Goal: Task Accomplishment & Management: Manage account settings

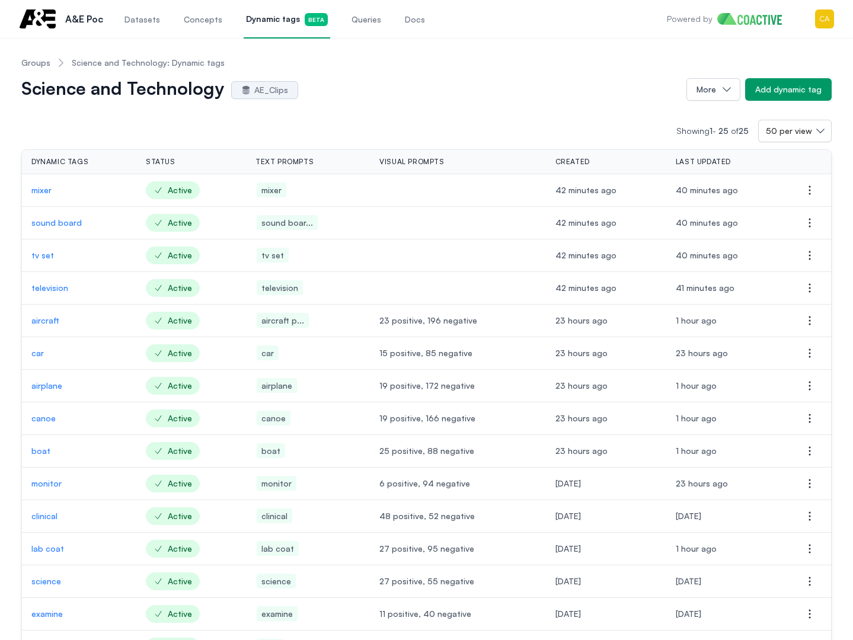
click at [115, 14] on div "A&E Poc Datasets Concepts Dynamic tags Beta Queries Docs" at bounding box center [223, 19] width 408 height 38
click at [136, 22] on span "Datasets" at bounding box center [142, 20] width 36 height 12
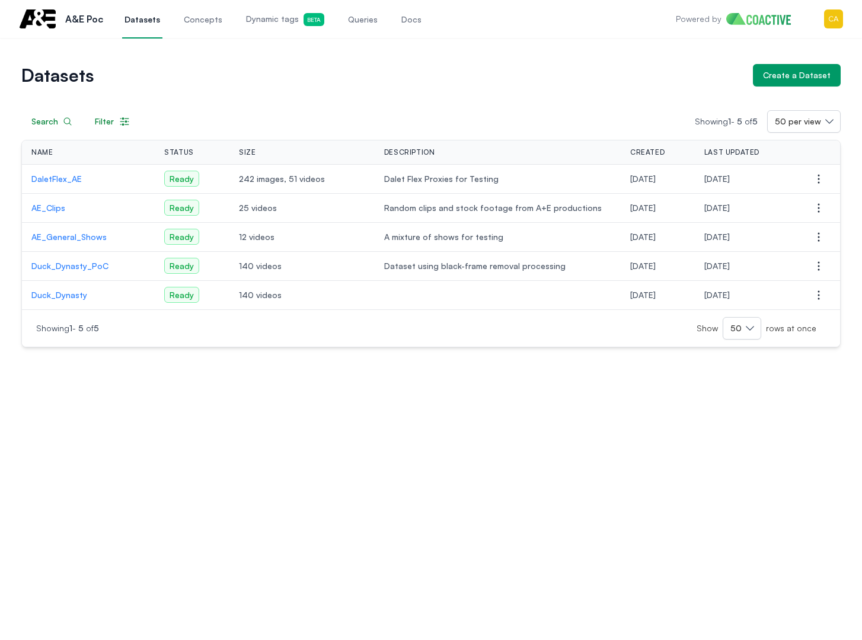
click at [43, 211] on p "AE_Clips" at bounding box center [88, 208] width 114 height 12
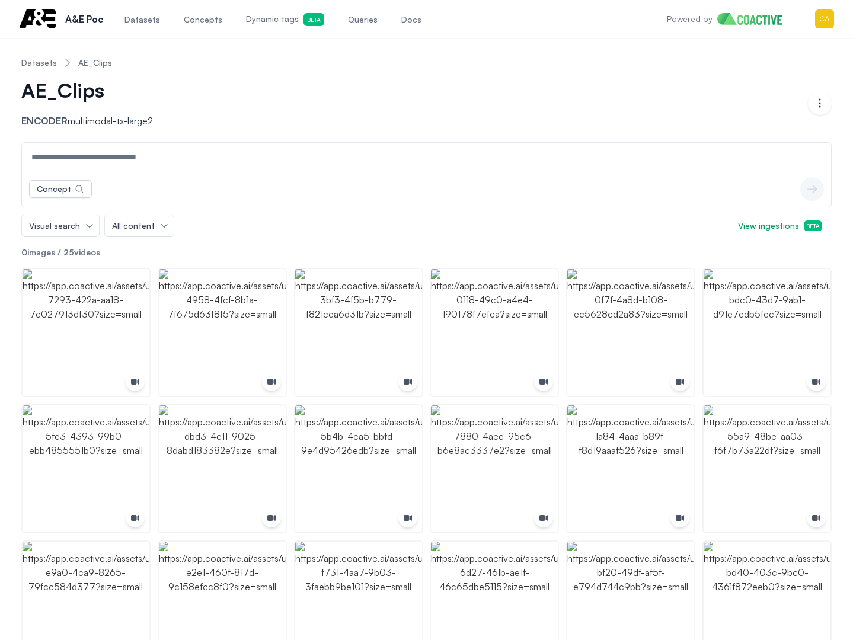
click at [89, 152] on input at bounding box center [426, 157] width 804 height 28
click at [52, 189] on div "Concept" at bounding box center [54, 189] width 34 height 12
click at [217, 181] on div "Concept No results Create a concept icon-button" at bounding box center [426, 189] width 809 height 36
click at [53, 230] on span "Visual search" at bounding box center [54, 226] width 51 height 12
click at [69, 270] on span "Concept & Metadata Search" at bounding box center [89, 273] width 111 height 12
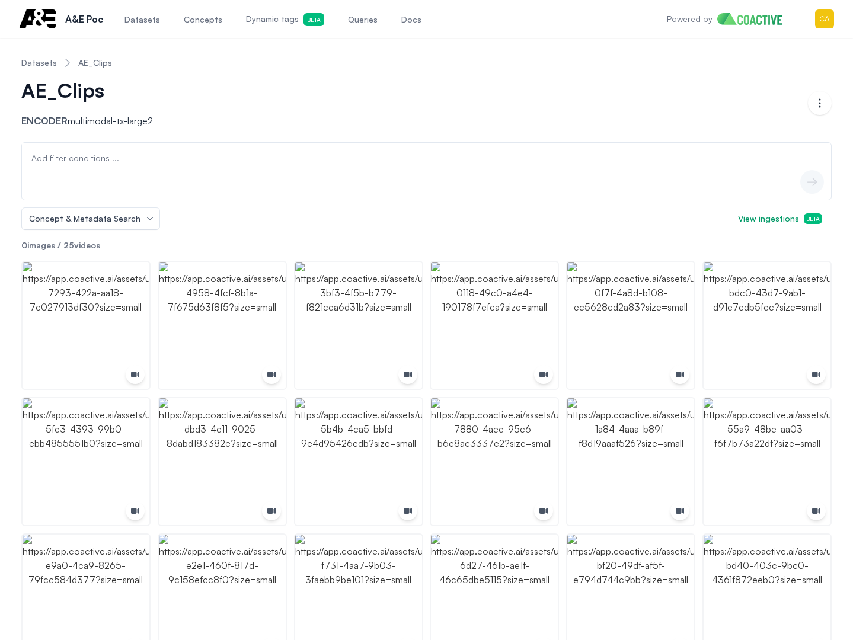
click at [104, 154] on span "Add filter conditions ..." at bounding box center [75, 158] width 97 height 12
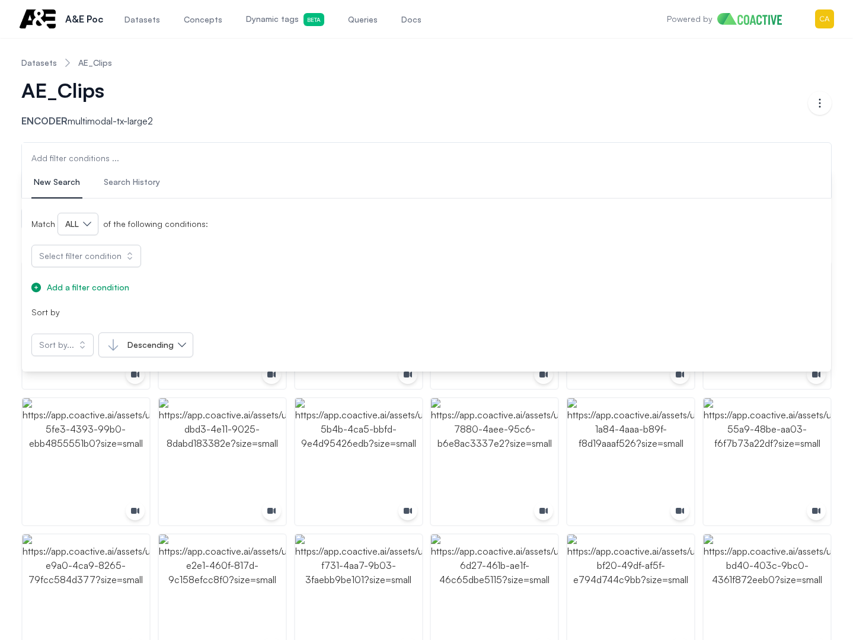
click at [120, 167] on button "Search History" at bounding box center [131, 183] width 61 height 32
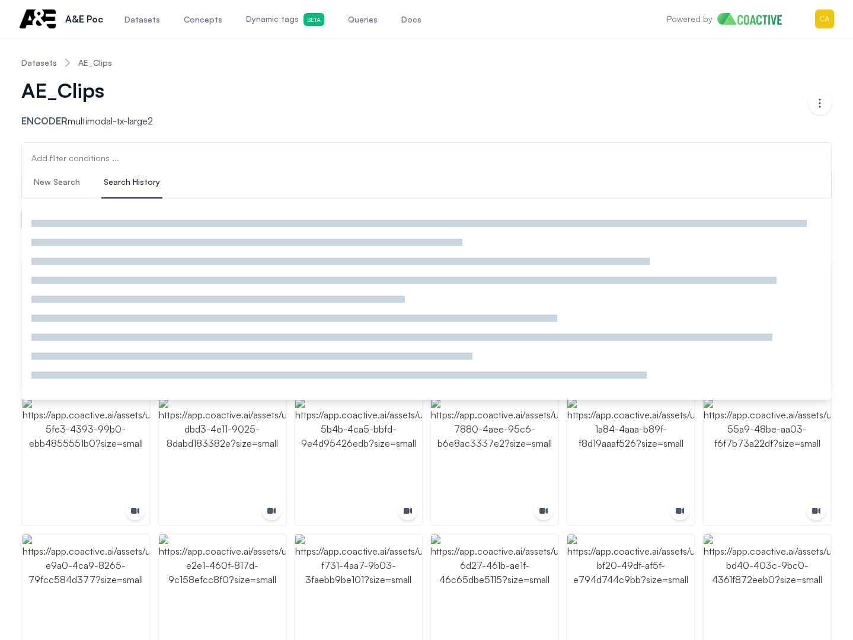
click at [58, 184] on span "New Search" at bounding box center [57, 182] width 46 height 12
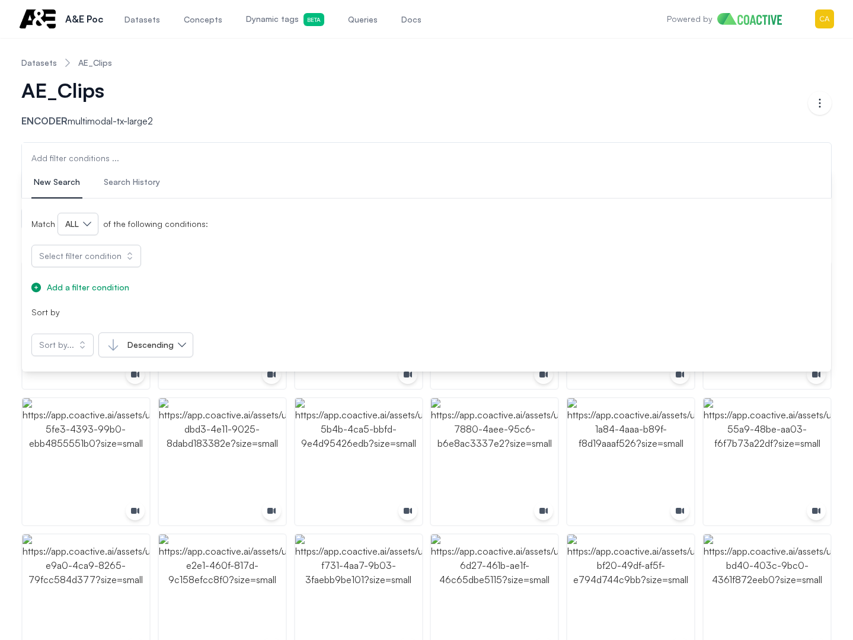
click at [101, 163] on span "Add filter conditions ..." at bounding box center [75, 158] width 97 height 12
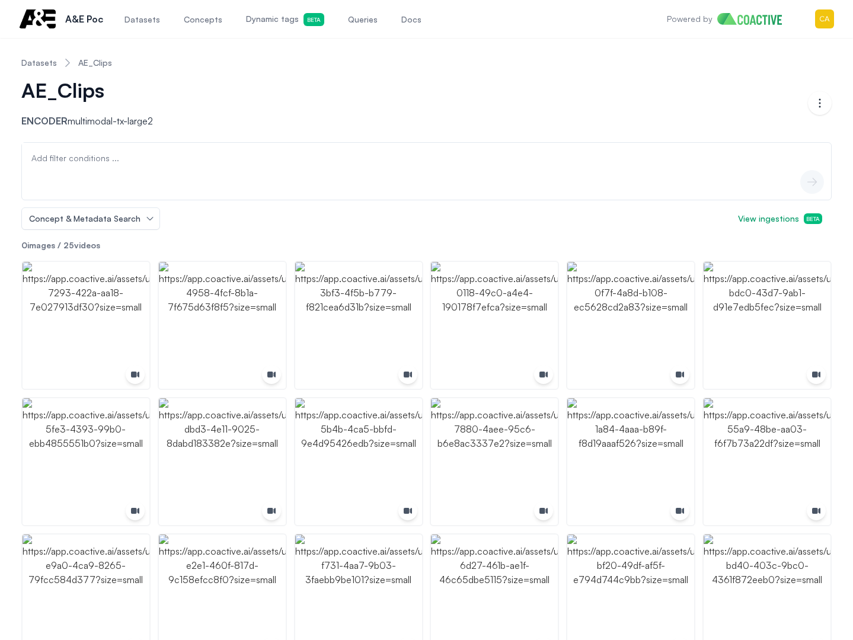
click at [92, 159] on span "Add filter conditions ..." at bounding box center [75, 158] width 97 height 12
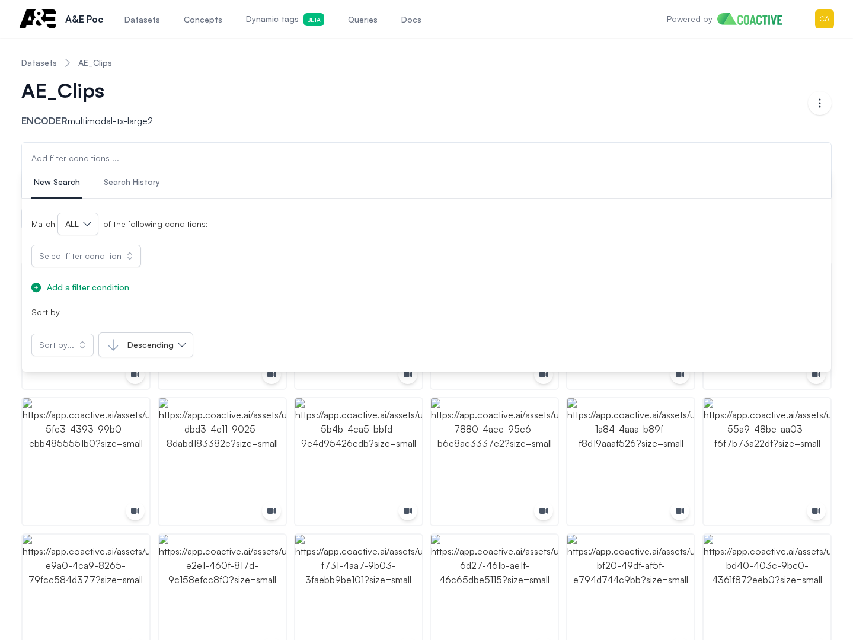
click at [269, 23] on span "Dynamic tags Beta" at bounding box center [285, 19] width 78 height 13
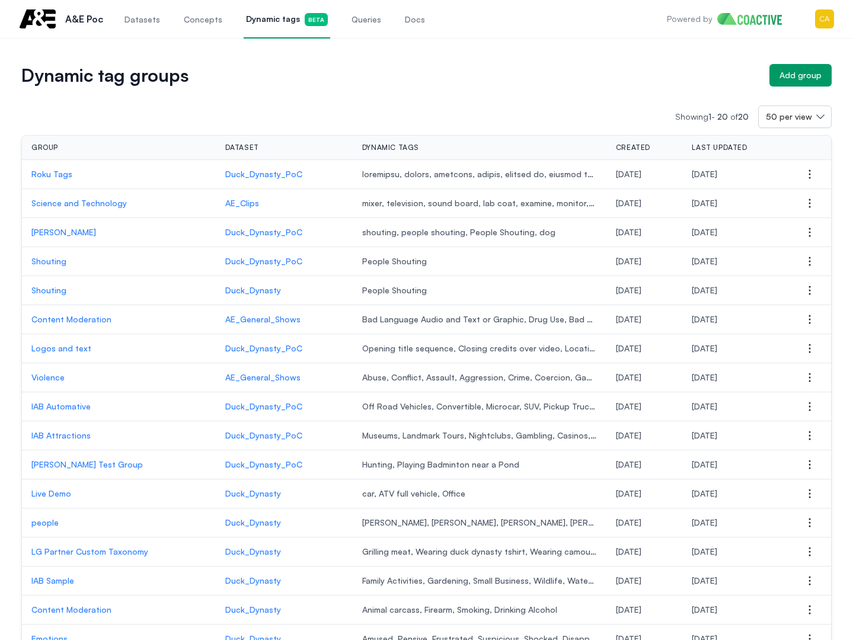
click at [68, 199] on p "Science and Technology" at bounding box center [118, 203] width 175 height 12
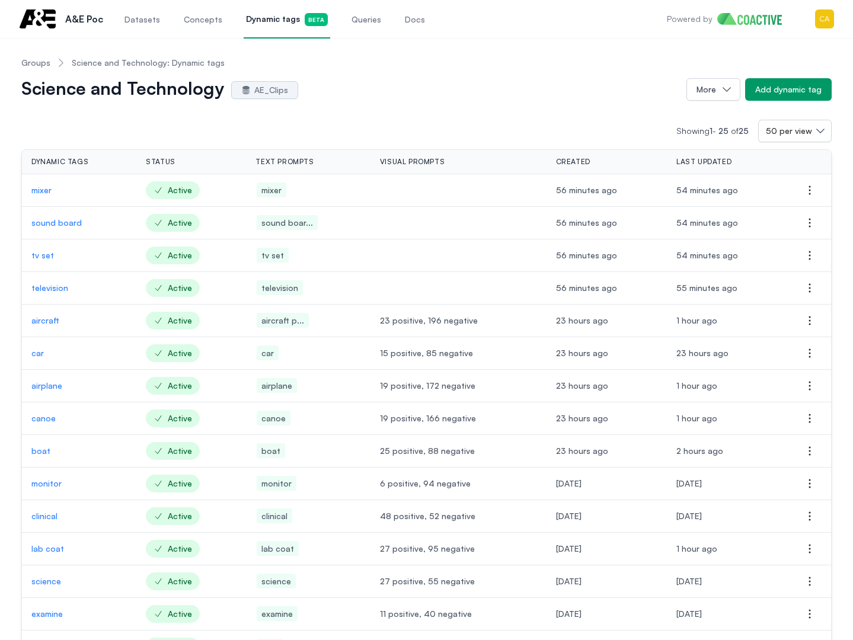
click at [276, 17] on span "Dynamic tags Beta" at bounding box center [287, 19] width 82 height 13
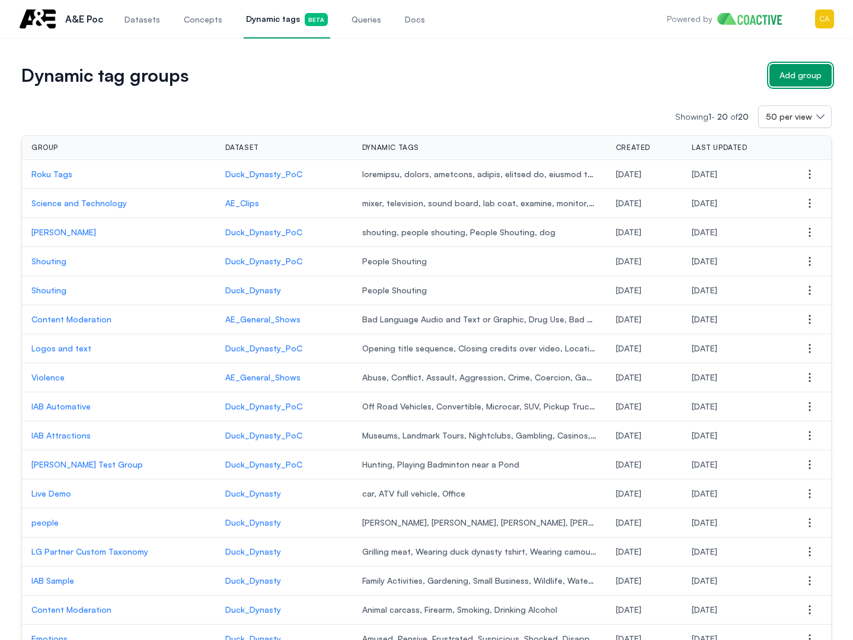
click at [804, 78] on div "Add group" at bounding box center [800, 75] width 42 height 12
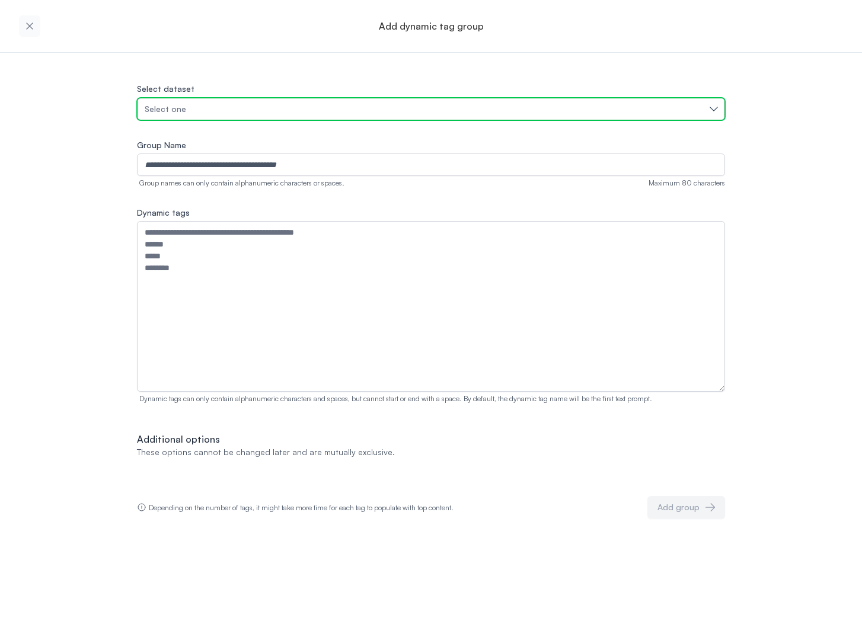
click at [171, 110] on span "Select one" at bounding box center [165, 109] width 41 height 12
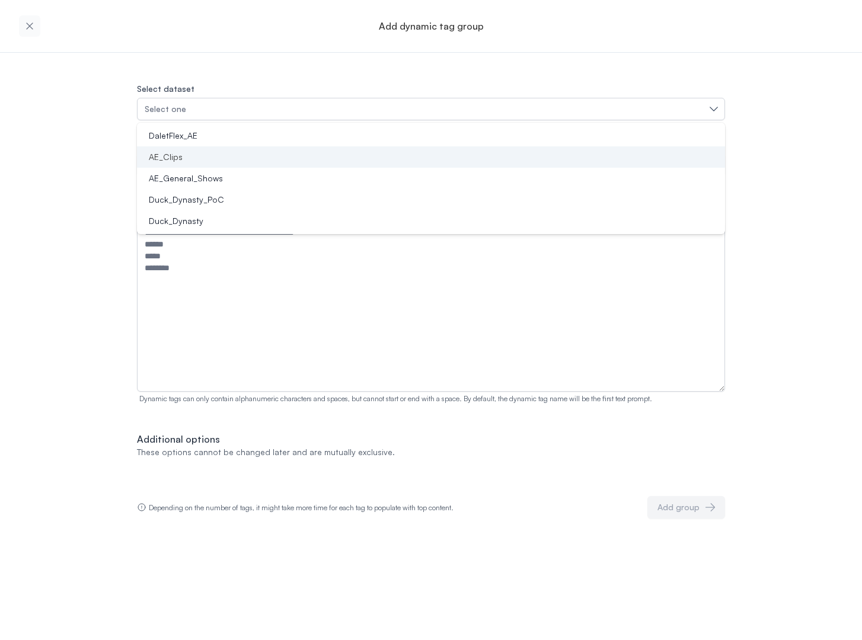
click at [182, 157] on div "AE_Clips" at bounding box center [424, 157] width 560 height 12
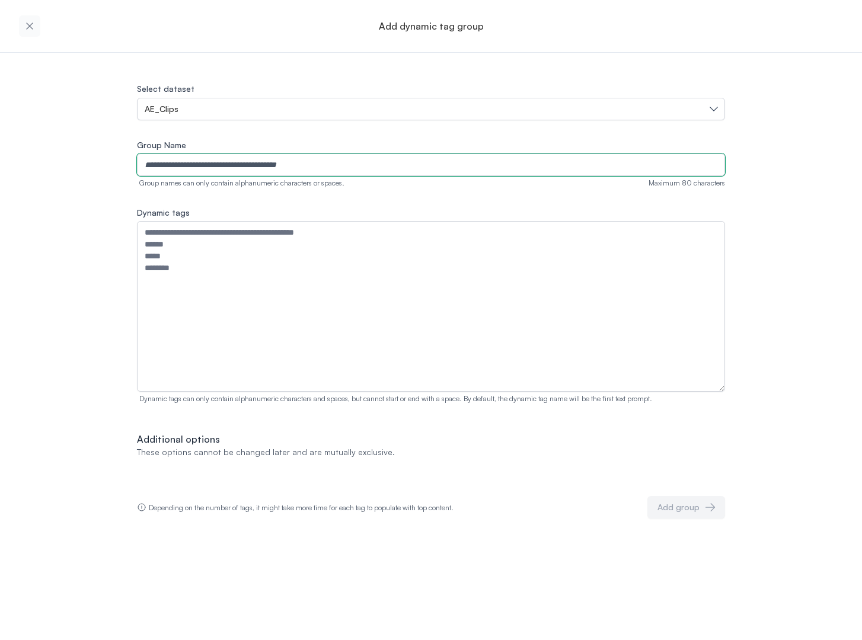
click at [198, 159] on input "Group Name" at bounding box center [431, 165] width 588 height 23
paste input "**********"
type input "**********"
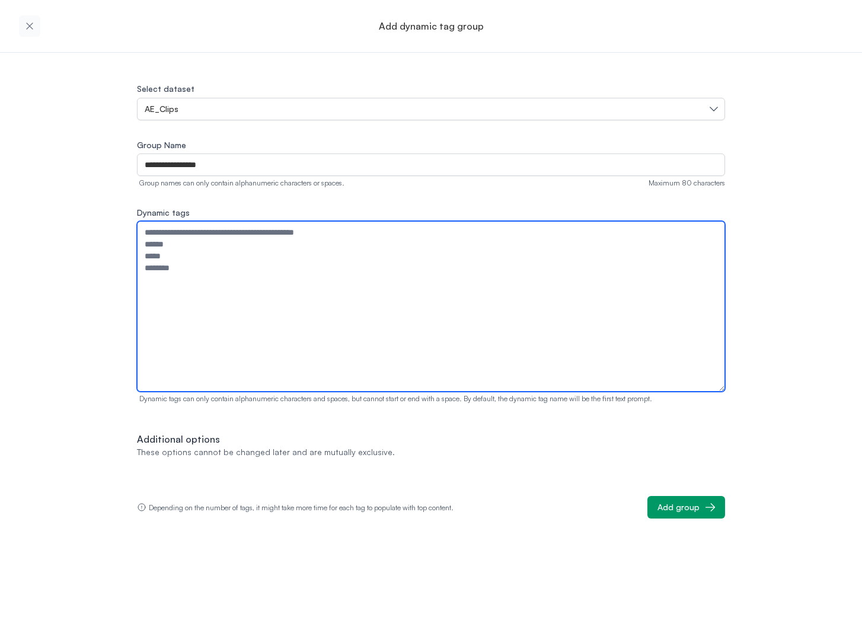
click at [220, 252] on textarea "Dynamic tags" at bounding box center [431, 306] width 588 height 171
paste textarea "**********"
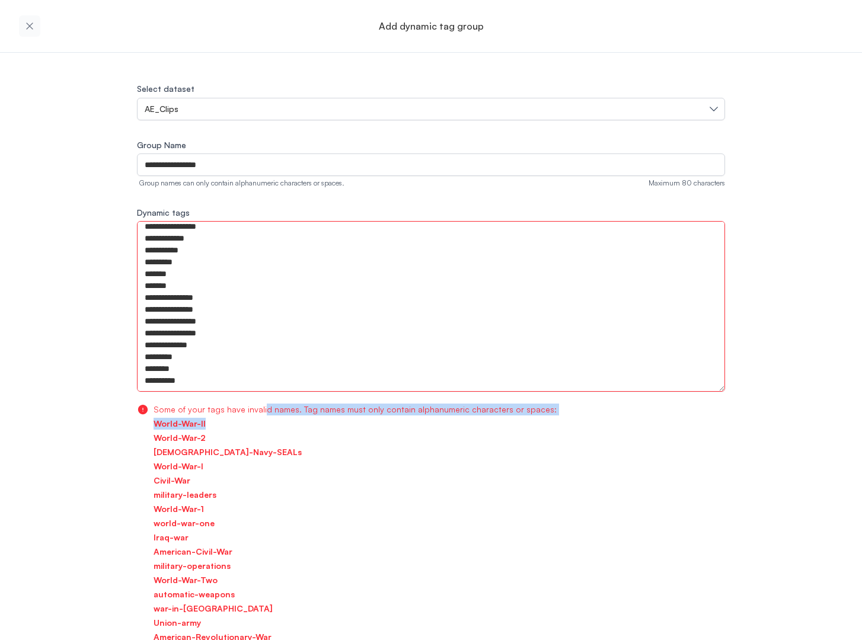
drag, startPoint x: 313, startPoint y: 403, endPoint x: 508, endPoint y: 433, distance: 197.2
click at [497, 429] on div "Some of your tags have invalid names. Tag names must only contain alphanumeric …" at bounding box center [439, 635] width 571 height 469
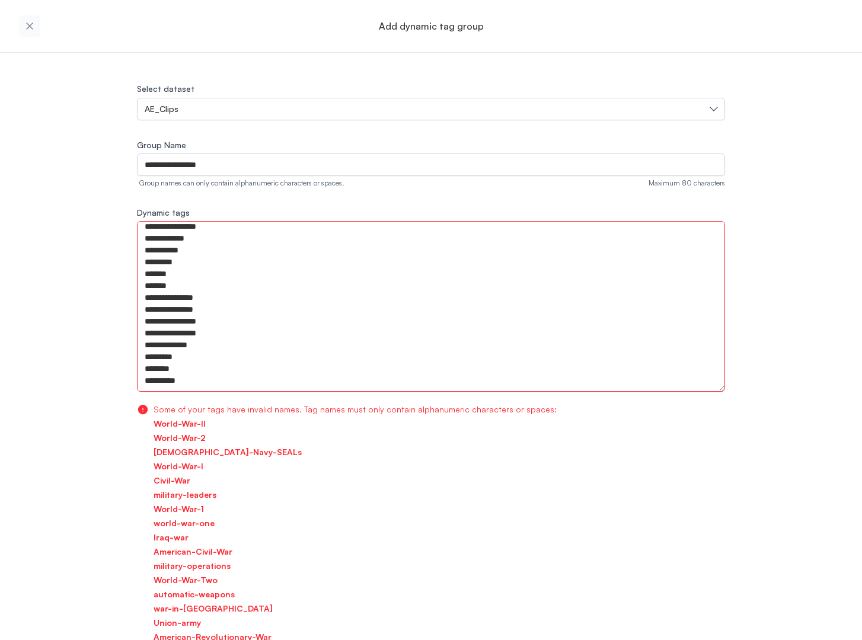
drag, startPoint x: 471, startPoint y: 469, endPoint x: 461, endPoint y: 457, distance: 15.2
click at [470, 466] on li "World-War-I" at bounding box center [439, 467] width 571 height 12
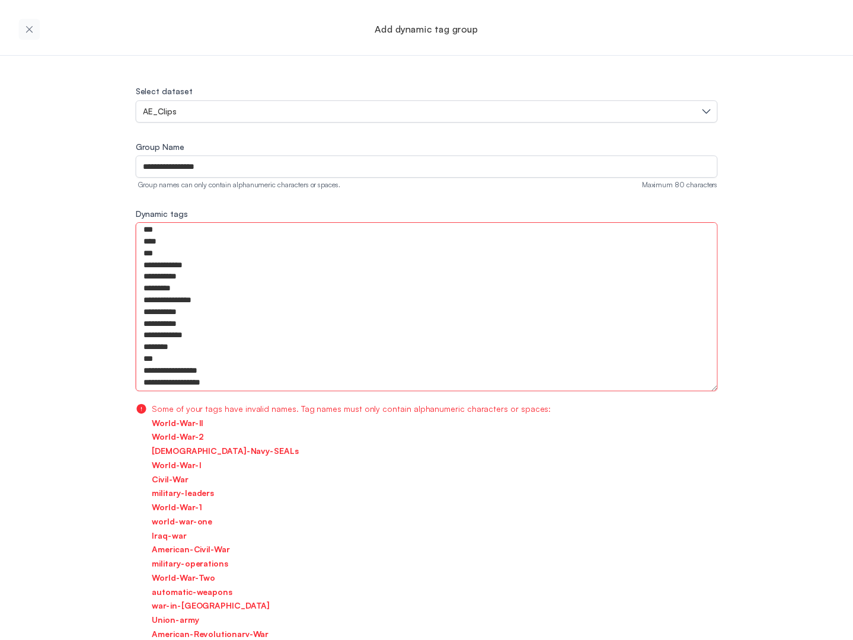
scroll to position [0, 0]
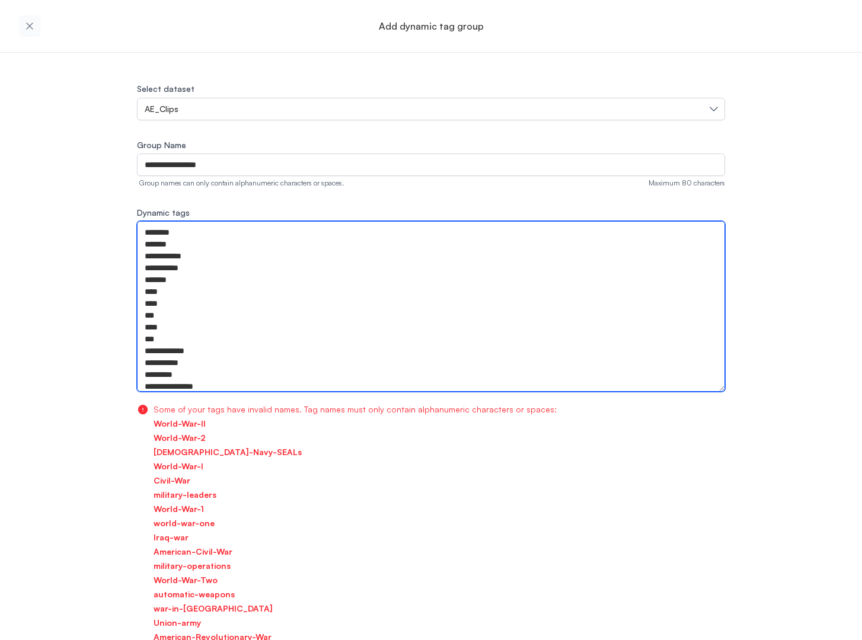
click at [185, 255] on textarea "**********" at bounding box center [431, 306] width 588 height 171
click at [149, 256] on textarea "**********" at bounding box center [431, 306] width 588 height 171
click at [160, 254] on textarea "**********" at bounding box center [431, 306] width 588 height 171
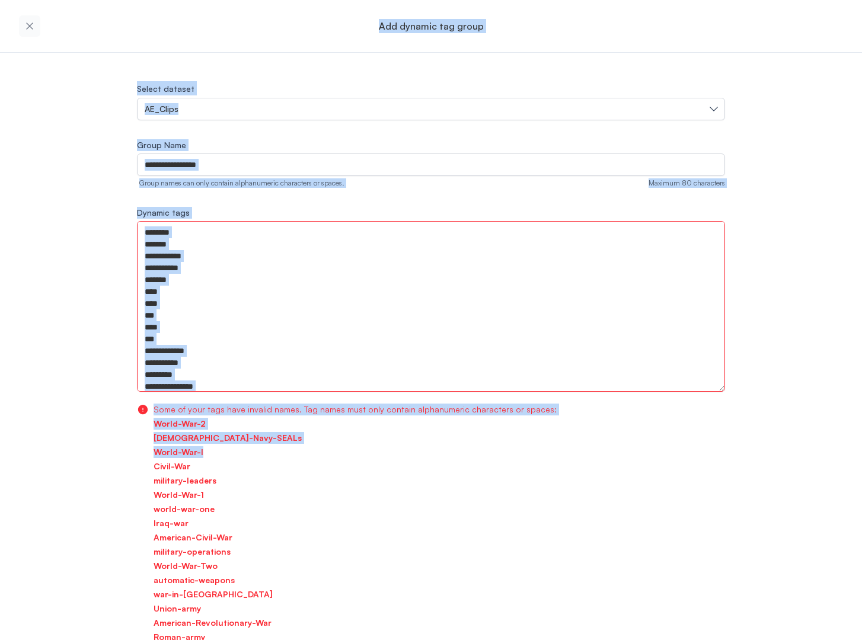
drag, startPoint x: 1008, startPoint y: 552, endPoint x: 1111, endPoint y: 576, distance: 106.4
click at [852, 576] on html "**********" at bounding box center [431, 320] width 862 height 640
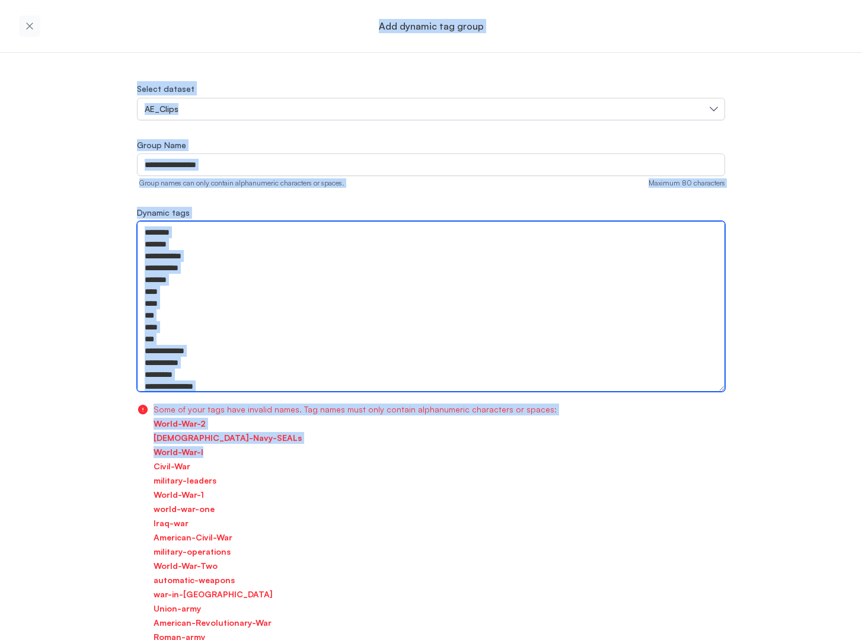
click at [226, 308] on textarea "**********" at bounding box center [431, 306] width 588 height 171
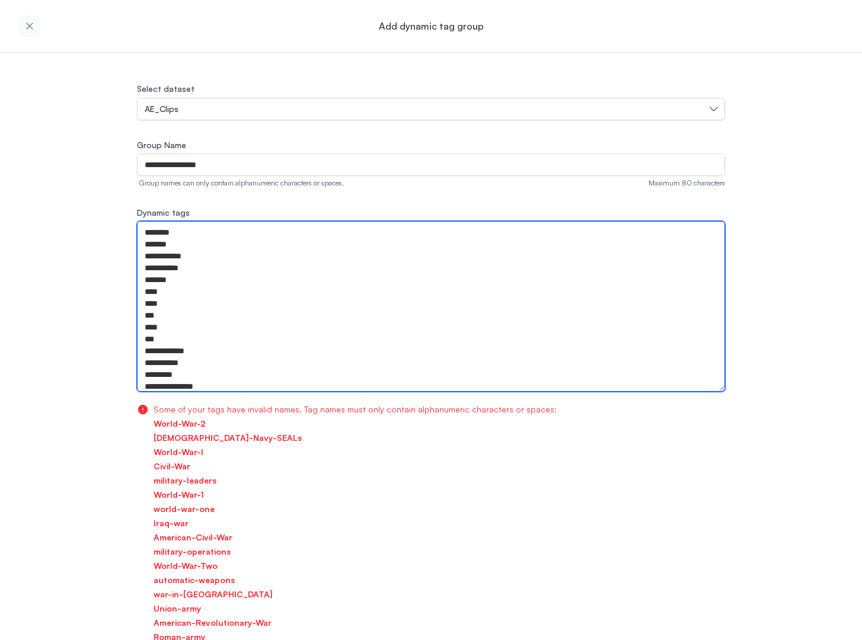
paste textarea
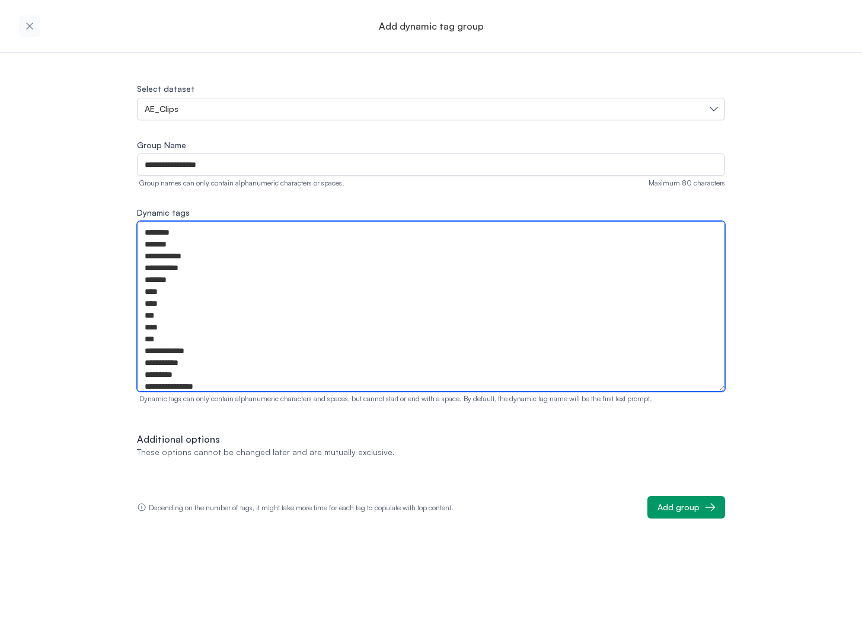
type textarea "**********"
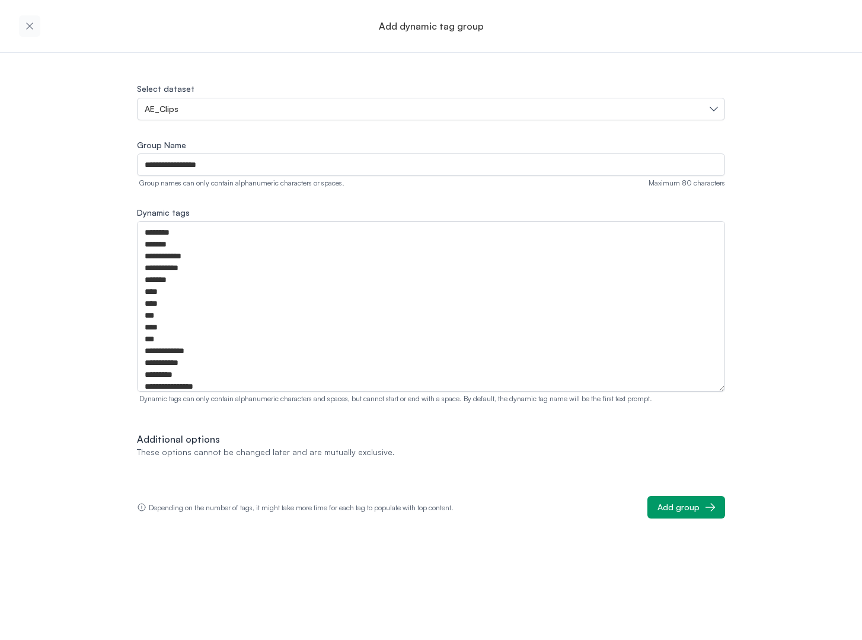
click at [403, 424] on div "**********" at bounding box center [431, 299] width 588 height 437
click at [683, 504] on div "Add group" at bounding box center [678, 507] width 42 height 12
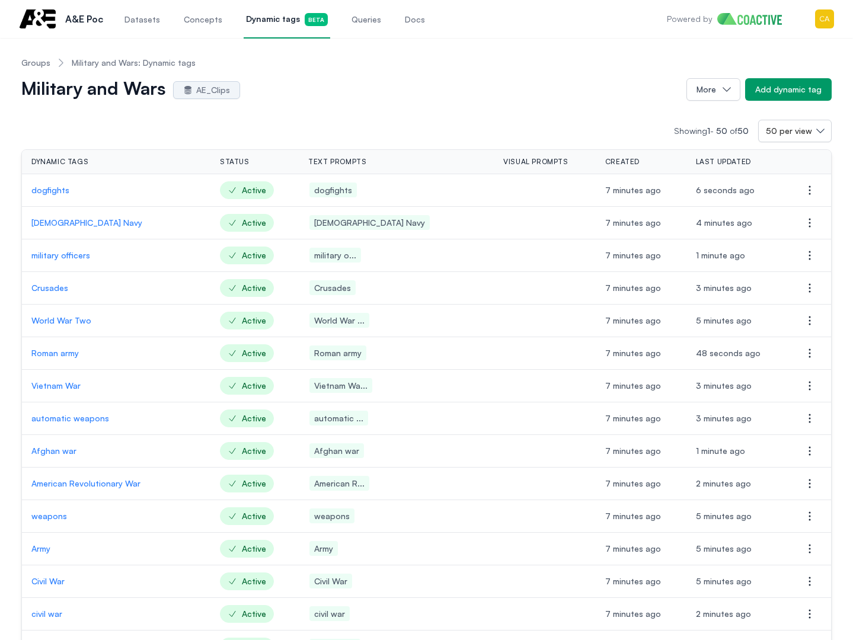
click at [40, 222] on p "[DEMOGRAPHIC_DATA] Navy" at bounding box center [116, 223] width 170 height 12
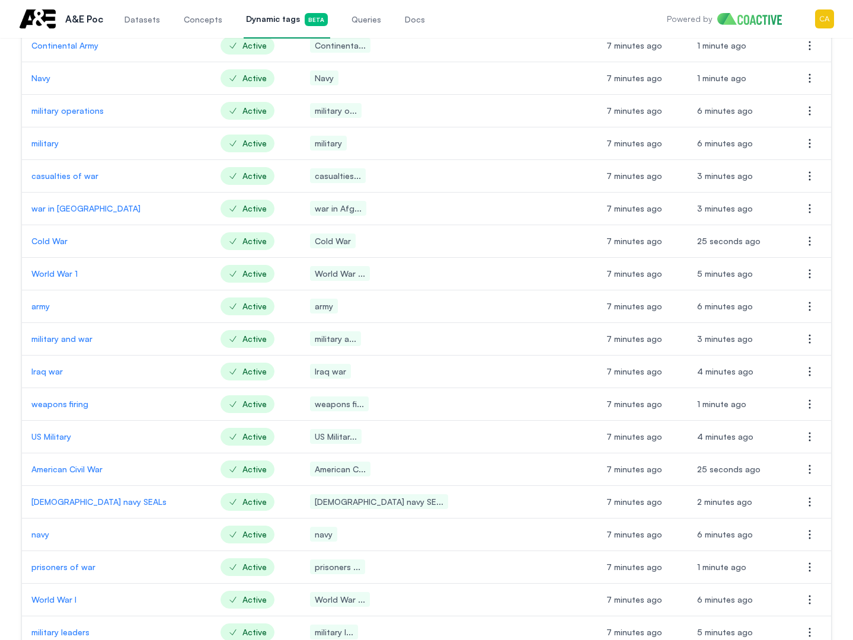
scroll to position [889, 0]
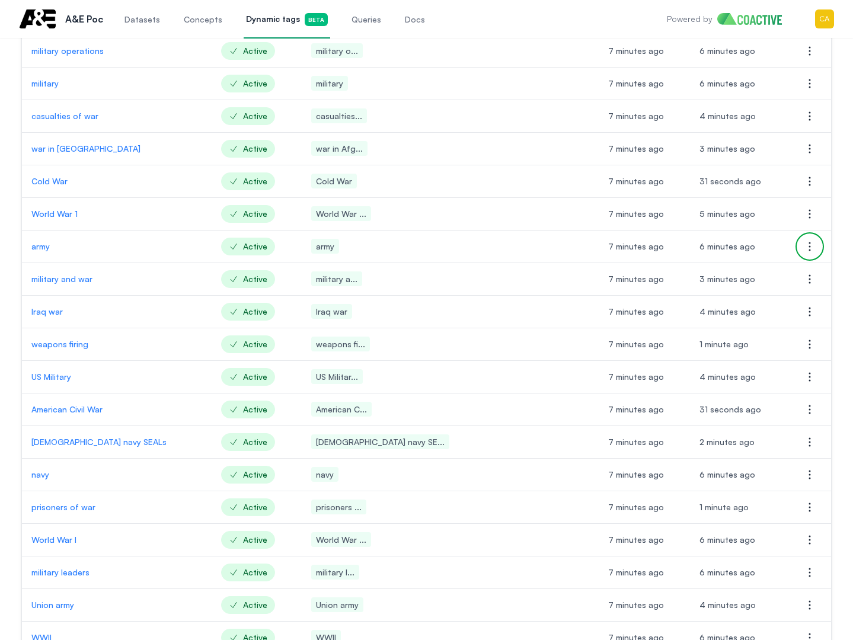
click at [808, 248] on icon "button" at bounding box center [810, 246] width 14 height 14
click at [713, 271] on span "Delete dynamic tag" at bounding box center [731, 270] width 76 height 10
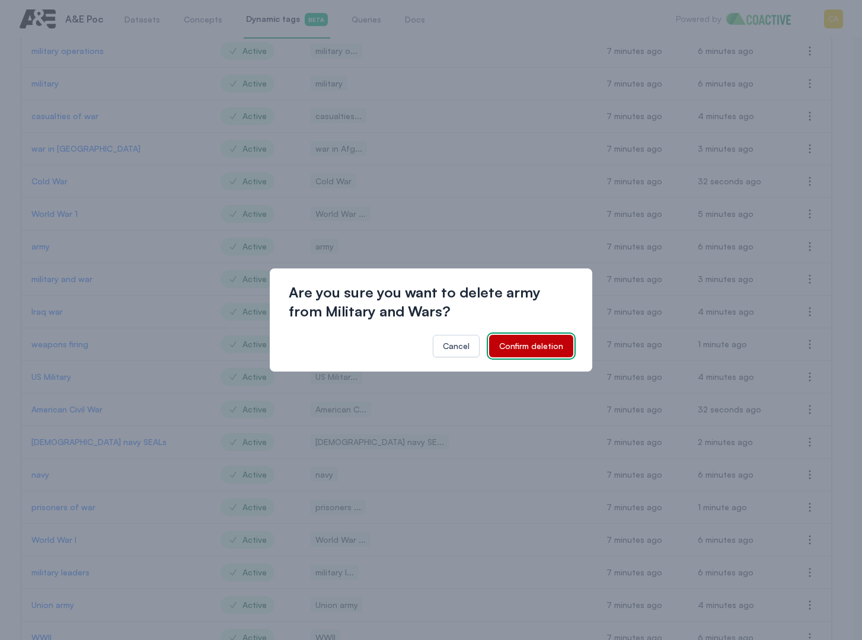
click at [545, 343] on div "Confirm deletion" at bounding box center [531, 346] width 64 height 12
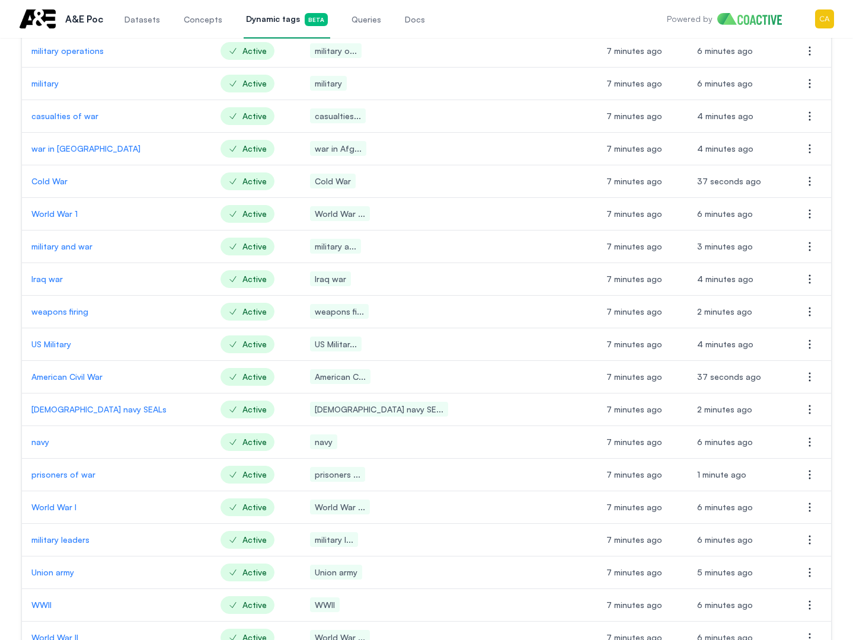
click at [47, 443] on p "navy" at bounding box center [116, 442] width 170 height 12
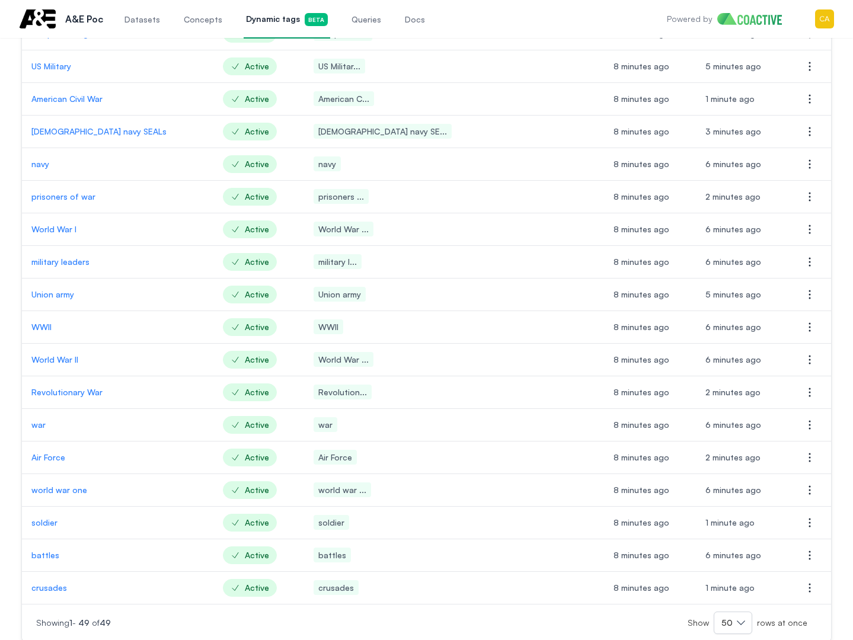
scroll to position [1178, 0]
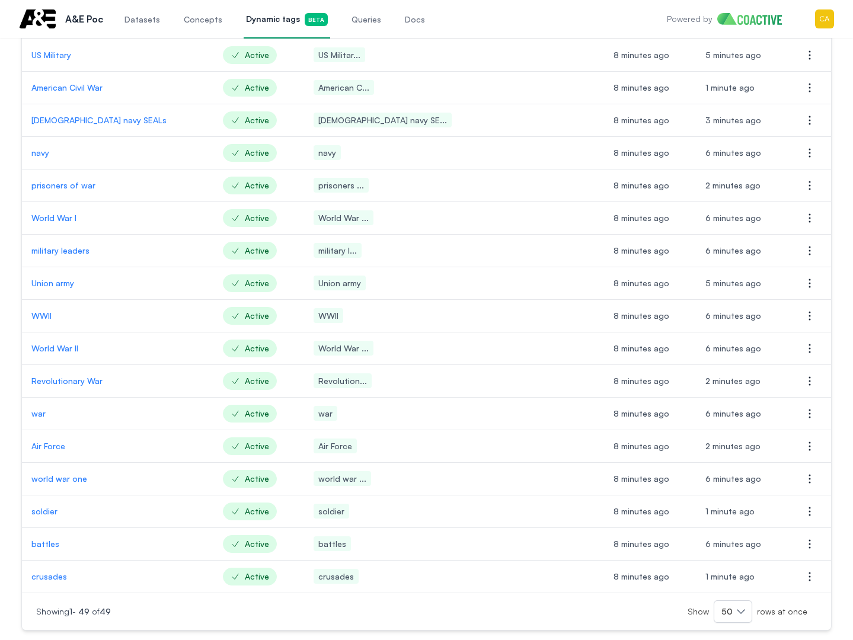
click at [50, 513] on p "soldier" at bounding box center [117, 512] width 172 height 12
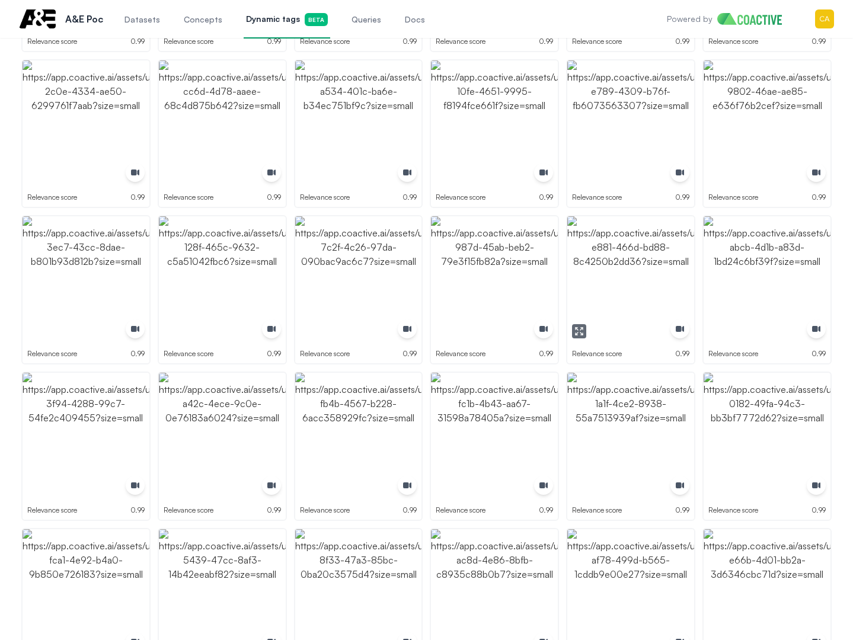
scroll to position [1600, 0]
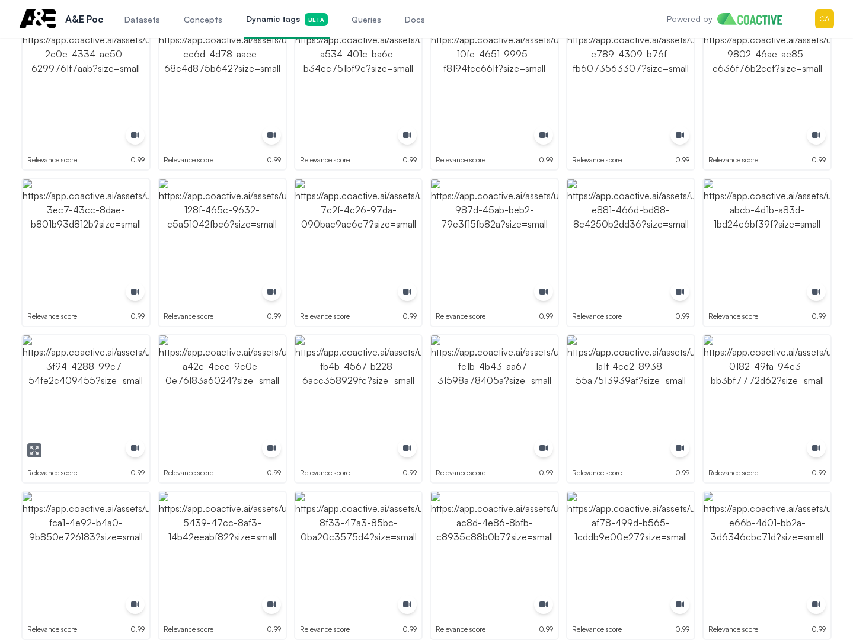
click at [90, 385] on img "button" at bounding box center [86, 398] width 127 height 127
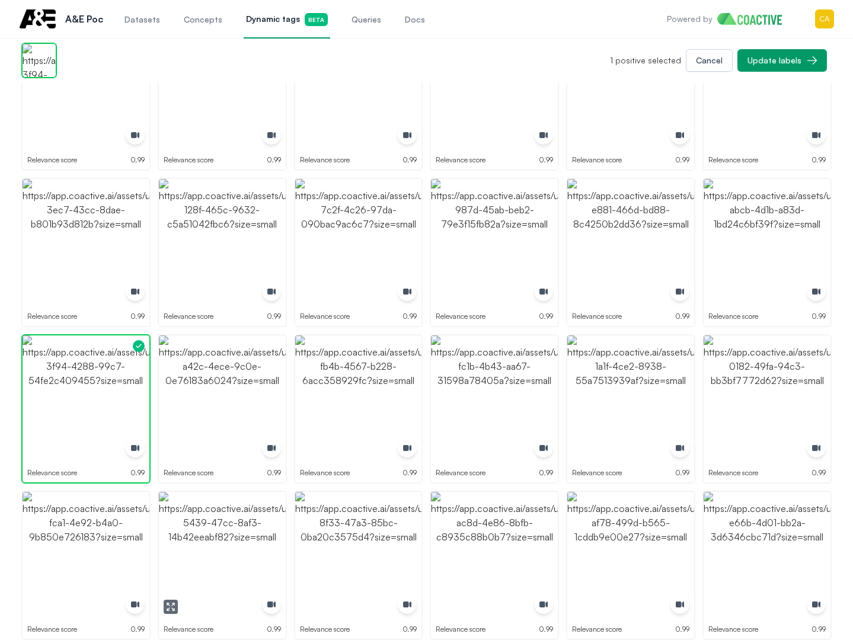
drag, startPoint x: 215, startPoint y: 537, endPoint x: 277, endPoint y: 528, distance: 62.9
click at [216, 536] on img "button" at bounding box center [222, 555] width 127 height 127
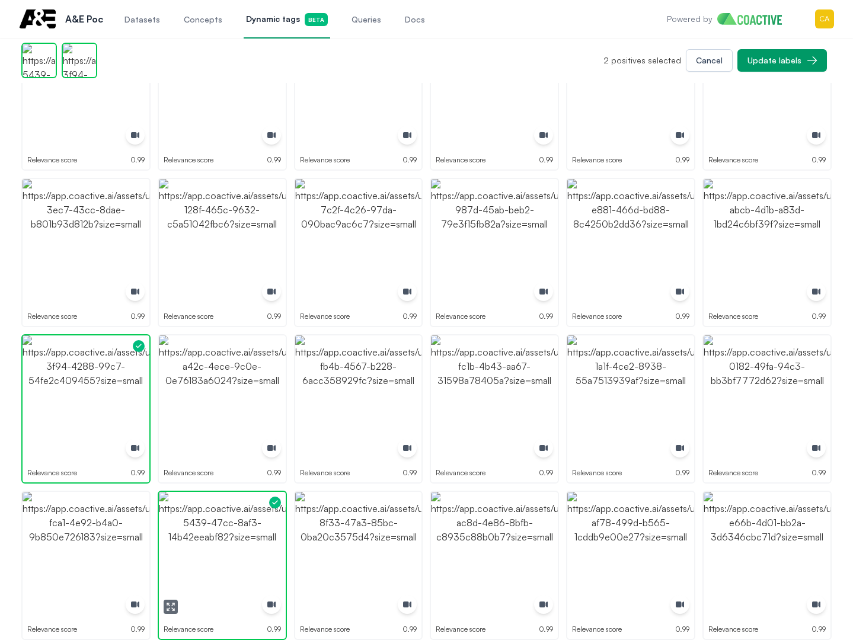
click at [234, 529] on img "button" at bounding box center [222, 555] width 127 height 127
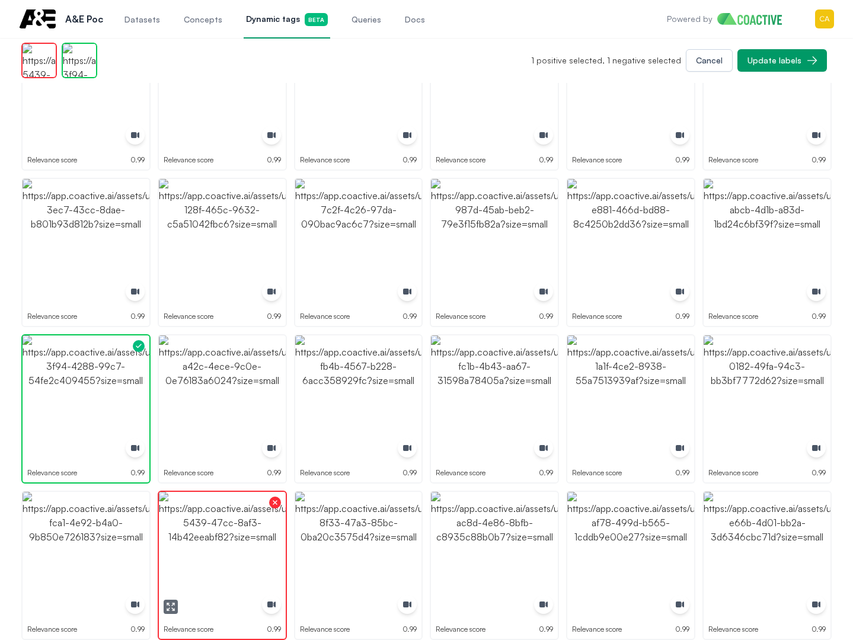
click at [228, 559] on img "button" at bounding box center [222, 555] width 127 height 127
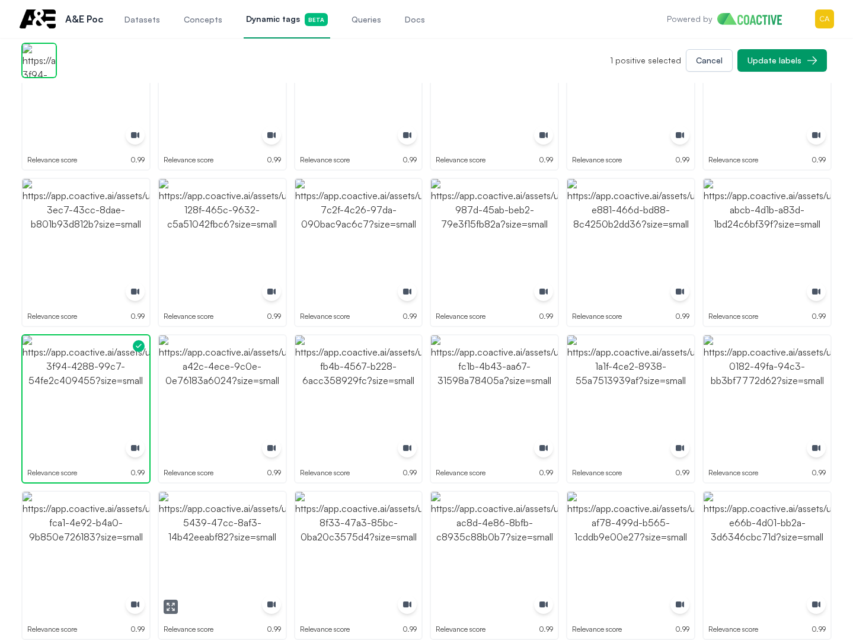
click at [234, 550] on img "button" at bounding box center [222, 555] width 127 height 127
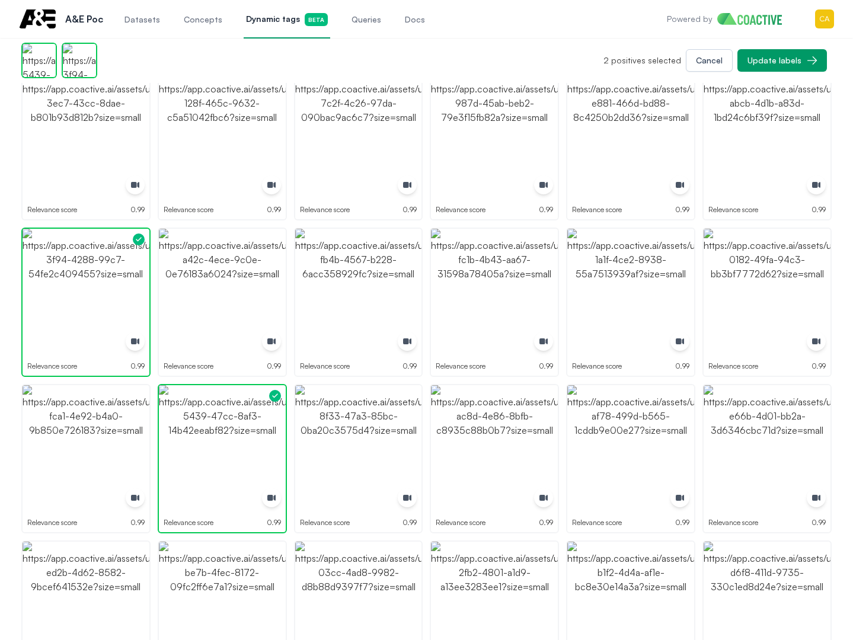
scroll to position [1837, 0]
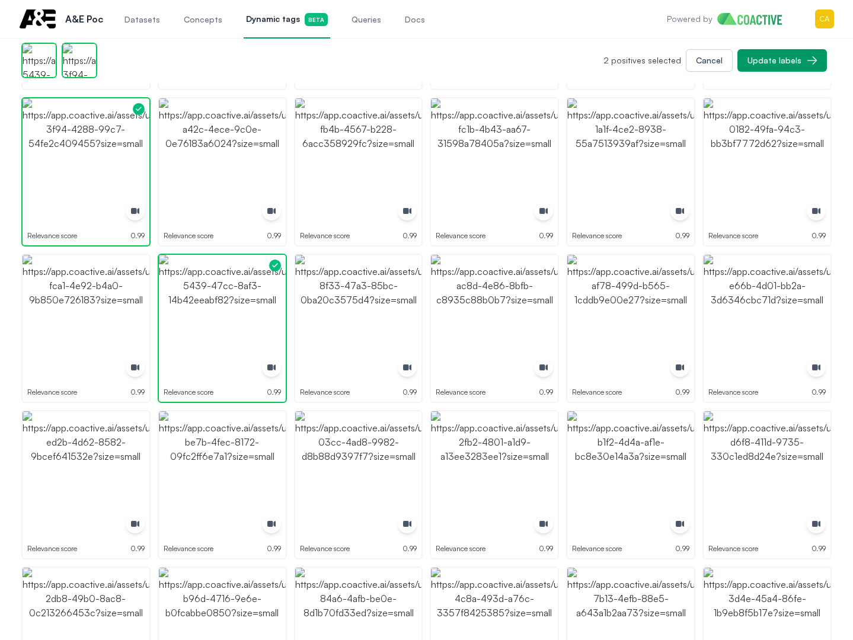
click at [609, 311] on img "button" at bounding box center [630, 318] width 127 height 127
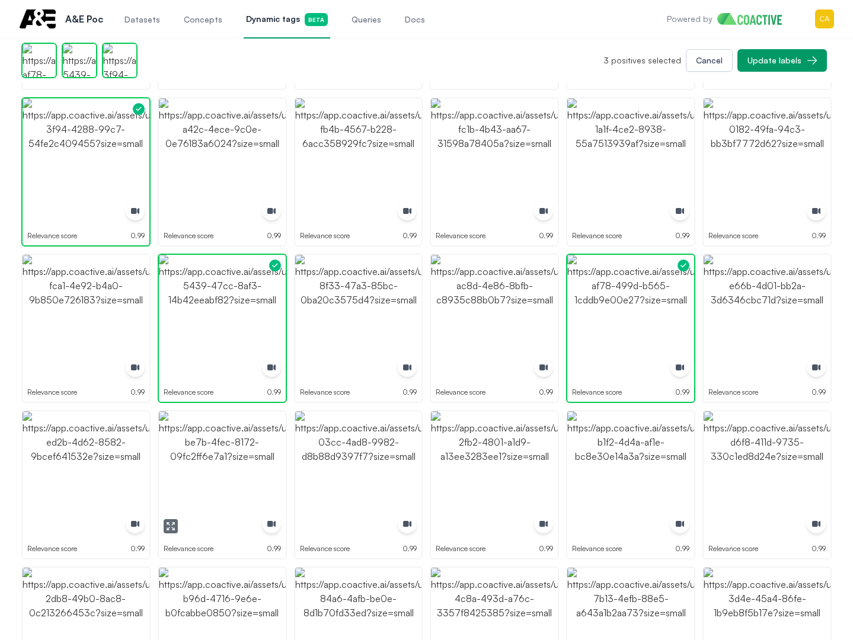
click at [209, 461] on img "button" at bounding box center [222, 474] width 127 height 127
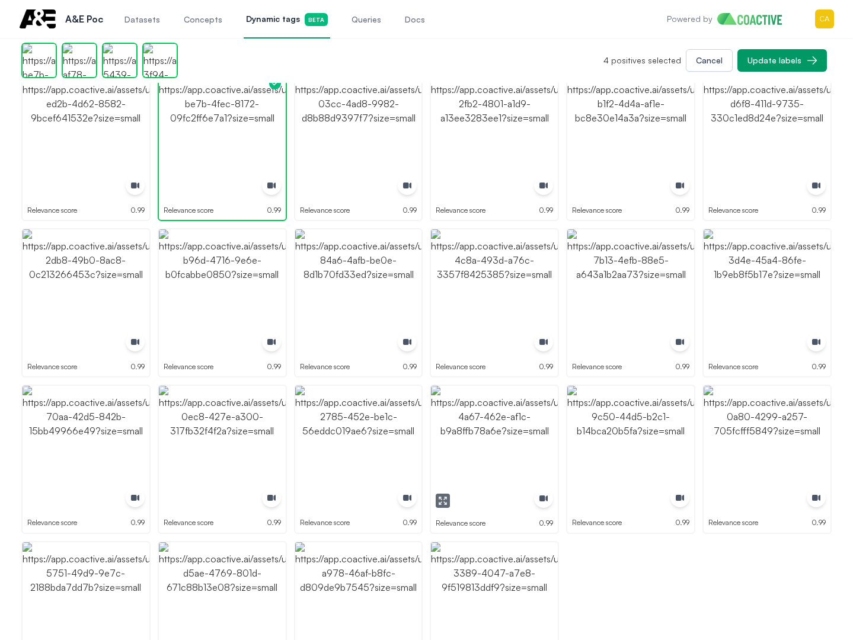
scroll to position [2235, 0]
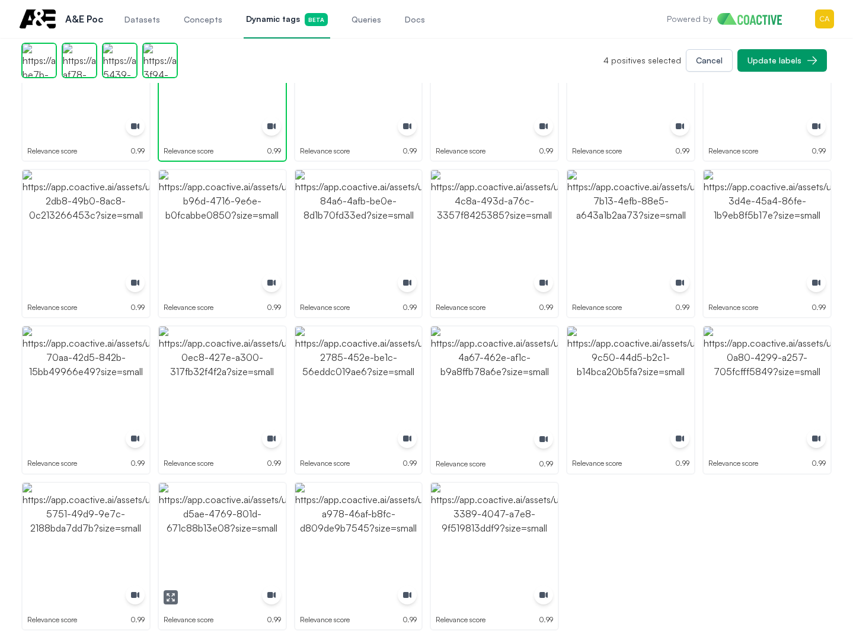
click at [175, 535] on img "button" at bounding box center [222, 546] width 127 height 127
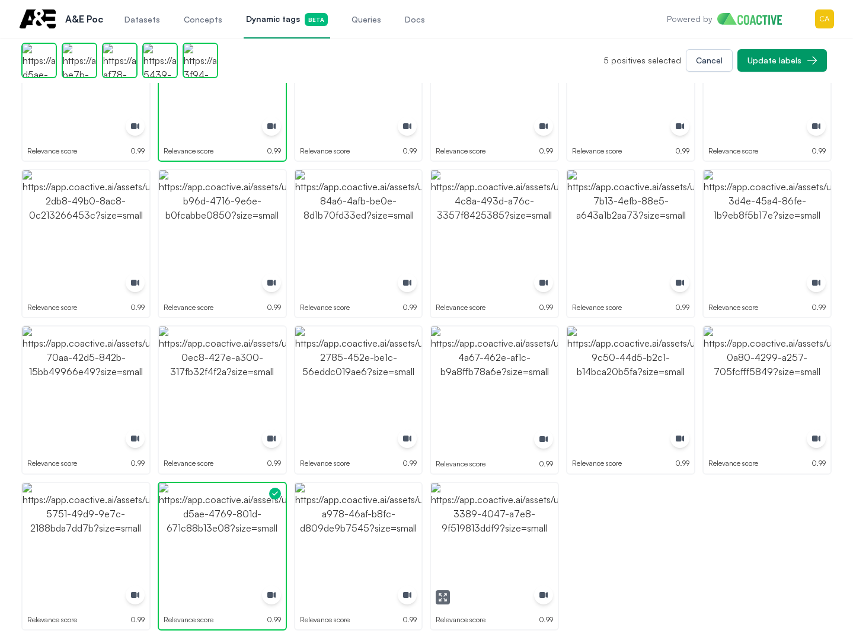
click at [472, 539] on img "button" at bounding box center [494, 546] width 127 height 127
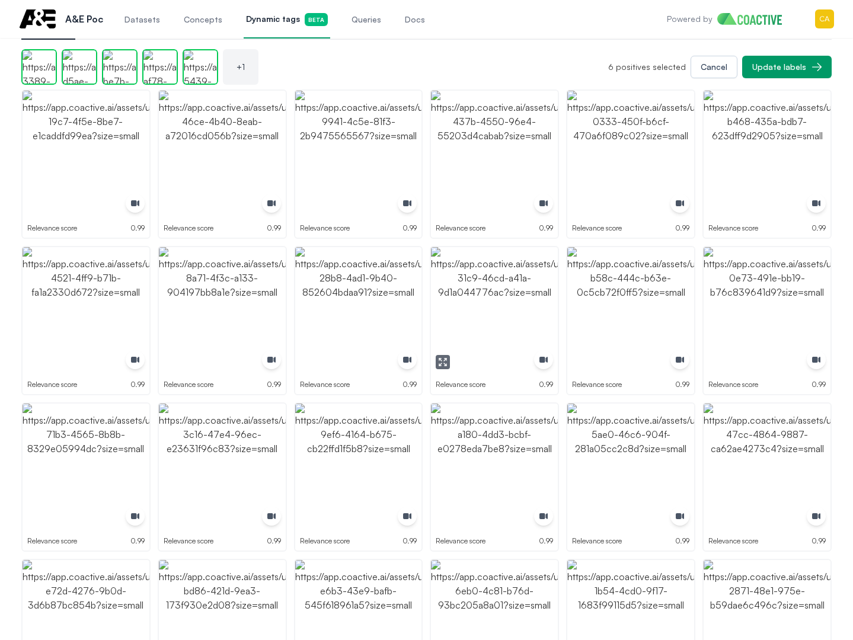
scroll to position [0, 0]
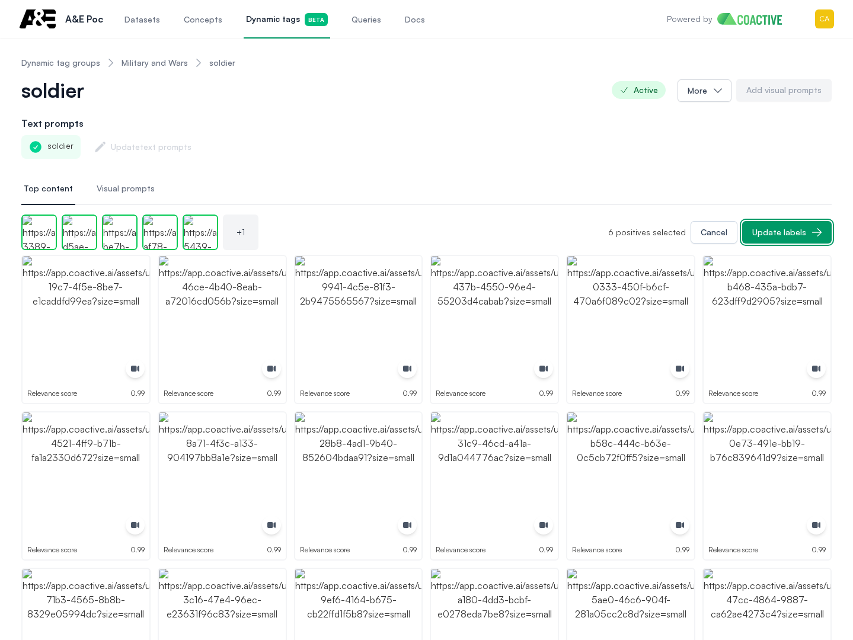
click at [800, 233] on div "Update labels" at bounding box center [779, 232] width 54 height 12
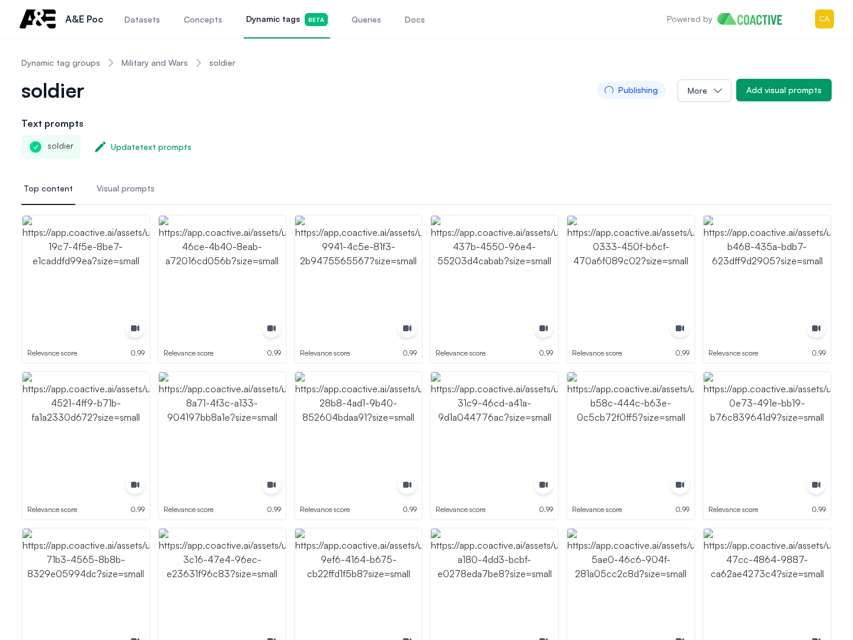
click at [152, 62] on link "Military and Wars" at bounding box center [155, 63] width 66 height 12
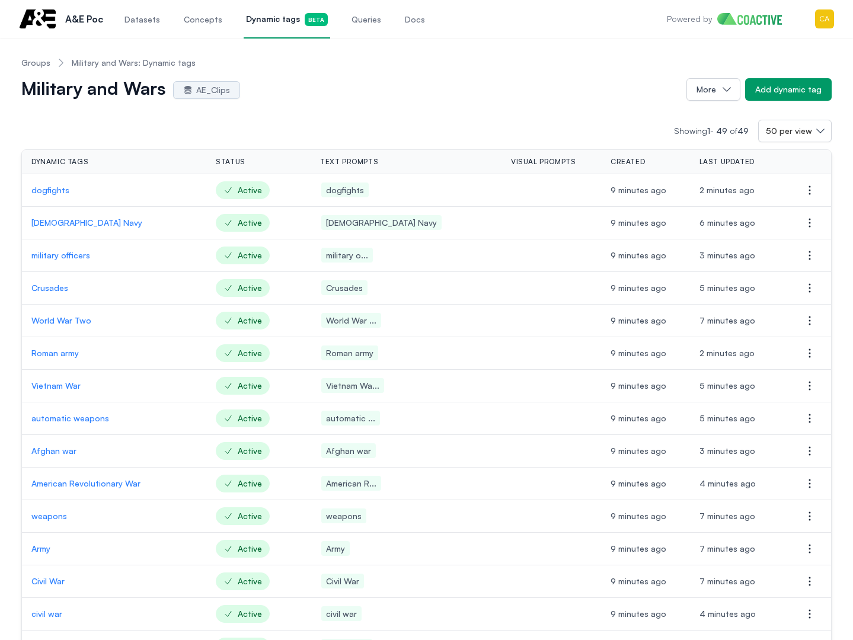
click at [68, 252] on p "military officers" at bounding box center [113, 256] width 165 height 12
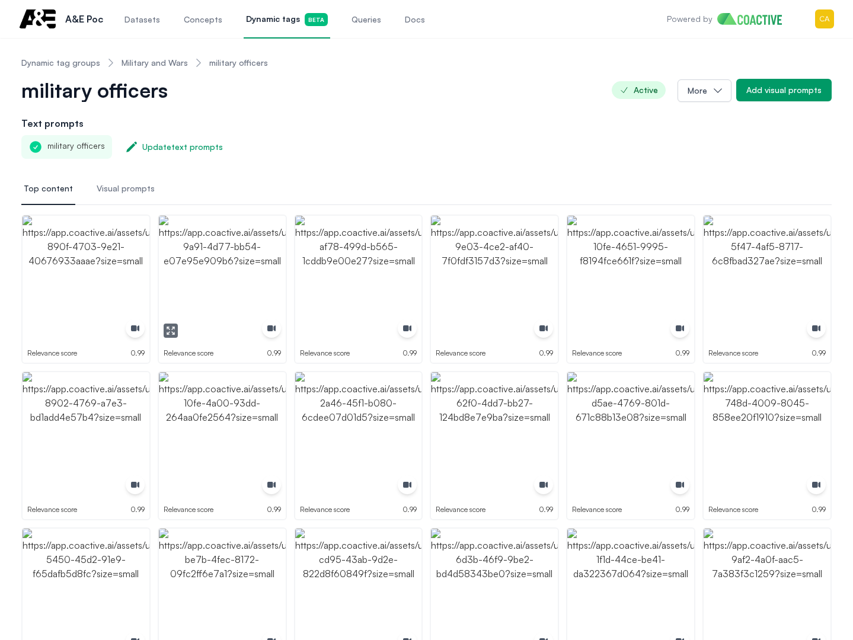
click at [226, 285] on img "button" at bounding box center [222, 279] width 127 height 127
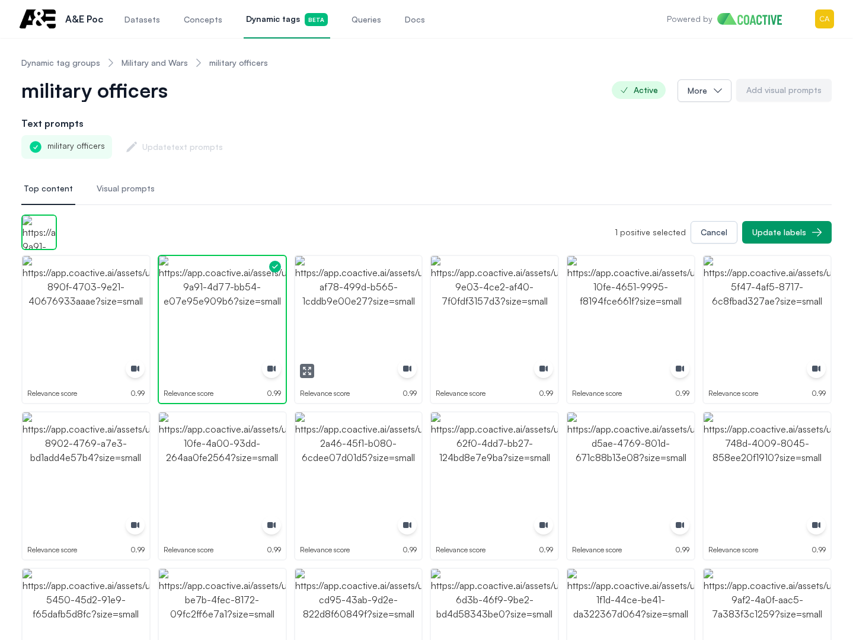
click at [378, 314] on img "button" at bounding box center [358, 319] width 127 height 127
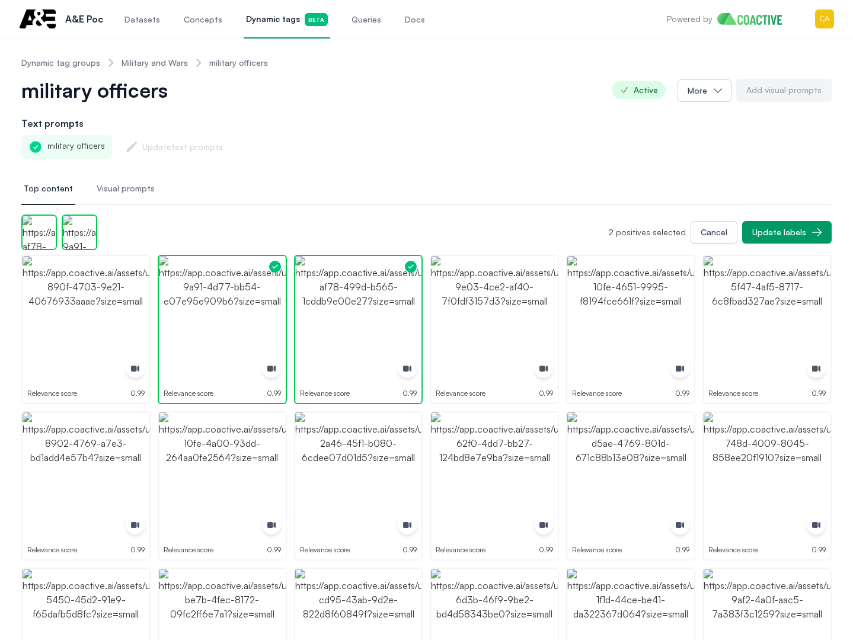
click at [508, 314] on img "button" at bounding box center [494, 319] width 127 height 127
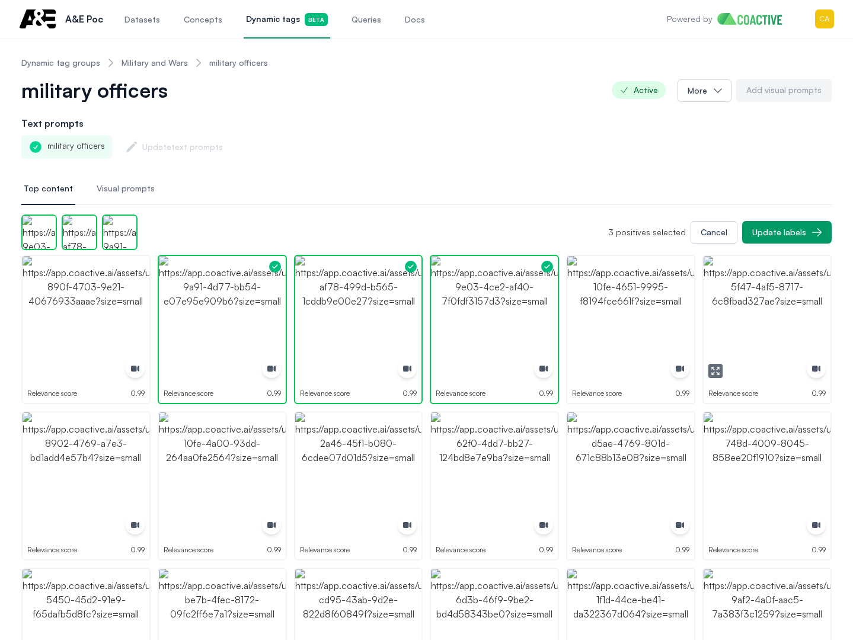
drag, startPoint x: 784, startPoint y: 312, endPoint x: 732, endPoint y: 369, distance: 77.6
click at [786, 312] on img "button" at bounding box center [767, 319] width 127 height 127
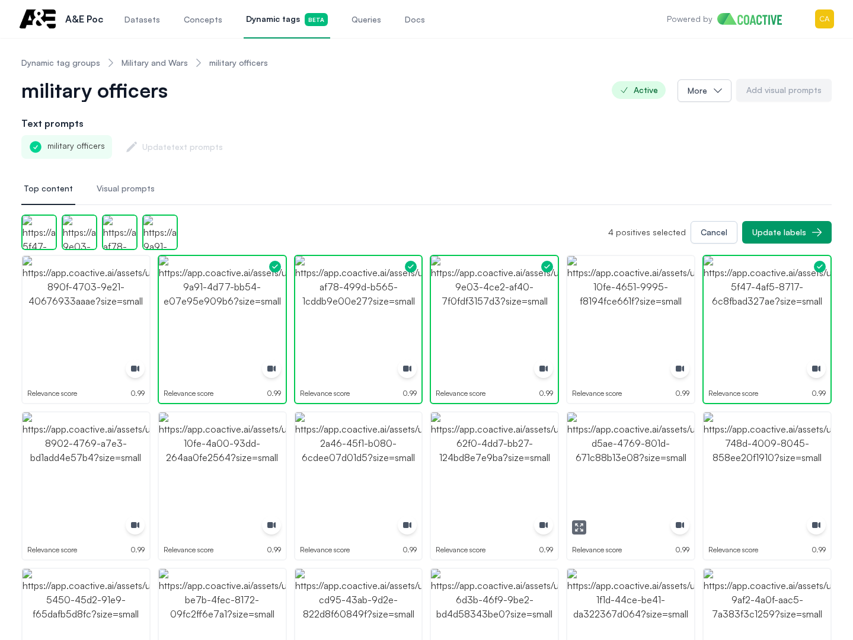
drag, startPoint x: 624, startPoint y: 459, endPoint x: 632, endPoint y: 451, distance: 10.9
click at [626, 458] on img "button" at bounding box center [630, 476] width 127 height 127
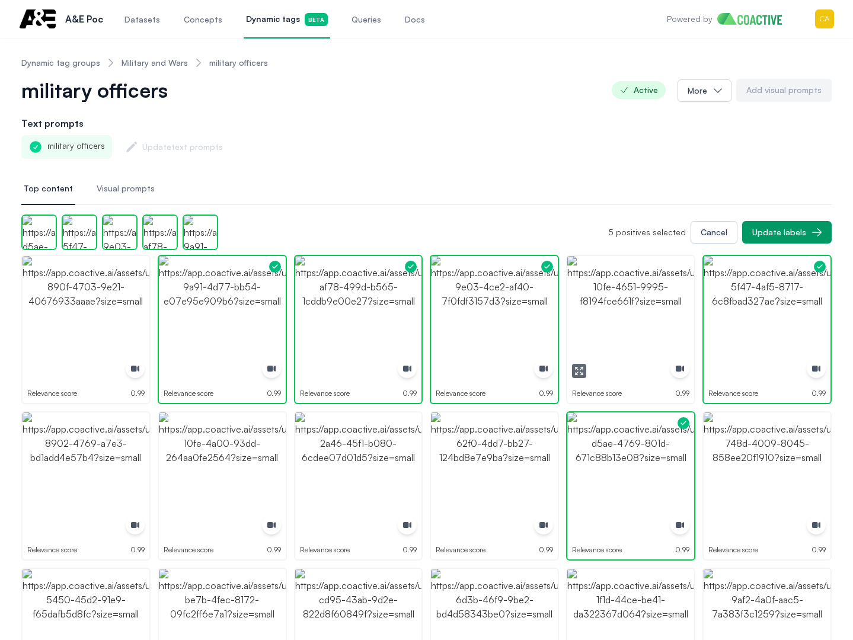
click at [660, 310] on img "button" at bounding box center [630, 319] width 127 height 127
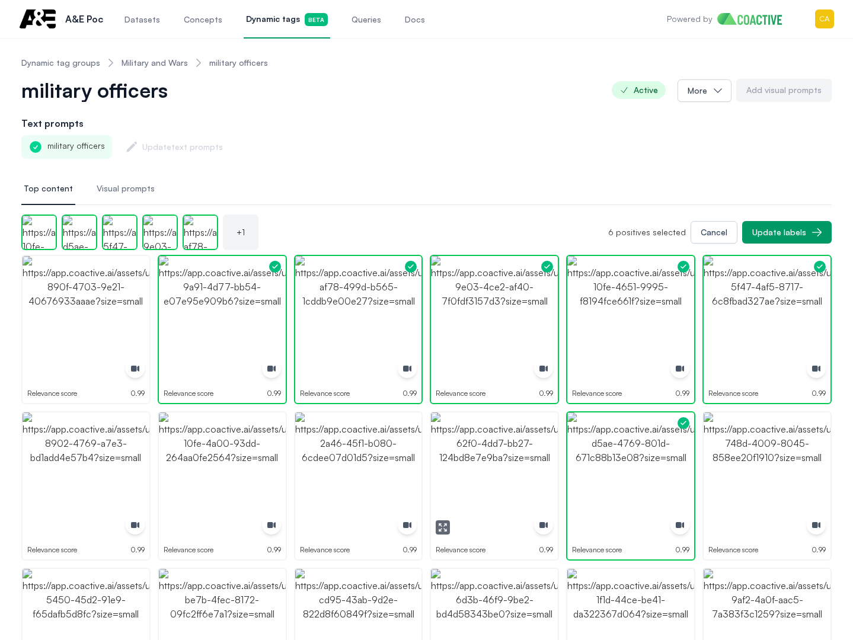
click at [504, 439] on img "button" at bounding box center [494, 476] width 127 height 127
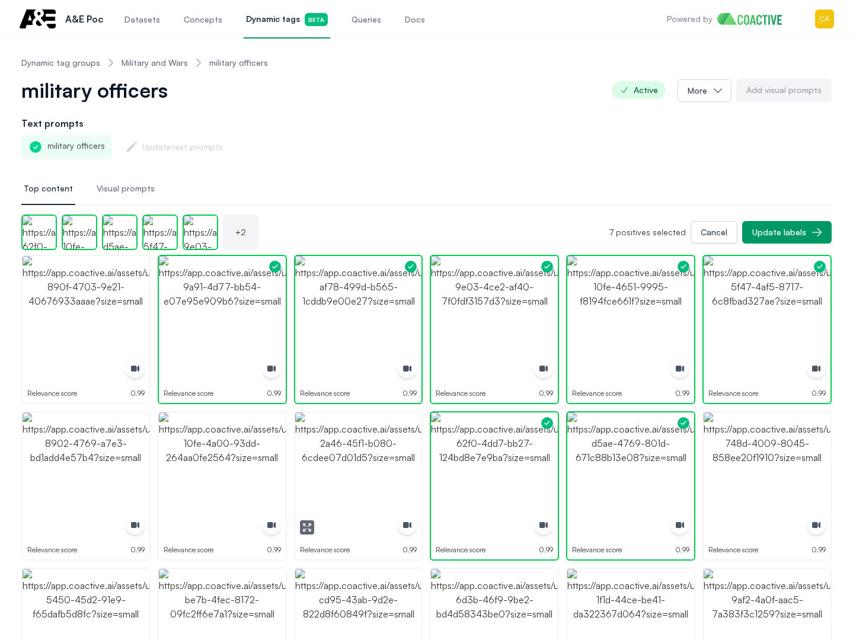
click at [388, 447] on img "button" at bounding box center [358, 476] width 127 height 127
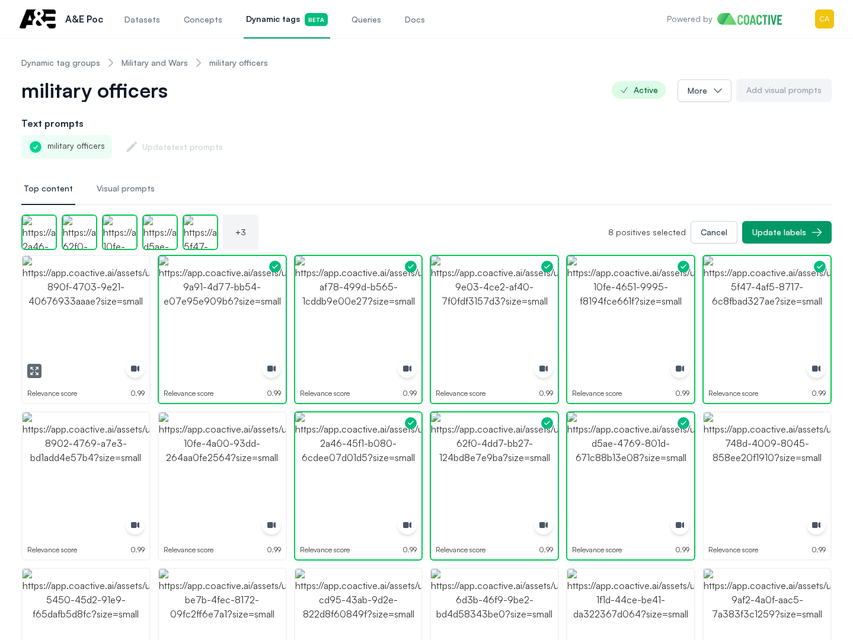
click at [64, 314] on img "button" at bounding box center [86, 319] width 127 height 127
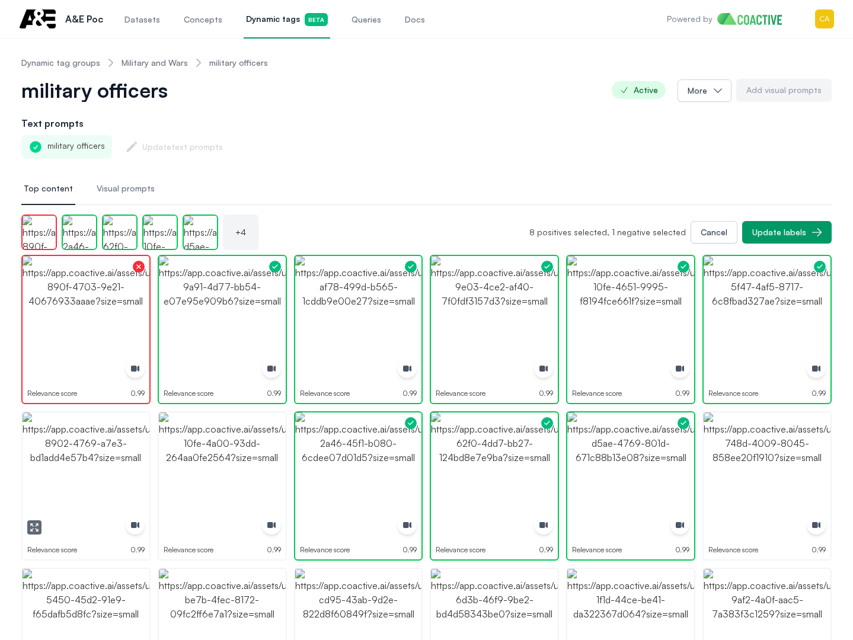
click at [95, 437] on img "button" at bounding box center [86, 476] width 127 height 127
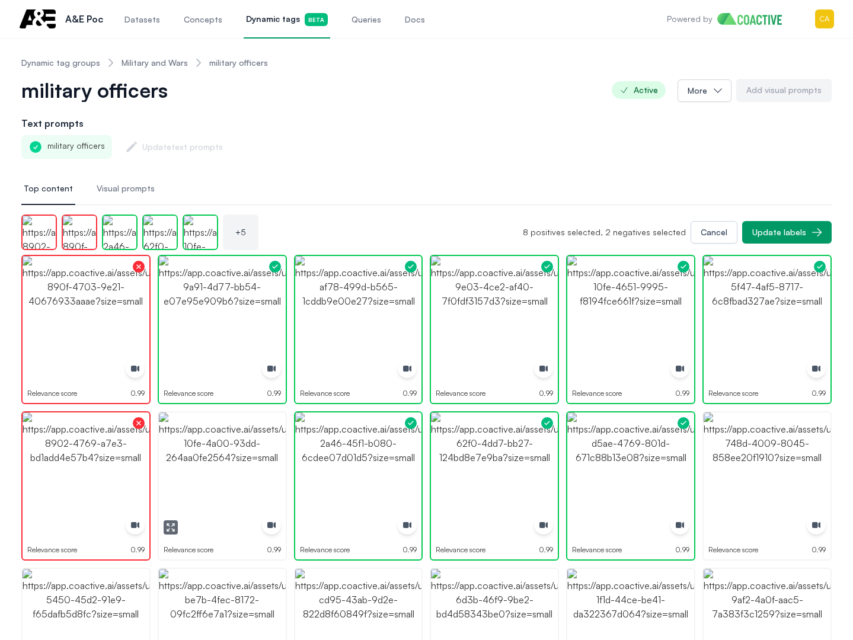
click at [212, 449] on img "button" at bounding box center [222, 476] width 127 height 127
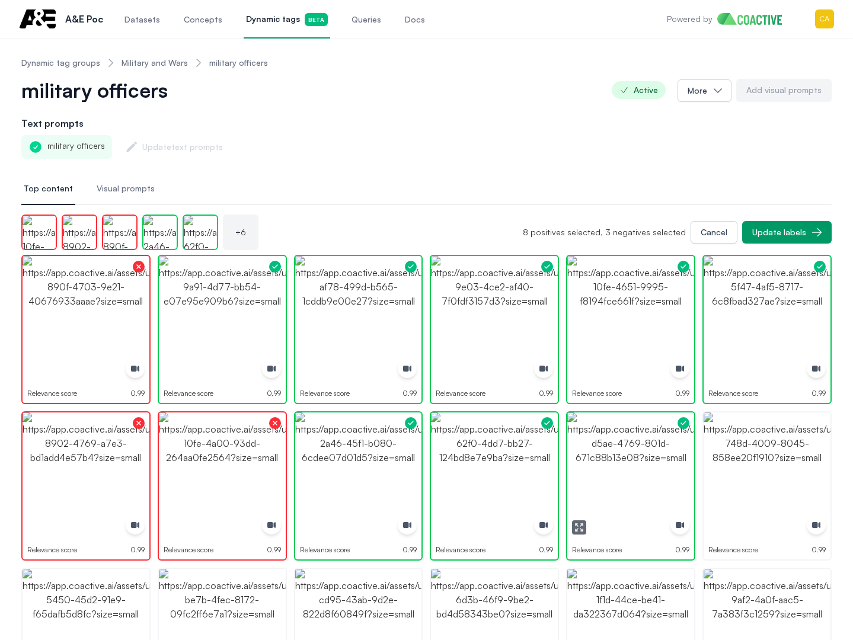
click at [658, 456] on img "button" at bounding box center [630, 476] width 127 height 127
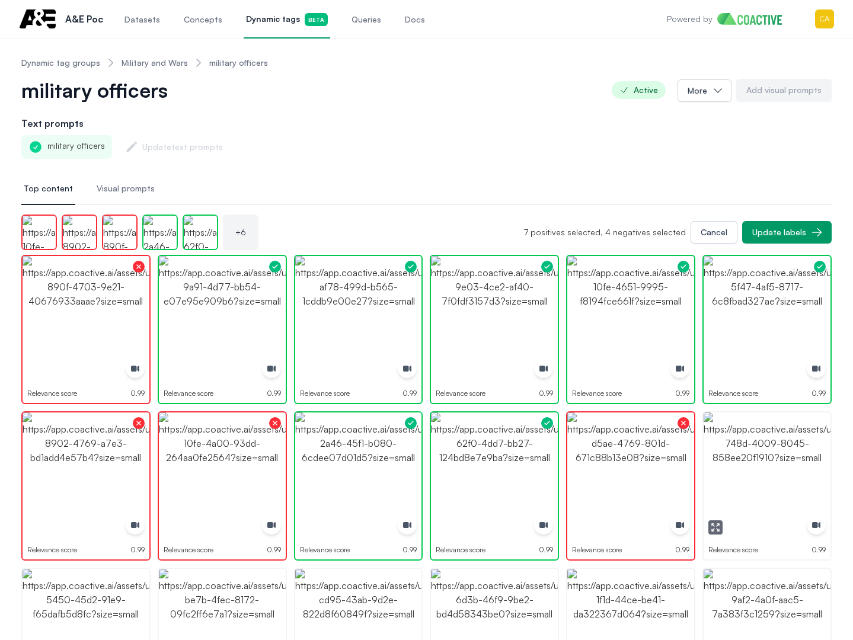
click at [663, 456] on img "button" at bounding box center [630, 476] width 127 height 127
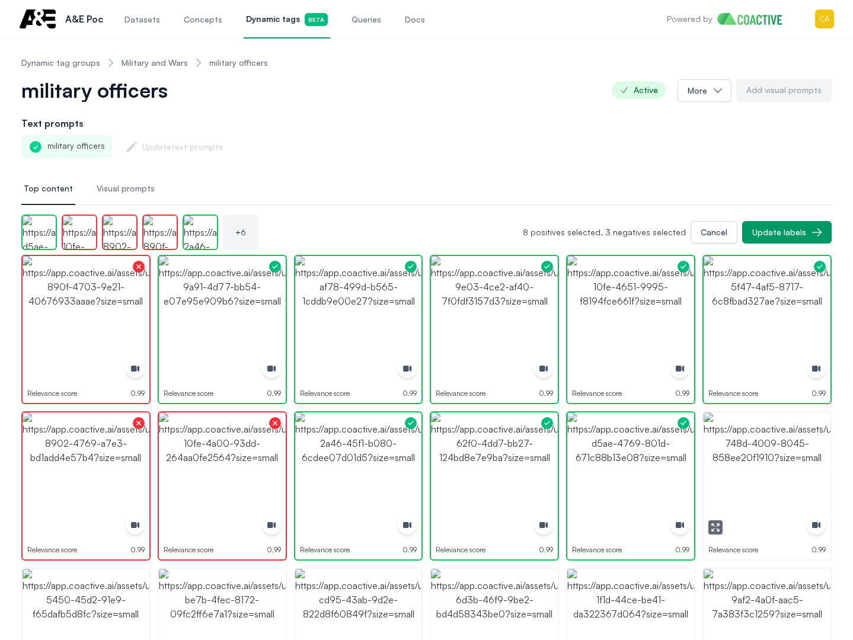
click at [800, 462] on img "button" at bounding box center [767, 476] width 127 height 127
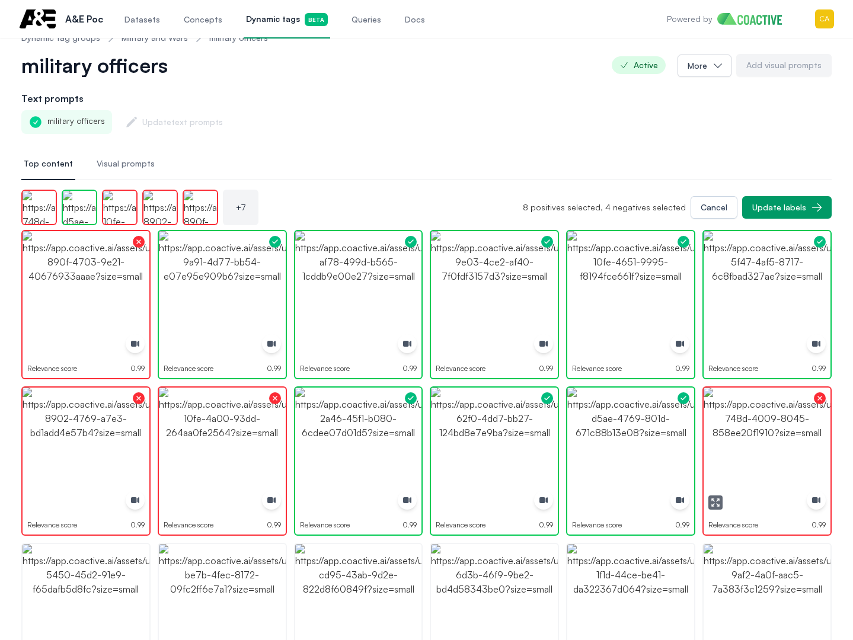
scroll to position [178, 0]
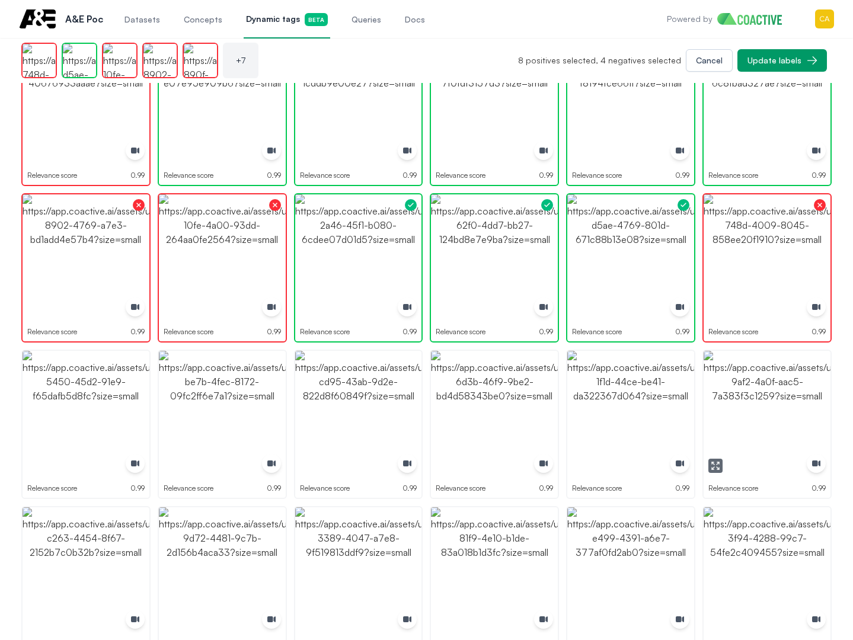
click at [612, 403] on img "button" at bounding box center [630, 414] width 127 height 127
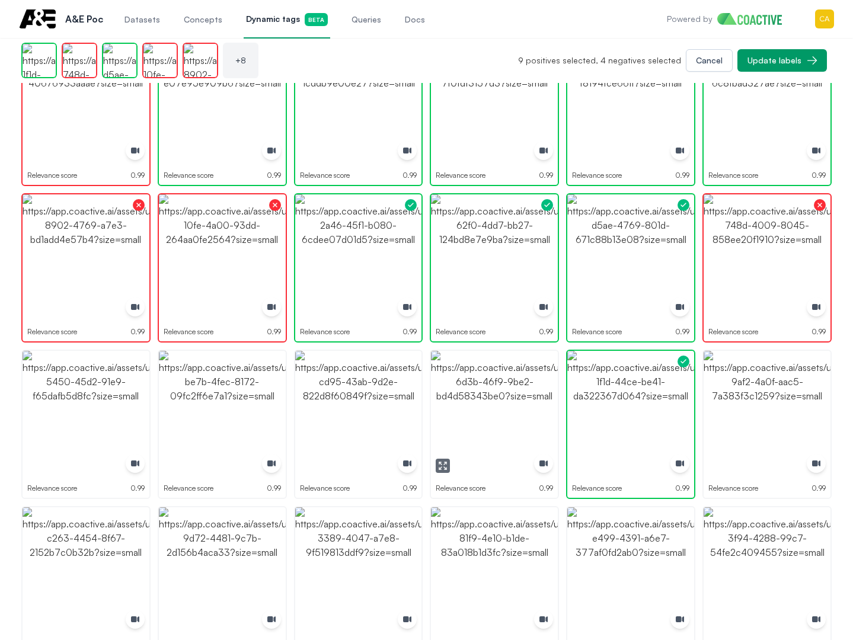
click at [475, 408] on img "button" at bounding box center [494, 414] width 127 height 127
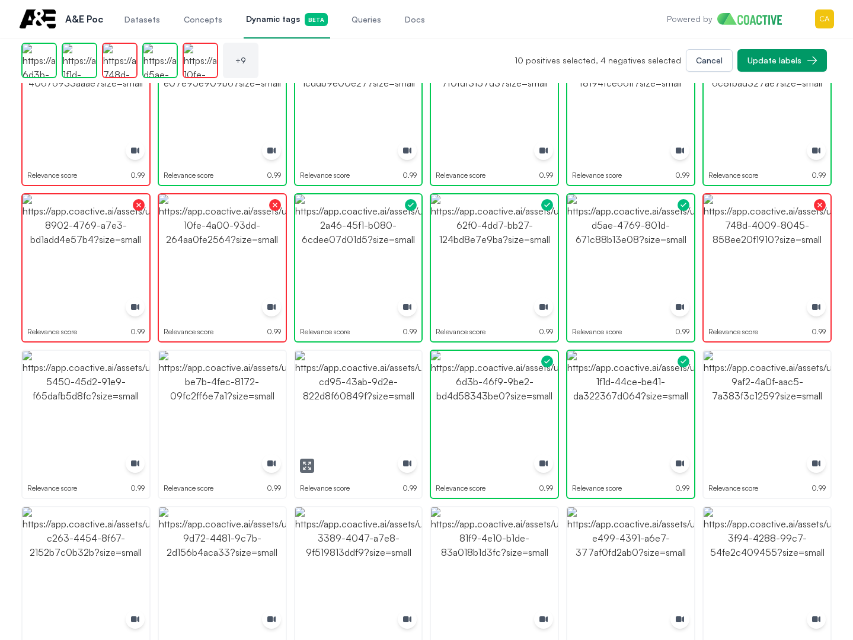
click at [351, 415] on img "button" at bounding box center [358, 414] width 127 height 127
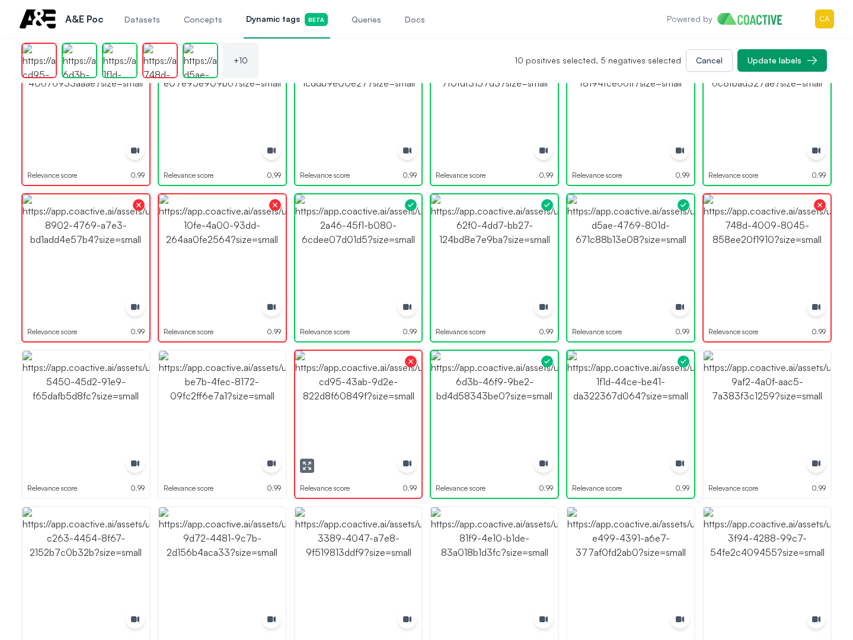
click at [231, 414] on img "button" at bounding box center [222, 414] width 127 height 127
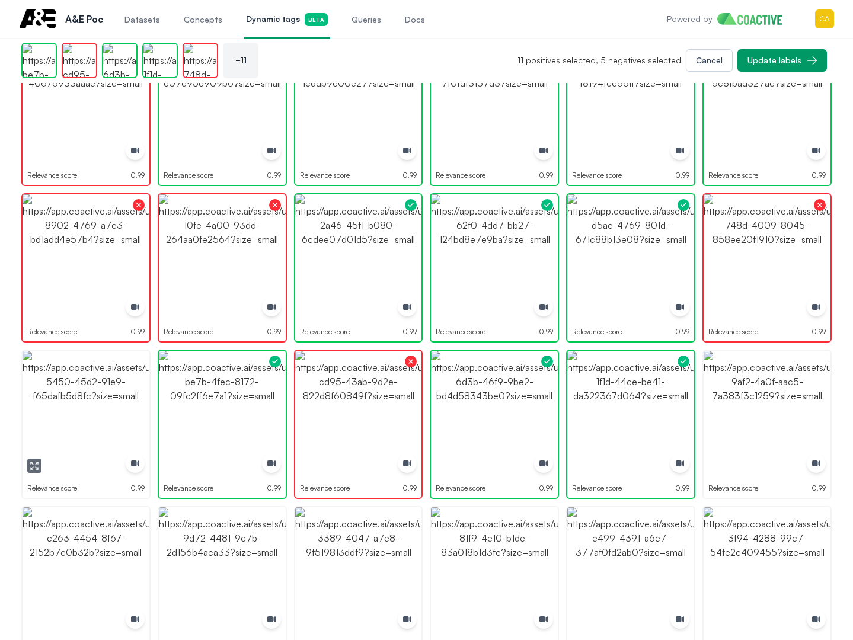
click at [68, 409] on img "button" at bounding box center [86, 414] width 127 height 127
click at [67, 409] on img "button" at bounding box center [86, 414] width 127 height 127
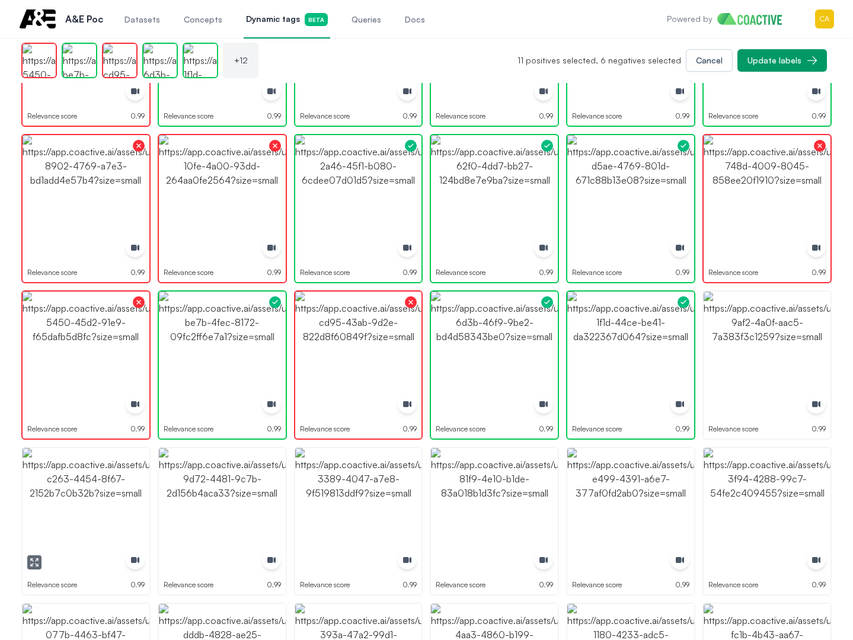
scroll to position [356, 0]
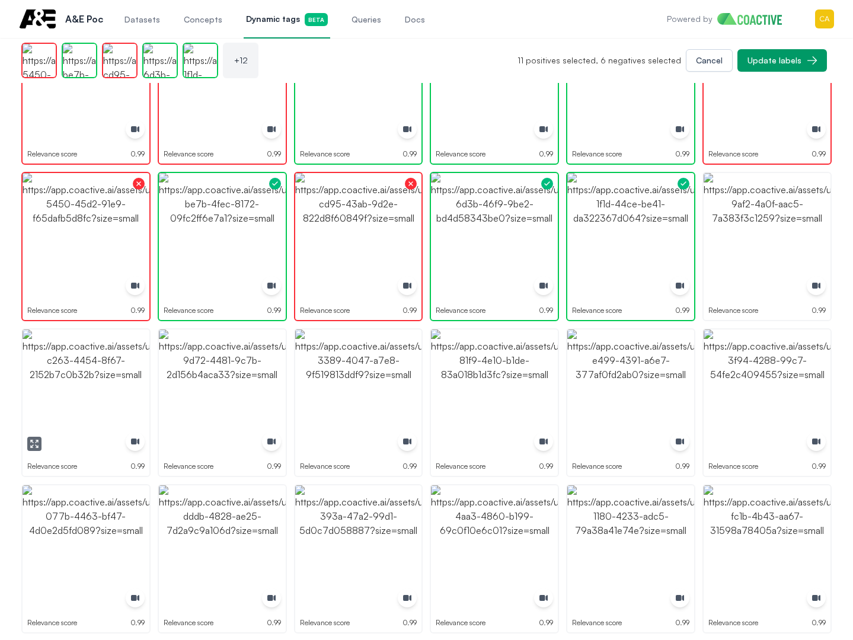
click at [97, 412] on img "button" at bounding box center [86, 393] width 127 height 127
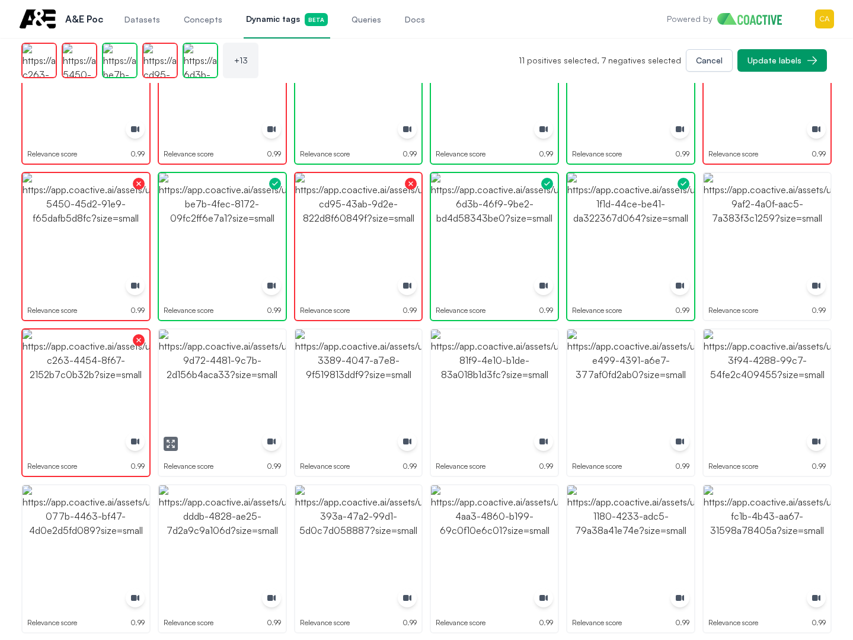
click at [225, 399] on img "button" at bounding box center [222, 393] width 127 height 127
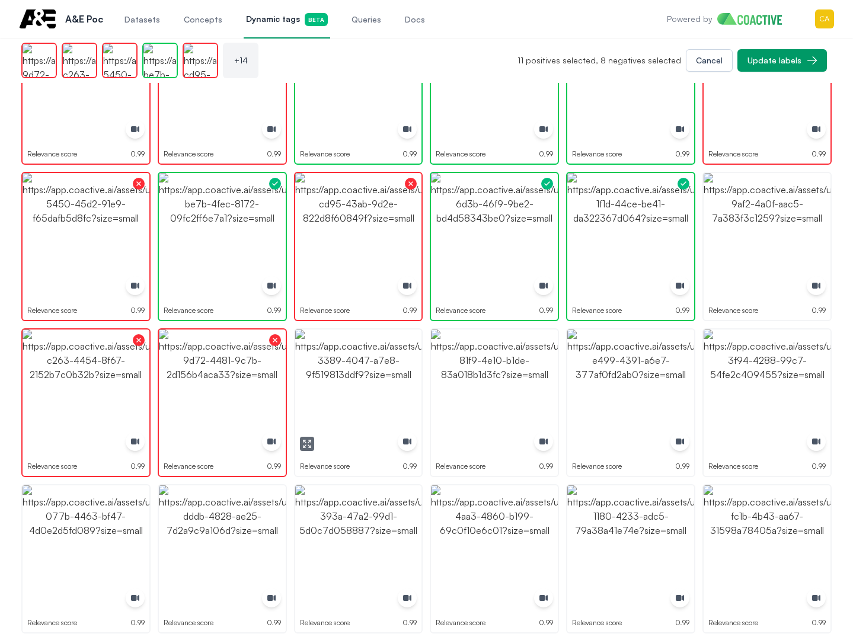
click at [324, 394] on img "button" at bounding box center [358, 393] width 127 height 127
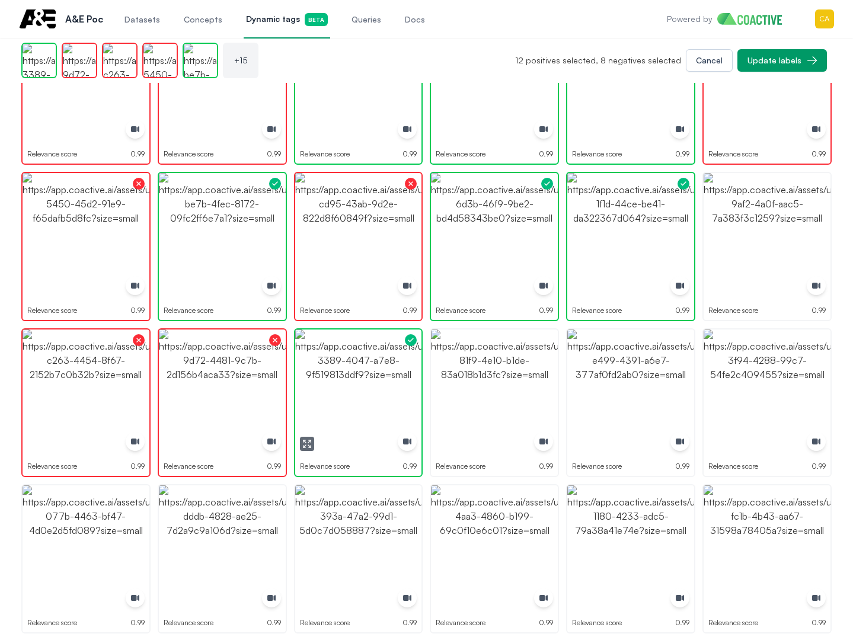
click at [490, 394] on img "button" at bounding box center [494, 393] width 127 height 127
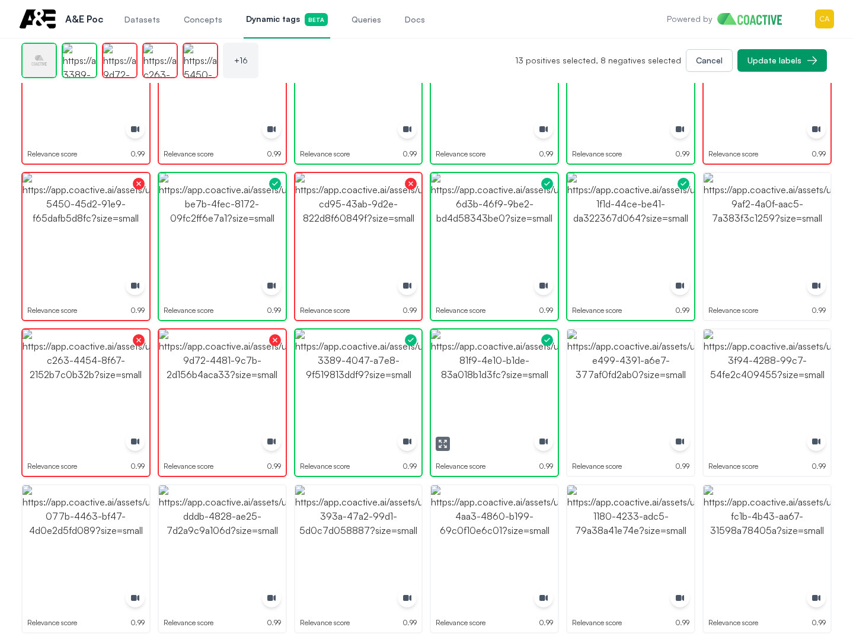
click at [490, 394] on img "button" at bounding box center [494, 393] width 127 height 127
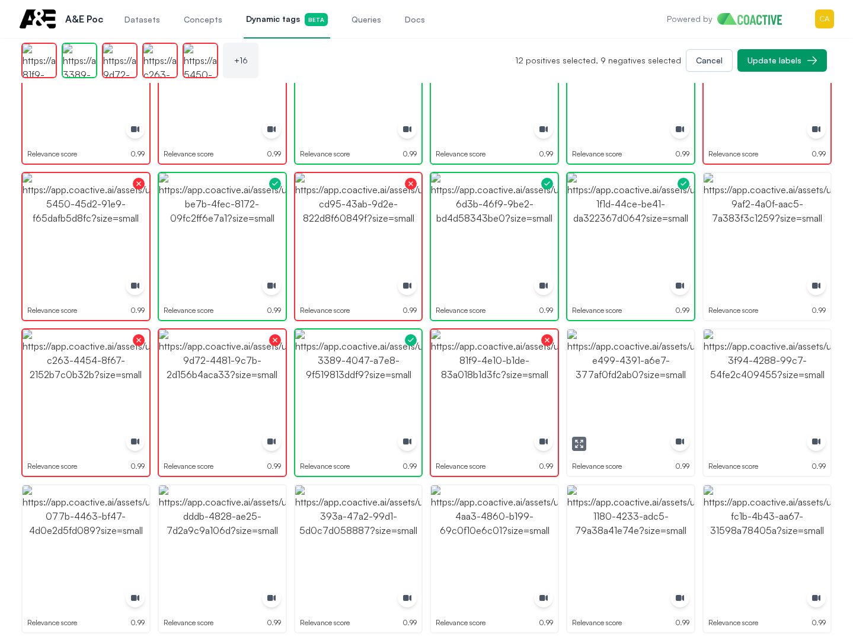
click at [635, 386] on img "button" at bounding box center [630, 393] width 127 height 127
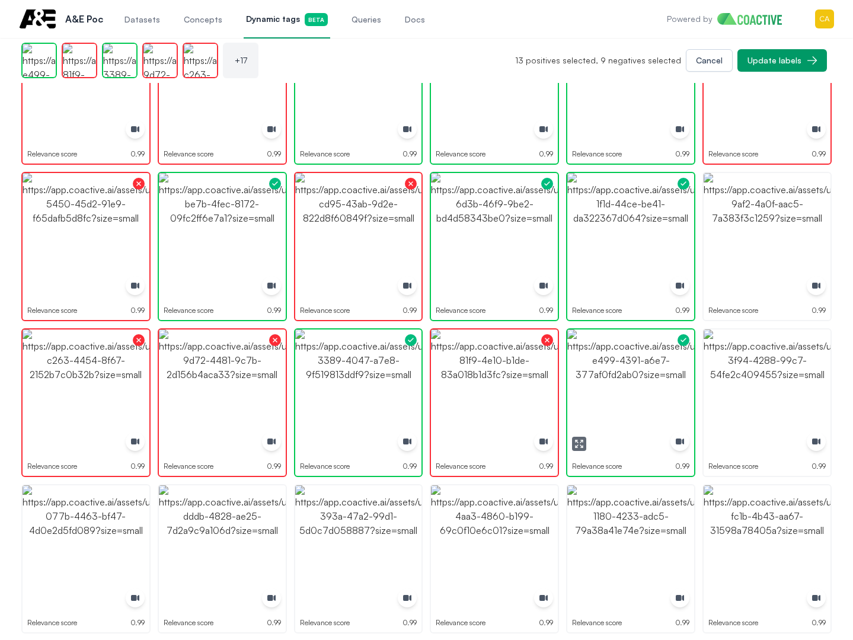
click at [763, 387] on img "button" at bounding box center [767, 393] width 127 height 127
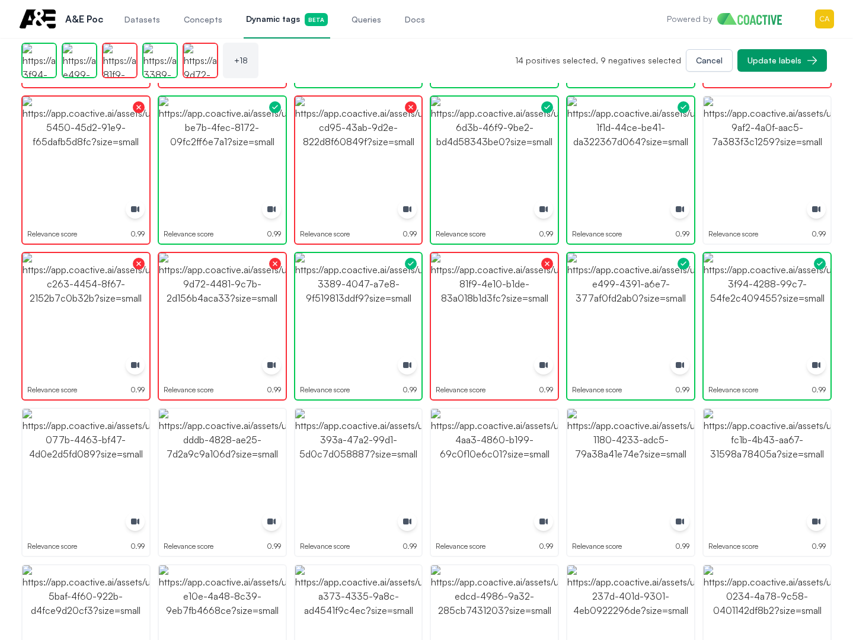
scroll to position [533, 0]
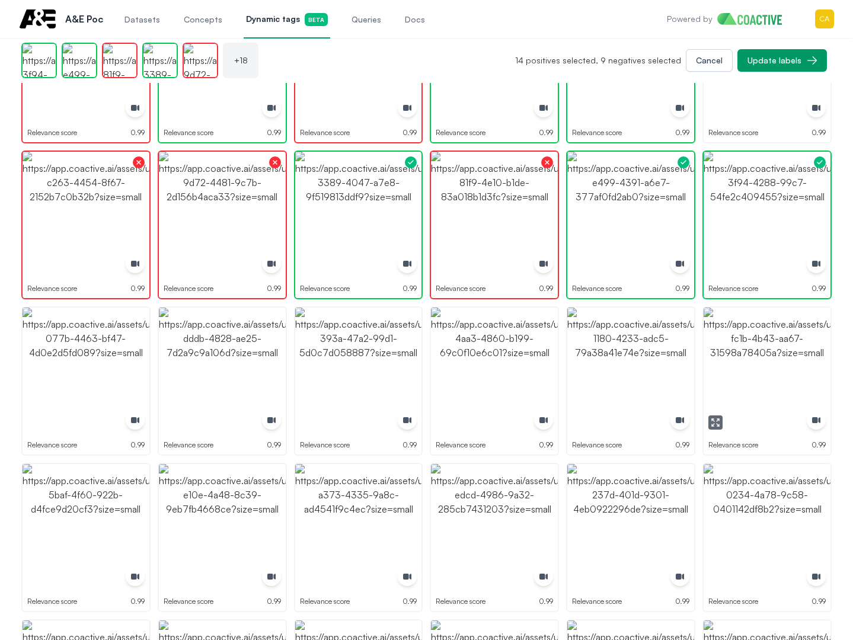
click at [740, 383] on img "button" at bounding box center [767, 371] width 127 height 127
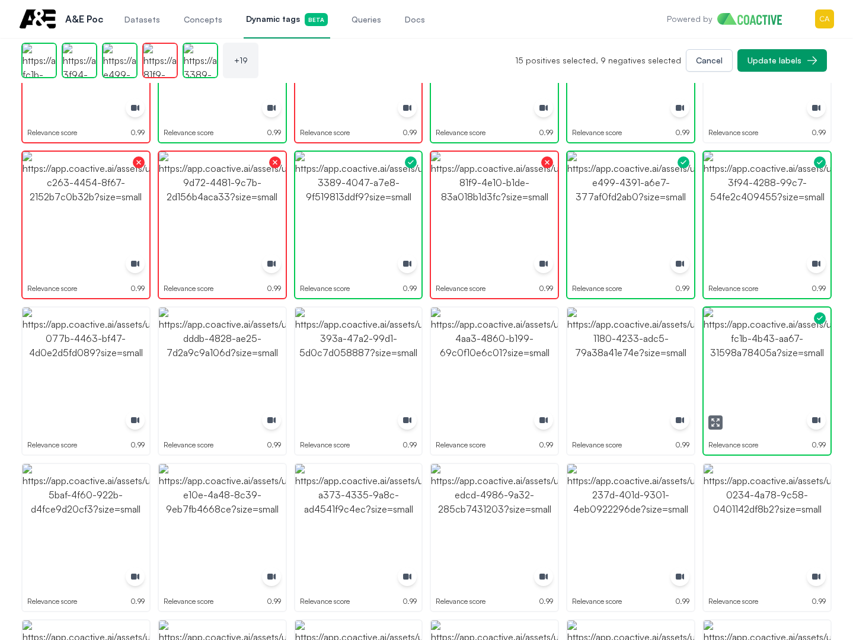
click at [740, 383] on img "button" at bounding box center [767, 371] width 127 height 127
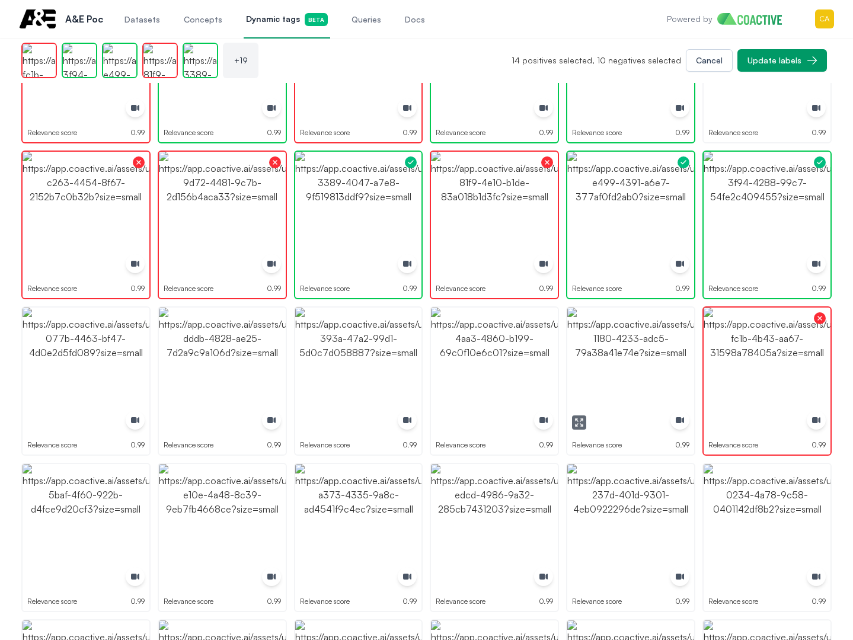
click at [677, 370] on img "button" at bounding box center [630, 371] width 127 height 127
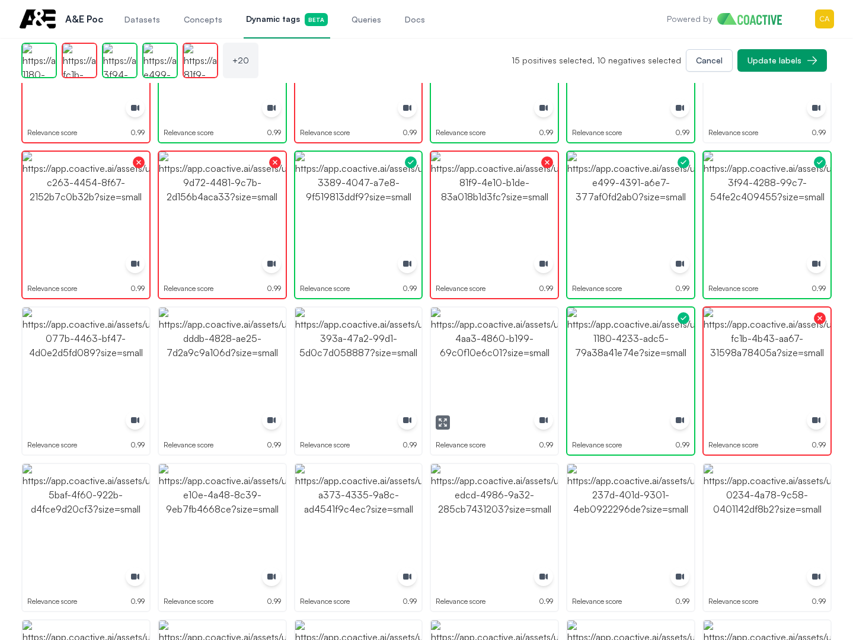
drag, startPoint x: 503, startPoint y: 370, endPoint x: 458, endPoint y: 372, distance: 44.5
click at [501, 370] on img "button" at bounding box center [494, 371] width 127 height 127
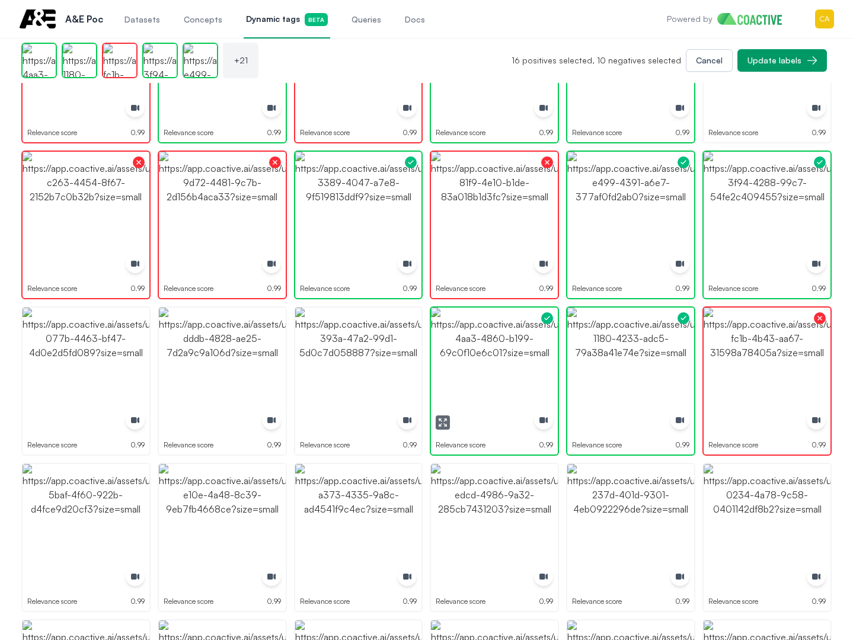
click at [537, 373] on img "button" at bounding box center [494, 371] width 127 height 127
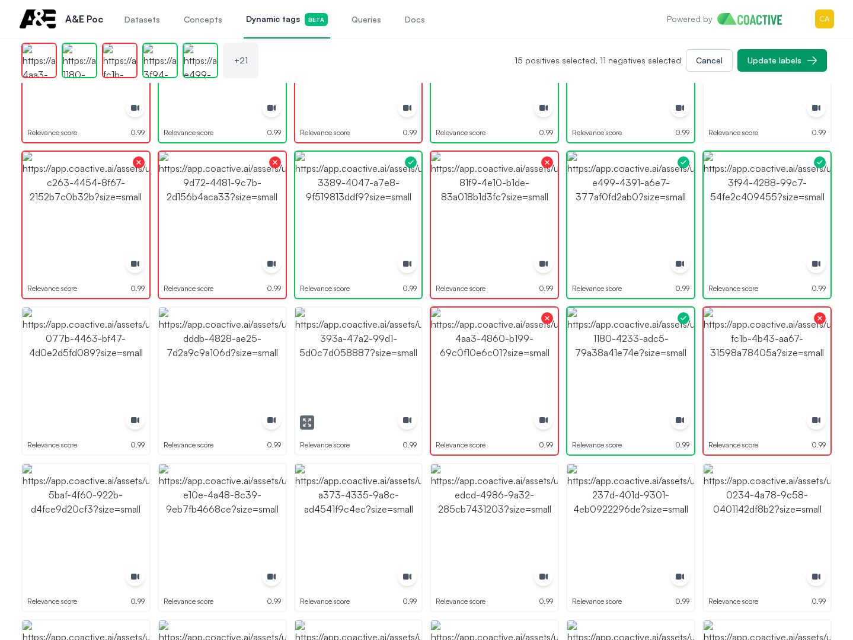
click at [356, 370] on img "button" at bounding box center [358, 371] width 127 height 127
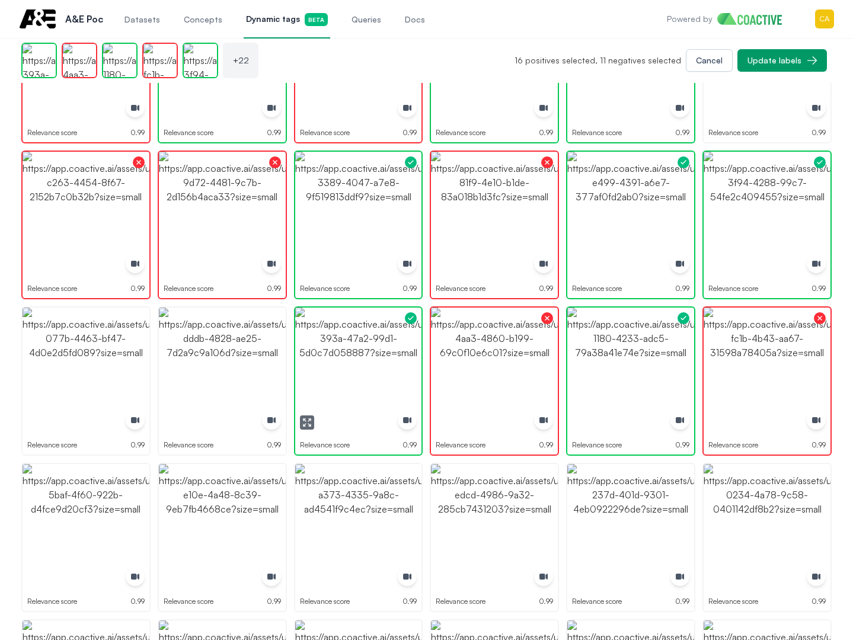
click at [356, 370] on img "button" at bounding box center [358, 371] width 127 height 127
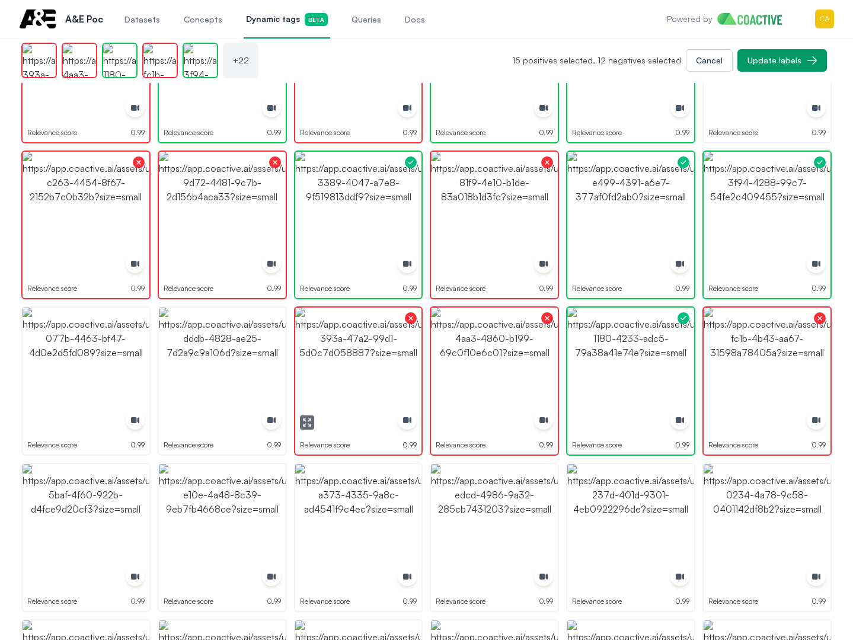
click at [188, 361] on img "button" at bounding box center [222, 371] width 127 height 127
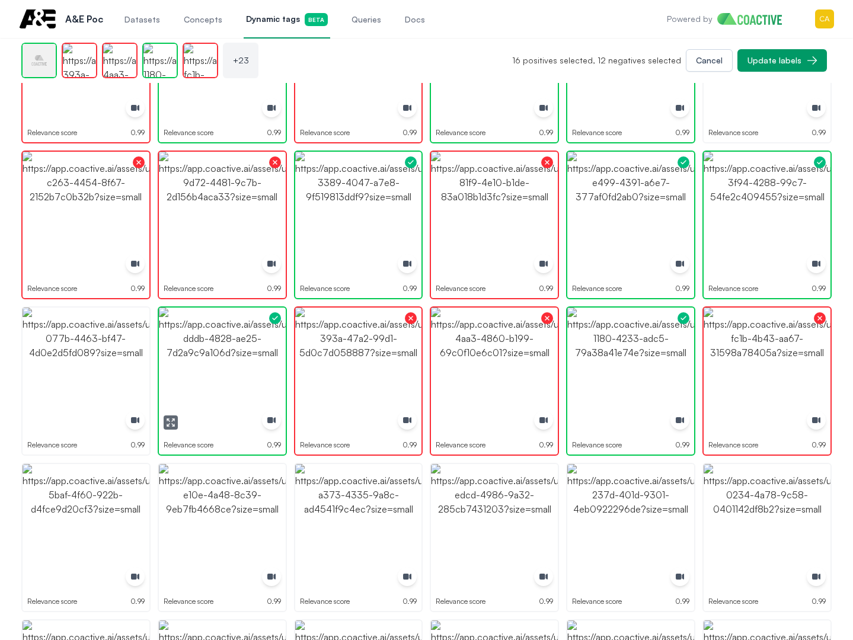
drag, startPoint x: 188, startPoint y: 361, endPoint x: 70, endPoint y: 367, distance: 118.1
click at [187, 361] on img "button" at bounding box center [222, 371] width 127 height 127
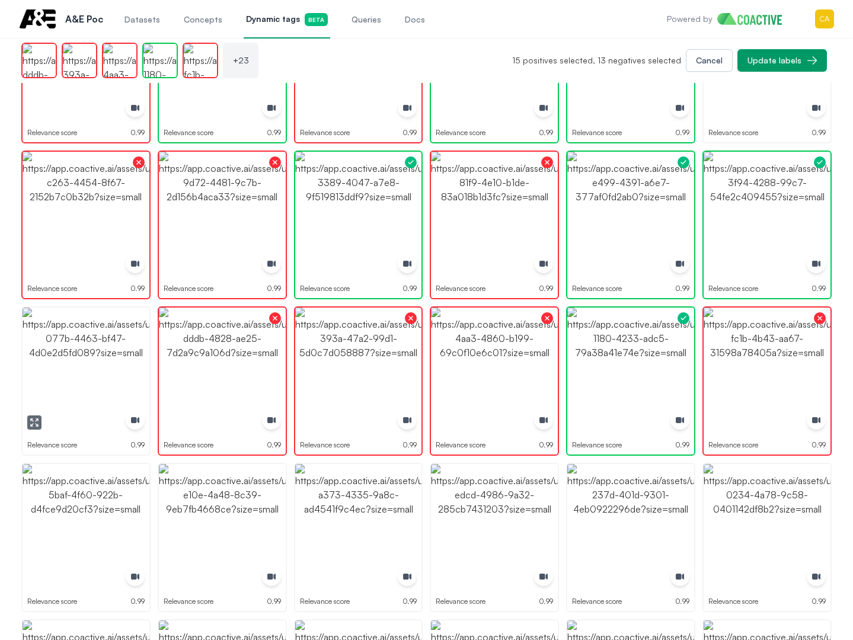
click at [55, 369] on img "button" at bounding box center [86, 371] width 127 height 127
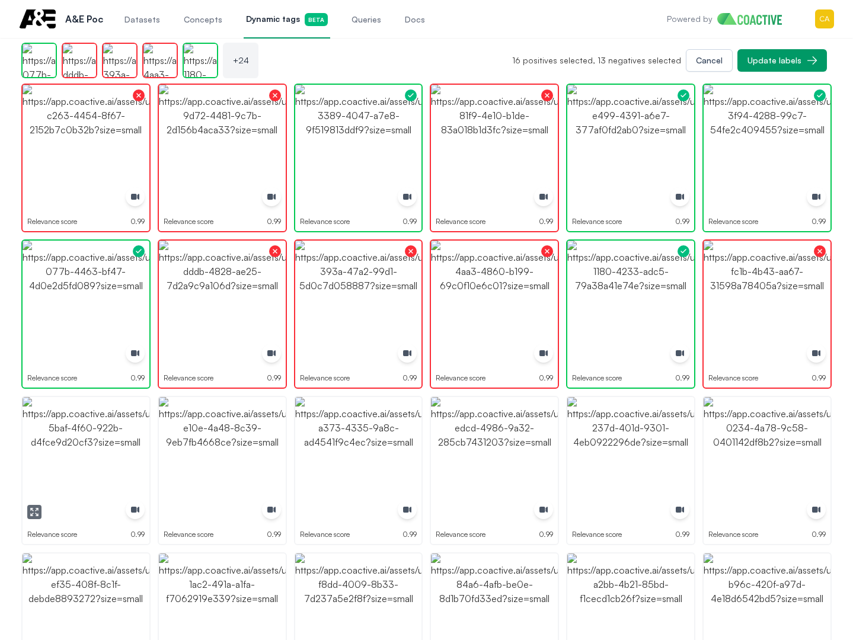
scroll to position [771, 0]
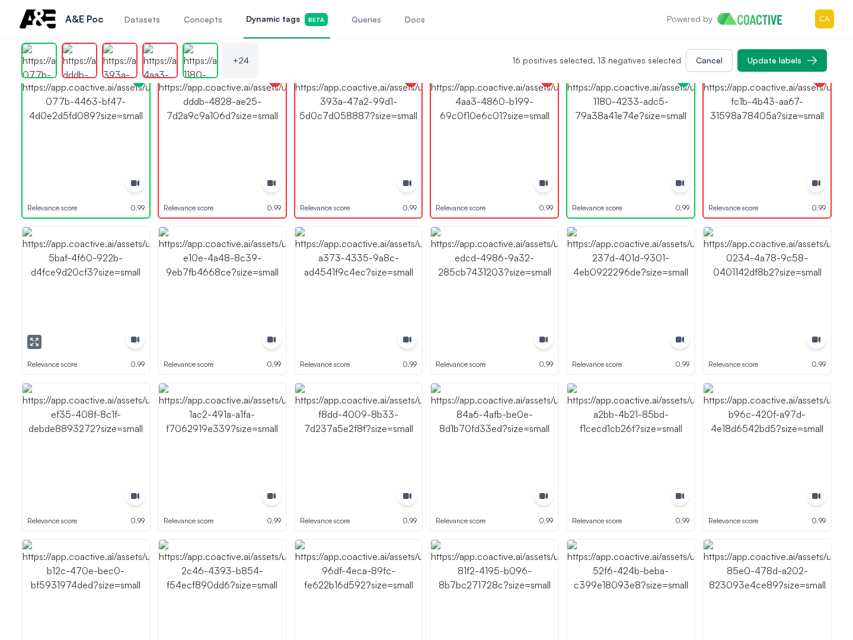
click at [82, 292] on img "button" at bounding box center [86, 290] width 127 height 127
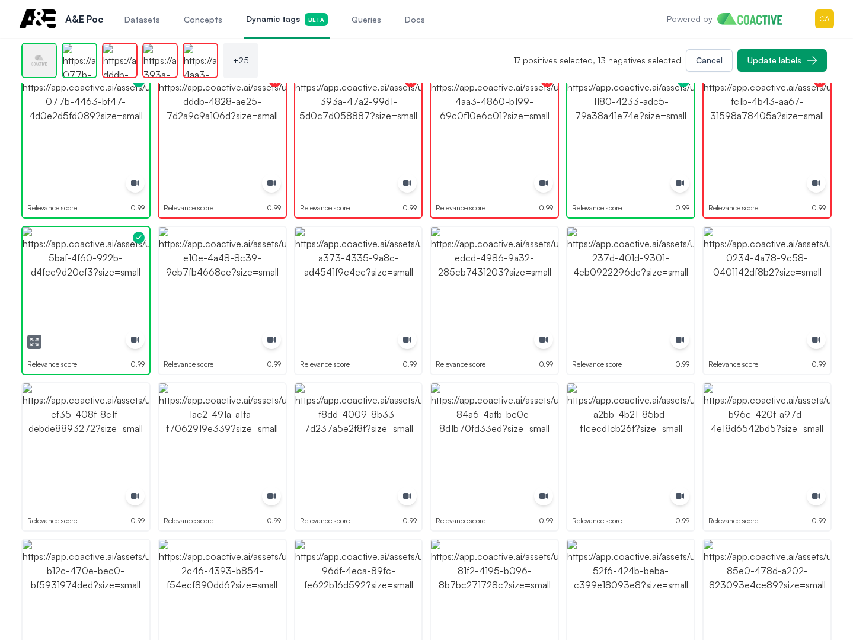
click at [82, 292] on img "button" at bounding box center [86, 290] width 127 height 127
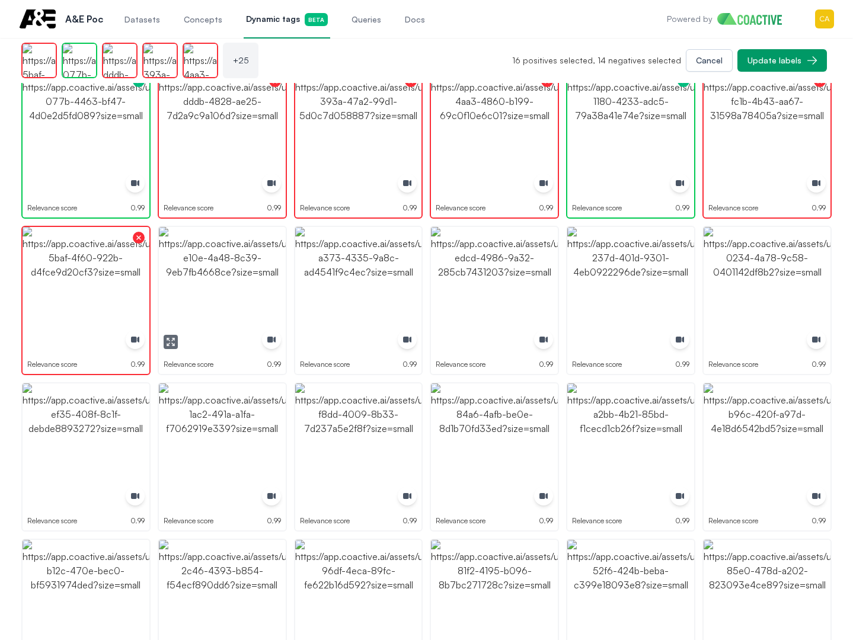
click at [238, 288] on img "button" at bounding box center [222, 290] width 127 height 127
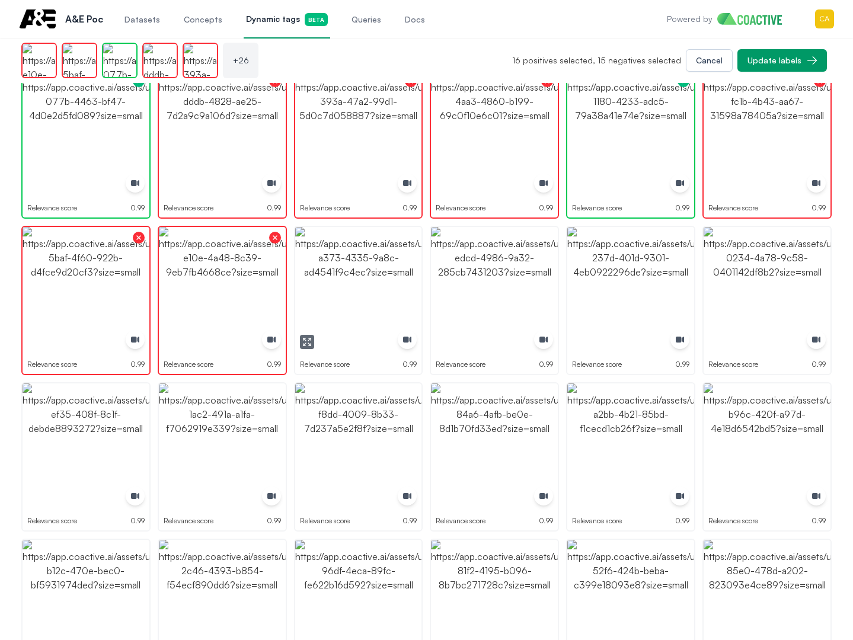
click at [404, 292] on img "button" at bounding box center [358, 290] width 127 height 127
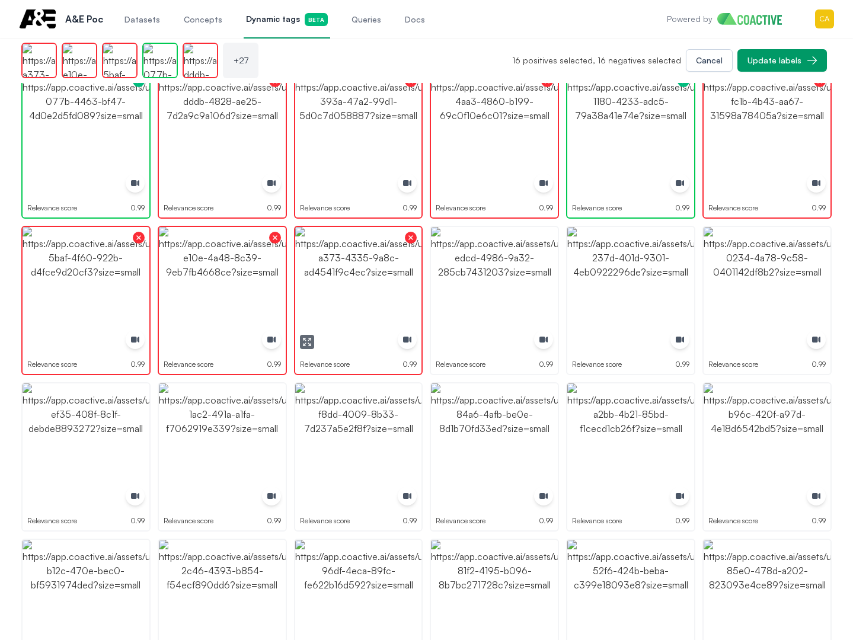
click at [543, 292] on img "button" at bounding box center [494, 290] width 127 height 127
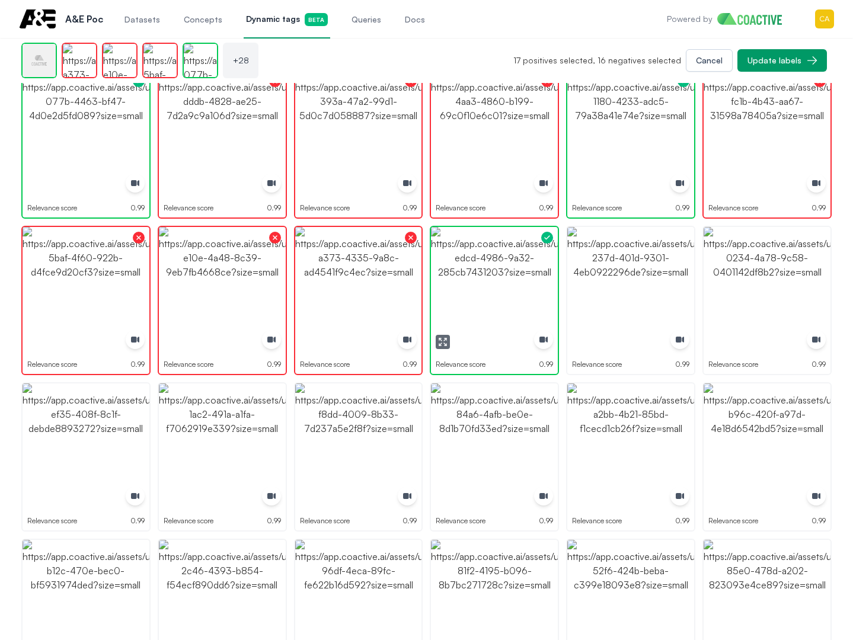
click at [543, 292] on img "button" at bounding box center [494, 290] width 127 height 127
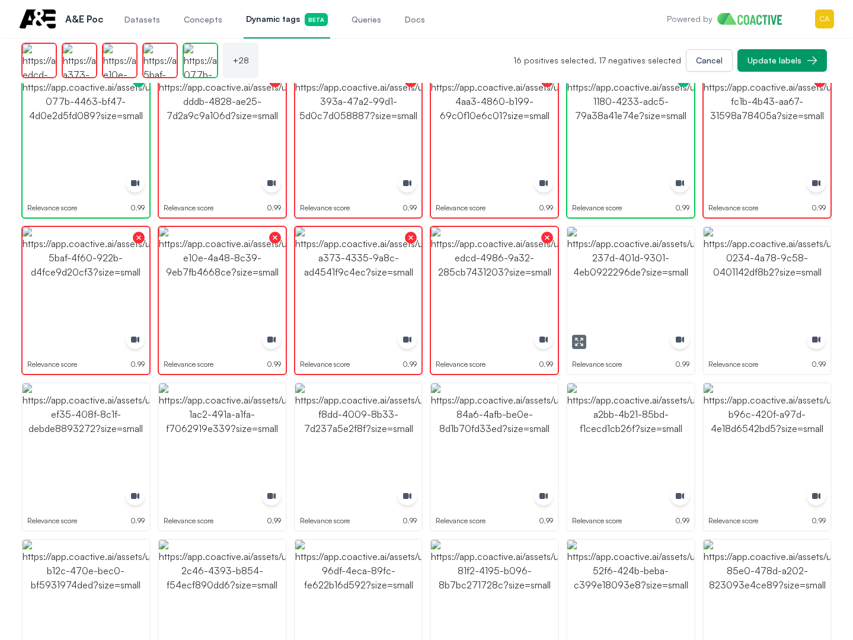
click at [661, 292] on img "button" at bounding box center [630, 290] width 127 height 127
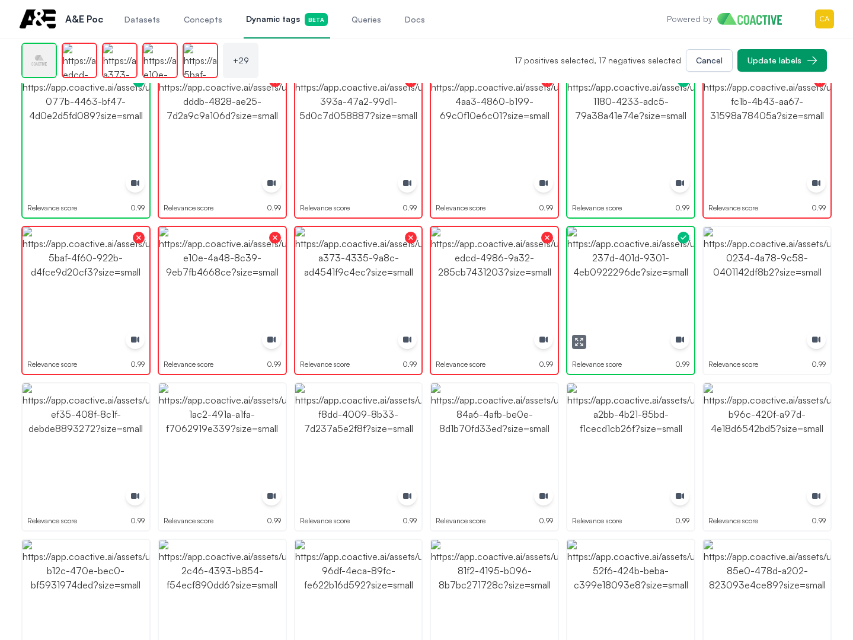
click at [661, 292] on img "button" at bounding box center [630, 290] width 127 height 127
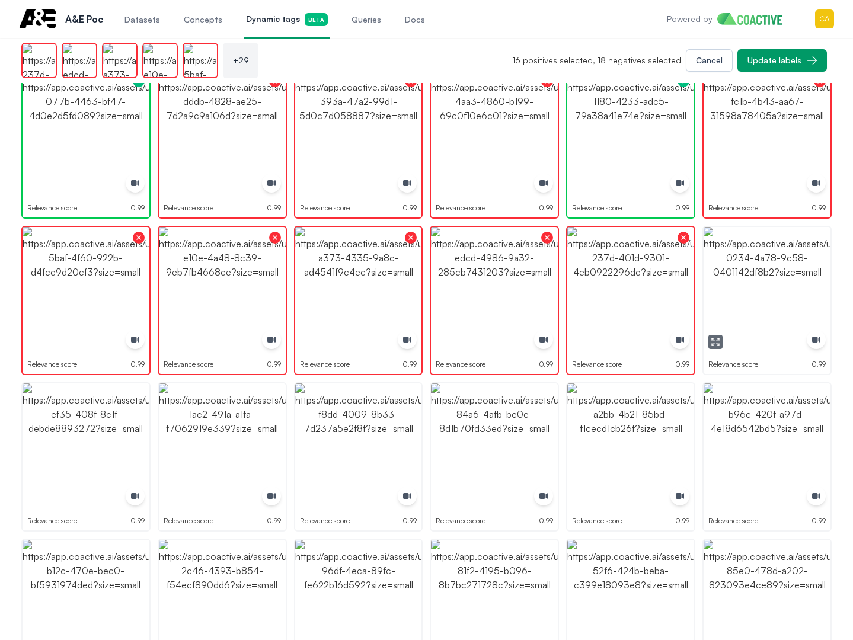
click at [773, 292] on img "button" at bounding box center [767, 290] width 127 height 127
click at [782, 442] on img "button" at bounding box center [767, 446] width 127 height 127
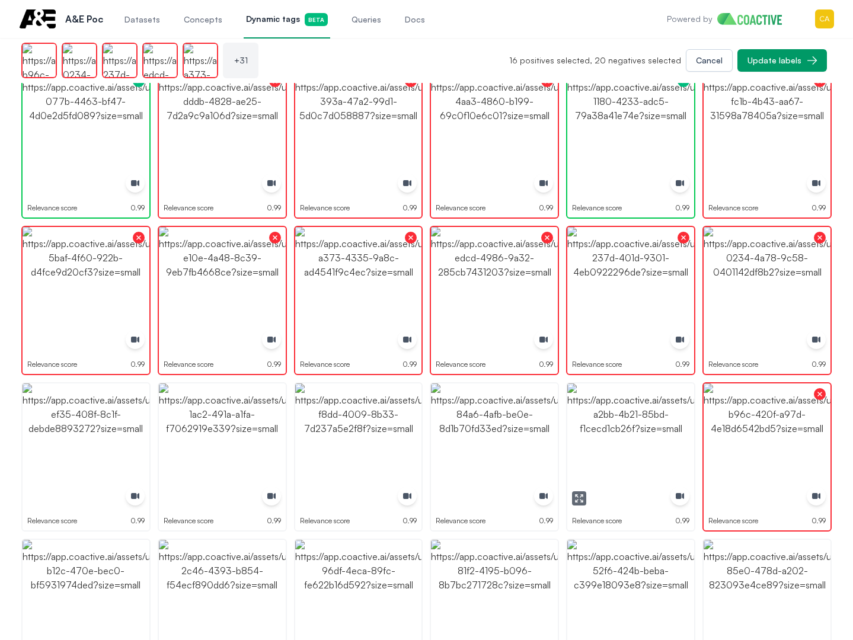
click at [641, 430] on img "button" at bounding box center [630, 446] width 127 height 127
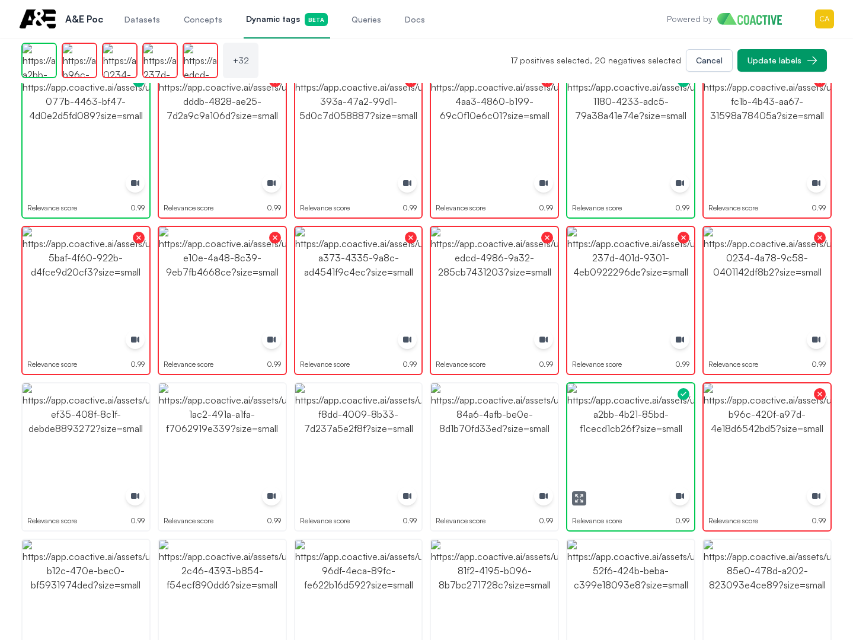
drag, startPoint x: 641, startPoint y: 430, endPoint x: 578, endPoint y: 433, distance: 62.3
click at [641, 430] on img "button" at bounding box center [630, 446] width 127 height 127
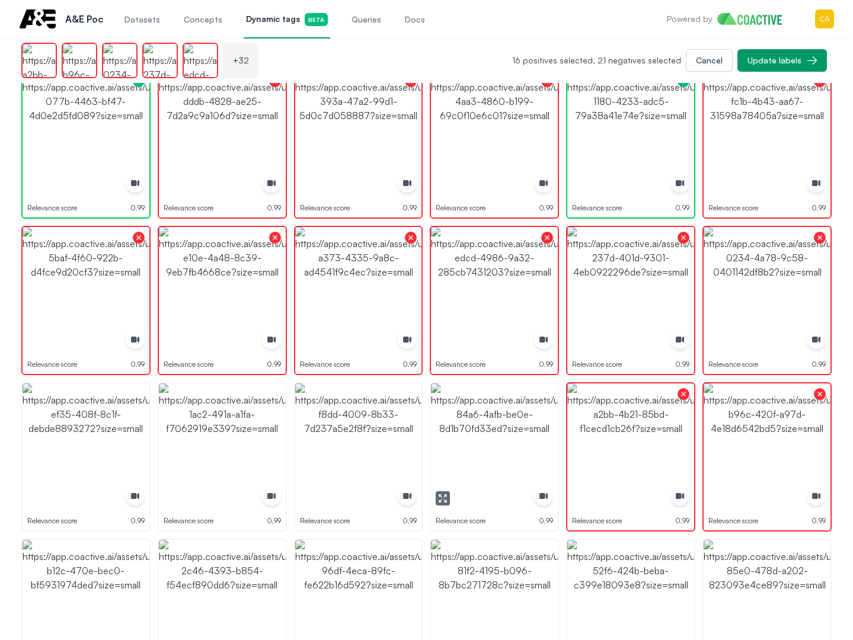
click at [479, 434] on img "button" at bounding box center [494, 446] width 127 height 127
click at [304, 434] on img "button" at bounding box center [358, 446] width 127 height 127
click at [303, 434] on img "button" at bounding box center [358, 446] width 127 height 127
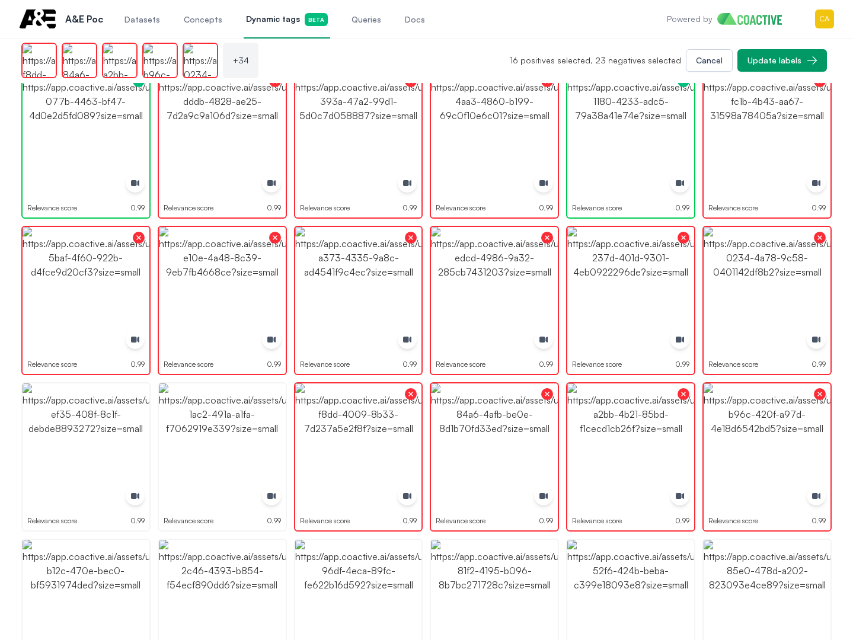
click at [212, 444] on img "button" at bounding box center [222, 446] width 127 height 127
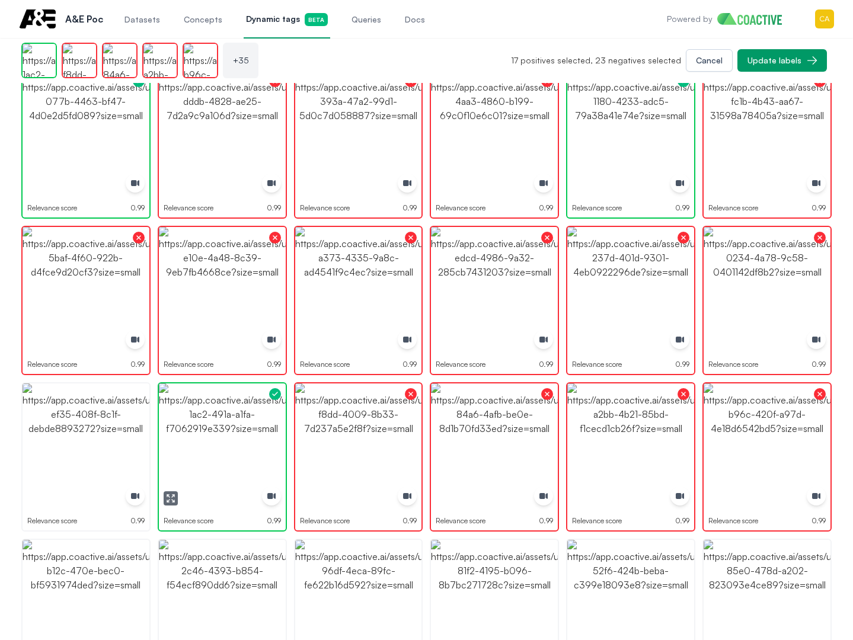
click at [212, 444] on img "button" at bounding box center [222, 446] width 127 height 127
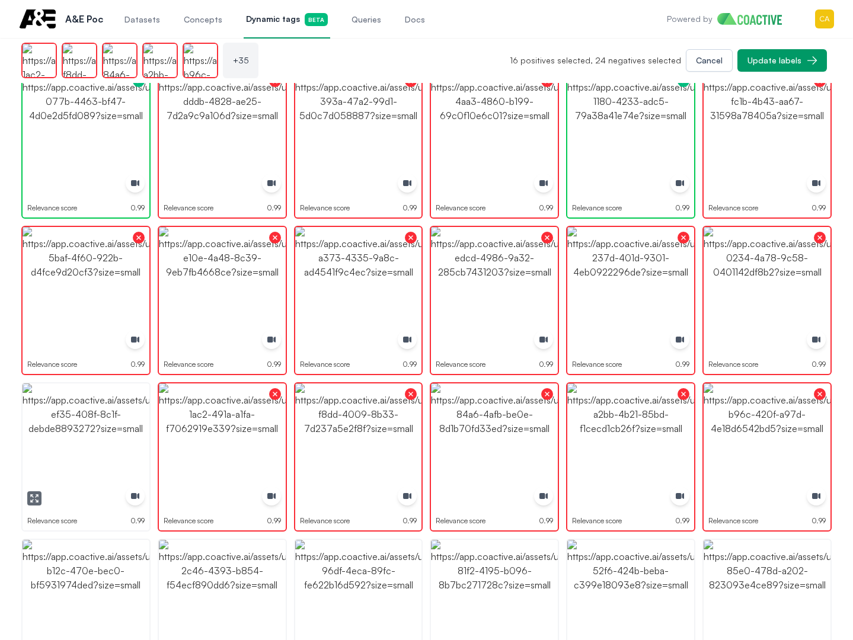
click at [58, 445] on img "button" at bounding box center [86, 446] width 127 height 127
click at [57, 445] on img "button" at bounding box center [86, 446] width 127 height 127
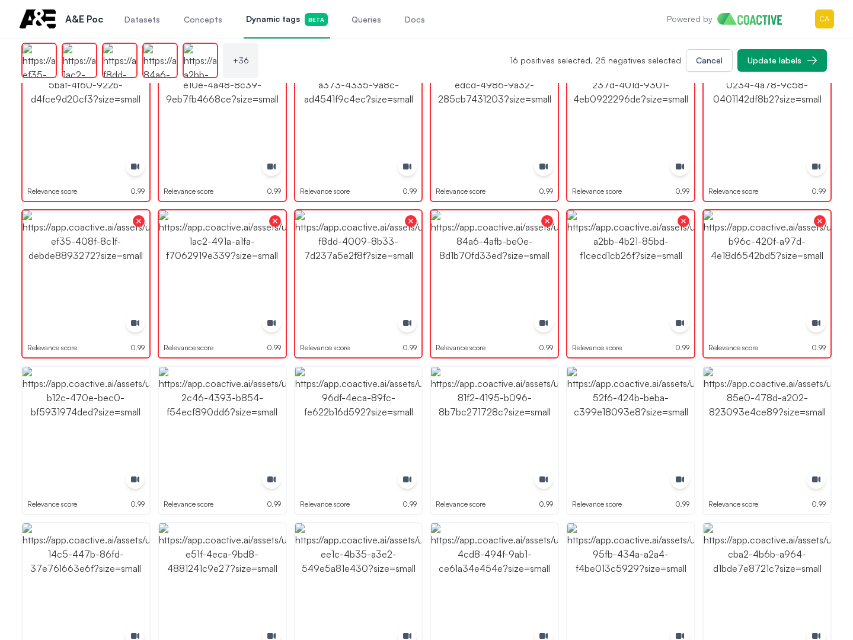
scroll to position [948, 0]
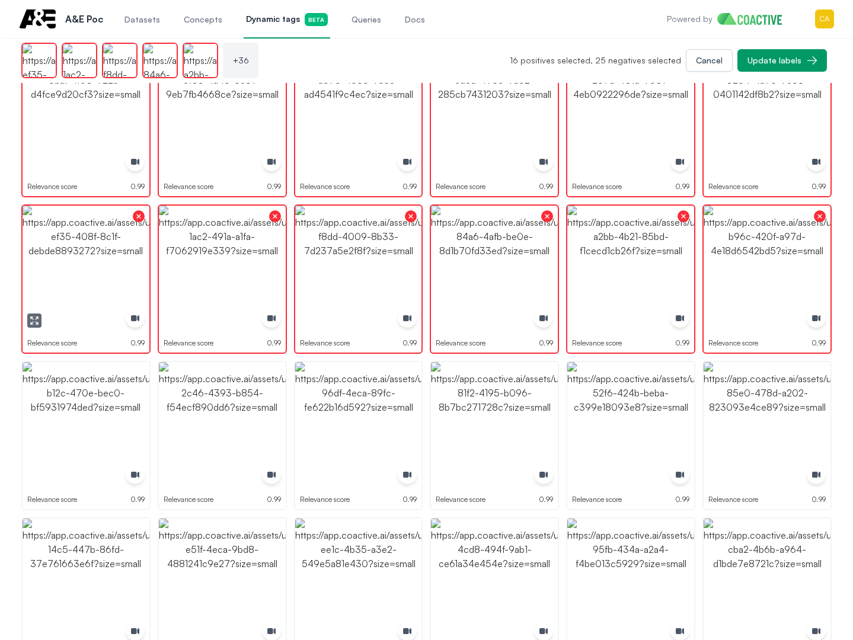
click at [100, 265] on img "button" at bounding box center [86, 269] width 127 height 127
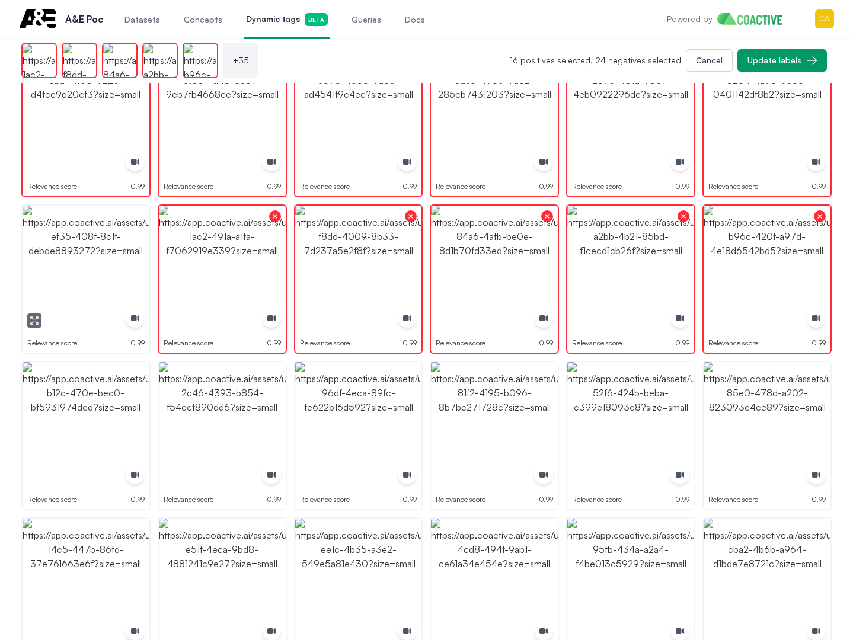
click at [100, 263] on img "button" at bounding box center [86, 269] width 127 height 127
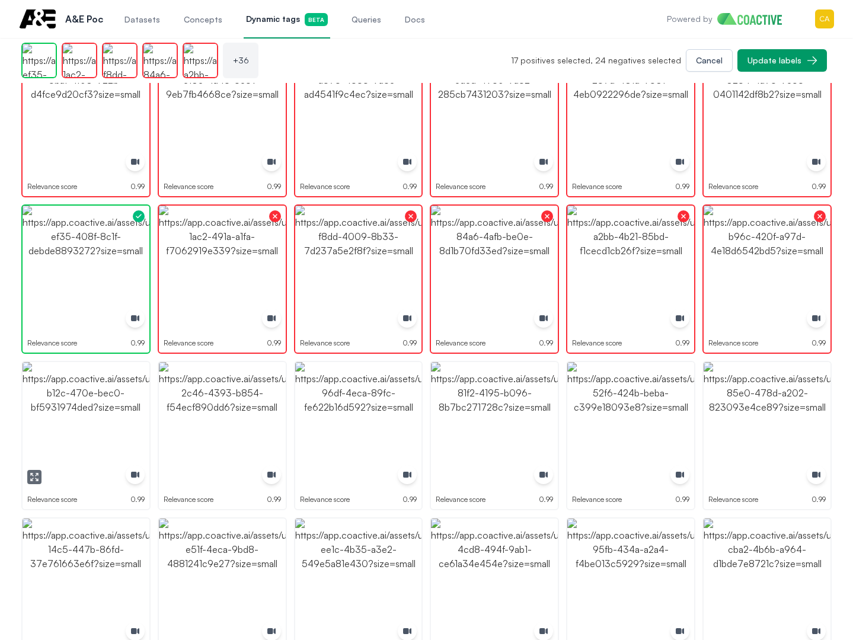
click at [58, 405] on img "button" at bounding box center [86, 425] width 127 height 127
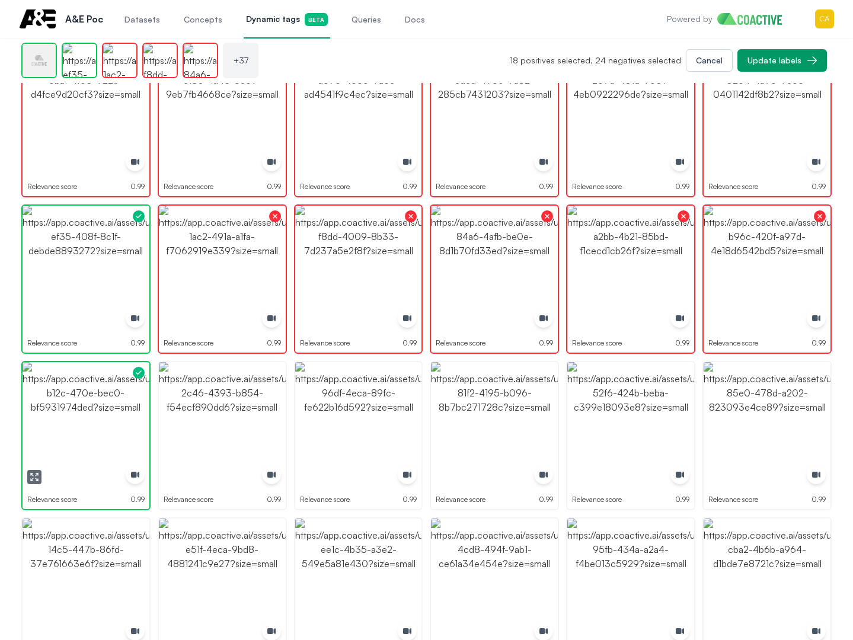
click at [58, 405] on img "button" at bounding box center [86, 425] width 127 height 127
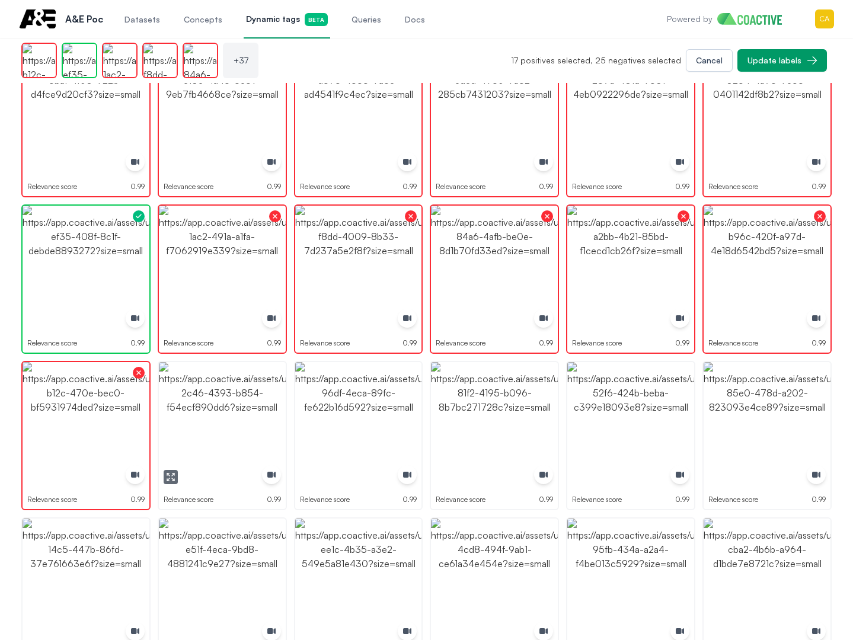
click at [260, 399] on img "button" at bounding box center [222, 425] width 127 height 127
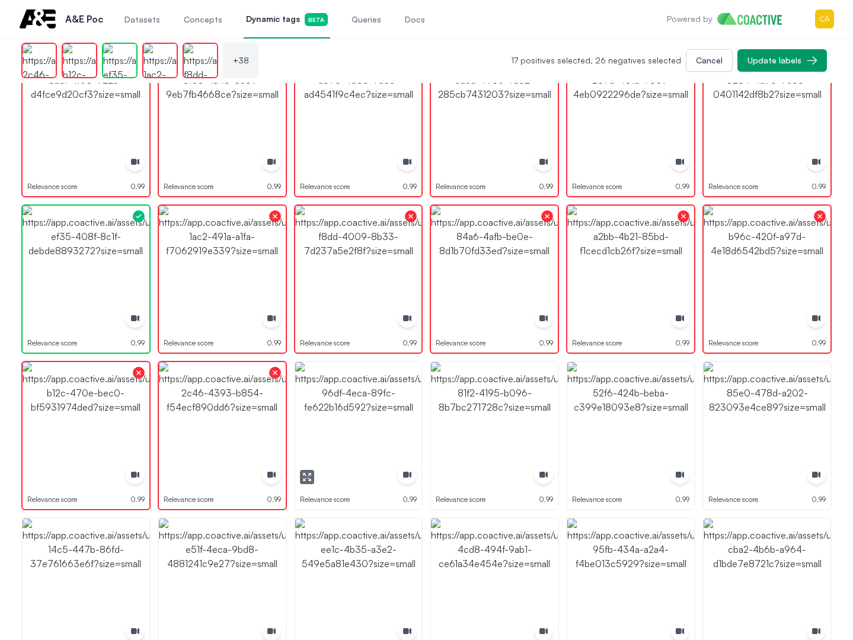
click at [355, 392] on img "button" at bounding box center [358, 425] width 127 height 127
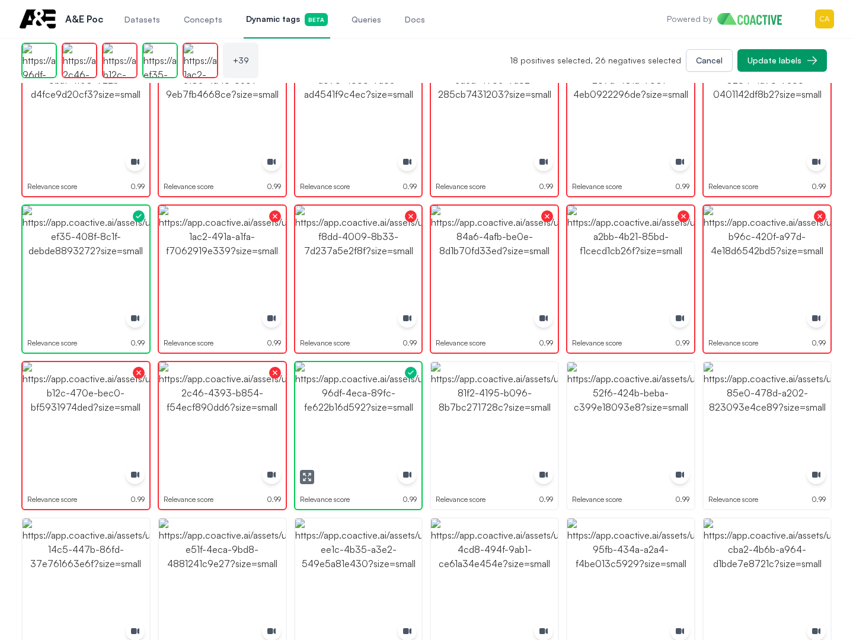
click at [355, 392] on img "button" at bounding box center [358, 425] width 127 height 127
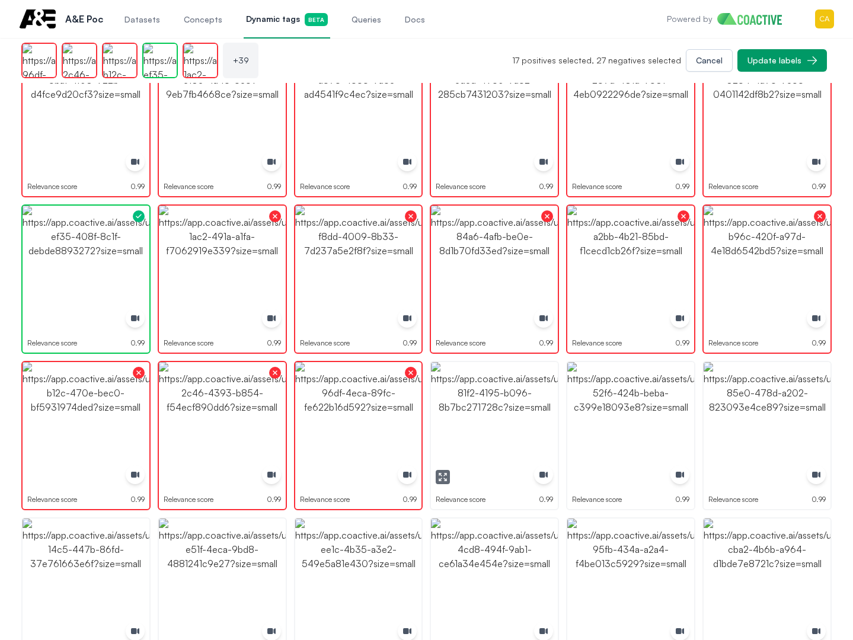
click at [478, 402] on img "button" at bounding box center [494, 425] width 127 height 127
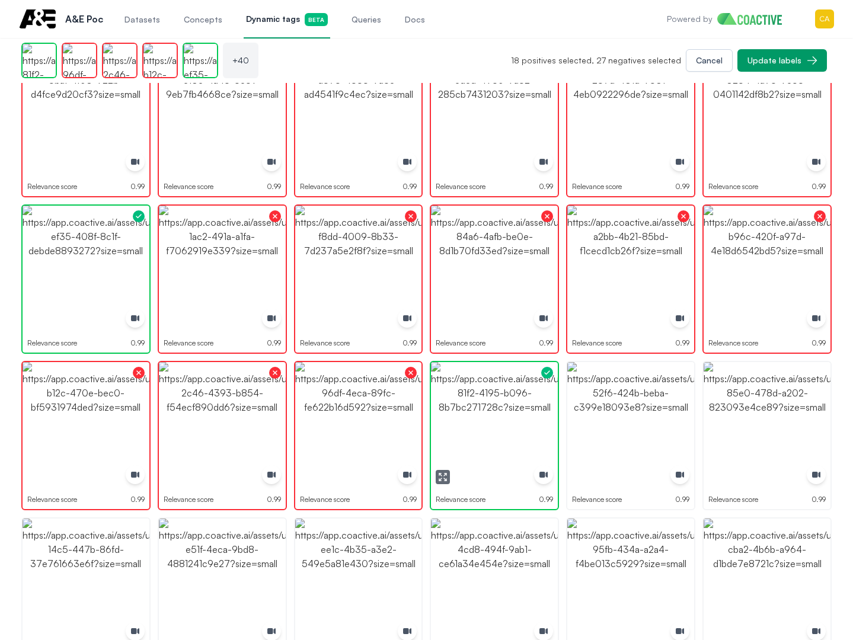
click at [477, 402] on img "button" at bounding box center [494, 425] width 127 height 127
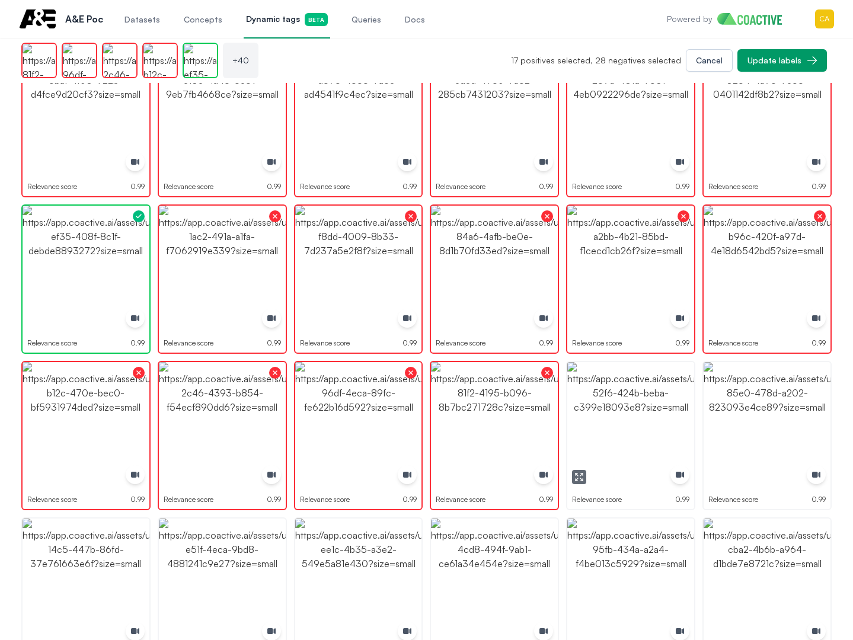
click at [653, 392] on img "button" at bounding box center [630, 425] width 127 height 127
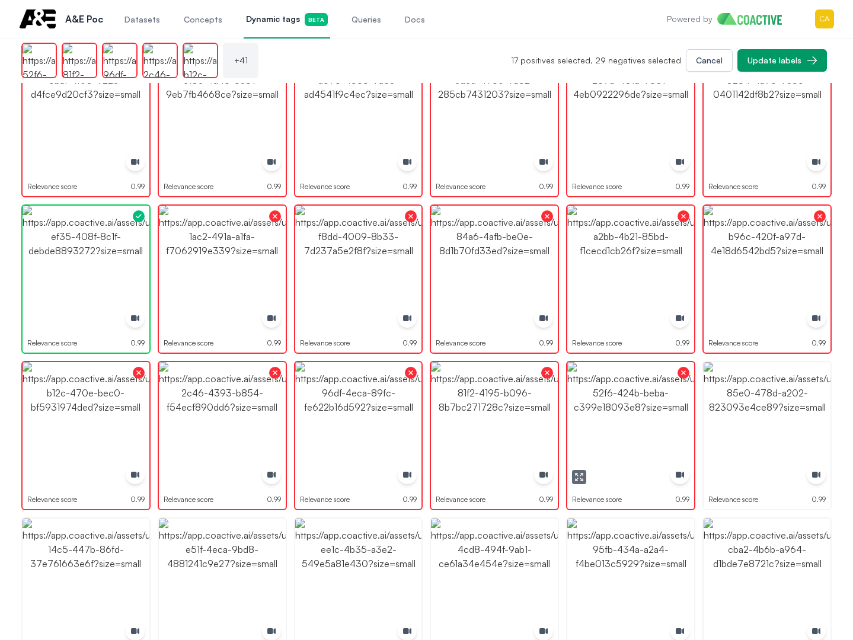
click at [774, 405] on img "button" at bounding box center [767, 425] width 127 height 127
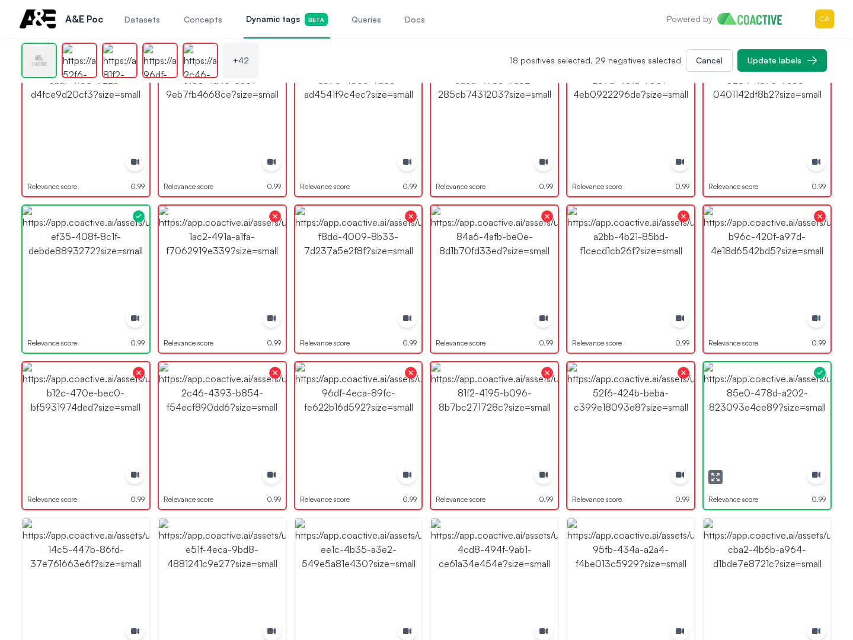
click at [774, 405] on img "button" at bounding box center [767, 425] width 127 height 127
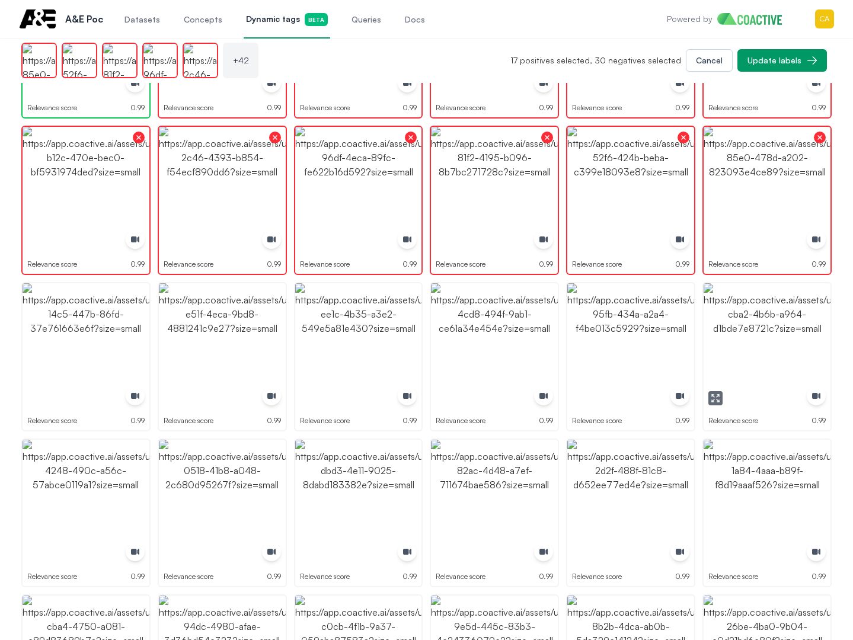
scroll to position [1185, 0]
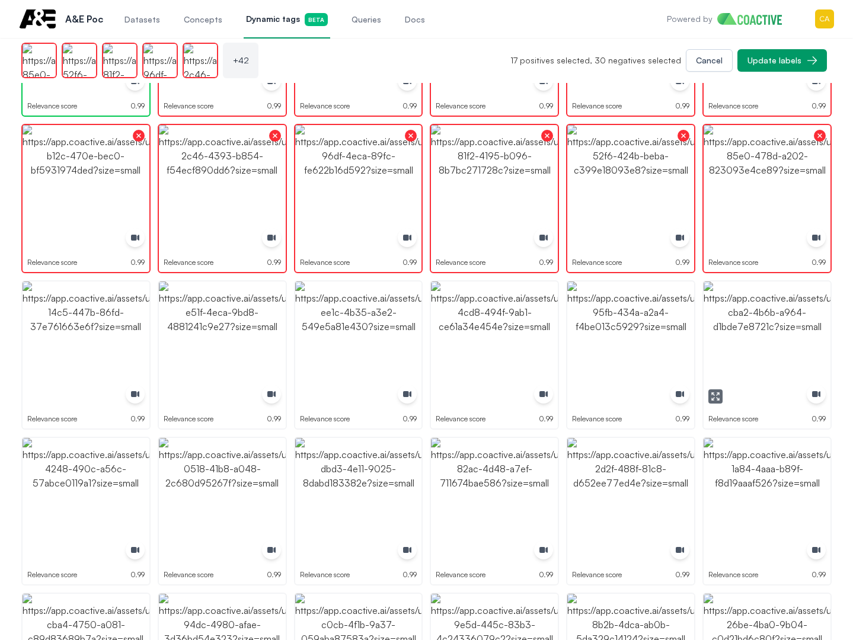
click at [779, 347] on img "button" at bounding box center [767, 345] width 127 height 127
click at [633, 337] on img "button" at bounding box center [630, 345] width 127 height 127
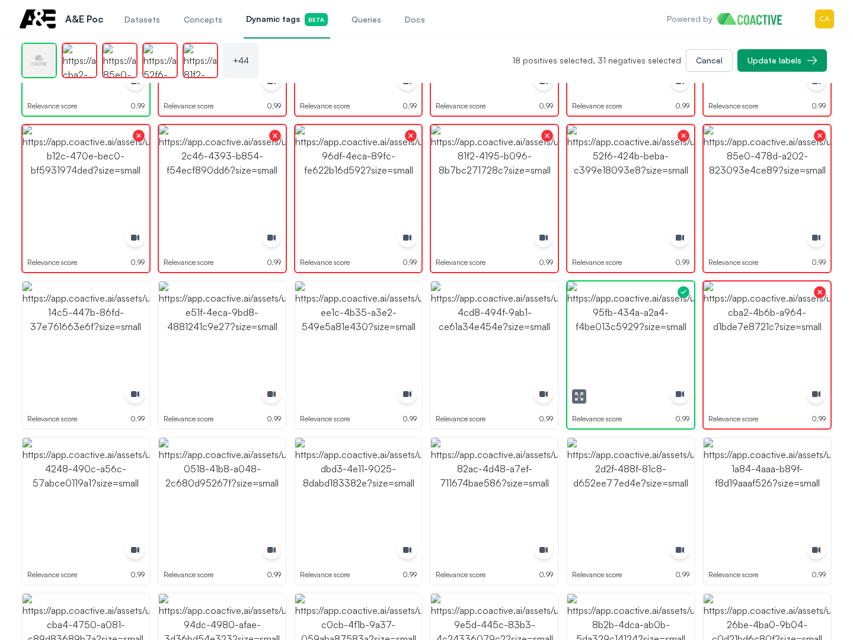
click at [633, 337] on img "button" at bounding box center [630, 345] width 127 height 127
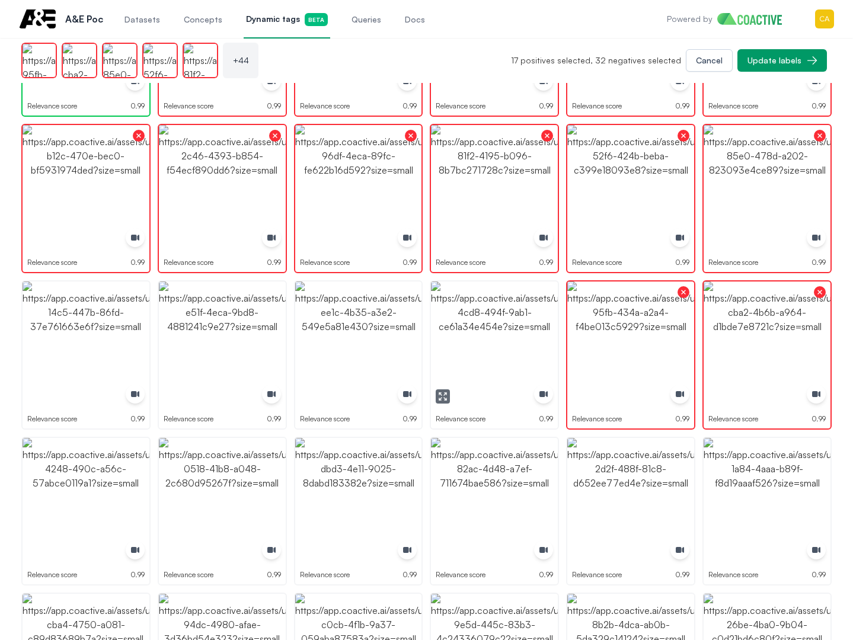
click at [495, 337] on img "button" at bounding box center [494, 345] width 127 height 127
click at [339, 338] on img "button" at bounding box center [358, 345] width 127 height 127
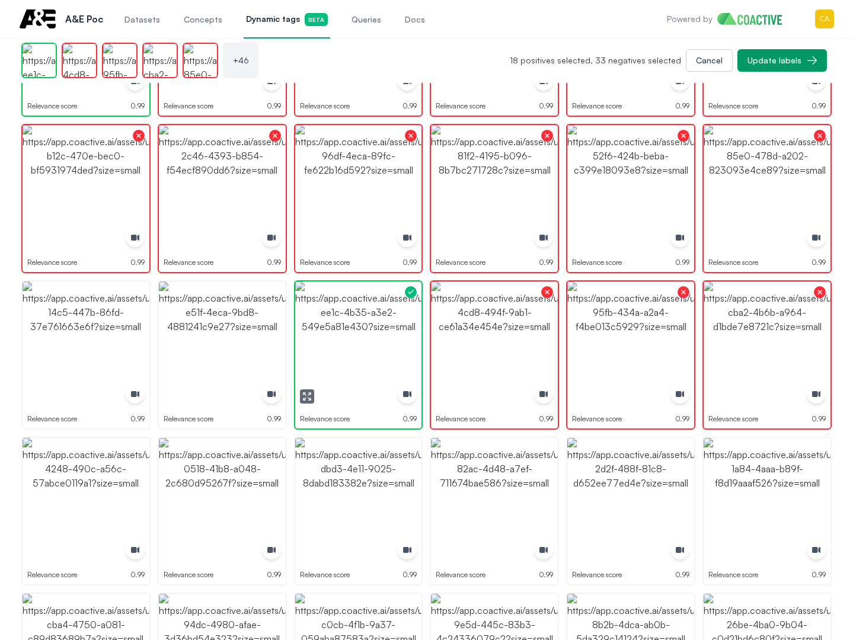
click at [339, 338] on img "button" at bounding box center [358, 345] width 127 height 127
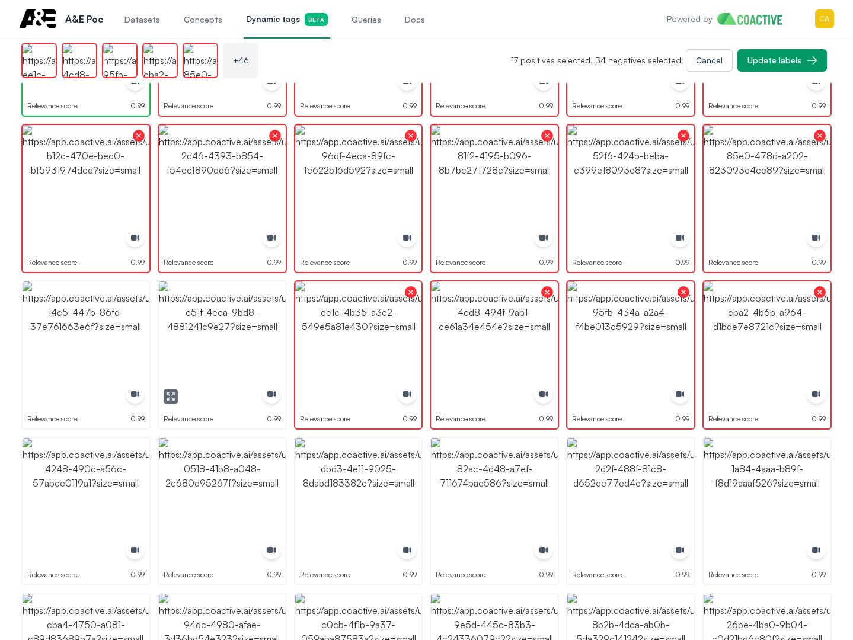
click at [200, 338] on img "button" at bounding box center [222, 345] width 127 height 127
click at [106, 338] on img "button" at bounding box center [86, 345] width 127 height 127
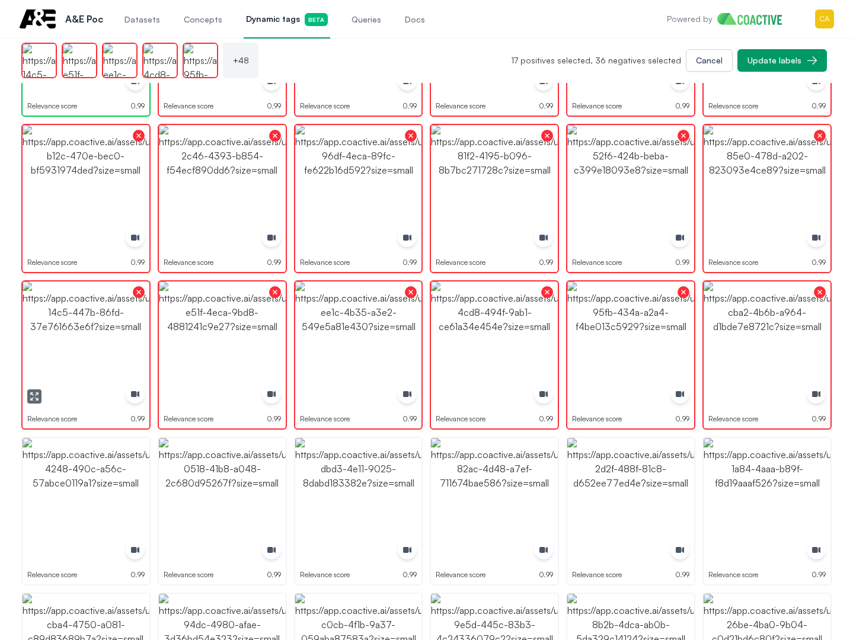
click at [78, 342] on img "button" at bounding box center [86, 345] width 127 height 127
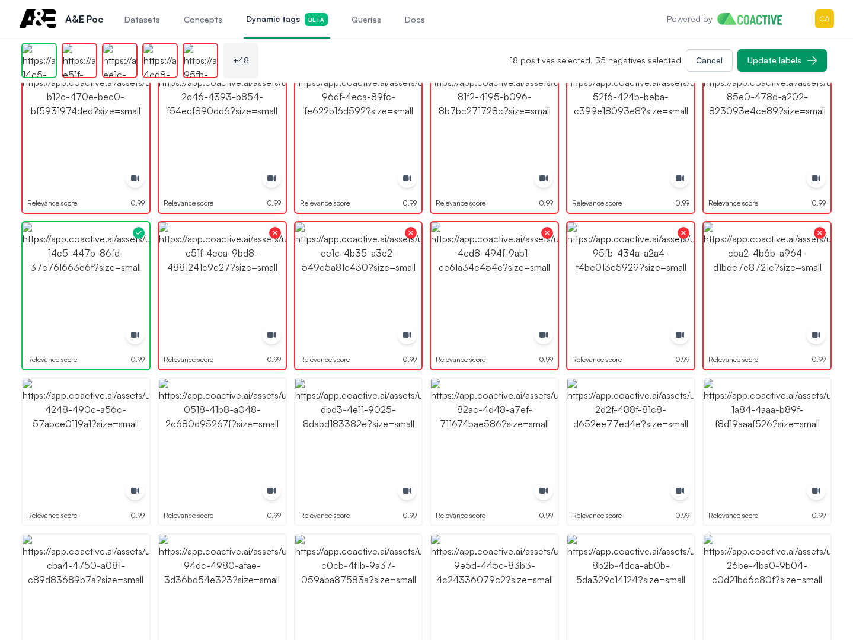
scroll to position [1363, 0]
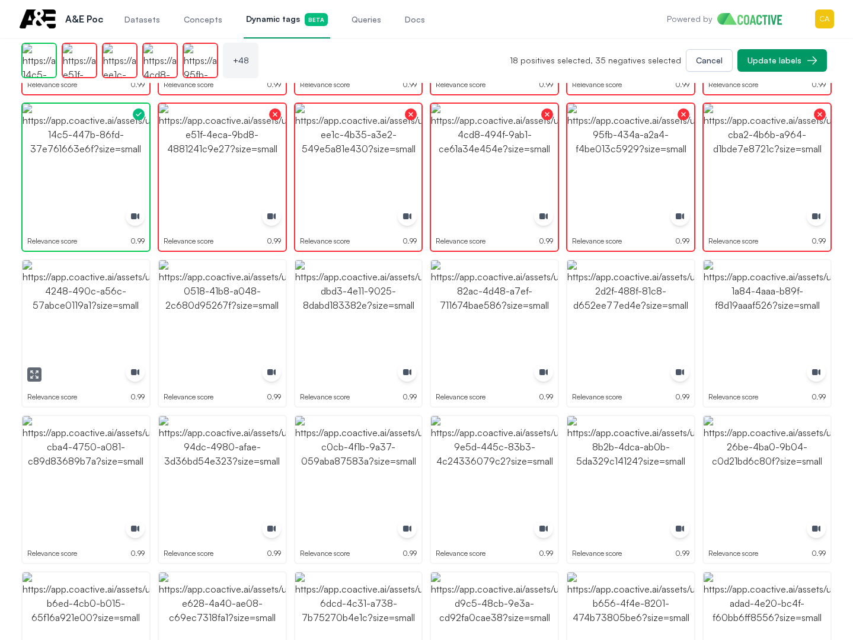
click at [95, 350] on img "button" at bounding box center [86, 323] width 127 height 127
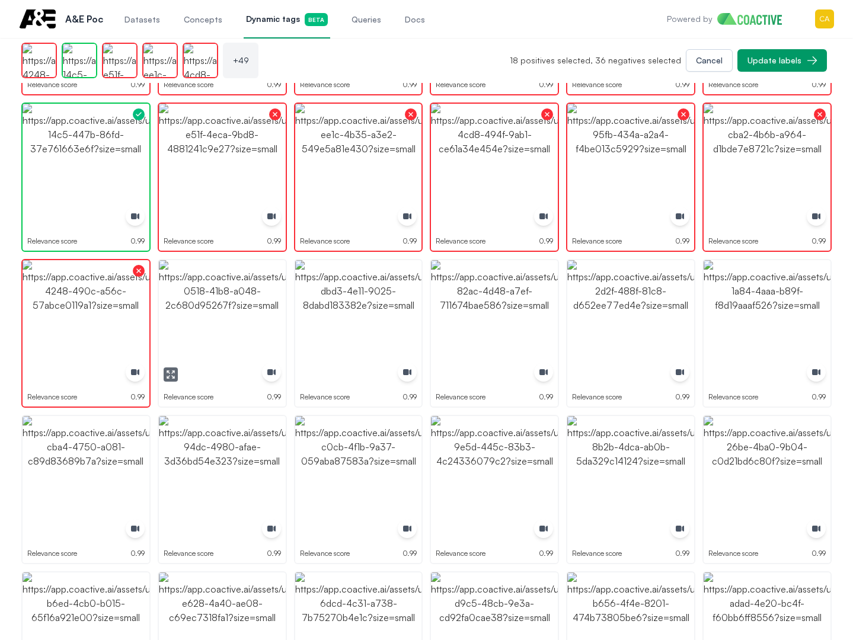
click at [214, 331] on img "button" at bounding box center [222, 323] width 127 height 127
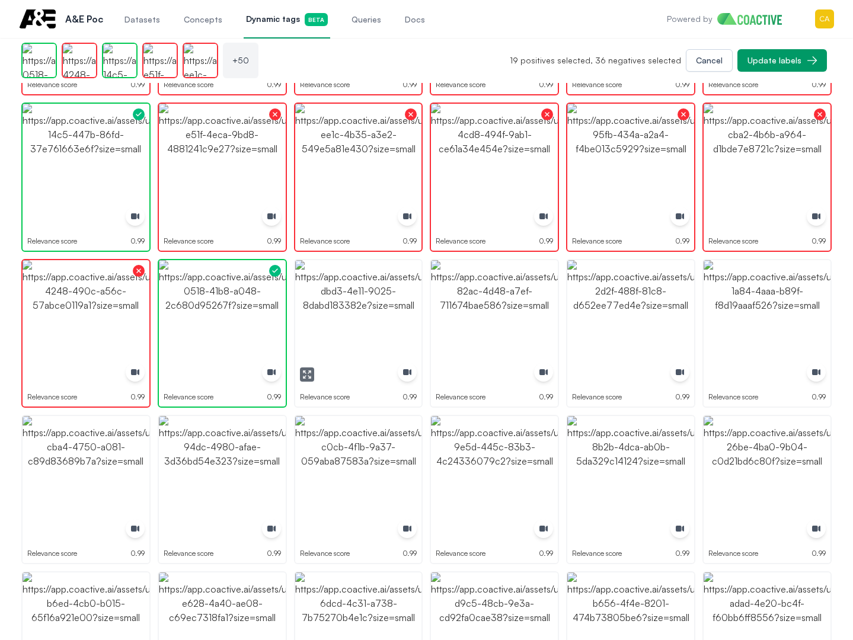
click at [355, 321] on img "button" at bounding box center [358, 323] width 127 height 127
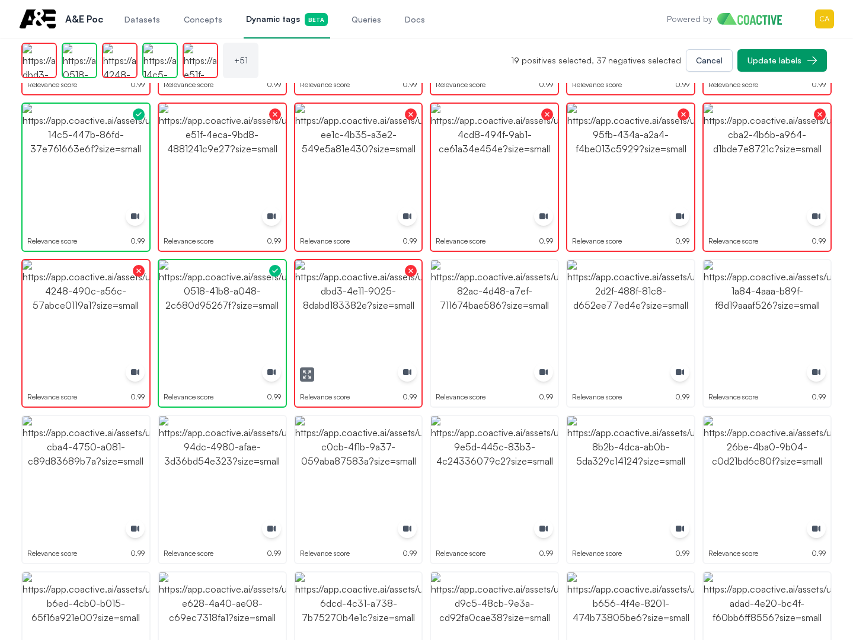
click at [539, 321] on img "button" at bounding box center [494, 323] width 127 height 127
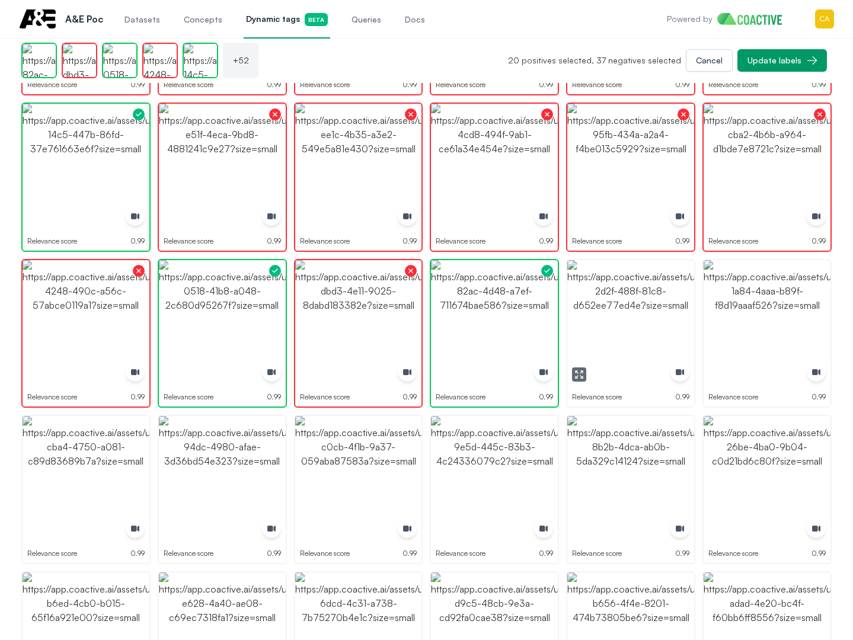
click at [672, 317] on img "button" at bounding box center [630, 323] width 127 height 127
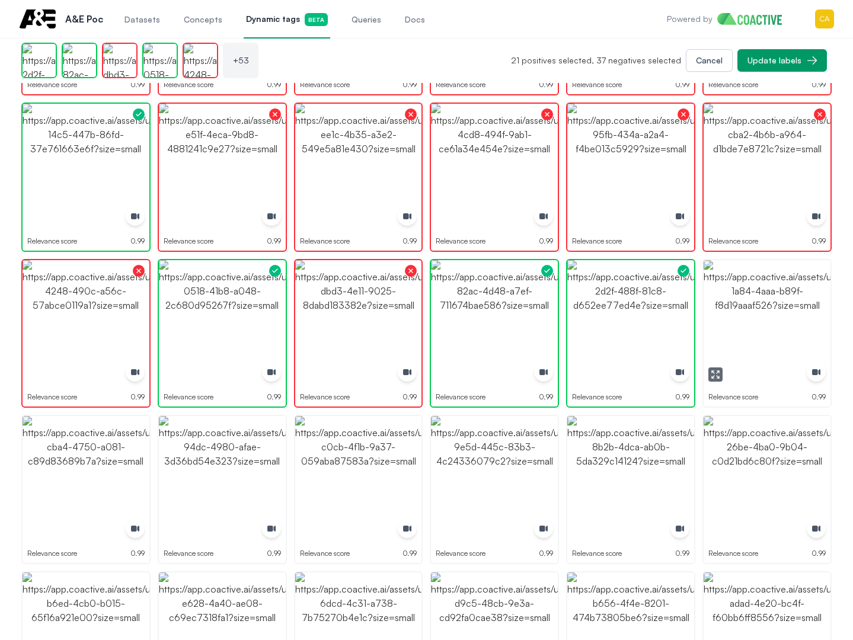
click at [789, 317] on img "button" at bounding box center [767, 323] width 127 height 127
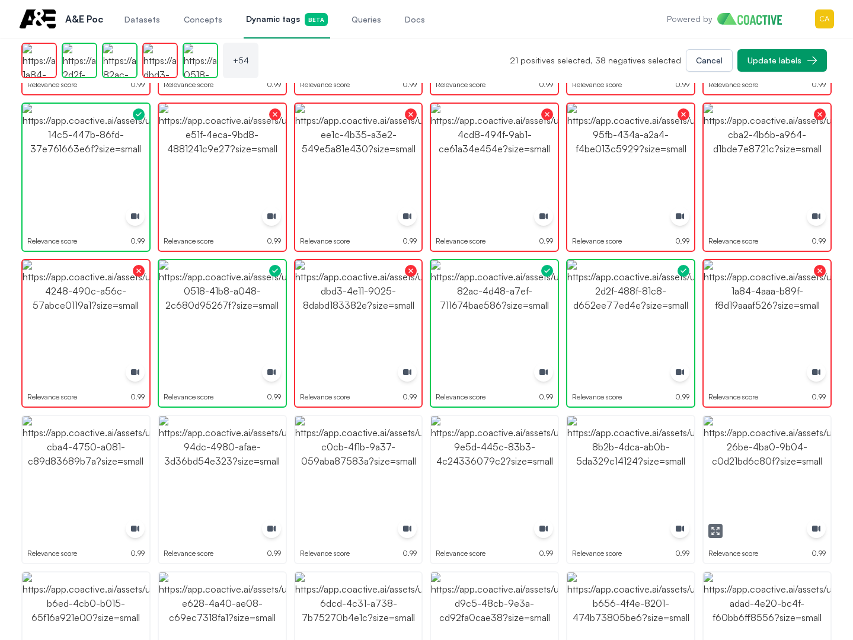
click at [757, 479] on img "button" at bounding box center [767, 479] width 127 height 127
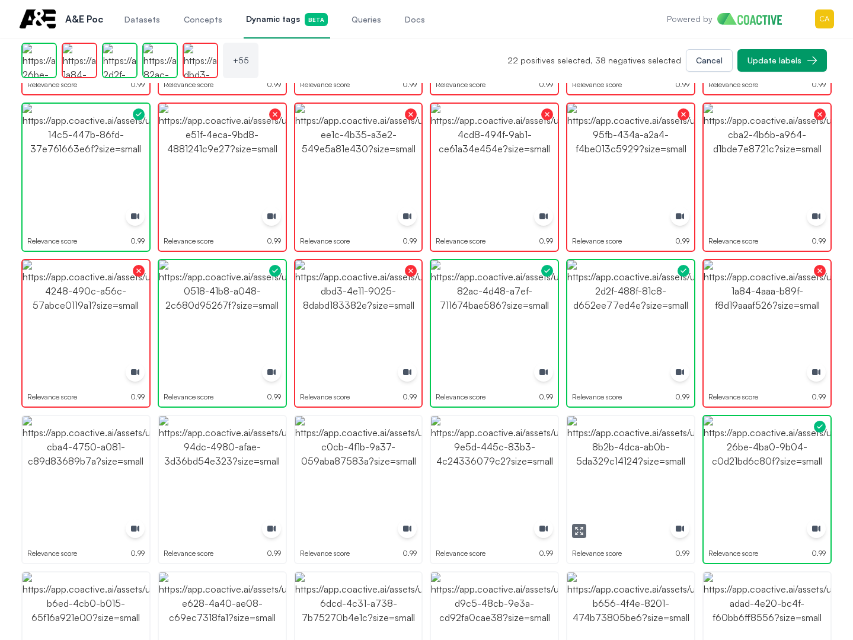
click at [640, 477] on img "button" at bounding box center [630, 479] width 127 height 127
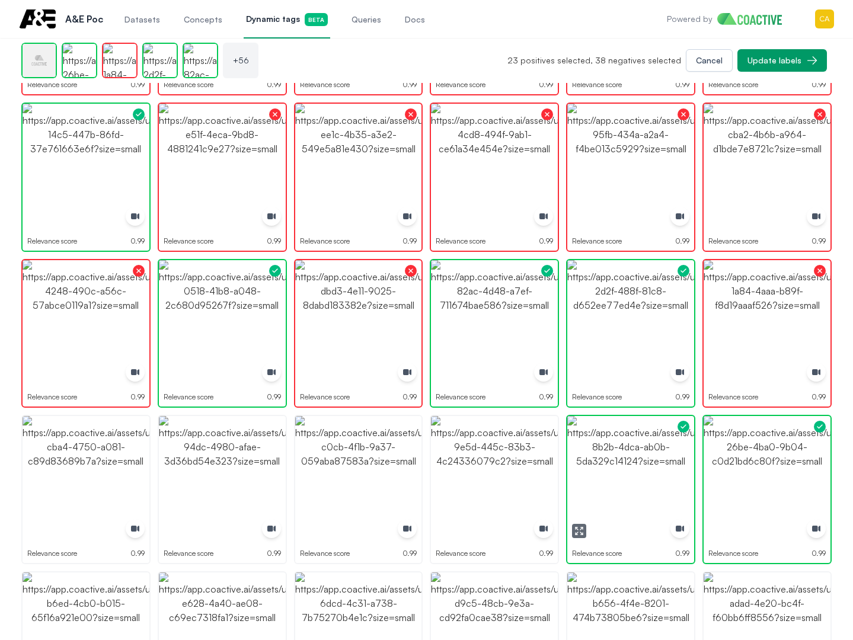
click at [640, 478] on img "button" at bounding box center [630, 479] width 127 height 127
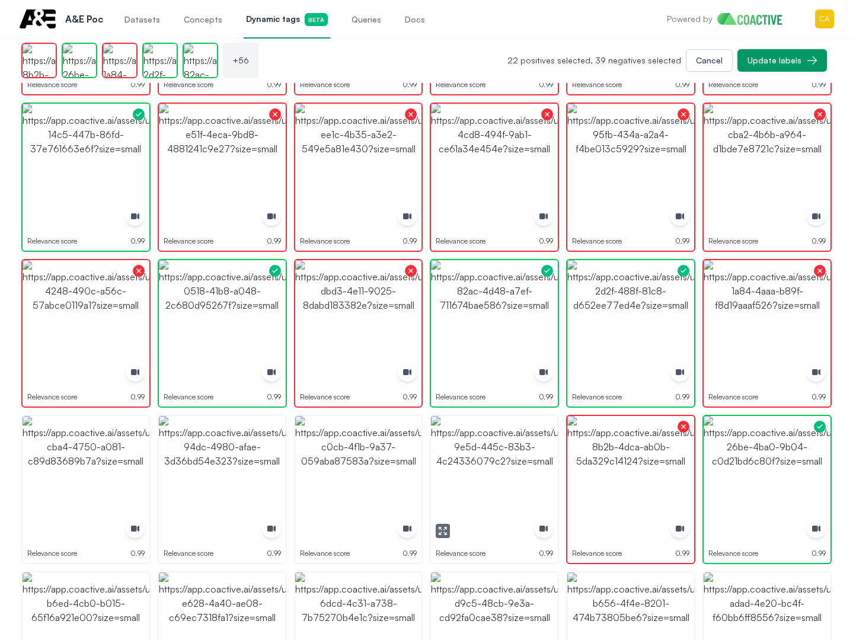
click at [482, 475] on img "button" at bounding box center [494, 479] width 127 height 127
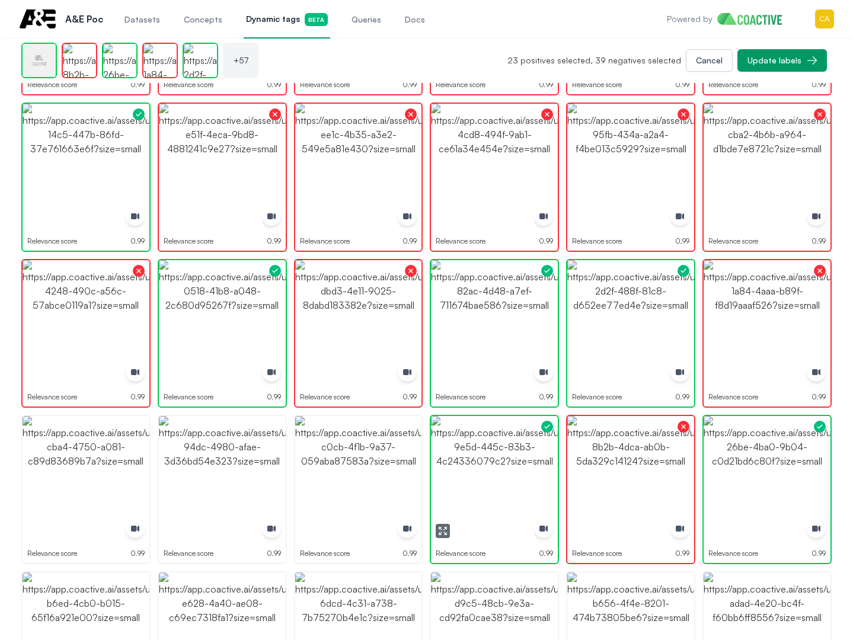
click at [482, 475] on img "button" at bounding box center [494, 479] width 127 height 127
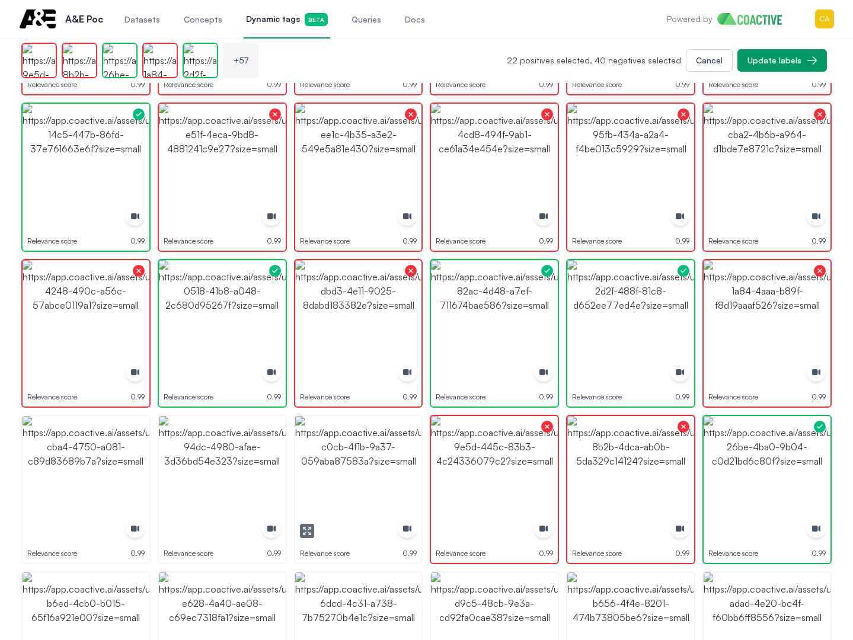
click at [335, 477] on img "button" at bounding box center [358, 479] width 127 height 127
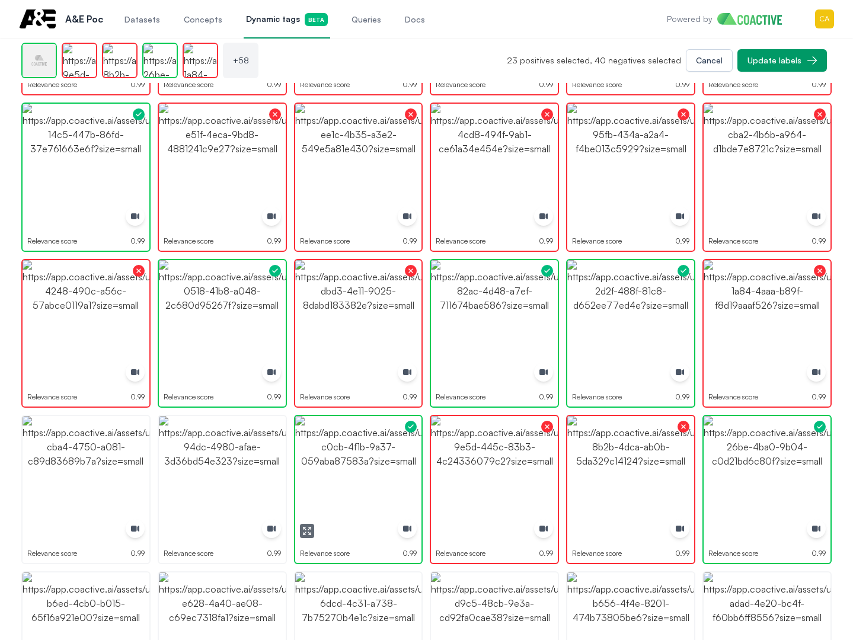
click at [335, 477] on img "button" at bounding box center [358, 479] width 127 height 127
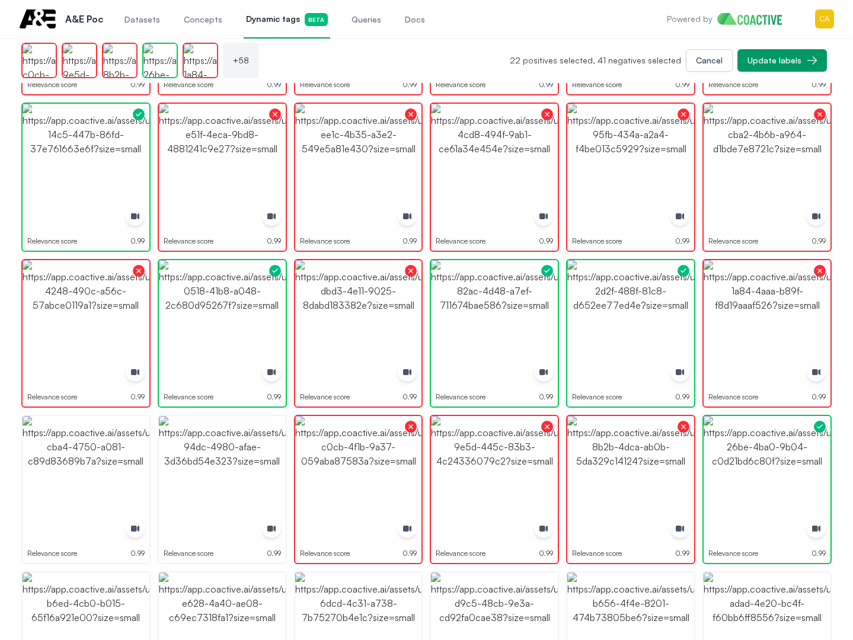
click at [215, 477] on img "button" at bounding box center [222, 479] width 127 height 127
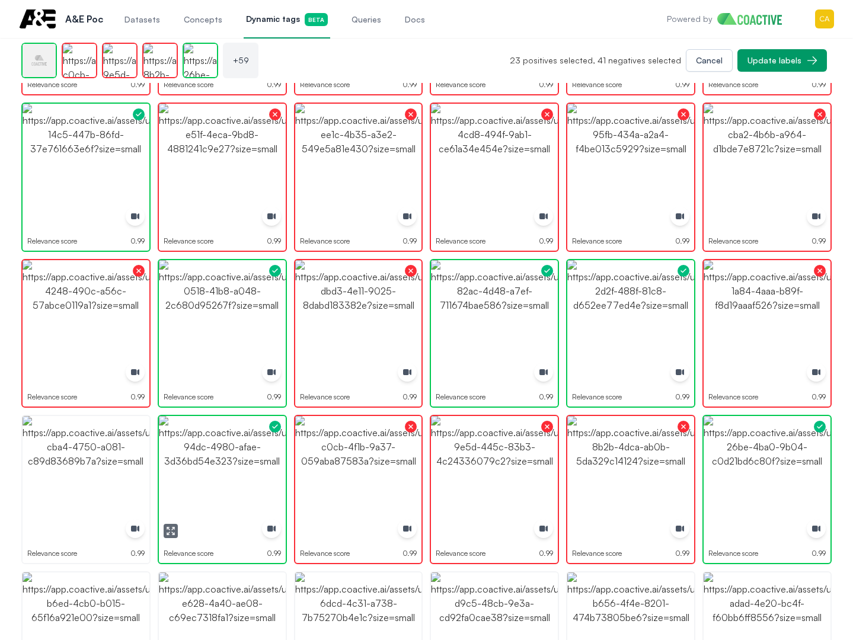
drag, startPoint x: 215, startPoint y: 477, endPoint x: 132, endPoint y: 480, distance: 83.0
click at [215, 478] on img "button" at bounding box center [222, 479] width 127 height 127
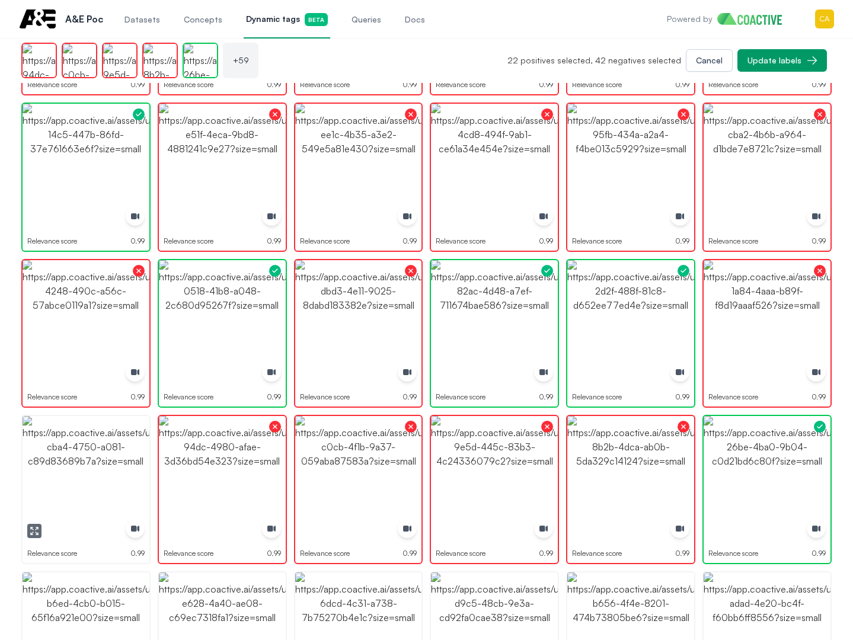
click at [119, 480] on img "button" at bounding box center [86, 479] width 127 height 127
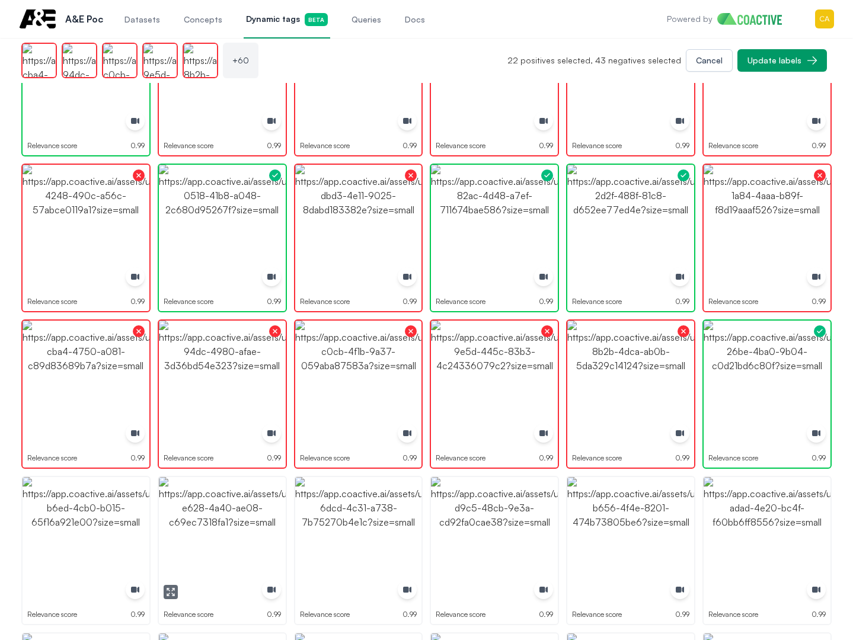
scroll to position [1600, 0]
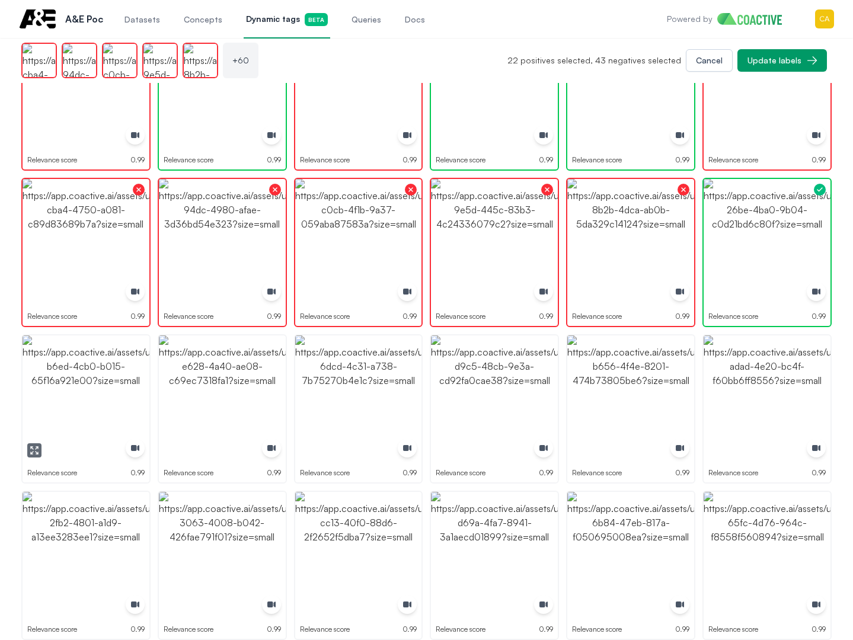
click at [92, 379] on img "button" at bounding box center [86, 398] width 127 height 127
click at [91, 379] on img "button" at bounding box center [86, 398] width 127 height 127
click at [211, 392] on img "button" at bounding box center [222, 398] width 127 height 127
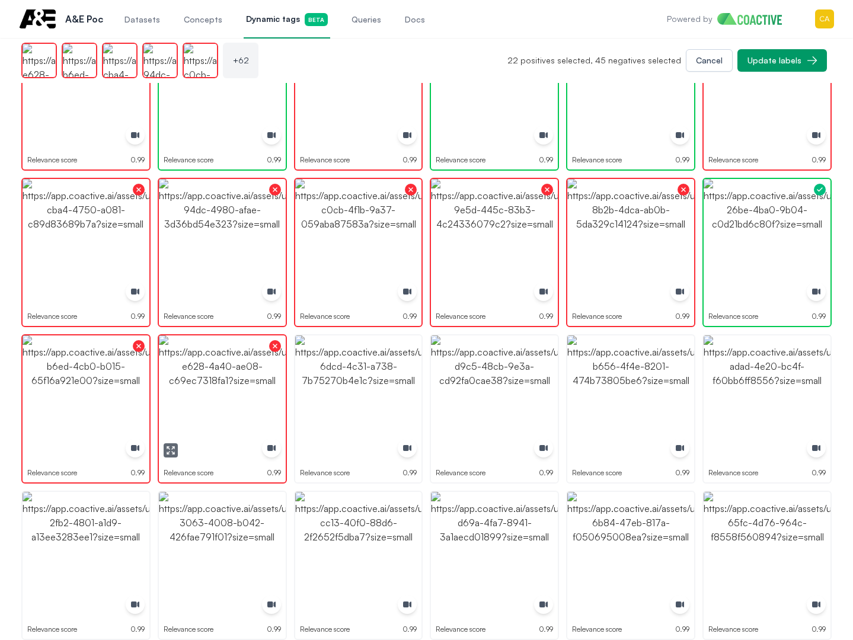
click at [395, 392] on img "button" at bounding box center [358, 398] width 127 height 127
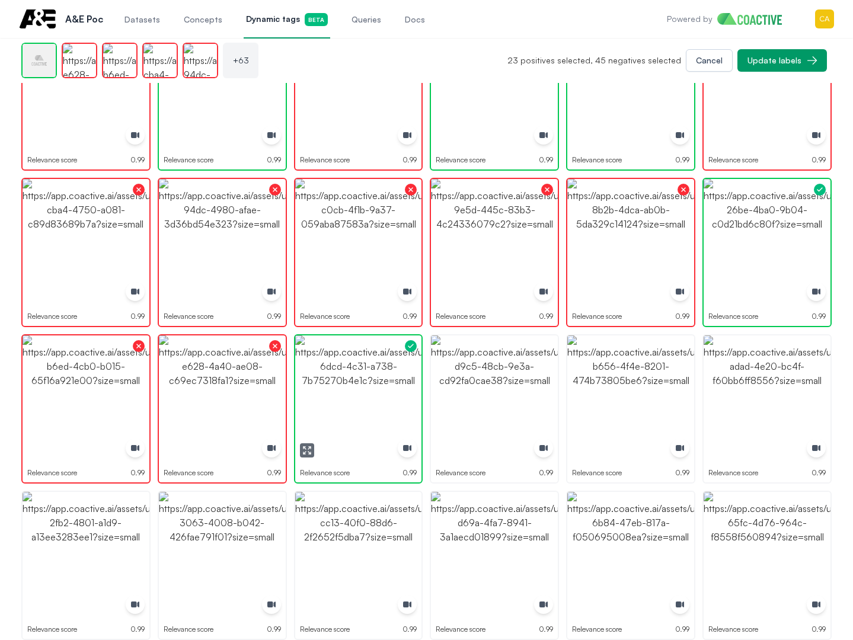
click at [395, 392] on img "button" at bounding box center [358, 398] width 127 height 127
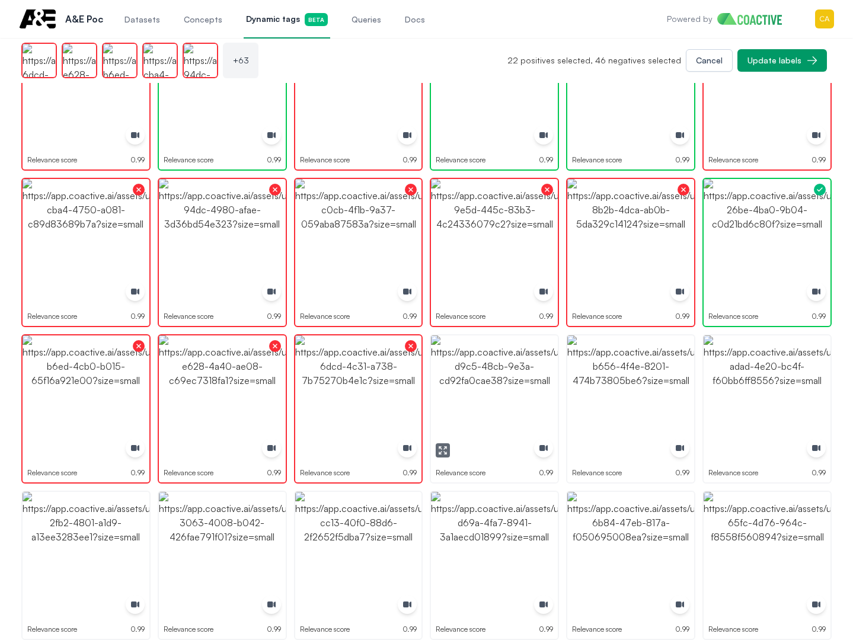
click at [502, 388] on img "button" at bounding box center [494, 398] width 127 height 127
click at [688, 388] on img "button" at bounding box center [630, 398] width 127 height 127
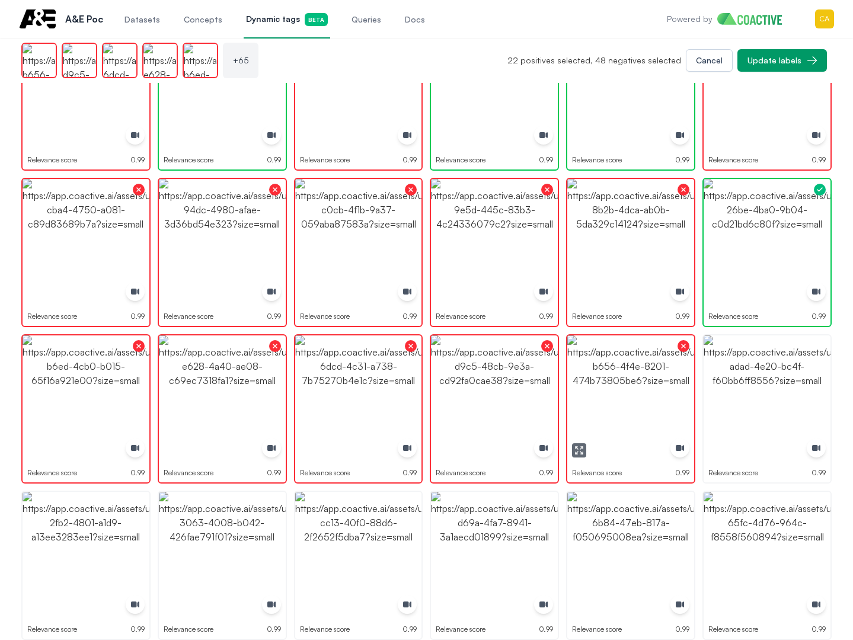
click at [777, 388] on img "button" at bounding box center [767, 398] width 127 height 127
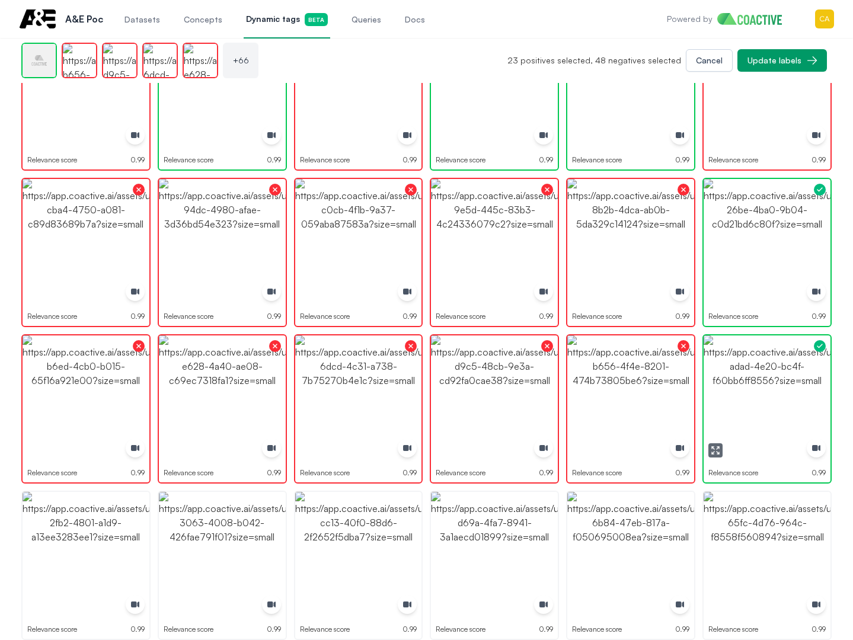
click at [777, 388] on img "button" at bounding box center [767, 398] width 127 height 127
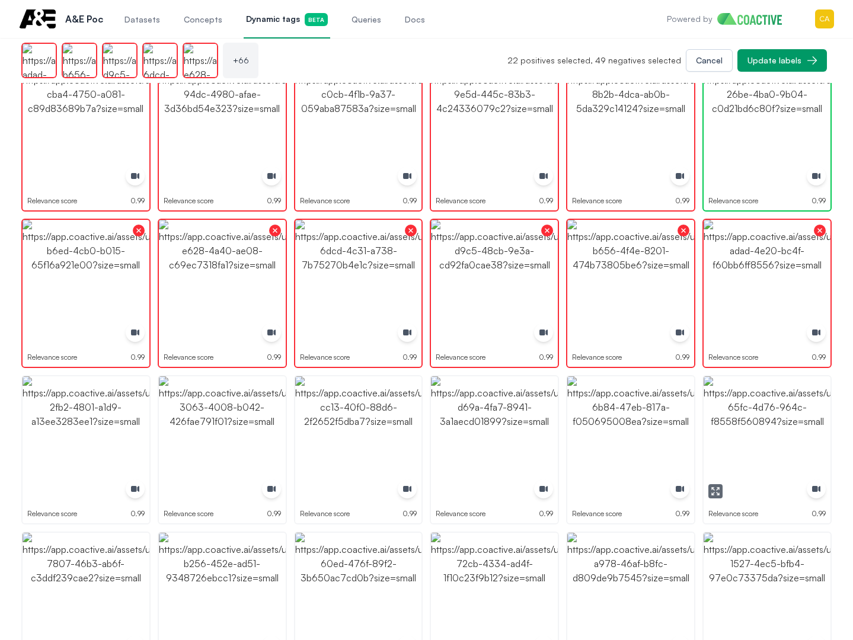
scroll to position [1837, 0]
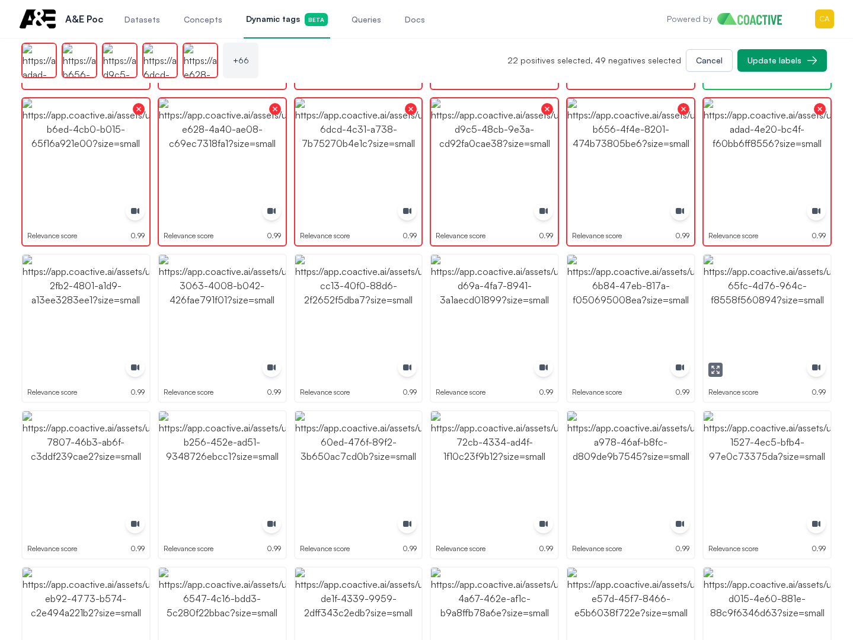
click at [764, 334] on img "button" at bounding box center [767, 318] width 127 height 127
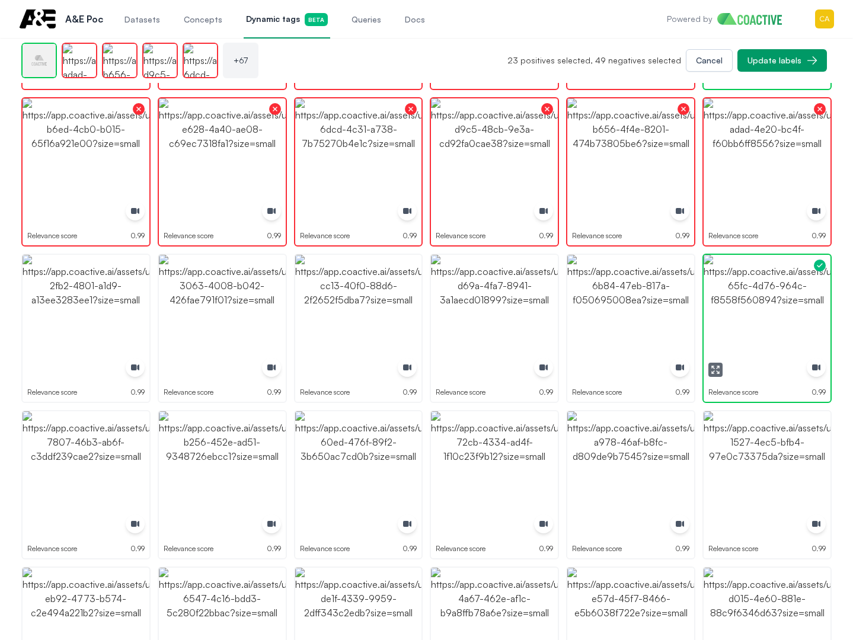
drag, startPoint x: 763, startPoint y: 334, endPoint x: 757, endPoint y: 334, distance: 6.5
click at [763, 334] on img "button" at bounding box center [767, 318] width 127 height 127
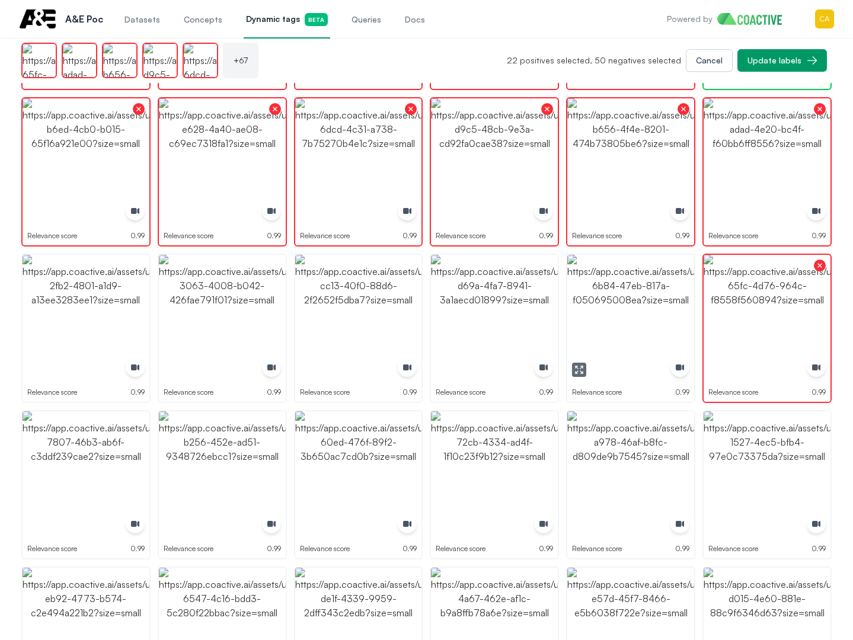
click at [605, 315] on img "button" at bounding box center [630, 318] width 127 height 127
click at [479, 314] on img "button" at bounding box center [494, 318] width 127 height 127
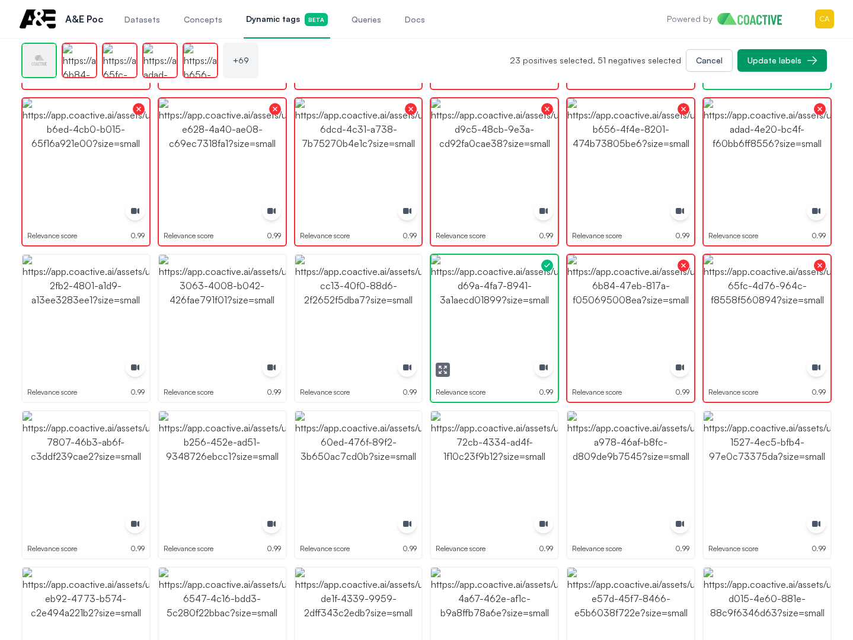
click at [479, 314] on img "button" at bounding box center [494, 318] width 127 height 127
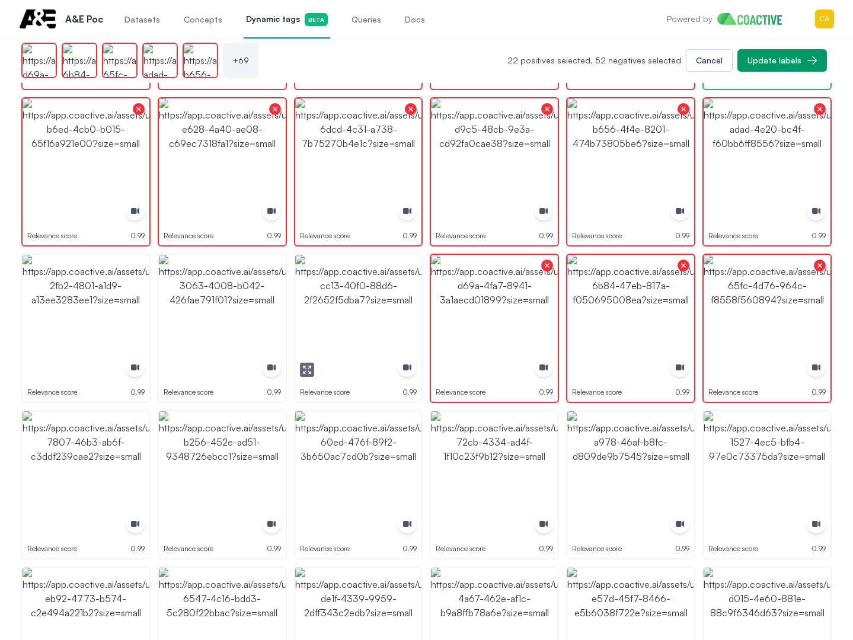
click at [386, 314] on img "button" at bounding box center [358, 318] width 127 height 127
click at [267, 303] on img "button" at bounding box center [222, 318] width 127 height 127
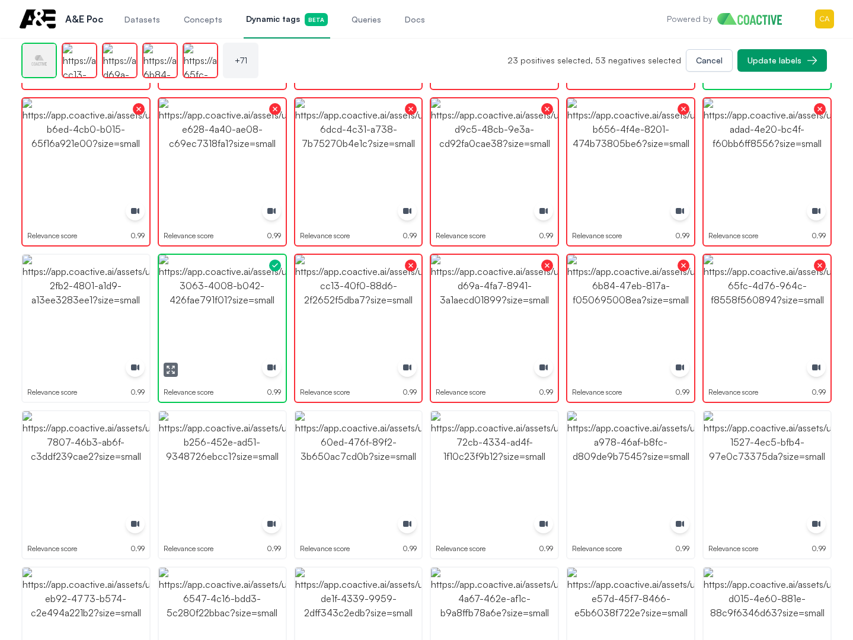
click at [267, 303] on img "button" at bounding box center [222, 318] width 127 height 127
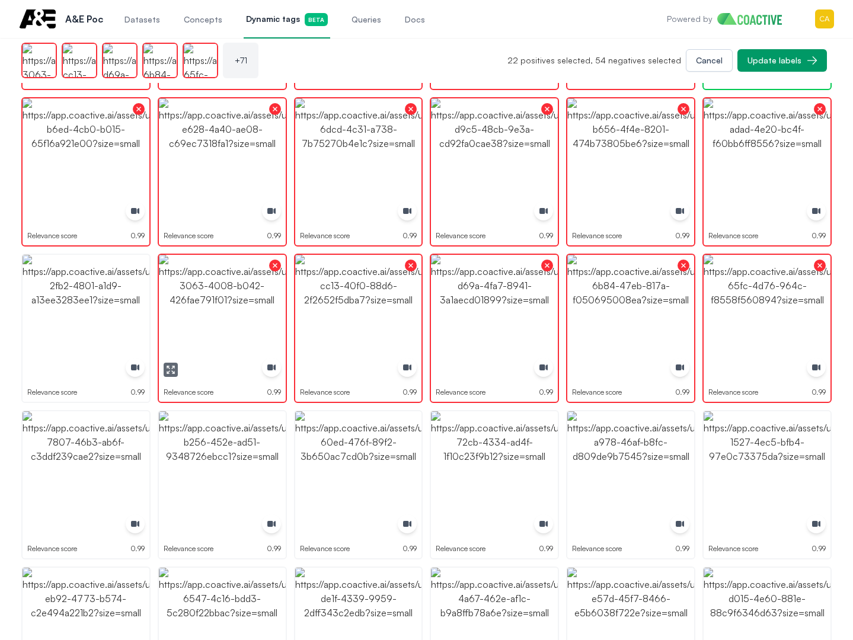
click at [93, 305] on img "button" at bounding box center [86, 318] width 127 height 127
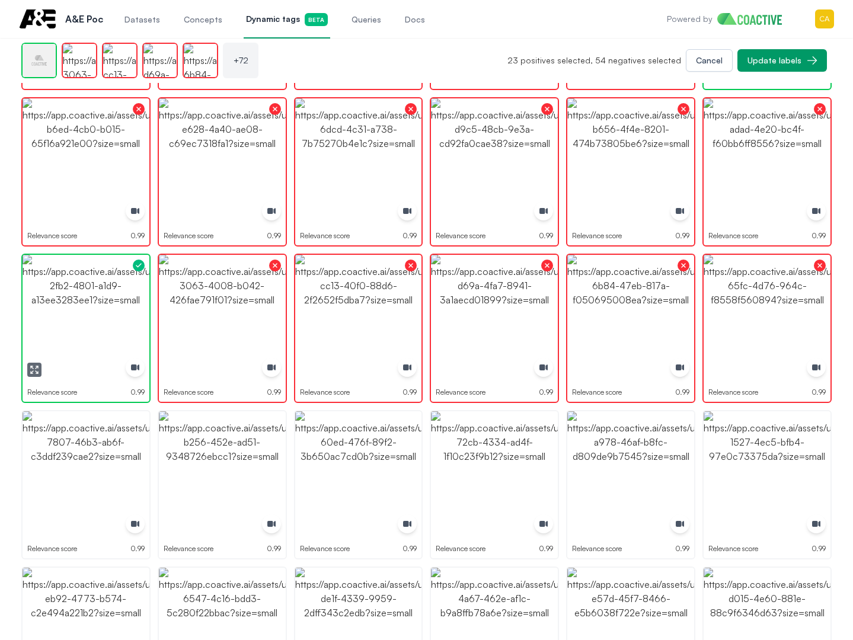
click at [93, 305] on img "button" at bounding box center [86, 318] width 127 height 127
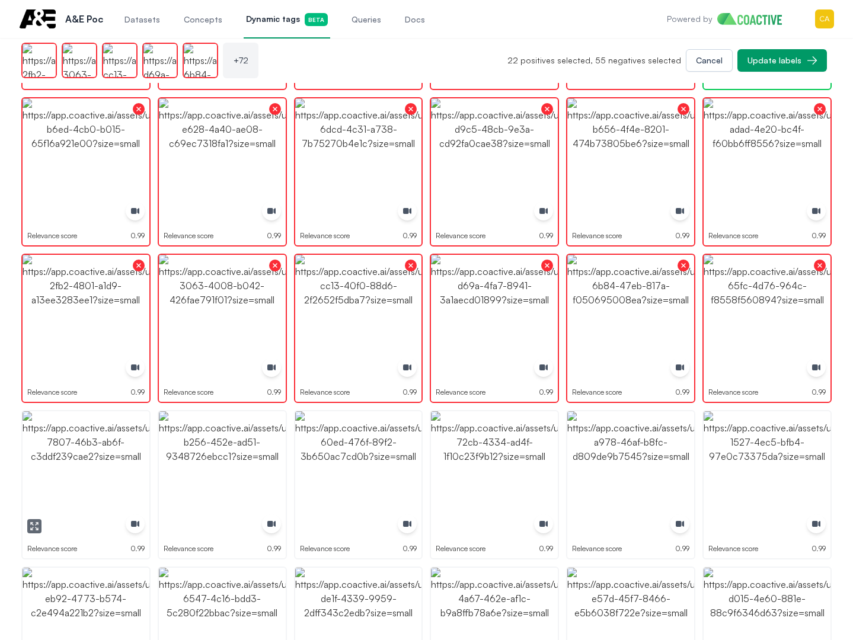
click at [85, 446] on img "button" at bounding box center [86, 474] width 127 height 127
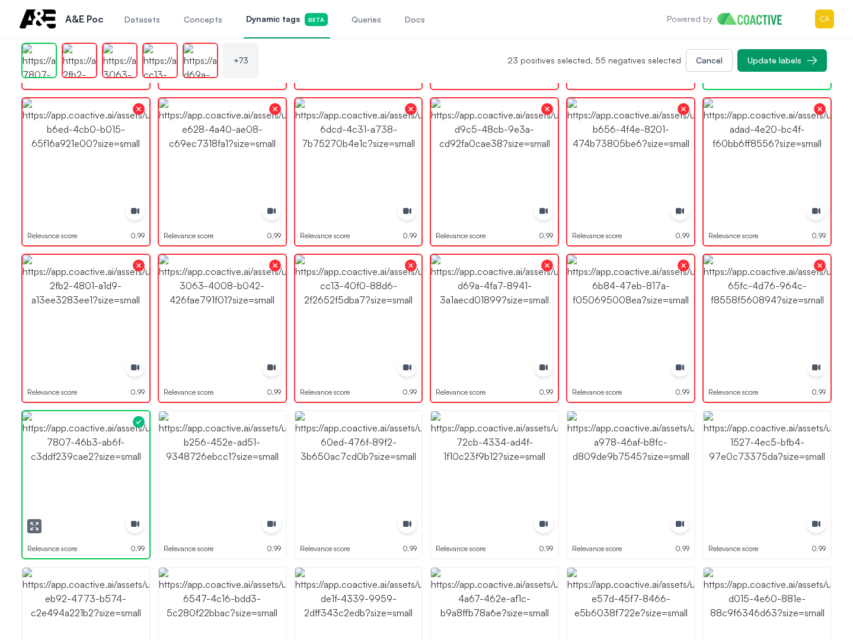
click at [85, 446] on img "button" at bounding box center [86, 474] width 127 height 127
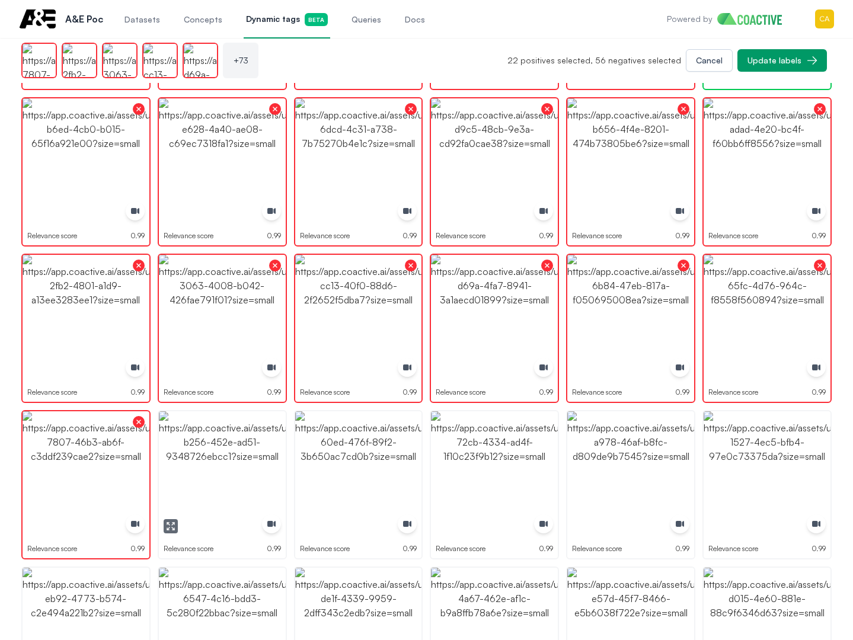
click at [227, 449] on img "button" at bounding box center [222, 474] width 127 height 127
click at [364, 453] on img "button" at bounding box center [358, 474] width 127 height 127
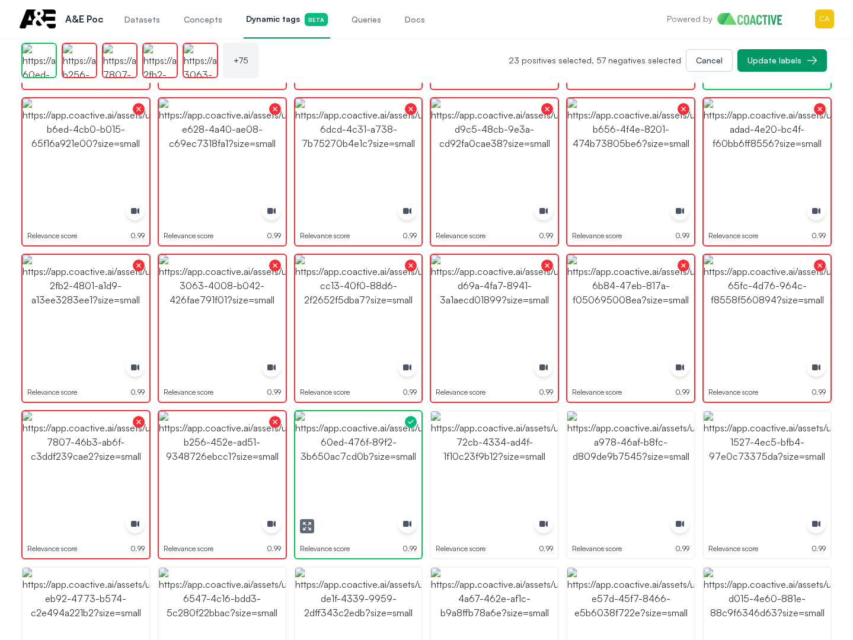
click at [364, 453] on img "button" at bounding box center [358, 474] width 127 height 127
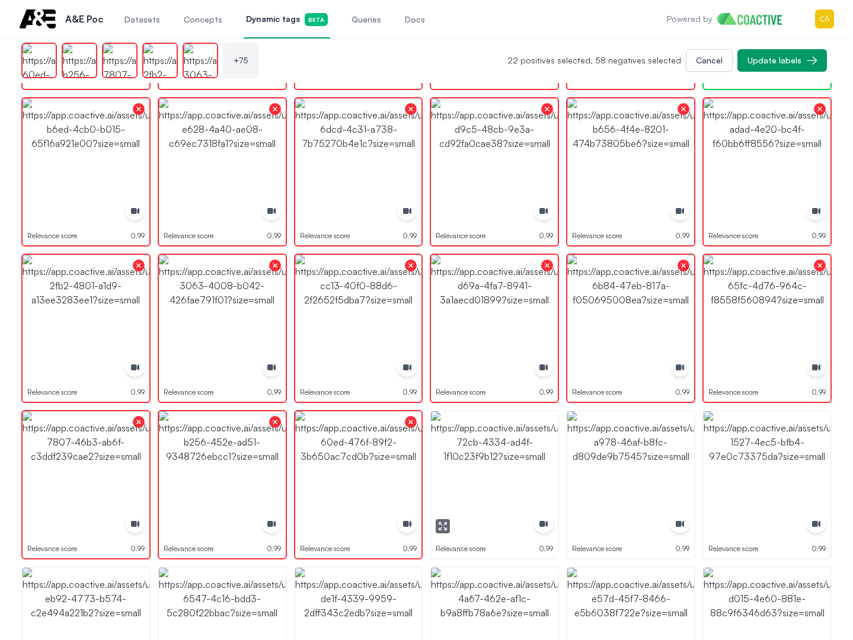
click at [469, 454] on img "button" at bounding box center [494, 474] width 127 height 127
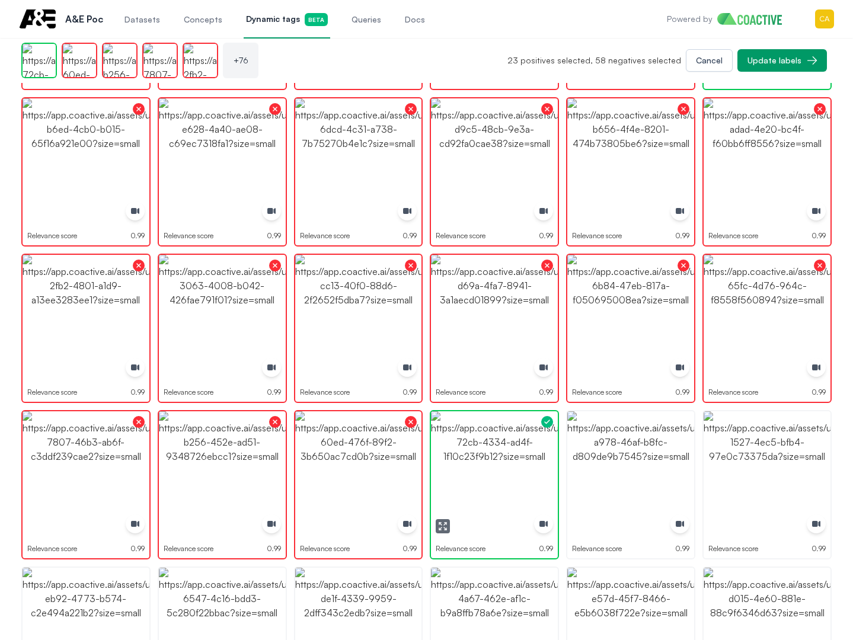
click at [469, 454] on img "button" at bounding box center [494, 474] width 127 height 127
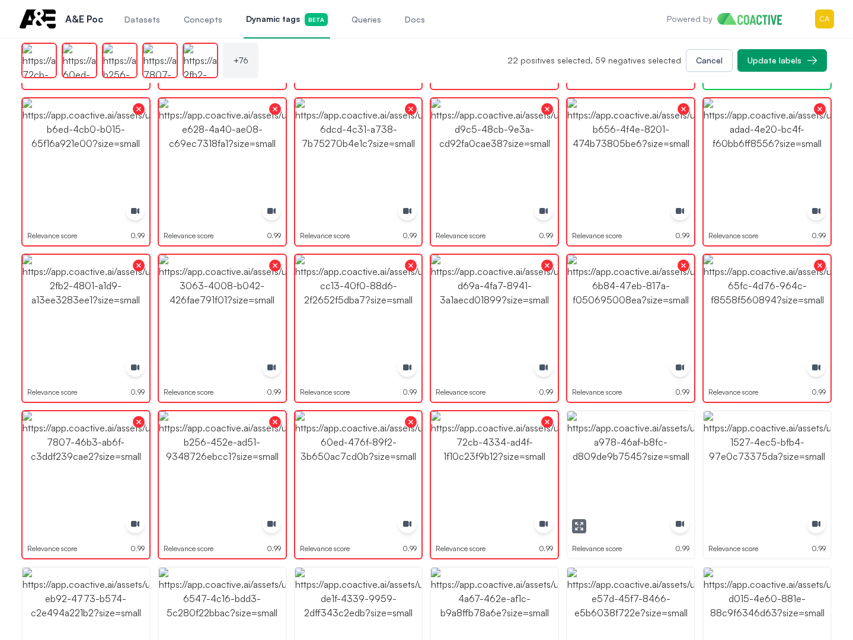
click at [612, 457] on img "button" at bounding box center [630, 474] width 127 height 127
click at [760, 463] on img "button" at bounding box center [767, 474] width 127 height 127
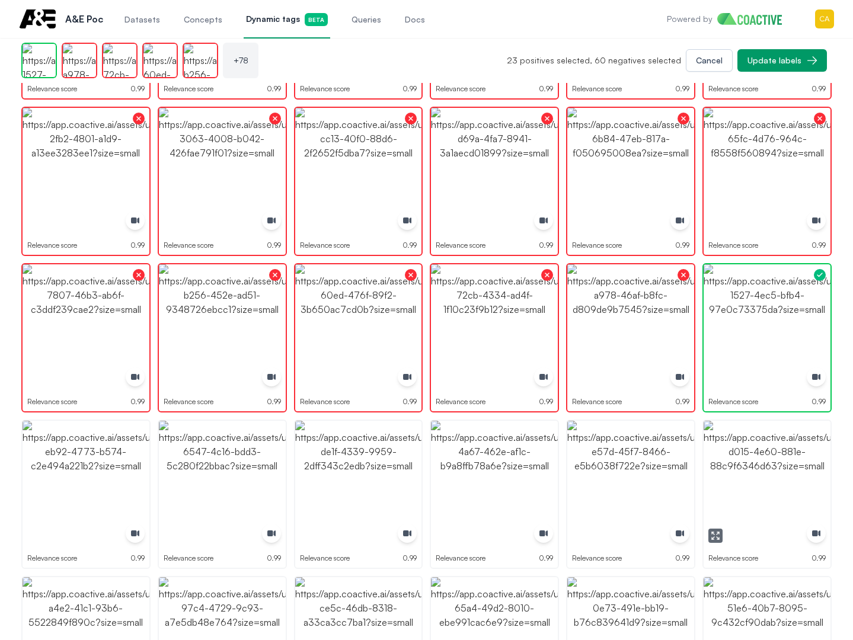
scroll to position [2074, 0]
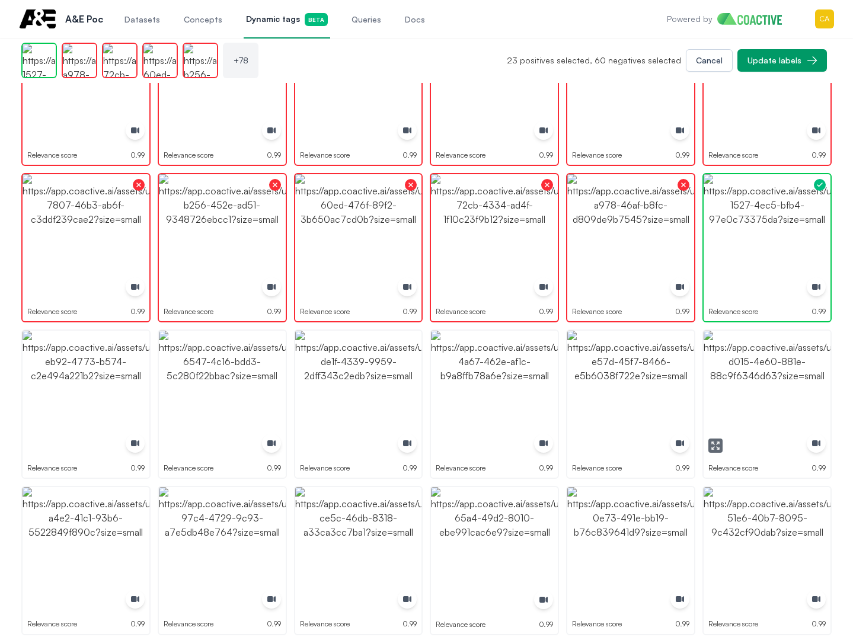
click at [772, 370] on img "button" at bounding box center [767, 394] width 127 height 127
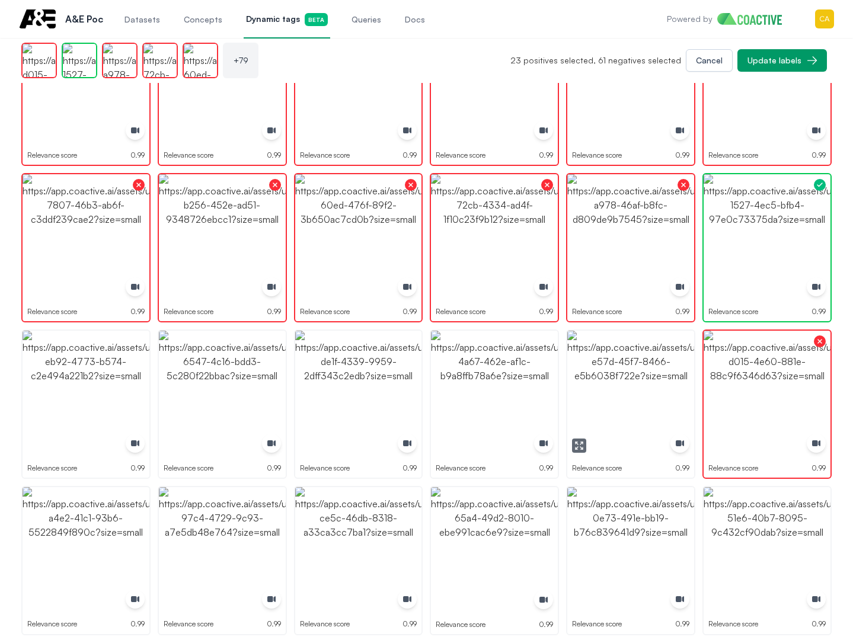
click at [673, 390] on img "button" at bounding box center [630, 394] width 127 height 127
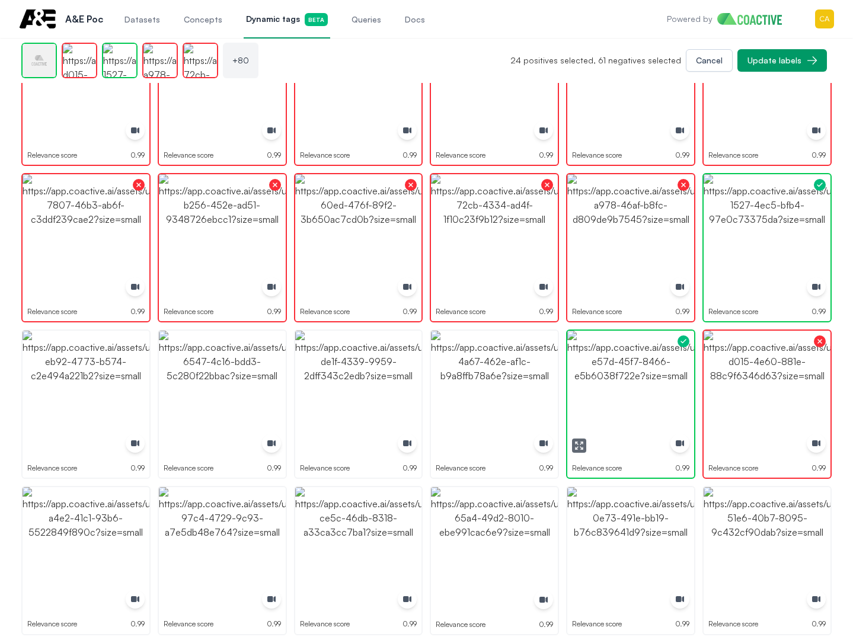
click at [673, 390] on img "button" at bounding box center [630, 394] width 127 height 127
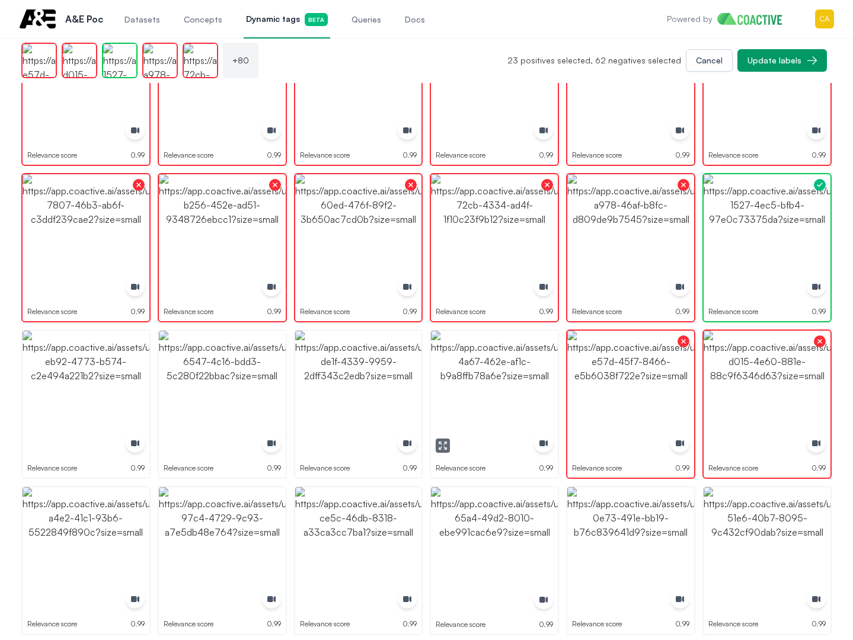
click at [513, 378] on img "button" at bounding box center [494, 394] width 127 height 127
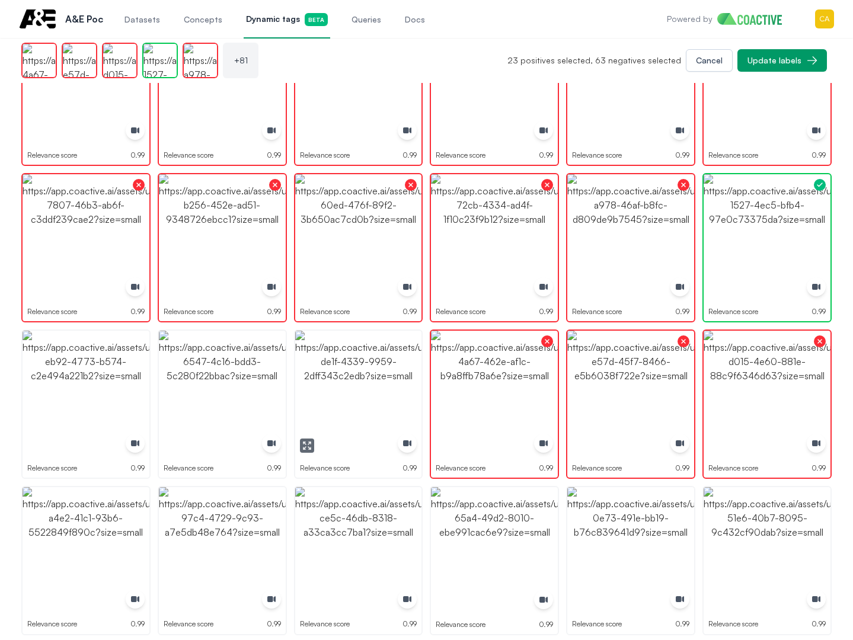
click at [359, 361] on img "button" at bounding box center [358, 394] width 127 height 127
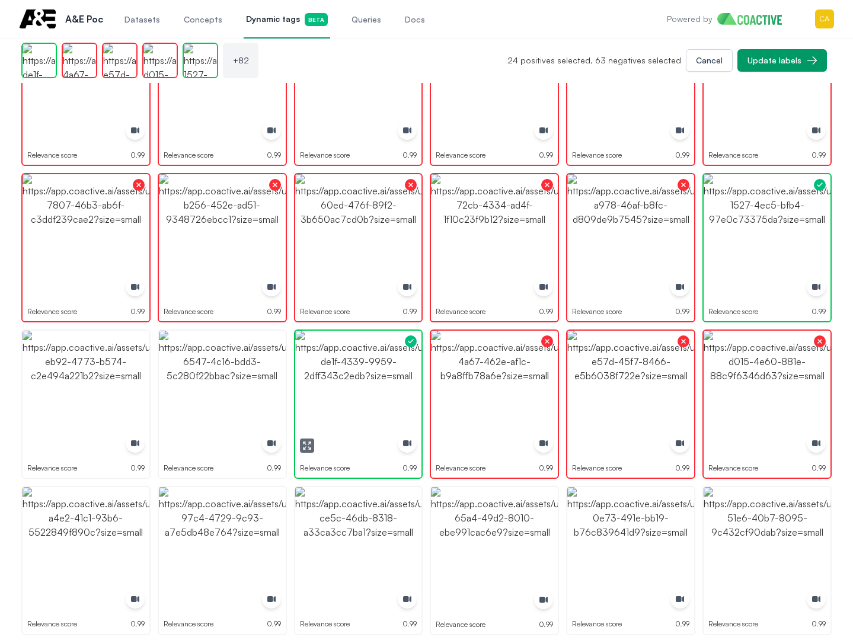
click at [359, 361] on img "button" at bounding box center [358, 394] width 127 height 127
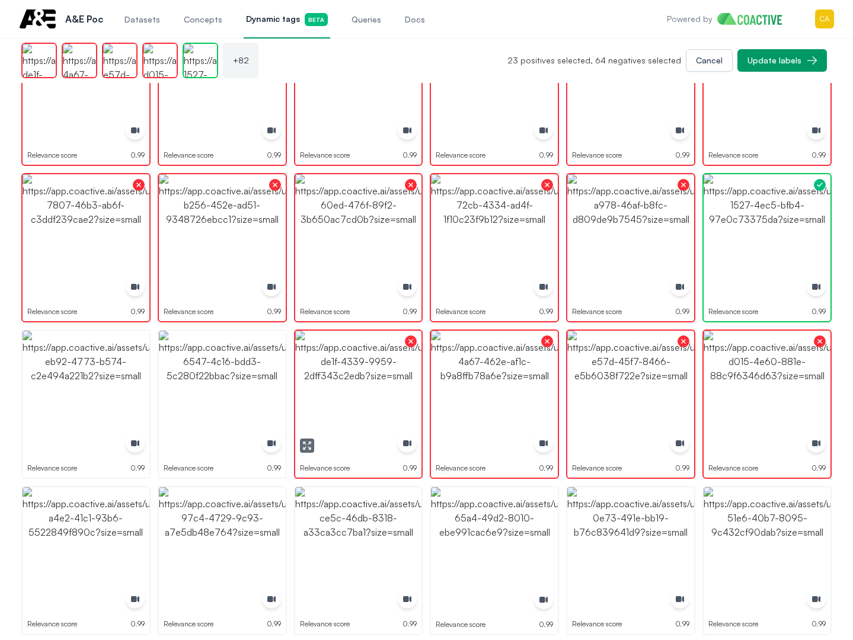
click at [248, 376] on img "button" at bounding box center [222, 394] width 127 height 127
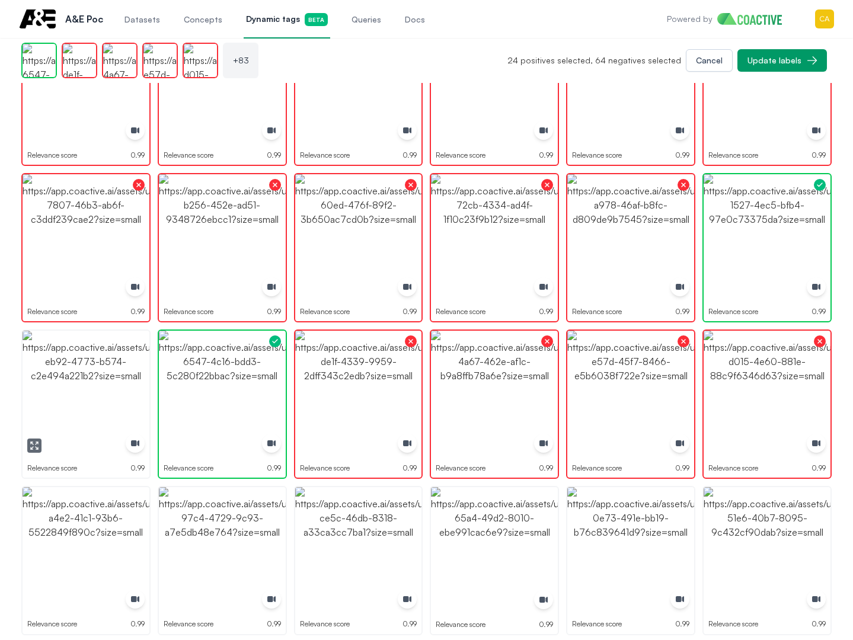
click at [91, 378] on img "button" at bounding box center [86, 394] width 127 height 127
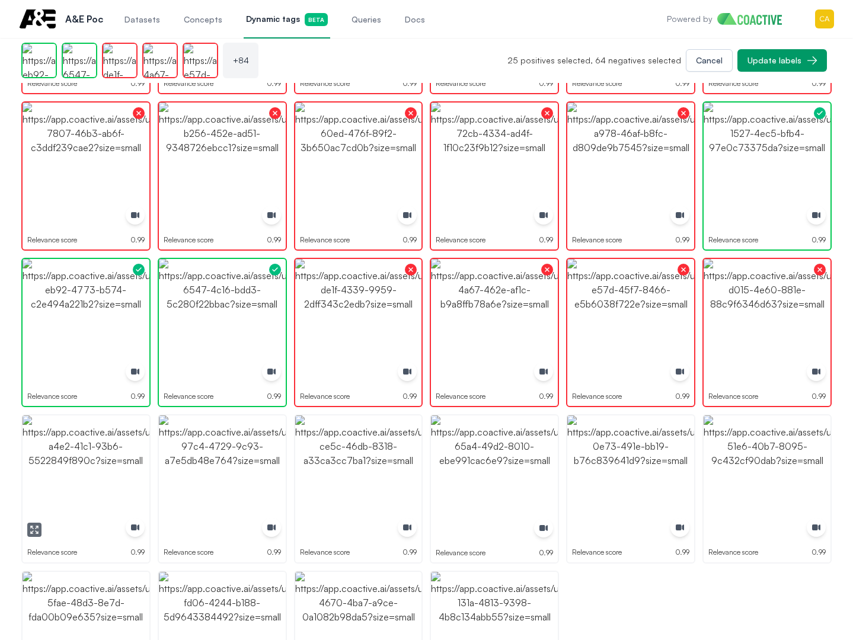
scroll to position [2235, 0]
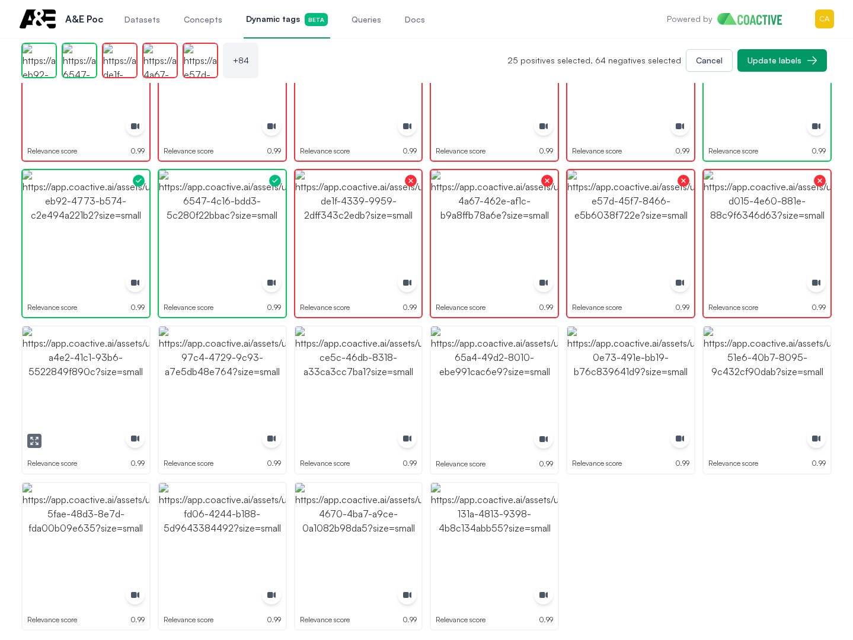
click at [98, 357] on img "button" at bounding box center [86, 390] width 127 height 127
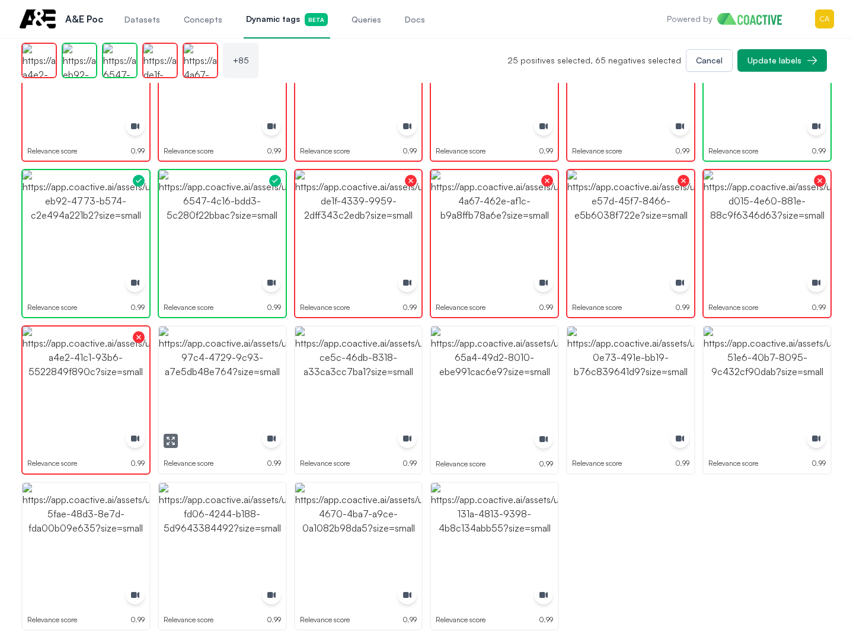
click at [245, 367] on img "button" at bounding box center [222, 390] width 127 height 127
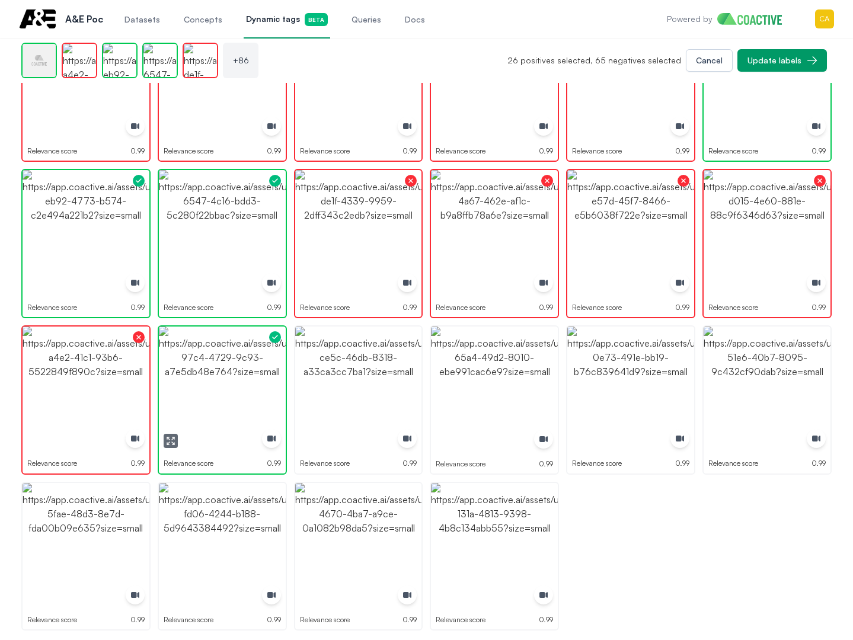
drag, startPoint x: 245, startPoint y: 367, endPoint x: 354, endPoint y: 370, distance: 109.1
click at [246, 367] on img "button" at bounding box center [222, 390] width 127 height 127
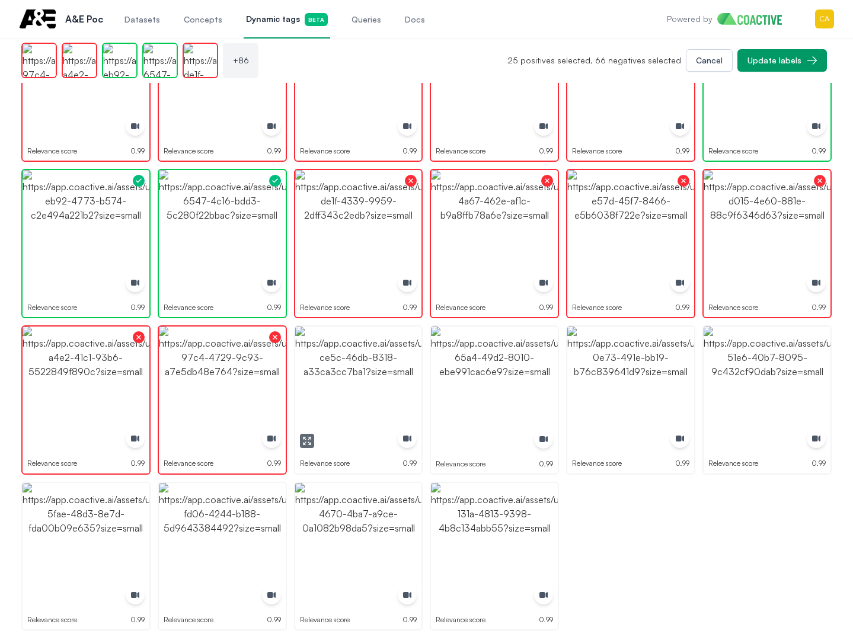
click at [354, 370] on img "button" at bounding box center [358, 390] width 127 height 127
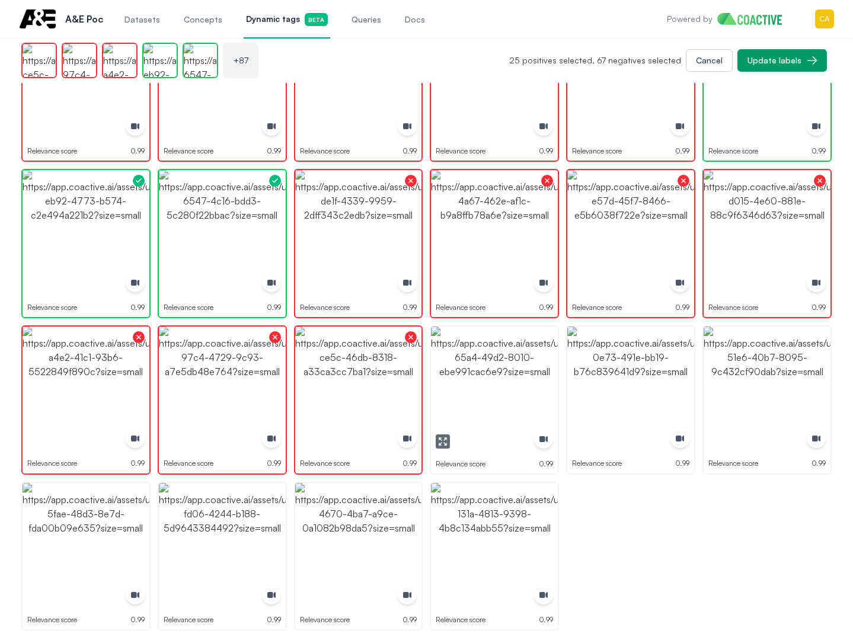
click at [517, 376] on img "button" at bounding box center [494, 390] width 127 height 127
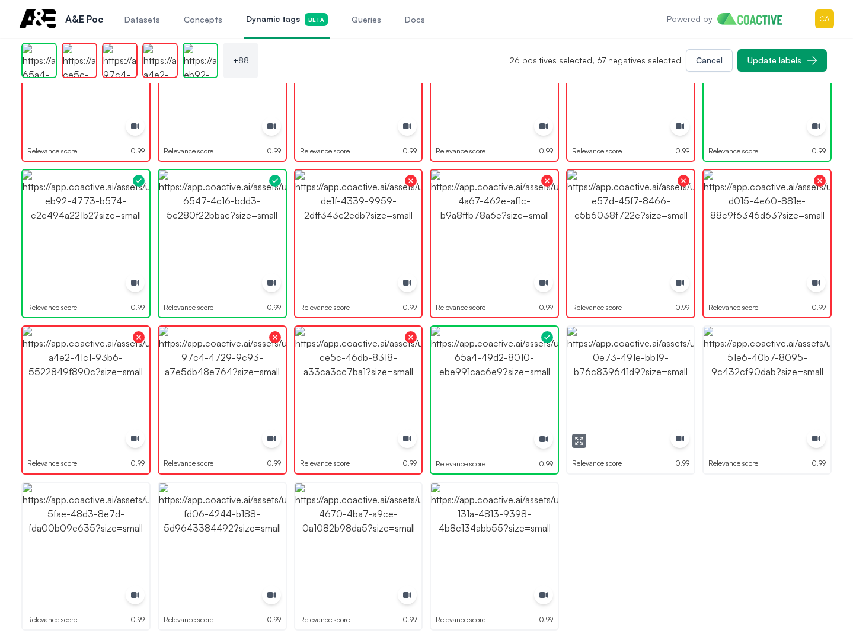
click at [632, 376] on img "button" at bounding box center [630, 390] width 127 height 127
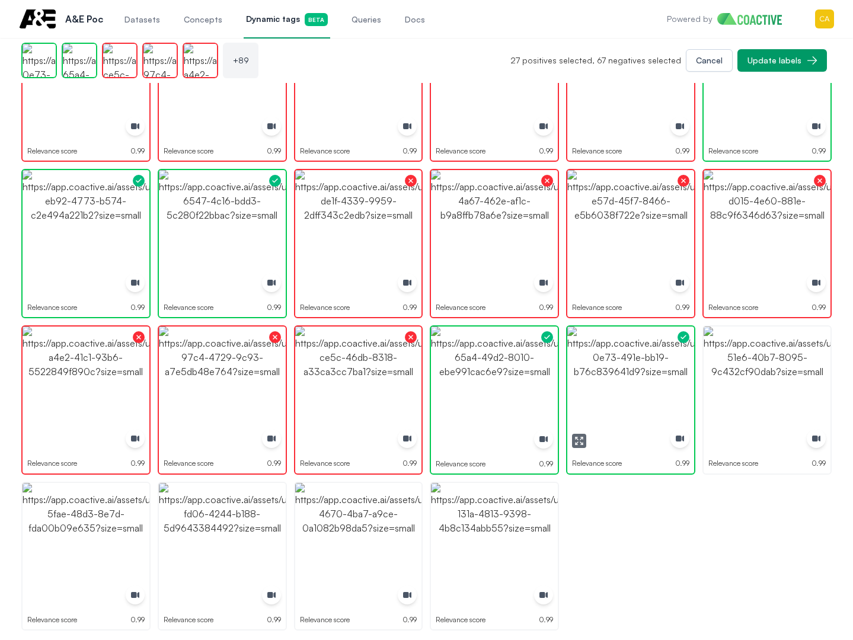
click at [632, 376] on img "button" at bounding box center [630, 390] width 127 height 127
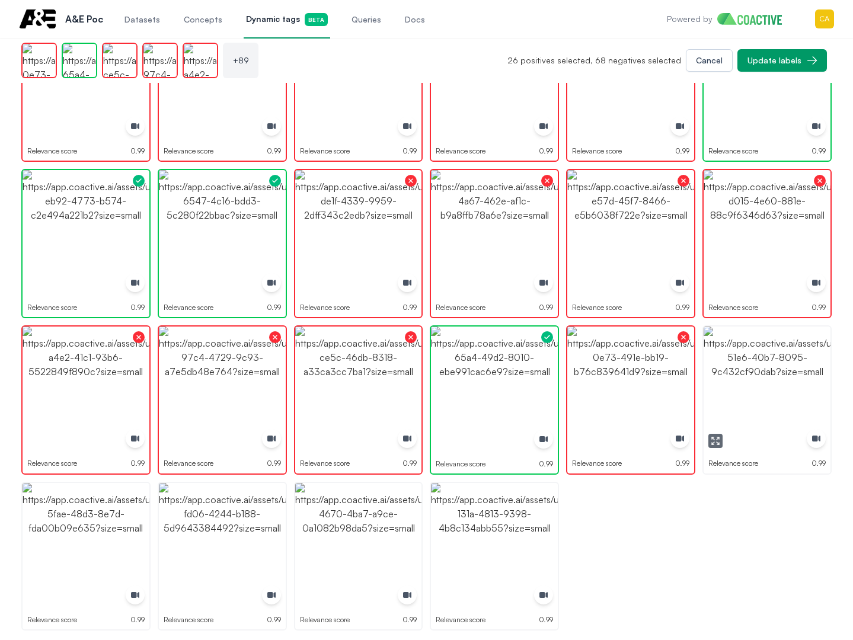
click at [794, 376] on img "button" at bounding box center [767, 390] width 127 height 127
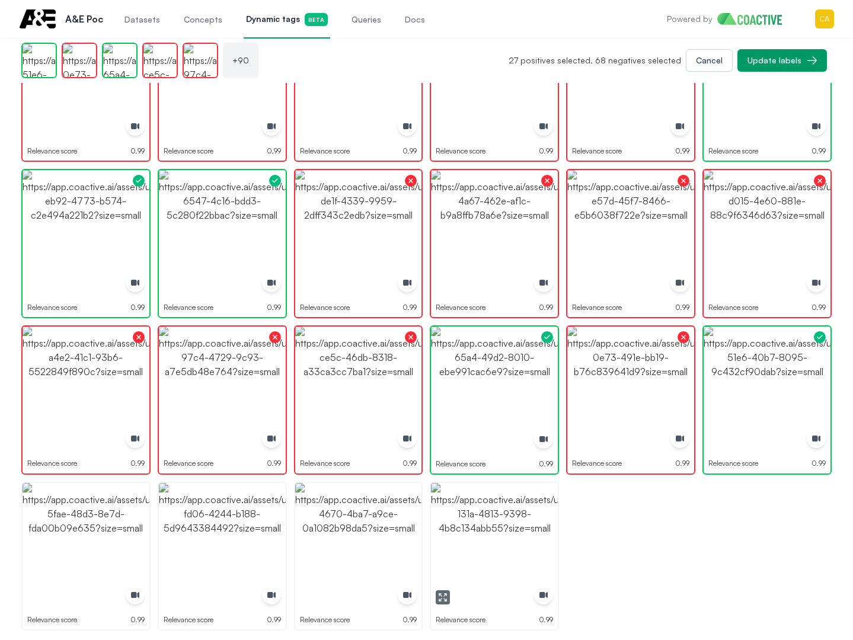
click at [506, 520] on img "button" at bounding box center [494, 546] width 127 height 127
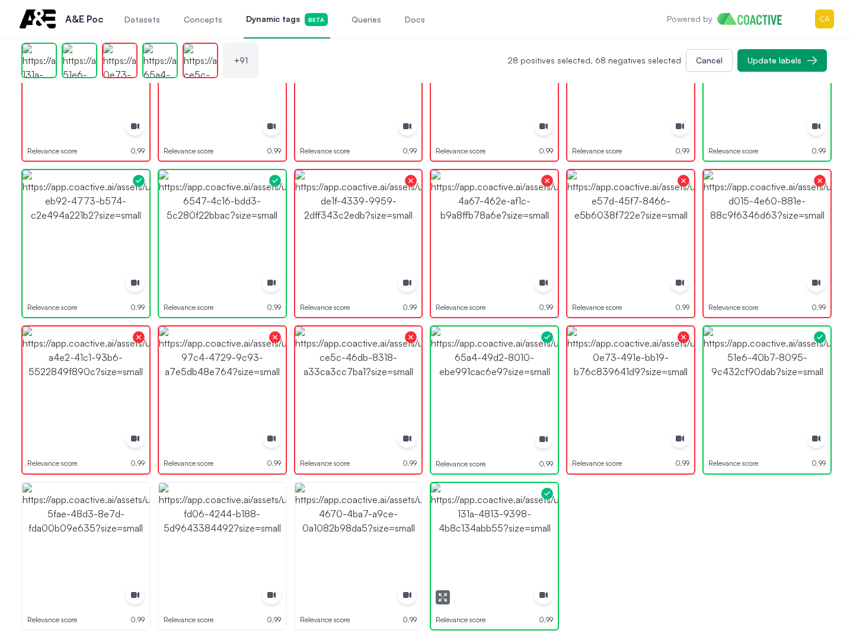
click at [507, 521] on img "button" at bounding box center [494, 546] width 127 height 127
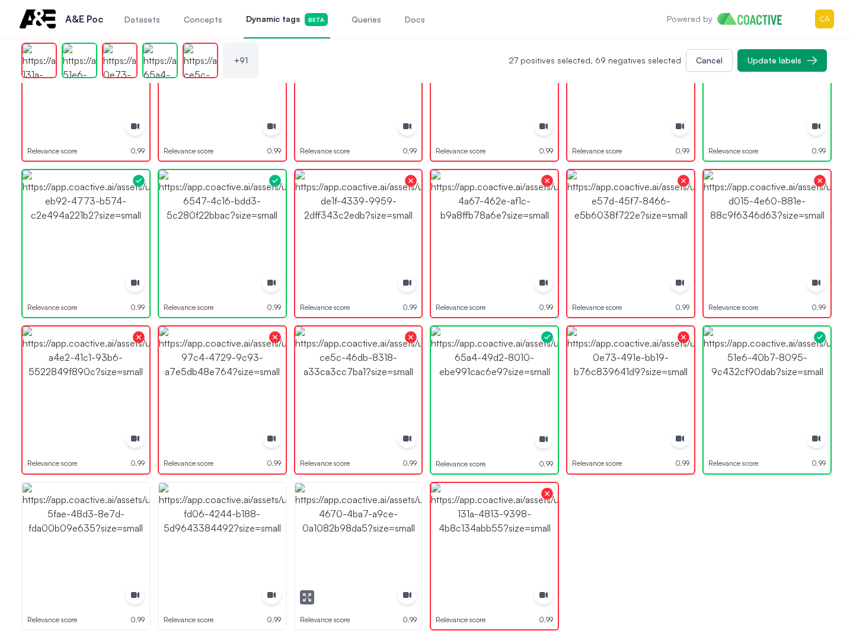
click at [378, 538] on img "button" at bounding box center [358, 546] width 127 height 127
click at [379, 538] on img "button" at bounding box center [358, 546] width 127 height 127
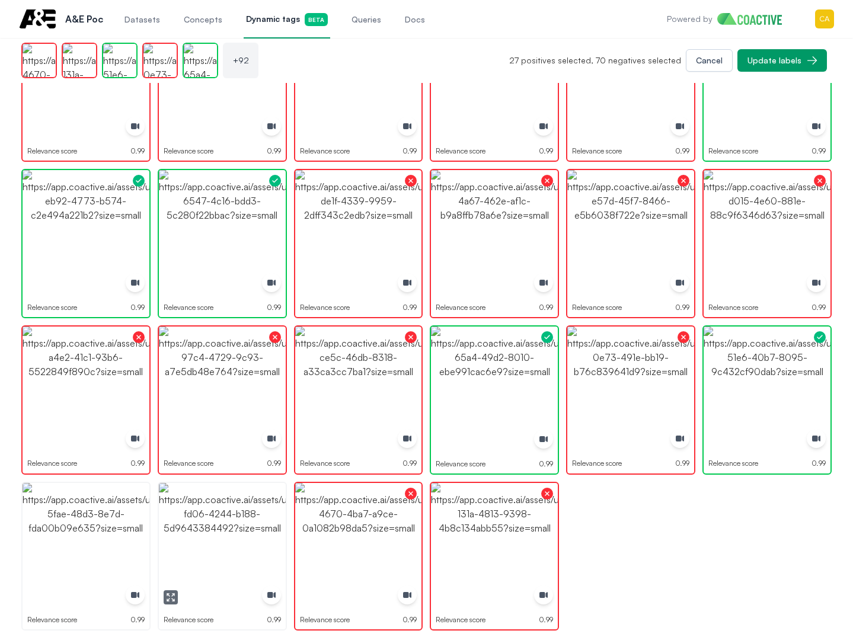
click at [225, 542] on img "button" at bounding box center [222, 546] width 127 height 127
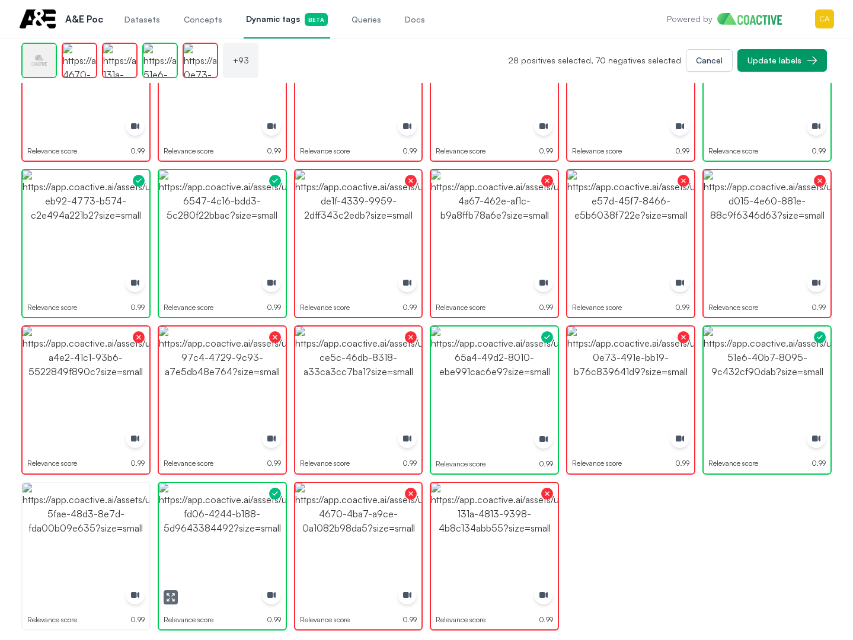
click at [225, 542] on img "button" at bounding box center [222, 546] width 127 height 127
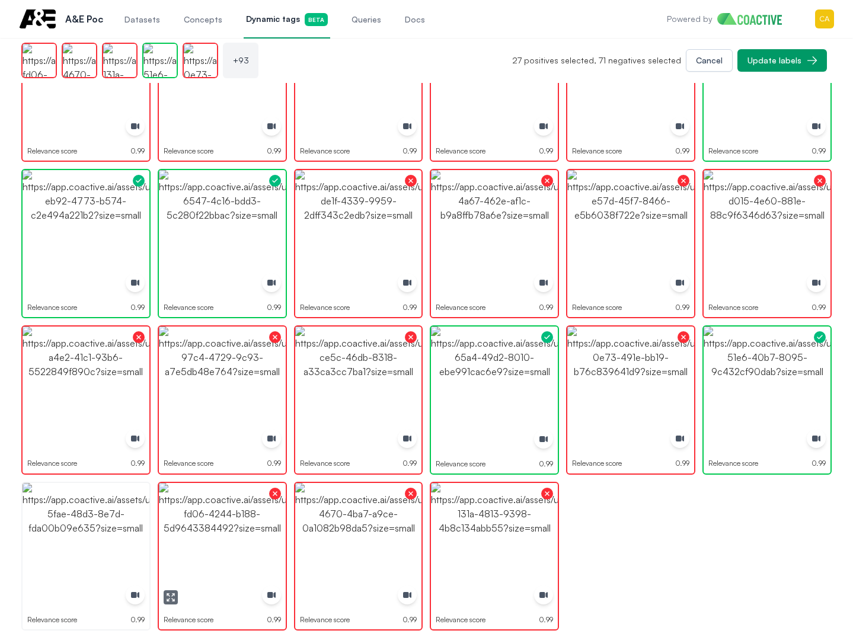
click at [72, 546] on img "button" at bounding box center [86, 546] width 127 height 127
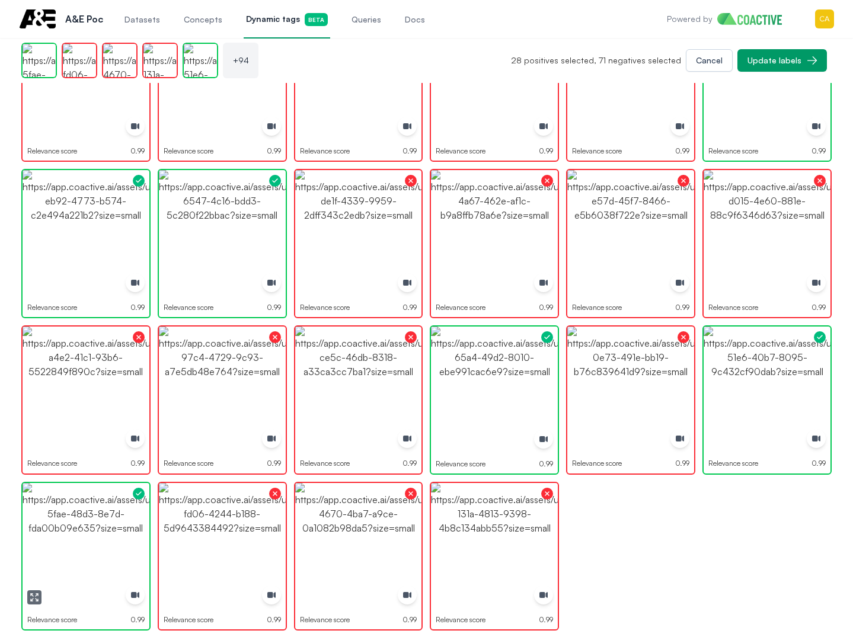
click at [72, 546] on img "button" at bounding box center [86, 546] width 127 height 127
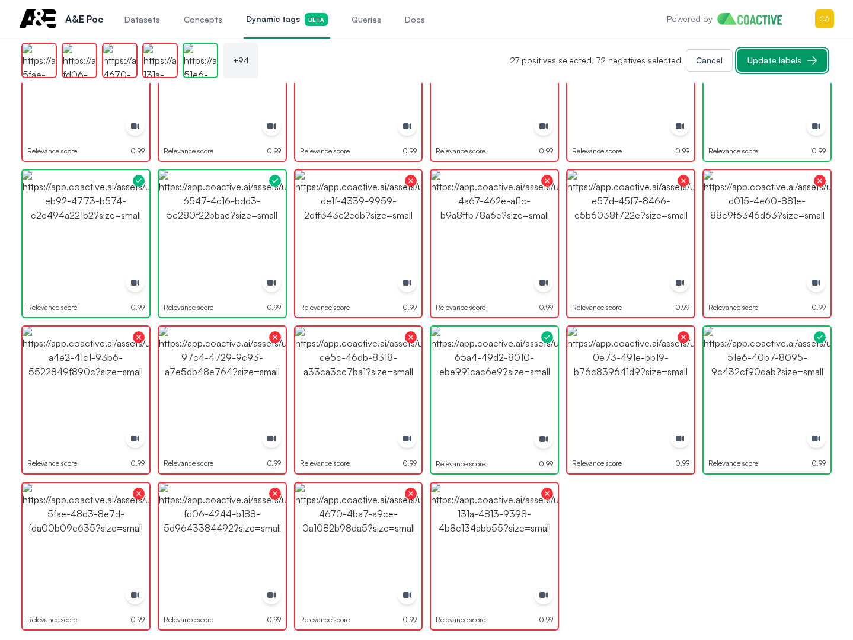
click at [774, 64] on div "Update labels" at bounding box center [774, 61] width 54 height 12
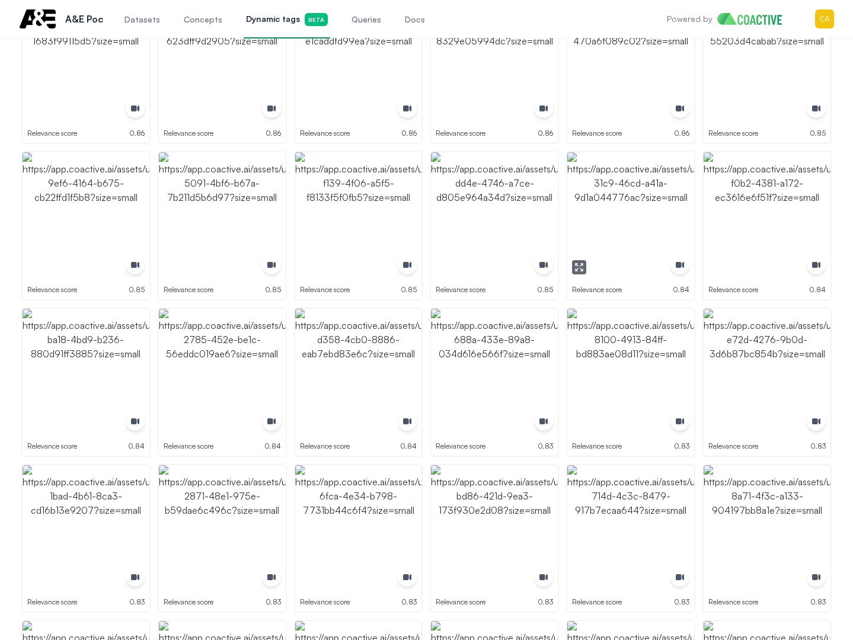
scroll to position [0, 0]
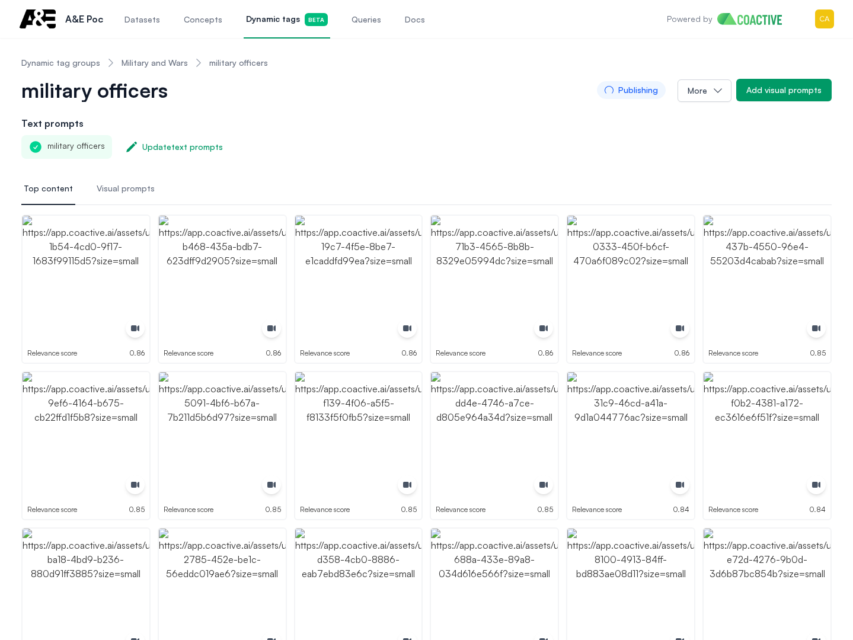
drag, startPoint x: 402, startPoint y: 152, endPoint x: 490, endPoint y: 4, distance: 172.0
click at [403, 148] on div "military officers Update text prompts" at bounding box center [426, 147] width 810 height 24
click at [162, 60] on link "Military and Wars" at bounding box center [155, 63] width 66 height 12
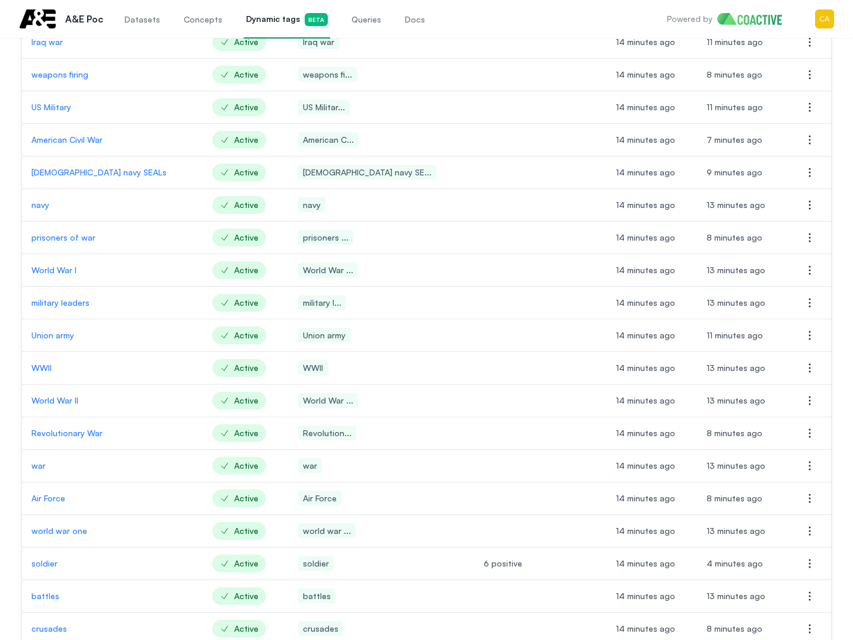
scroll to position [1178, 0]
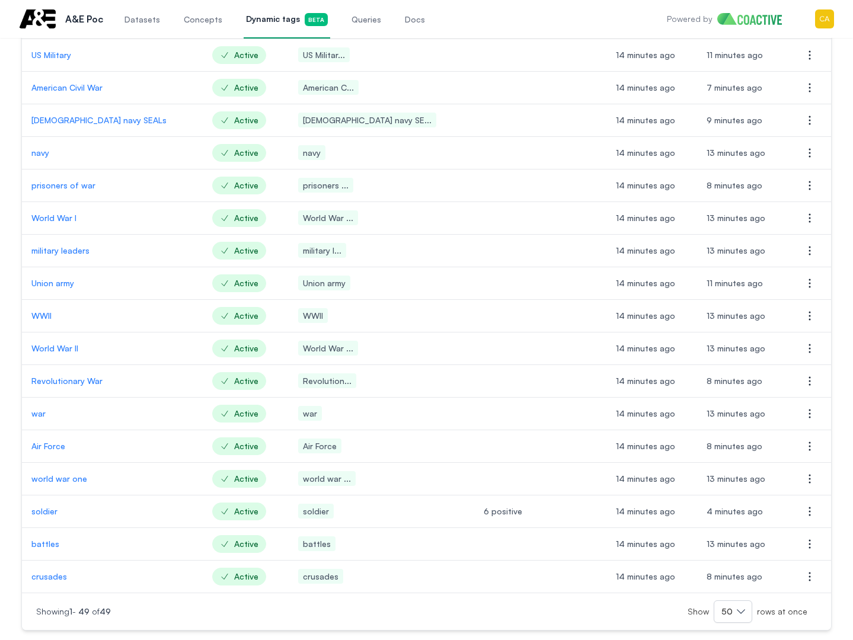
click at [46, 546] on p "battles" at bounding box center [112, 544] width 162 height 12
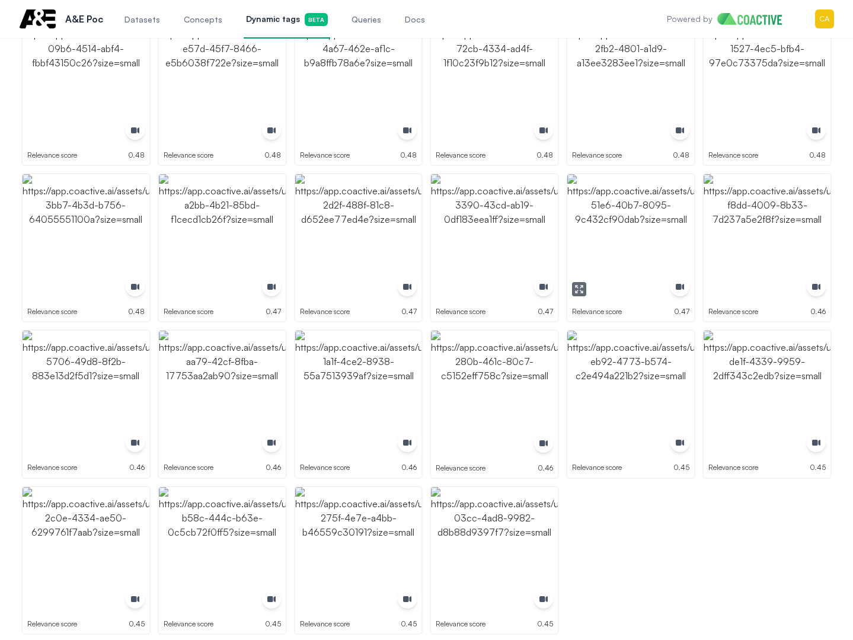
scroll to position [2235, 0]
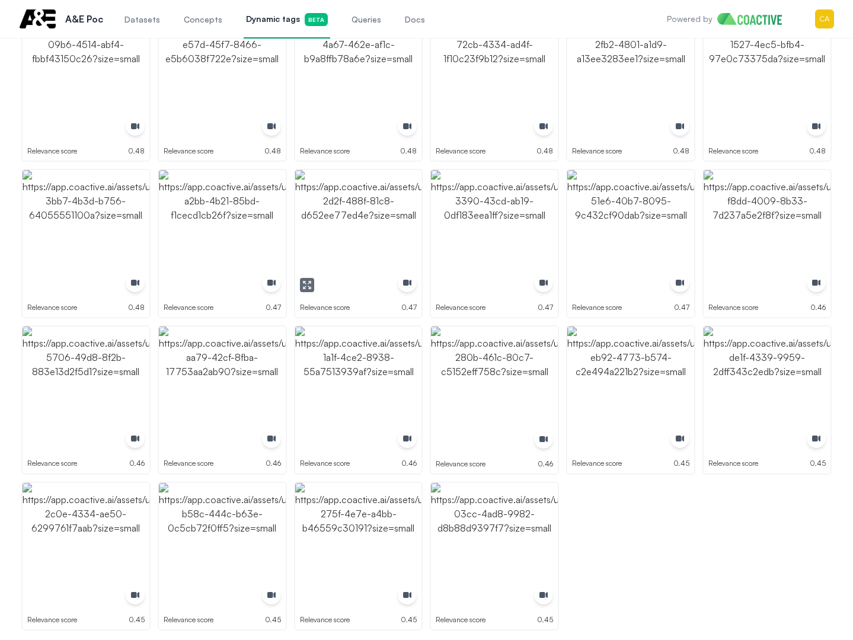
click at [303, 283] on icon "button" at bounding box center [306, 284] width 9 height 9
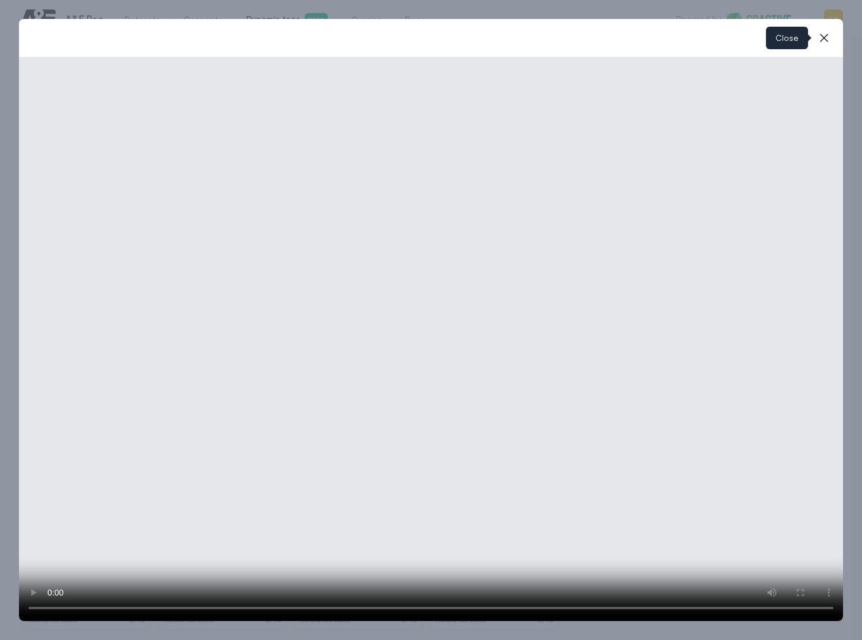
drag, startPoint x: 827, startPoint y: 33, endPoint x: 476, endPoint y: 200, distance: 388.4
click at [826, 32] on icon "button" at bounding box center [824, 38] width 14 height 14
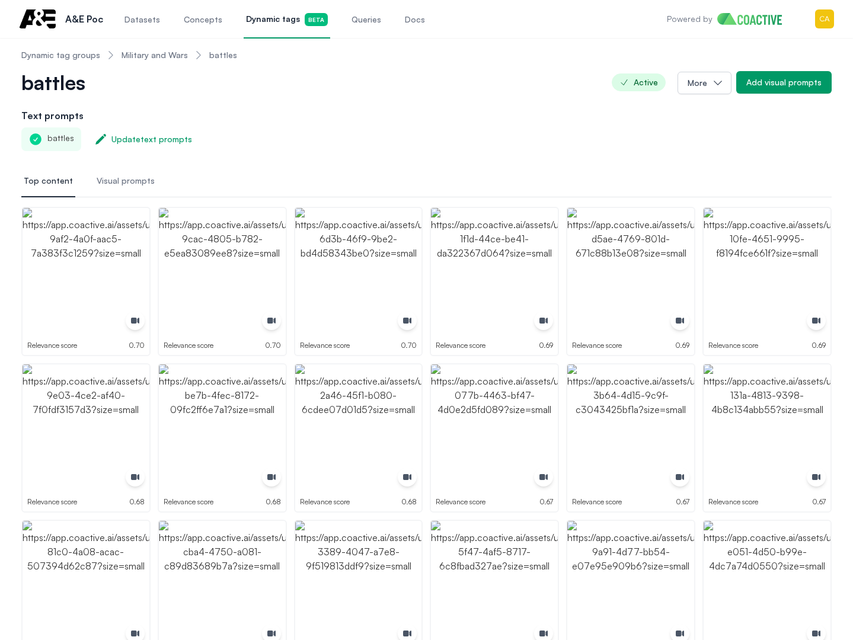
scroll to position [0, 0]
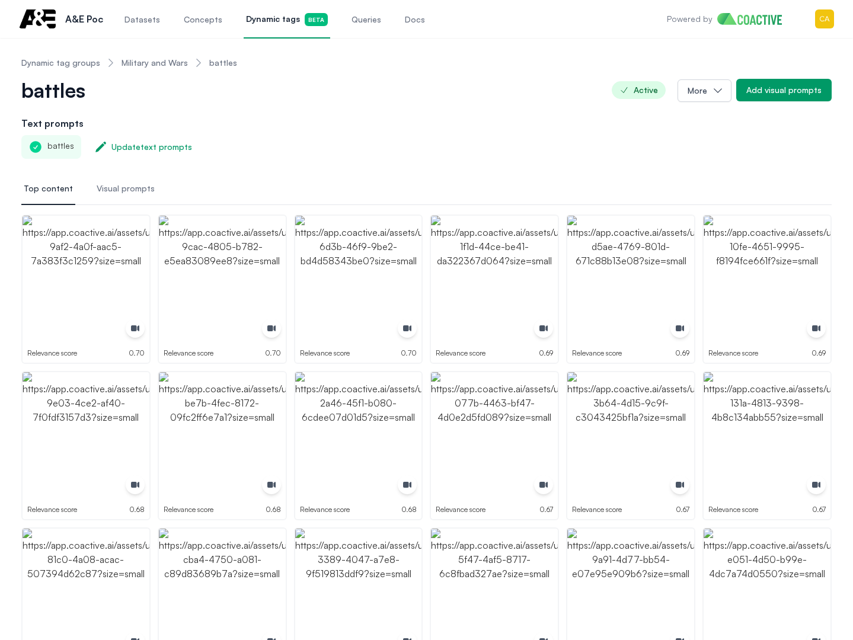
click at [188, 21] on span "Concepts" at bounding box center [203, 20] width 39 height 12
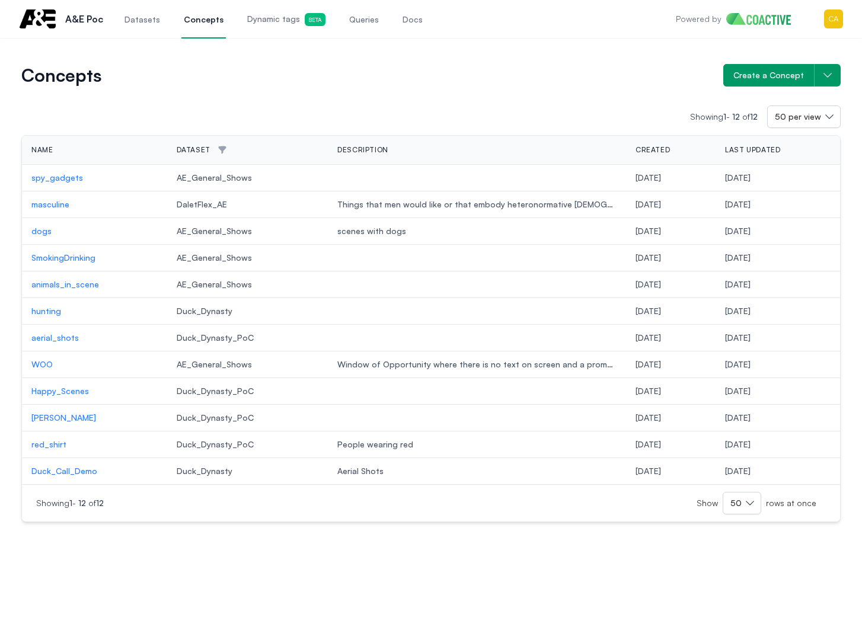
click at [125, 21] on span "Datasets" at bounding box center [142, 20] width 36 height 12
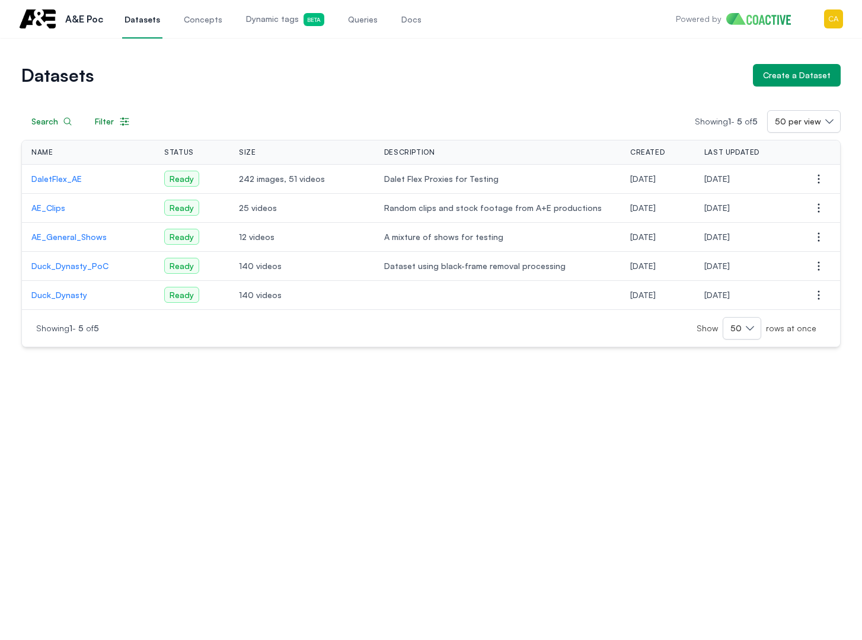
click at [48, 207] on p "AE_Clips" at bounding box center [88, 208] width 114 height 12
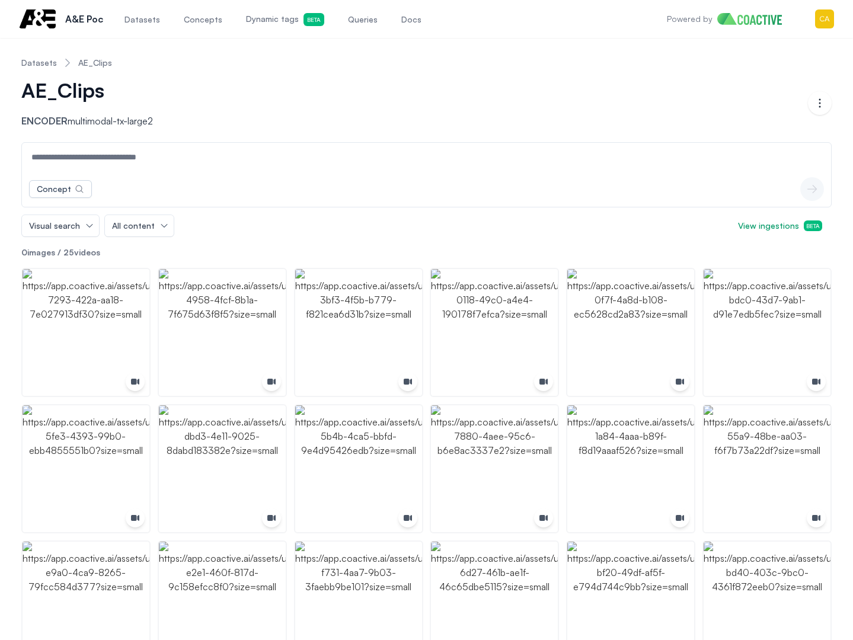
click at [192, 173] on div "Concept icon-button" at bounding box center [426, 189] width 809 height 36
click at [172, 151] on input at bounding box center [426, 157] width 804 height 28
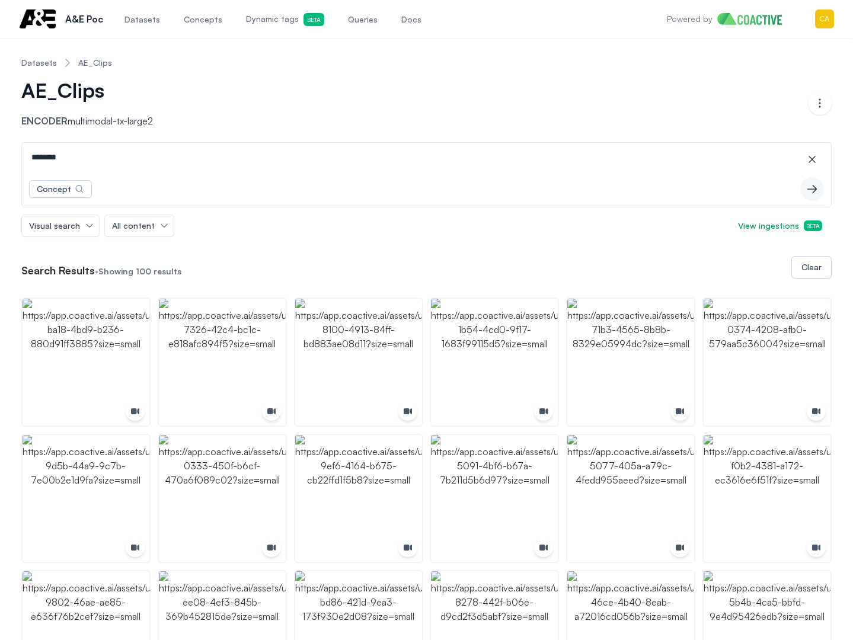
click at [181, 158] on input "********" at bounding box center [426, 157] width 804 height 28
drag, startPoint x: 104, startPoint y: 166, endPoint x: -14, endPoint y: 146, distance: 119.7
click at [0, 146] on html "Open main menu A&E Poc Datasets Concepts Dynamic tags Beta Queries Docs Powered…" at bounding box center [426, 320] width 853 height 640
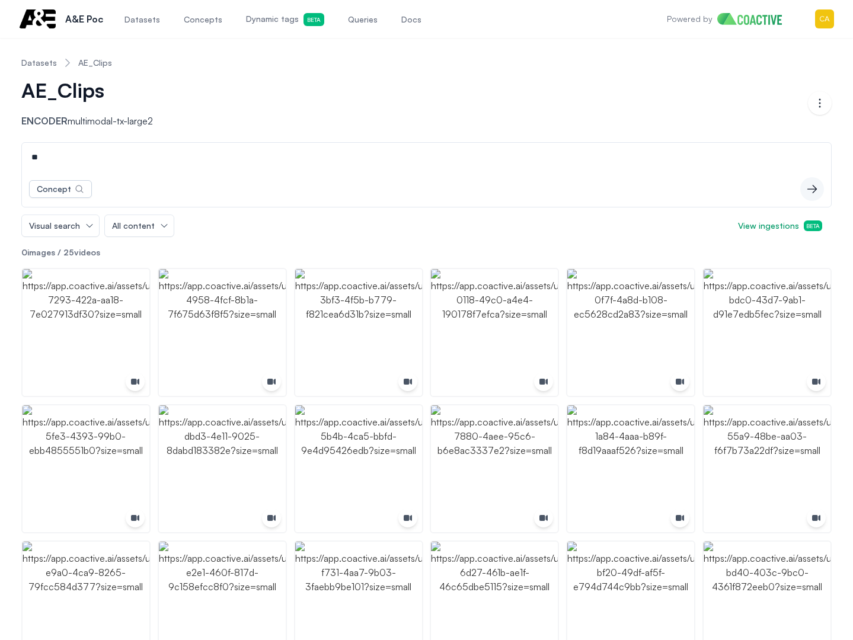
type input "**"
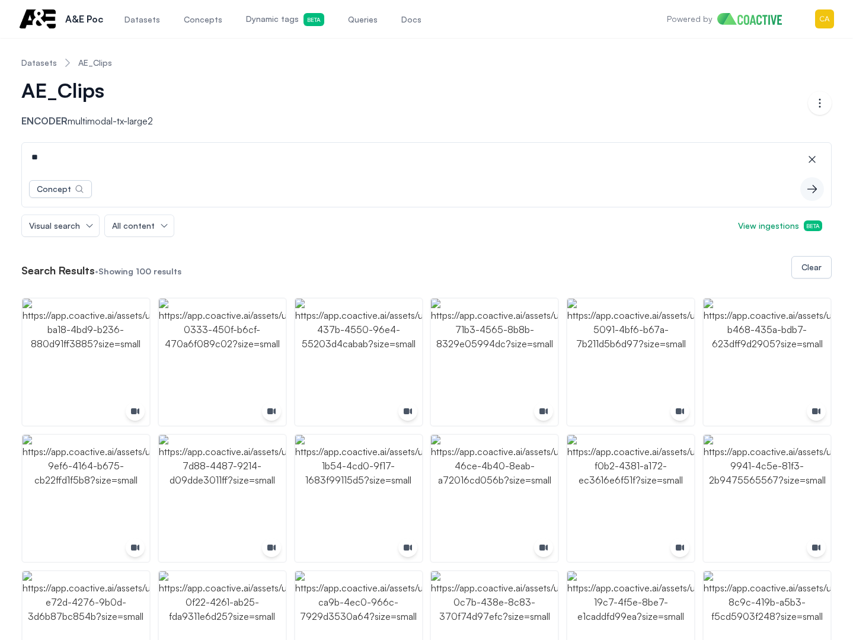
click at [274, 19] on span "Dynamic tags Beta" at bounding box center [285, 19] width 78 height 13
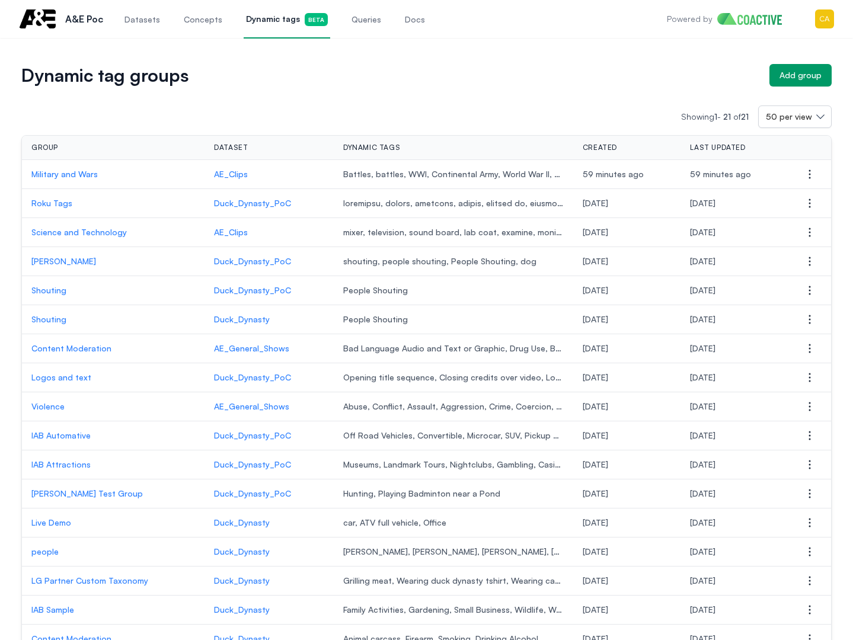
click at [72, 177] on p "Military and Wars" at bounding box center [113, 174] width 164 height 12
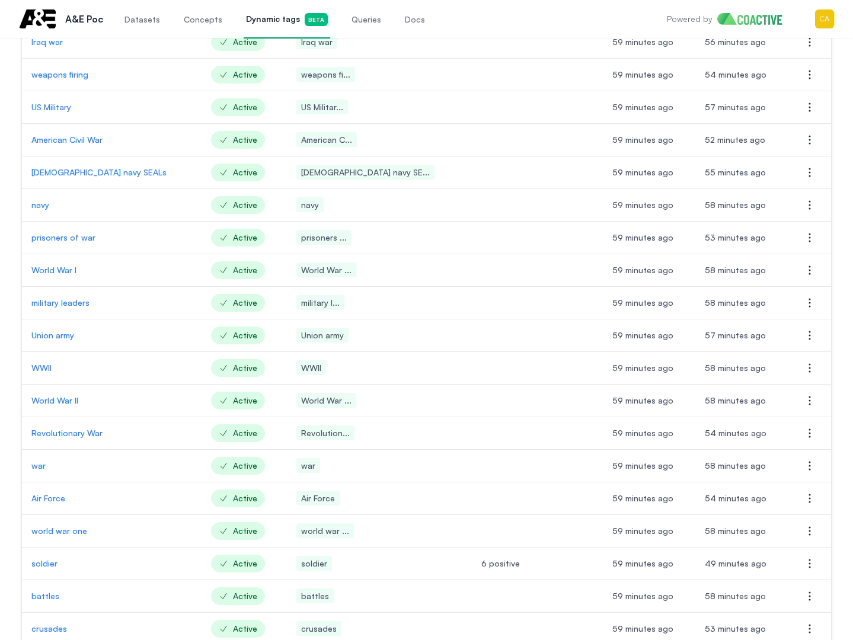
scroll to position [1178, 0]
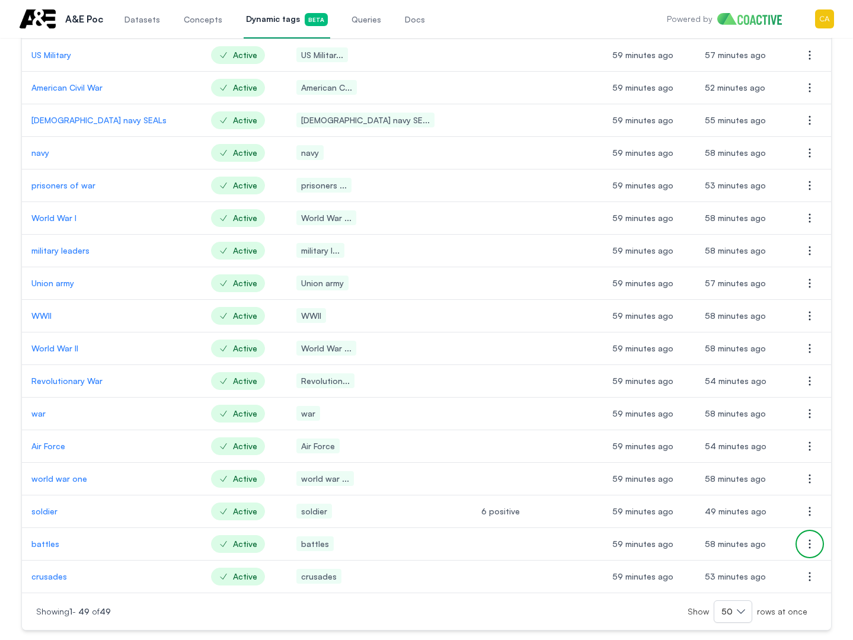
click at [811, 548] on icon "button" at bounding box center [810, 544] width 14 height 14
click at [736, 568] on span "Delete dynamic tag" at bounding box center [731, 567] width 76 height 10
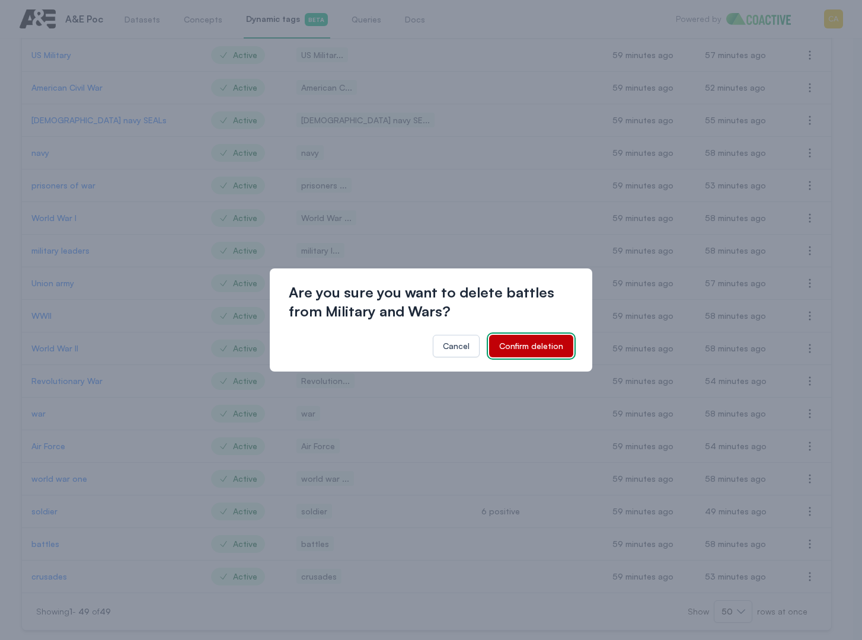
click at [544, 350] on div "Confirm deletion" at bounding box center [531, 346] width 64 height 12
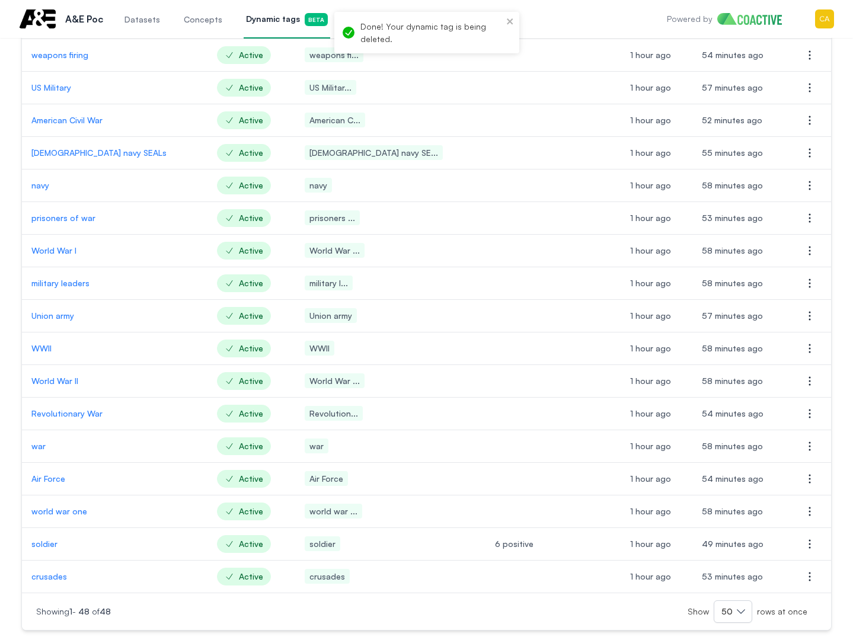
scroll to position [1146, 0]
click at [808, 350] on icon "button" at bounding box center [810, 348] width 14 height 14
click at [725, 376] on span "Delete dynamic tag" at bounding box center [731, 372] width 76 height 10
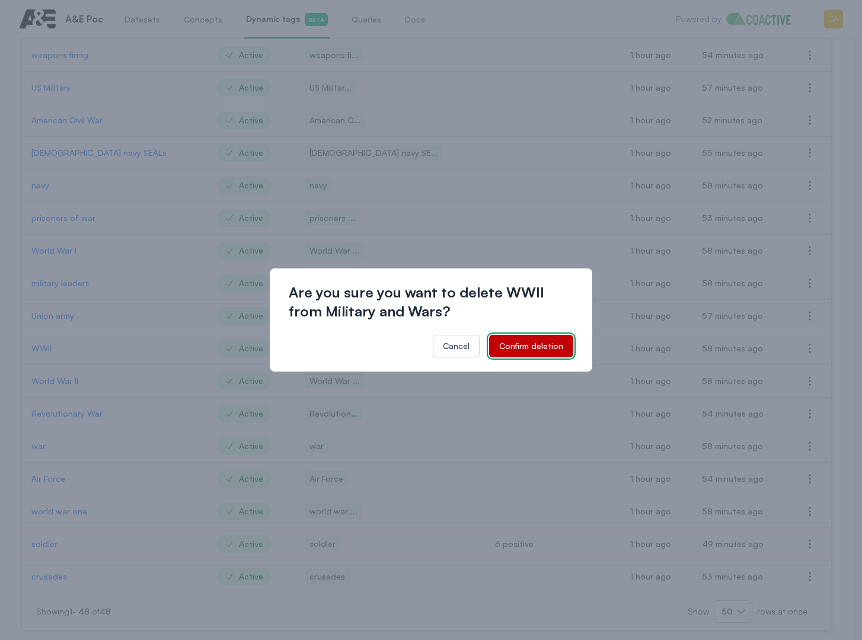
drag, startPoint x: 532, startPoint y: 343, endPoint x: 520, endPoint y: 336, distance: 13.5
click at [533, 343] on div "Confirm deletion" at bounding box center [531, 346] width 64 height 12
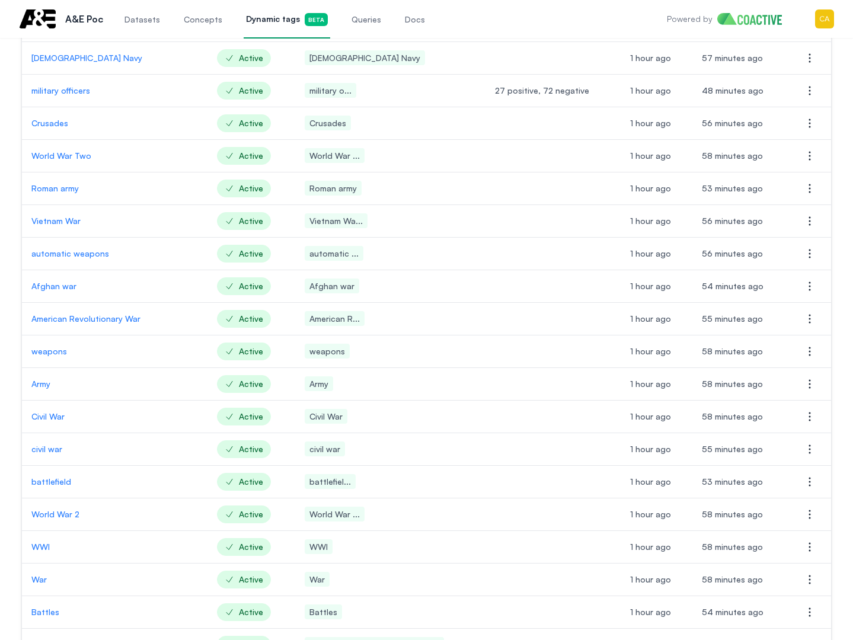
scroll to position [283, 0]
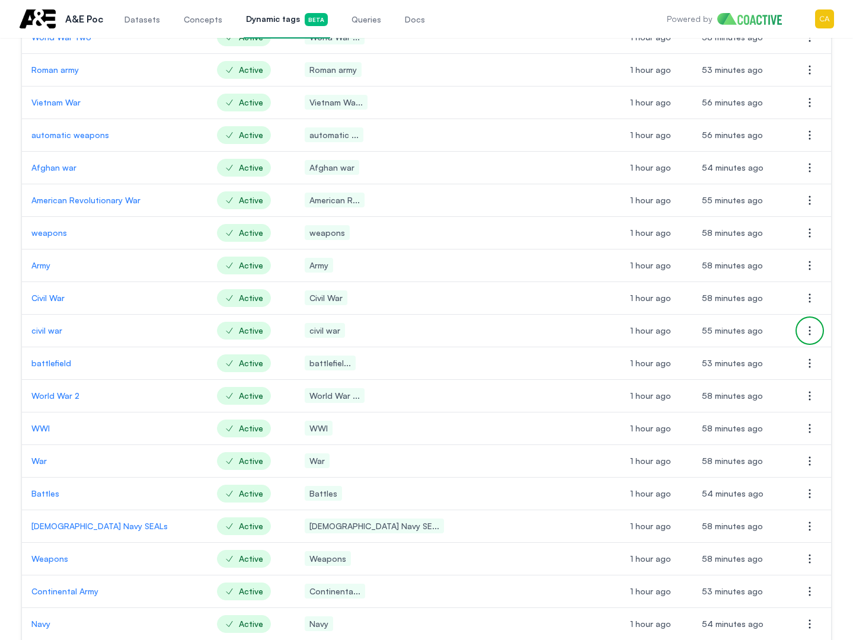
click at [812, 330] on icon "button" at bounding box center [810, 331] width 14 height 14
click at [718, 353] on span "Delete dynamic tag" at bounding box center [731, 354] width 76 height 10
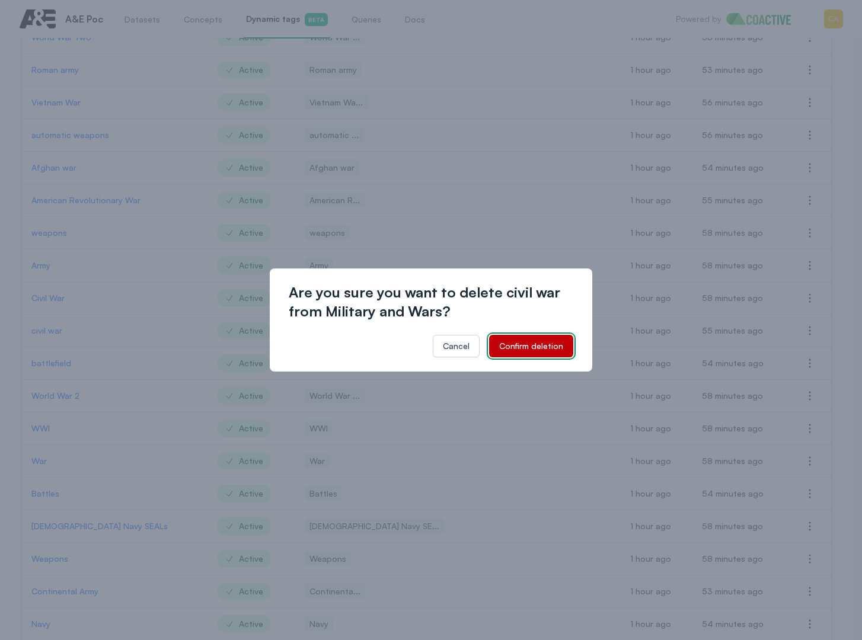
drag, startPoint x: 535, startPoint y: 351, endPoint x: 532, endPoint y: 344, distance: 7.7
click at [535, 351] on div "Confirm deletion" at bounding box center [531, 346] width 64 height 12
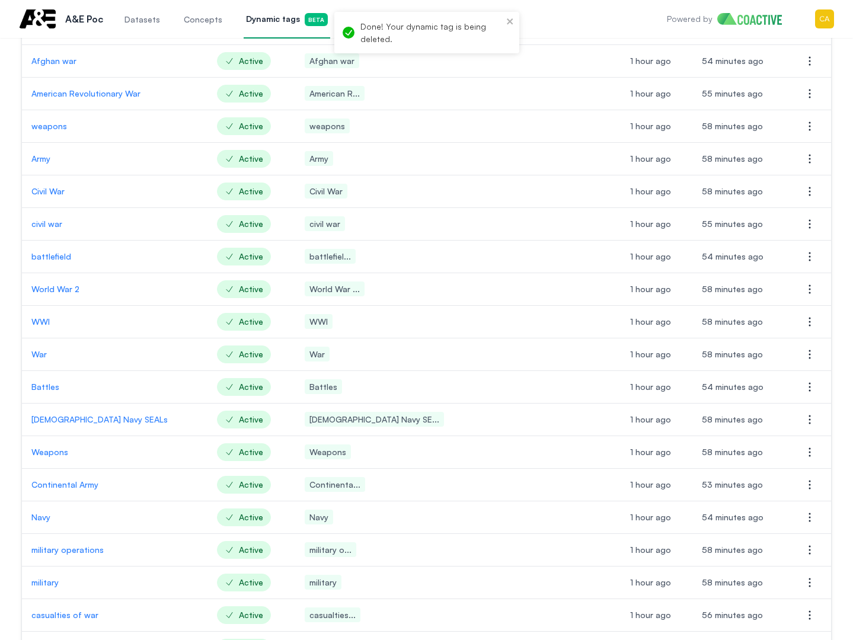
scroll to position [402, 0]
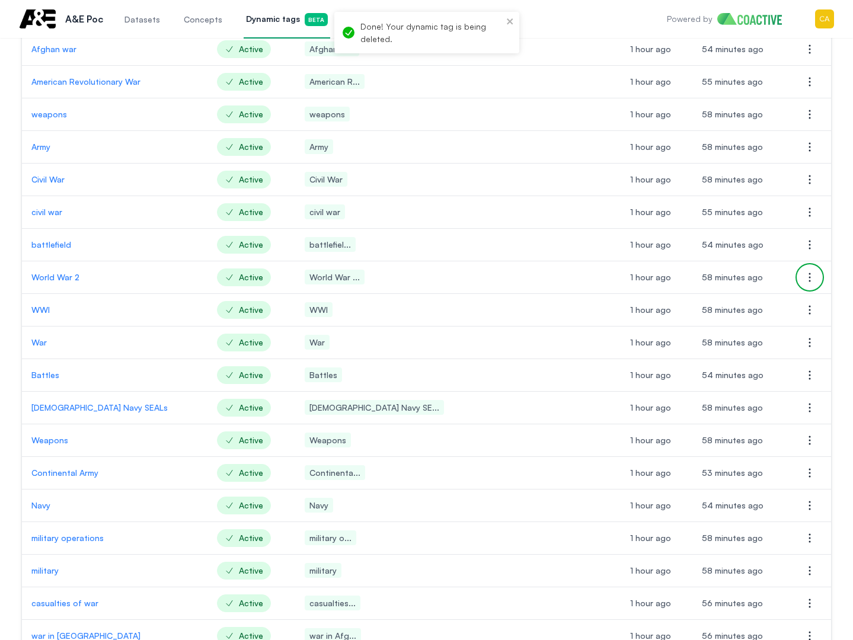
click at [803, 276] on icon "button" at bounding box center [810, 277] width 14 height 14
click at [742, 312] on div "Delete dynamic tag" at bounding box center [750, 301] width 133 height 26
click at [738, 306] on span "Delete dynamic tag" at bounding box center [731, 301] width 76 height 12
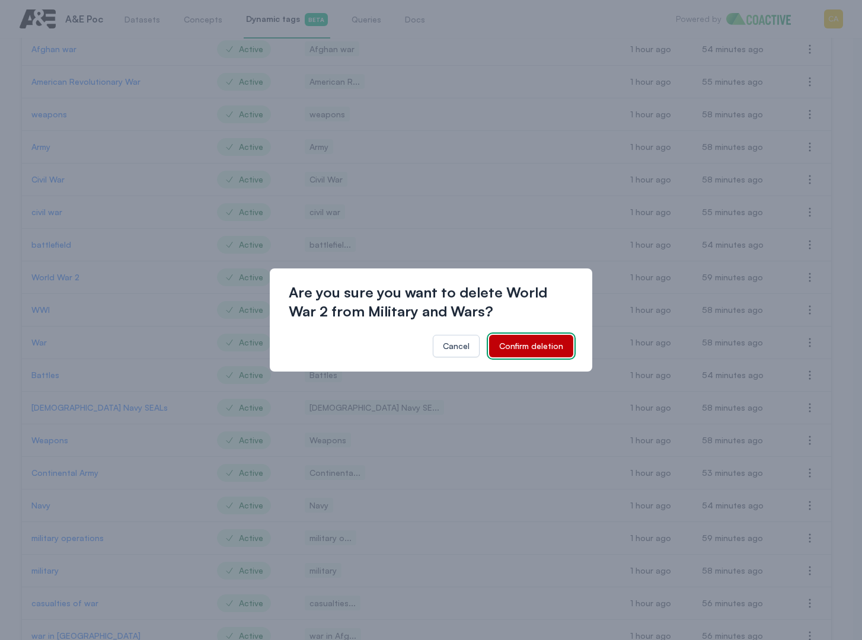
click at [532, 346] on div "Confirm deletion" at bounding box center [531, 346] width 64 height 12
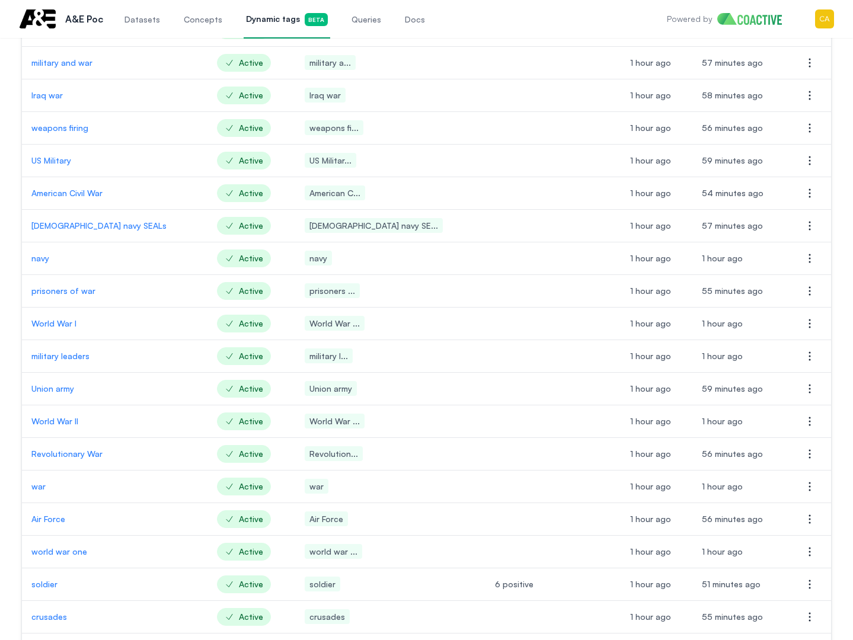
scroll to position [1048, 0]
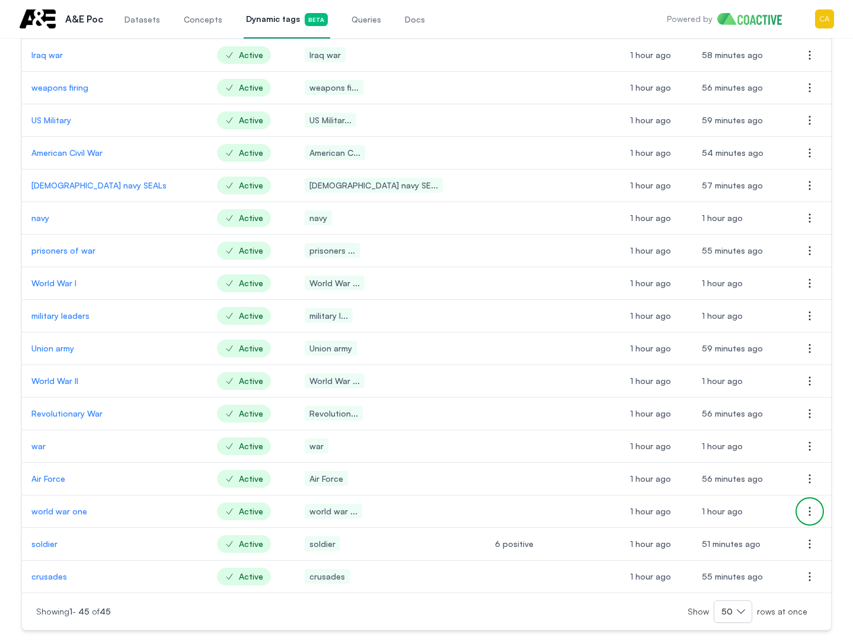
click at [811, 514] on icon "button" at bounding box center [810, 511] width 14 height 14
click at [732, 536] on span "Delete dynamic tag" at bounding box center [731, 535] width 76 height 10
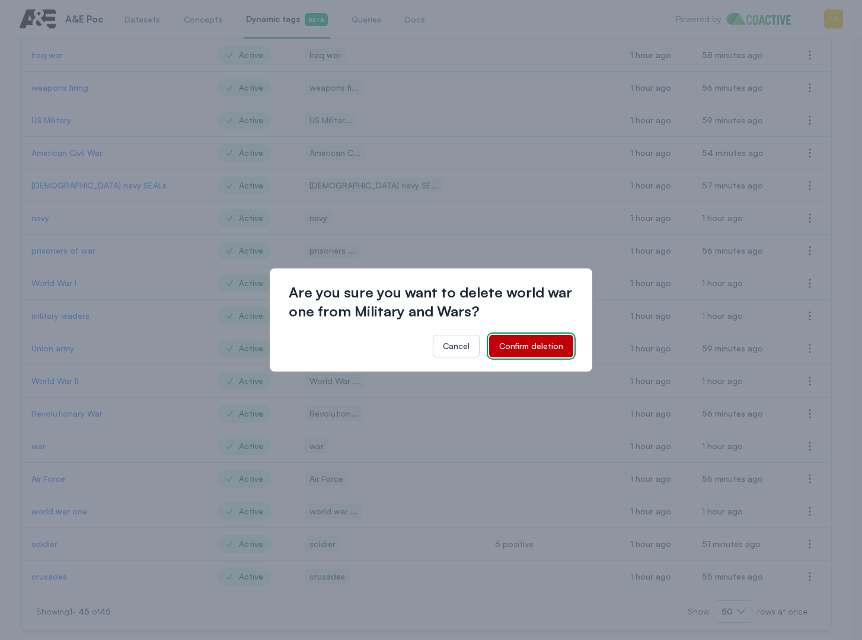
click at [534, 340] on div "Confirm deletion" at bounding box center [531, 346] width 64 height 12
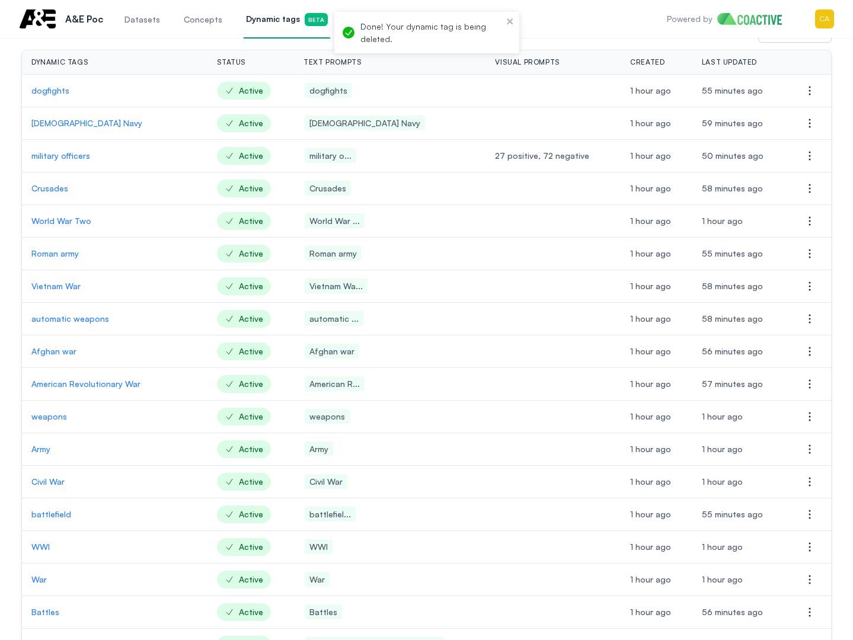
scroll to position [0, 0]
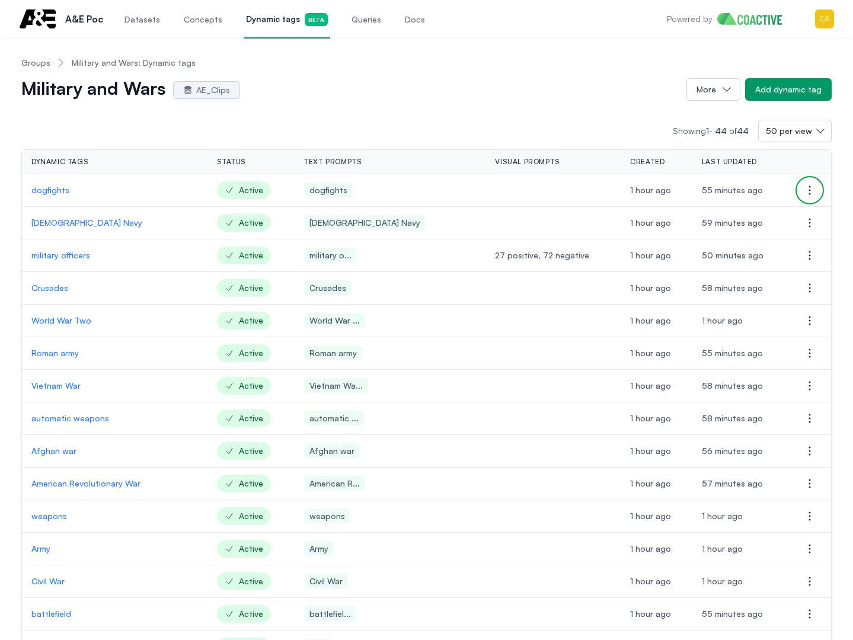
click at [814, 188] on icon "button" at bounding box center [810, 190] width 14 height 14
click at [723, 213] on span "Delete dynamic tag" at bounding box center [731, 214] width 76 height 10
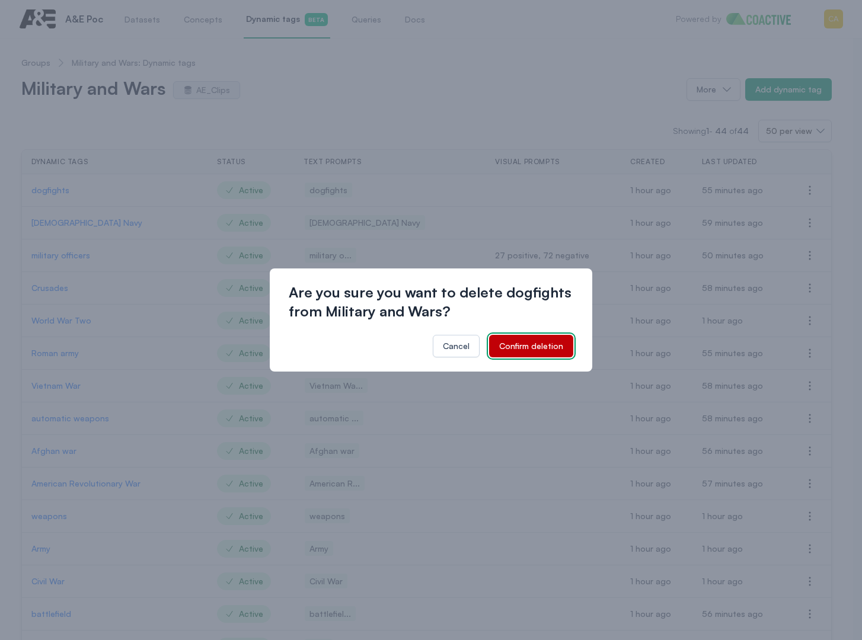
drag, startPoint x: 544, startPoint y: 349, endPoint x: 490, endPoint y: 327, distance: 58.2
click at [542, 349] on div "Confirm deletion" at bounding box center [531, 346] width 64 height 12
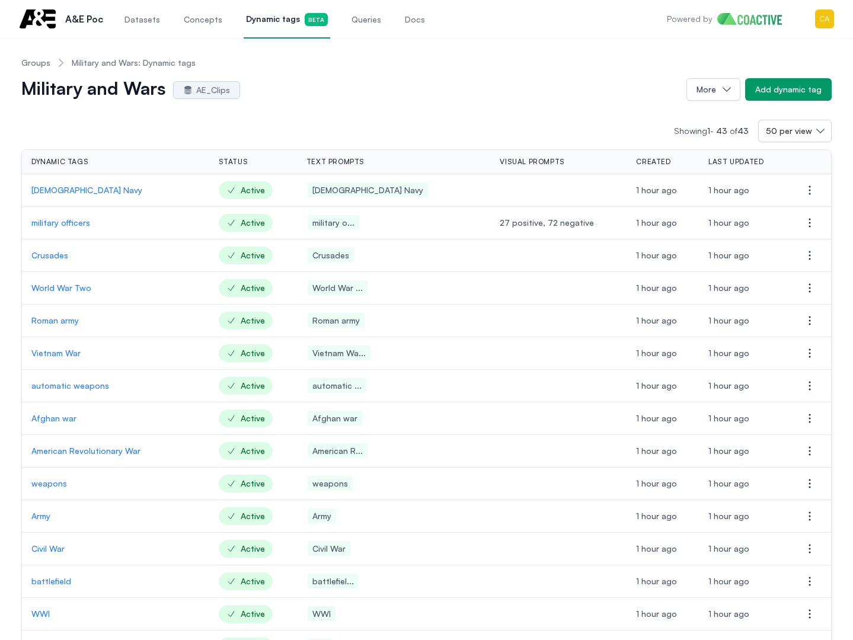
click at [417, 78] on div "Military and Wars AE_Clips More Add dynamic tag" at bounding box center [426, 89] width 810 height 23
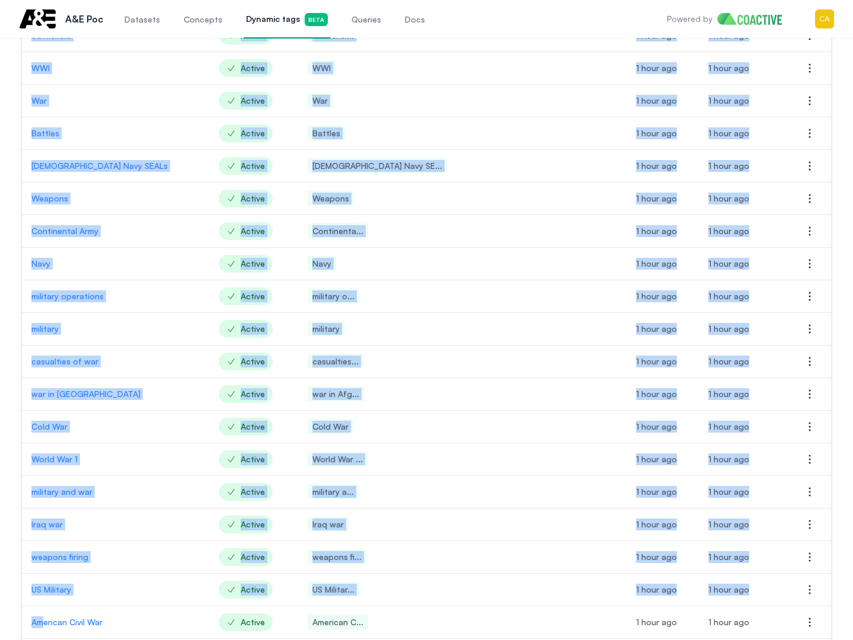
scroll to position [983, 0]
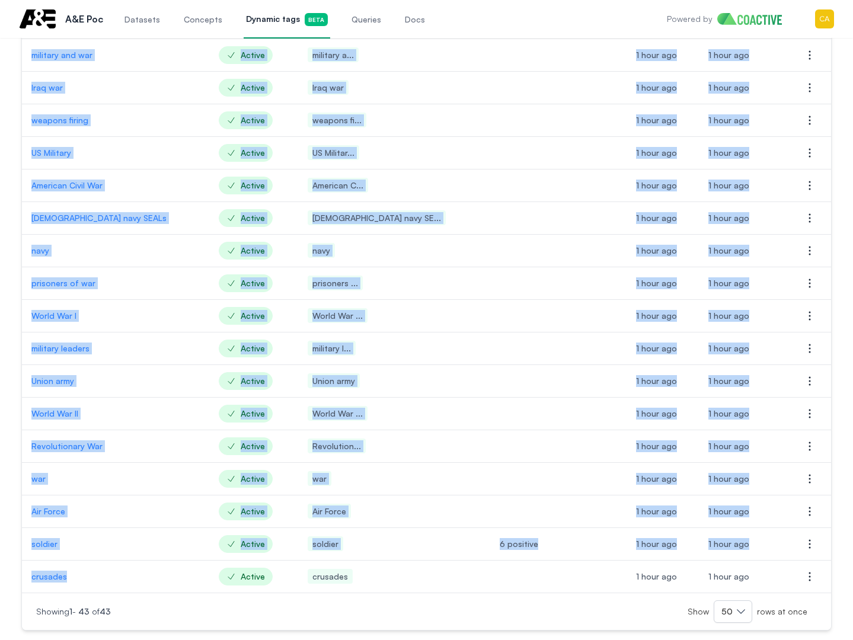
drag, startPoint x: 29, startPoint y: 186, endPoint x: 106, endPoint y: 584, distance: 405.1
copy tbody "[DEMOGRAPHIC_DATA] Navy Active US Navy 1 hour ago 1 hour ago Open options milit…"
click at [101, 576] on p "crusades" at bounding box center [115, 577] width 168 height 12
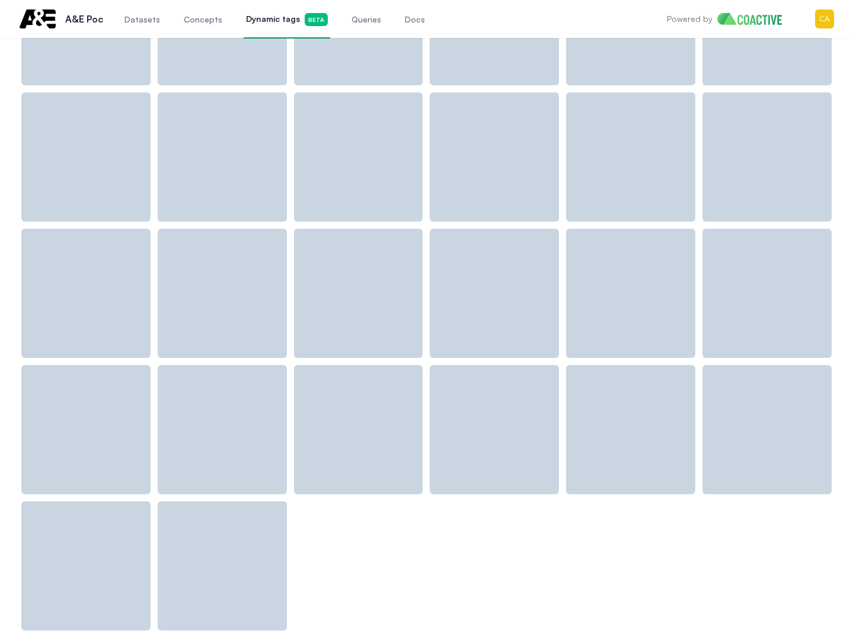
scroll to position [983, 0]
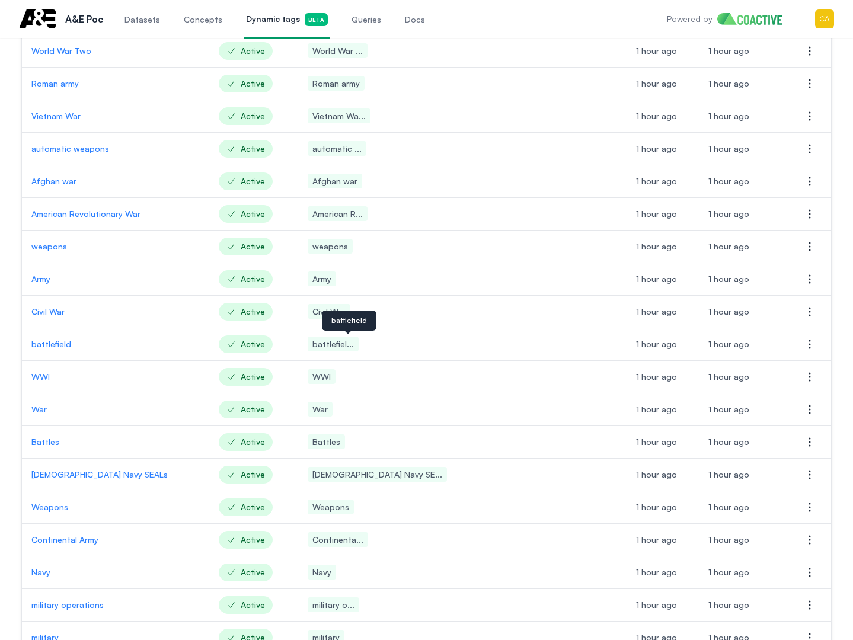
click at [460, 23] on div "Open main menu A&E Poc Datasets Concepts Dynamic tags Beta Queries Docs Powered…" at bounding box center [426, 19] width 815 height 38
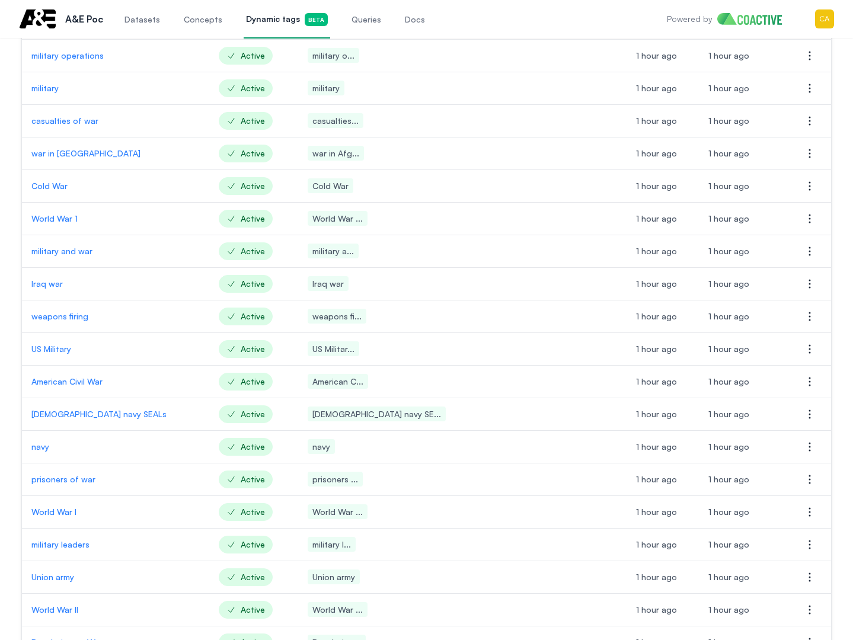
scroll to position [983, 0]
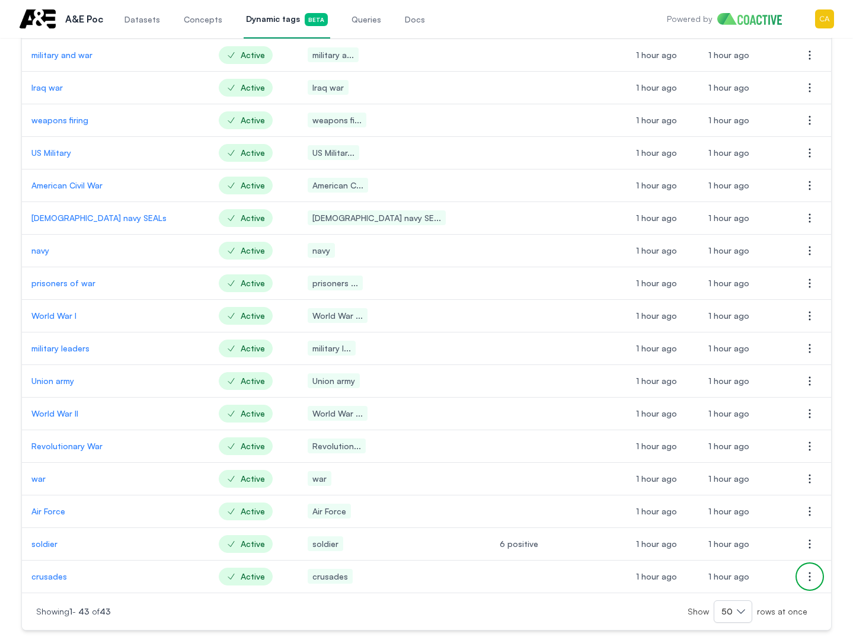
click at [808, 579] on icon "button" at bounding box center [810, 577] width 14 height 14
click at [724, 600] on span "Delete dynamic tag" at bounding box center [731, 600] width 76 height 10
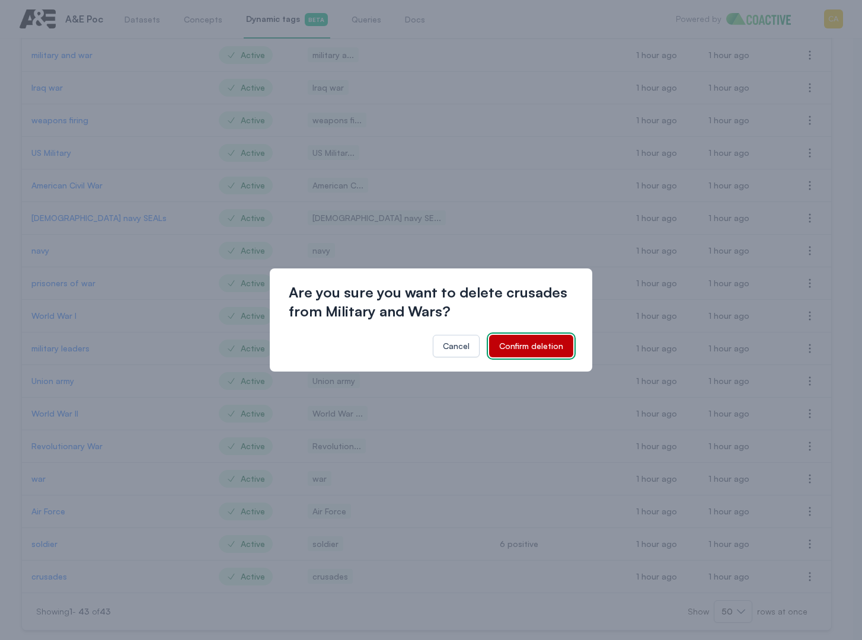
click at [540, 346] on div "Confirm deletion" at bounding box center [531, 346] width 64 height 12
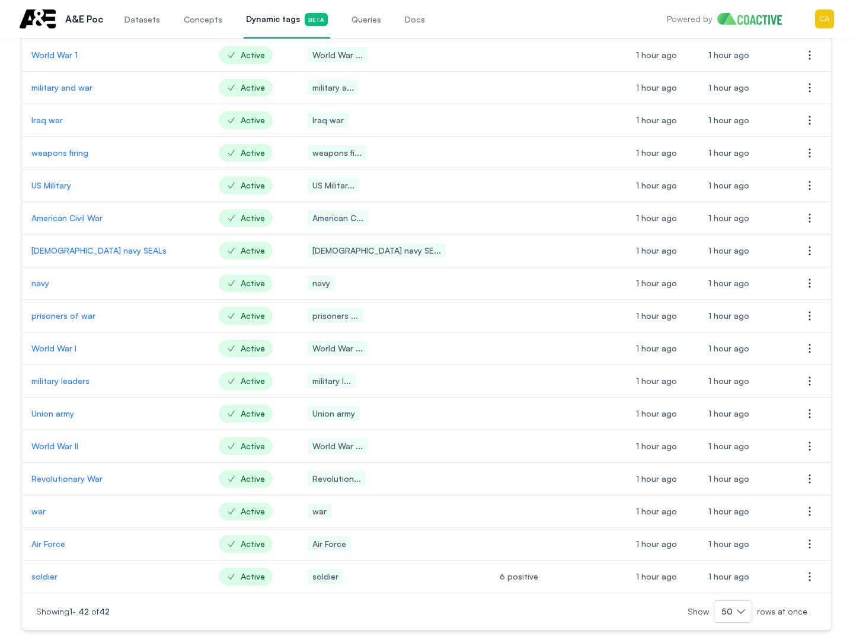
scroll to position [950, 0]
click at [806, 480] on icon "button" at bounding box center [810, 479] width 14 height 14
click at [801, 511] on button "Open options" at bounding box center [810, 512] width 24 height 24
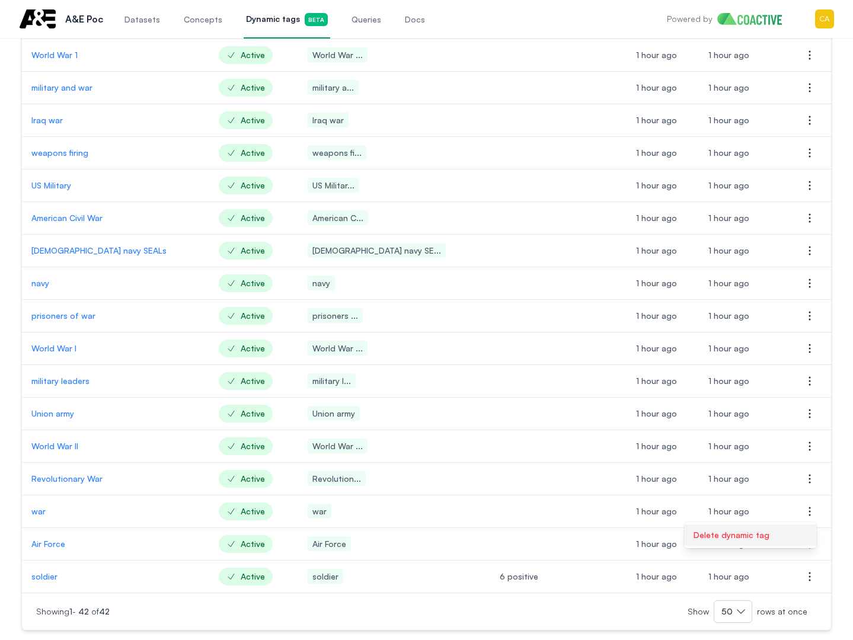
click at [763, 539] on span "Delete dynamic tag" at bounding box center [731, 535] width 76 height 10
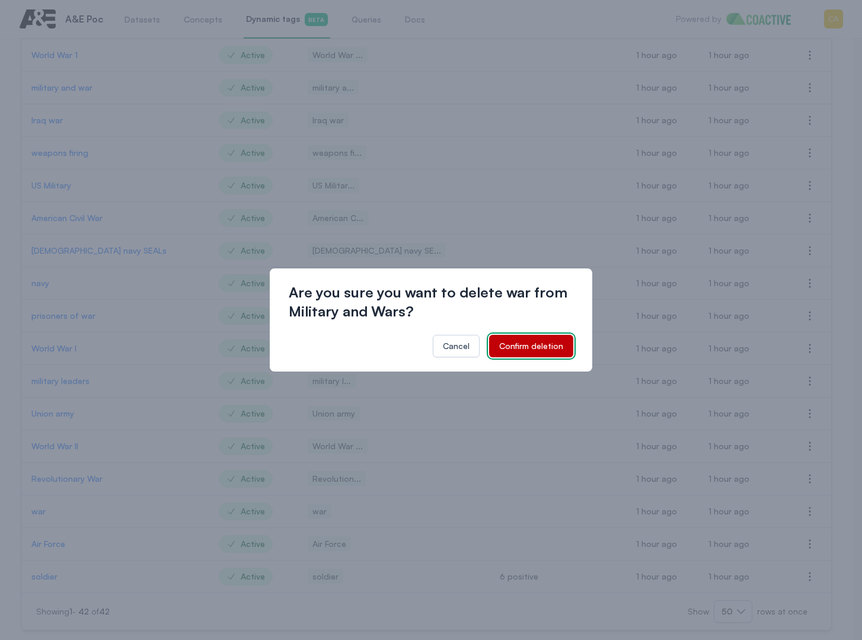
drag, startPoint x: 529, startPoint y: 350, endPoint x: 847, endPoint y: 358, distance: 318.4
click at [529, 349] on div "Confirm deletion" at bounding box center [531, 346] width 64 height 12
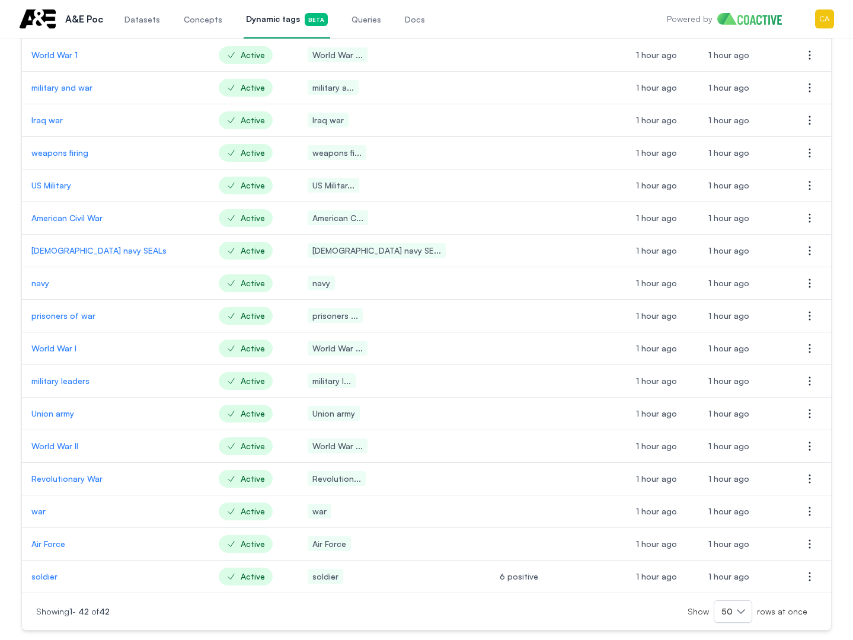
scroll to position [918, 0]
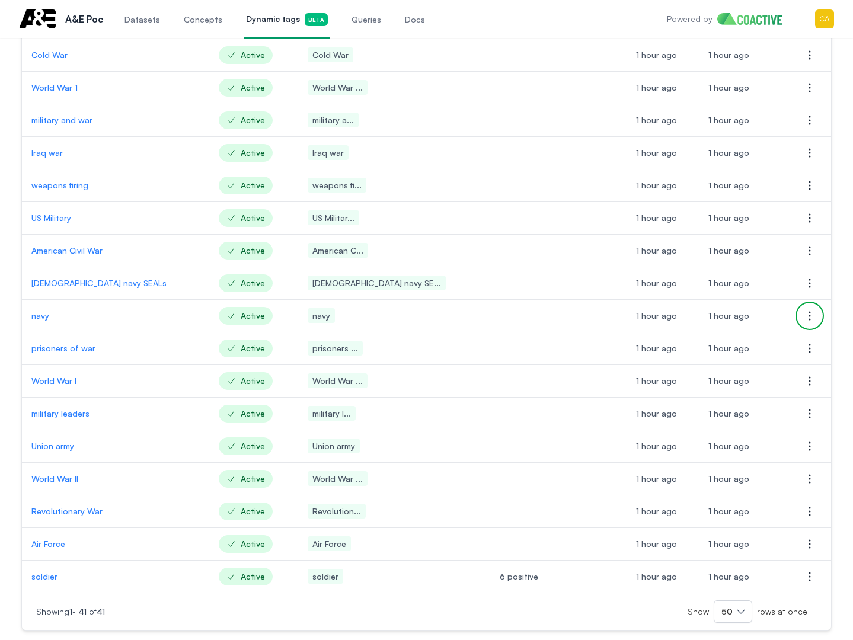
click at [805, 314] on icon "button" at bounding box center [810, 316] width 14 height 14
click at [739, 340] on span "Delete dynamic tag" at bounding box center [731, 339] width 76 height 10
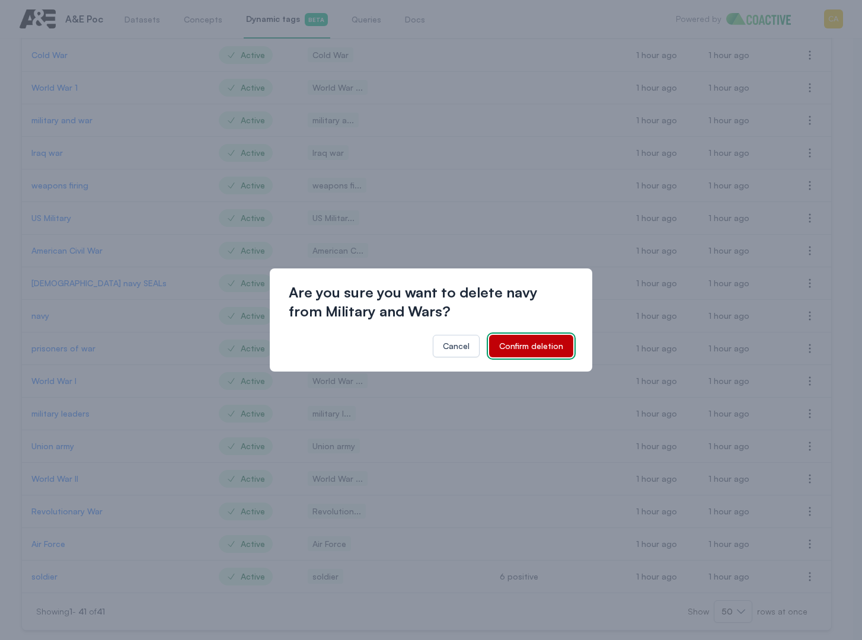
drag, startPoint x: 532, startPoint y: 349, endPoint x: 649, endPoint y: 335, distance: 118.2
click at [532, 348] on div "Confirm deletion" at bounding box center [531, 346] width 64 height 12
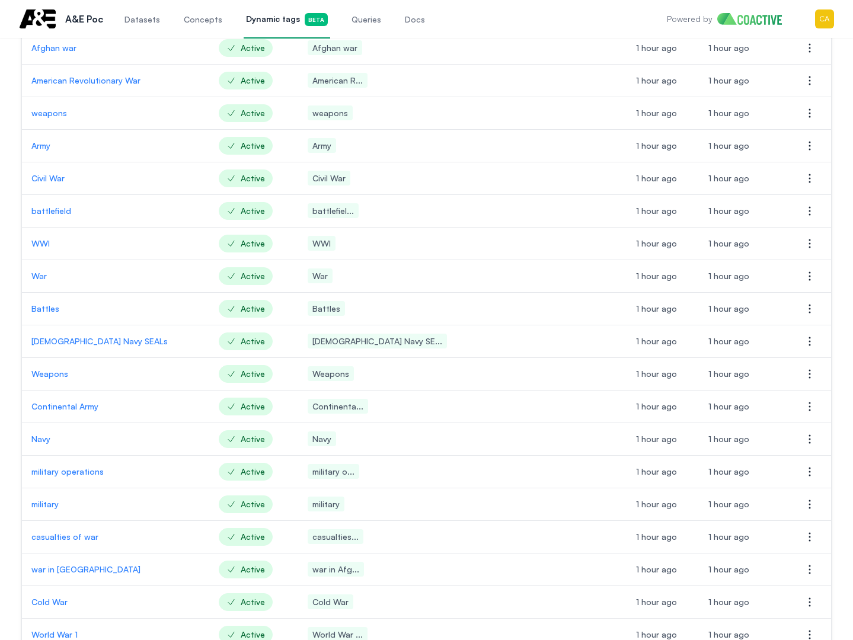
scroll to position [351, 0]
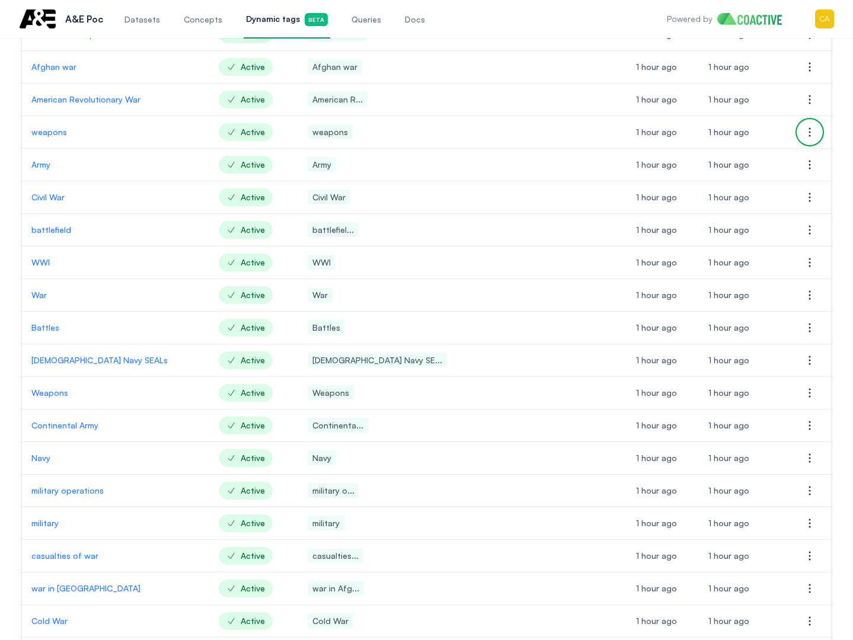
click at [811, 126] on icon "button" at bounding box center [810, 132] width 14 height 14
click at [717, 160] on span "Delete dynamic tag" at bounding box center [731, 156] width 76 height 10
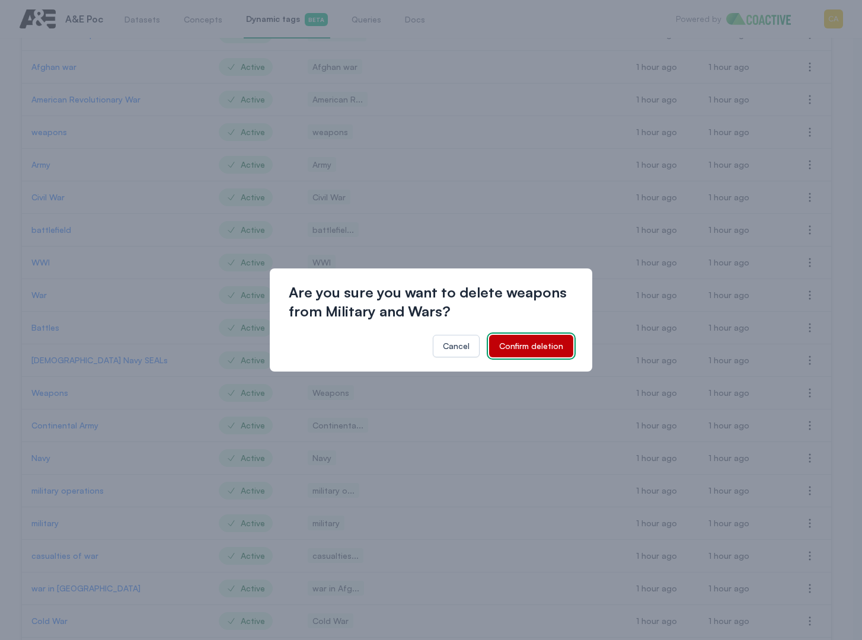
click at [522, 341] on div "Confirm deletion" at bounding box center [531, 346] width 64 height 12
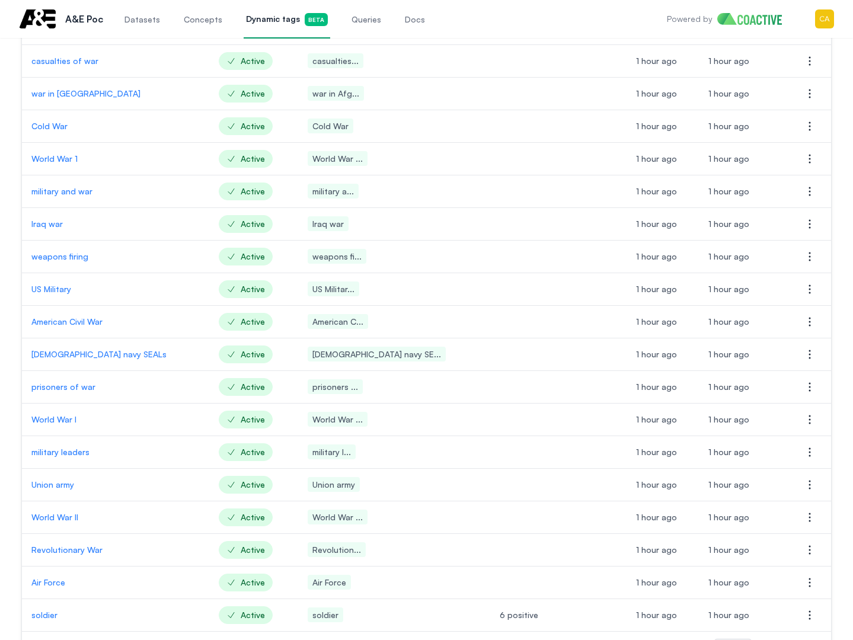
scroll to position [826, 0]
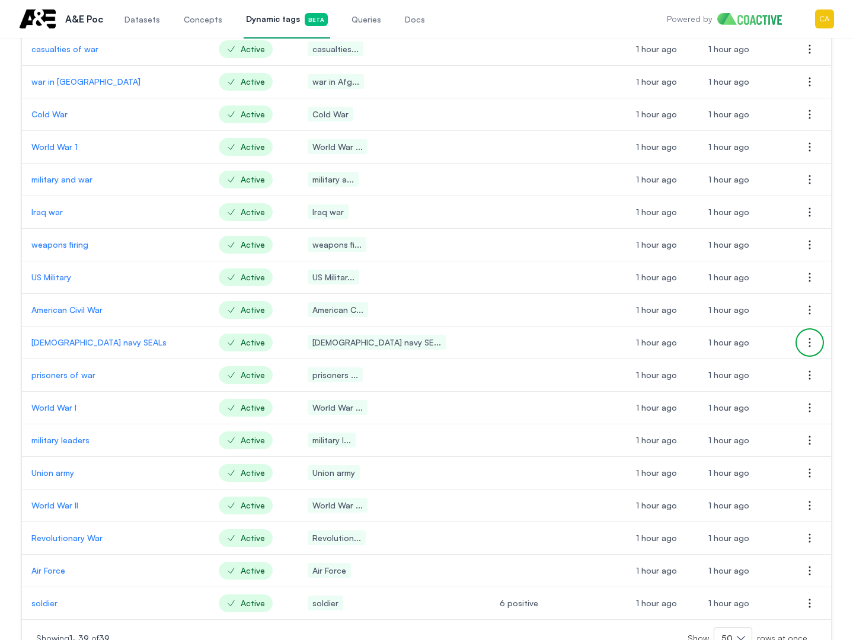
click at [816, 343] on icon "button" at bounding box center [810, 342] width 14 height 14
click at [753, 360] on button "Delete dynamic tag" at bounding box center [750, 366] width 133 height 21
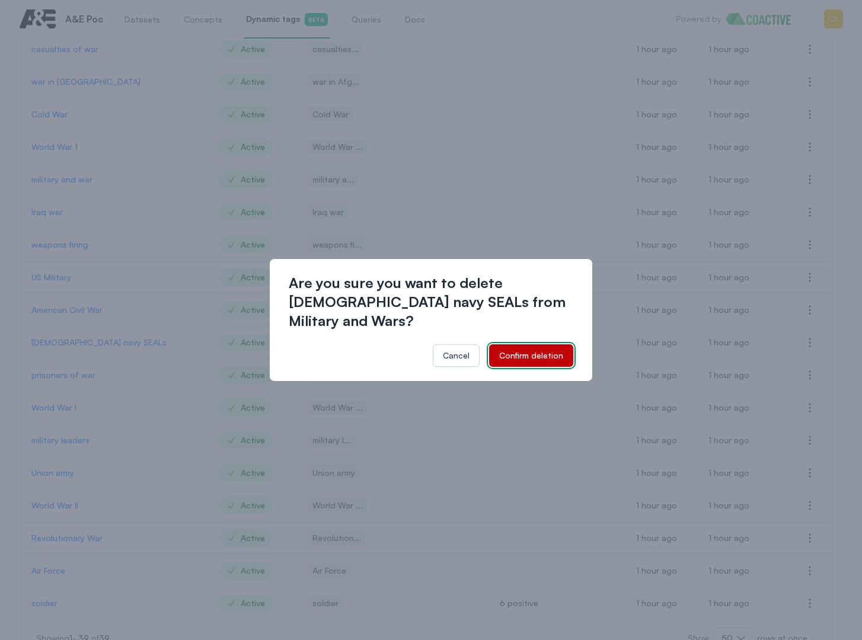
drag, startPoint x: 520, startPoint y: 343, endPoint x: 837, endPoint y: 337, distance: 317.1
click at [523, 350] on div "Confirm deletion" at bounding box center [531, 356] width 64 height 12
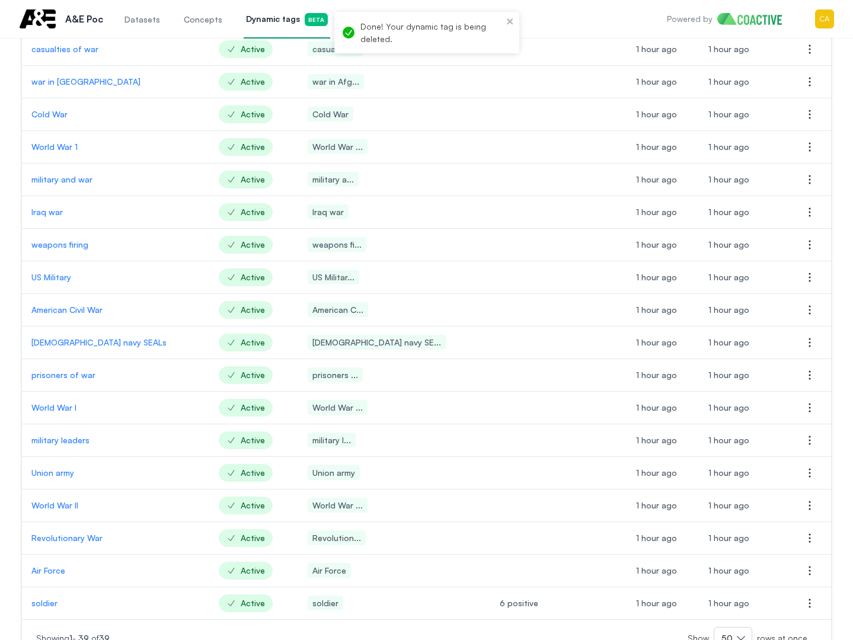
click at [498, 345] on td at bounding box center [558, 343] width 136 height 33
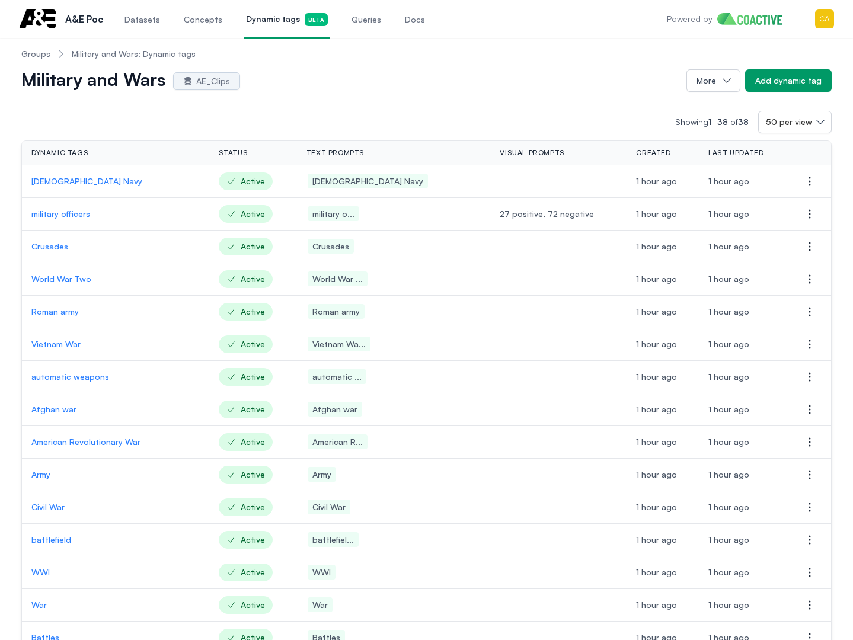
scroll to position [0, 0]
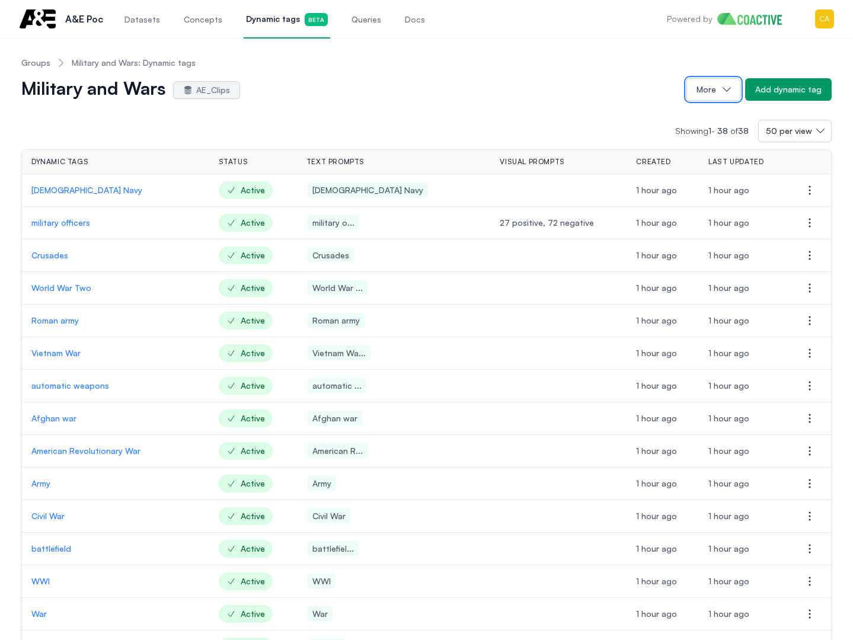
click at [725, 88] on icon "button" at bounding box center [727, 90] width 12 height 12
click at [512, 88] on div "Military and Wars AE_Clips" at bounding box center [349, 89] width 656 height 19
click at [407, 78] on div "Military and Wars AE_Clips More Add dynamic tag" at bounding box center [426, 89] width 810 height 23
click at [36, 61] on link "Groups" at bounding box center [35, 63] width 29 height 12
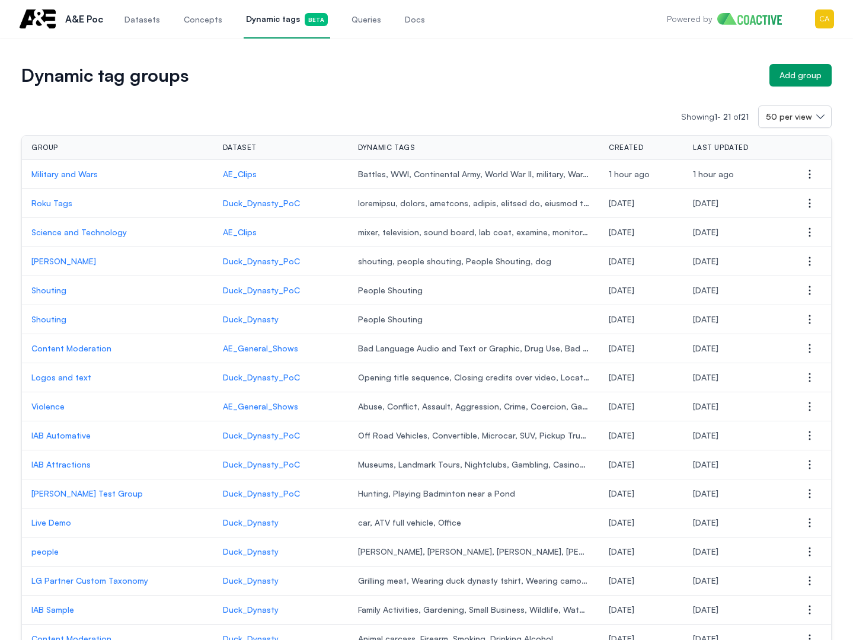
click at [82, 233] on p "Science and Technology" at bounding box center [117, 232] width 172 height 12
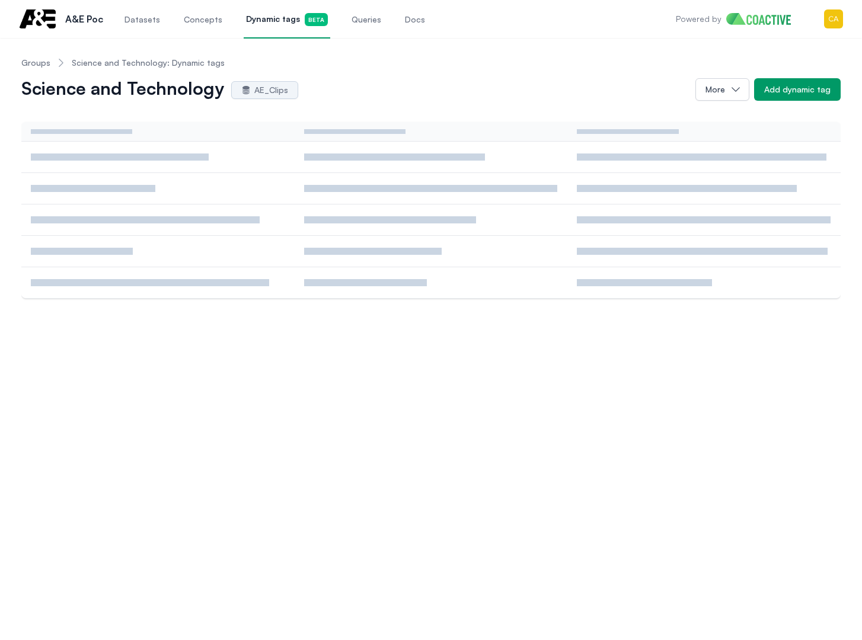
click at [414, 59] on nav "Groups Science and Technology: Dynamic tags" at bounding box center [430, 62] width 819 height 31
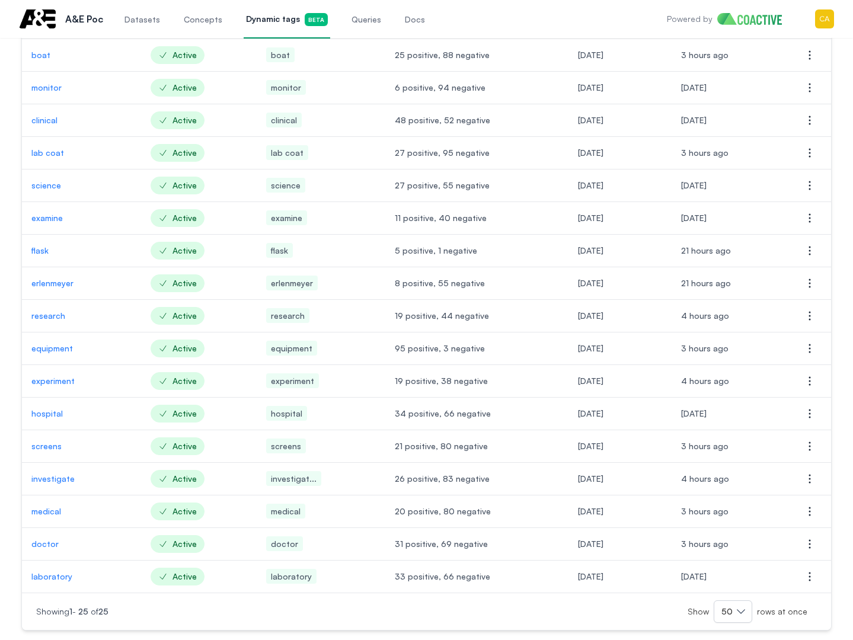
scroll to position [40, 0]
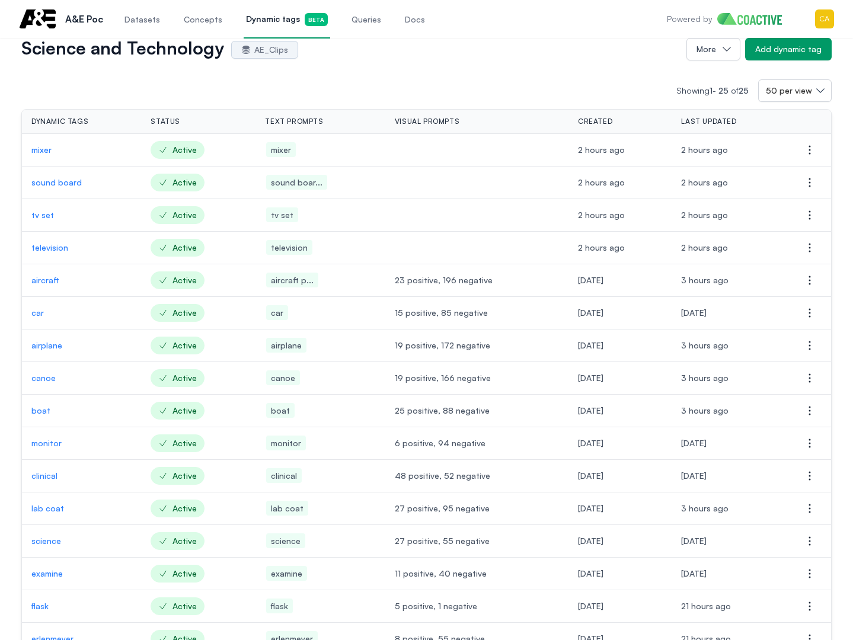
click at [50, 244] on p "television" at bounding box center [81, 248] width 100 height 12
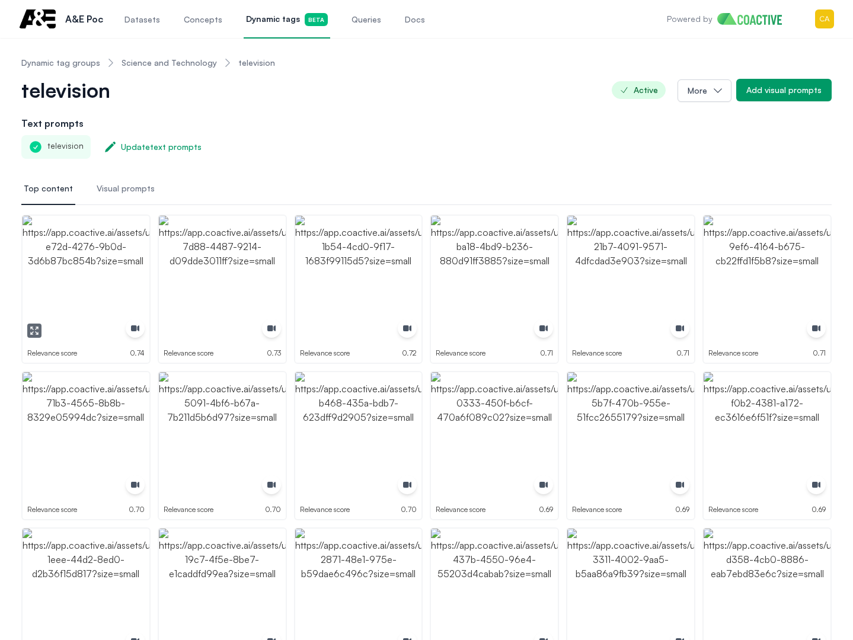
click at [126, 327] on div "button" at bounding box center [135, 328] width 19 height 19
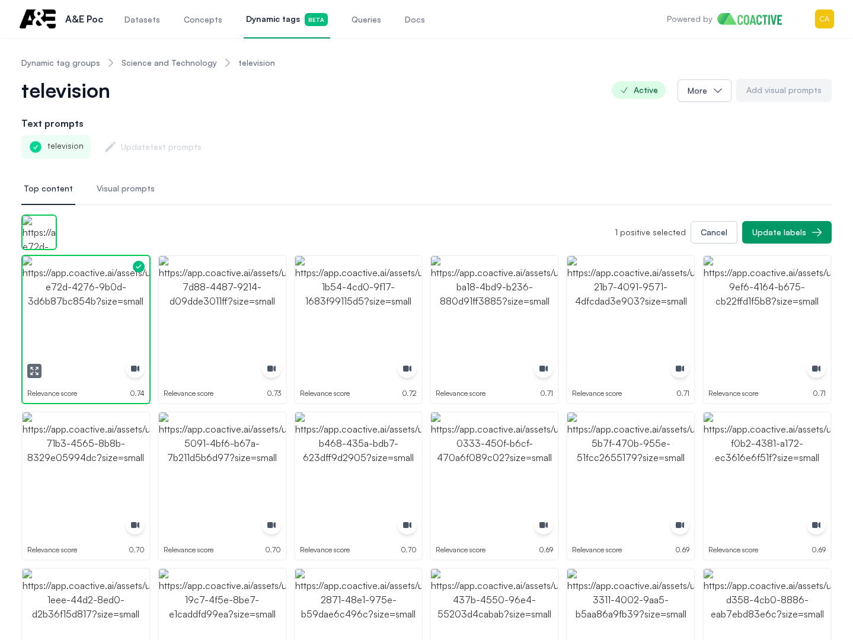
click at [136, 370] on icon "button" at bounding box center [135, 369] width 8 height 6
click at [30, 368] on icon "button" at bounding box center [34, 370] width 9 height 9
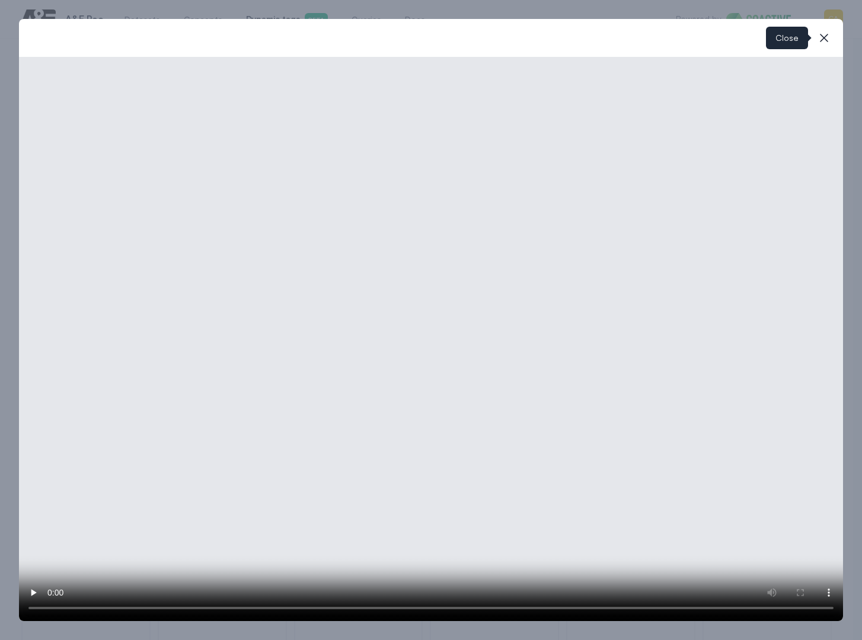
click at [831, 39] on button "close-modal" at bounding box center [824, 38] width 24 height 24
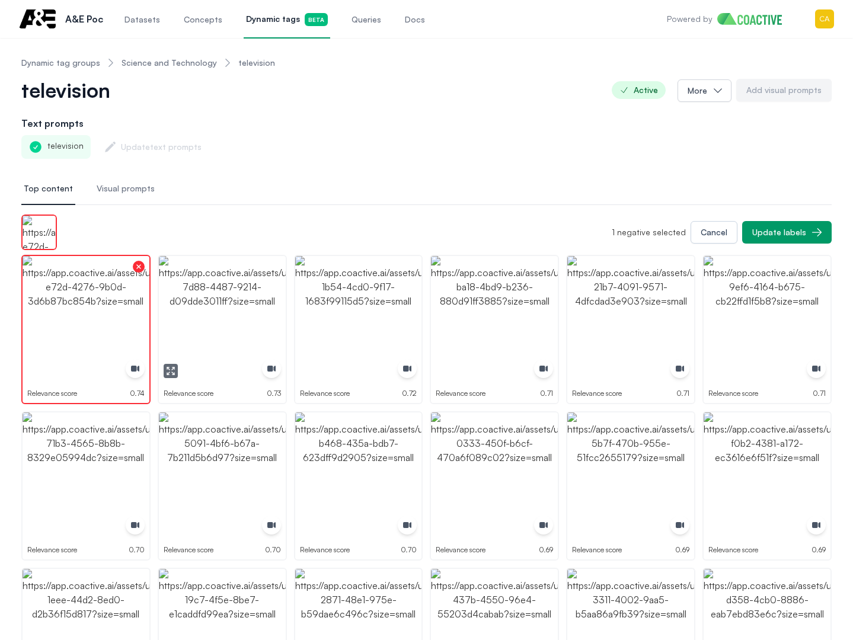
click at [271, 366] on icon "button" at bounding box center [271, 369] width 8 height 6
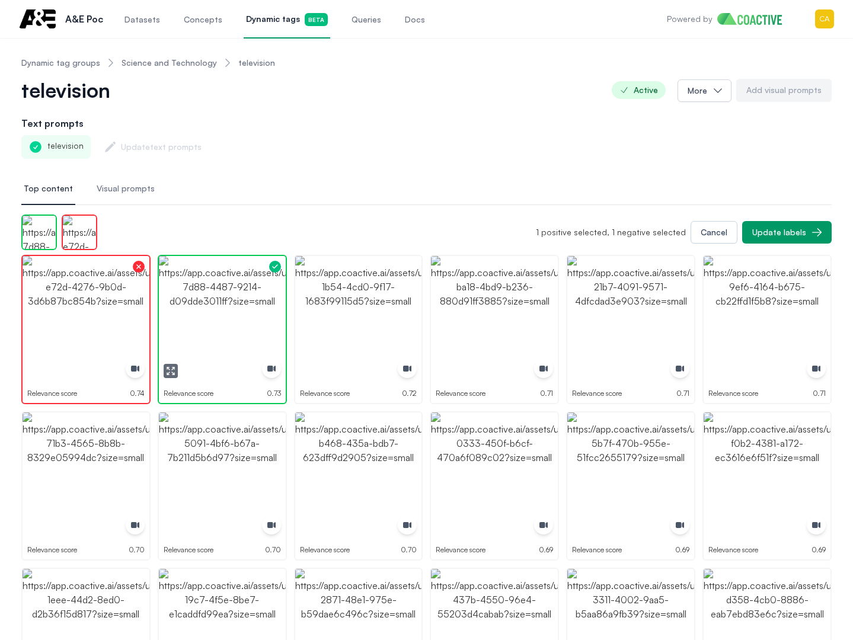
click at [270, 366] on icon "button" at bounding box center [271, 369] width 8 height 6
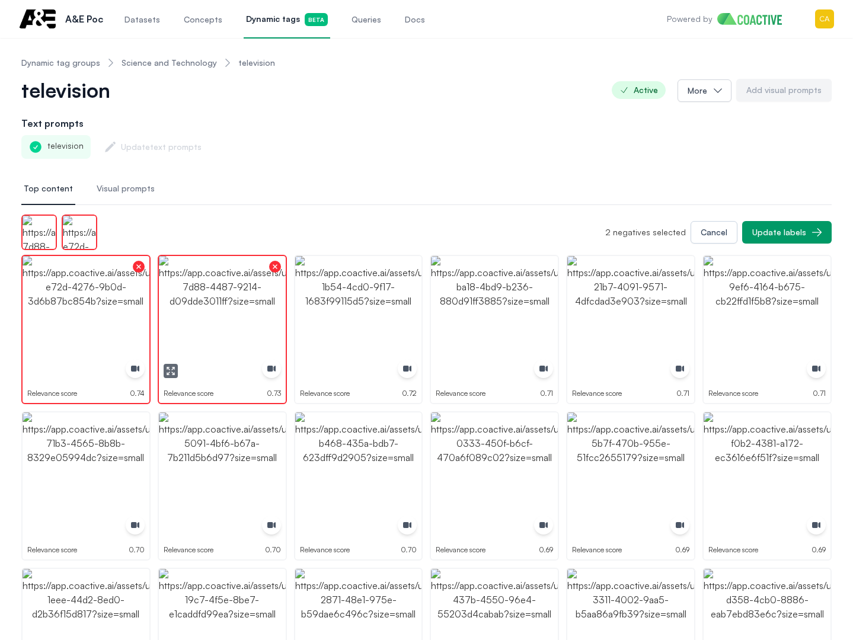
click at [268, 369] on icon "button" at bounding box center [271, 369] width 8 height 6
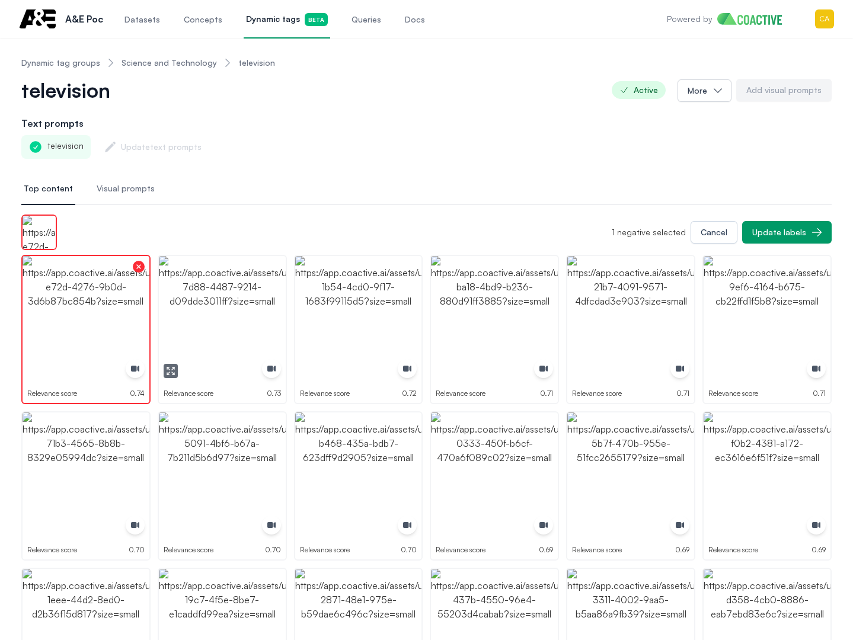
click at [171, 375] on icon "button" at bounding box center [170, 370] width 9 height 9
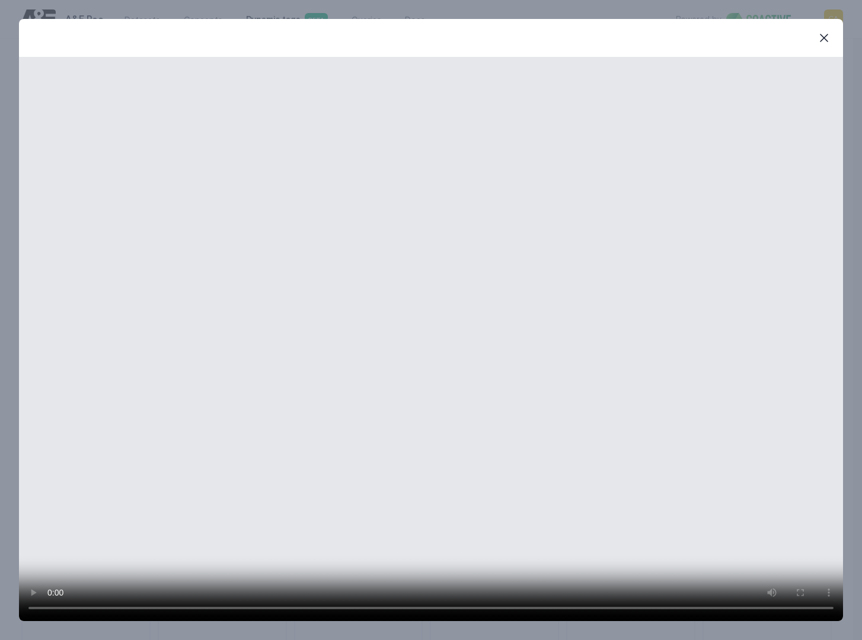
click at [827, 40] on icon "button" at bounding box center [824, 38] width 14 height 14
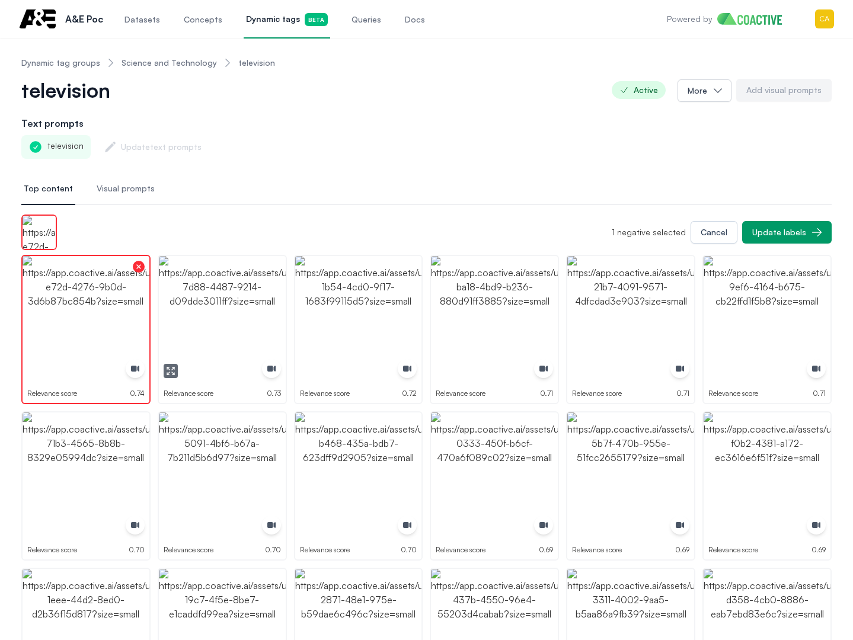
drag, startPoint x: 216, startPoint y: 289, endPoint x: 301, endPoint y: 268, distance: 87.3
click at [216, 289] on img "button" at bounding box center [222, 319] width 127 height 127
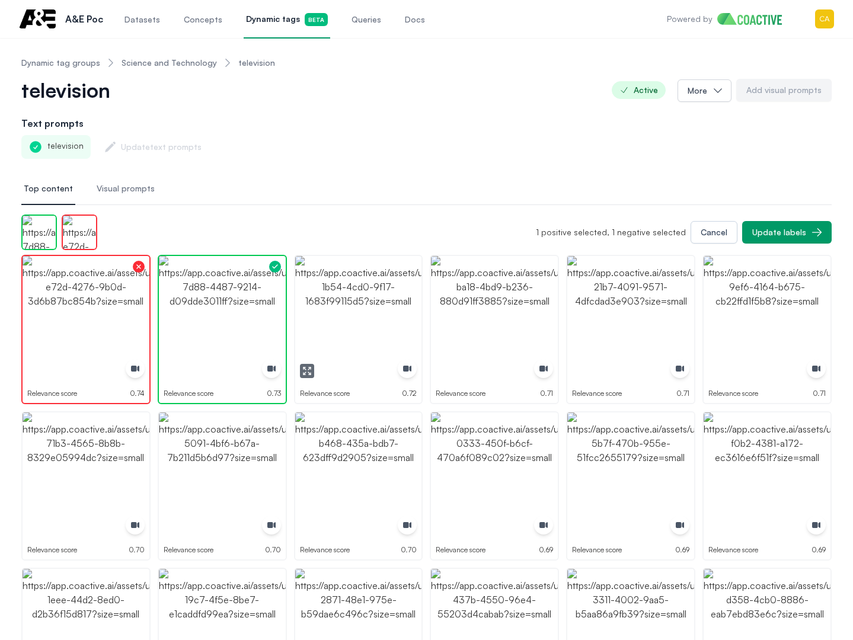
click at [367, 309] on img "button" at bounding box center [358, 319] width 127 height 127
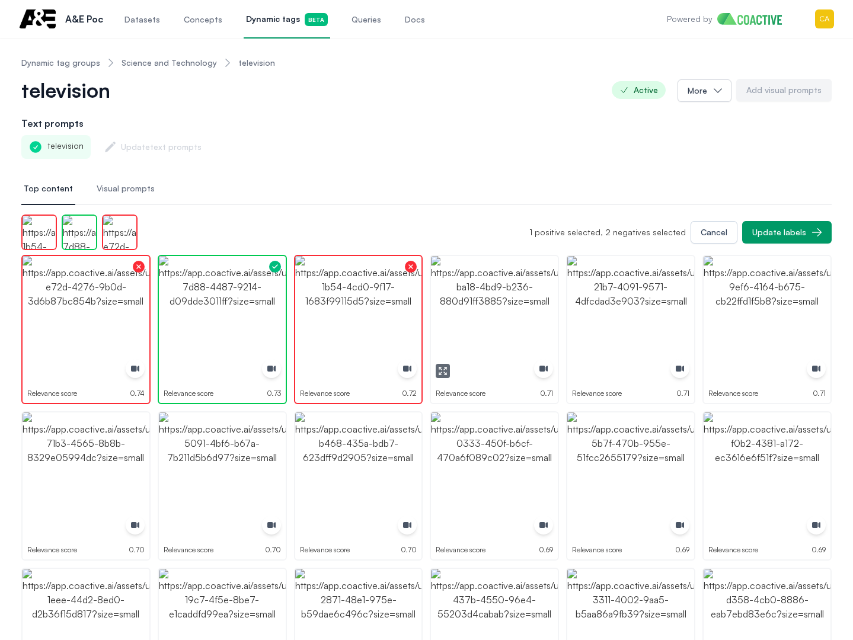
click at [488, 305] on img "button" at bounding box center [494, 319] width 127 height 127
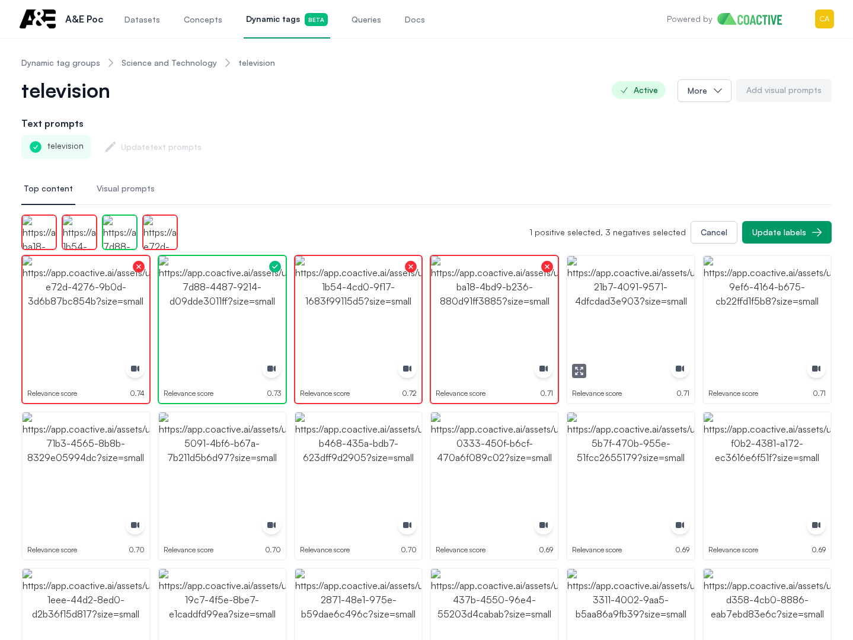
click at [608, 305] on img "button" at bounding box center [630, 319] width 127 height 127
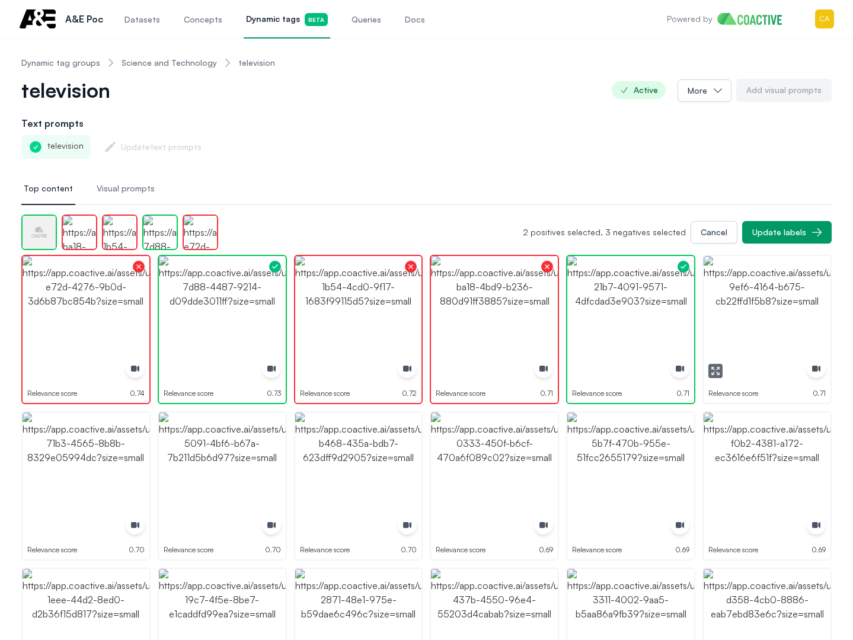
click at [766, 294] on img "button" at bounding box center [767, 319] width 127 height 127
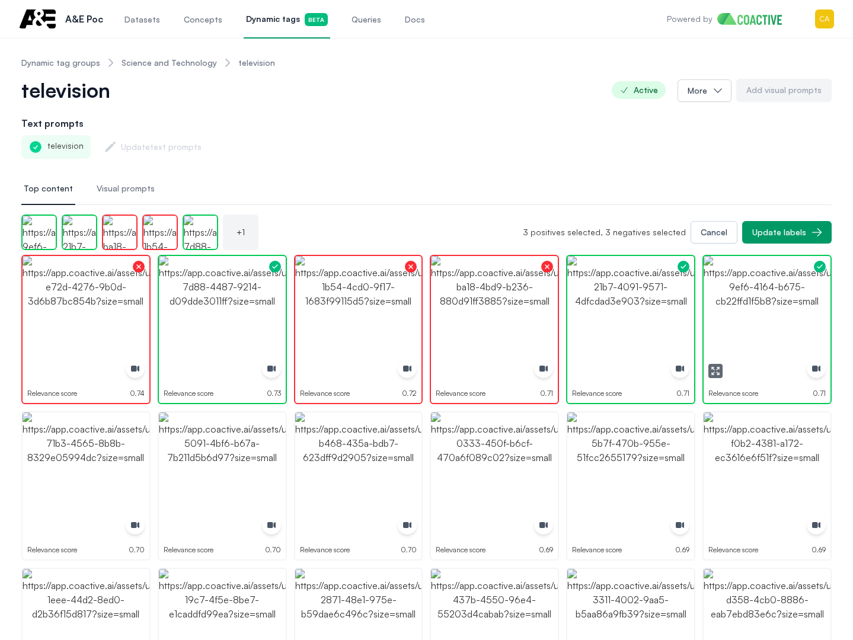
click at [766, 294] on img "button" at bounding box center [767, 319] width 127 height 127
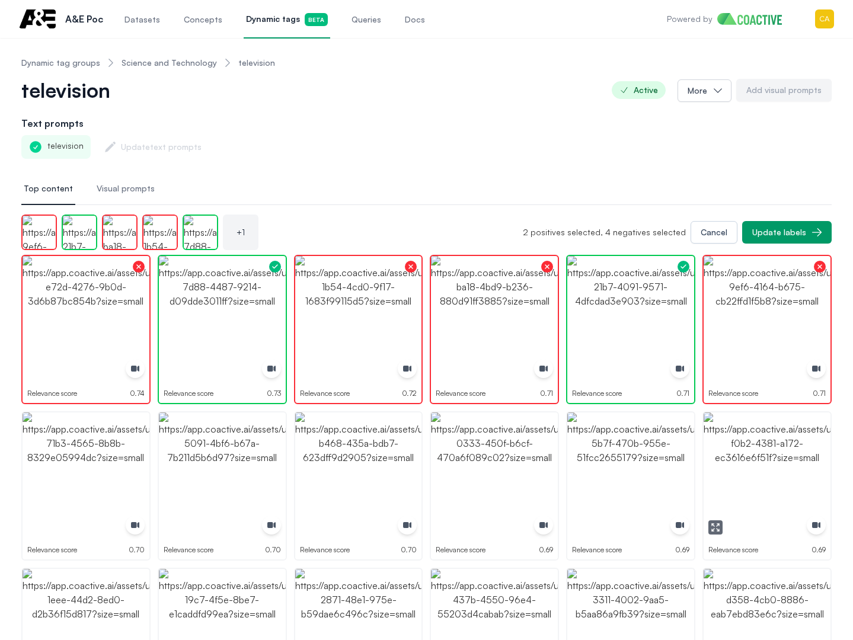
click at [766, 489] on img "button" at bounding box center [767, 476] width 127 height 127
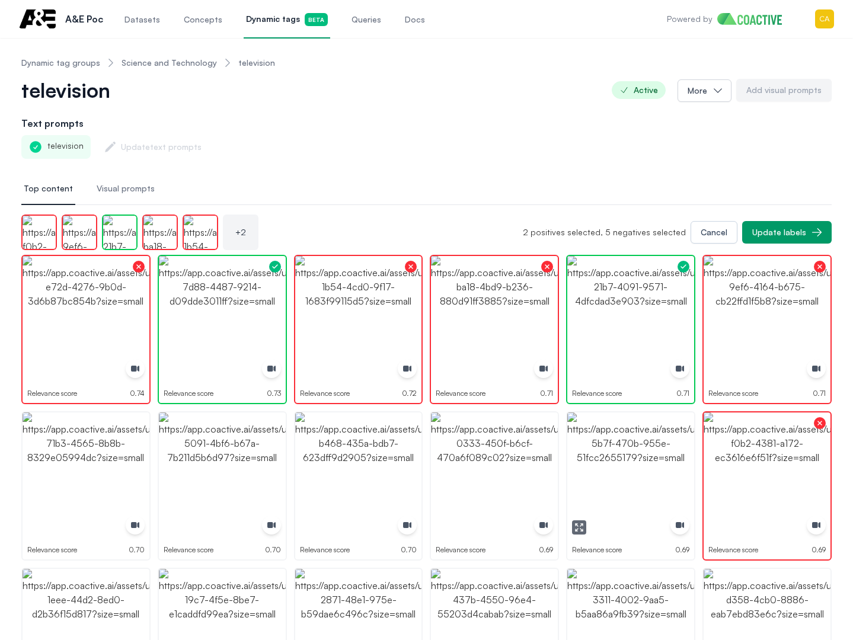
click at [606, 466] on img "button" at bounding box center [630, 476] width 127 height 127
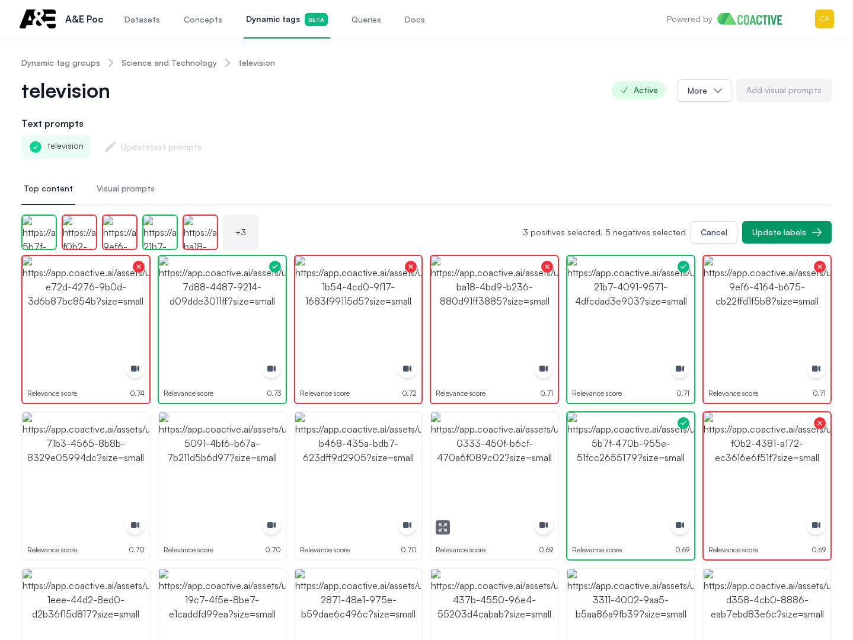
click at [473, 458] on img "button" at bounding box center [494, 476] width 127 height 127
drag, startPoint x: 473, startPoint y: 458, endPoint x: 411, endPoint y: 458, distance: 61.6
click at [473, 458] on img "button" at bounding box center [494, 476] width 127 height 127
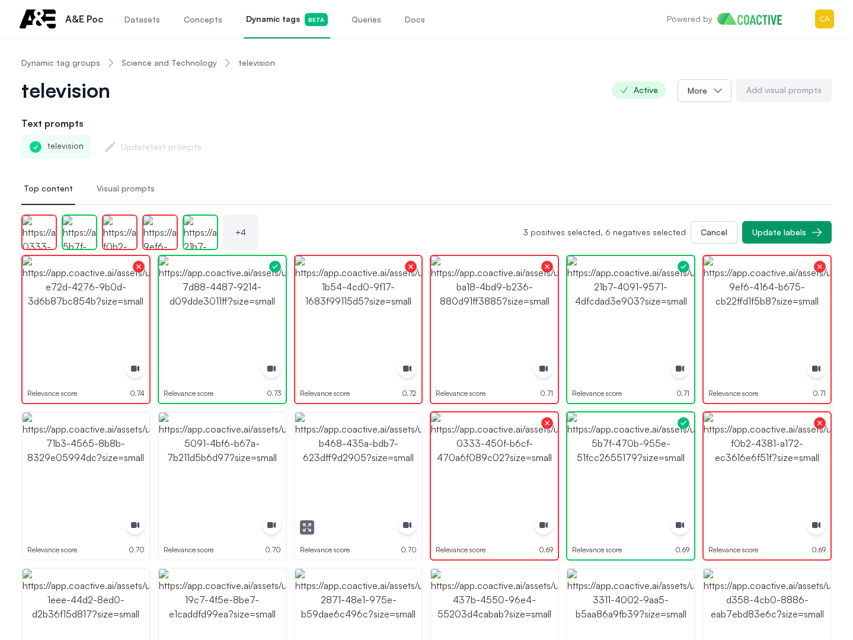
click at [340, 459] on img "button" at bounding box center [358, 476] width 127 height 127
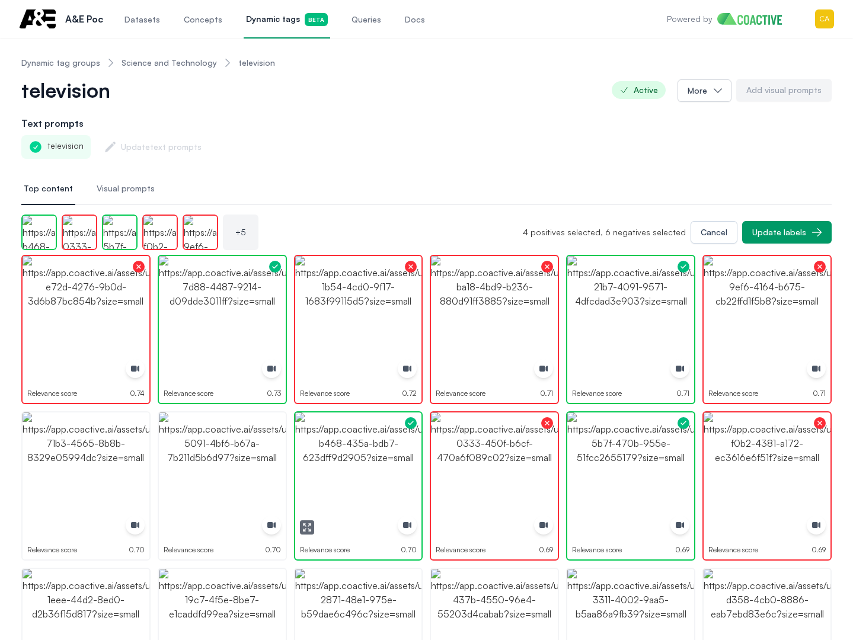
click at [340, 459] on img "button" at bounding box center [358, 476] width 127 height 127
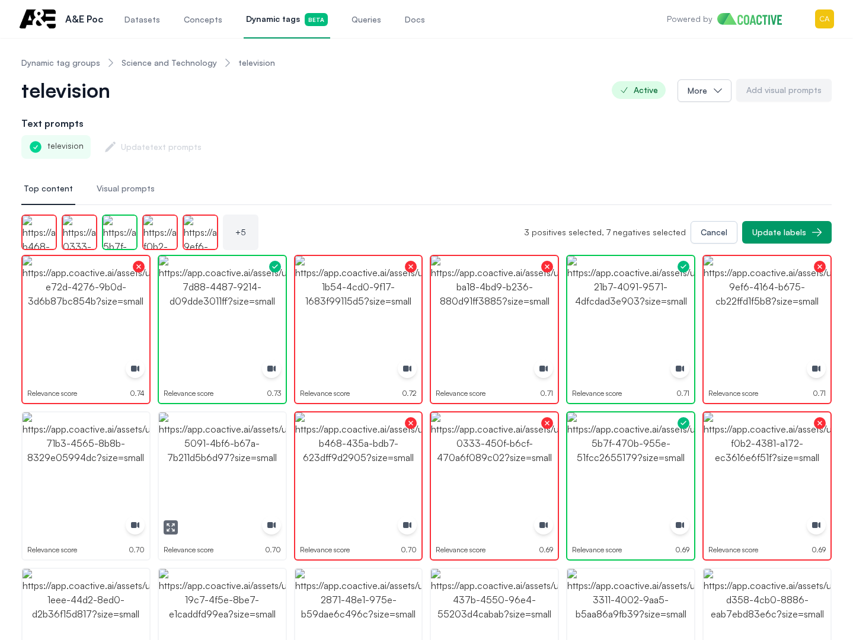
click at [243, 470] on img "button" at bounding box center [222, 476] width 127 height 127
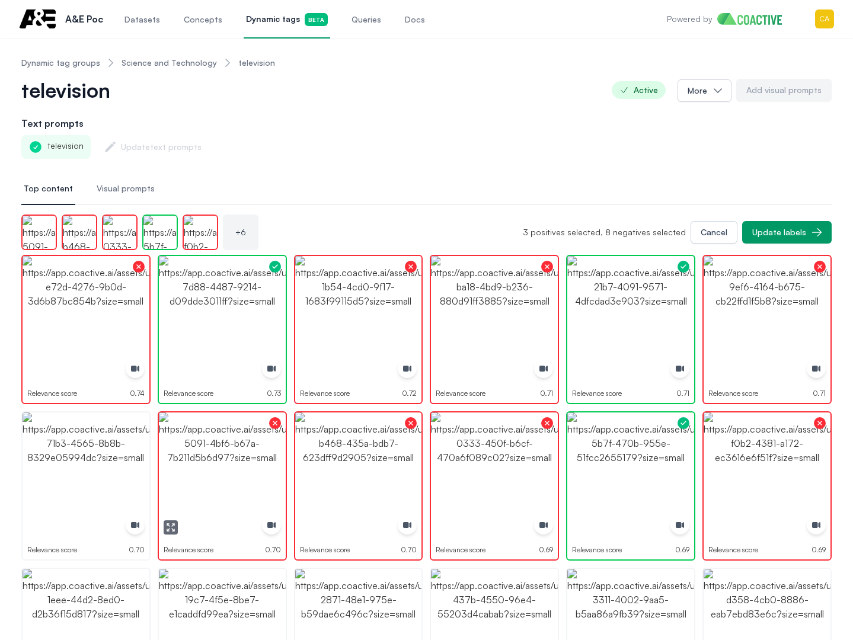
click at [96, 470] on img "button" at bounding box center [86, 476] width 127 height 127
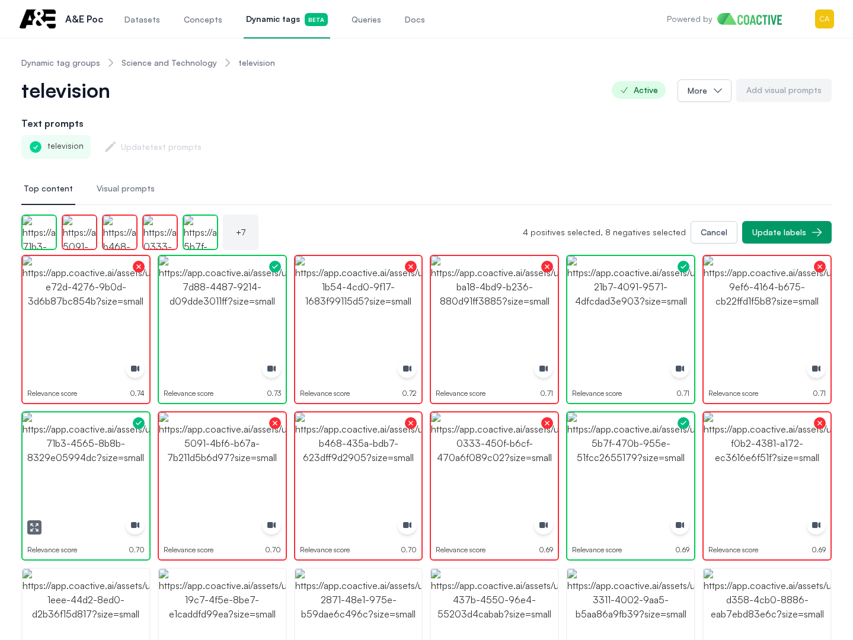
click at [96, 470] on img "button" at bounding box center [86, 476] width 127 height 127
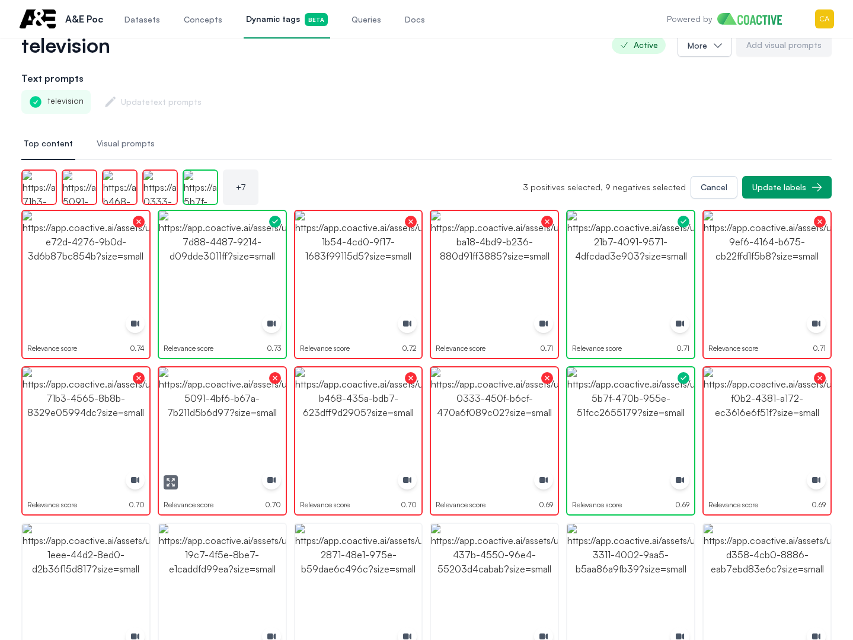
scroll to position [119, 0]
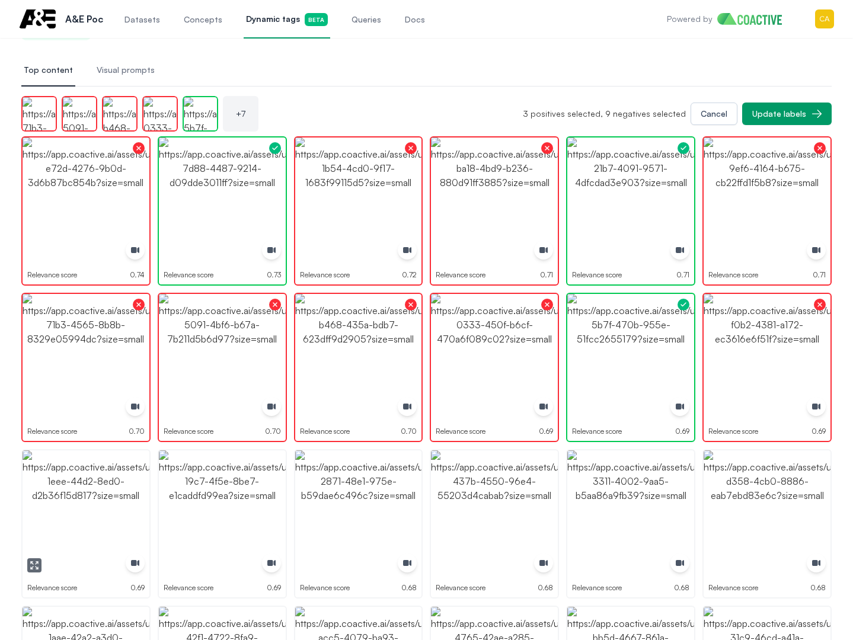
click at [47, 502] on img "button" at bounding box center [86, 513] width 127 height 127
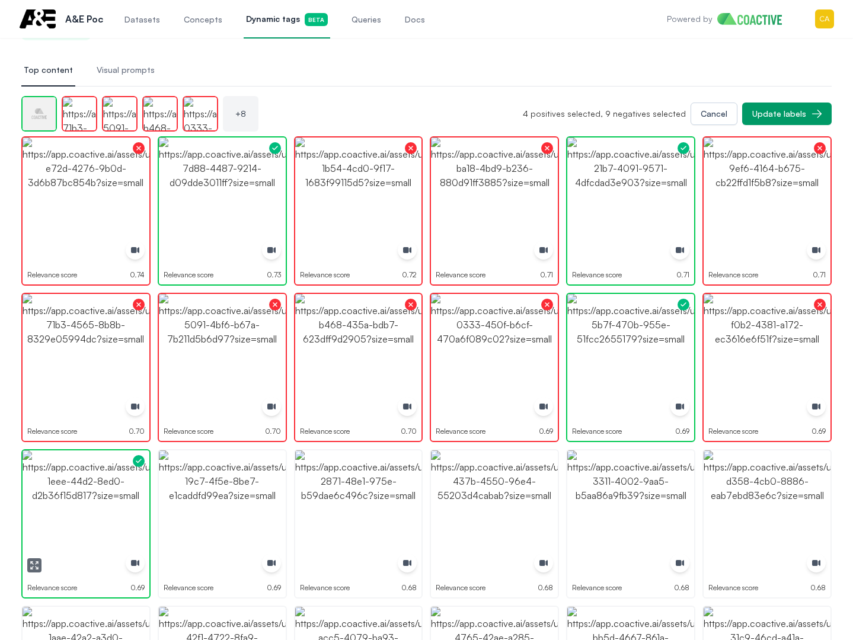
click at [47, 503] on img "button" at bounding box center [86, 513] width 127 height 127
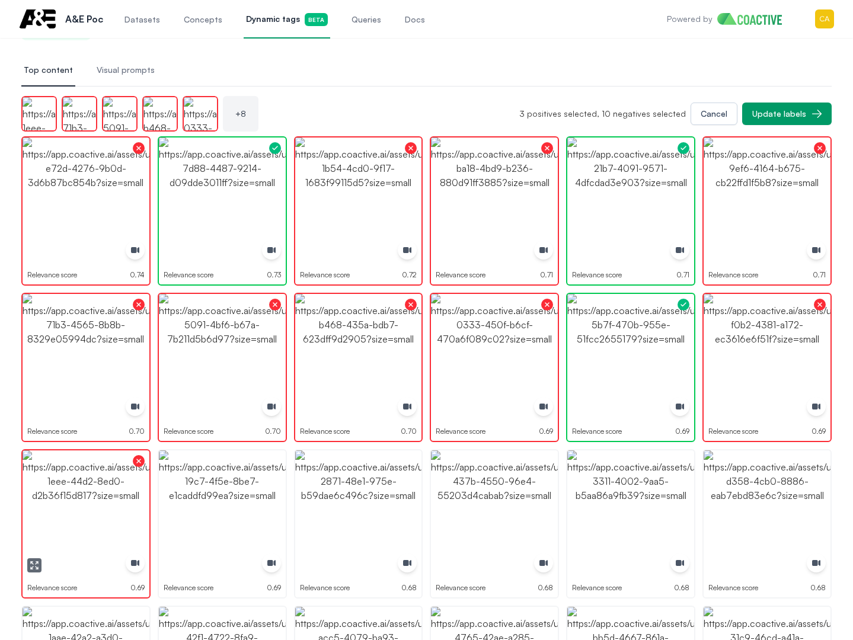
drag, startPoint x: 114, startPoint y: 482, endPoint x: 135, endPoint y: 482, distance: 20.8
click at [114, 481] on img "button" at bounding box center [86, 513] width 127 height 127
drag, startPoint x: 93, startPoint y: 482, endPoint x: 183, endPoint y: 482, distance: 89.5
click at [92, 482] on img "button" at bounding box center [86, 513] width 127 height 127
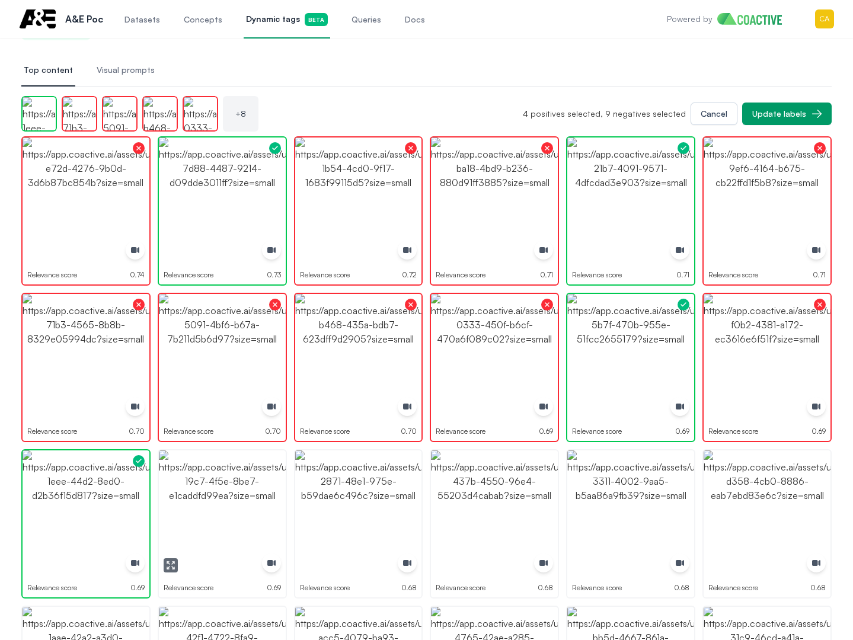
click at [191, 483] on img "button" at bounding box center [222, 513] width 127 height 127
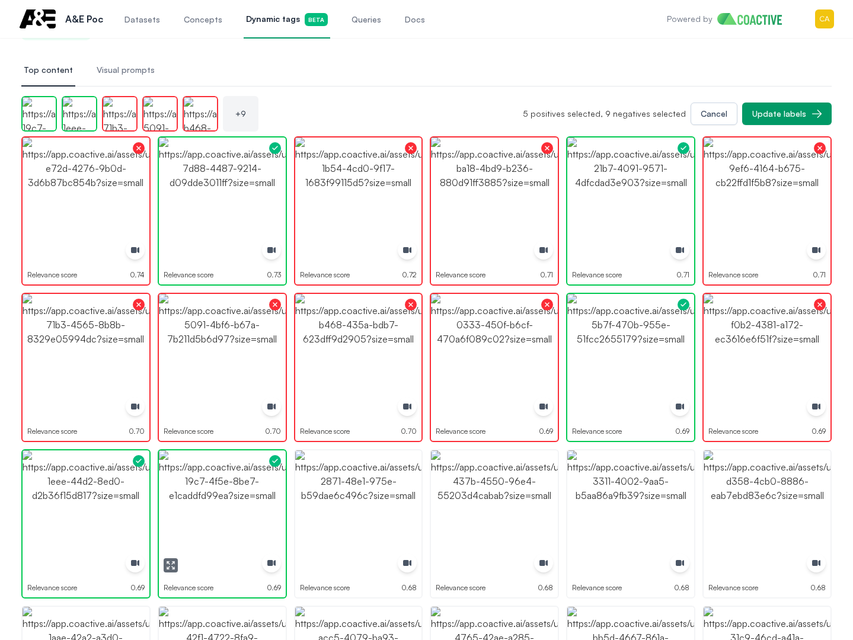
click at [191, 483] on img "button" at bounding box center [222, 513] width 127 height 127
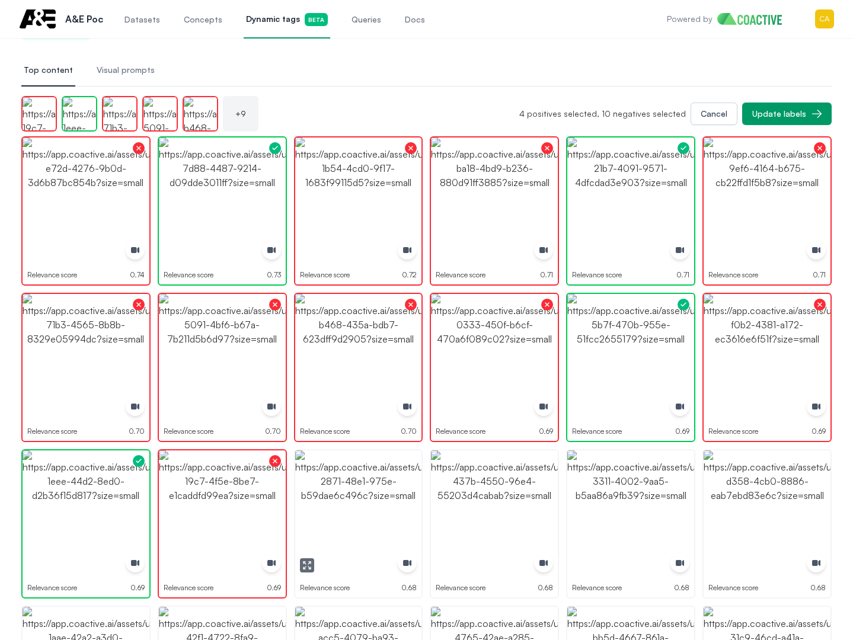
click at [318, 479] on img "button" at bounding box center [358, 513] width 127 height 127
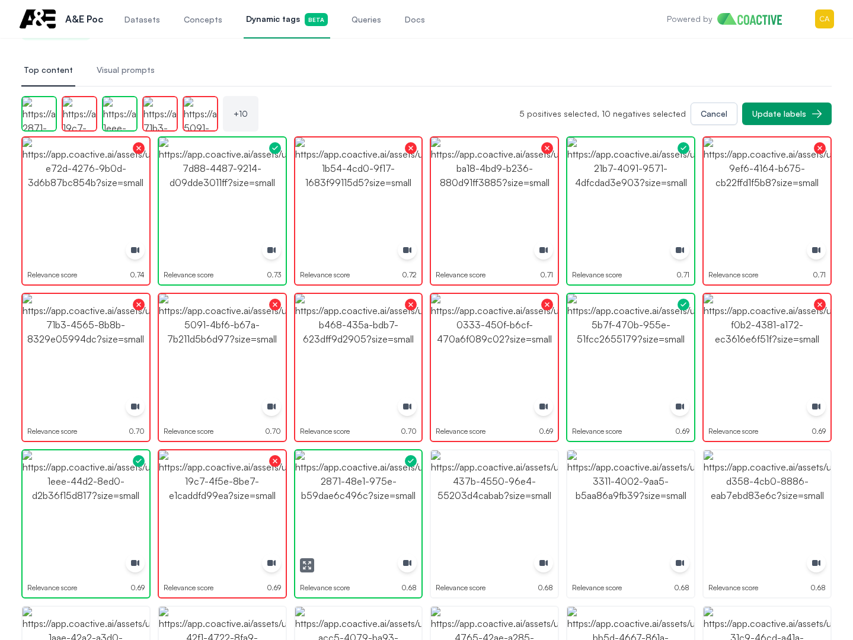
click at [318, 479] on img "button" at bounding box center [358, 513] width 127 height 127
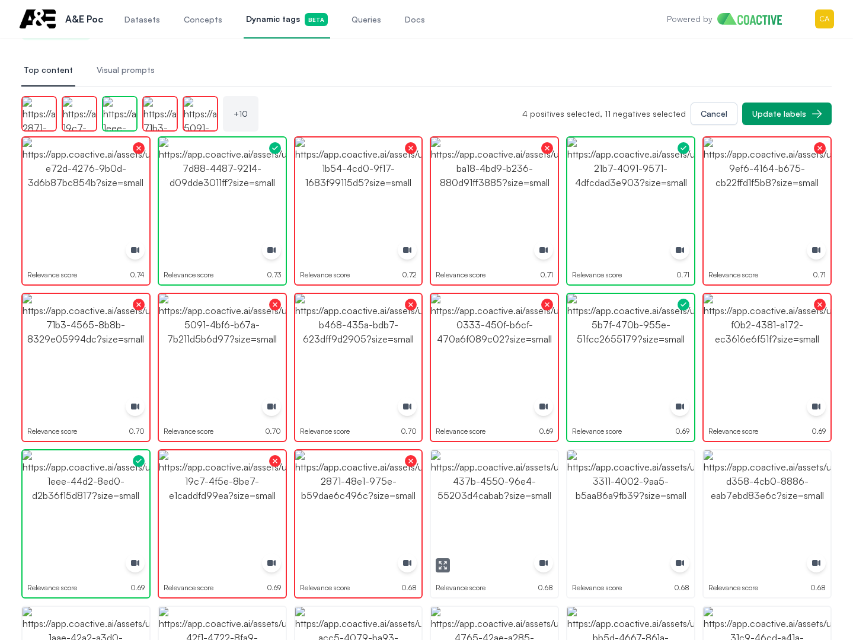
click at [483, 485] on img "button" at bounding box center [494, 513] width 127 height 127
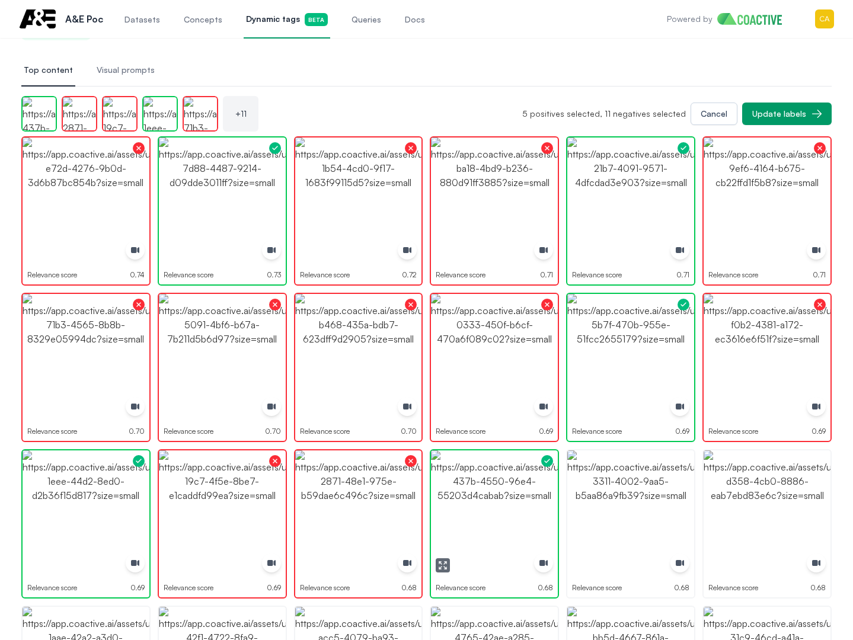
click at [483, 485] on img "button" at bounding box center [494, 513] width 127 height 127
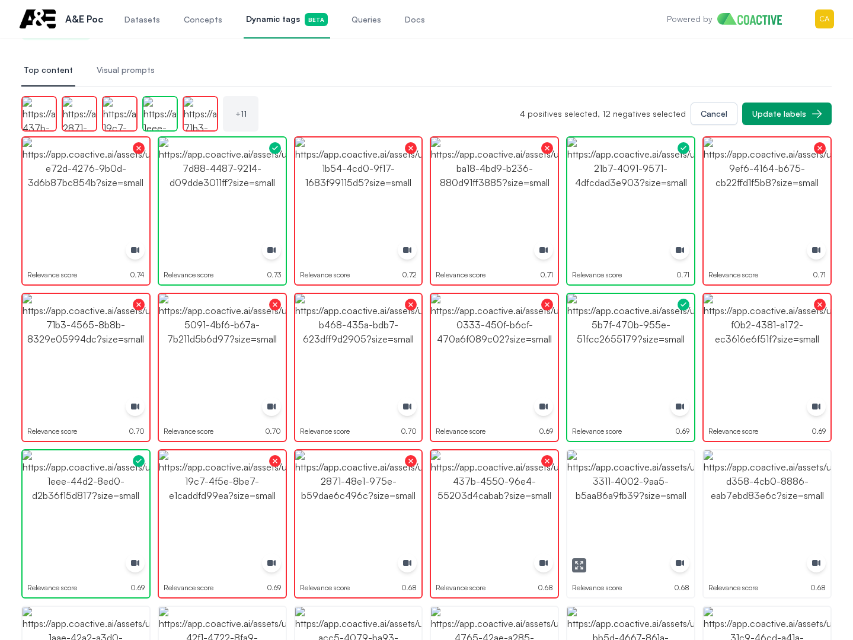
click at [648, 482] on img "button" at bounding box center [630, 513] width 127 height 127
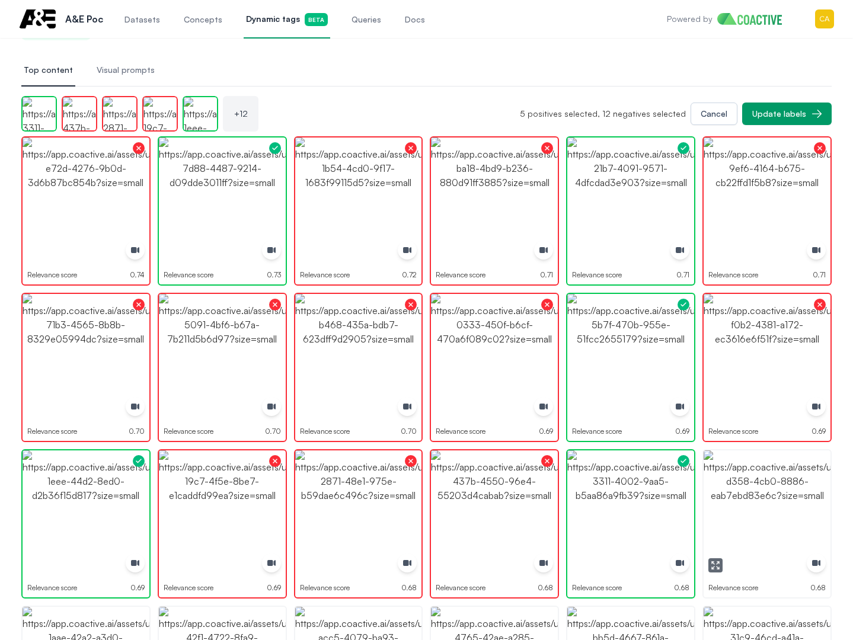
click at [771, 478] on img "button" at bounding box center [767, 513] width 127 height 127
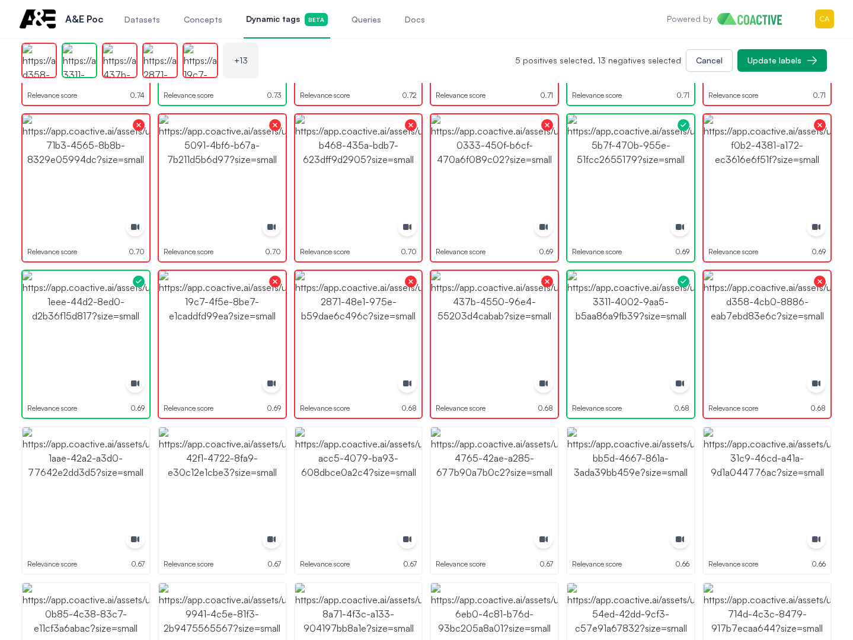
scroll to position [415, 0]
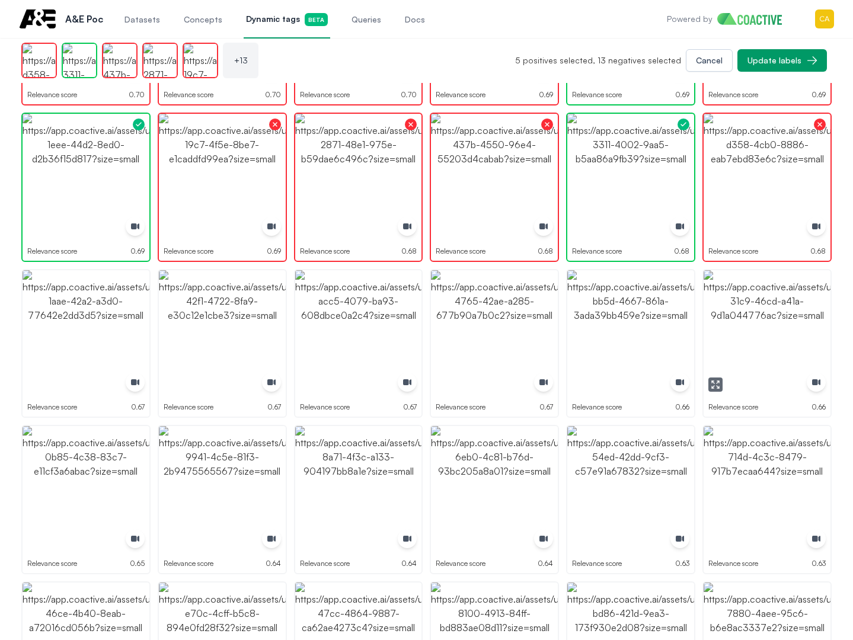
click at [743, 349] on img "button" at bounding box center [767, 333] width 127 height 127
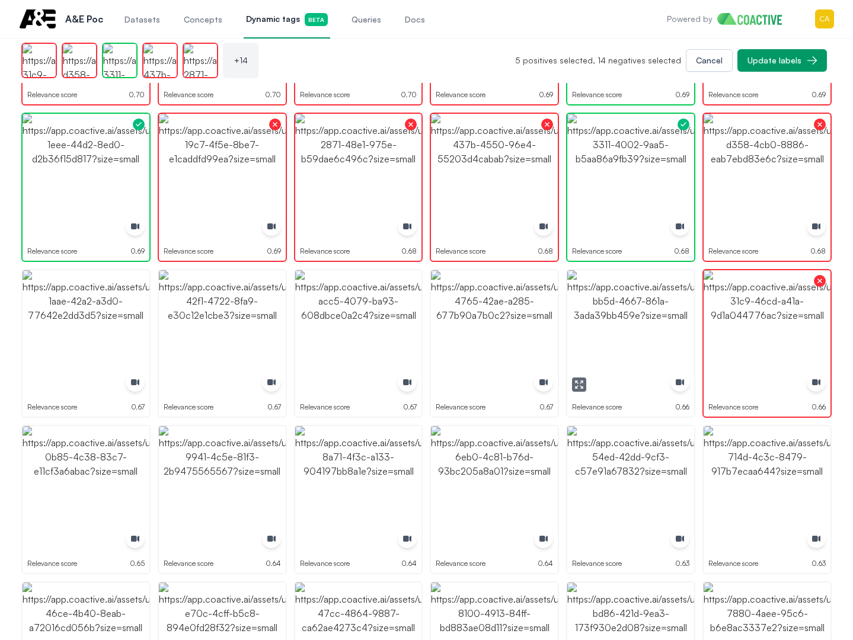
click at [613, 342] on img "button" at bounding box center [630, 333] width 127 height 127
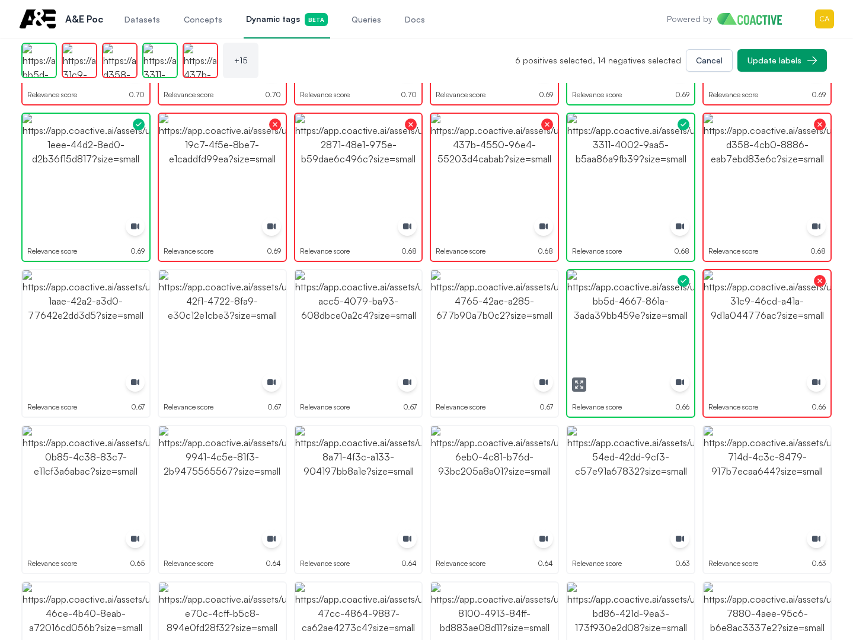
click at [613, 342] on img "button" at bounding box center [630, 333] width 127 height 127
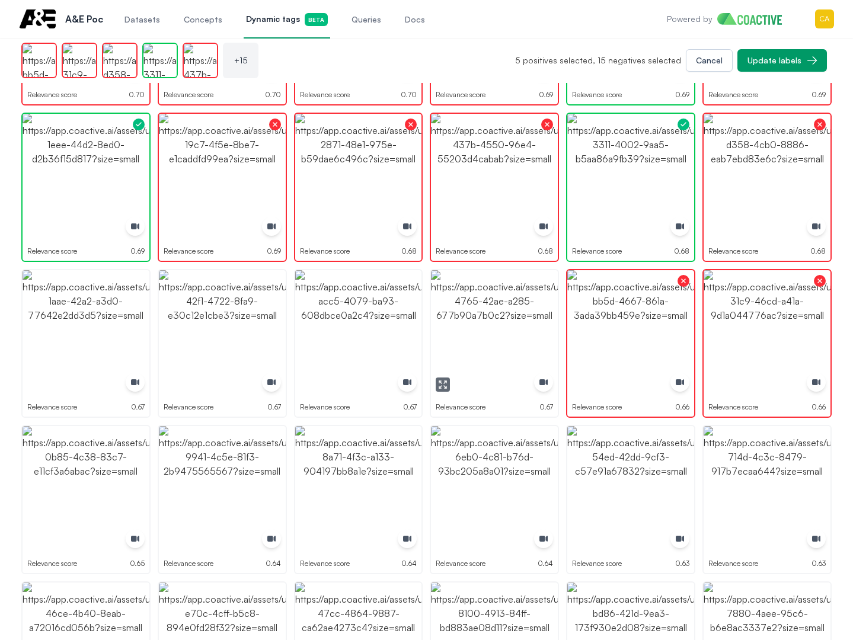
click at [507, 332] on img "button" at bounding box center [494, 333] width 127 height 127
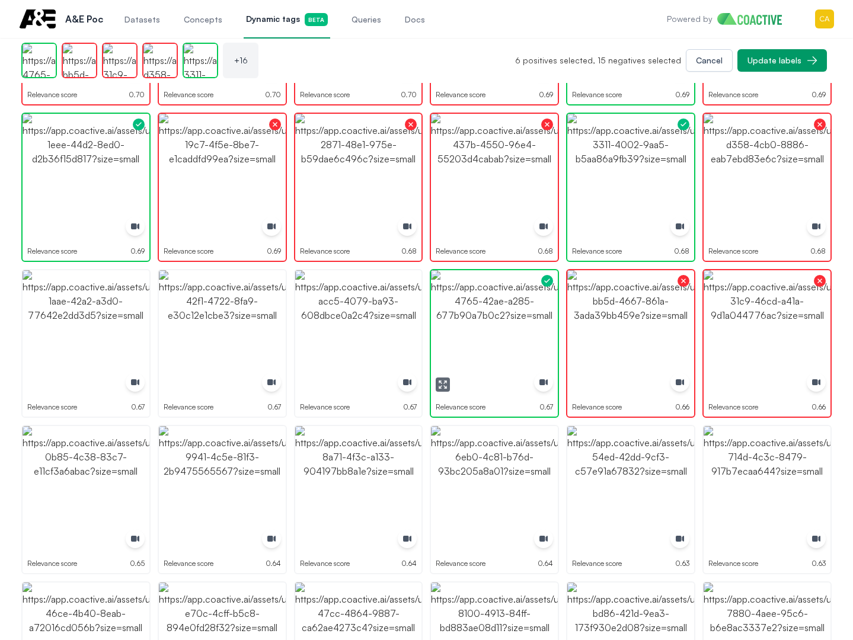
click at [507, 332] on img "button" at bounding box center [494, 333] width 127 height 127
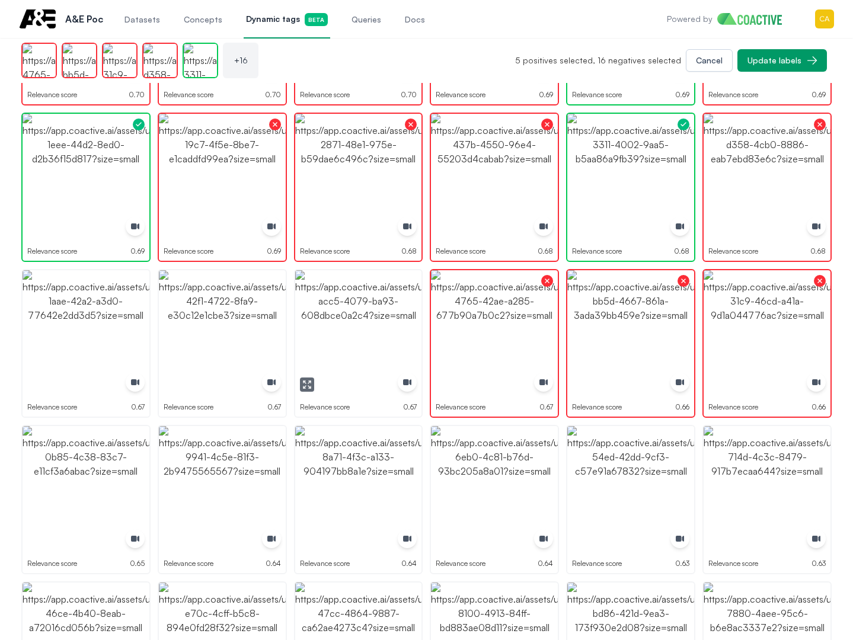
click at [322, 334] on img "button" at bounding box center [358, 333] width 127 height 127
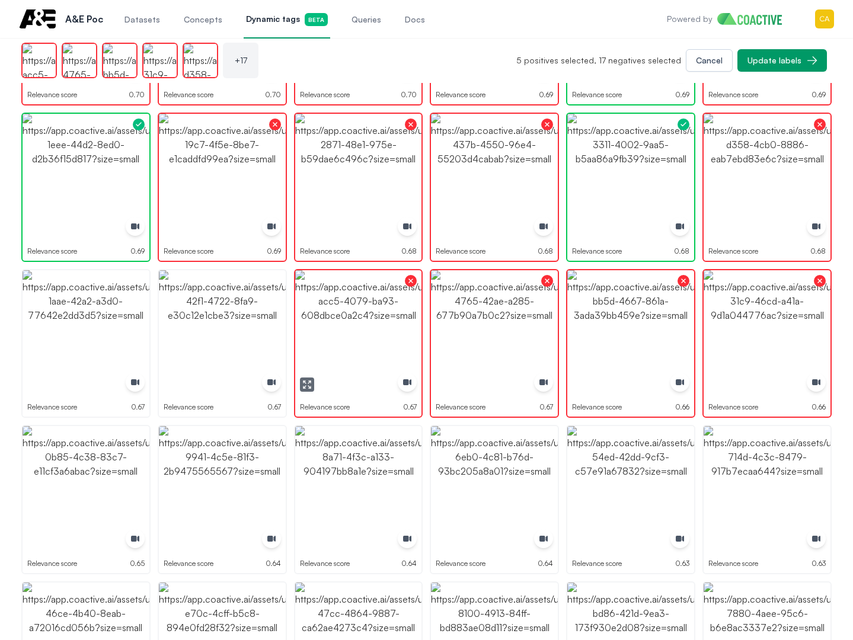
click at [176, 334] on img "button" at bounding box center [222, 333] width 127 height 127
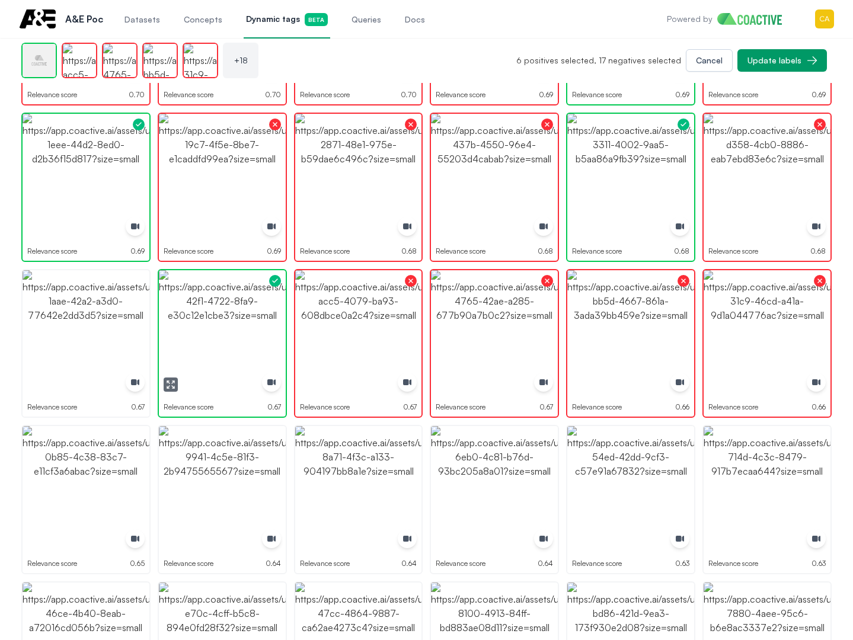
click at [176, 334] on img "button" at bounding box center [222, 333] width 127 height 127
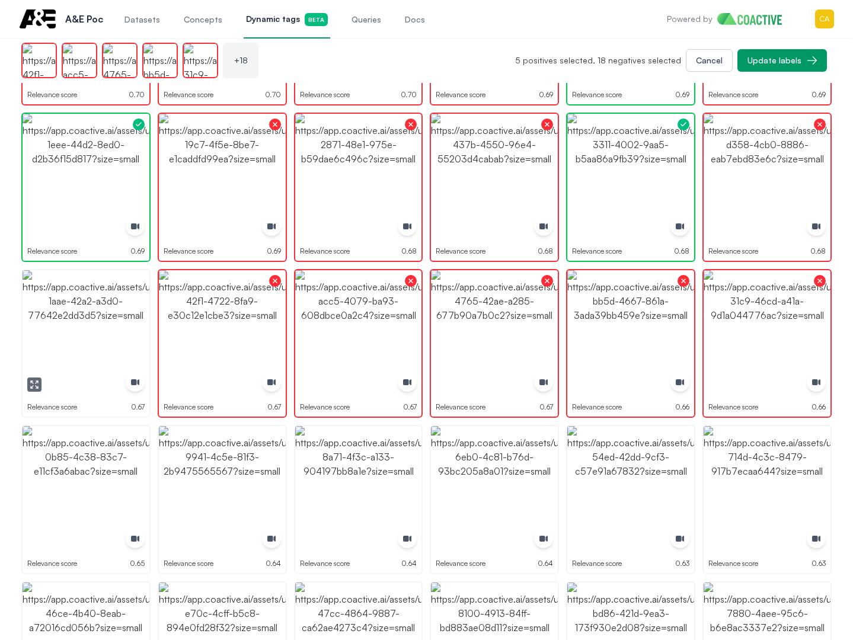
click at [49, 334] on img "button" at bounding box center [86, 333] width 127 height 127
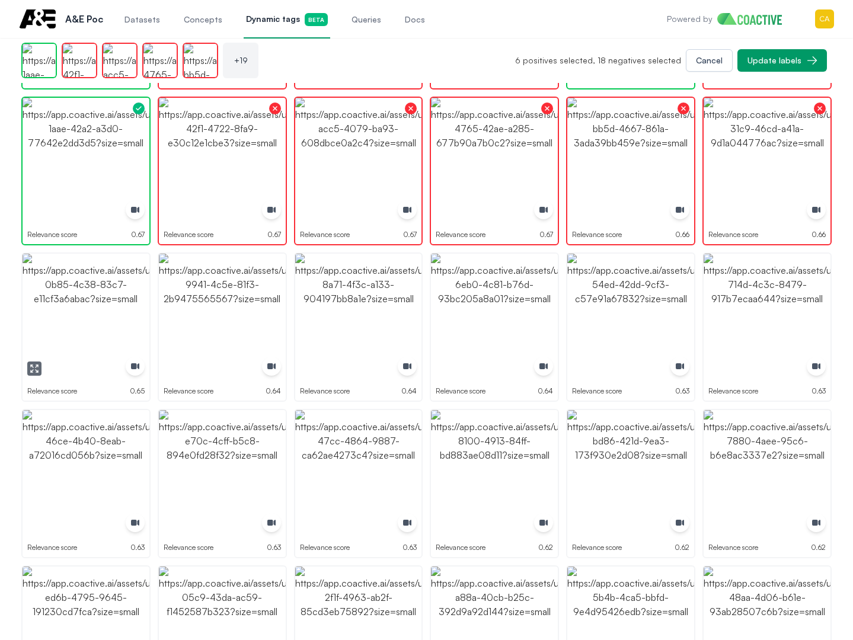
scroll to position [593, 0]
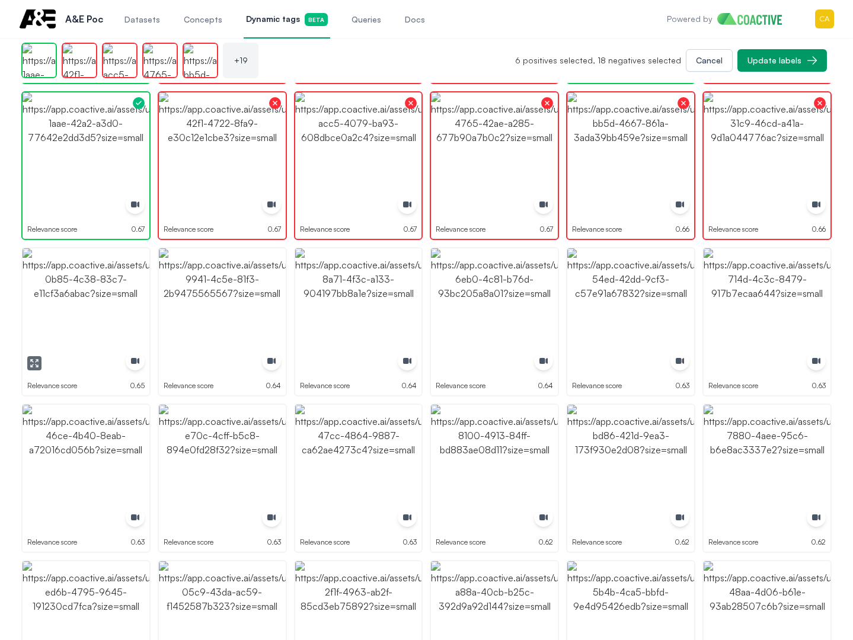
click at [83, 331] on img "button" at bounding box center [86, 311] width 127 height 127
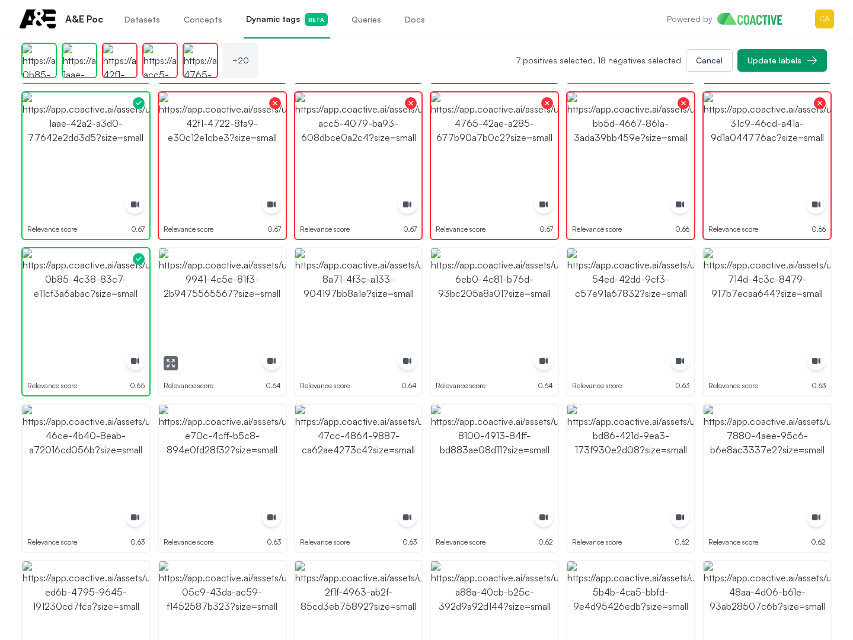
click at [239, 319] on img "button" at bounding box center [222, 311] width 127 height 127
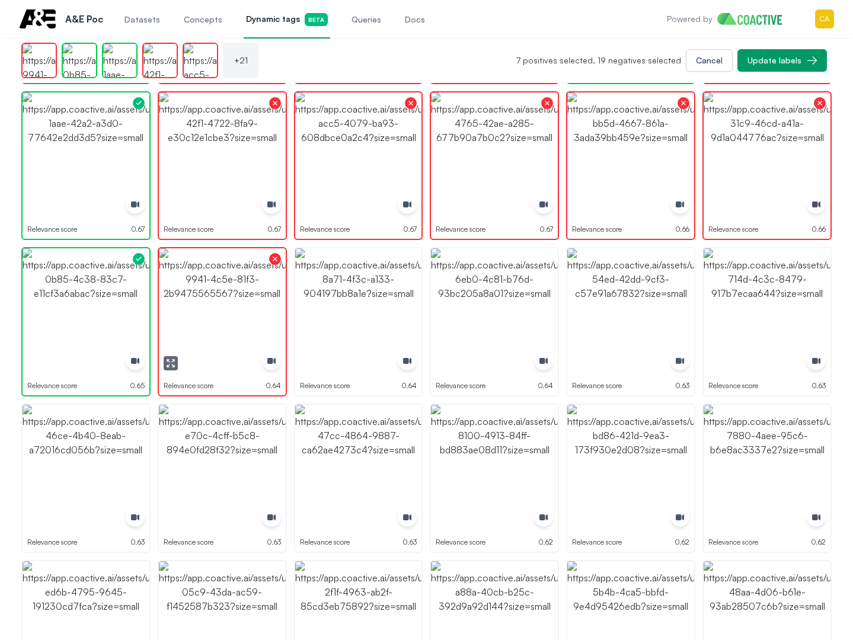
click at [325, 312] on img "button" at bounding box center [358, 311] width 127 height 127
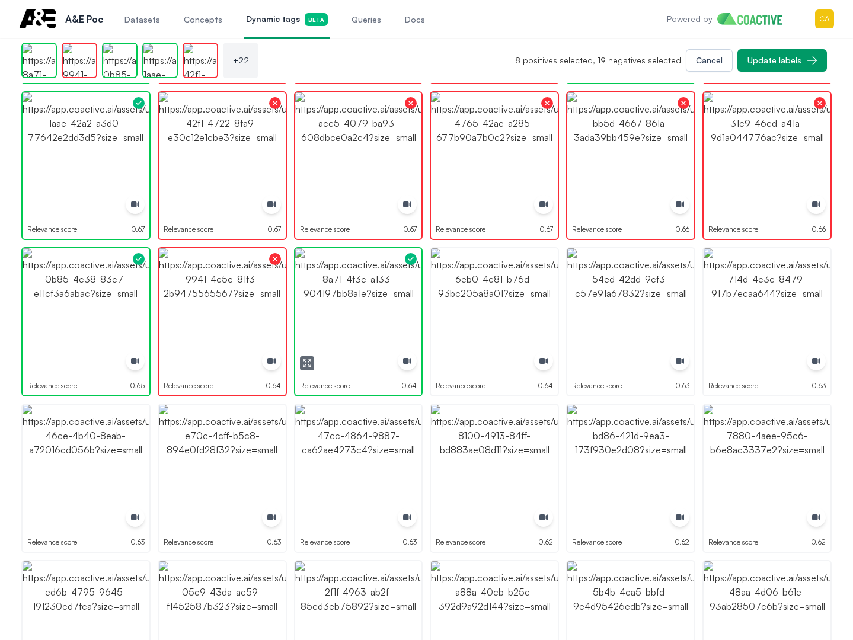
click at [325, 312] on img "button" at bounding box center [358, 311] width 127 height 127
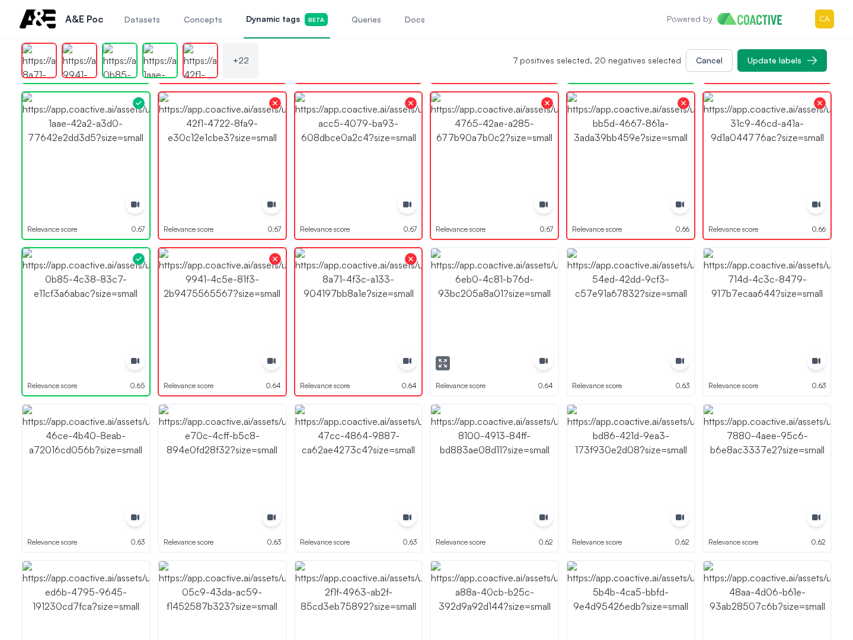
click at [530, 310] on img "button" at bounding box center [494, 311] width 127 height 127
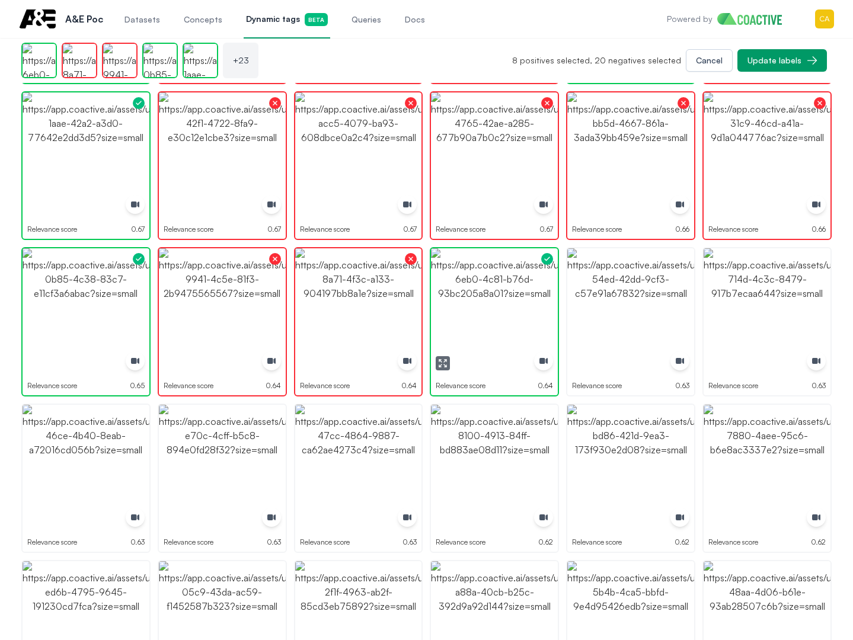
click at [530, 310] on img "button" at bounding box center [494, 311] width 127 height 127
click at [621, 302] on img "button" at bounding box center [630, 311] width 127 height 127
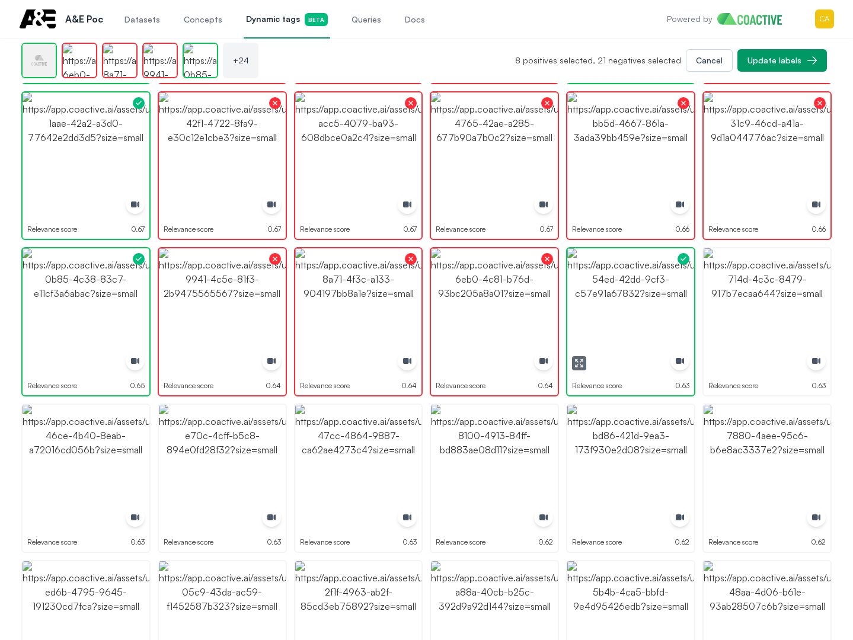
click at [621, 302] on img "button" at bounding box center [630, 311] width 127 height 127
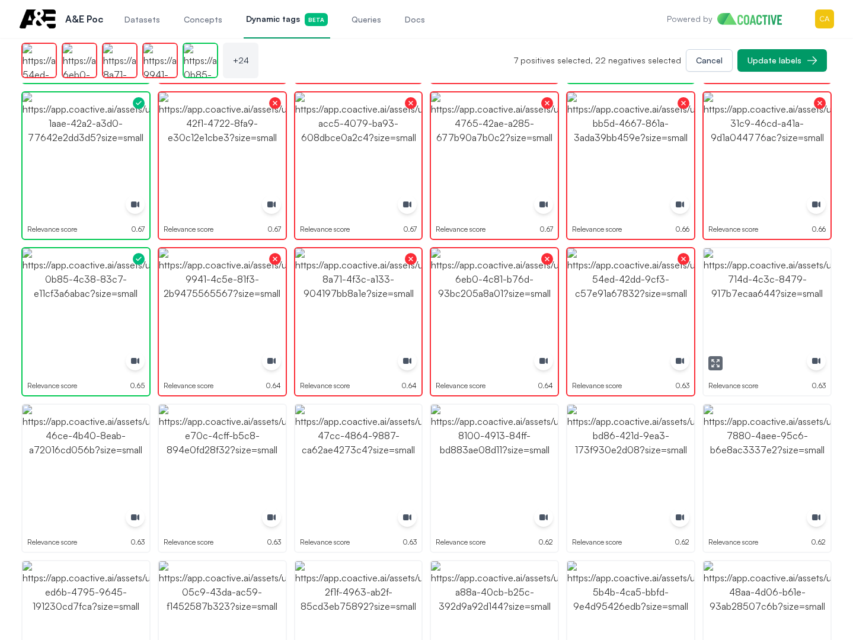
click at [808, 297] on img "button" at bounding box center [767, 311] width 127 height 127
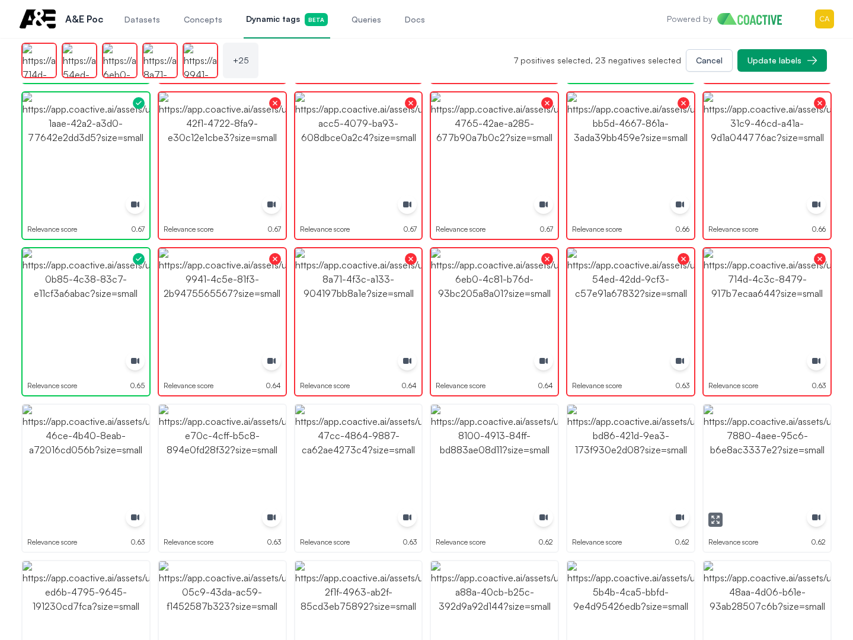
click at [753, 464] on img "button" at bounding box center [767, 468] width 127 height 127
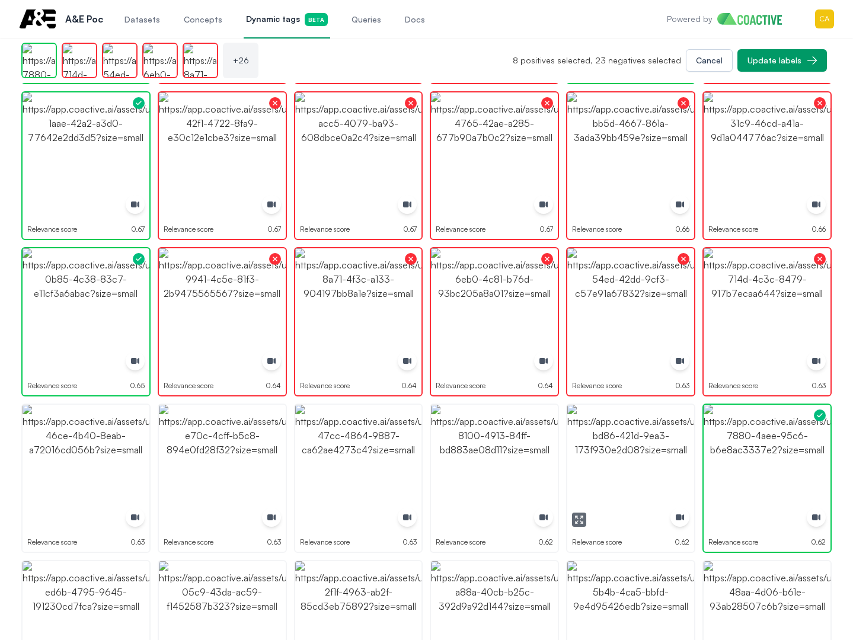
click at [576, 455] on img "button" at bounding box center [630, 468] width 127 height 127
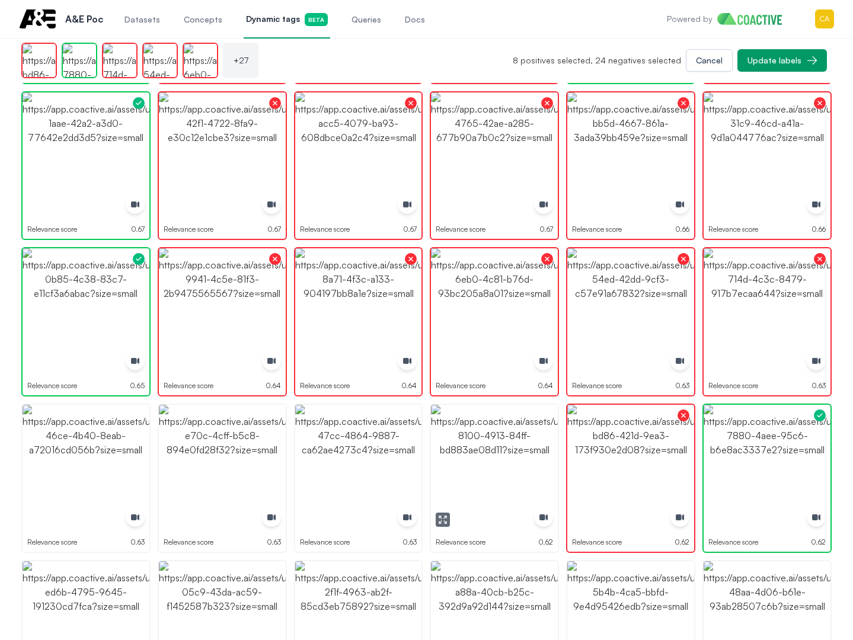
click at [479, 456] on img "button" at bounding box center [494, 468] width 127 height 127
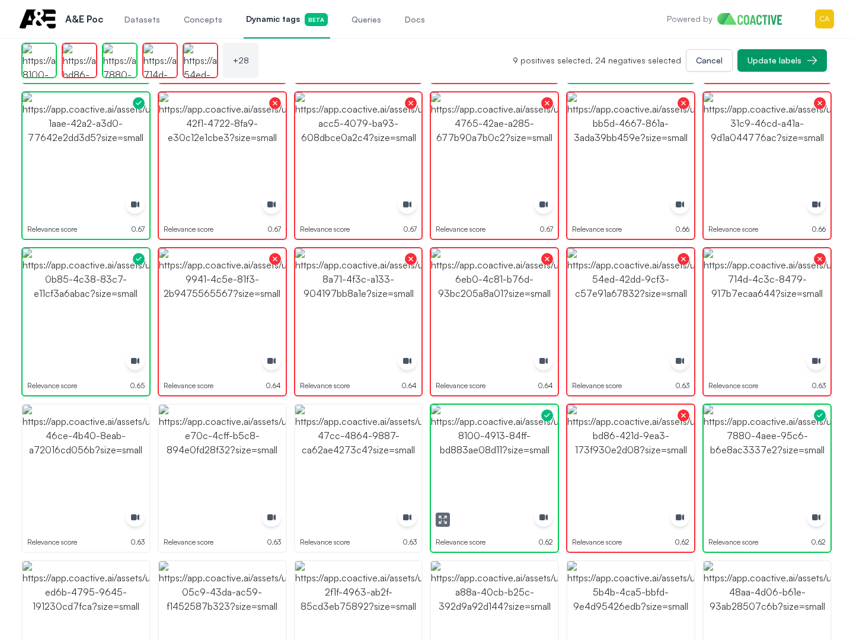
click at [479, 456] on img "button" at bounding box center [494, 468] width 127 height 127
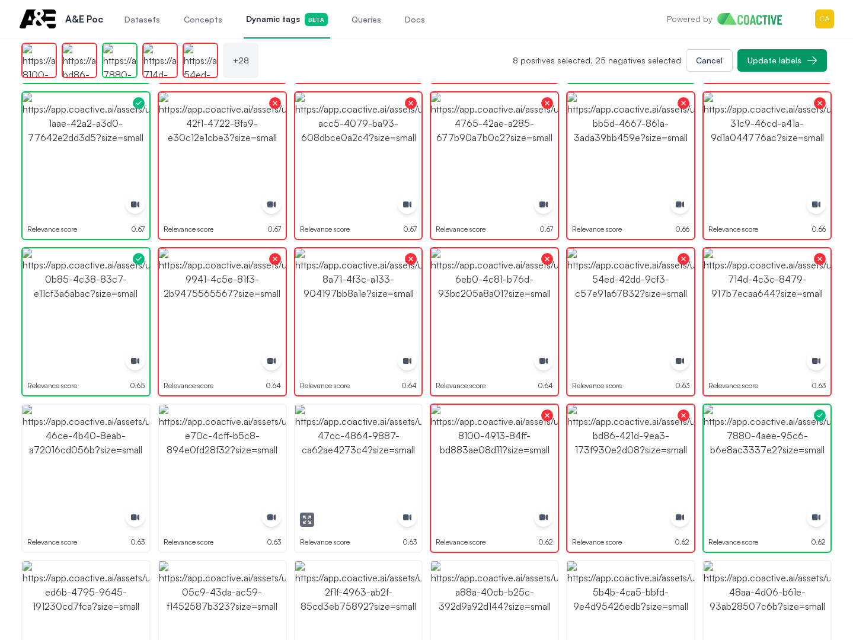
click at [384, 457] on img "button" at bounding box center [358, 468] width 127 height 127
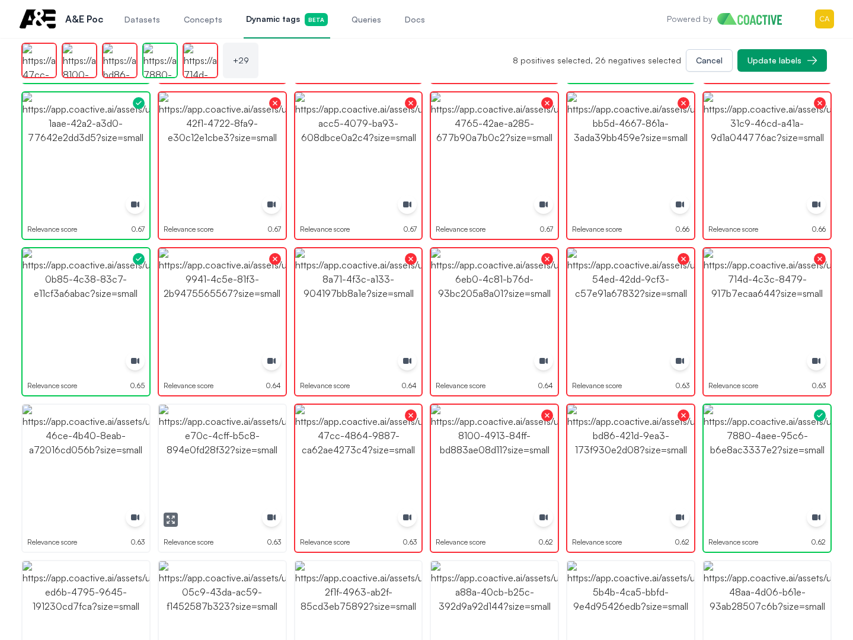
click at [241, 463] on img "button" at bounding box center [222, 468] width 127 height 127
click at [239, 463] on img "button" at bounding box center [222, 468] width 127 height 127
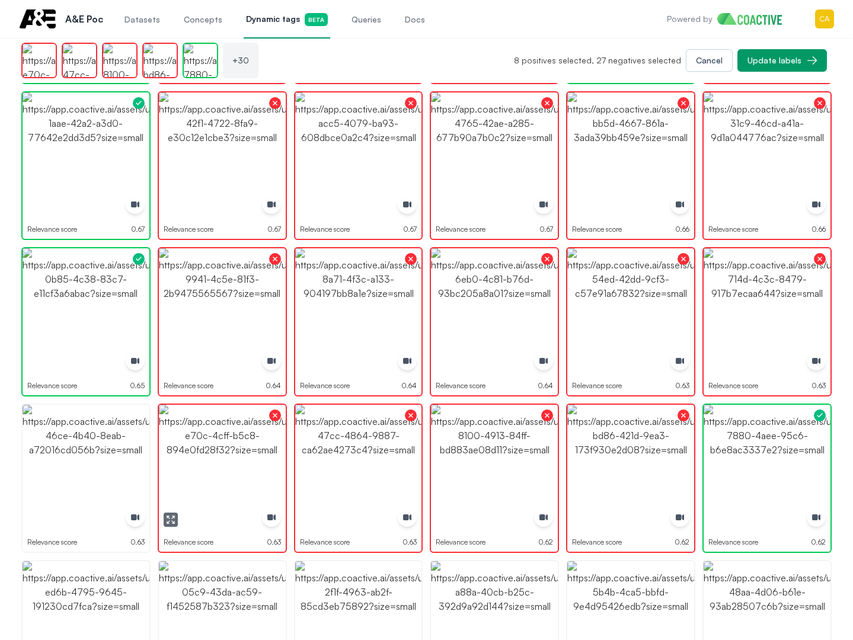
click at [57, 467] on img "button" at bounding box center [86, 468] width 127 height 127
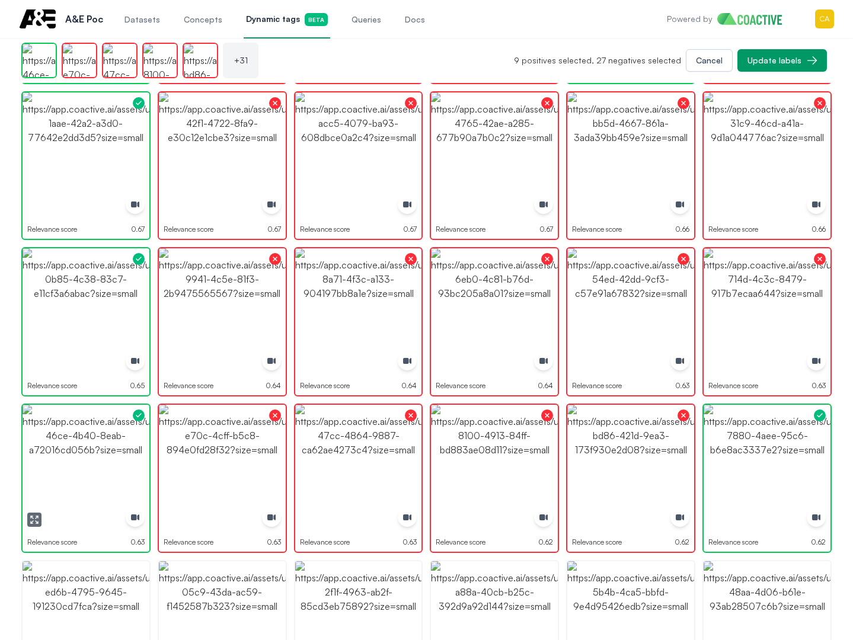
click at [57, 467] on img "button" at bounding box center [86, 468] width 127 height 127
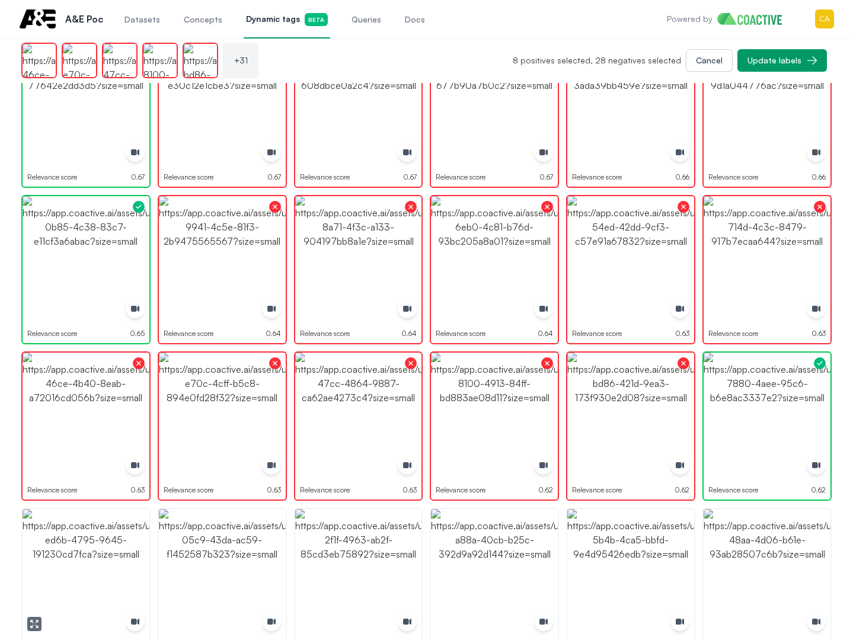
scroll to position [711, 0]
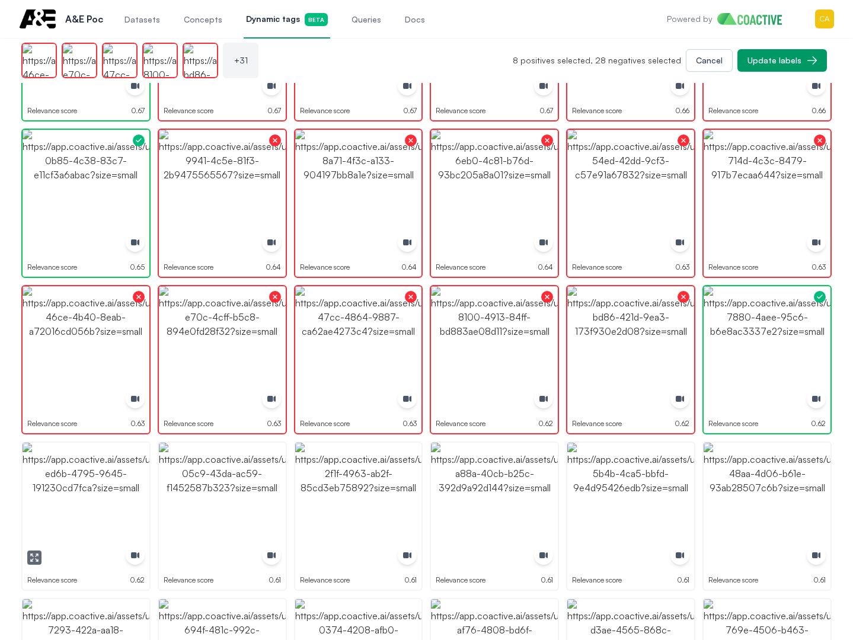
click at [76, 501] on img "button" at bounding box center [86, 506] width 127 height 127
click at [75, 501] on img "button" at bounding box center [86, 506] width 127 height 127
click at [223, 480] on img "button" at bounding box center [222, 506] width 127 height 127
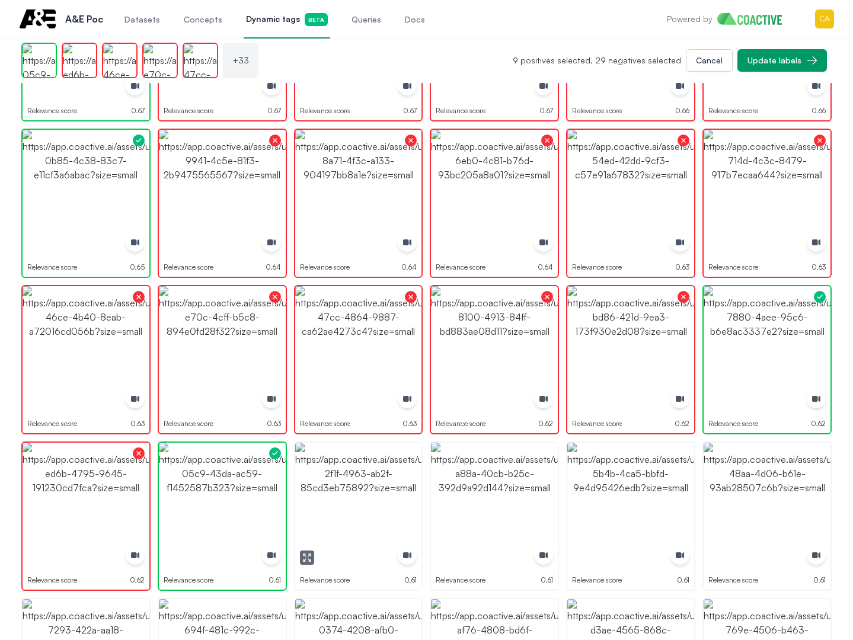
click at [360, 478] on img "button" at bounding box center [358, 506] width 127 height 127
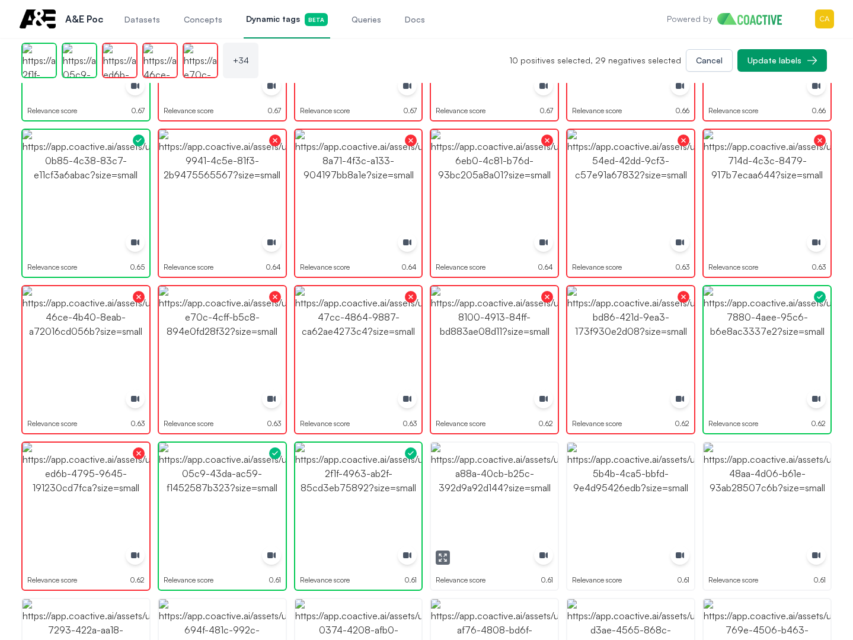
click at [482, 474] on img "button" at bounding box center [494, 506] width 127 height 127
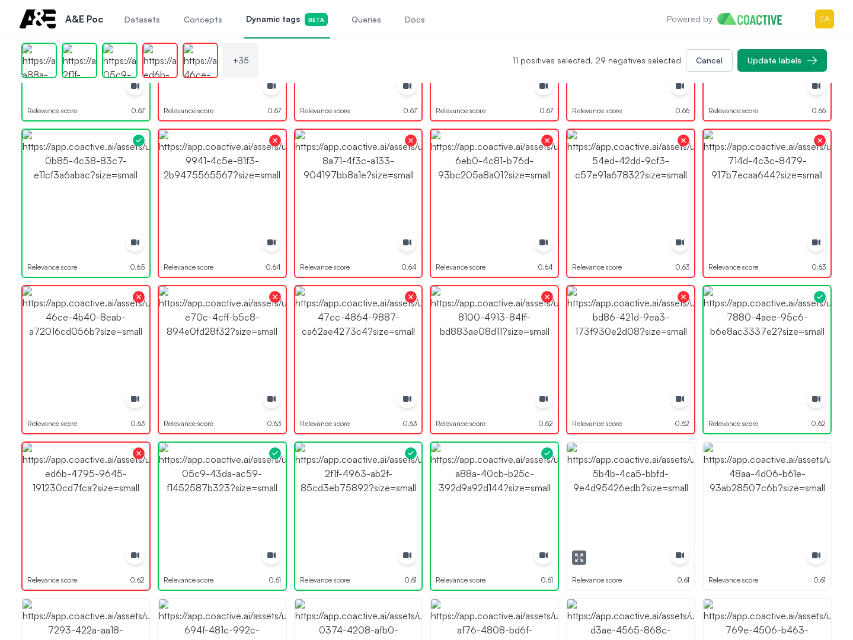
click at [590, 471] on img "button" at bounding box center [630, 506] width 127 height 127
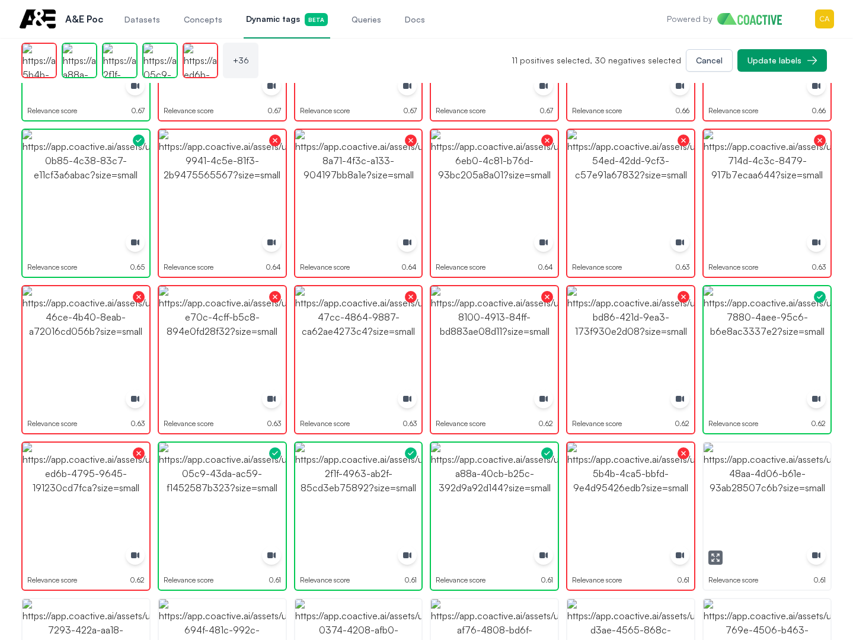
click at [794, 485] on img "button" at bounding box center [767, 506] width 127 height 127
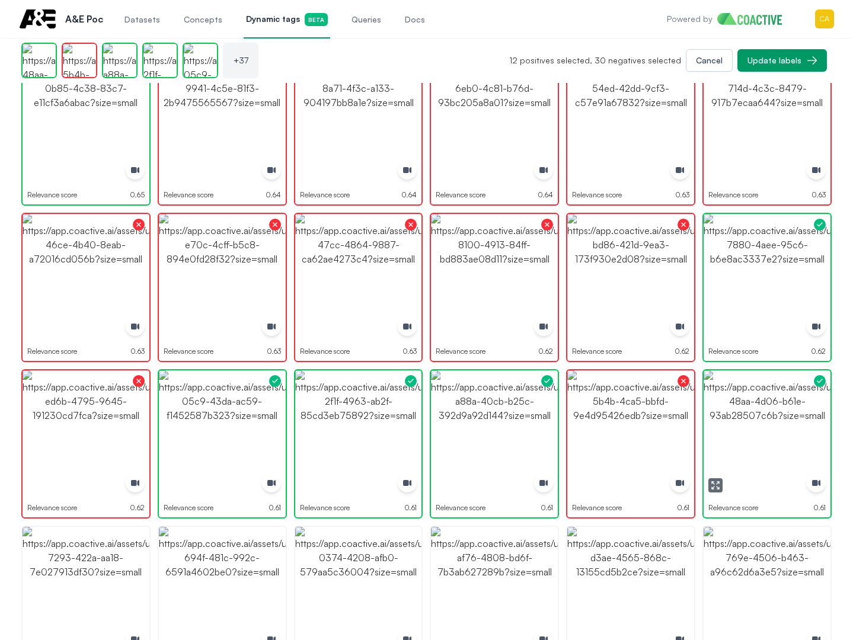
scroll to position [889, 0]
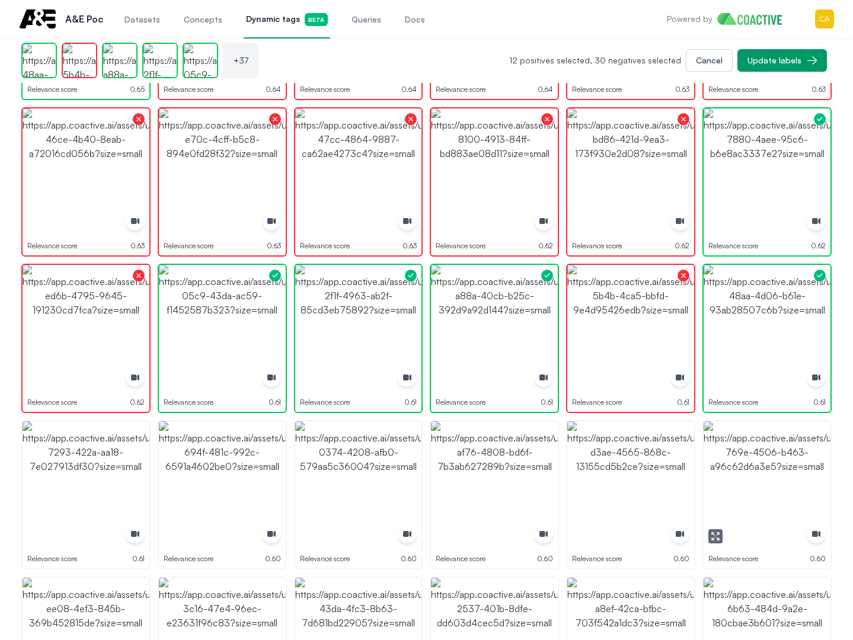
click at [770, 479] on img "button" at bounding box center [767, 484] width 127 height 127
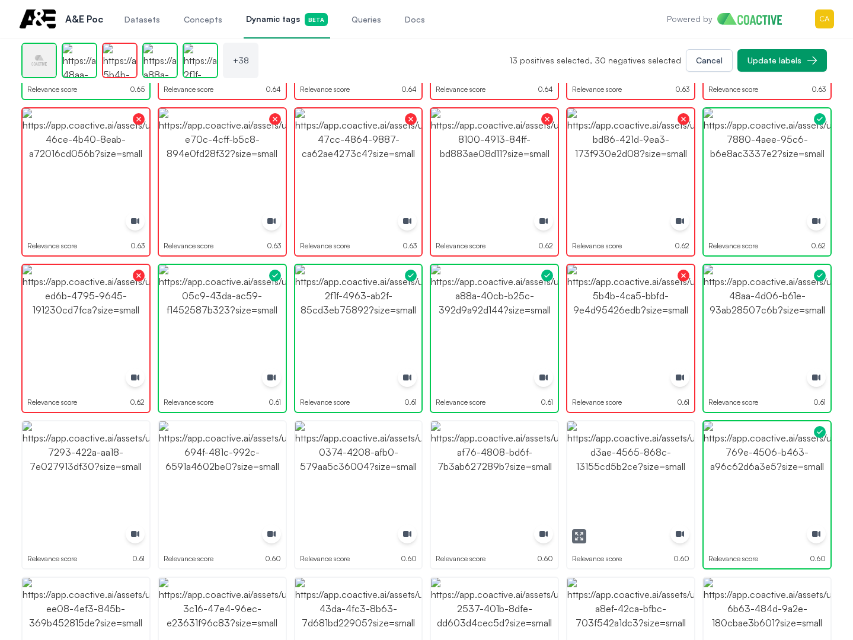
click at [617, 463] on img "button" at bounding box center [630, 484] width 127 height 127
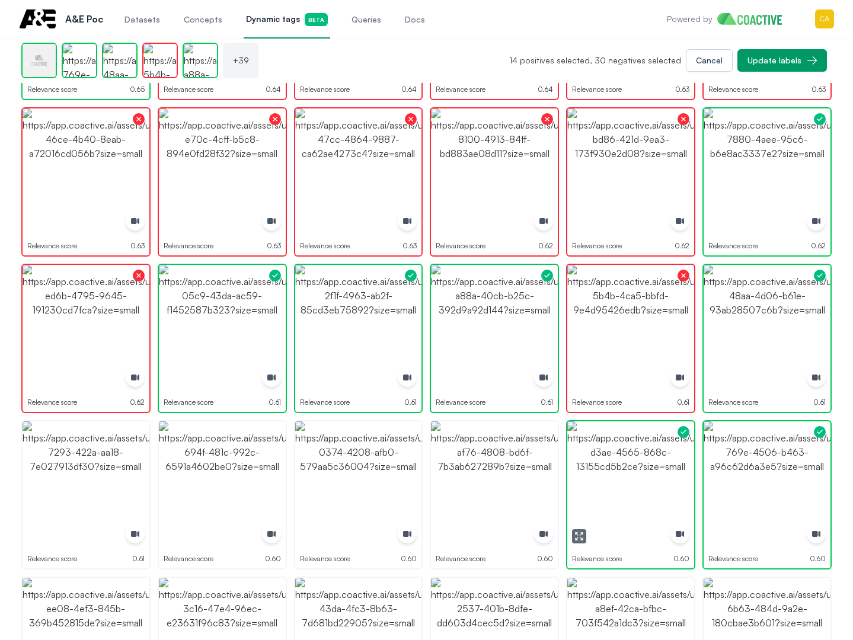
click at [617, 463] on img "button" at bounding box center [630, 484] width 127 height 127
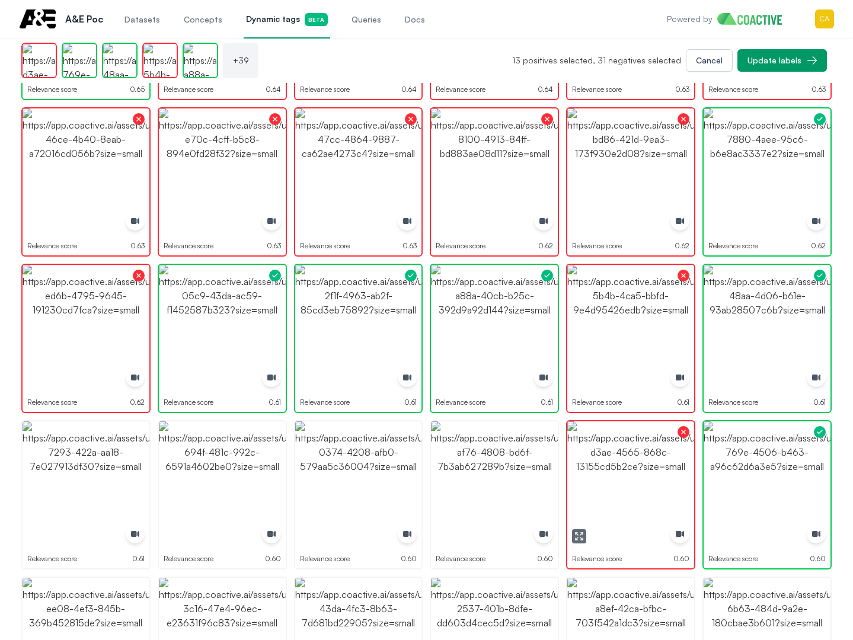
click at [577, 534] on icon "button" at bounding box center [577, 534] width 2 height 2
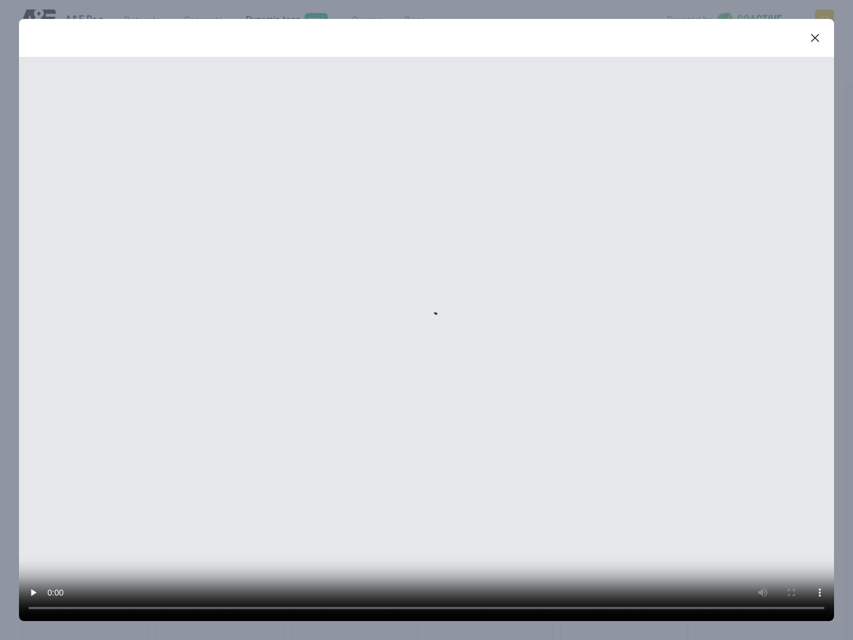
scroll to position [895, 0]
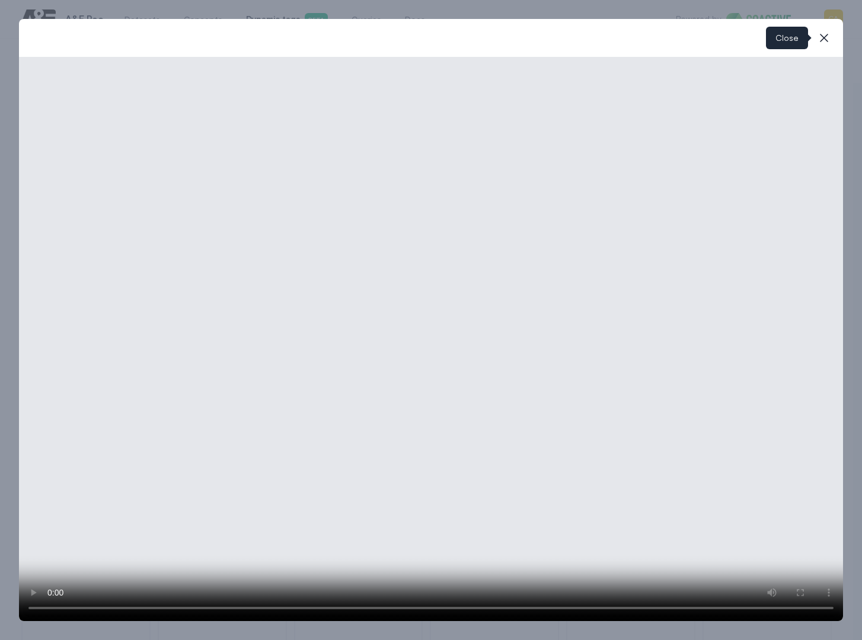
click at [824, 41] on icon "button" at bounding box center [824, 38] width 14 height 14
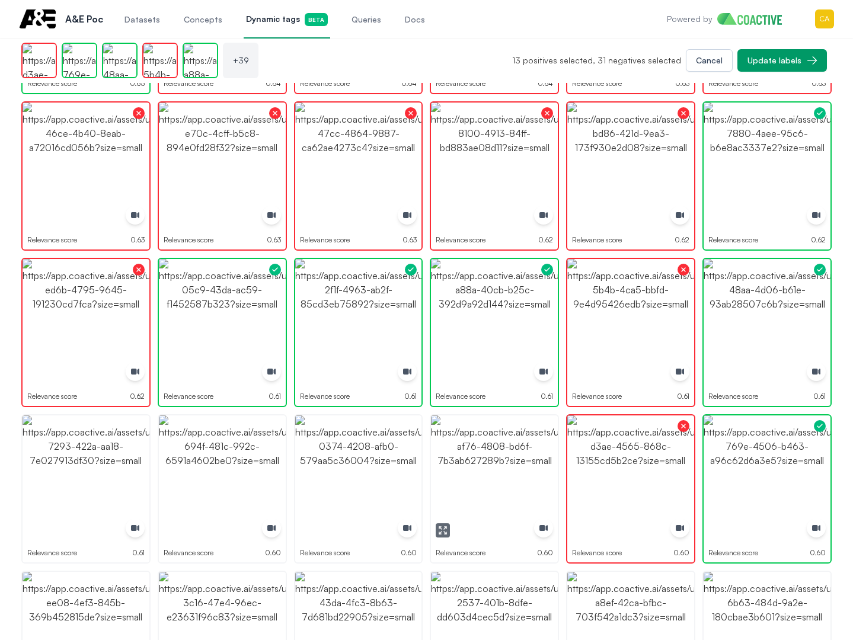
click at [482, 461] on img "button" at bounding box center [494, 478] width 127 height 127
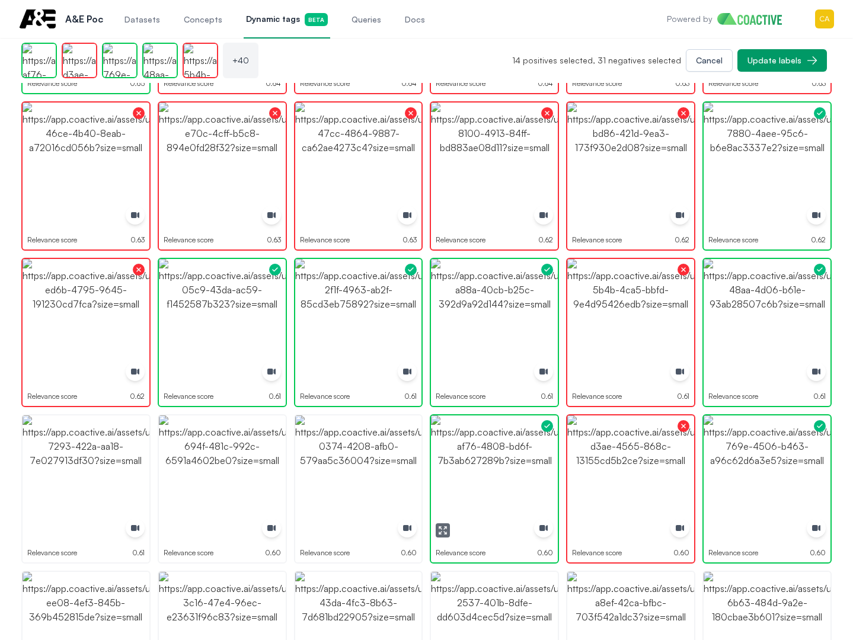
click at [615, 459] on img "button" at bounding box center [630, 478] width 127 height 127
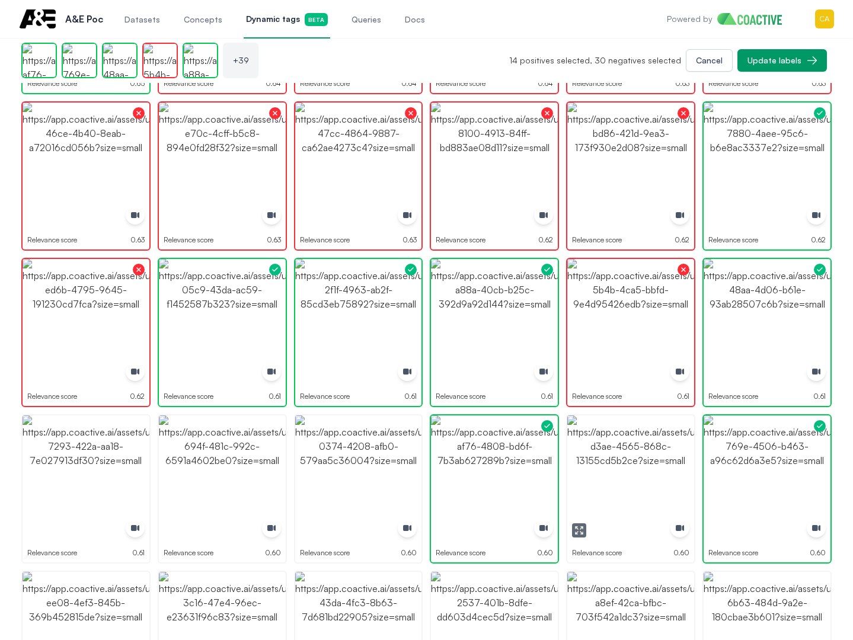
click at [615, 459] on img "button" at bounding box center [630, 478] width 127 height 127
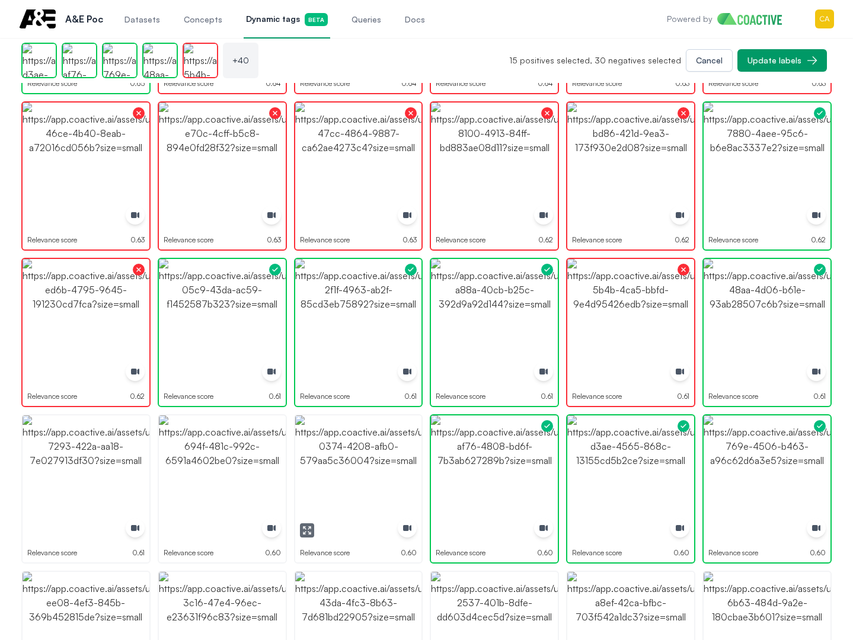
click at [366, 475] on img "button" at bounding box center [358, 478] width 127 height 127
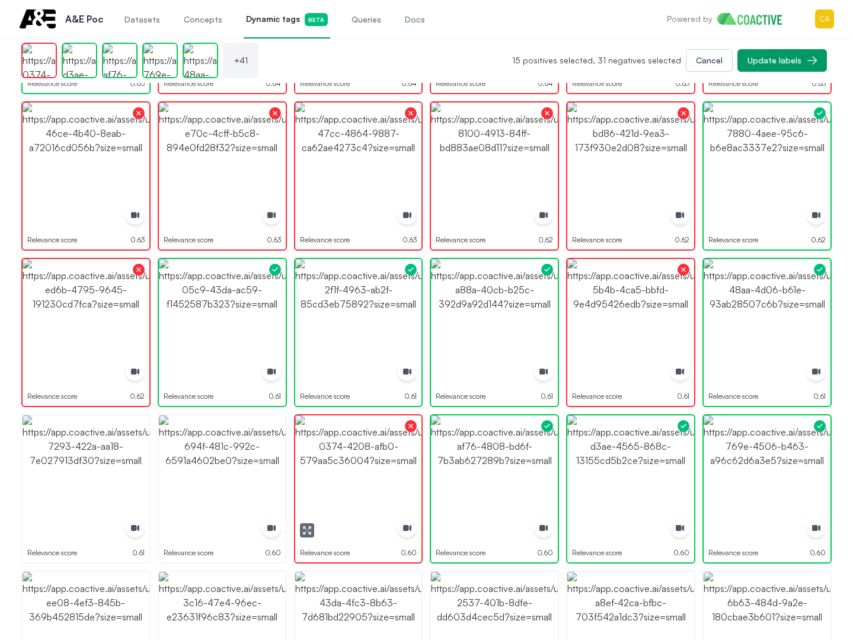
click at [206, 475] on img "button" at bounding box center [222, 478] width 127 height 127
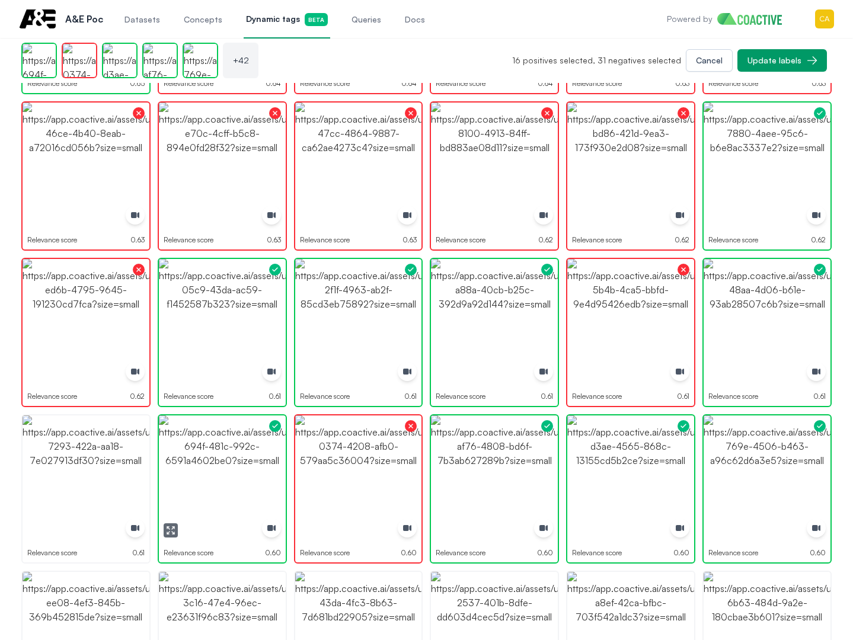
click at [206, 475] on img "button" at bounding box center [222, 478] width 127 height 127
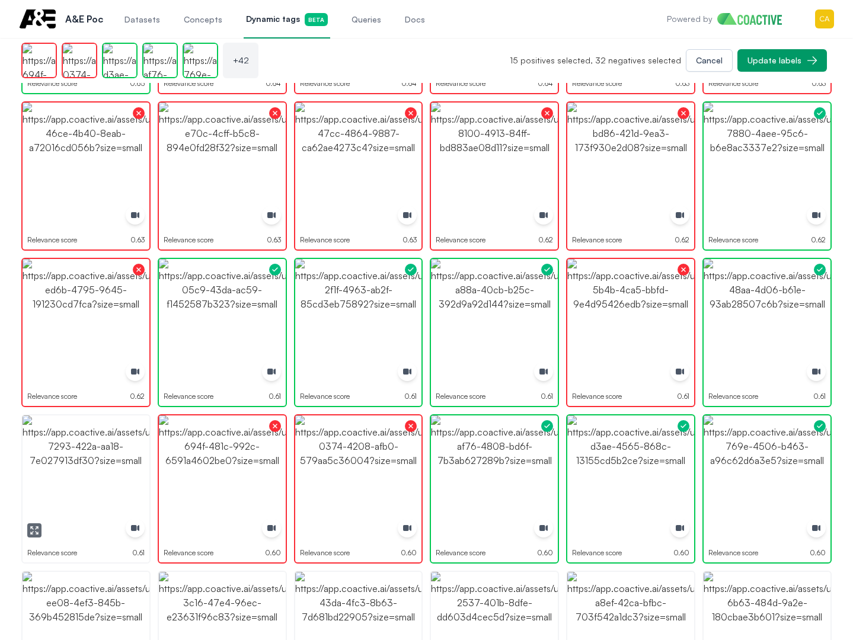
click at [54, 480] on img "button" at bounding box center [86, 478] width 127 height 127
click at [54, 481] on img "button" at bounding box center [86, 478] width 127 height 127
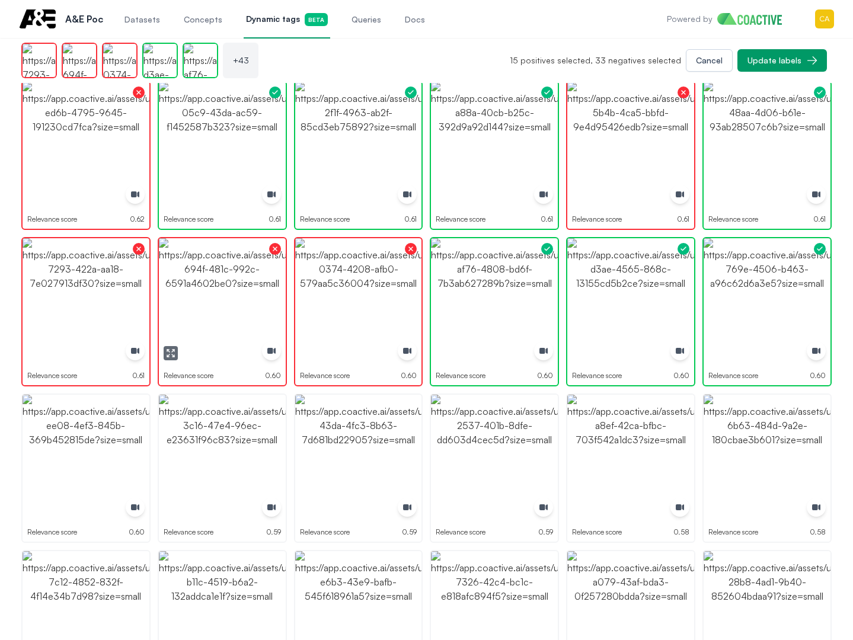
scroll to position [1073, 0]
click at [82, 459] on img "button" at bounding box center [86, 457] width 127 height 127
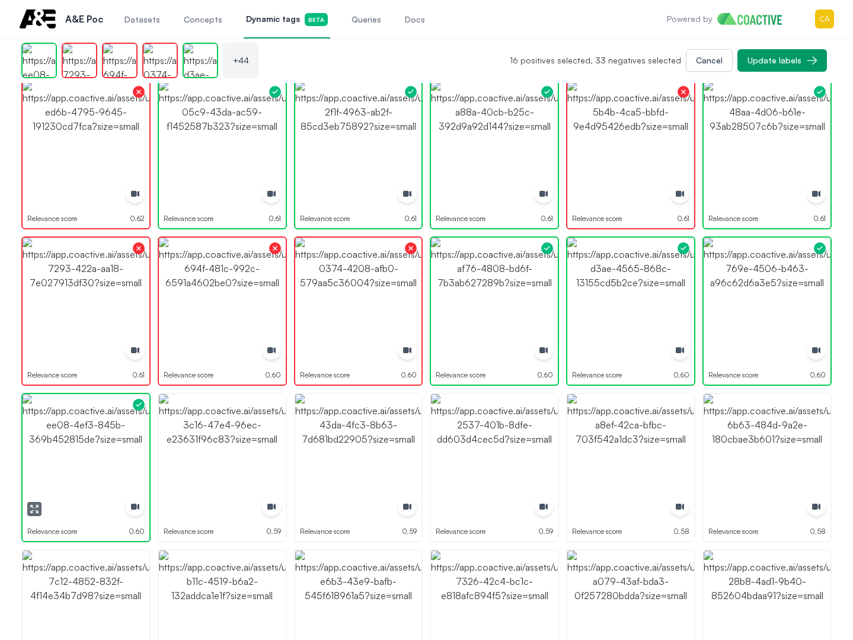
click at [82, 459] on img "button" at bounding box center [86, 457] width 127 height 127
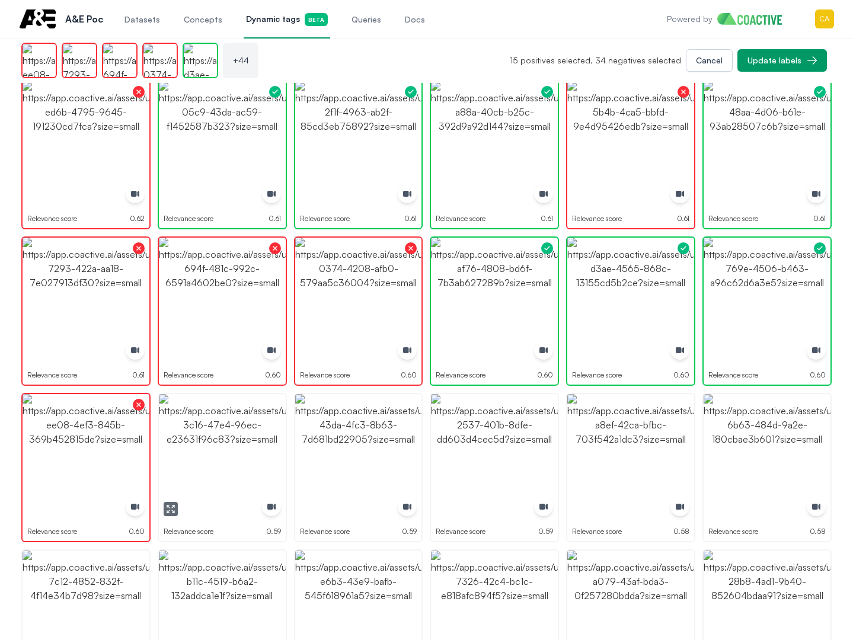
click at [205, 454] on img "button" at bounding box center [222, 457] width 127 height 127
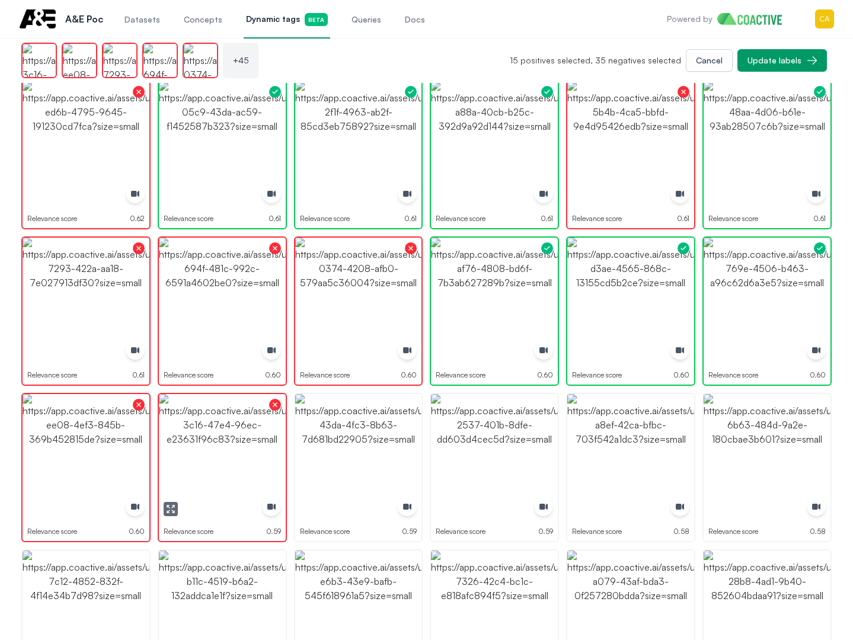
click at [360, 443] on img "button" at bounding box center [358, 457] width 127 height 127
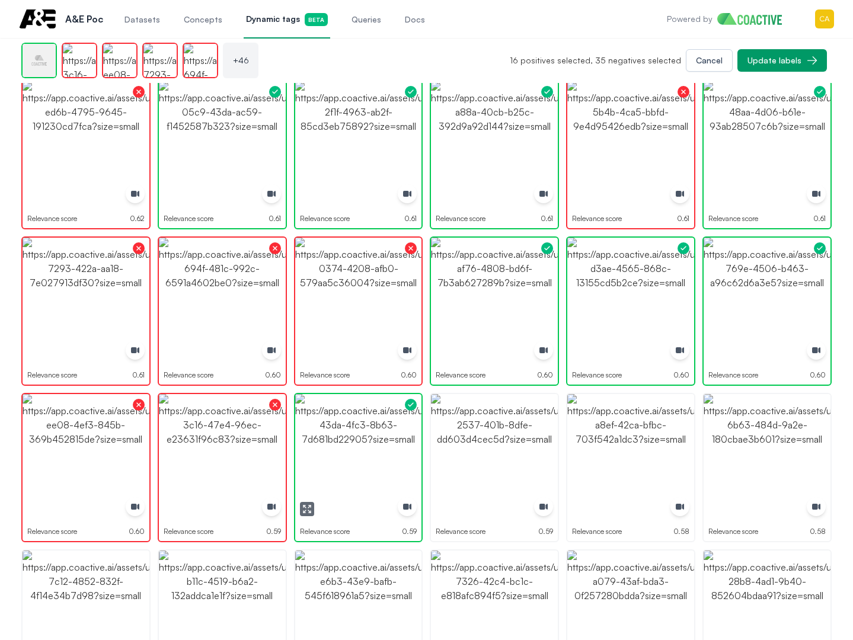
click at [482, 438] on img "button" at bounding box center [494, 457] width 127 height 127
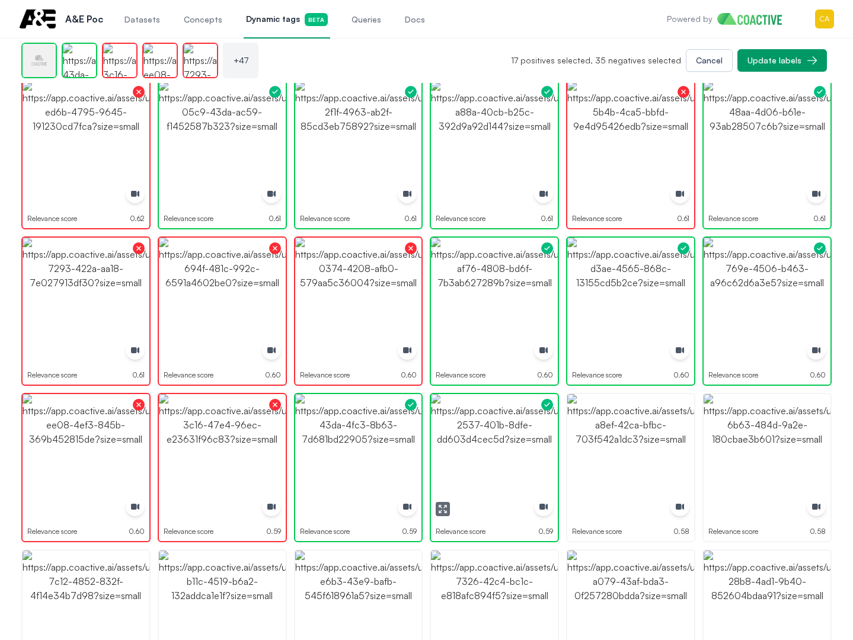
click at [482, 438] on img "button" at bounding box center [494, 457] width 127 height 127
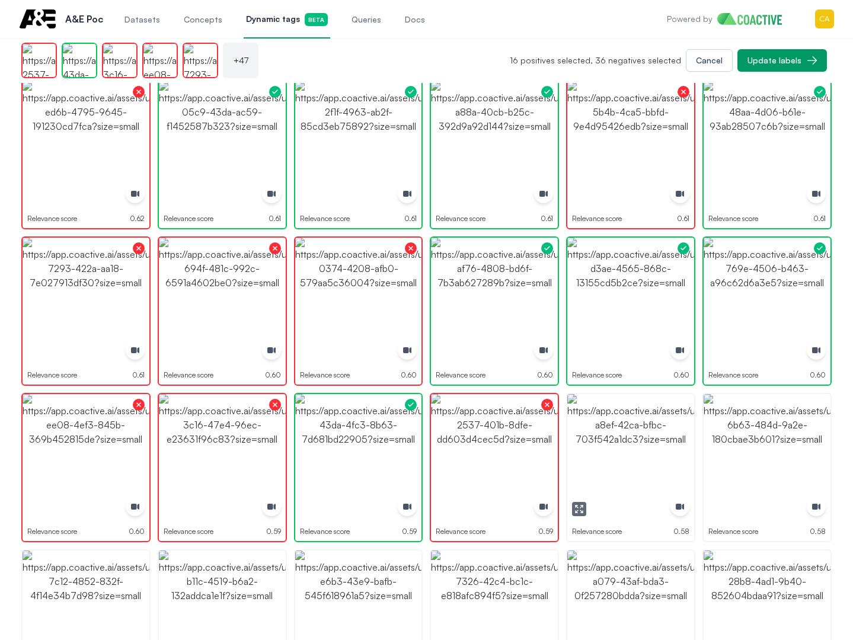
click at [626, 438] on img "button" at bounding box center [630, 457] width 127 height 127
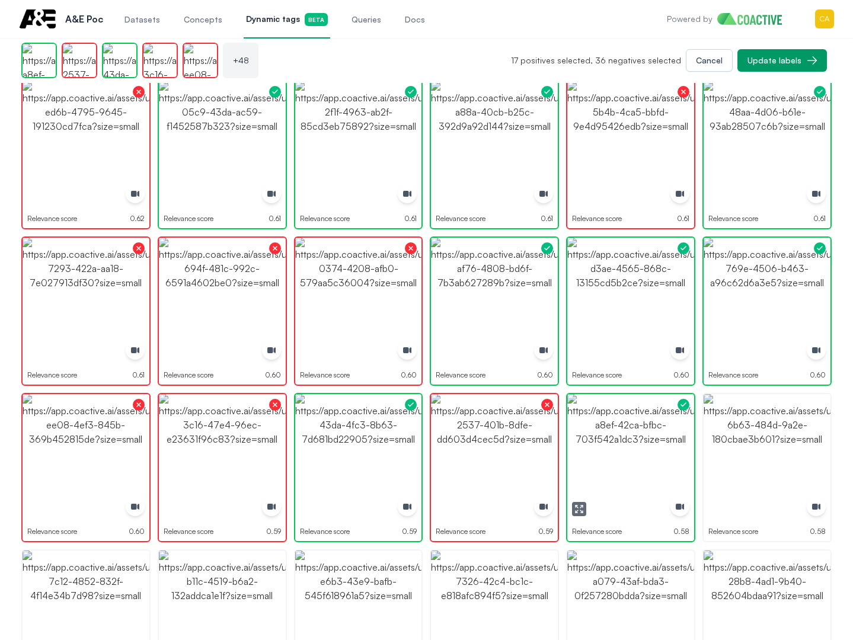
click at [626, 438] on img "button" at bounding box center [630, 457] width 127 height 127
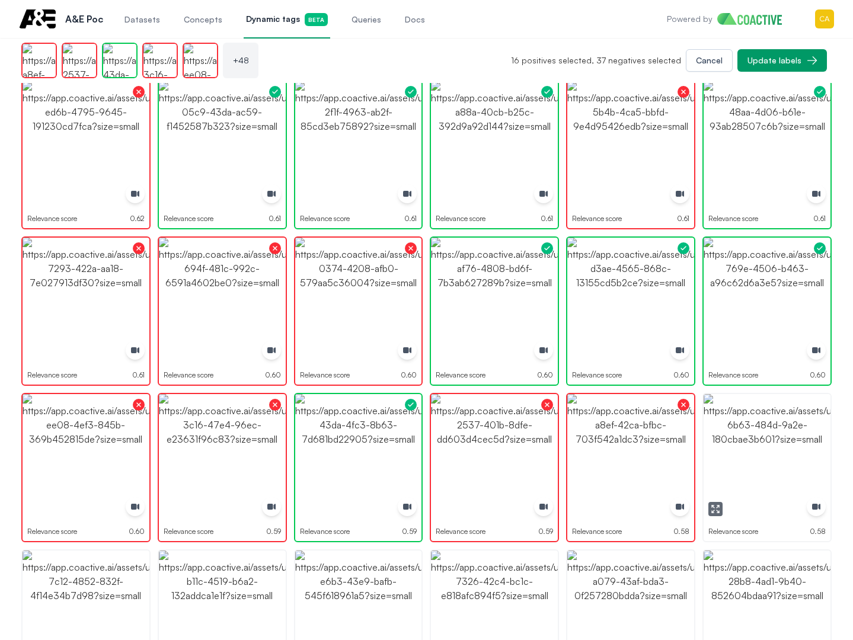
click at [743, 438] on img "button" at bounding box center [767, 457] width 127 height 127
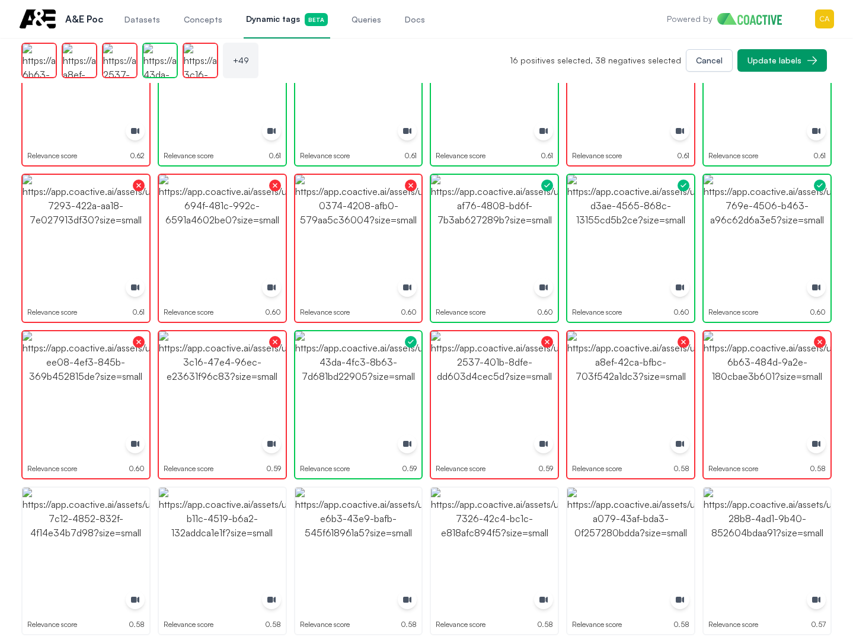
scroll to position [1191, 0]
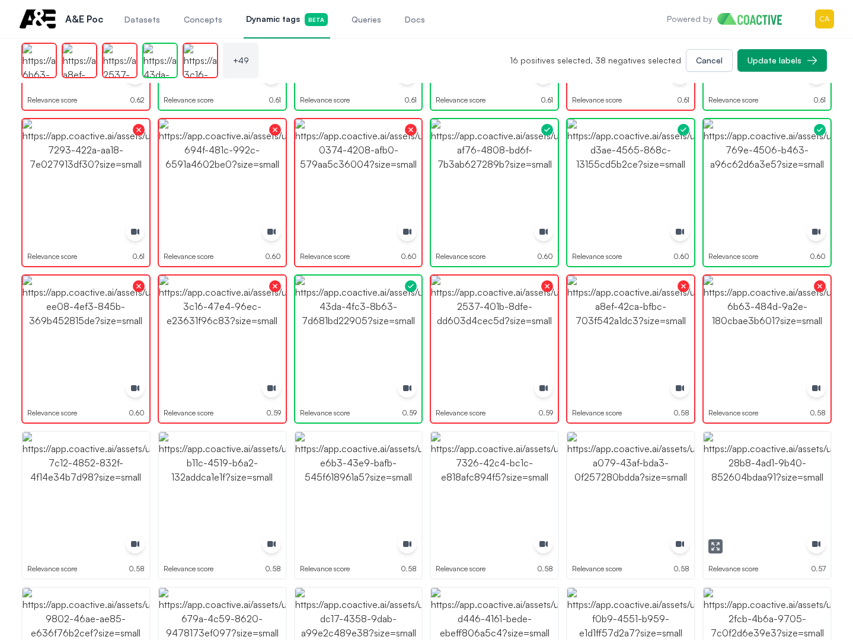
click at [755, 471] on img "button" at bounding box center [767, 495] width 127 height 127
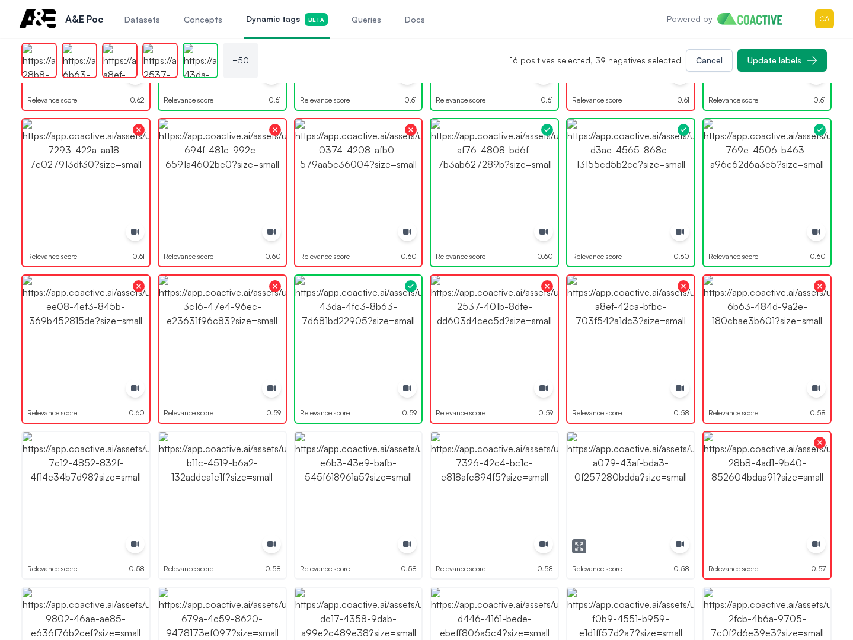
click at [627, 472] on img "button" at bounding box center [630, 495] width 127 height 127
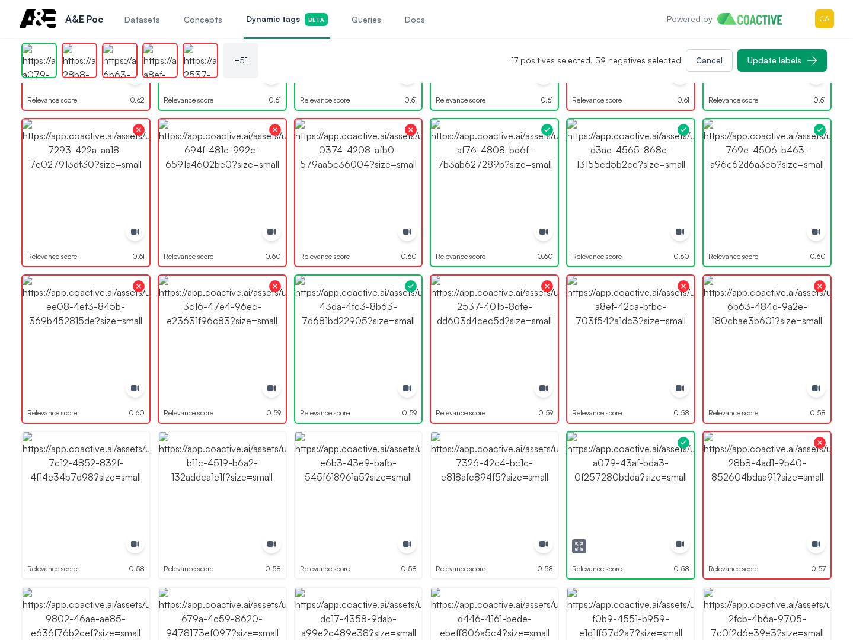
click at [627, 472] on img "button" at bounding box center [630, 495] width 127 height 127
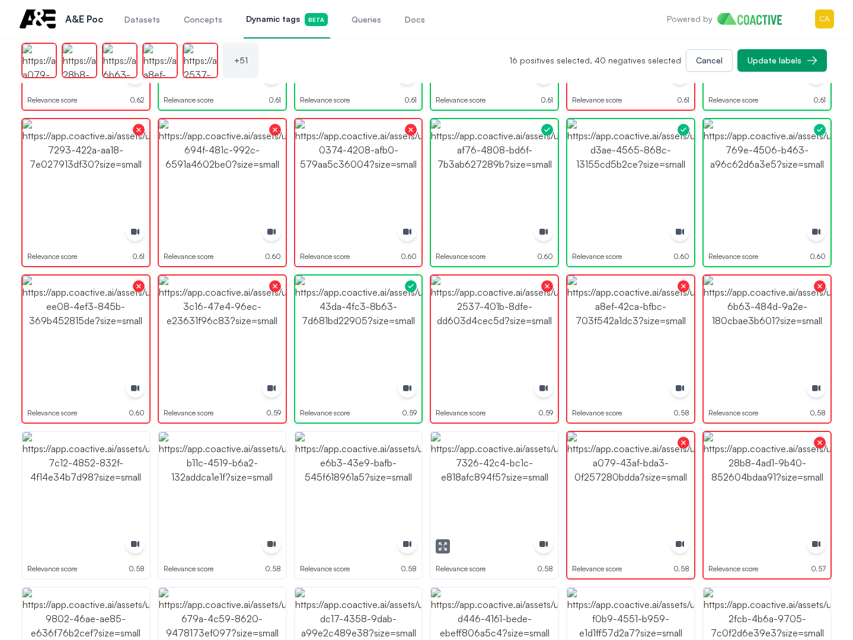
click at [514, 477] on img "button" at bounding box center [494, 495] width 127 height 127
click at [292, 464] on ul "Relevance score 0.74 Relevance score 0.73 Relevance score 0.72 Relevance score …" at bounding box center [426, 348] width 810 height 2651
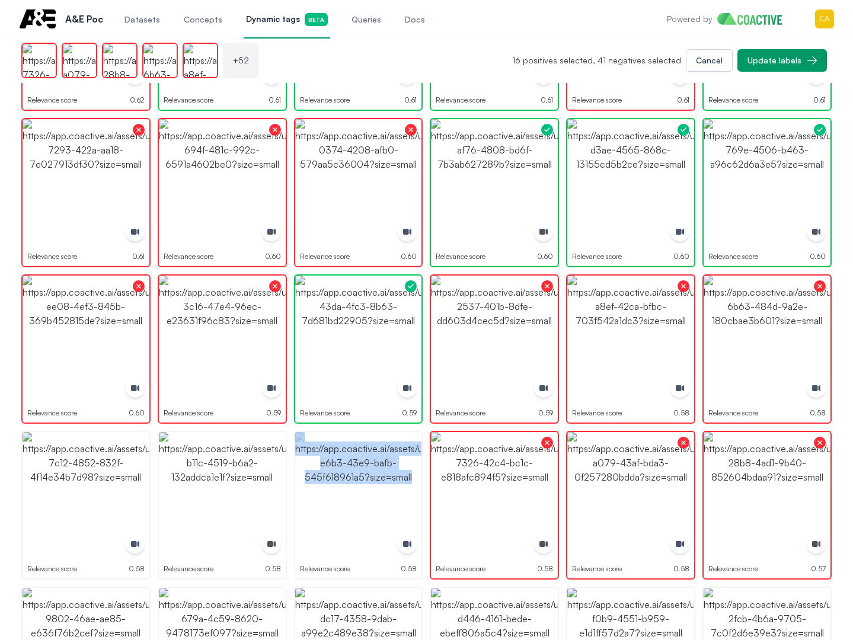
click at [291, 464] on ul "Relevance score 0.74 Relevance score 0.73 Relevance score 0.72 Relevance score …" at bounding box center [426, 348] width 810 height 2651
click at [344, 471] on img "button" at bounding box center [358, 495] width 127 height 127
click at [211, 476] on img "button" at bounding box center [222, 495] width 127 height 127
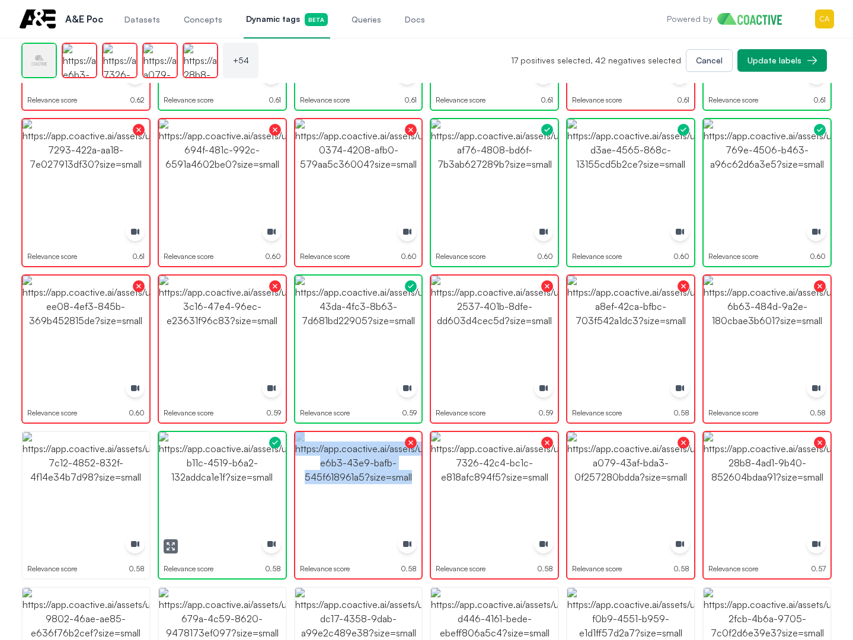
click at [211, 476] on img "button" at bounding box center [222, 495] width 127 height 127
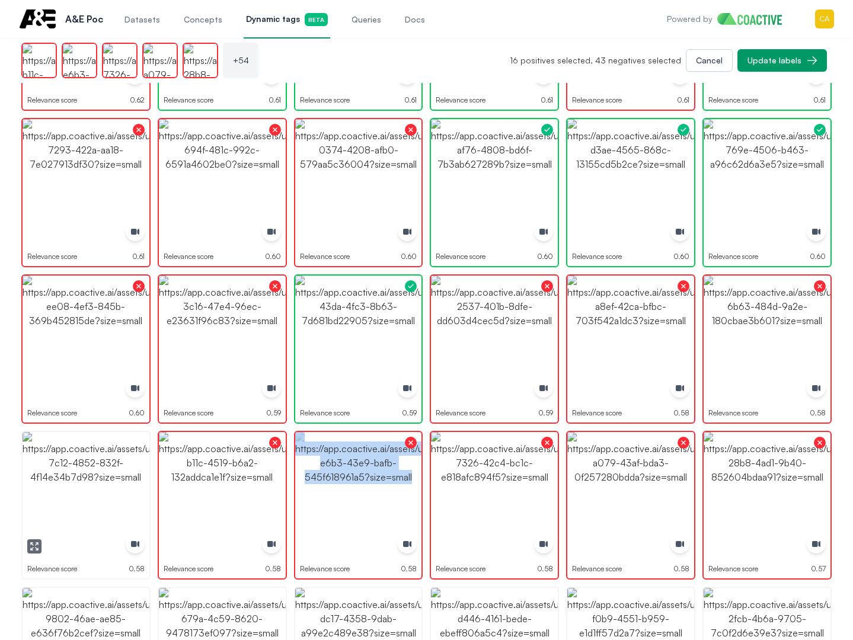
click at [30, 493] on img "button" at bounding box center [86, 495] width 127 height 127
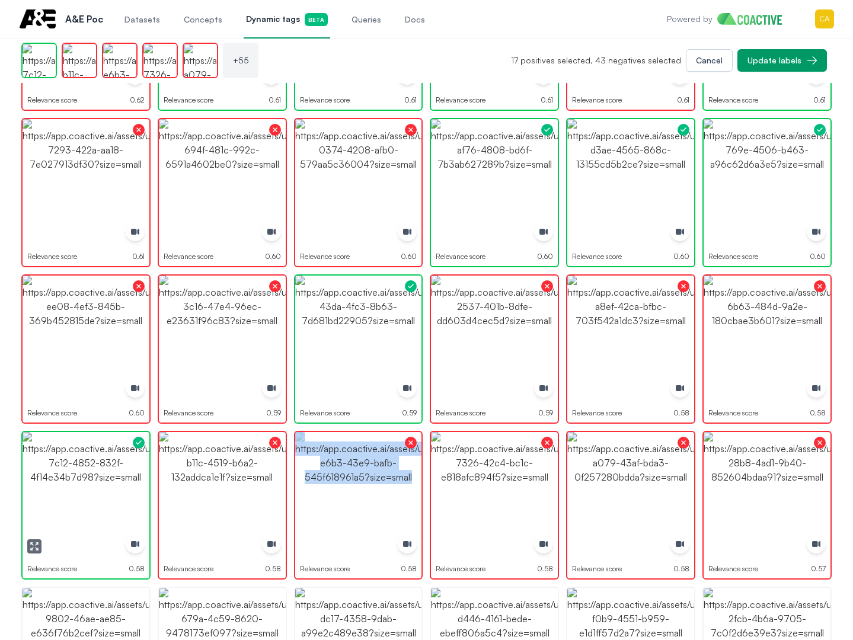
click at [30, 493] on img "button" at bounding box center [86, 495] width 127 height 127
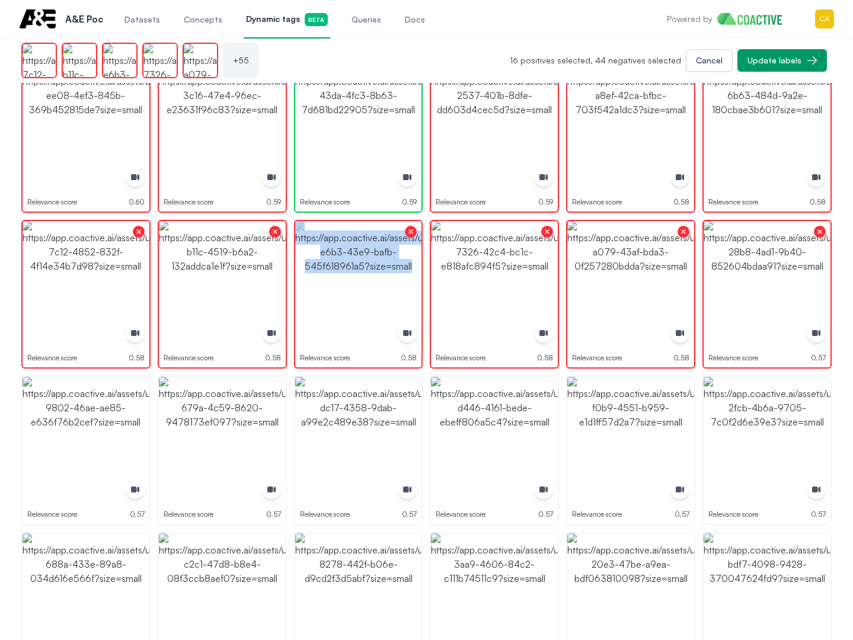
scroll to position [1547, 0]
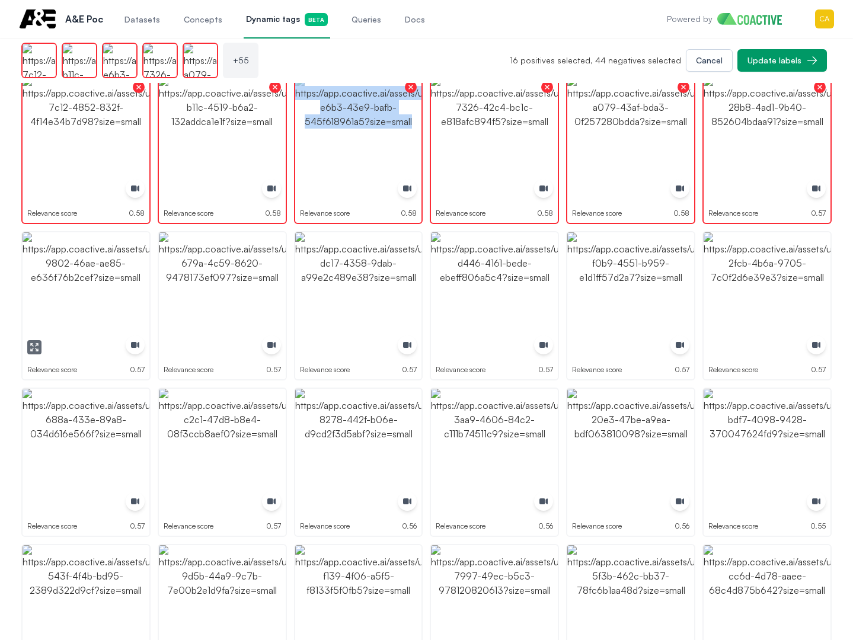
click at [86, 325] on img "button" at bounding box center [86, 295] width 127 height 127
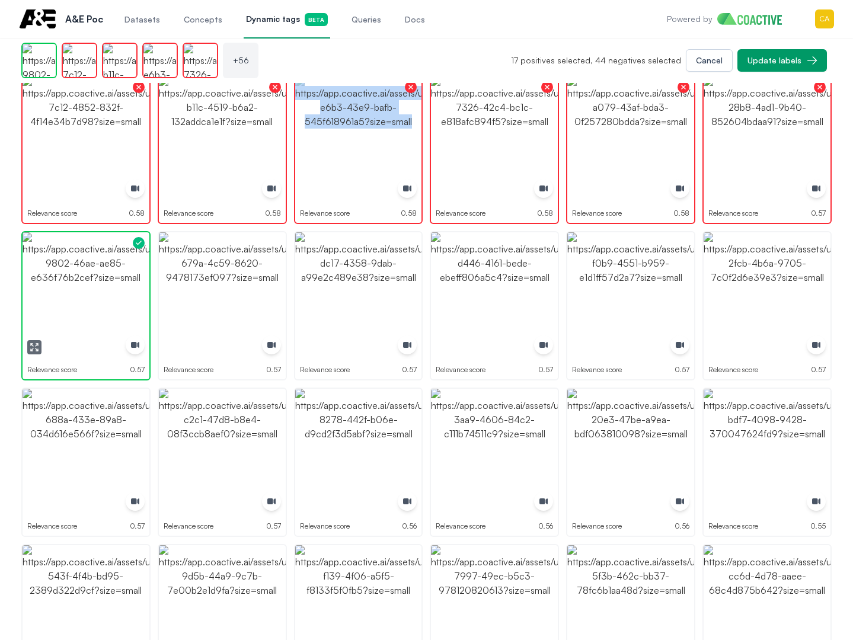
click at [86, 325] on img "button" at bounding box center [86, 295] width 127 height 127
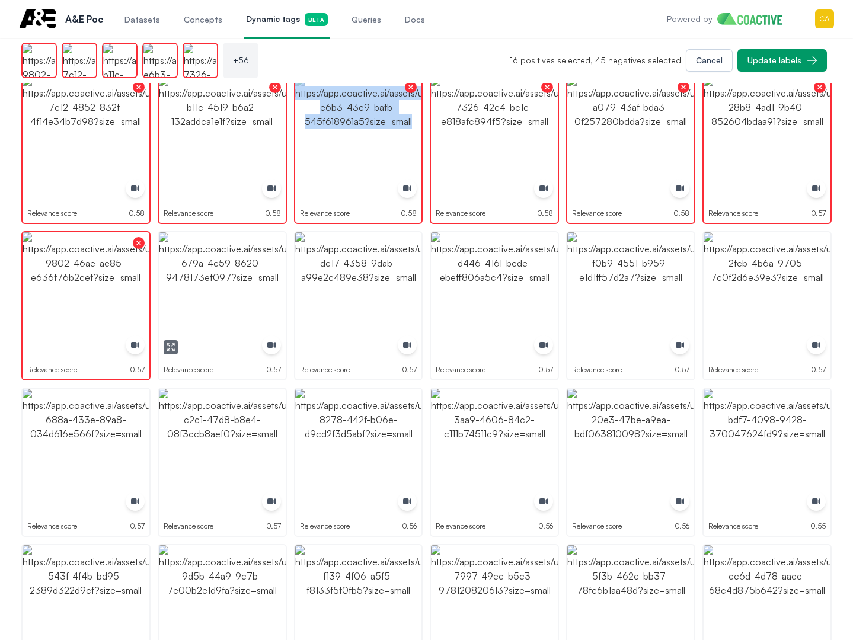
click at [225, 292] on img "button" at bounding box center [222, 295] width 127 height 127
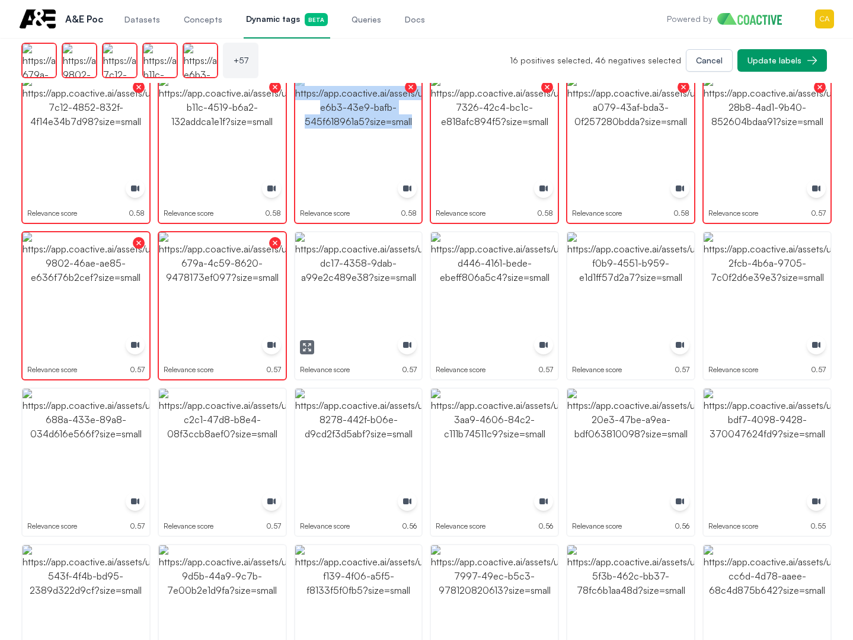
click at [360, 287] on img "button" at bounding box center [358, 295] width 127 height 127
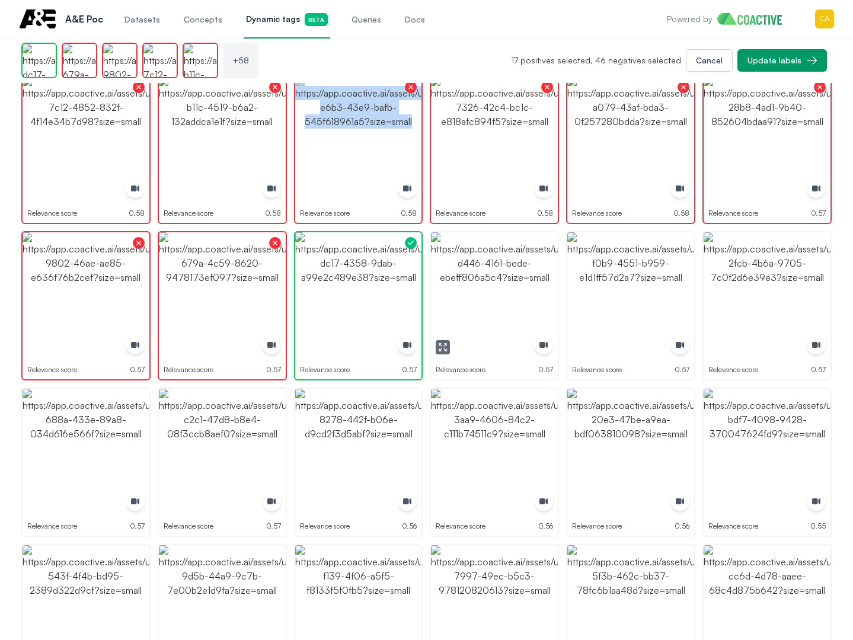
click at [473, 287] on img "button" at bounding box center [494, 295] width 127 height 127
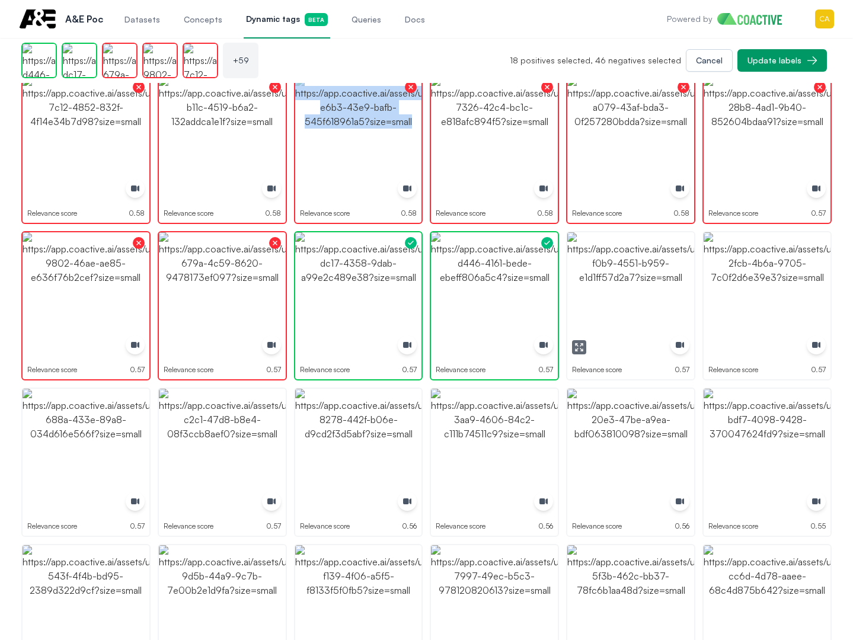
click at [633, 284] on img "button" at bounding box center [630, 295] width 127 height 127
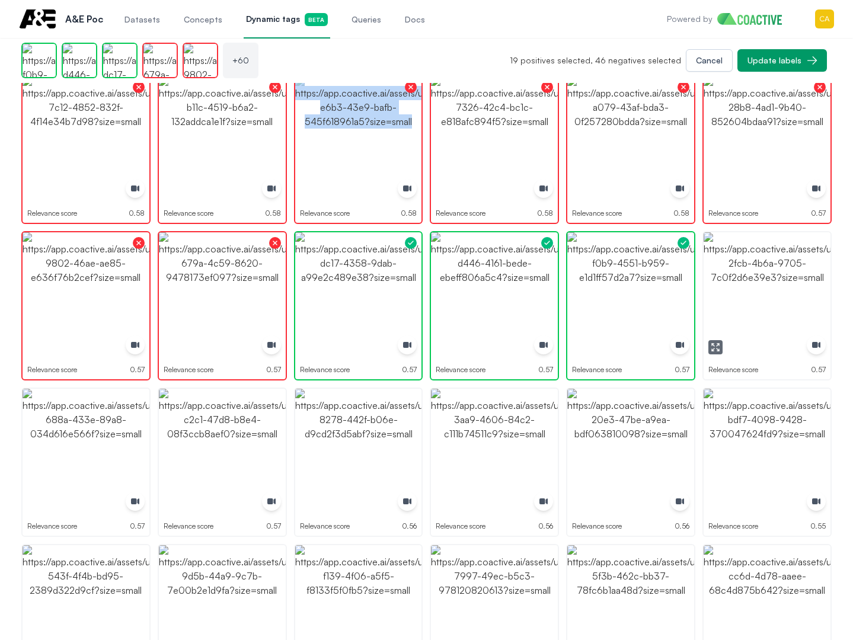
click at [825, 284] on img "button" at bounding box center [767, 295] width 127 height 127
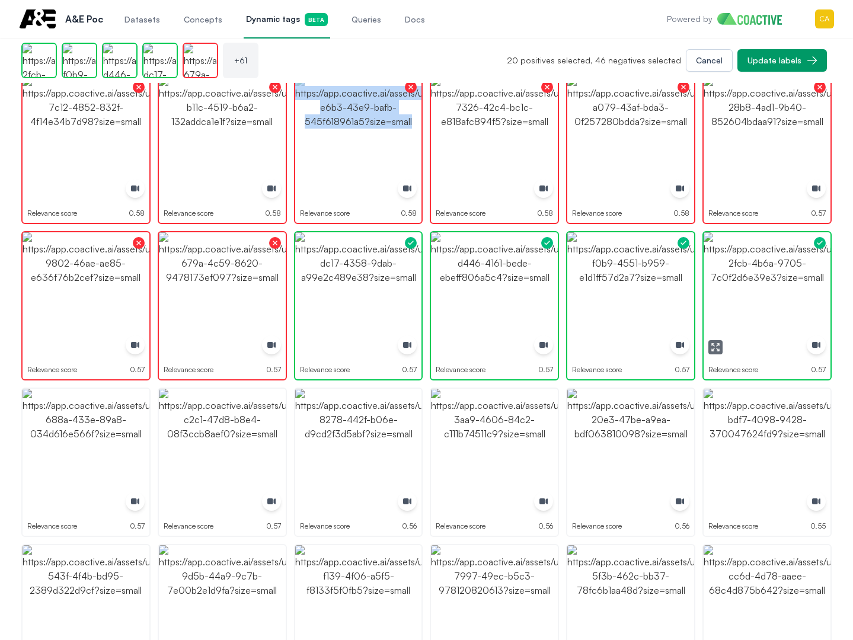
click at [784, 284] on img "button" at bounding box center [767, 295] width 127 height 127
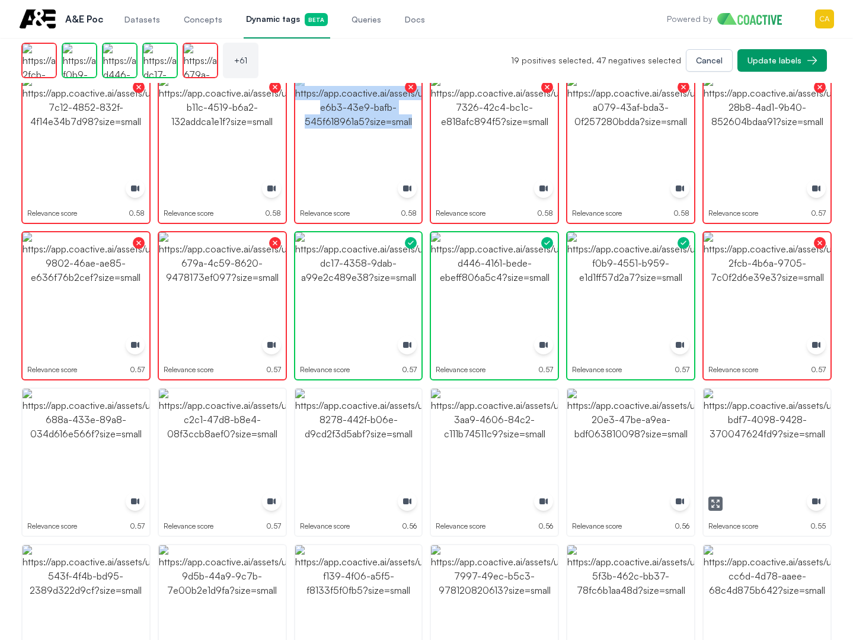
click at [779, 422] on img "button" at bounding box center [767, 452] width 127 height 127
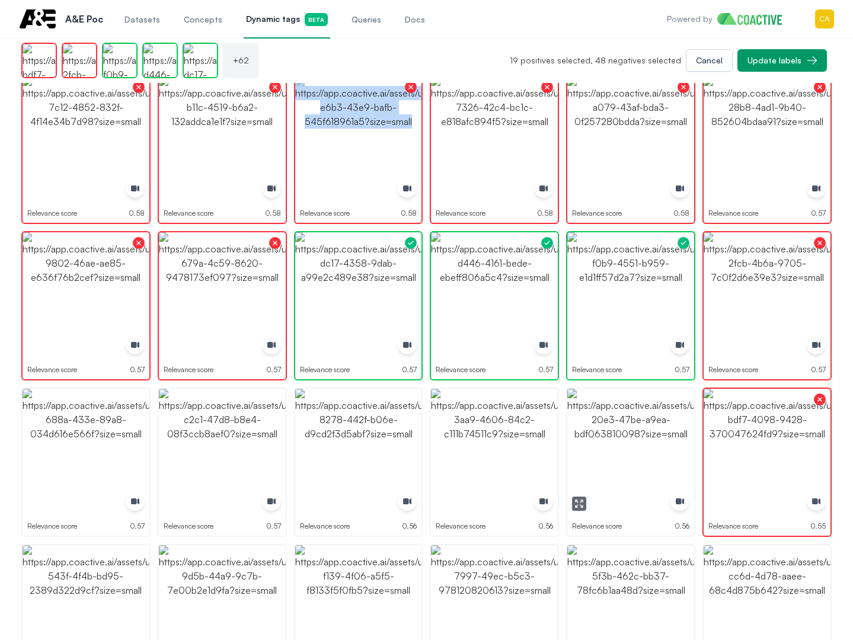
click at [618, 425] on img "button" at bounding box center [630, 452] width 127 height 127
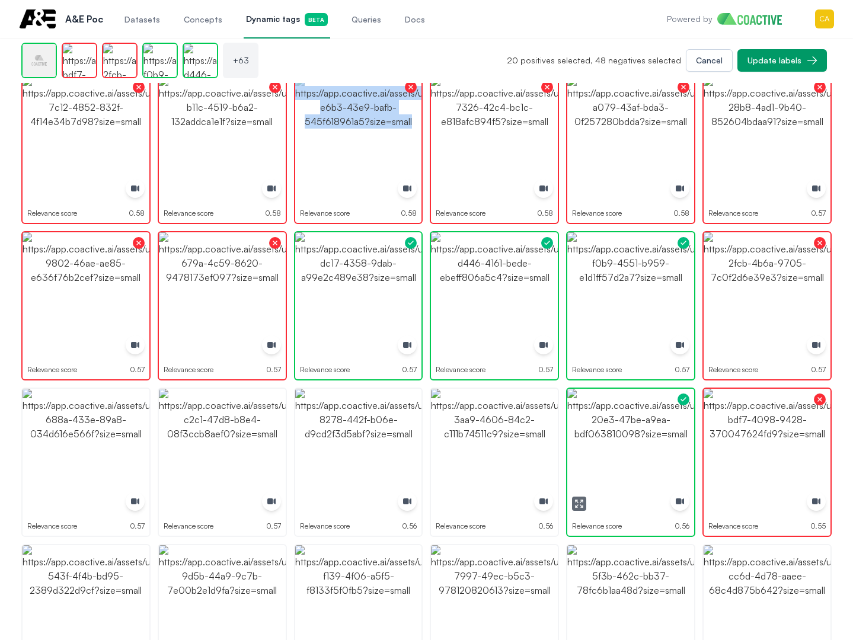
click at [443, 426] on img "button" at bounding box center [494, 452] width 127 height 127
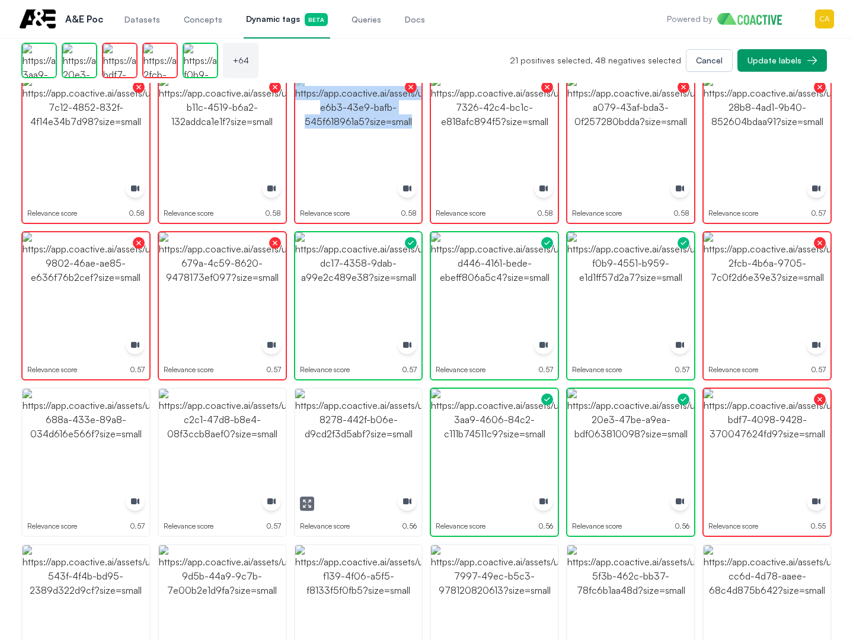
click at [341, 434] on img "button" at bounding box center [358, 452] width 127 height 127
drag, startPoint x: 341, startPoint y: 434, endPoint x: 328, endPoint y: 435, distance: 13.1
click at [341, 434] on img "button" at bounding box center [358, 452] width 127 height 127
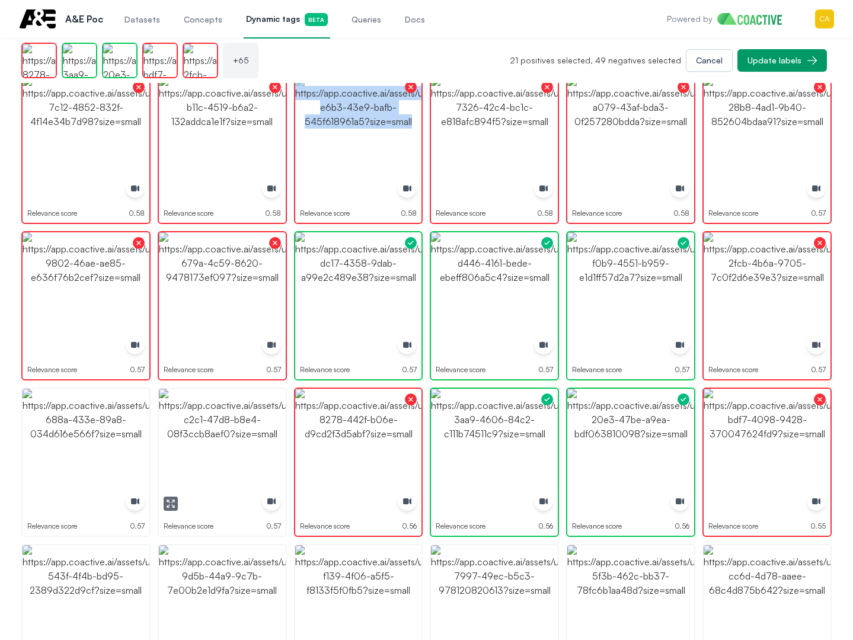
click at [211, 436] on img "button" at bounding box center [222, 452] width 127 height 127
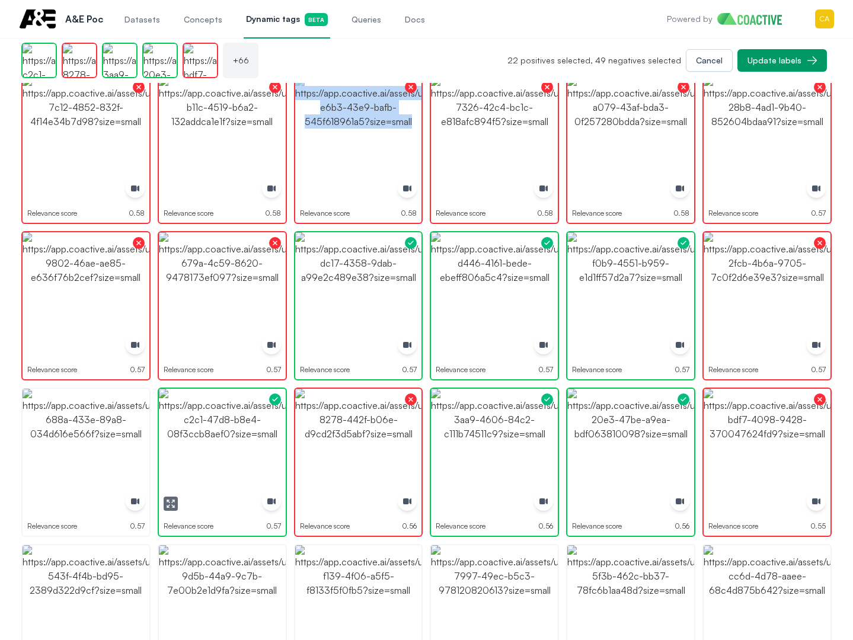
drag, startPoint x: 211, startPoint y: 436, endPoint x: 99, endPoint y: 447, distance: 112.6
click at [210, 436] on img "button" at bounding box center [222, 452] width 127 height 127
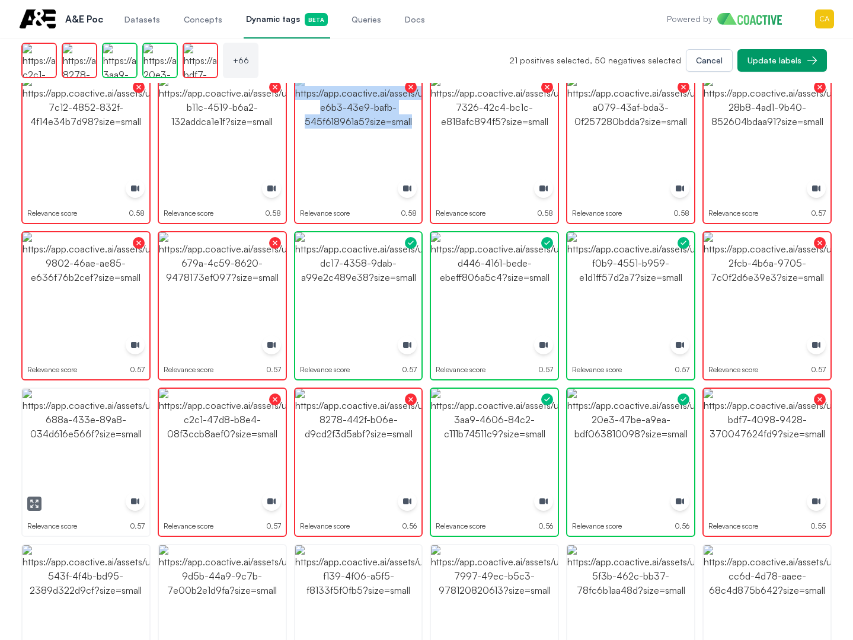
click at [47, 447] on img "button" at bounding box center [86, 452] width 127 height 127
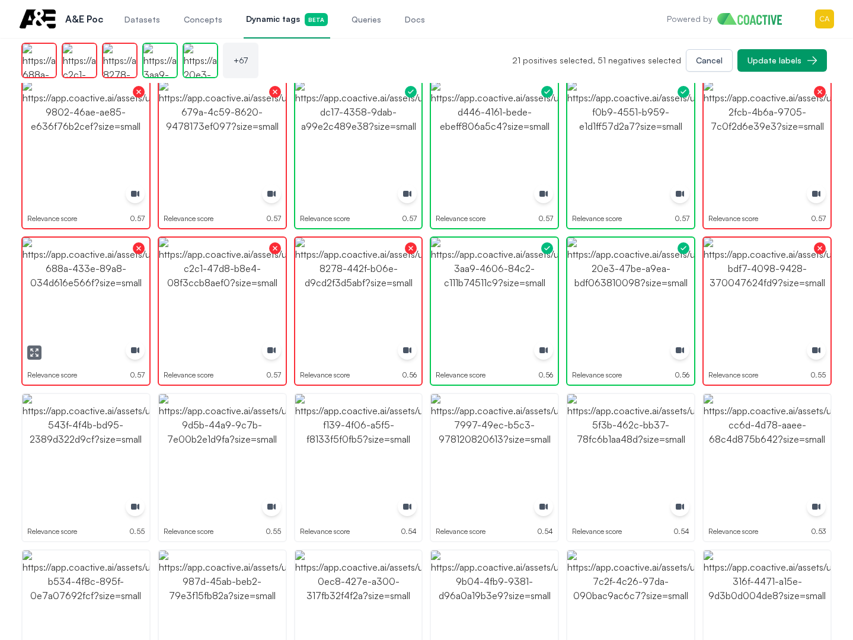
scroll to position [1784, 0]
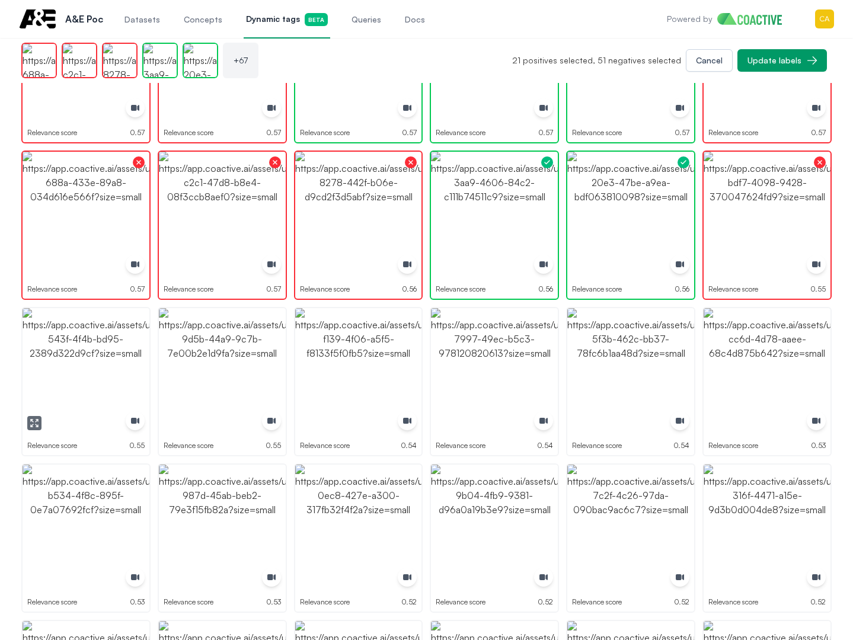
click at [75, 383] on img "button" at bounding box center [86, 371] width 127 height 127
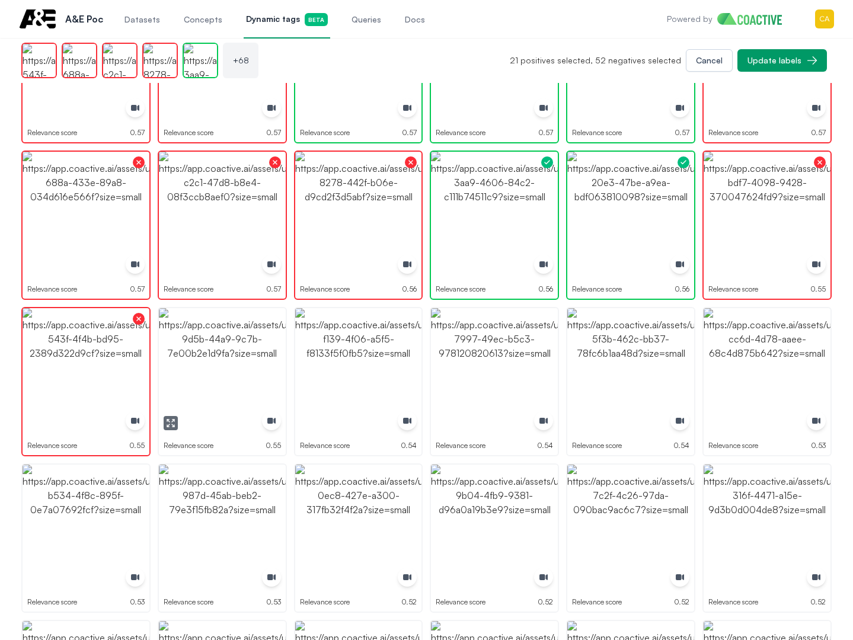
click at [188, 376] on img "button" at bounding box center [222, 371] width 127 height 127
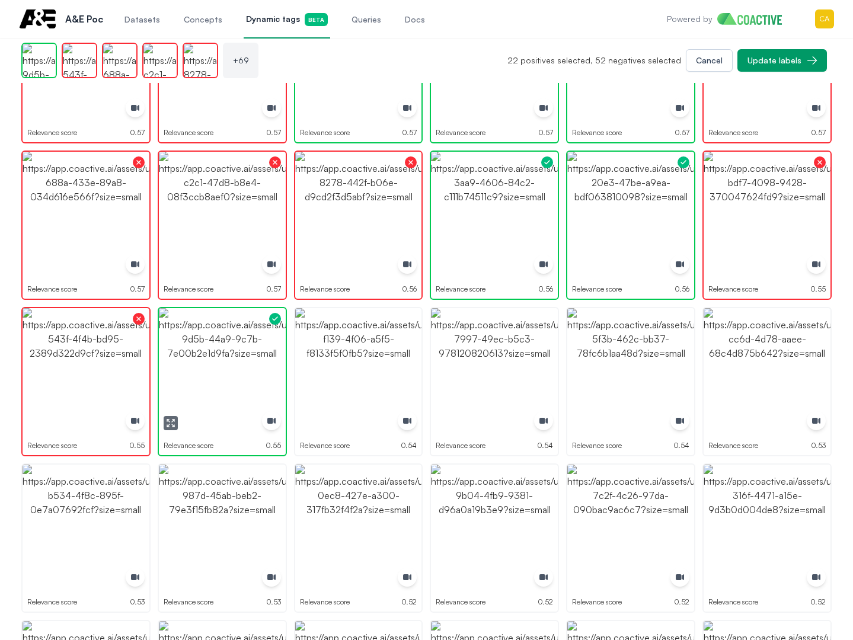
click at [188, 376] on img "button" at bounding box center [222, 371] width 127 height 127
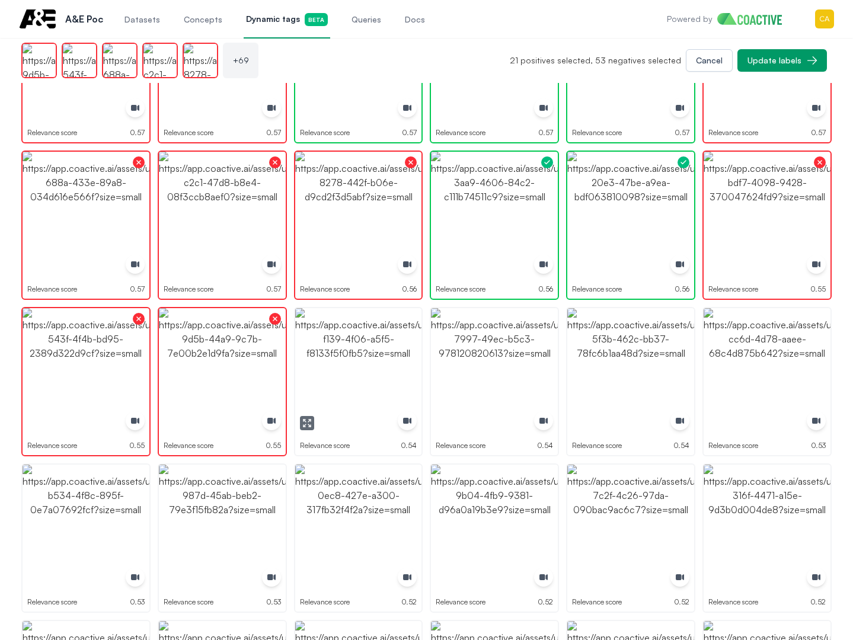
click at [329, 375] on img "button" at bounding box center [358, 371] width 127 height 127
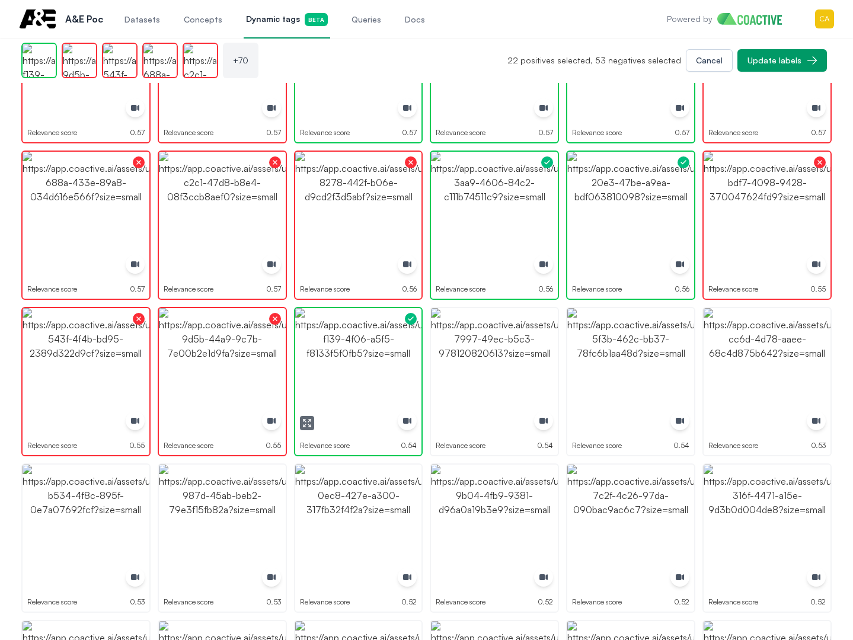
click at [329, 375] on img "button" at bounding box center [358, 371] width 127 height 127
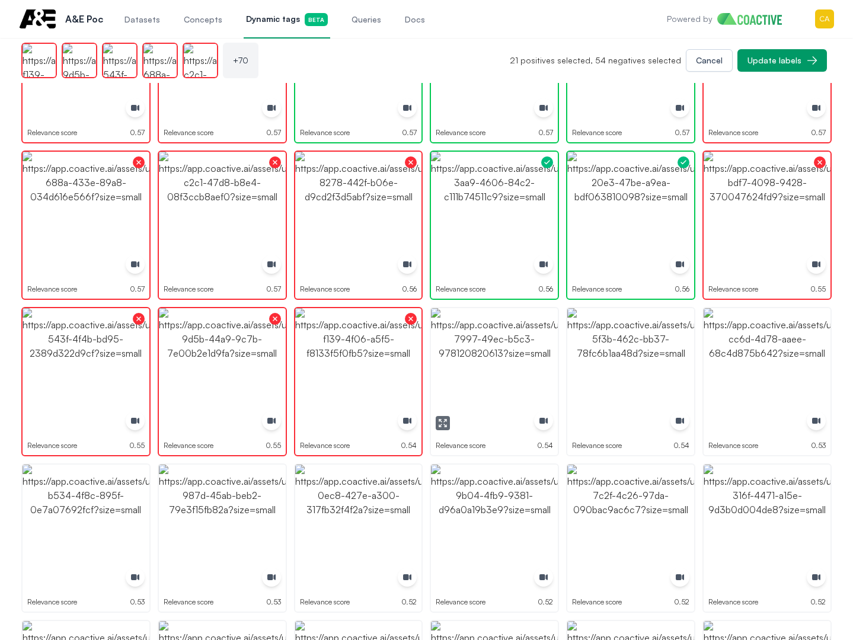
click at [514, 372] on img "button" at bounding box center [494, 371] width 127 height 127
click at [599, 363] on img "button" at bounding box center [630, 371] width 127 height 127
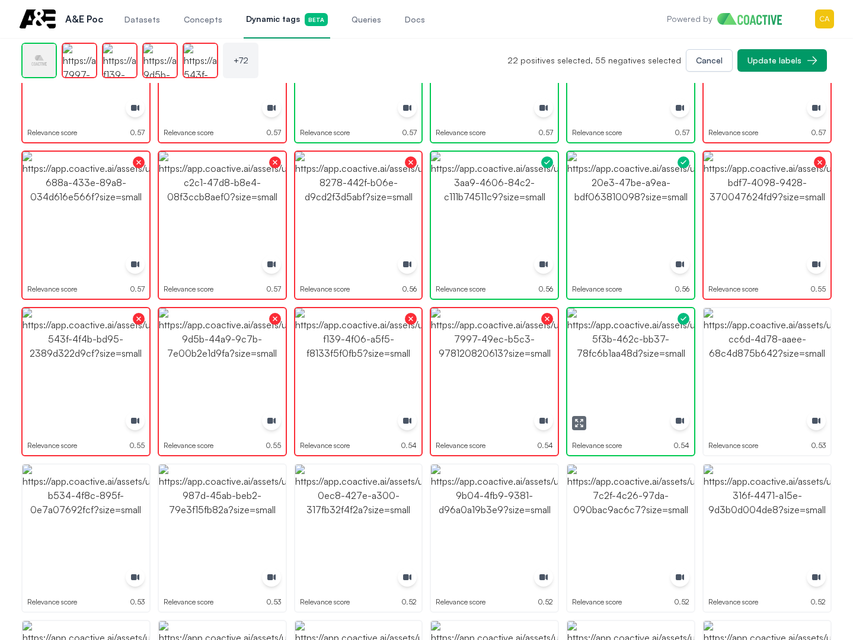
click at [599, 363] on img "button" at bounding box center [630, 371] width 127 height 127
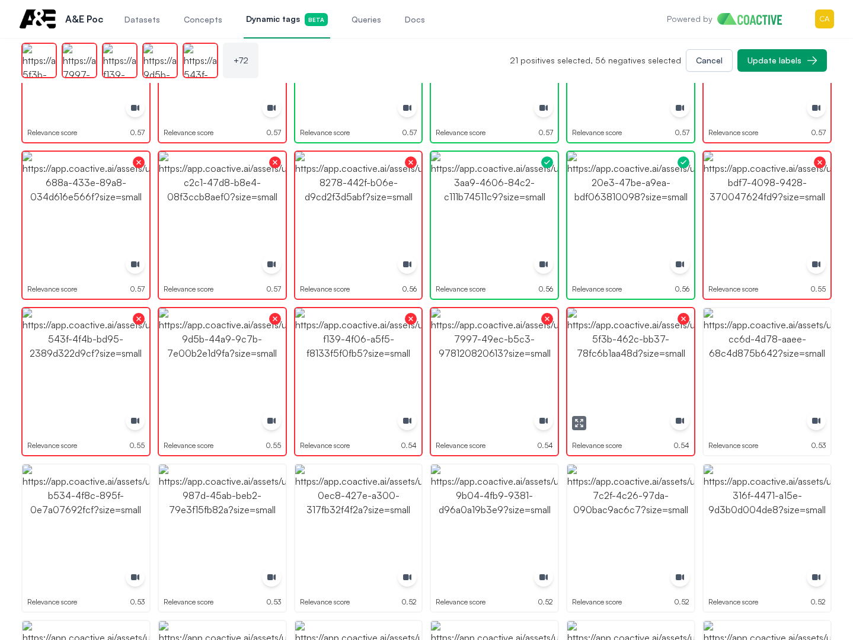
click at [572, 426] on button "button" at bounding box center [579, 423] width 14 height 14
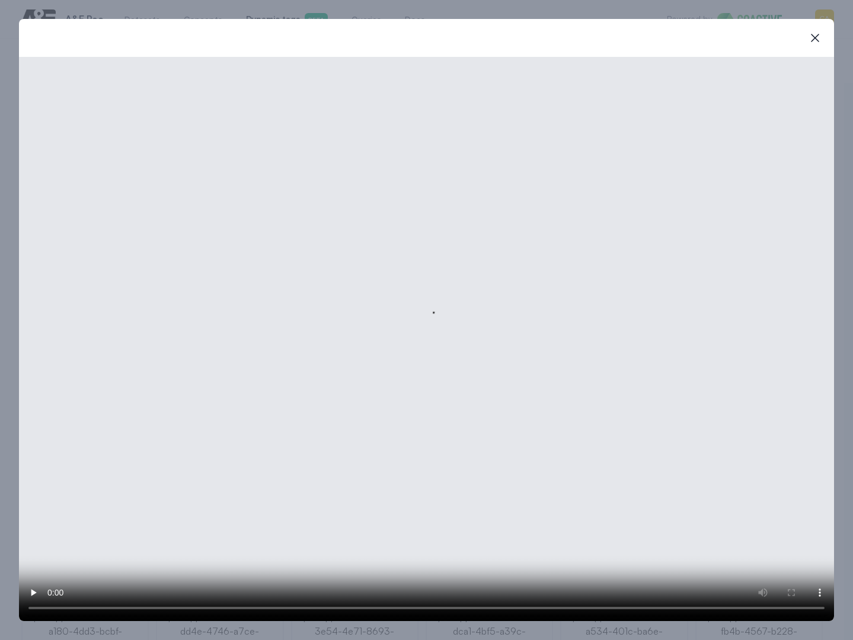
scroll to position [1799, 0]
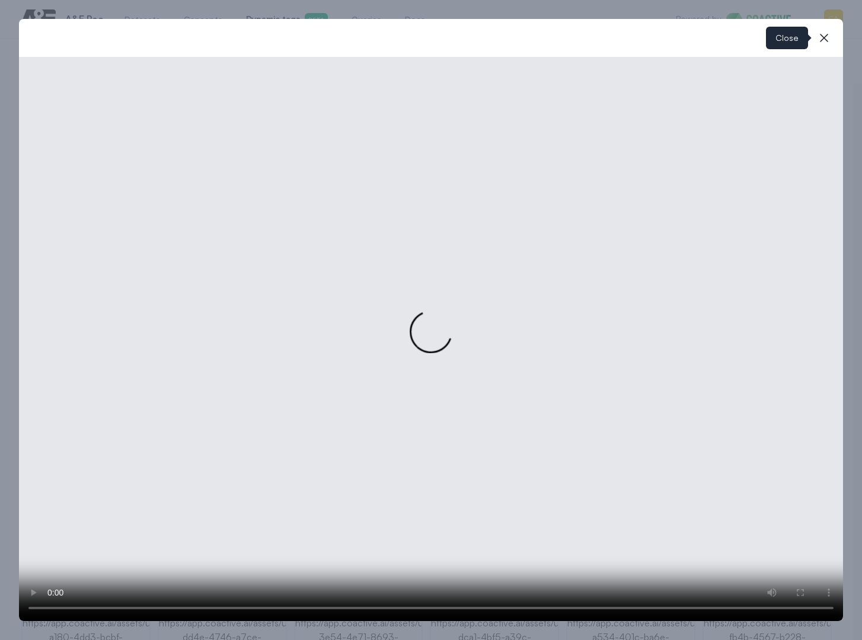
click at [824, 39] on icon "button" at bounding box center [824, 38] width 8 height 8
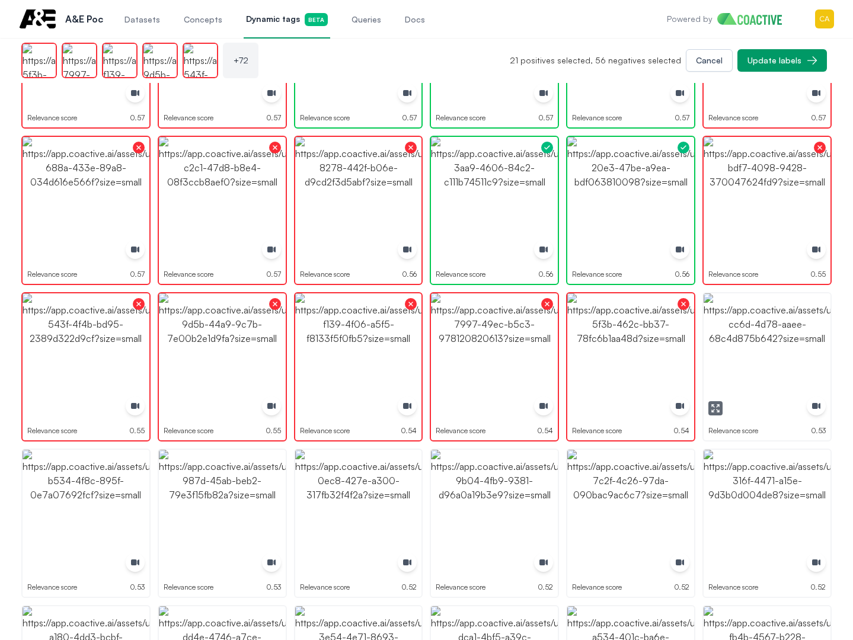
click at [776, 342] on img "button" at bounding box center [767, 356] width 127 height 127
drag, startPoint x: 776, startPoint y: 342, endPoint x: 769, endPoint y: 364, distance: 22.9
click at [775, 342] on img "button" at bounding box center [767, 356] width 127 height 127
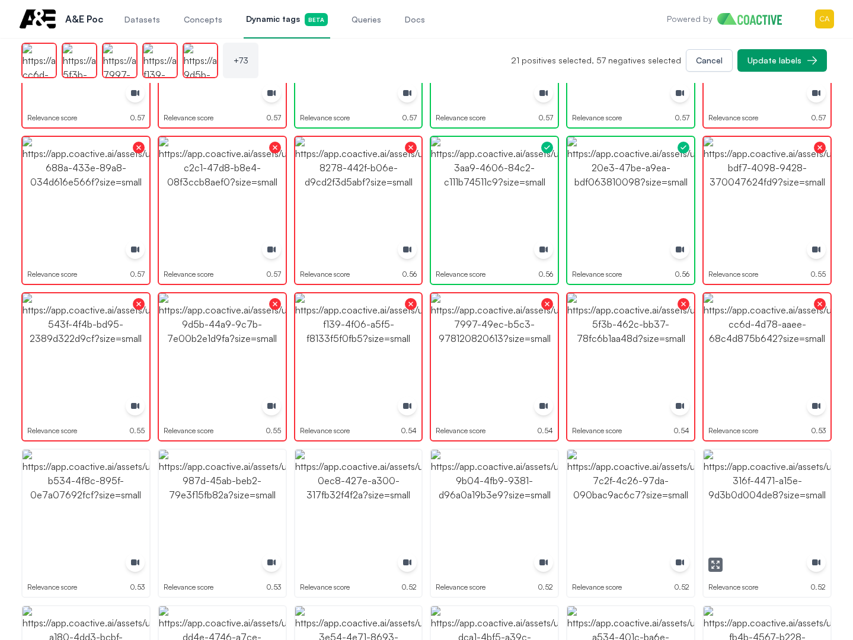
click at [749, 481] on img "button" at bounding box center [767, 513] width 127 height 127
click at [609, 488] on img "button" at bounding box center [630, 513] width 127 height 127
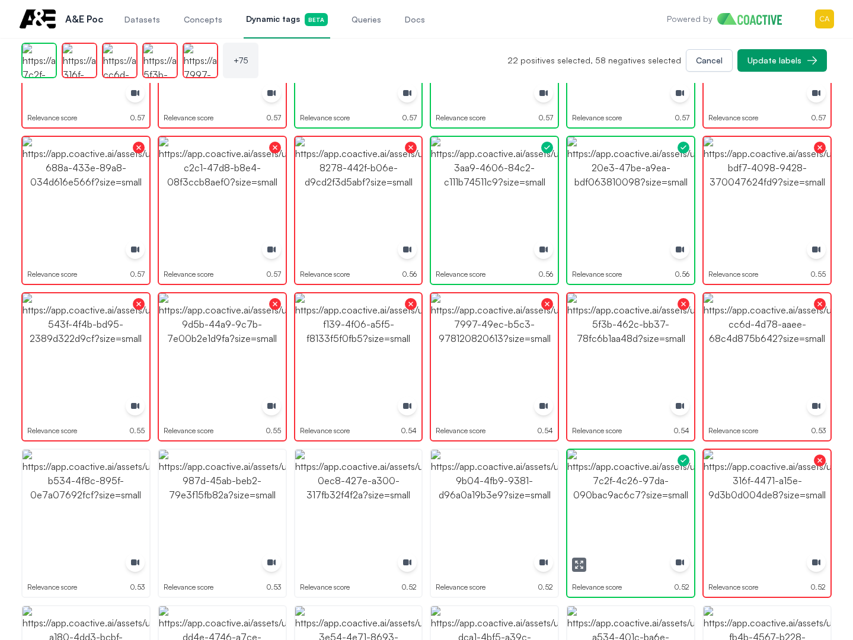
drag, startPoint x: 609, startPoint y: 488, endPoint x: 538, endPoint y: 489, distance: 71.1
click at [609, 488] on img "button" at bounding box center [630, 513] width 127 height 127
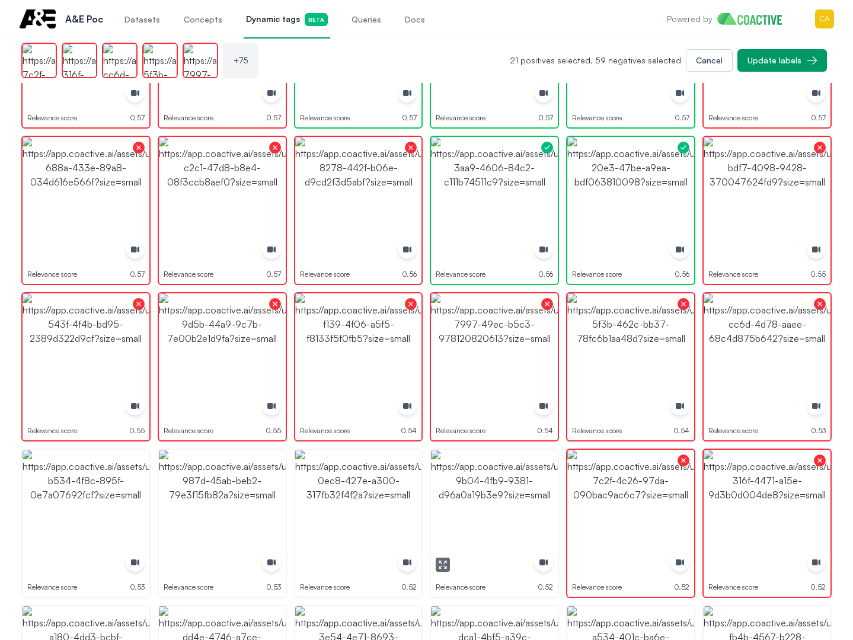
click at [487, 490] on img "button" at bounding box center [494, 513] width 127 height 127
click at [386, 497] on img "button" at bounding box center [358, 513] width 127 height 127
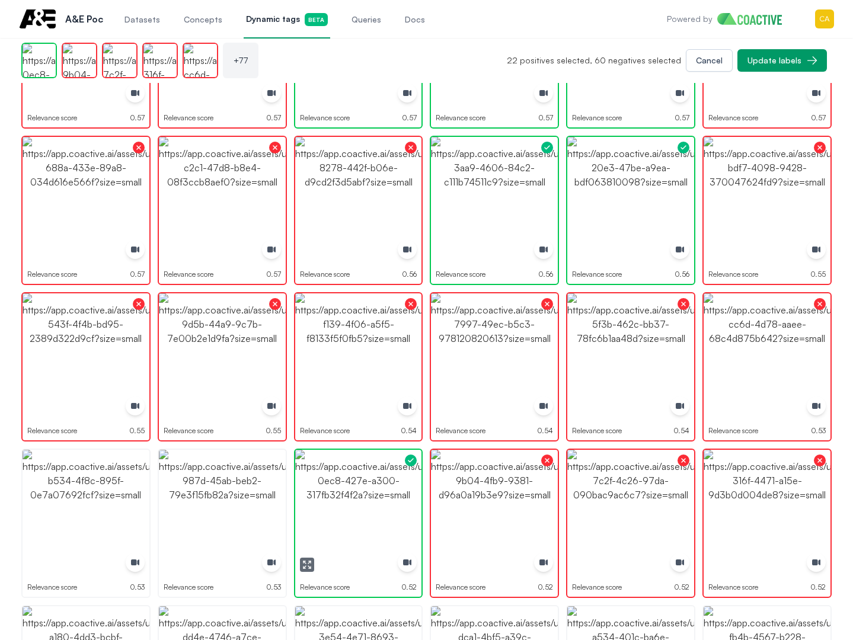
click at [386, 497] on img "button" at bounding box center [358, 513] width 127 height 127
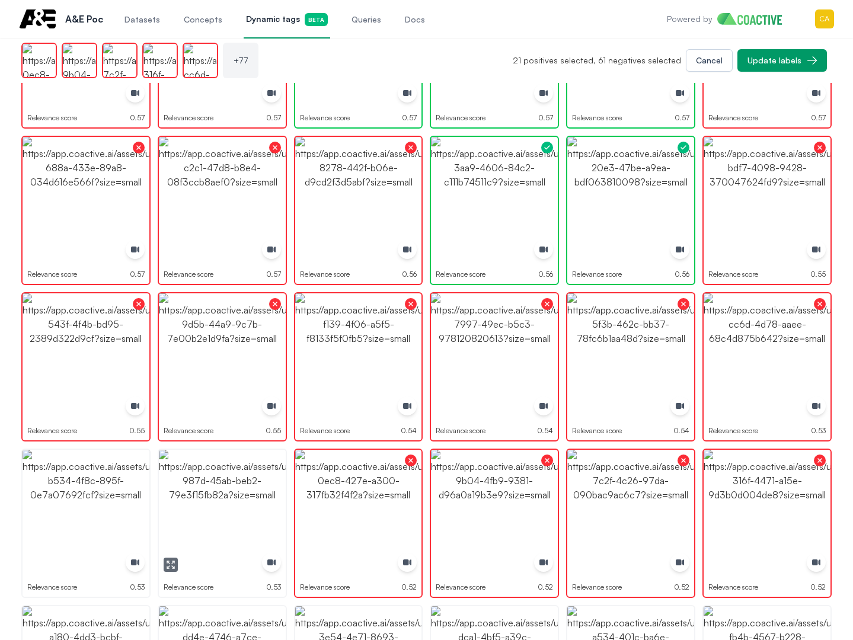
click at [216, 497] on img "button" at bounding box center [222, 513] width 127 height 127
click at [81, 497] on img "button" at bounding box center [86, 513] width 127 height 127
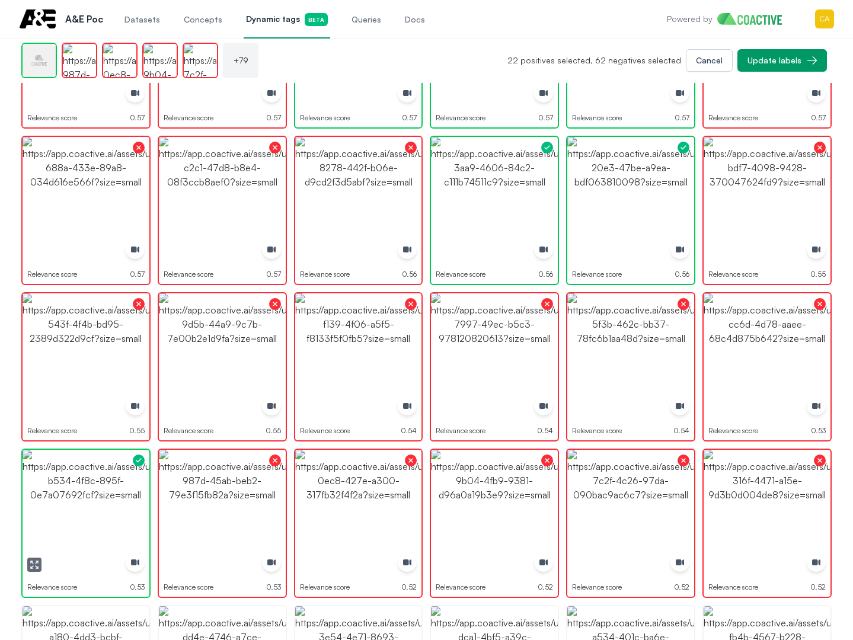
click at [80, 497] on img "button" at bounding box center [86, 513] width 127 height 127
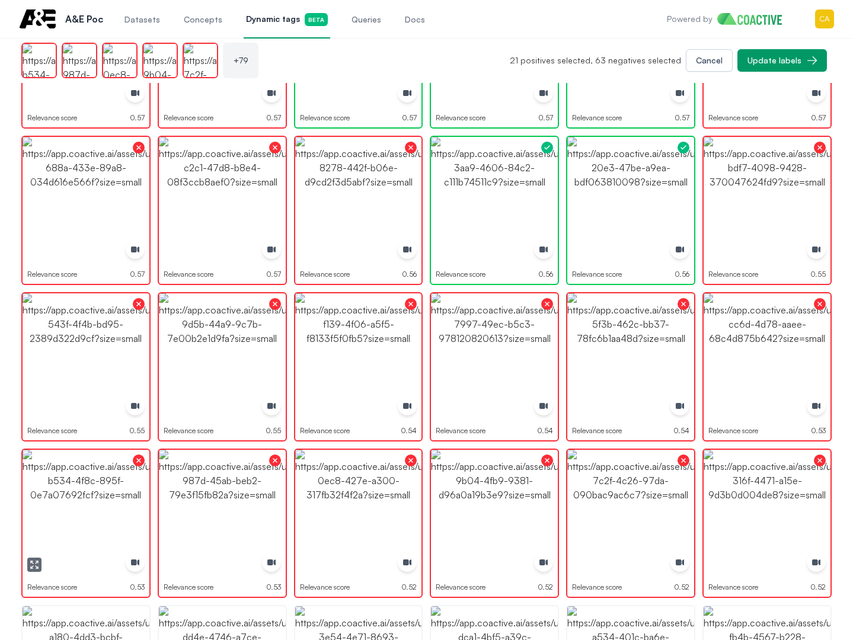
click at [34, 565] on icon "button" at bounding box center [34, 564] width 9 height 9
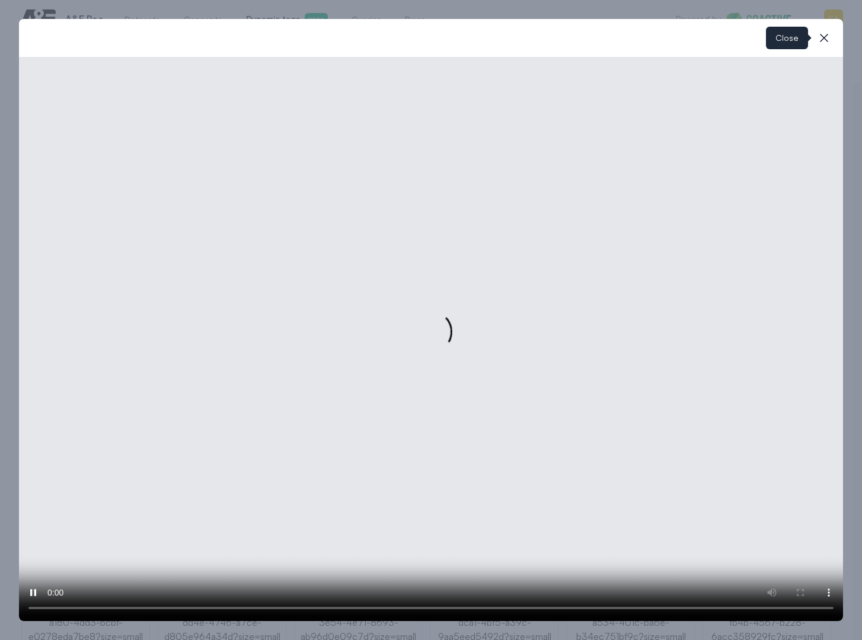
click at [827, 34] on icon "button" at bounding box center [824, 38] width 8 height 8
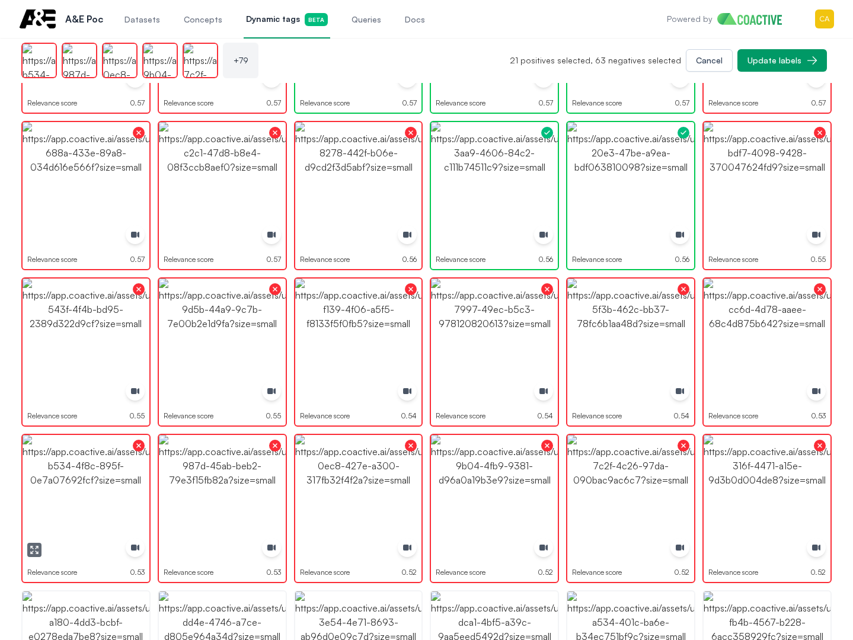
click at [109, 463] on img "button" at bounding box center [86, 498] width 127 height 127
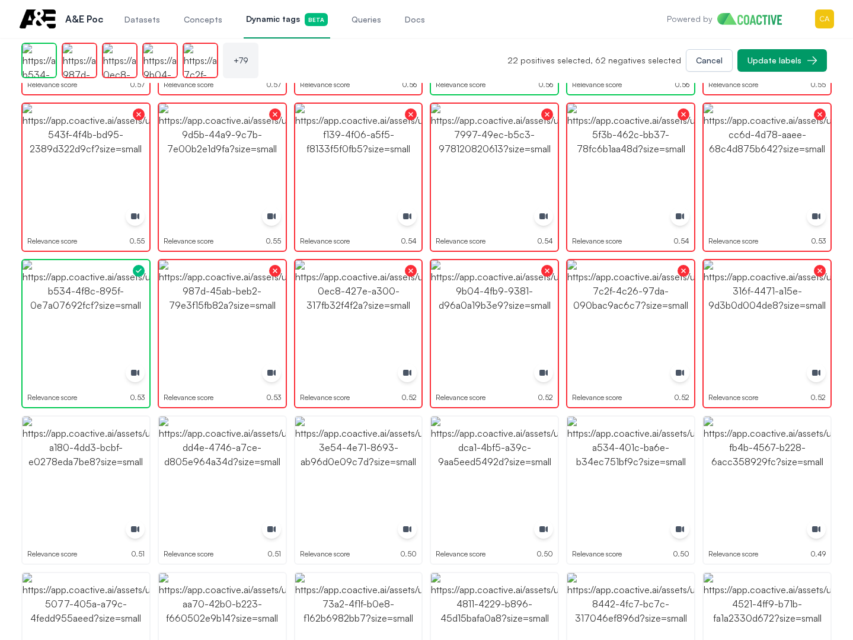
scroll to position [2169, 0]
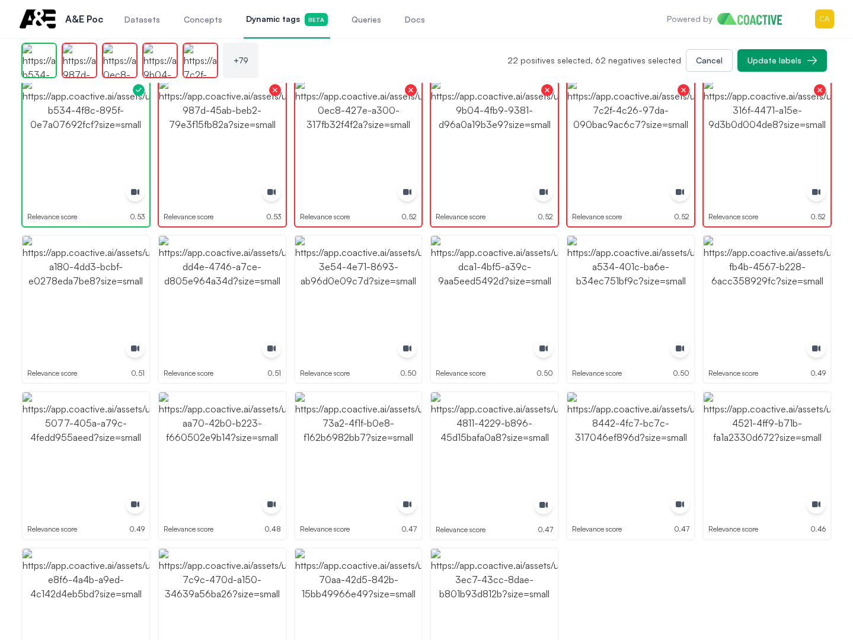
click at [103, 292] on img "button" at bounding box center [86, 299] width 127 height 127
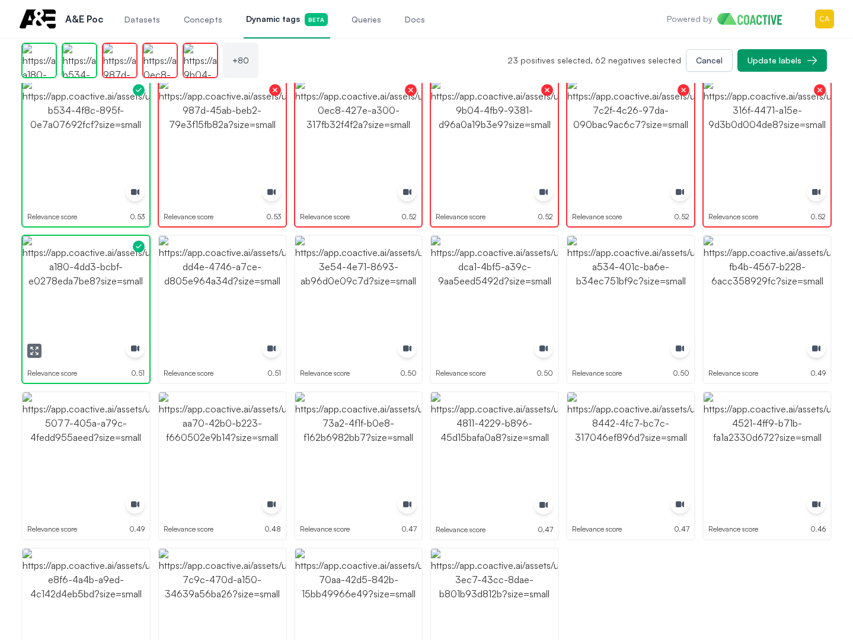
click at [103, 292] on img "button" at bounding box center [86, 299] width 127 height 127
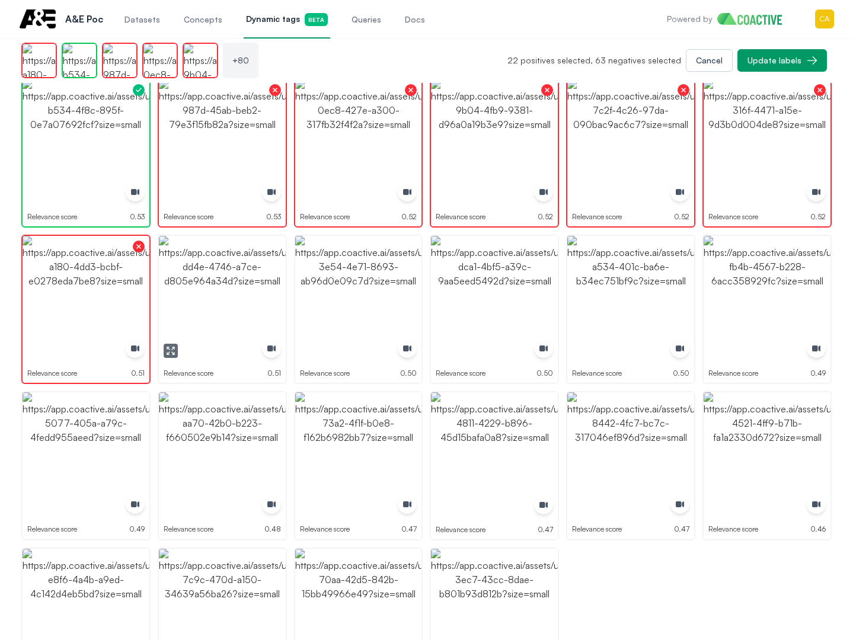
click at [187, 289] on img "button" at bounding box center [222, 299] width 127 height 127
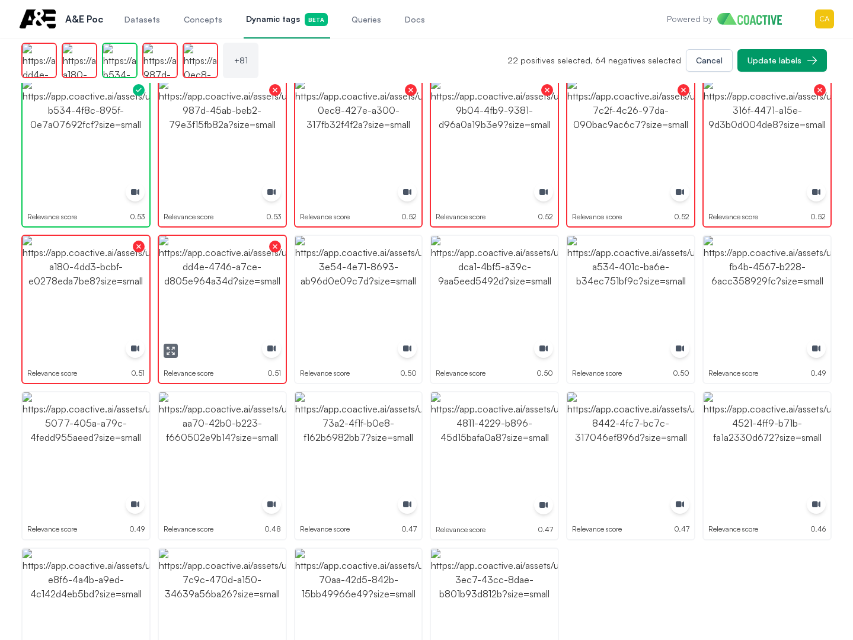
click at [300, 289] on img "button" at bounding box center [358, 299] width 127 height 127
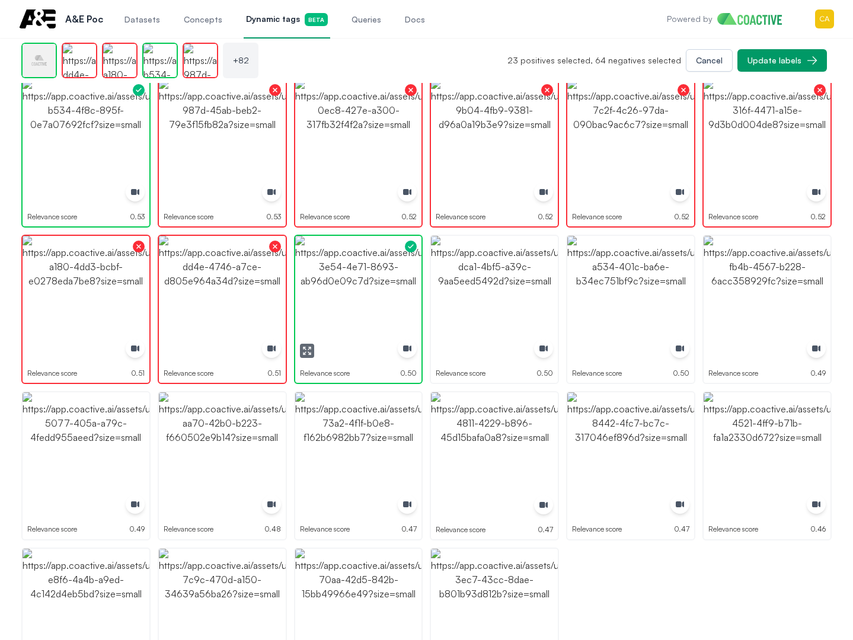
click at [300, 289] on img "button" at bounding box center [358, 299] width 127 height 127
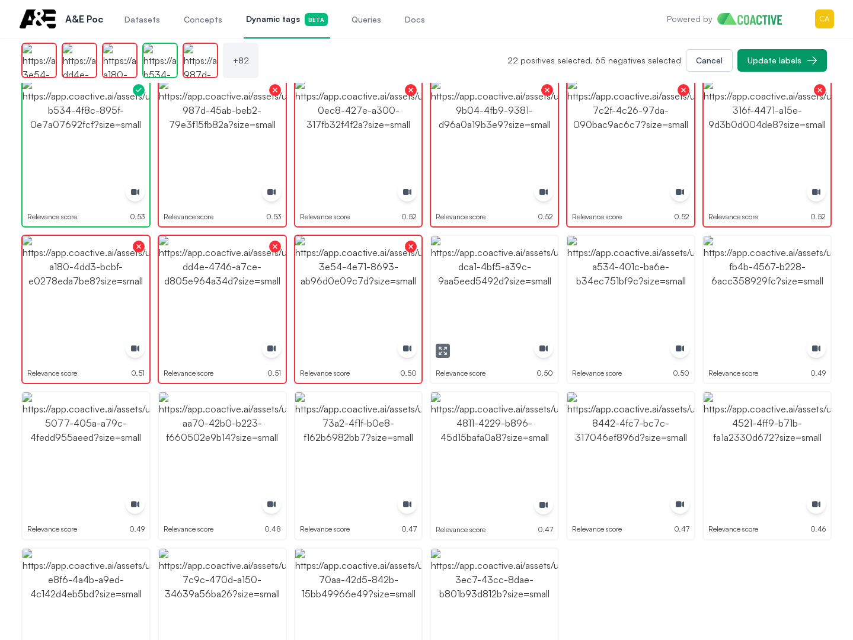
click at [459, 289] on img "button" at bounding box center [494, 299] width 127 height 127
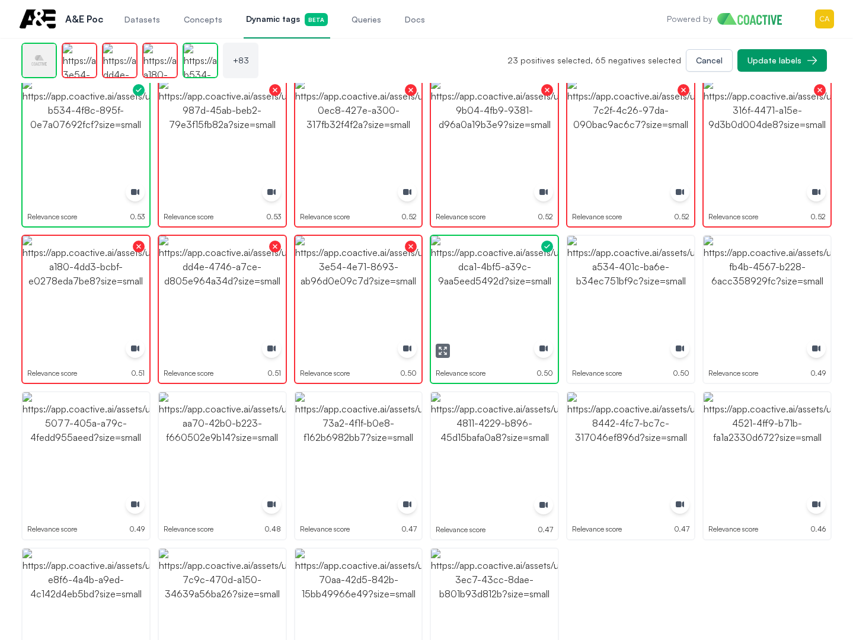
drag, startPoint x: 459, startPoint y: 289, endPoint x: 671, endPoint y: 290, distance: 212.2
click at [460, 289] on img "button" at bounding box center [494, 299] width 127 height 127
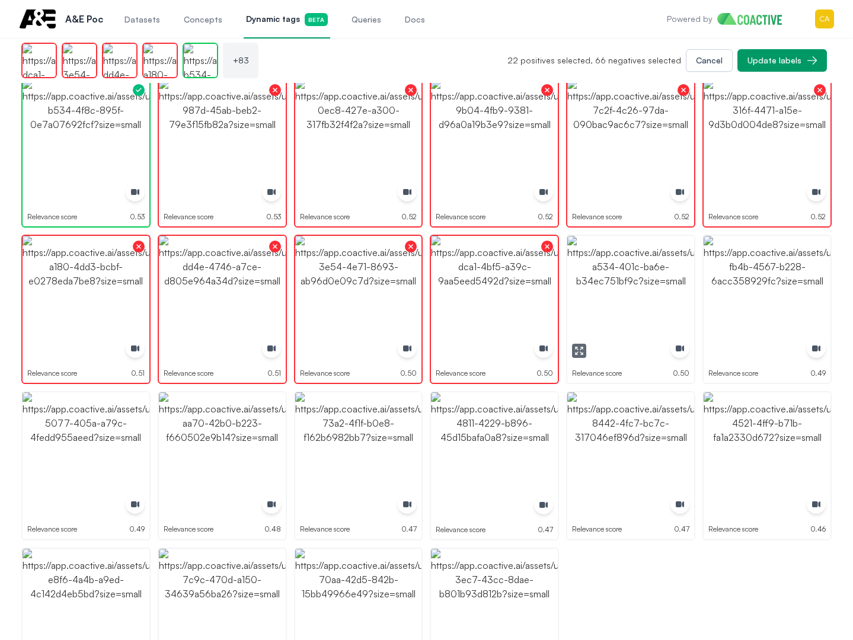
click at [672, 291] on img "button" at bounding box center [630, 299] width 127 height 127
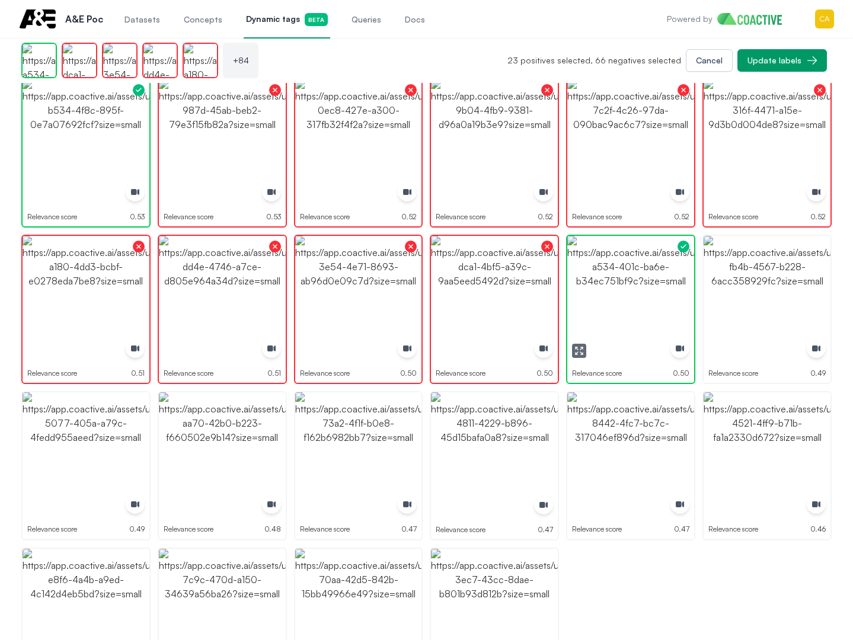
click at [746, 291] on img "button" at bounding box center [767, 299] width 127 height 127
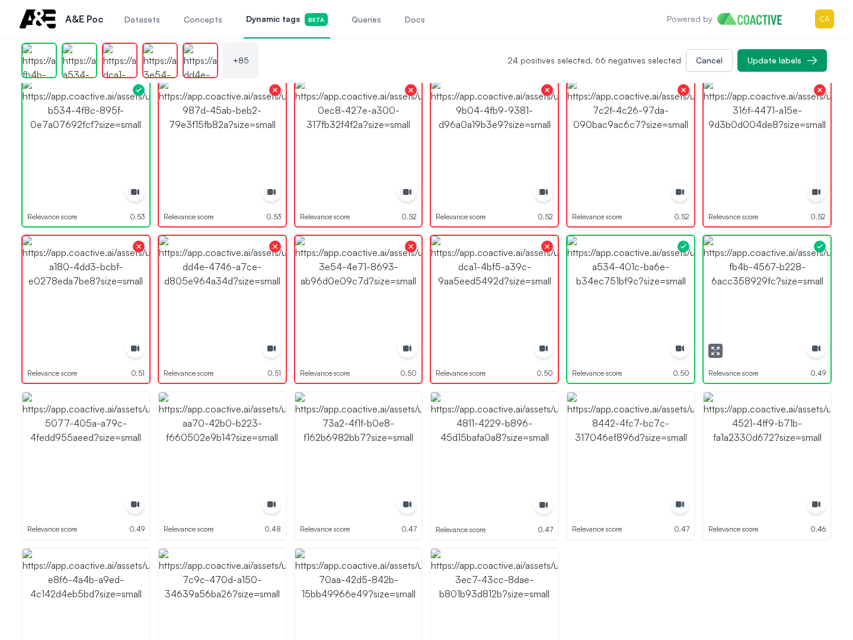
click at [746, 291] on img "button" at bounding box center [767, 299] width 127 height 127
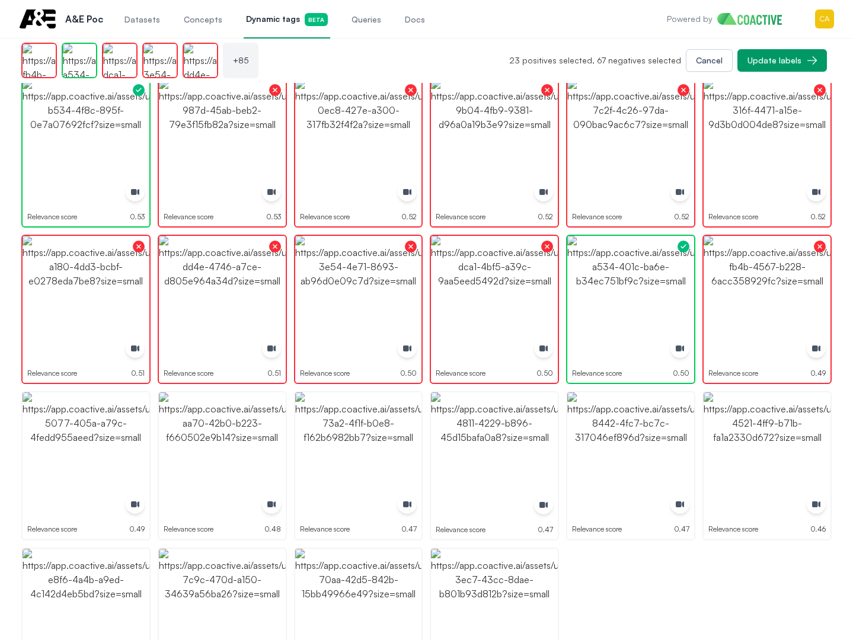
click at [756, 471] on img "button" at bounding box center [767, 455] width 127 height 127
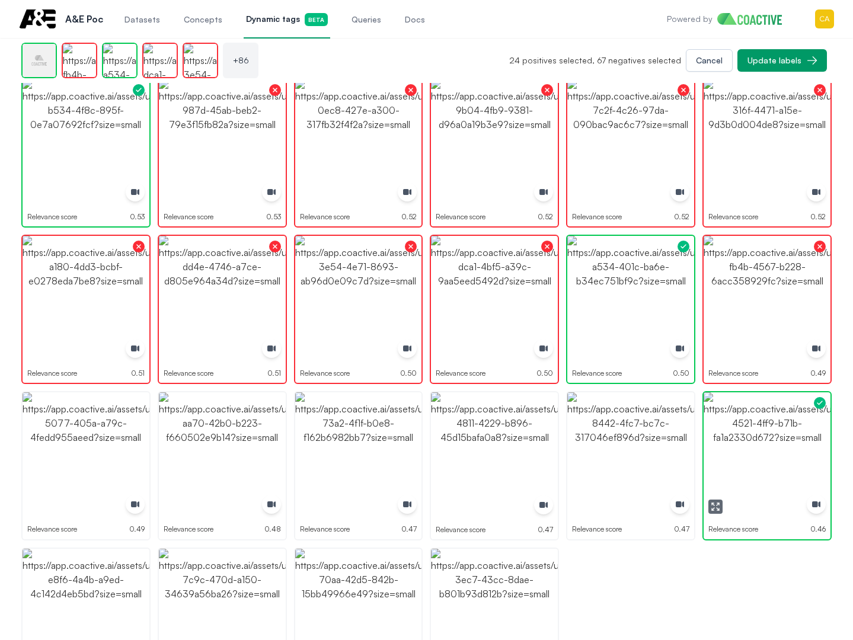
click at [756, 471] on img "button" at bounding box center [767, 455] width 127 height 127
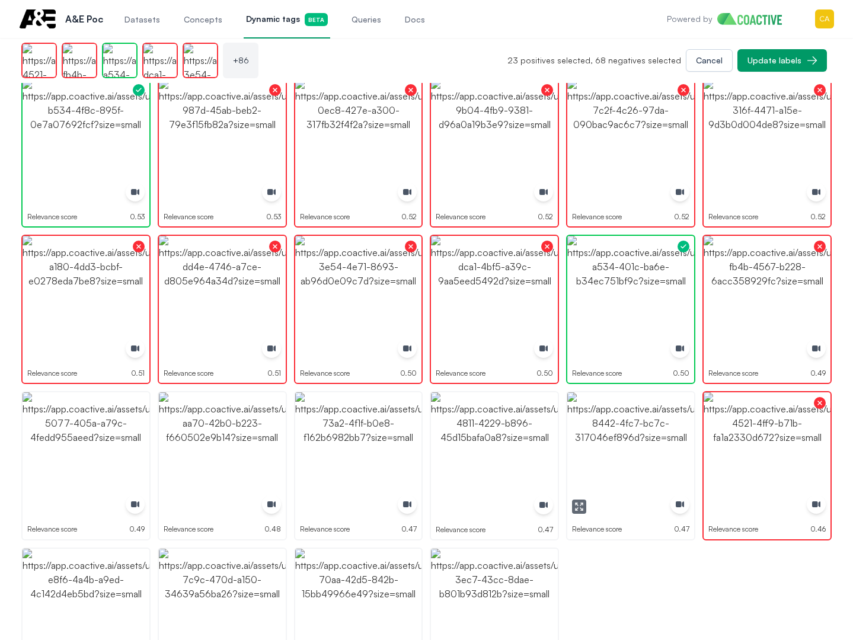
click at [626, 453] on img "button" at bounding box center [630, 455] width 127 height 127
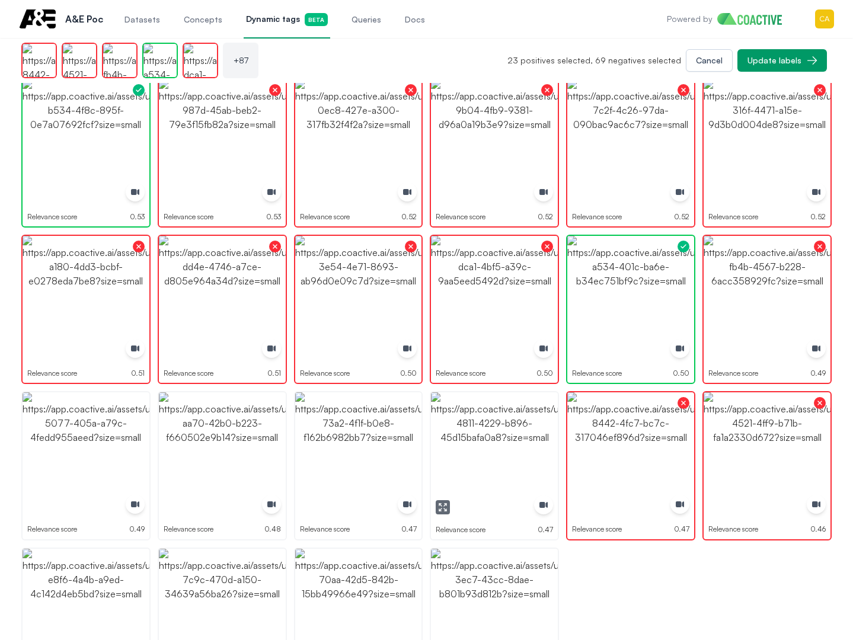
click at [512, 451] on img "button" at bounding box center [494, 455] width 127 height 127
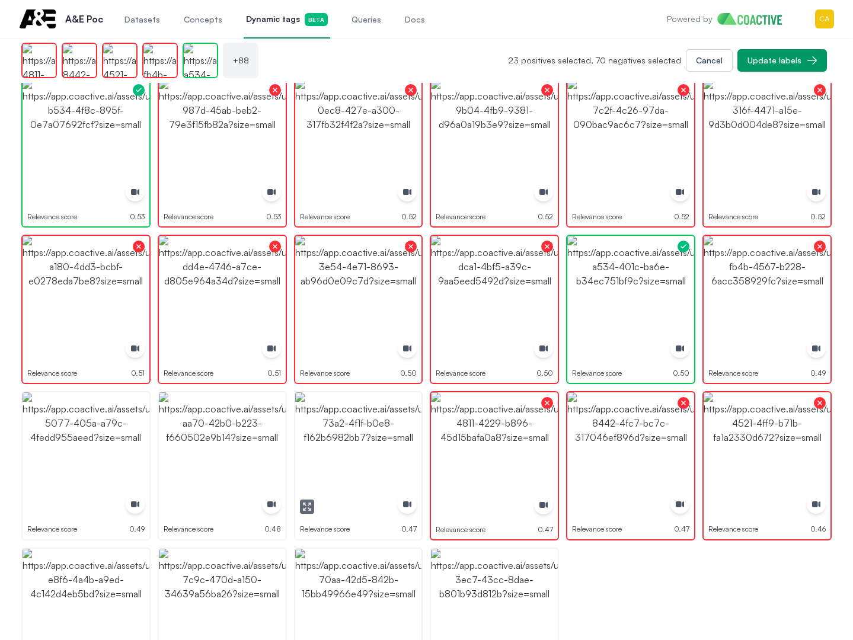
click at [344, 451] on img "button" at bounding box center [358, 455] width 127 height 127
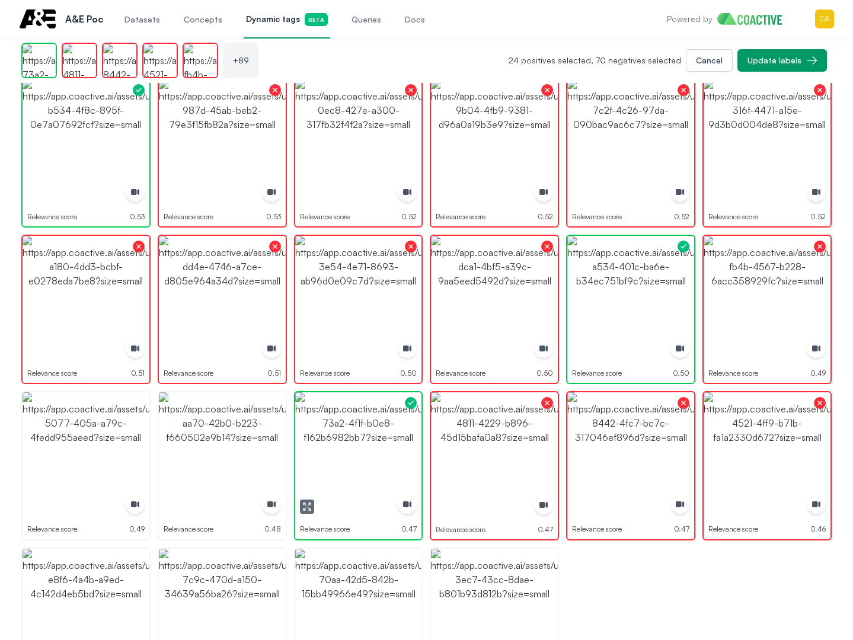
click at [344, 451] on img "button" at bounding box center [358, 455] width 127 height 127
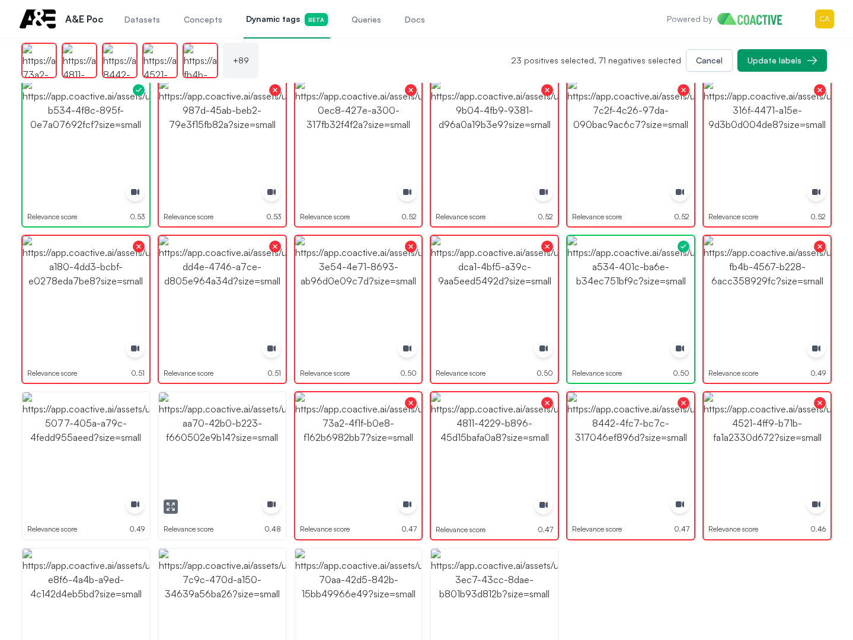
click at [204, 449] on img "button" at bounding box center [222, 455] width 127 height 127
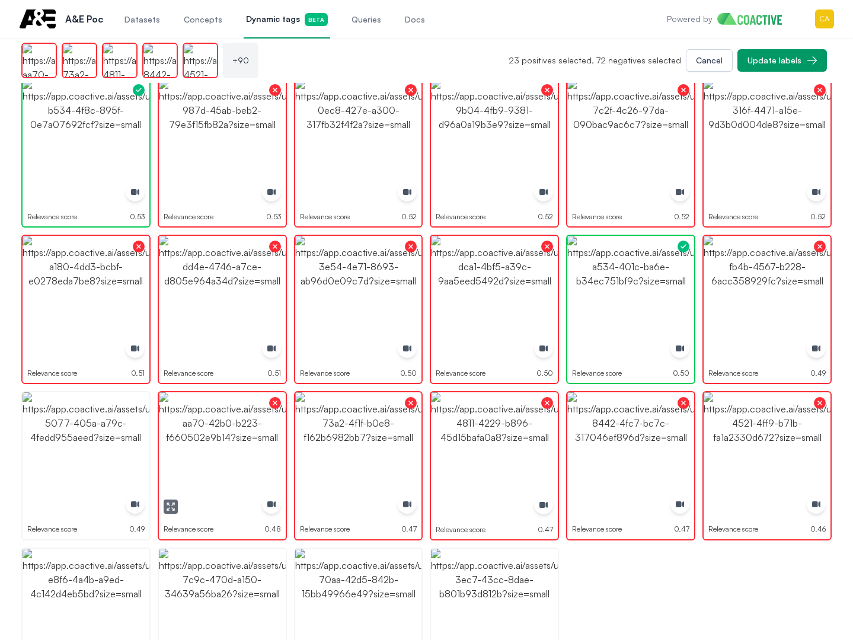
click at [200, 449] on img "button" at bounding box center [222, 455] width 127 height 127
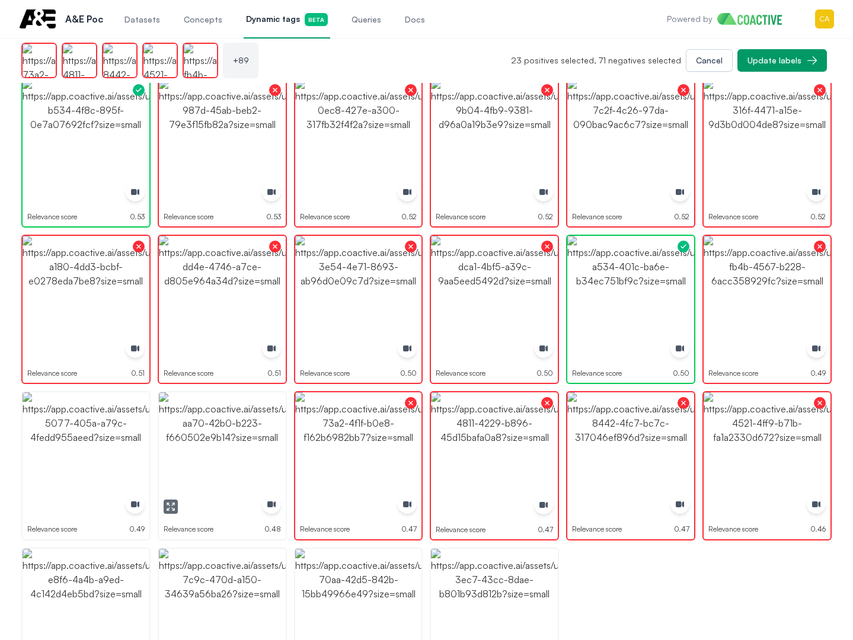
click at [208, 447] on img "button" at bounding box center [222, 455] width 127 height 127
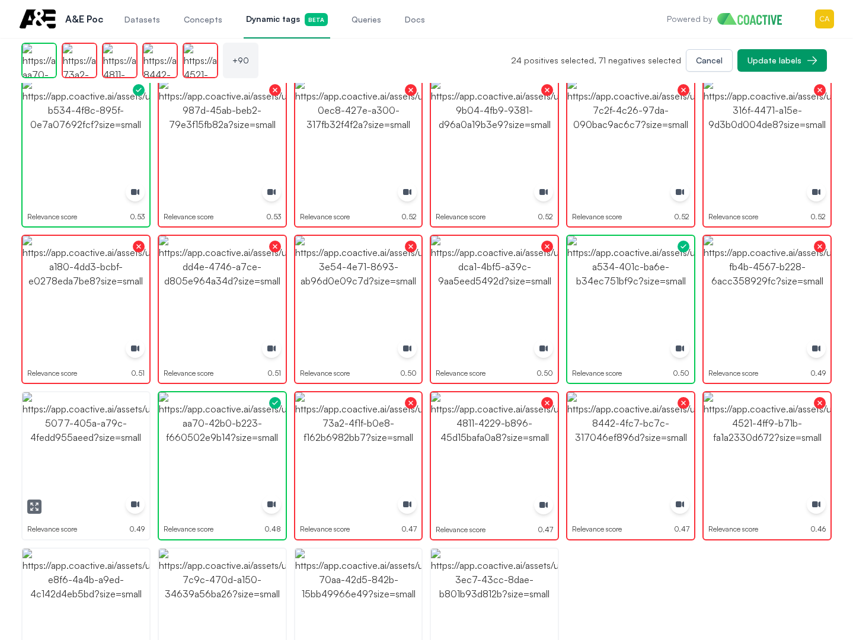
click at [106, 445] on img "button" at bounding box center [86, 455] width 127 height 127
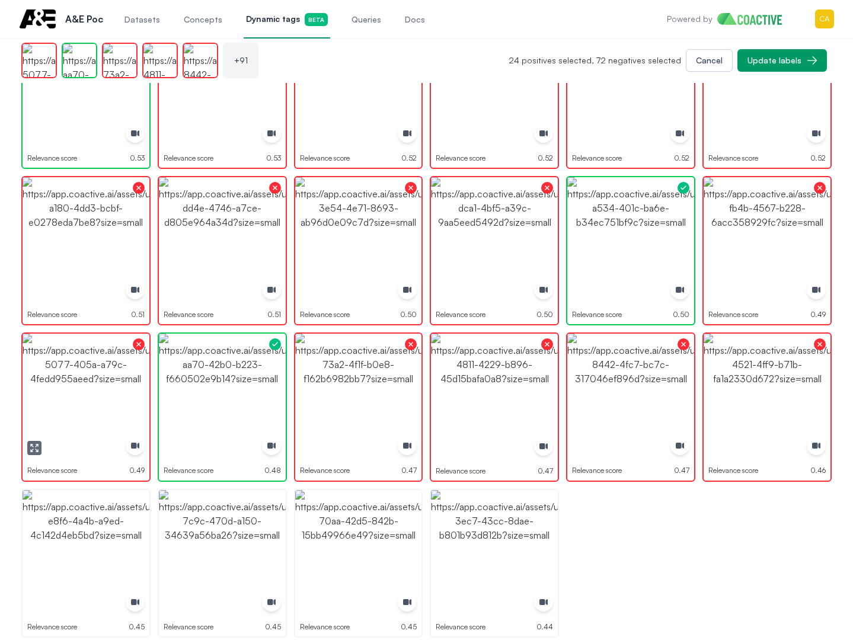
scroll to position [2235, 0]
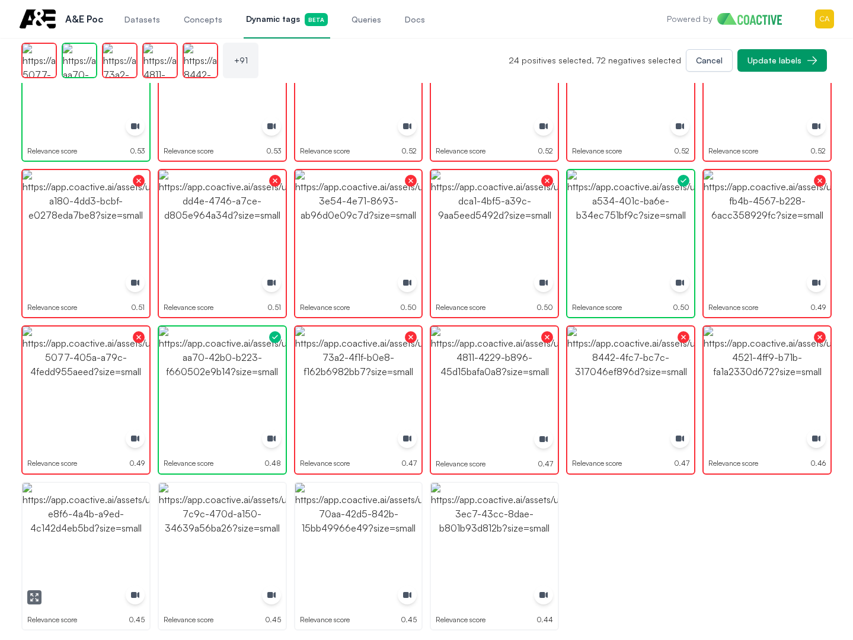
click at [69, 521] on img "button" at bounding box center [86, 546] width 127 height 127
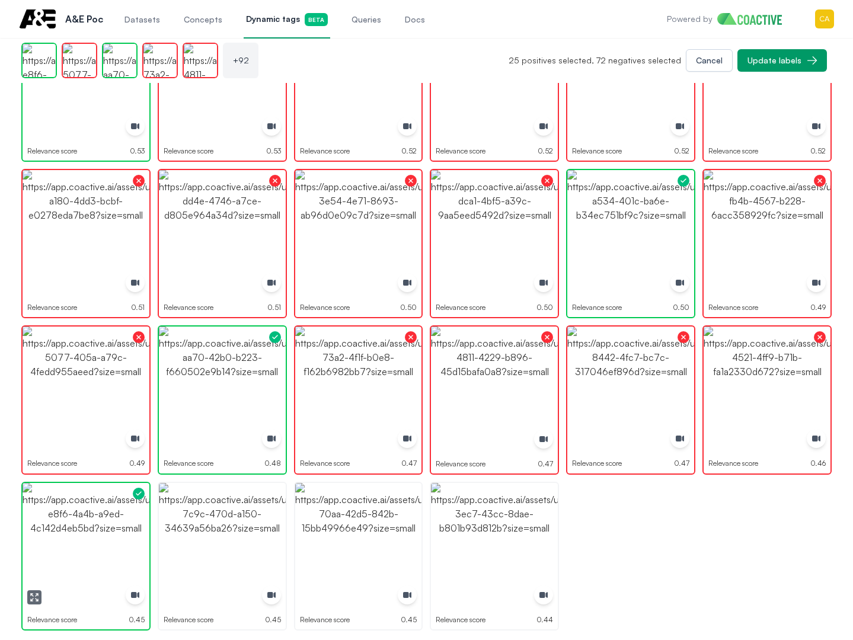
drag, startPoint x: 69, startPoint y: 521, endPoint x: 177, endPoint y: 520, distance: 108.5
click at [67, 521] on img "button" at bounding box center [86, 546] width 127 height 127
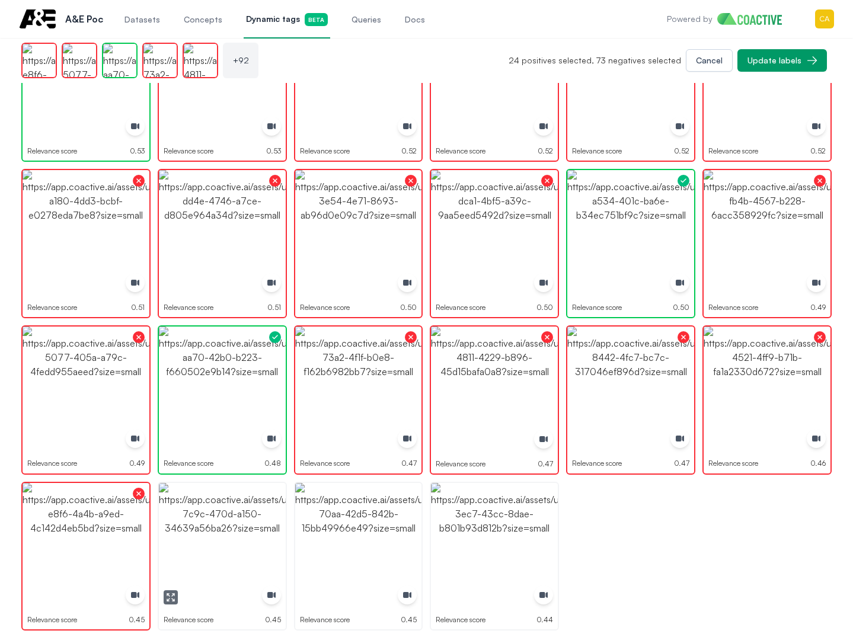
click at [196, 520] on img "button" at bounding box center [222, 546] width 127 height 127
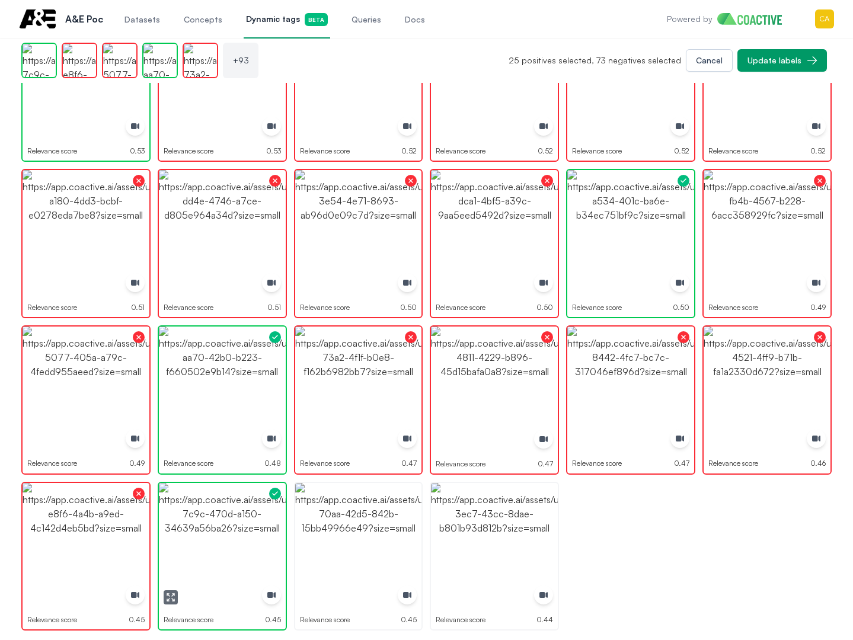
click at [220, 522] on img "button" at bounding box center [222, 546] width 127 height 127
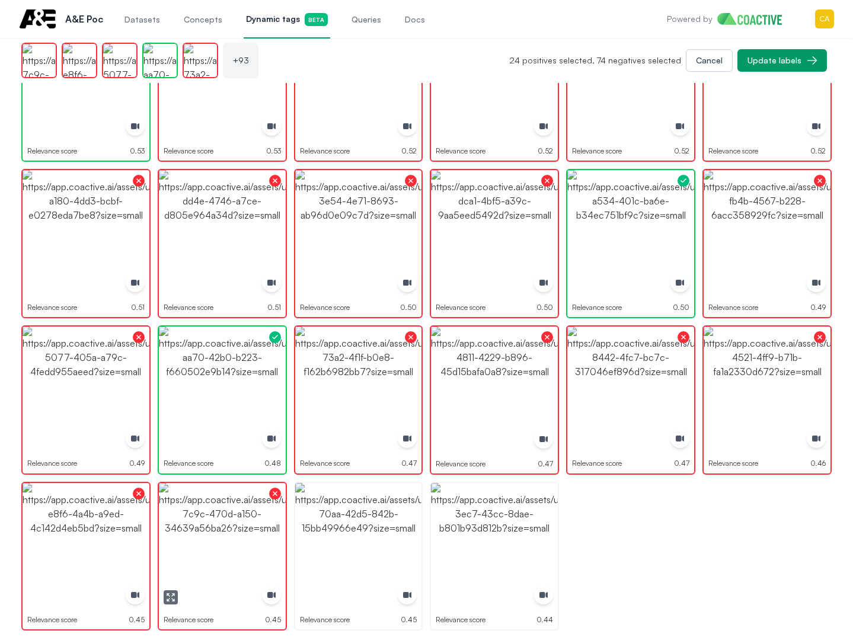
click at [346, 522] on img "button" at bounding box center [358, 546] width 127 height 127
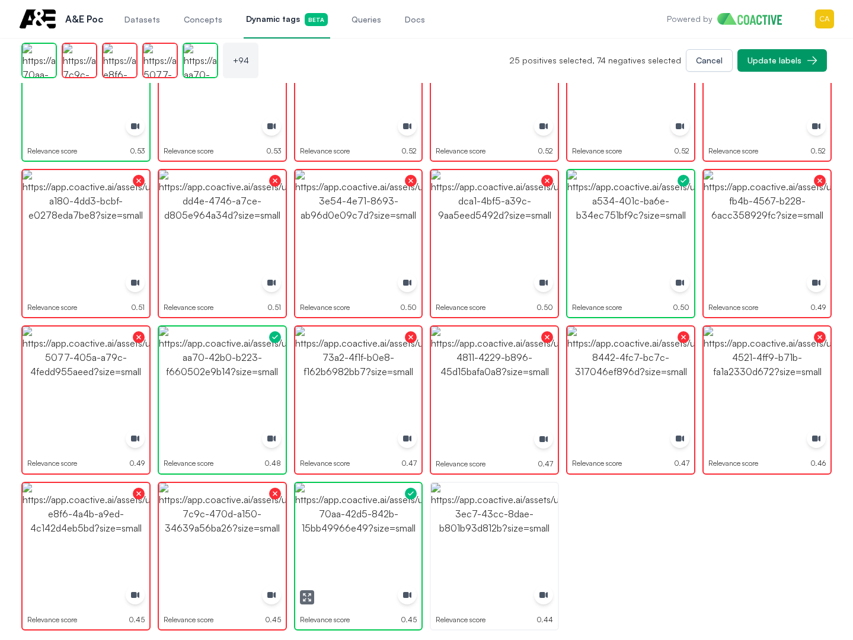
click at [346, 522] on img "button" at bounding box center [358, 546] width 127 height 127
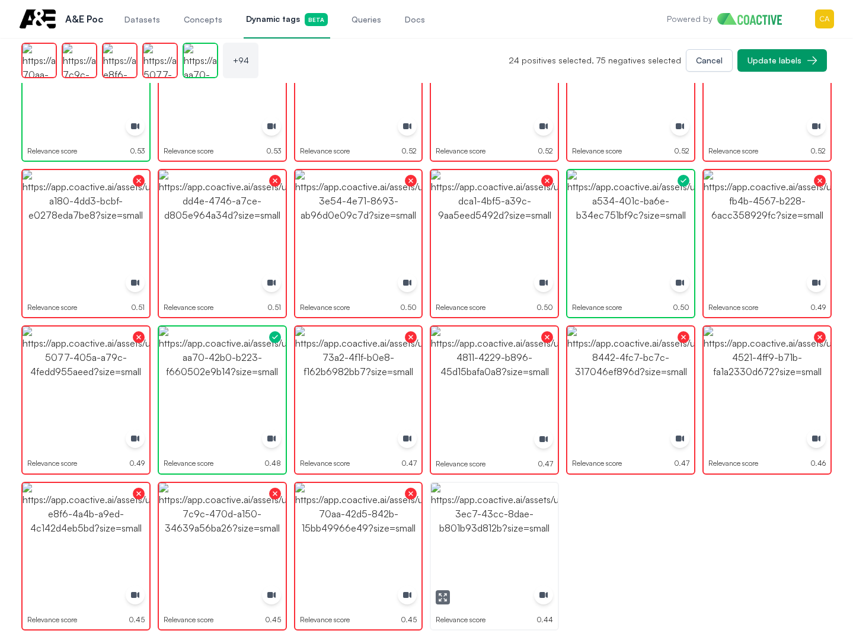
click at [482, 526] on img "button" at bounding box center [494, 546] width 127 height 127
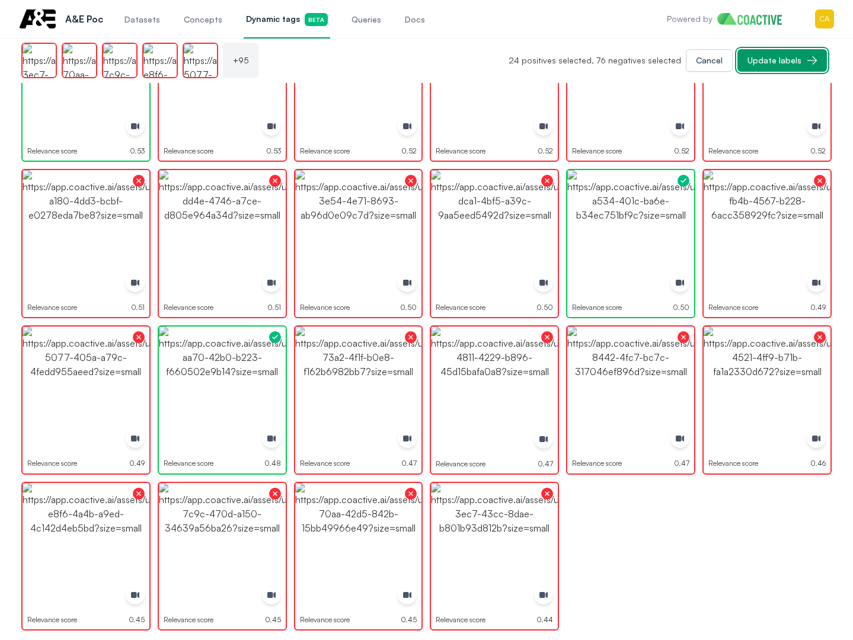
click at [782, 57] on div "Update labels" at bounding box center [774, 61] width 54 height 12
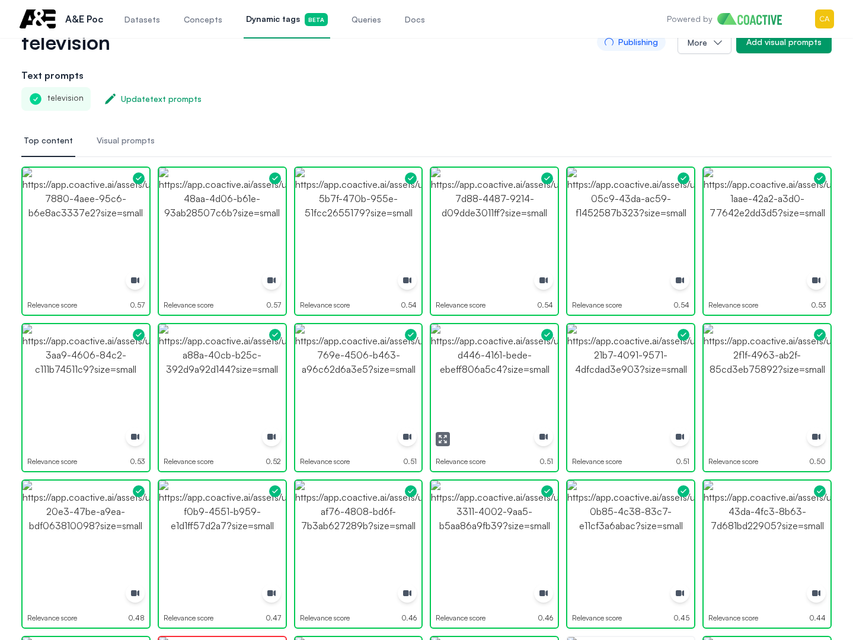
scroll to position [0, 0]
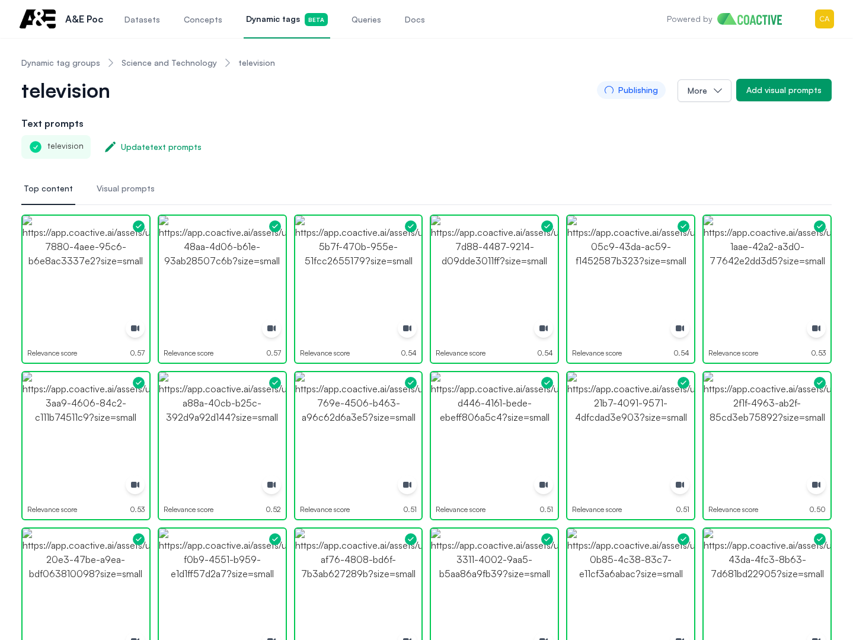
click at [271, 96] on div "television Publishing More Add visual prompts" at bounding box center [426, 90] width 810 height 24
click at [308, 174] on nav "Top content Visual prompts" at bounding box center [426, 189] width 810 height 32
click at [434, 146] on div "television Update text prompts" at bounding box center [426, 147] width 810 height 24
click at [767, 86] on div "Add visual prompts" at bounding box center [783, 90] width 75 height 12
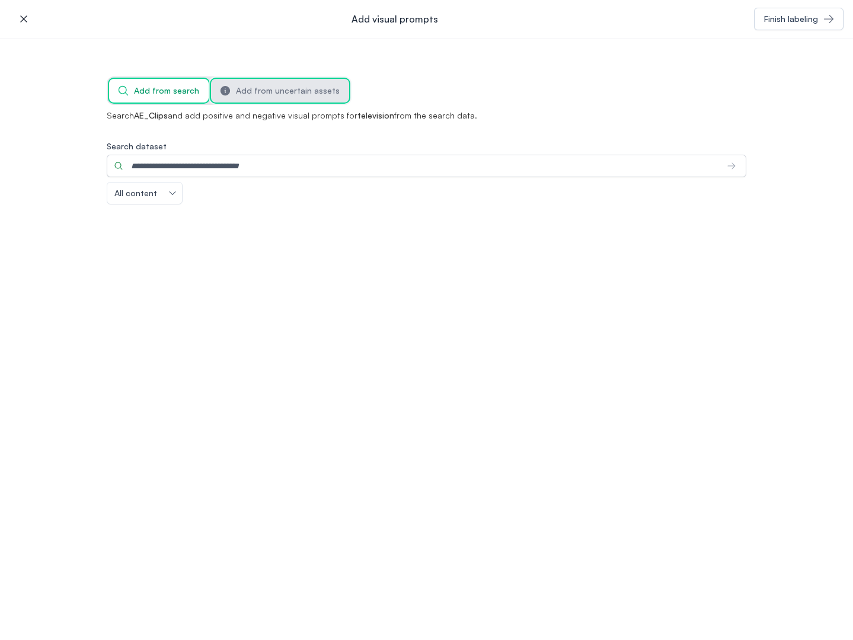
click at [243, 94] on span "Add from uncertain assets" at bounding box center [288, 91] width 104 height 12
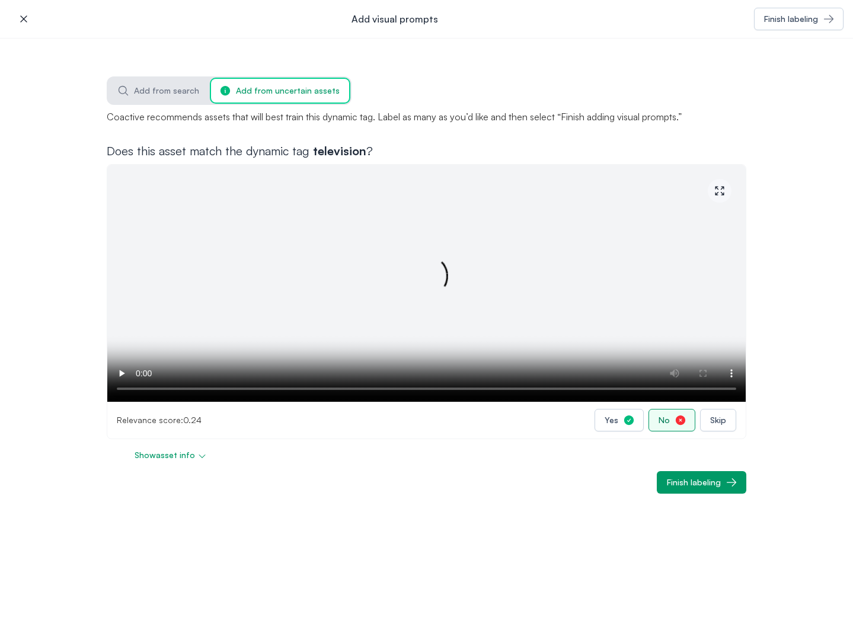
click at [679, 415] on button "No" at bounding box center [671, 420] width 47 height 23
click at [171, 85] on span "Add from search" at bounding box center [166, 91] width 65 height 12
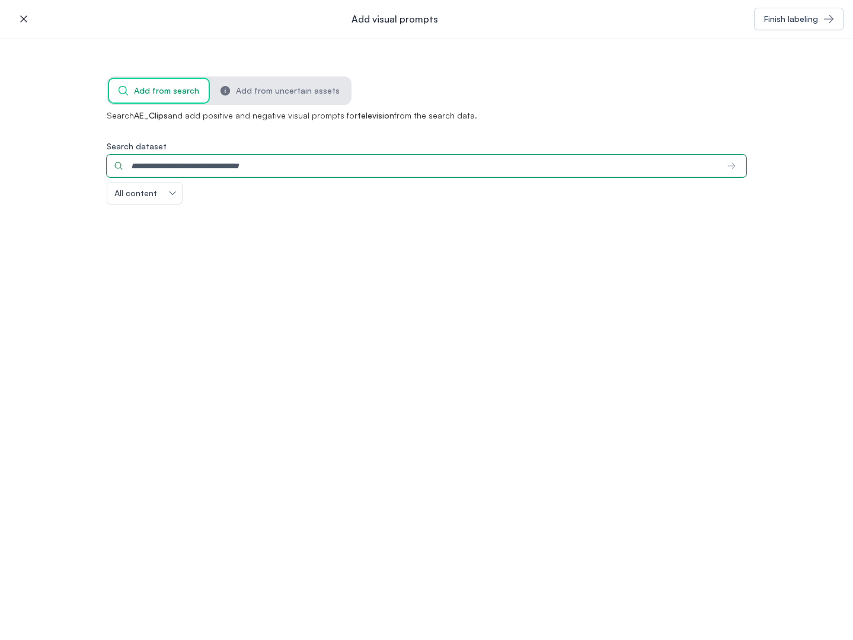
click at [224, 166] on input "Search dataset" at bounding box center [412, 166] width 611 height 23
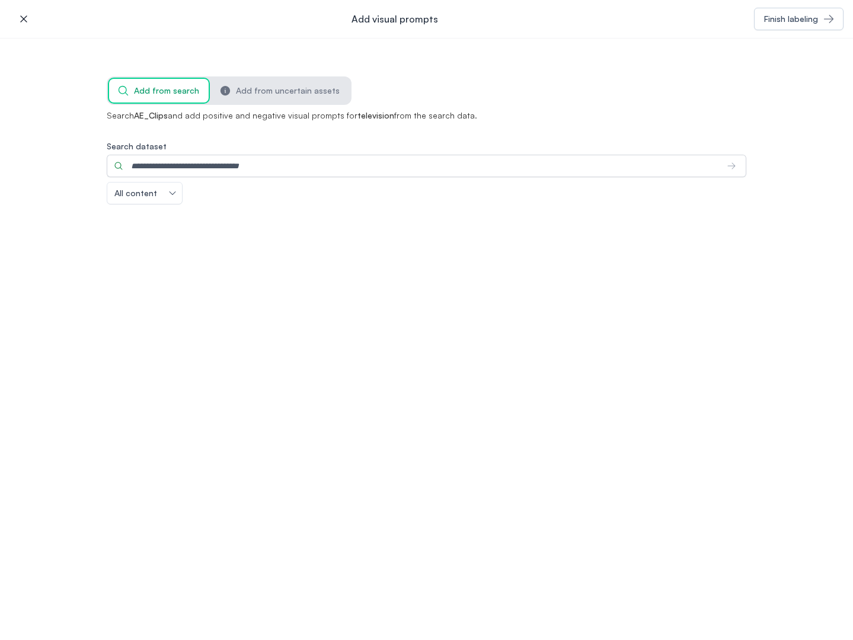
click at [484, 127] on div "Search AE_Clips and add positive and negative visual prompts for television fro…" at bounding box center [427, 199] width 640 height 178
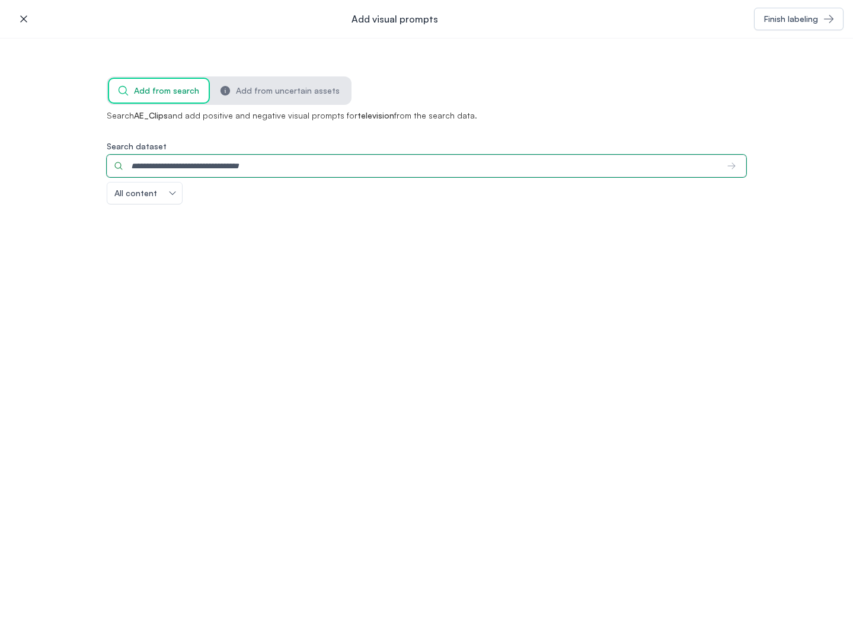
drag, startPoint x: 268, startPoint y: 164, endPoint x: 271, endPoint y: 171, distance: 8.0
click at [271, 172] on input "Search dataset" at bounding box center [412, 166] width 611 height 23
click at [271, 171] on input "Search dataset" at bounding box center [412, 166] width 611 height 23
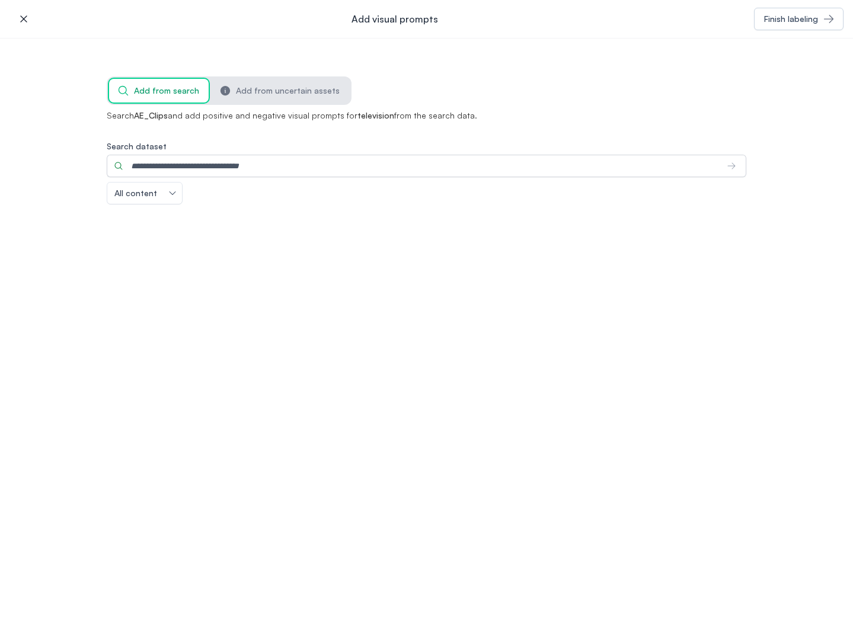
click at [488, 468] on div "icon-button Add visual prompts Finish labeling Add from search Add from uncerta…" at bounding box center [426, 320] width 853 height 640
click at [257, 261] on div "Search AE_Clips and add positive and negative visual prompts for television fro…" at bounding box center [427, 199] width 640 height 178
click at [14, 19] on button "icon-button" at bounding box center [24, 19] width 24 height 24
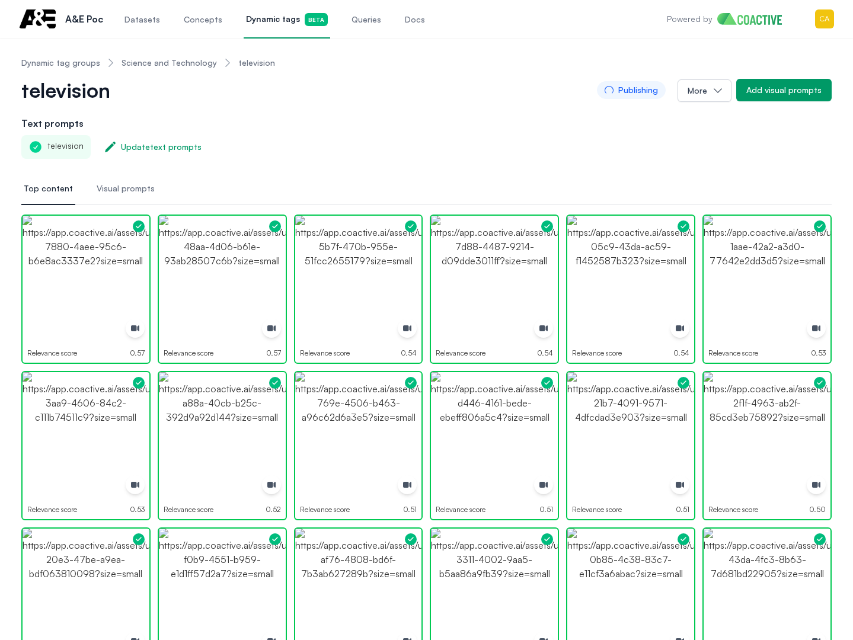
click at [170, 61] on link "Science and Technology" at bounding box center [169, 63] width 95 height 12
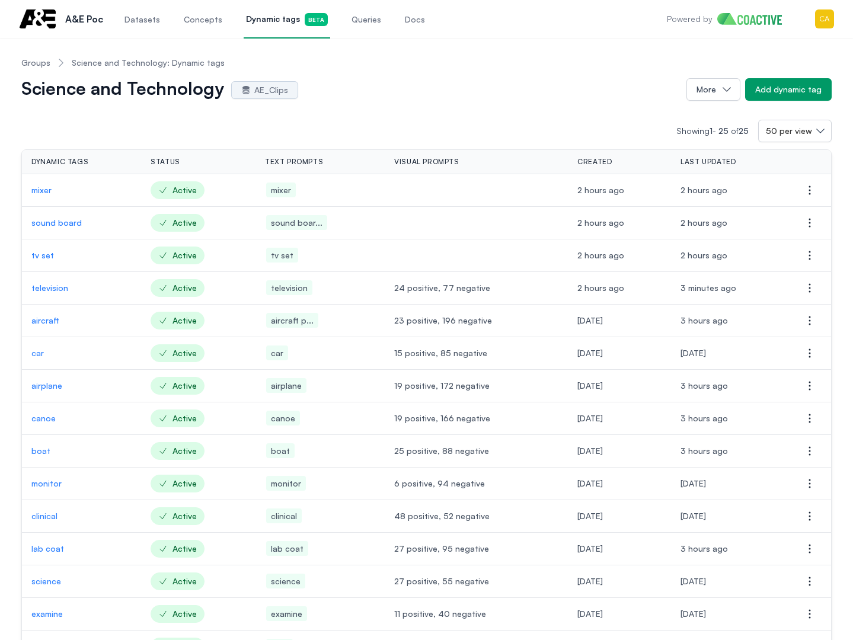
click at [46, 190] on p "mixer" at bounding box center [81, 190] width 100 height 12
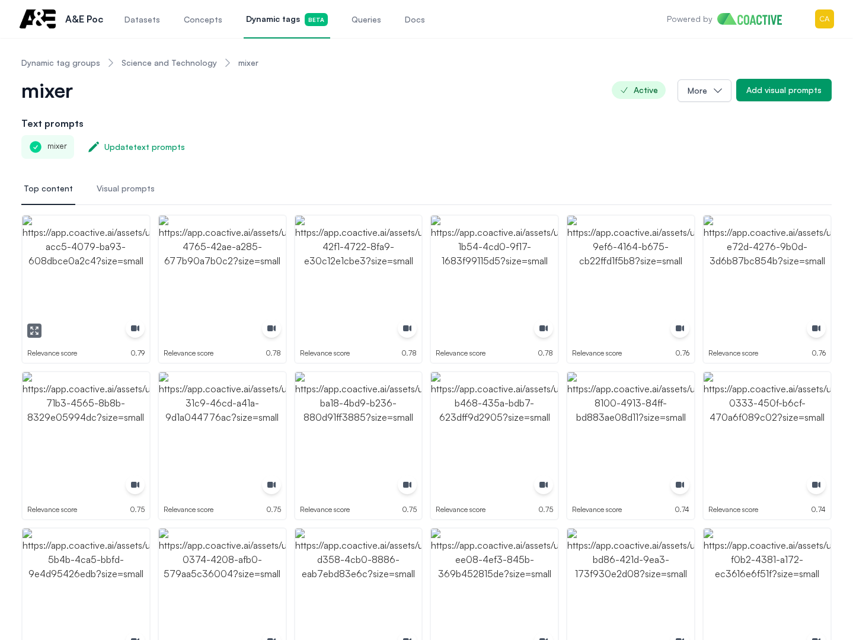
drag, startPoint x: 110, startPoint y: 258, endPoint x: 262, endPoint y: 256, distance: 152.3
click at [110, 258] on img "button" at bounding box center [86, 279] width 127 height 127
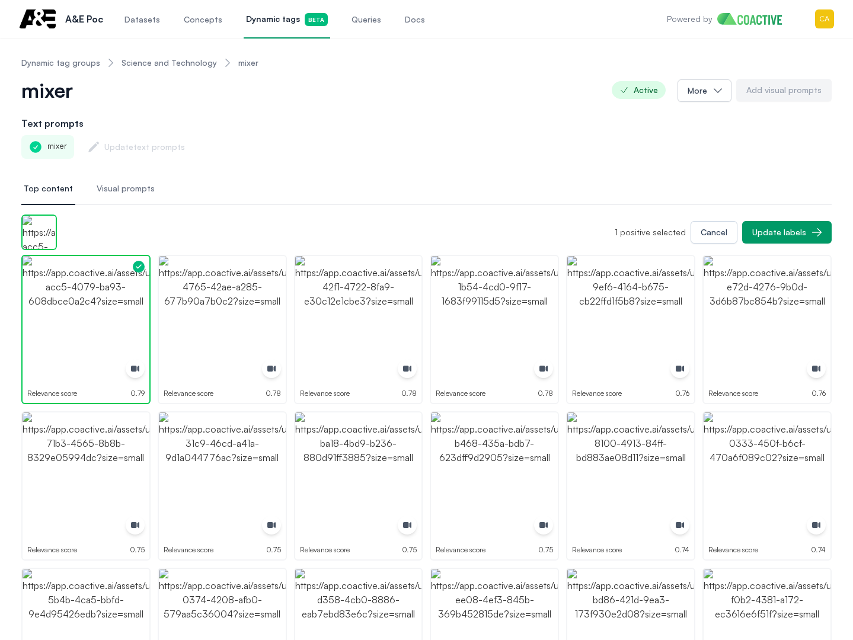
click at [262, 255] on div "Relevance score 0.78" at bounding box center [222, 329] width 129 height 149
click at [318, 293] on img "button" at bounding box center [358, 319] width 127 height 127
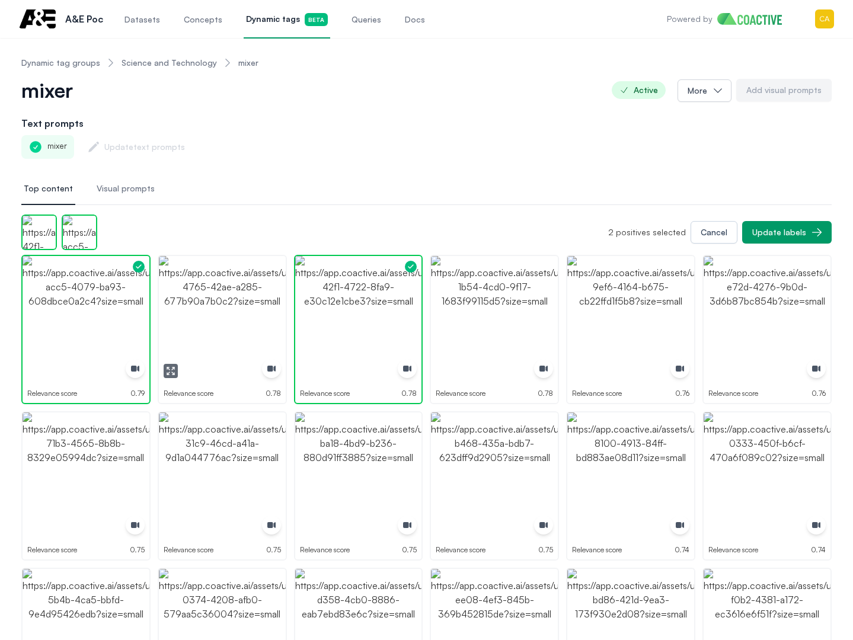
click at [219, 308] on img "button" at bounding box center [222, 319] width 127 height 127
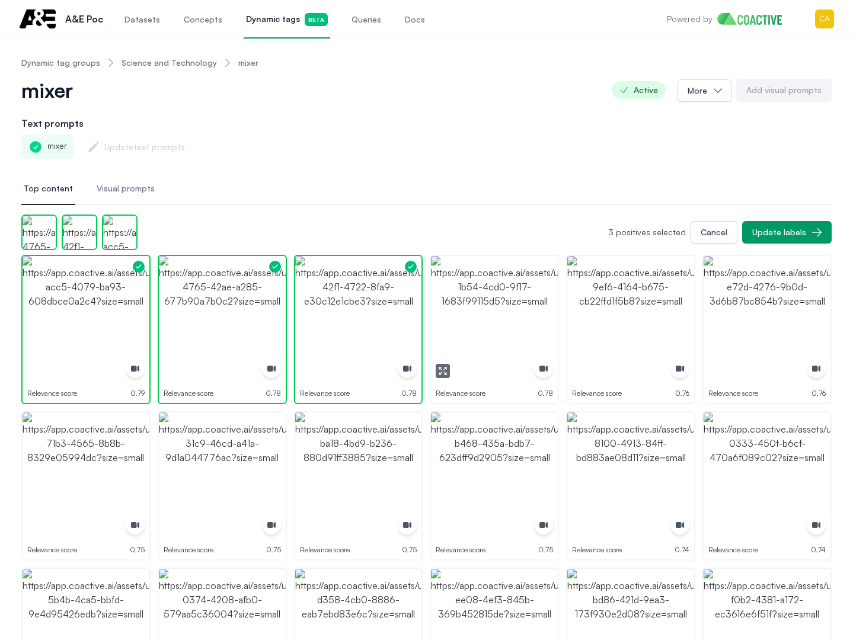
click at [523, 303] on img "button" at bounding box center [494, 319] width 127 height 127
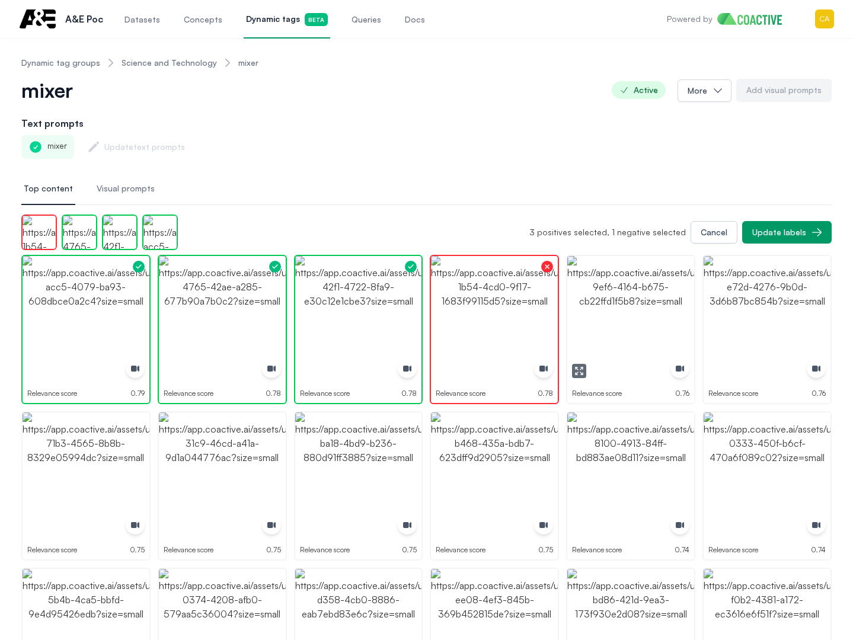
click at [682, 305] on img "button" at bounding box center [630, 319] width 127 height 127
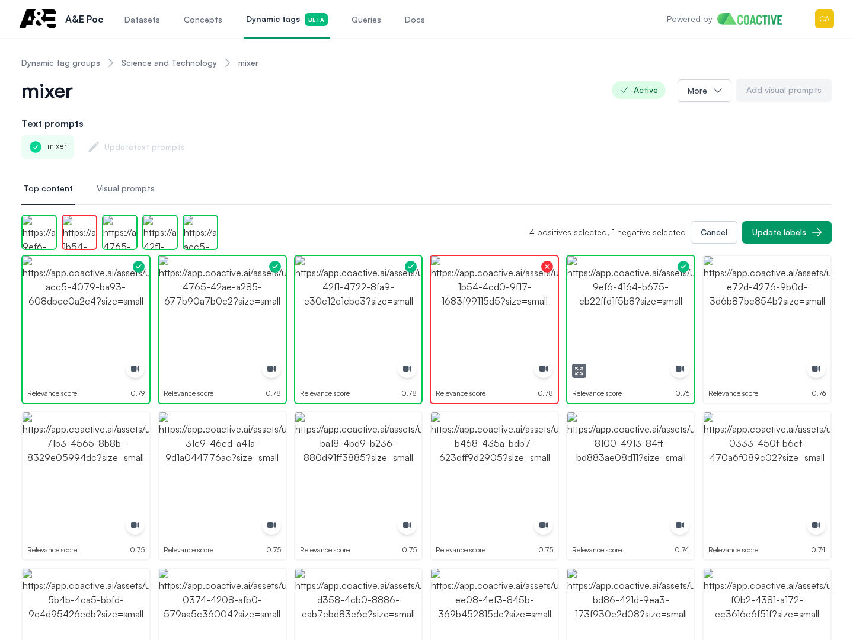
click at [682, 305] on img "button" at bounding box center [630, 319] width 127 height 127
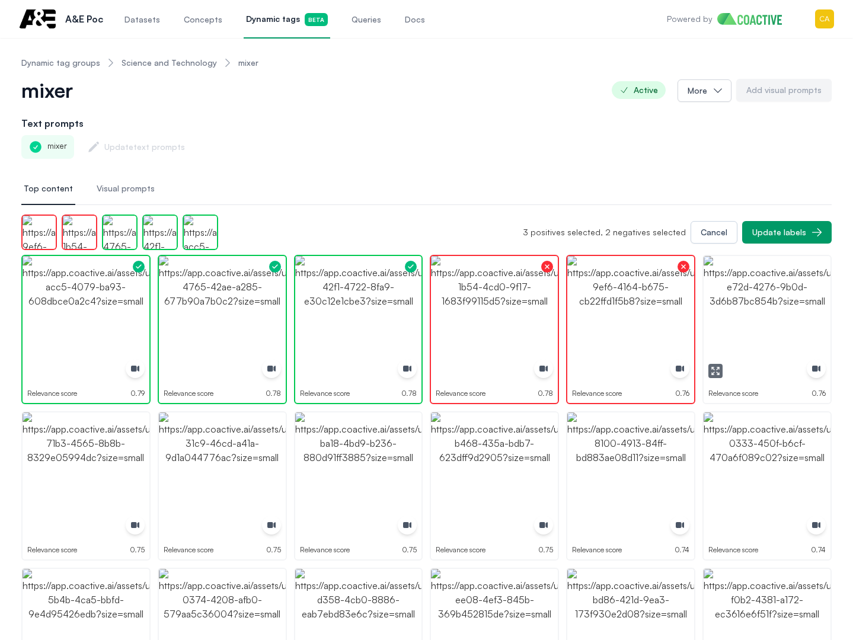
click at [762, 305] on img "button" at bounding box center [767, 319] width 127 height 127
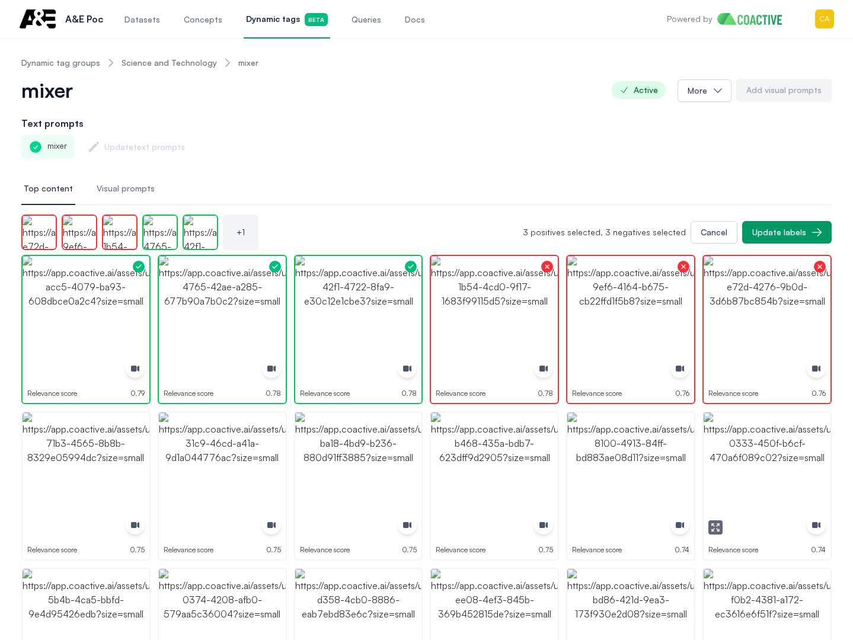
click at [759, 450] on img "button" at bounding box center [767, 476] width 127 height 127
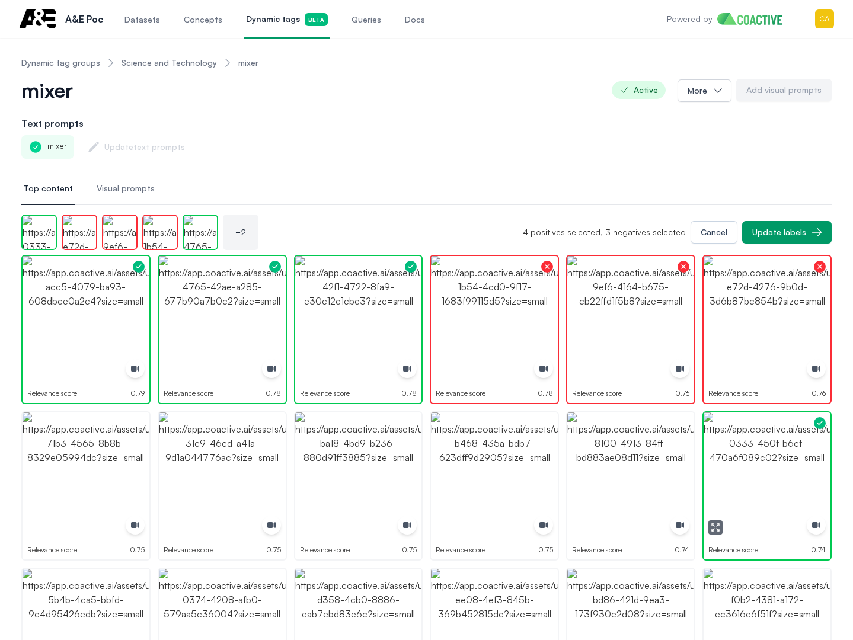
click at [759, 450] on img "button" at bounding box center [767, 476] width 127 height 127
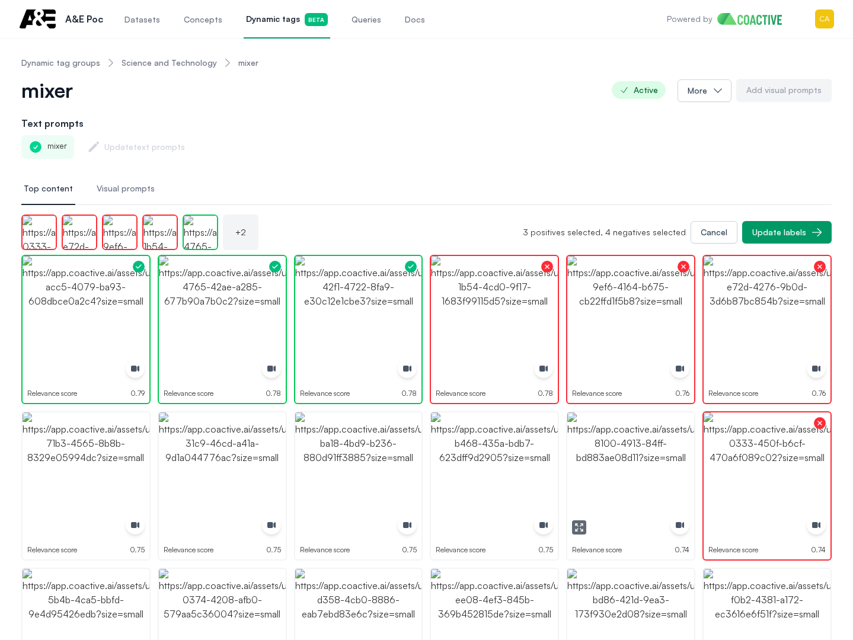
click at [655, 451] on img "button" at bounding box center [630, 476] width 127 height 127
click at [550, 446] on img "button" at bounding box center [494, 476] width 127 height 127
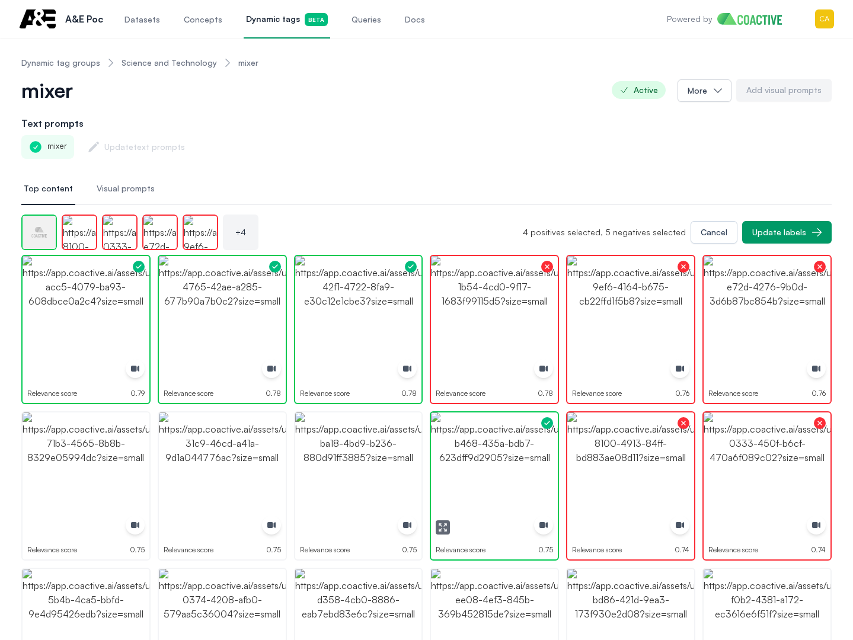
click at [550, 446] on img "button" at bounding box center [494, 476] width 127 height 127
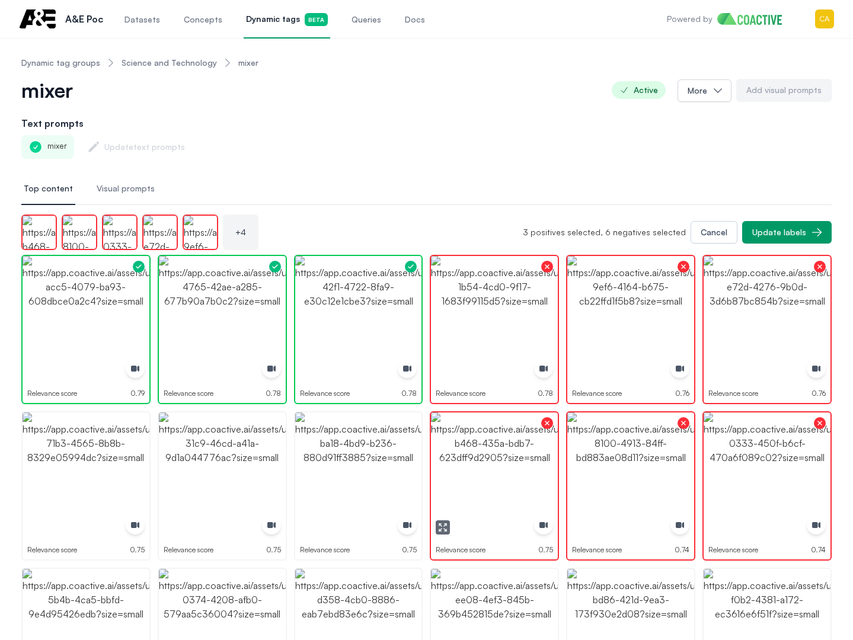
click at [412, 440] on img "button" at bounding box center [358, 476] width 127 height 127
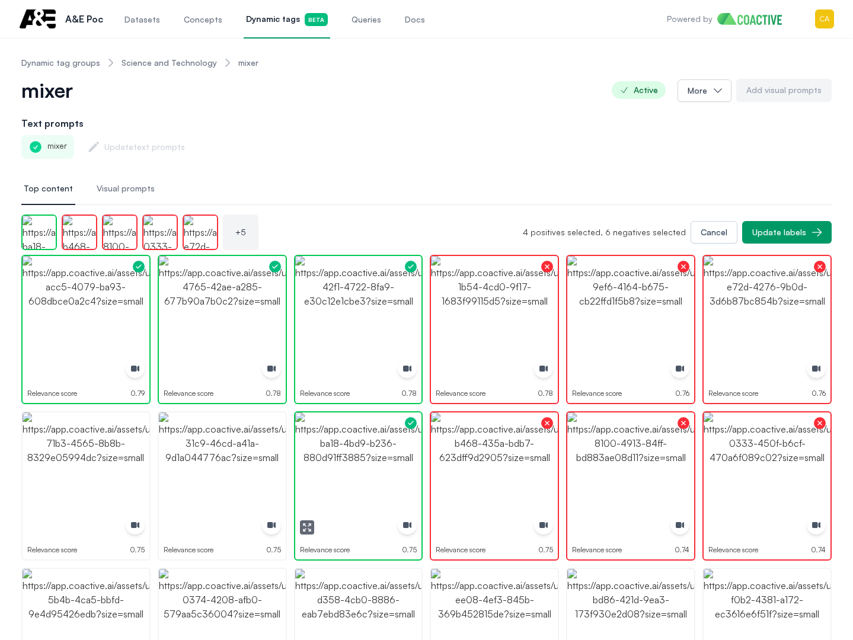
click at [412, 440] on img "button" at bounding box center [358, 476] width 127 height 127
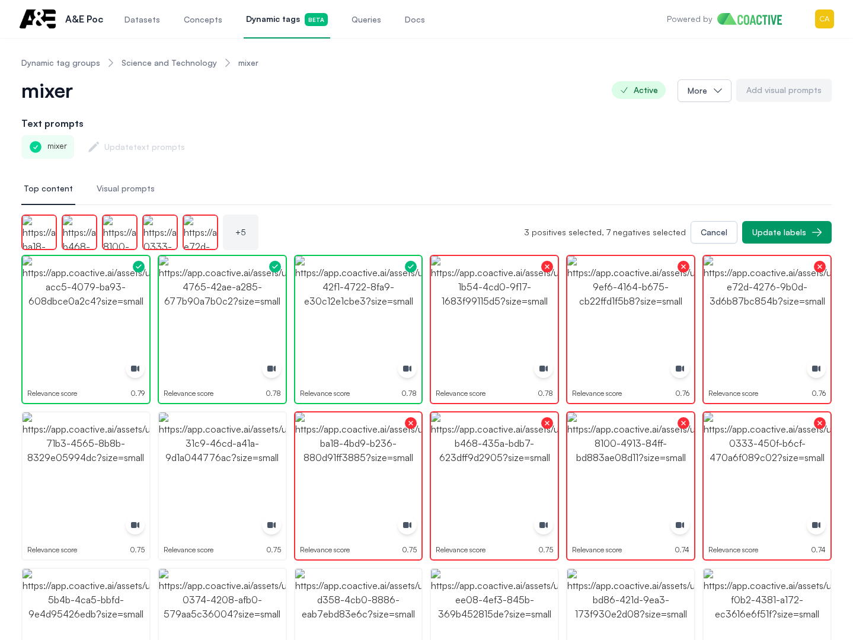
drag, startPoint x: 290, startPoint y: 441, endPoint x: 281, endPoint y: 446, distance: 10.6
click at [214, 449] on img "button" at bounding box center [222, 476] width 127 height 127
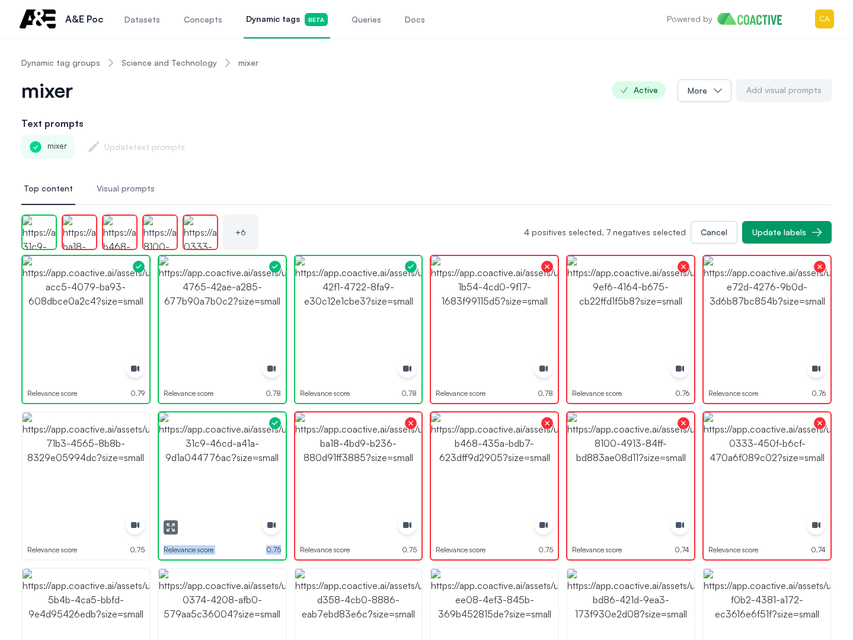
click at [214, 449] on img "button" at bounding box center [222, 476] width 127 height 127
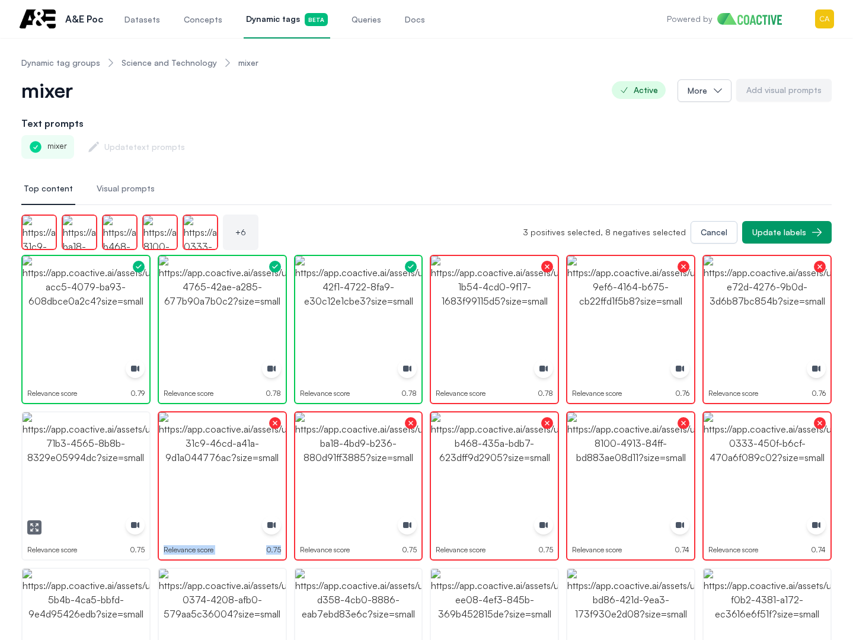
click at [87, 446] on img "button" at bounding box center [86, 476] width 127 height 127
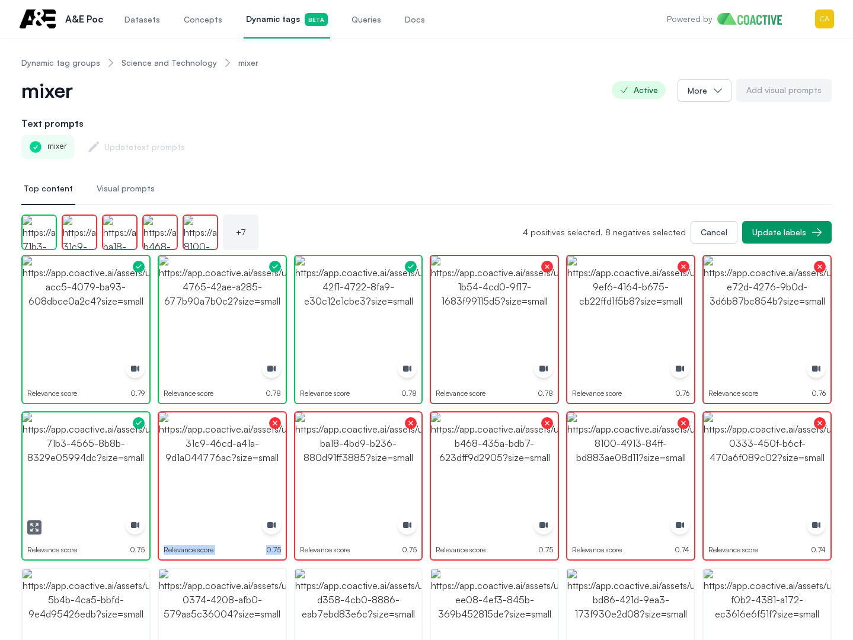
click at [87, 446] on img "button" at bounding box center [86, 476] width 127 height 127
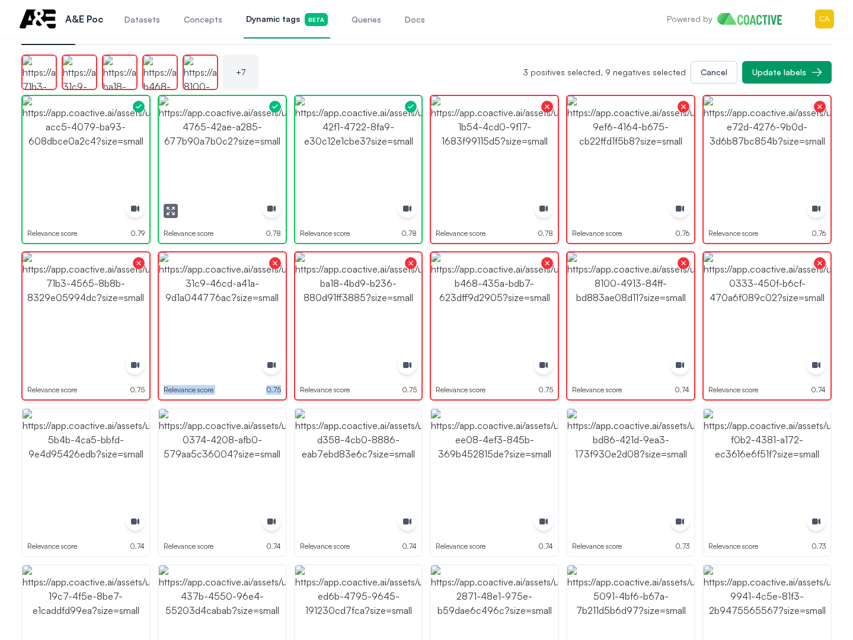
scroll to position [356, 0]
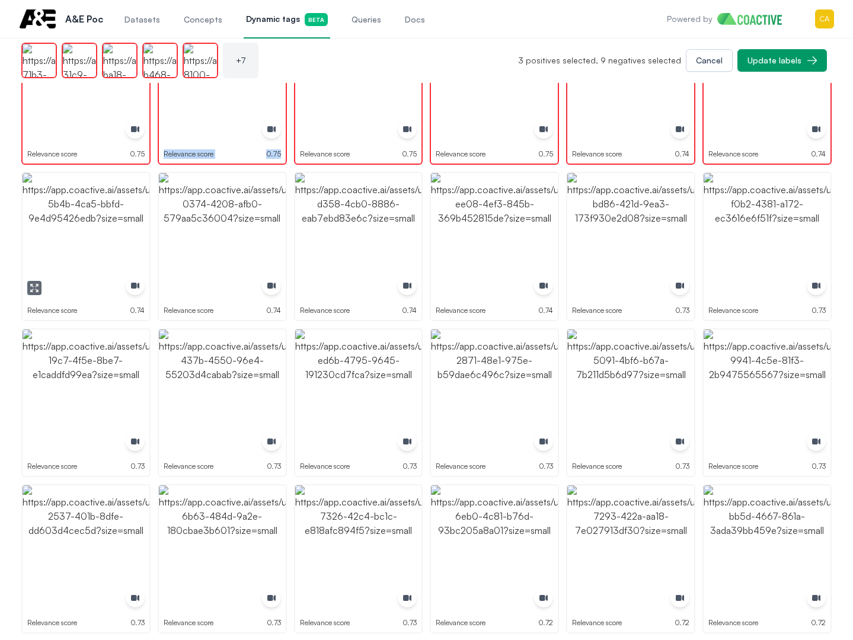
click at [72, 231] on img "button" at bounding box center [86, 236] width 127 height 127
click at [278, 229] on img "button" at bounding box center [222, 236] width 127 height 127
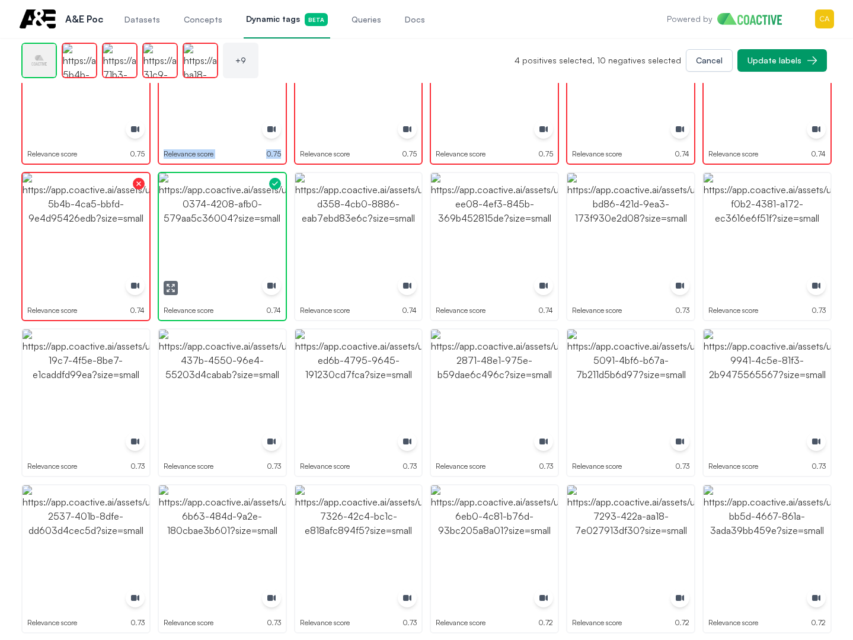
click at [278, 229] on img "button" at bounding box center [222, 236] width 127 height 127
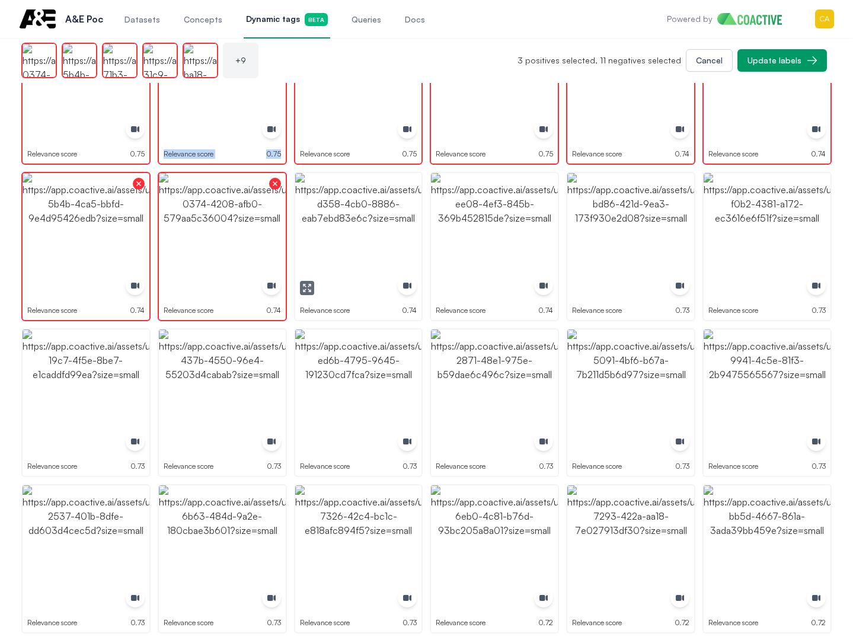
click at [368, 220] on img "button" at bounding box center [358, 236] width 127 height 127
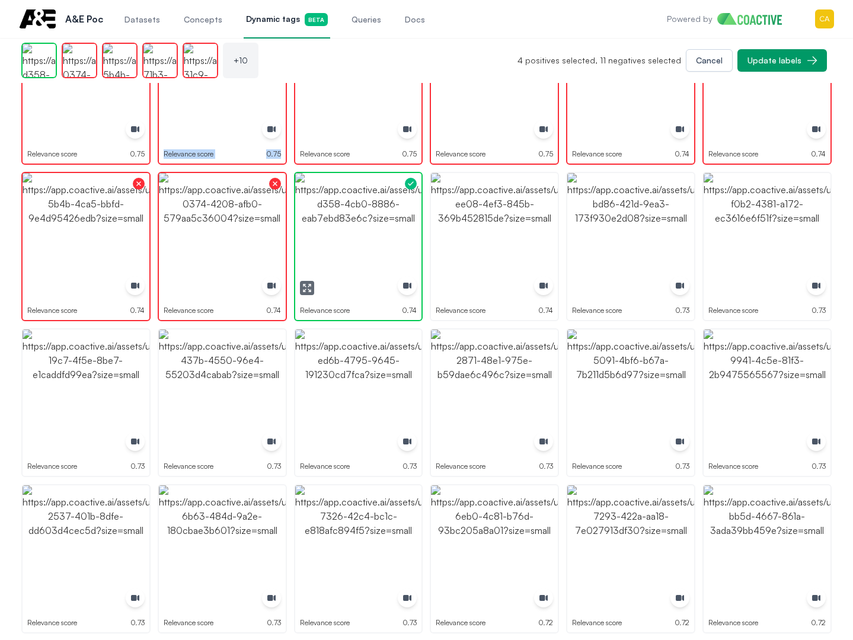
click at [368, 220] on img "button" at bounding box center [358, 236] width 127 height 127
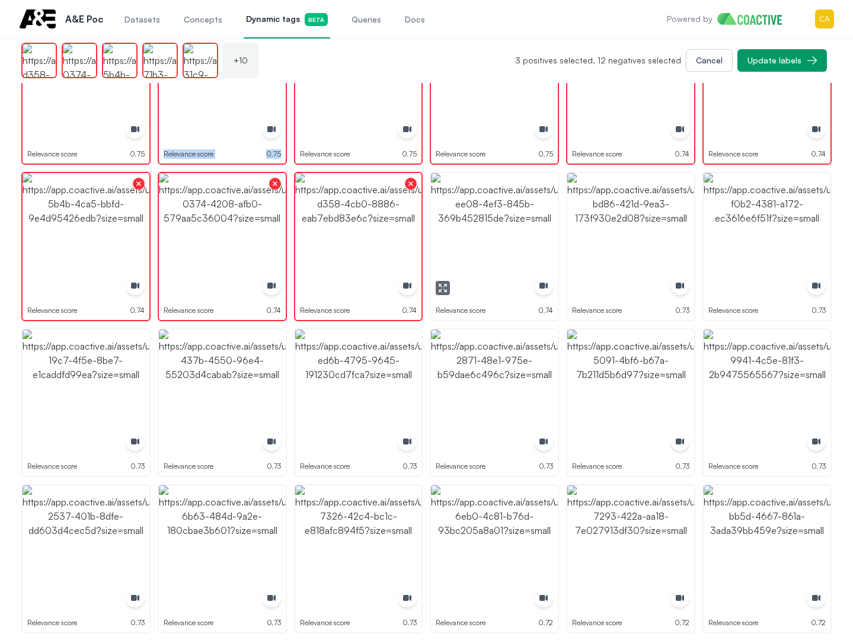
click at [515, 225] on img "button" at bounding box center [494, 236] width 127 height 127
click at [644, 225] on img "button" at bounding box center [630, 236] width 127 height 127
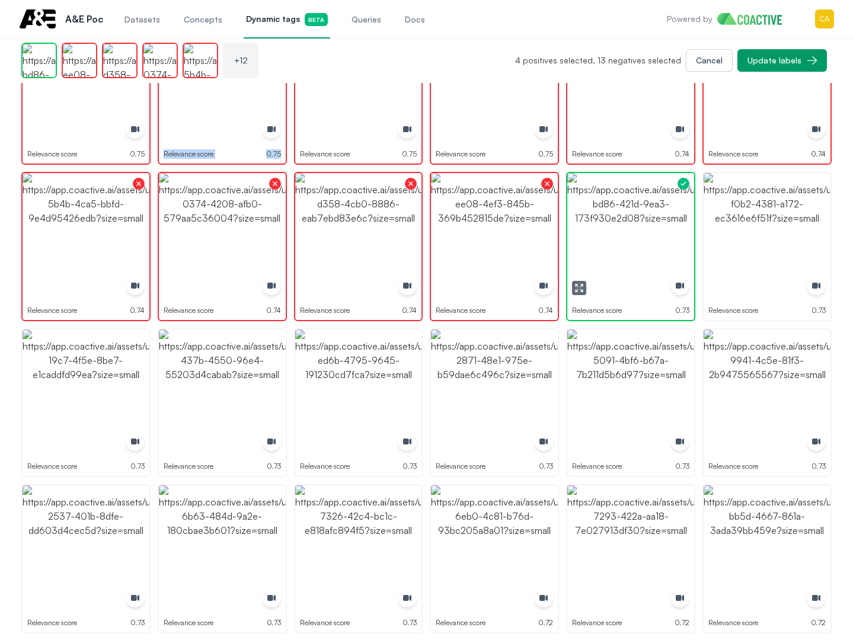
drag, startPoint x: 644, startPoint y: 225, endPoint x: 759, endPoint y: 222, distance: 115.6
click at [646, 225] on img "button" at bounding box center [630, 236] width 127 height 127
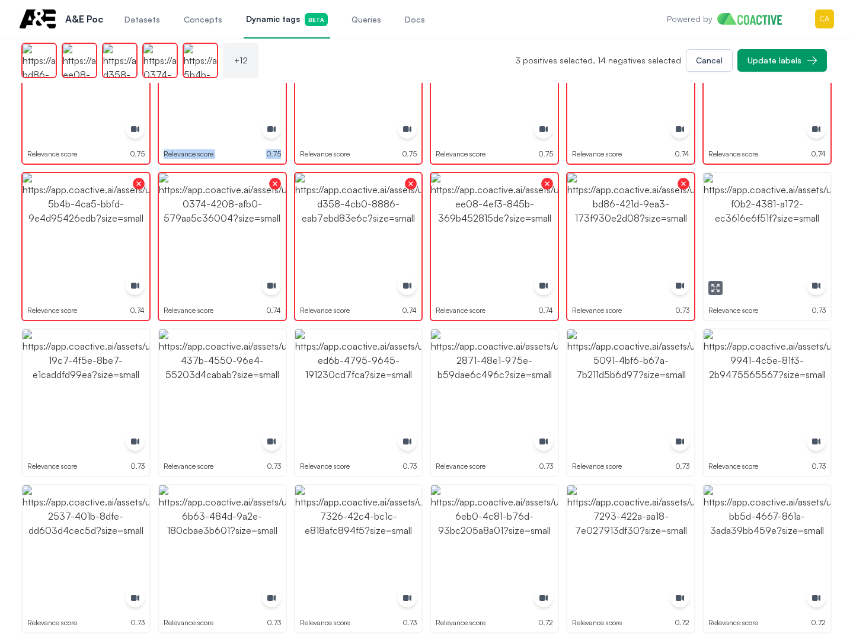
click at [759, 222] on img "button" at bounding box center [767, 236] width 127 height 127
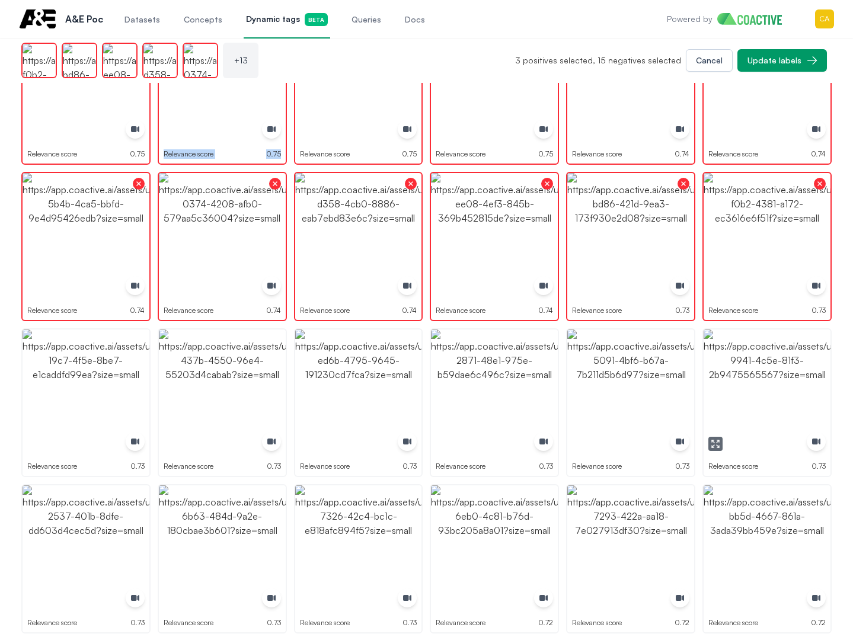
click at [765, 387] on img "button" at bounding box center [767, 393] width 127 height 127
click at [624, 370] on img "button" at bounding box center [630, 393] width 127 height 127
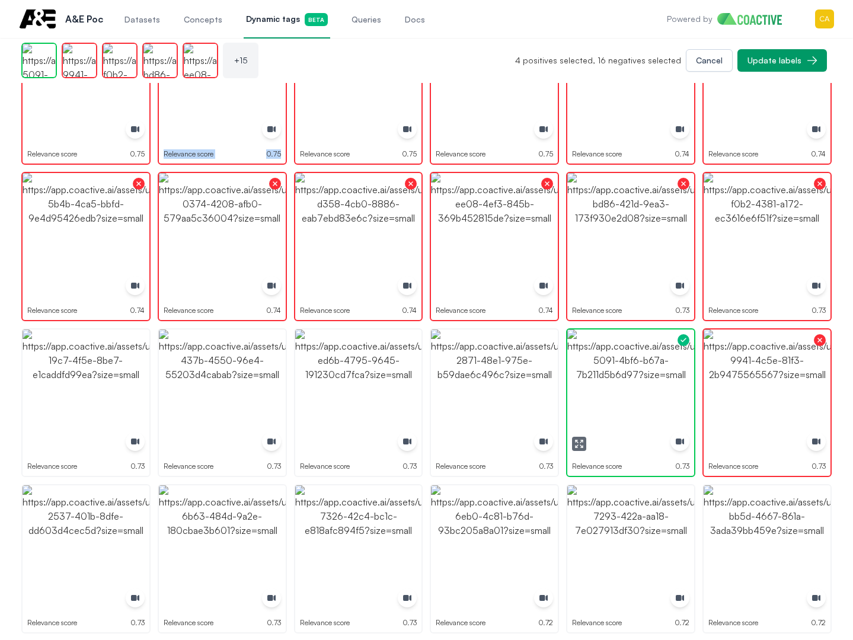
click at [624, 370] on img "button" at bounding box center [630, 393] width 127 height 127
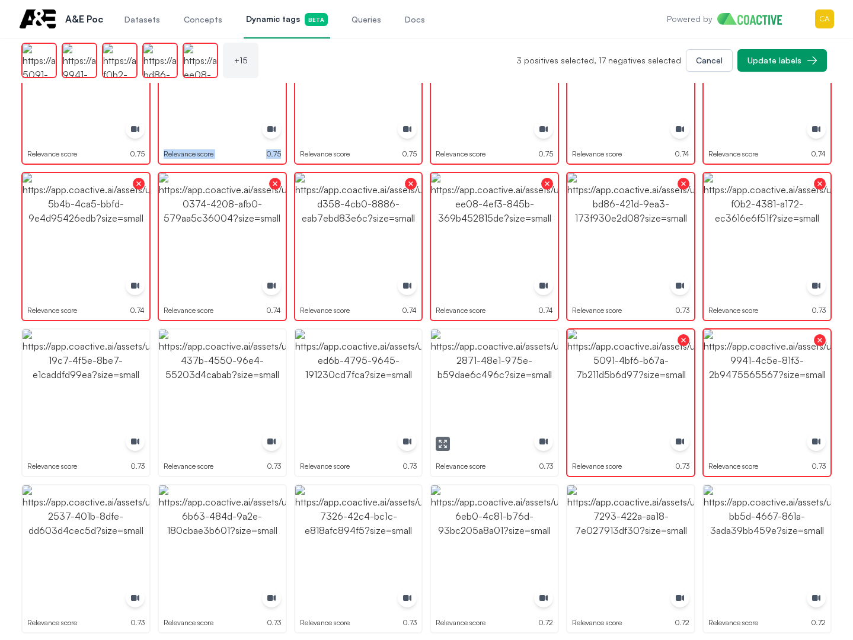
click at [507, 376] on img "button" at bounding box center [494, 393] width 127 height 127
click at [510, 378] on img "button" at bounding box center [494, 393] width 127 height 127
click at [362, 378] on img "button" at bounding box center [358, 393] width 127 height 127
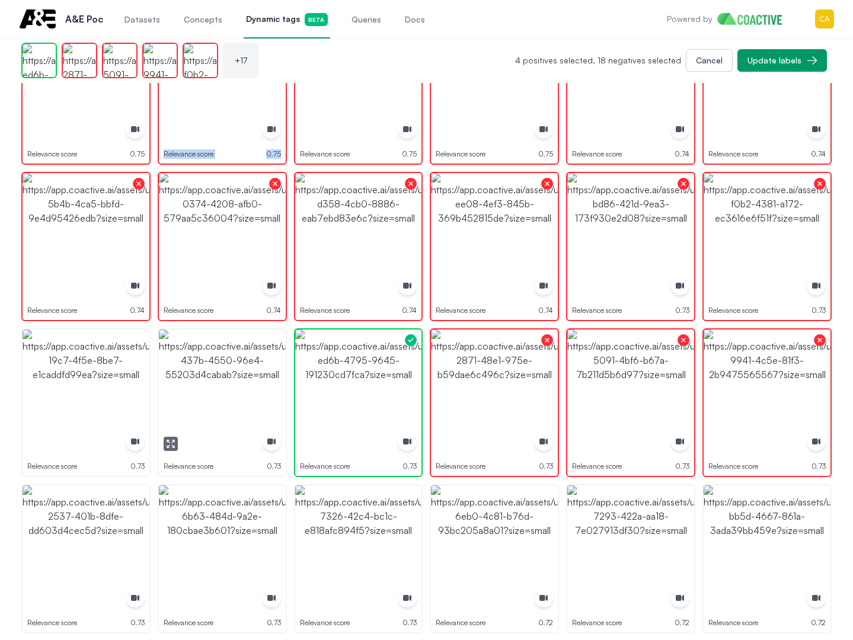
click at [186, 378] on img "button" at bounding box center [222, 393] width 127 height 127
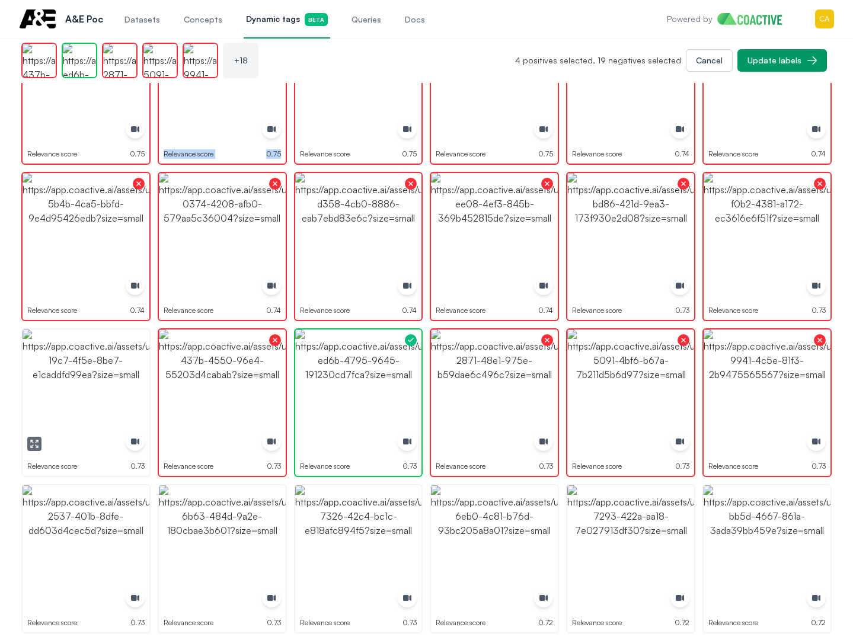
click at [68, 383] on img "button" at bounding box center [86, 393] width 127 height 127
click at [67, 383] on img "button" at bounding box center [86, 393] width 127 height 127
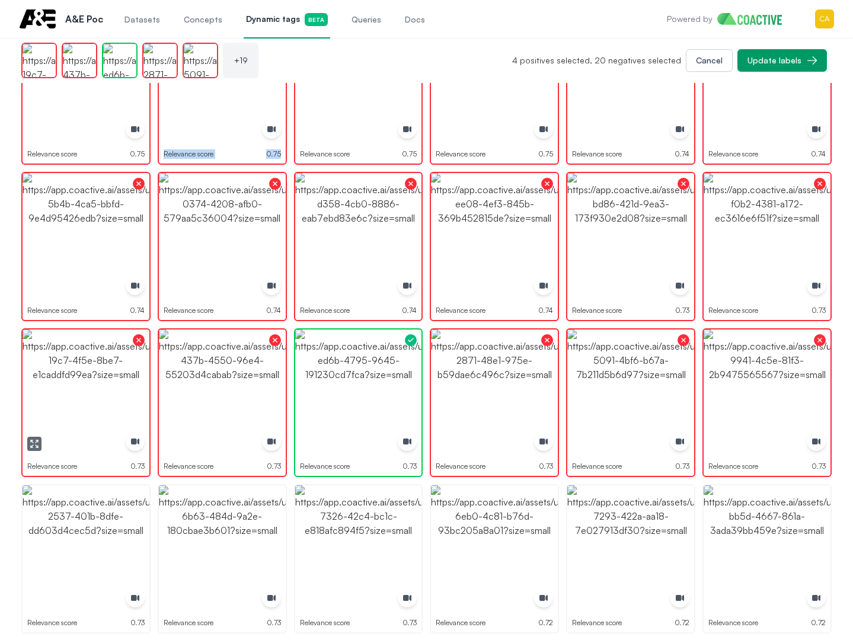
scroll to position [533, 0]
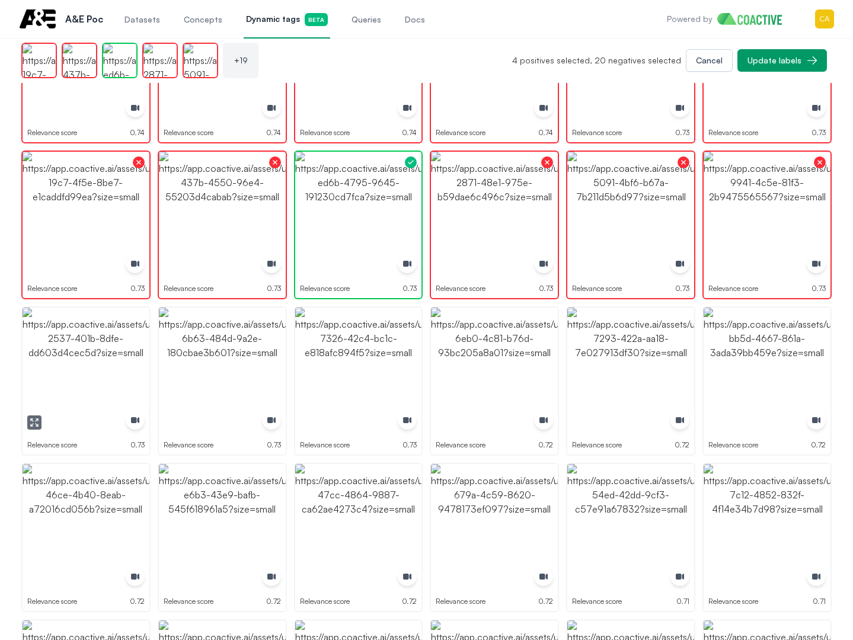
click at [89, 369] on img "button" at bounding box center [86, 371] width 127 height 127
click at [92, 367] on img "button" at bounding box center [86, 371] width 127 height 127
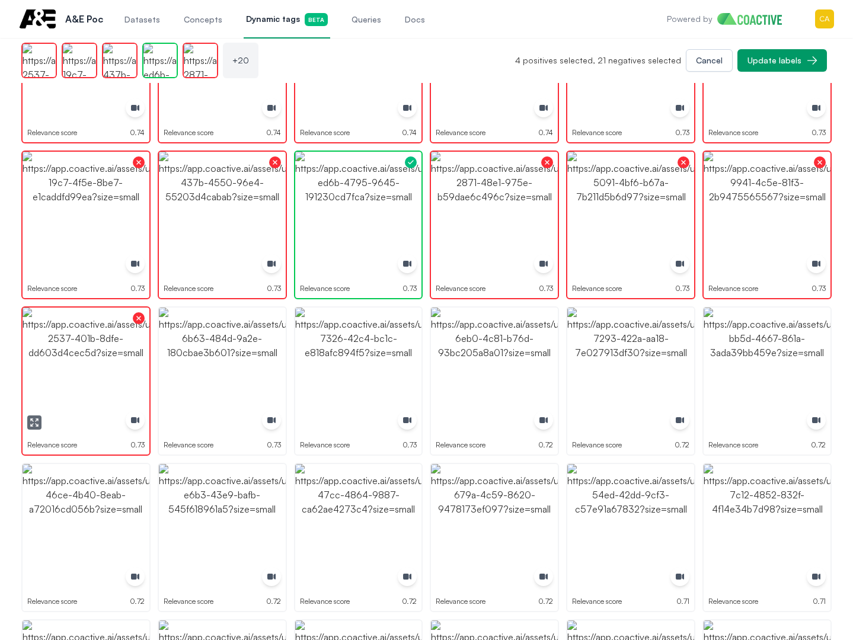
click at [249, 356] on img "button" at bounding box center [222, 371] width 127 height 127
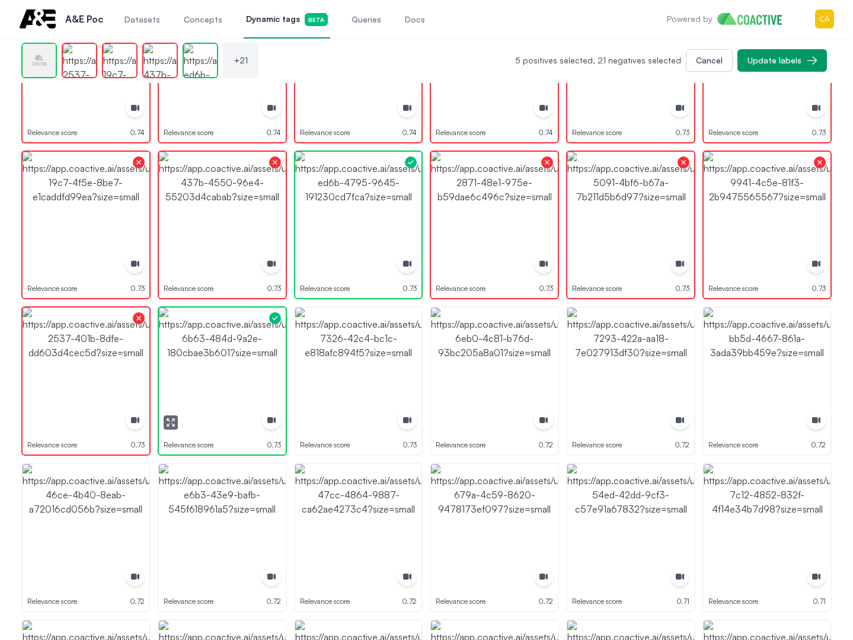
click at [249, 356] on img "button" at bounding box center [222, 371] width 127 height 127
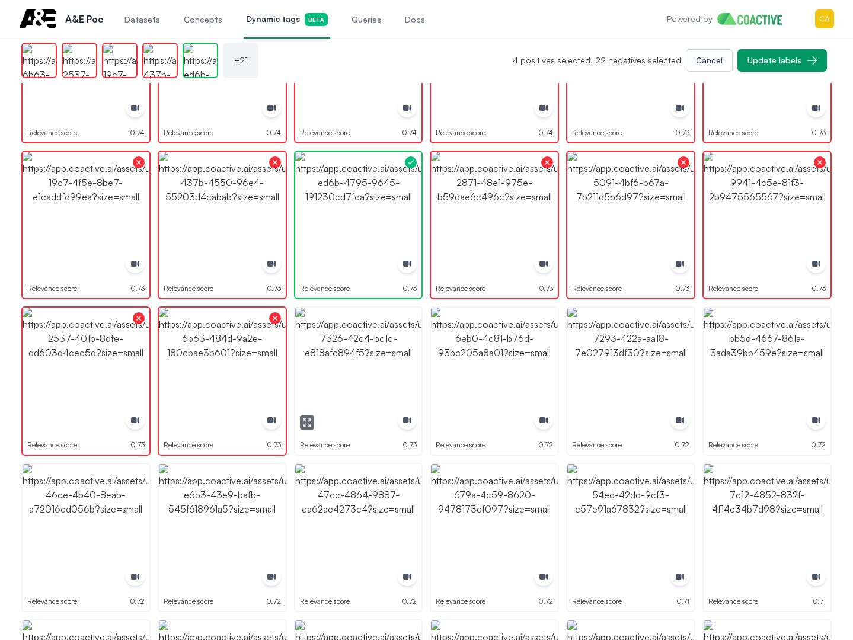
click at [381, 353] on img "button" at bounding box center [358, 371] width 127 height 127
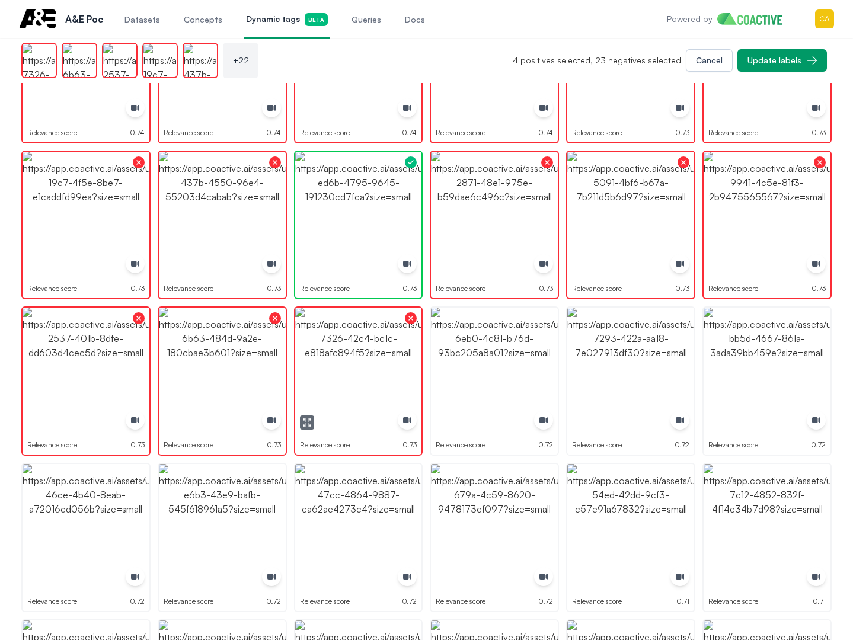
click at [458, 348] on img "button" at bounding box center [494, 371] width 127 height 127
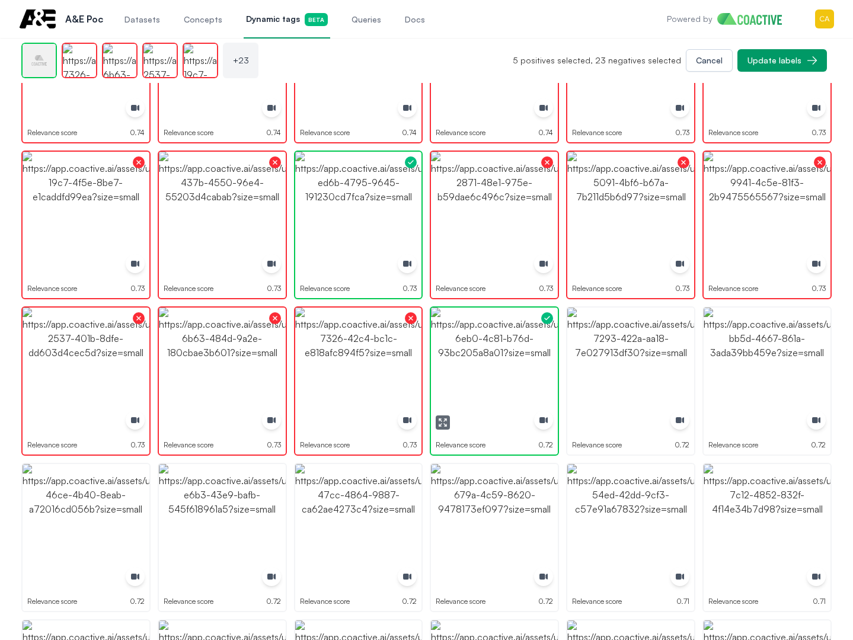
click at [459, 348] on img "button" at bounding box center [494, 371] width 127 height 127
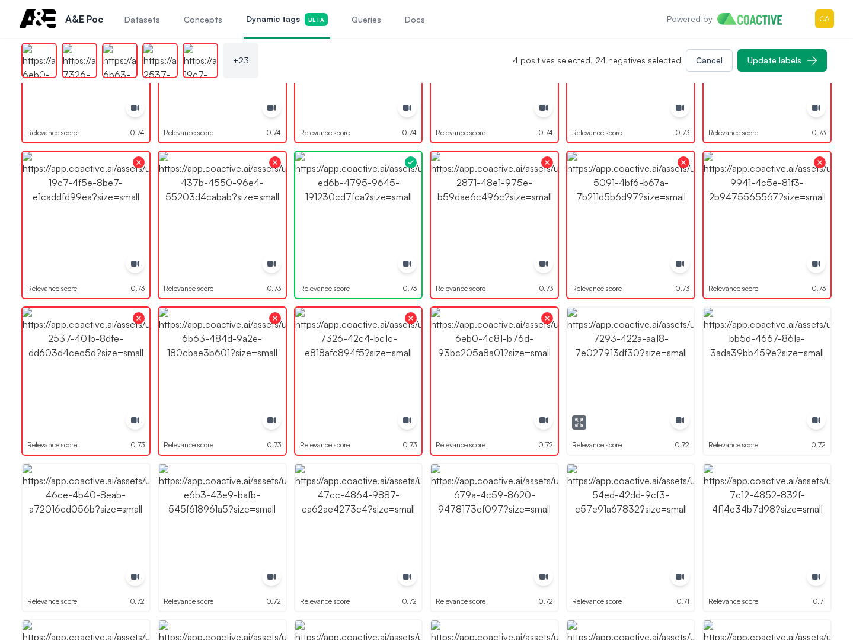
click at [599, 349] on img "button" at bounding box center [630, 371] width 127 height 127
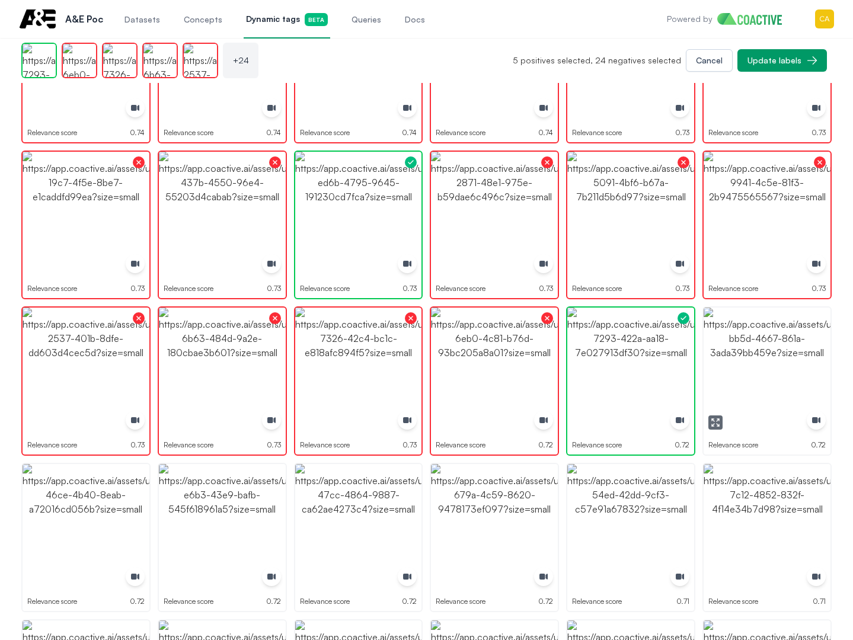
click at [769, 349] on img "button" at bounding box center [767, 371] width 127 height 127
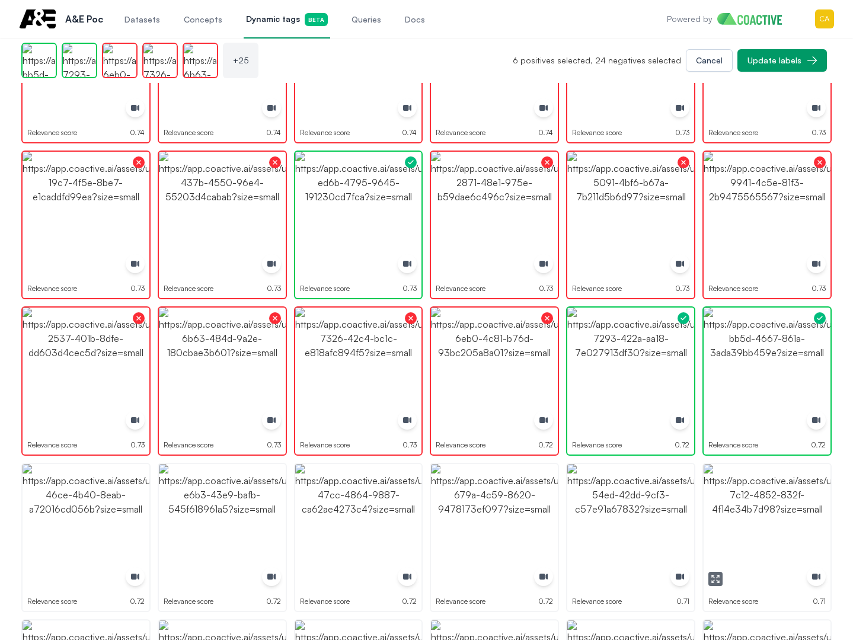
click at [721, 504] on img "button" at bounding box center [767, 527] width 127 height 127
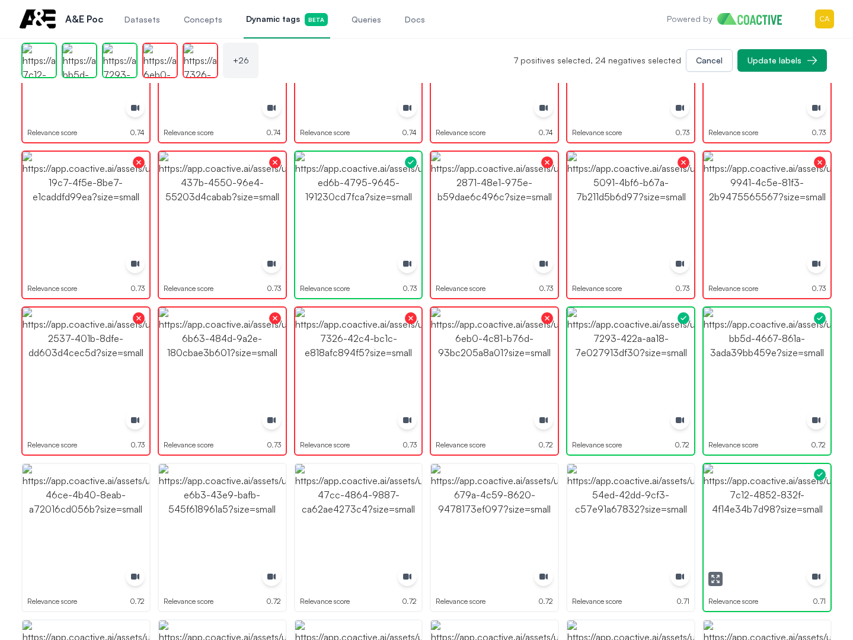
click at [722, 504] on img "button" at bounding box center [767, 527] width 127 height 127
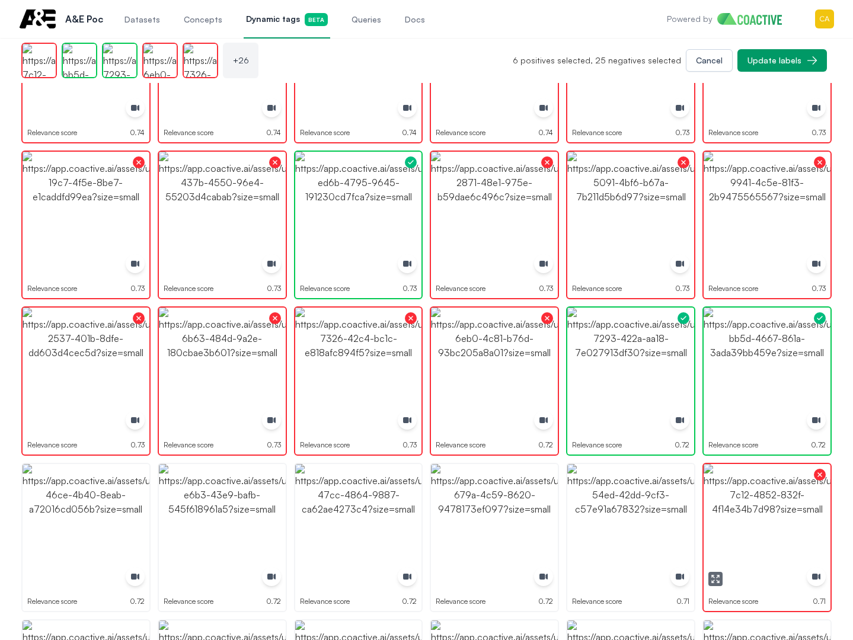
click at [755, 500] on img "button" at bounding box center [767, 527] width 127 height 127
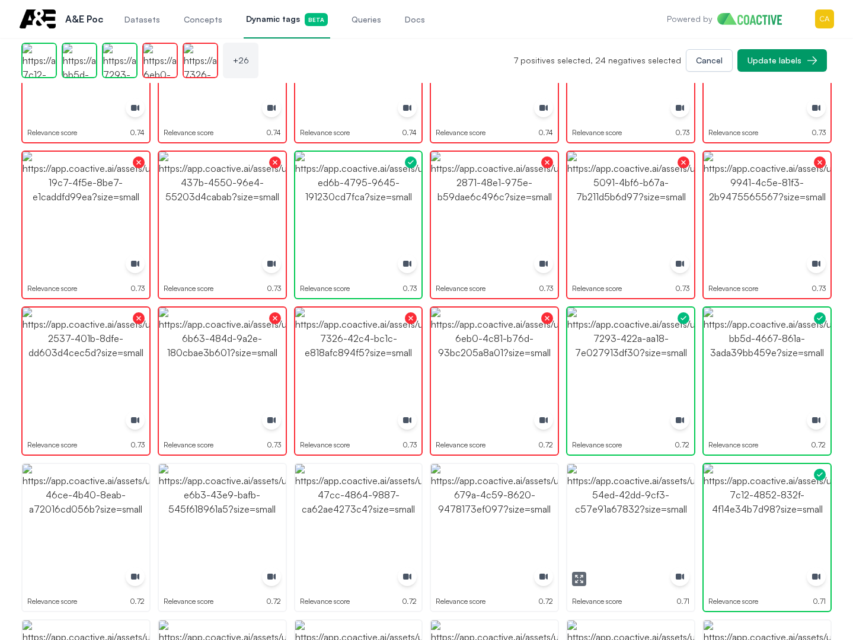
click at [613, 488] on img "button" at bounding box center [630, 527] width 127 height 127
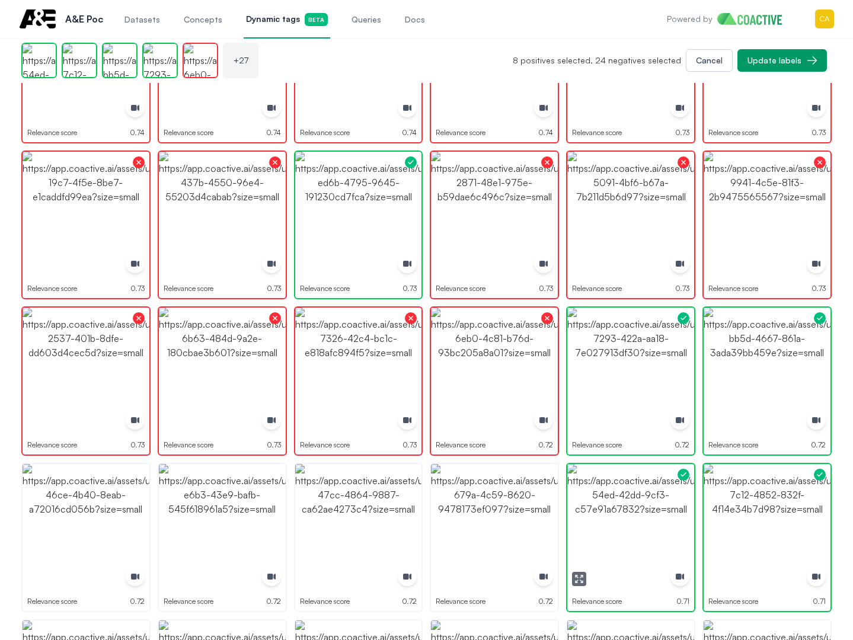
click at [647, 494] on img "button" at bounding box center [630, 527] width 127 height 127
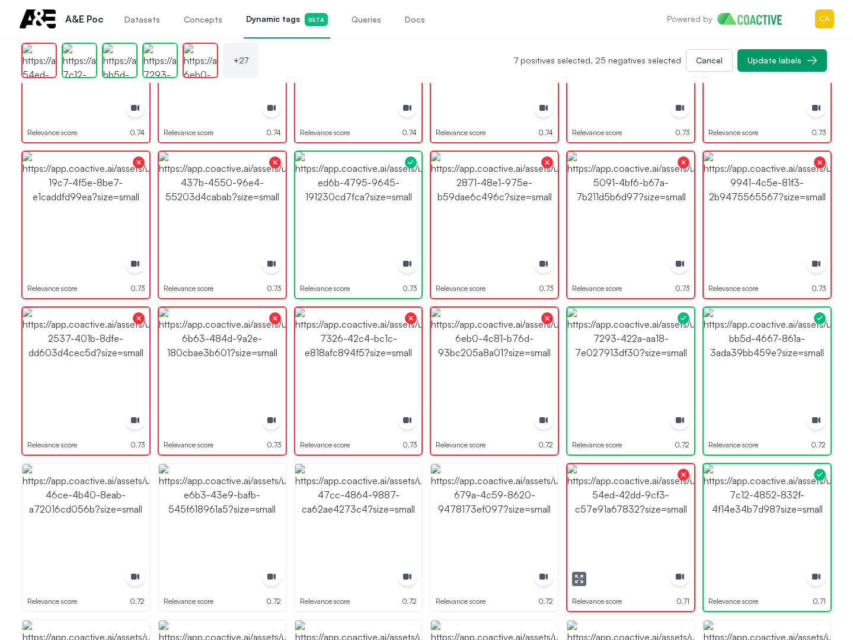
click at [461, 495] on img "button" at bounding box center [494, 527] width 127 height 127
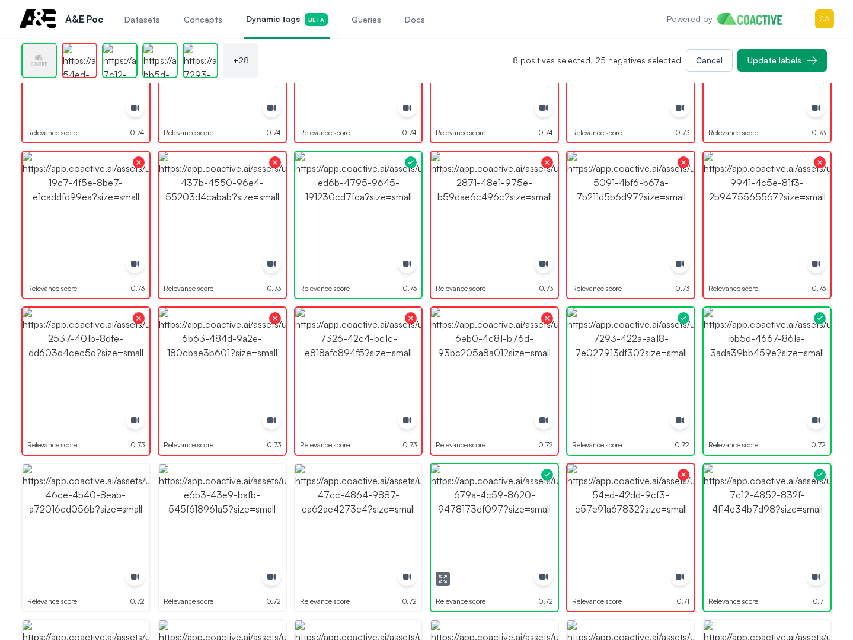
click at [461, 495] on img "button" at bounding box center [494, 527] width 127 height 127
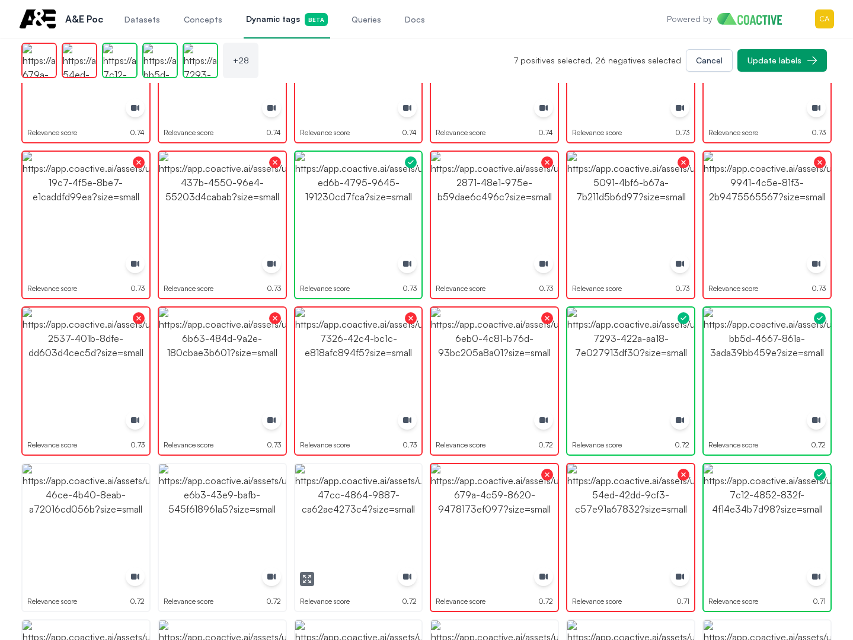
click at [337, 497] on img "button" at bounding box center [358, 527] width 127 height 127
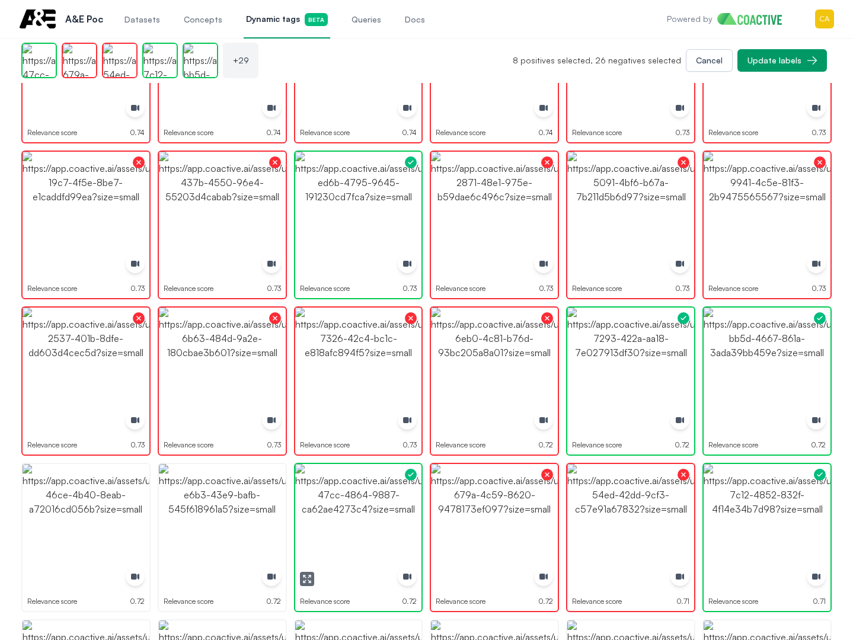
click at [337, 497] on img "button" at bounding box center [358, 527] width 127 height 127
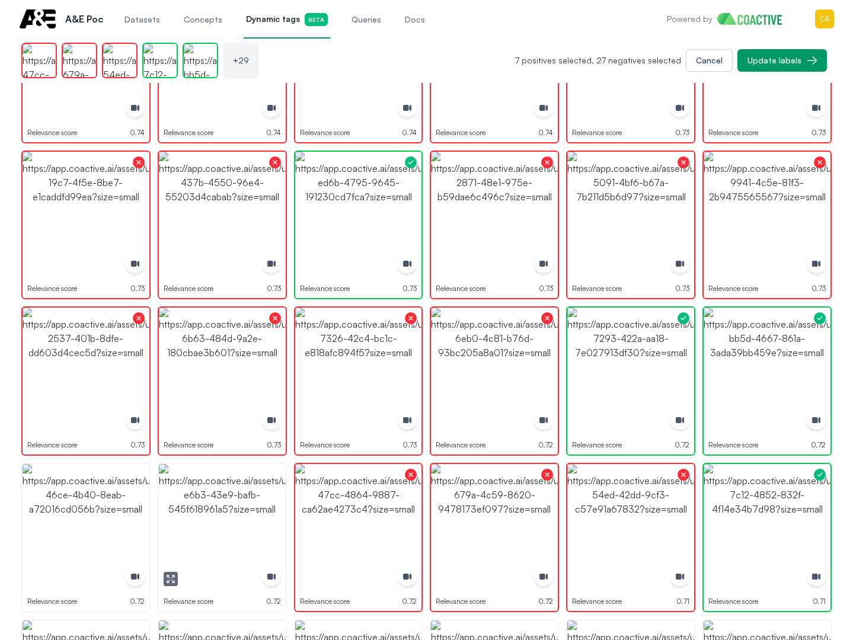
click at [198, 497] on img "button" at bounding box center [222, 527] width 127 height 127
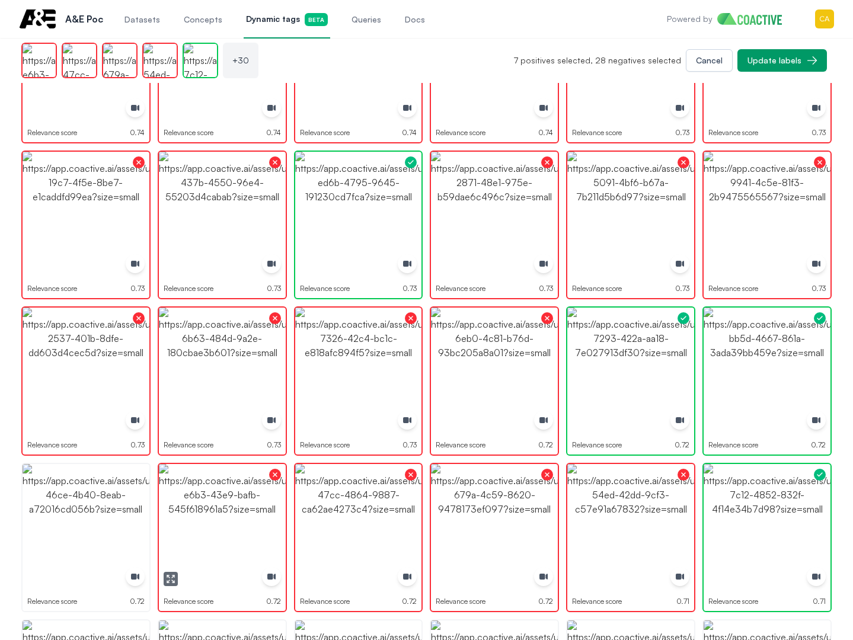
click at [66, 500] on img "button" at bounding box center [86, 527] width 127 height 127
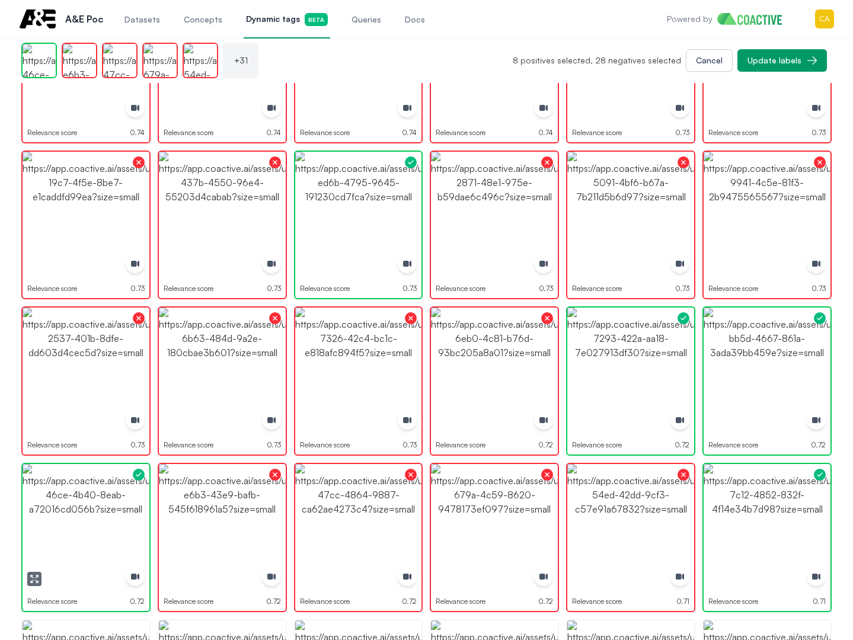
drag, startPoint x: 66, startPoint y: 500, endPoint x: 73, endPoint y: 488, distance: 14.1
click at [66, 500] on img "button" at bounding box center [86, 527] width 127 height 127
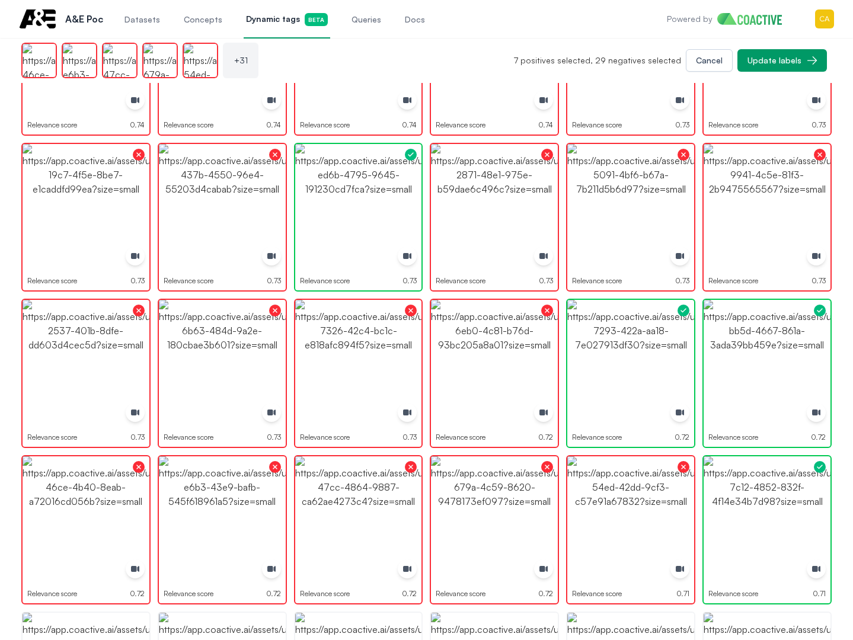
scroll to position [711, 0]
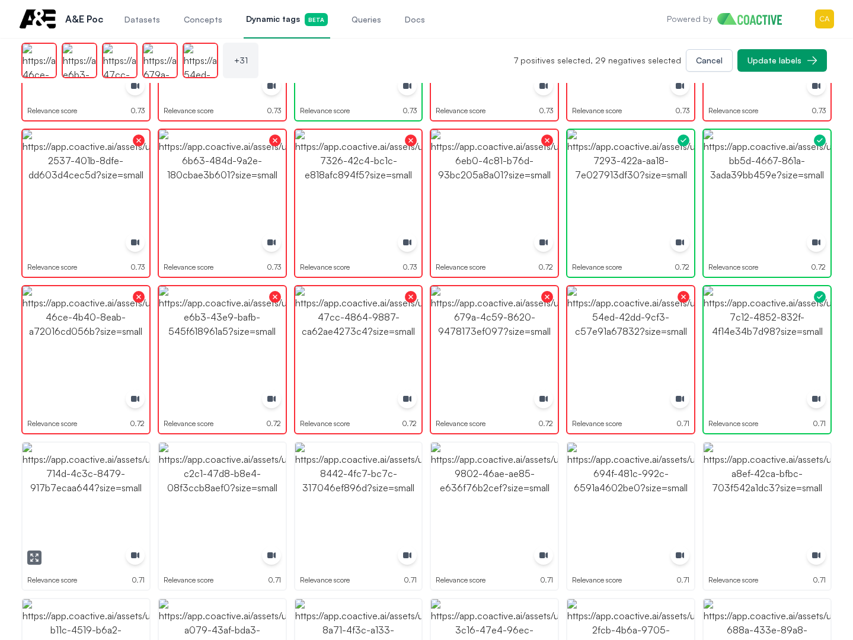
click at [91, 474] on img "button" at bounding box center [86, 506] width 127 height 127
drag, startPoint x: 267, startPoint y: 473, endPoint x: 333, endPoint y: 473, distance: 65.8
click at [266, 473] on img "button" at bounding box center [222, 506] width 127 height 127
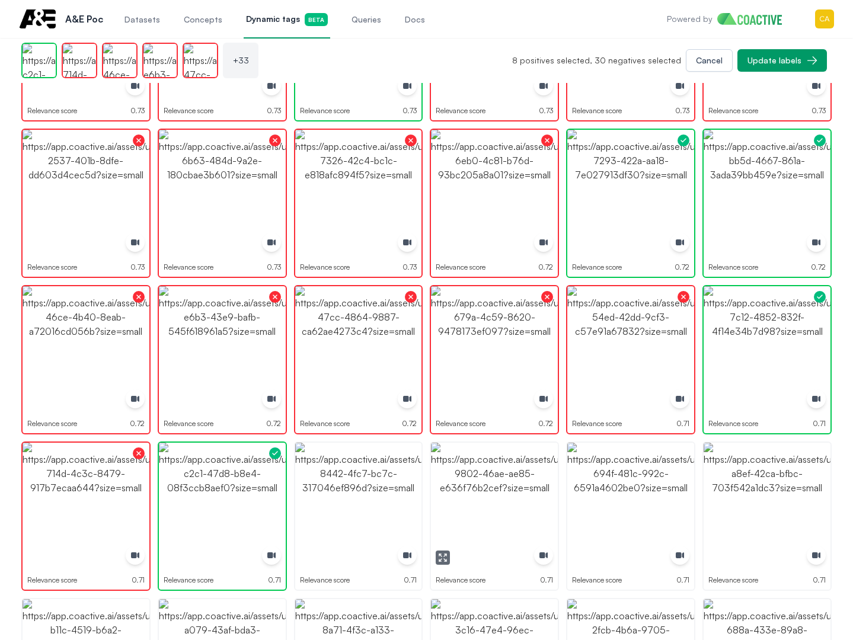
click at [488, 476] on img "button" at bounding box center [494, 506] width 127 height 127
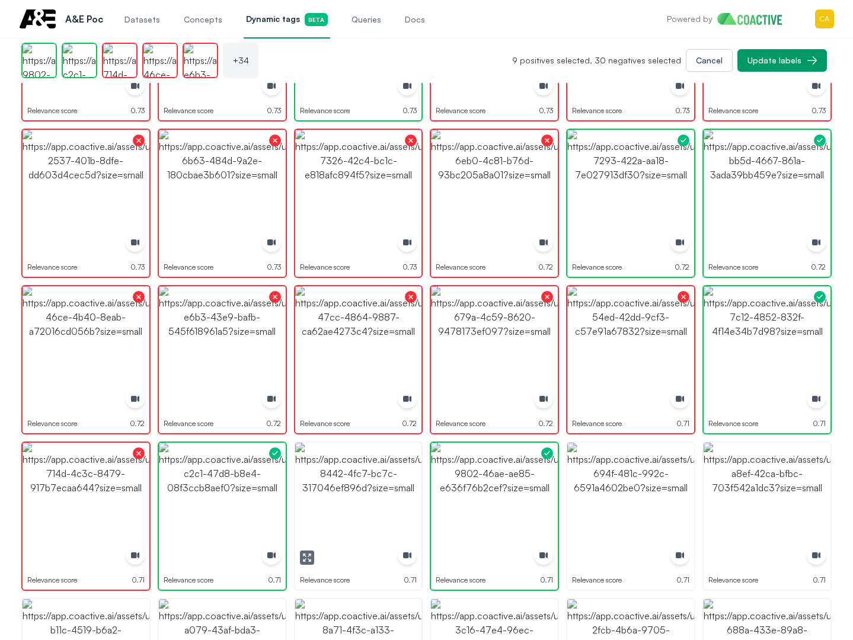
drag, startPoint x: 377, startPoint y: 476, endPoint x: 478, endPoint y: 471, distance: 101.5
click at [378, 476] on img "button" at bounding box center [358, 506] width 127 height 127
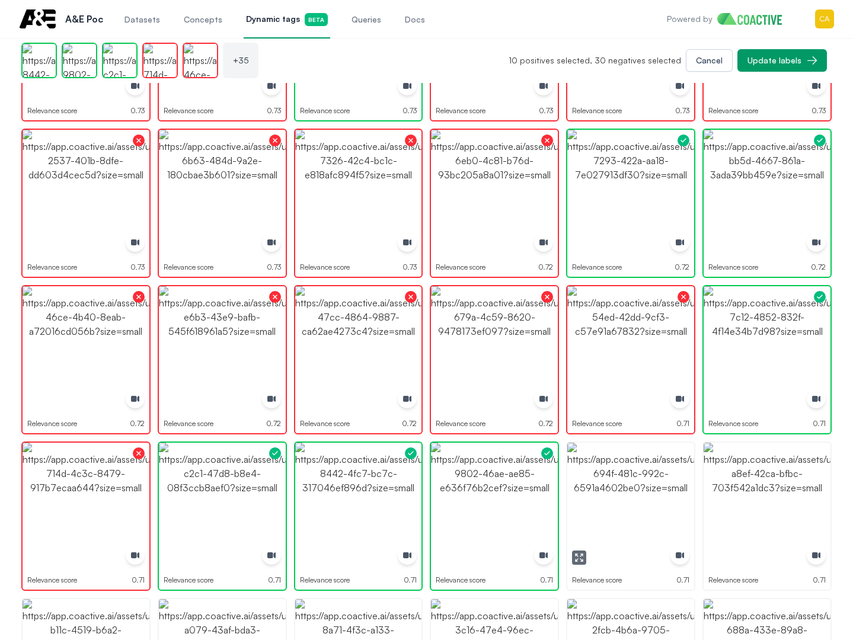
click at [625, 471] on img "button" at bounding box center [630, 506] width 127 height 127
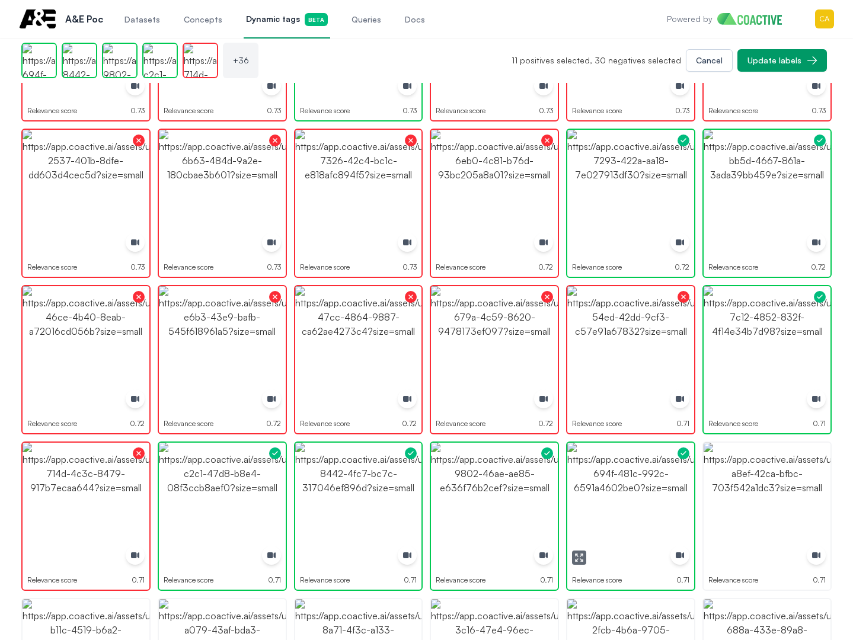
click at [753, 472] on img "button" at bounding box center [767, 506] width 127 height 127
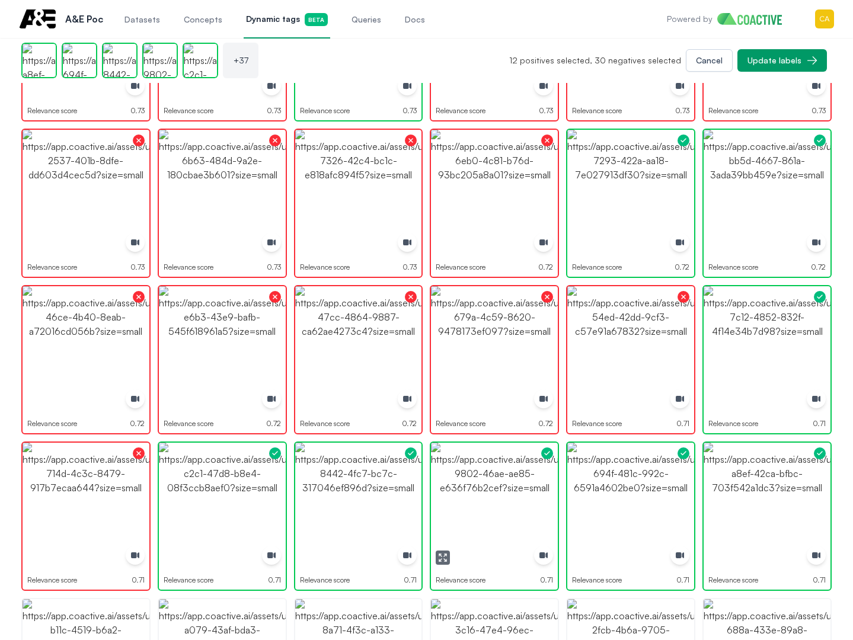
click at [480, 481] on img "button" at bounding box center [494, 506] width 127 height 127
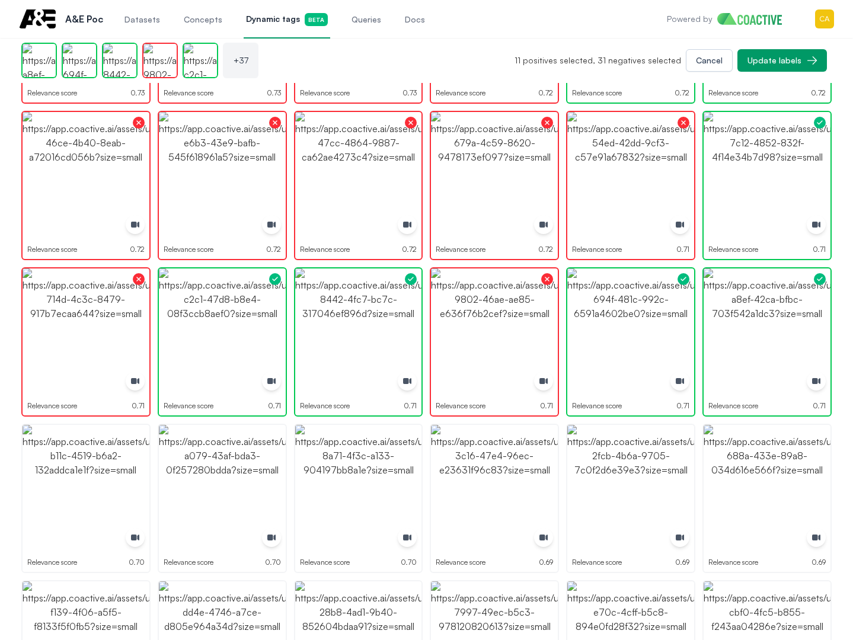
scroll to position [1008, 0]
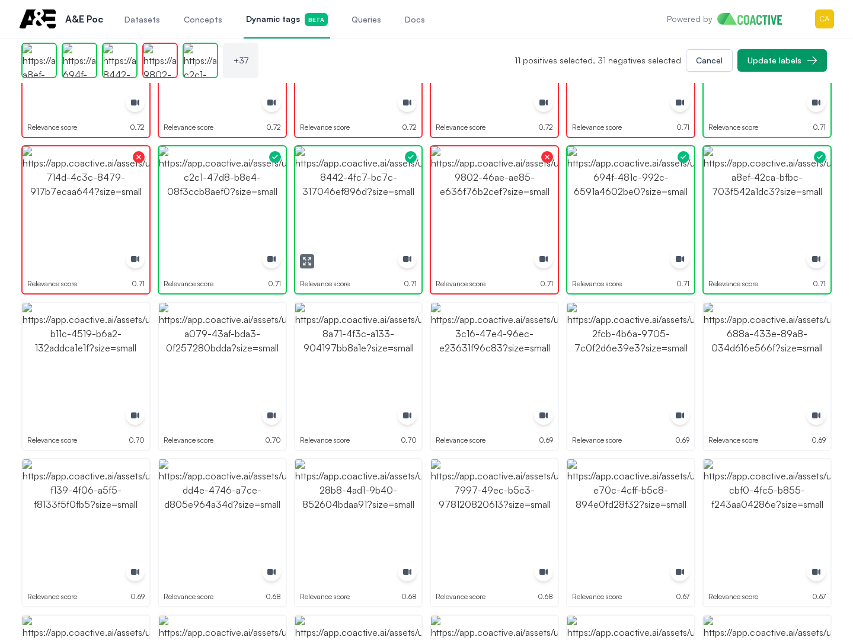
click at [403, 196] on img "button" at bounding box center [358, 209] width 127 height 127
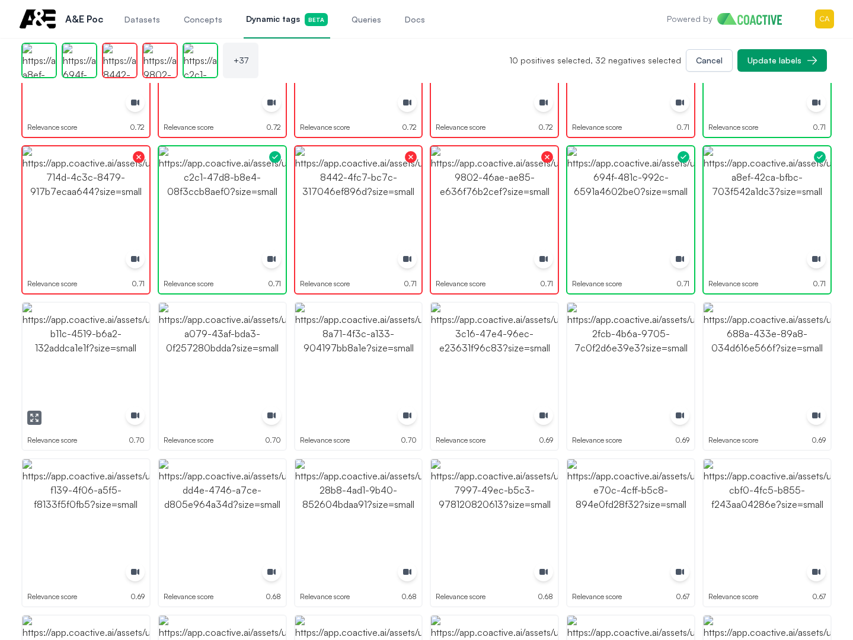
click at [122, 359] on img "button" at bounding box center [86, 366] width 127 height 127
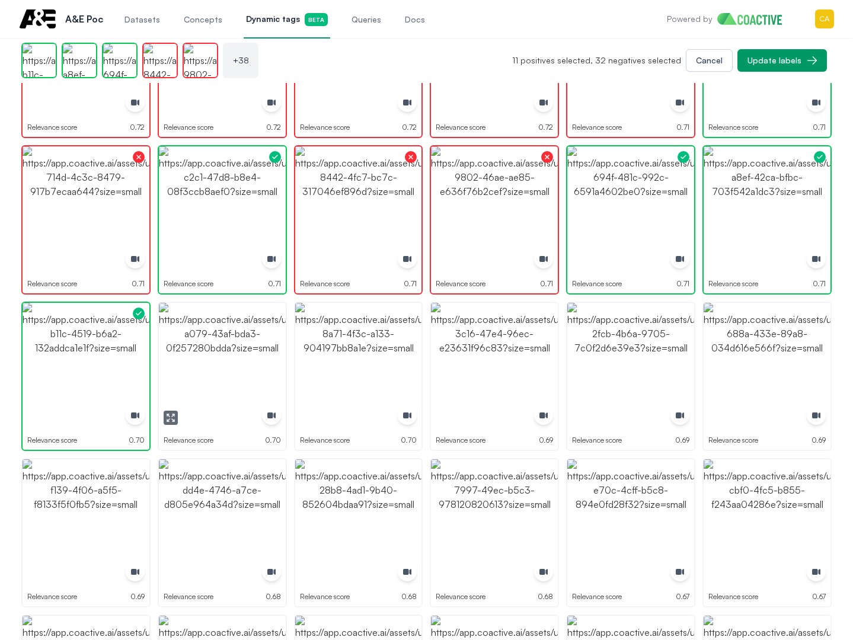
drag, startPoint x: 219, startPoint y: 360, endPoint x: 324, endPoint y: 353, distance: 104.6
click at [219, 359] on img "button" at bounding box center [222, 366] width 127 height 127
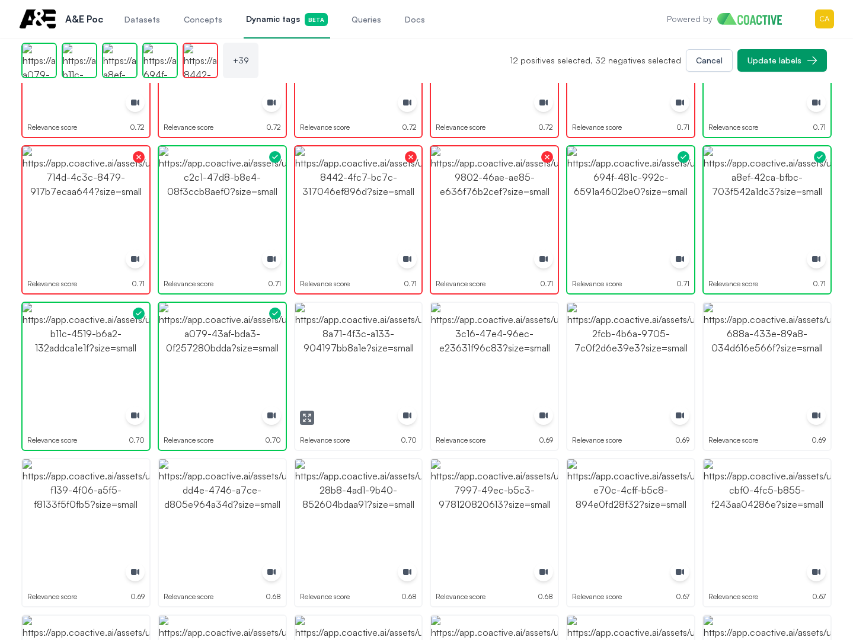
click at [344, 352] on img "button" at bounding box center [358, 366] width 127 height 127
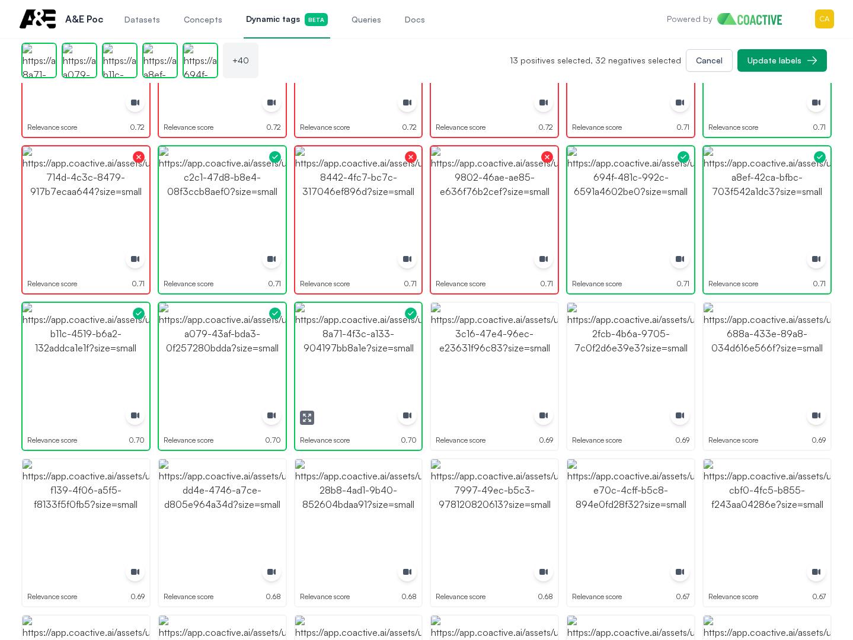
drag, startPoint x: 344, startPoint y: 352, endPoint x: 439, endPoint y: 346, distance: 95.1
click at [344, 351] on img "button" at bounding box center [358, 366] width 127 height 127
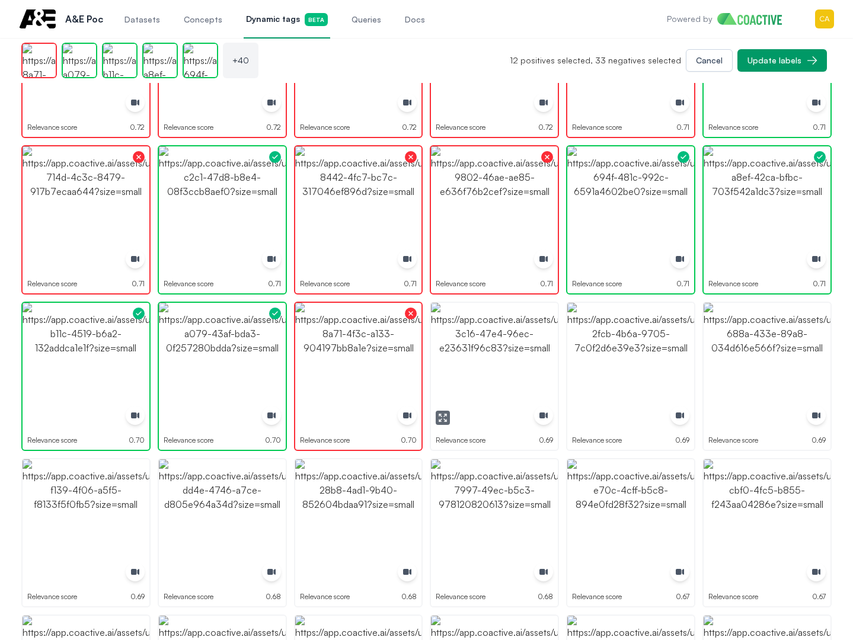
click at [479, 346] on img "button" at bounding box center [494, 366] width 127 height 127
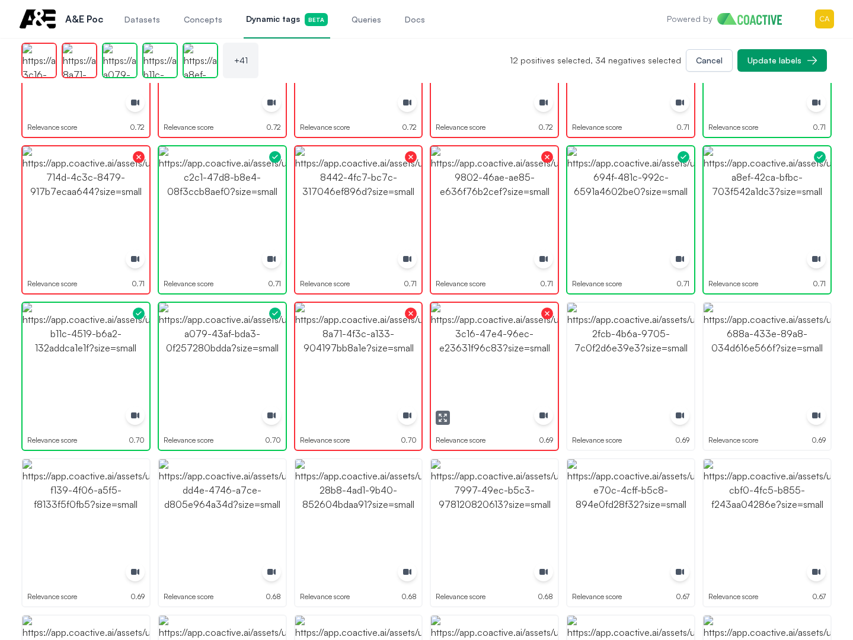
drag, startPoint x: 618, startPoint y: 345, endPoint x: 632, endPoint y: 343, distance: 13.7
click at [619, 344] on img "button" at bounding box center [630, 366] width 127 height 127
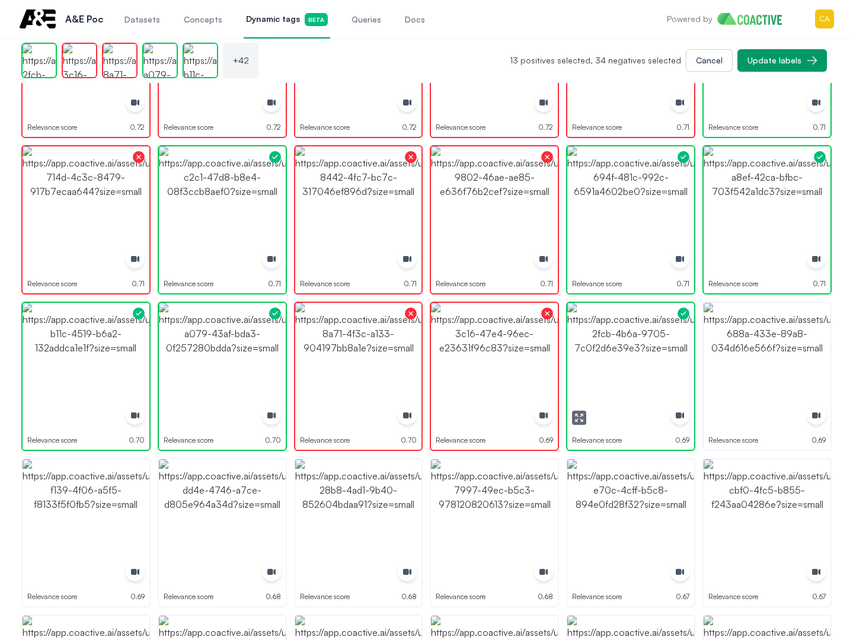
click at [760, 350] on img "button" at bounding box center [767, 366] width 127 height 127
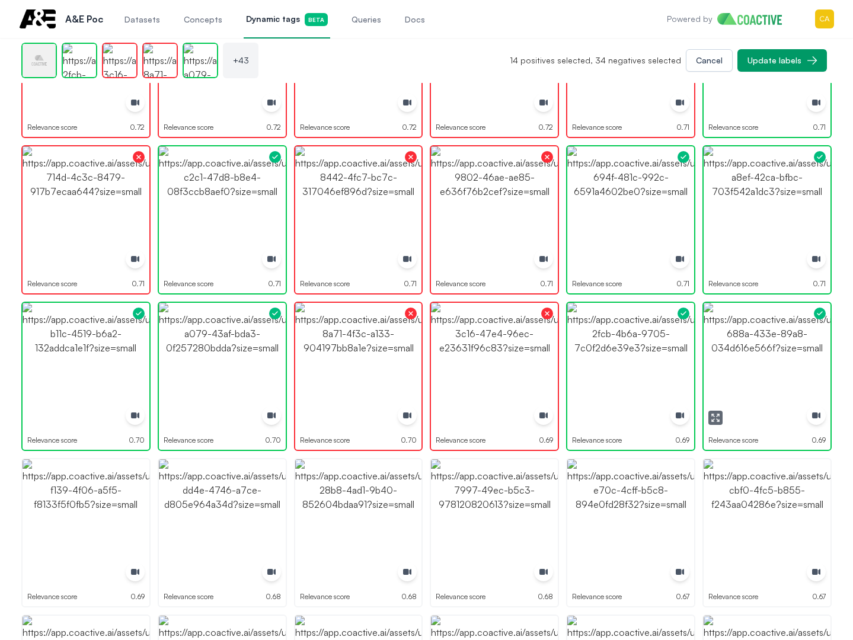
click at [760, 350] on img "button" at bounding box center [767, 366] width 127 height 127
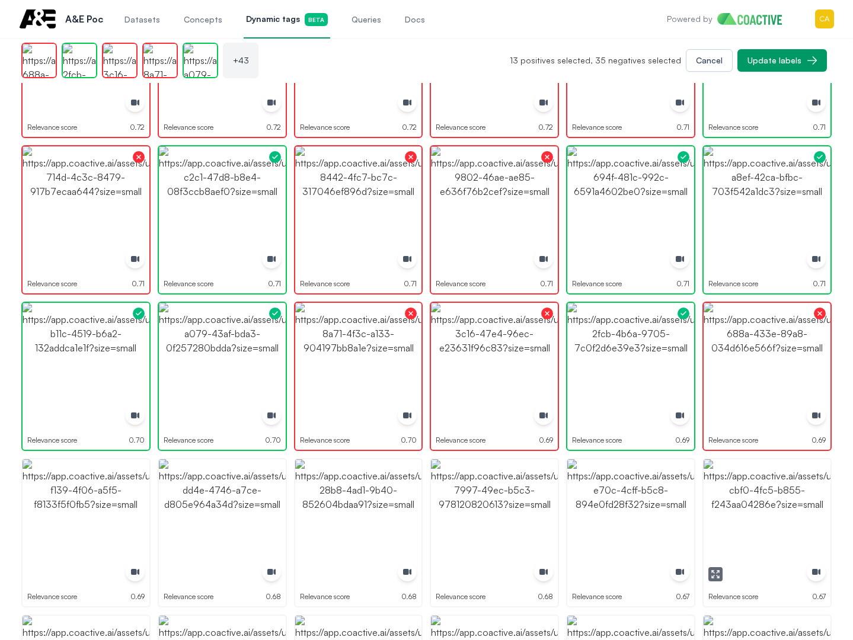
click at [746, 533] on img "button" at bounding box center [767, 522] width 127 height 127
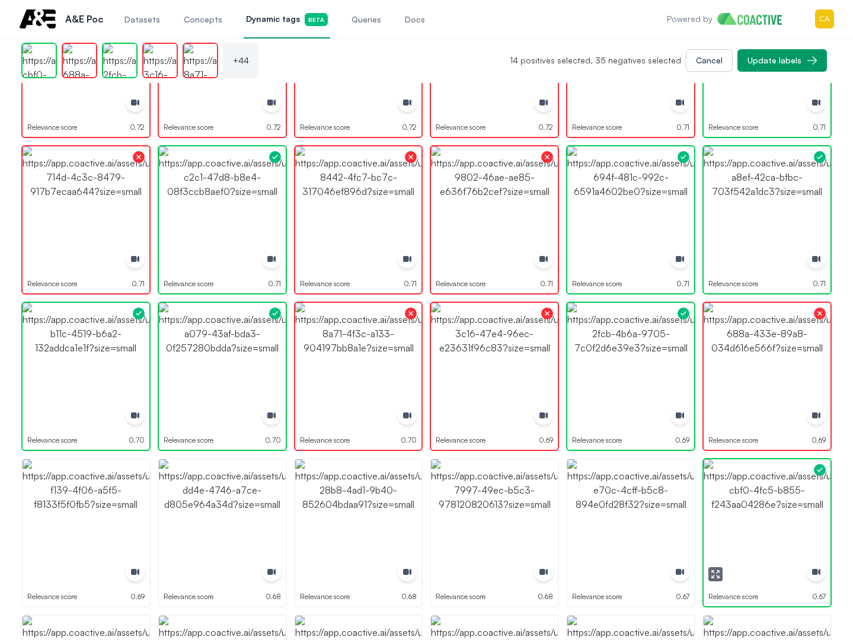
click at [747, 533] on img "button" at bounding box center [767, 522] width 127 height 127
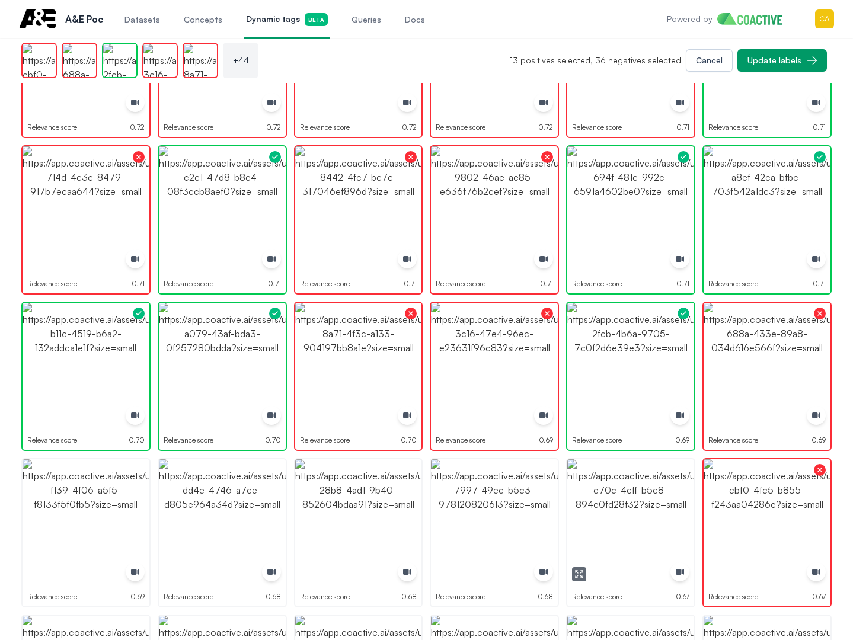
click at [641, 509] on img "button" at bounding box center [630, 522] width 127 height 127
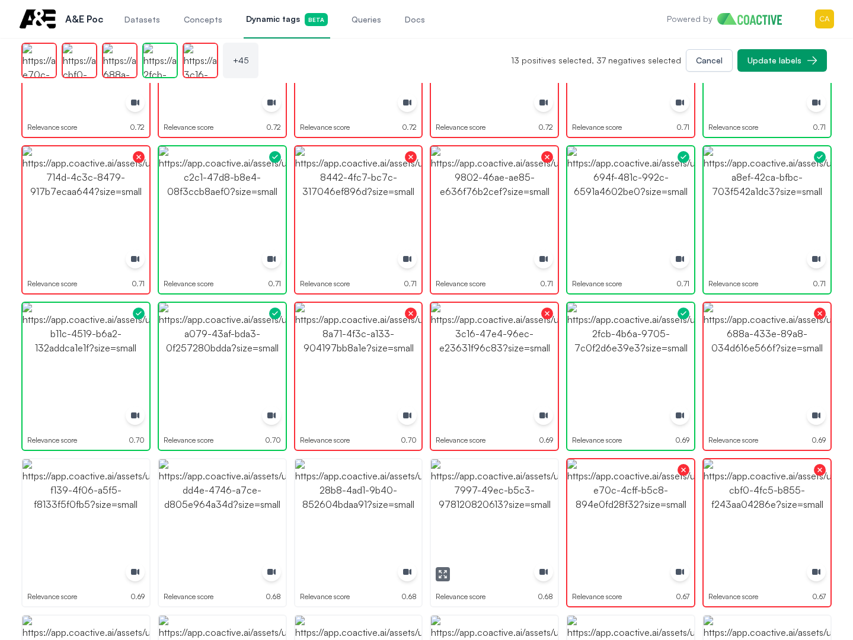
click at [487, 511] on img "button" at bounding box center [494, 522] width 127 height 127
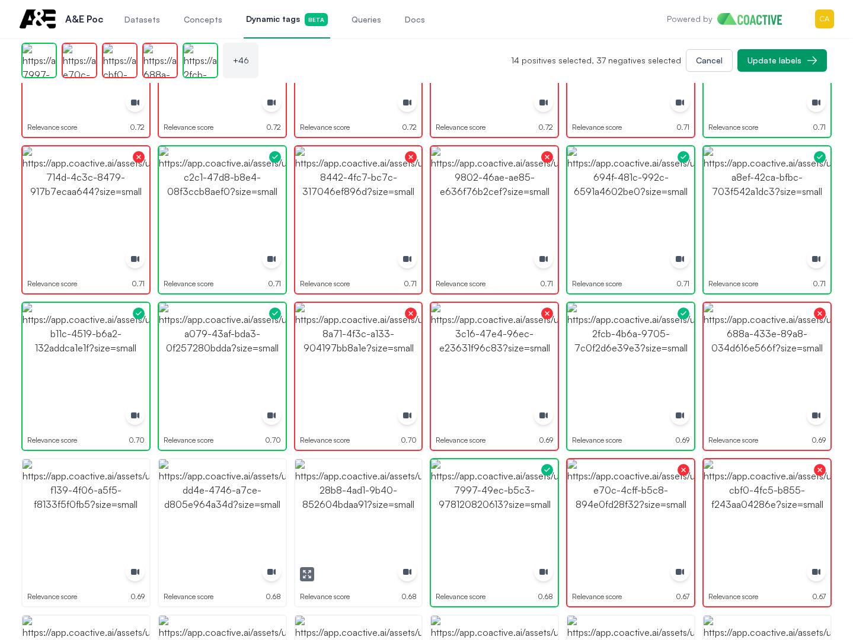
click at [379, 507] on img "button" at bounding box center [358, 522] width 127 height 127
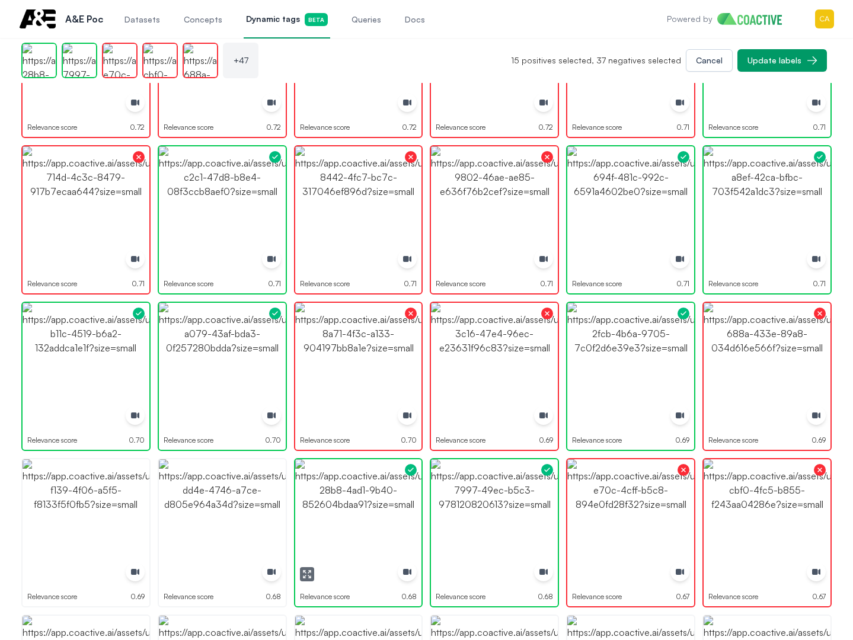
click at [379, 507] on img "button" at bounding box center [358, 522] width 127 height 127
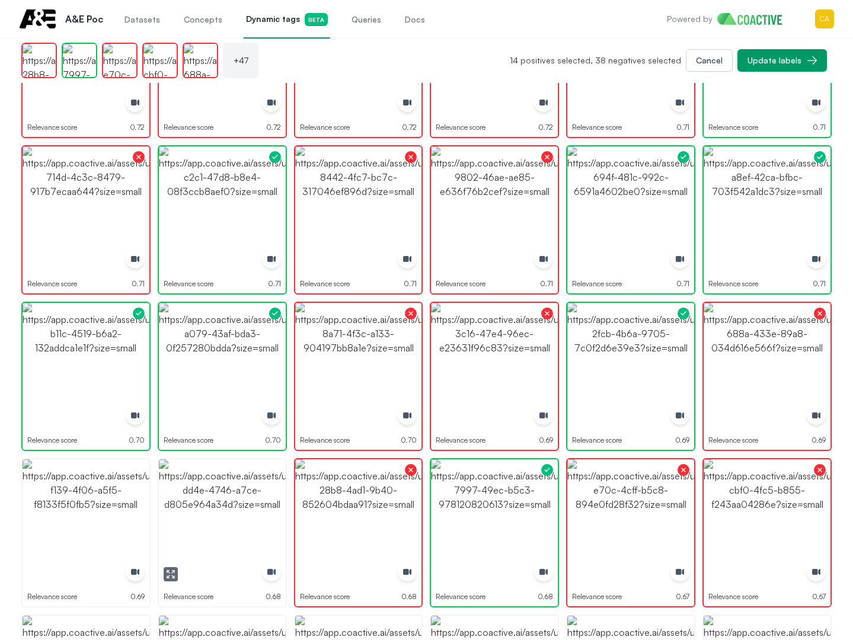
click at [190, 508] on img "button" at bounding box center [222, 522] width 127 height 127
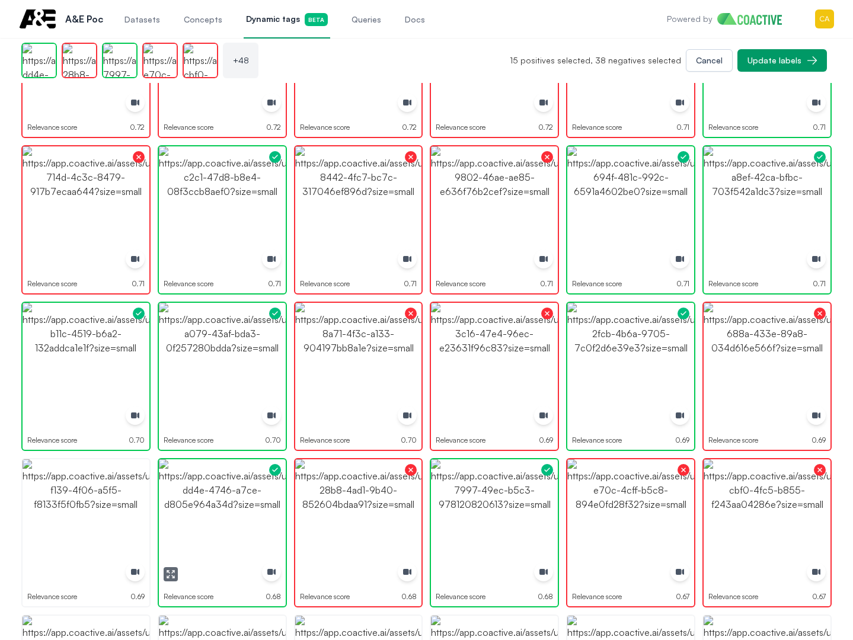
click at [190, 508] on img "button" at bounding box center [222, 522] width 127 height 127
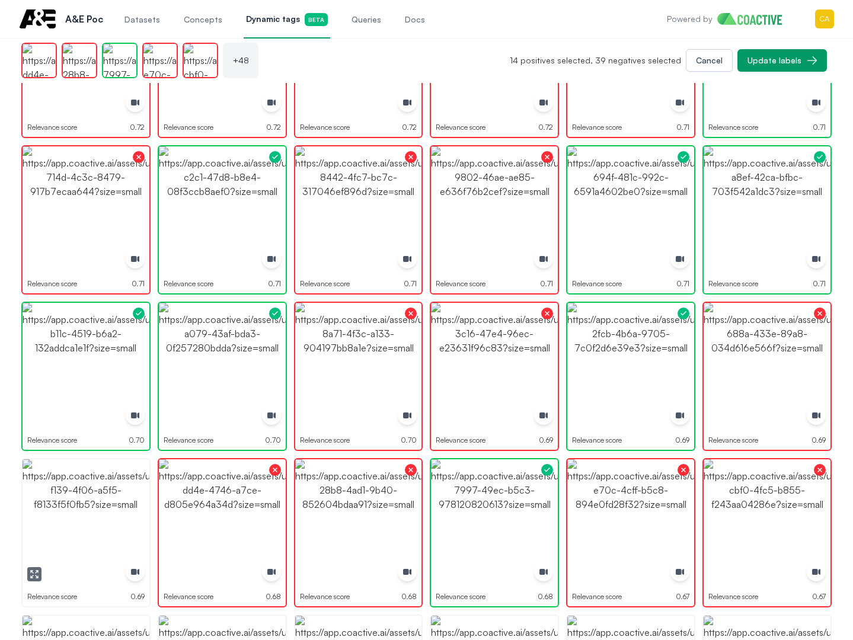
click at [60, 508] on img "button" at bounding box center [86, 522] width 127 height 127
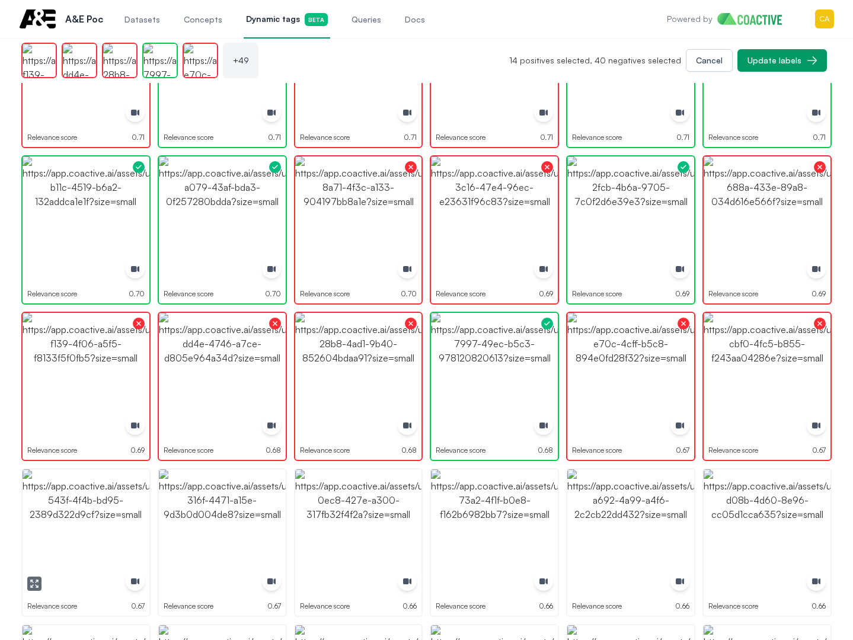
scroll to position [1245, 0]
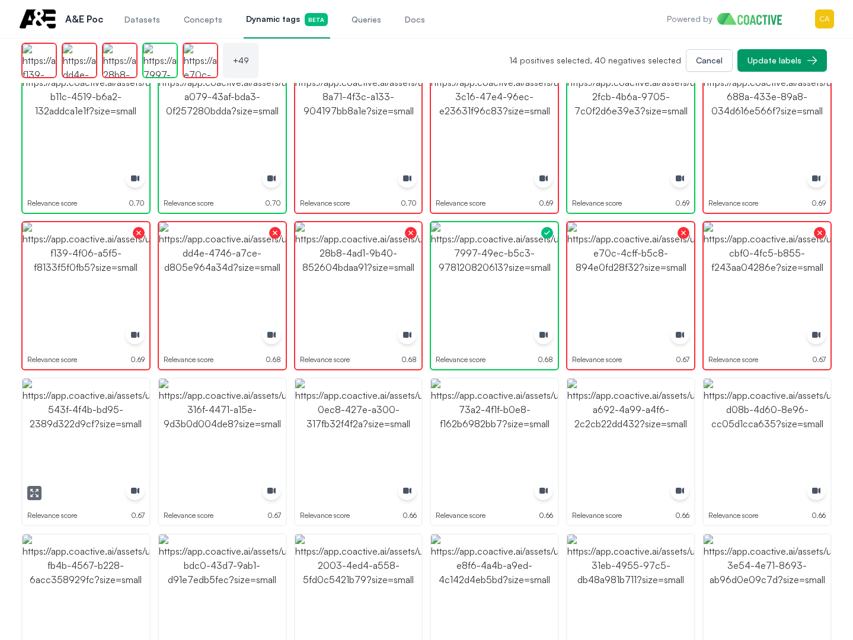
click at [97, 452] on img "button" at bounding box center [86, 442] width 127 height 127
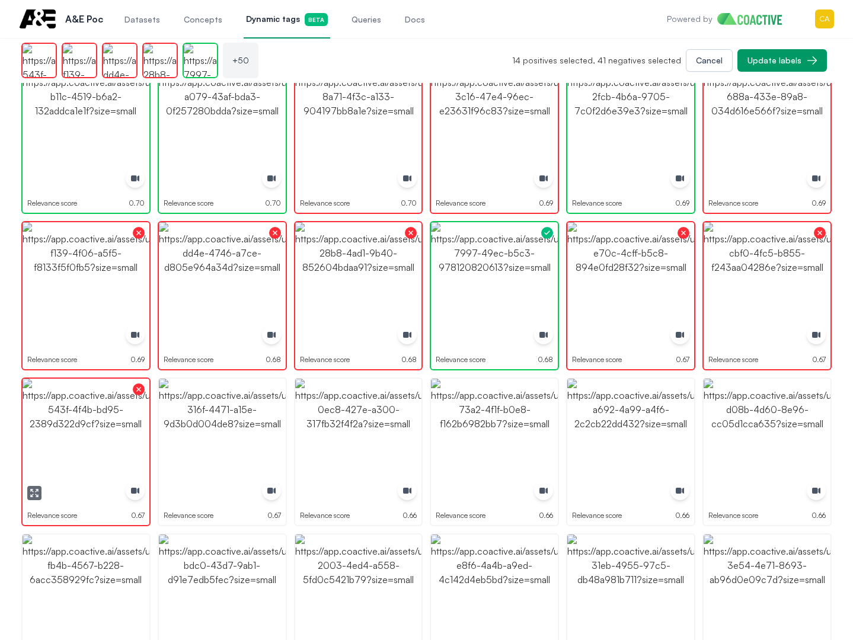
click at [242, 449] on img "button" at bounding box center [222, 442] width 127 height 127
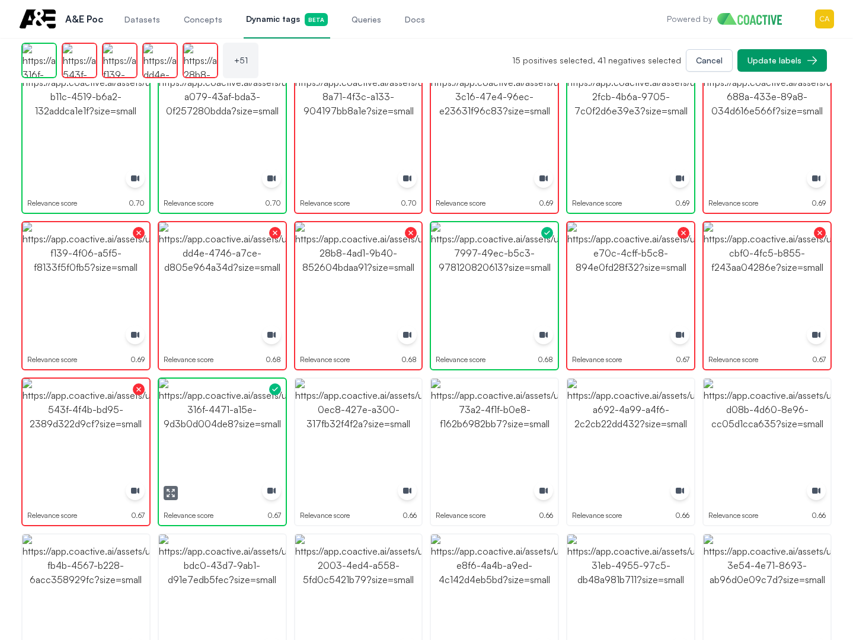
drag, startPoint x: 242, startPoint y: 449, endPoint x: 379, endPoint y: 441, distance: 136.6
click at [244, 449] on img "button" at bounding box center [222, 442] width 127 height 127
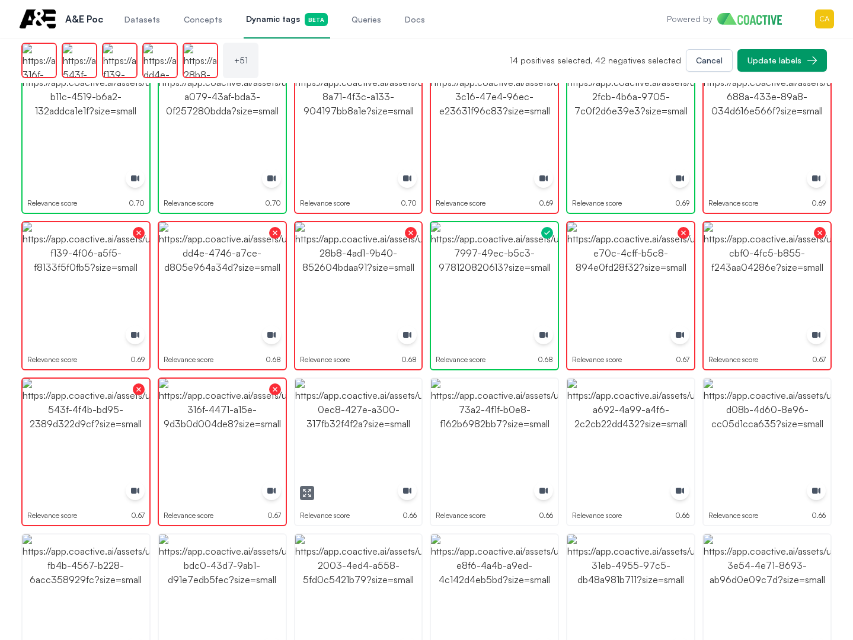
click at [379, 441] on img "button" at bounding box center [358, 442] width 127 height 127
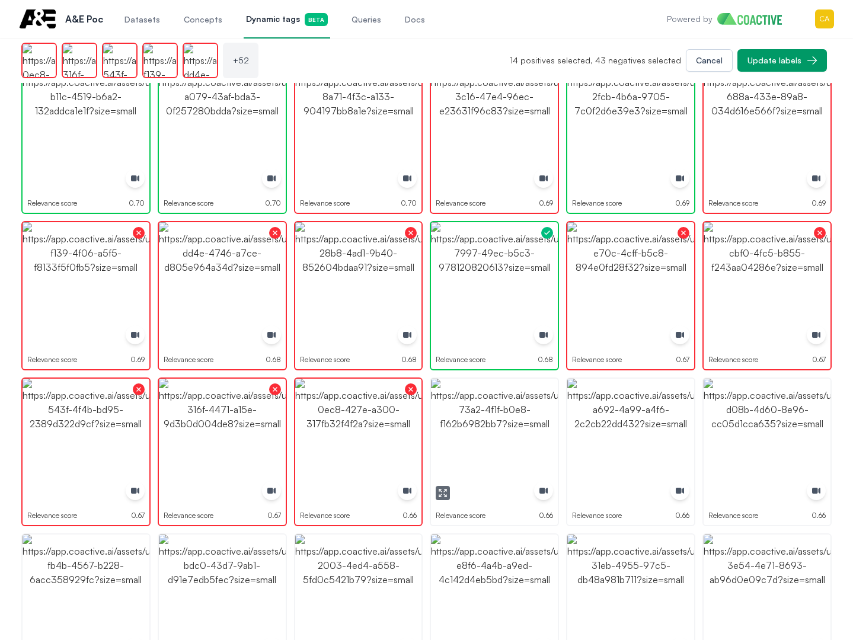
click at [500, 437] on img "button" at bounding box center [494, 442] width 127 height 127
click at [604, 437] on img "button" at bounding box center [630, 442] width 127 height 127
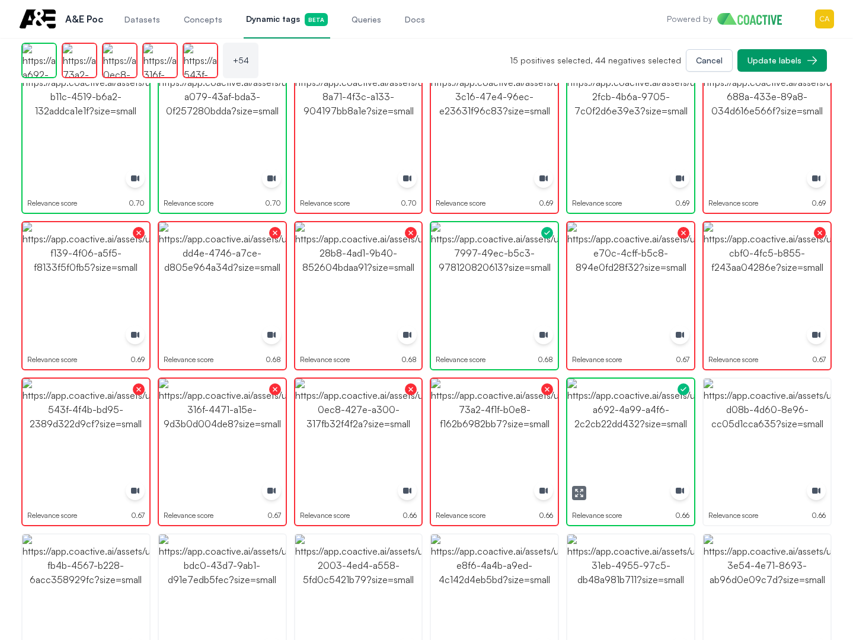
click at [604, 437] on img "button" at bounding box center [630, 442] width 127 height 127
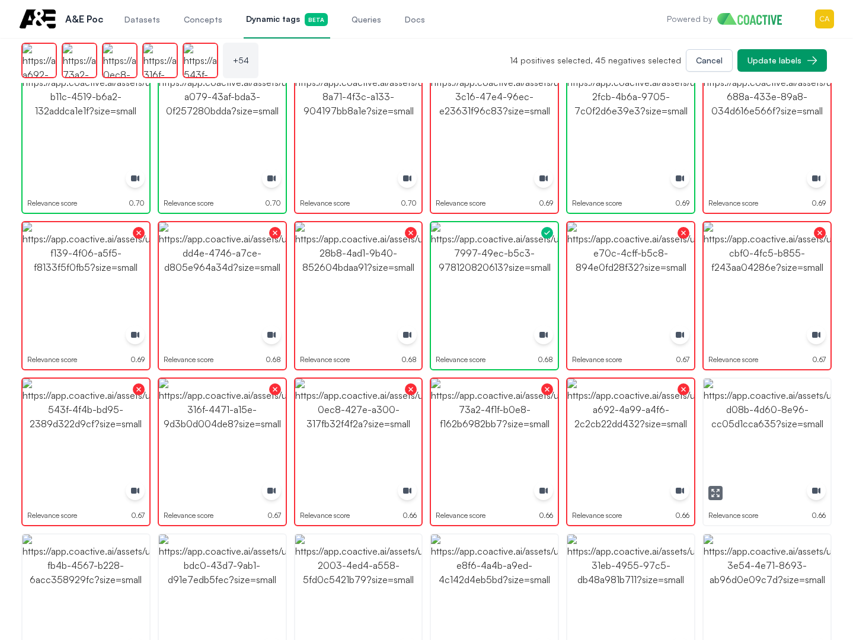
click at [762, 437] on img "button" at bounding box center [767, 442] width 127 height 127
click at [765, 584] on img "button" at bounding box center [767, 598] width 127 height 127
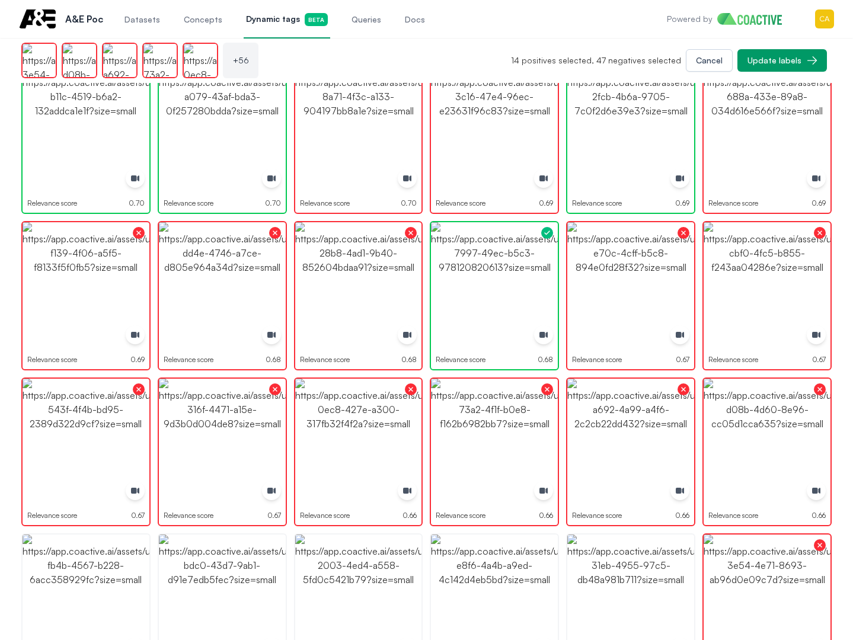
click at [507, 585] on img "button" at bounding box center [494, 598] width 127 height 127
click at [629, 585] on img "button" at bounding box center [630, 598] width 127 height 127
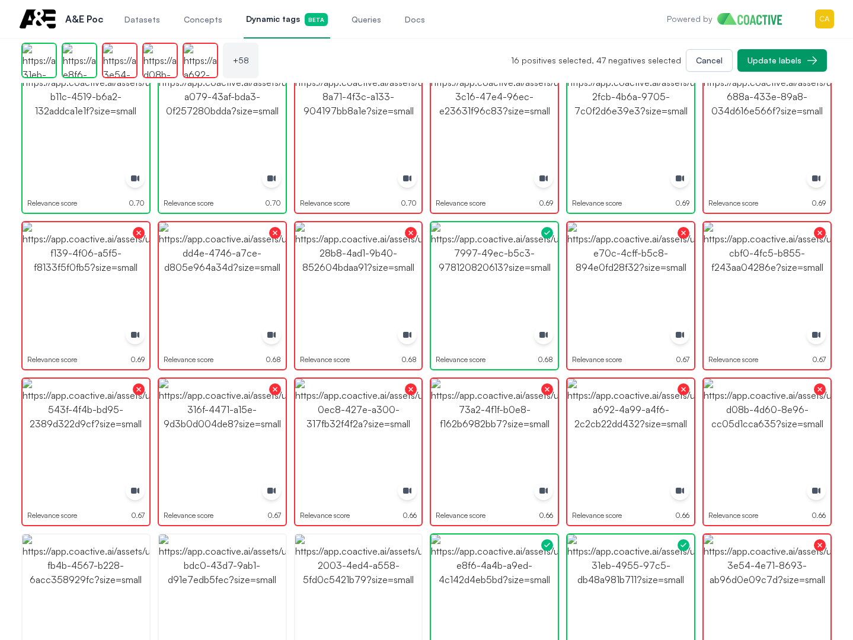
click at [629, 585] on img "button" at bounding box center [630, 598] width 127 height 127
click at [490, 572] on img "button" at bounding box center [494, 598] width 127 height 127
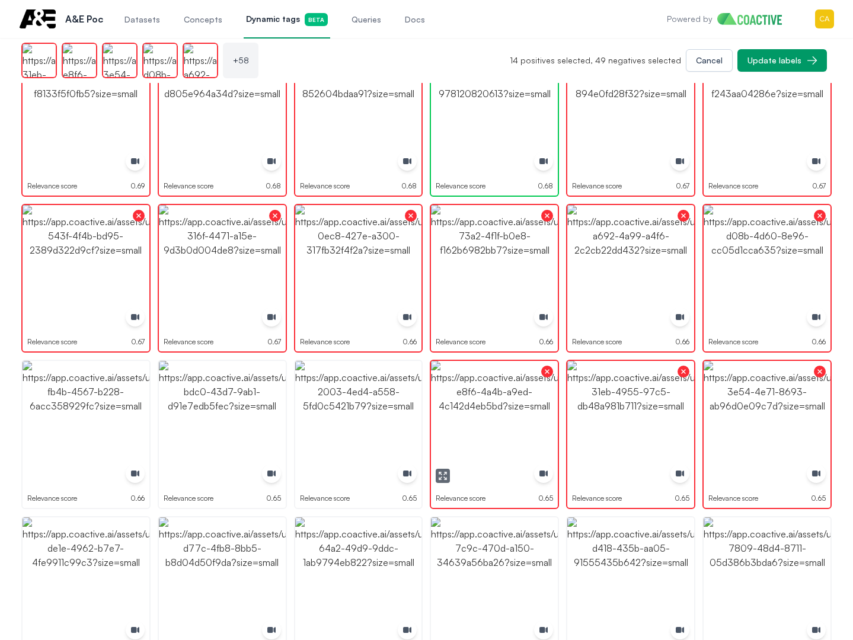
scroll to position [1422, 0]
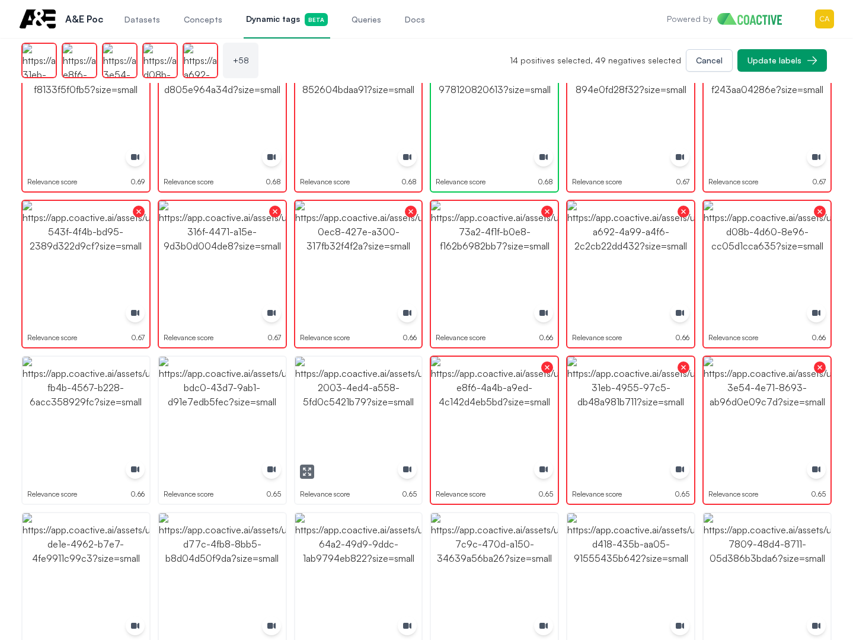
click at [327, 403] on img "button" at bounding box center [358, 420] width 127 height 127
click at [223, 402] on img "button" at bounding box center [222, 420] width 127 height 127
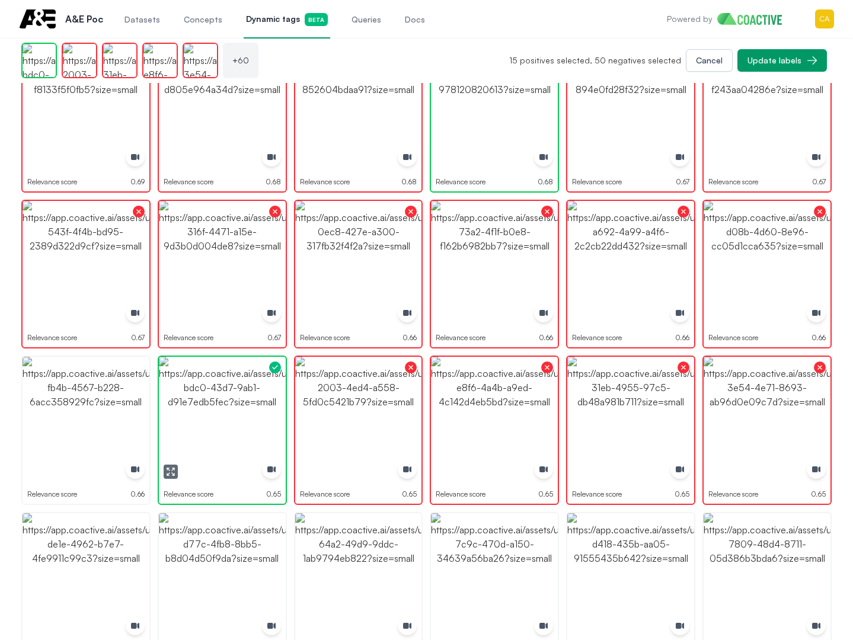
click at [223, 402] on img "button" at bounding box center [222, 420] width 127 height 127
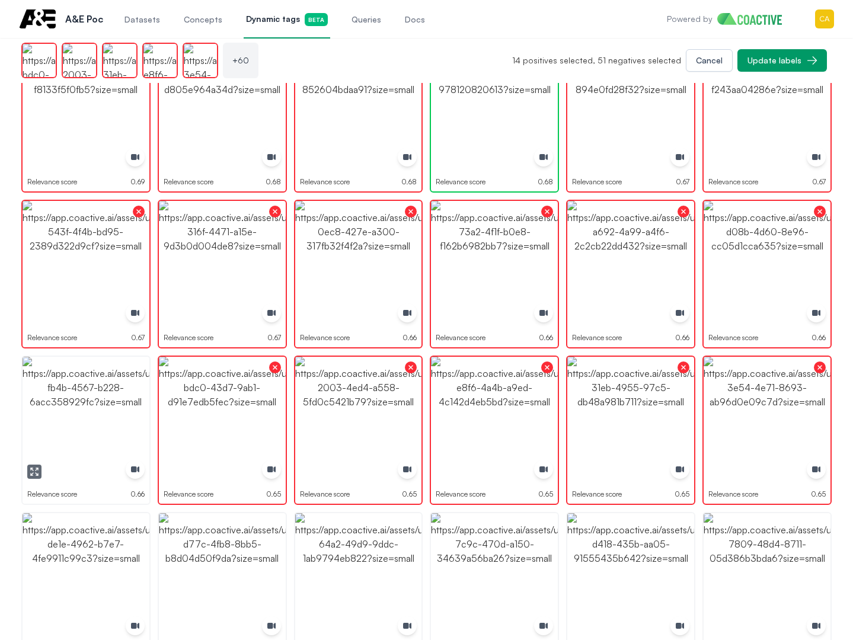
click at [89, 402] on img "button" at bounding box center [86, 420] width 127 height 127
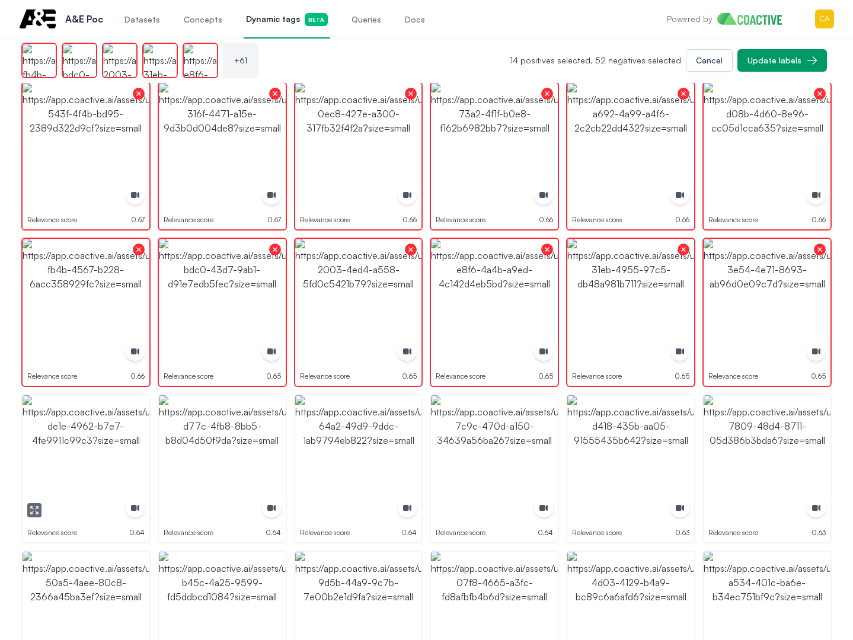
scroll to position [1541, 0]
click at [92, 413] on img "button" at bounding box center [86, 458] width 127 height 127
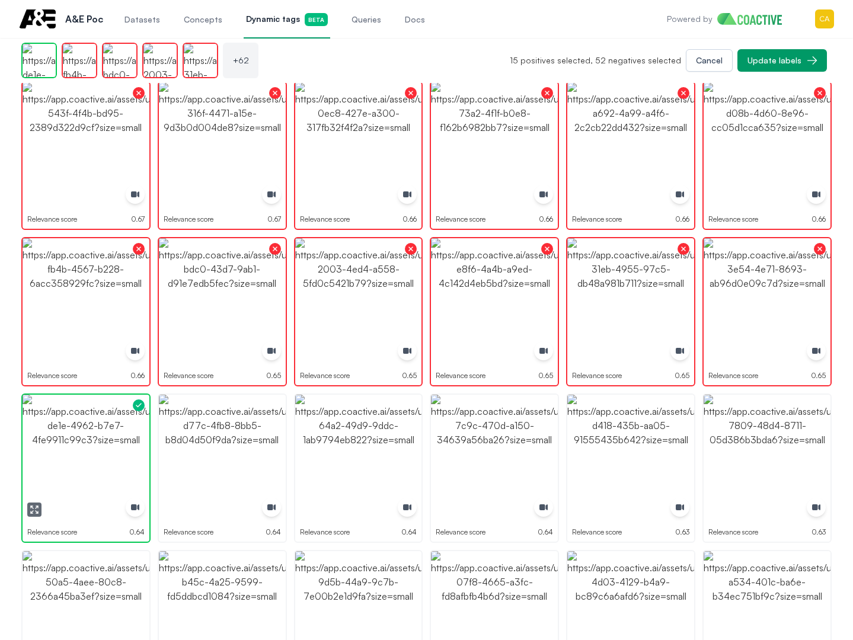
click at [92, 413] on img "button" at bounding box center [86, 458] width 127 height 127
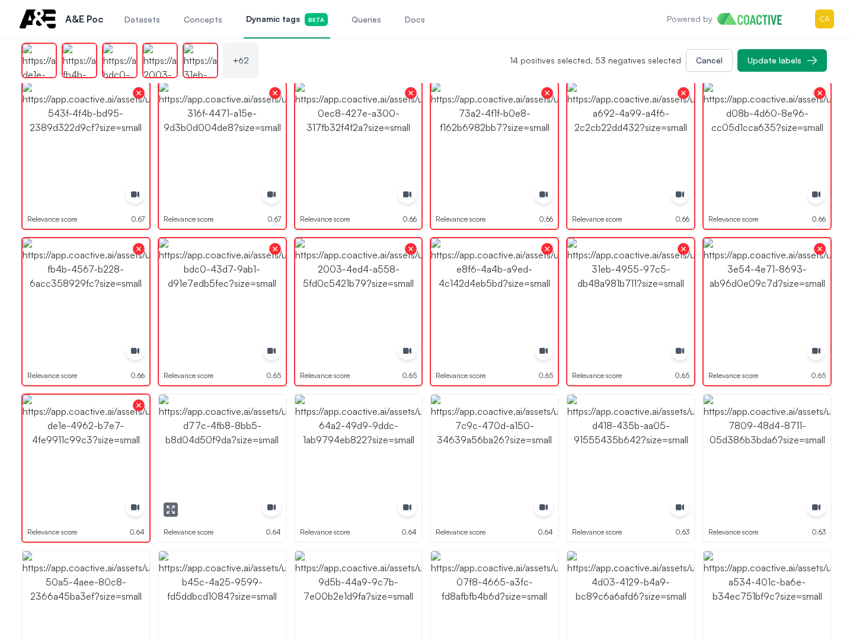
click at [182, 428] on img "button" at bounding box center [222, 458] width 127 height 127
click at [355, 446] on img "button" at bounding box center [358, 458] width 127 height 127
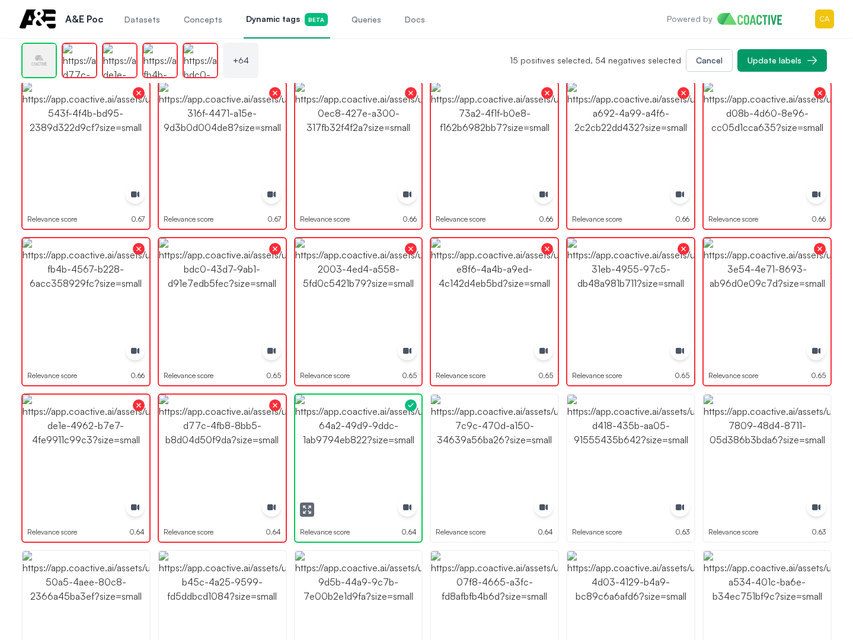
click at [355, 446] on img "button" at bounding box center [358, 458] width 127 height 127
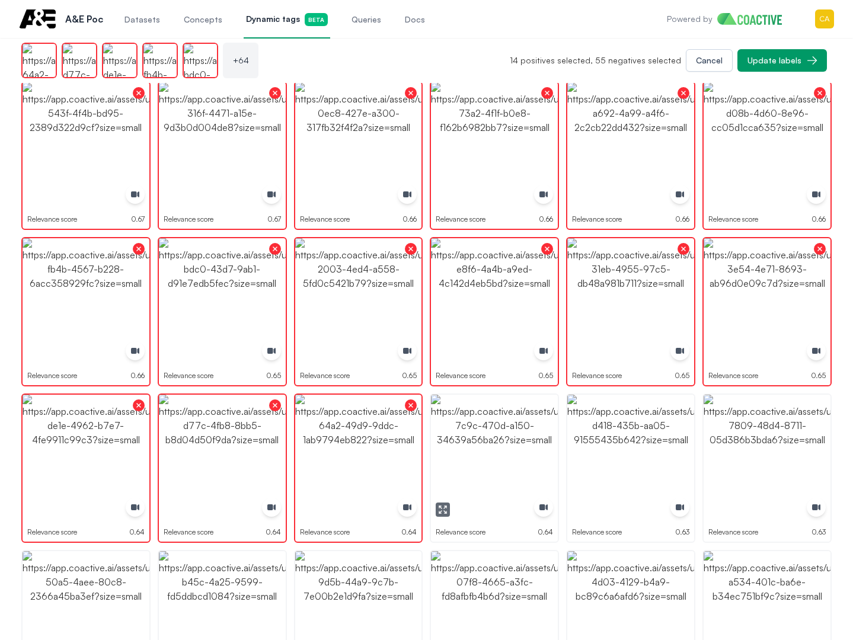
click at [519, 446] on img "button" at bounding box center [494, 458] width 127 height 127
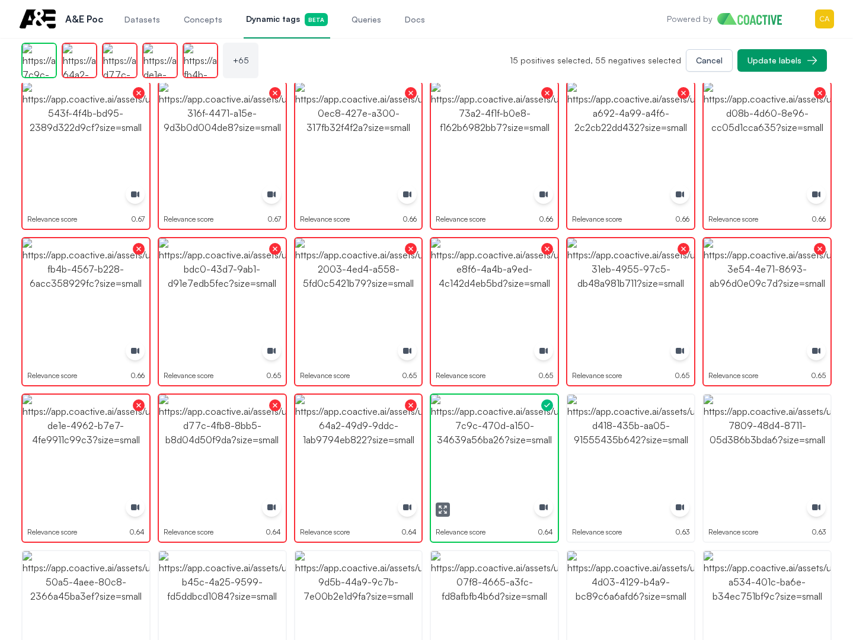
click at [519, 446] on img "button" at bounding box center [494, 458] width 127 height 127
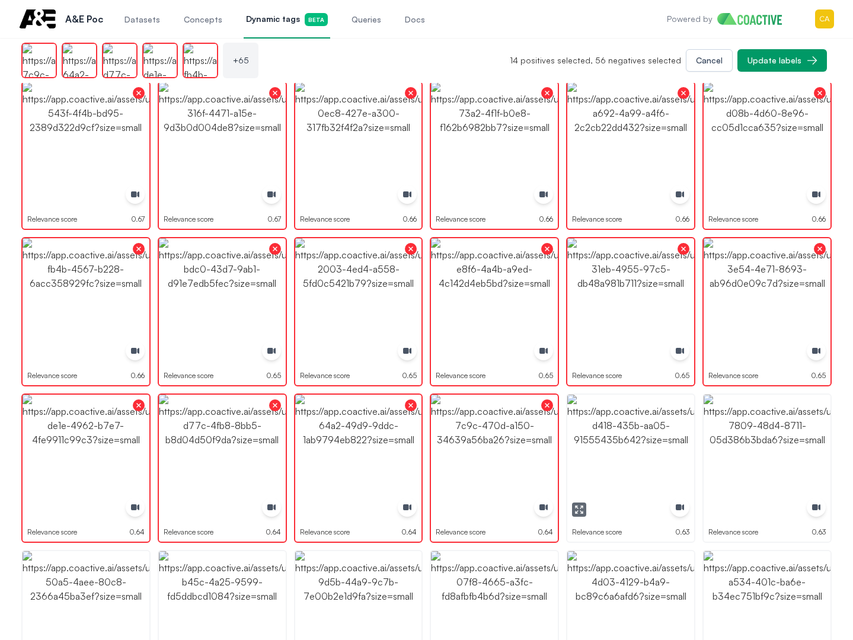
click at [612, 443] on img "button" at bounding box center [630, 458] width 127 height 127
drag, startPoint x: 612, startPoint y: 443, endPoint x: 784, endPoint y: 434, distance: 172.7
click at [616, 442] on img "button" at bounding box center [630, 458] width 127 height 127
click at [802, 434] on img "button" at bounding box center [767, 458] width 127 height 127
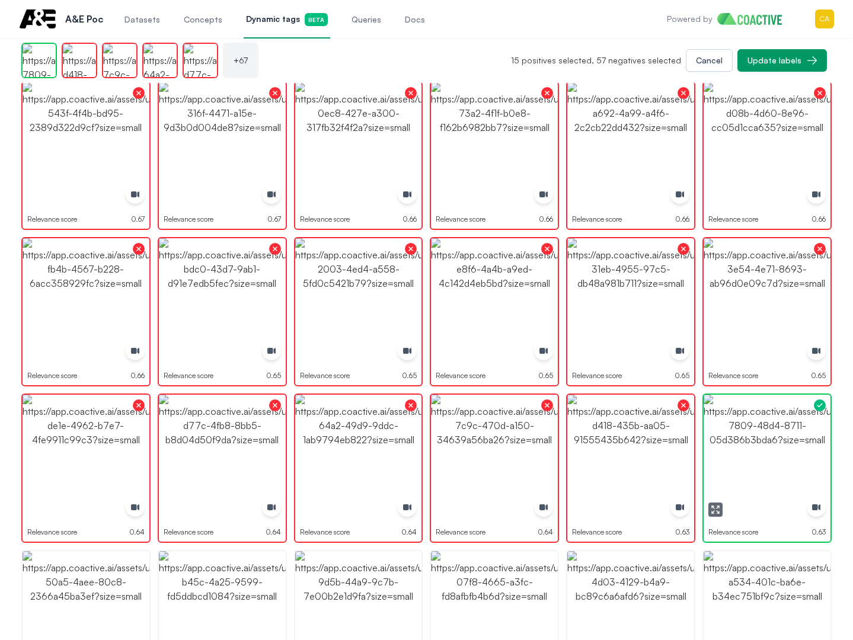
click at [802, 434] on img "button" at bounding box center [767, 458] width 127 height 127
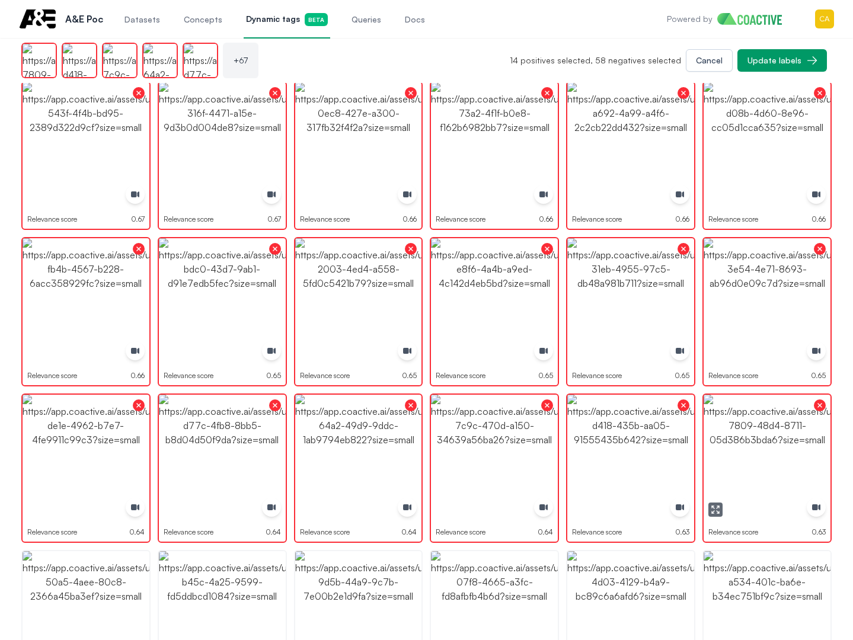
scroll to position [1719, 0]
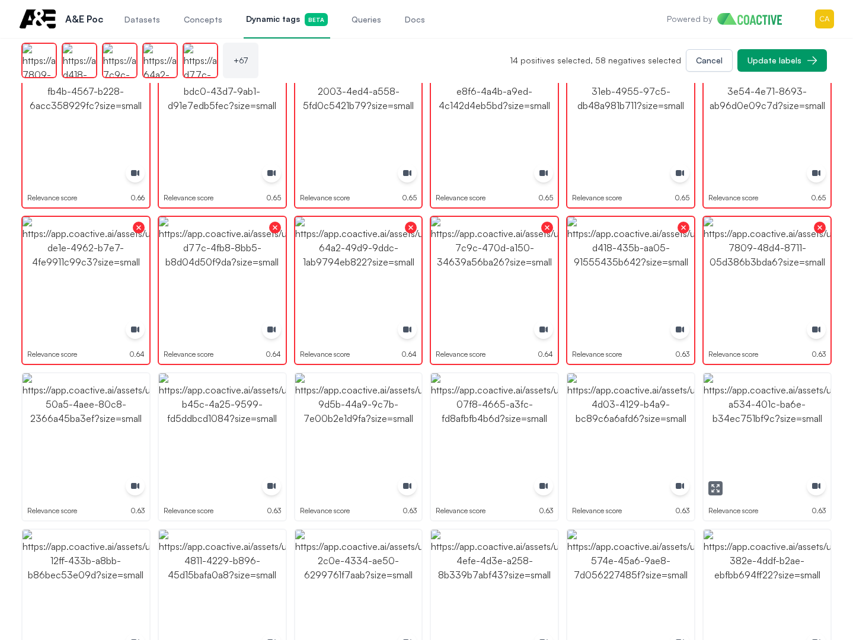
click at [751, 457] on img "button" at bounding box center [767, 436] width 127 height 127
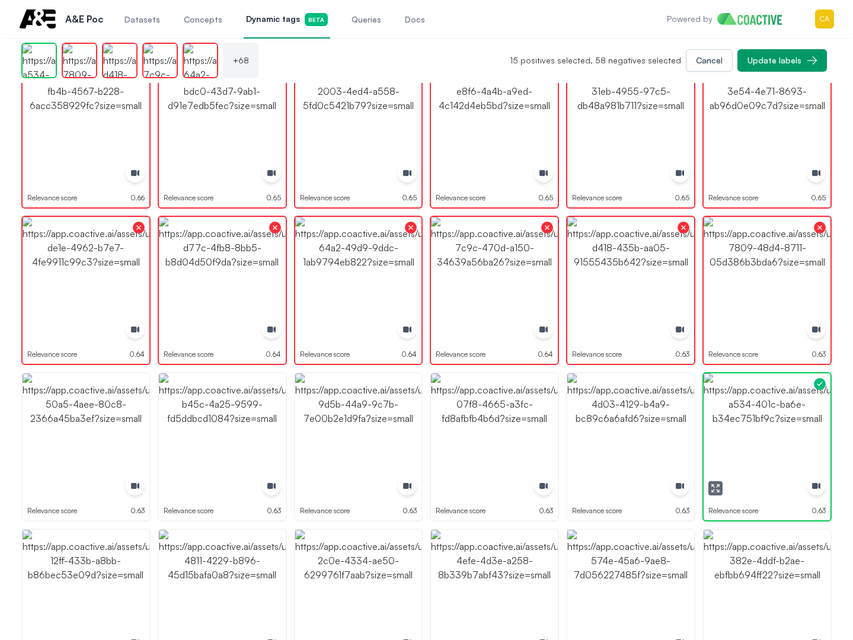
click at [751, 457] on img "button" at bounding box center [767, 436] width 127 height 127
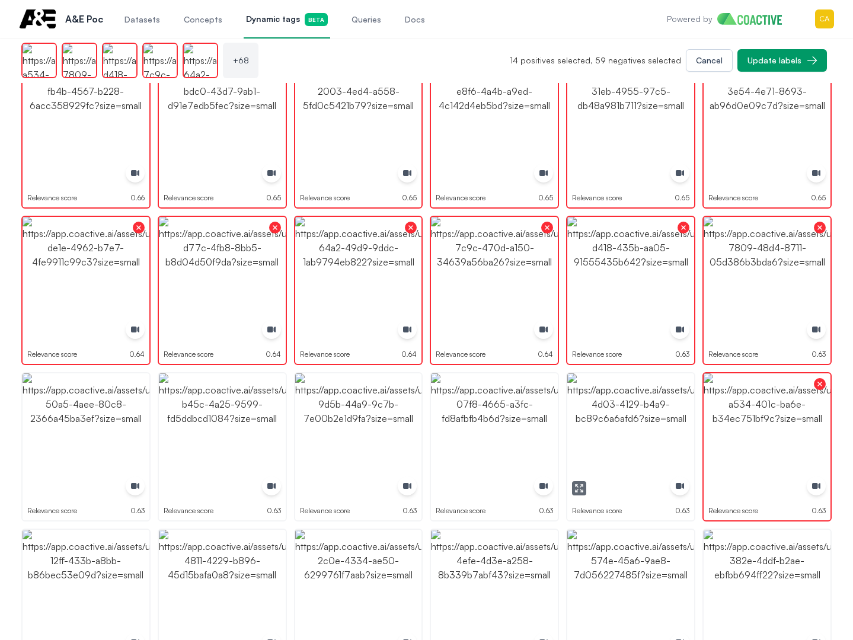
click at [602, 432] on img "button" at bounding box center [630, 436] width 127 height 127
click at [497, 426] on img "button" at bounding box center [494, 436] width 127 height 127
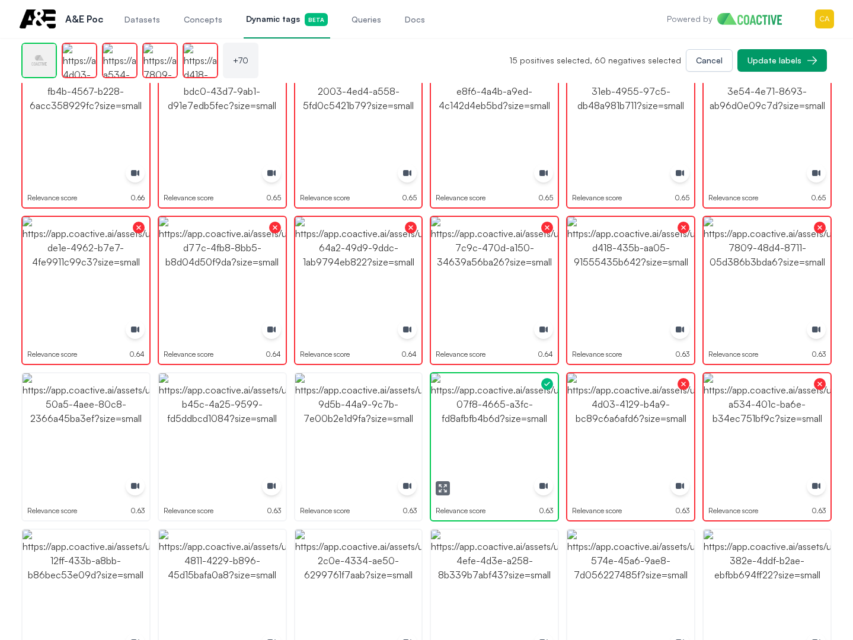
click at [497, 426] on img "button" at bounding box center [494, 436] width 127 height 127
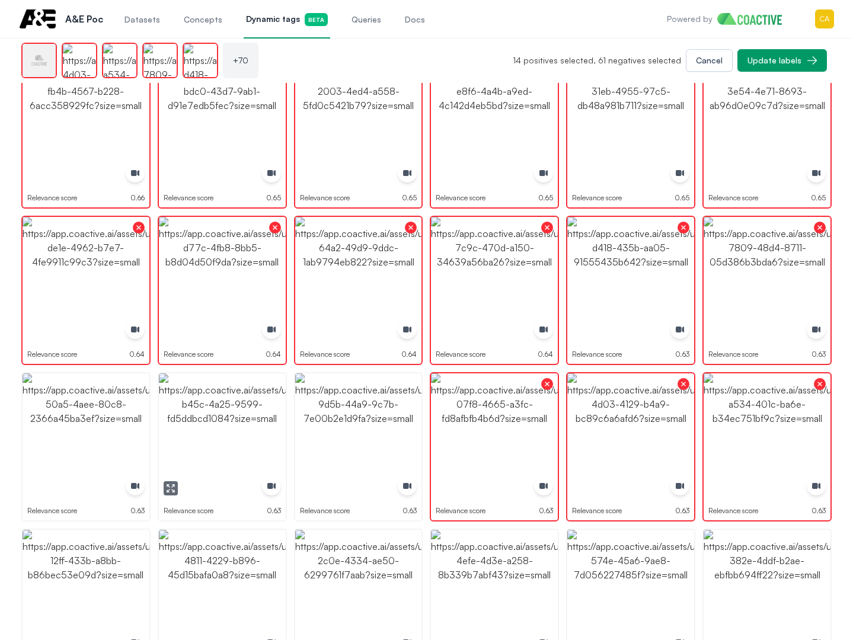
click at [224, 428] on img "button" at bounding box center [222, 436] width 127 height 127
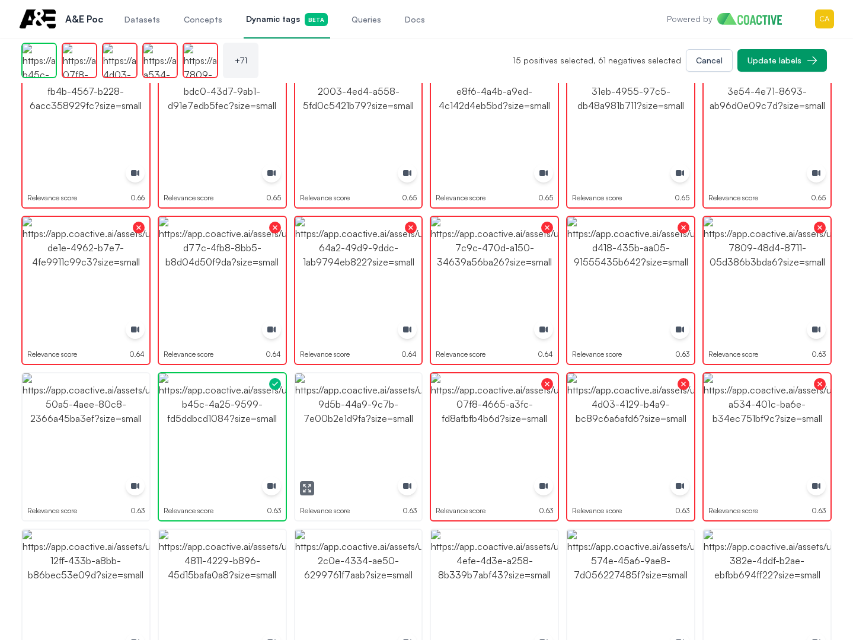
click at [347, 428] on img "button" at bounding box center [358, 436] width 127 height 127
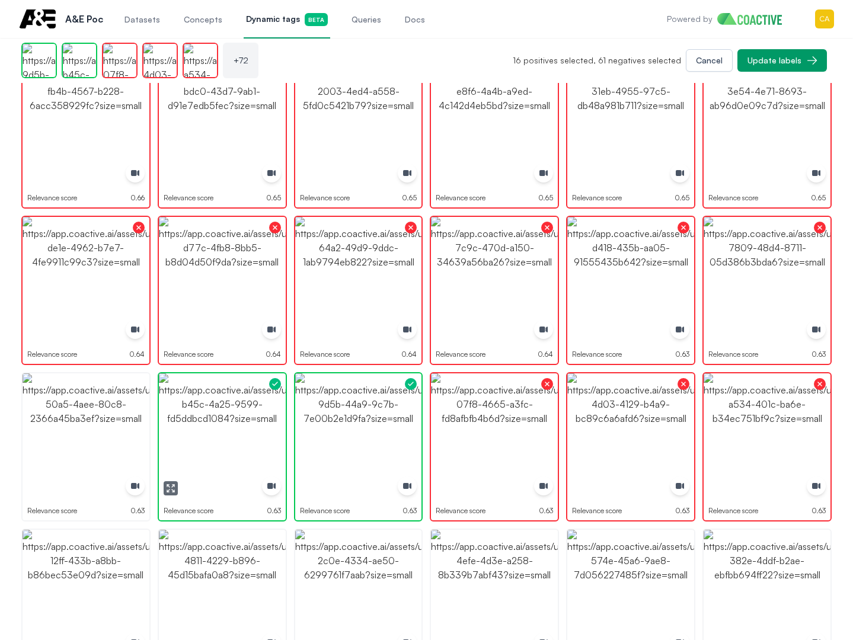
click at [204, 430] on img "button" at bounding box center [222, 436] width 127 height 127
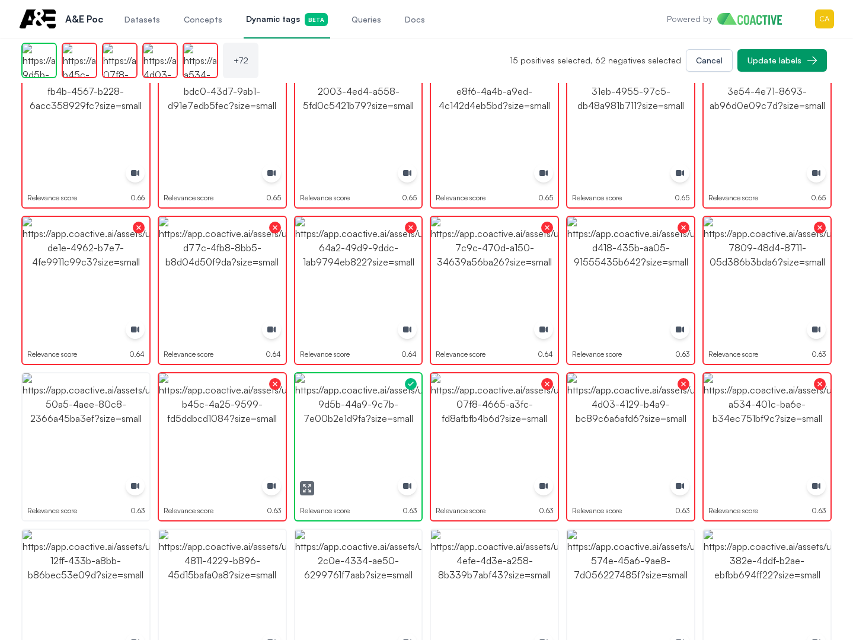
click at [336, 444] on img "button" at bounding box center [358, 436] width 127 height 127
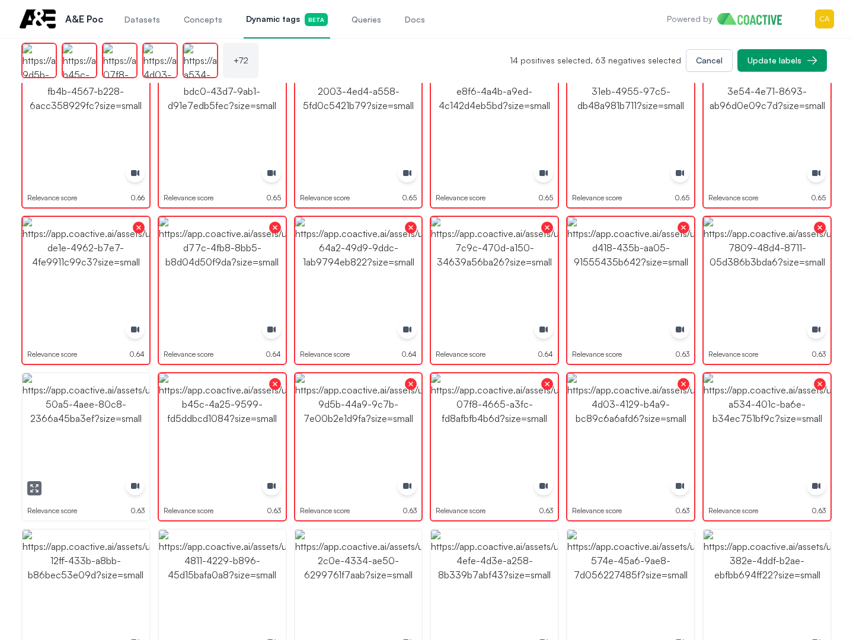
click at [104, 449] on img "button" at bounding box center [86, 436] width 127 height 127
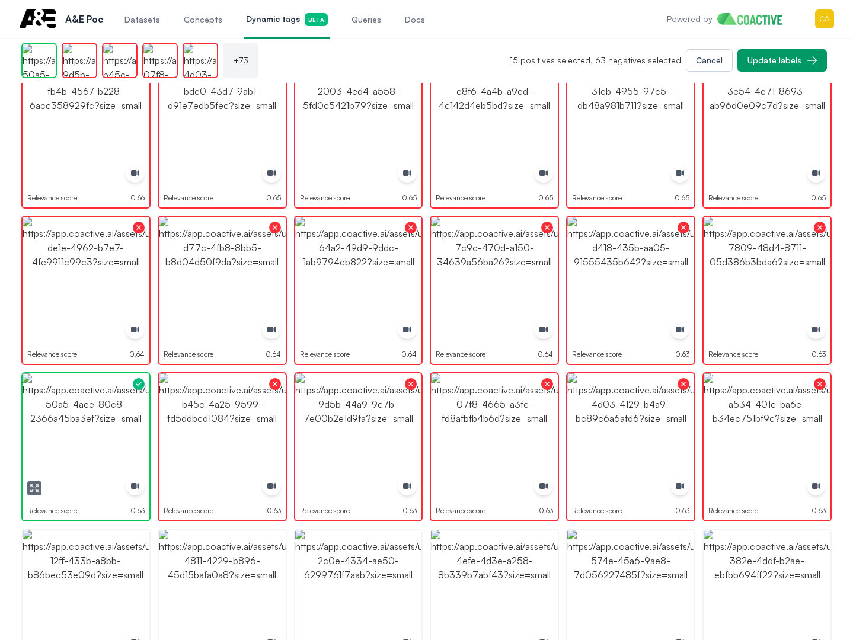
click at [104, 449] on img "button" at bounding box center [86, 436] width 127 height 127
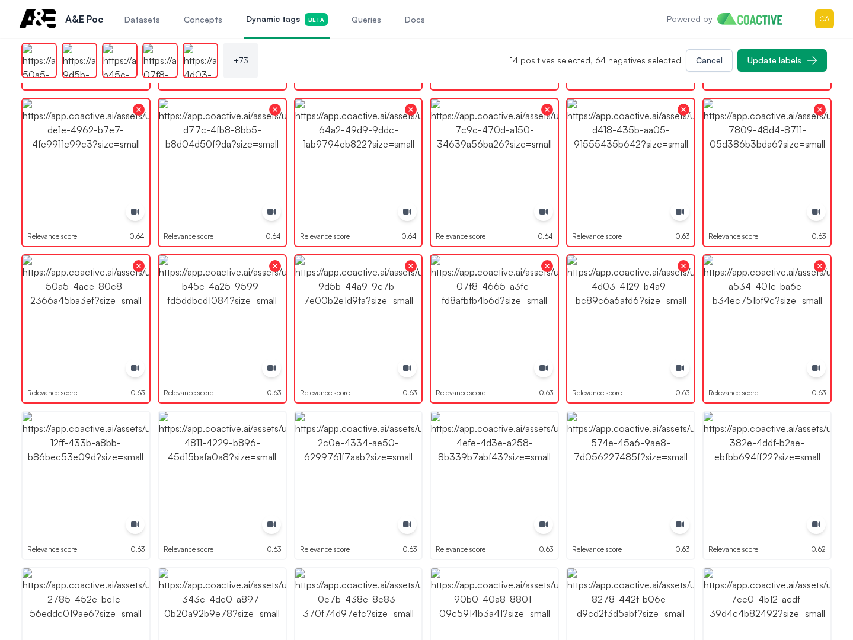
scroll to position [1837, 0]
click at [65, 484] on img "button" at bounding box center [86, 474] width 127 height 127
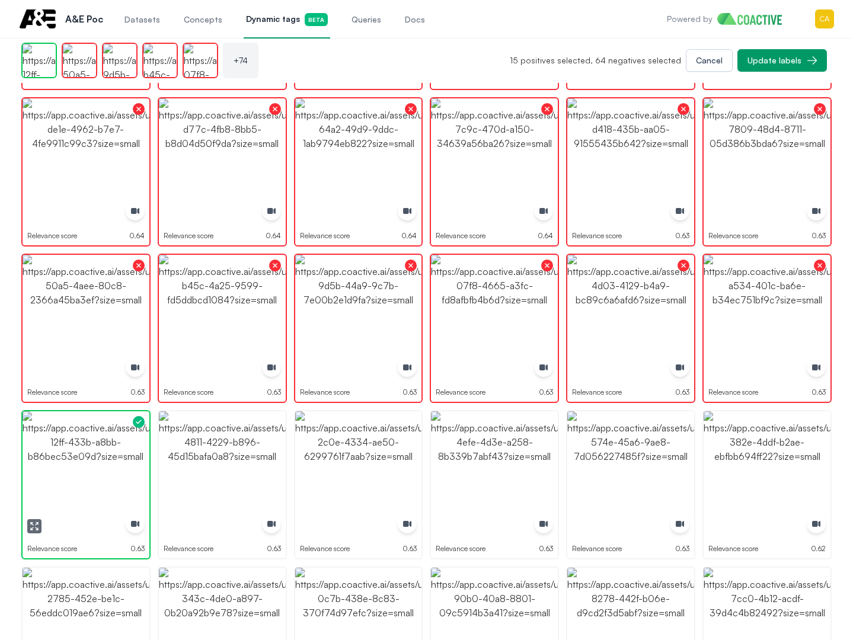
drag, startPoint x: 65, startPoint y: 484, endPoint x: 222, endPoint y: 471, distance: 157.6
click at [64, 483] on img "button" at bounding box center [86, 474] width 127 height 127
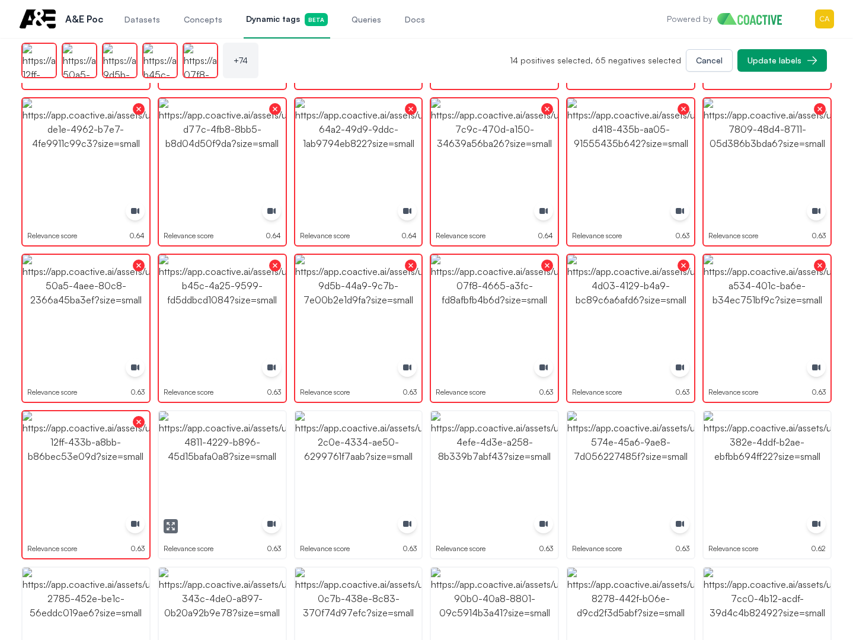
click at [223, 471] on img "button" at bounding box center [222, 474] width 127 height 127
click at [337, 466] on img "button" at bounding box center [358, 474] width 127 height 127
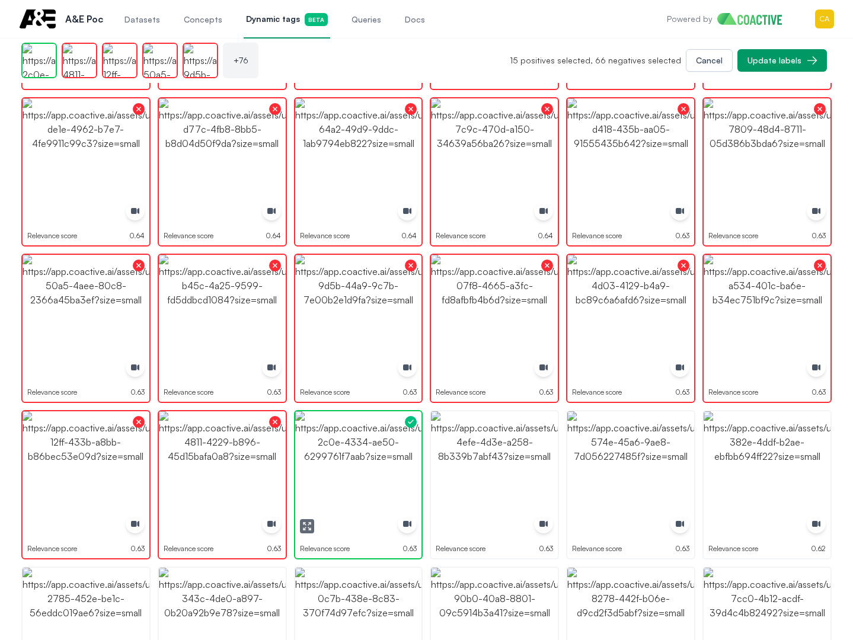
click at [337, 466] on img "button" at bounding box center [358, 474] width 127 height 127
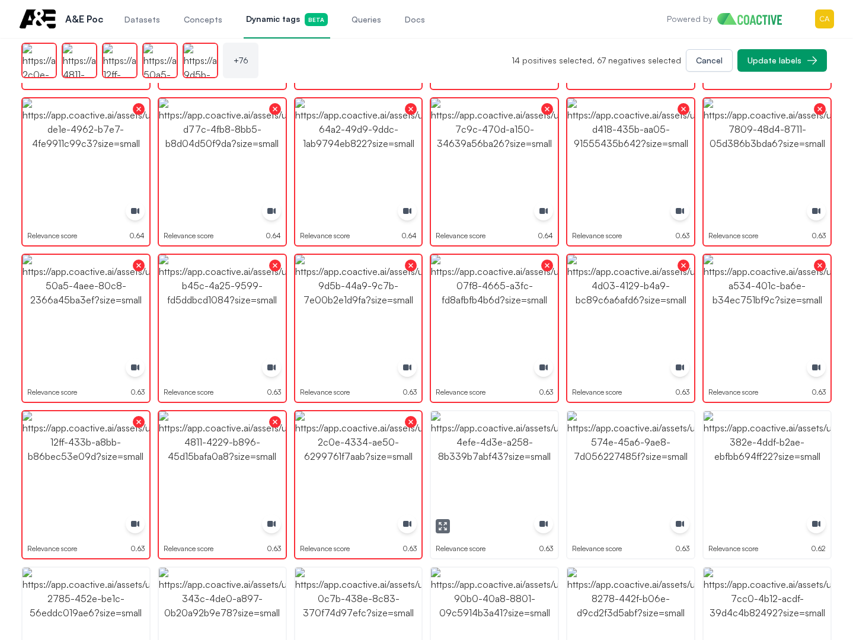
click at [493, 466] on img "button" at bounding box center [494, 474] width 127 height 127
click at [635, 472] on img "button" at bounding box center [630, 474] width 127 height 127
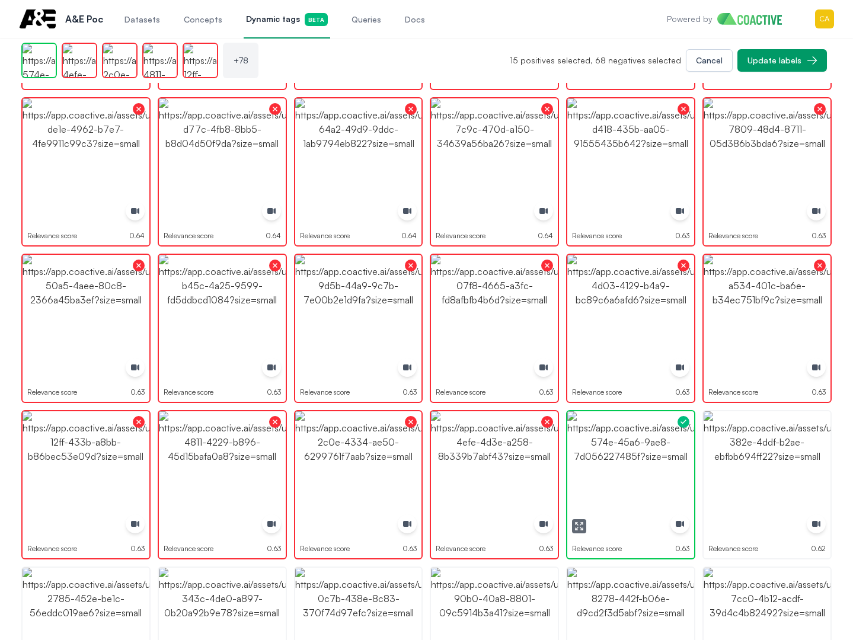
click at [635, 472] on img "button" at bounding box center [630, 474] width 127 height 127
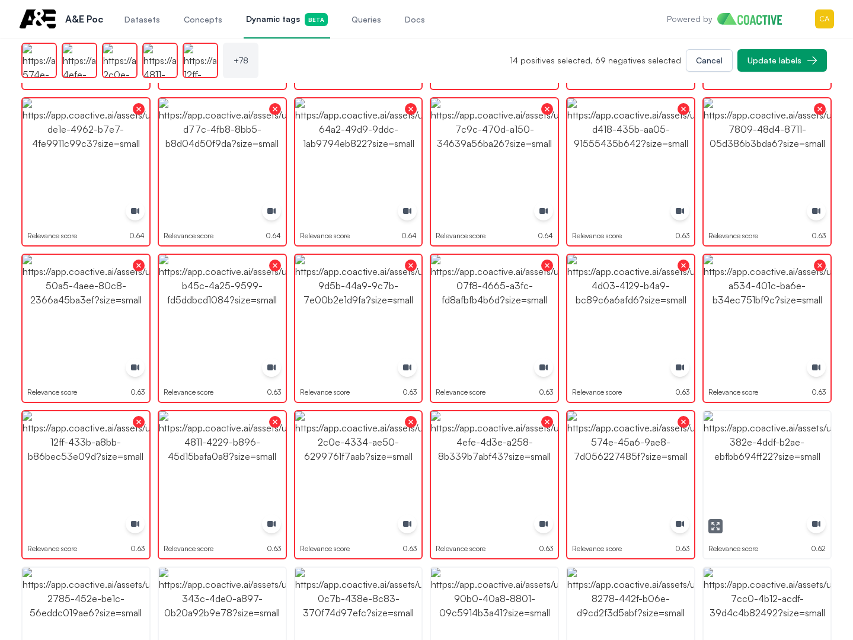
click at [796, 484] on img "button" at bounding box center [767, 474] width 127 height 127
click at [796, 485] on img "button" at bounding box center [767, 474] width 127 height 127
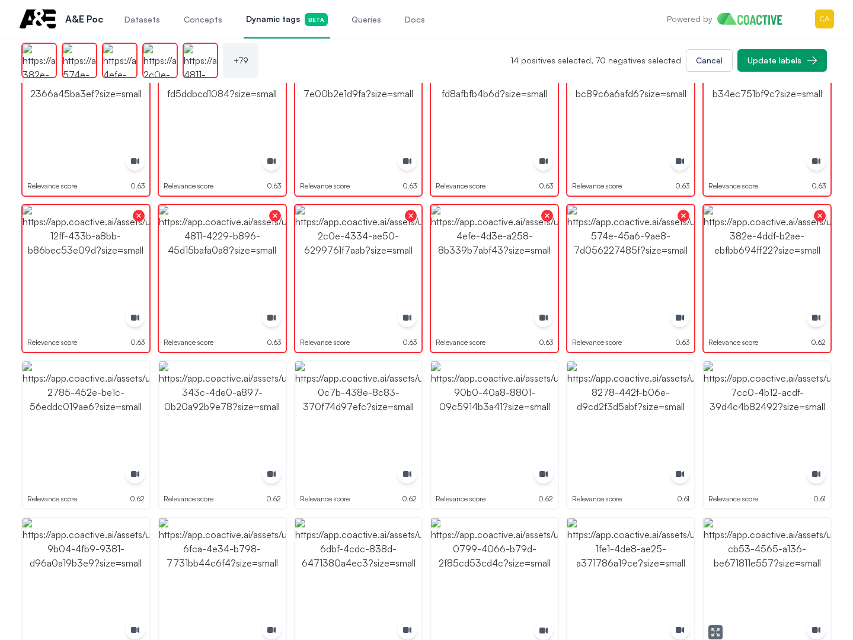
scroll to position [2134, 0]
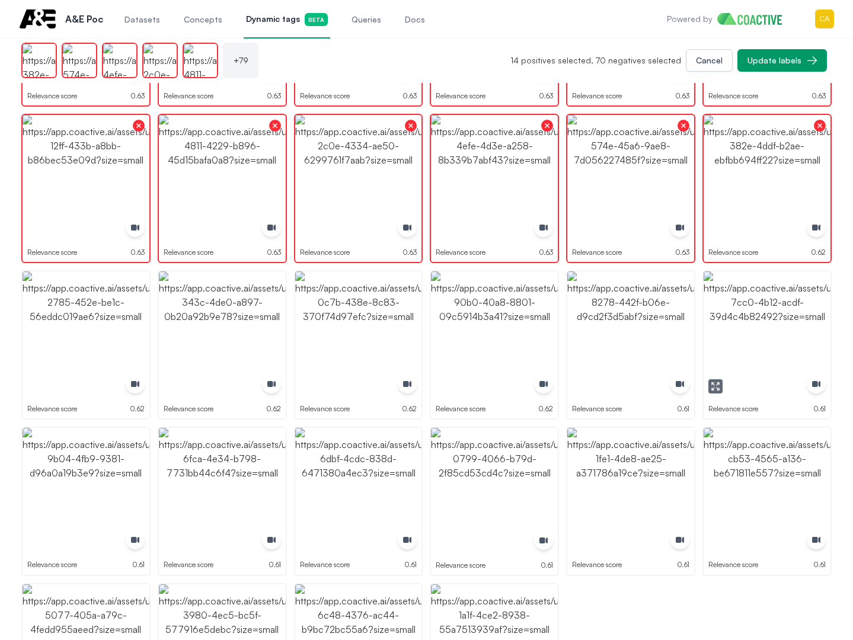
click at [743, 337] on img "button" at bounding box center [767, 334] width 127 height 127
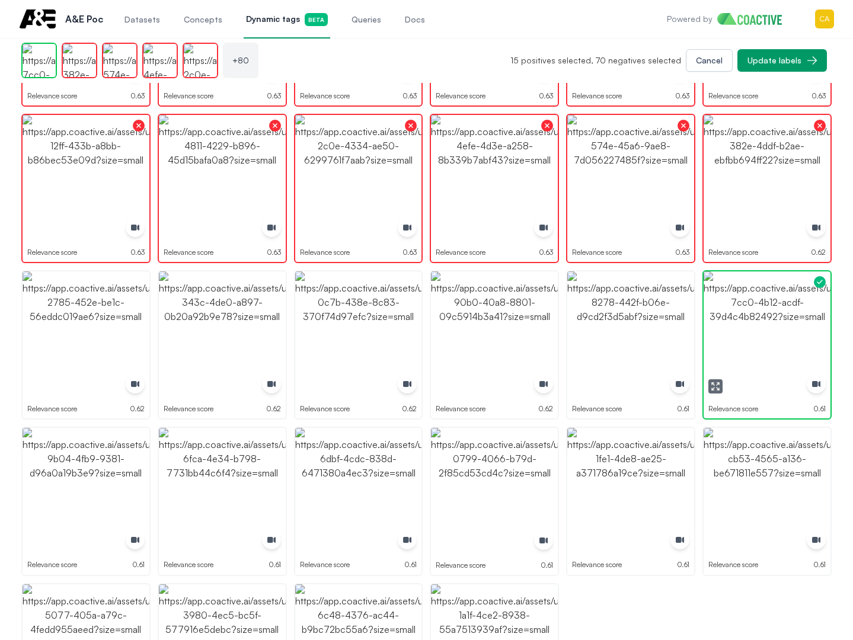
click at [743, 337] on img "button" at bounding box center [767, 334] width 127 height 127
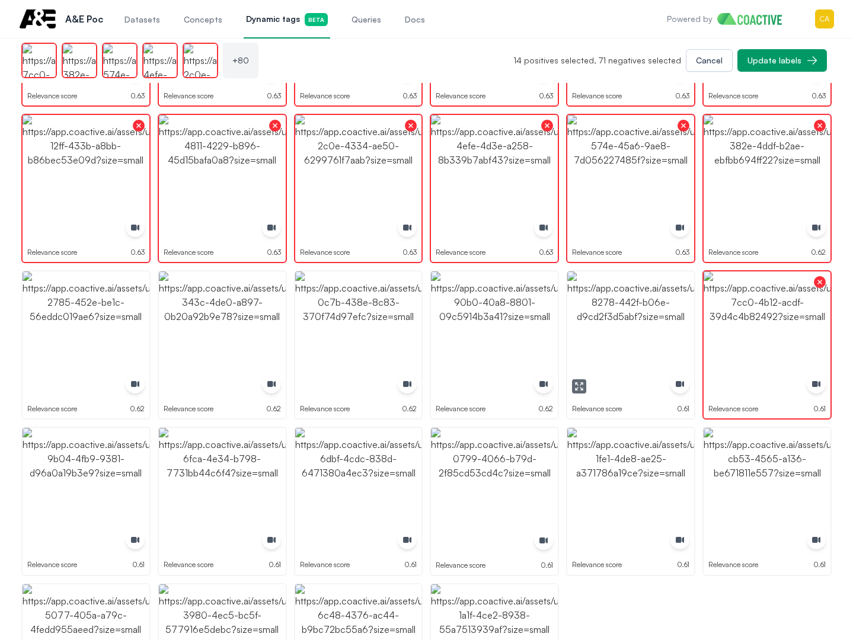
click at [641, 329] on img "button" at bounding box center [630, 334] width 127 height 127
click at [510, 321] on img "button" at bounding box center [494, 334] width 127 height 127
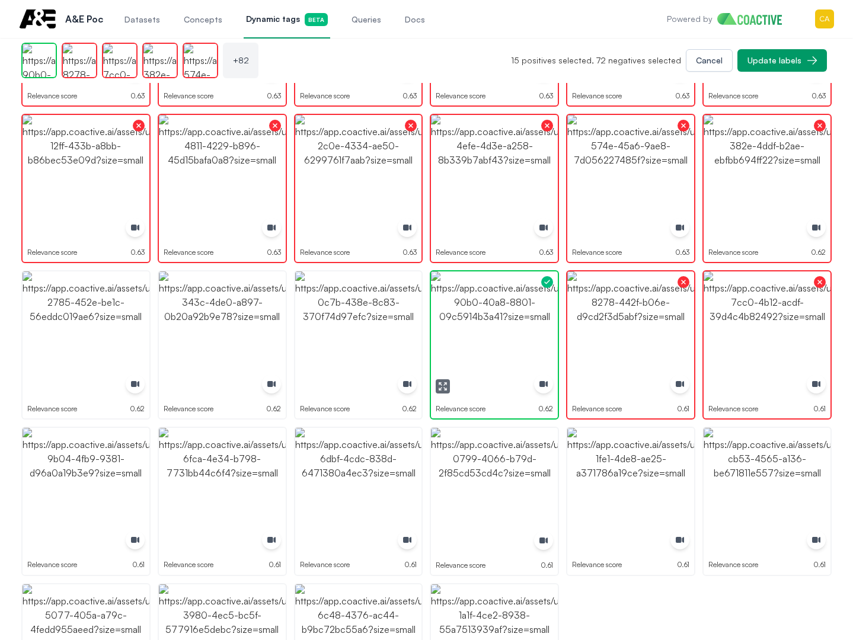
click at [510, 321] on img "button" at bounding box center [494, 334] width 127 height 127
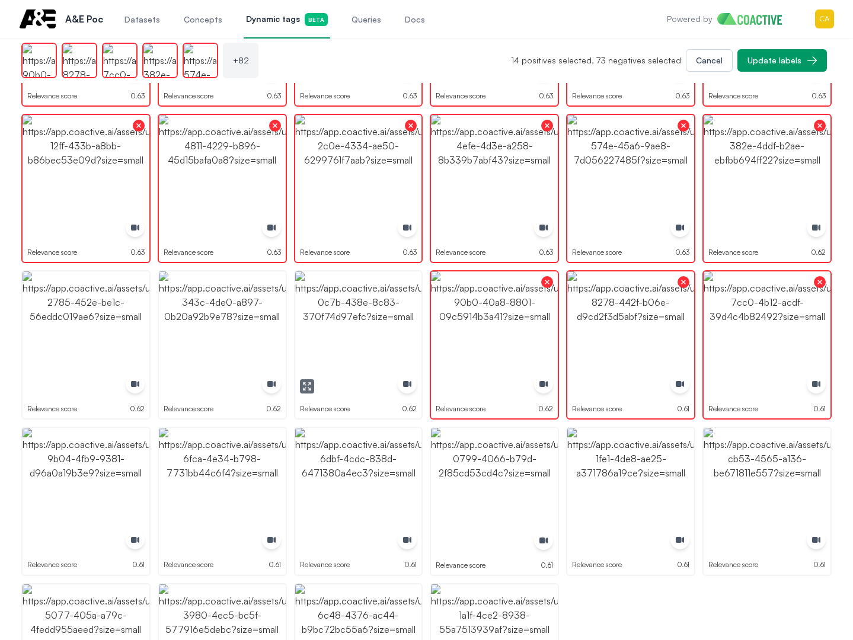
click at [318, 328] on img "button" at bounding box center [358, 334] width 127 height 127
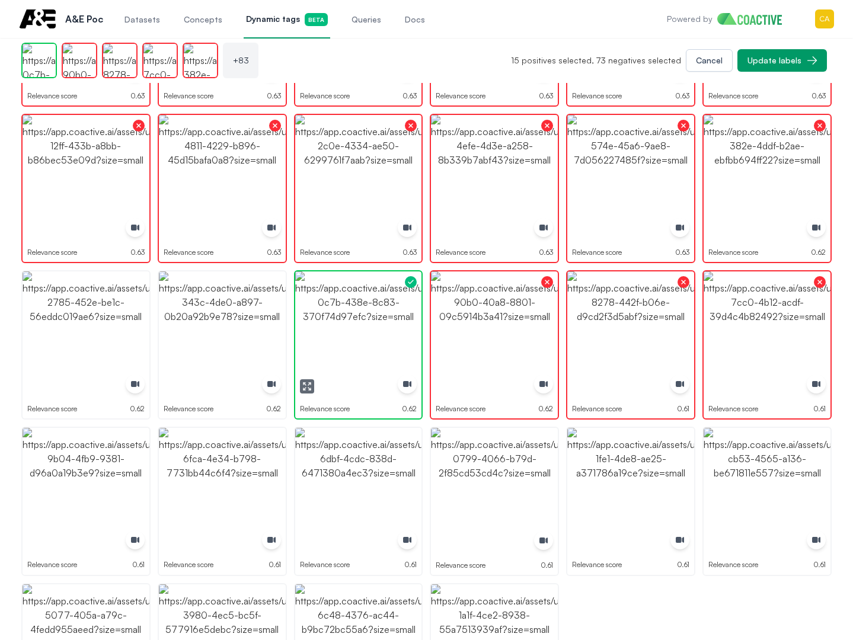
click at [318, 328] on img "button" at bounding box center [358, 334] width 127 height 127
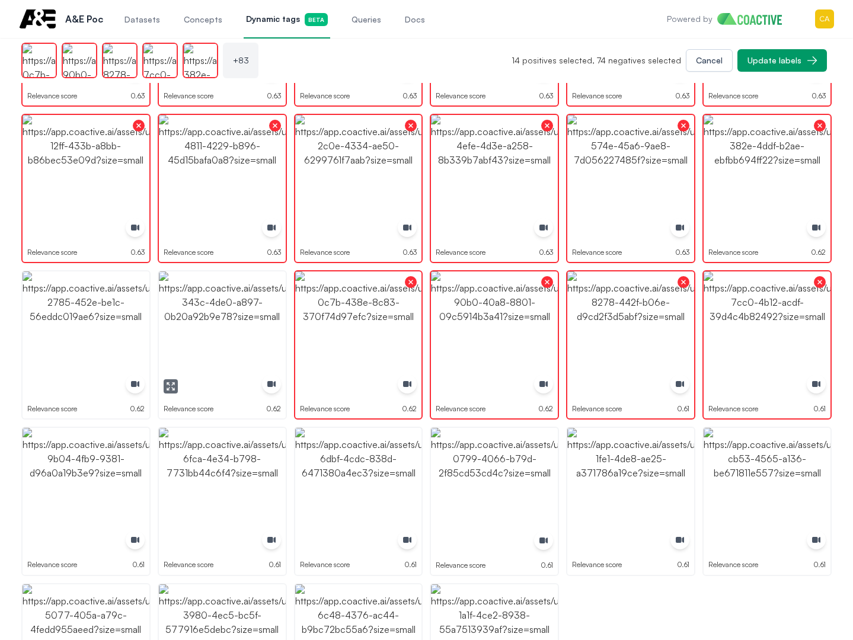
click at [223, 333] on img "button" at bounding box center [222, 334] width 127 height 127
click at [61, 344] on img "button" at bounding box center [86, 334] width 127 height 127
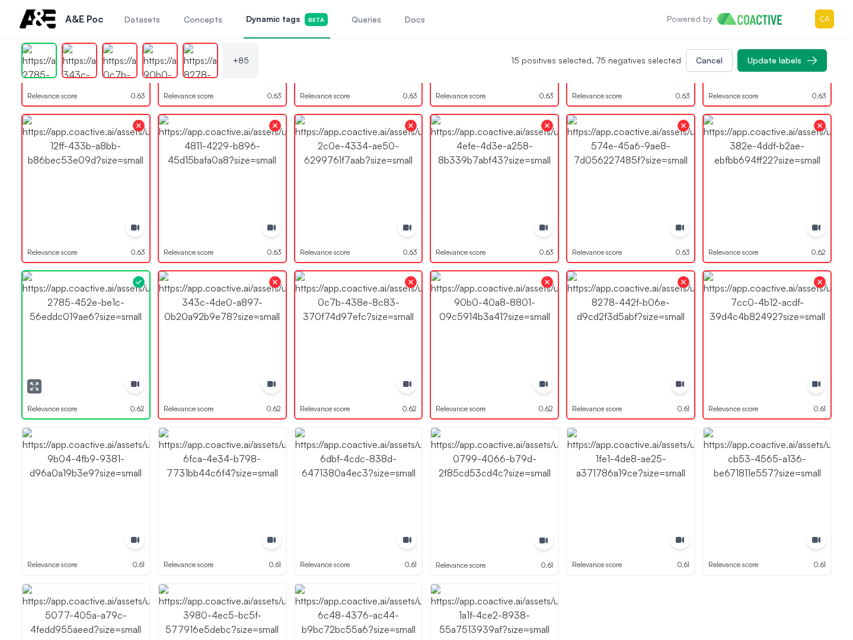
click at [60, 345] on img "button" at bounding box center [86, 334] width 127 height 127
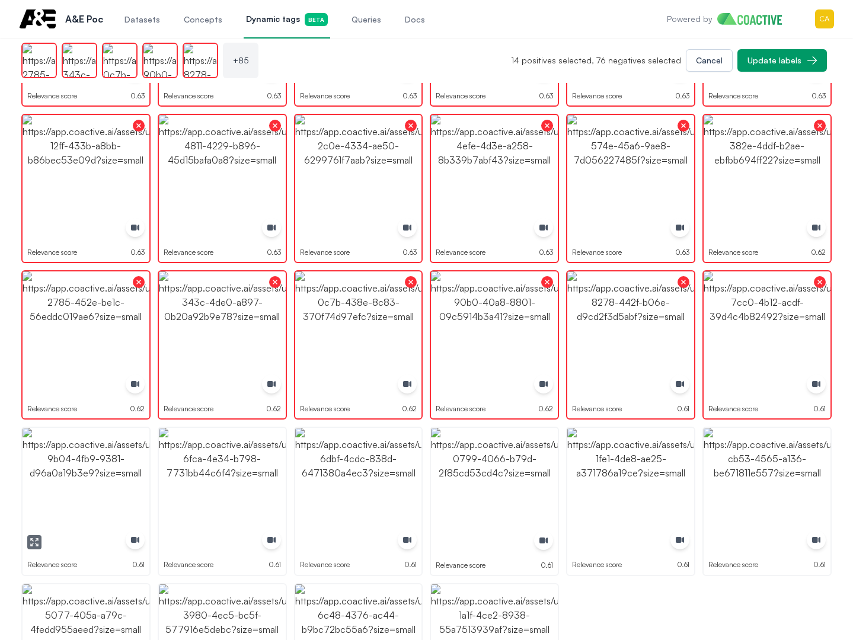
click at [38, 492] on img "button" at bounding box center [86, 491] width 127 height 127
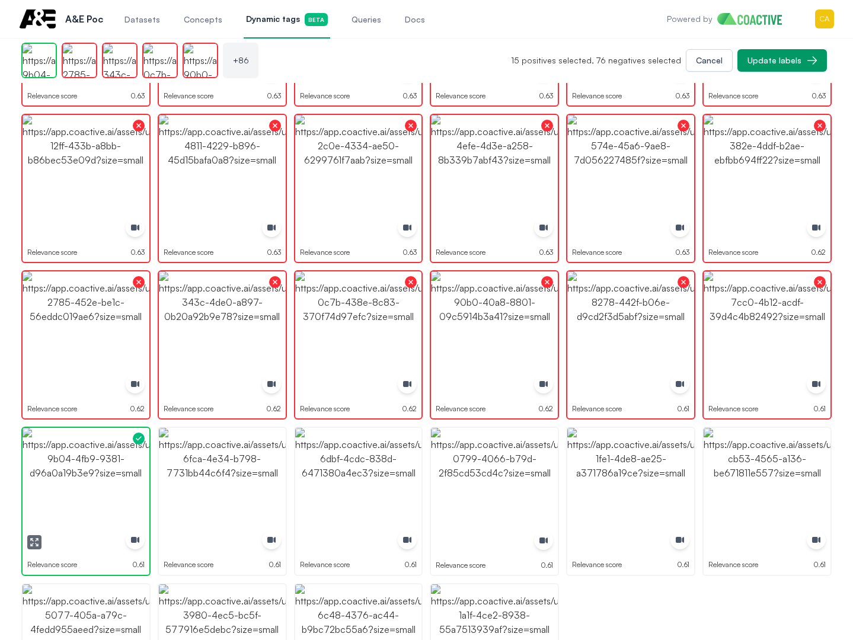
click at [38, 492] on img "button" at bounding box center [86, 491] width 127 height 127
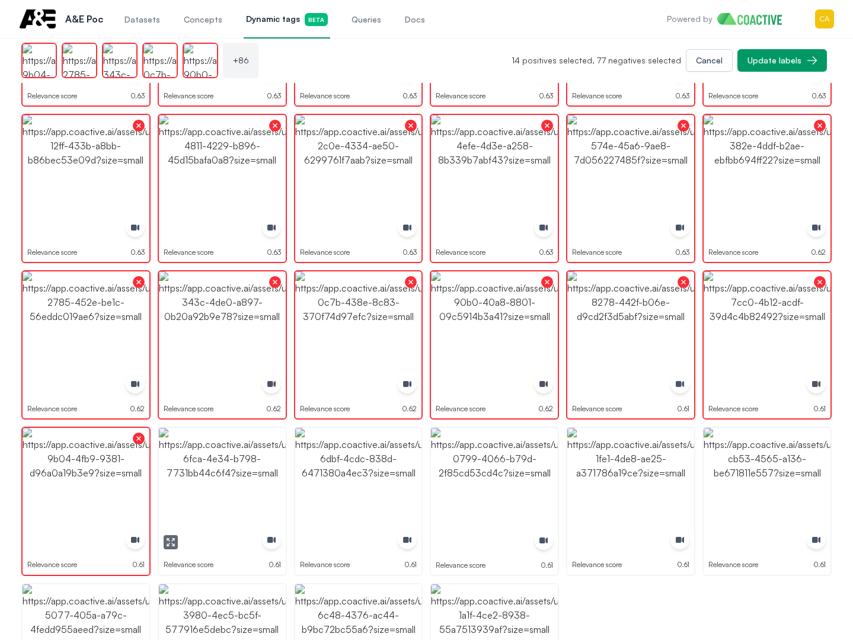
click at [212, 469] on img "button" at bounding box center [222, 491] width 127 height 127
click at [213, 468] on img "button" at bounding box center [222, 491] width 127 height 127
click at [341, 468] on img "button" at bounding box center [358, 491] width 127 height 127
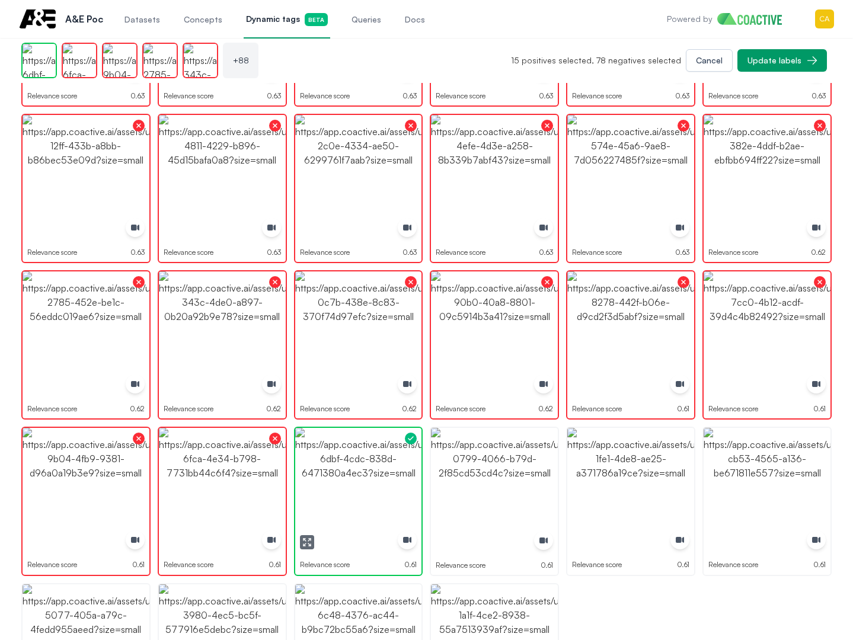
click at [343, 468] on img "button" at bounding box center [358, 491] width 127 height 127
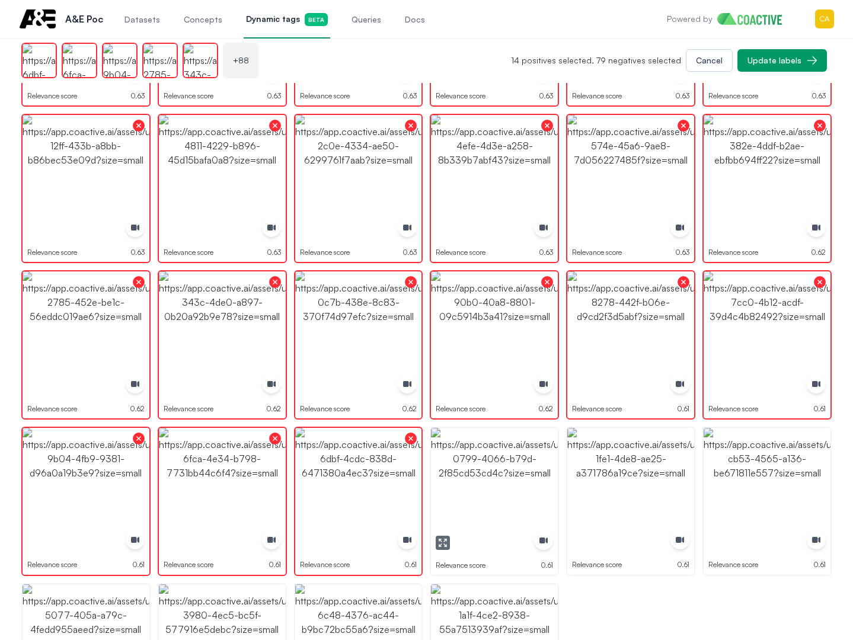
click at [472, 472] on img "button" at bounding box center [494, 491] width 127 height 127
click at [634, 471] on img "button" at bounding box center [630, 491] width 127 height 127
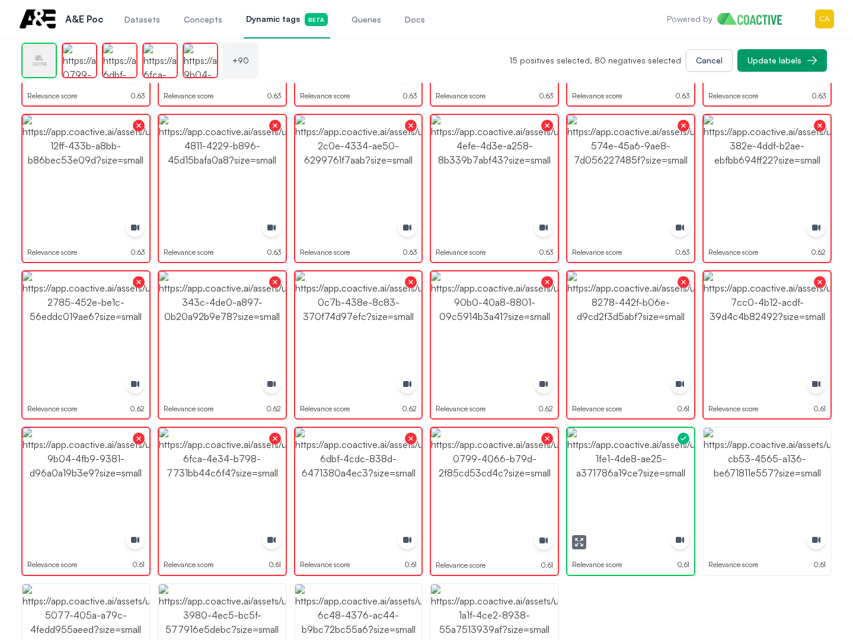
click at [634, 471] on img "button" at bounding box center [630, 491] width 127 height 127
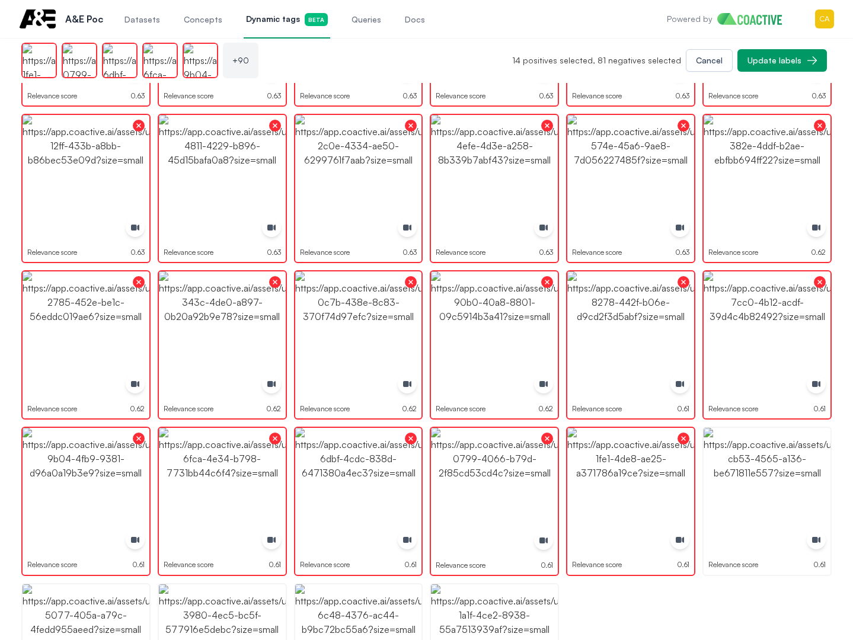
click at [754, 477] on img "button" at bounding box center [767, 491] width 127 height 127
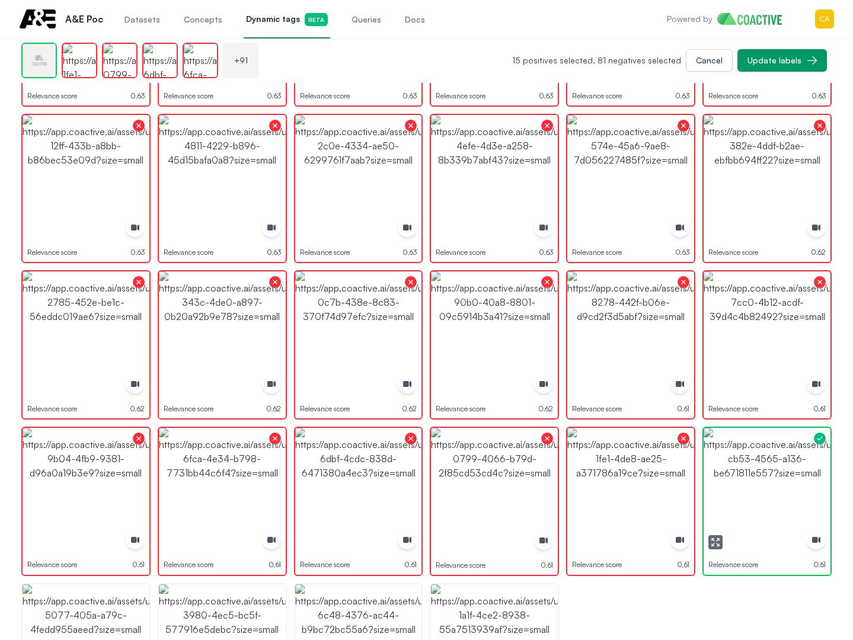
click at [754, 477] on img "button" at bounding box center [767, 491] width 127 height 127
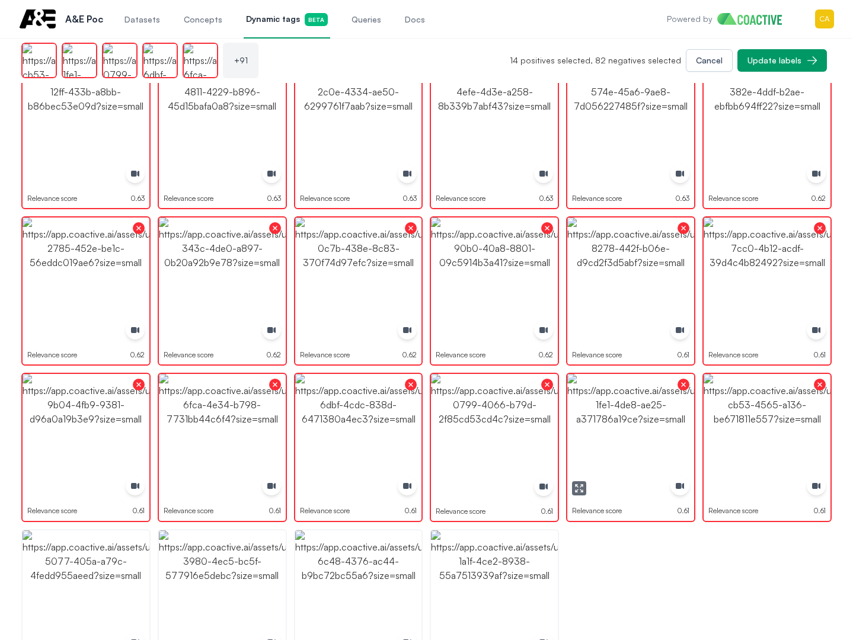
scroll to position [2235, 0]
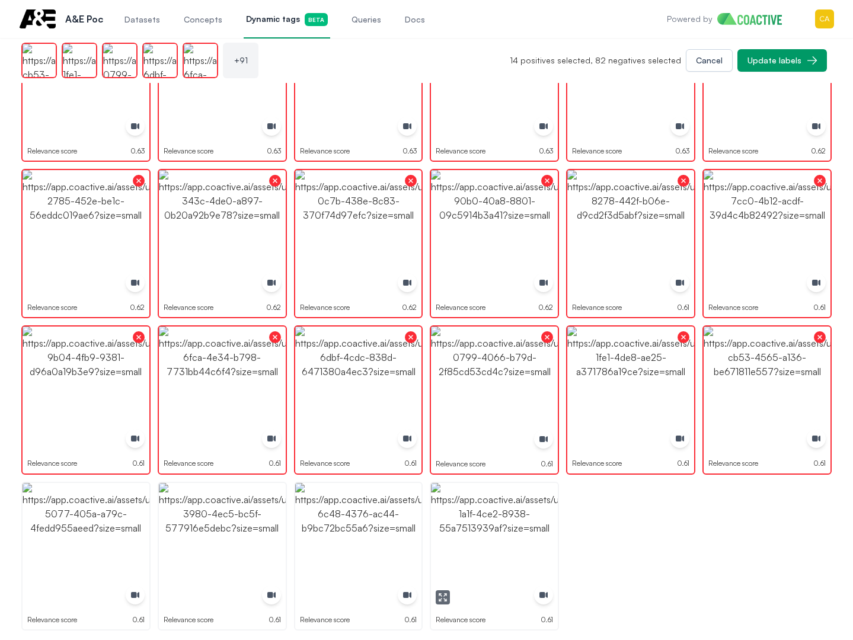
click at [490, 545] on img "button" at bounding box center [494, 546] width 127 height 127
drag, startPoint x: 490, startPoint y: 545, endPoint x: 350, endPoint y: 527, distance: 141.1
click at [488, 544] on img "button" at bounding box center [494, 546] width 127 height 127
click at [350, 527] on img "button" at bounding box center [358, 546] width 127 height 127
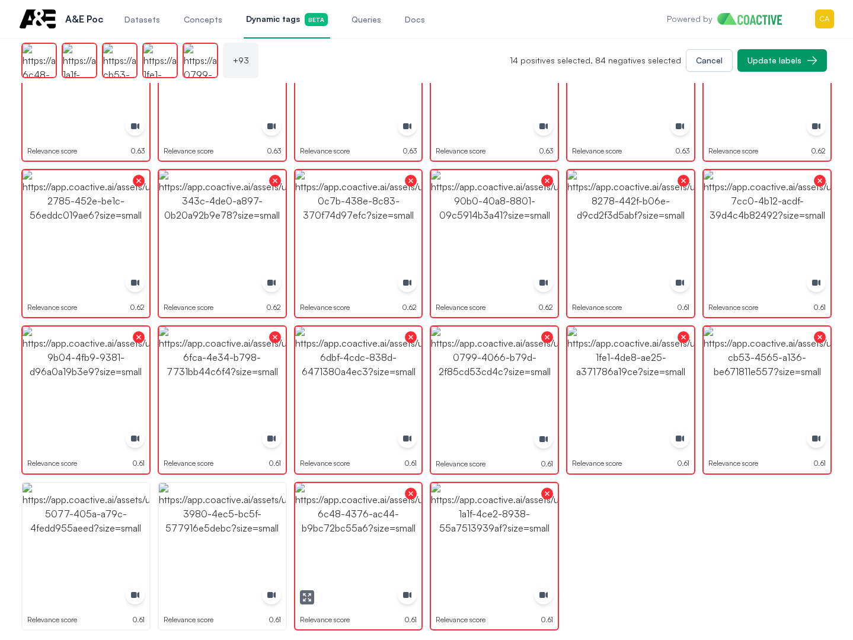
click at [170, 523] on img "button" at bounding box center [222, 546] width 127 height 127
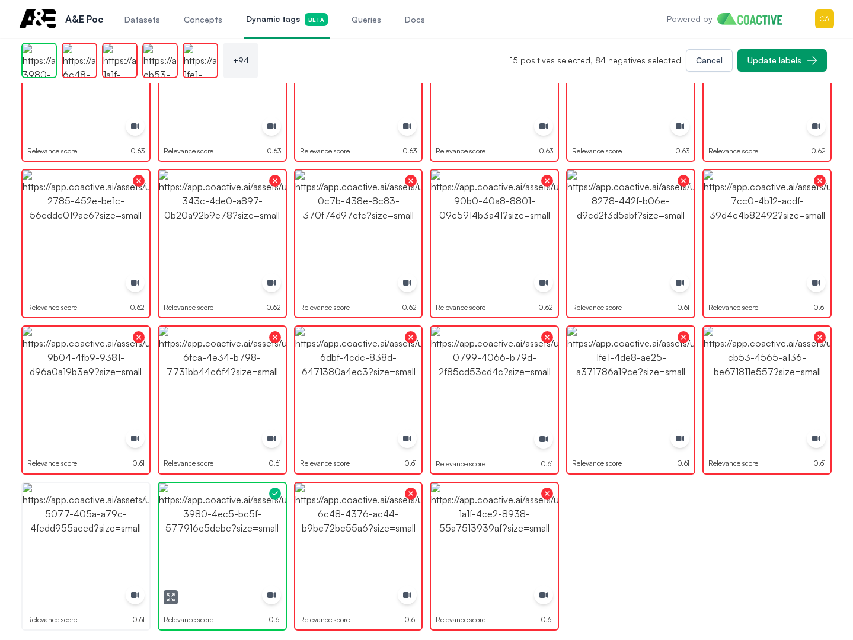
click at [170, 523] on img "button" at bounding box center [222, 546] width 127 height 127
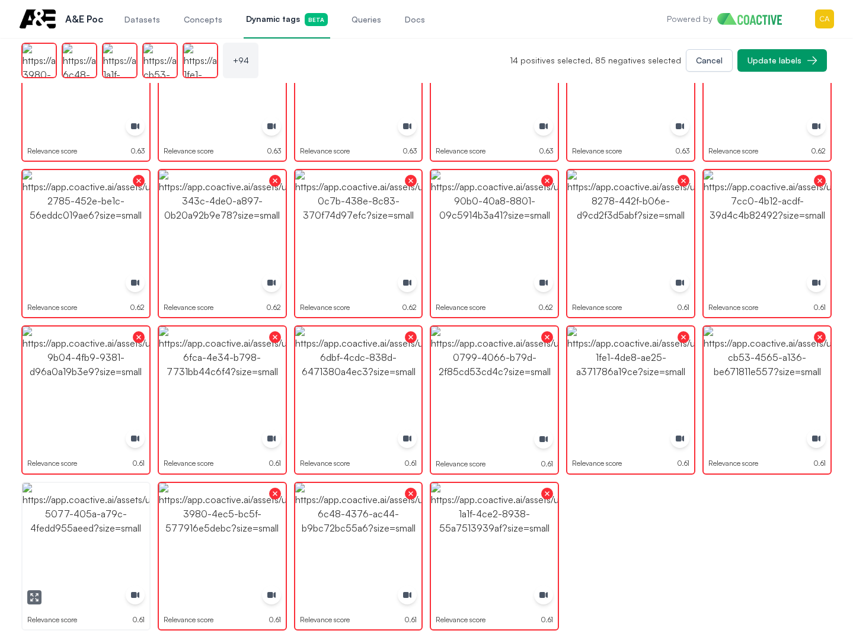
click at [116, 523] on img "button" at bounding box center [86, 546] width 127 height 127
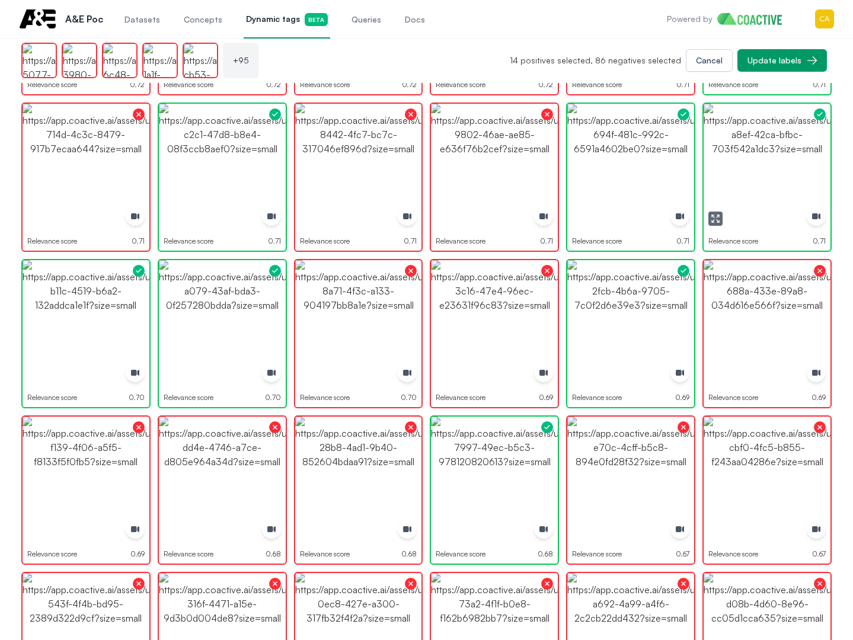
scroll to position [1050, 0]
click at [781, 60] on div "Update labels" at bounding box center [774, 61] width 54 height 12
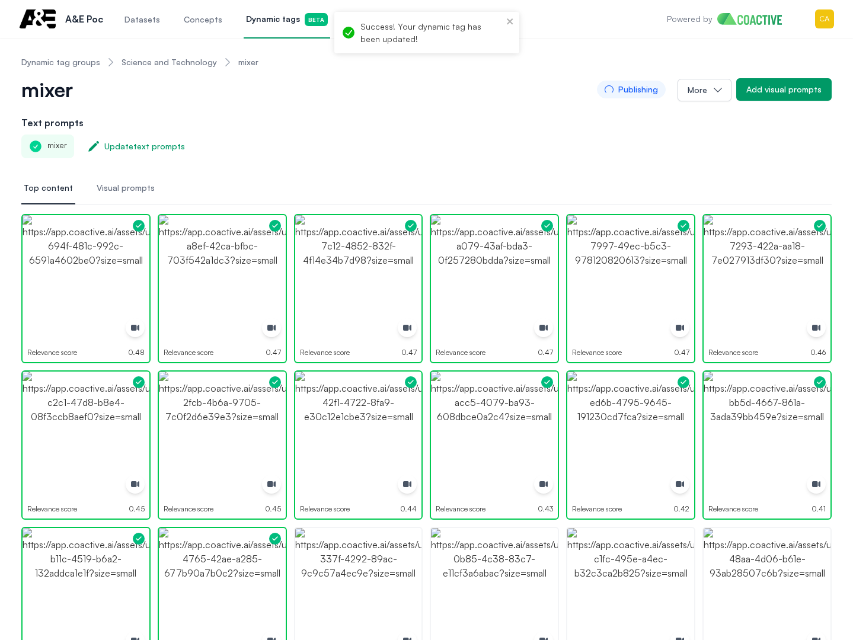
scroll to position [0, 0]
click at [512, 21] on icon "close" at bounding box center [510, 21] width 8 height 9
click at [143, 66] on link "Science and Technology" at bounding box center [169, 63] width 95 height 12
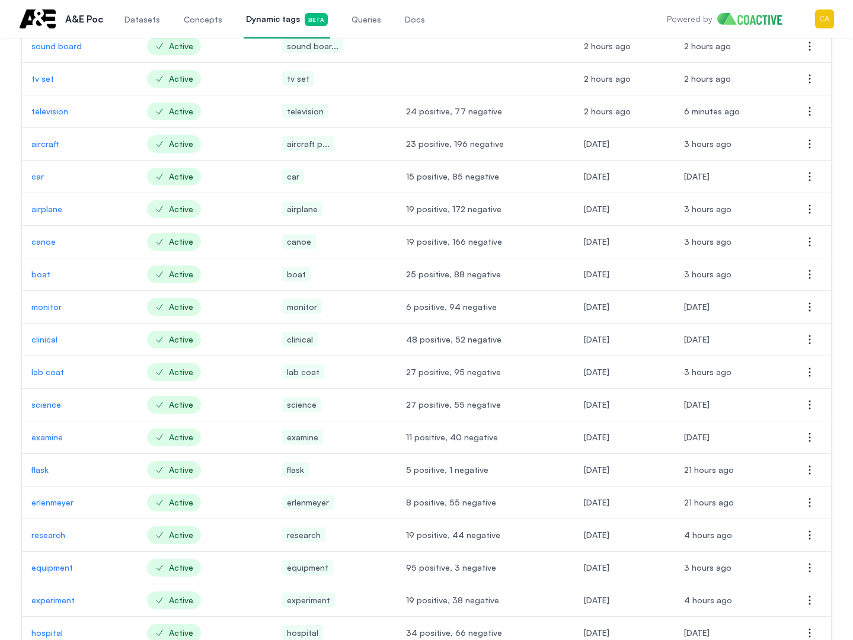
scroll to position [178, 0]
click at [47, 235] on p "canoe" at bounding box center [79, 241] width 97 height 12
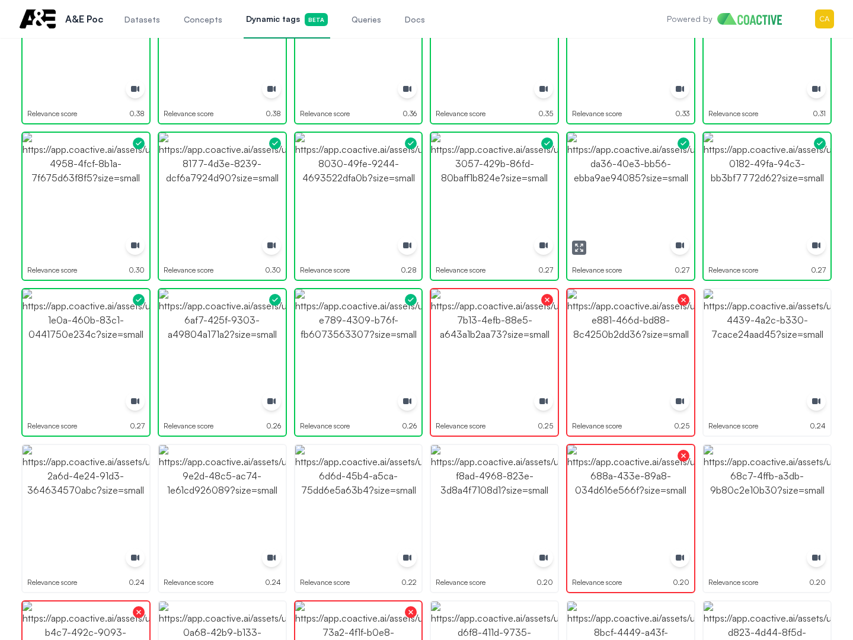
scroll to position [474, 0]
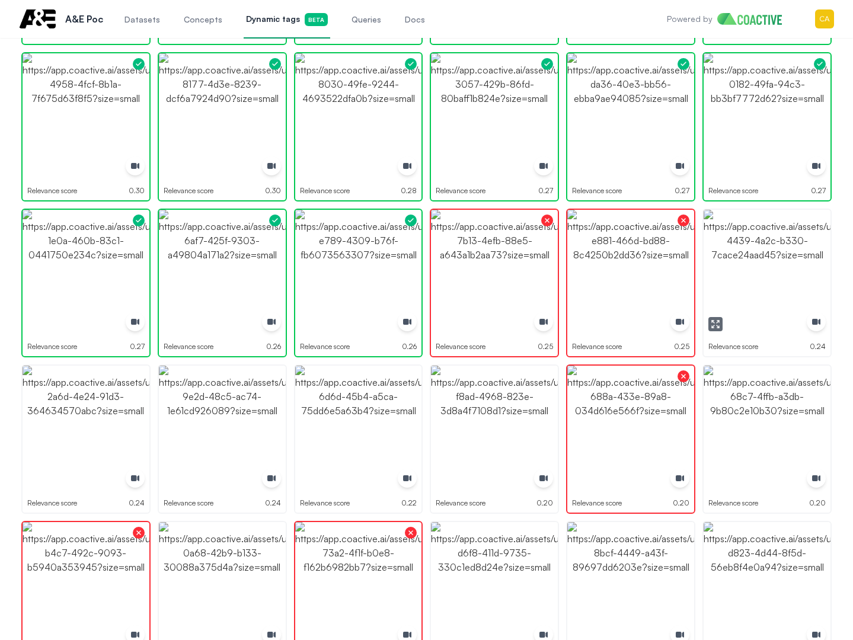
click at [778, 250] on img "button" at bounding box center [767, 273] width 127 height 127
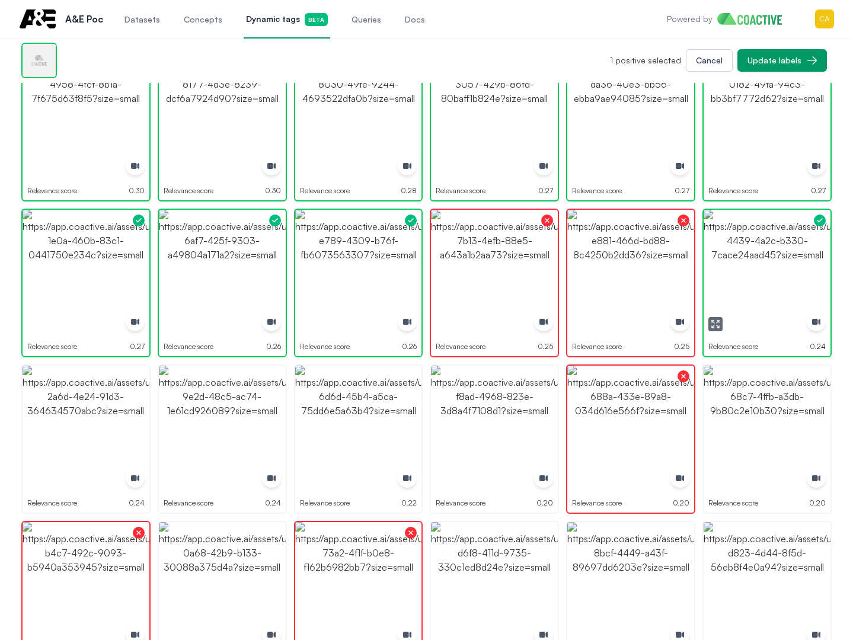
click at [778, 250] on img "button" at bounding box center [767, 273] width 127 height 127
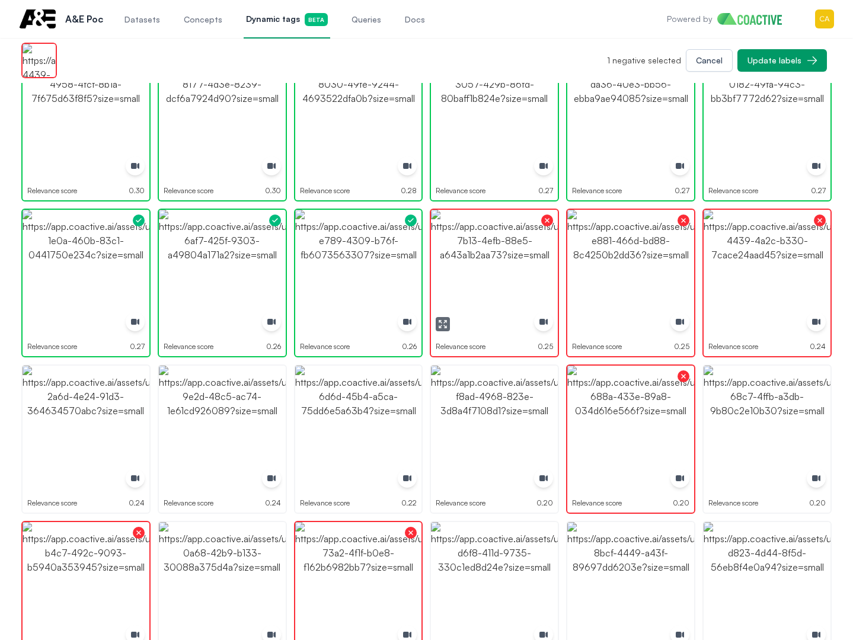
click at [488, 269] on img "button" at bounding box center [494, 273] width 127 height 127
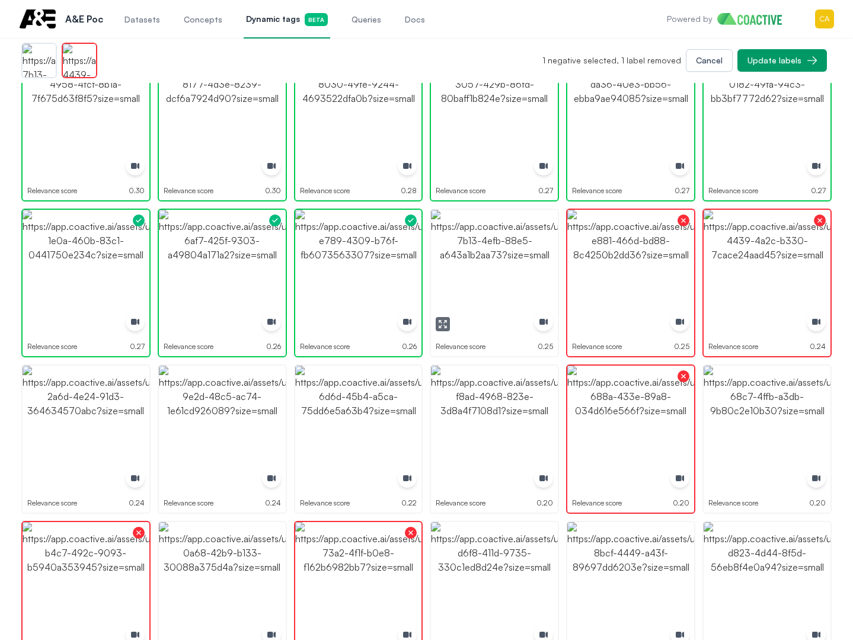
click at [490, 274] on img "button" at bounding box center [494, 273] width 127 height 127
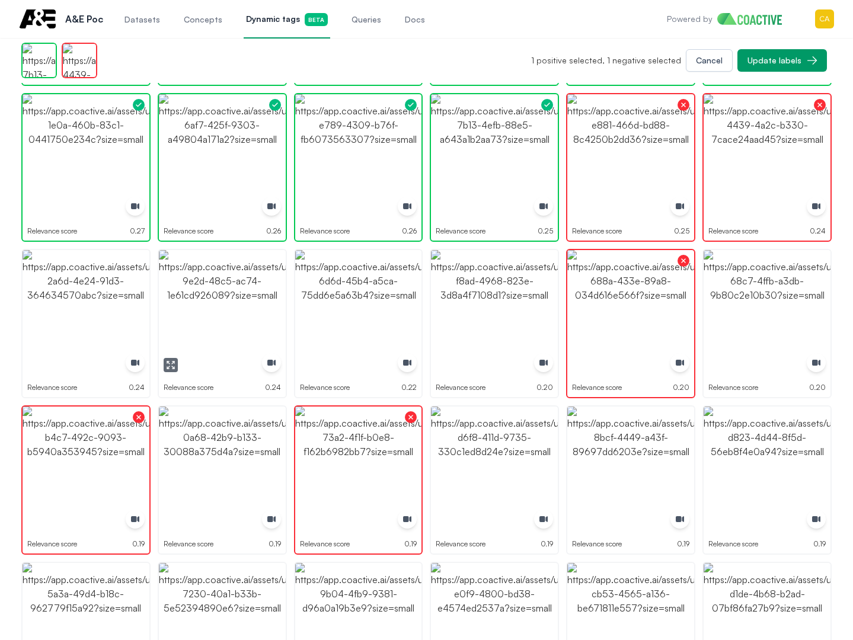
scroll to position [594, 0]
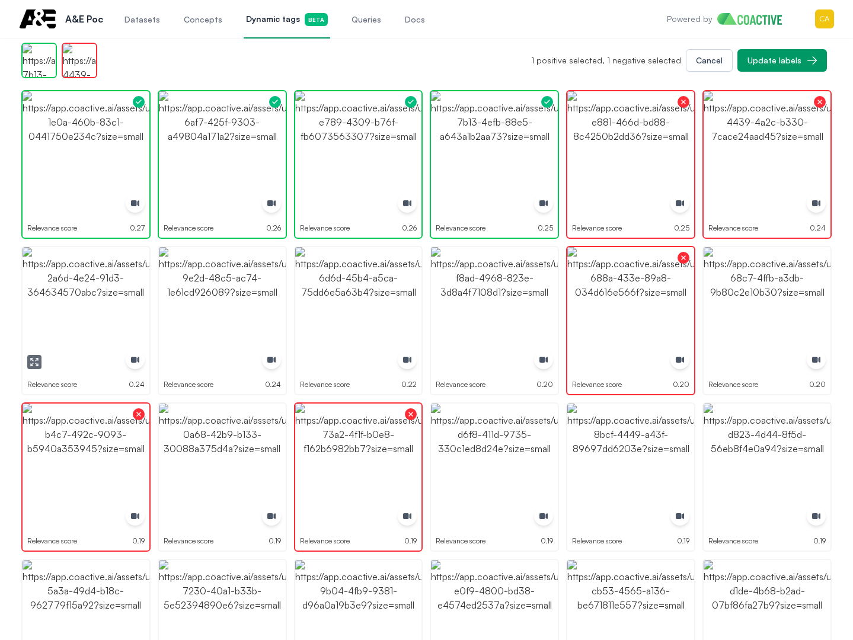
click at [124, 317] on img "button" at bounding box center [86, 310] width 127 height 127
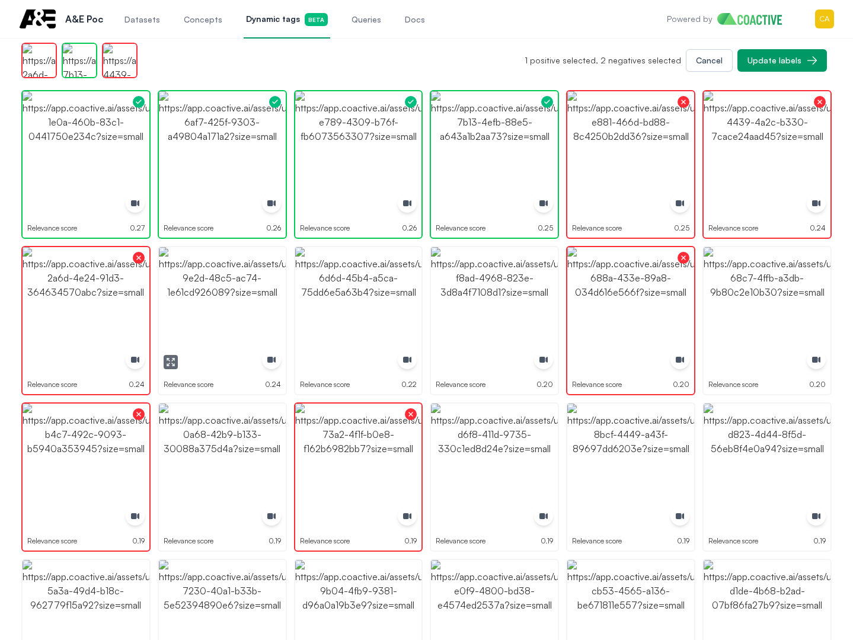
click at [216, 313] on img "button" at bounding box center [222, 310] width 127 height 127
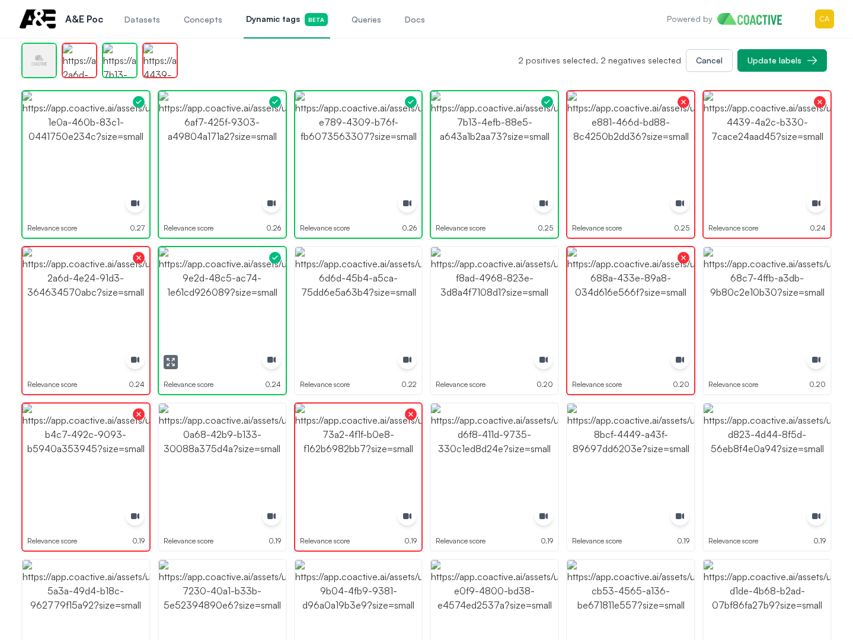
click at [216, 313] on img "button" at bounding box center [222, 310] width 127 height 127
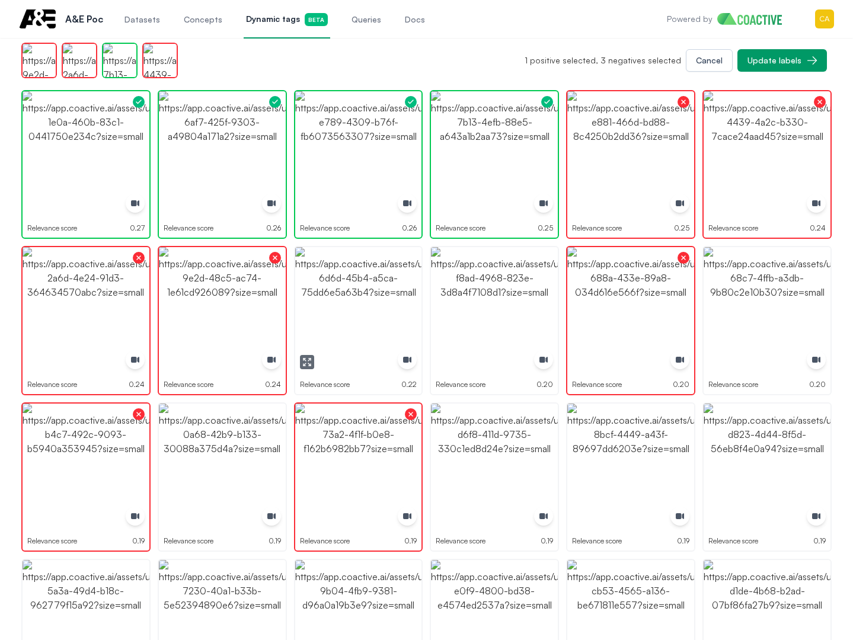
click at [358, 306] on img "button" at bounding box center [358, 310] width 127 height 127
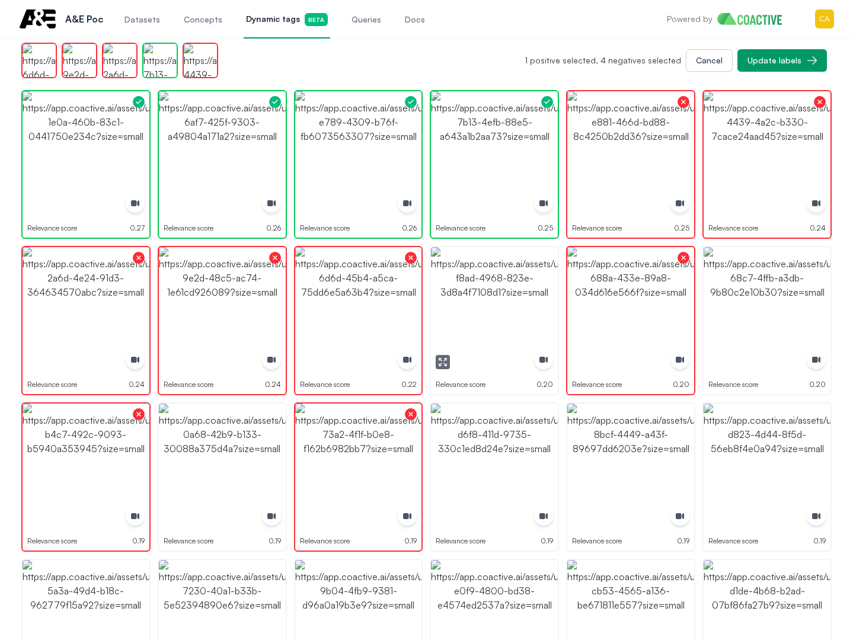
click at [492, 306] on img "button" at bounding box center [494, 310] width 127 height 127
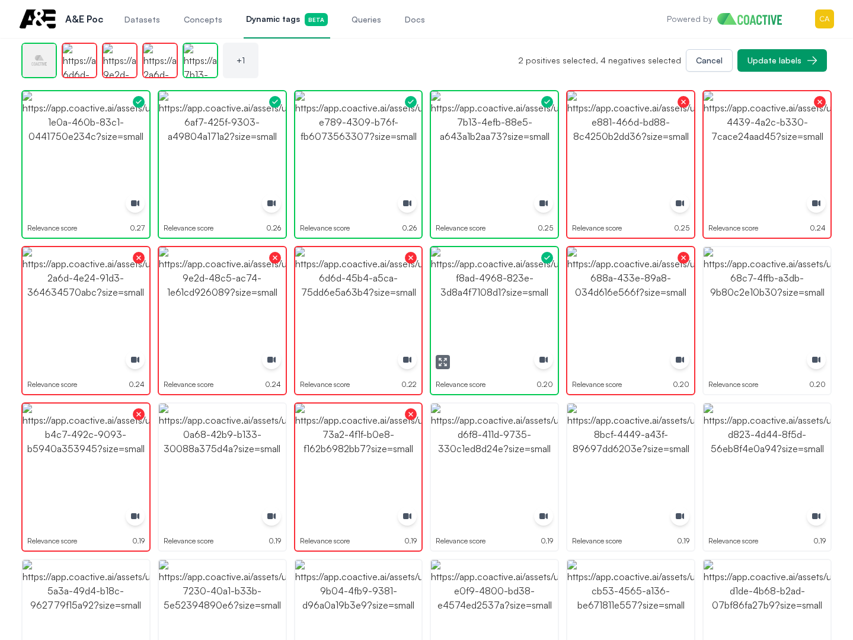
click at [492, 306] on img "button" at bounding box center [494, 310] width 127 height 127
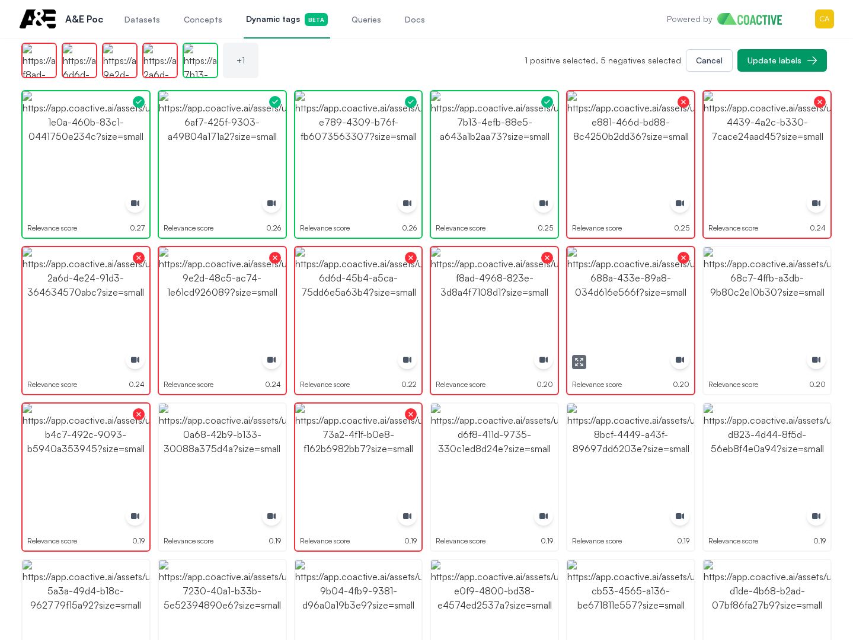
click at [745, 308] on img "button" at bounding box center [767, 310] width 127 height 127
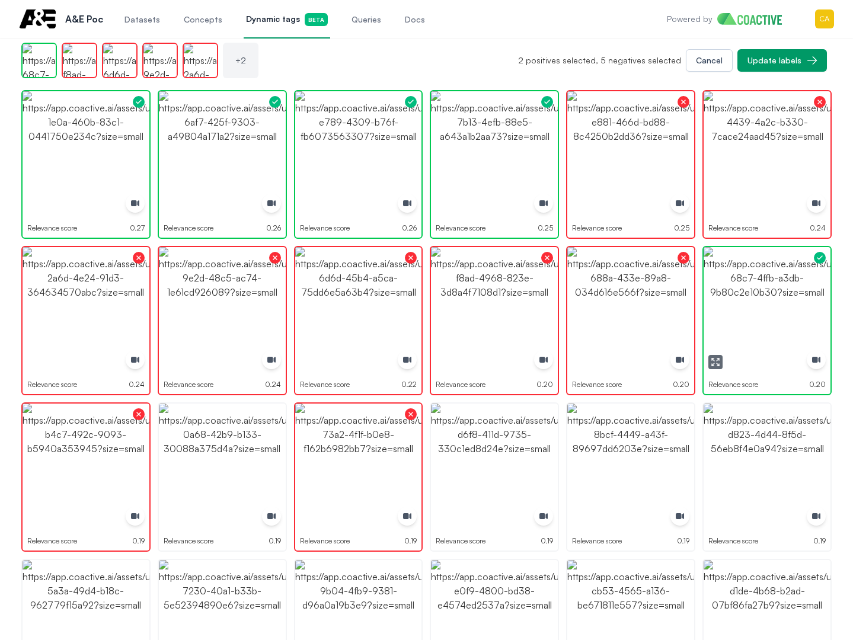
click at [745, 308] on img "button" at bounding box center [767, 310] width 127 height 127
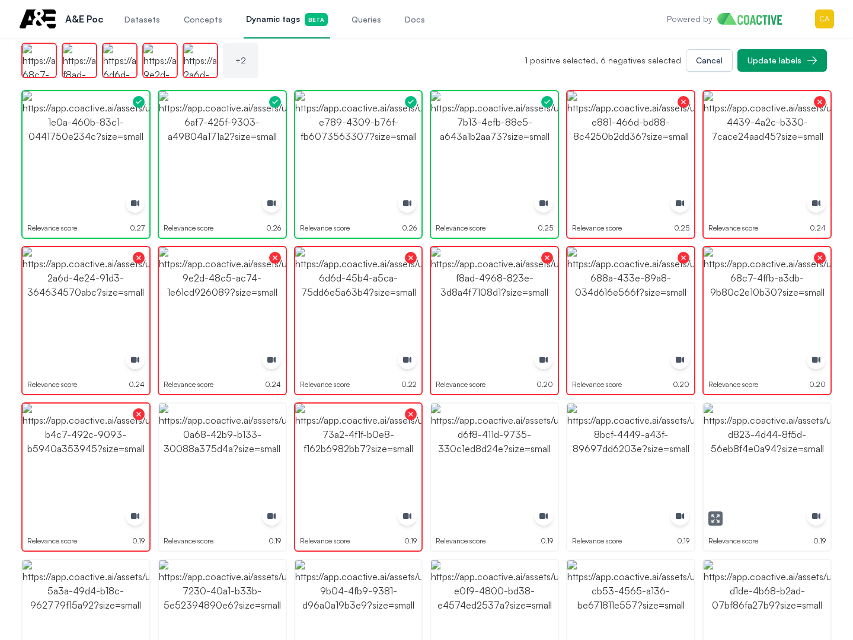
click at [783, 479] on img "button" at bounding box center [767, 467] width 127 height 127
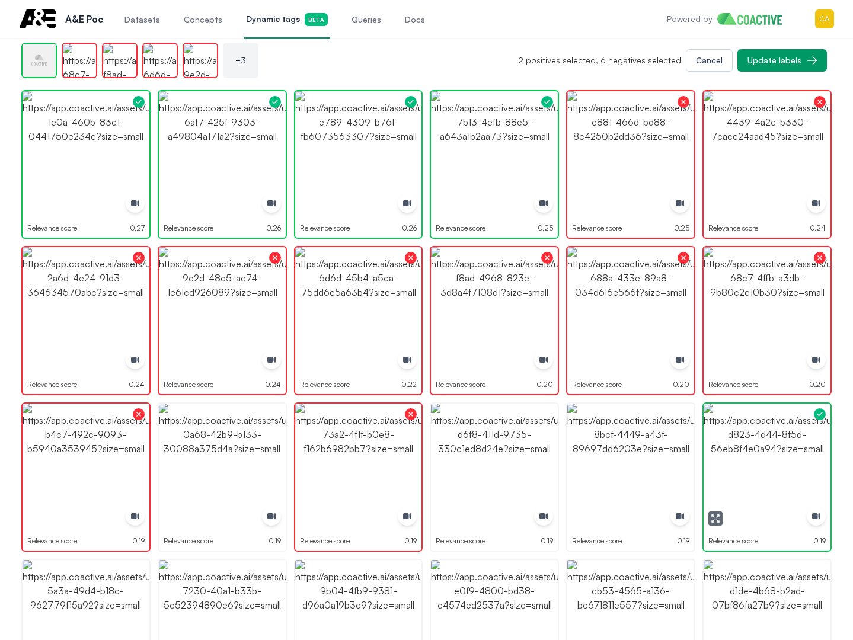
click at [783, 479] on img "button" at bounding box center [767, 467] width 127 height 127
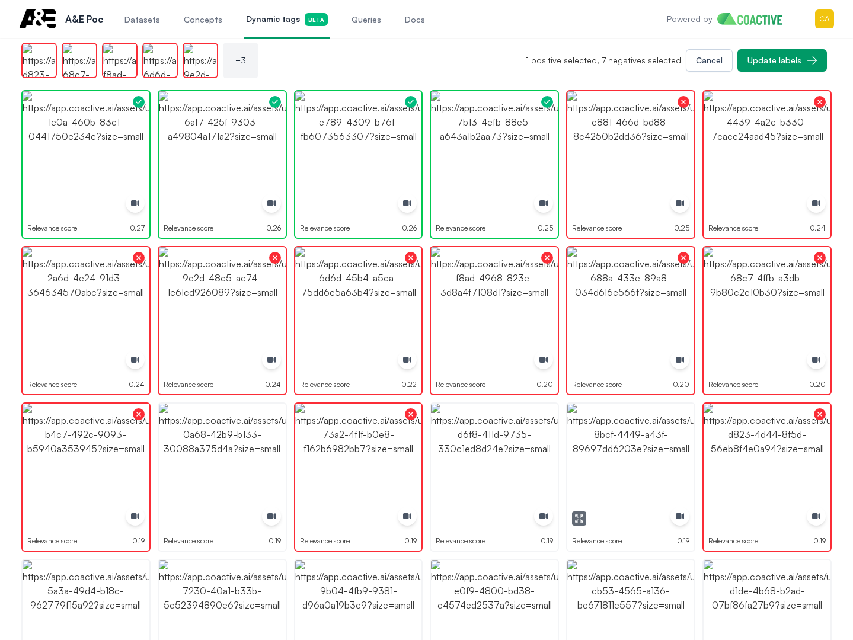
click at [608, 453] on img "button" at bounding box center [630, 467] width 127 height 127
click at [608, 452] on img "button" at bounding box center [630, 467] width 127 height 127
click at [484, 453] on img "button" at bounding box center [494, 467] width 127 height 127
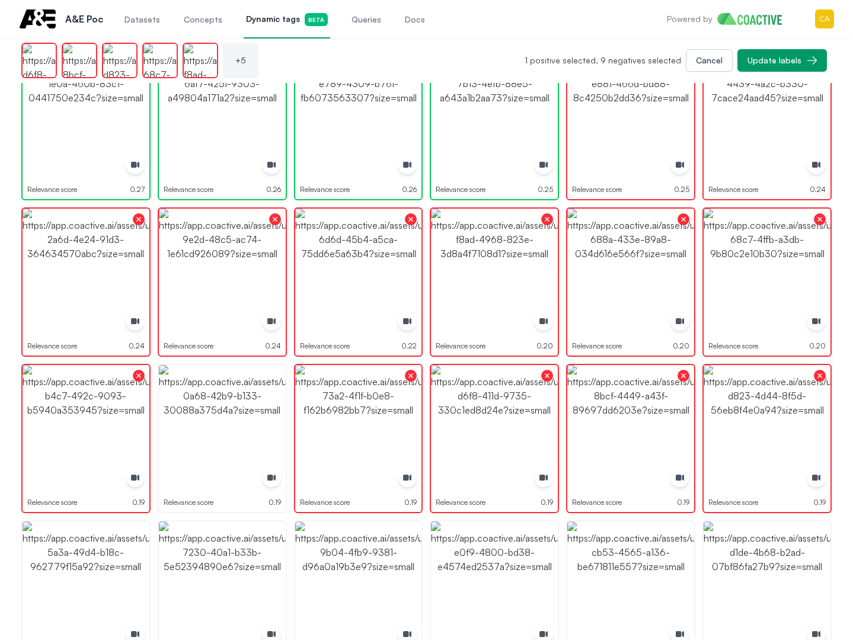
scroll to position [653, 0]
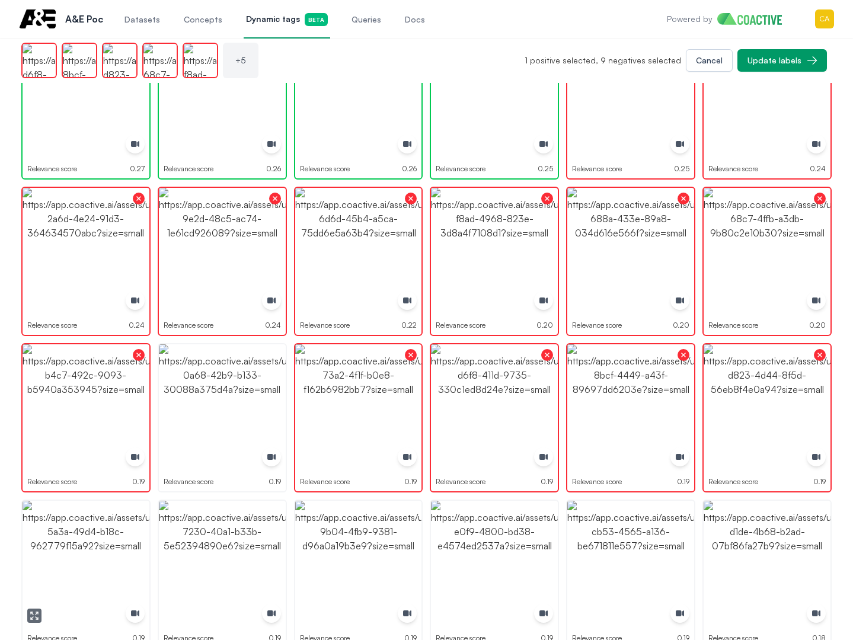
click at [63, 544] on img "button" at bounding box center [86, 564] width 127 height 127
click at [207, 542] on img "button" at bounding box center [222, 564] width 127 height 127
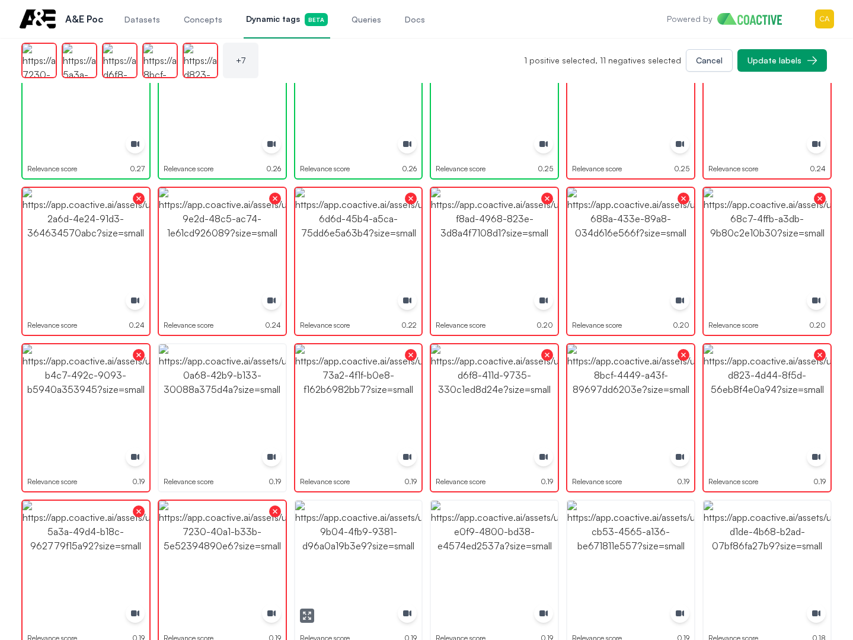
click at [372, 549] on img "button" at bounding box center [358, 564] width 127 height 127
click at [474, 545] on img "button" at bounding box center [494, 564] width 127 height 127
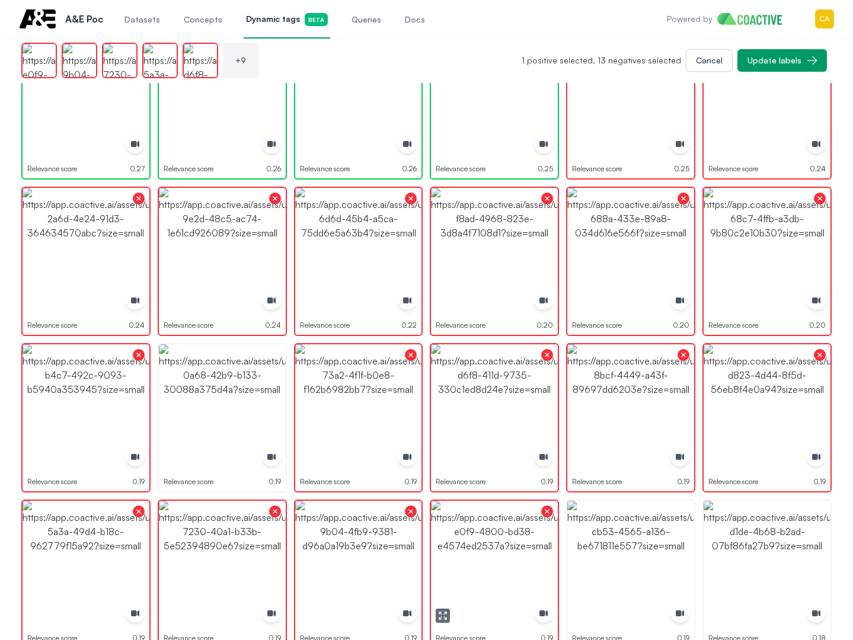
click at [634, 548] on img "button" at bounding box center [630, 564] width 127 height 127
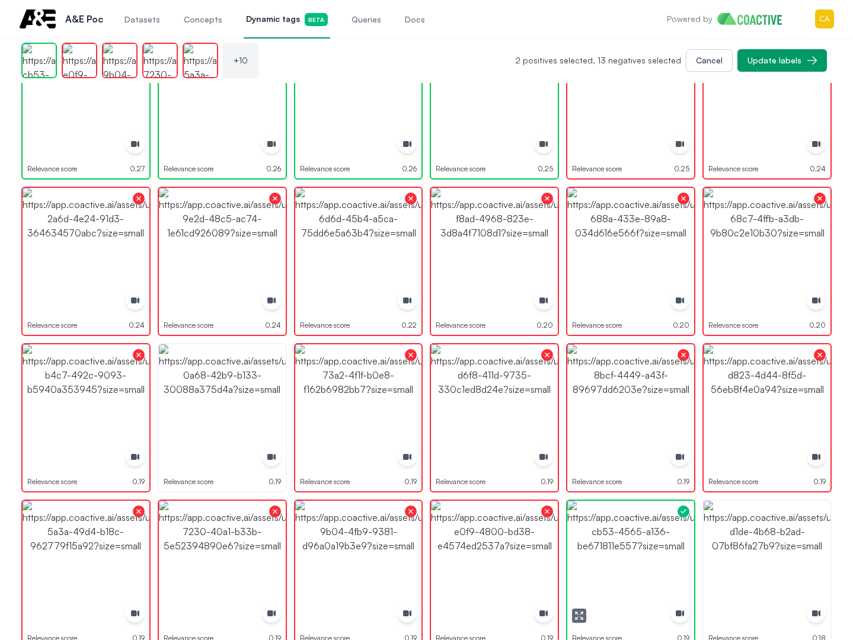
click at [634, 548] on img "button" at bounding box center [630, 564] width 127 height 127
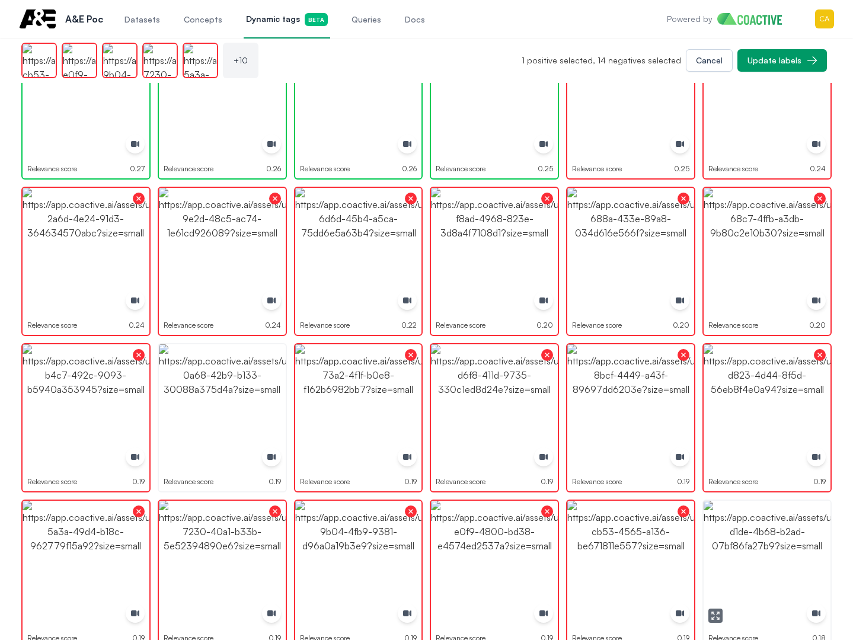
click at [756, 543] on img "button" at bounding box center [767, 564] width 127 height 127
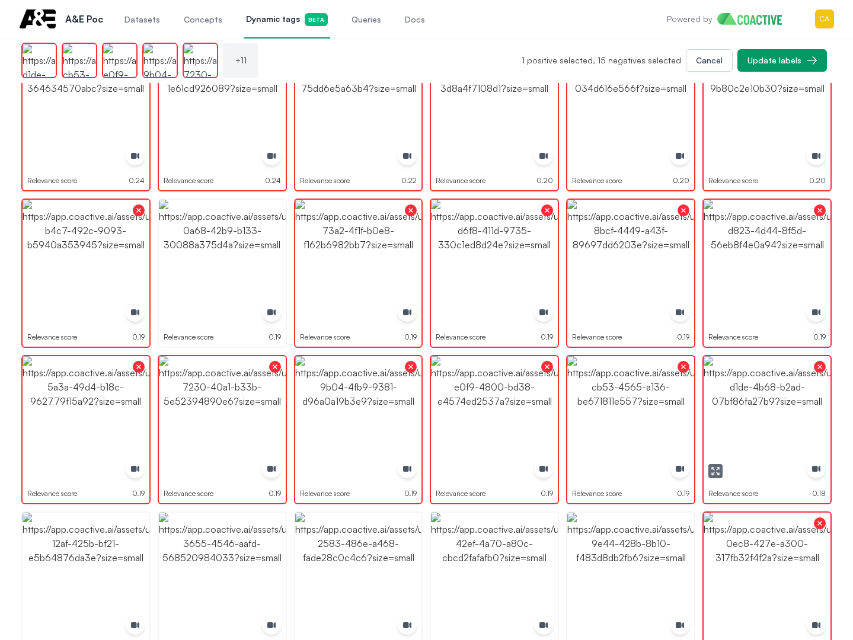
scroll to position [890, 0]
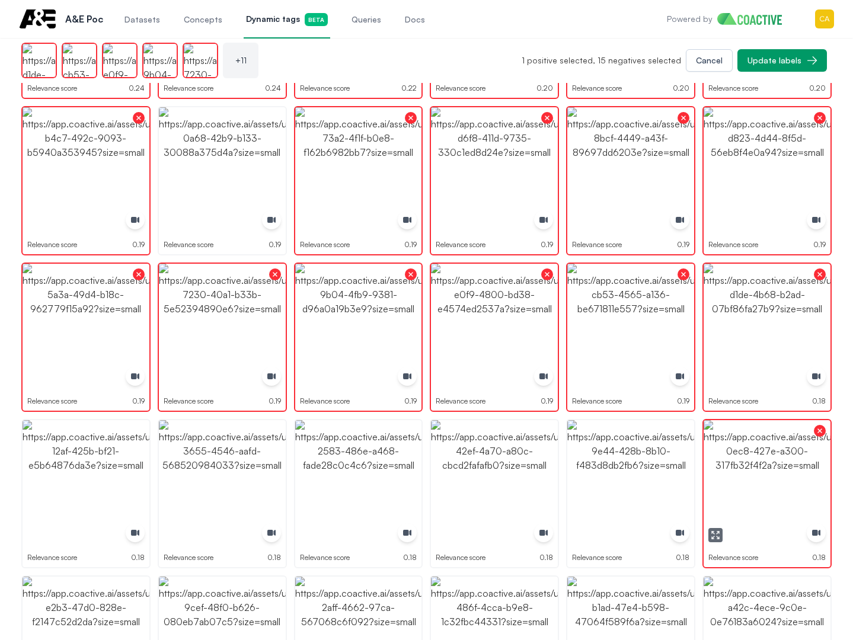
click at [769, 461] on img "button" at bounding box center [767, 483] width 127 height 127
click at [768, 460] on img "button" at bounding box center [767, 483] width 127 height 127
click at [597, 470] on img "button" at bounding box center [630, 483] width 127 height 127
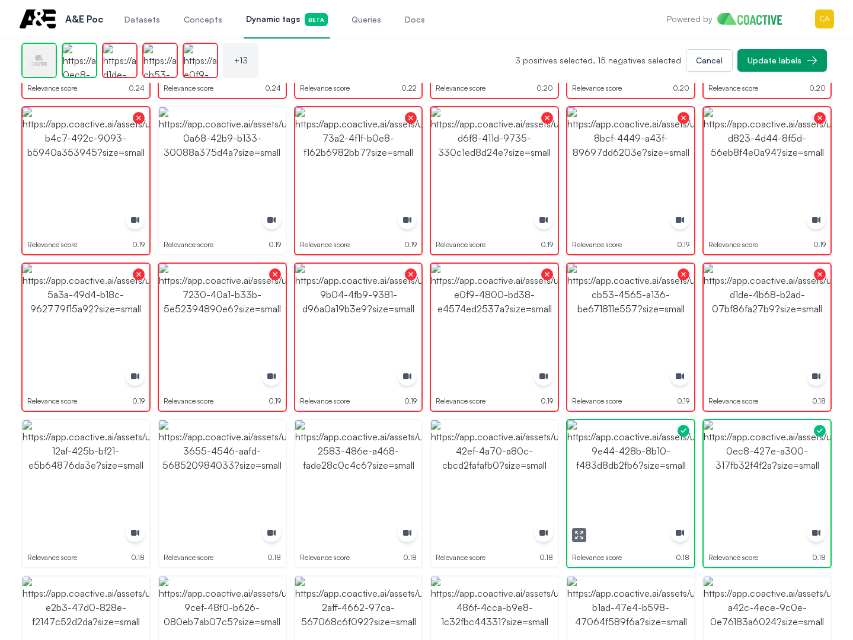
click at [597, 470] on img "button" at bounding box center [630, 483] width 127 height 127
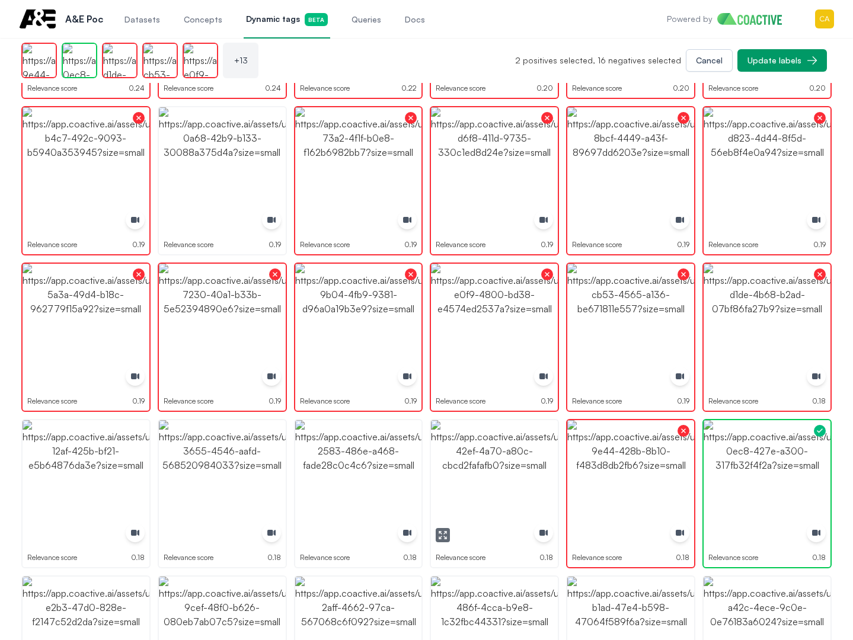
click at [497, 473] on img "button" at bounding box center [494, 483] width 127 height 127
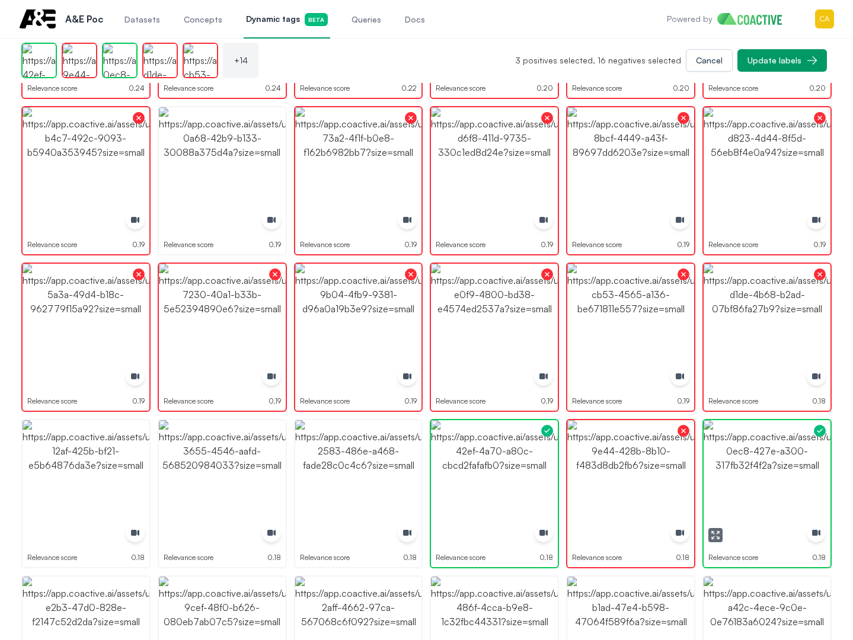
click at [760, 474] on img "button" at bounding box center [767, 483] width 127 height 127
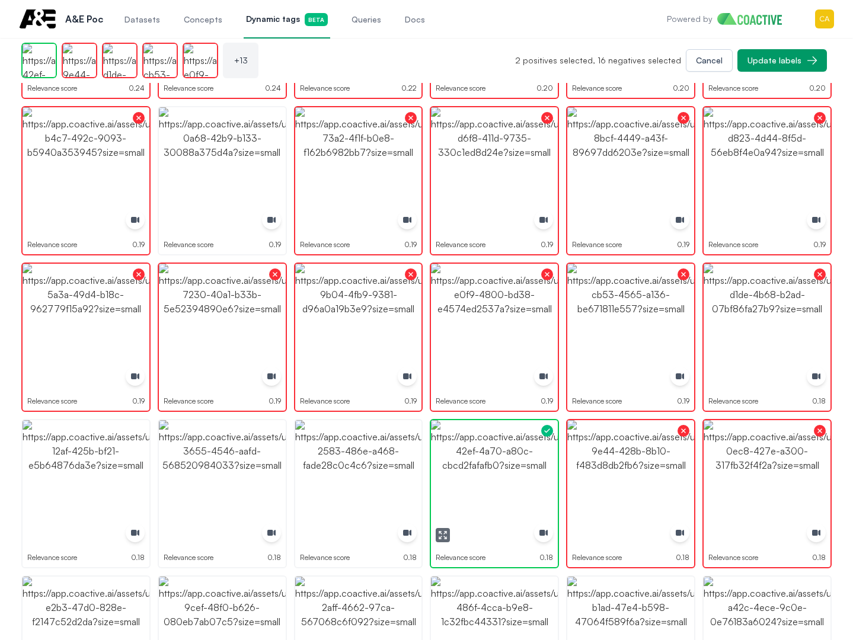
click at [481, 477] on img "button" at bounding box center [494, 483] width 127 height 127
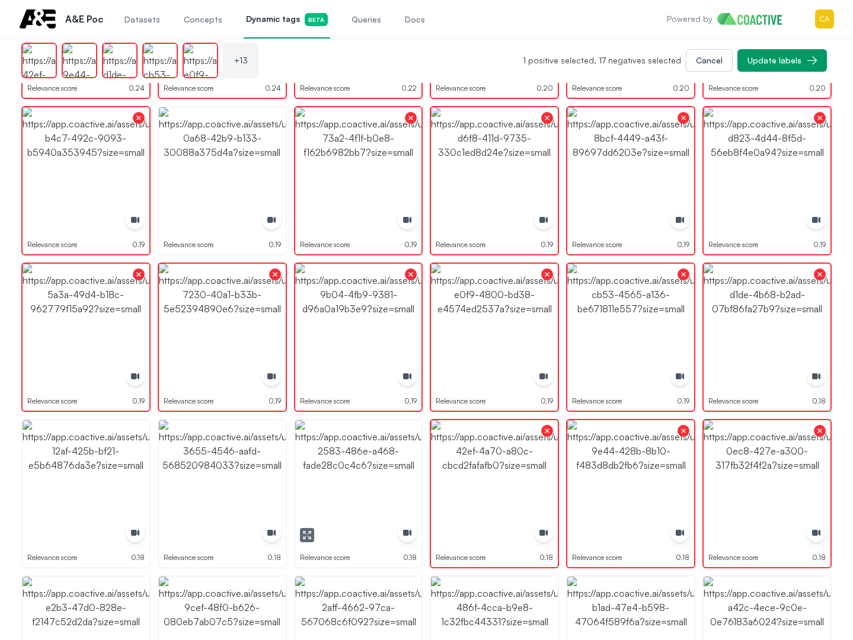
click at [330, 469] on img "button" at bounding box center [358, 483] width 127 height 127
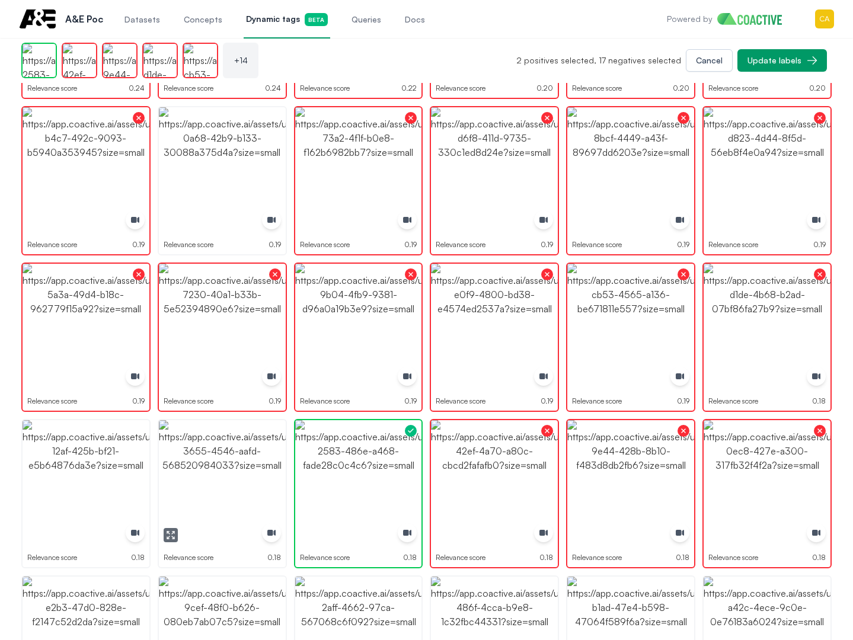
click at [183, 465] on img "button" at bounding box center [222, 483] width 127 height 127
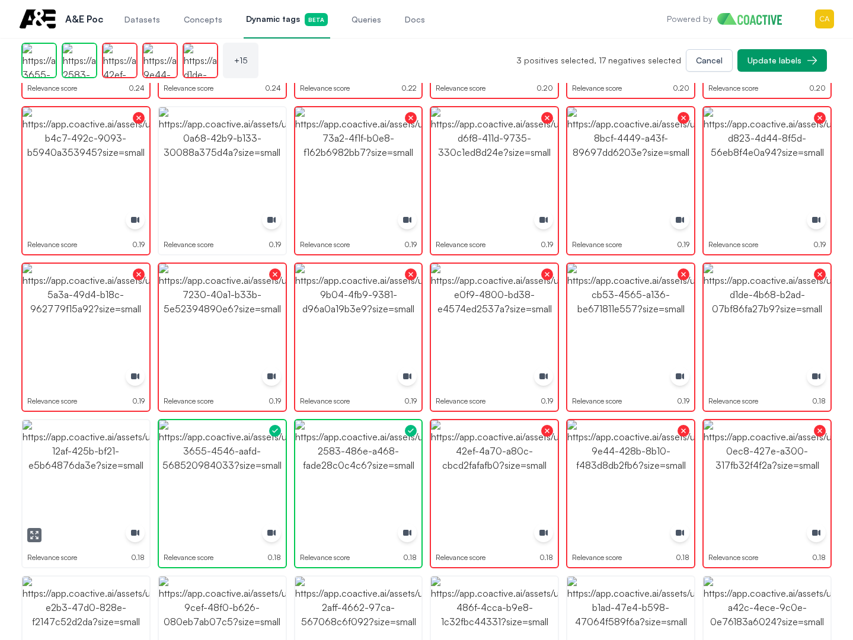
click at [33, 465] on img "button" at bounding box center [86, 483] width 127 height 127
drag, startPoint x: 69, startPoint y: 471, endPoint x: 175, endPoint y: 470, distance: 106.1
click at [69, 471] on img "button" at bounding box center [86, 483] width 127 height 127
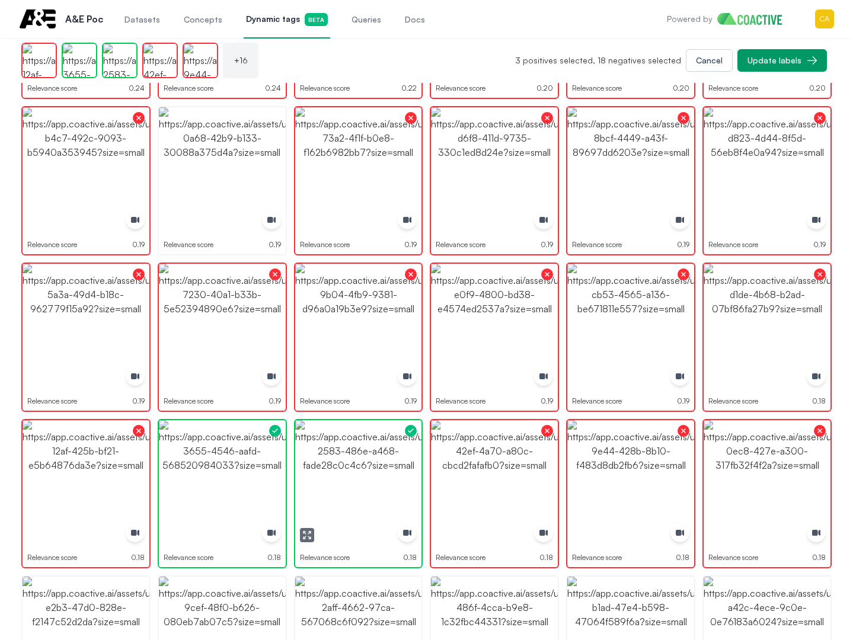
click at [351, 471] on img "button" at bounding box center [358, 483] width 127 height 127
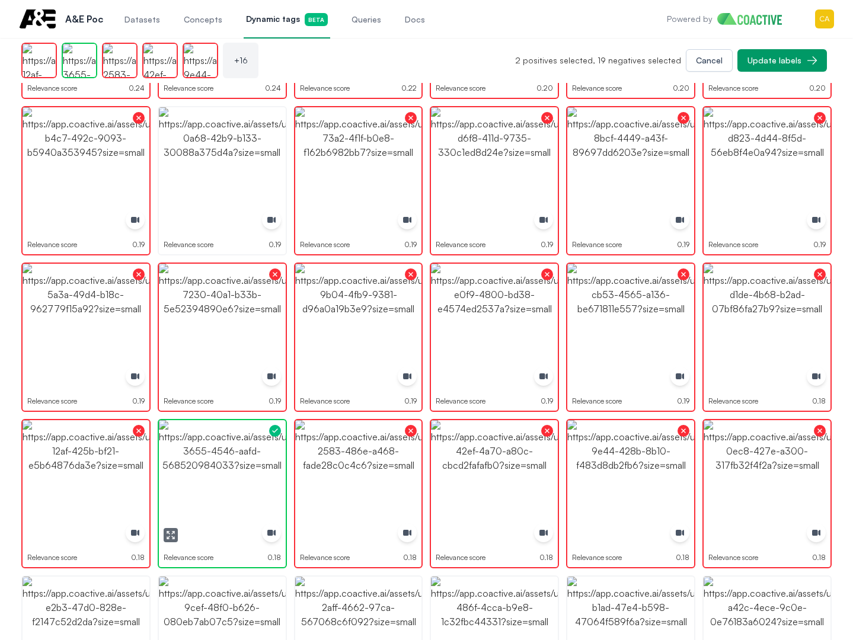
drag, startPoint x: 220, startPoint y: 474, endPoint x: 277, endPoint y: 475, distance: 56.9
click at [220, 474] on img "button" at bounding box center [222, 483] width 127 height 127
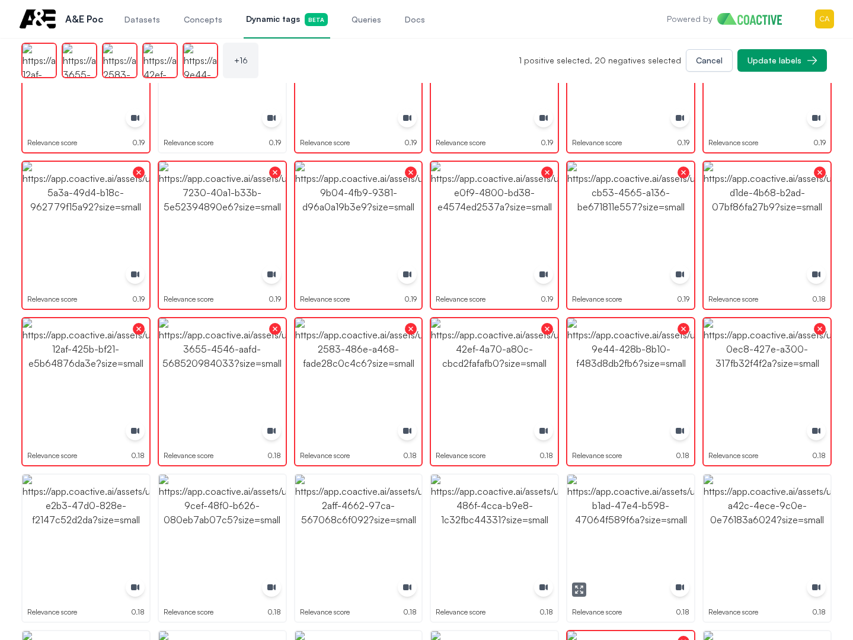
scroll to position [1187, 0]
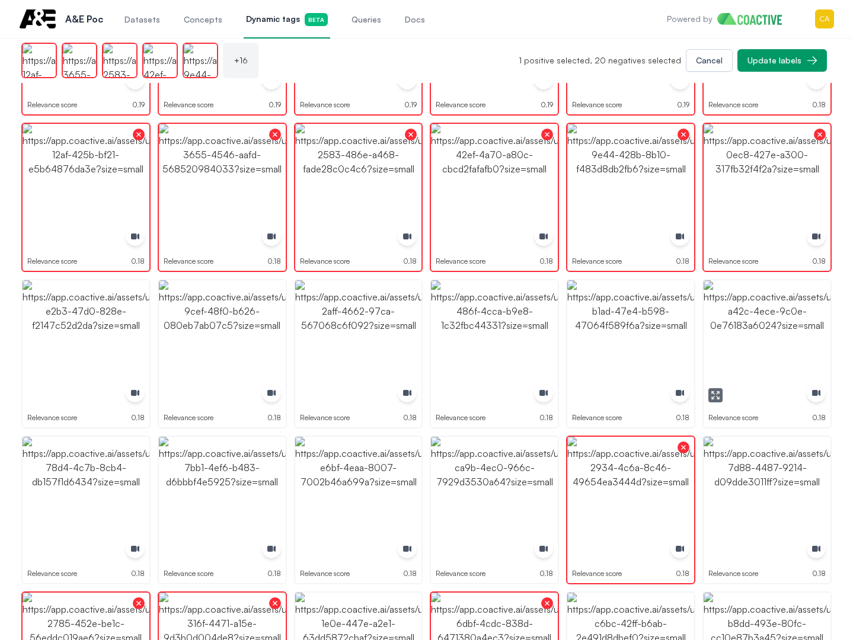
click at [726, 359] on img "button" at bounding box center [767, 343] width 127 height 127
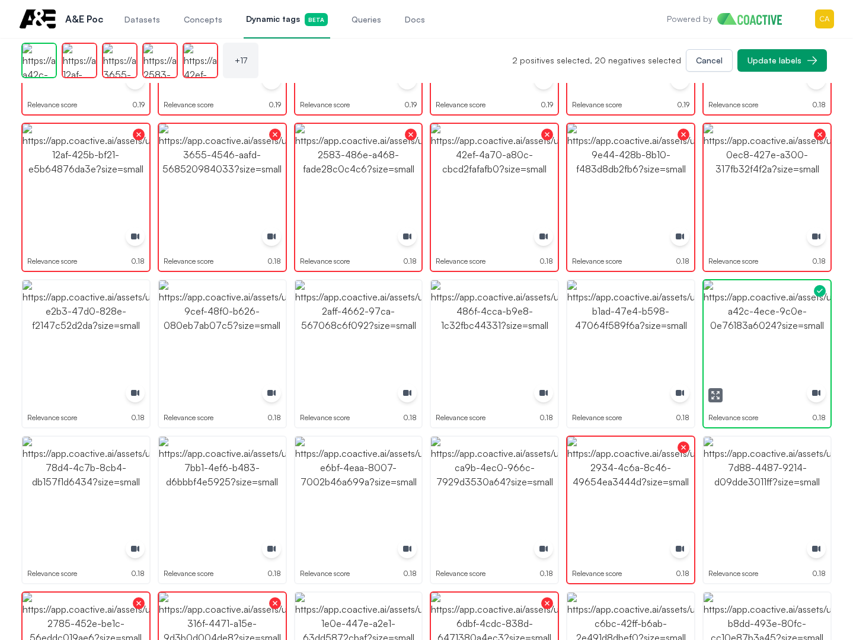
drag, startPoint x: 780, startPoint y: 343, endPoint x: 658, endPoint y: 340, distance: 121.6
click at [781, 343] on img "button" at bounding box center [767, 343] width 127 height 127
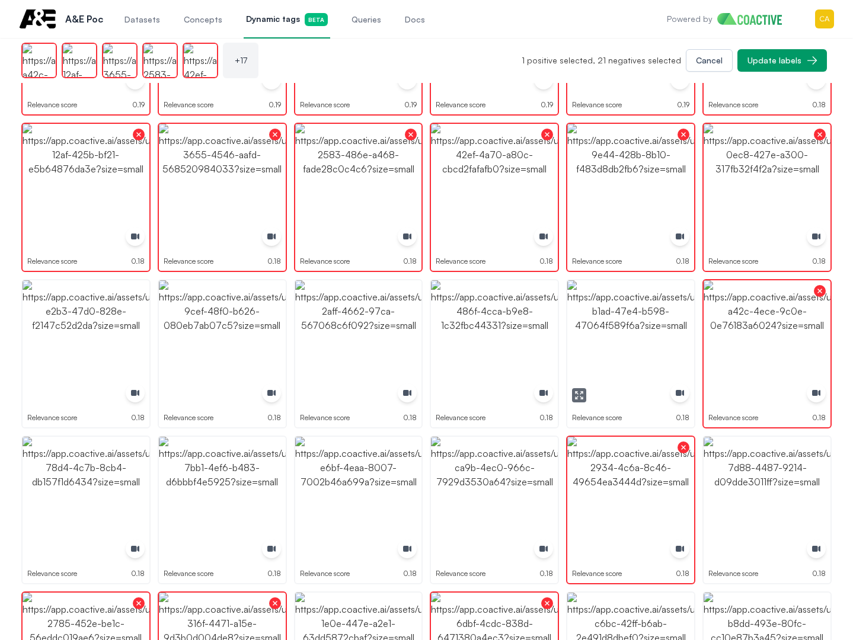
click at [654, 340] on img "button" at bounding box center [630, 343] width 127 height 127
drag, startPoint x: 647, startPoint y: 345, endPoint x: 534, endPoint y: 339, distance: 113.4
click at [646, 345] on img "button" at bounding box center [630, 343] width 127 height 127
click at [507, 339] on img "button" at bounding box center [494, 343] width 127 height 127
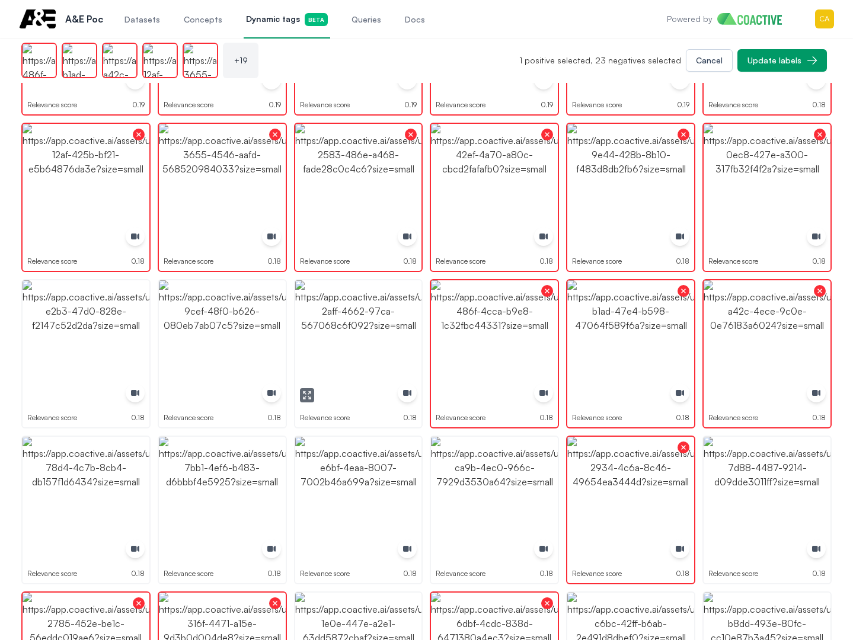
click at [312, 314] on img "button" at bounding box center [358, 343] width 127 height 127
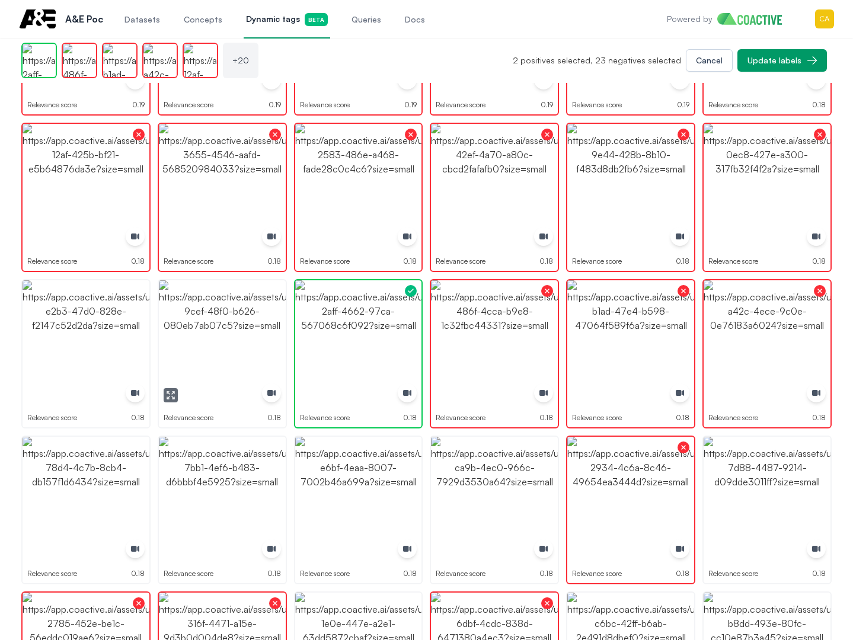
click at [165, 318] on img "button" at bounding box center [222, 343] width 127 height 127
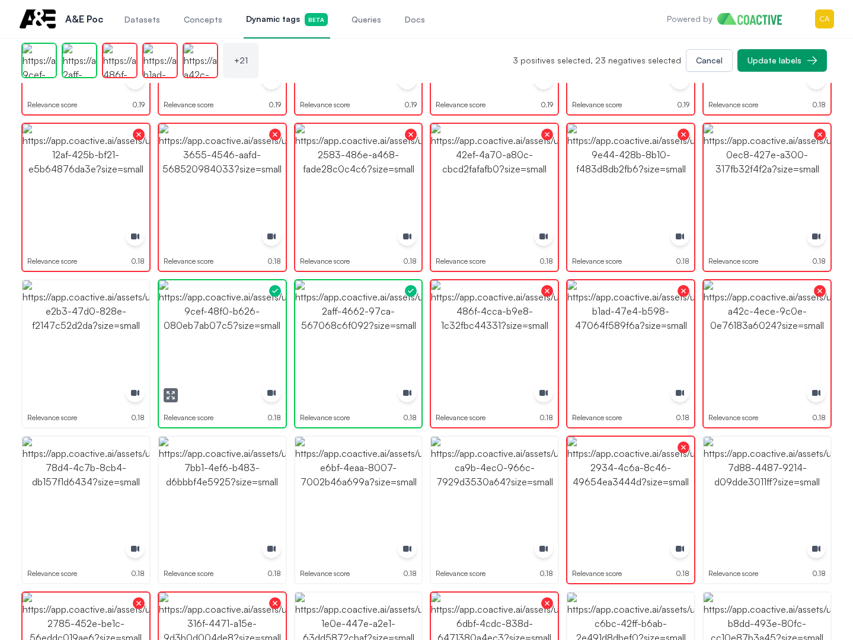
click at [165, 318] on img "button" at bounding box center [222, 343] width 127 height 127
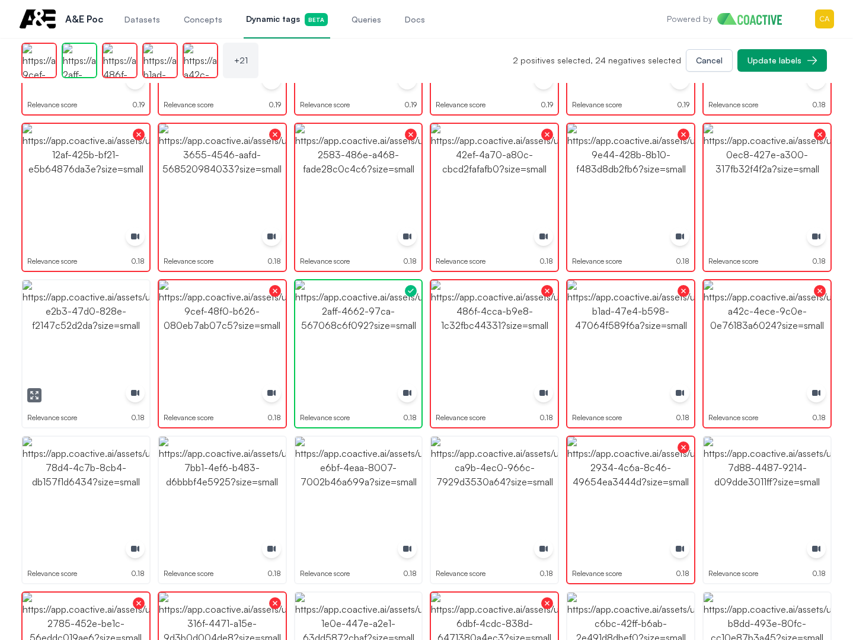
click at [75, 322] on img "button" at bounding box center [86, 343] width 127 height 127
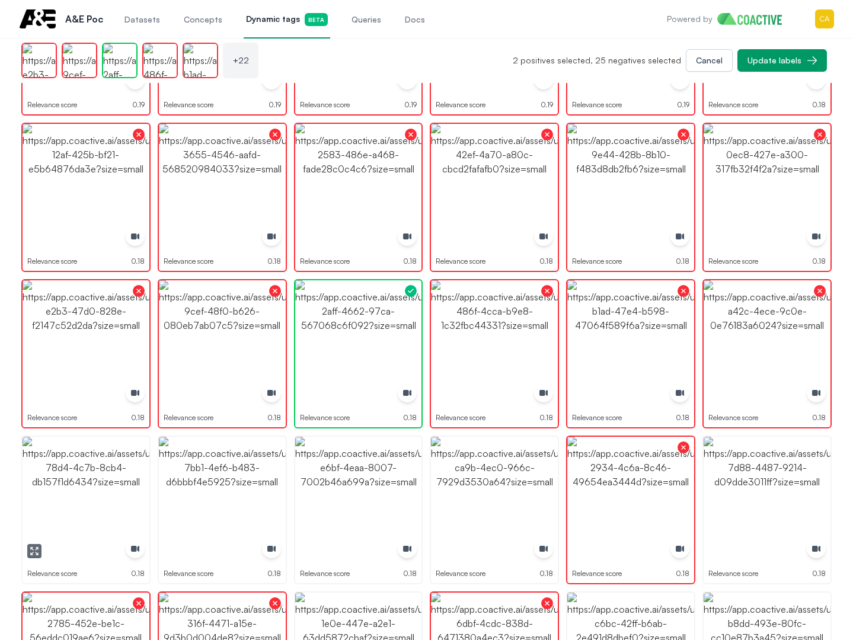
click at [76, 497] on img "button" at bounding box center [86, 500] width 127 height 127
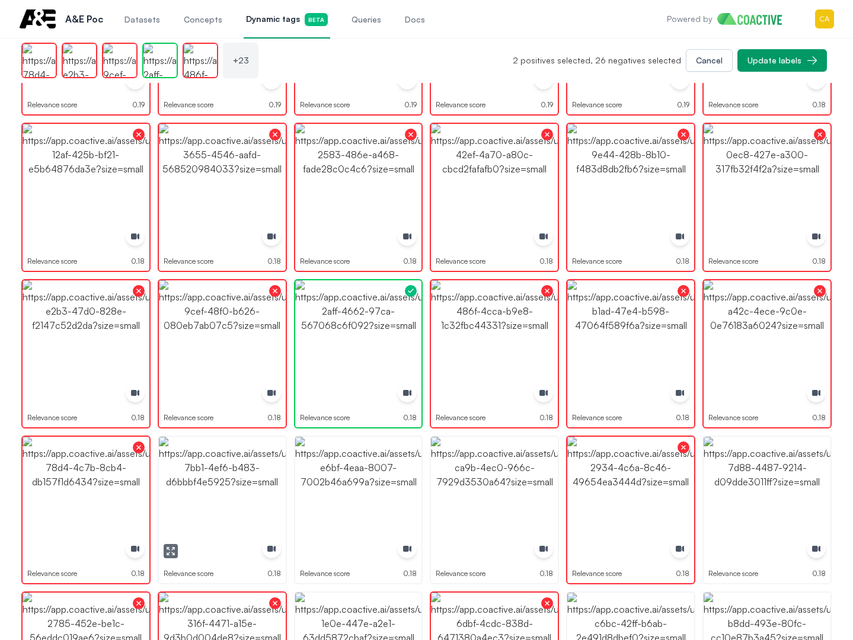
click at [266, 487] on img "button" at bounding box center [222, 500] width 127 height 127
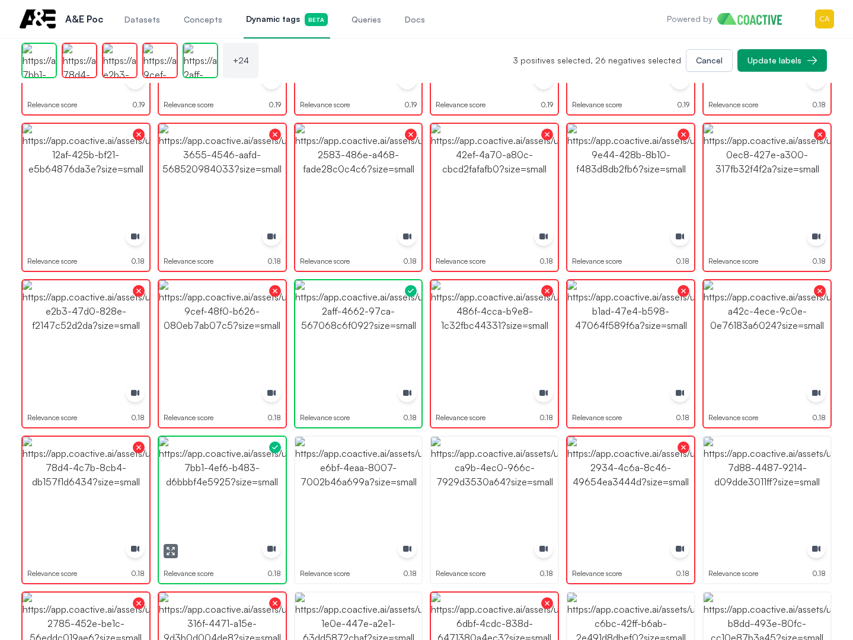
click at [233, 485] on img "button" at bounding box center [222, 500] width 127 height 127
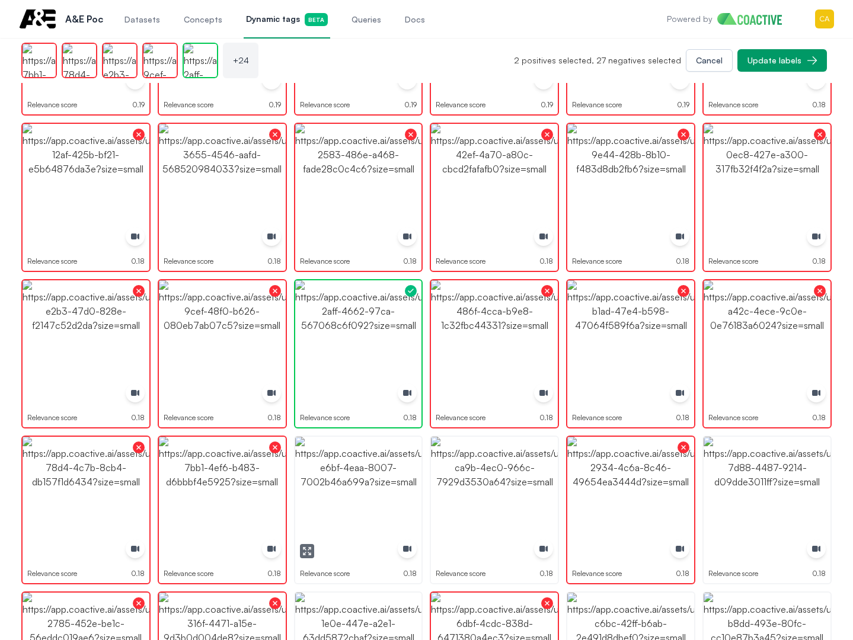
click at [383, 488] on img "button" at bounding box center [358, 500] width 127 height 127
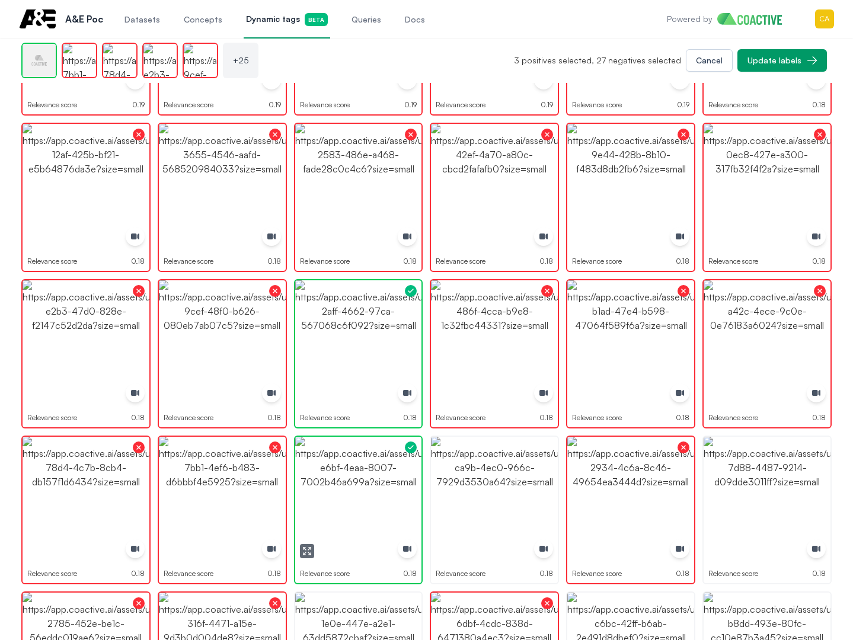
click at [383, 488] on img "button" at bounding box center [358, 500] width 127 height 127
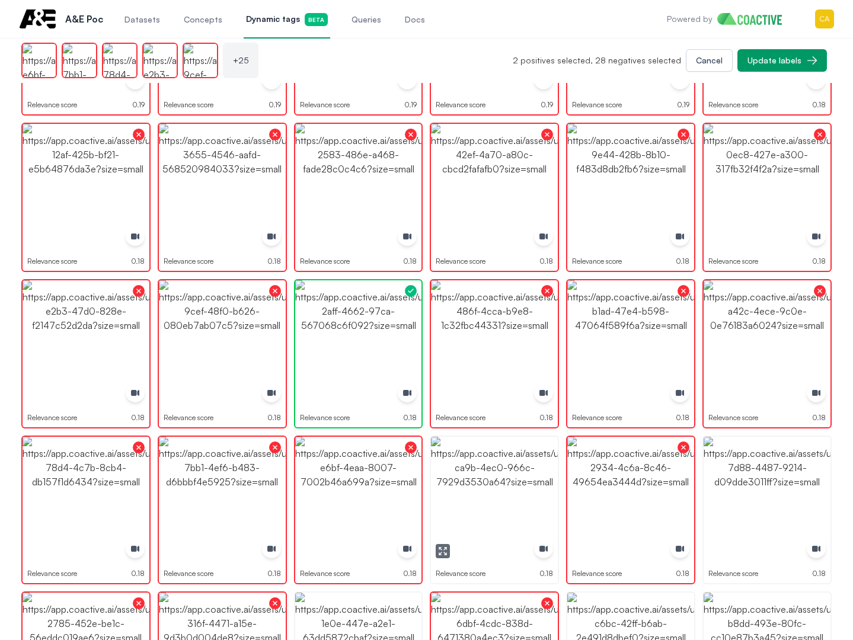
click at [487, 490] on img "button" at bounding box center [494, 500] width 127 height 127
click at [622, 489] on img "button" at bounding box center [630, 500] width 127 height 127
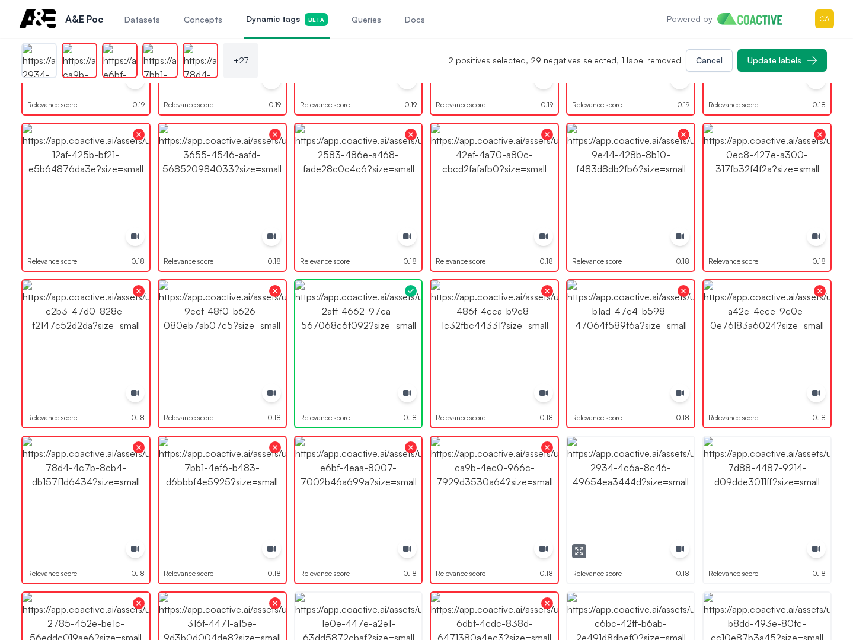
click at [622, 489] on img "button" at bounding box center [630, 500] width 127 height 127
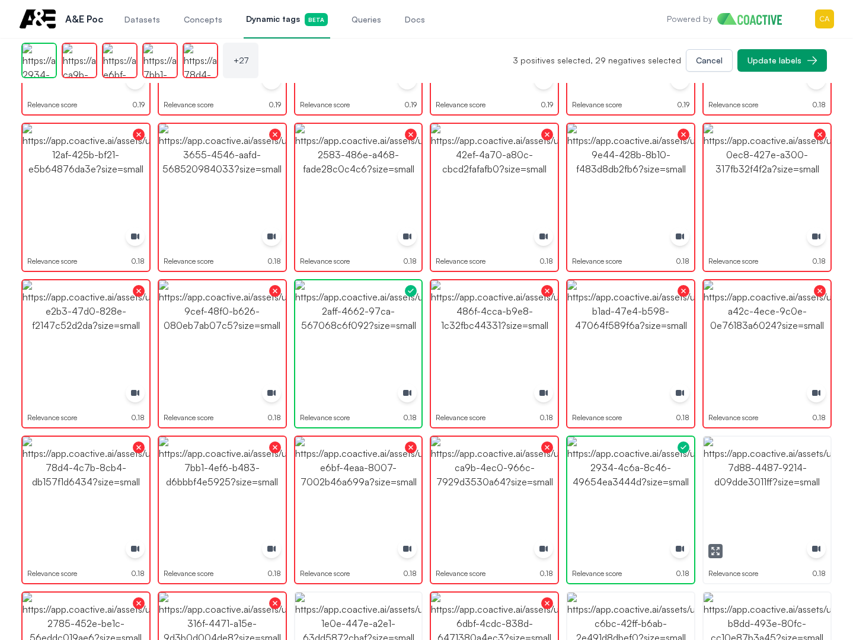
click at [767, 487] on img "button" at bounding box center [767, 500] width 127 height 127
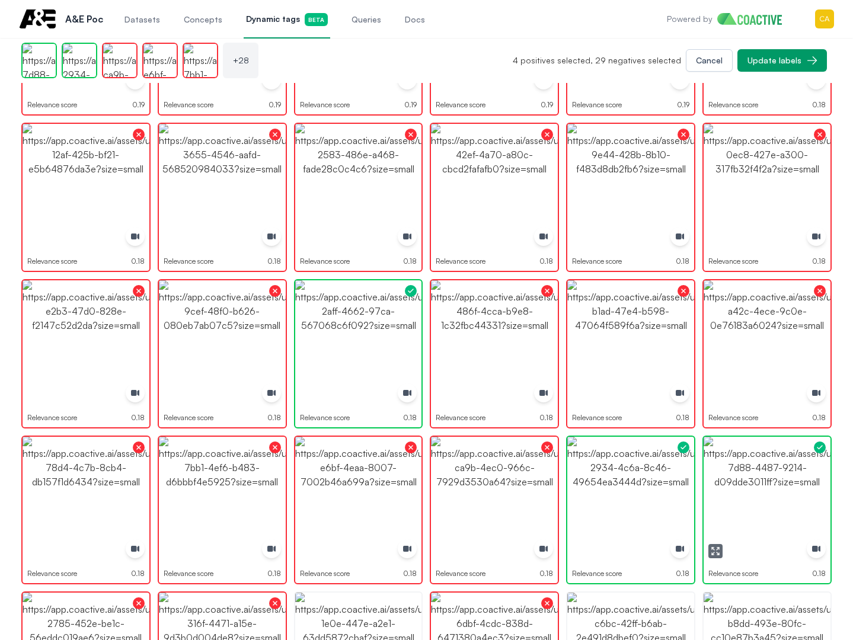
click at [767, 487] on img "button" at bounding box center [767, 500] width 127 height 127
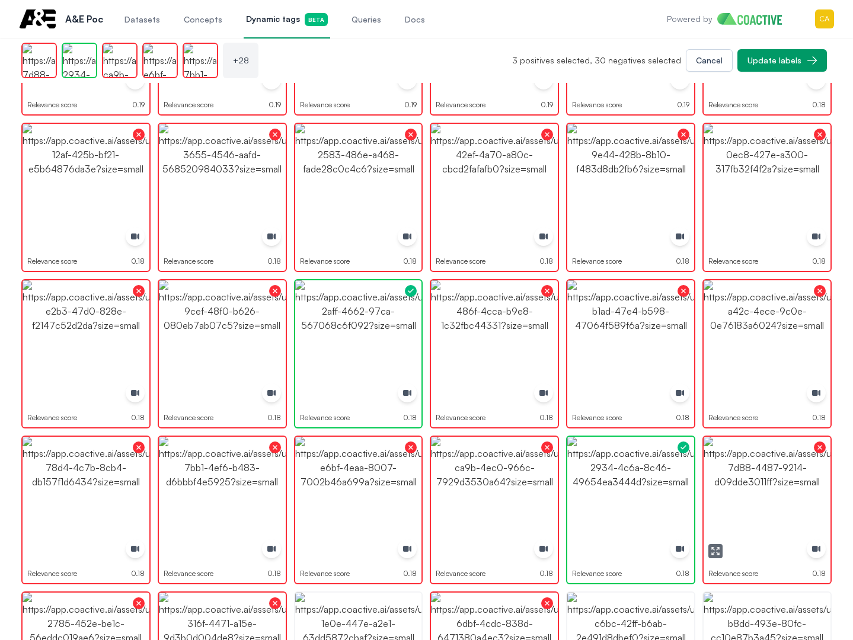
click at [602, 466] on img "button" at bounding box center [630, 500] width 127 height 127
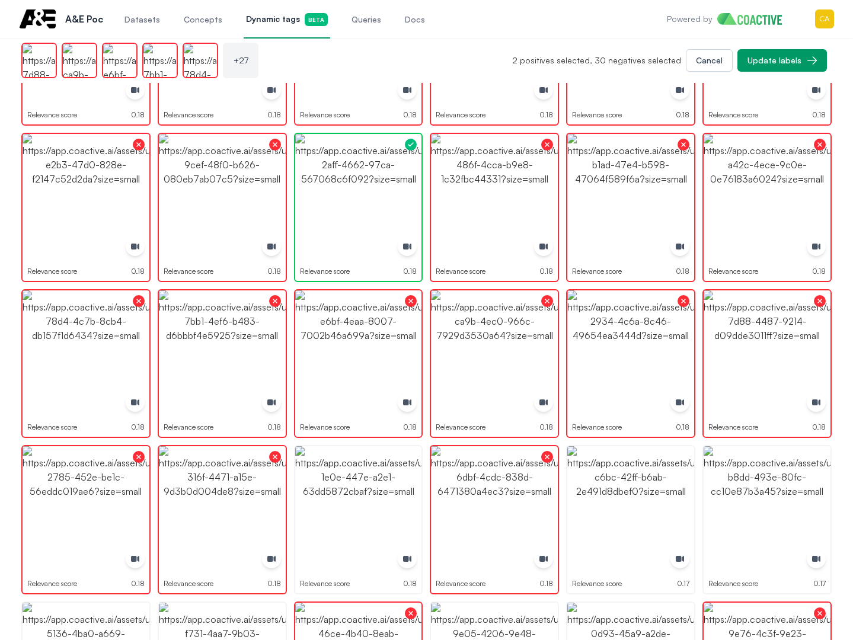
scroll to position [1424, 0]
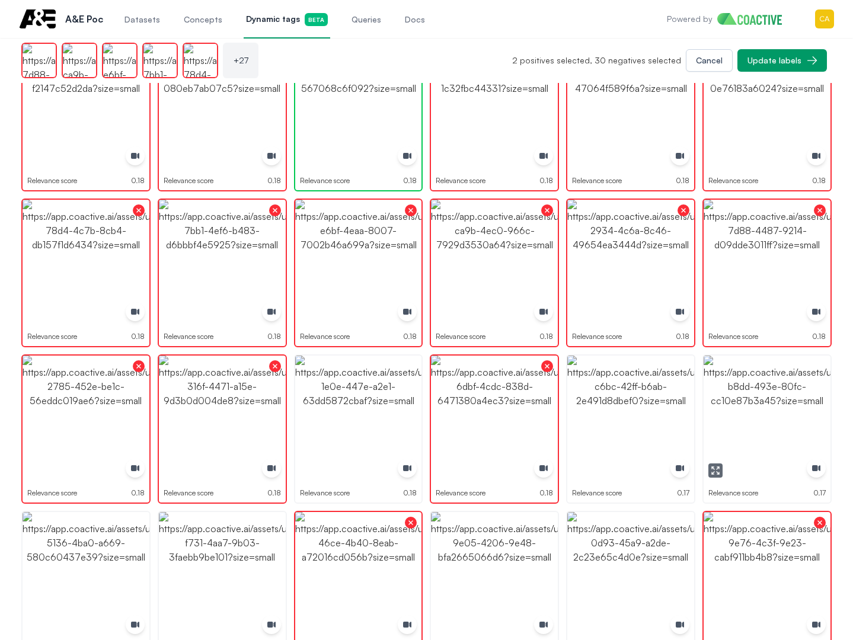
click at [760, 395] on img "button" at bounding box center [767, 419] width 127 height 127
click at [631, 397] on img "button" at bounding box center [630, 419] width 127 height 127
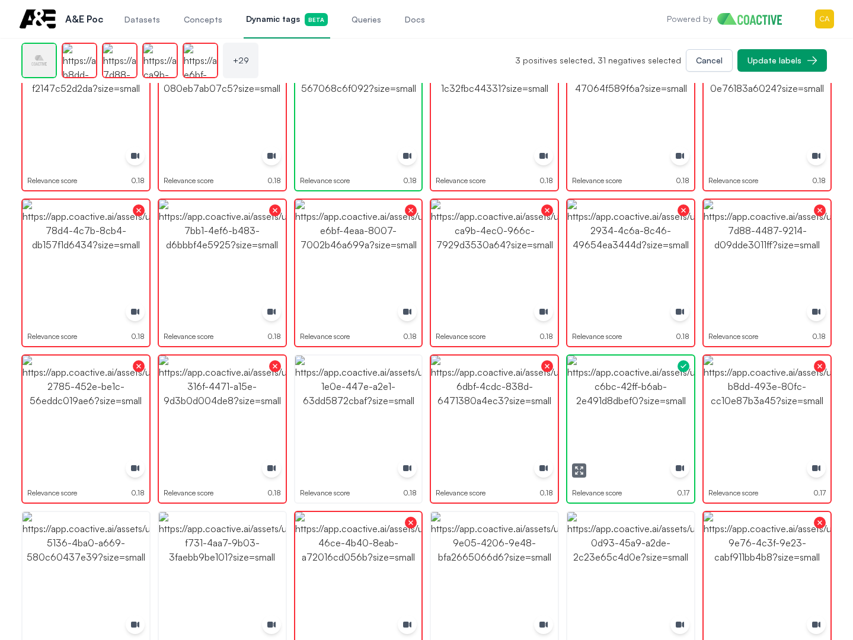
click at [631, 397] on img "button" at bounding box center [630, 419] width 127 height 127
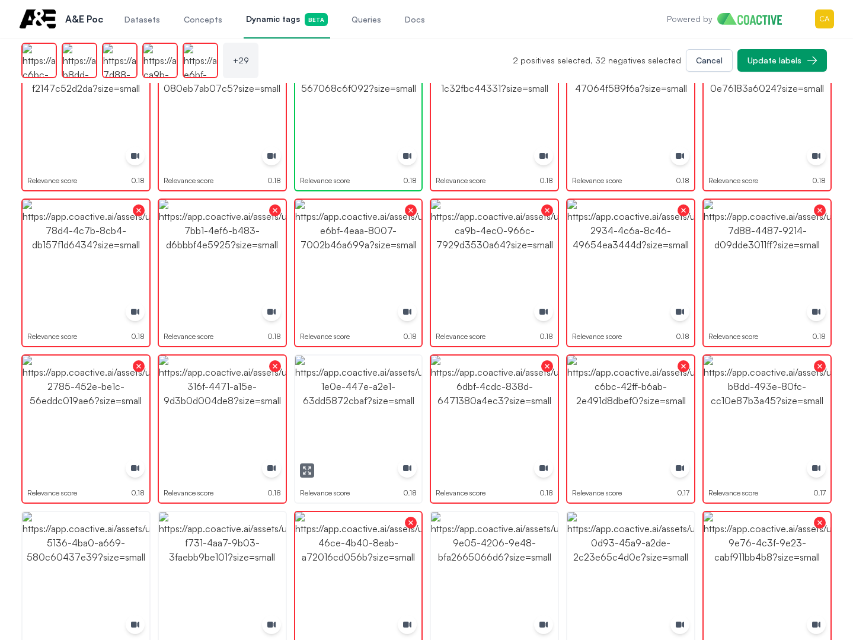
click at [372, 403] on img "button" at bounding box center [358, 419] width 127 height 127
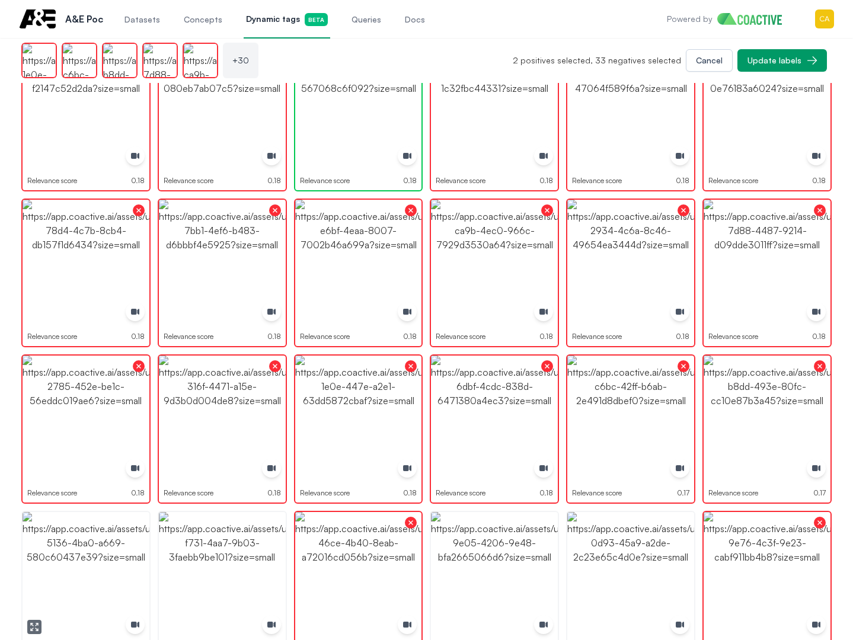
click at [114, 541] on img "button" at bounding box center [86, 575] width 127 height 127
click at [113, 541] on img "button" at bounding box center [86, 575] width 127 height 127
click at [242, 553] on img "button" at bounding box center [222, 575] width 127 height 127
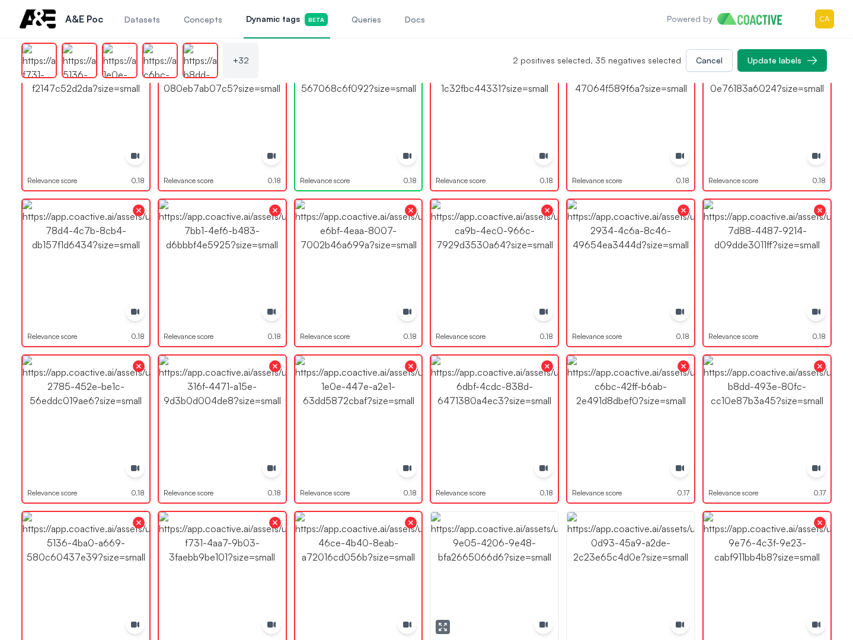
click at [499, 576] on img "button" at bounding box center [494, 575] width 127 height 127
click at [498, 576] on img "button" at bounding box center [494, 575] width 127 height 127
click at [644, 567] on img "button" at bounding box center [630, 575] width 127 height 127
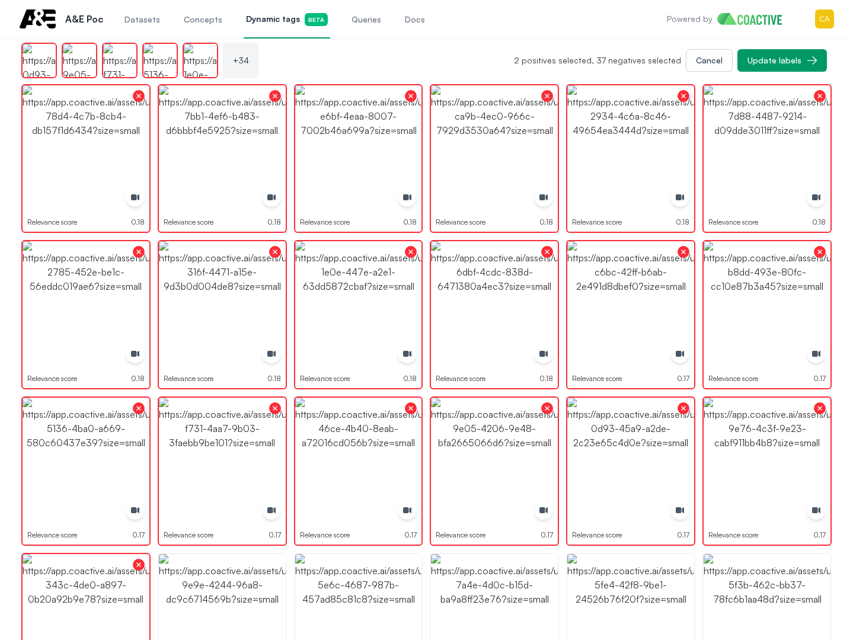
scroll to position [1601, 0]
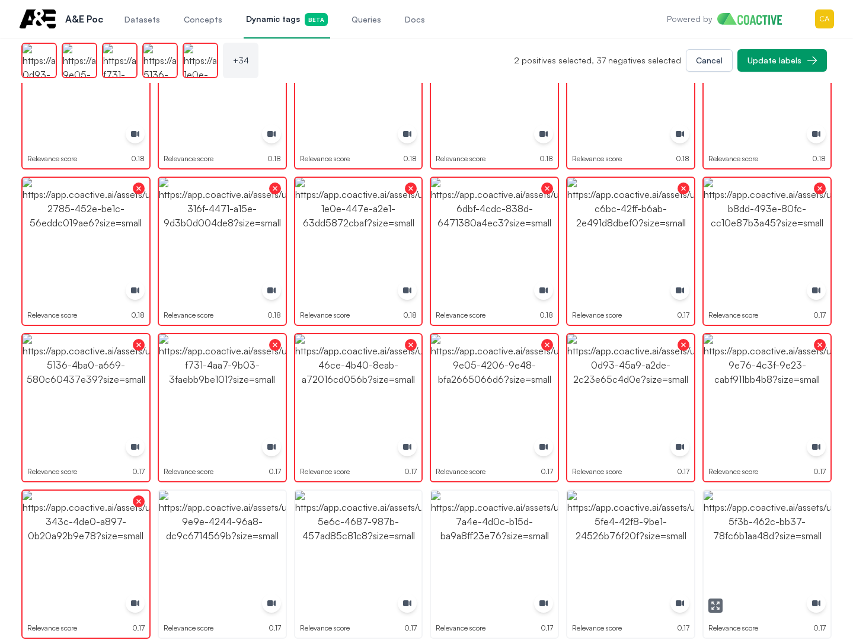
click at [791, 546] on img "button" at bounding box center [767, 554] width 127 height 127
click at [791, 545] on img "button" at bounding box center [767, 554] width 127 height 127
click at [653, 533] on img "button" at bounding box center [630, 554] width 127 height 127
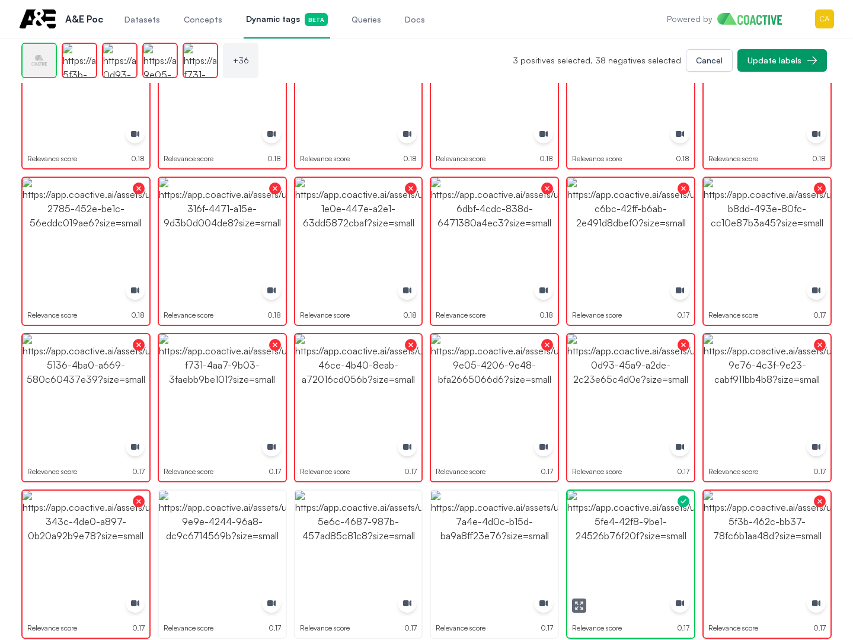
click at [653, 533] on img "button" at bounding box center [630, 554] width 127 height 127
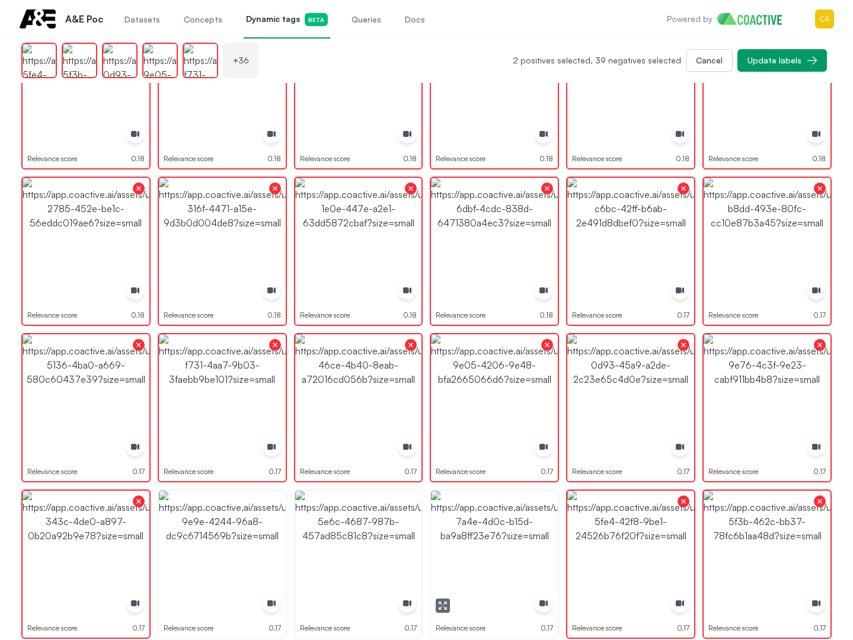
click at [511, 537] on img "button" at bounding box center [494, 554] width 127 height 127
click at [331, 536] on img "button" at bounding box center [358, 554] width 127 height 127
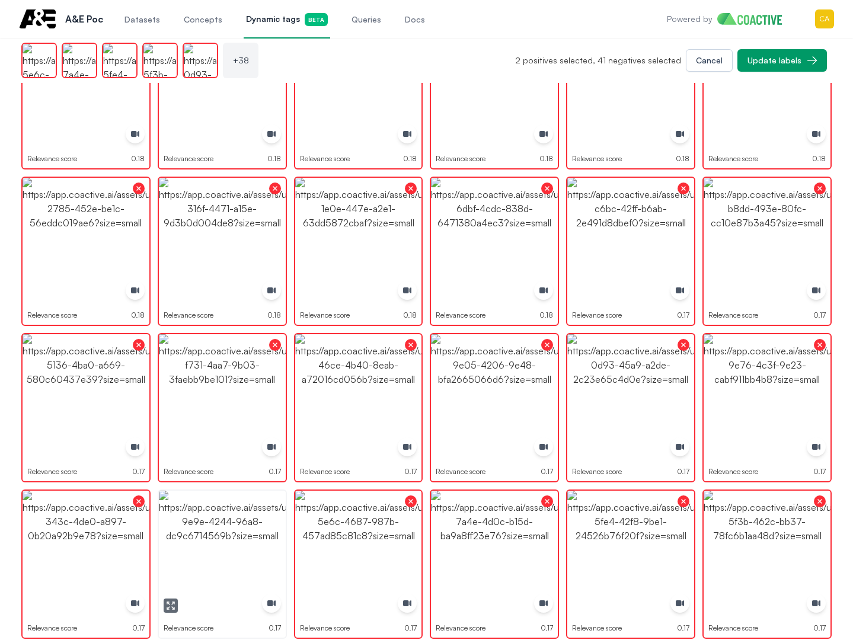
click at [197, 526] on img "button" at bounding box center [222, 554] width 127 height 127
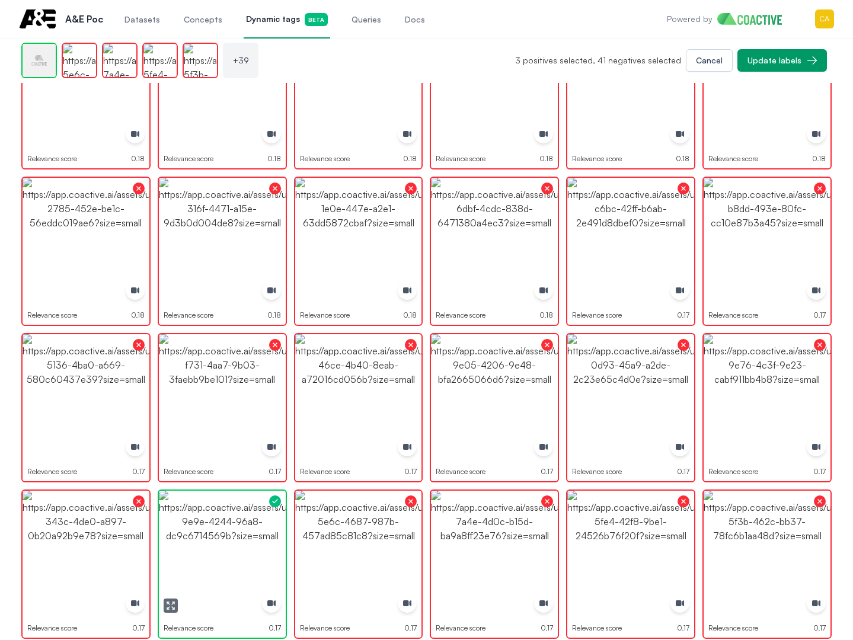
click at [197, 526] on img "button" at bounding box center [222, 554] width 127 height 127
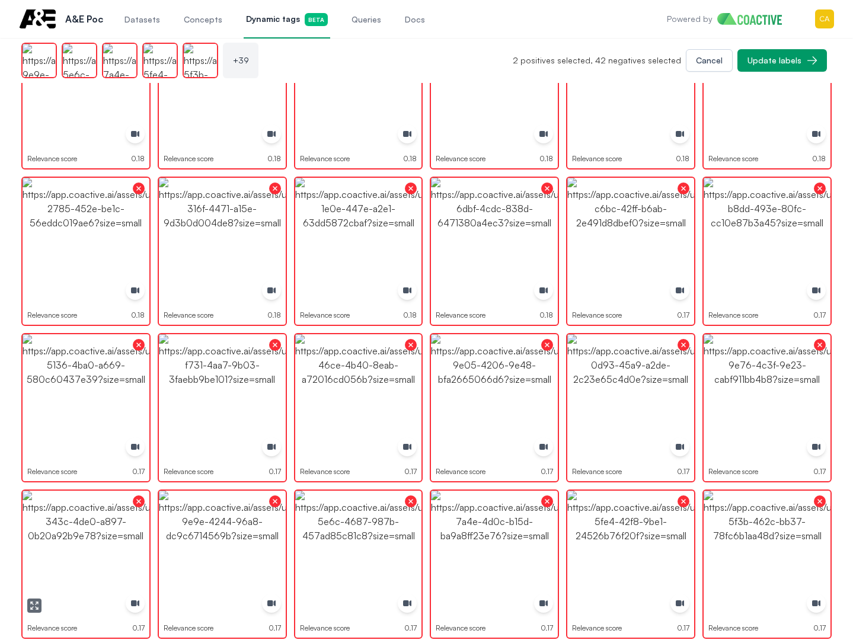
click at [37, 526] on img "button" at bounding box center [86, 554] width 127 height 127
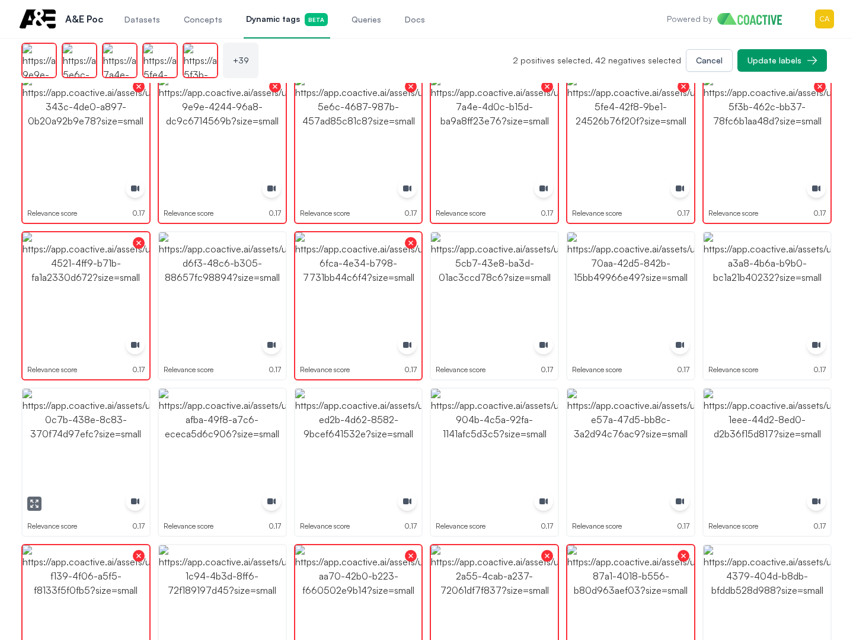
click at [81, 433] on img "button" at bounding box center [86, 452] width 127 height 127
click at [80, 433] on img "button" at bounding box center [86, 452] width 127 height 127
click at [280, 439] on img "button" at bounding box center [222, 452] width 127 height 127
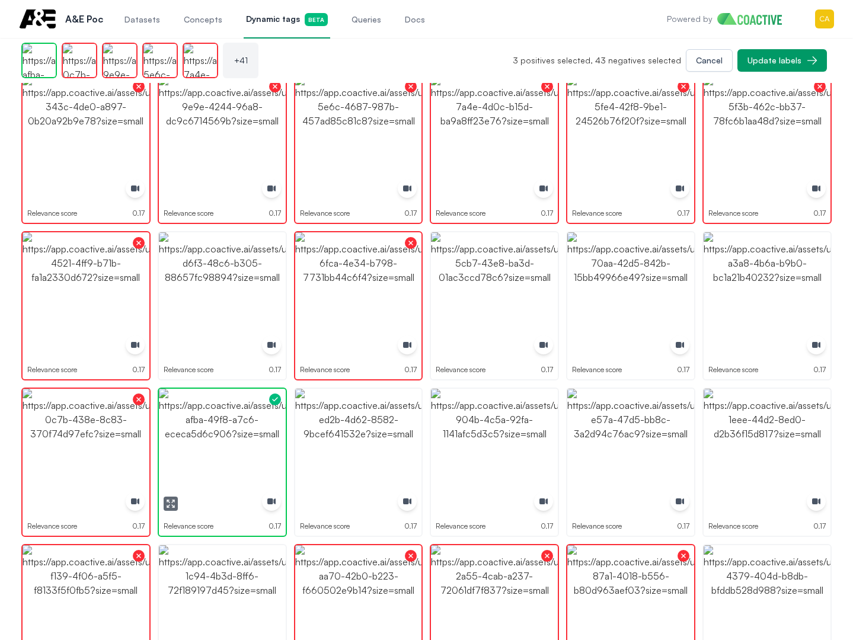
click at [214, 435] on img "button" at bounding box center [222, 452] width 127 height 127
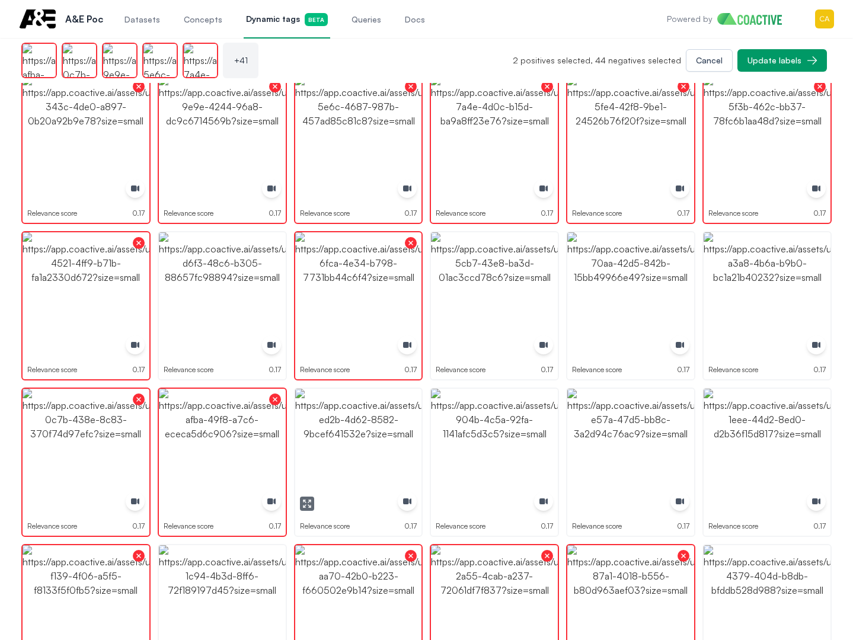
click at [340, 434] on img "button" at bounding box center [358, 452] width 127 height 127
click at [533, 433] on img "button" at bounding box center [494, 452] width 127 height 127
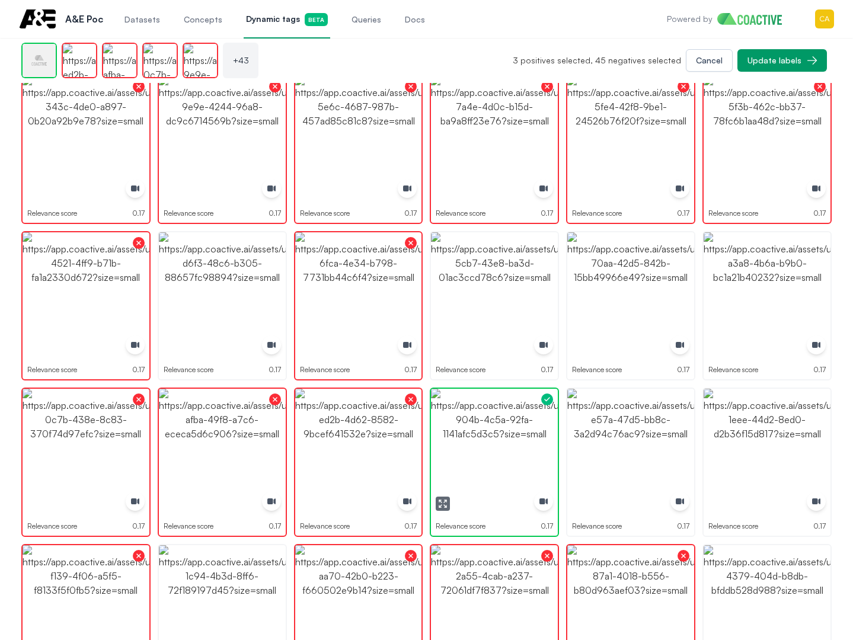
click at [533, 433] on img "button" at bounding box center [494, 452] width 127 height 127
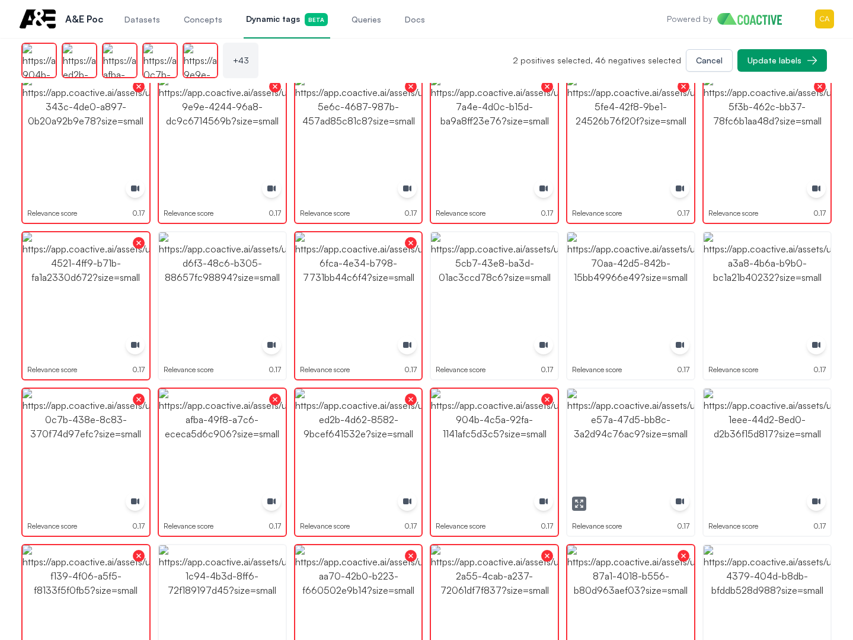
click at [634, 433] on img "button" at bounding box center [630, 452] width 127 height 127
click at [721, 436] on img "button" at bounding box center [767, 452] width 127 height 127
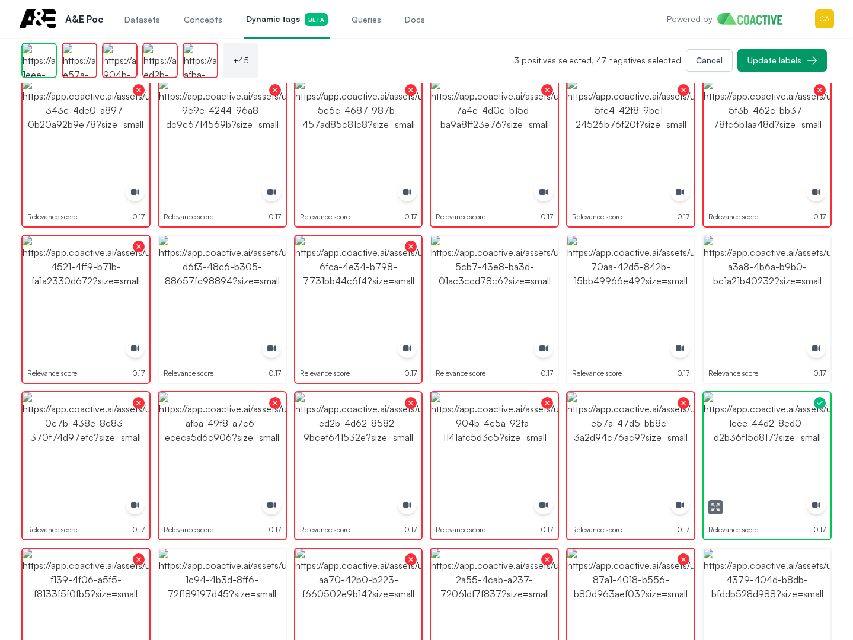
scroll to position [2076, 0]
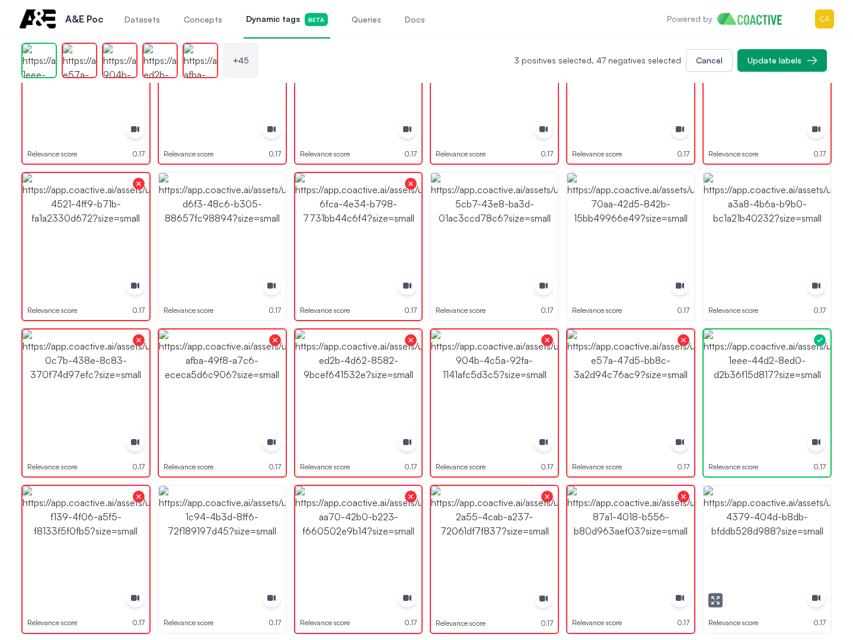
click at [766, 570] on img "button" at bounding box center [767, 549] width 127 height 127
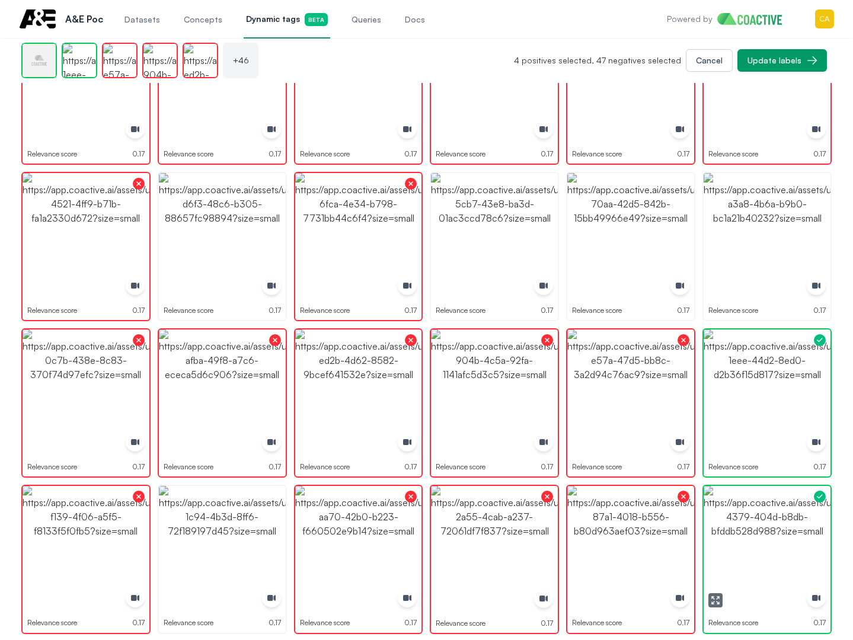
click at [766, 570] on img "button" at bounding box center [767, 549] width 127 height 127
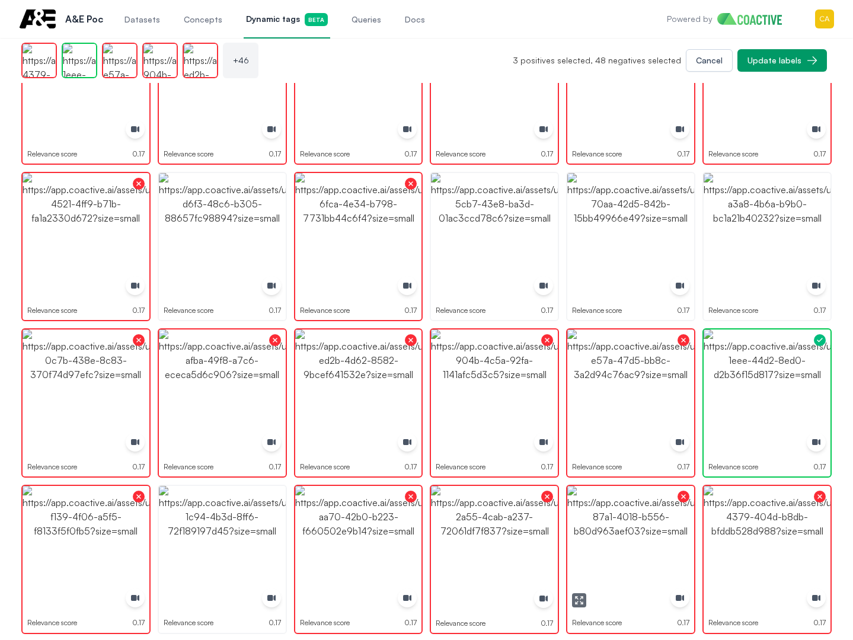
click at [650, 552] on img "button" at bounding box center [630, 549] width 127 height 127
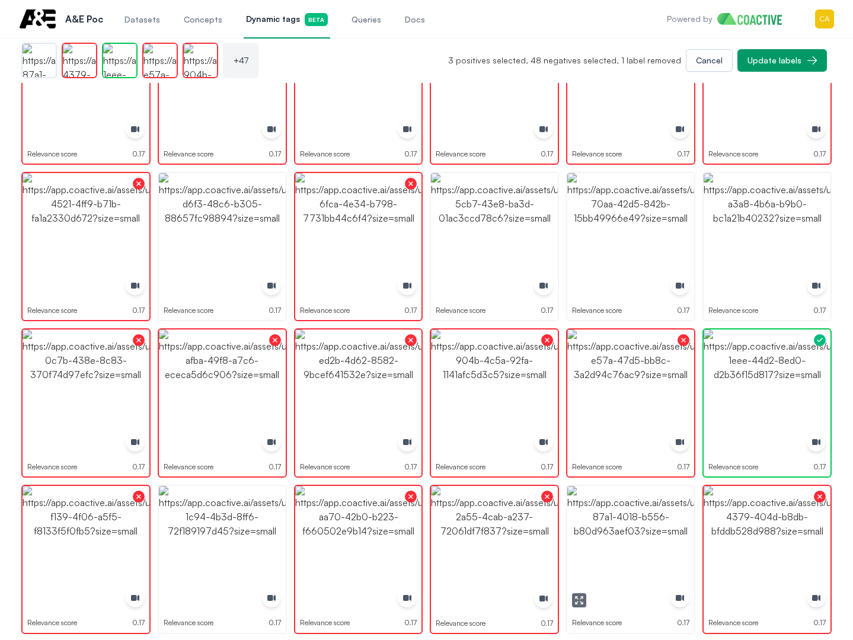
click at [660, 552] on img "button" at bounding box center [630, 549] width 127 height 127
click at [651, 549] on img "button" at bounding box center [630, 549] width 127 height 127
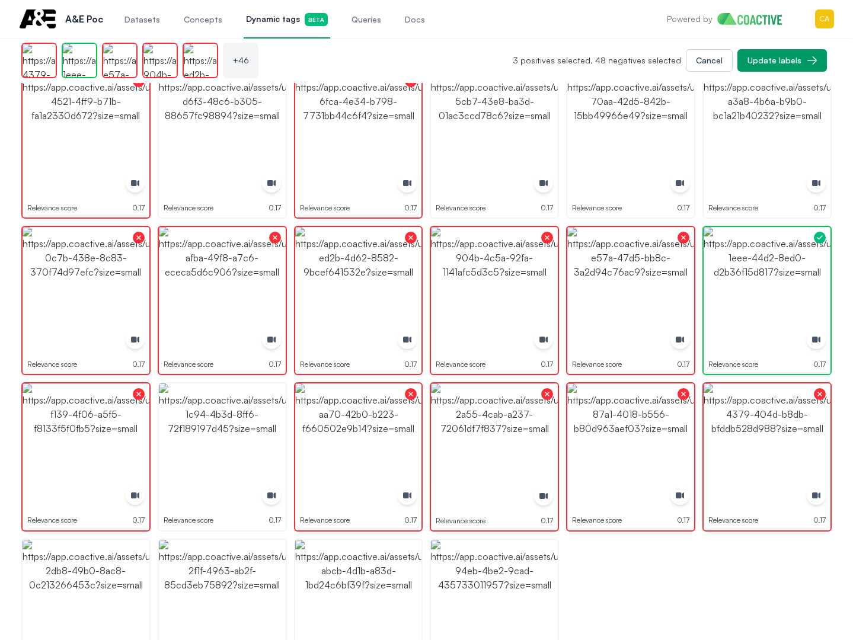
scroll to position [2194, 0]
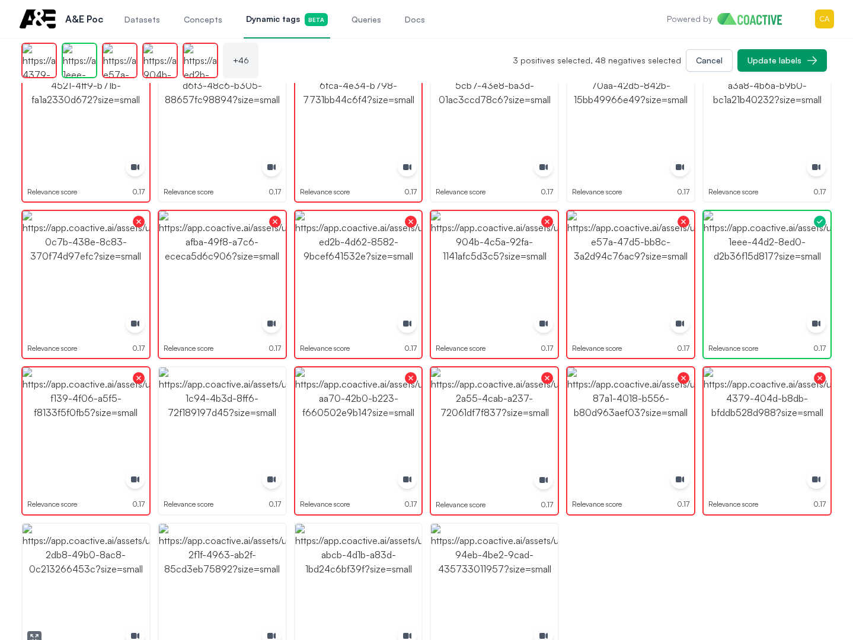
click at [106, 578] on img "button" at bounding box center [86, 587] width 127 height 127
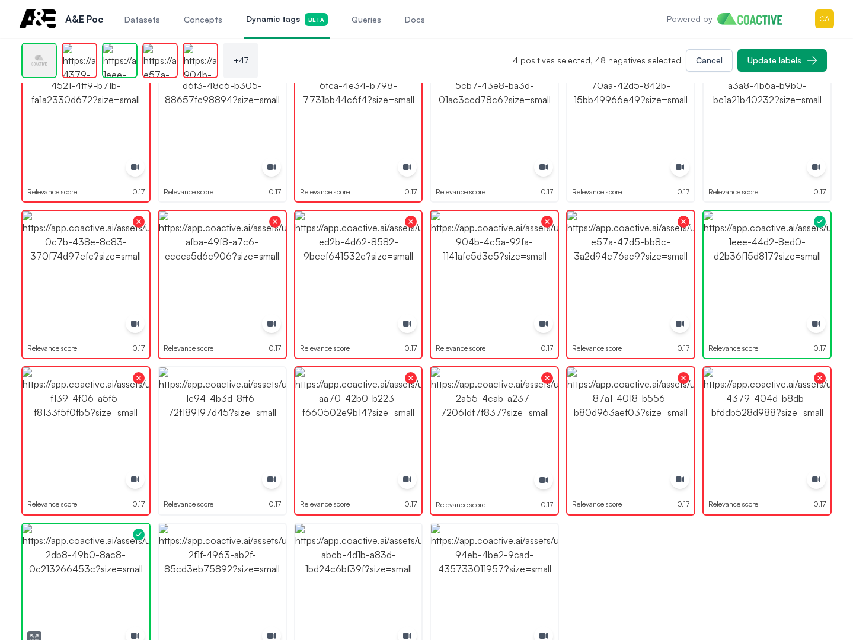
click at [106, 578] on img "button" at bounding box center [86, 587] width 127 height 127
click at [226, 577] on img "button" at bounding box center [222, 587] width 127 height 127
drag, startPoint x: 226, startPoint y: 577, endPoint x: 232, endPoint y: 572, distance: 8.1
click at [226, 576] on img "button" at bounding box center [222, 587] width 127 height 127
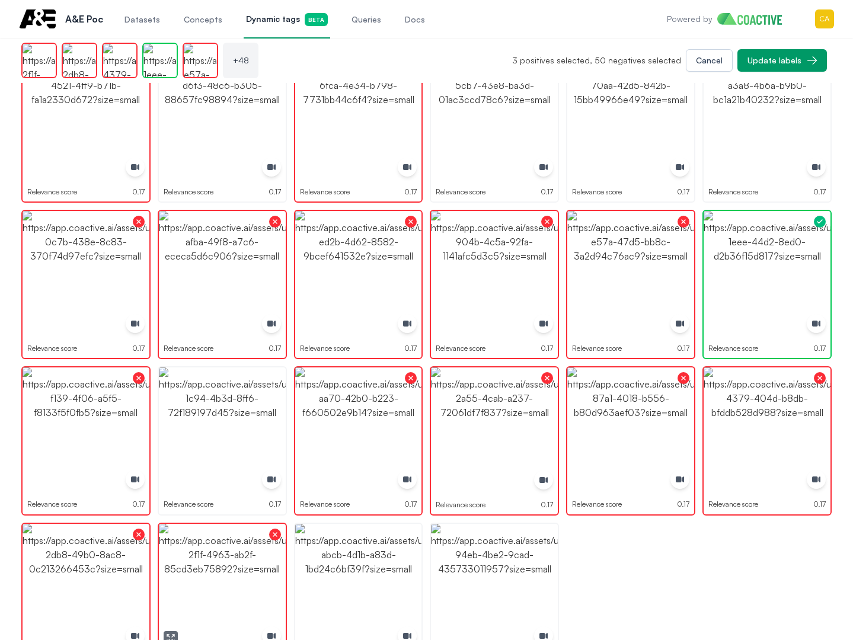
click at [339, 571] on img "button" at bounding box center [358, 587] width 127 height 127
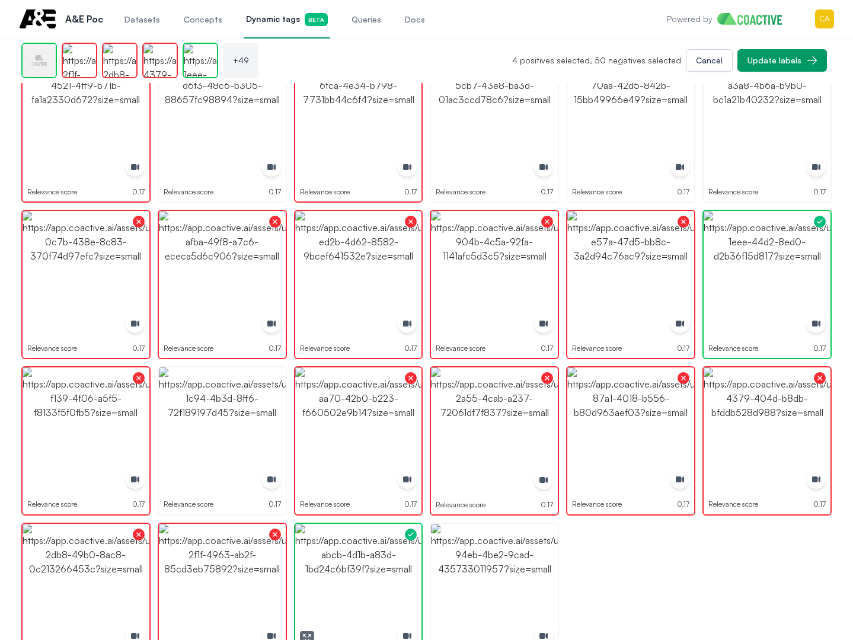
click at [339, 571] on img "button" at bounding box center [358, 587] width 127 height 127
click at [478, 569] on img "button" at bounding box center [494, 587] width 127 height 127
click at [477, 568] on img "button" at bounding box center [494, 587] width 127 height 127
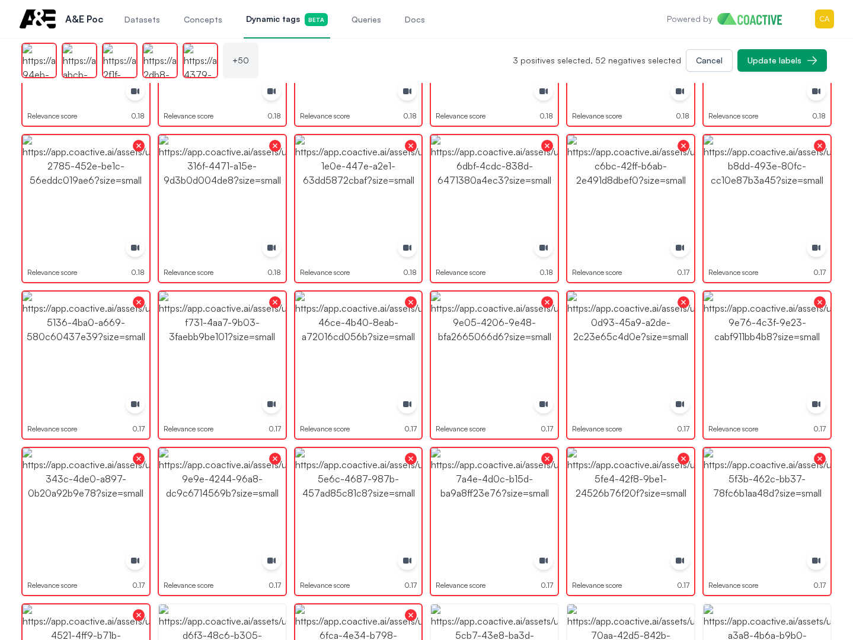
scroll to position [1524, 0]
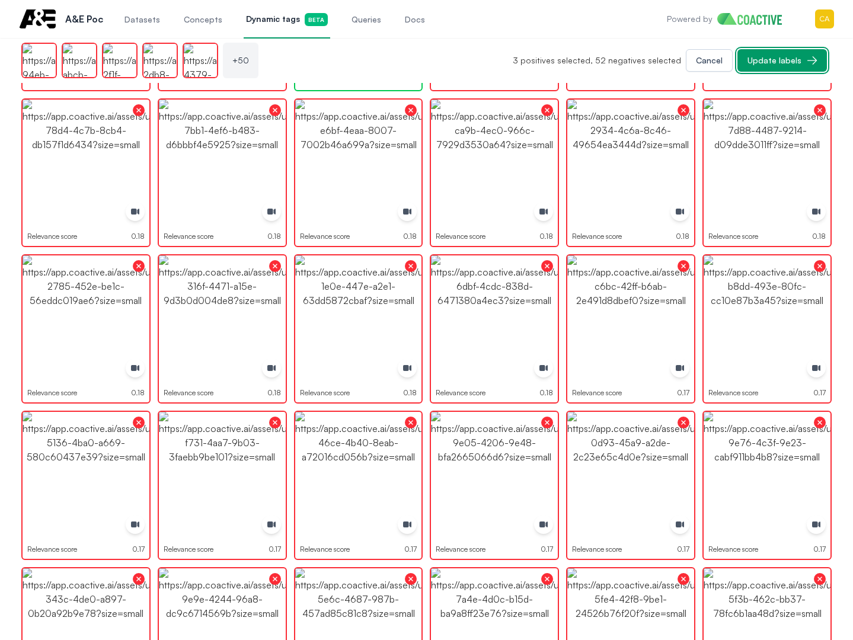
click at [781, 55] on div "Update labels" at bounding box center [774, 61] width 54 height 12
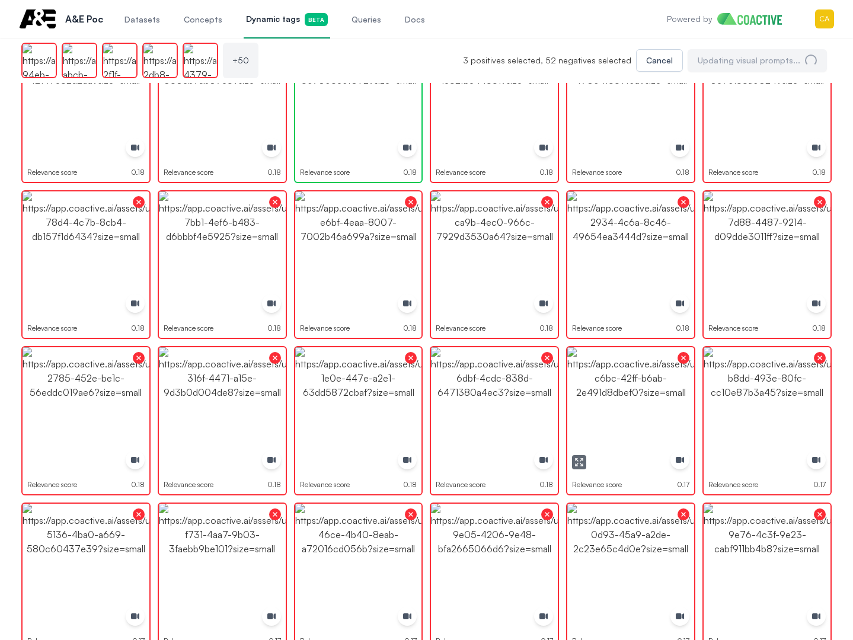
scroll to position [1287, 0]
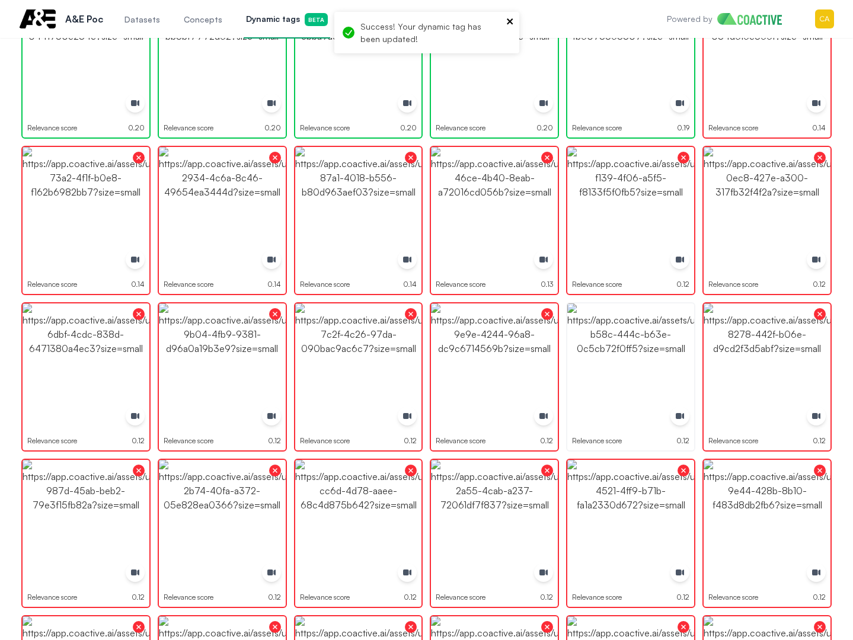
click at [511, 18] on icon "close" at bounding box center [510, 21] width 8 height 9
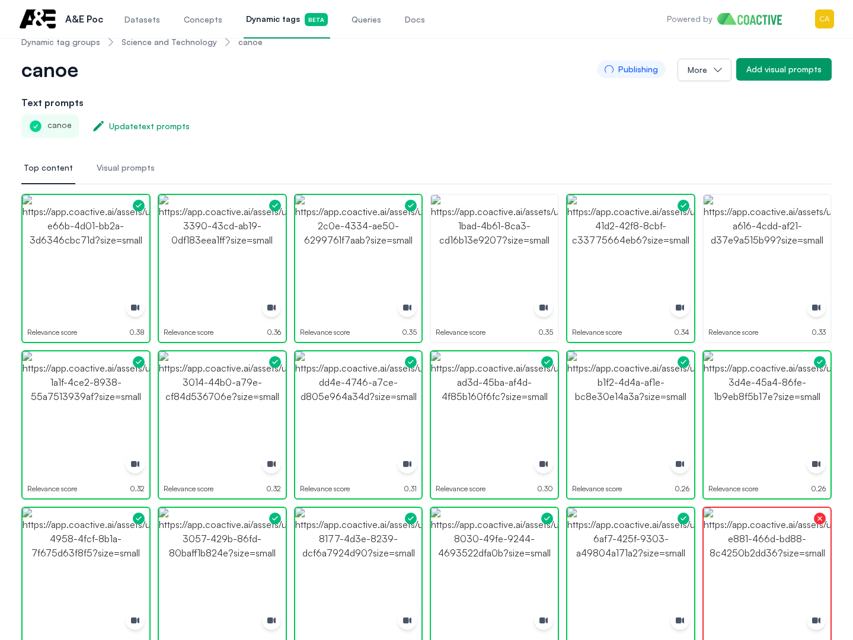
scroll to position [0, 0]
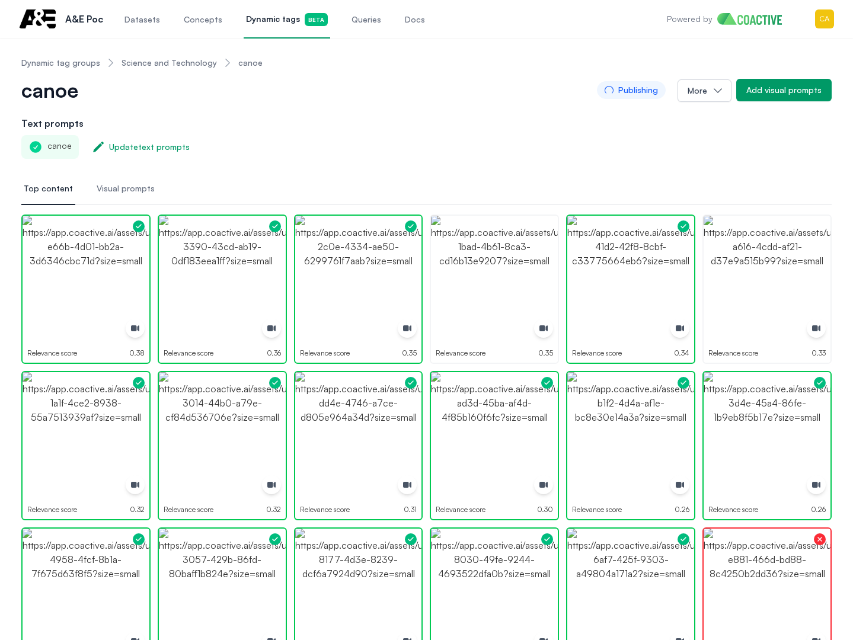
click at [139, 22] on span "Datasets" at bounding box center [142, 20] width 36 height 12
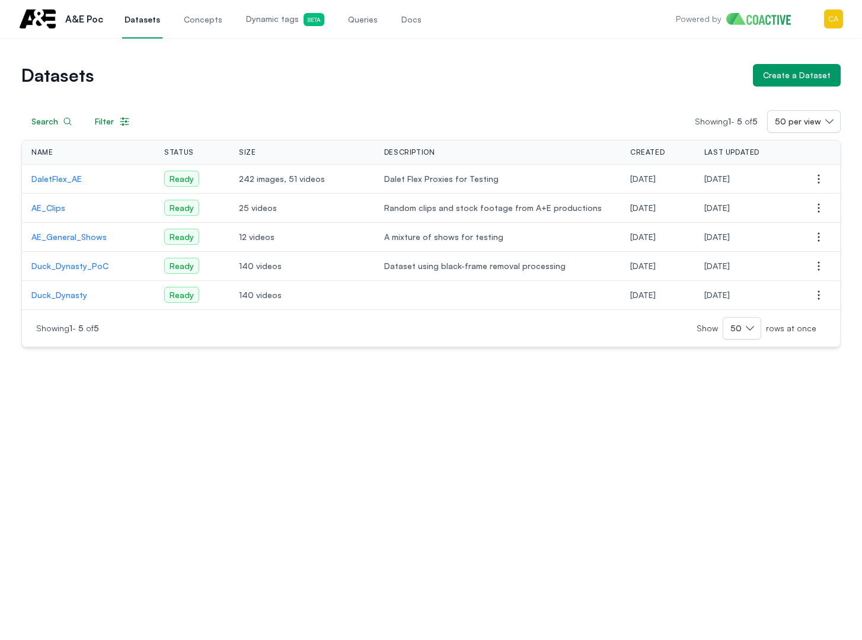
click at [303, 17] on span "Beta" at bounding box center [313, 19] width 21 height 13
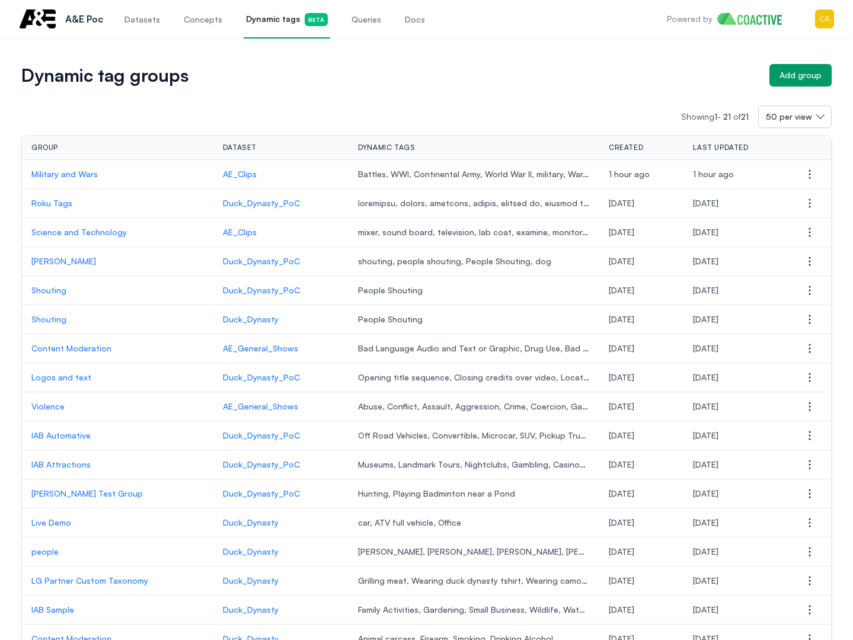
click at [147, 20] on span "Datasets" at bounding box center [142, 20] width 36 height 12
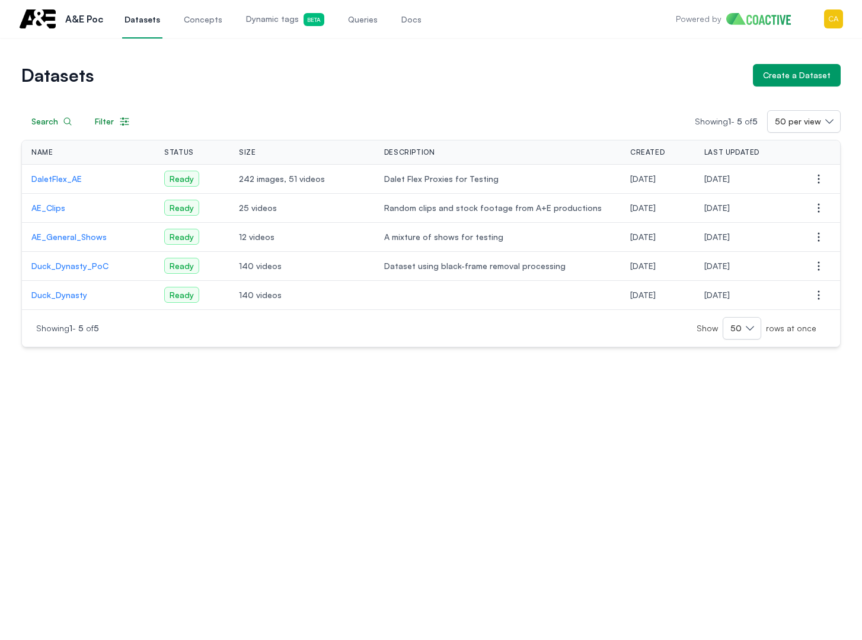
click at [57, 212] on p "AE_Clips" at bounding box center [88, 208] width 114 height 12
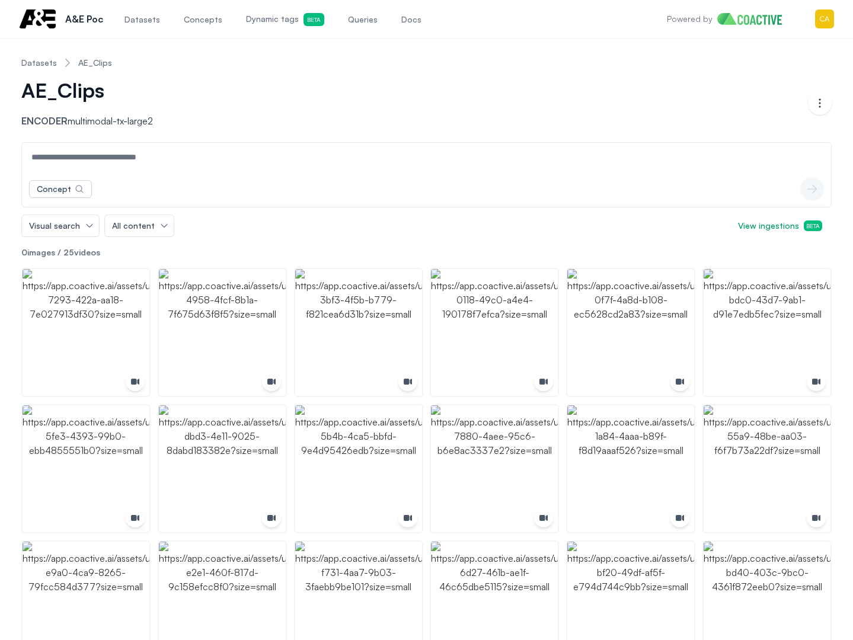
drag, startPoint x: 274, startPoint y: 19, endPoint x: 285, endPoint y: 17, distance: 10.9
click at [276, 18] on span "Dynamic tags Beta" at bounding box center [285, 19] width 78 height 13
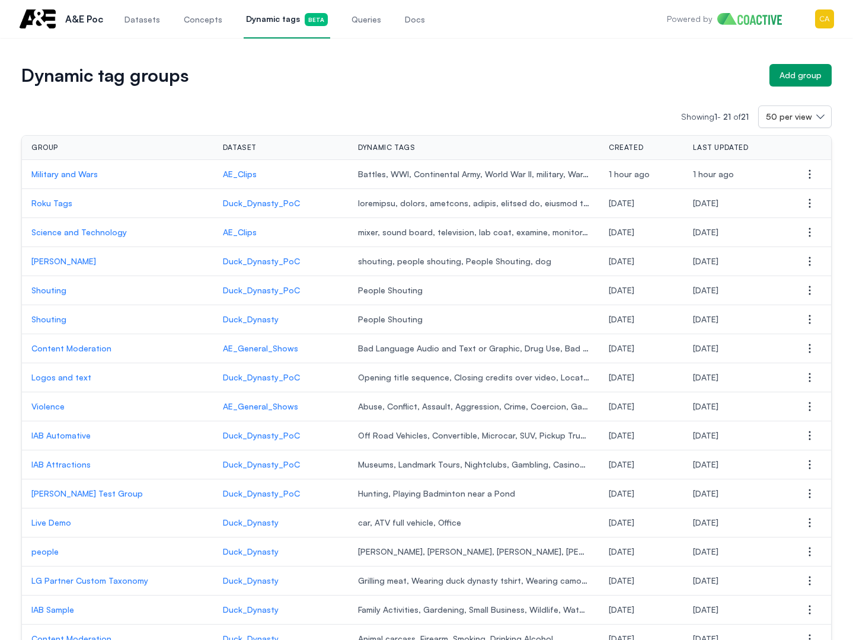
click at [46, 236] on p "Science and Technology" at bounding box center [117, 232] width 172 height 12
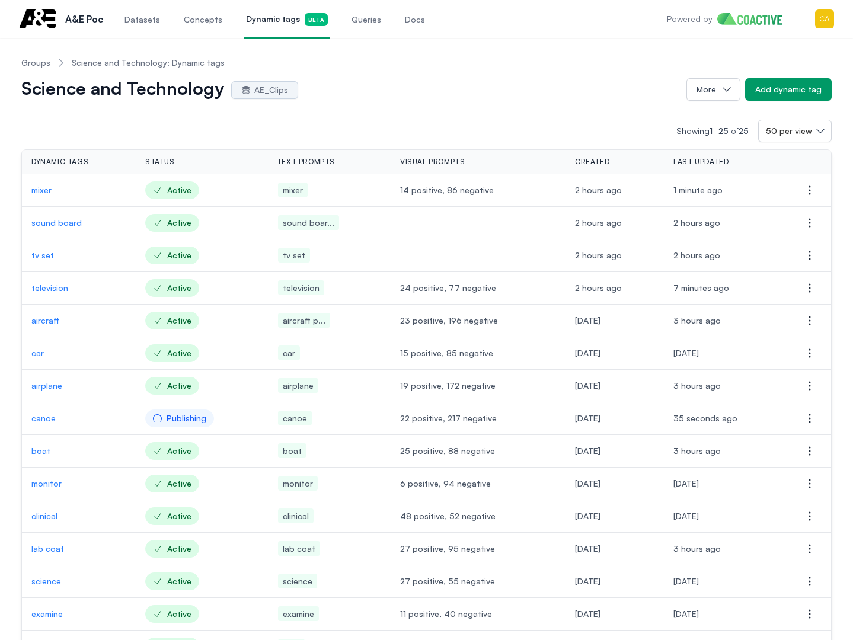
click at [30, 356] on td "car" at bounding box center [79, 353] width 114 height 33
click at [38, 356] on p "car" at bounding box center [78, 353] width 95 height 12
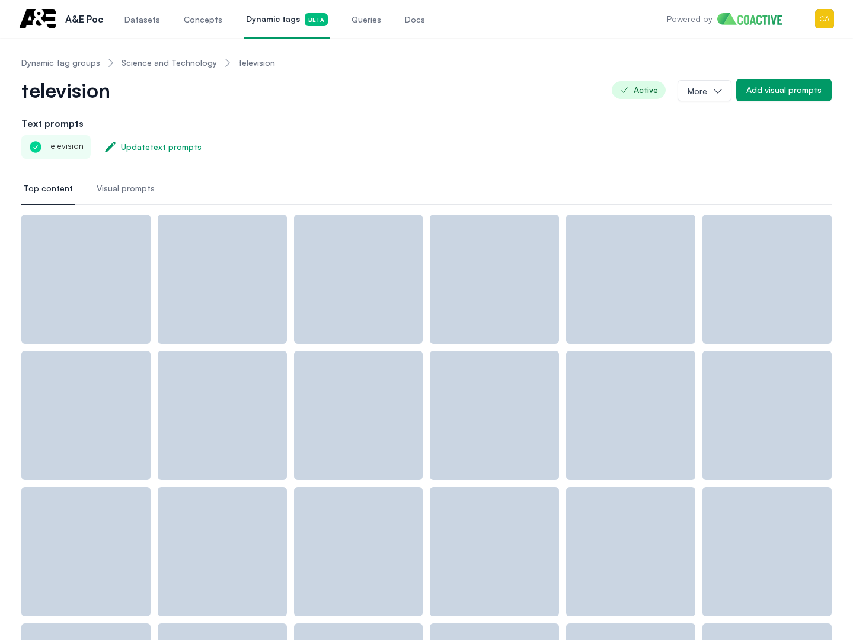
click at [146, 20] on span "Datasets" at bounding box center [142, 20] width 36 height 12
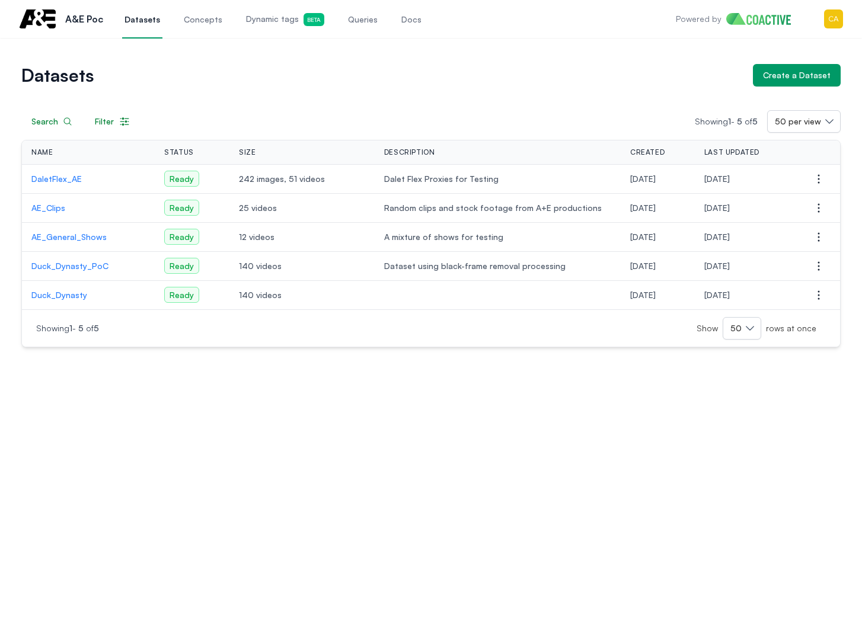
click at [40, 207] on p "AE_Clips" at bounding box center [88, 208] width 114 height 12
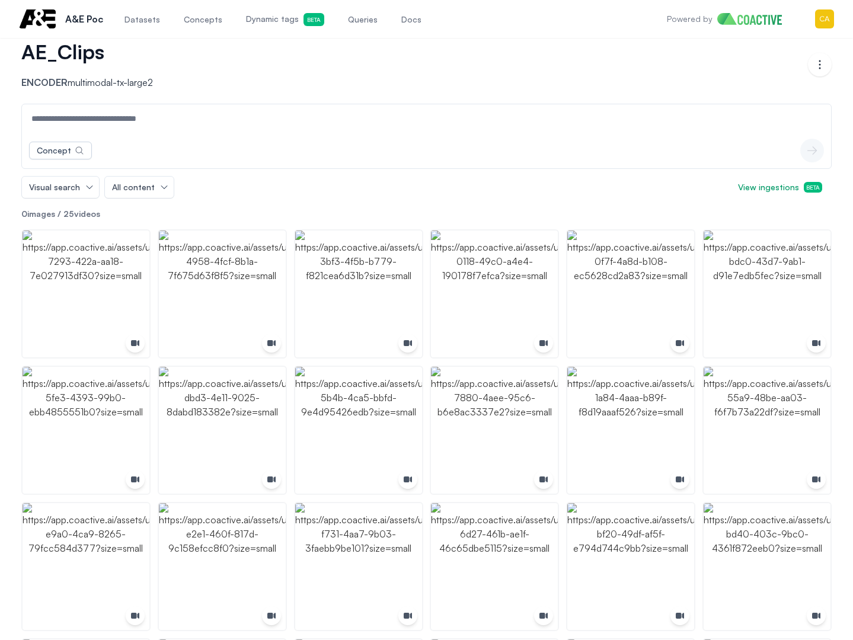
scroll to position [59, 0]
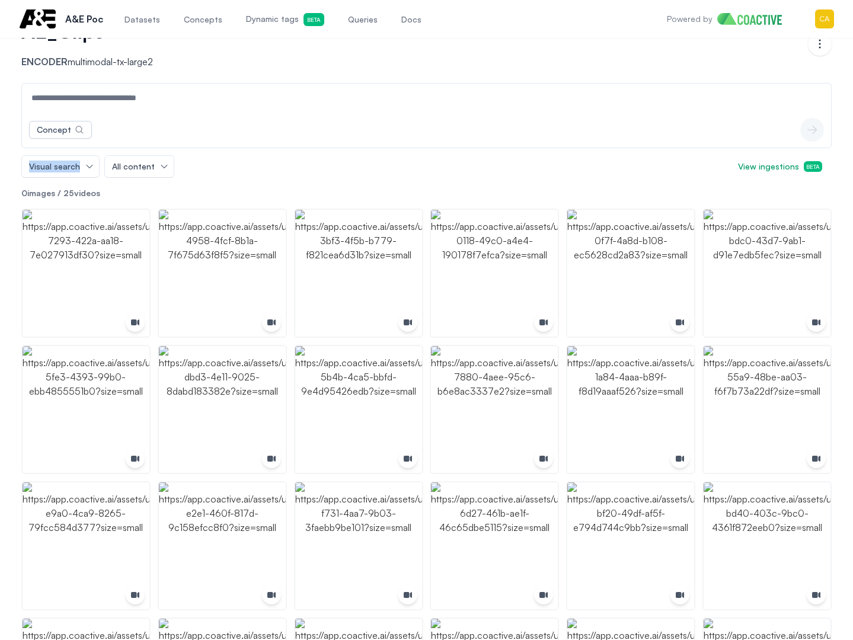
click at [123, 154] on div "Concept icon-button Visual search All content View ingestions Beta" at bounding box center [426, 130] width 810 height 95
click at [123, 105] on input at bounding box center [426, 98] width 804 height 28
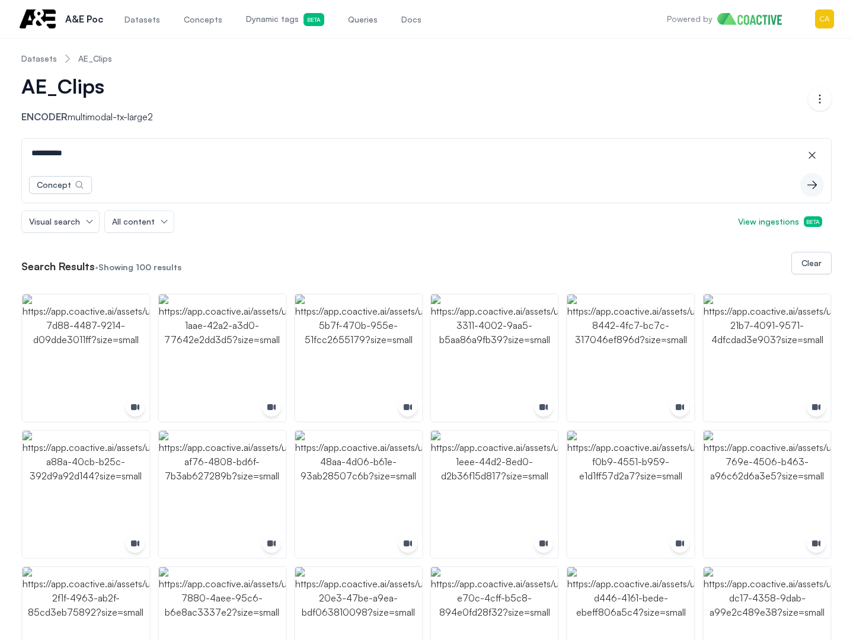
scroll to position [0, 0]
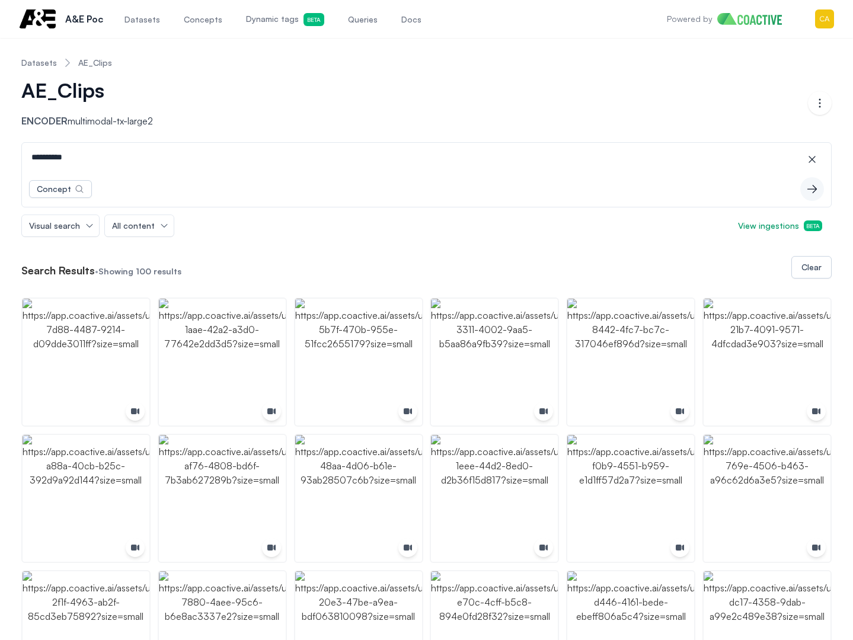
click at [113, 154] on input "**********" at bounding box center [426, 157] width 804 height 28
drag, startPoint x: -56, startPoint y: 136, endPoint x: -66, endPoint y: 135, distance: 9.6
click at [0, 135] on html "**********" at bounding box center [426, 320] width 853 height 640
paste input
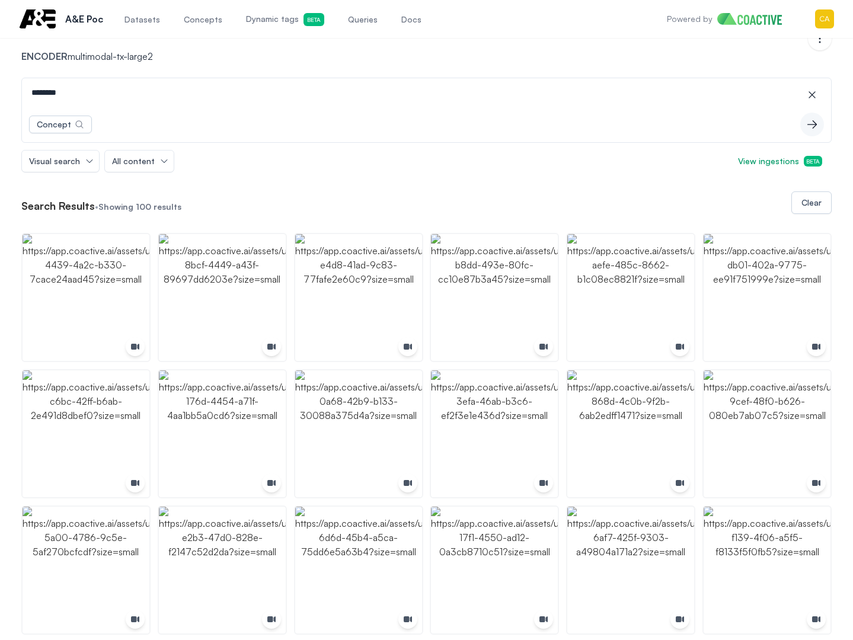
scroll to position [59, 0]
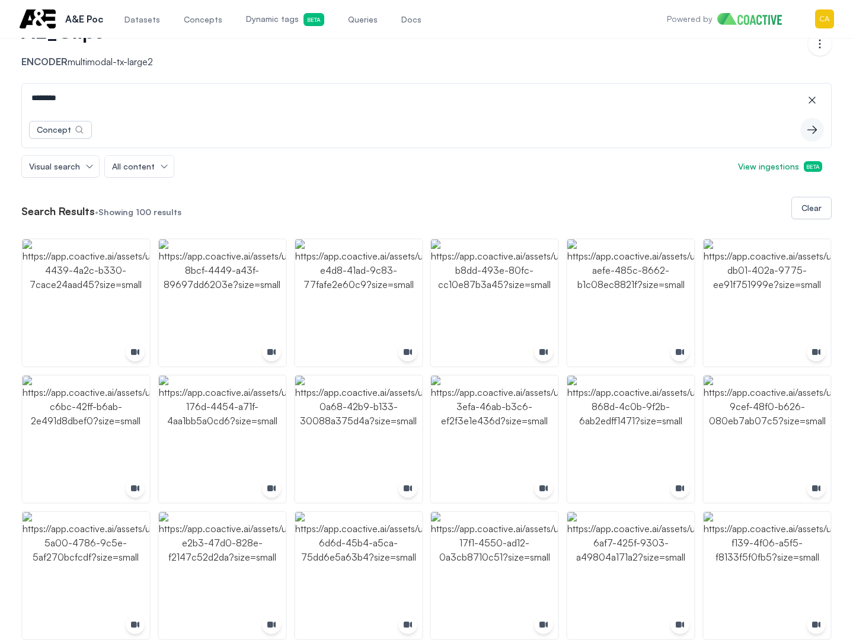
drag, startPoint x: 191, startPoint y: 101, endPoint x: -93, endPoint y: 71, distance: 286.1
click at [0, 71] on html "Open main menu A&E Poc Datasets Concepts Dynamic tags Beta Queries Docs Powered…" at bounding box center [426, 261] width 853 height 640
paste input
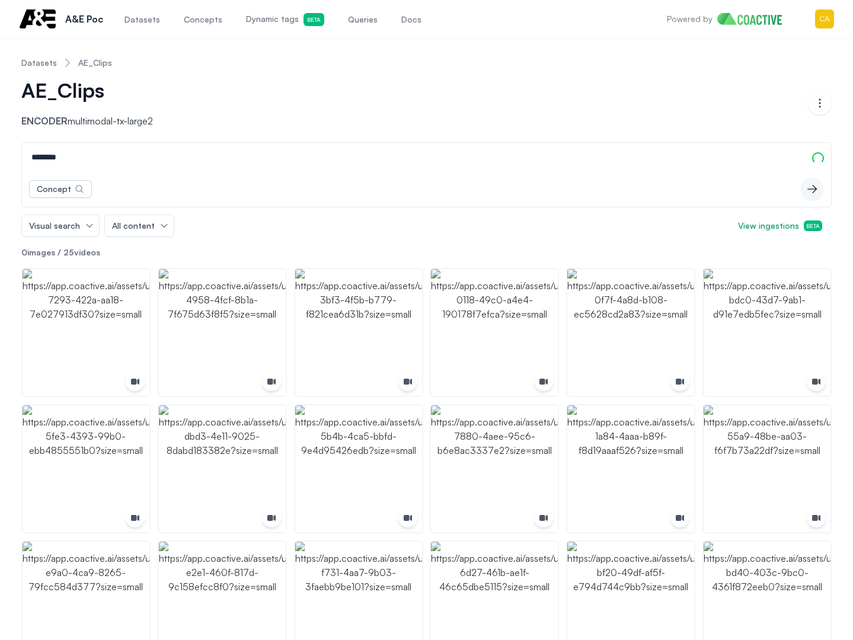
click at [106, 161] on input "********" at bounding box center [426, 157] width 804 height 28
click at [107, 162] on input "********" at bounding box center [426, 157] width 804 height 28
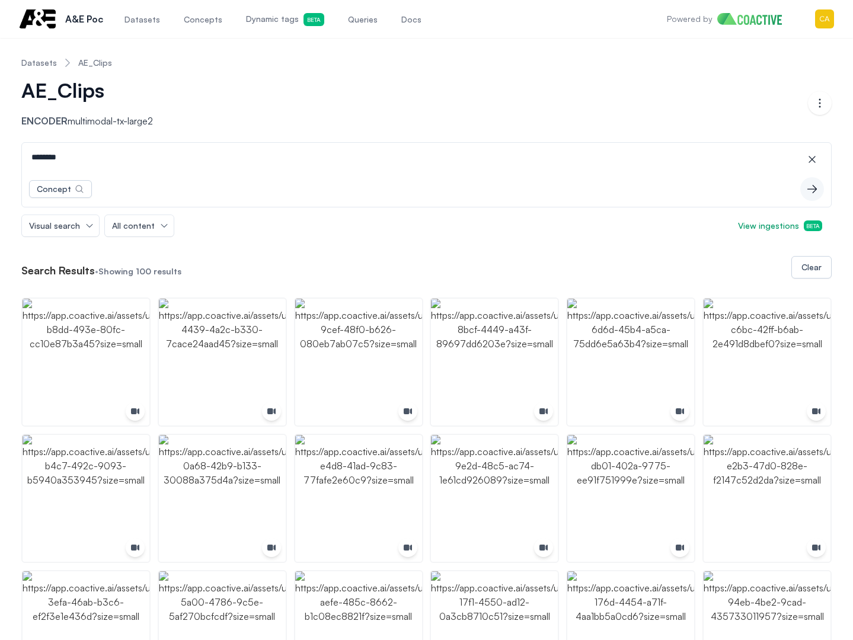
drag, startPoint x: 72, startPoint y: 161, endPoint x: -21, endPoint y: 149, distance: 93.2
click at [0, 149] on html "Open main menu A&E Poc Datasets Concepts Dynamic tags Beta Queries Docs Powered…" at bounding box center [426, 320] width 853 height 640
paste input
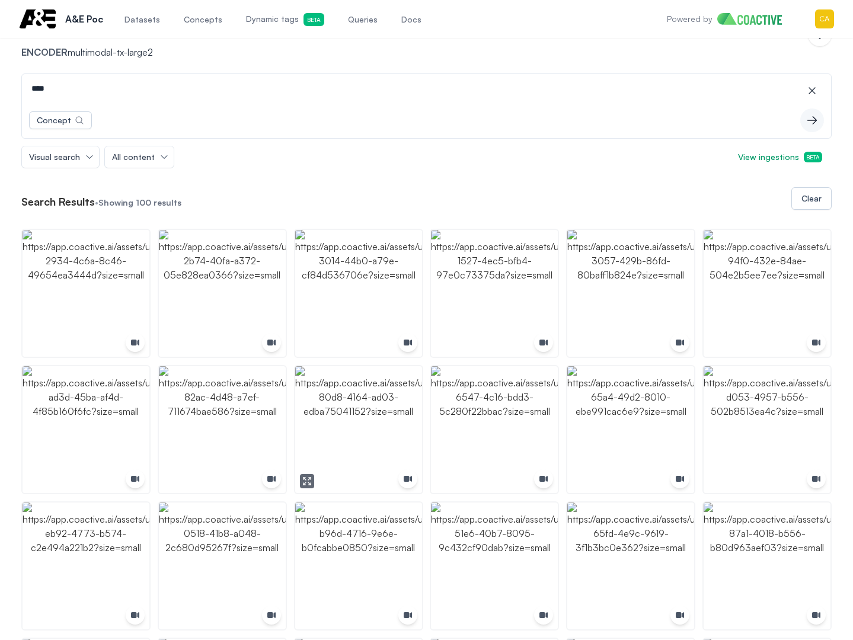
scroll to position [119, 0]
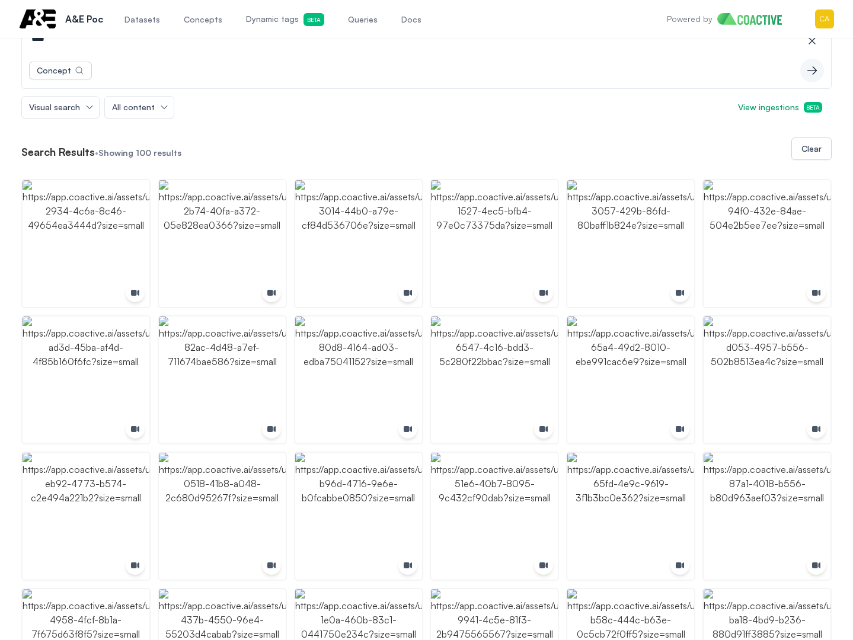
click at [143, 72] on div "Concept icon-button" at bounding box center [426, 71] width 809 height 36
click at [135, 73] on div "Concept icon-button" at bounding box center [426, 71] width 809 height 36
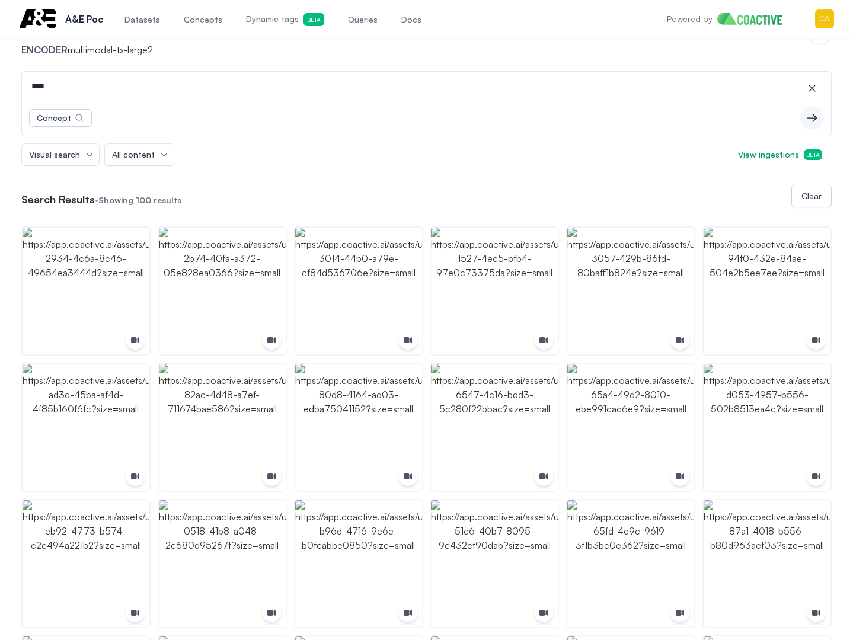
scroll to position [0, 0]
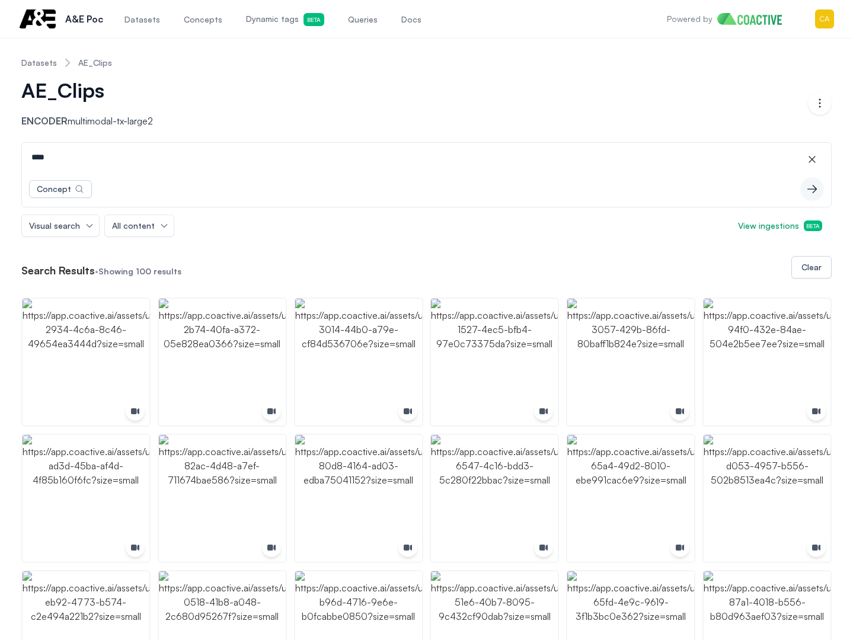
click at [50, 127] on p "Encoder multimodal-tx-large2" at bounding box center [87, 121] width 132 height 14
click at [44, 162] on input "****" at bounding box center [426, 157] width 804 height 28
paste input "*"
drag, startPoint x: 74, startPoint y: 164, endPoint x: -56, endPoint y: 145, distance: 131.2
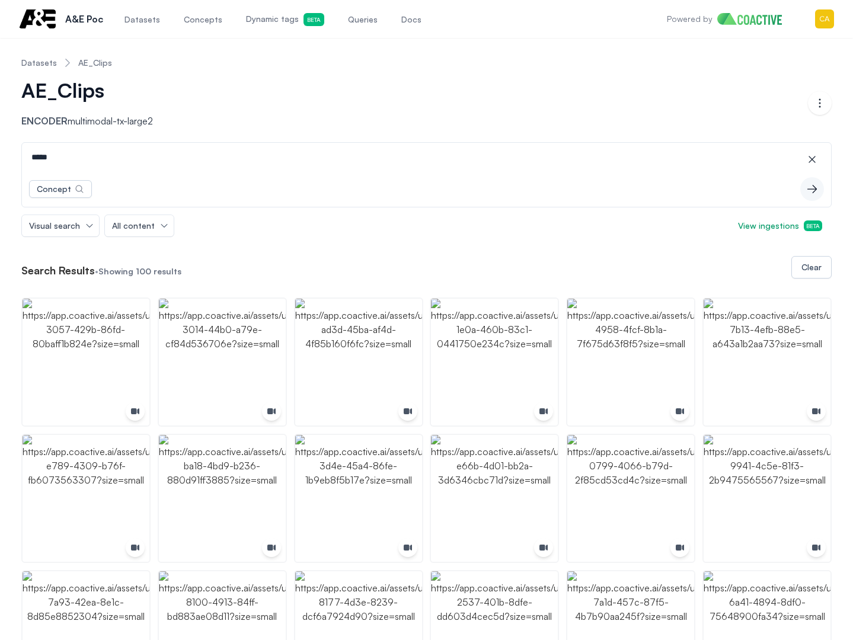
click at [0, 145] on html "Open main menu A&E Poc Datasets Concepts Dynamic tags Beta Queries Docs Powered…" at bounding box center [426, 320] width 853 height 640
paste input
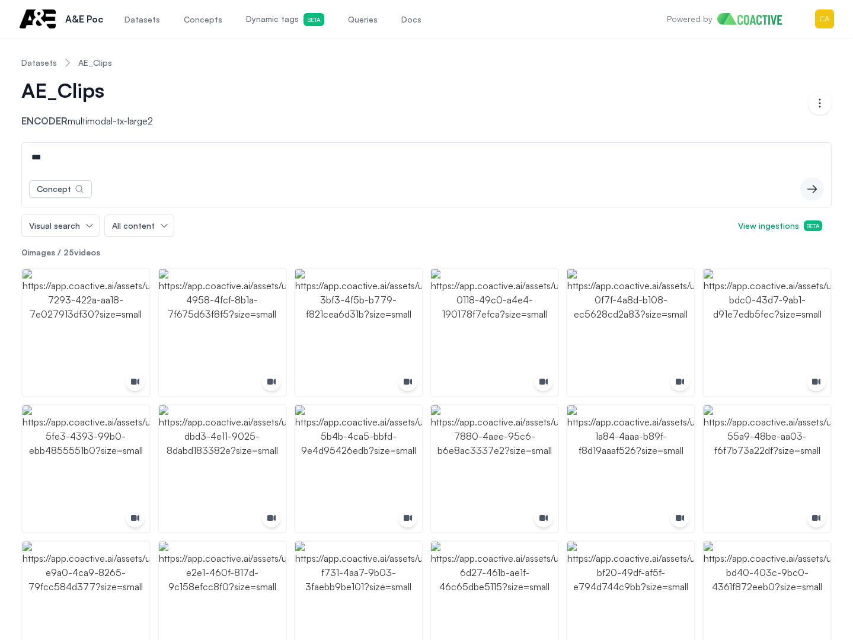
type input "***"
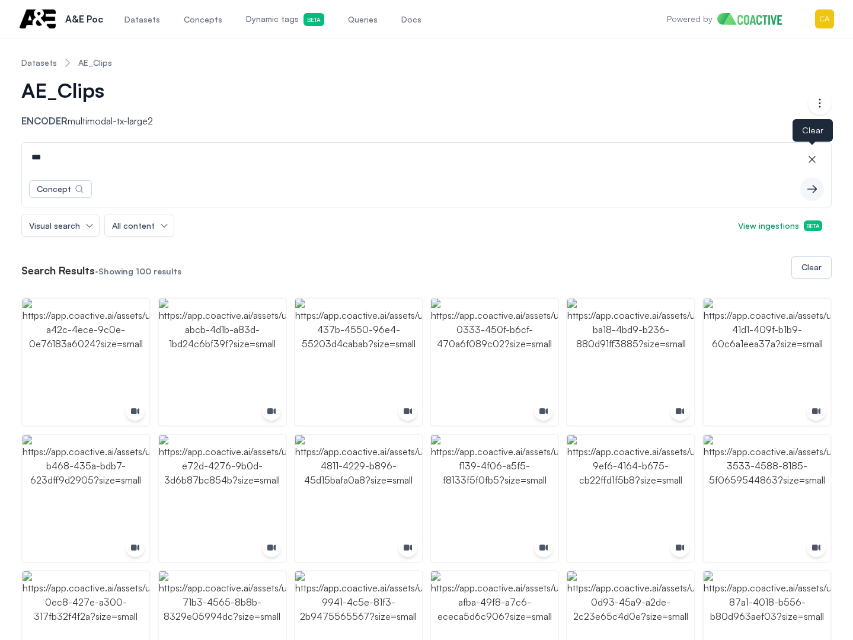
click at [815, 156] on icon "button" at bounding box center [811, 159] width 7 height 7
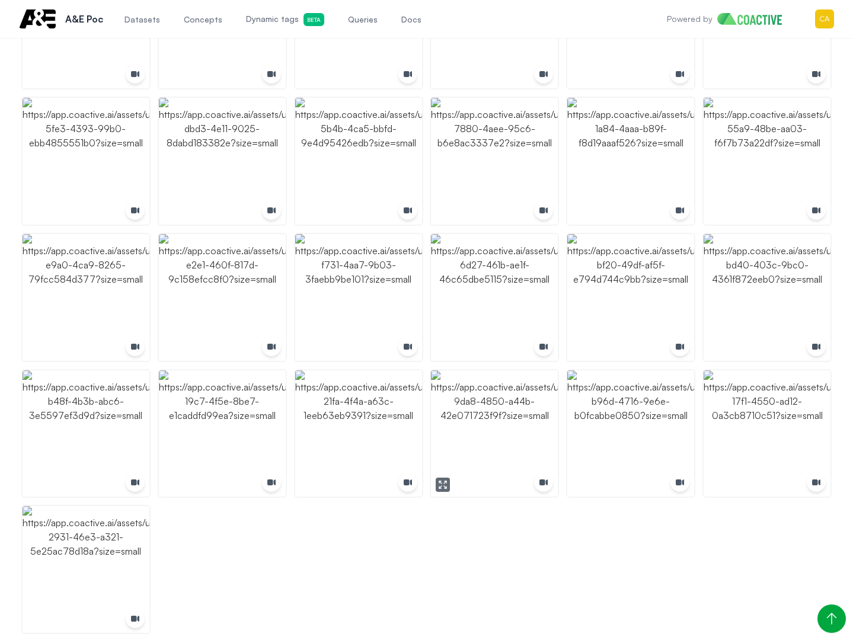
scroll to position [311, 0]
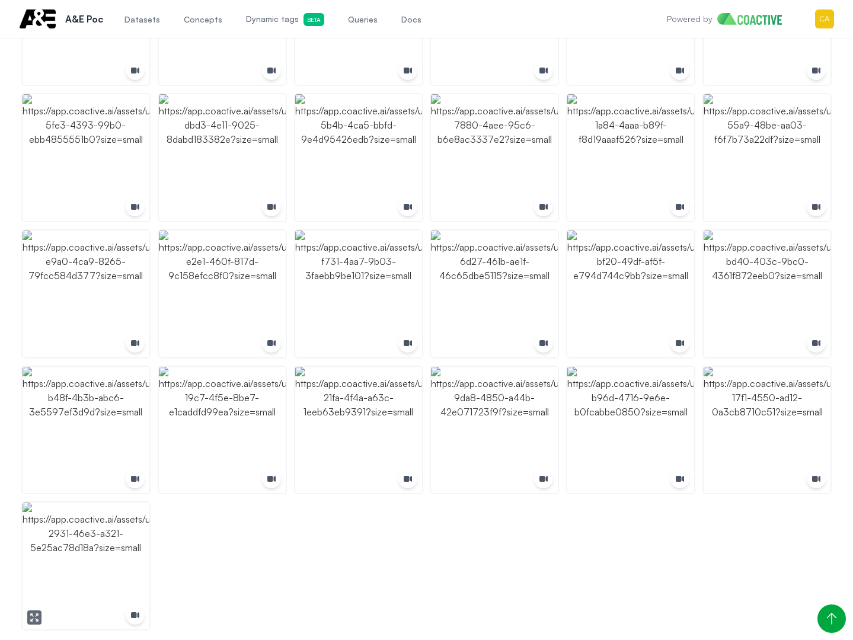
click at [68, 565] on img "button" at bounding box center [86, 566] width 127 height 127
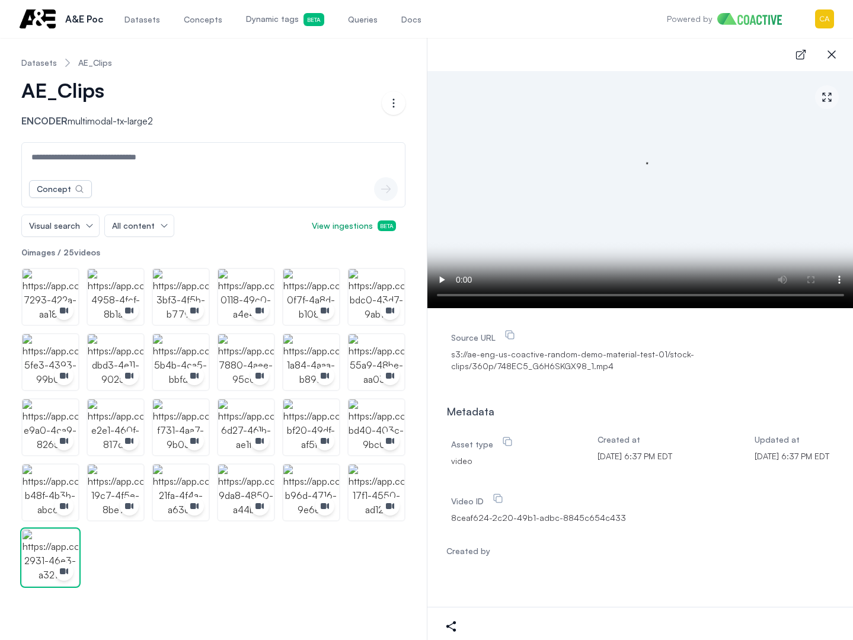
scroll to position [0, 0]
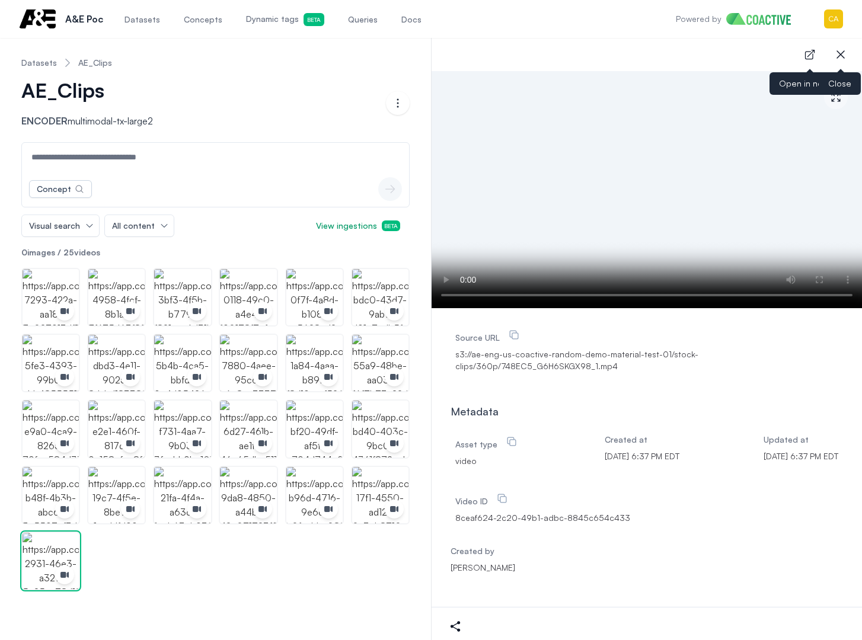
click at [831, 58] on button "close-sidebar" at bounding box center [841, 55] width 24 height 24
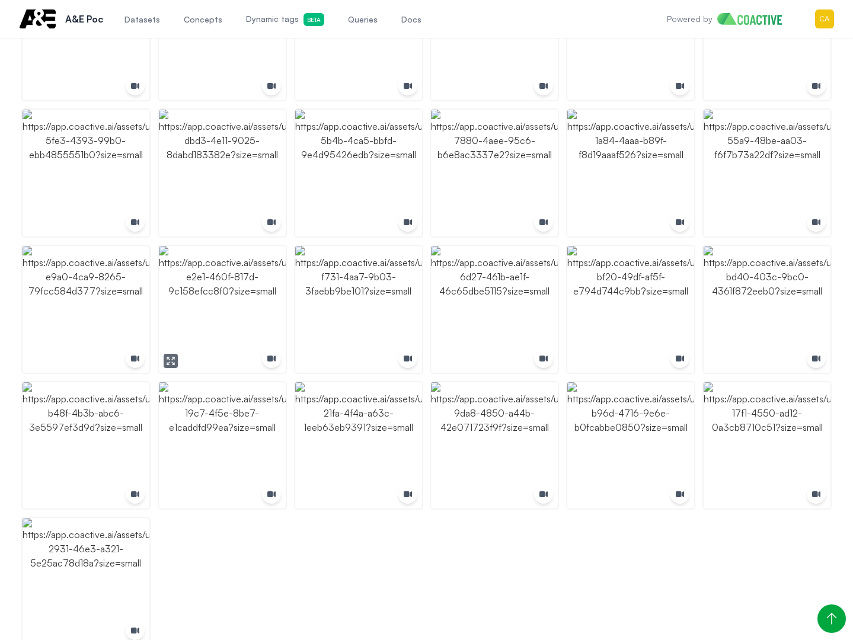
scroll to position [296, 0]
click at [393, 429] on img "button" at bounding box center [358, 445] width 127 height 127
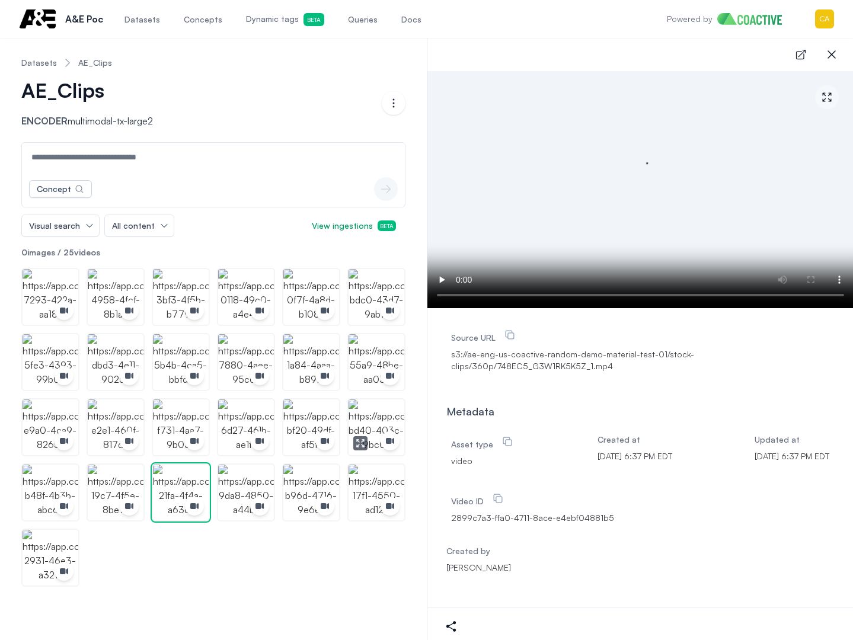
scroll to position [0, 0]
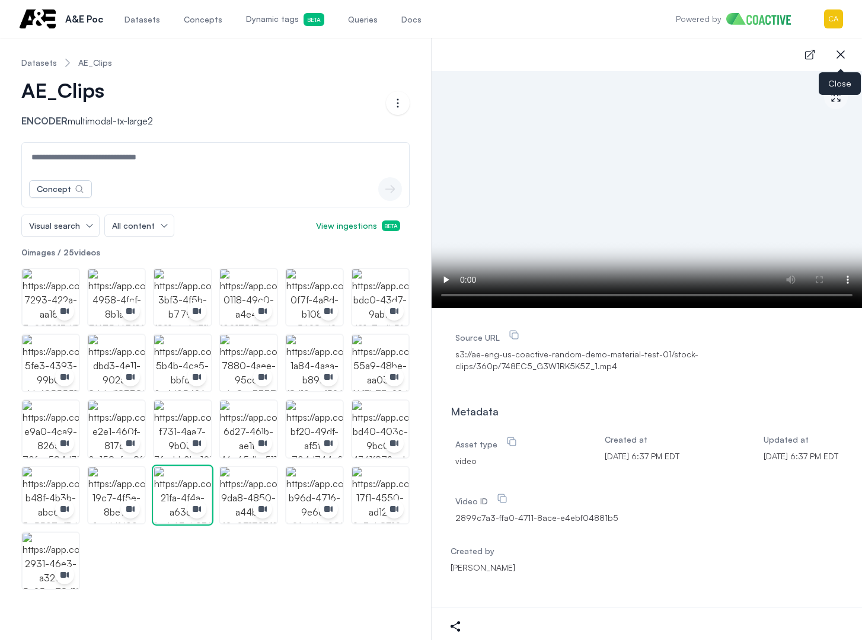
click at [845, 49] on icon "button" at bounding box center [840, 54] width 14 height 14
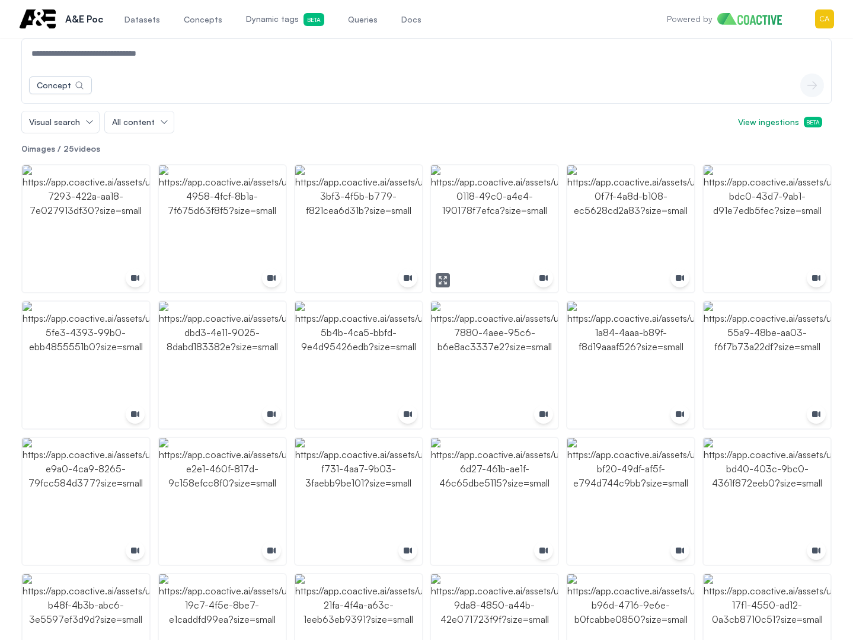
scroll to position [119, 0]
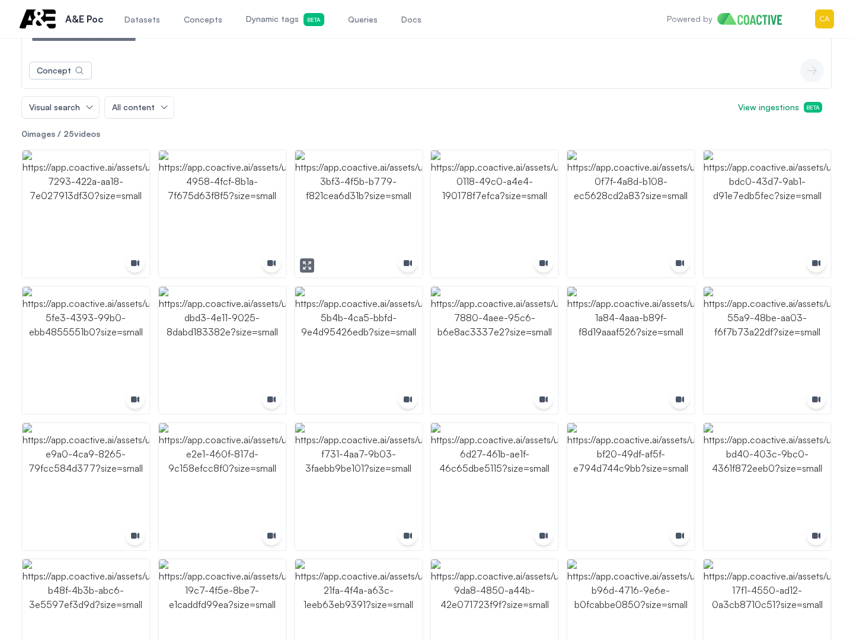
click at [335, 206] on img "button" at bounding box center [358, 214] width 127 height 127
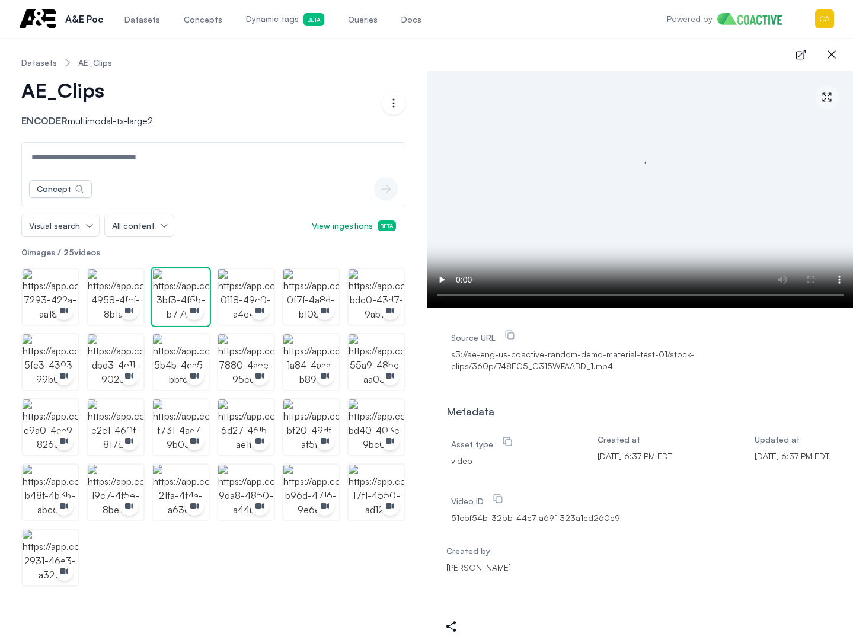
scroll to position [0, 0]
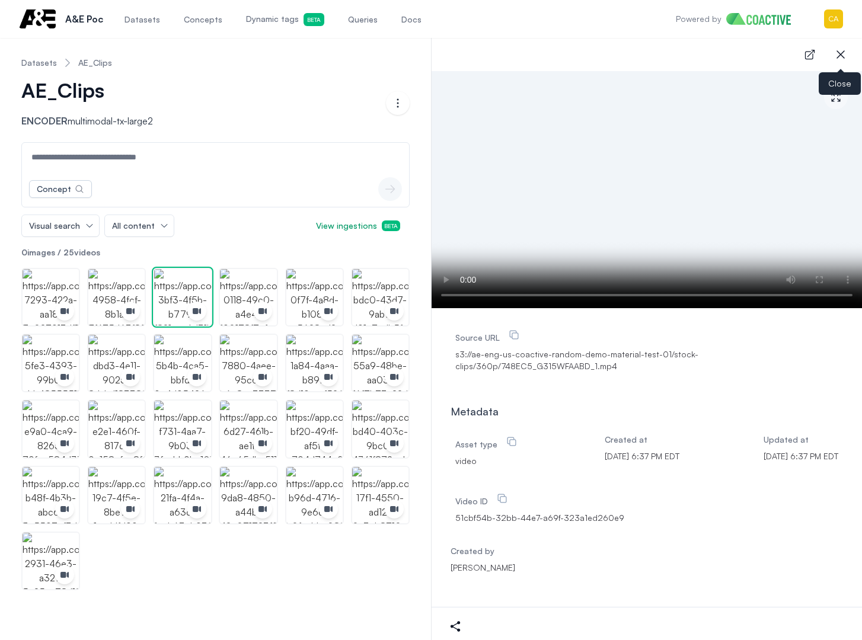
click at [853, 54] on div "open-details close-sidebar Close" at bounding box center [646, 54] width 430 height 33
click at [843, 52] on icon "button" at bounding box center [840, 54] width 8 height 8
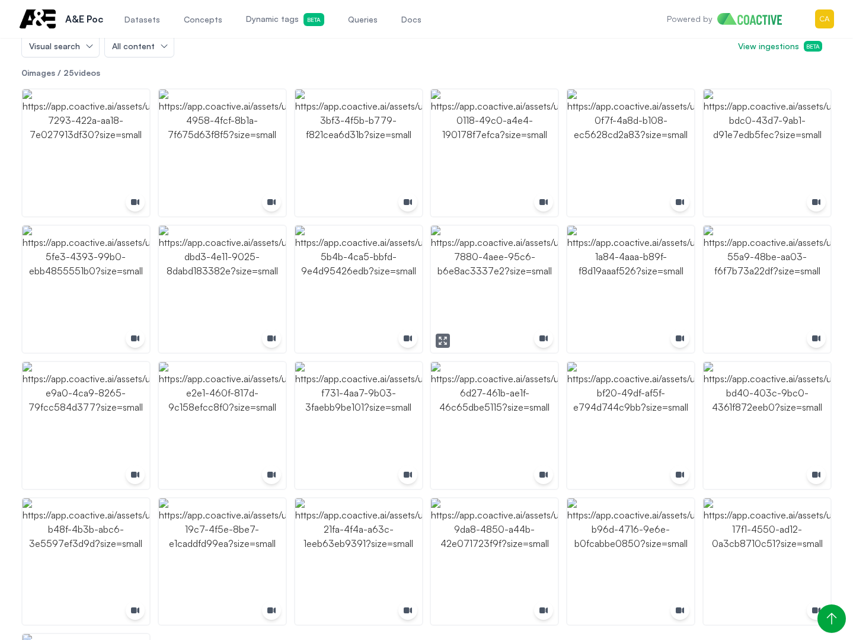
scroll to position [311, 0]
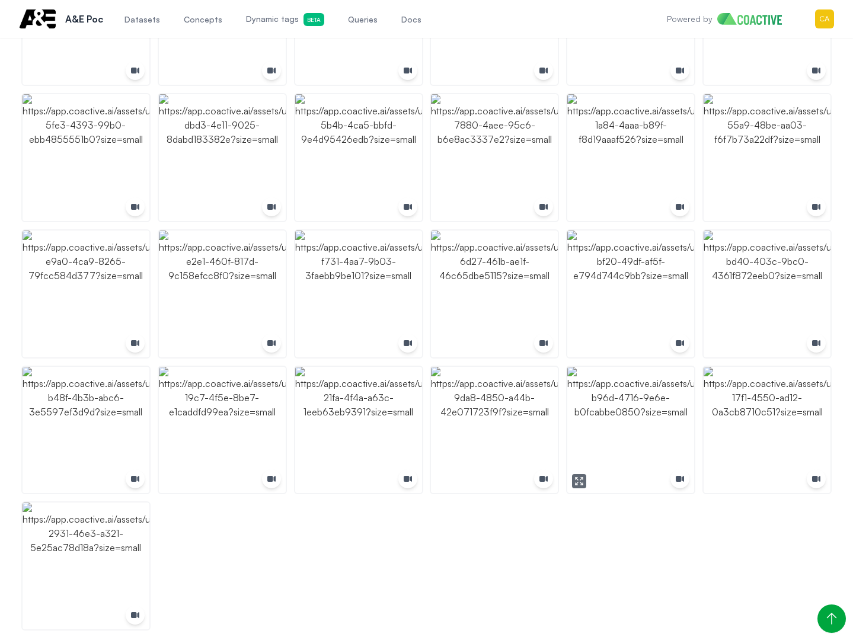
click at [653, 412] on img "button" at bounding box center [630, 430] width 127 height 127
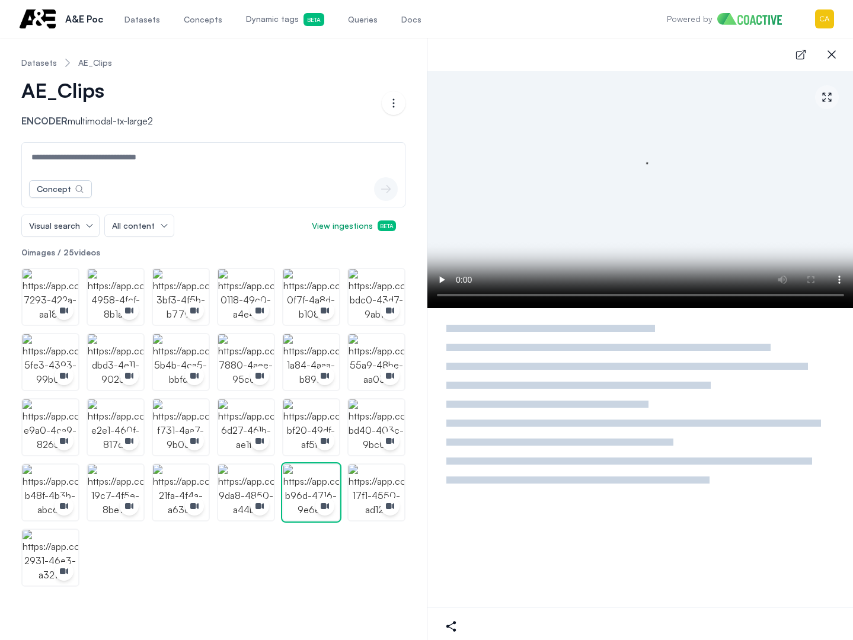
scroll to position [0, 0]
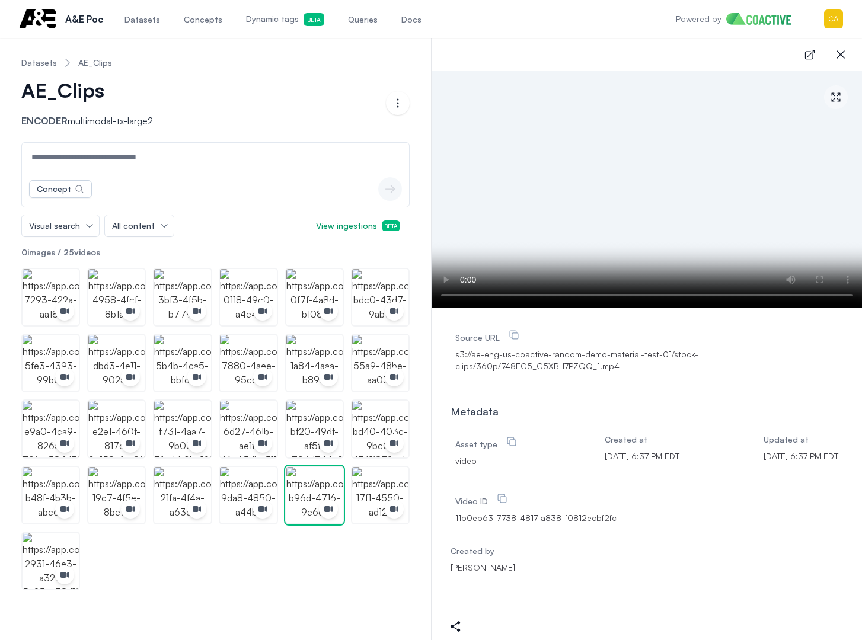
click at [821, 170] on video at bounding box center [646, 189] width 430 height 237
drag, startPoint x: 841, startPoint y: 51, endPoint x: 829, endPoint y: 57, distance: 14.1
click at [841, 52] on icon "button" at bounding box center [840, 54] width 14 height 14
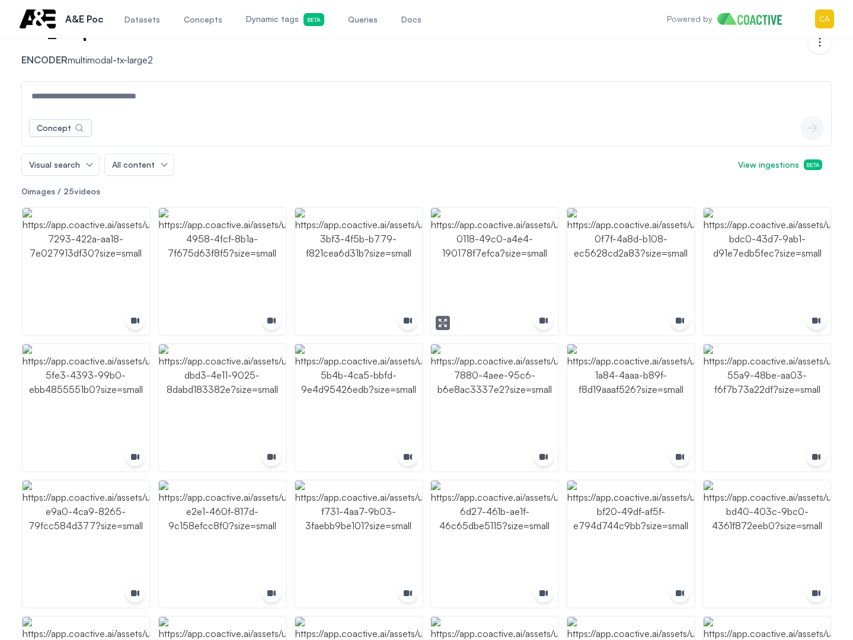
scroll to position [119, 0]
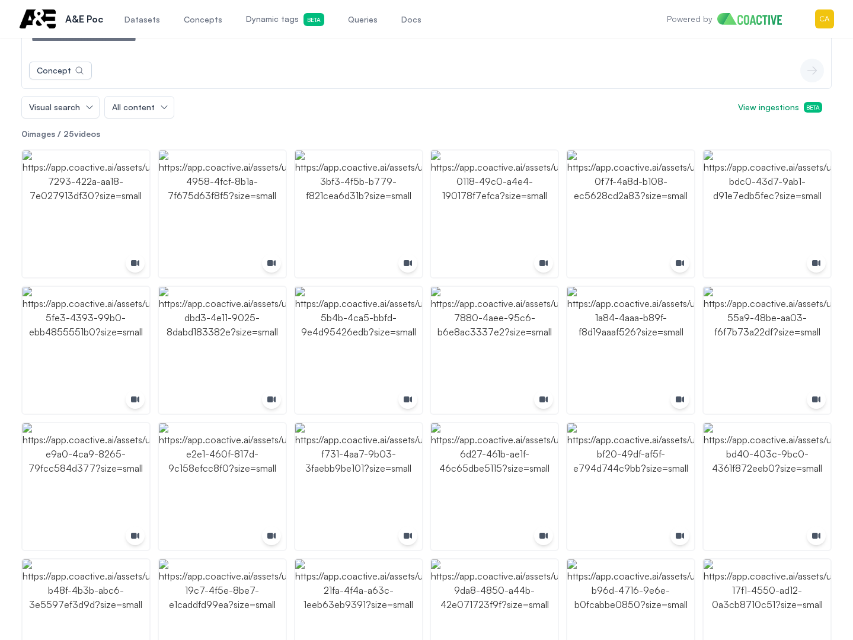
click at [605, 105] on div "Visual search All content View ingestions Beta" at bounding box center [426, 107] width 810 height 23
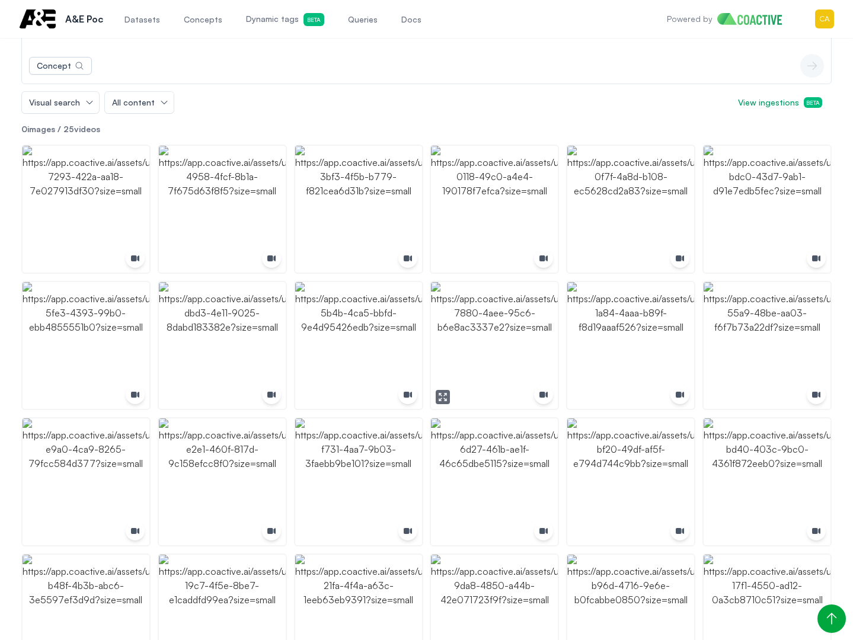
scroll to position [252, 0]
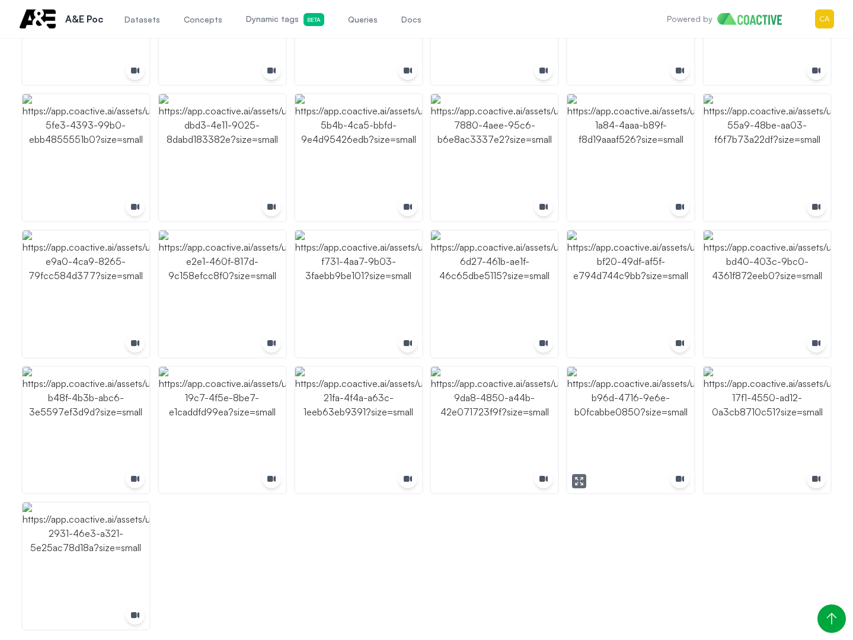
click at [628, 406] on img "button" at bounding box center [630, 430] width 127 height 127
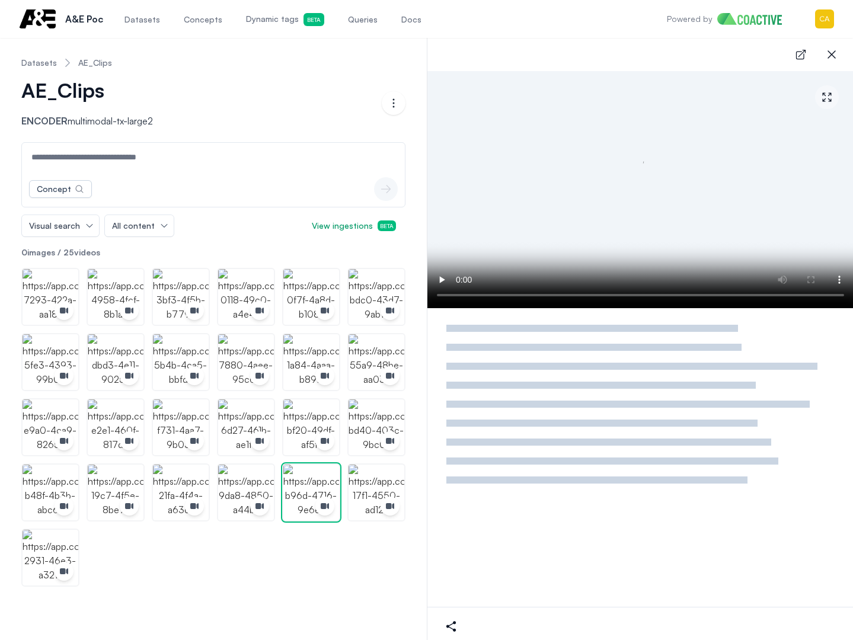
scroll to position [0, 0]
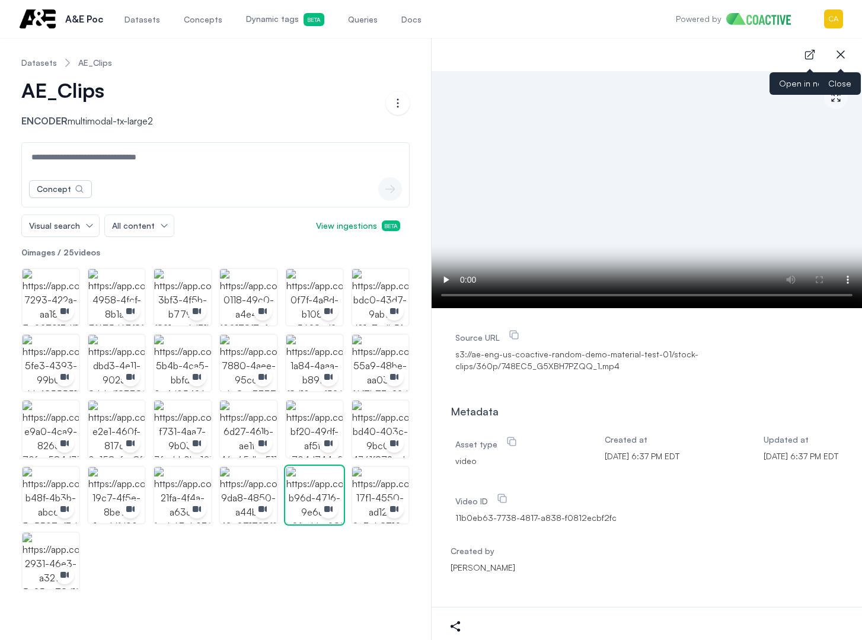
click at [842, 56] on icon "button" at bounding box center [840, 54] width 8 height 8
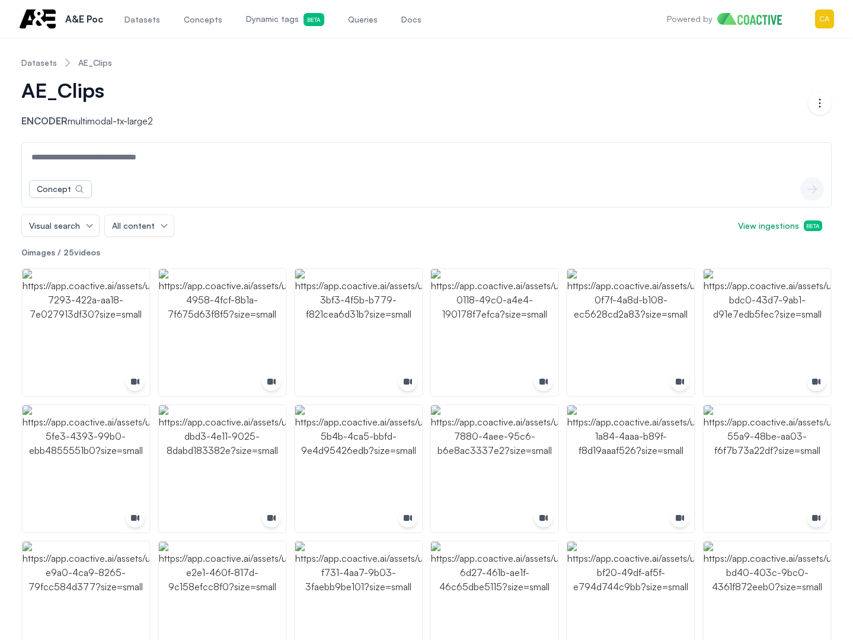
click at [150, 160] on input at bounding box center [426, 157] width 804 height 28
type input "*******"
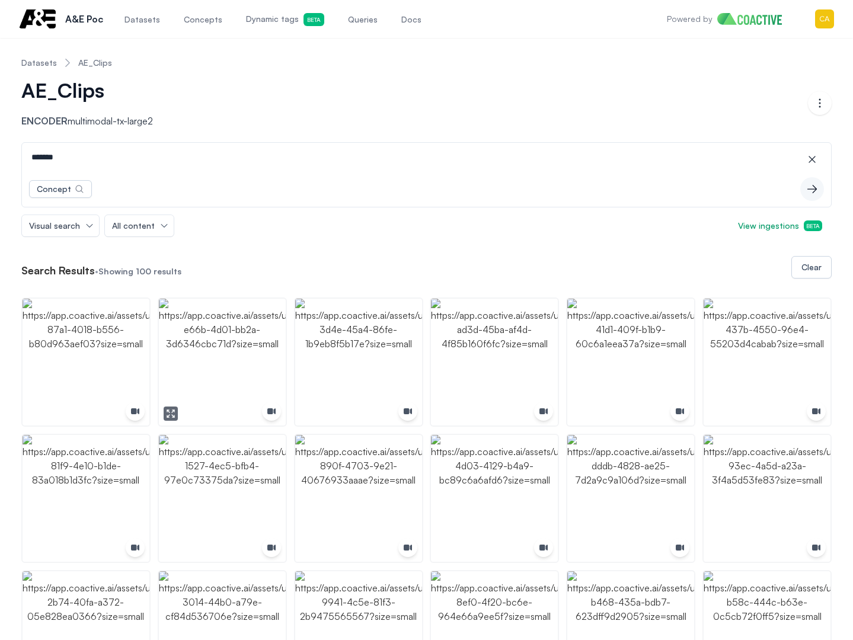
click at [215, 363] on img "button" at bounding box center [222, 362] width 127 height 127
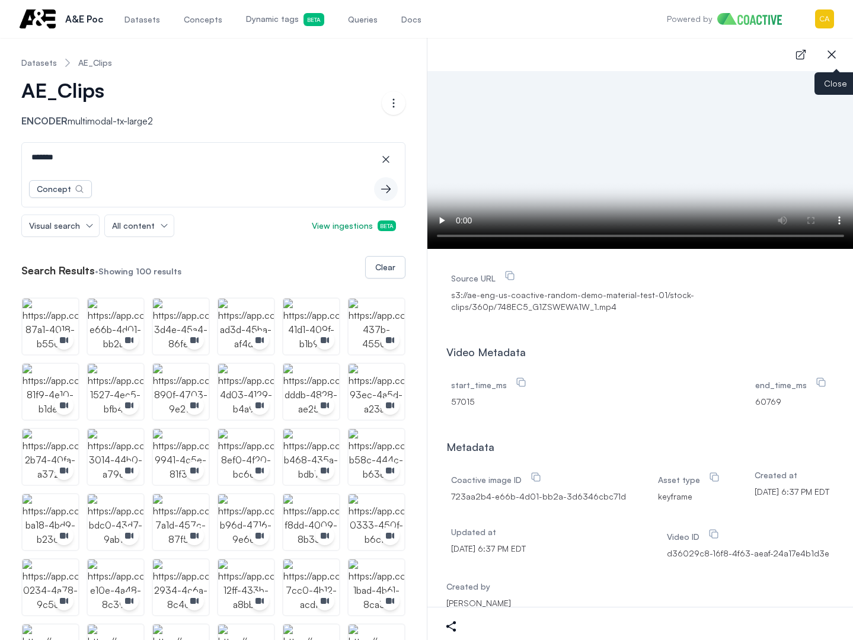
click at [832, 49] on icon "button" at bounding box center [831, 54] width 14 height 14
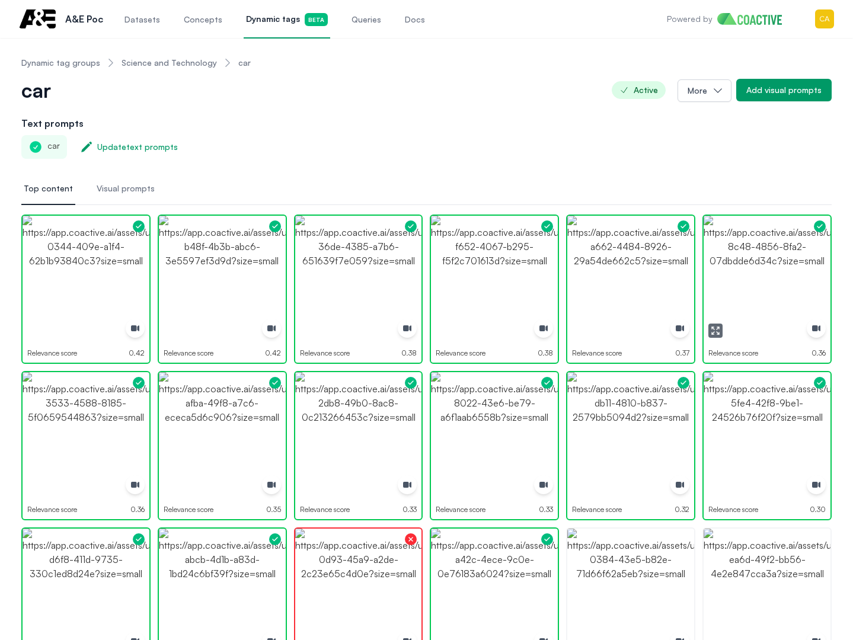
scroll to position [237, 0]
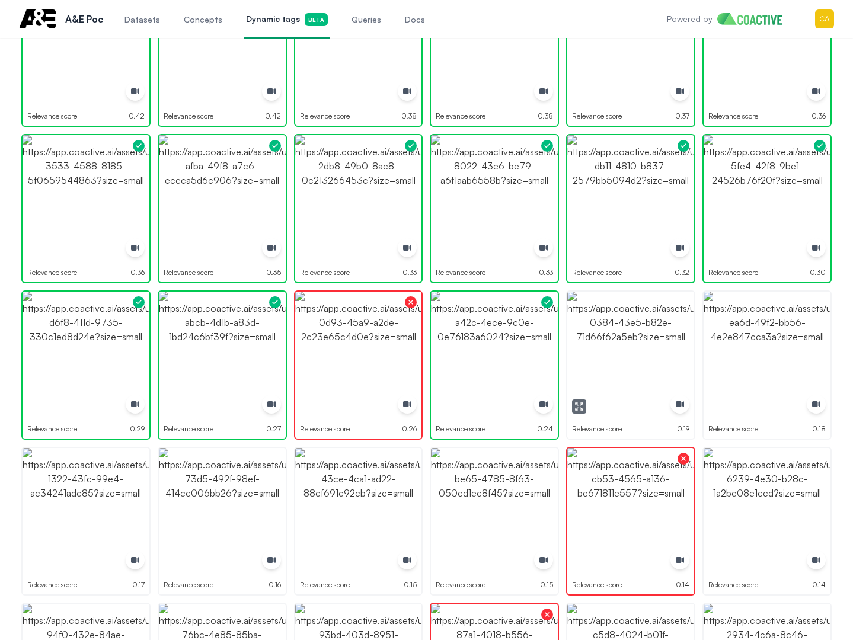
click at [656, 332] on img "button" at bounding box center [630, 355] width 127 height 127
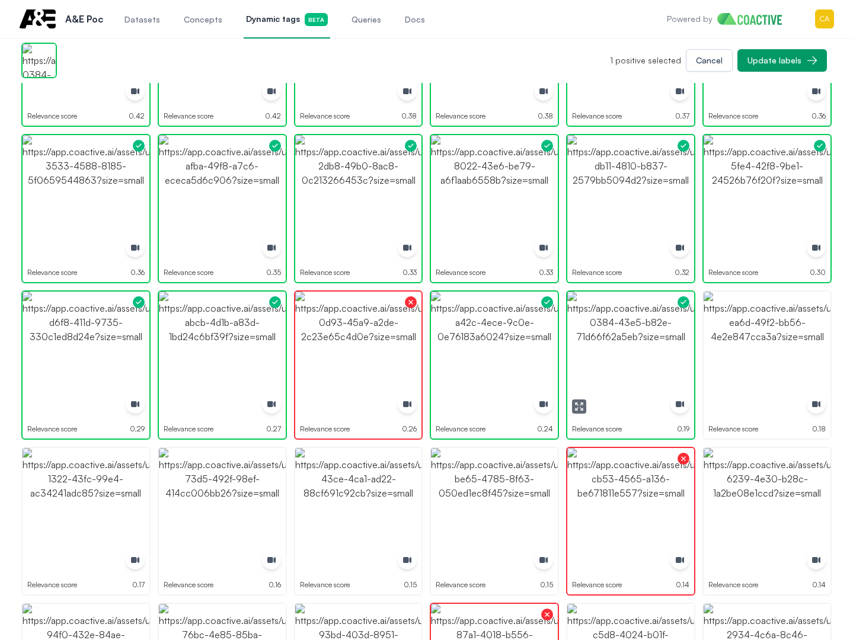
click at [656, 332] on img "button" at bounding box center [630, 355] width 127 height 127
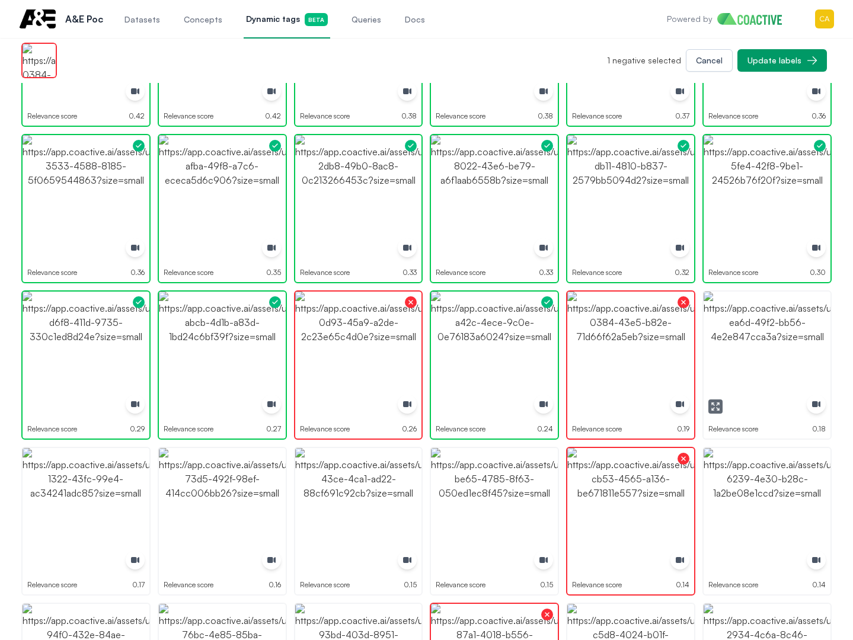
click at [762, 327] on img "button" at bounding box center [767, 355] width 127 height 127
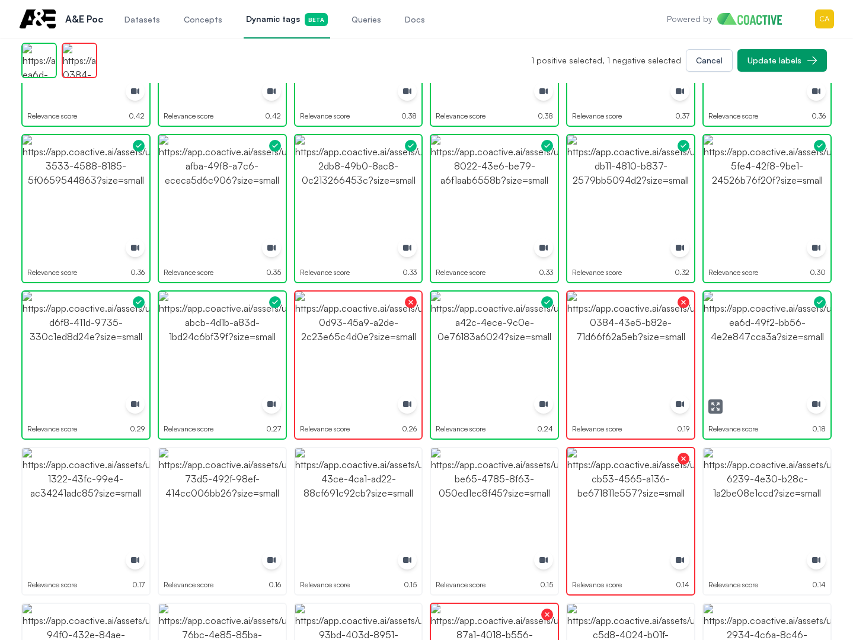
click at [762, 327] on img "button" at bounding box center [767, 355] width 127 height 127
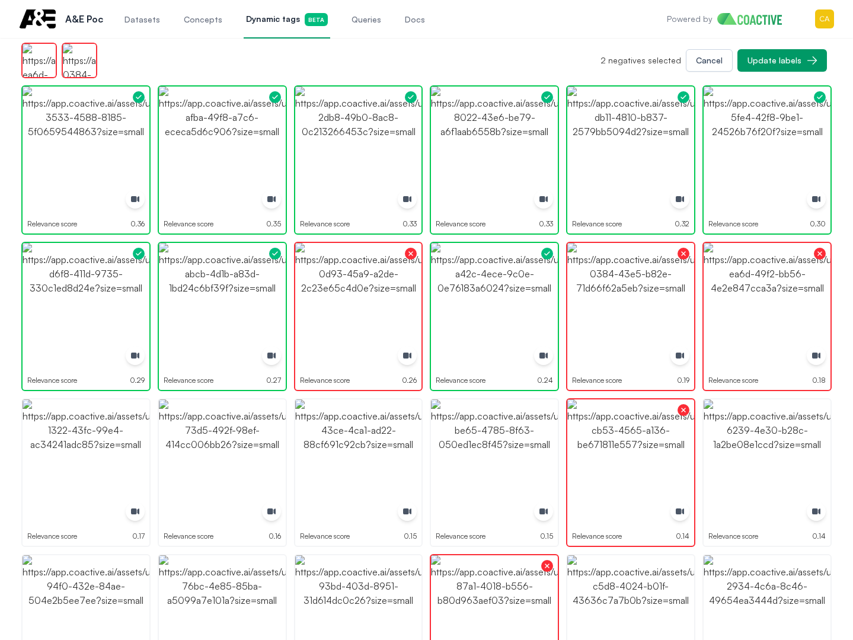
scroll to position [296, 0]
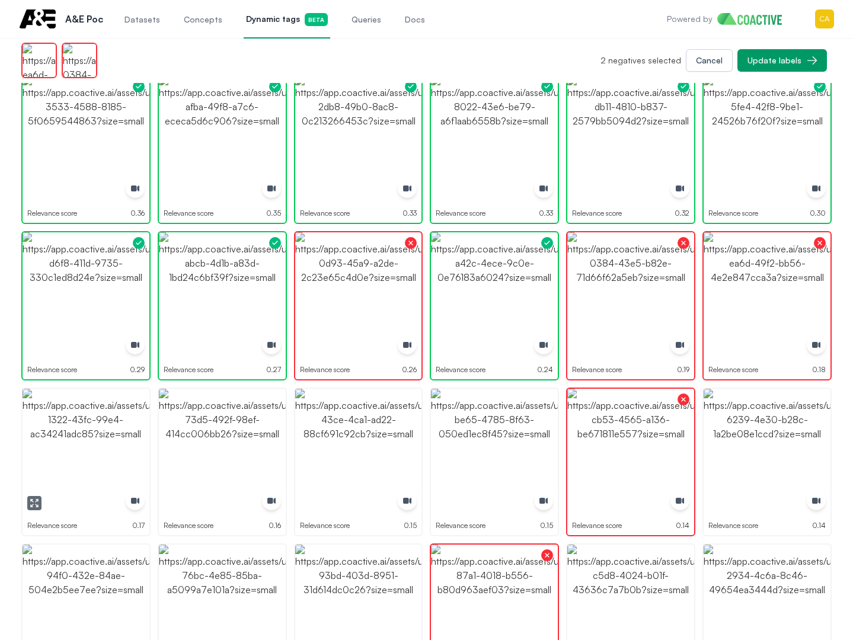
click at [88, 445] on img "button" at bounding box center [86, 452] width 127 height 127
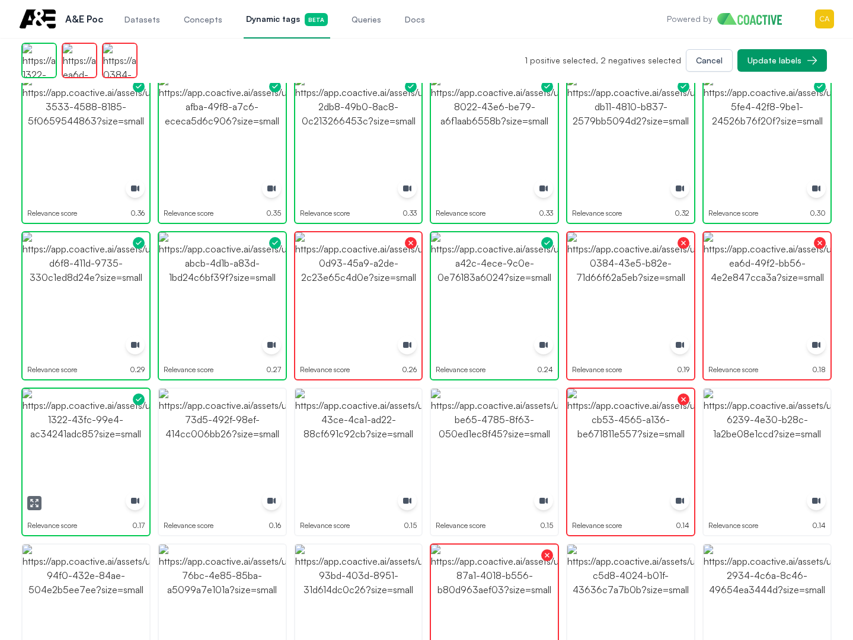
click at [88, 445] on img "button" at bounding box center [86, 452] width 127 height 127
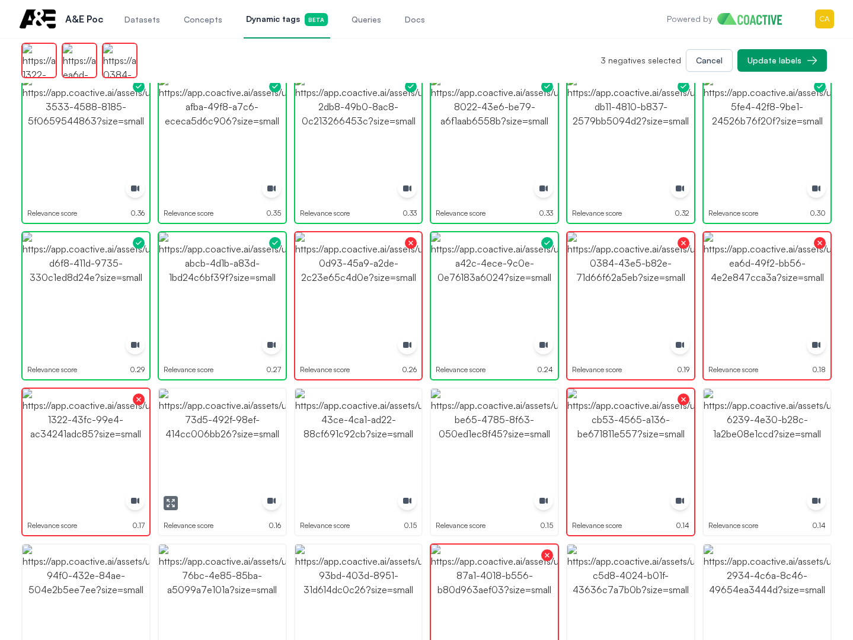
click at [211, 442] on img "button" at bounding box center [222, 452] width 127 height 127
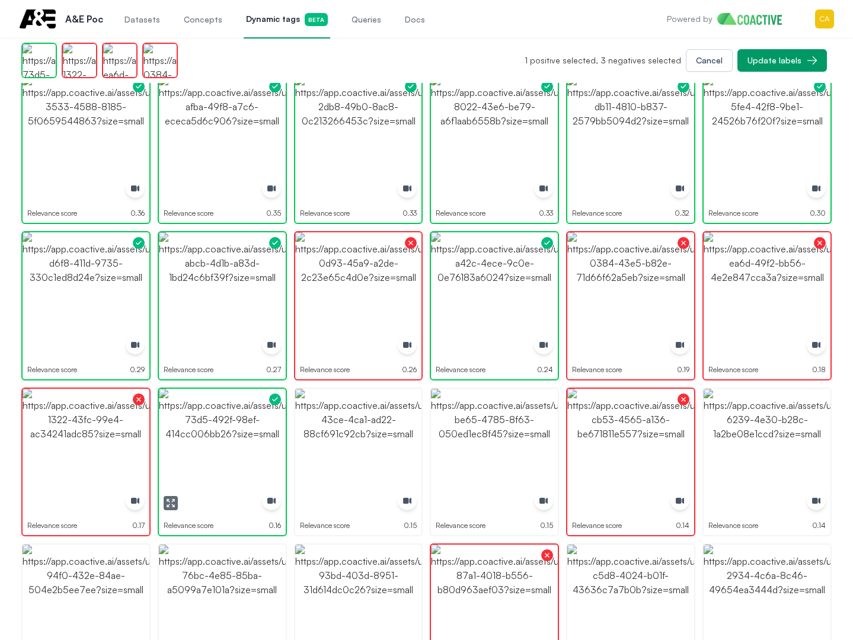
click at [211, 442] on img "button" at bounding box center [222, 452] width 127 height 127
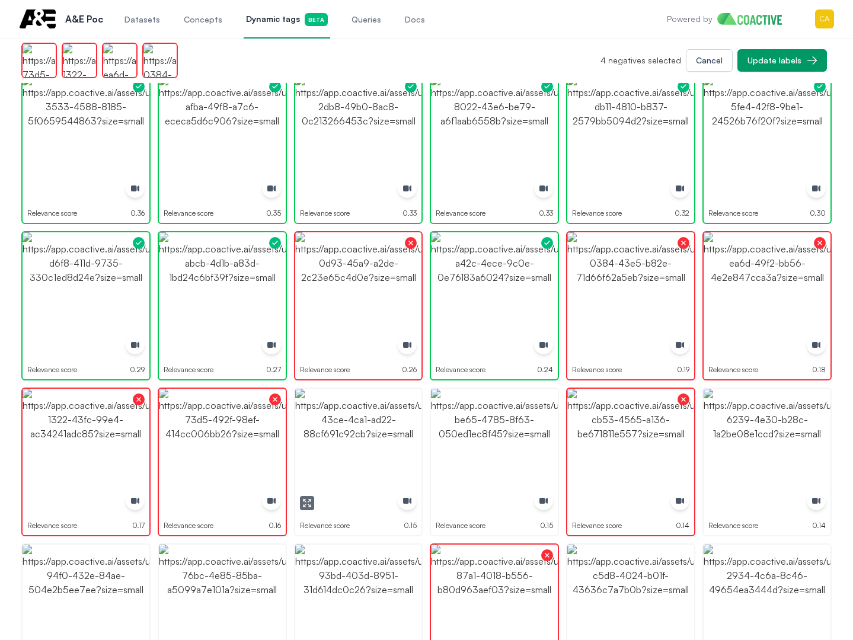
click at [321, 434] on img "button" at bounding box center [358, 452] width 127 height 127
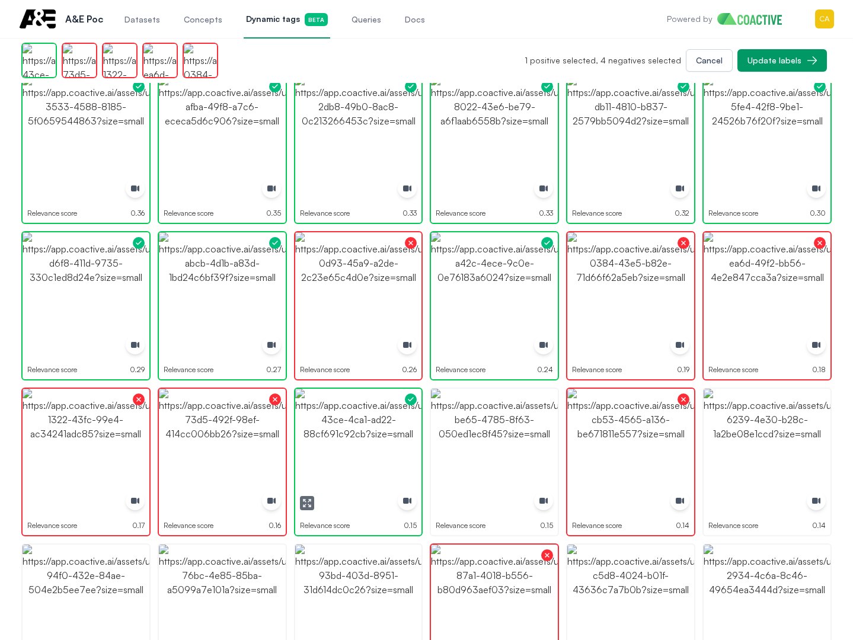
click at [321, 434] on img "button" at bounding box center [358, 452] width 127 height 127
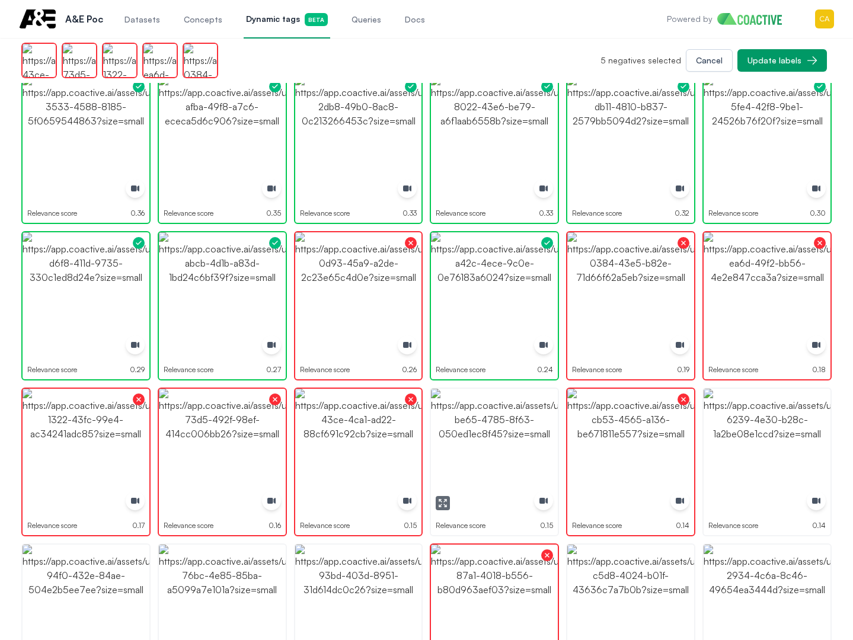
click at [458, 434] on img "button" at bounding box center [494, 452] width 127 height 127
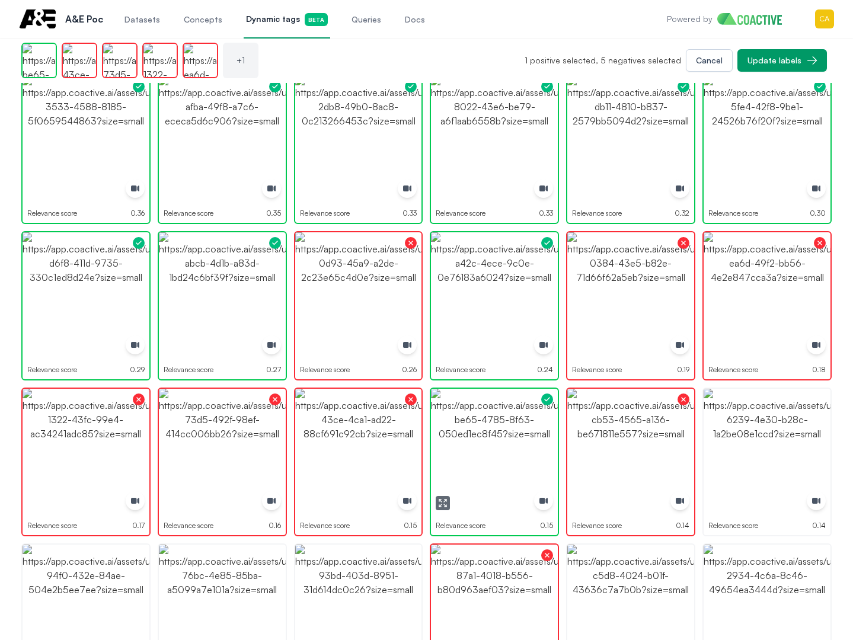
click at [458, 434] on img "button" at bounding box center [494, 452] width 127 height 127
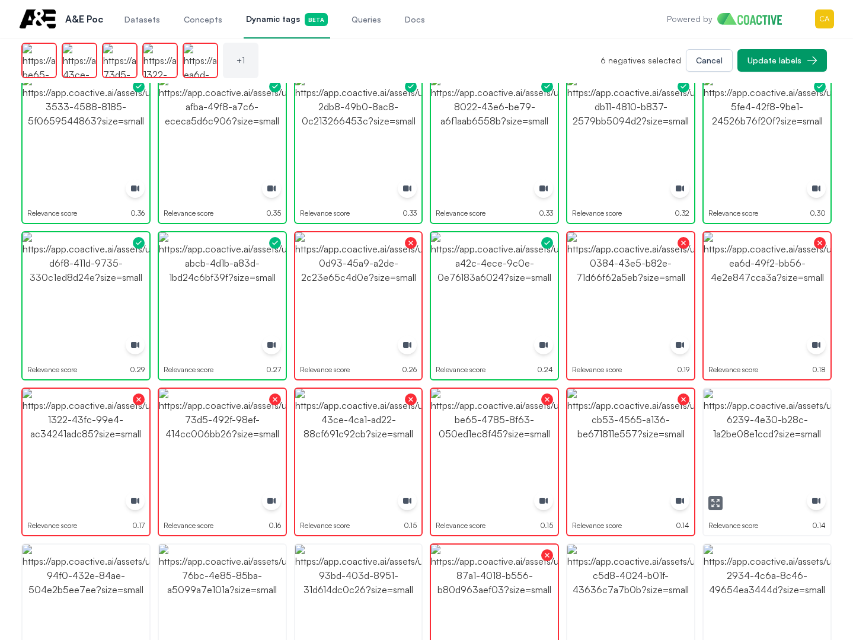
click at [762, 468] on img "button" at bounding box center [767, 452] width 127 height 127
click at [781, 561] on img "button" at bounding box center [767, 608] width 127 height 127
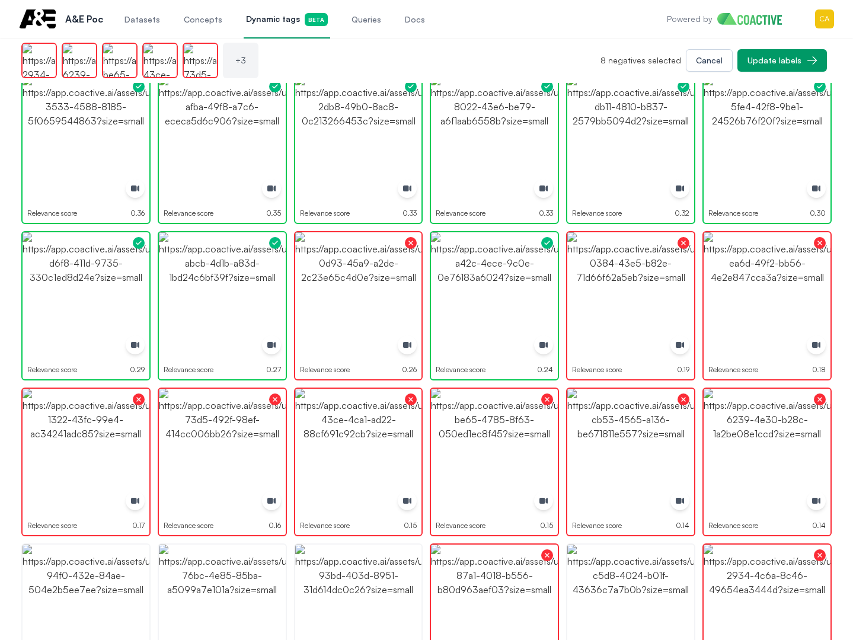
click at [510, 580] on img "button" at bounding box center [494, 608] width 127 height 127
click at [614, 573] on img "button" at bounding box center [630, 608] width 127 height 127
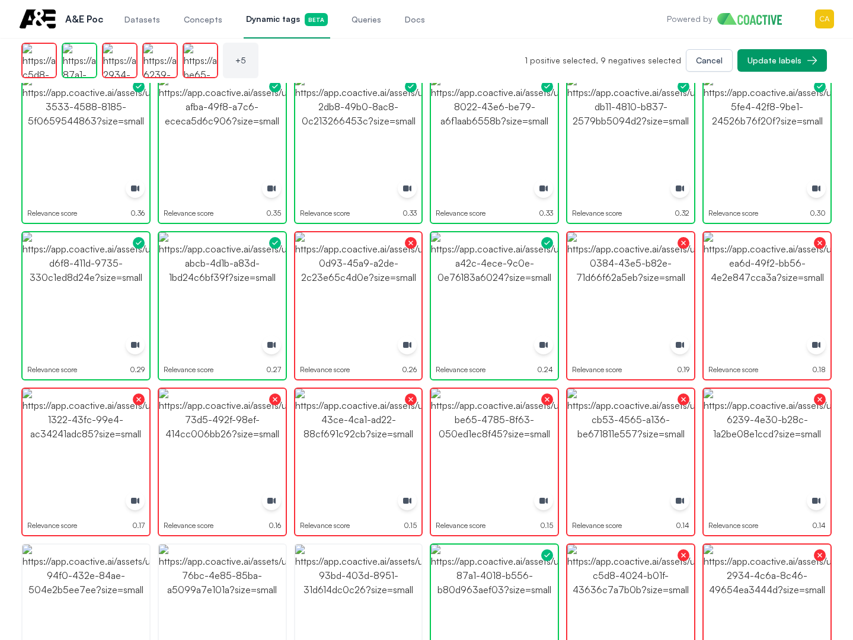
click at [471, 572] on img "button" at bounding box center [494, 608] width 127 height 127
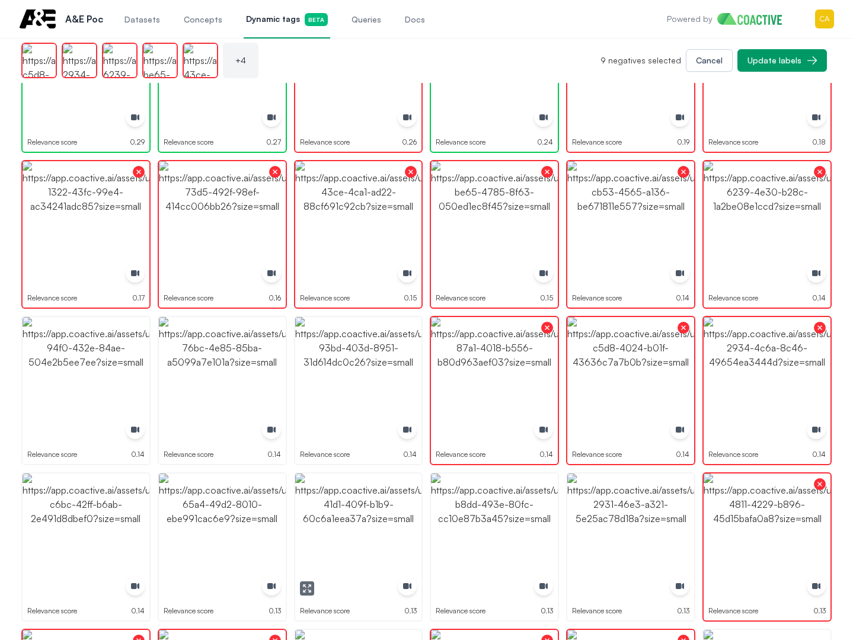
scroll to position [652, 0]
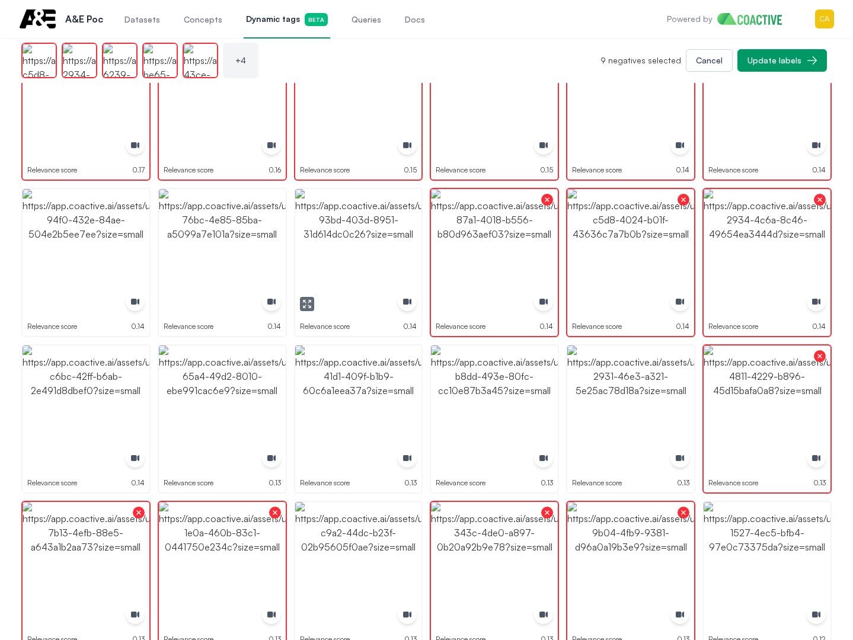
click at [360, 272] on img "button" at bounding box center [358, 252] width 127 height 127
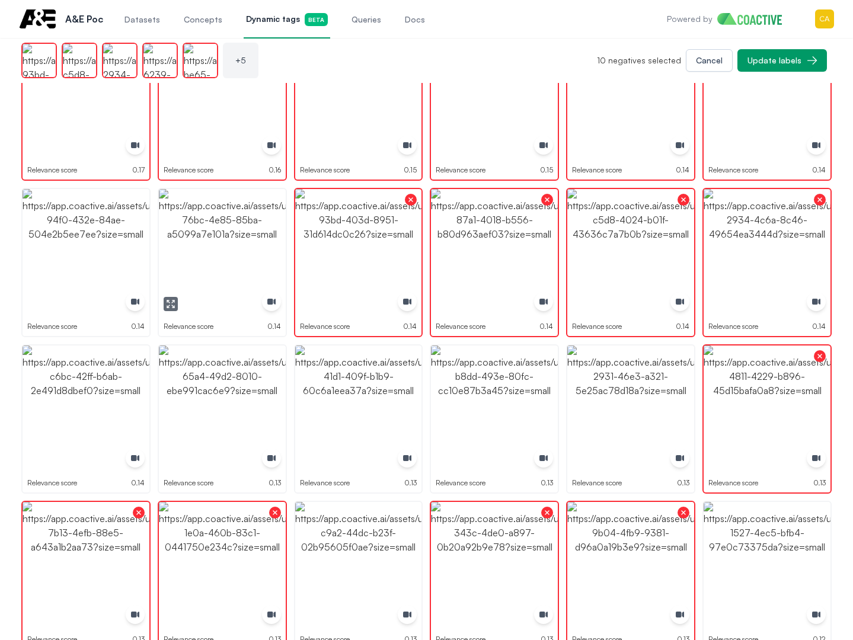
click at [194, 257] on img "button" at bounding box center [222, 252] width 127 height 127
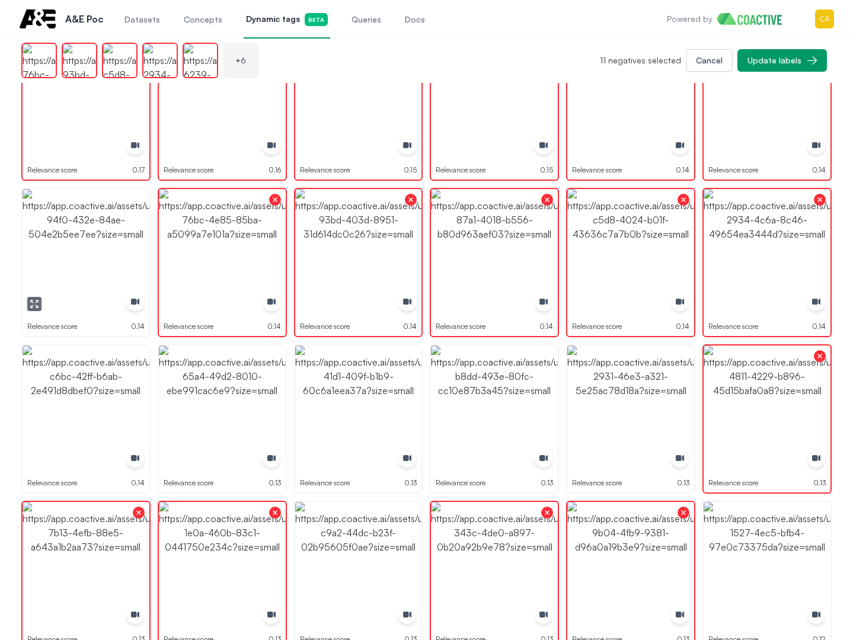
click at [60, 271] on img "button" at bounding box center [86, 252] width 127 height 127
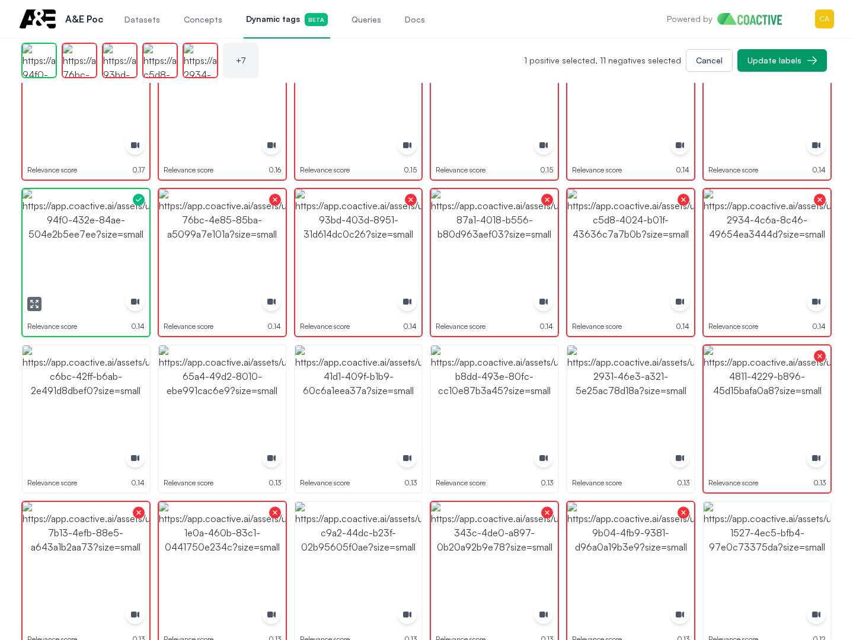
click at [60, 271] on img "button" at bounding box center [86, 252] width 127 height 127
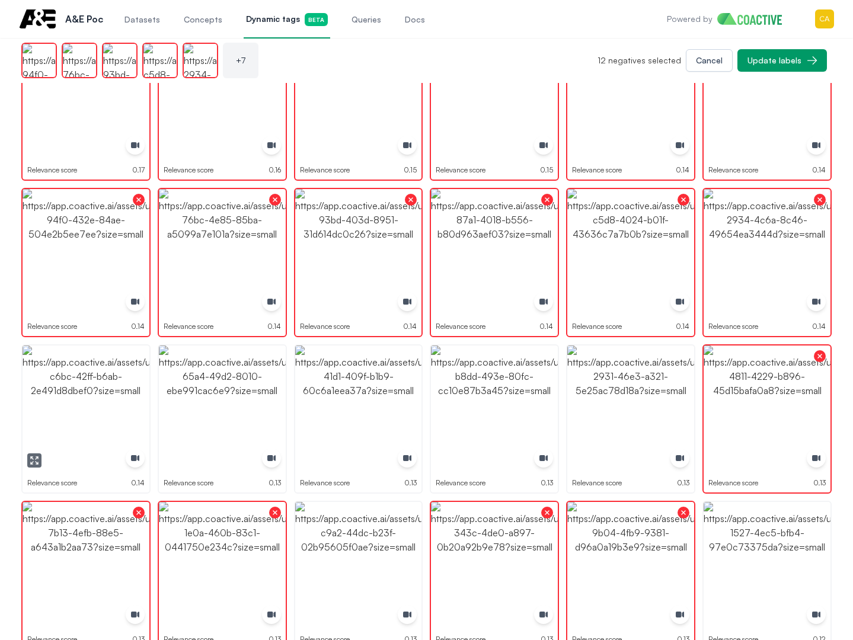
click at [78, 391] on img "button" at bounding box center [86, 409] width 127 height 127
click at [81, 392] on img "button" at bounding box center [86, 409] width 127 height 127
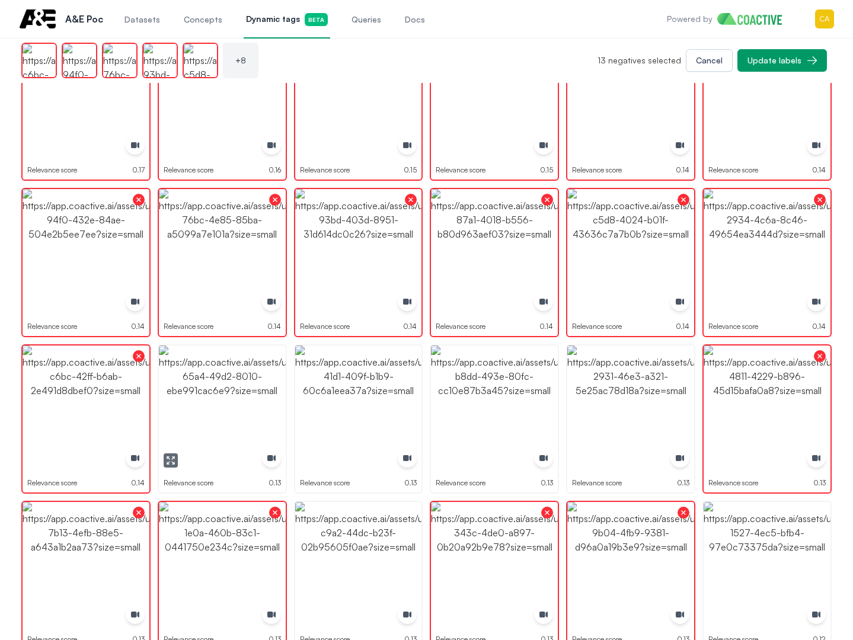
click at [226, 388] on img "button" at bounding box center [222, 409] width 127 height 127
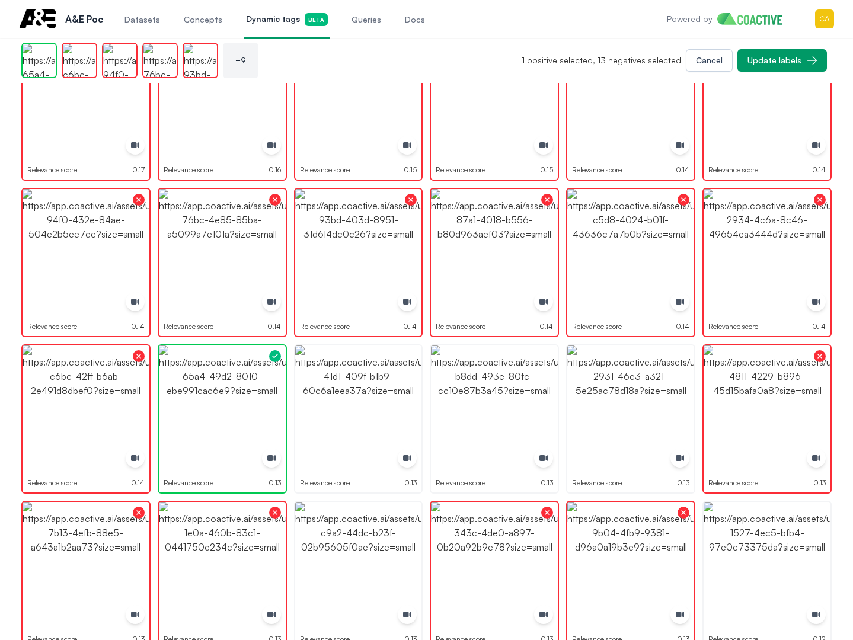
click at [391, 381] on img "button" at bounding box center [358, 409] width 127 height 127
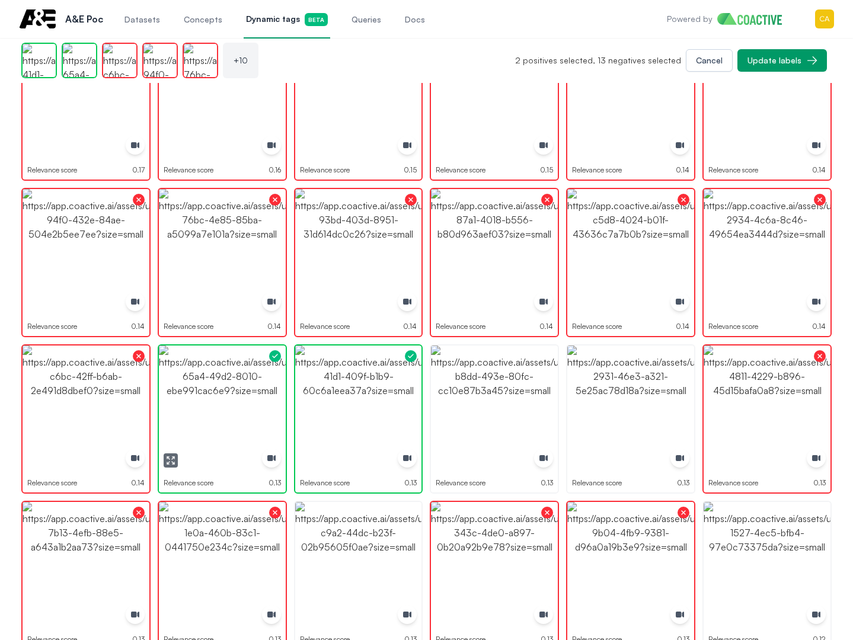
click at [200, 381] on img "button" at bounding box center [222, 409] width 127 height 127
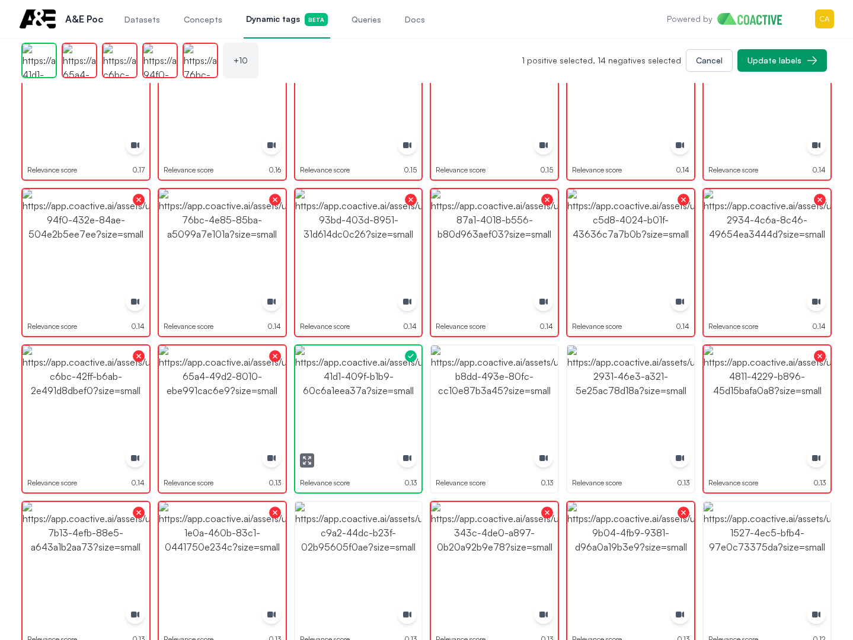
click at [352, 383] on img "button" at bounding box center [358, 409] width 127 height 127
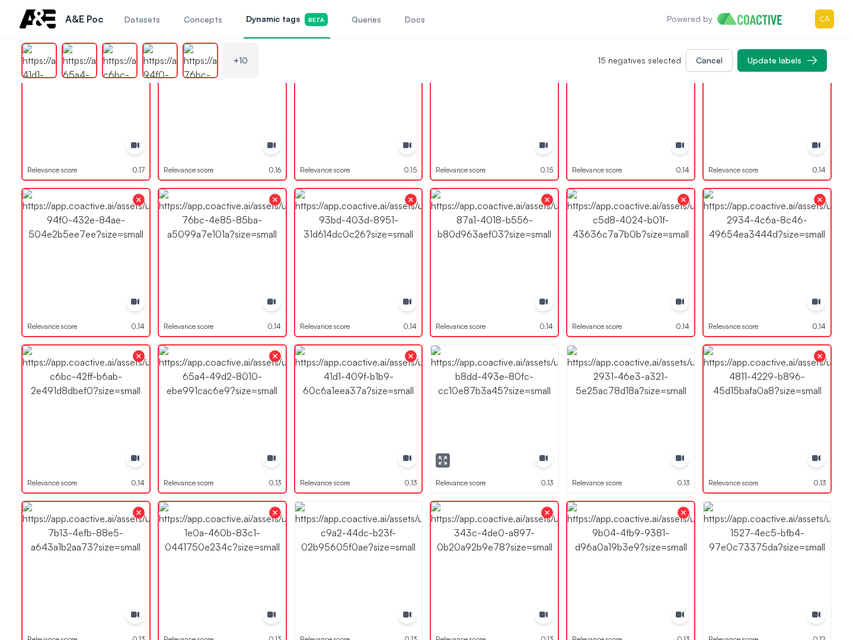
click at [472, 382] on img "button" at bounding box center [494, 409] width 127 height 127
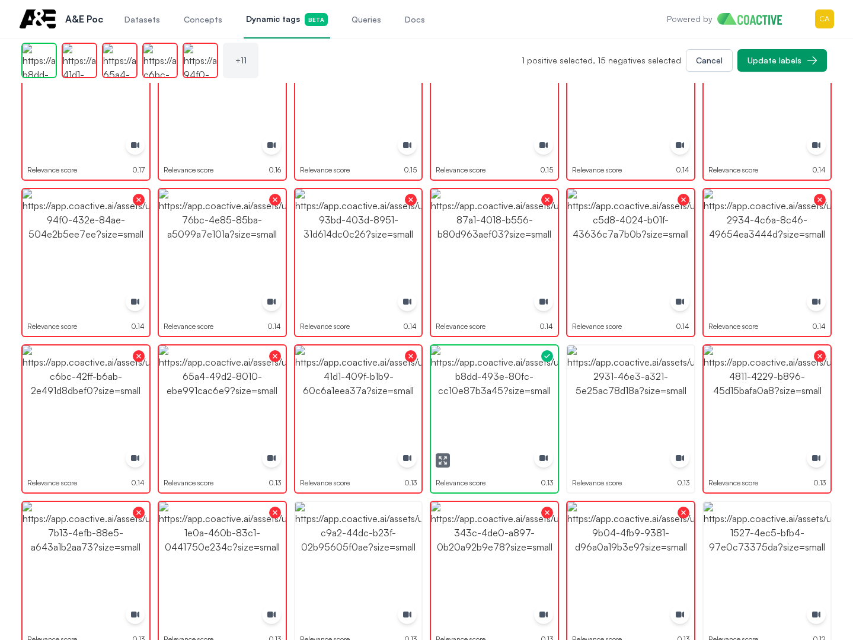
click at [472, 382] on img "button" at bounding box center [494, 409] width 127 height 127
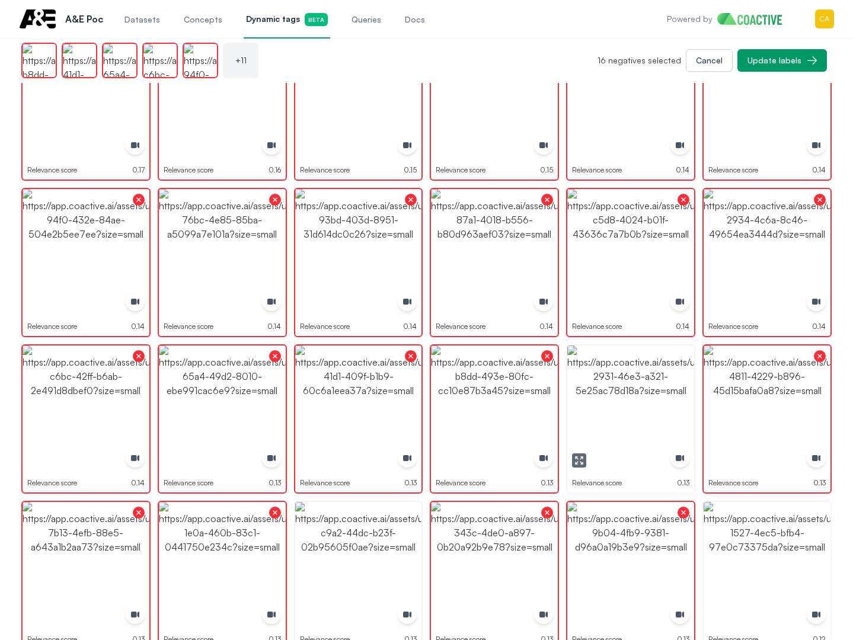
click at [638, 381] on img "button" at bounding box center [630, 409] width 127 height 127
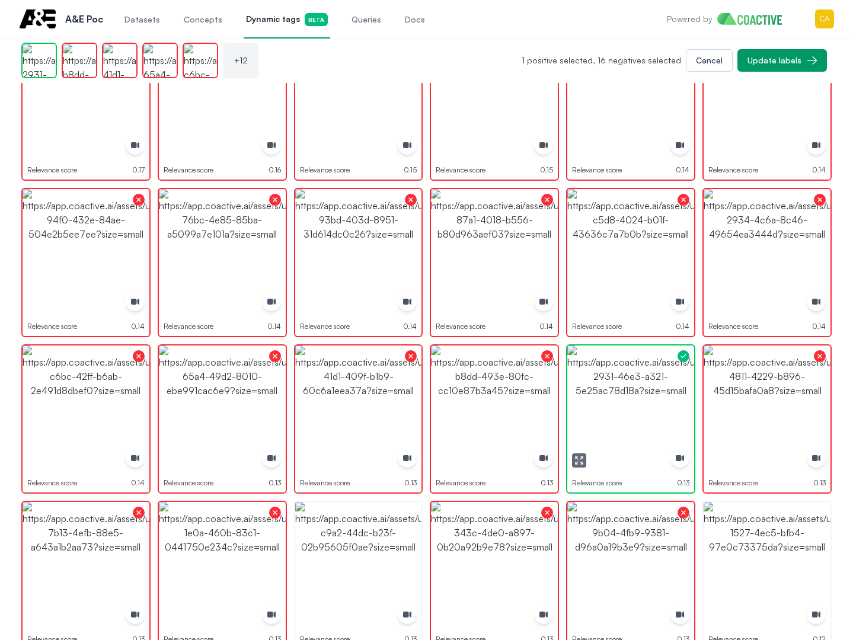
click at [638, 381] on img "button" at bounding box center [630, 409] width 127 height 127
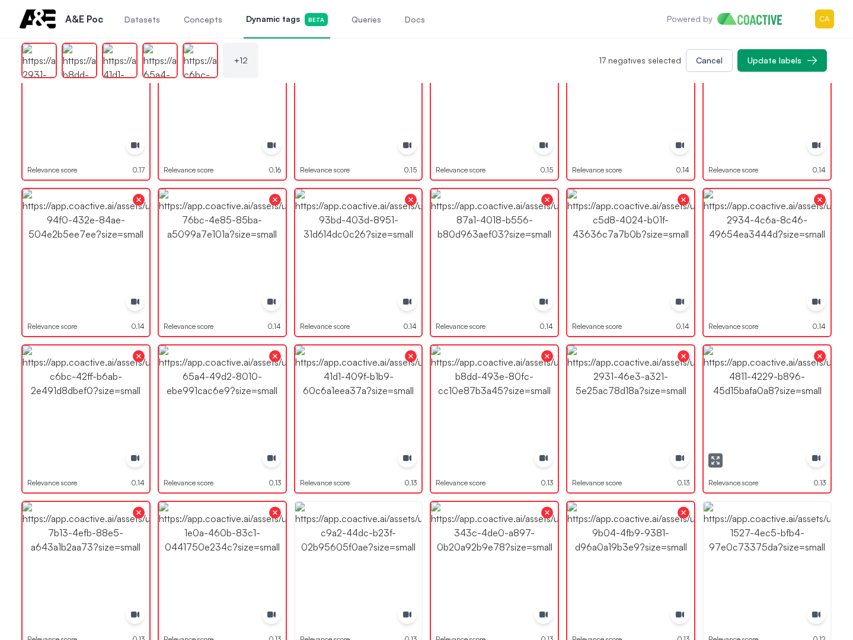
click at [810, 375] on img "button" at bounding box center [767, 409] width 127 height 127
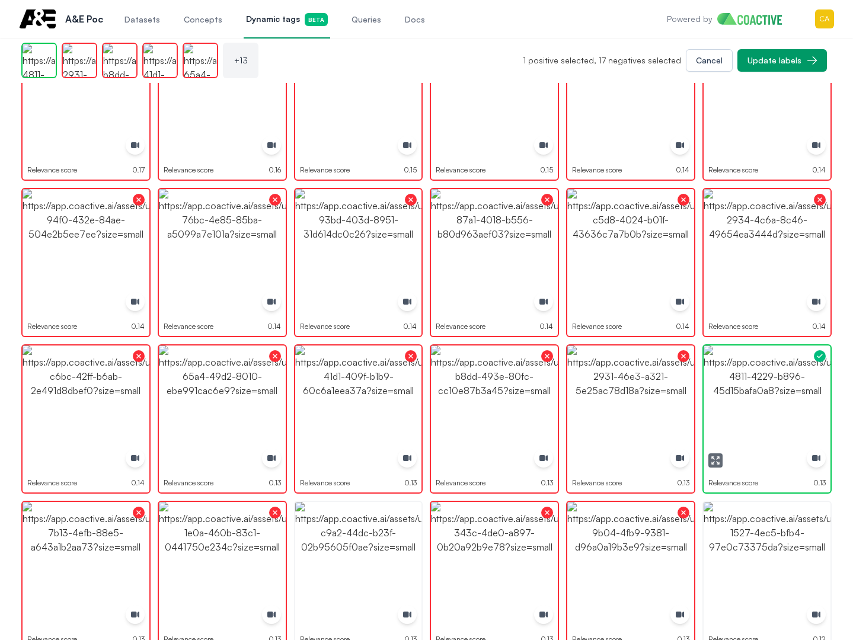
click at [790, 401] on img "button" at bounding box center [767, 409] width 127 height 127
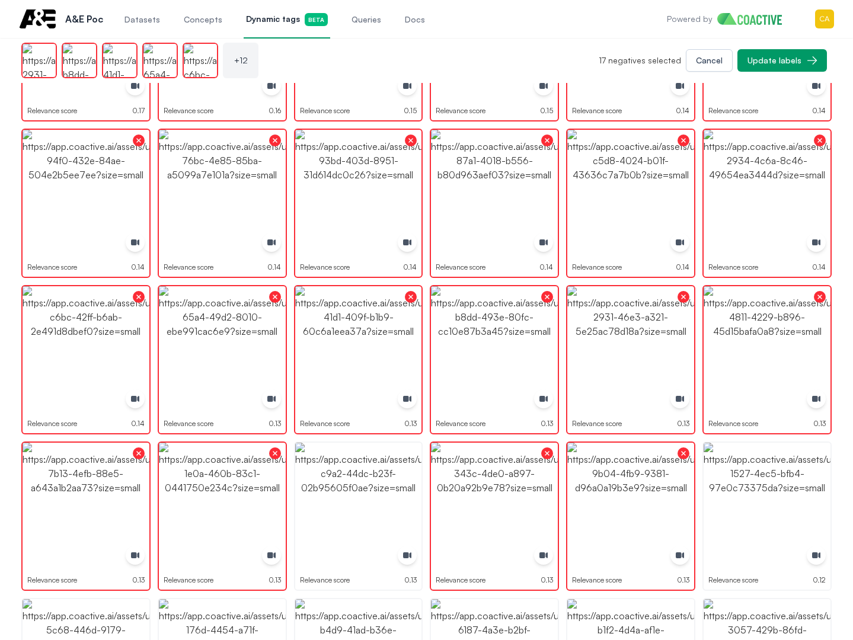
click at [743, 482] on img "button" at bounding box center [767, 506] width 127 height 127
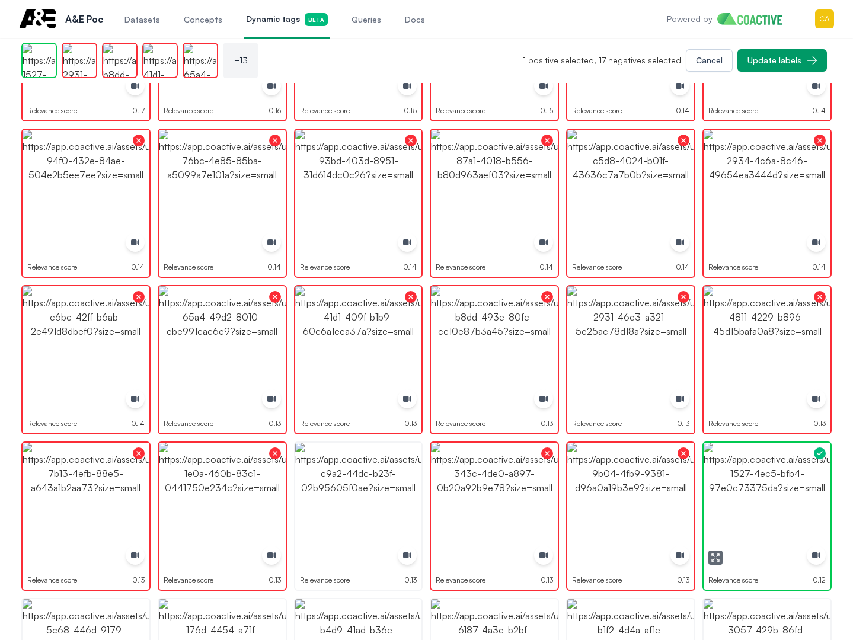
click at [743, 482] on img "button" at bounding box center [767, 506] width 127 height 127
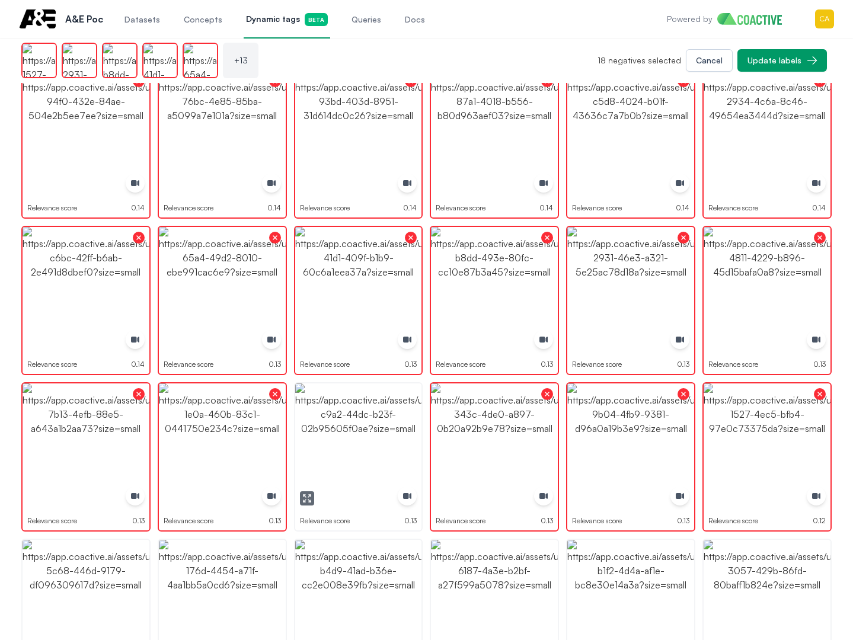
click at [338, 430] on img "button" at bounding box center [358, 446] width 127 height 127
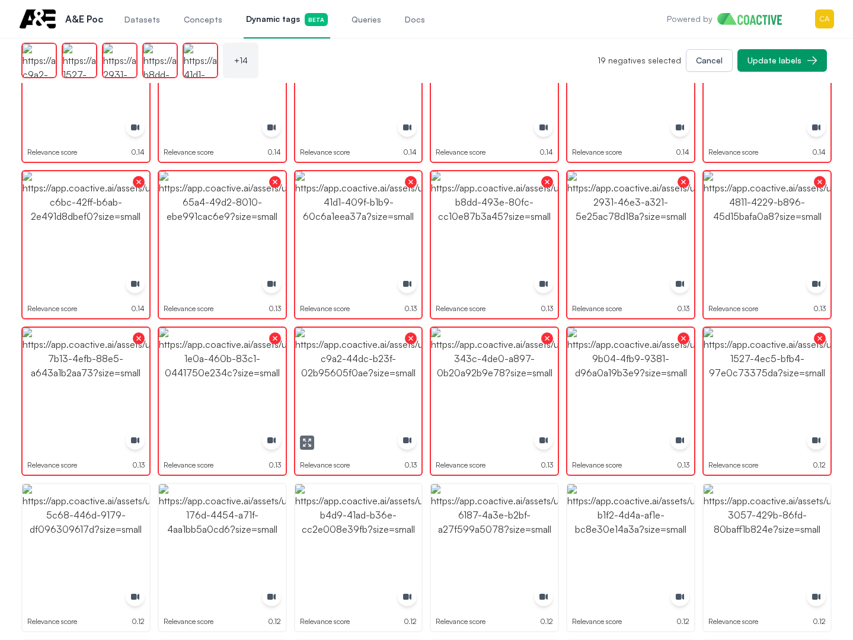
scroll to position [830, 0]
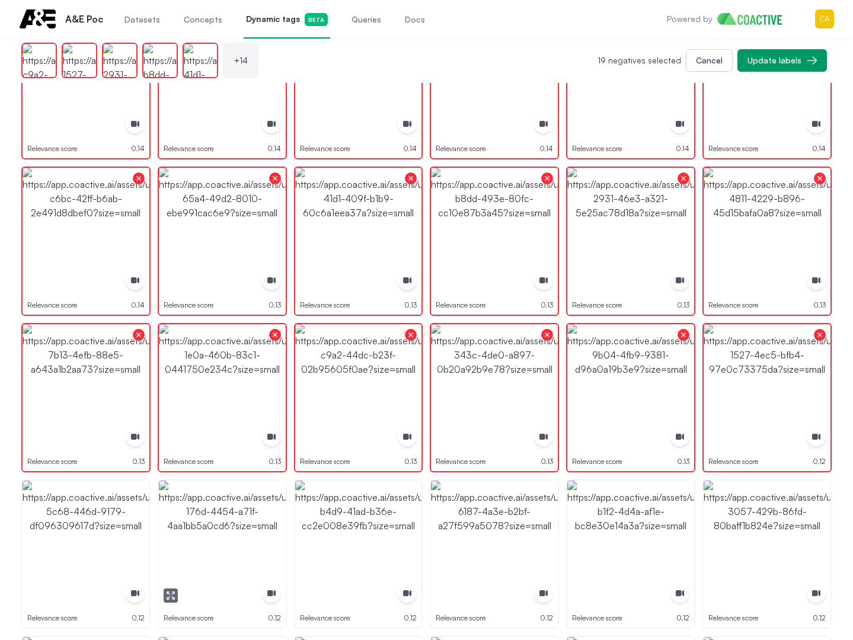
drag, startPoint x: 158, startPoint y: 534, endPoint x: 149, endPoint y: 530, distance: 9.6
click at [73, 530] on img "button" at bounding box center [86, 544] width 127 height 127
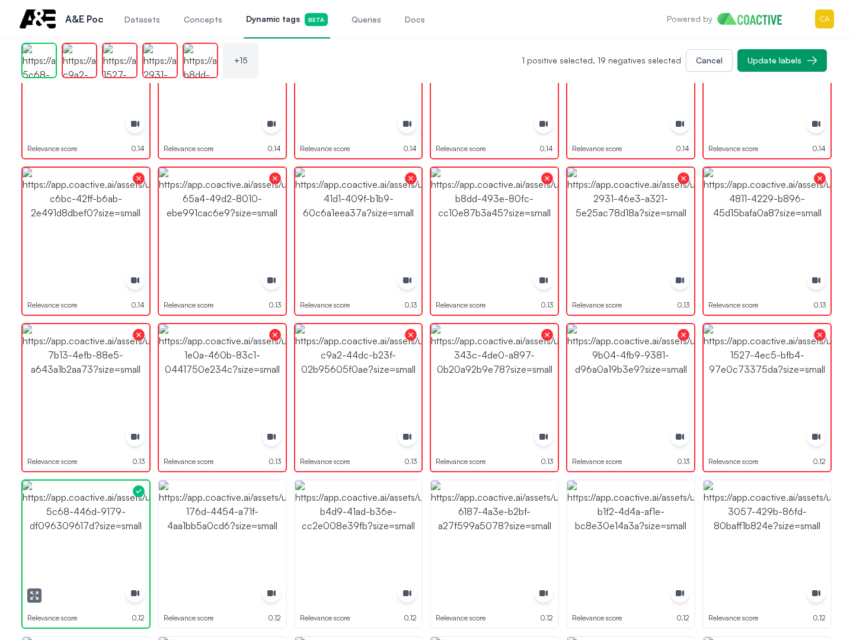
click at [73, 530] on img "button" at bounding box center [86, 544] width 127 height 127
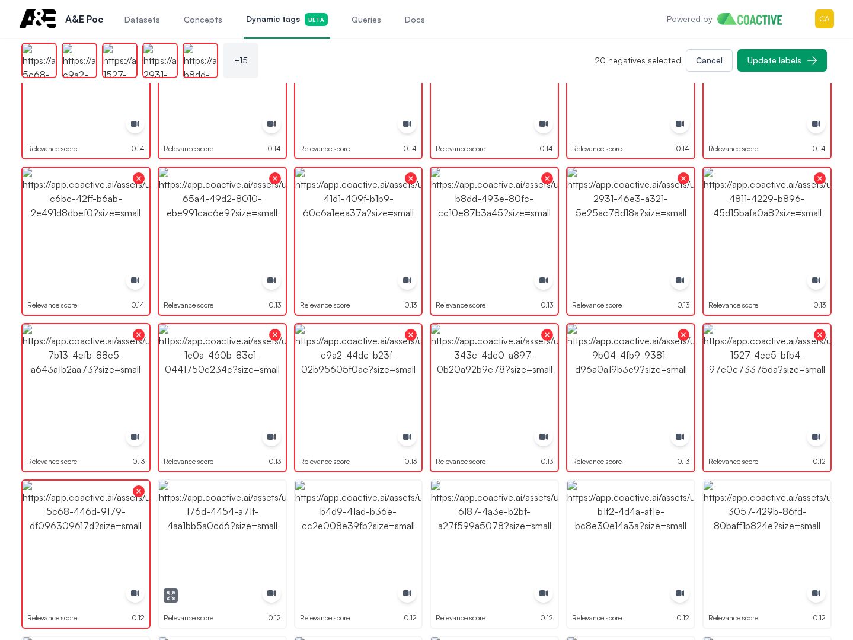
click at [239, 514] on img "button" at bounding box center [222, 544] width 127 height 127
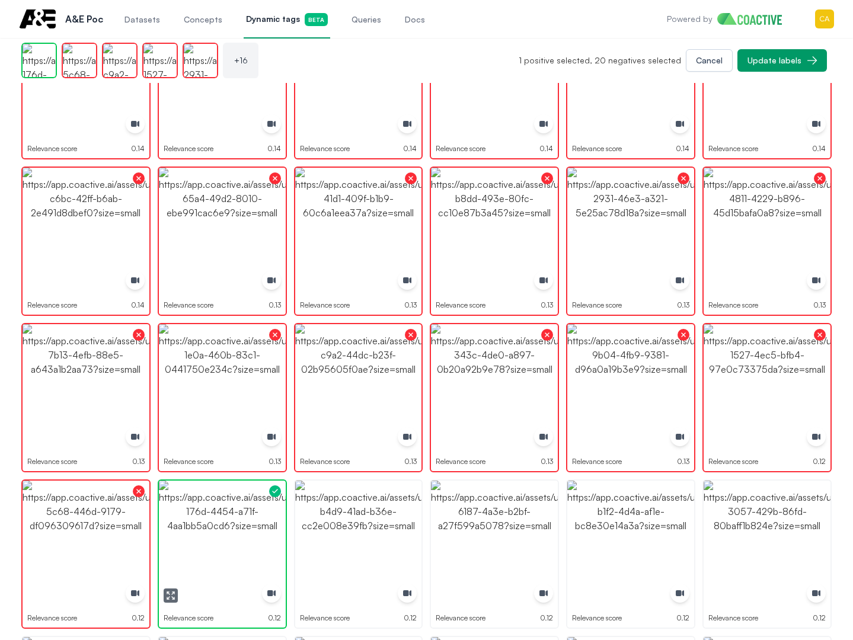
click at [239, 514] on img "button" at bounding box center [222, 544] width 127 height 127
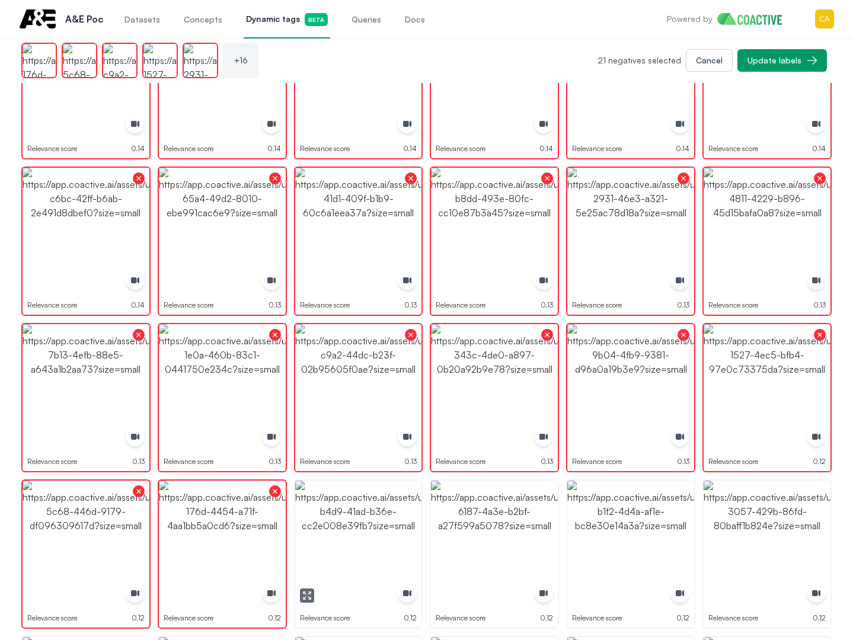
click at [327, 508] on img "button" at bounding box center [358, 544] width 127 height 127
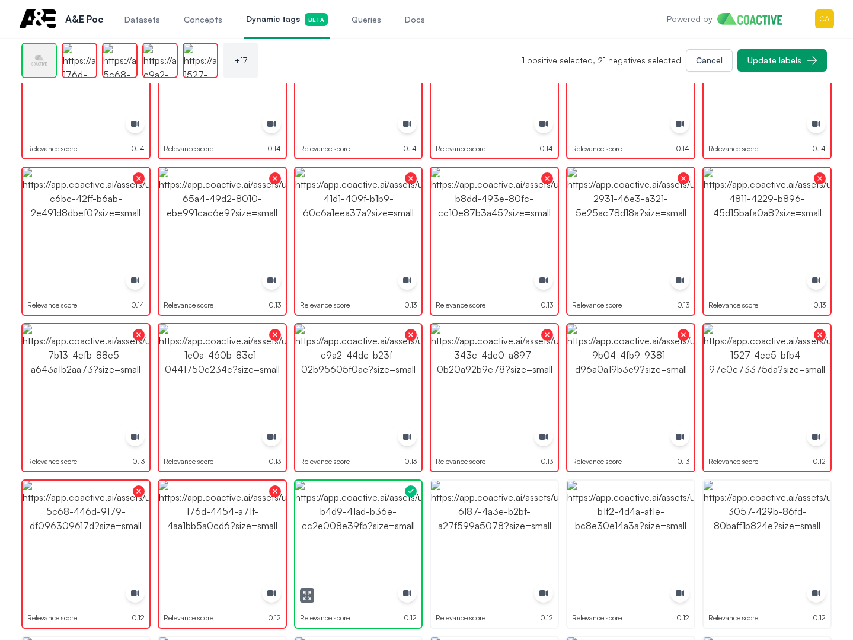
click at [327, 508] on img "button" at bounding box center [358, 544] width 127 height 127
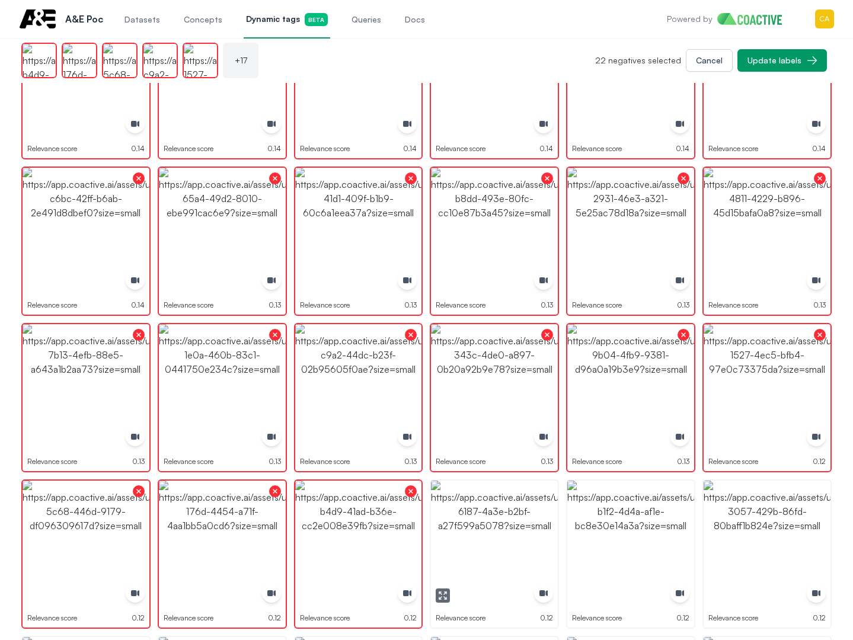
click at [503, 514] on img "button" at bounding box center [494, 544] width 127 height 127
click at [501, 510] on img "button" at bounding box center [494, 544] width 127 height 127
click at [619, 507] on img "button" at bounding box center [630, 544] width 127 height 127
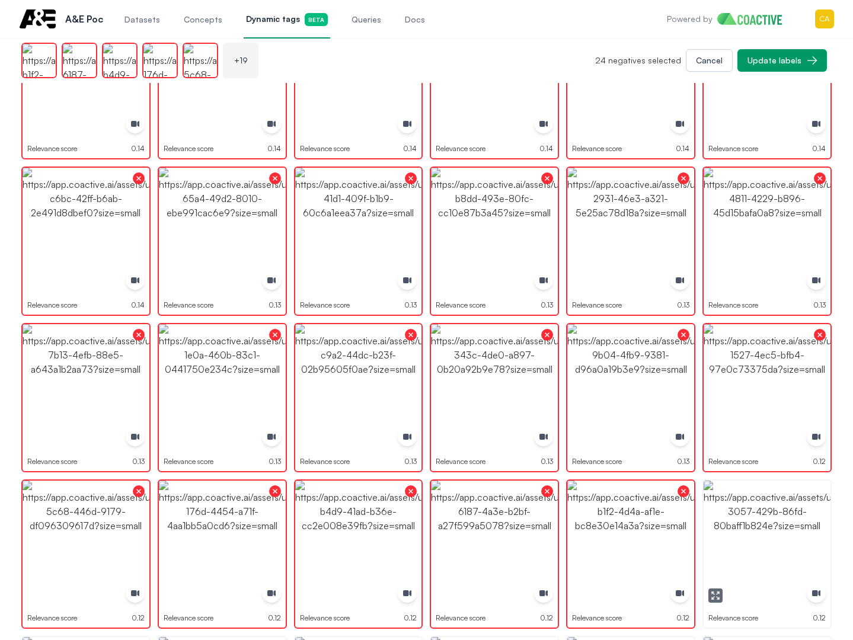
click at [755, 510] on img "button" at bounding box center [767, 544] width 127 height 127
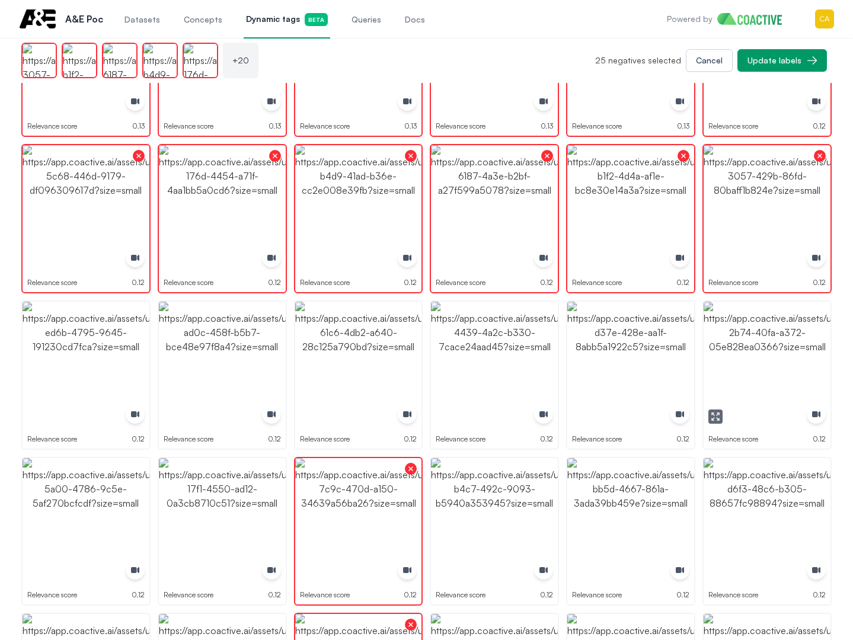
scroll to position [1185, 0]
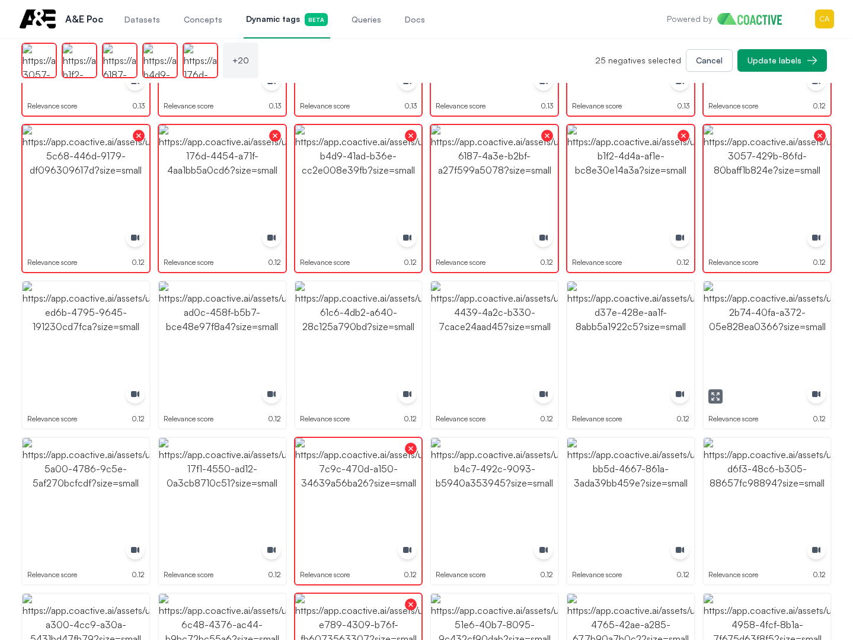
click at [739, 330] on img "button" at bounding box center [767, 345] width 127 height 127
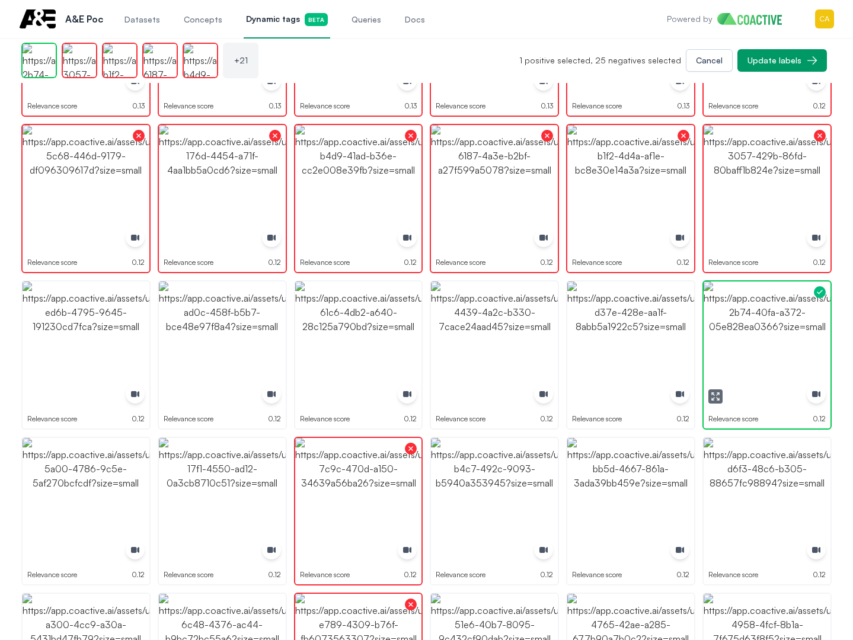
click at [739, 330] on img "button" at bounding box center [767, 345] width 127 height 127
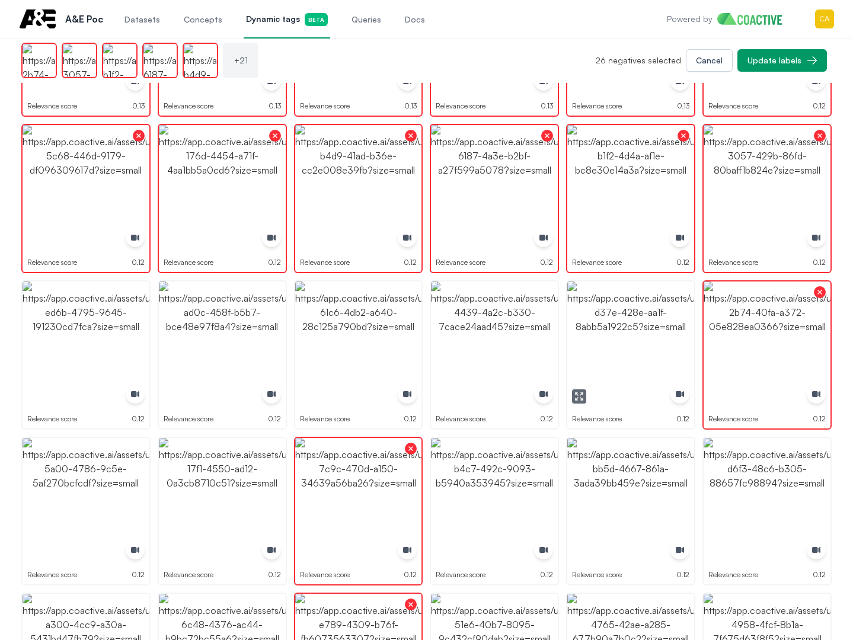
click at [622, 330] on img "button" at bounding box center [630, 345] width 127 height 127
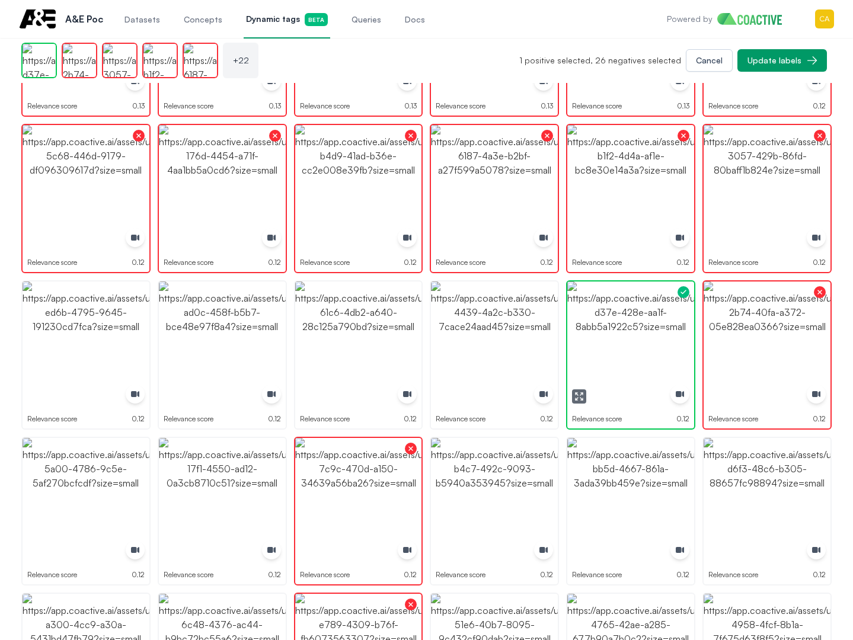
click at [622, 330] on img "button" at bounding box center [630, 345] width 127 height 127
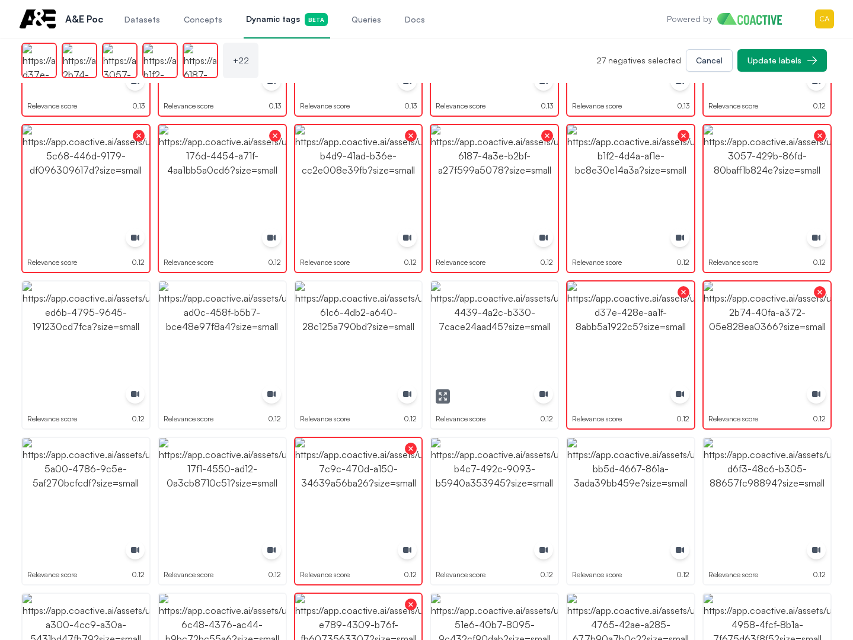
click at [512, 335] on img "button" at bounding box center [494, 345] width 127 height 127
click at [395, 335] on img "button" at bounding box center [358, 345] width 127 height 127
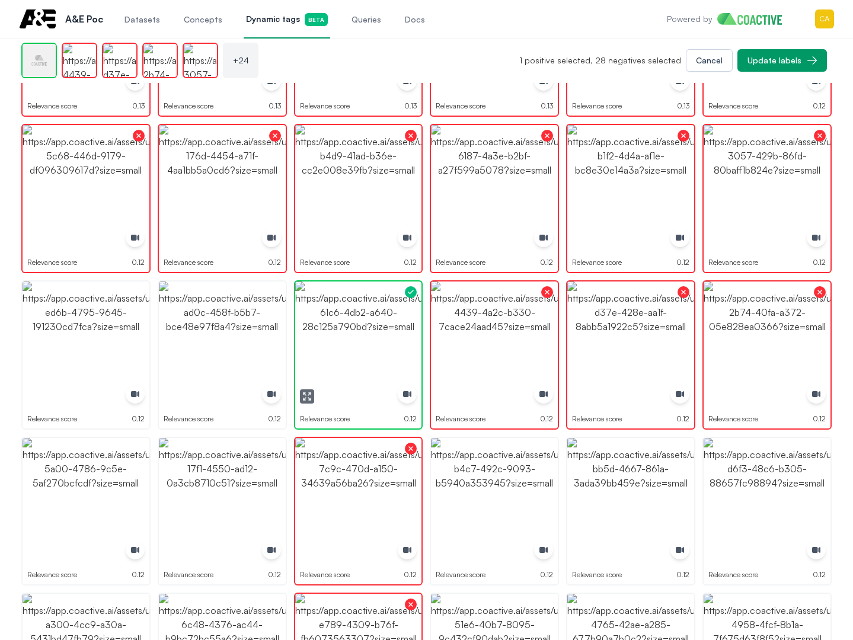
click at [395, 335] on img "button" at bounding box center [358, 345] width 127 height 127
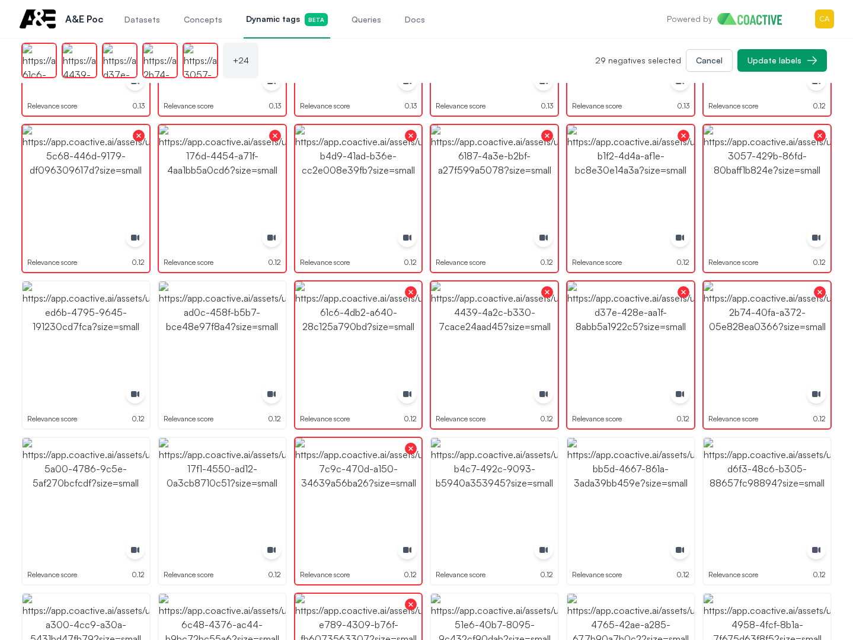
click at [141, 334] on img "button" at bounding box center [86, 345] width 127 height 127
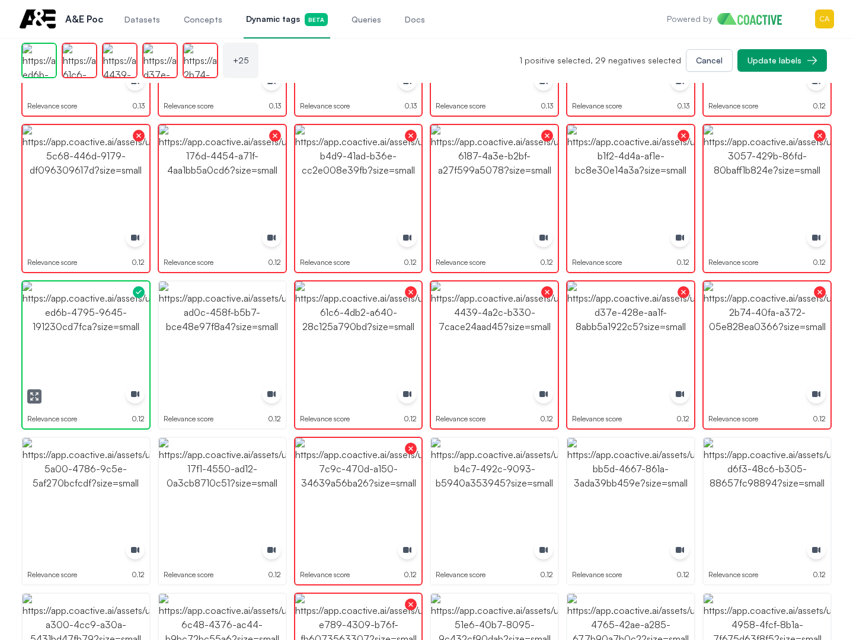
click at [141, 334] on img "button" at bounding box center [86, 345] width 127 height 127
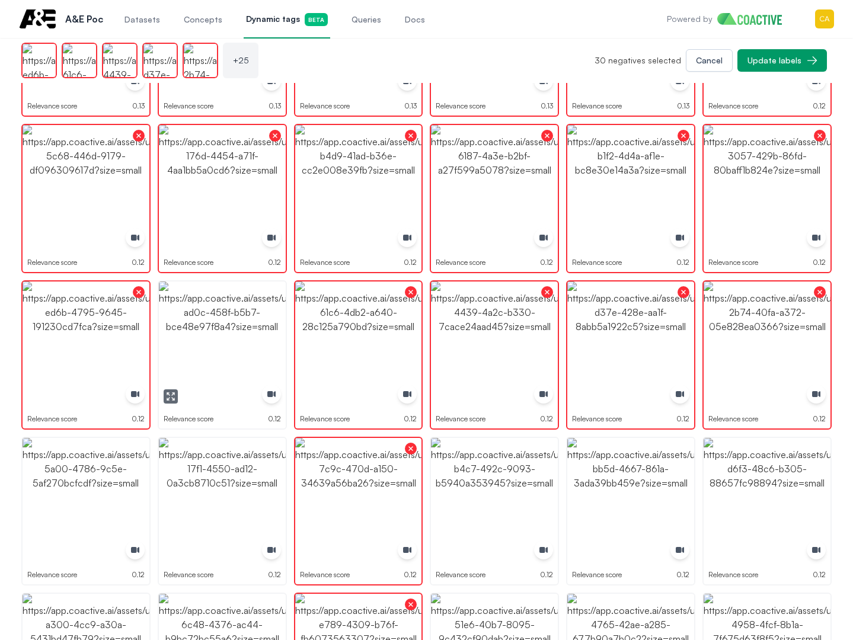
click at [210, 337] on img "button" at bounding box center [222, 345] width 127 height 127
click at [104, 490] on img "button" at bounding box center [86, 501] width 127 height 127
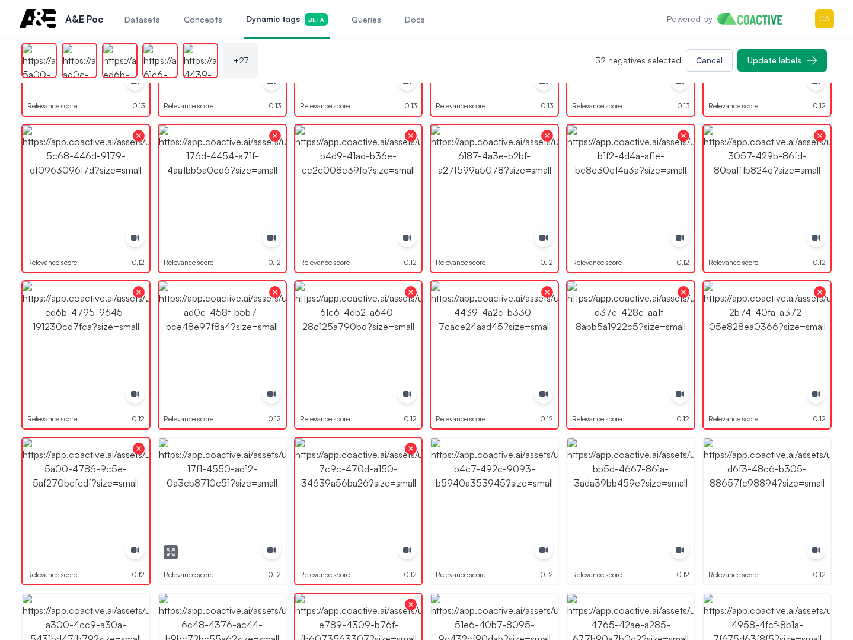
click at [186, 488] on img "button" at bounding box center [222, 501] width 127 height 127
click at [491, 482] on img "button" at bounding box center [494, 501] width 127 height 127
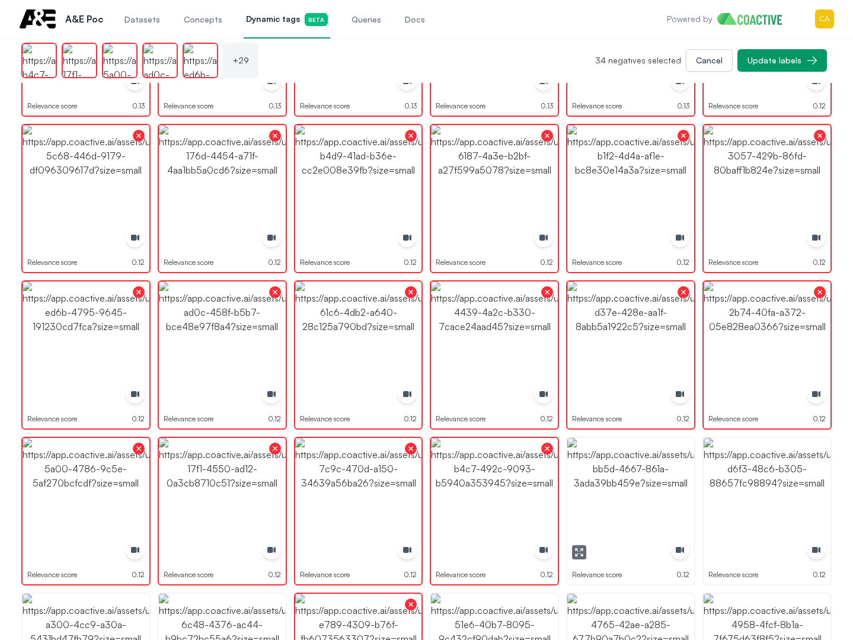
click at [642, 480] on img "button" at bounding box center [630, 501] width 127 height 127
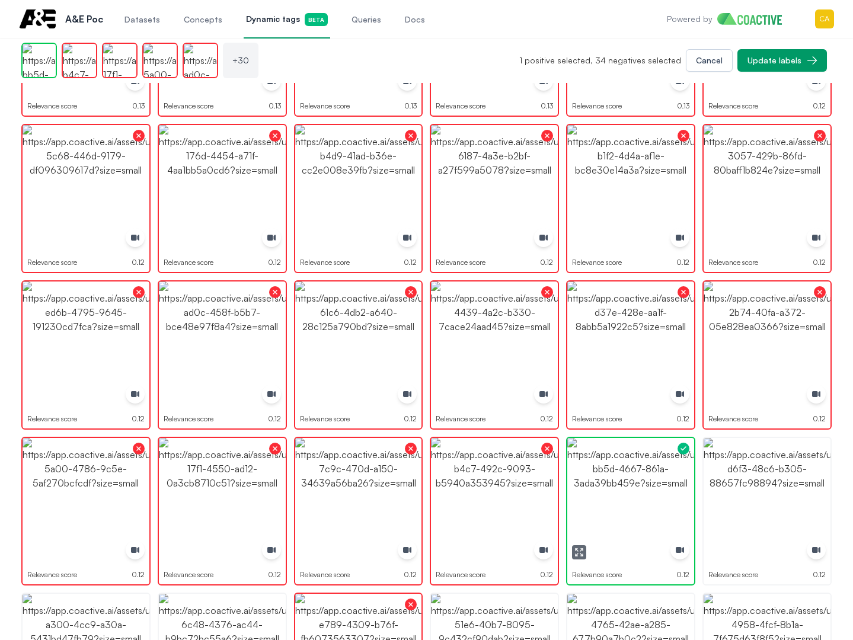
click at [642, 480] on img "button" at bounding box center [630, 501] width 127 height 127
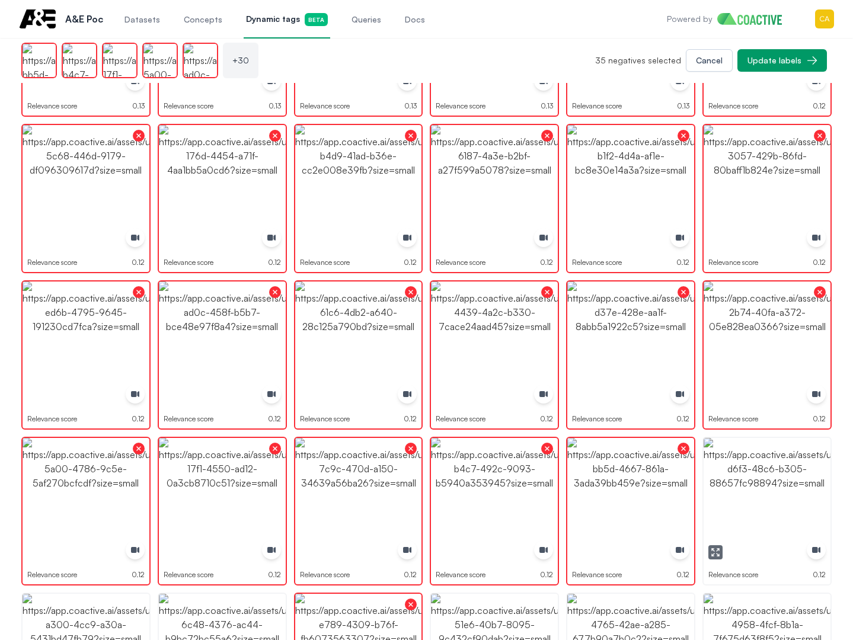
click at [788, 477] on img "button" at bounding box center [767, 501] width 127 height 127
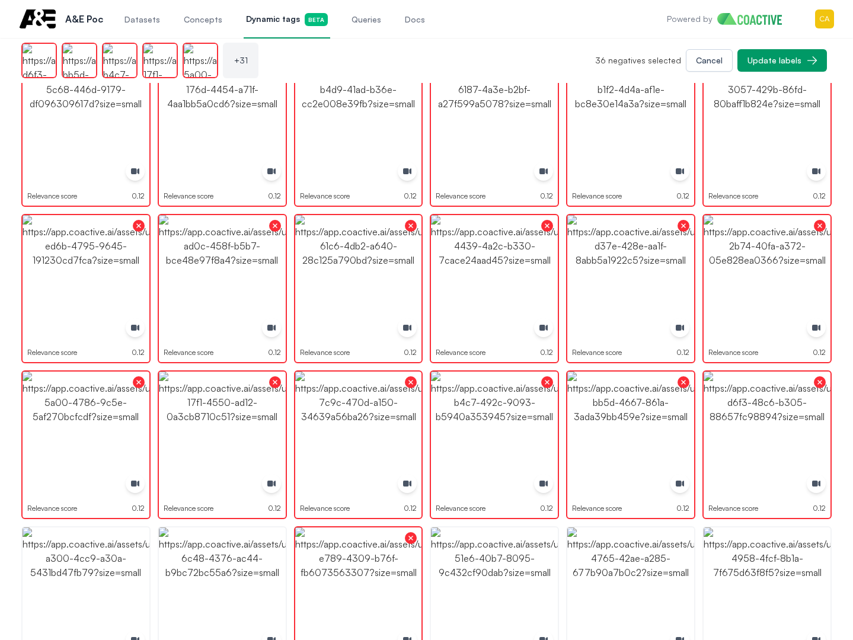
scroll to position [1363, 0]
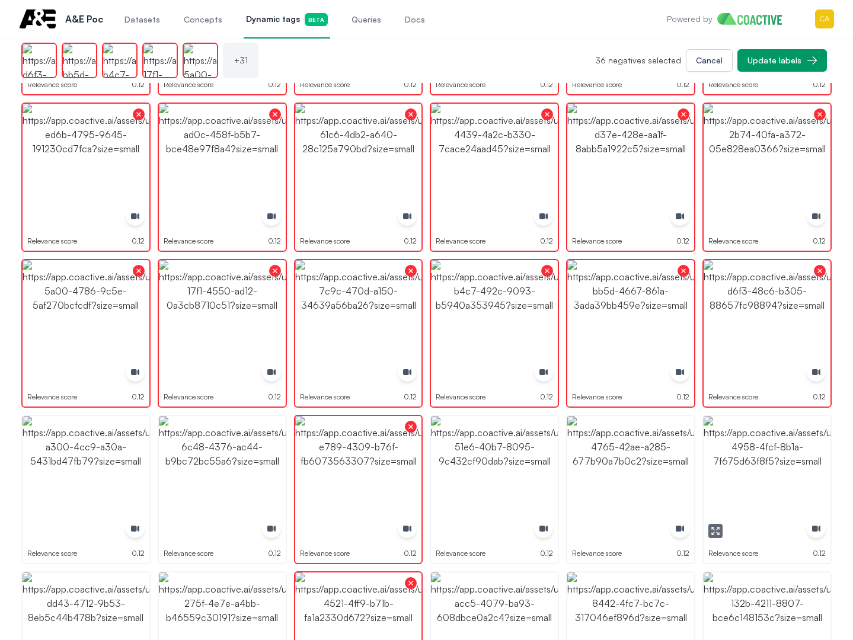
click at [739, 489] on img "button" at bounding box center [767, 479] width 127 height 127
click at [625, 474] on img "button" at bounding box center [630, 479] width 127 height 127
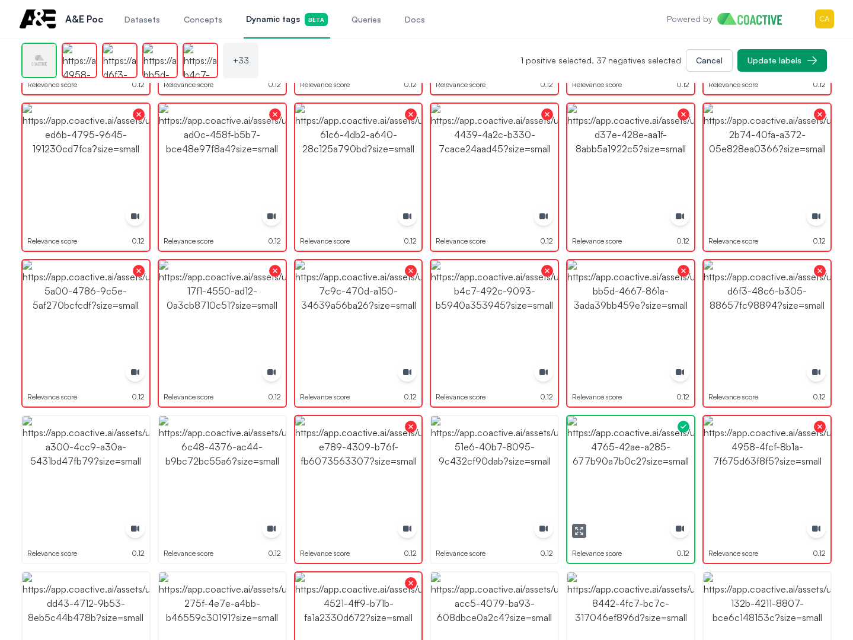
click at [625, 474] on img "button" at bounding box center [630, 479] width 127 height 127
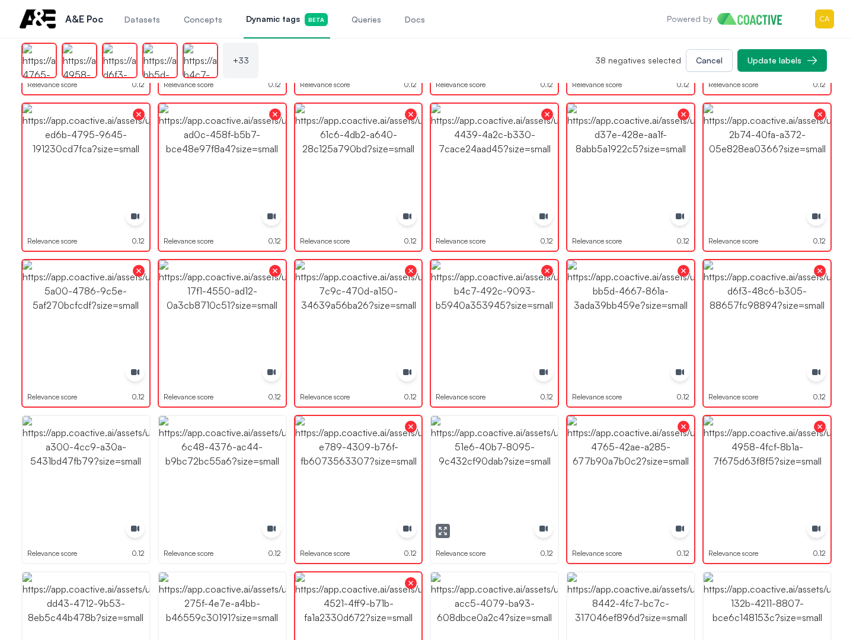
click at [499, 467] on img "button" at bounding box center [494, 479] width 127 height 127
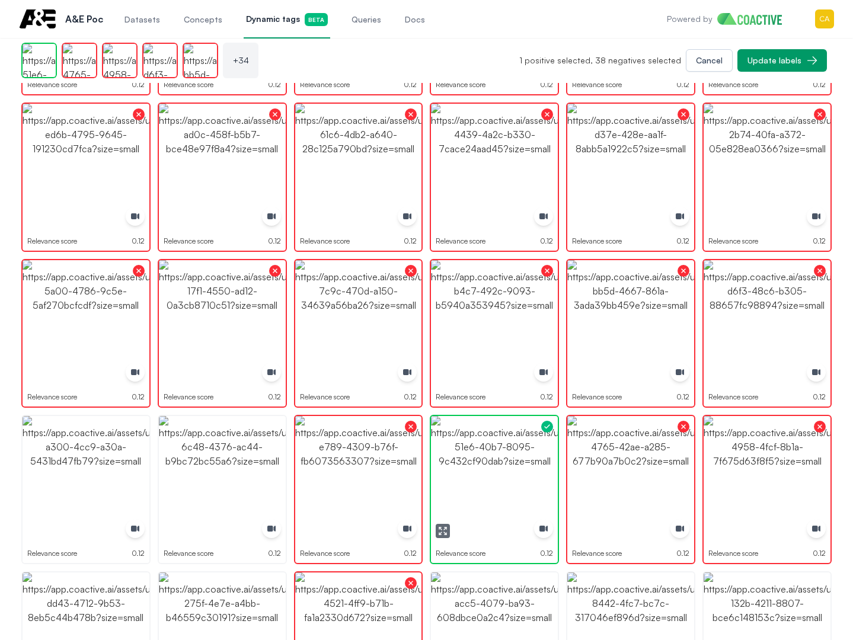
click at [499, 467] on img "button" at bounding box center [494, 479] width 127 height 127
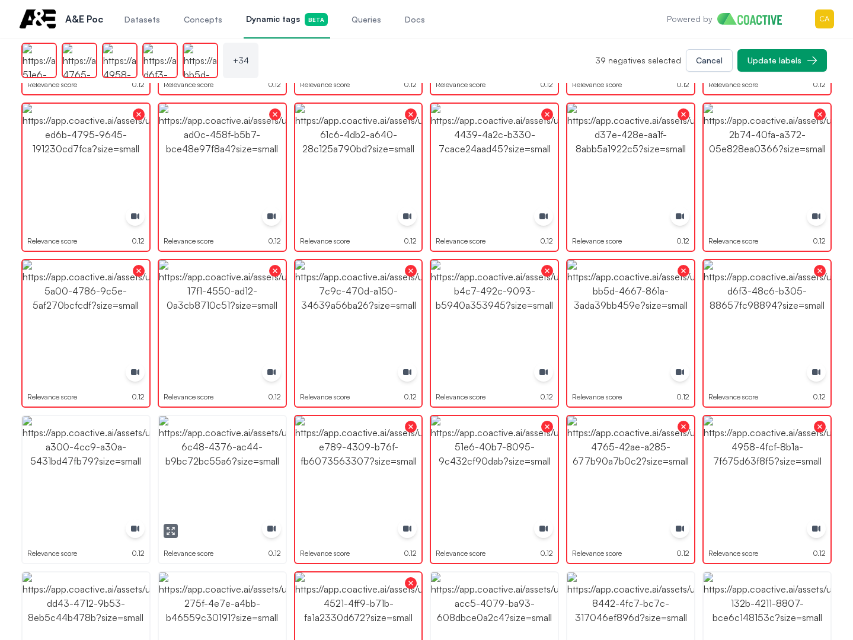
click at [234, 476] on img "button" at bounding box center [222, 479] width 127 height 127
click at [19, 477] on div "Dynamic tag groups Science and Technology car car Active More Add visual prompt…" at bounding box center [426, 93] width 853 height 2837
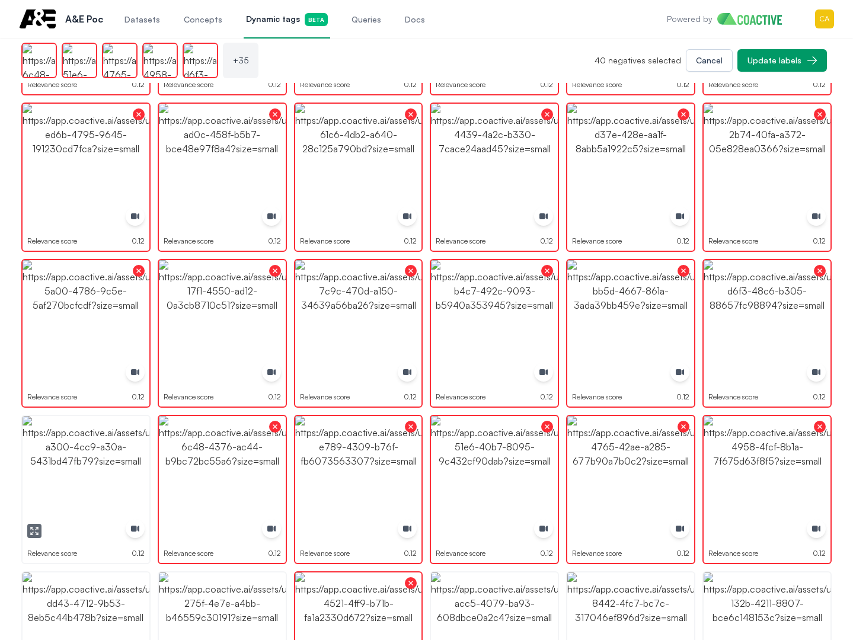
click at [91, 469] on img "button" at bounding box center [86, 479] width 127 height 127
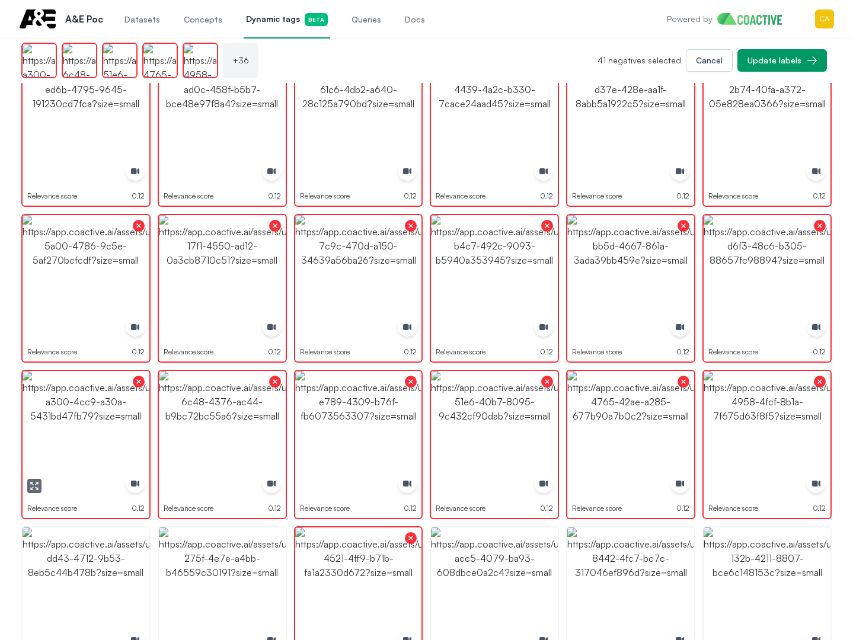
scroll to position [1482, 0]
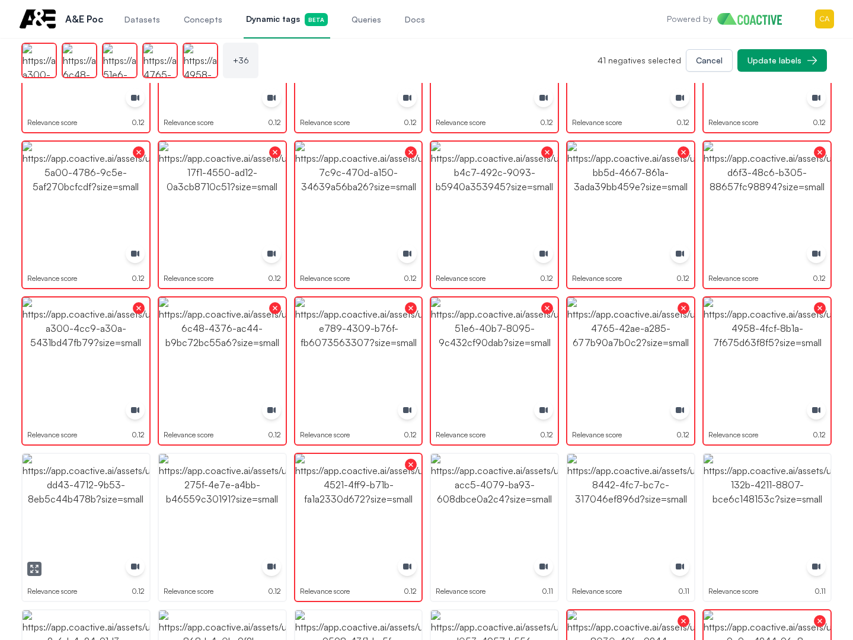
click at [70, 503] on img "button" at bounding box center [86, 517] width 127 height 127
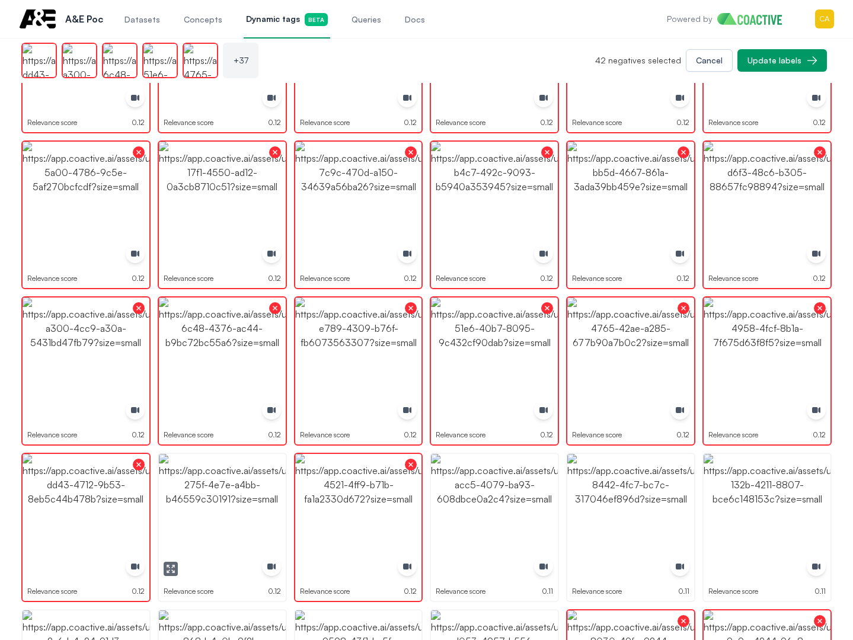
click at [248, 499] on img "button" at bounding box center [222, 517] width 127 height 127
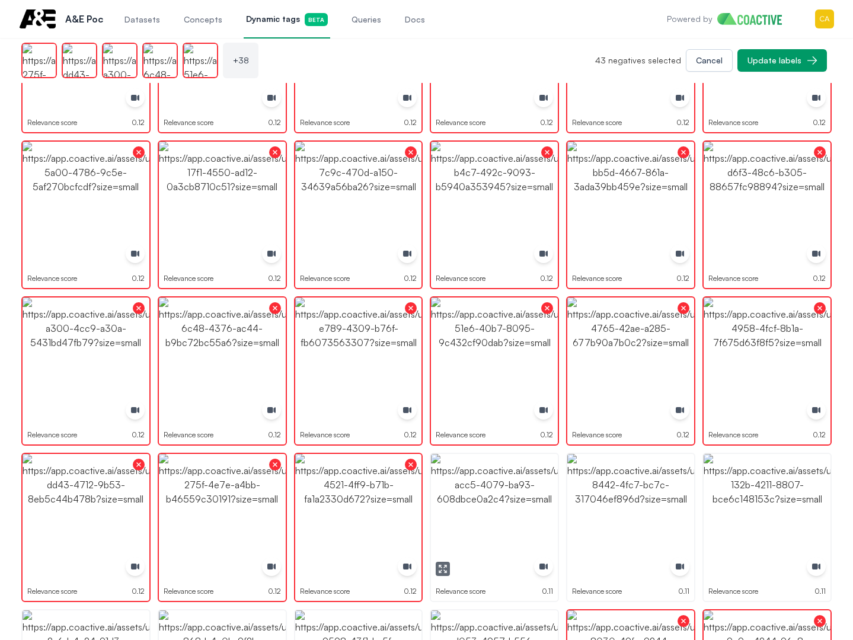
click at [478, 504] on img "button" at bounding box center [494, 517] width 127 height 127
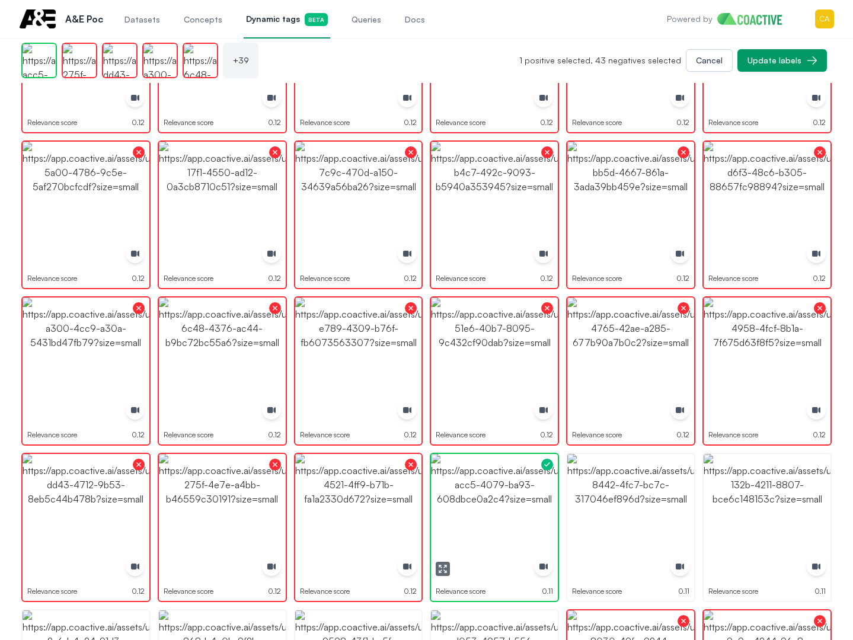
click at [478, 504] on img "button" at bounding box center [494, 517] width 127 height 127
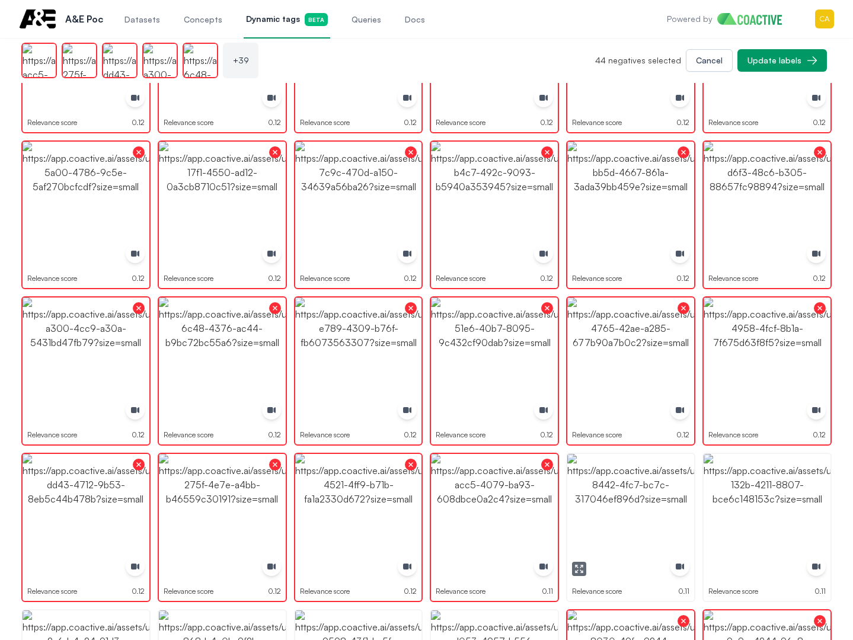
click at [674, 503] on img "button" at bounding box center [630, 517] width 127 height 127
click at [778, 502] on img "button" at bounding box center [767, 517] width 127 height 127
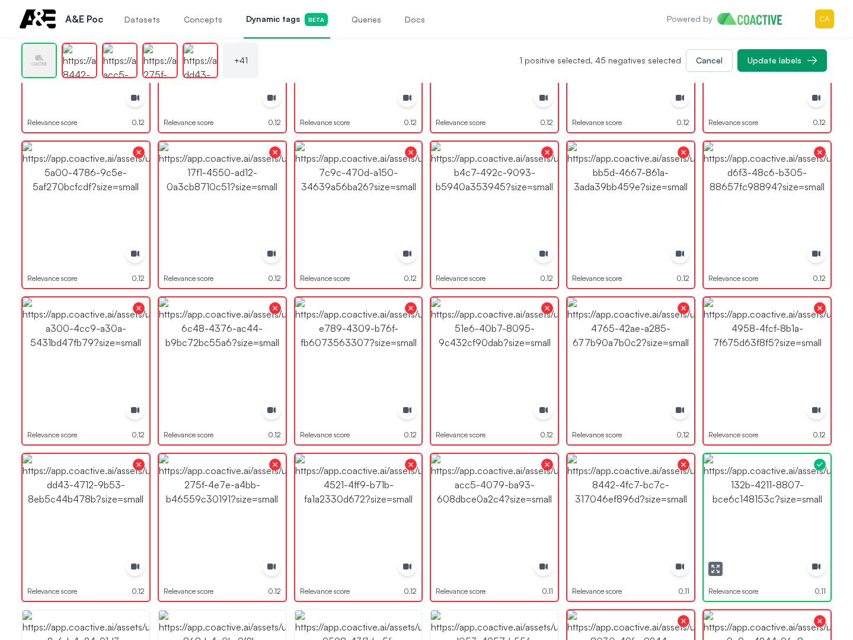
click at [778, 502] on img "button" at bounding box center [767, 517] width 127 height 127
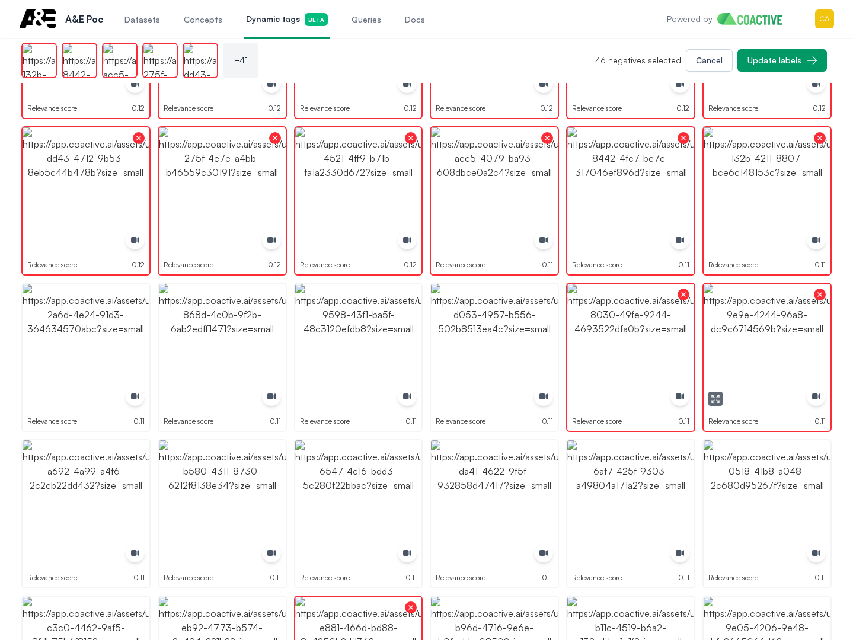
scroll to position [1897, 0]
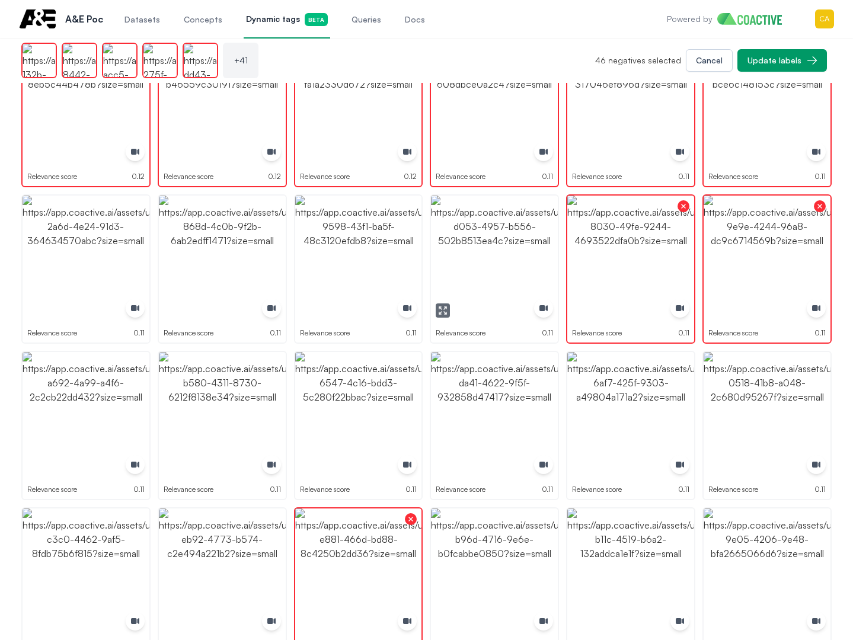
click at [516, 250] on img "button" at bounding box center [494, 259] width 127 height 127
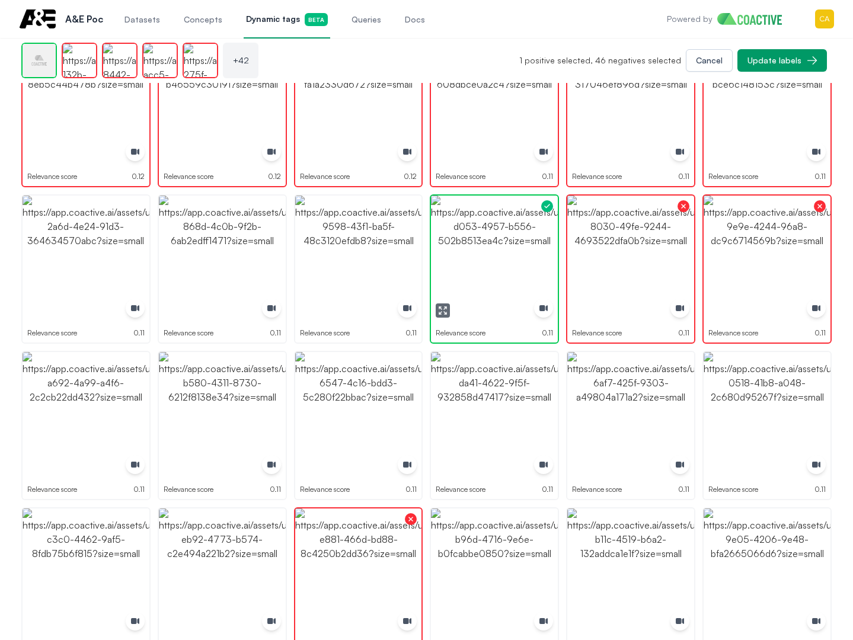
click at [516, 250] on img "button" at bounding box center [494, 259] width 127 height 127
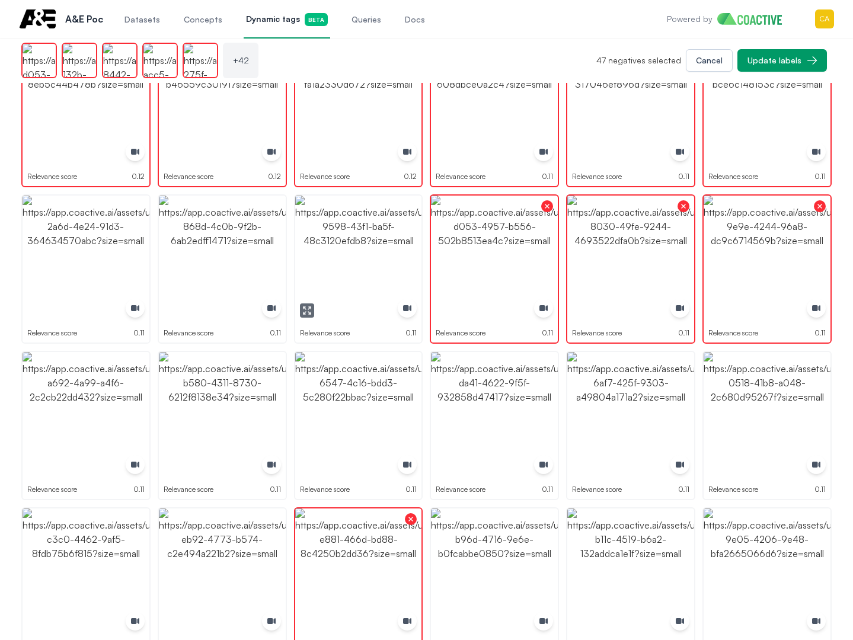
click at [386, 250] on img "button" at bounding box center [358, 259] width 127 height 127
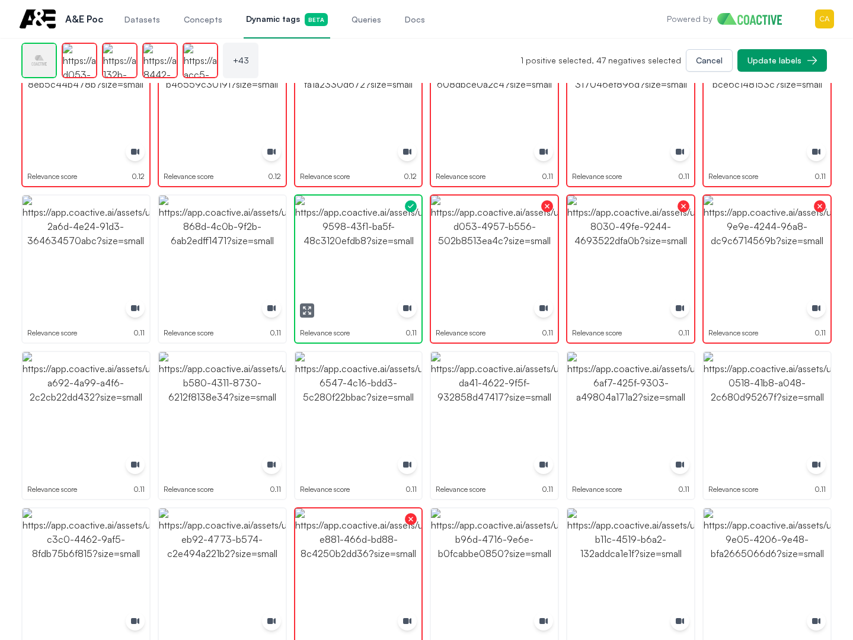
click at [386, 250] on img "button" at bounding box center [358, 259] width 127 height 127
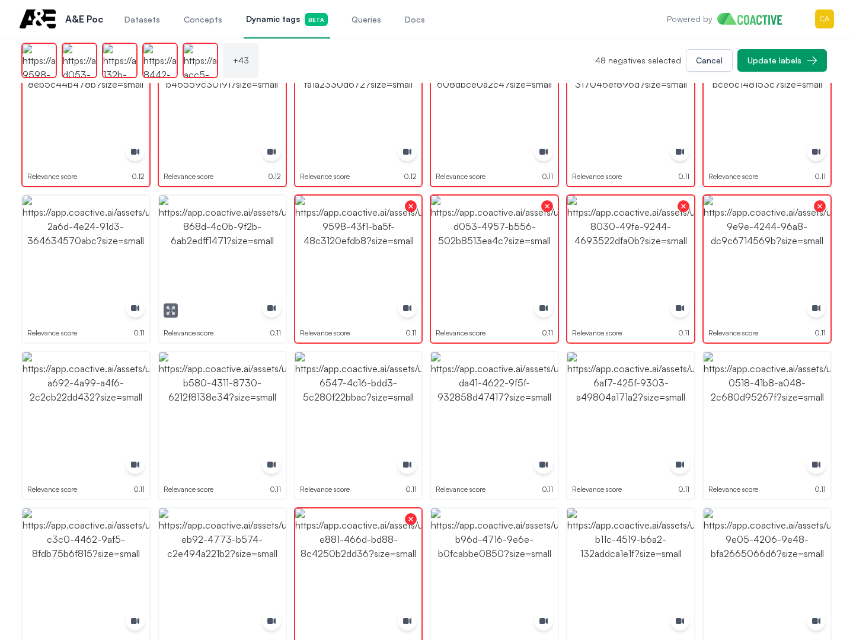
click at [200, 251] on img "button" at bounding box center [222, 259] width 127 height 127
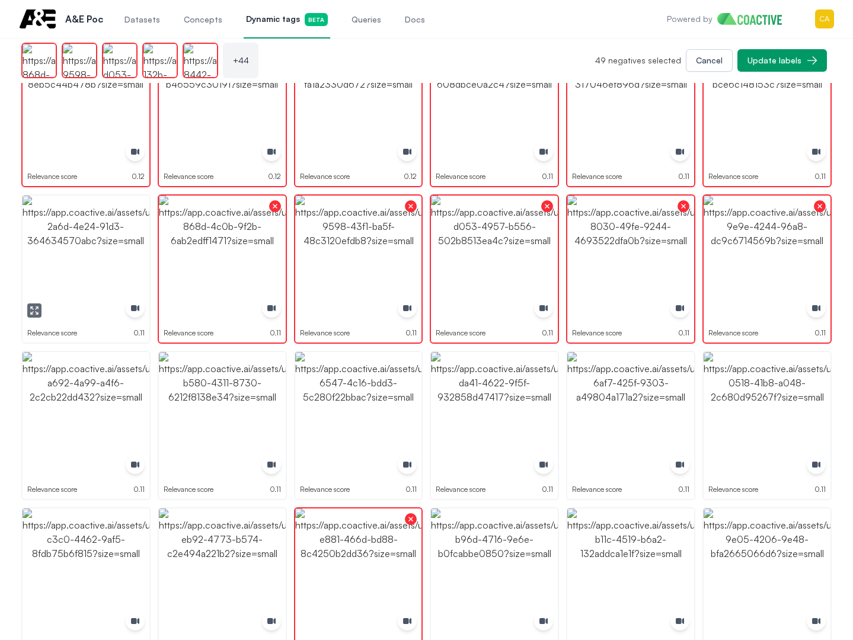
click at [88, 254] on img "button" at bounding box center [86, 259] width 127 height 127
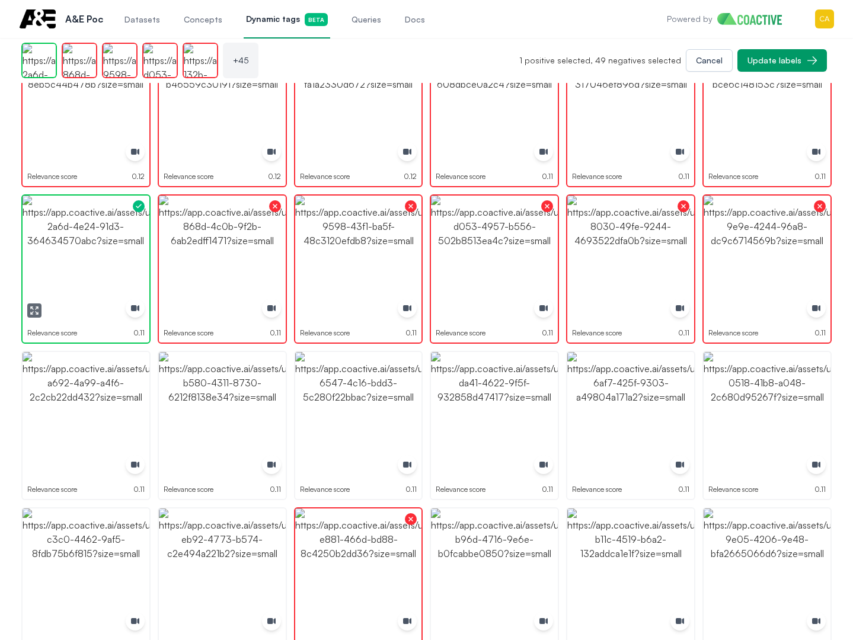
click at [88, 254] on img "button" at bounding box center [86, 259] width 127 height 127
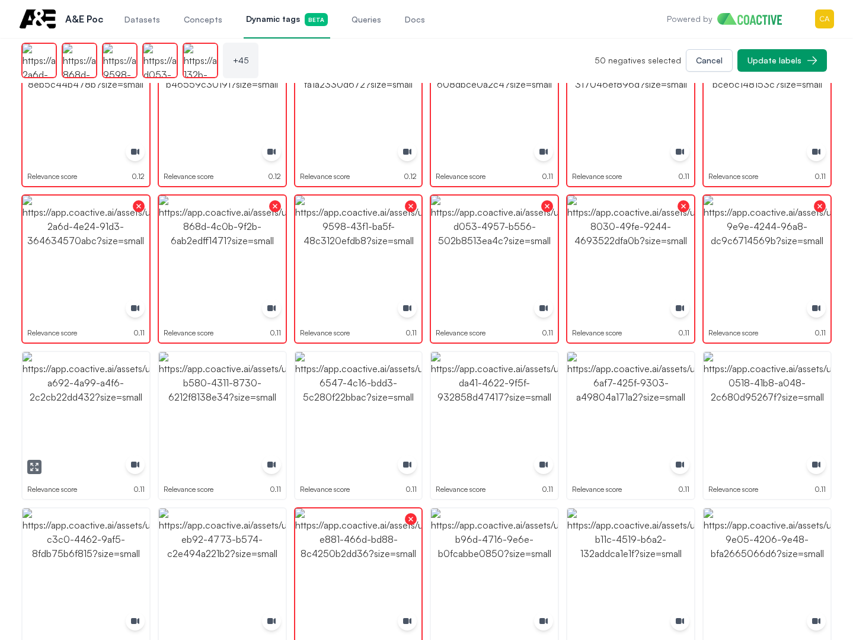
click at [70, 427] on img "button" at bounding box center [86, 415] width 127 height 127
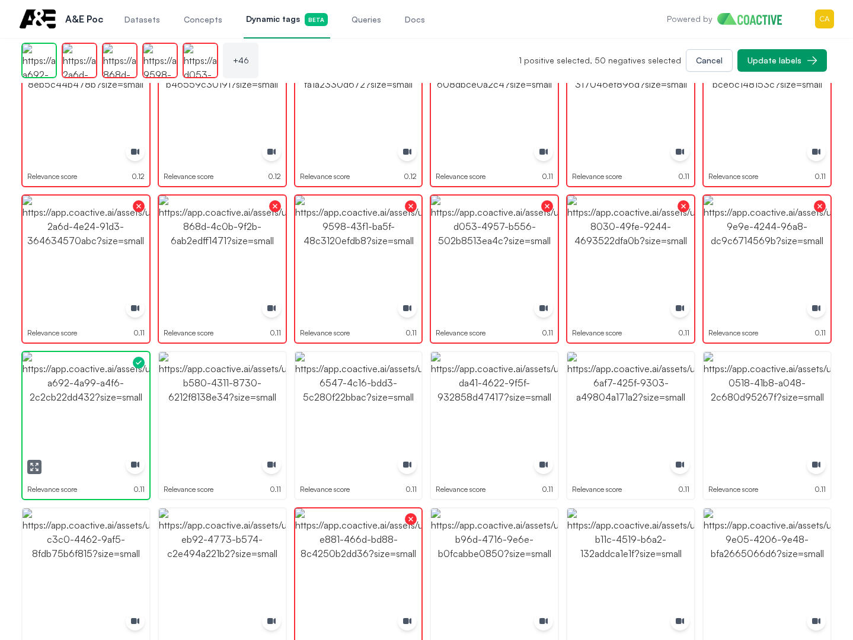
click at [70, 427] on img "button" at bounding box center [86, 415] width 127 height 127
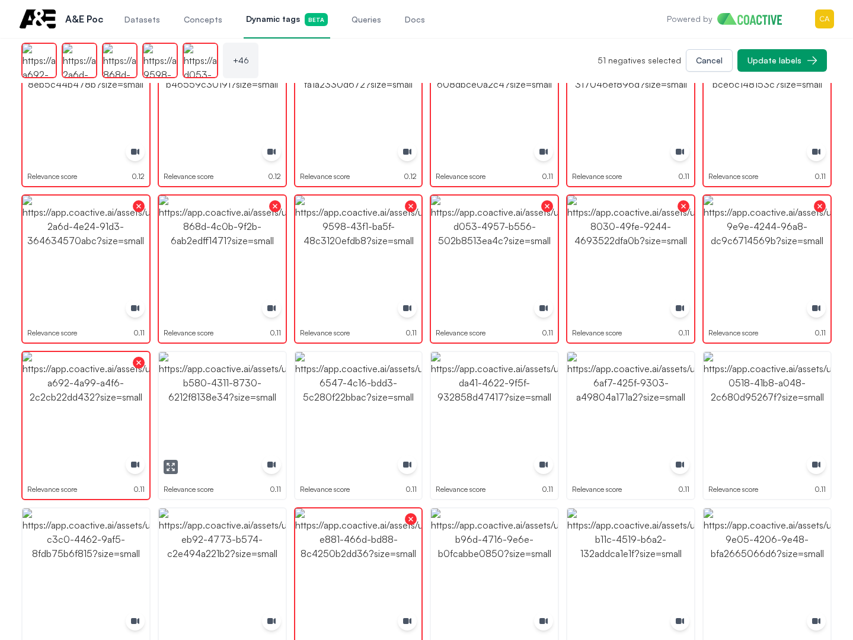
click at [165, 415] on img "button" at bounding box center [222, 415] width 127 height 127
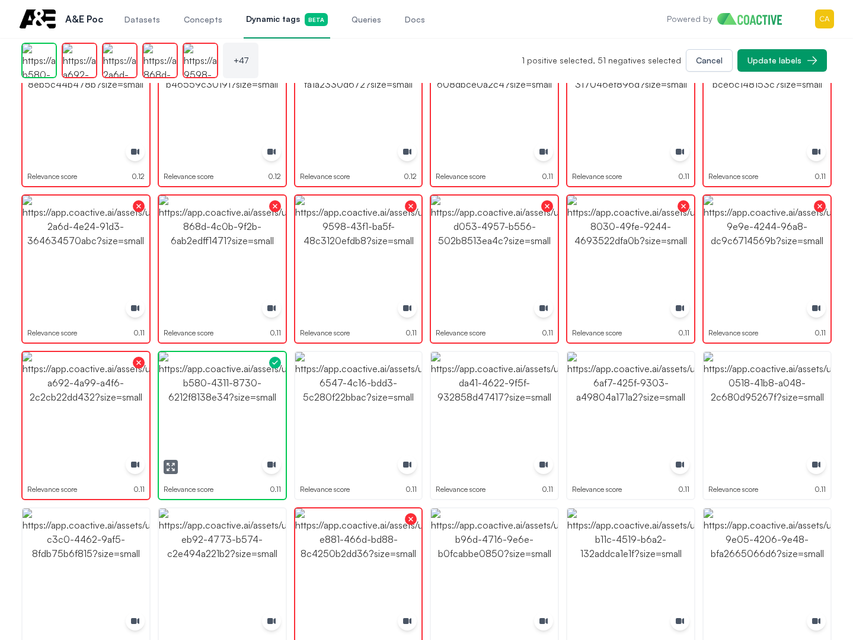
click at [165, 415] on img "button" at bounding box center [222, 415] width 127 height 127
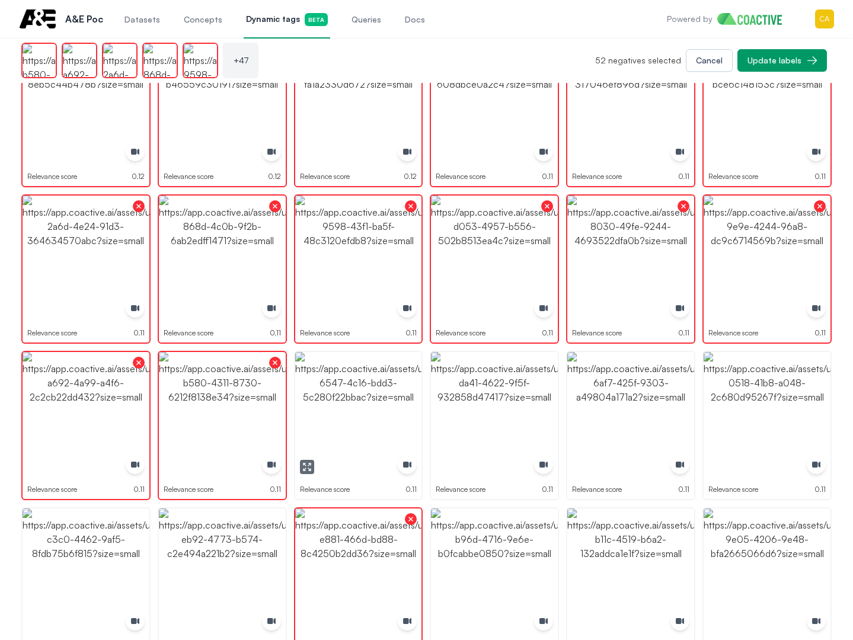
click at [360, 404] on img "button" at bounding box center [358, 415] width 127 height 127
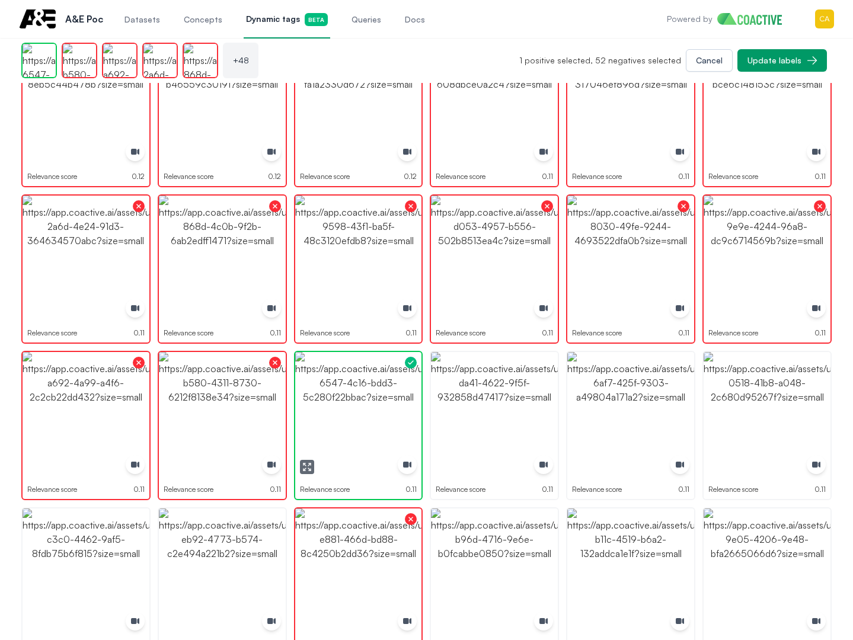
click at [360, 404] on img "button" at bounding box center [358, 415] width 127 height 127
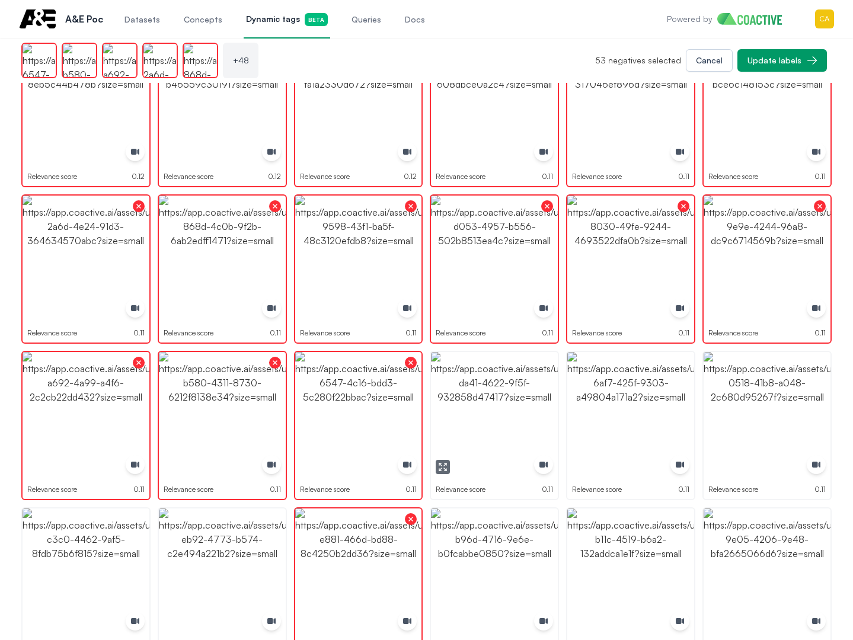
click at [498, 398] on img "button" at bounding box center [494, 415] width 127 height 127
click at [654, 398] on img "button" at bounding box center [630, 415] width 127 height 127
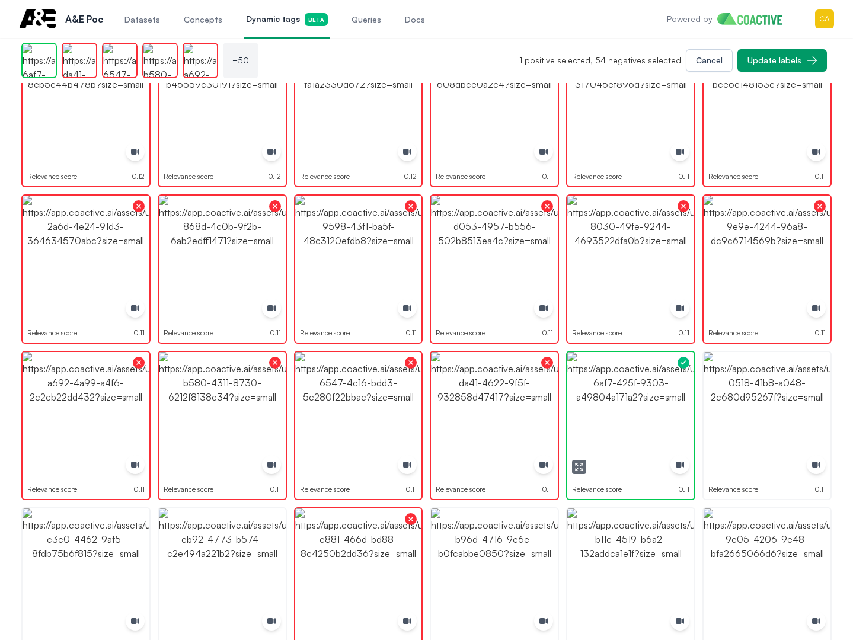
click at [654, 398] on img "button" at bounding box center [630, 415] width 127 height 127
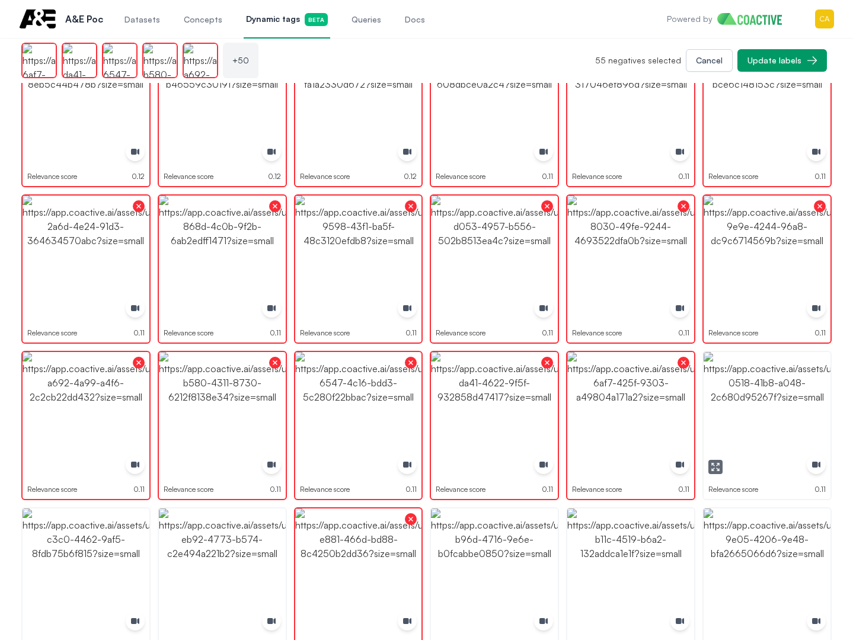
click at [771, 398] on img "button" at bounding box center [767, 415] width 127 height 127
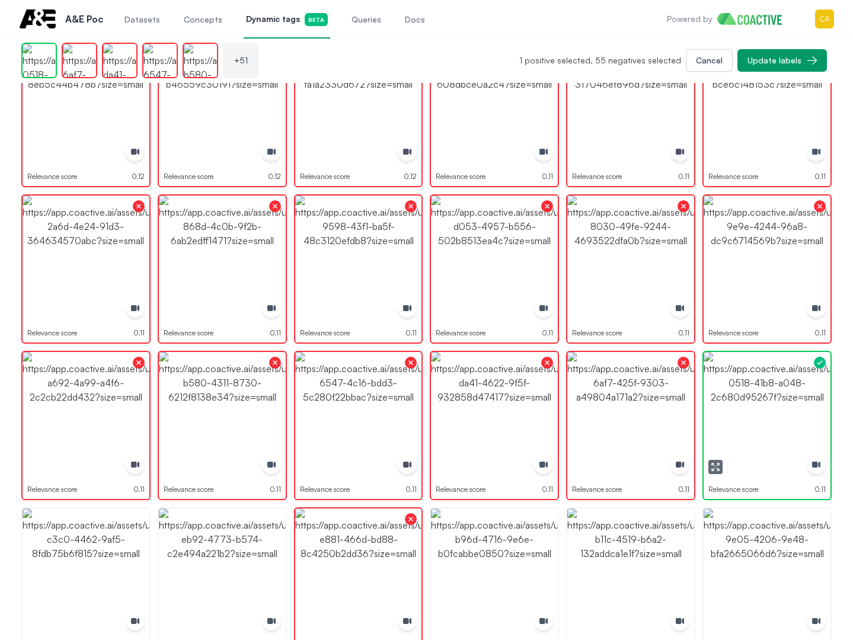
click at [772, 398] on img "button" at bounding box center [767, 415] width 127 height 127
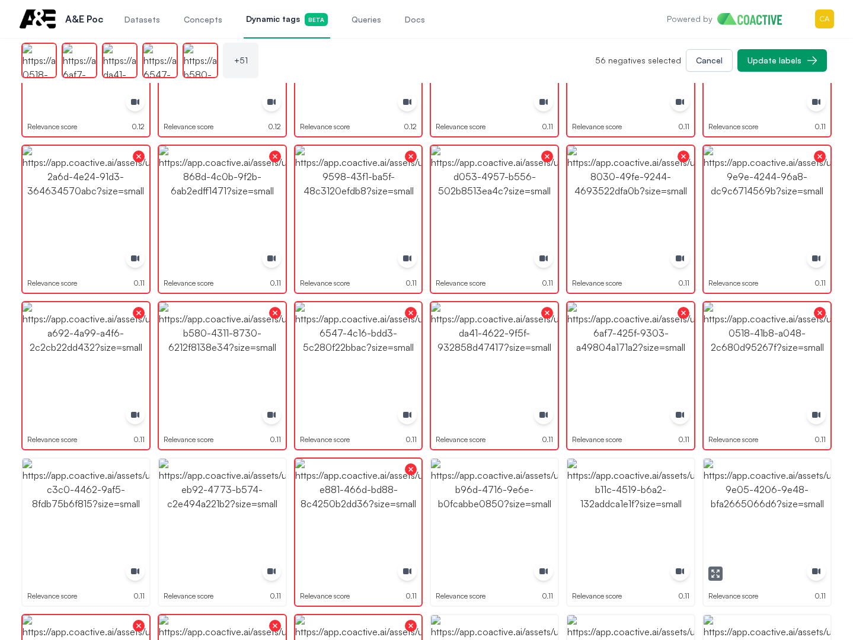
click at [774, 405] on img "button" at bounding box center [767, 365] width 127 height 127
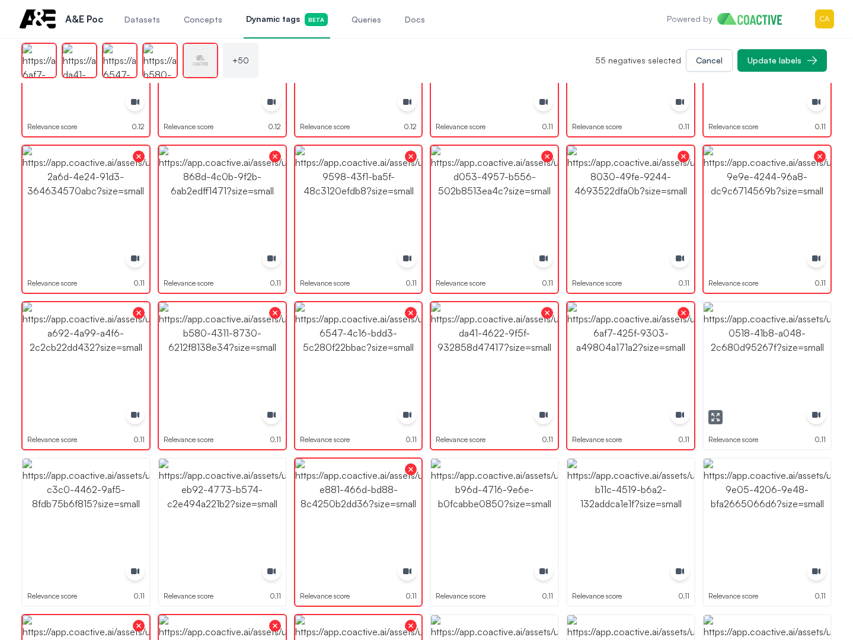
scroll to position [1956, 0]
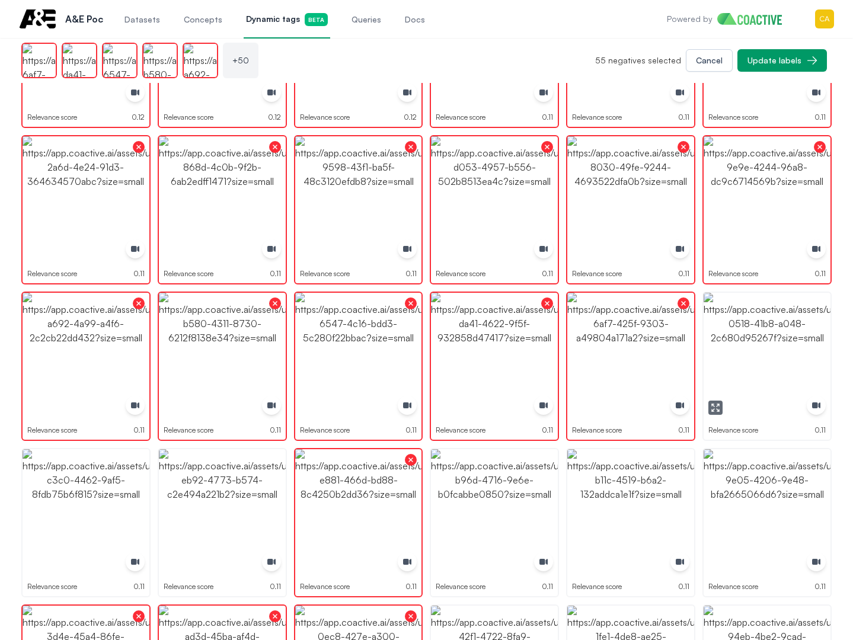
click at [760, 380] on img "button" at bounding box center [767, 356] width 127 height 127
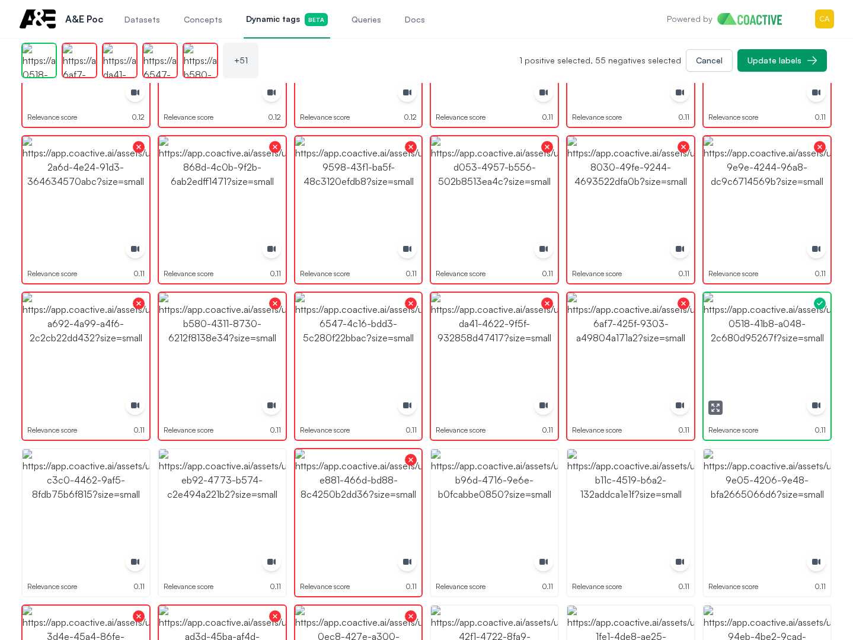
click at [760, 379] on img "button" at bounding box center [767, 356] width 127 height 127
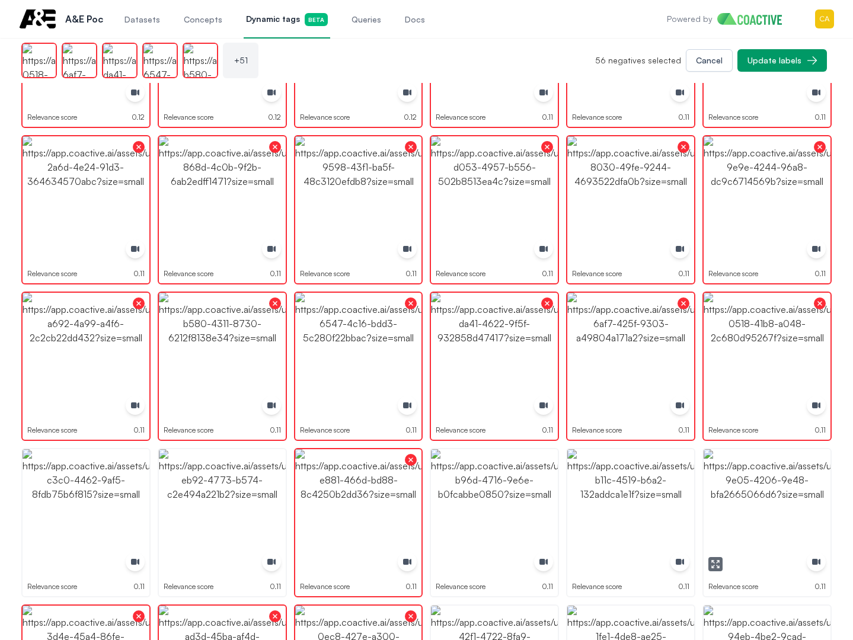
click at [773, 498] on img "button" at bounding box center [767, 512] width 127 height 127
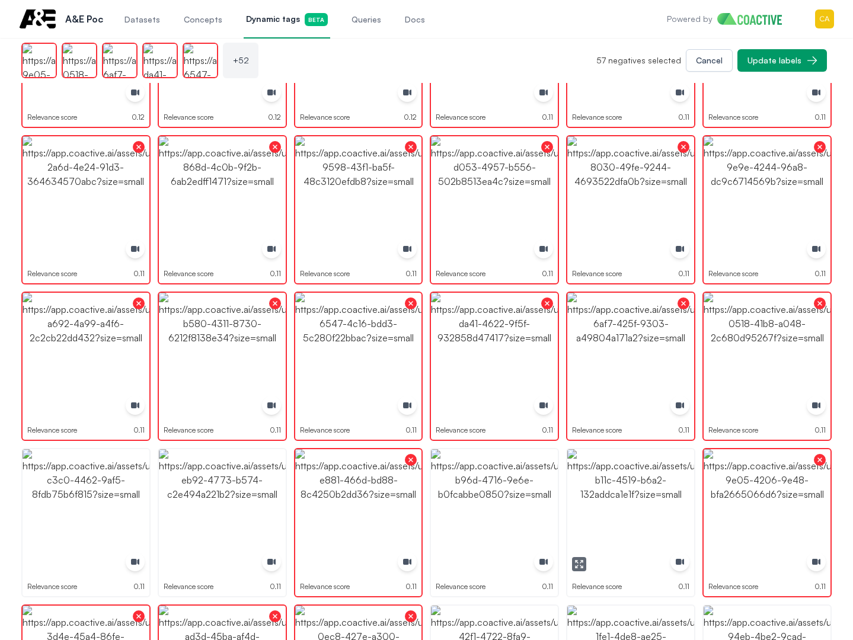
click at [590, 477] on img "button" at bounding box center [630, 512] width 127 height 127
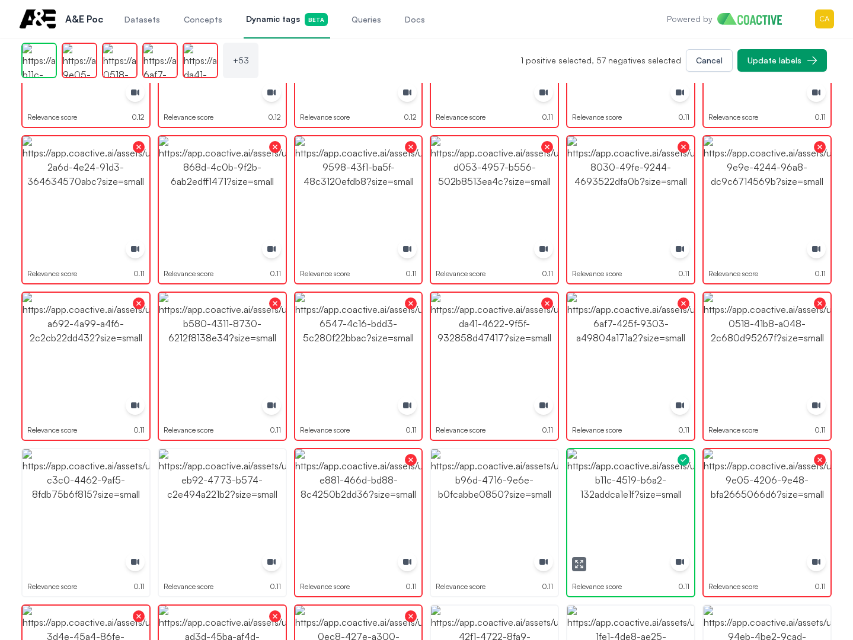
click at [590, 477] on img "button" at bounding box center [630, 512] width 127 height 127
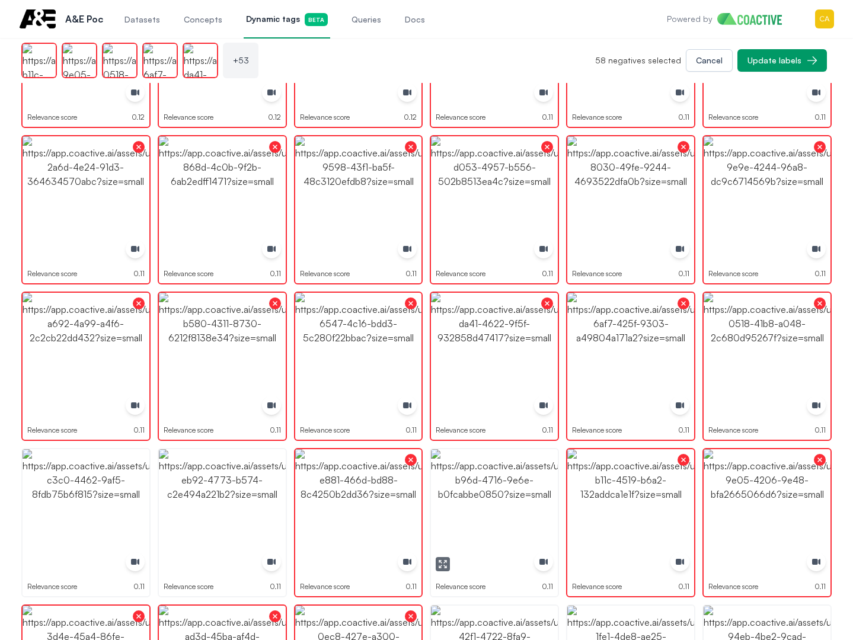
click at [456, 501] on img "button" at bounding box center [494, 512] width 127 height 127
click at [219, 505] on img "button" at bounding box center [222, 512] width 127 height 127
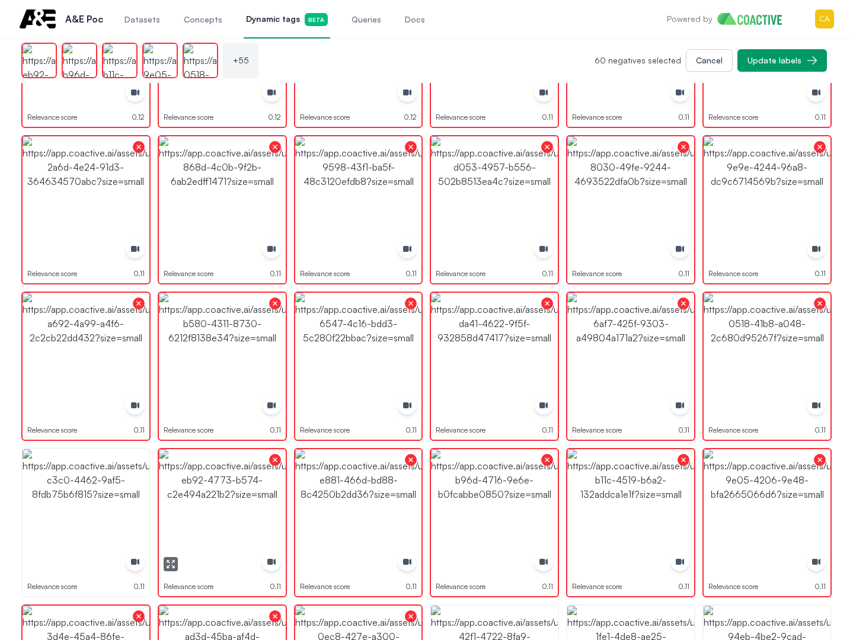
click at [103, 505] on img "button" at bounding box center [86, 512] width 127 height 127
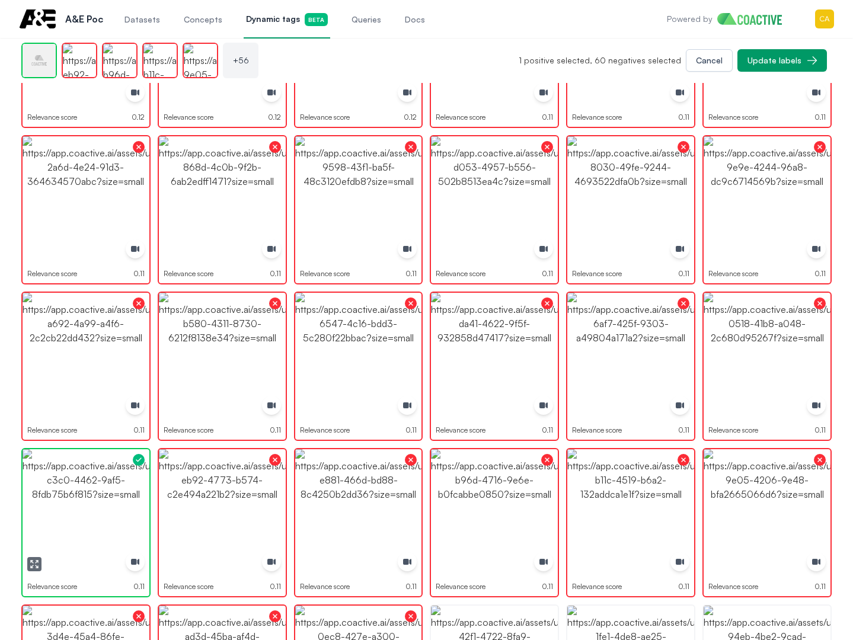
click at [103, 505] on img "button" at bounding box center [86, 512] width 127 height 127
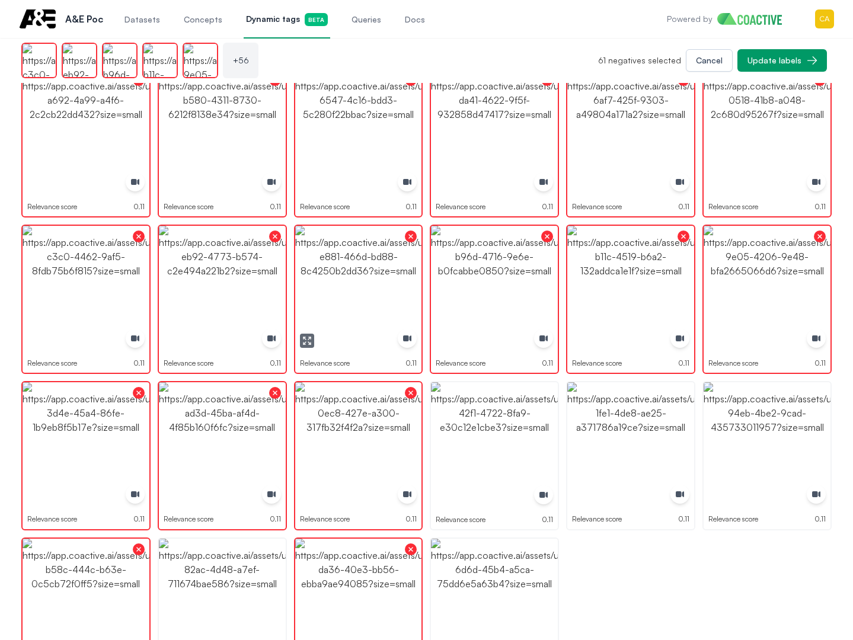
scroll to position [2235, 0]
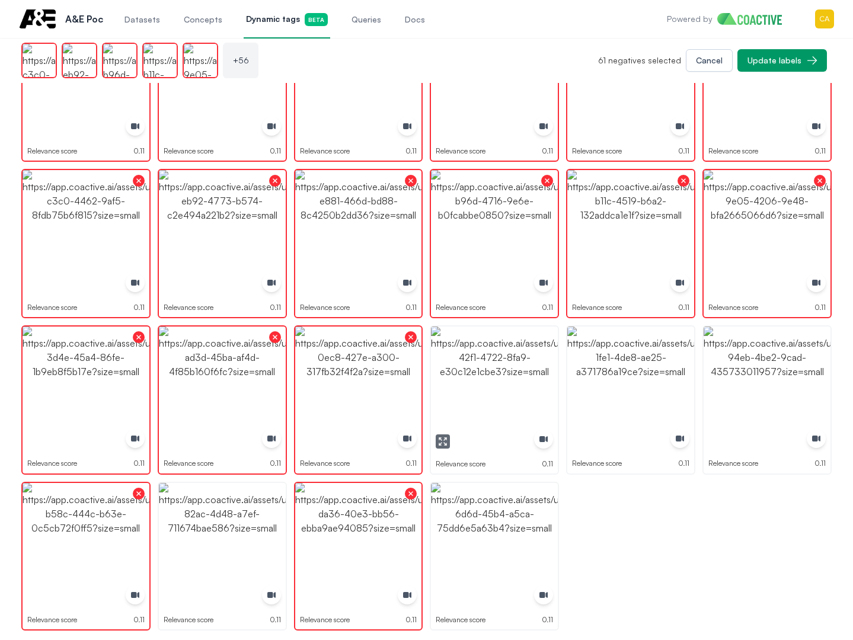
click at [472, 386] on img "button" at bounding box center [494, 390] width 127 height 127
click at [663, 385] on img "button" at bounding box center [630, 390] width 127 height 127
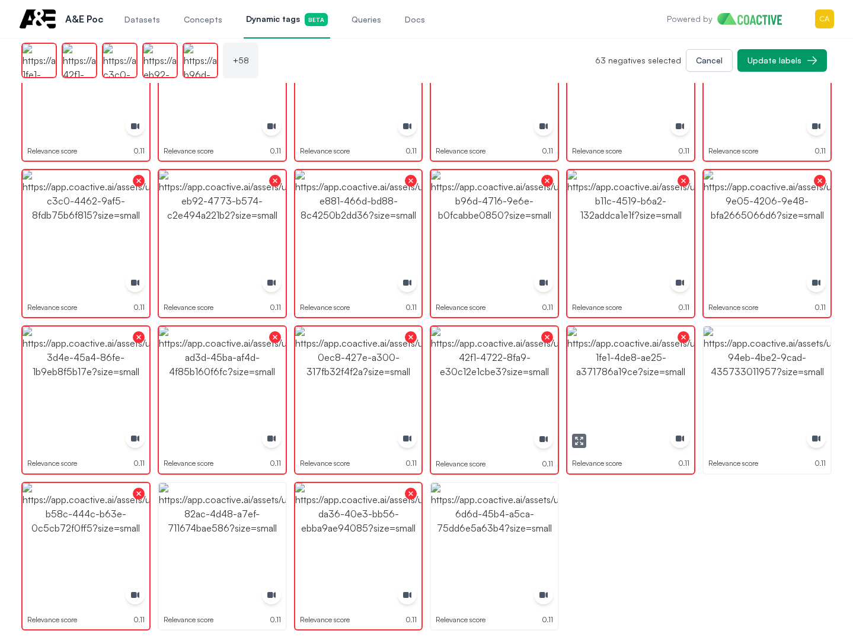
click at [804, 379] on img "button" at bounding box center [767, 390] width 127 height 127
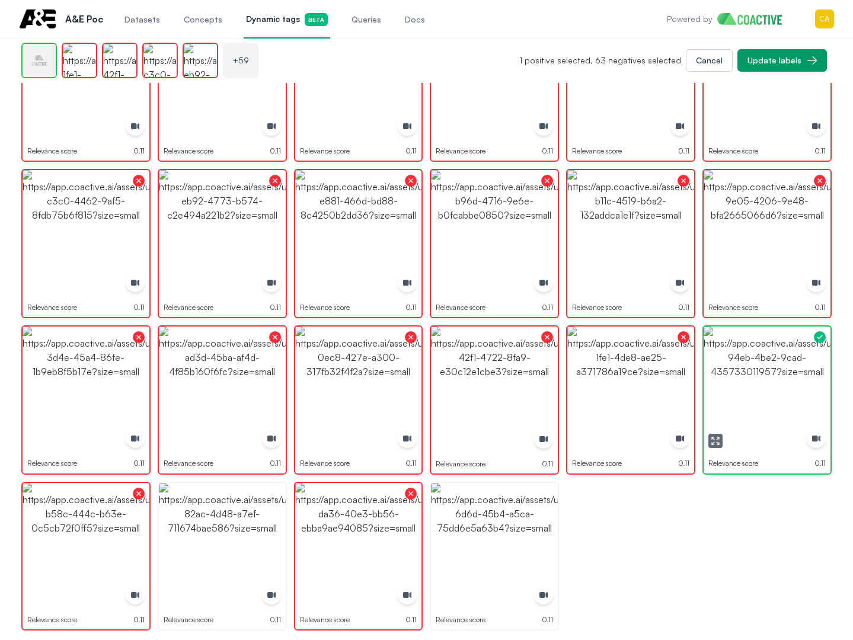
click at [804, 379] on img "button" at bounding box center [767, 390] width 127 height 127
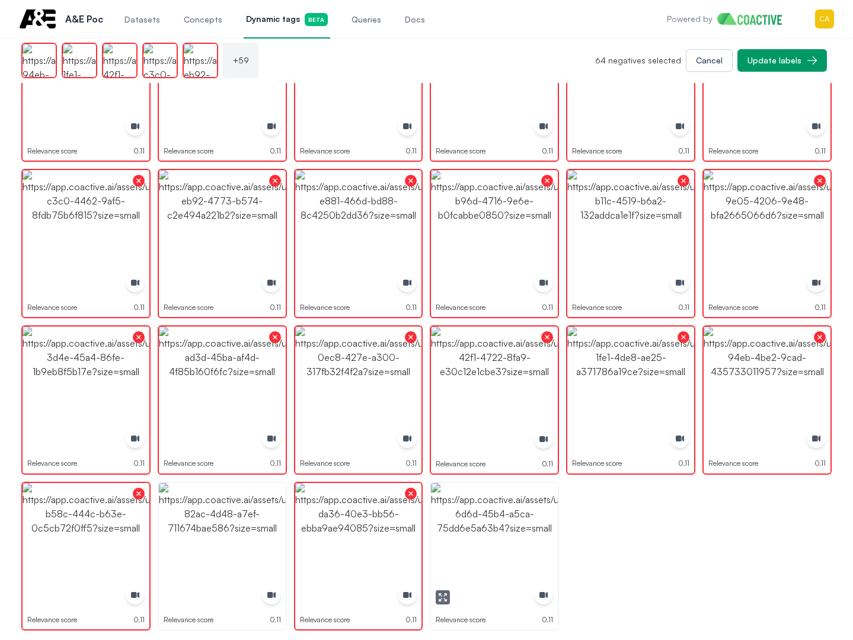
click at [493, 518] on img "button" at bounding box center [494, 546] width 127 height 127
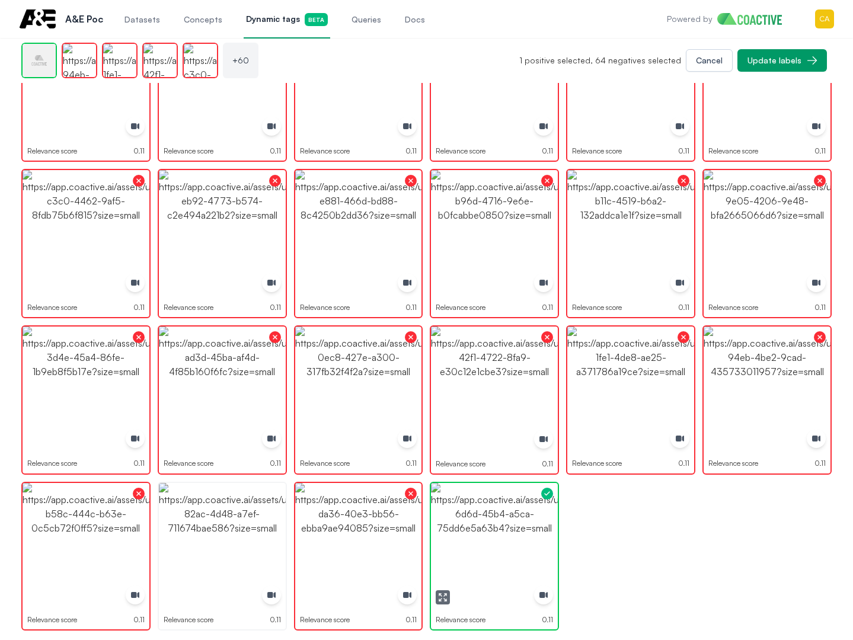
click at [493, 518] on img "button" at bounding box center [494, 546] width 127 height 127
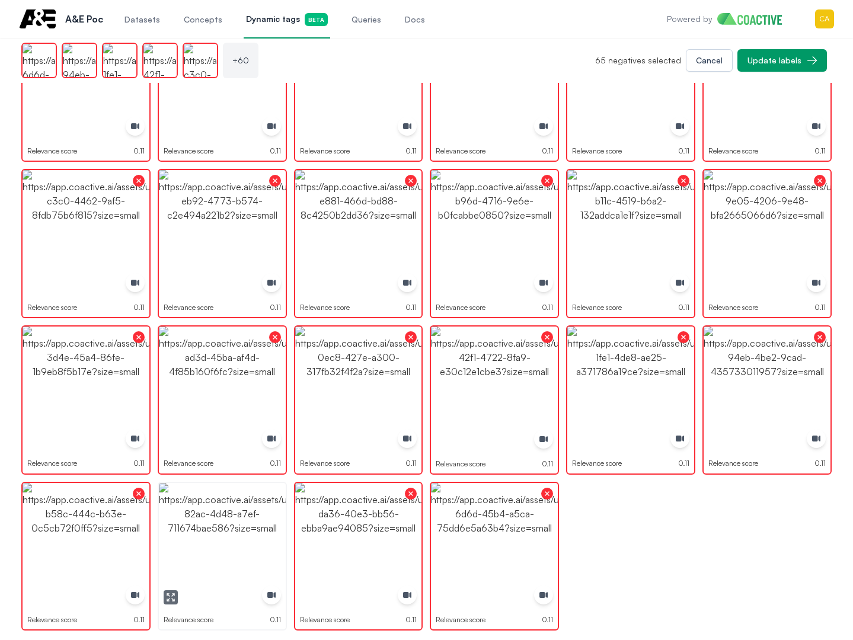
click at [223, 526] on img "button" at bounding box center [222, 546] width 127 height 127
click at [223, 525] on img "button" at bounding box center [222, 546] width 127 height 127
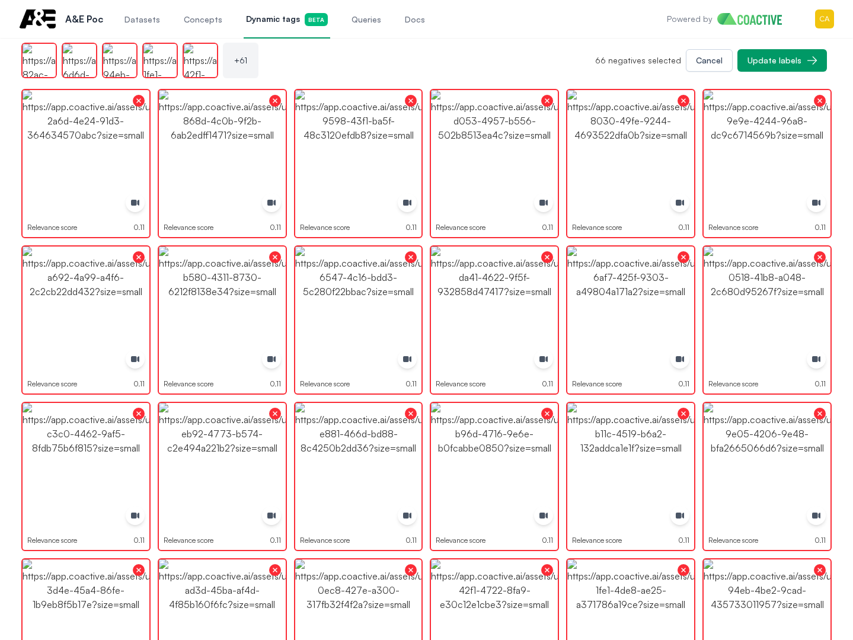
scroll to position [1939, 0]
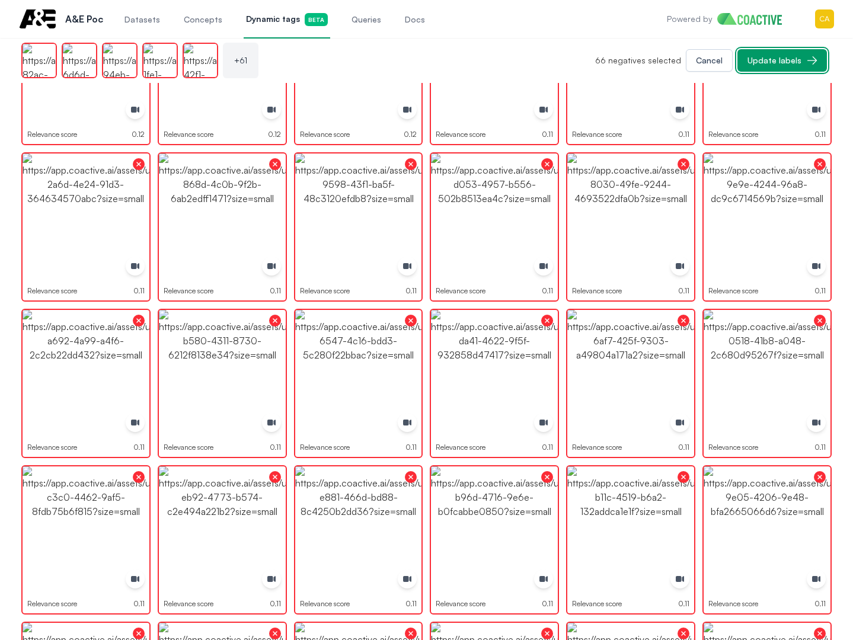
click at [787, 55] on button "Update labels" at bounding box center [781, 60] width 89 height 23
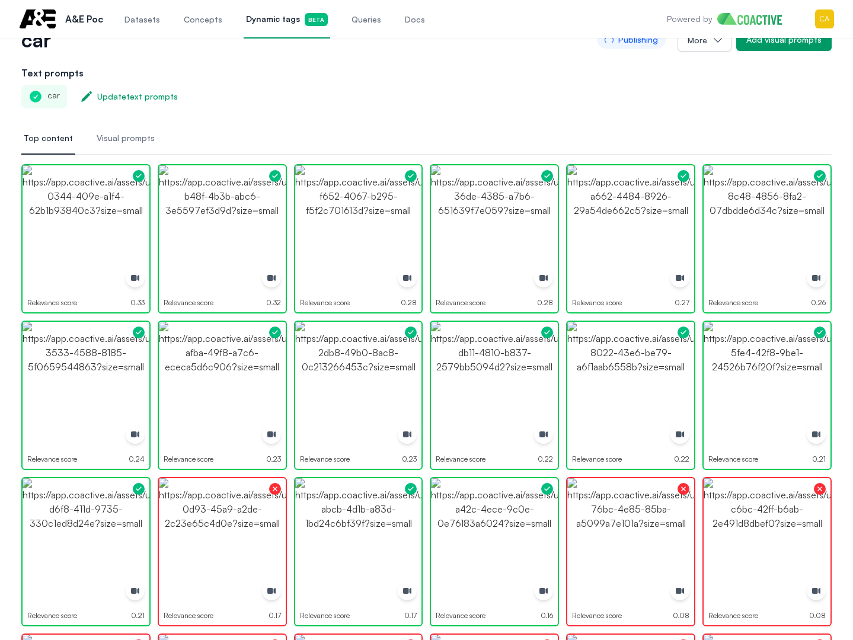
scroll to position [119, 0]
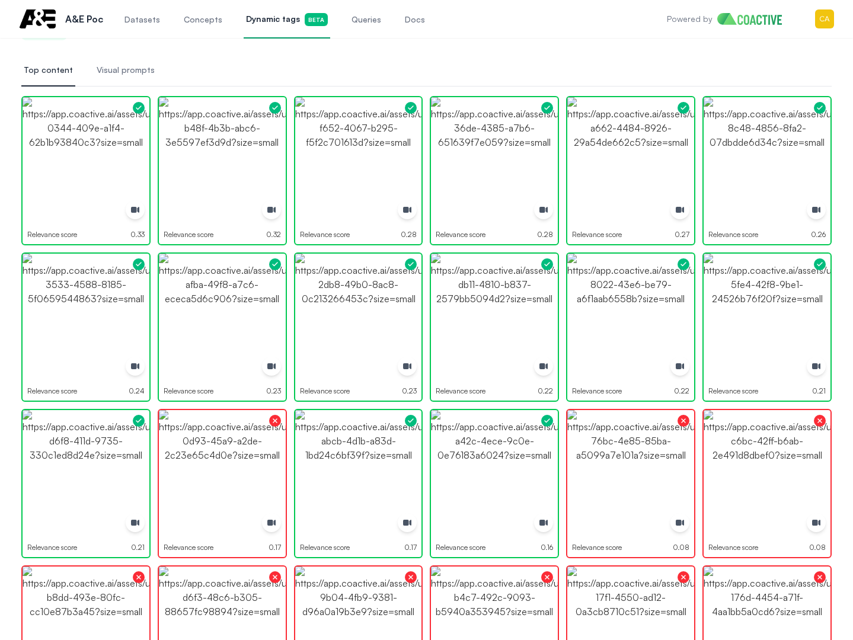
click at [264, 23] on span "Dynamic tags Beta" at bounding box center [287, 19] width 82 height 13
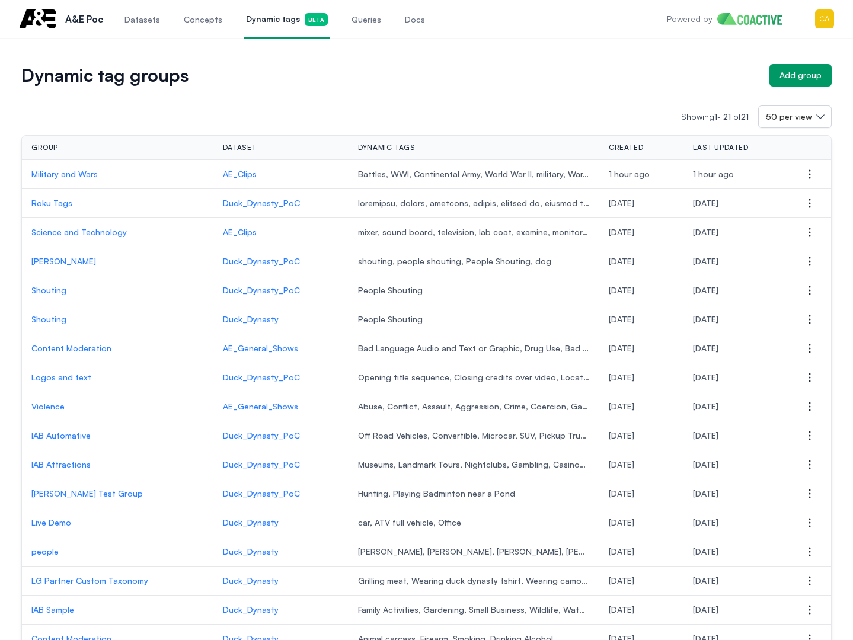
click at [75, 235] on p "Science and Technology" at bounding box center [117, 232] width 172 height 12
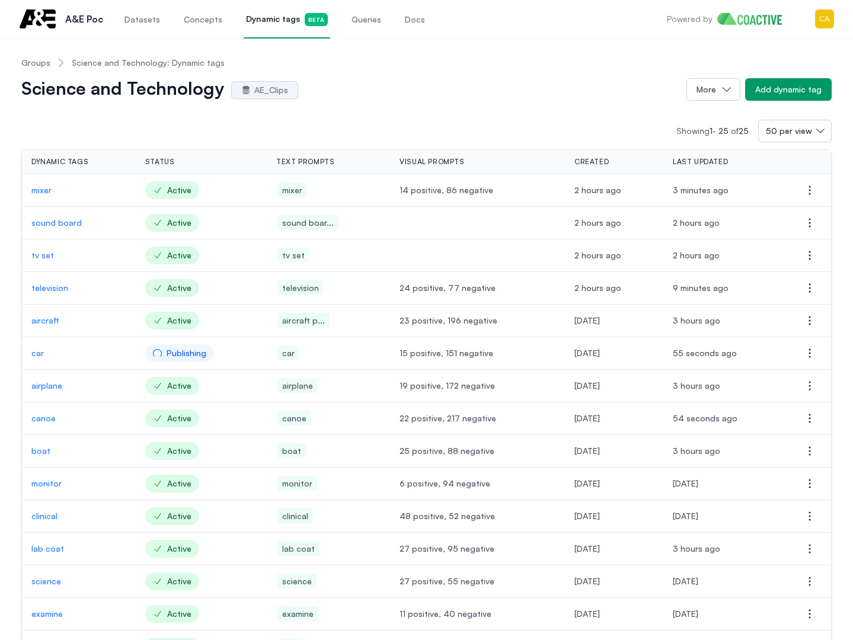
click at [32, 62] on link "Groups" at bounding box center [35, 63] width 29 height 12
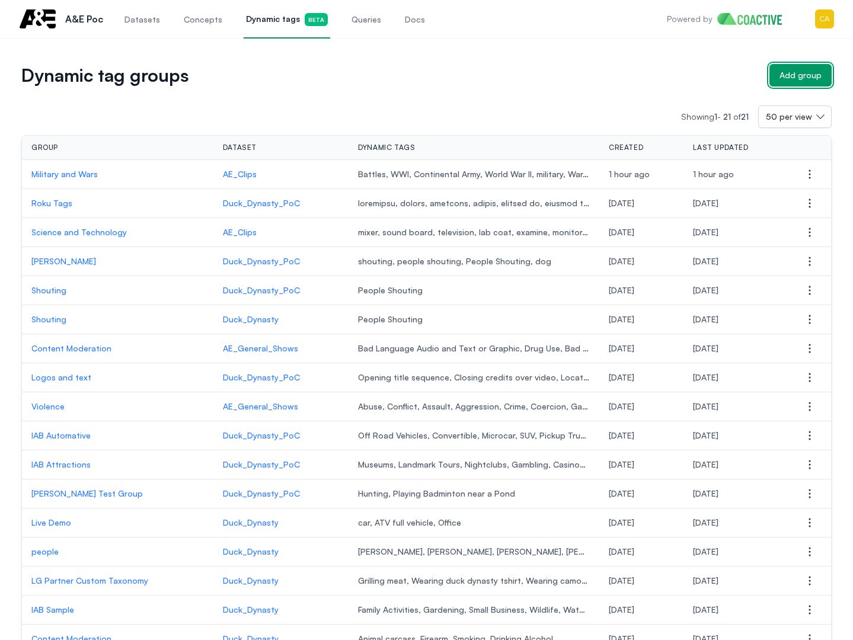
click at [809, 69] on button "Add group" at bounding box center [800, 75] width 62 height 23
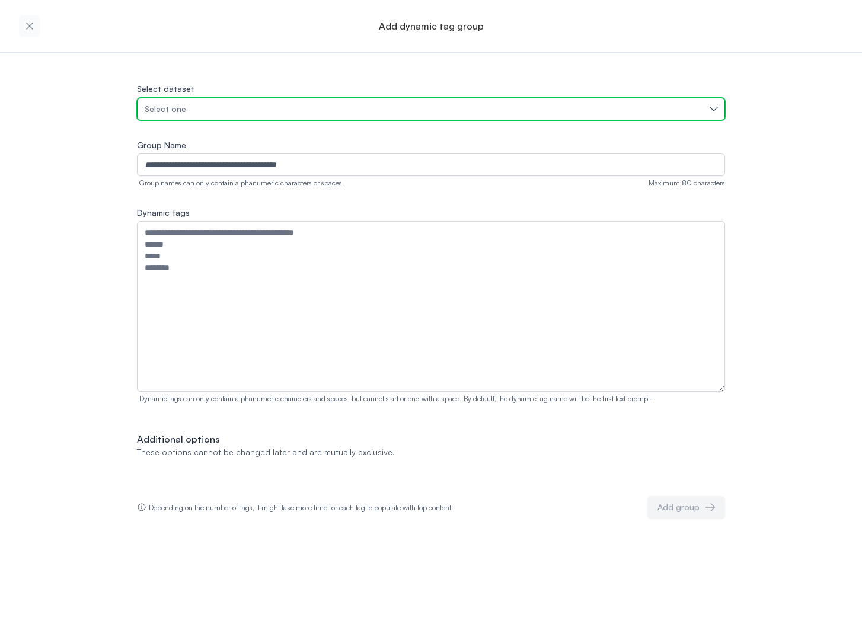
click at [185, 106] on div "Select one" at bounding box center [425, 109] width 561 height 12
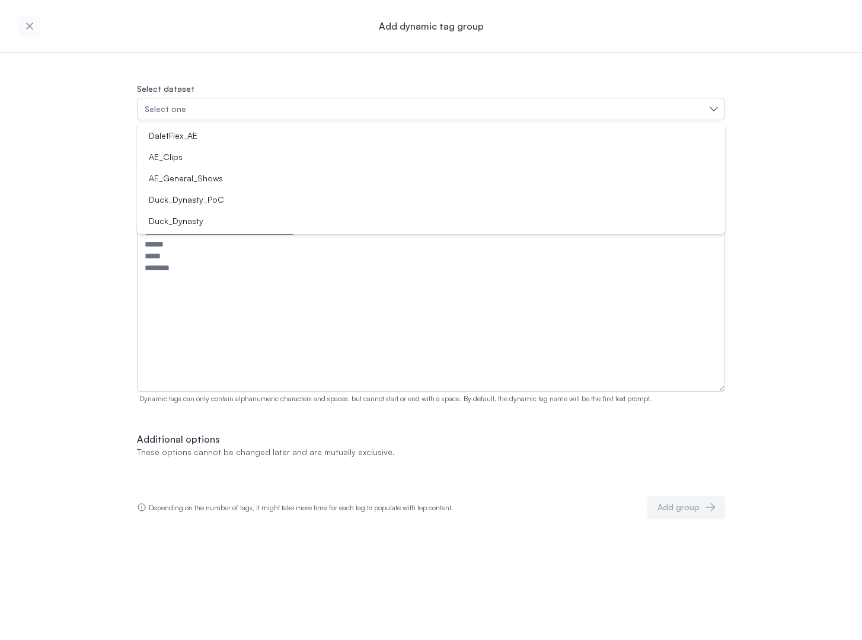
click at [186, 155] on div "AE_Clips" at bounding box center [424, 157] width 560 height 12
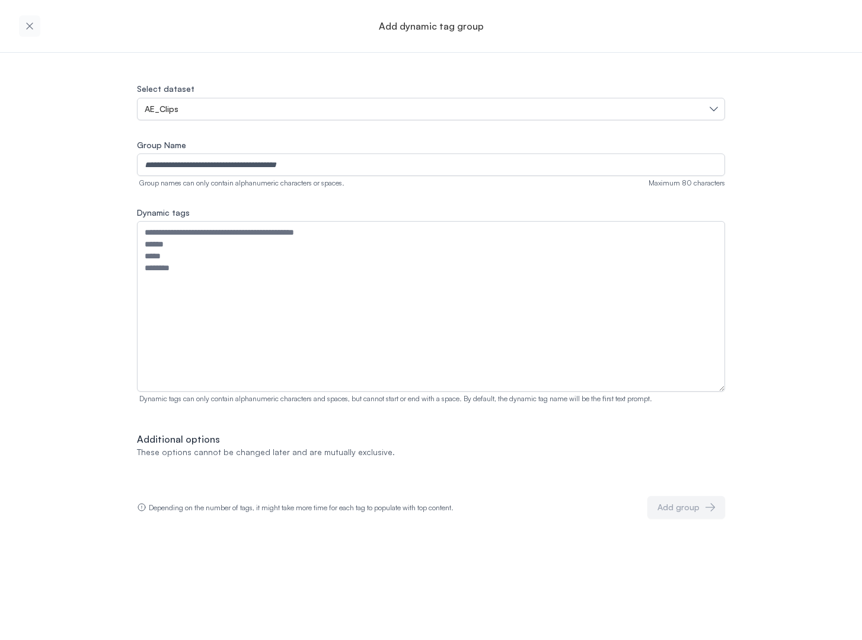
drag, startPoint x: 200, startPoint y: 138, endPoint x: 200, endPoint y: 161, distance: 23.1
click at [200, 138] on div "Select dataset AE_Clips Group Name Group names can only contain alphanumeric ch…" at bounding box center [431, 299] width 588 height 437
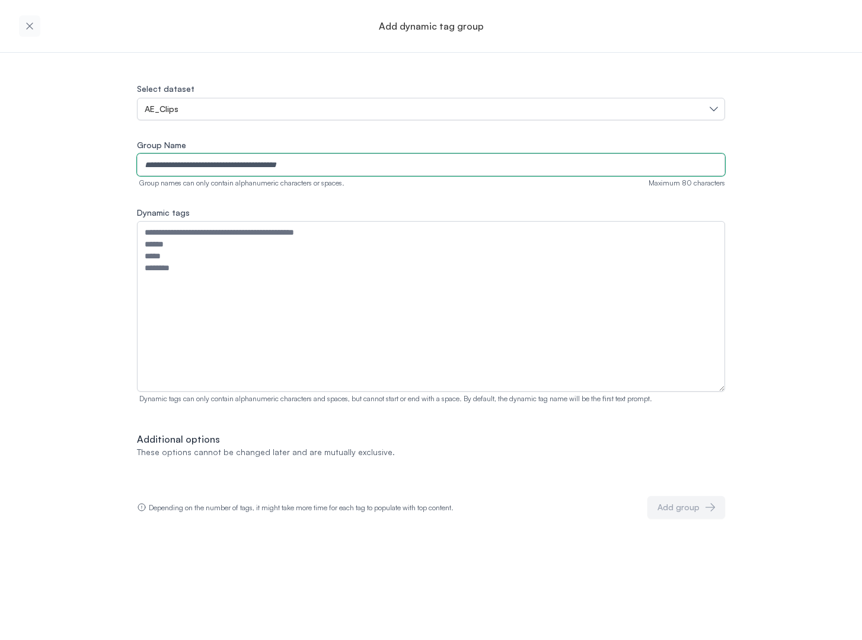
click at [200, 165] on input "Group Name" at bounding box center [431, 165] width 588 height 23
type input "**********"
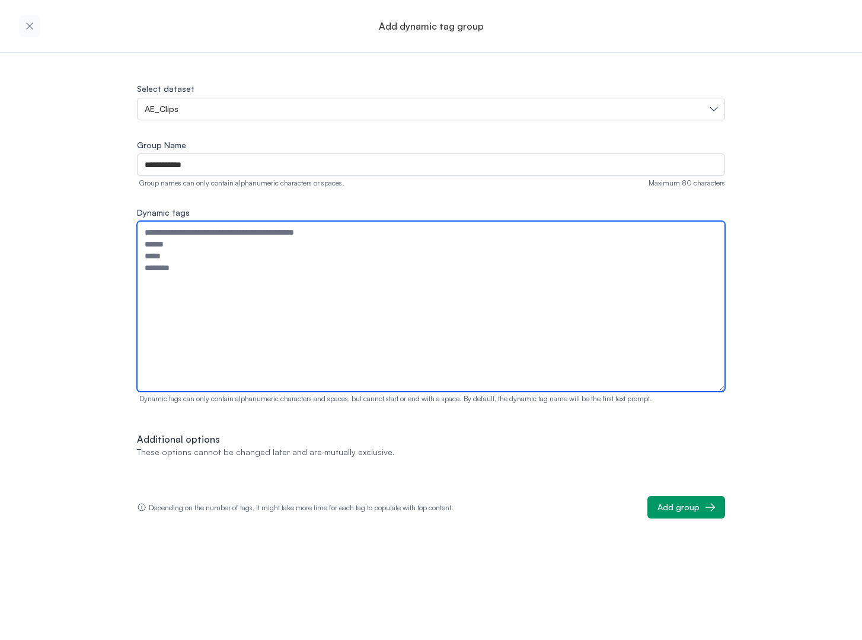
click at [235, 283] on textarea "Dynamic tags" at bounding box center [431, 306] width 588 height 171
click at [243, 280] on textarea "Dynamic tags" at bounding box center [431, 306] width 588 height 171
drag, startPoint x: 196, startPoint y: 292, endPoint x: 196, endPoint y: 286, distance: 6.0
click at [196, 290] on textarea "Dynamic tags" at bounding box center [431, 306] width 588 height 171
click at [296, 273] on textarea "******* *********" at bounding box center [431, 306] width 588 height 171
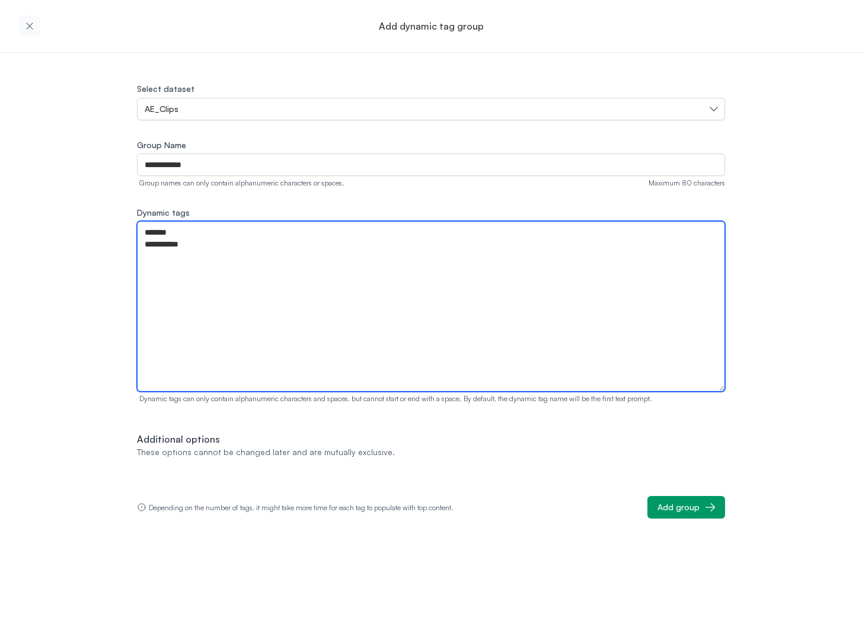
paste textarea "**********"
click at [373, 337] on textarea "**********" at bounding box center [431, 306] width 588 height 171
drag, startPoint x: 227, startPoint y: 324, endPoint x: 234, endPoint y: 312, distance: 13.5
click at [228, 324] on textarea "**********" at bounding box center [431, 306] width 588 height 171
paste textarea "**********"
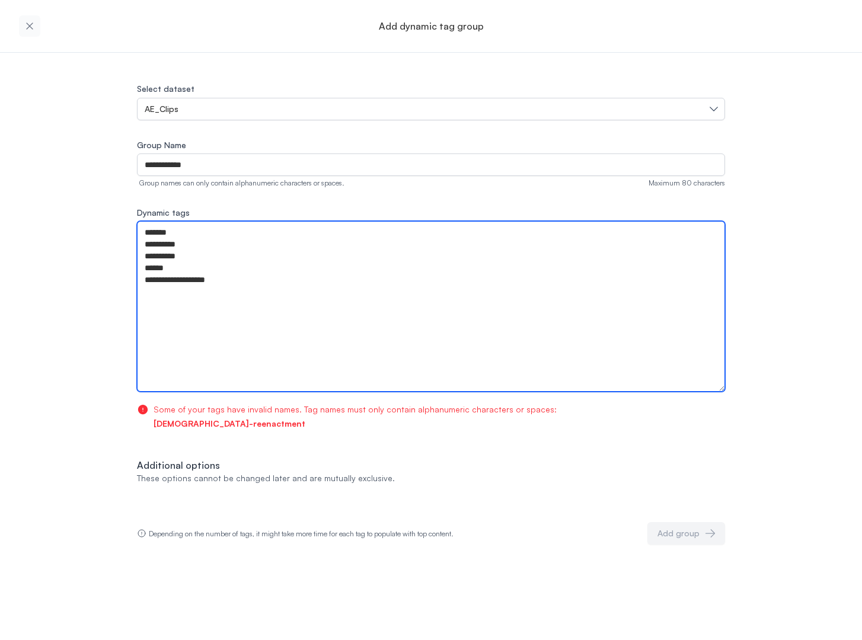
click at [179, 277] on textarea "**********" at bounding box center [431, 306] width 588 height 171
drag, startPoint x: 174, startPoint y: 283, endPoint x: 186, endPoint y: 292, distance: 15.0
click at [173, 283] on textarea "**********" at bounding box center [431, 306] width 588 height 171
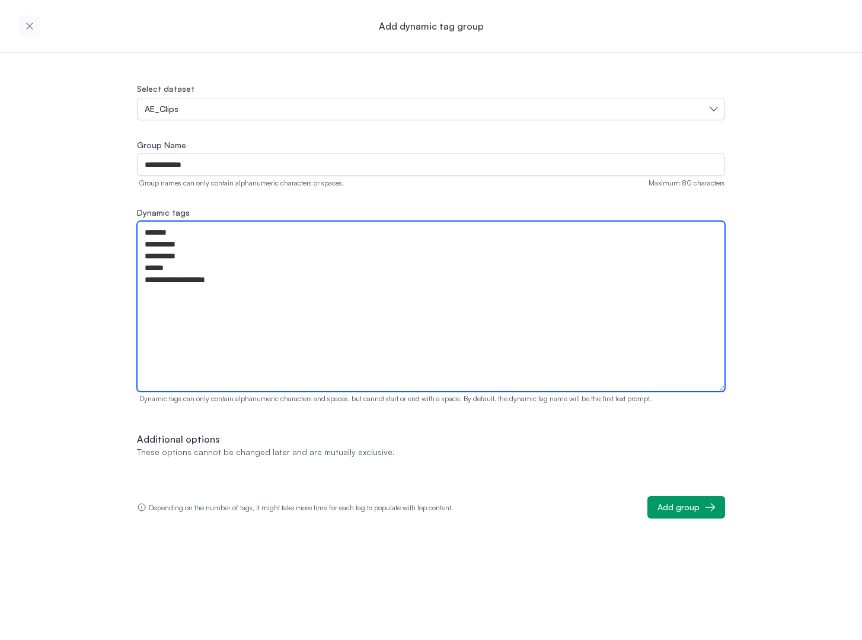
drag, startPoint x: 301, startPoint y: 241, endPoint x: 287, endPoint y: 283, distance: 44.1
click at [301, 242] on textarea "**********" at bounding box center [431, 306] width 588 height 171
click at [286, 283] on textarea "**********" at bounding box center [431, 306] width 588 height 171
drag, startPoint x: 190, startPoint y: 285, endPoint x: 103, endPoint y: 282, distance: 87.2
click at [103, 282] on div "**********" at bounding box center [431, 286] width 862 height 466
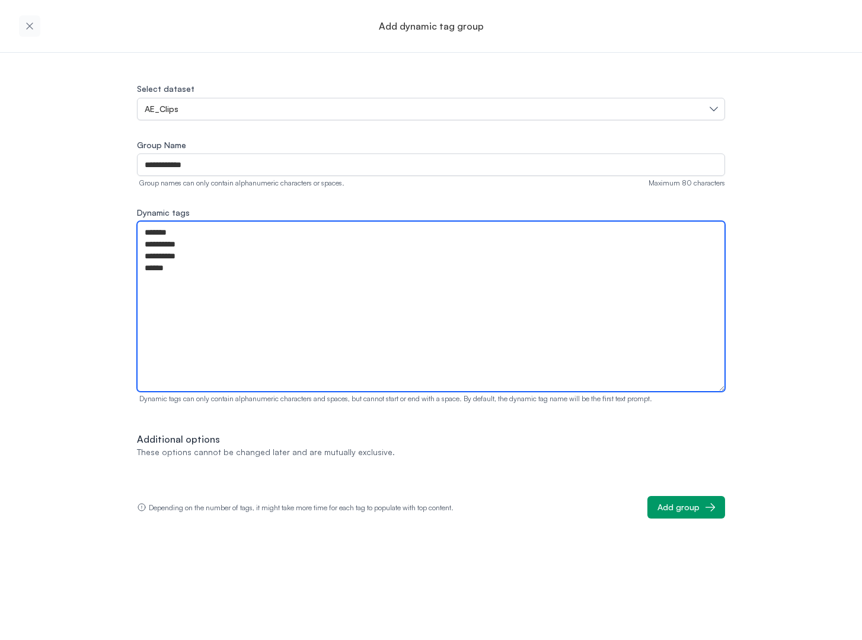
click at [302, 336] on textarea "**********" at bounding box center [431, 306] width 588 height 171
drag, startPoint x: 239, startPoint y: 311, endPoint x: 239, endPoint y: 304, distance: 7.1
click at [239, 308] on textarea "**********" at bounding box center [431, 306] width 588 height 171
click at [244, 290] on textarea "**********" at bounding box center [431, 306] width 588 height 171
click at [258, 310] on textarea "**********" at bounding box center [431, 306] width 588 height 171
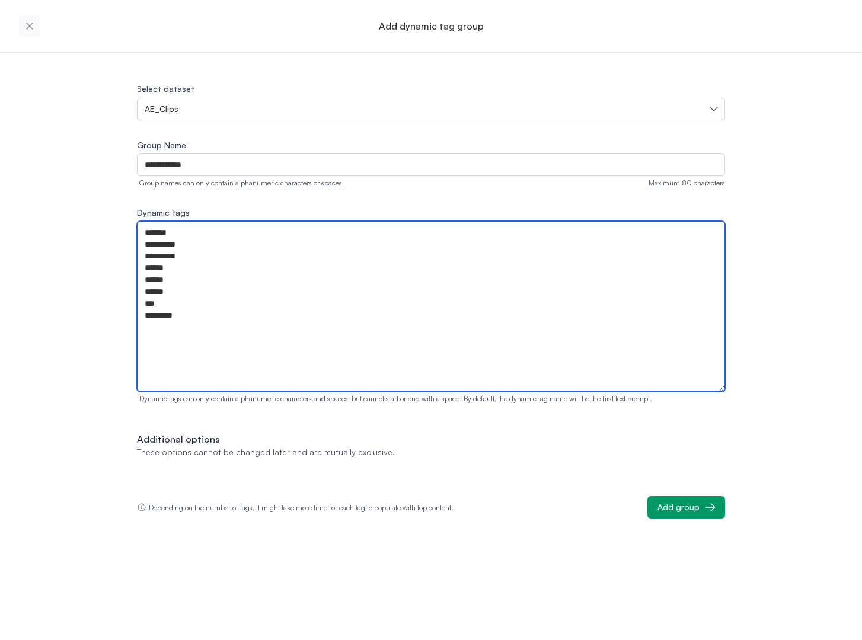
type textarea "**********"
click at [478, 347] on textarea "**********" at bounding box center [431, 306] width 588 height 171
drag, startPoint x: 298, startPoint y: 344, endPoint x: 22, endPoint y: 158, distance: 332.9
click at [22, 158] on div "**********" at bounding box center [431, 286] width 862 height 466
click at [291, 310] on textarea "**********" at bounding box center [431, 306] width 588 height 171
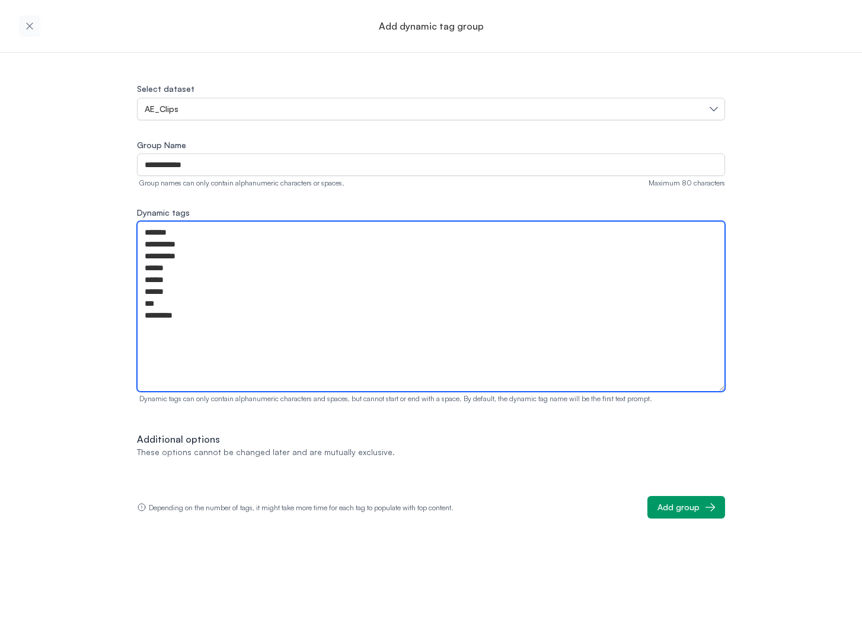
click at [291, 308] on textarea "**********" at bounding box center [431, 306] width 588 height 171
click at [302, 323] on textarea "**********" at bounding box center [431, 306] width 588 height 171
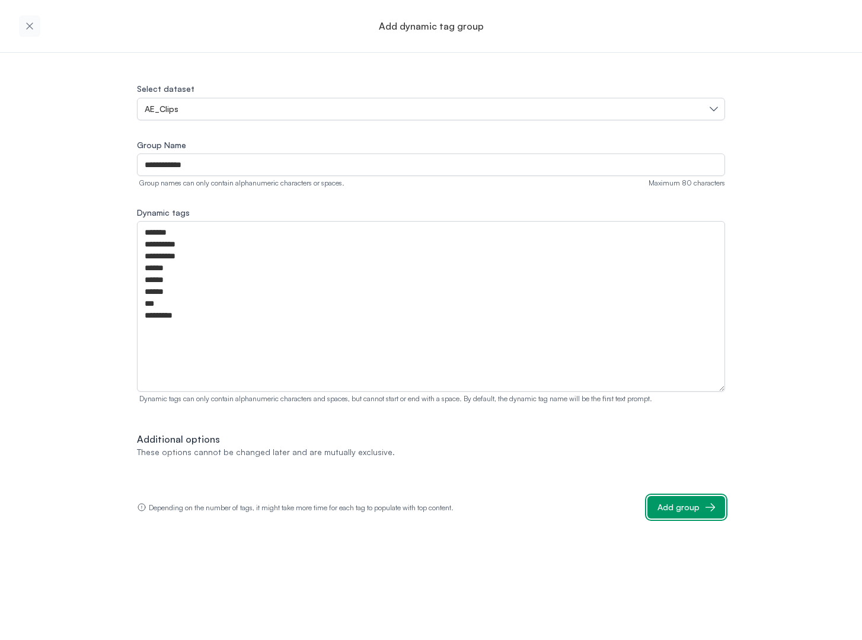
click at [677, 509] on div "Add group" at bounding box center [678, 507] width 42 height 12
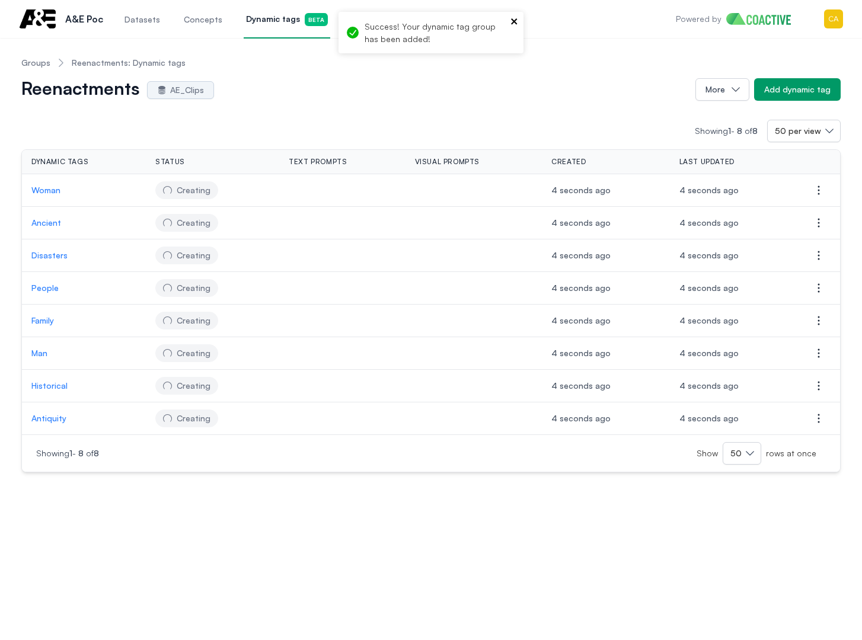
drag, startPoint x: 512, startPoint y: 20, endPoint x: 515, endPoint y: 68, distance: 48.7
click at [512, 20] on icon "close" at bounding box center [514, 21] width 6 height 6
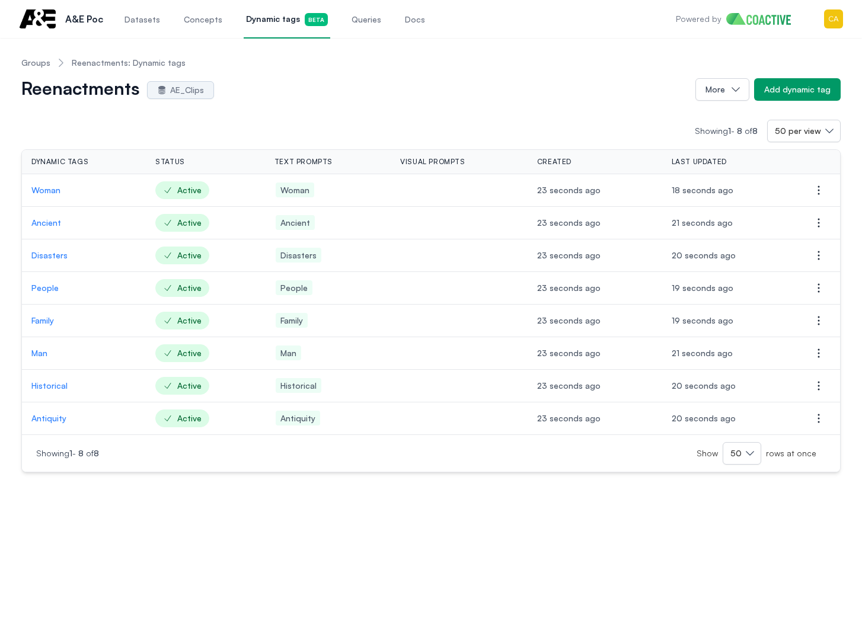
click at [332, 73] on nav "Groups Reenactments: Dynamic tags" at bounding box center [430, 62] width 819 height 31
click at [24, 62] on link "Groups" at bounding box center [35, 63] width 29 height 12
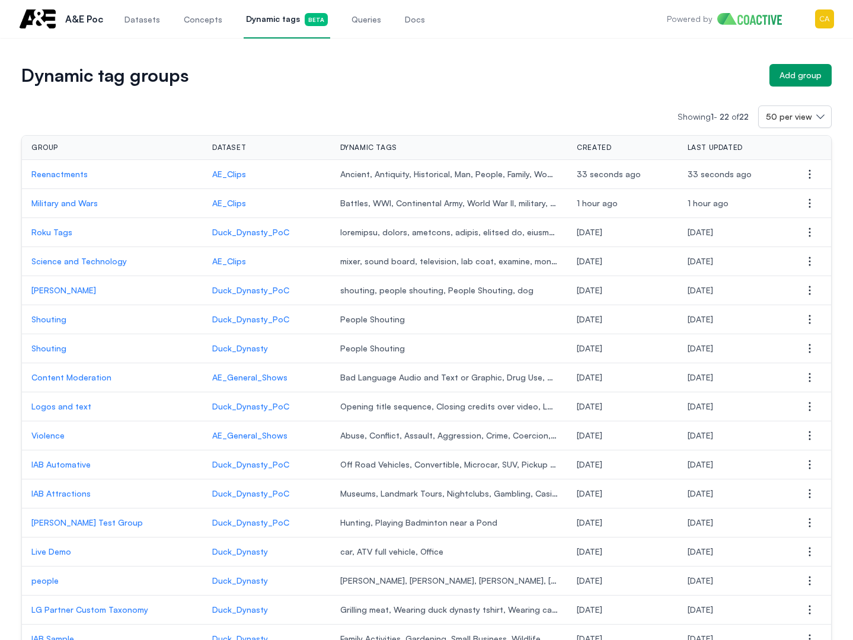
click at [60, 209] on p "Military and Wars" at bounding box center [112, 203] width 162 height 12
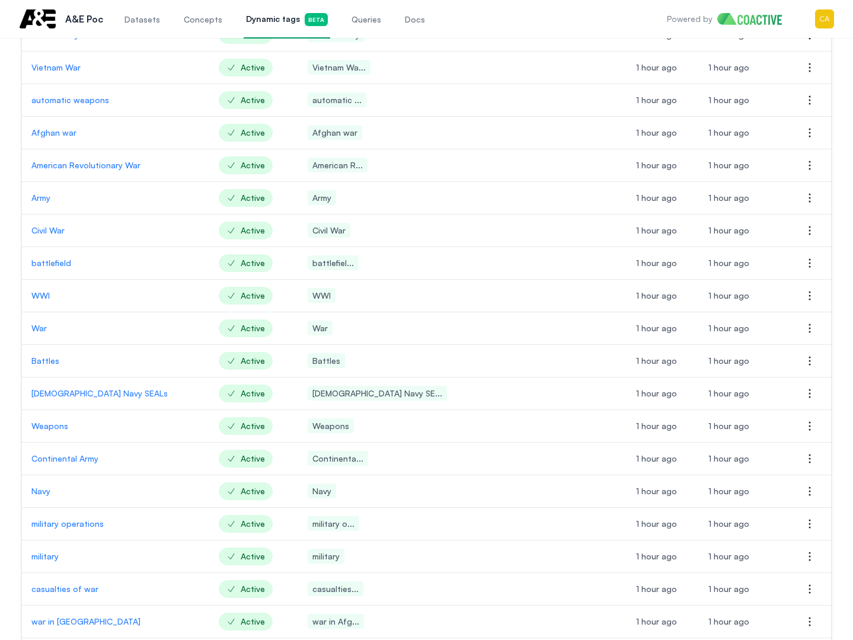
scroll to position [286, 0]
click at [137, 472] on td "Continental Army" at bounding box center [115, 458] width 187 height 33
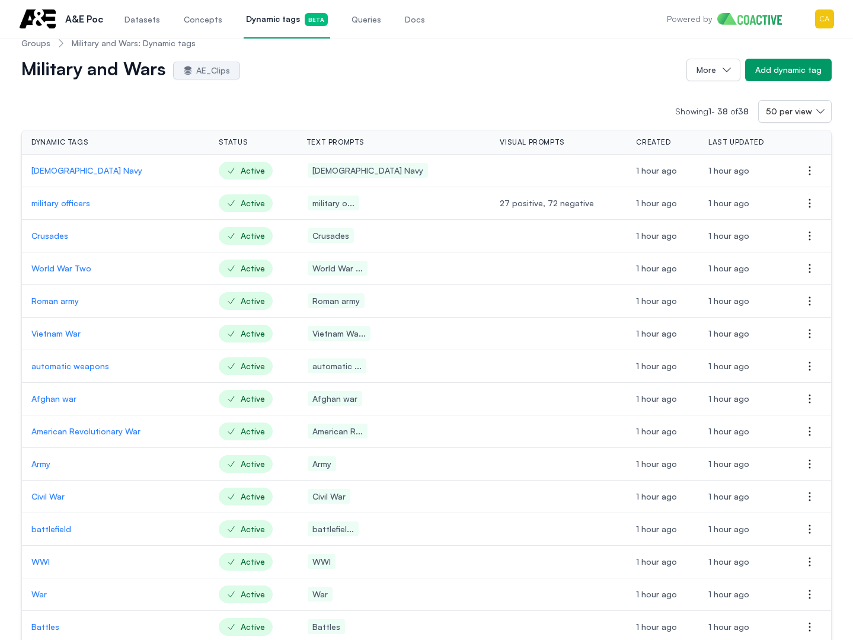
scroll to position [0, 0]
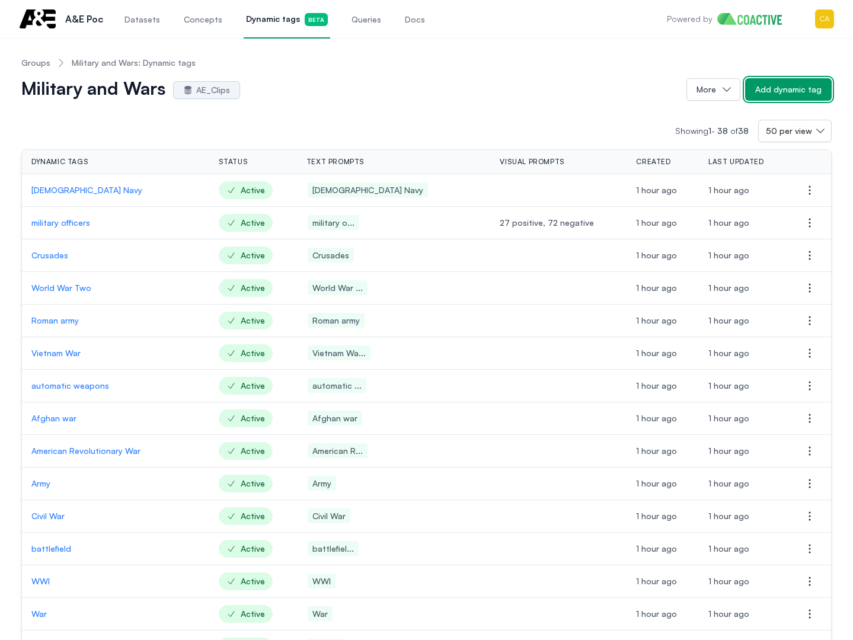
click at [784, 88] on div "Add dynamic tag" at bounding box center [788, 90] width 66 height 12
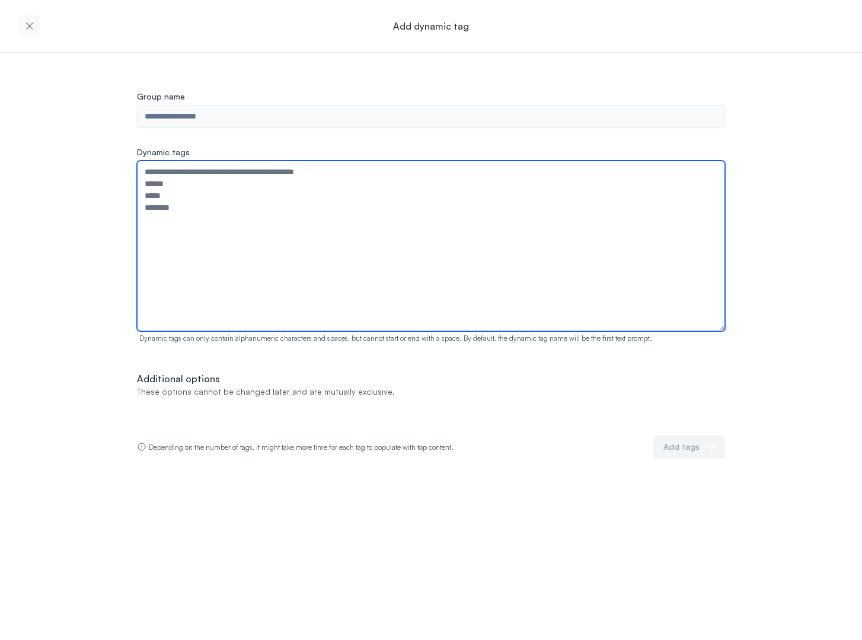
click at [263, 210] on textarea "Dynamic tags" at bounding box center [431, 246] width 588 height 171
click at [187, 215] on textarea "Dynamic tags" at bounding box center [431, 246] width 588 height 171
paste textarea "*******"
type textarea "*******"
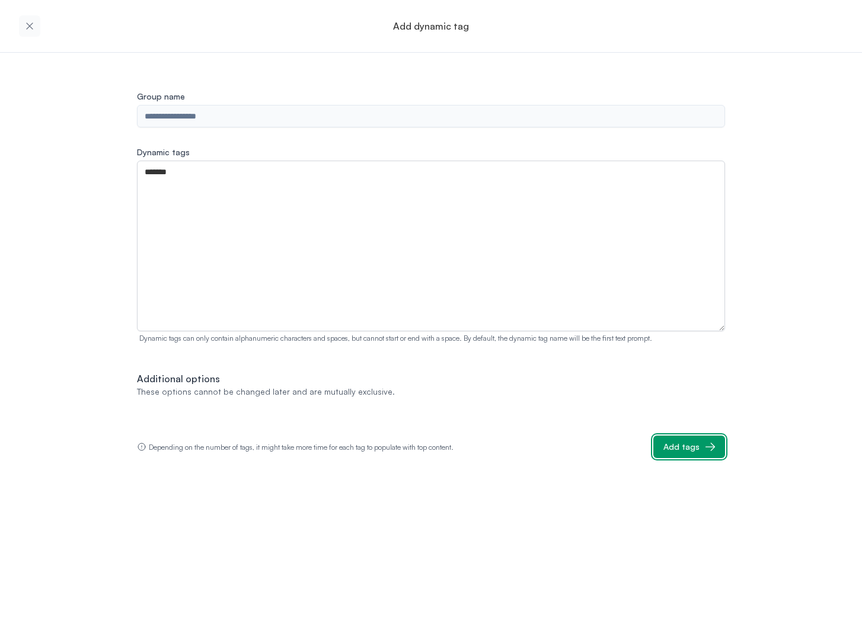
drag, startPoint x: 686, startPoint y: 437, endPoint x: 692, endPoint y: 431, distance: 8.0
click at [686, 435] on div "Additional options These options cannot be changed later and are mutually exclu…" at bounding box center [431, 415] width 588 height 87
click at [686, 449] on div "Add tags" at bounding box center [681, 447] width 36 height 12
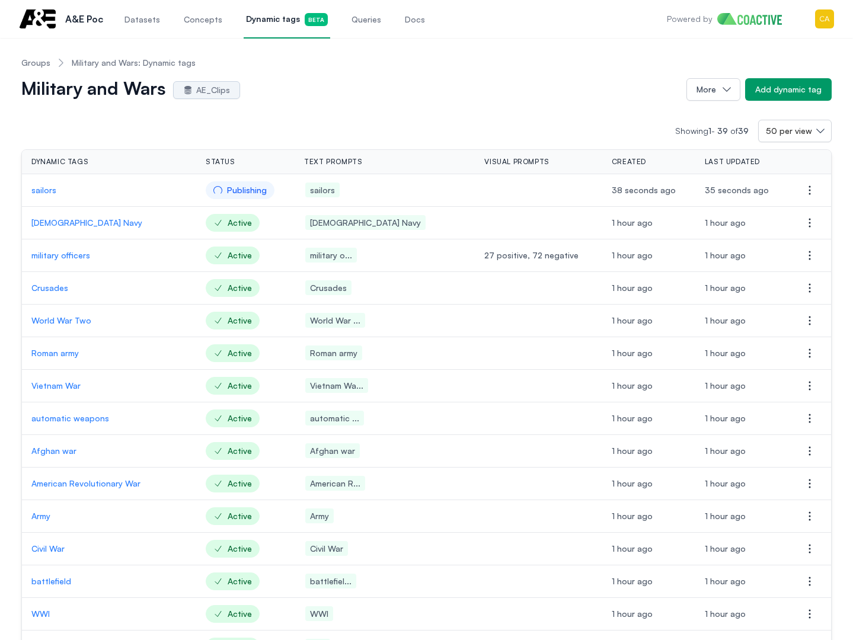
click at [133, 488] on p "American Revolutionary War" at bounding box center [108, 484] width 155 height 12
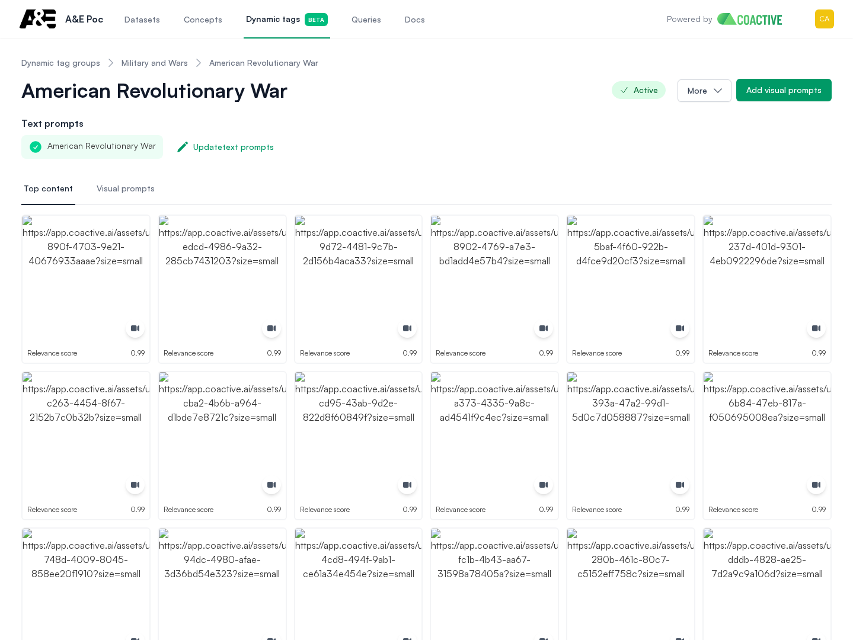
click at [49, 59] on link "Dynamic tag groups" at bounding box center [60, 63] width 79 height 12
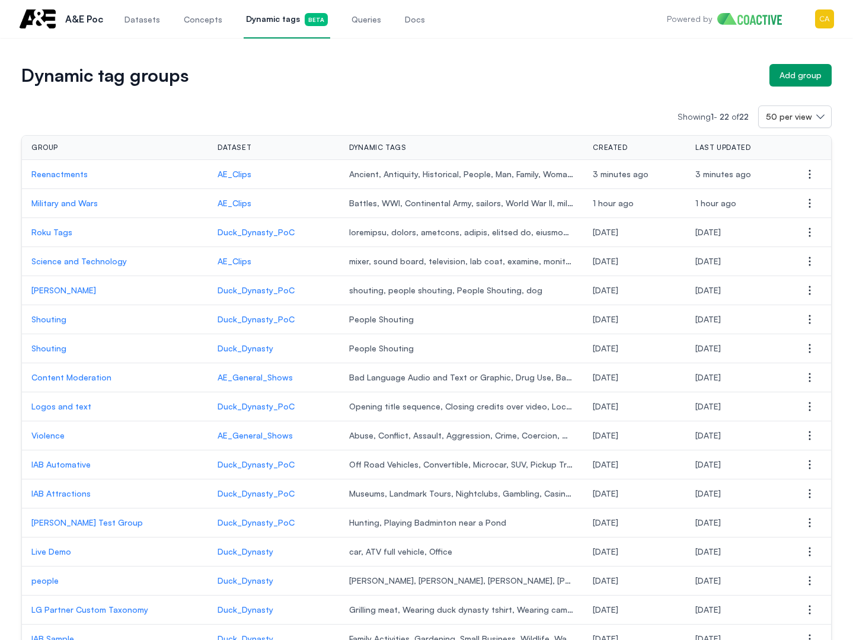
click at [65, 173] on p "Reenactments" at bounding box center [114, 174] width 167 height 12
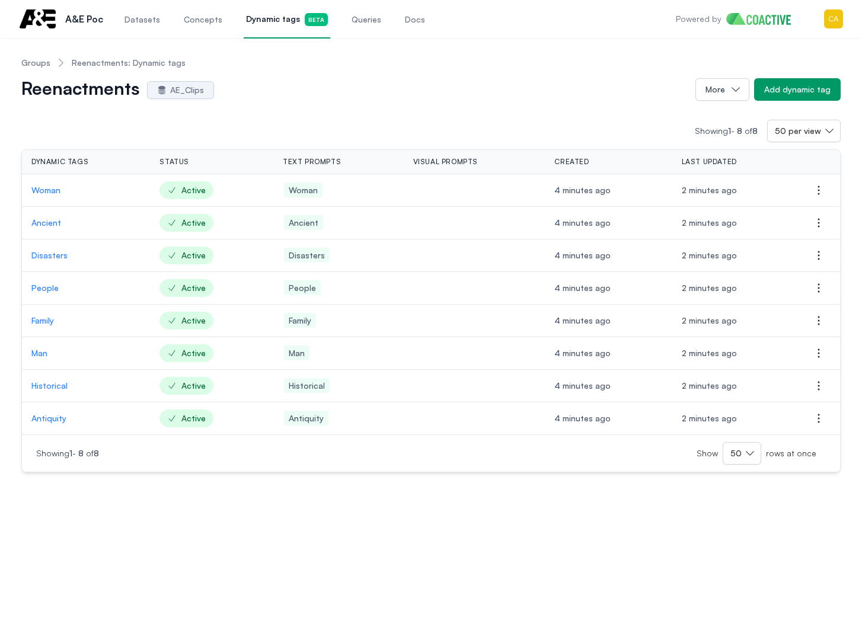
click at [95, 130] on div "Showing 1 - 8 of 8 50 per view" at bounding box center [430, 131] width 819 height 23
drag, startPoint x: 788, startPoint y: 93, endPoint x: 1138, endPoint y: 142, distance: 353.7
click at [852, 142] on html "Open main menu A&E Poc Datasets Concepts Dynamic tags Beta Queries Docs Powered…" at bounding box center [431, 320] width 862 height 640
click at [810, 94] on div "Add dynamic tag" at bounding box center [797, 90] width 66 height 12
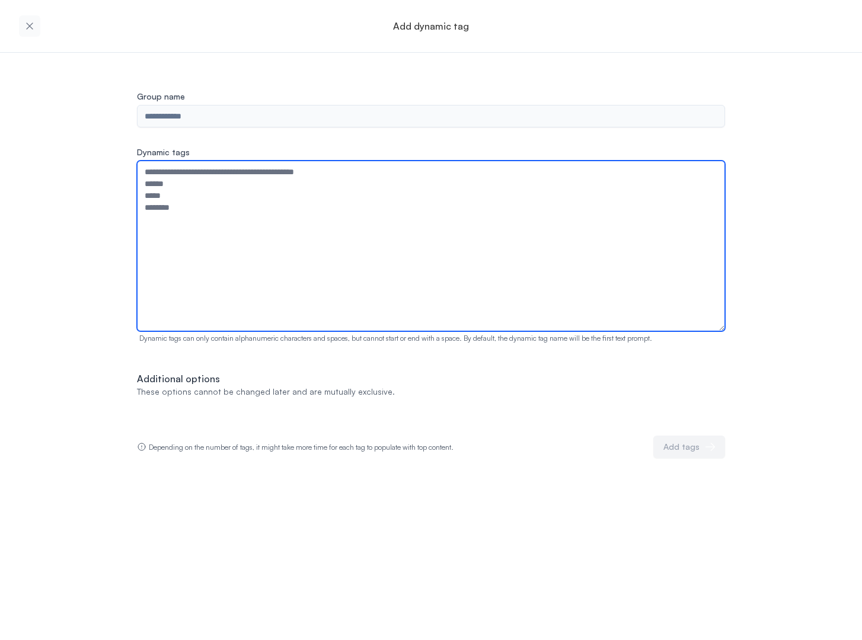
click at [220, 212] on textarea "Dynamic tags" at bounding box center [431, 246] width 588 height 171
paste textarea "*******"
click at [397, 203] on textarea "*******" at bounding box center [431, 246] width 588 height 171
drag, startPoint x: 233, startPoint y: 170, endPoint x: 189, endPoint y: 192, distance: 49.3
click at [63, 170] on div "**********" at bounding box center [431, 255] width 862 height 405
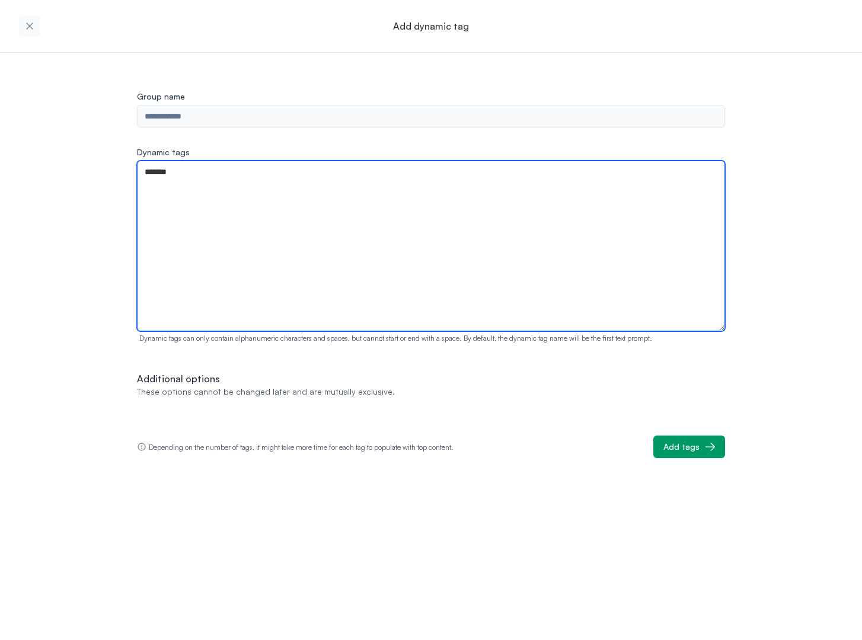
paste textarea
click at [477, 224] on textarea "*******" at bounding box center [431, 246] width 588 height 171
type textarea "*******"
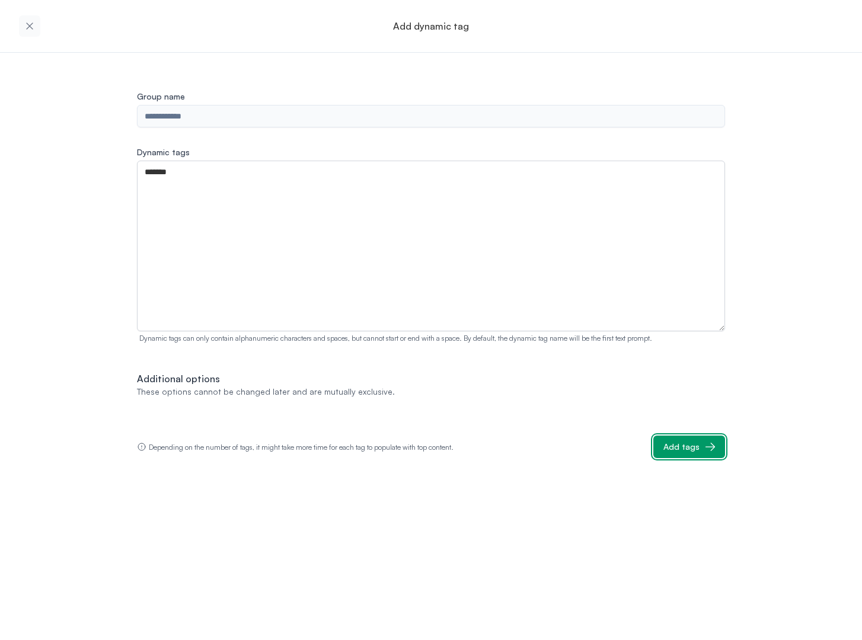
click at [707, 443] on icon "button" at bounding box center [710, 447] width 12 height 12
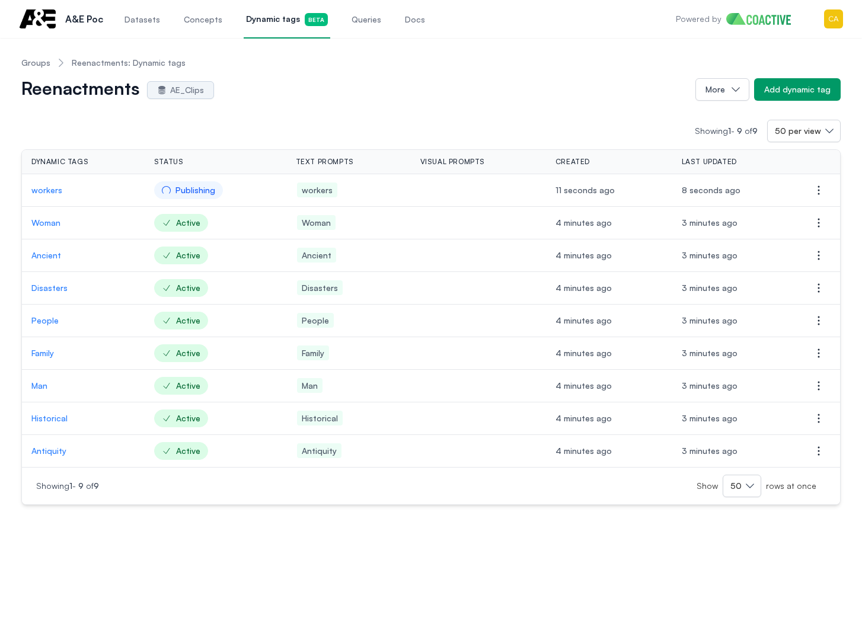
click at [527, 37] on div "Open main menu A&E Poc Datasets Concepts Dynamic tags Beta Queries Docs Powered…" at bounding box center [431, 19] width 824 height 38
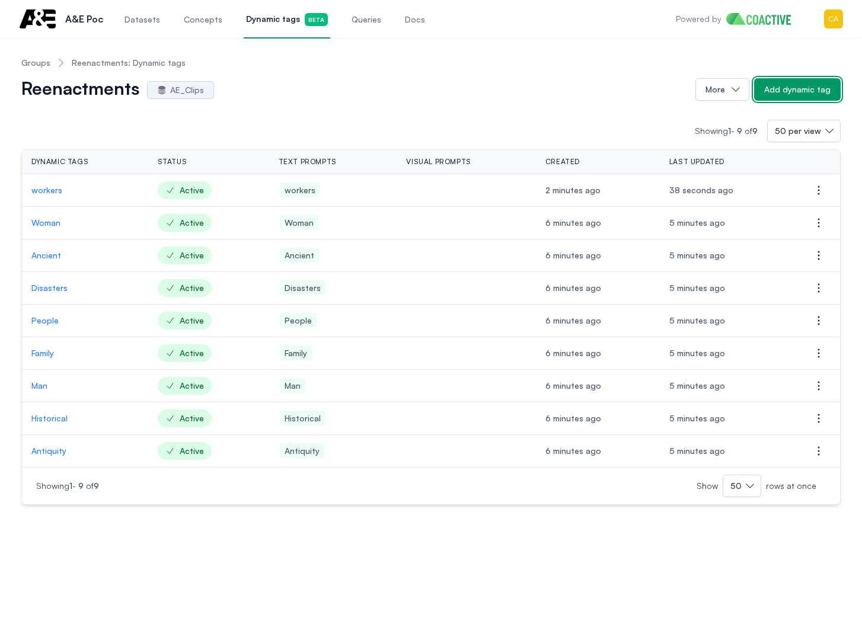
click at [790, 89] on div "Add dynamic tag" at bounding box center [797, 90] width 66 height 12
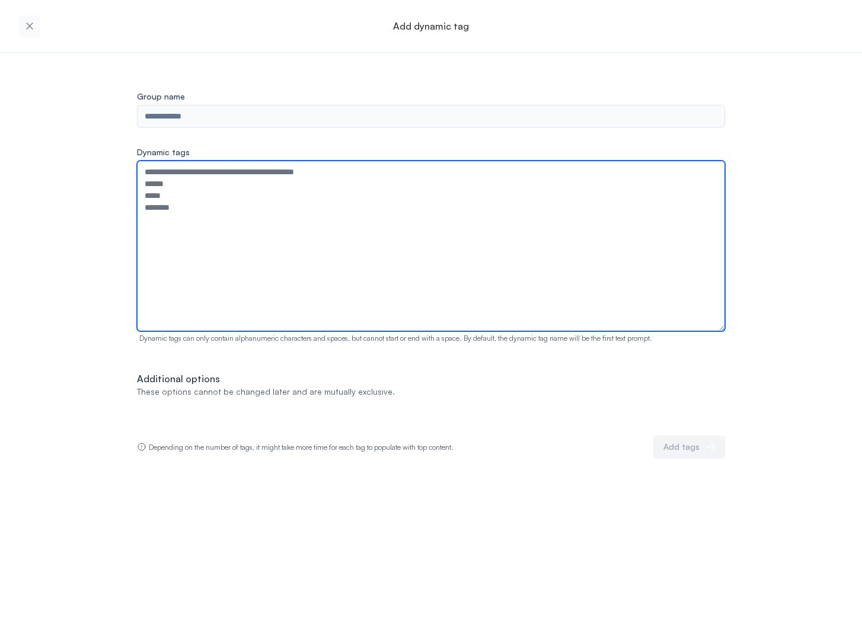
click at [243, 199] on textarea "Dynamic tags" at bounding box center [431, 246] width 588 height 171
paste textarea "*******"
type textarea "*******"
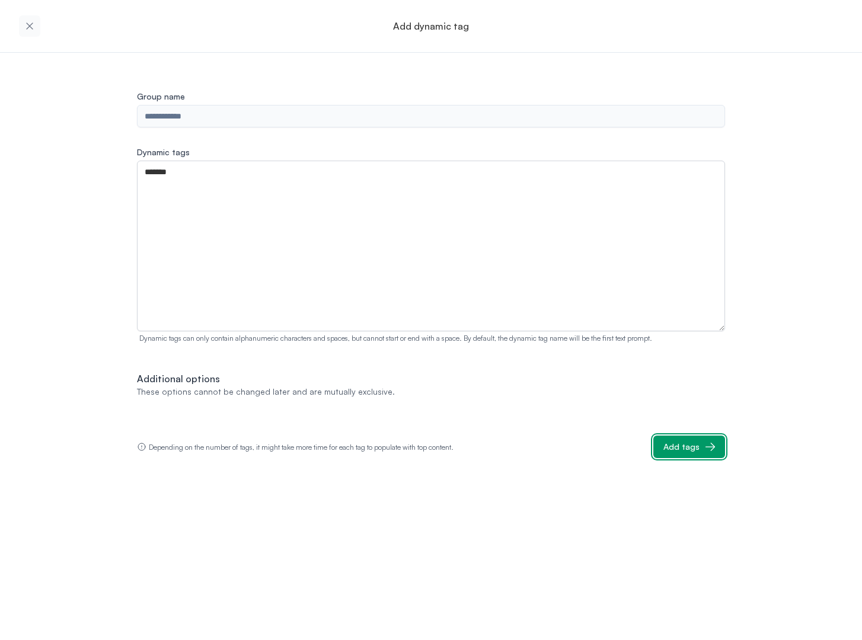
click at [672, 439] on button "Add tags" at bounding box center [689, 447] width 72 height 23
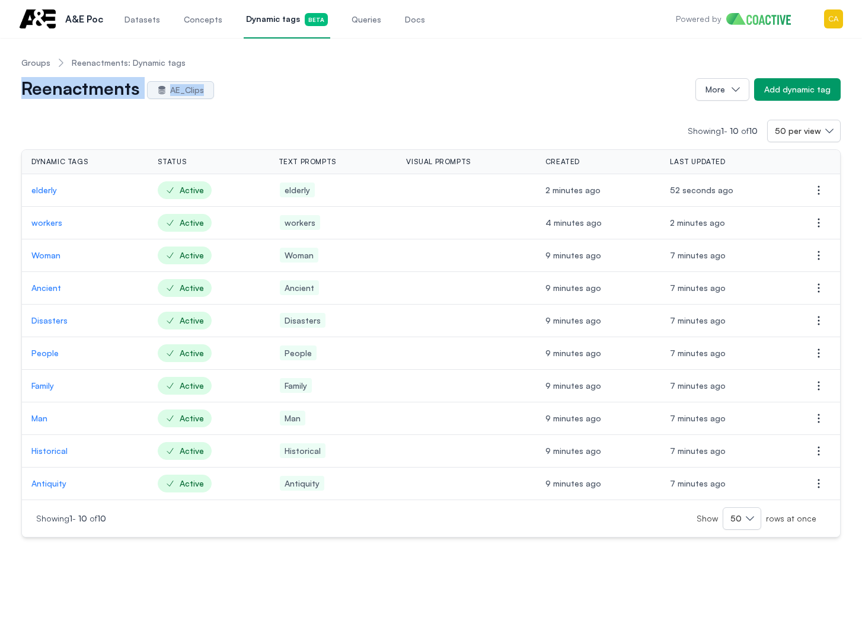
click at [424, 81] on div "Groups Reenactments: Dynamic tags Reenactments AE_Clips More Add dynamic tag" at bounding box center [430, 73] width 819 height 53
click at [772, 87] on div "Add dynamic tag" at bounding box center [797, 90] width 66 height 12
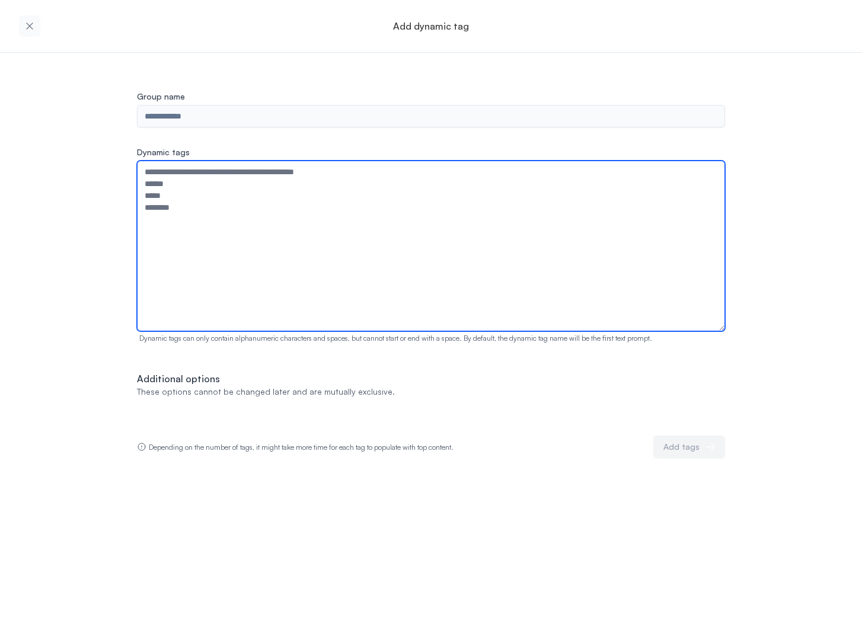
click at [234, 229] on textarea "Dynamic tags" at bounding box center [431, 246] width 588 height 171
type textarea "******"
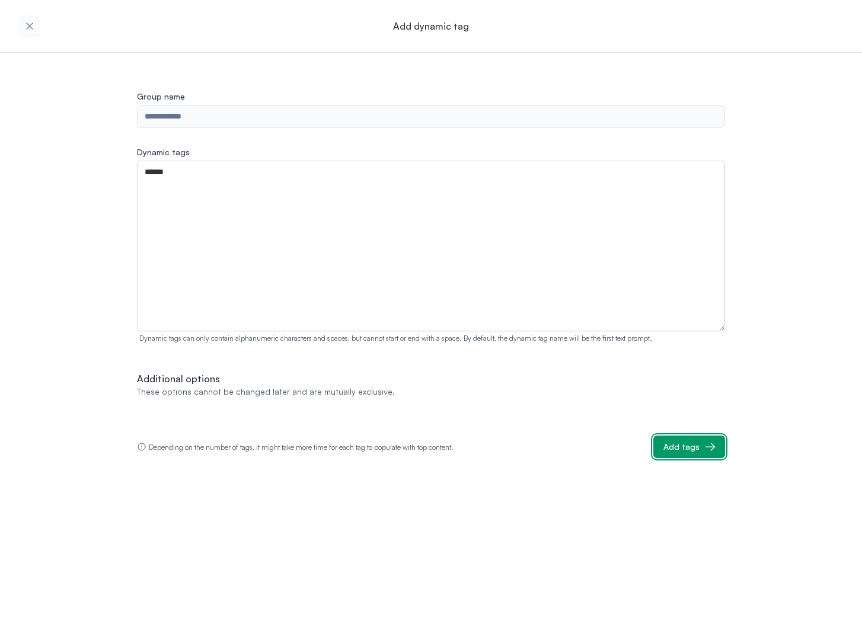
click at [698, 442] on button "Add tags" at bounding box center [689, 447] width 72 height 23
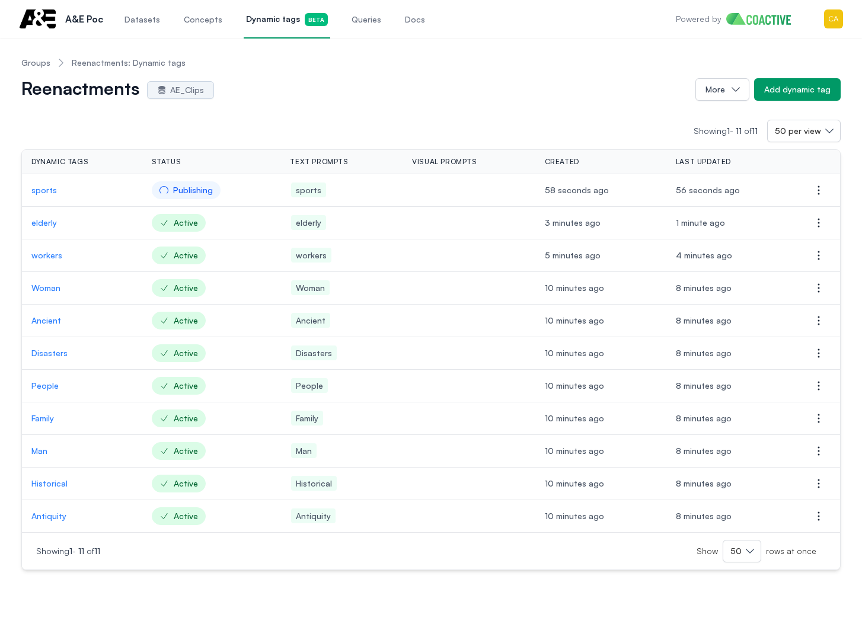
click at [435, 89] on div "Reenactments AE_Clips" at bounding box center [353, 89] width 664 height 19
click at [53, 190] on p "sports" at bounding box center [81, 190] width 101 height 12
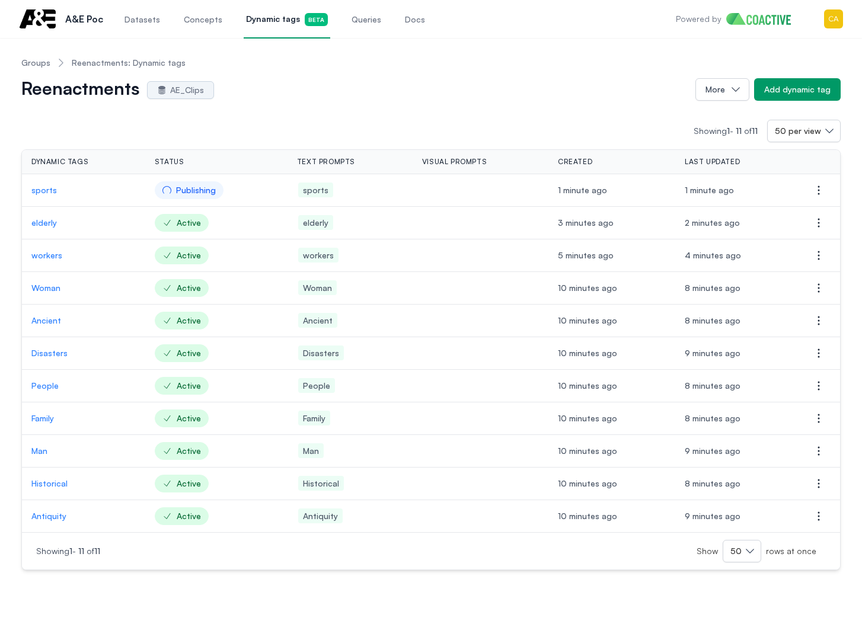
click at [44, 510] on p "Antiquity" at bounding box center [83, 516] width 104 height 12
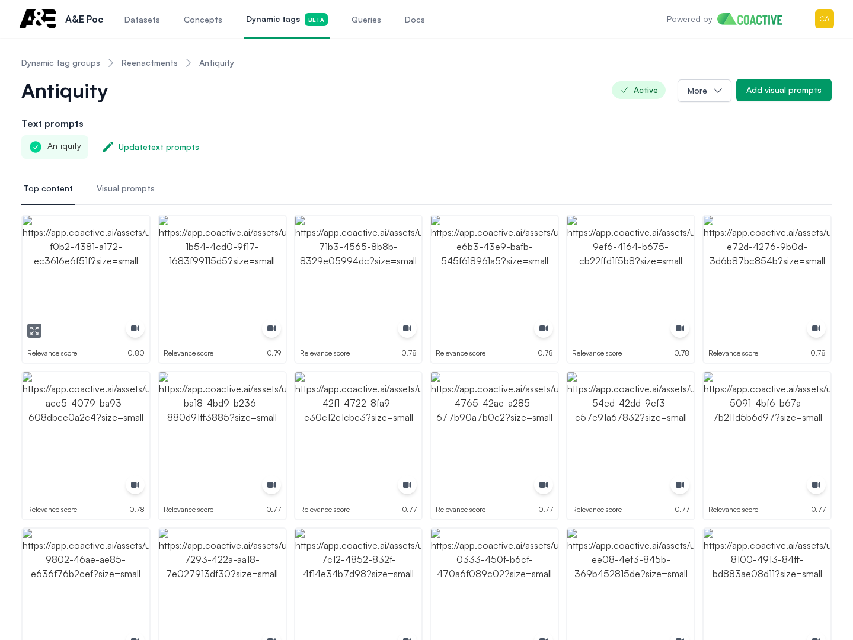
click at [123, 286] on img "button" at bounding box center [86, 279] width 127 height 127
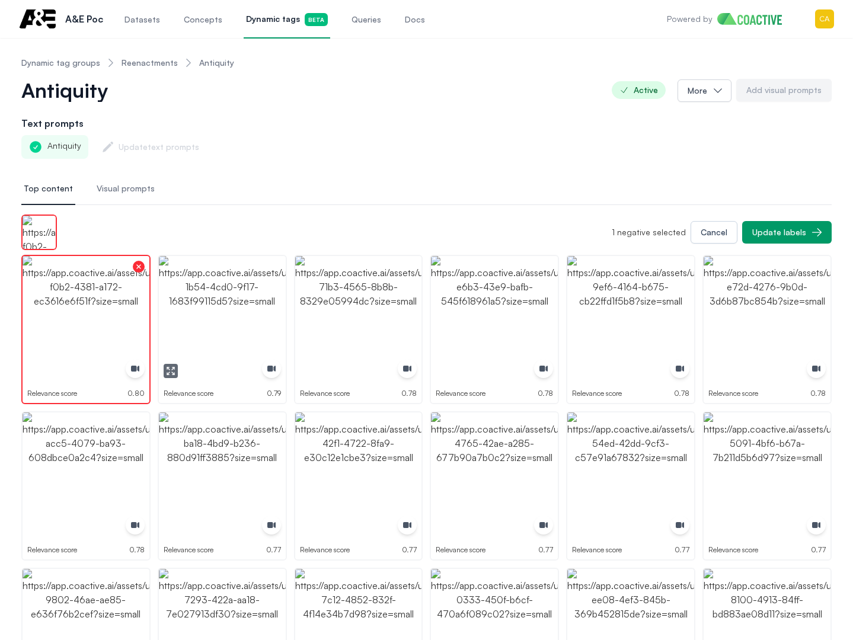
click at [258, 290] on img "button" at bounding box center [222, 319] width 127 height 127
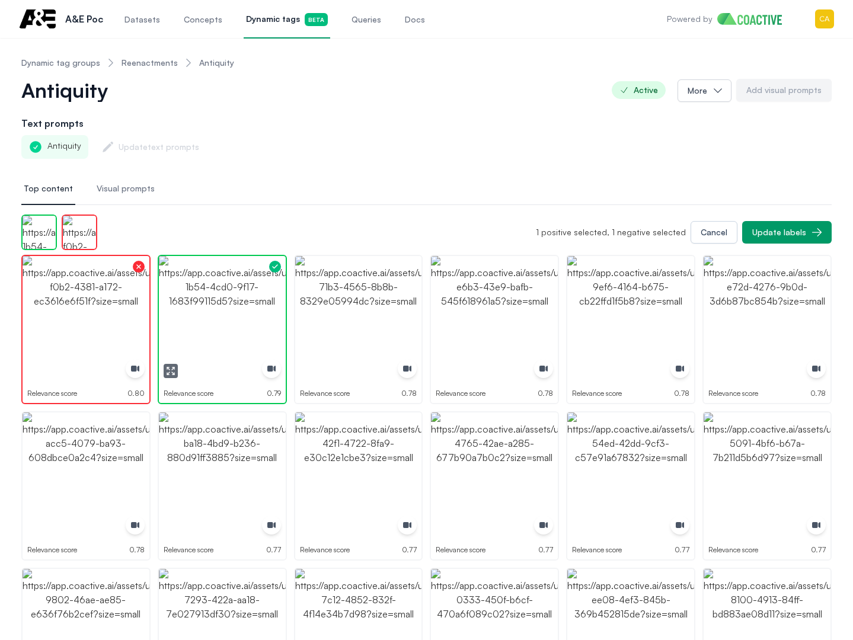
click at [258, 290] on img "button" at bounding box center [222, 319] width 127 height 127
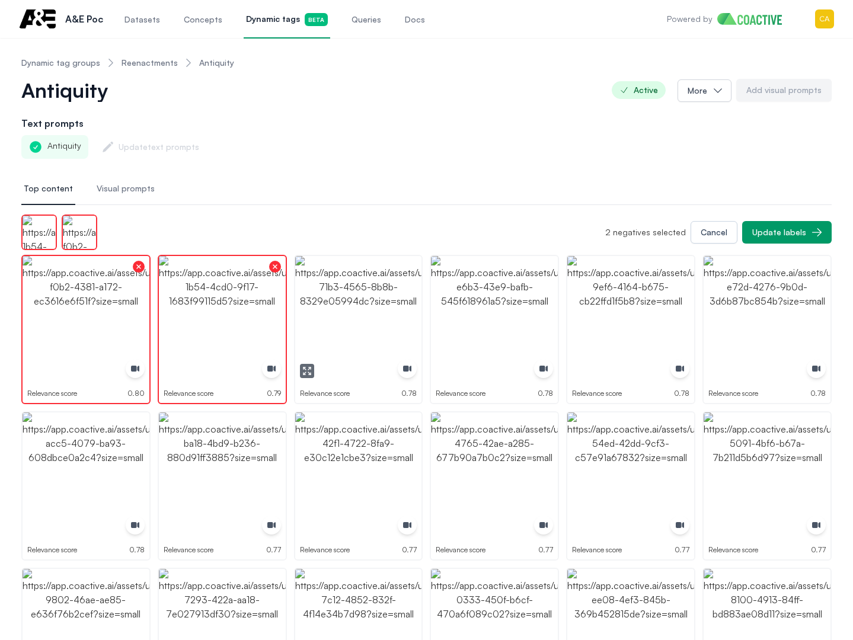
click at [358, 302] on img "button" at bounding box center [358, 319] width 127 height 127
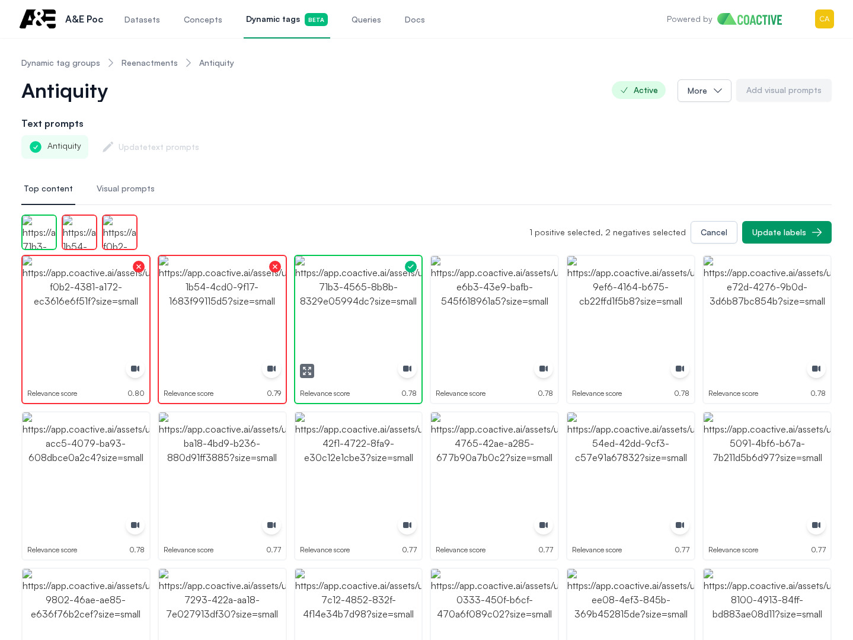
click at [358, 302] on img "button" at bounding box center [358, 319] width 127 height 127
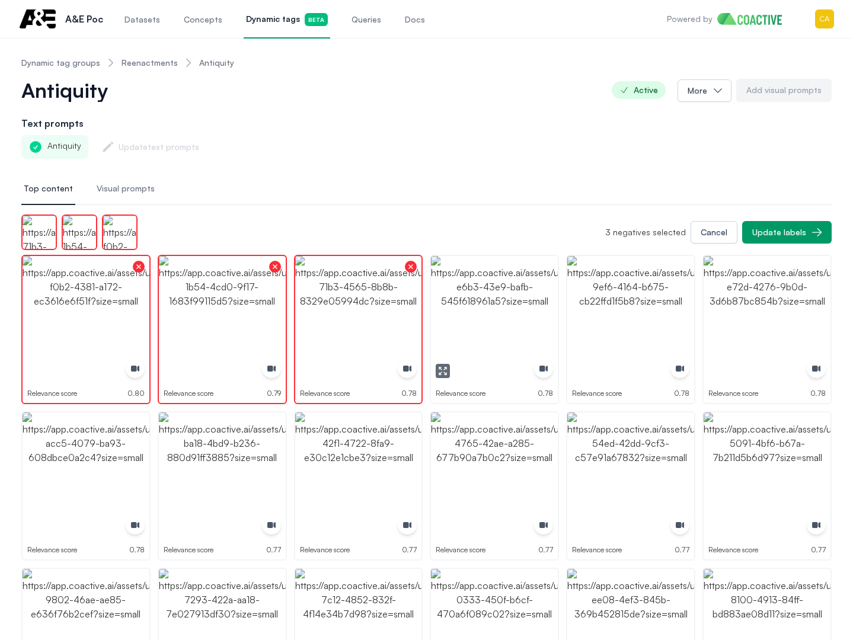
click at [496, 308] on img "button" at bounding box center [494, 319] width 127 height 127
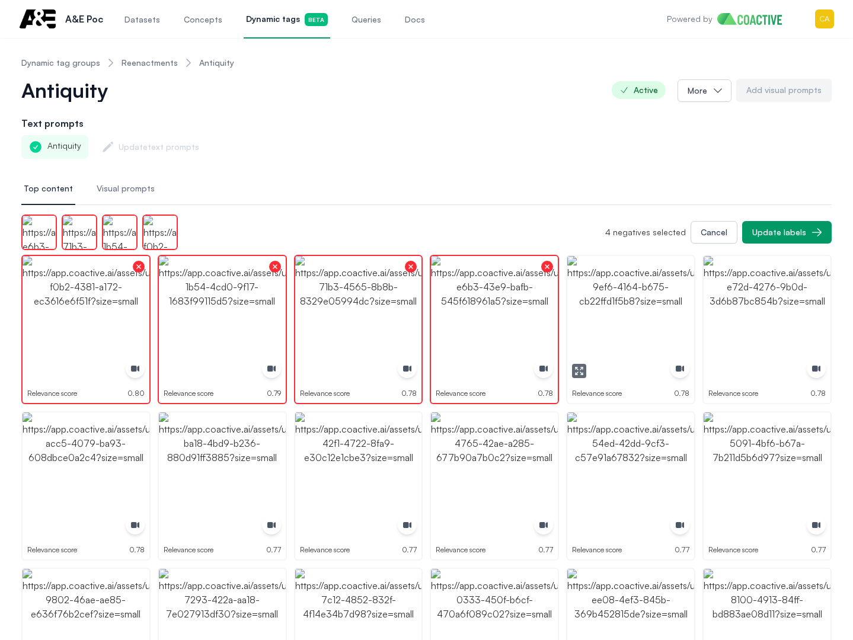
click at [597, 308] on img "button" at bounding box center [630, 319] width 127 height 127
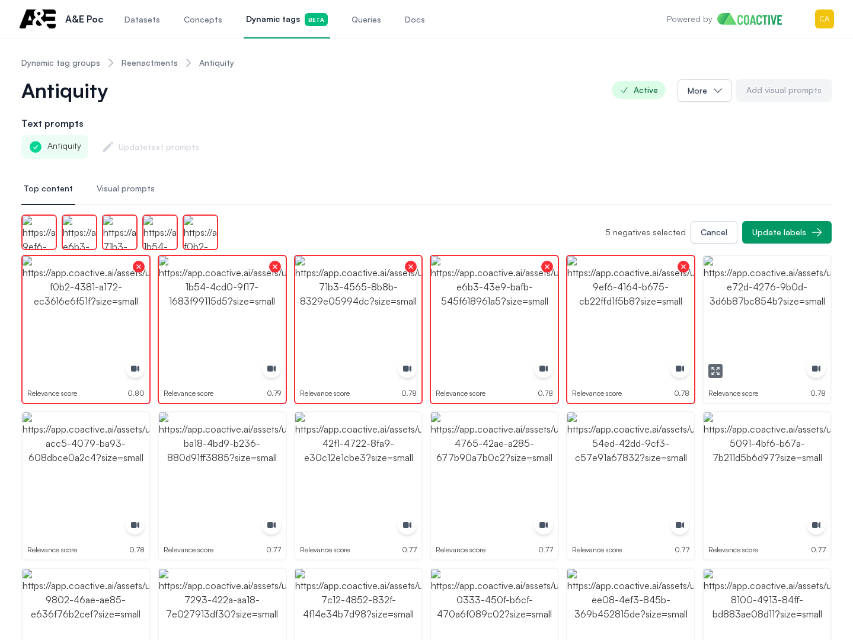
click at [743, 311] on img "button" at bounding box center [767, 319] width 127 height 127
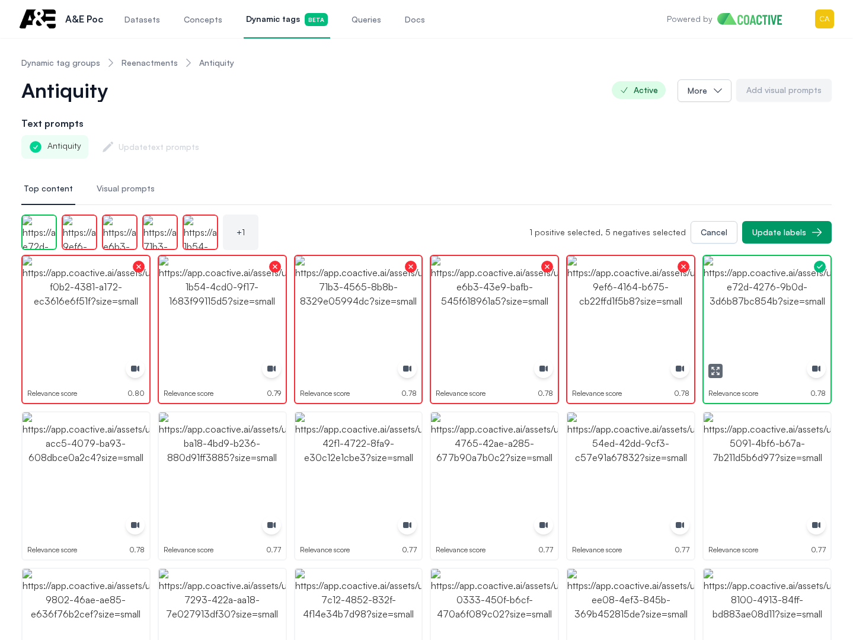
click at [743, 311] on img "button" at bounding box center [767, 319] width 127 height 127
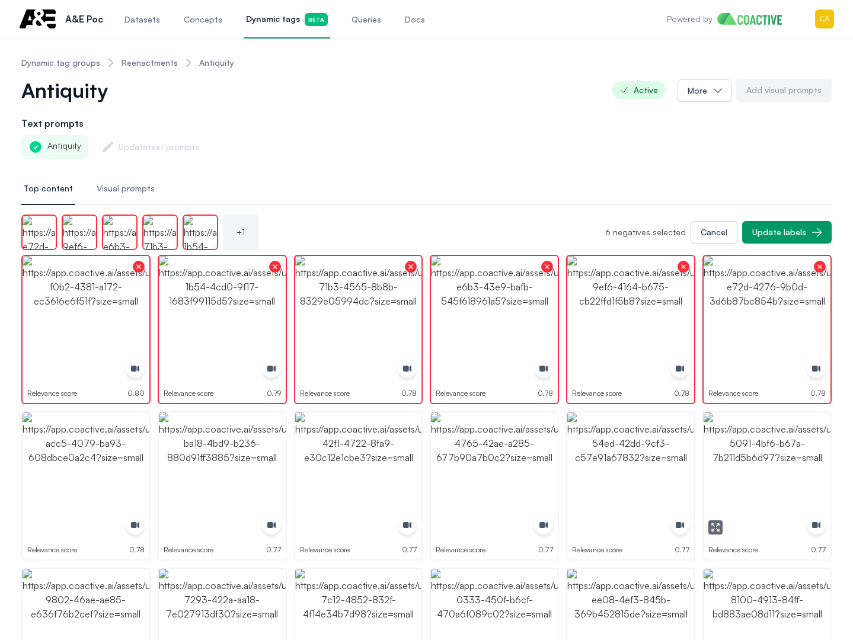
click at [740, 443] on img "button" at bounding box center [767, 476] width 127 height 127
click at [666, 466] on img "button" at bounding box center [630, 476] width 127 height 127
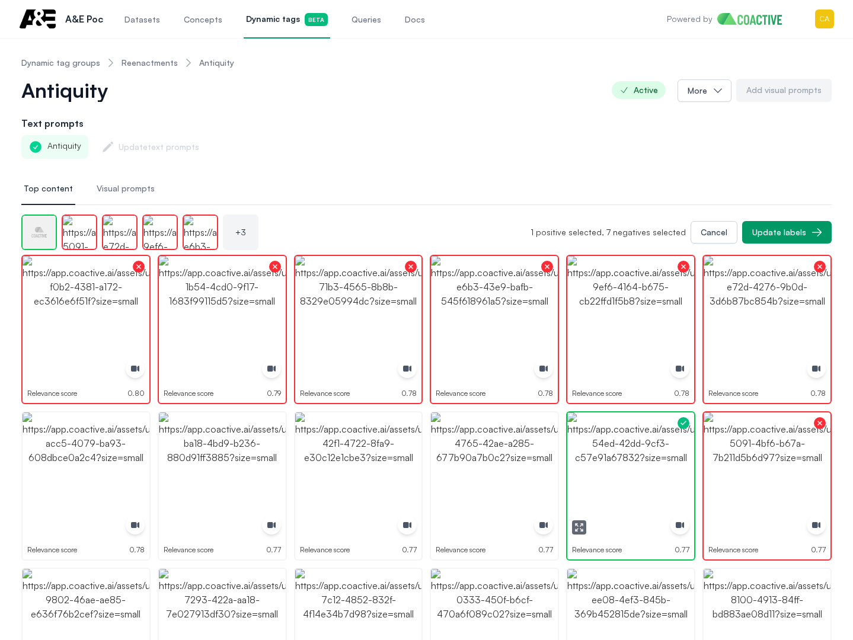
click at [666, 466] on img "button" at bounding box center [630, 476] width 127 height 127
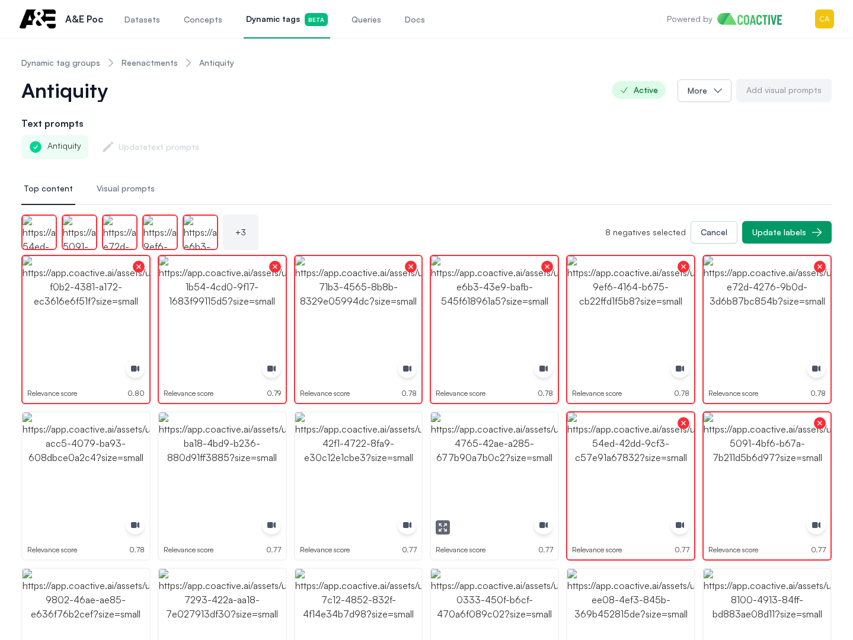
click at [501, 461] on img "button" at bounding box center [494, 476] width 127 height 127
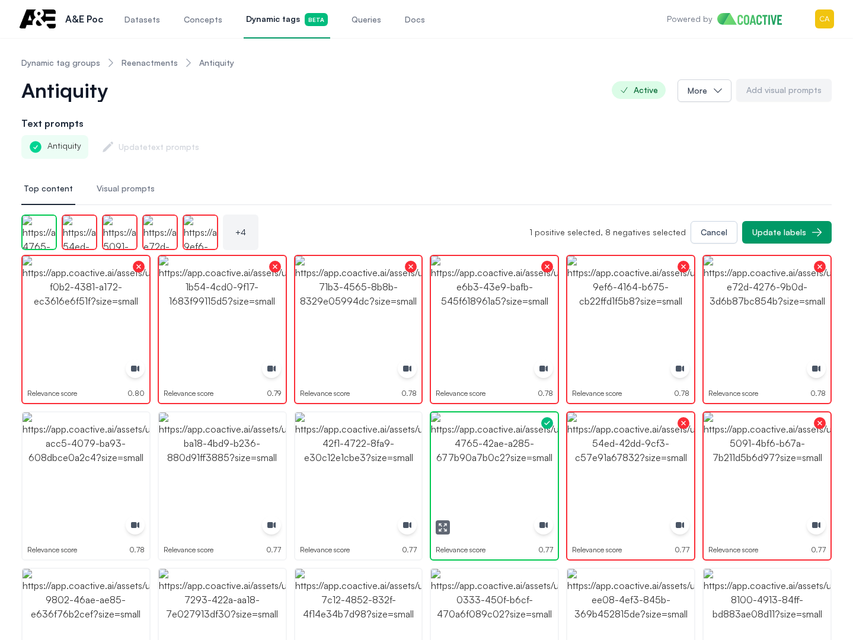
click at [501, 461] on img "button" at bounding box center [494, 476] width 127 height 127
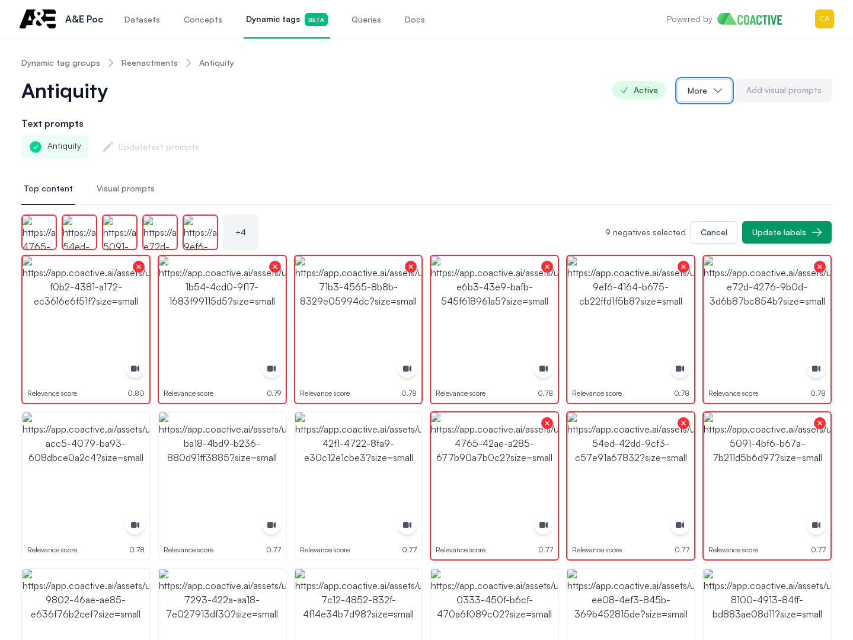
click at [713, 92] on button "More" at bounding box center [704, 90] width 54 height 23
click at [472, 459] on img "button" at bounding box center [494, 476] width 127 height 127
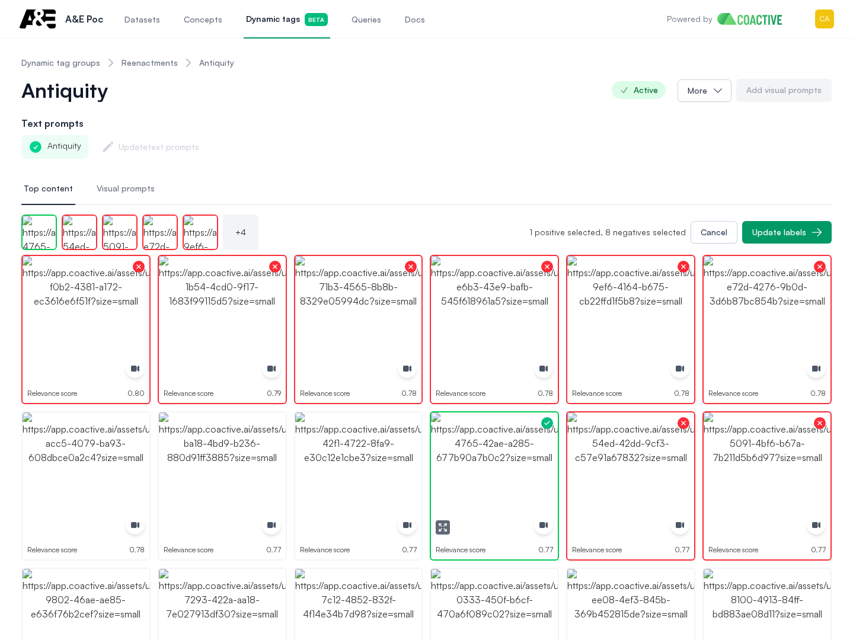
click at [472, 459] on img "button" at bounding box center [494, 476] width 127 height 127
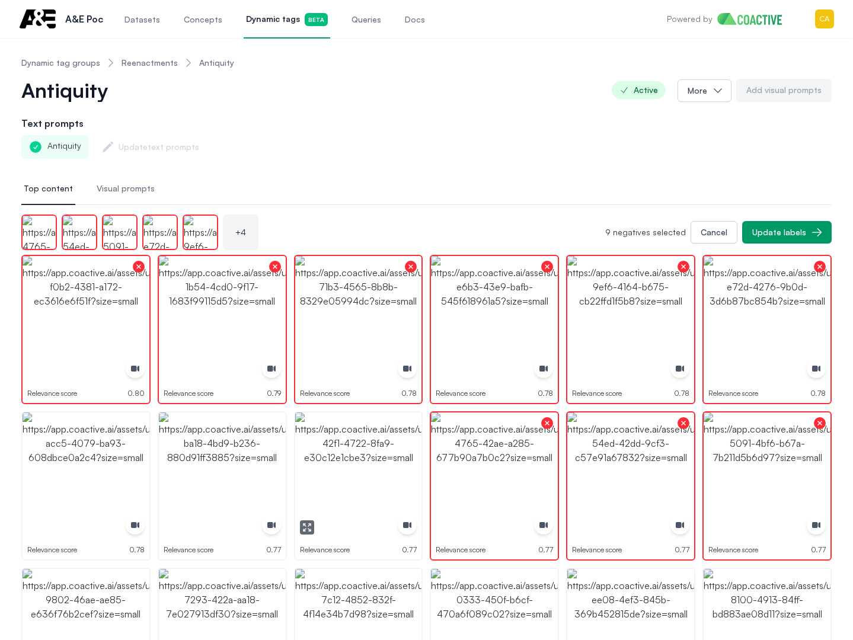
click at [331, 456] on img "button" at bounding box center [358, 476] width 127 height 127
click at [217, 452] on img "button" at bounding box center [222, 476] width 127 height 127
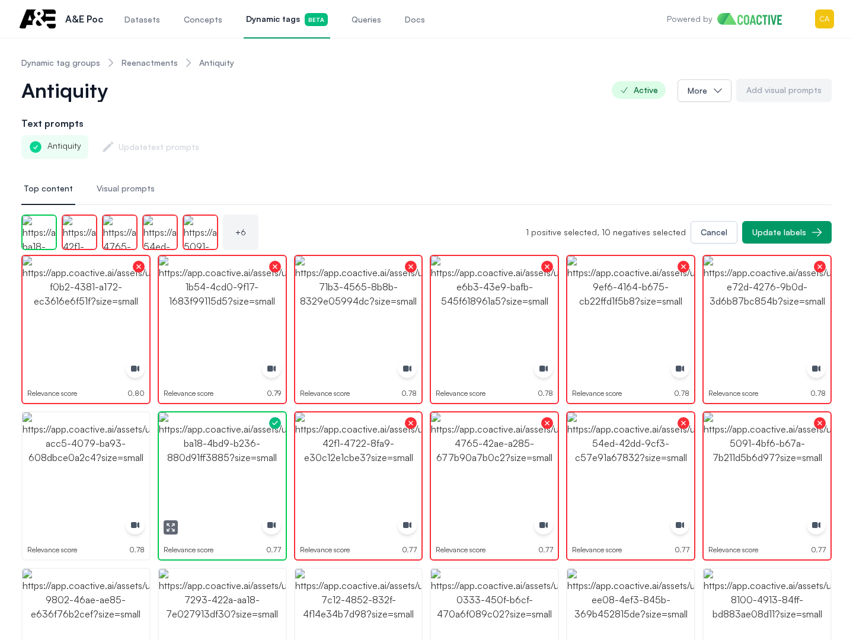
click at [217, 452] on img "button" at bounding box center [222, 476] width 127 height 127
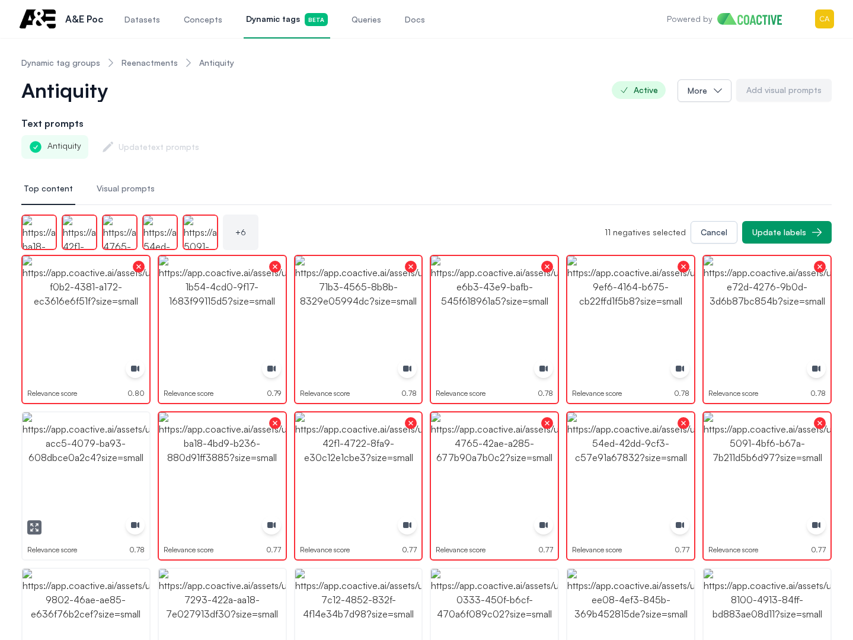
click at [124, 455] on img "button" at bounding box center [86, 476] width 127 height 127
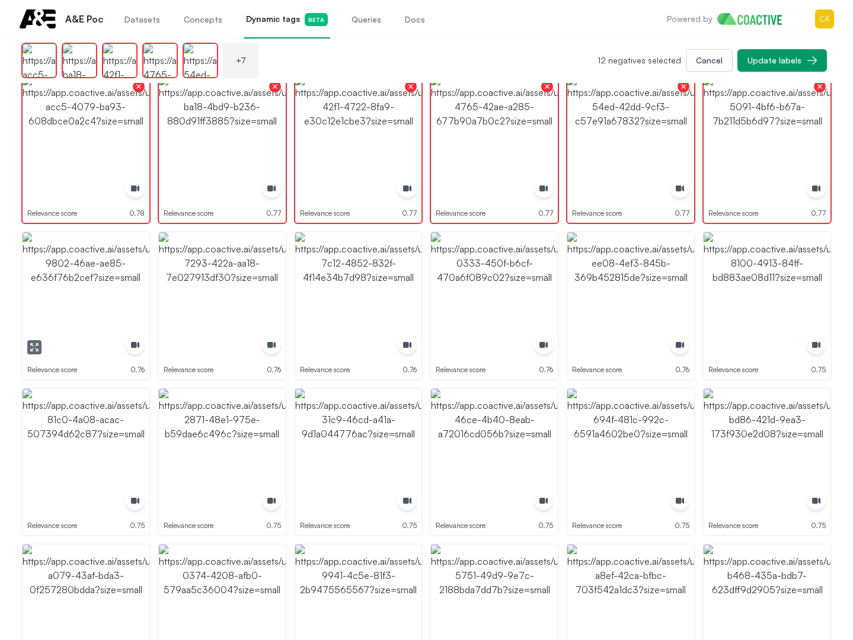
click at [90, 276] on img "button" at bounding box center [86, 295] width 127 height 127
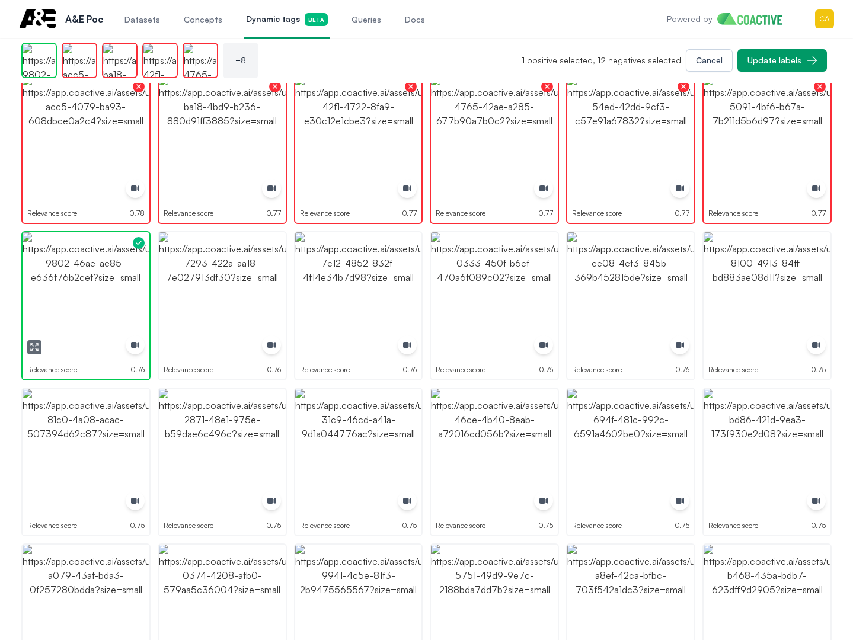
click at [90, 276] on img "button" at bounding box center [86, 295] width 127 height 127
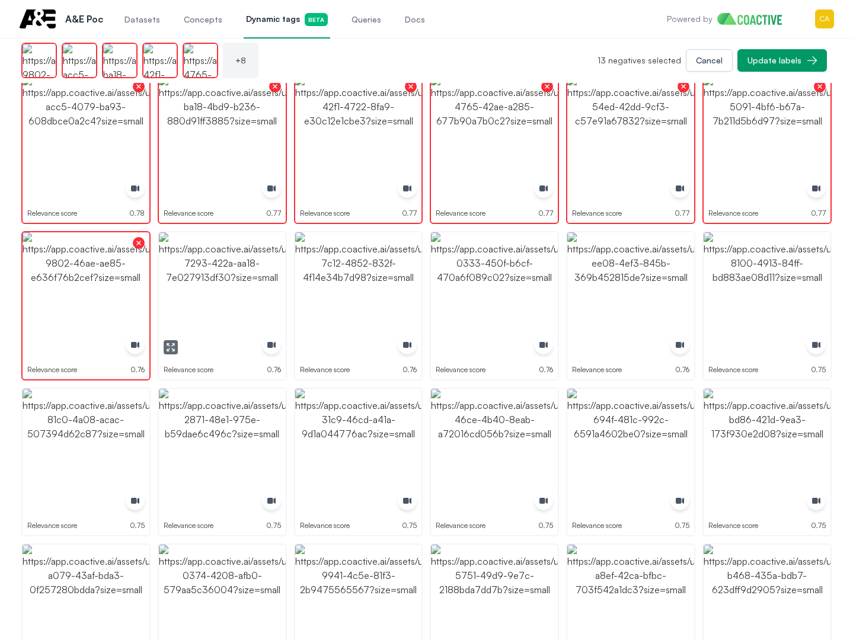
click at [223, 299] on img "button" at bounding box center [222, 295] width 127 height 127
click at [328, 296] on img "button" at bounding box center [358, 295] width 127 height 127
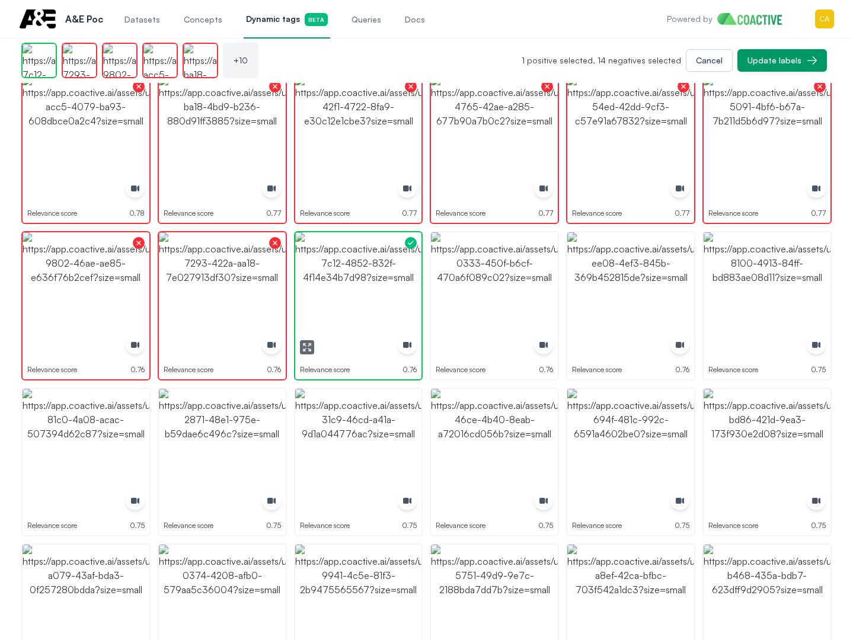
click at [328, 296] on img "button" at bounding box center [358, 295] width 127 height 127
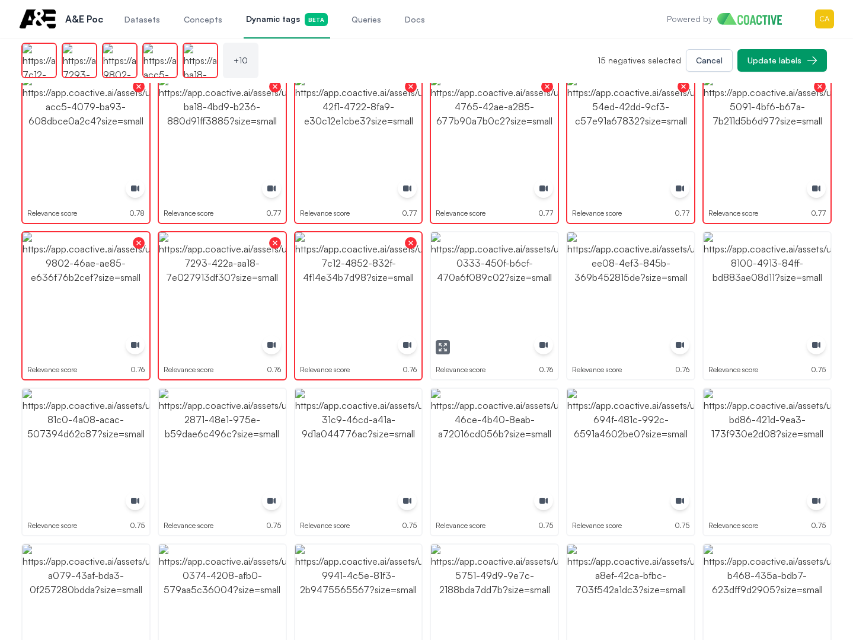
click at [493, 302] on img "button" at bounding box center [494, 295] width 127 height 127
click at [597, 302] on img "button" at bounding box center [630, 295] width 127 height 127
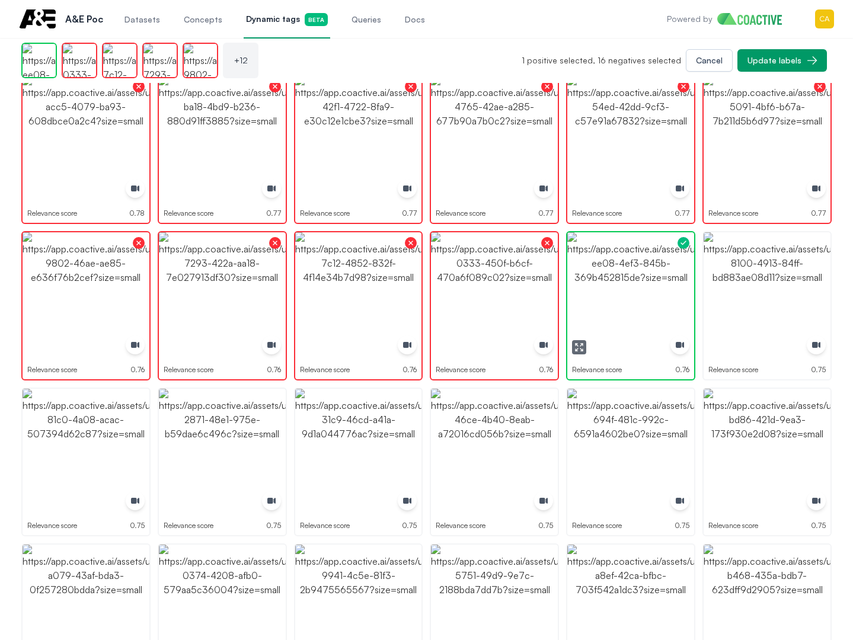
click at [597, 302] on img "button" at bounding box center [630, 295] width 127 height 127
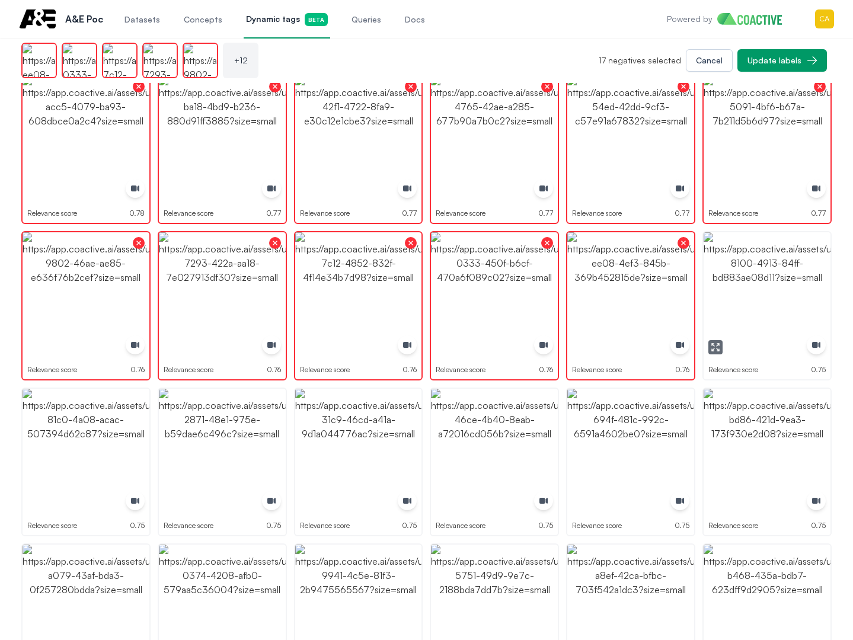
click at [762, 293] on img "button" at bounding box center [767, 295] width 127 height 127
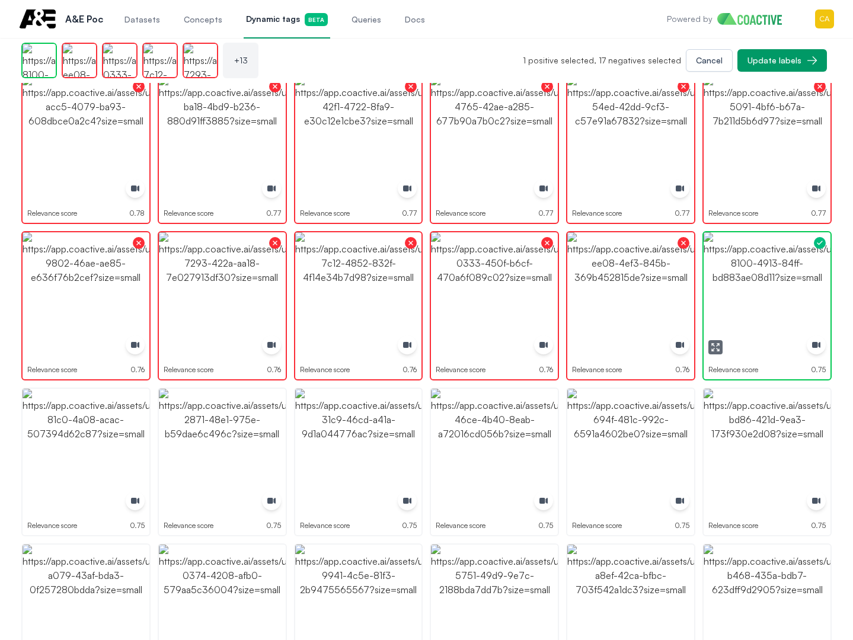
click at [762, 293] on img "button" at bounding box center [767, 295] width 127 height 127
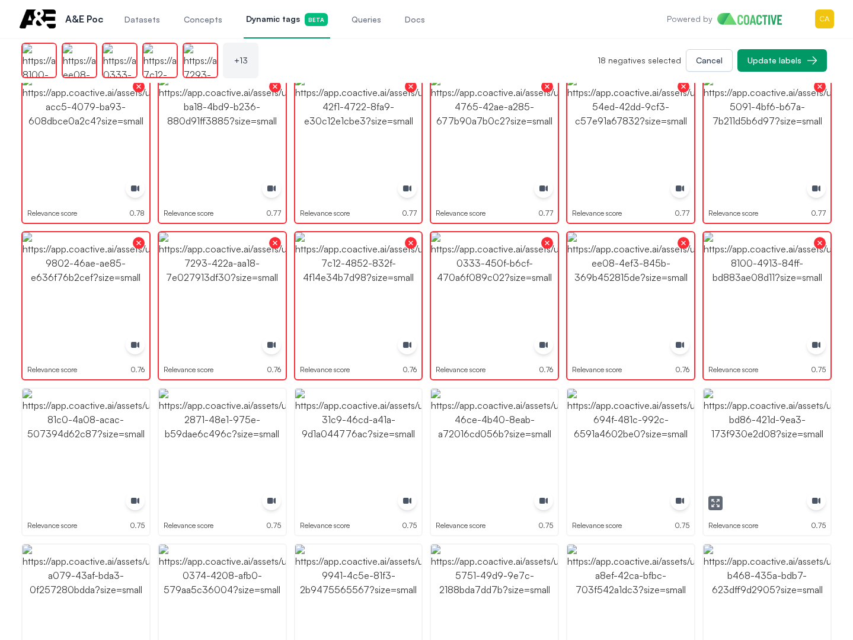
click at [757, 474] on img "button" at bounding box center [767, 452] width 127 height 127
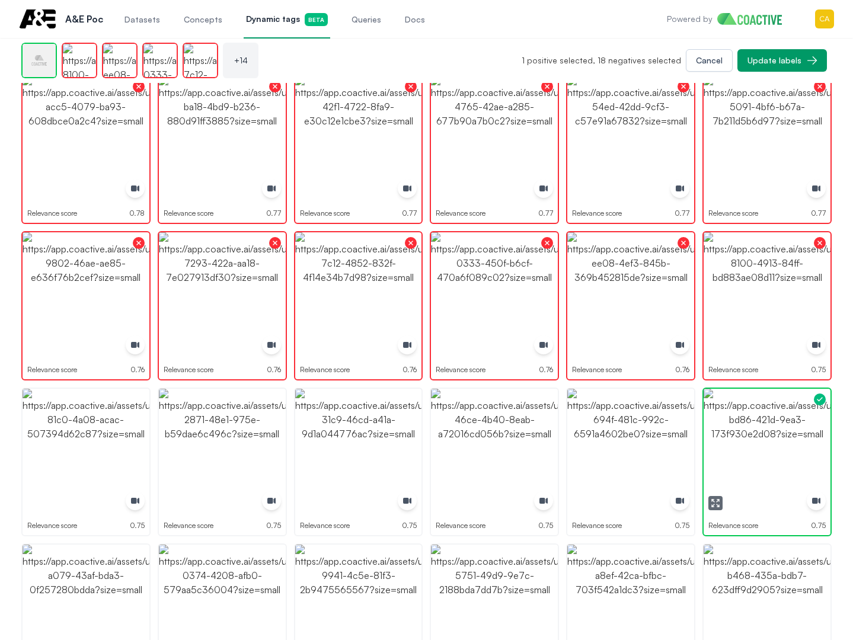
click at [757, 474] on img "button" at bounding box center [767, 452] width 127 height 127
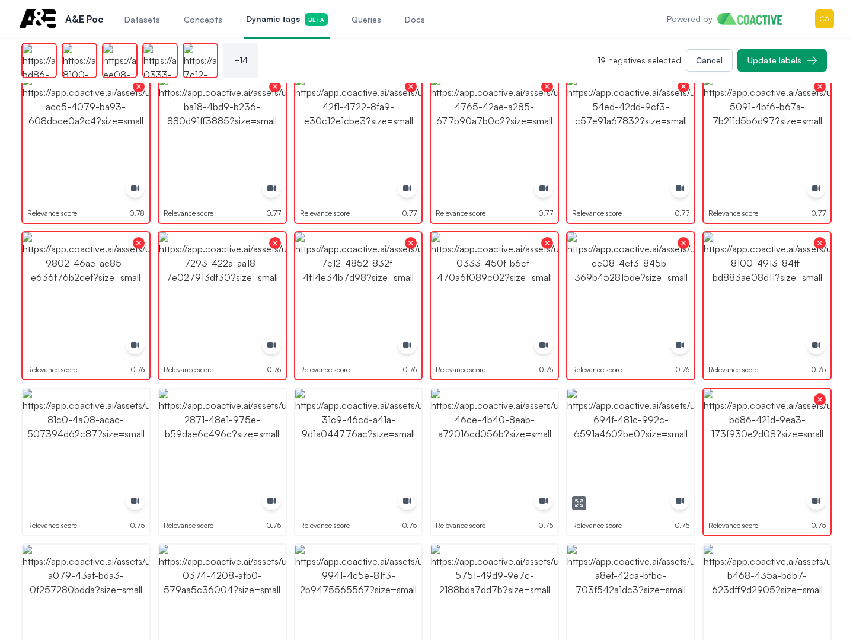
click at [605, 453] on img "button" at bounding box center [630, 452] width 127 height 127
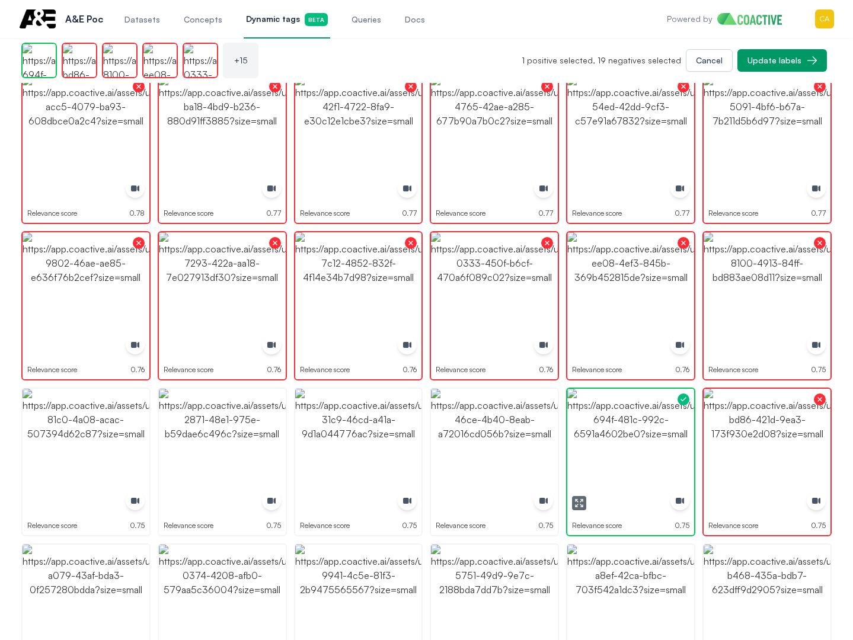
click at [605, 453] on img "button" at bounding box center [630, 452] width 127 height 127
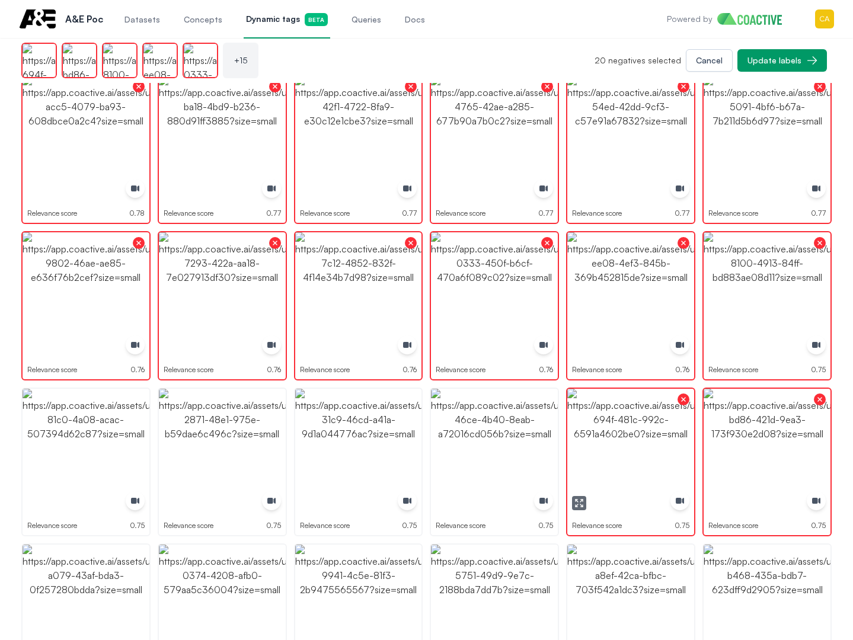
click at [475, 430] on img "button" at bounding box center [494, 452] width 127 height 127
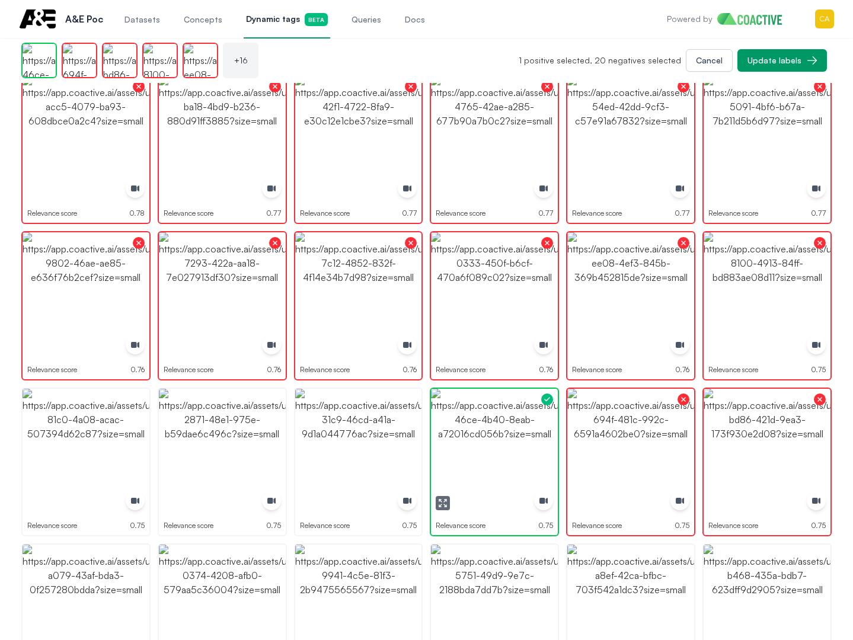
click at [475, 430] on img "button" at bounding box center [494, 452] width 127 height 127
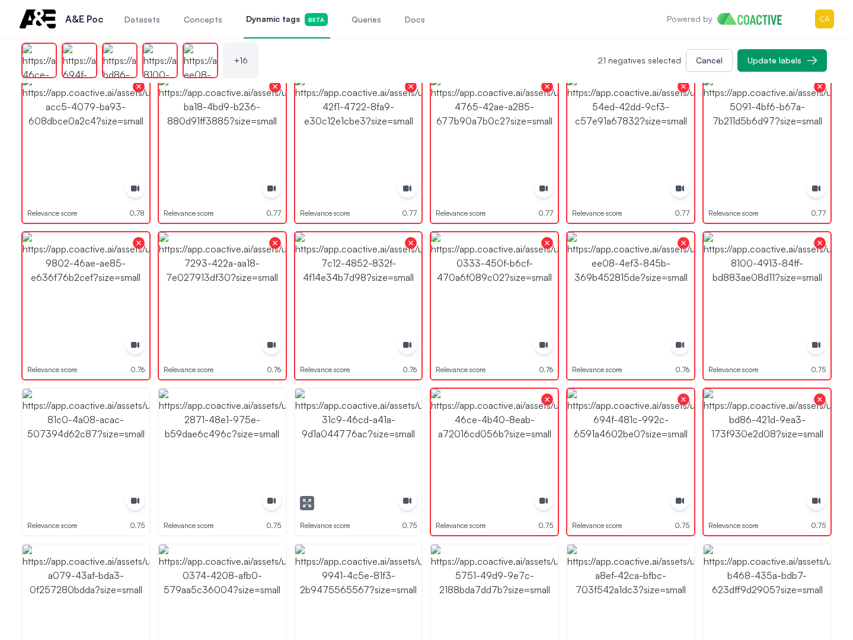
click at [384, 430] on img "button" at bounding box center [358, 452] width 127 height 127
click at [212, 430] on img "button" at bounding box center [222, 452] width 127 height 127
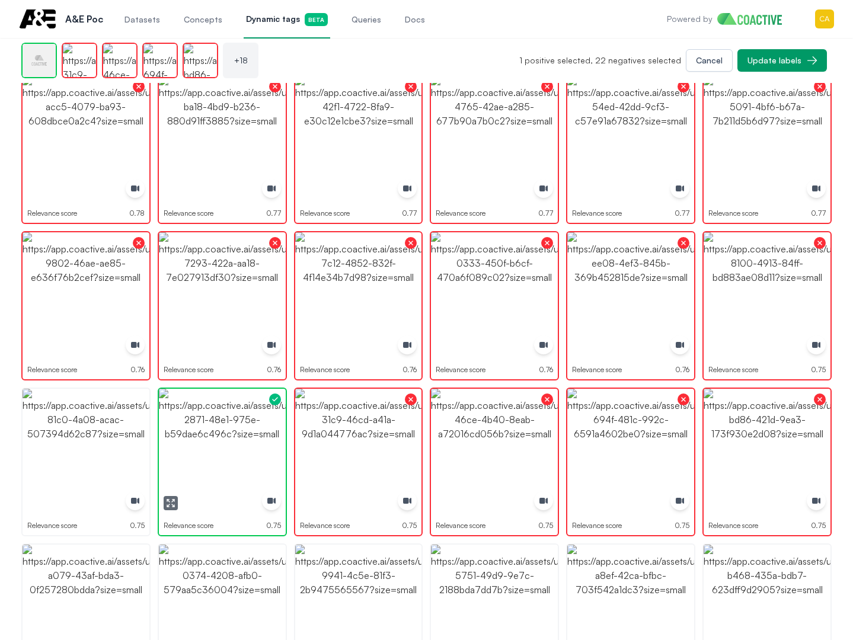
click at [212, 430] on img "button" at bounding box center [222, 452] width 127 height 127
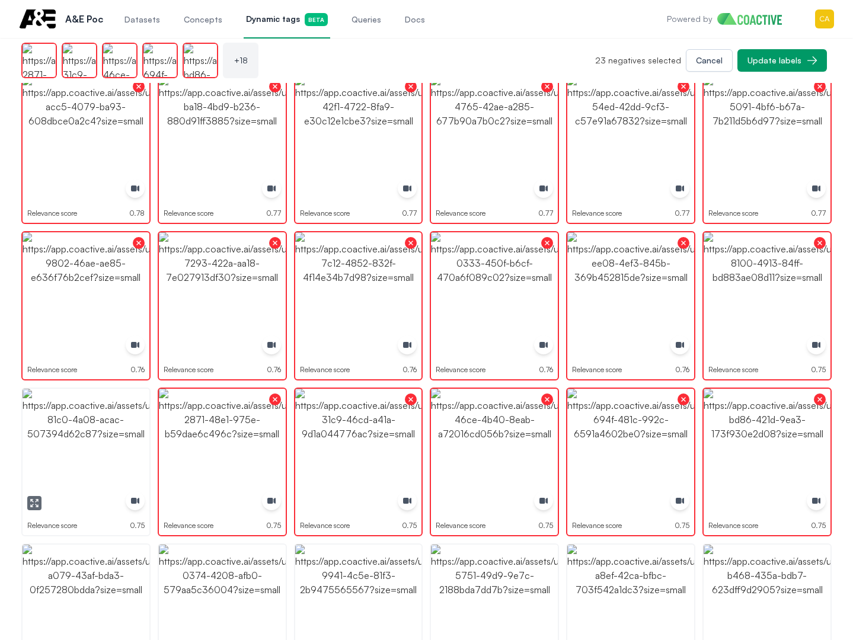
click at [84, 429] on img "button" at bounding box center [86, 452] width 127 height 127
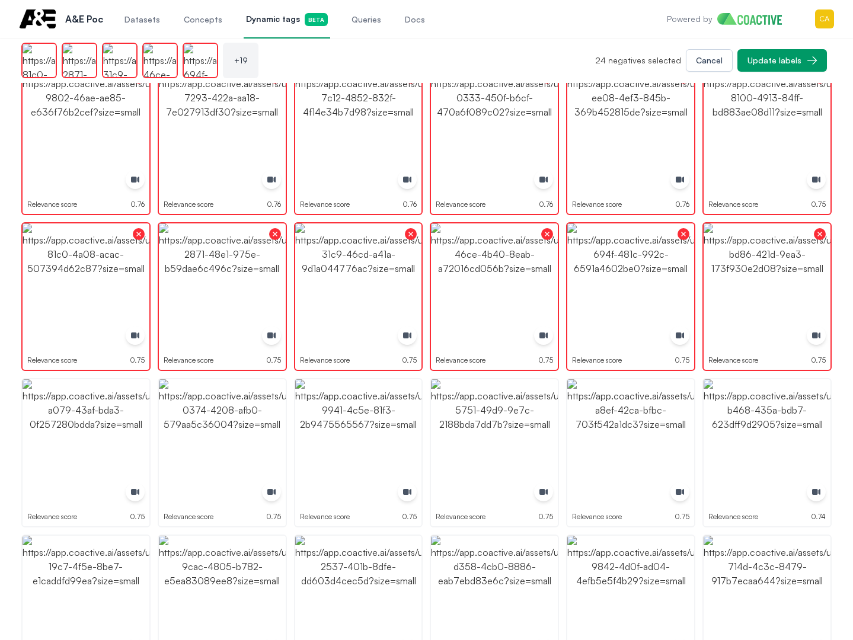
scroll to position [533, 0]
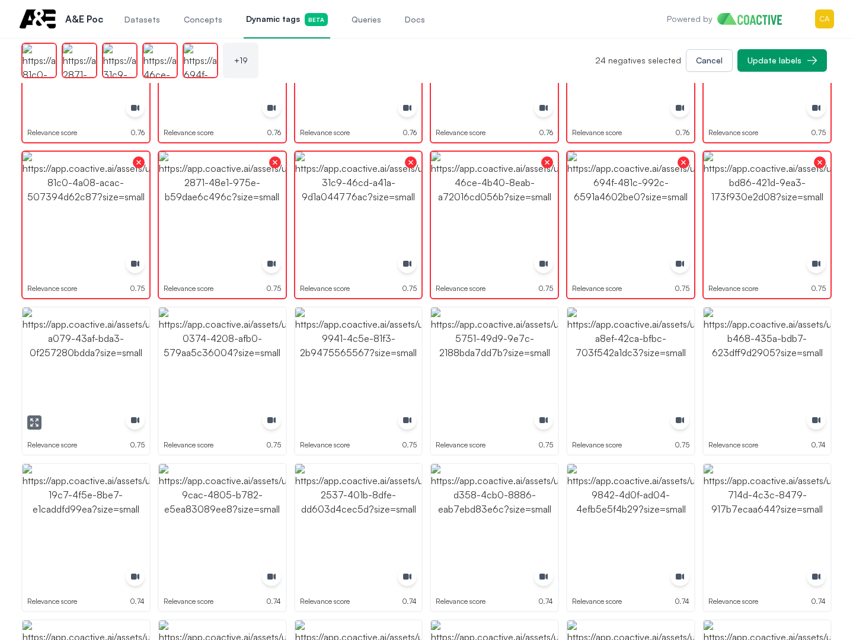
click at [107, 338] on img "button" at bounding box center [86, 371] width 127 height 127
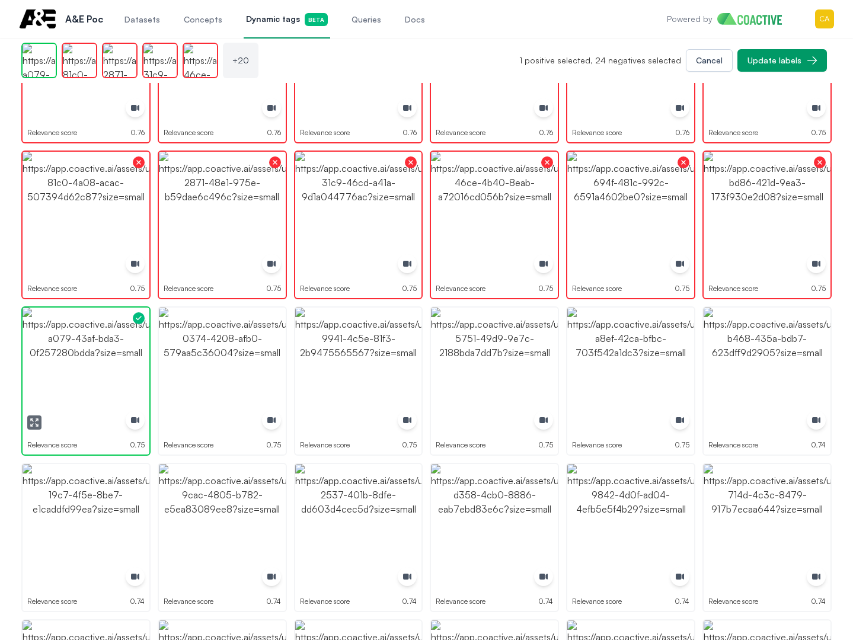
click at [107, 338] on img "button" at bounding box center [86, 371] width 127 height 127
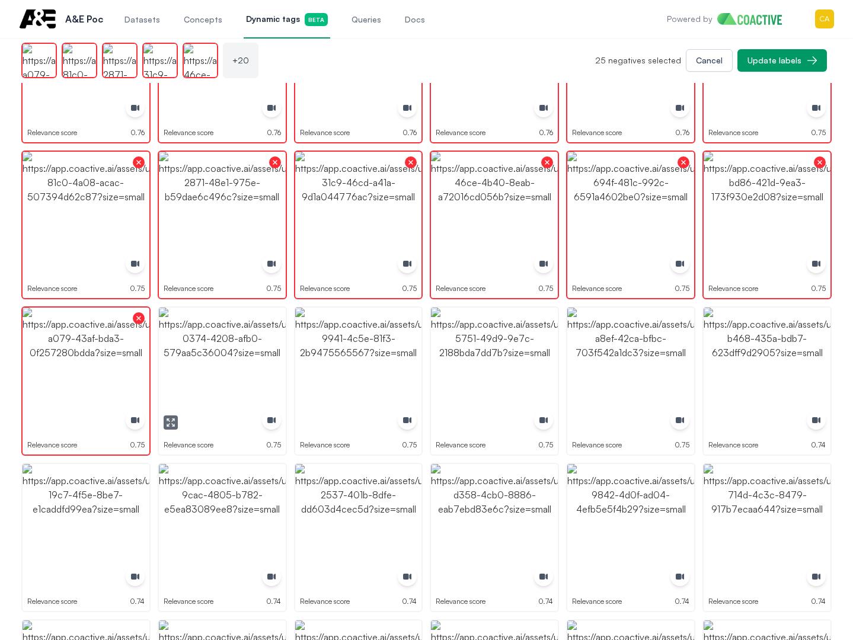
click at [237, 344] on img "button" at bounding box center [222, 371] width 127 height 127
click at [342, 341] on img "button" at bounding box center [358, 371] width 127 height 127
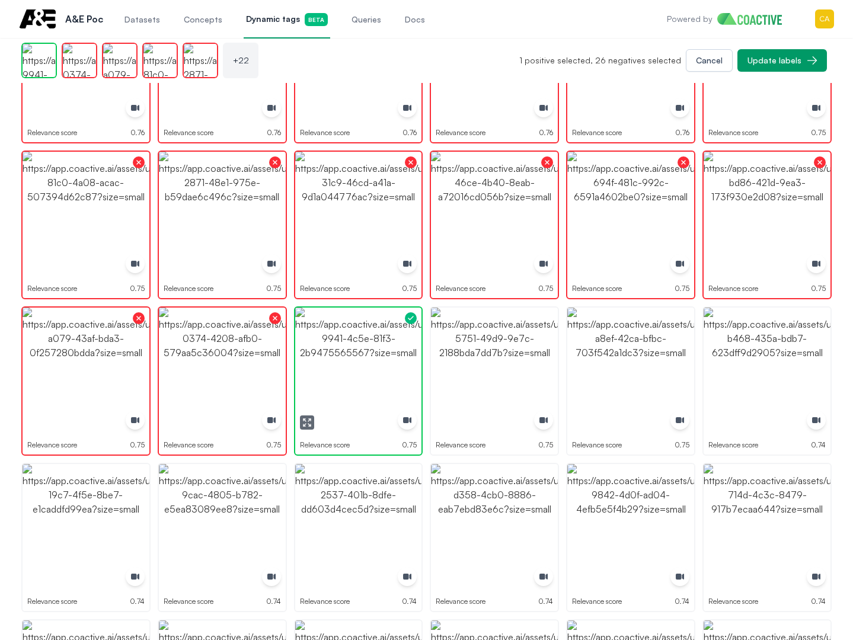
click at [342, 341] on img "button" at bounding box center [358, 371] width 127 height 127
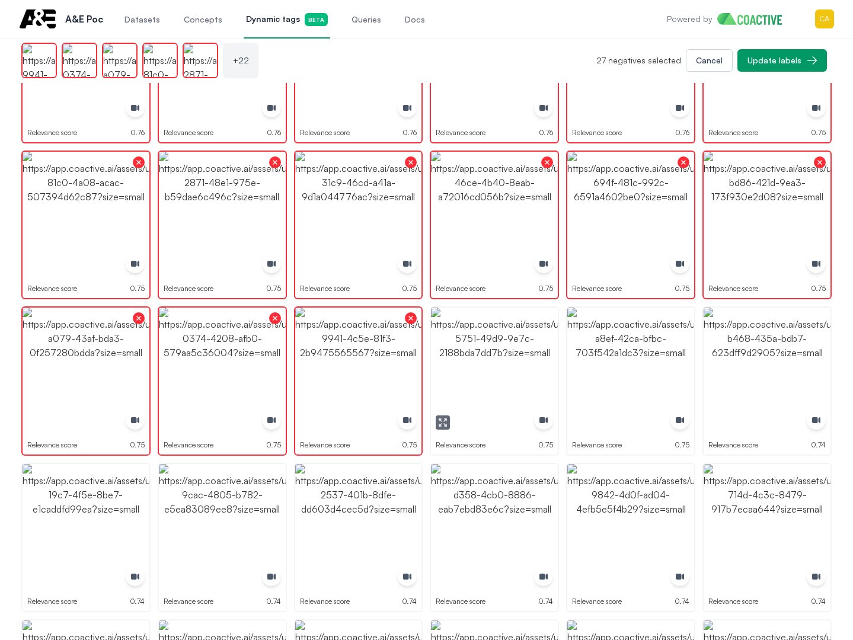
click at [500, 348] on img "button" at bounding box center [494, 371] width 127 height 127
click at [609, 349] on img "button" at bounding box center [630, 371] width 127 height 127
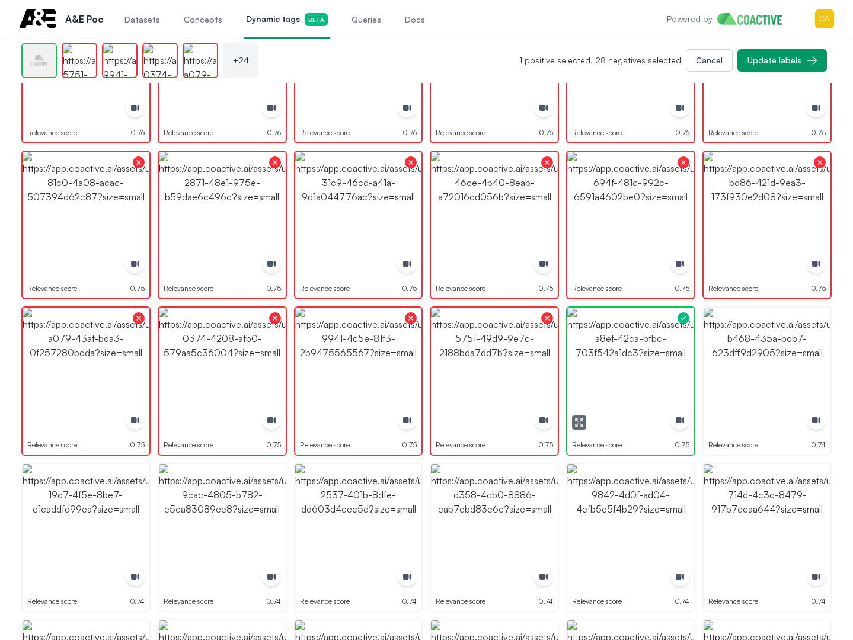
click at [609, 349] on img "button" at bounding box center [630, 371] width 127 height 127
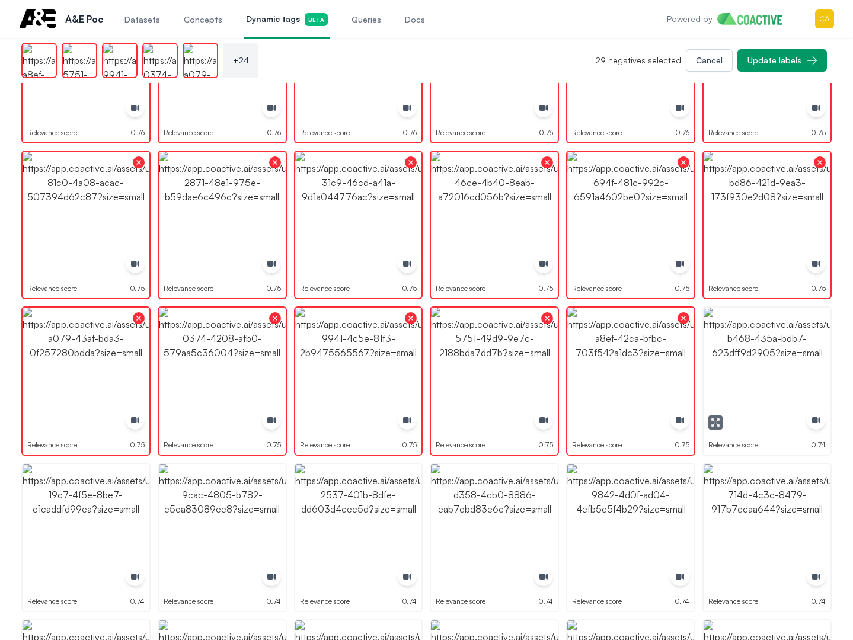
click at [720, 349] on img "button" at bounding box center [767, 371] width 127 height 127
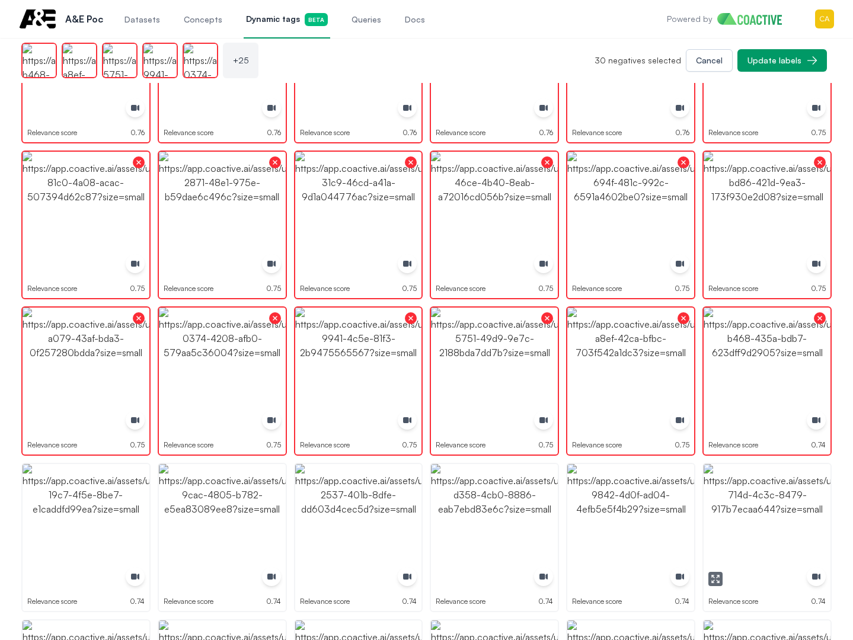
click at [769, 530] on img "button" at bounding box center [767, 527] width 127 height 127
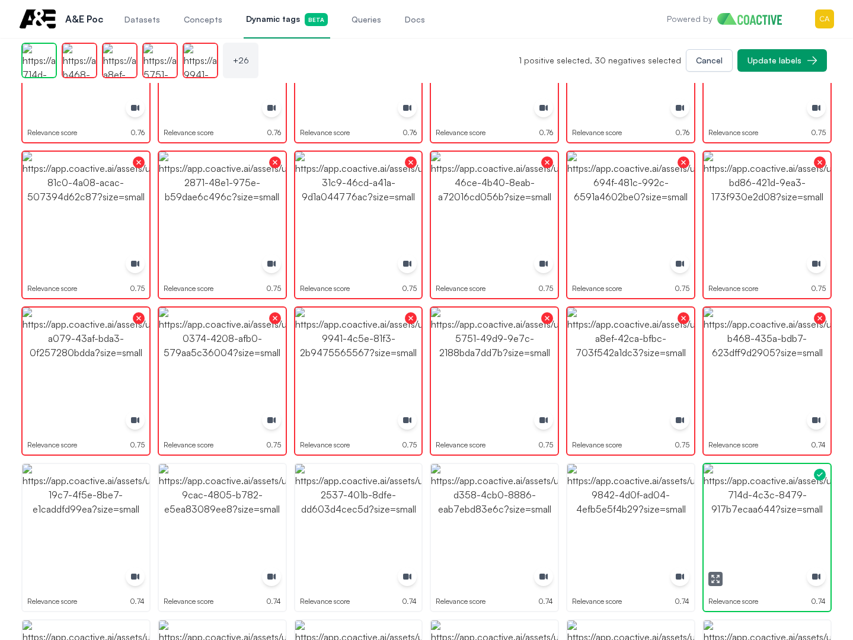
click at [769, 530] on img "button" at bounding box center [767, 527] width 127 height 127
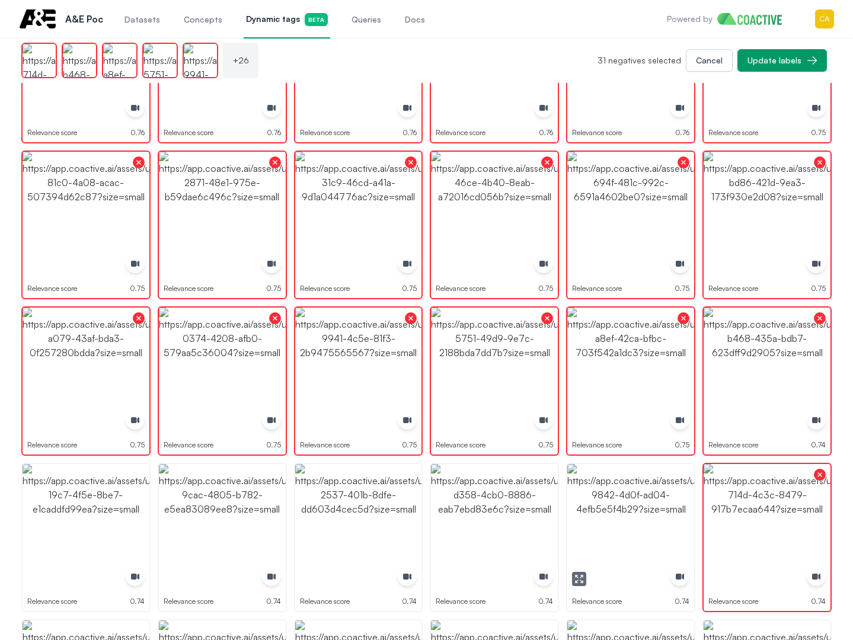
click at [639, 525] on img "button" at bounding box center [630, 527] width 127 height 127
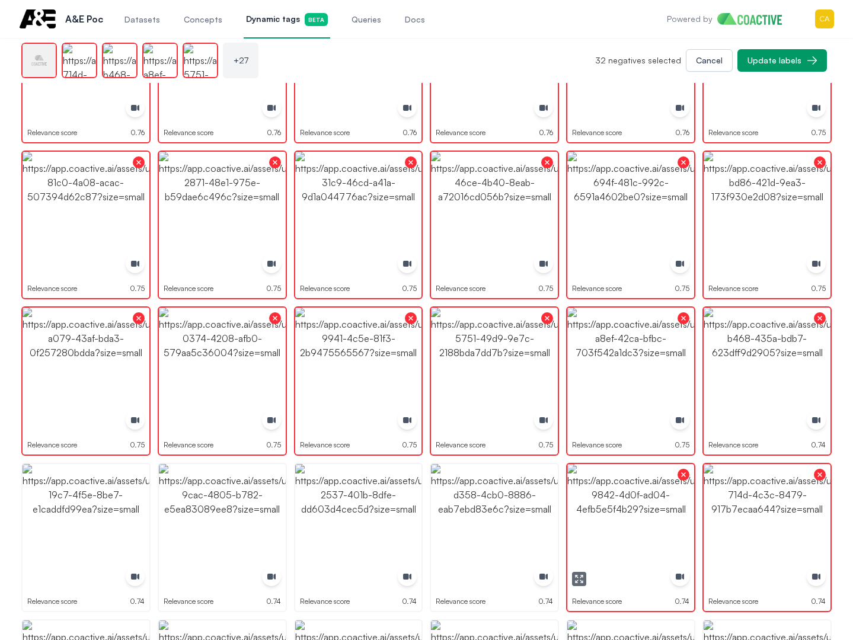
click at [509, 517] on img "button" at bounding box center [494, 527] width 127 height 127
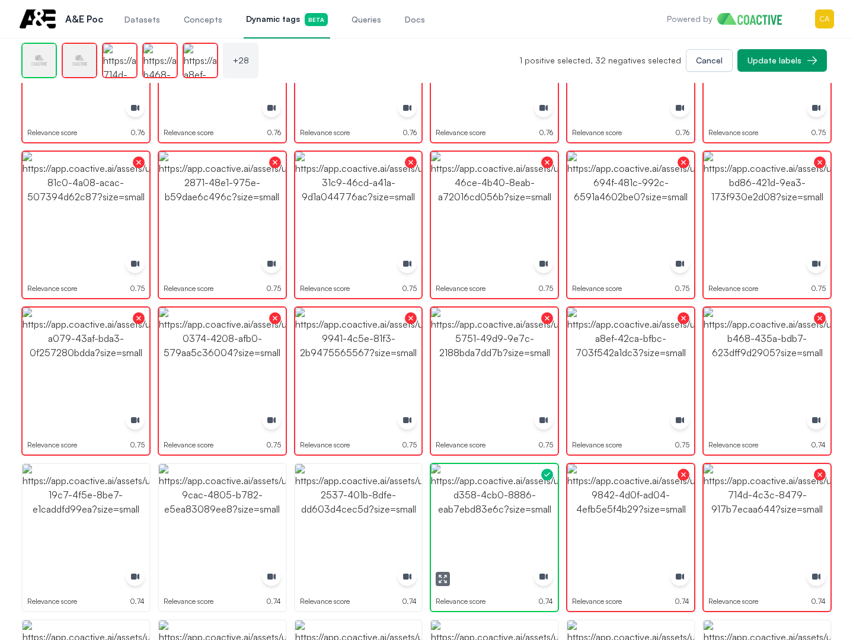
click at [509, 517] on img "button" at bounding box center [494, 527] width 127 height 127
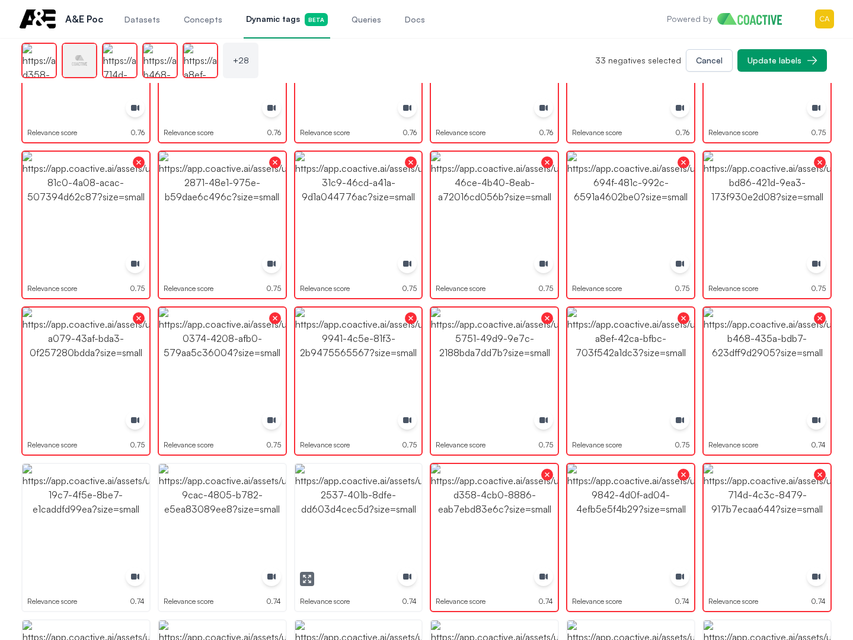
click at [350, 517] on img "button" at bounding box center [358, 527] width 127 height 127
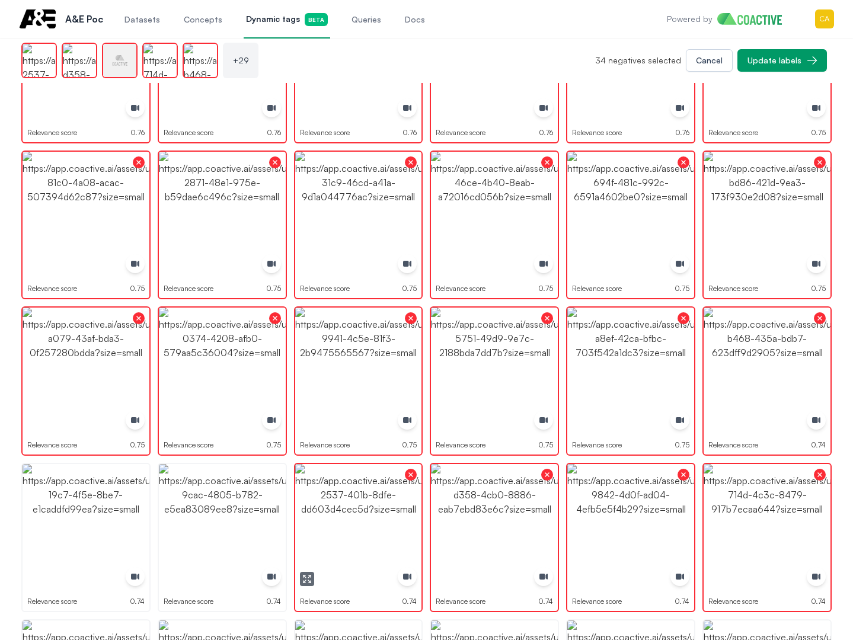
click at [232, 516] on img "button" at bounding box center [222, 527] width 127 height 127
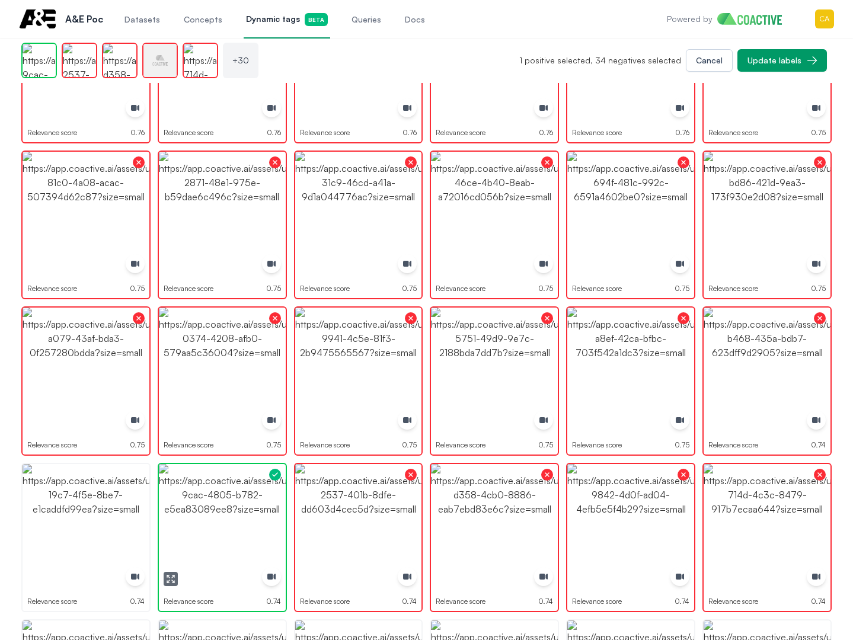
click at [232, 516] on img "button" at bounding box center [222, 527] width 127 height 127
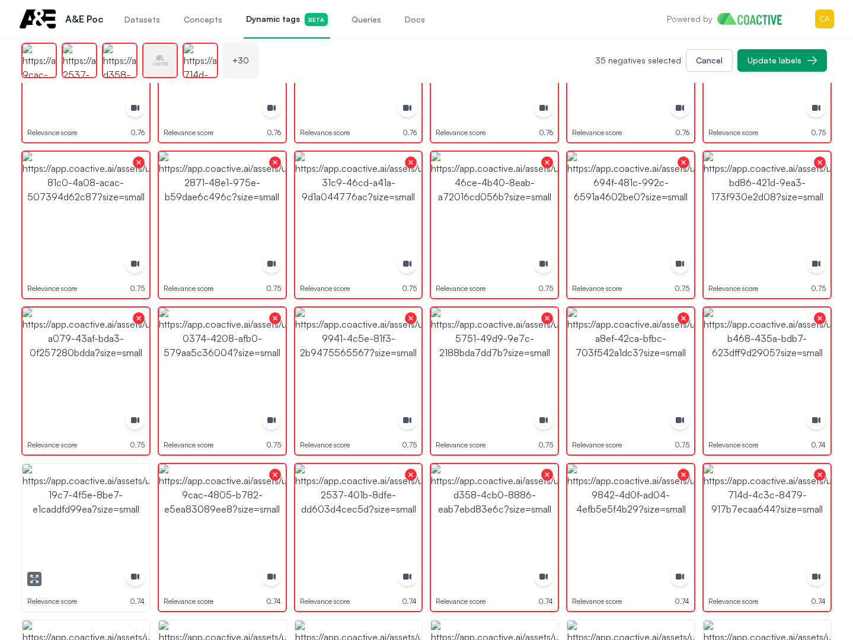
click at [81, 507] on img "button" at bounding box center [86, 527] width 127 height 127
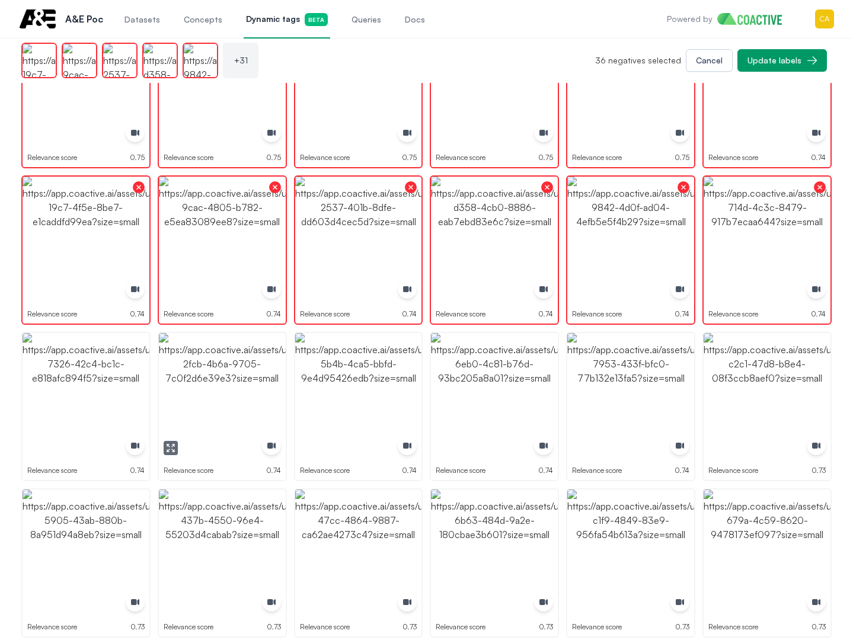
scroll to position [889, 0]
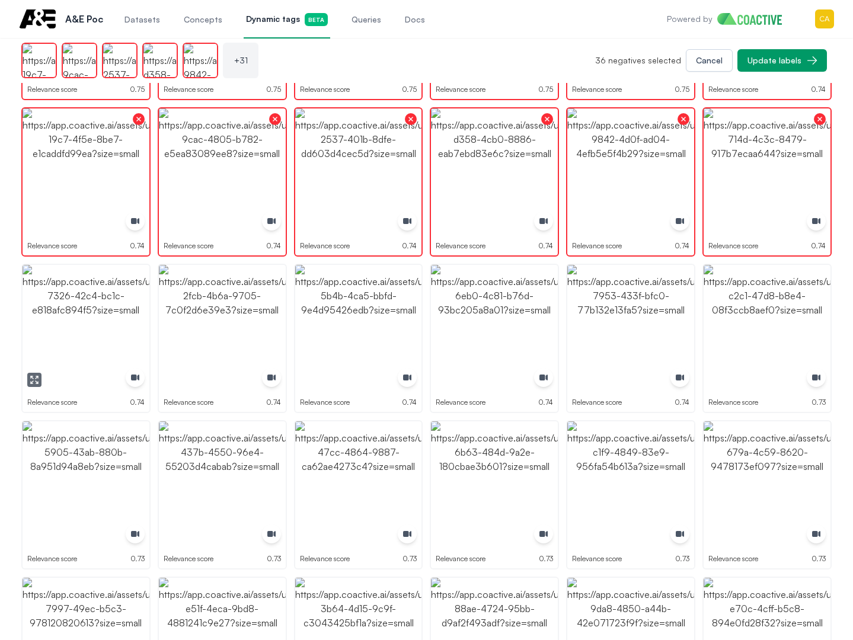
click at [85, 324] on img "button" at bounding box center [86, 328] width 127 height 127
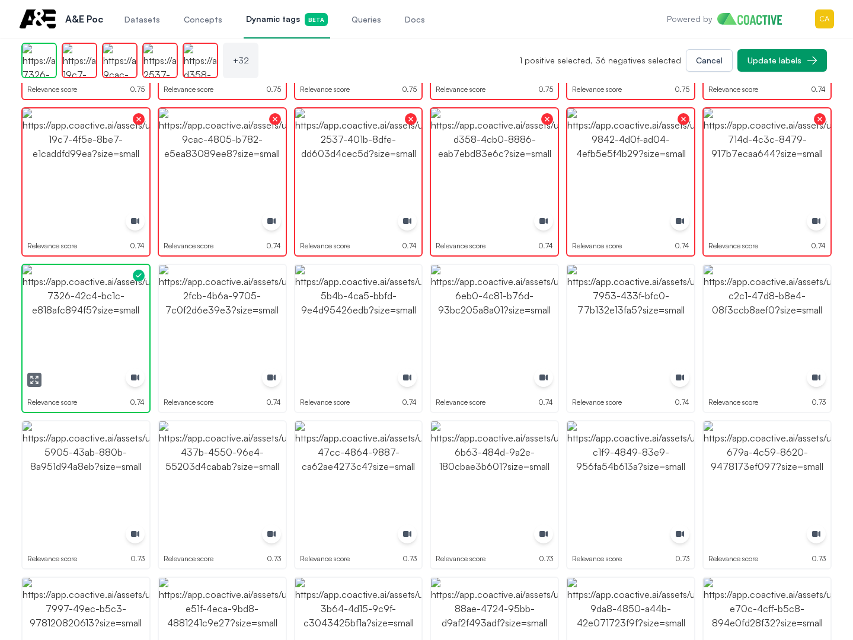
click at [86, 323] on img "button" at bounding box center [86, 328] width 127 height 127
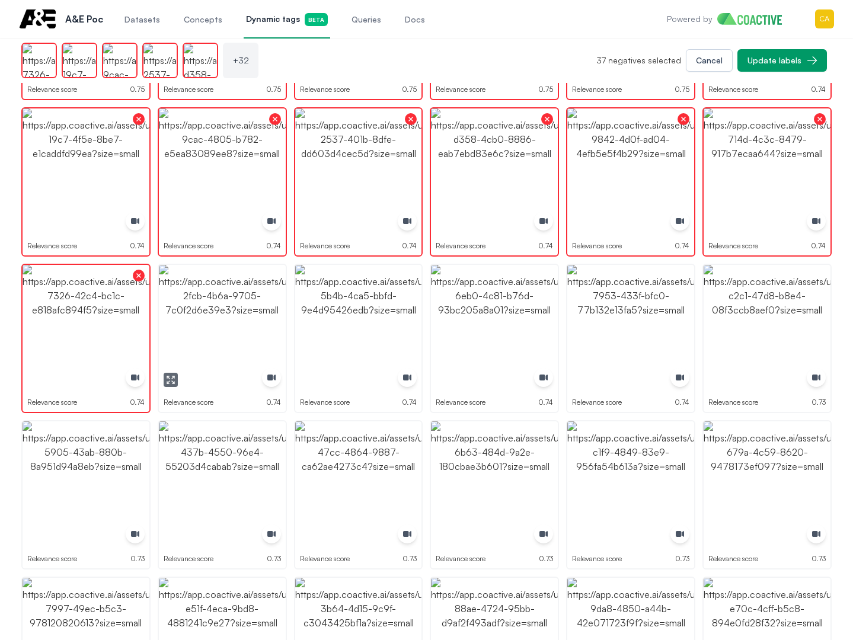
click at [244, 305] on img "button" at bounding box center [222, 328] width 127 height 127
click at [375, 309] on img "button" at bounding box center [358, 328] width 127 height 127
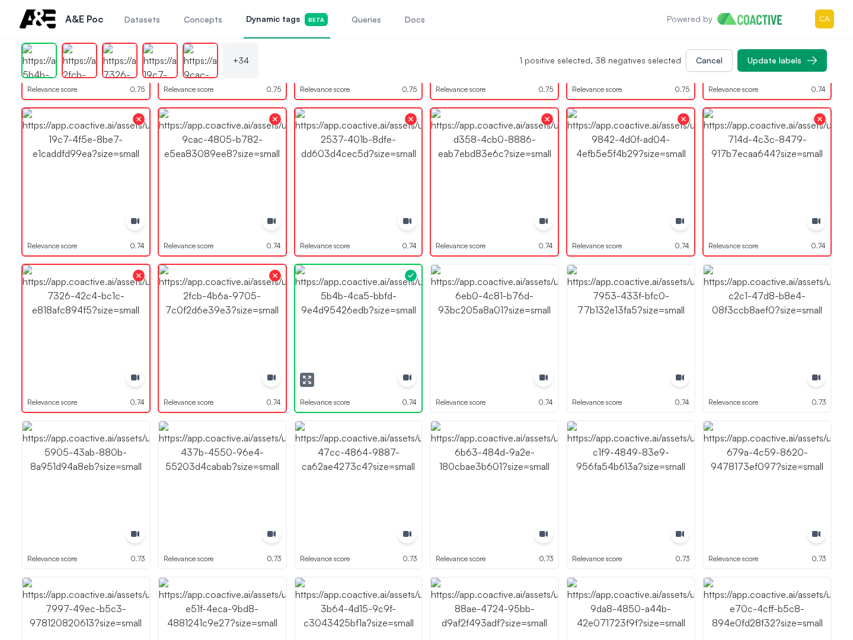
click at [375, 309] on img "button" at bounding box center [358, 328] width 127 height 127
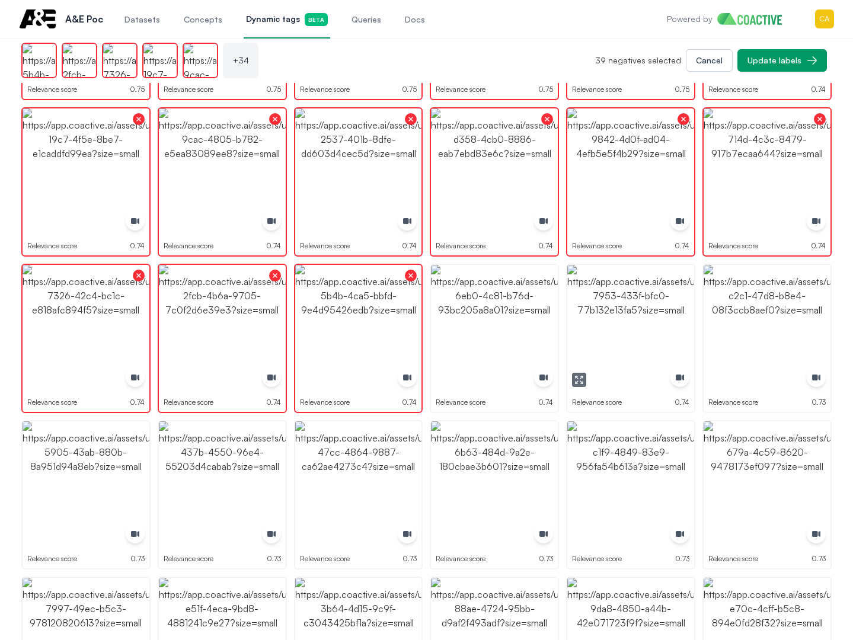
click at [612, 338] on img "button" at bounding box center [630, 328] width 127 height 127
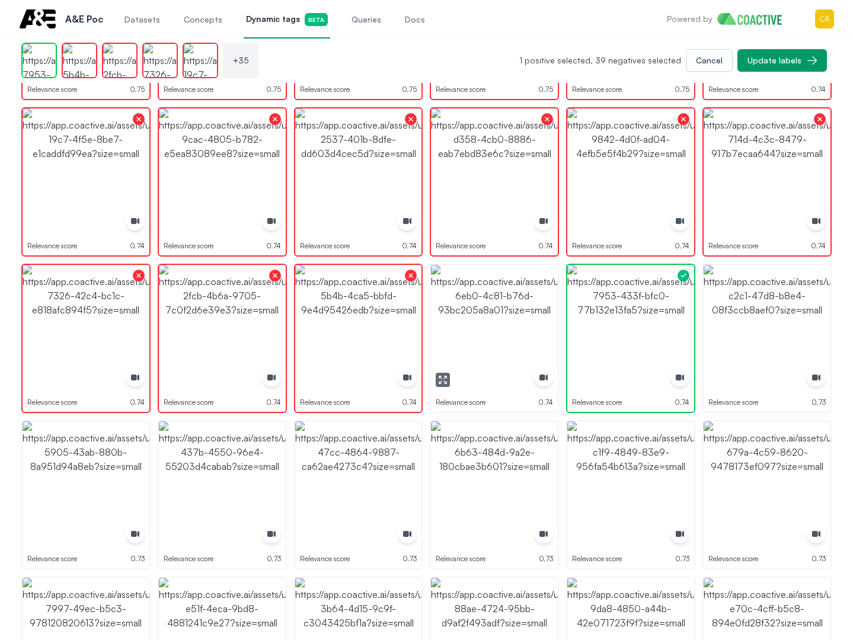
click at [521, 332] on img "button" at bounding box center [494, 328] width 127 height 127
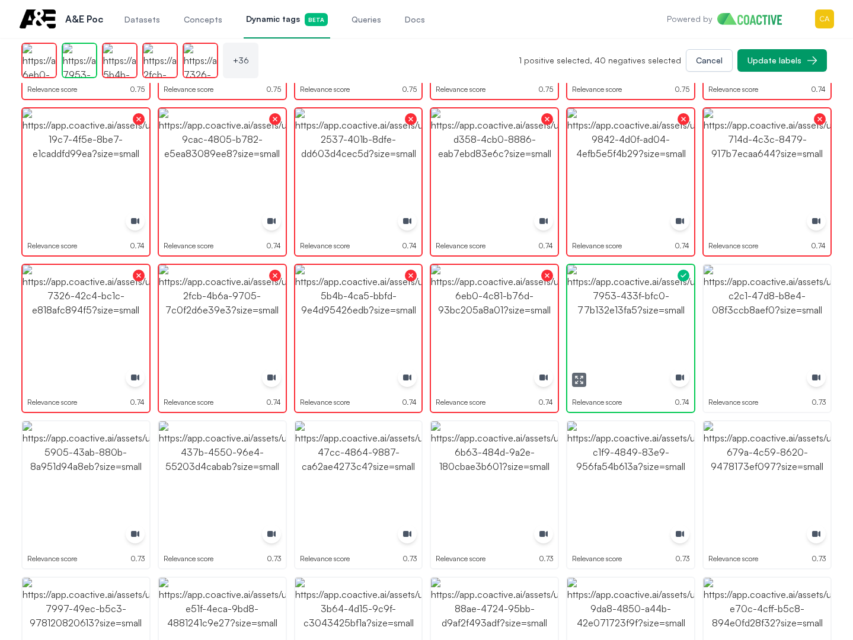
click at [646, 332] on img "button" at bounding box center [630, 328] width 127 height 127
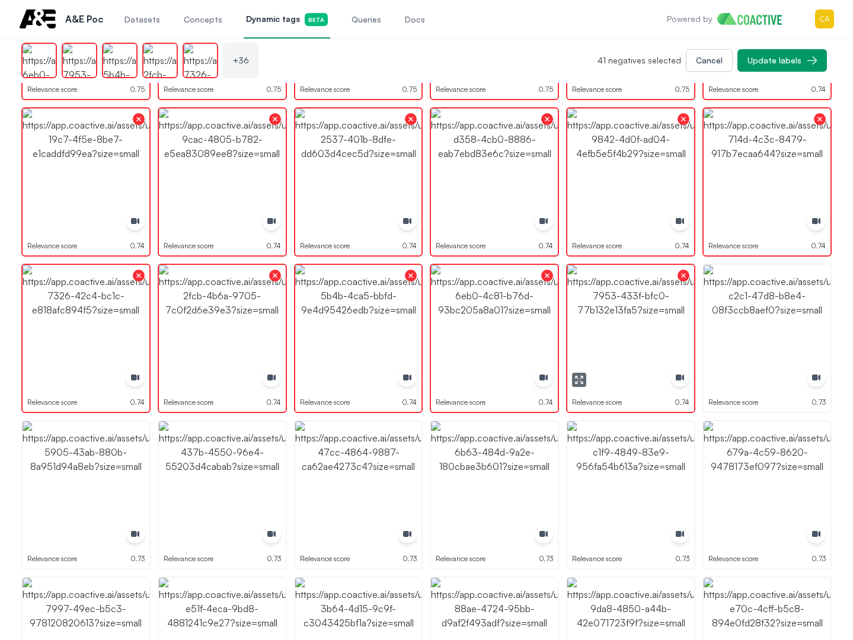
click at [829, 332] on img "button" at bounding box center [767, 328] width 127 height 127
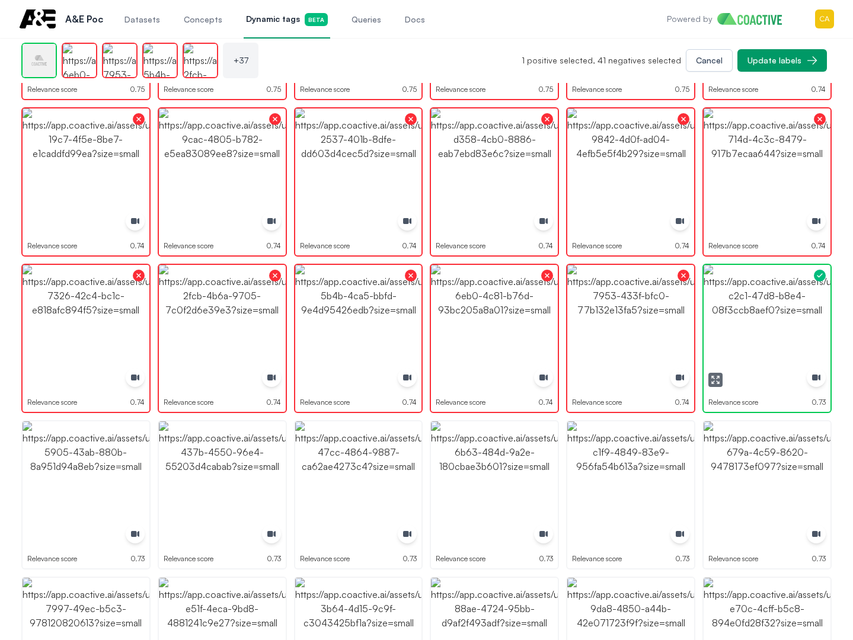
click at [829, 332] on img "button" at bounding box center [767, 328] width 127 height 127
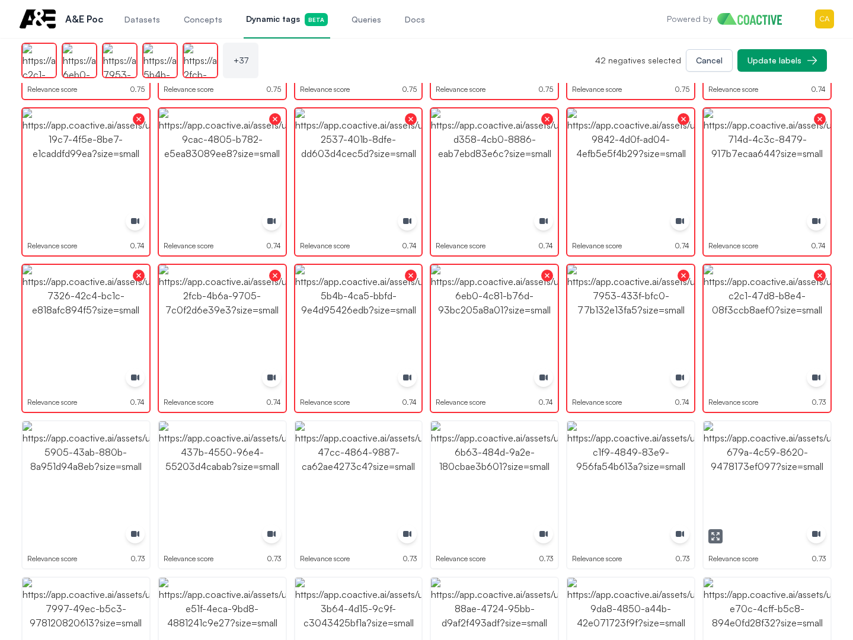
click at [793, 449] on img "button" at bounding box center [767, 484] width 127 height 127
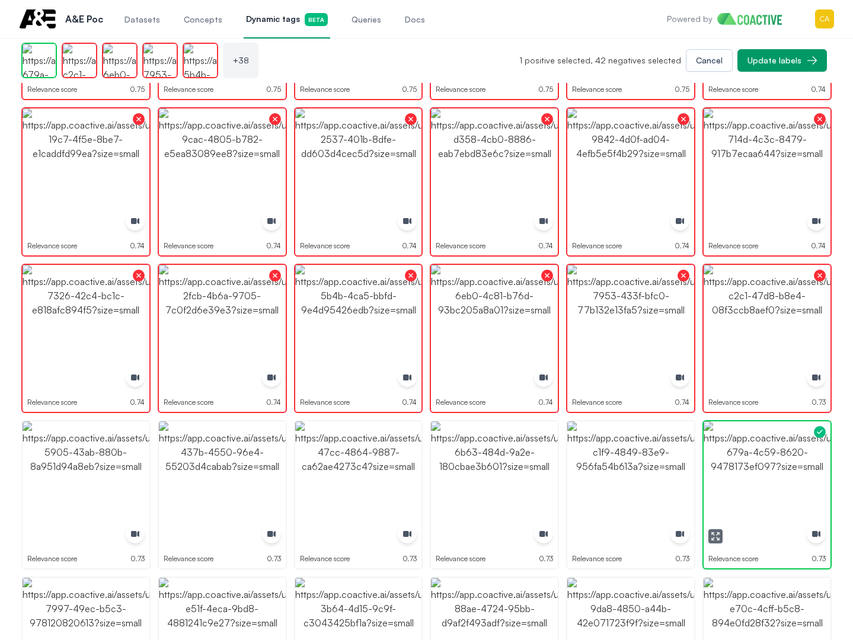
click at [793, 449] on img "button" at bounding box center [767, 484] width 127 height 127
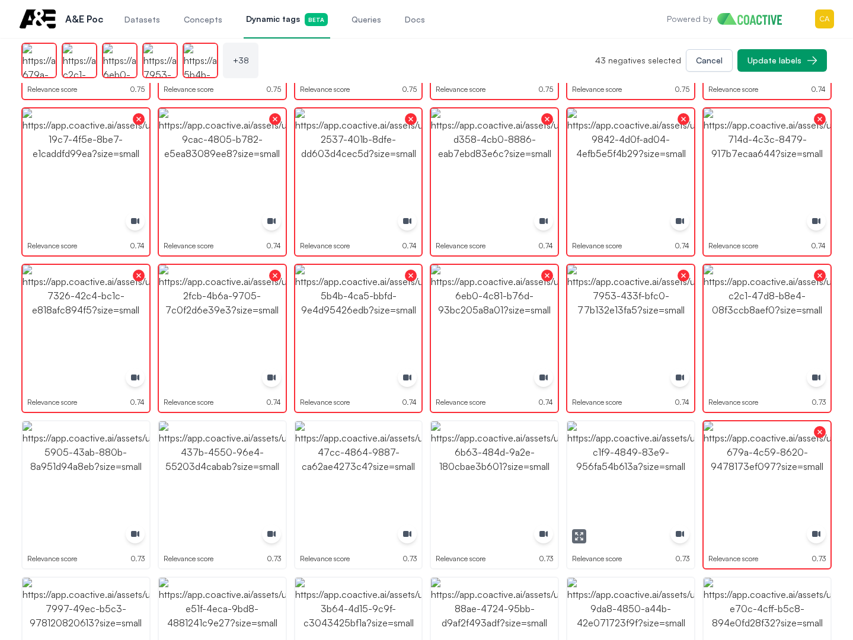
click at [623, 462] on img "button" at bounding box center [630, 484] width 127 height 127
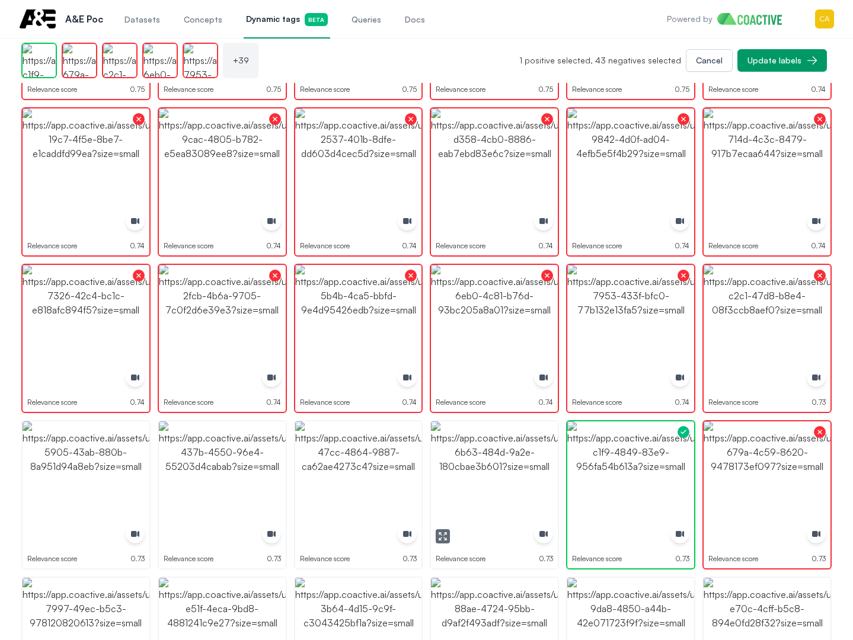
click at [459, 461] on img "button" at bounding box center [494, 484] width 127 height 127
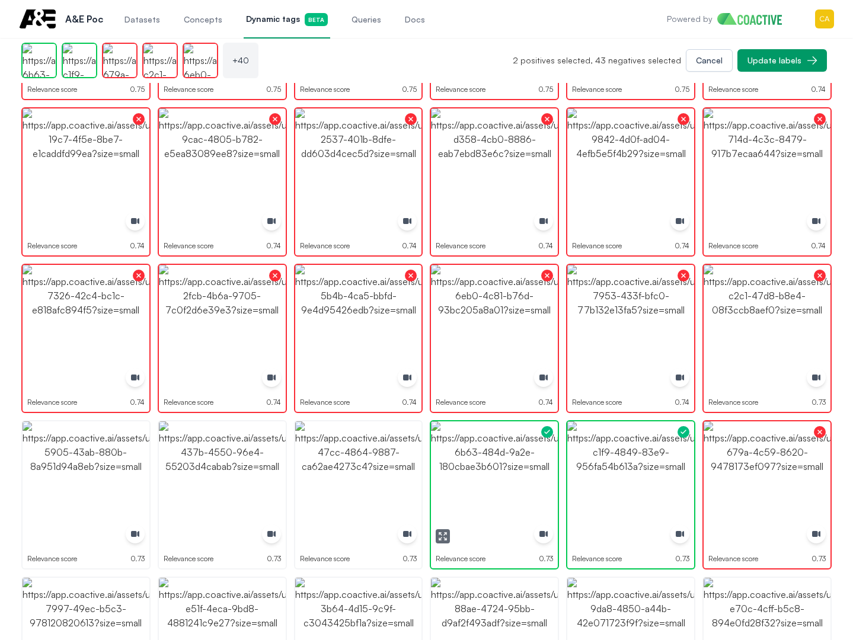
click at [459, 461] on img "button" at bounding box center [494, 484] width 127 height 127
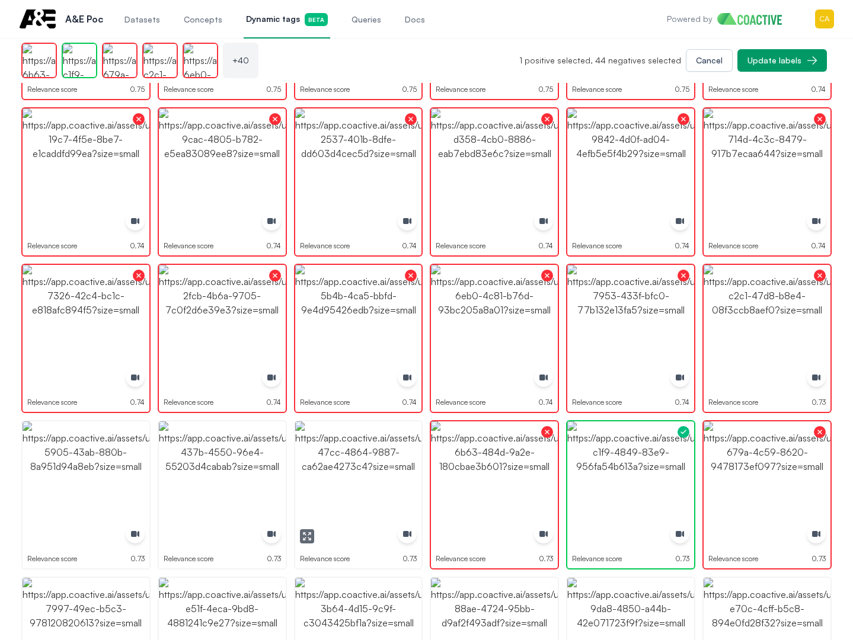
click at [351, 458] on img "button" at bounding box center [358, 484] width 127 height 127
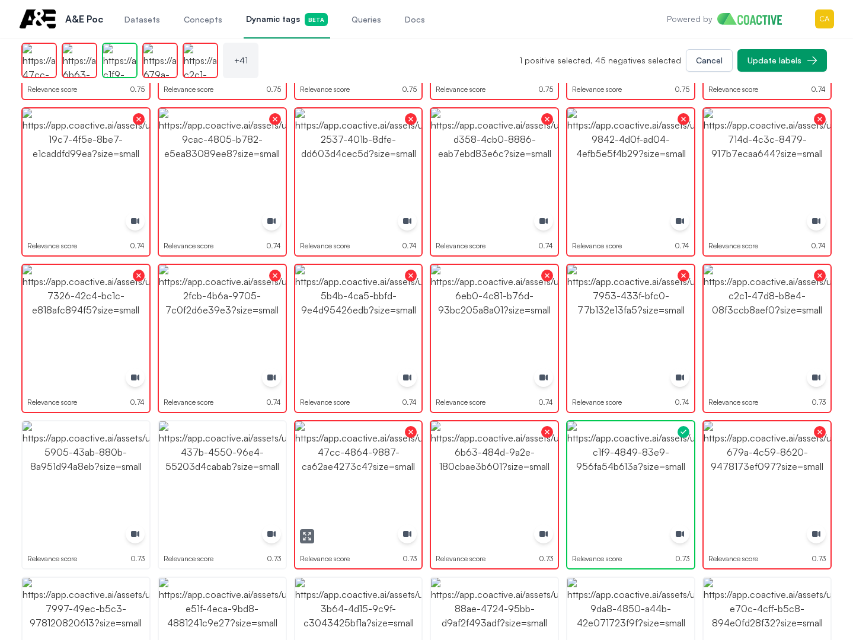
click at [206, 456] on img "button" at bounding box center [222, 484] width 127 height 127
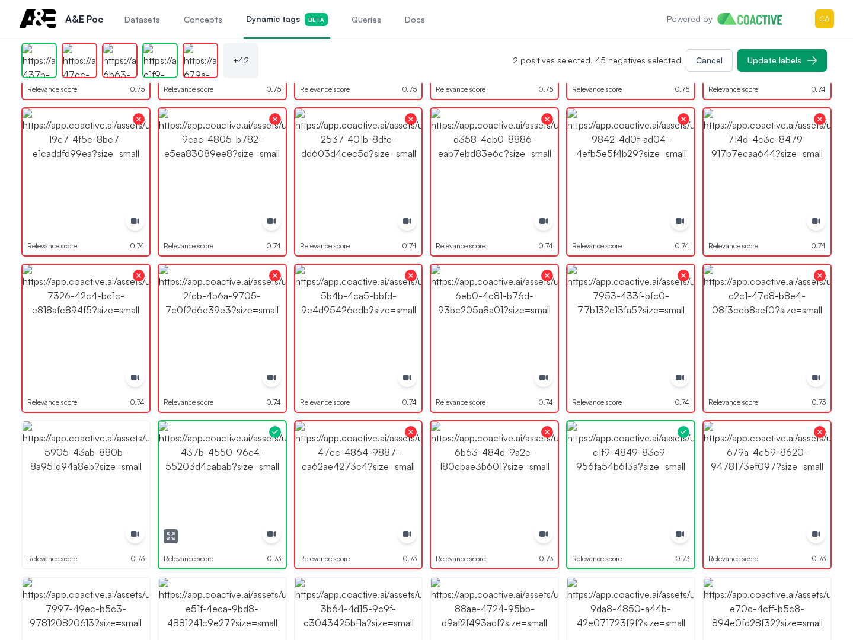
click at [206, 456] on img "button" at bounding box center [222, 484] width 127 height 127
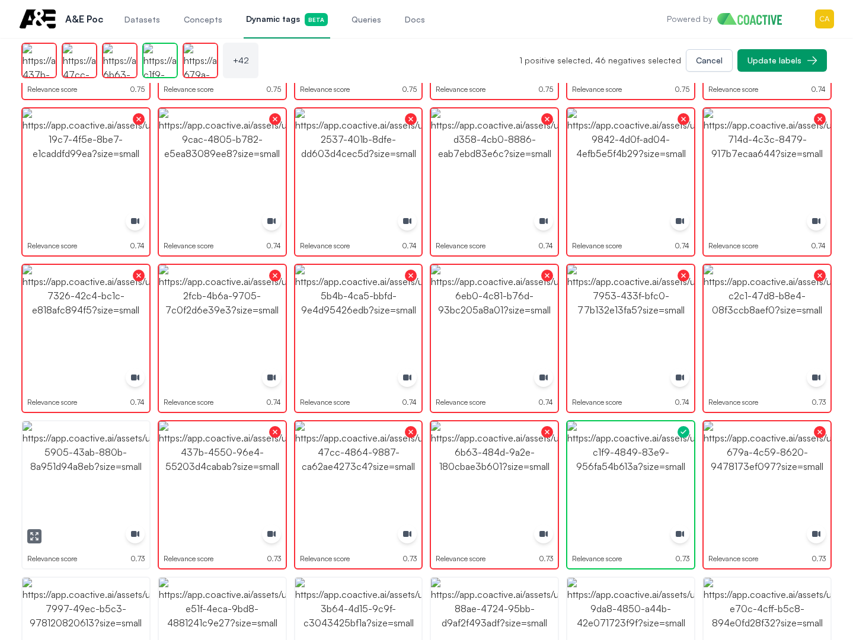
click at [73, 468] on img "button" at bounding box center [86, 484] width 127 height 127
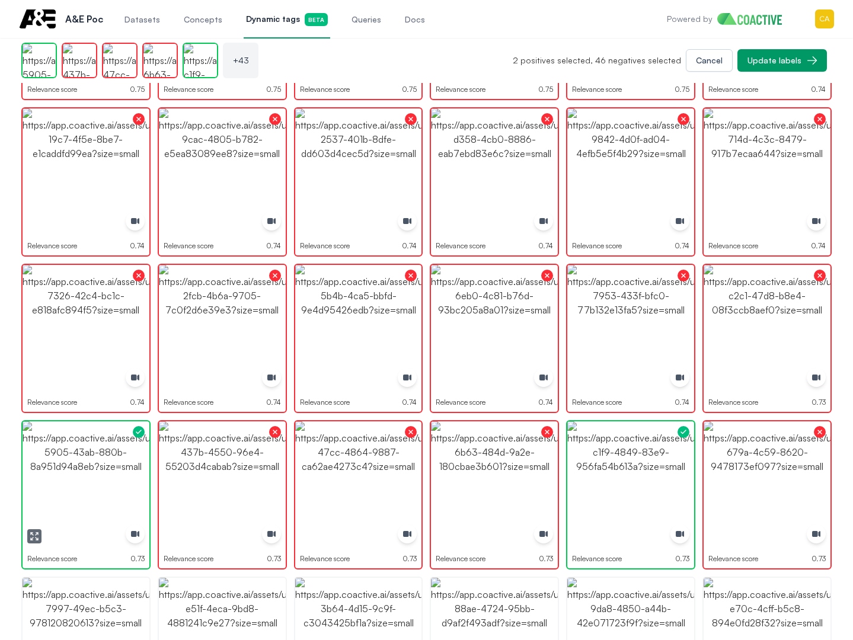
scroll to position [1126, 0]
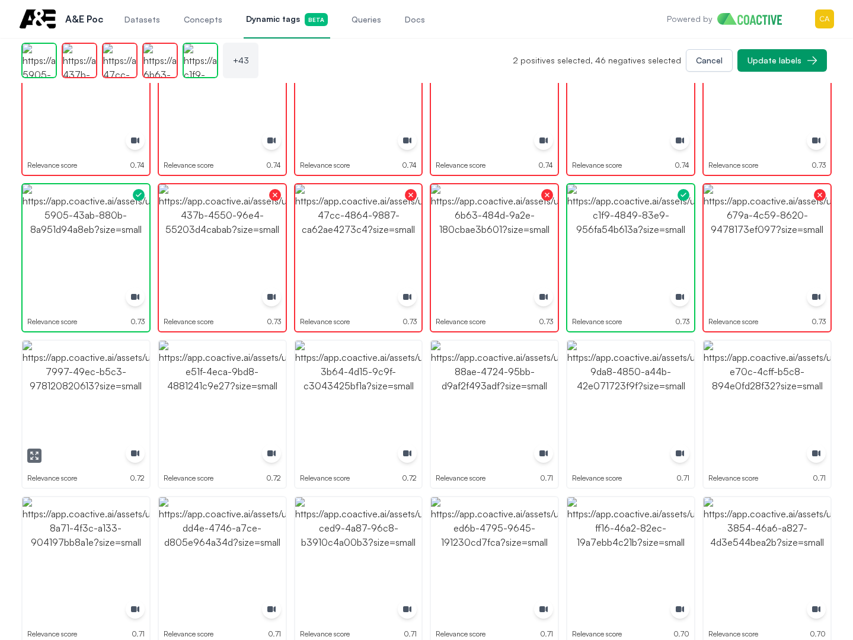
click at [102, 350] on img "button" at bounding box center [86, 404] width 127 height 127
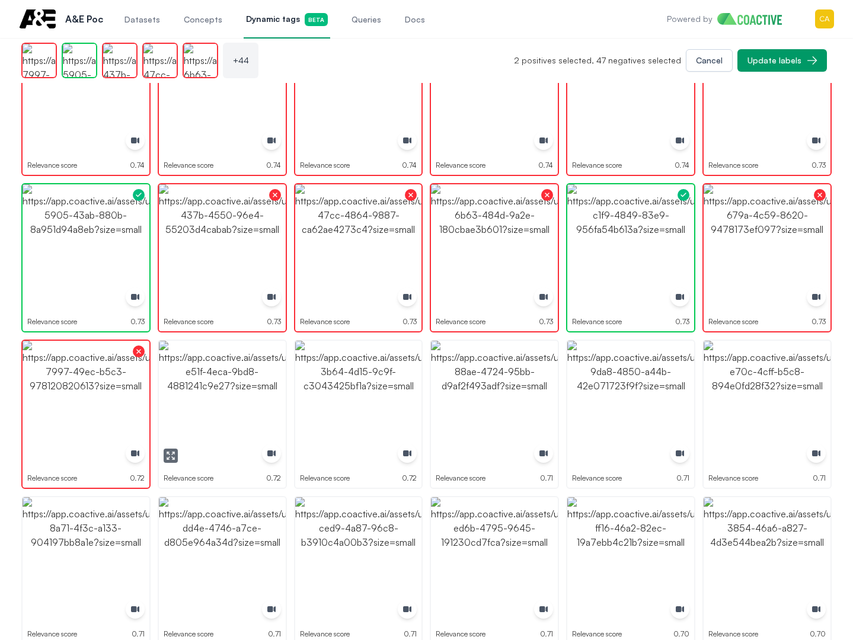
click at [218, 380] on img "button" at bounding box center [222, 404] width 127 height 127
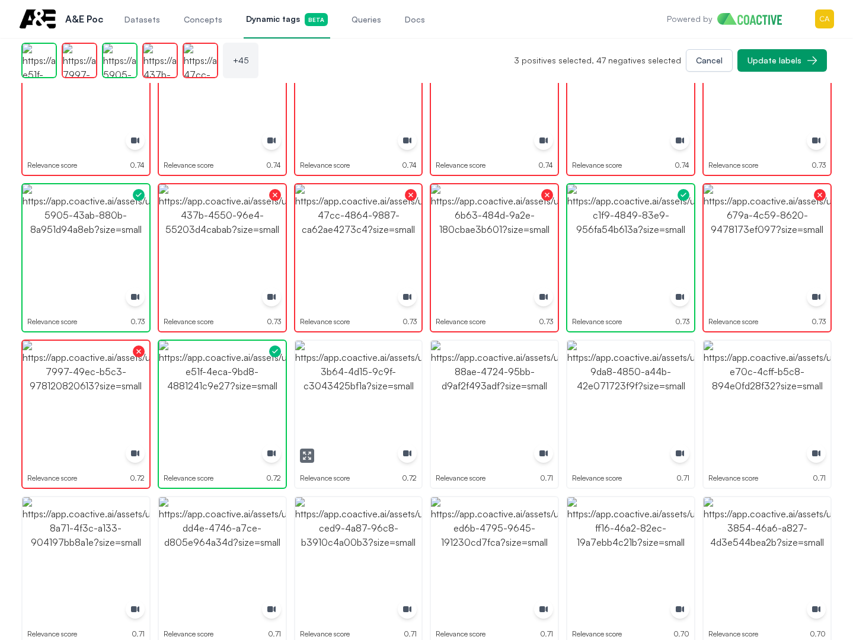
click at [346, 379] on img "button" at bounding box center [358, 404] width 127 height 127
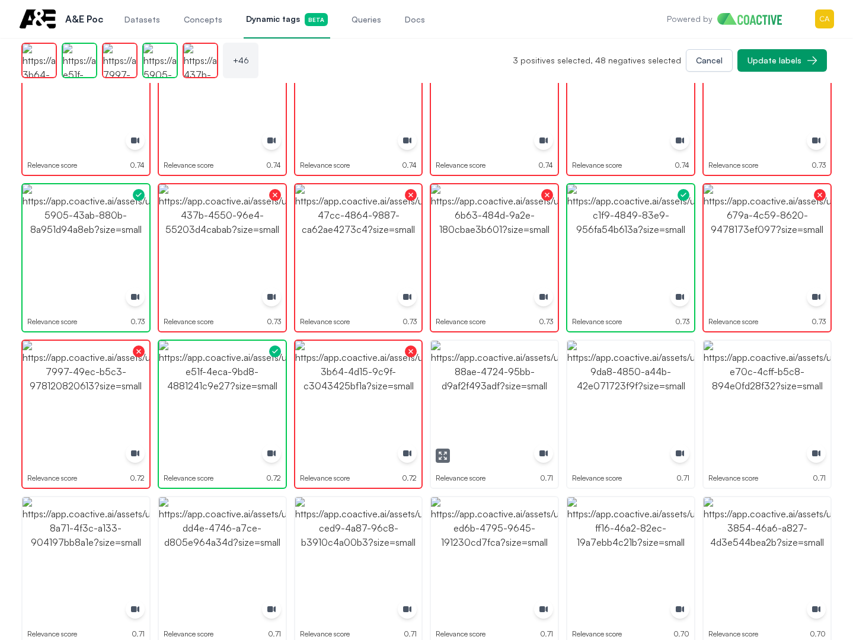
click at [515, 368] on img "button" at bounding box center [494, 404] width 127 height 127
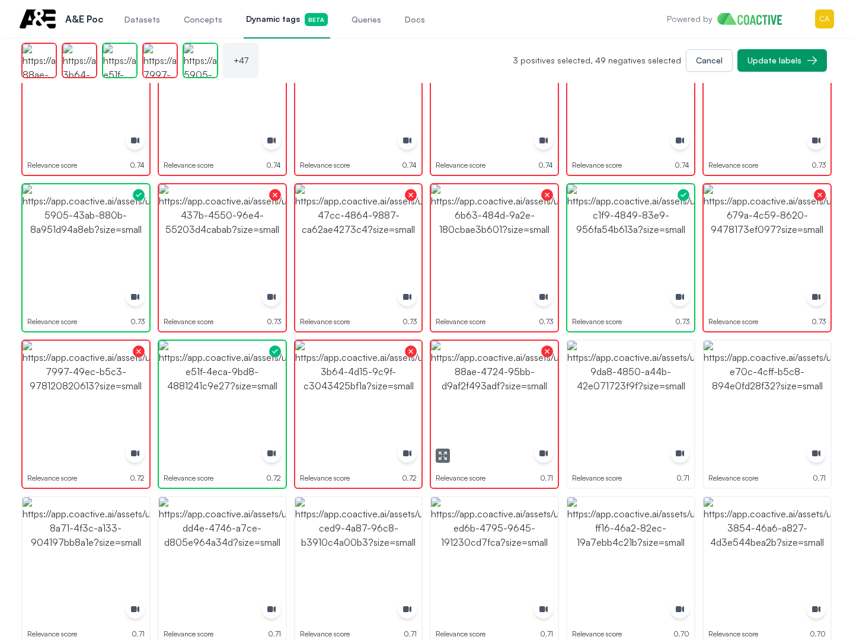
click at [516, 370] on img "button" at bounding box center [494, 404] width 127 height 127
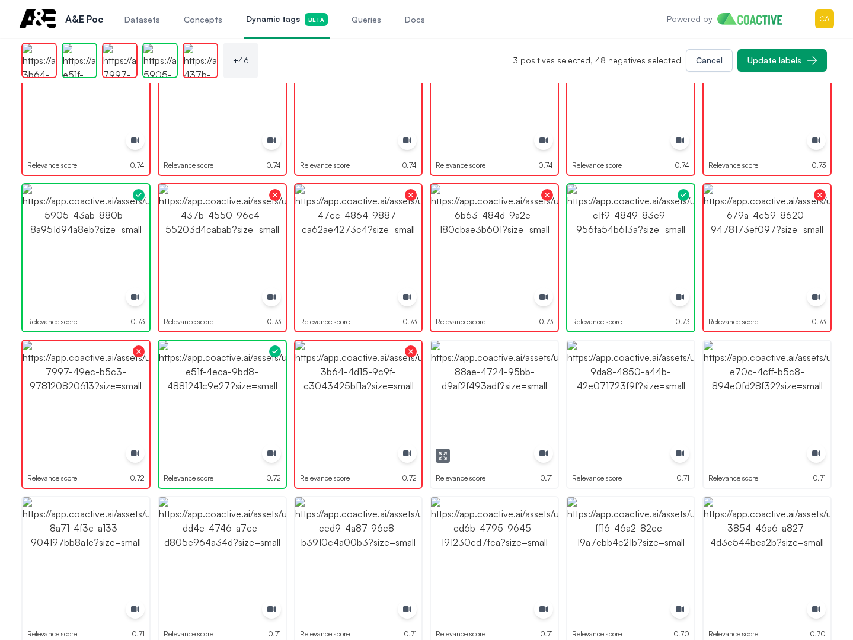
click at [515, 375] on img "button" at bounding box center [494, 404] width 127 height 127
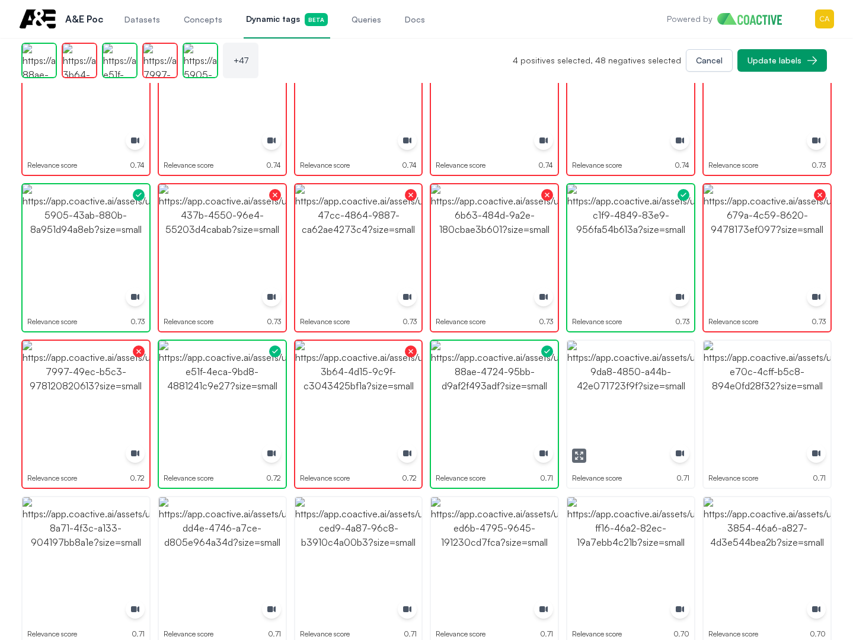
click at [599, 374] on img "button" at bounding box center [630, 404] width 127 height 127
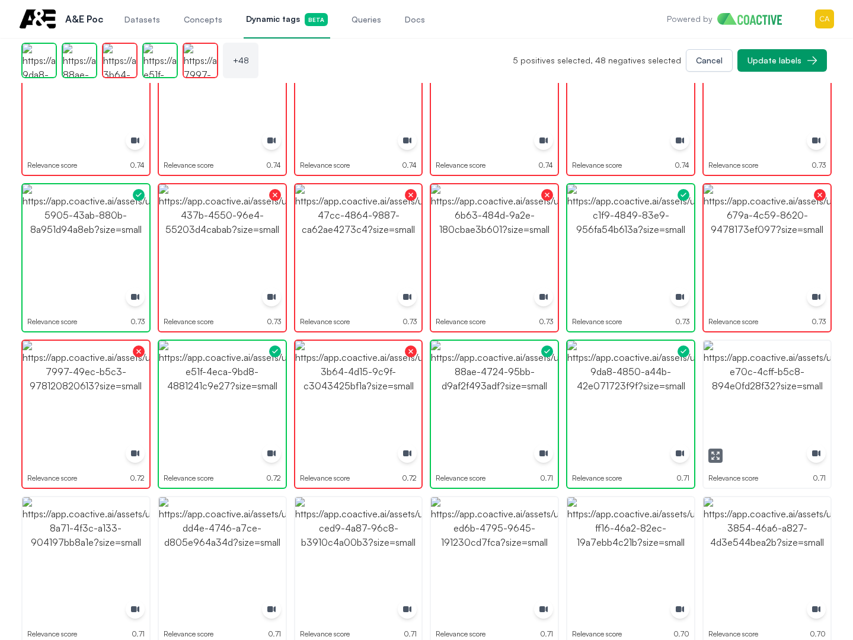
click at [780, 397] on img "button" at bounding box center [767, 404] width 127 height 127
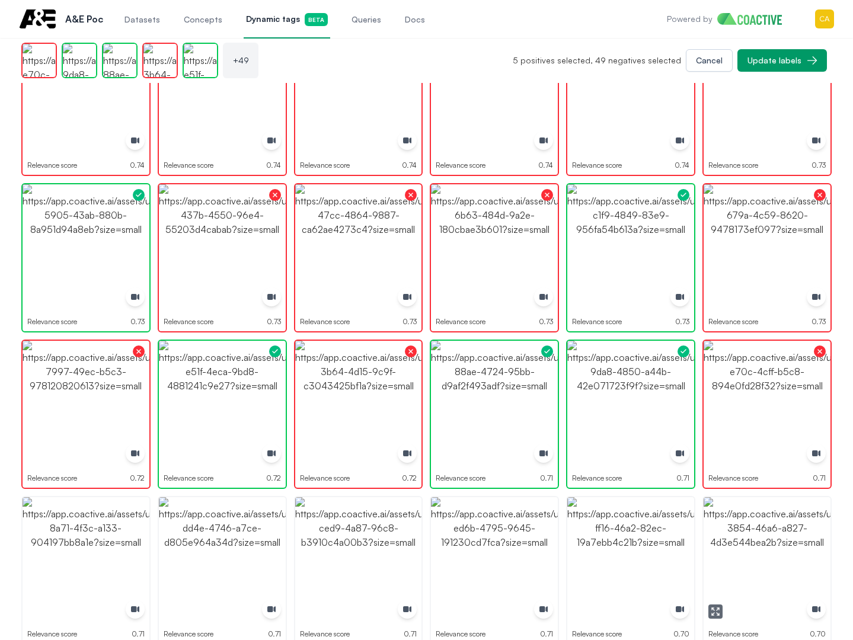
click at [752, 568] on img "button" at bounding box center [767, 560] width 127 height 127
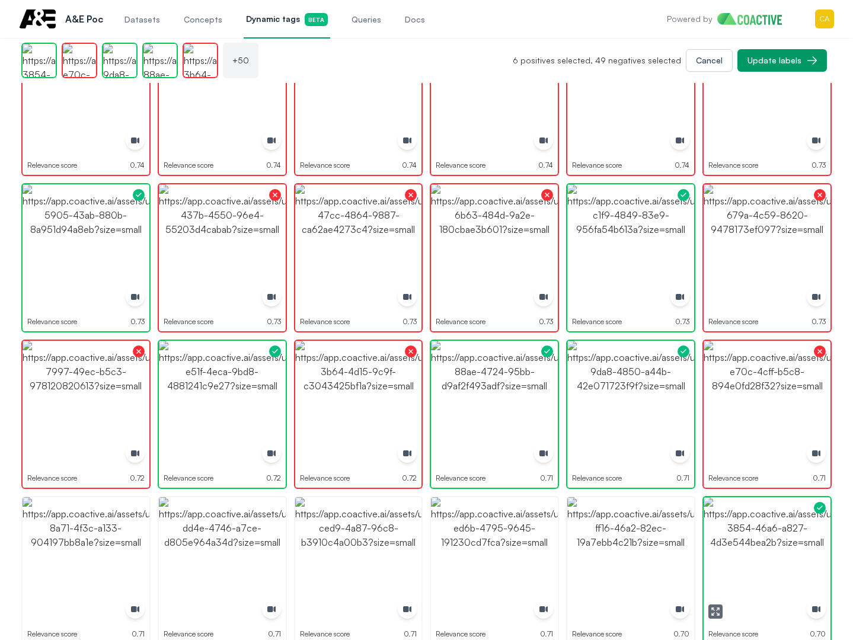
click at [752, 568] on img "button" at bounding box center [767, 560] width 127 height 127
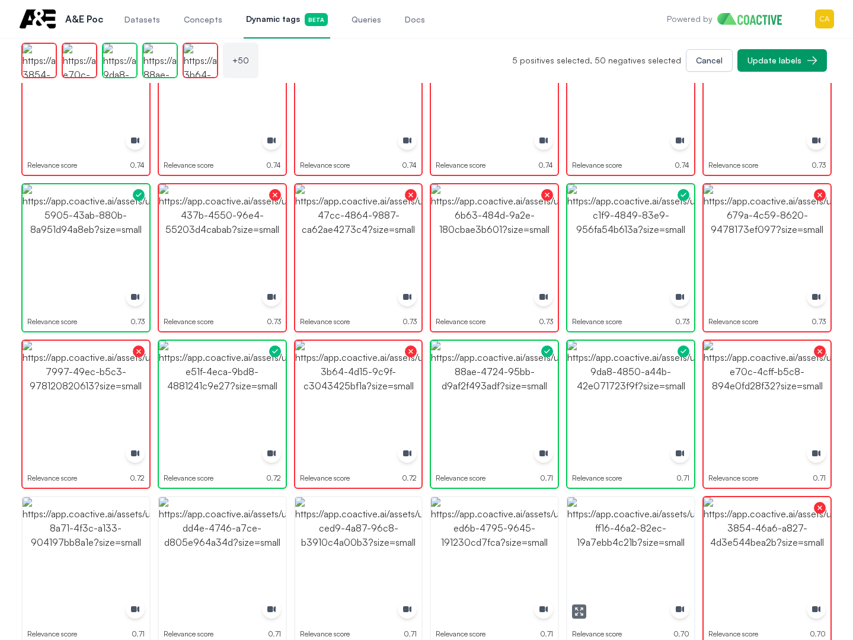
click at [638, 564] on img "button" at bounding box center [630, 560] width 127 height 127
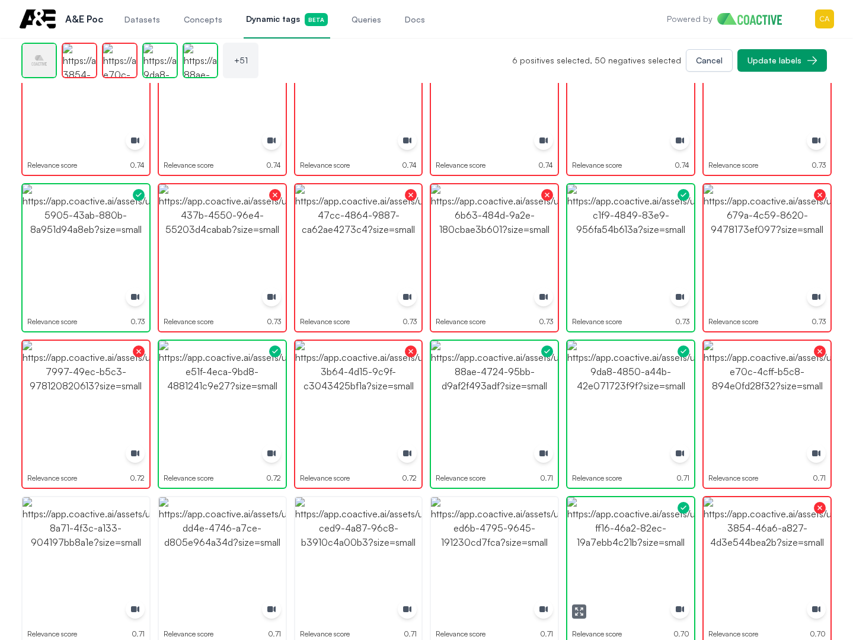
click at [638, 564] on img "button" at bounding box center [630, 560] width 127 height 127
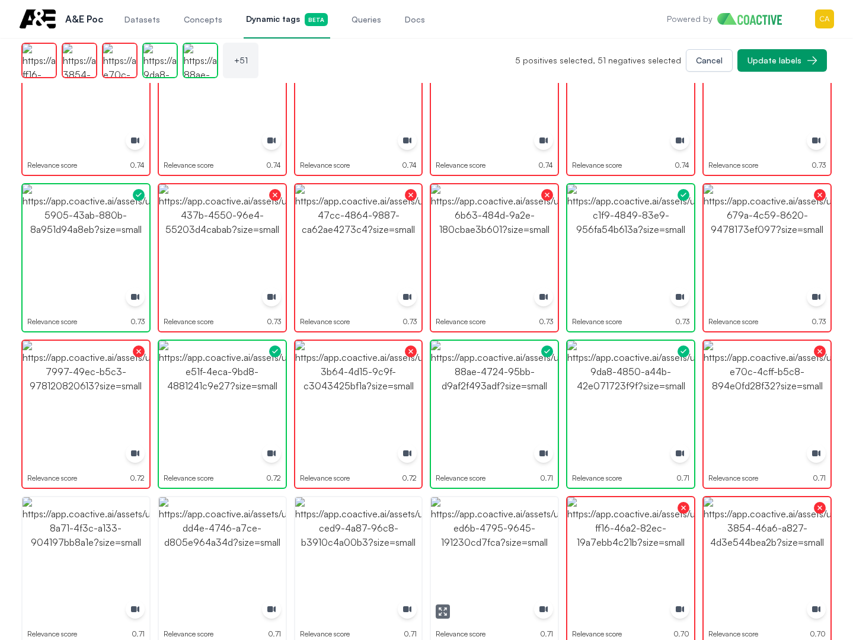
click at [486, 563] on img "button" at bounding box center [494, 560] width 127 height 127
click at [346, 560] on img "button" at bounding box center [358, 560] width 127 height 127
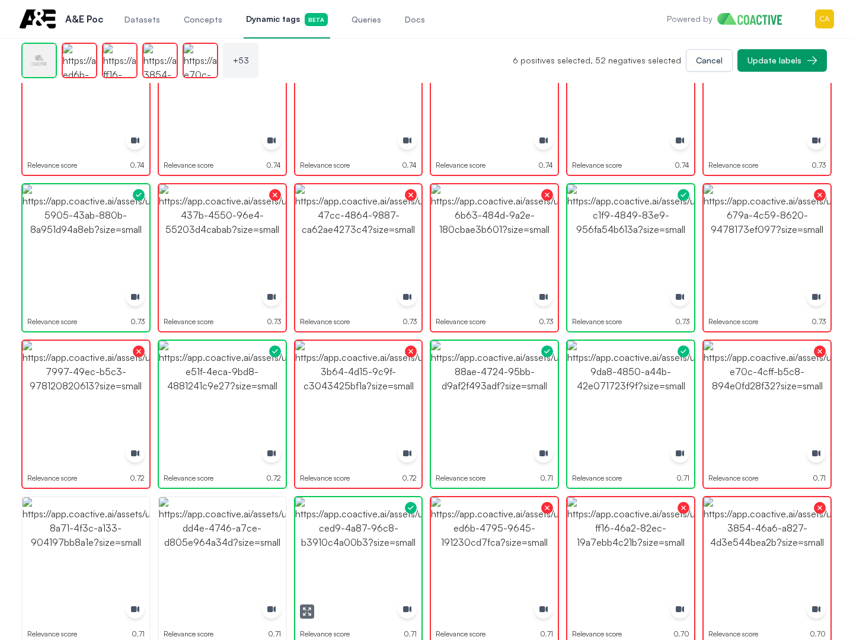
click at [346, 560] on img "button" at bounding box center [358, 560] width 127 height 127
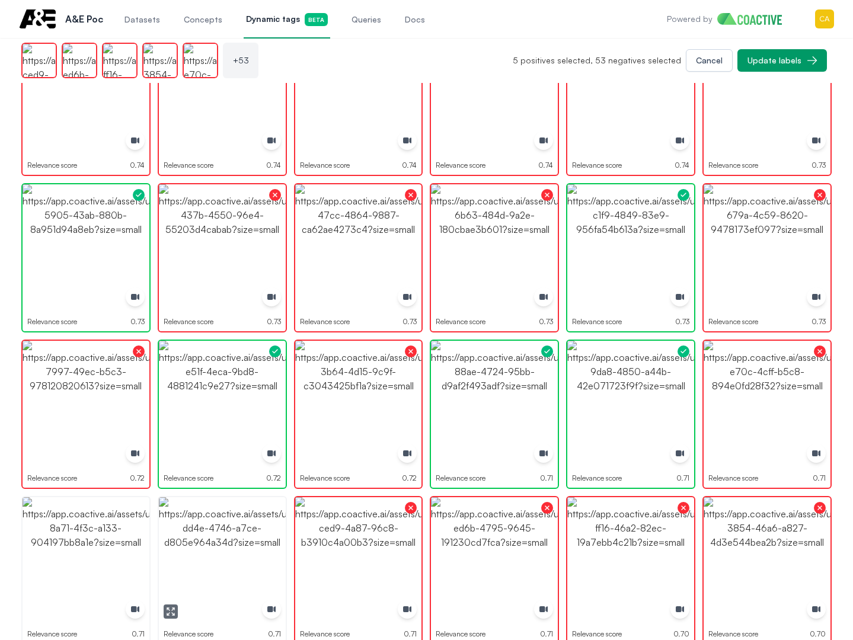
click at [178, 552] on img "button" at bounding box center [222, 560] width 127 height 127
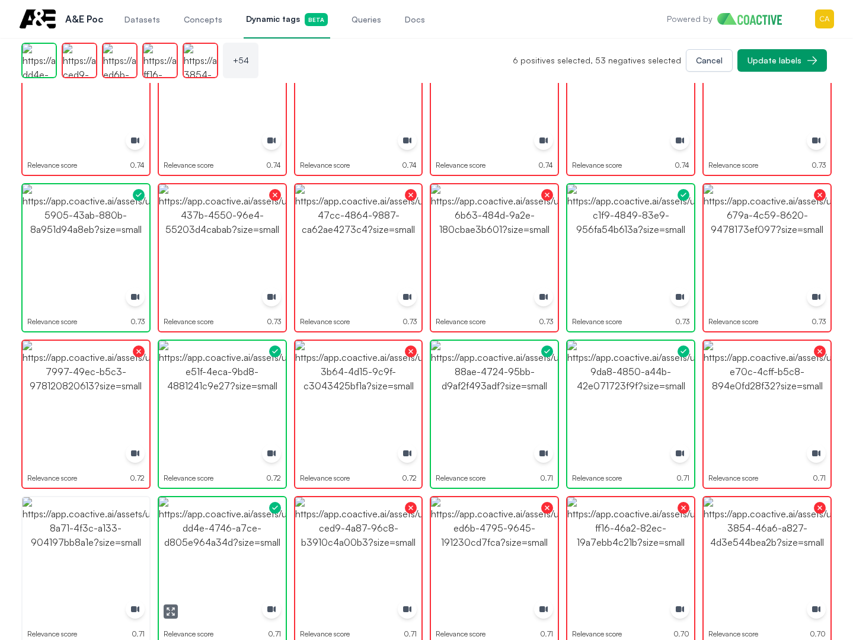
click at [194, 552] on img "button" at bounding box center [222, 560] width 127 height 127
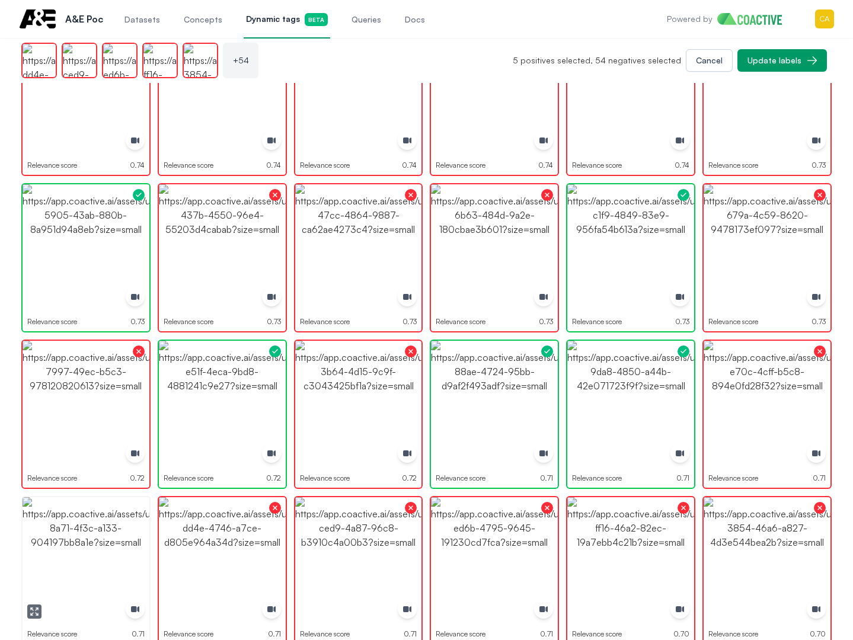
click at [66, 542] on img "button" at bounding box center [86, 560] width 127 height 127
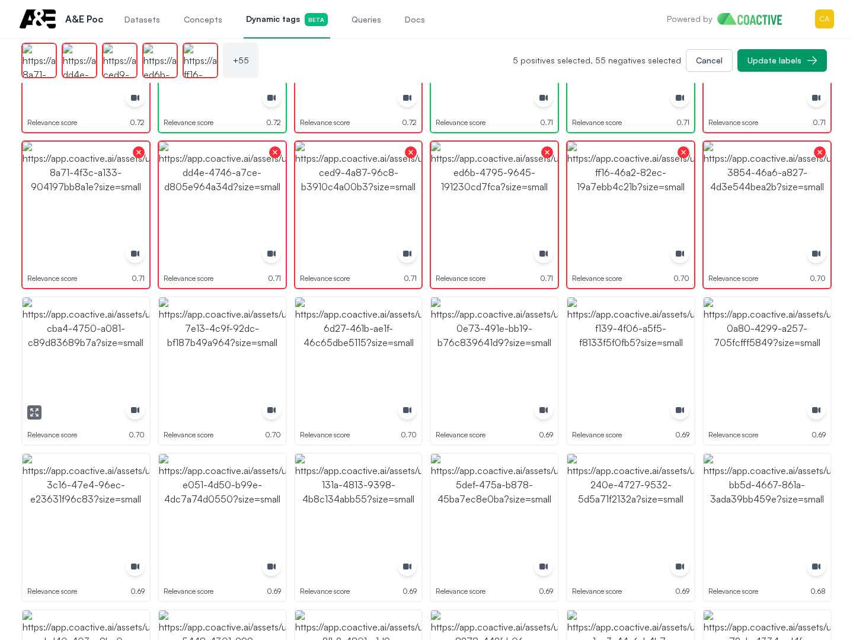
click at [107, 343] on img "button" at bounding box center [86, 361] width 127 height 127
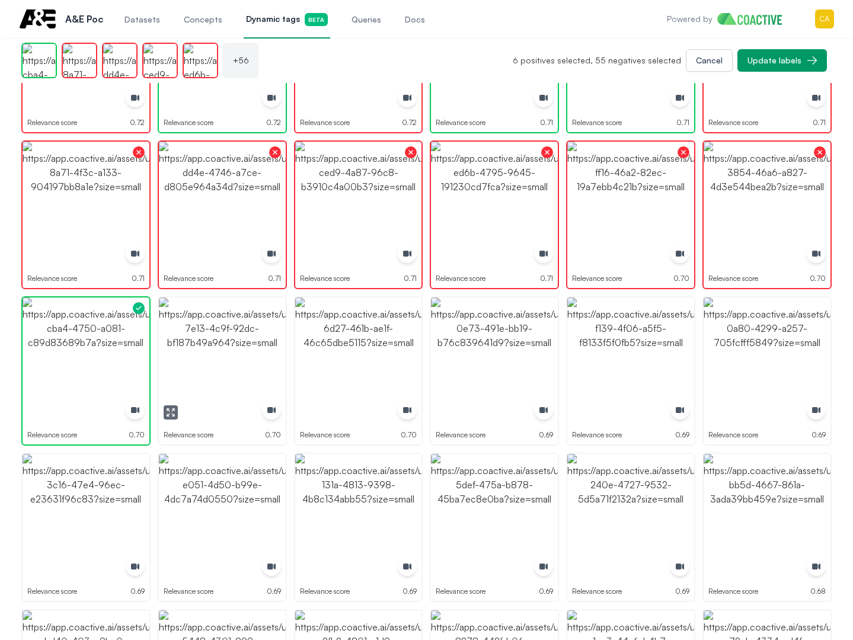
click at [246, 357] on img "button" at bounding box center [222, 361] width 127 height 127
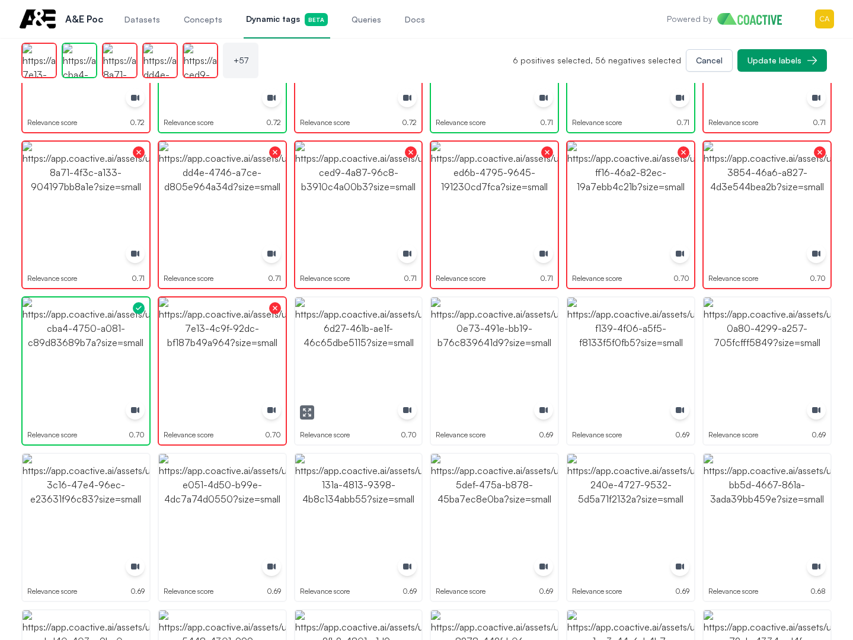
click at [401, 355] on img "button" at bounding box center [358, 361] width 127 height 127
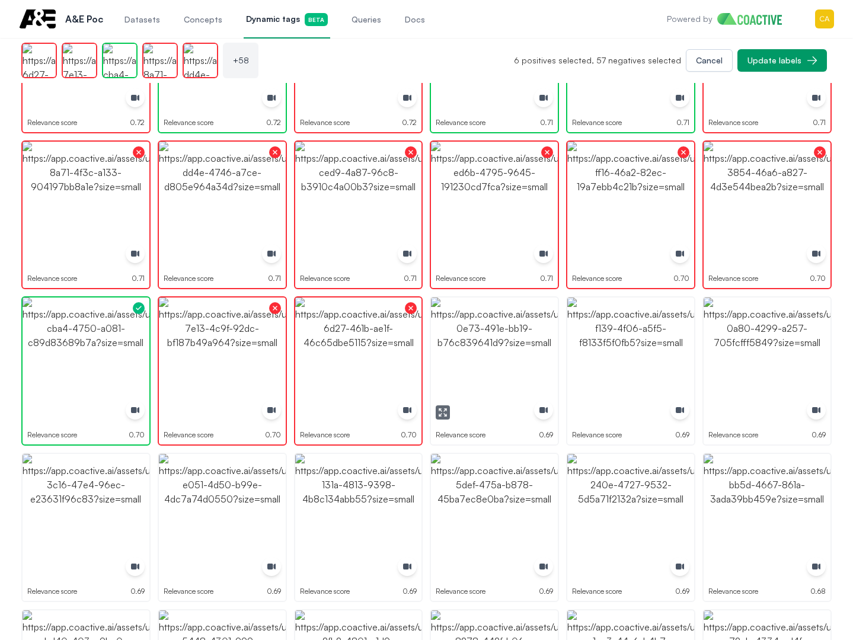
click at [506, 354] on img "button" at bounding box center [494, 361] width 127 height 127
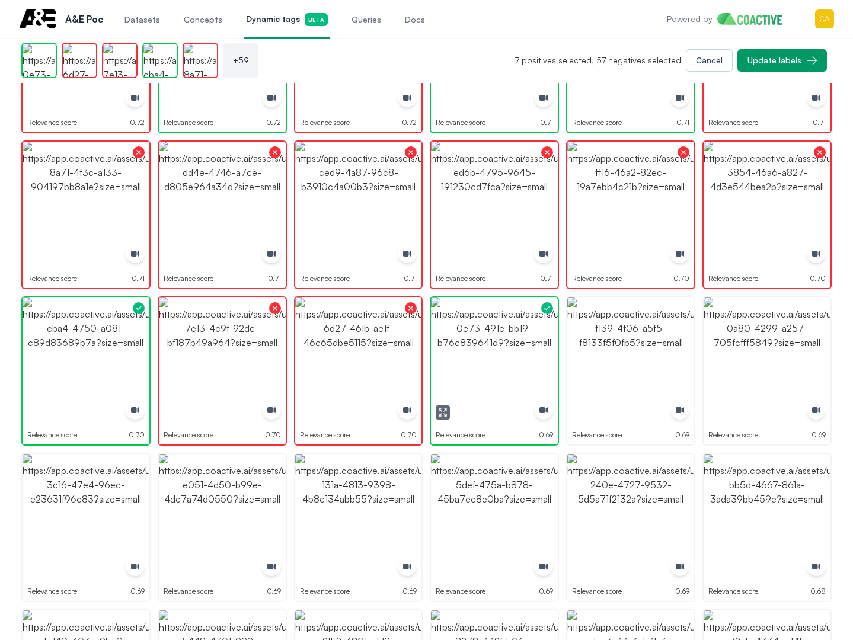
click at [506, 354] on img "button" at bounding box center [494, 361] width 127 height 127
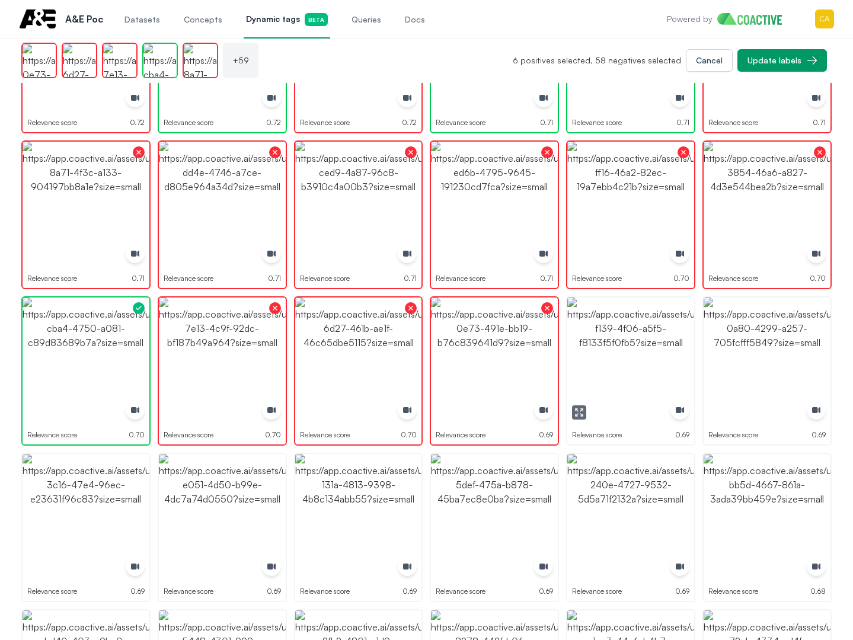
click at [644, 354] on img "button" at bounding box center [630, 361] width 127 height 127
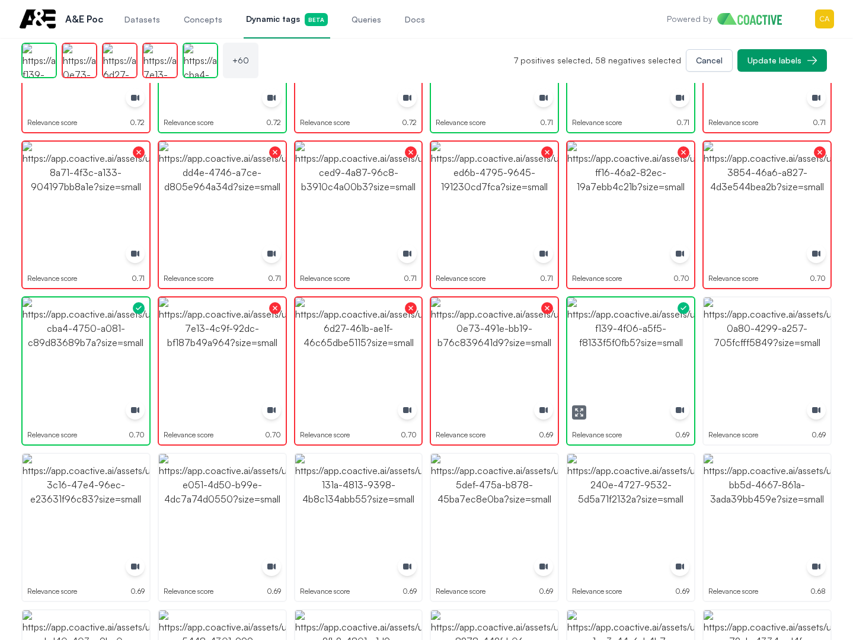
click at [644, 354] on img "button" at bounding box center [630, 361] width 127 height 127
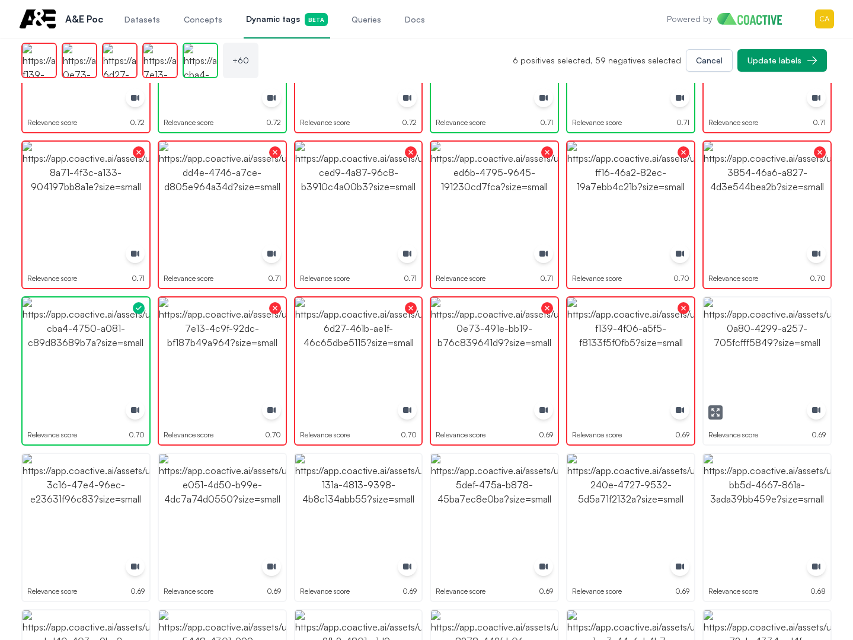
click at [808, 354] on img "button" at bounding box center [767, 361] width 127 height 127
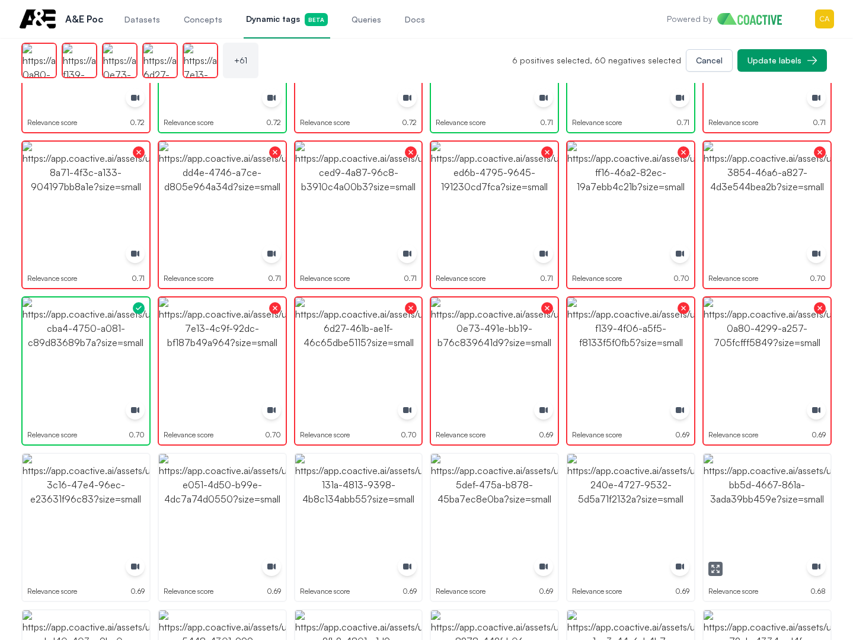
click at [801, 501] on img "button" at bounding box center [767, 517] width 127 height 127
click at [604, 481] on img "button" at bounding box center [630, 517] width 127 height 127
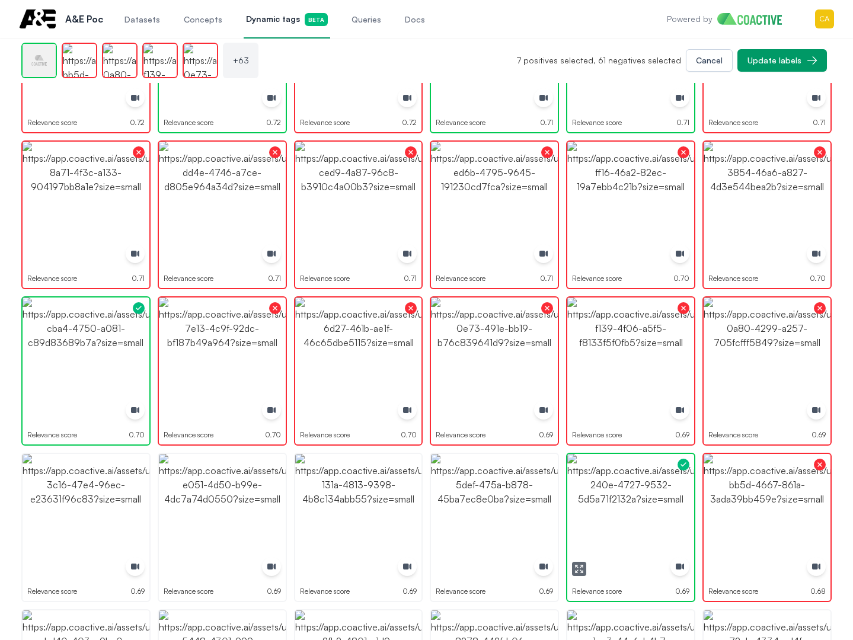
click at [604, 481] on img "button" at bounding box center [630, 517] width 127 height 127
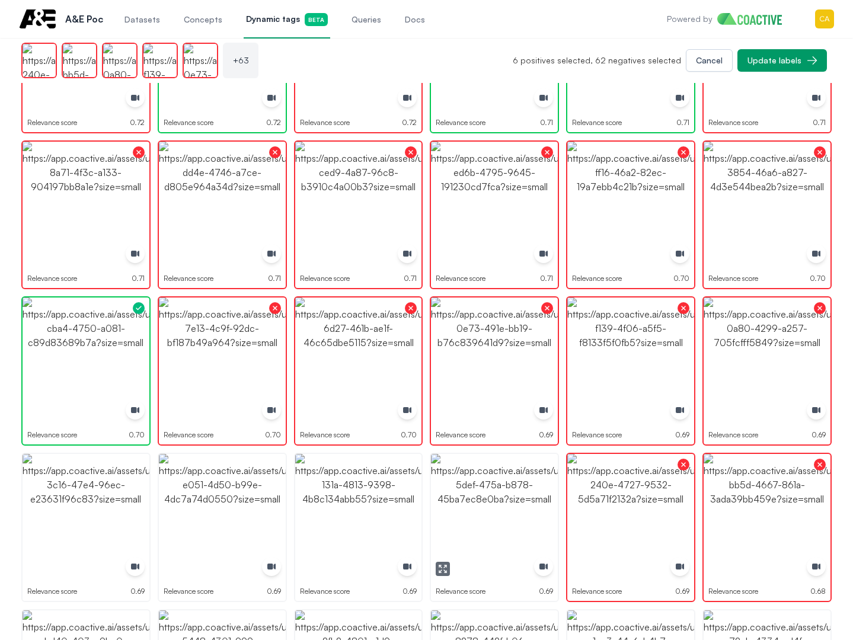
drag, startPoint x: 500, startPoint y: 484, endPoint x: 345, endPoint y: 484, distance: 155.3
click at [500, 484] on img "button" at bounding box center [494, 517] width 127 height 127
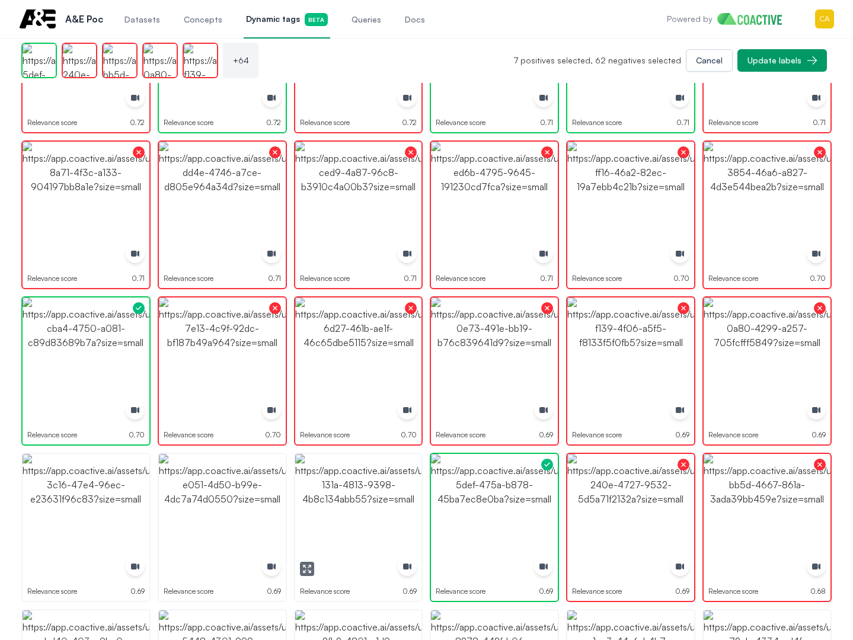
click at [334, 484] on img "button" at bounding box center [358, 517] width 127 height 127
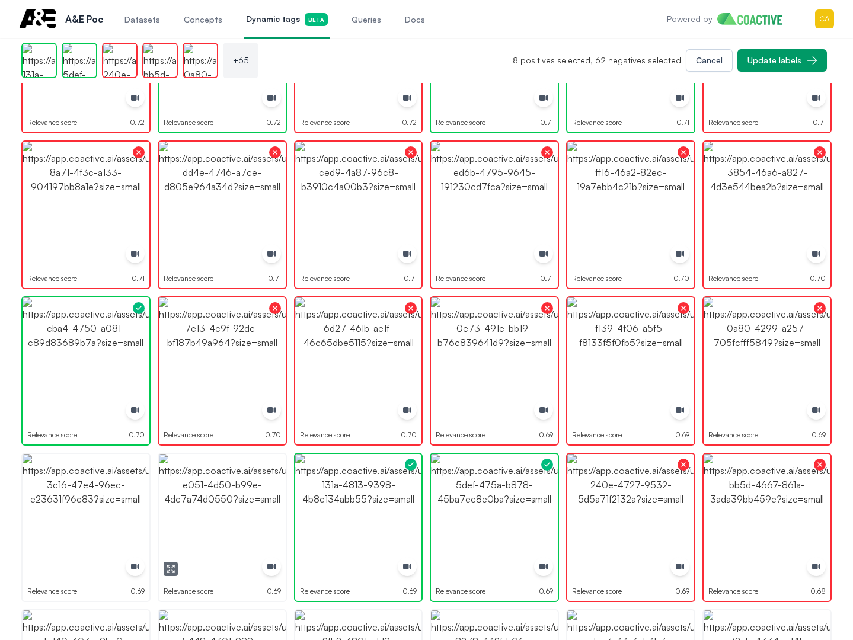
click at [223, 496] on img "button" at bounding box center [222, 517] width 127 height 127
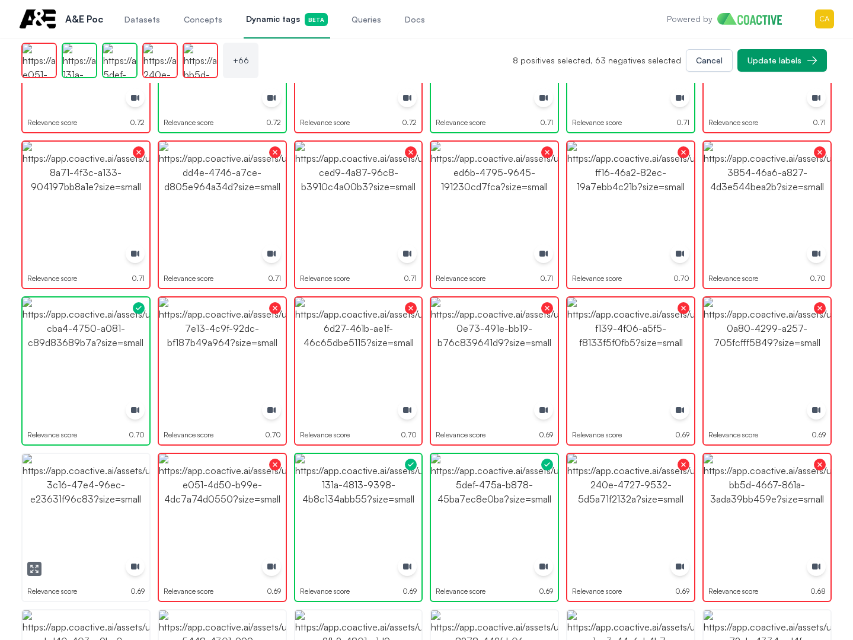
click at [94, 490] on img "button" at bounding box center [86, 517] width 127 height 127
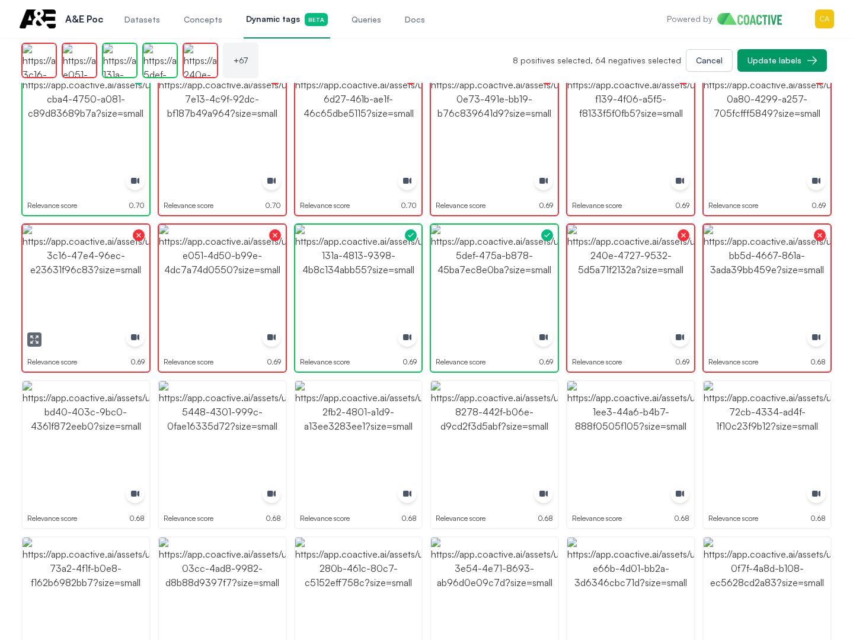
scroll to position [1837, 0]
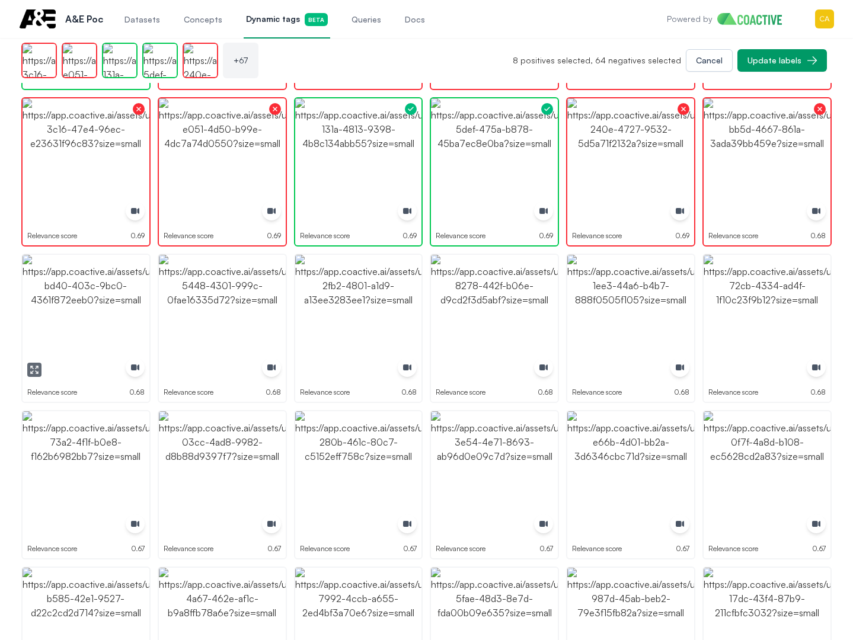
click at [106, 327] on img "button" at bounding box center [86, 318] width 127 height 127
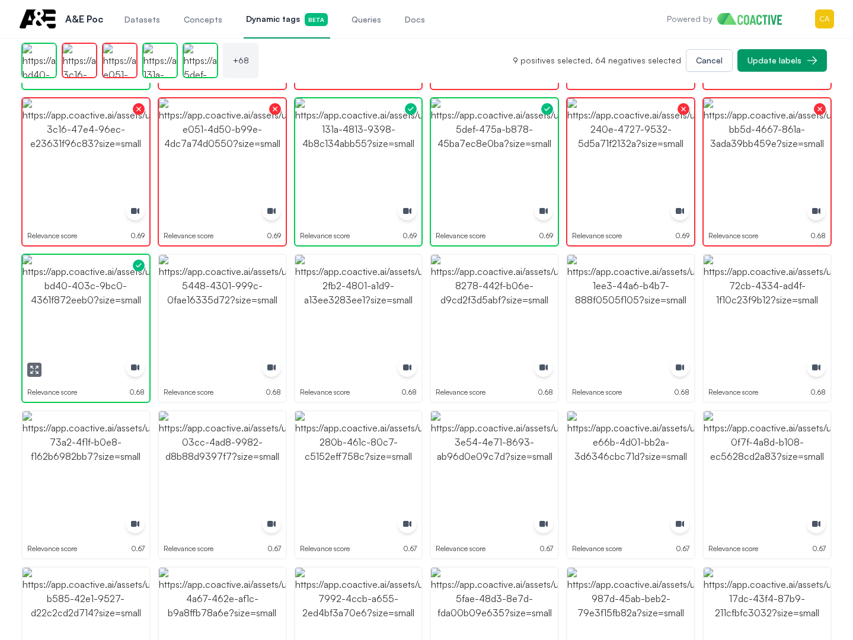
click at [106, 327] on img "button" at bounding box center [86, 318] width 127 height 127
click at [206, 319] on img "button" at bounding box center [222, 318] width 127 height 127
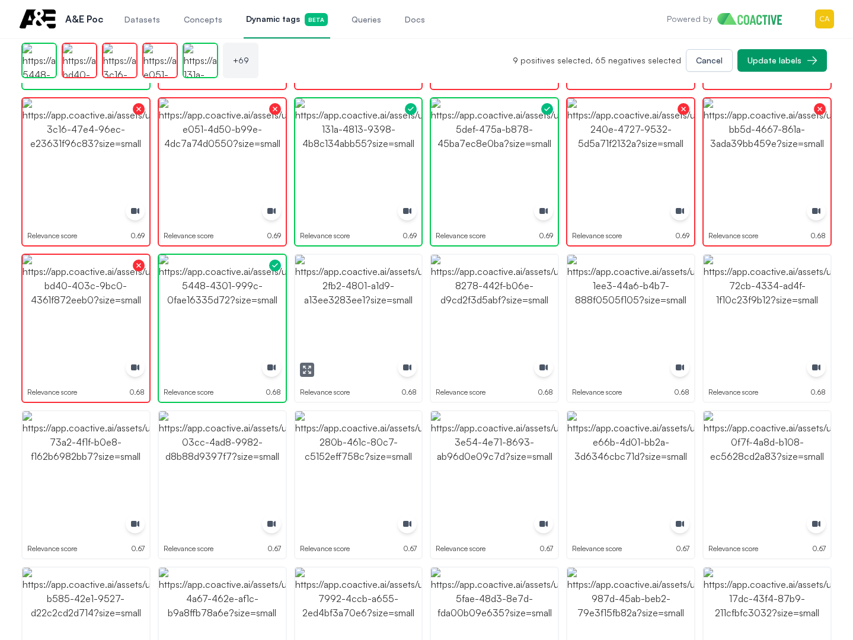
click at [348, 319] on img "button" at bounding box center [358, 318] width 127 height 127
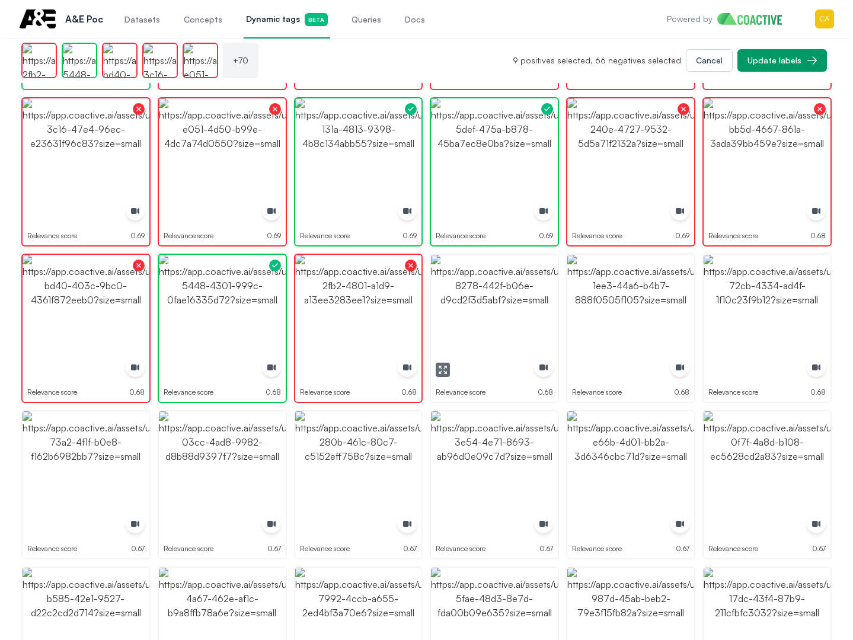
click at [497, 301] on img "button" at bounding box center [494, 318] width 127 height 127
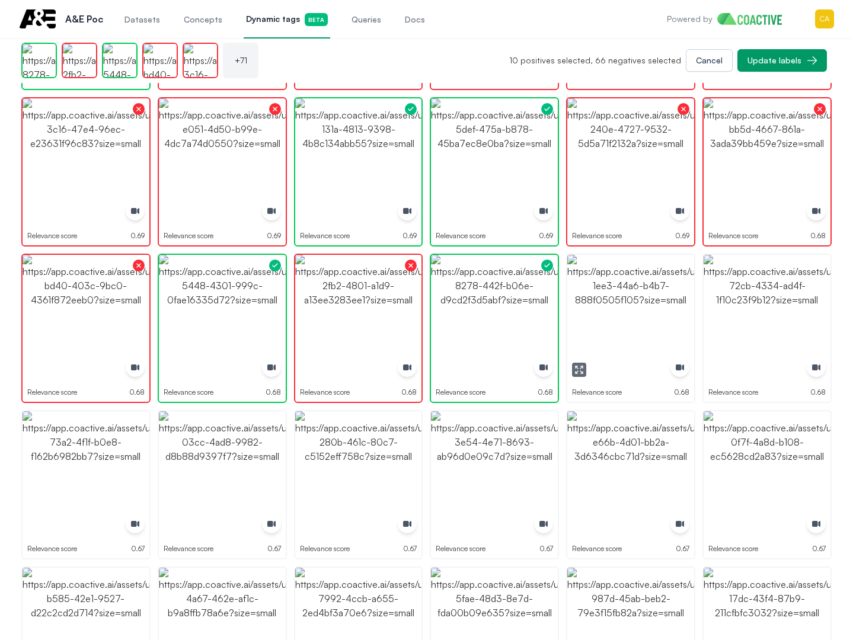
click at [522, 290] on img "button" at bounding box center [494, 318] width 127 height 127
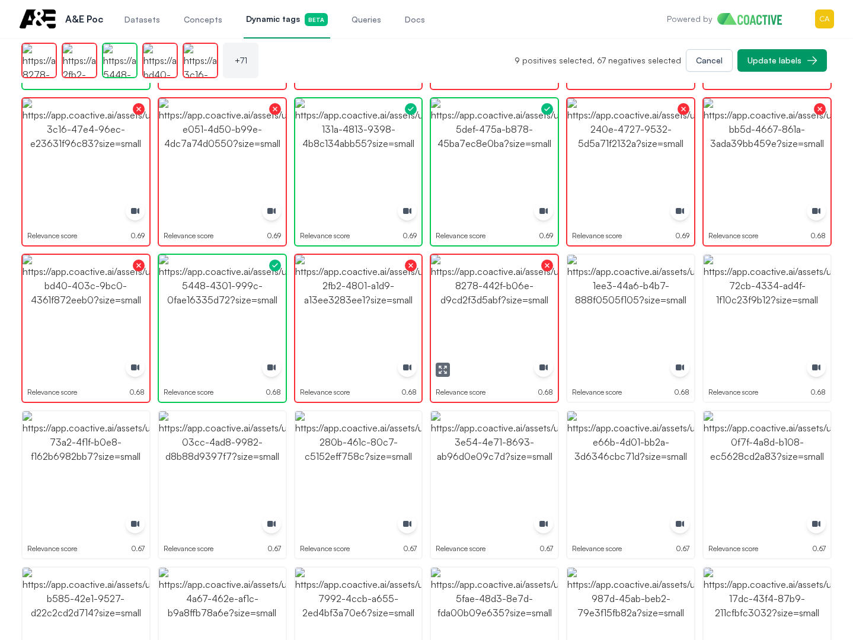
click at [640, 293] on img "button" at bounding box center [630, 318] width 127 height 127
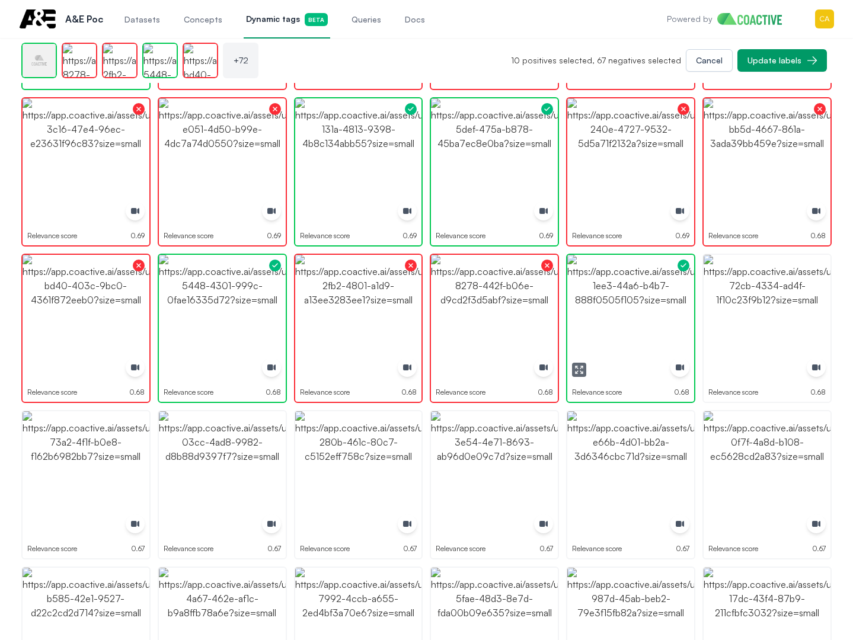
click at [640, 293] on img "button" at bounding box center [630, 318] width 127 height 127
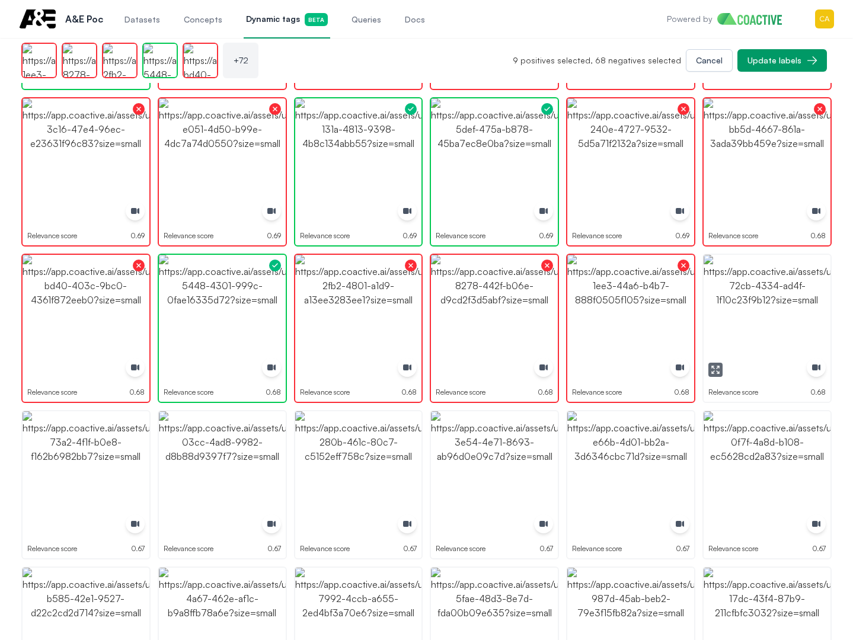
click at [753, 302] on img "button" at bounding box center [767, 318] width 127 height 127
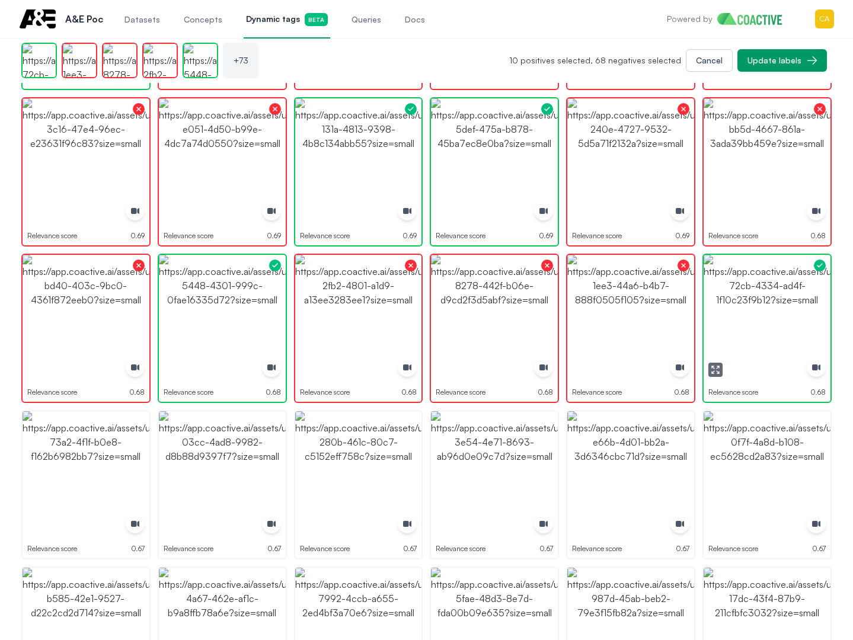
click at [753, 302] on img "button" at bounding box center [767, 318] width 127 height 127
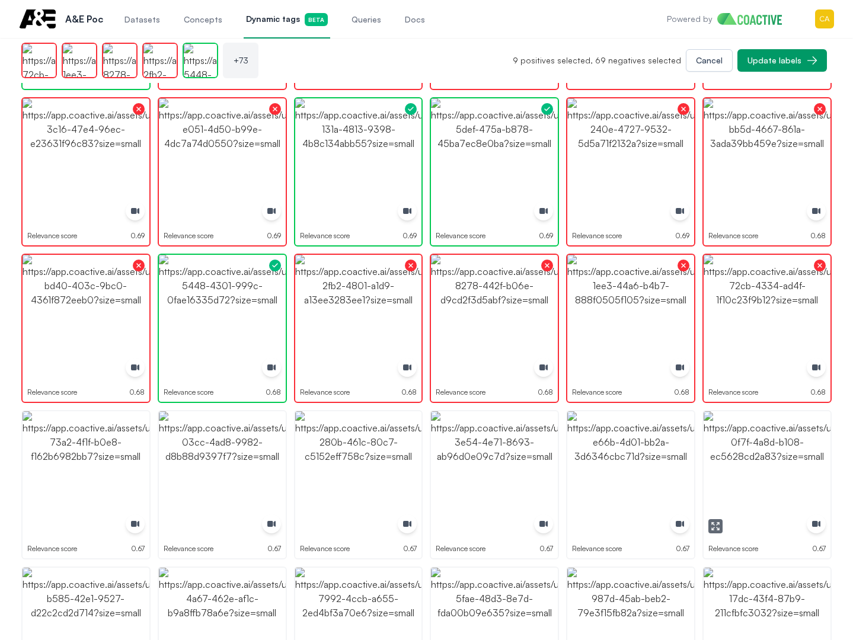
click at [763, 484] on img "button" at bounding box center [767, 474] width 127 height 127
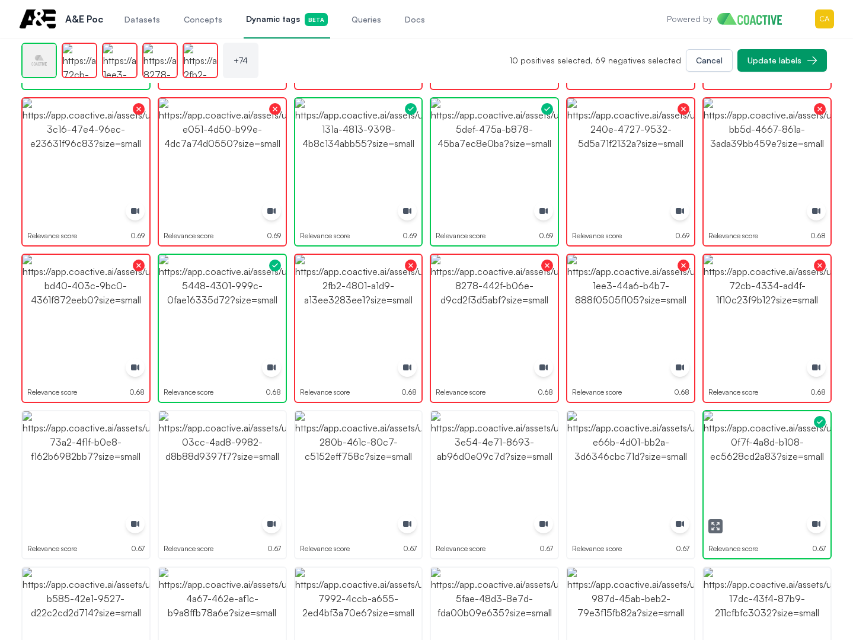
click at [763, 484] on img "button" at bounding box center [767, 474] width 127 height 127
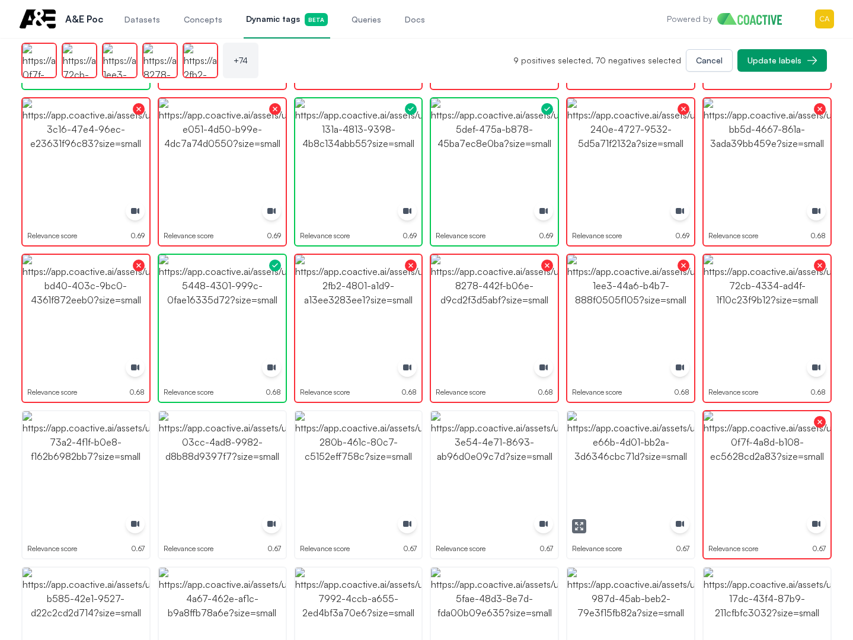
click at [648, 469] on img "button" at bounding box center [630, 474] width 127 height 127
click at [501, 469] on img "button" at bounding box center [494, 474] width 127 height 127
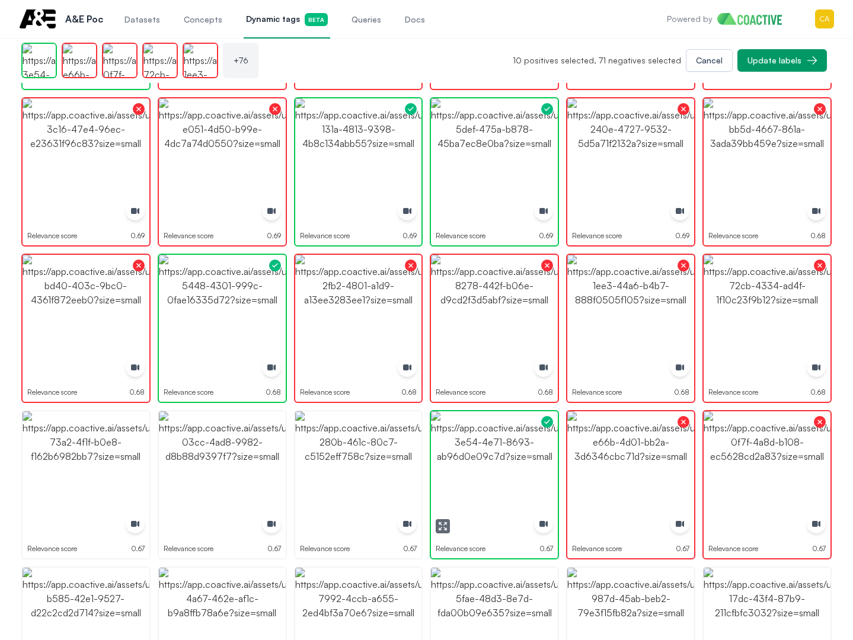
click at [501, 469] on img "button" at bounding box center [494, 474] width 127 height 127
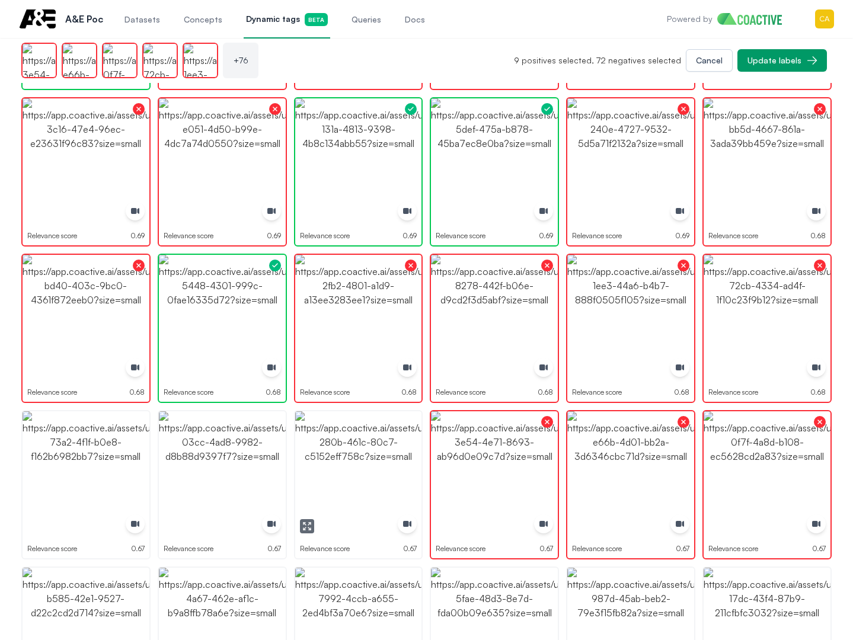
click at [346, 469] on img "button" at bounding box center [358, 474] width 127 height 127
click at [194, 469] on img "button" at bounding box center [222, 474] width 127 height 127
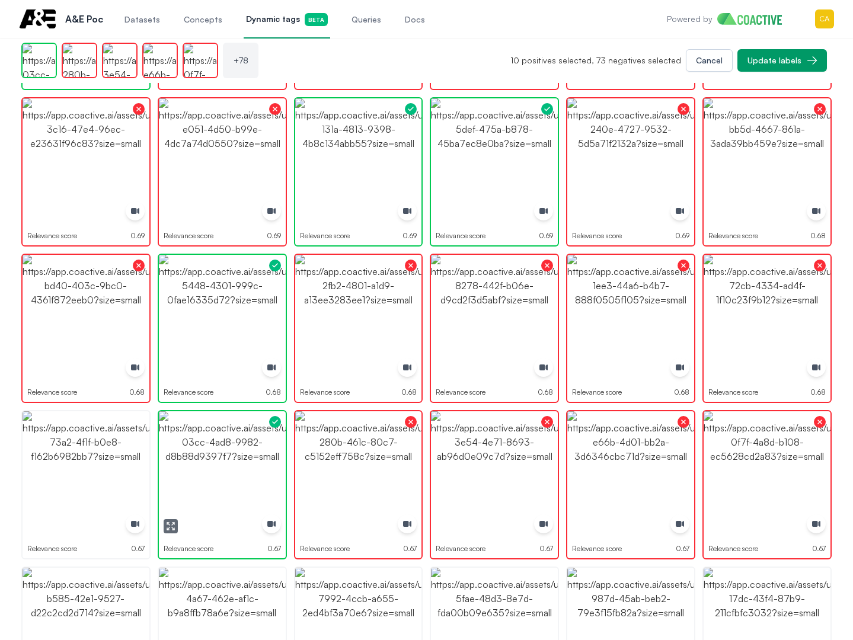
click at [194, 469] on img "button" at bounding box center [222, 474] width 127 height 127
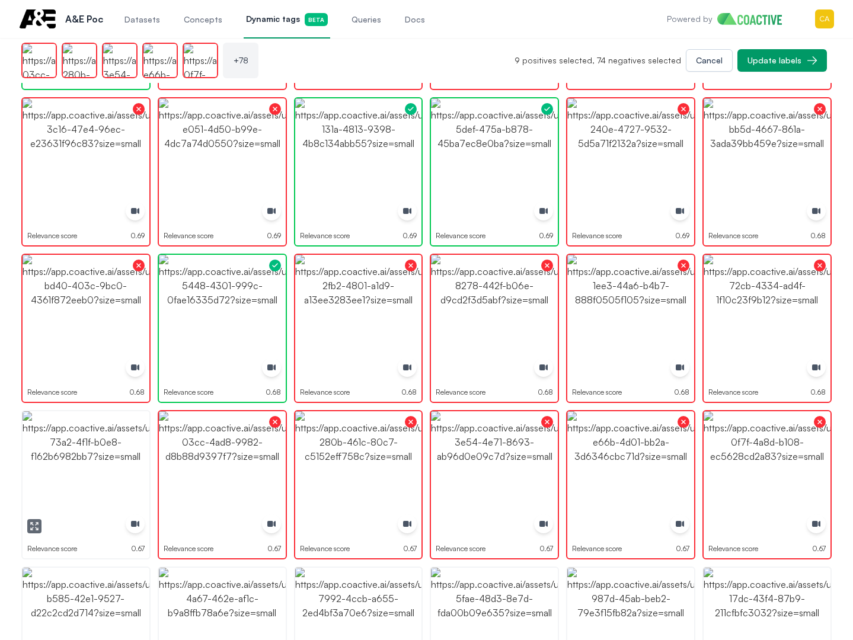
click at [48, 473] on img "button" at bounding box center [86, 474] width 127 height 127
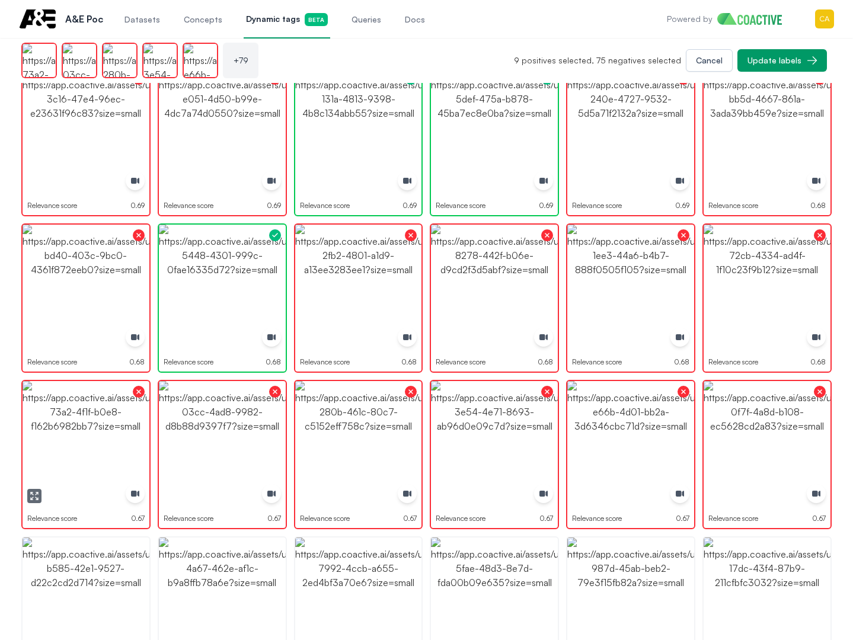
scroll to position [1897, 0]
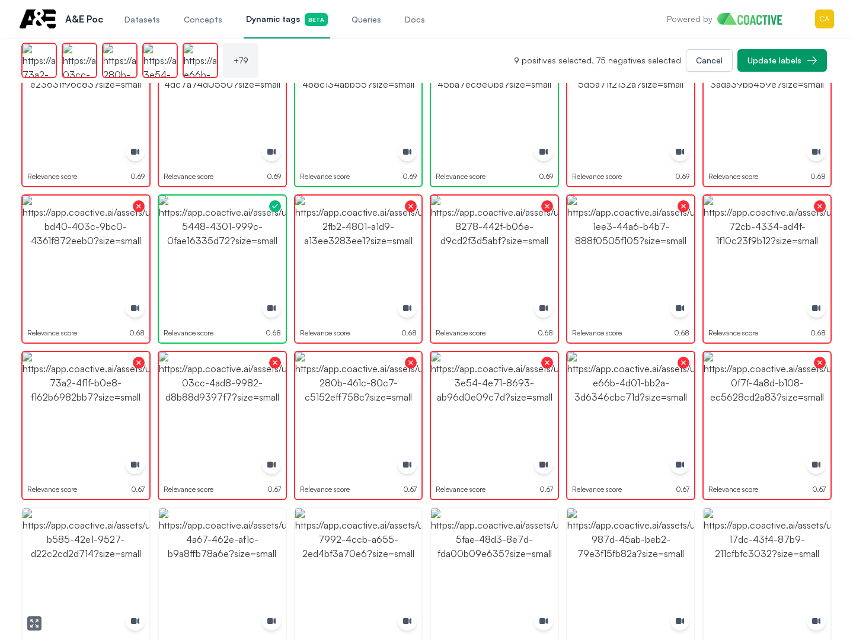
click at [64, 559] on img "button" at bounding box center [86, 572] width 127 height 127
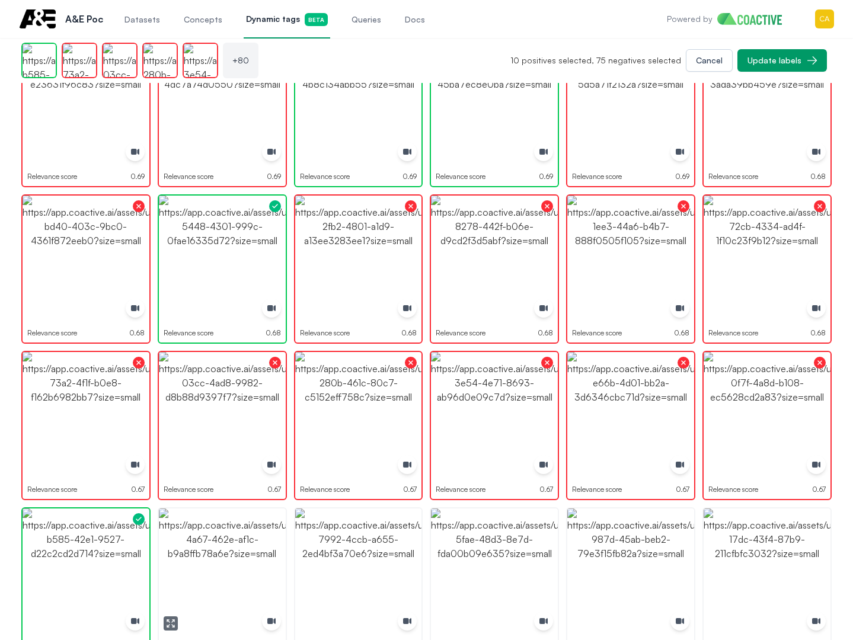
click at [186, 552] on img "button" at bounding box center [222, 572] width 127 height 127
click at [187, 552] on img "button" at bounding box center [222, 572] width 127 height 127
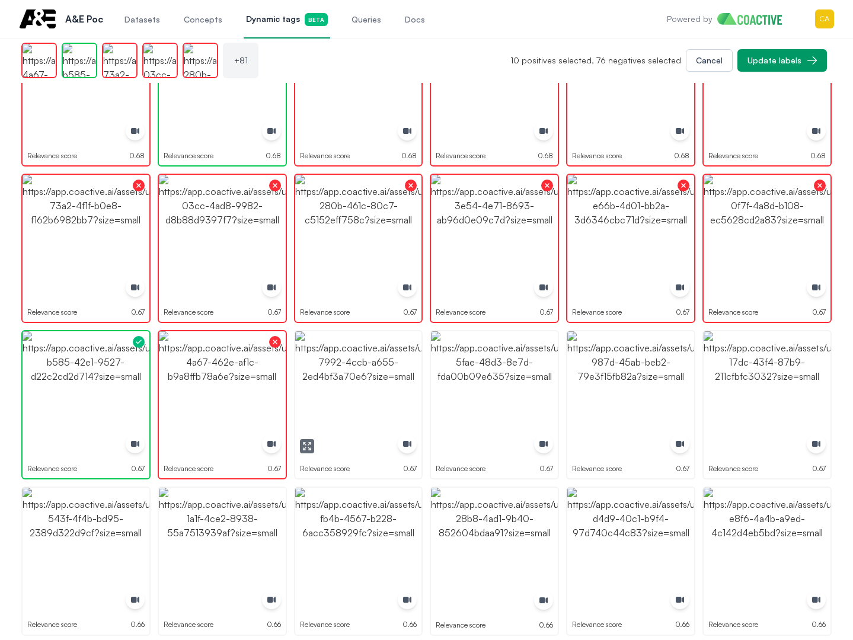
scroll to position [2074, 0]
click at [354, 390] on img "button" at bounding box center [358, 394] width 127 height 127
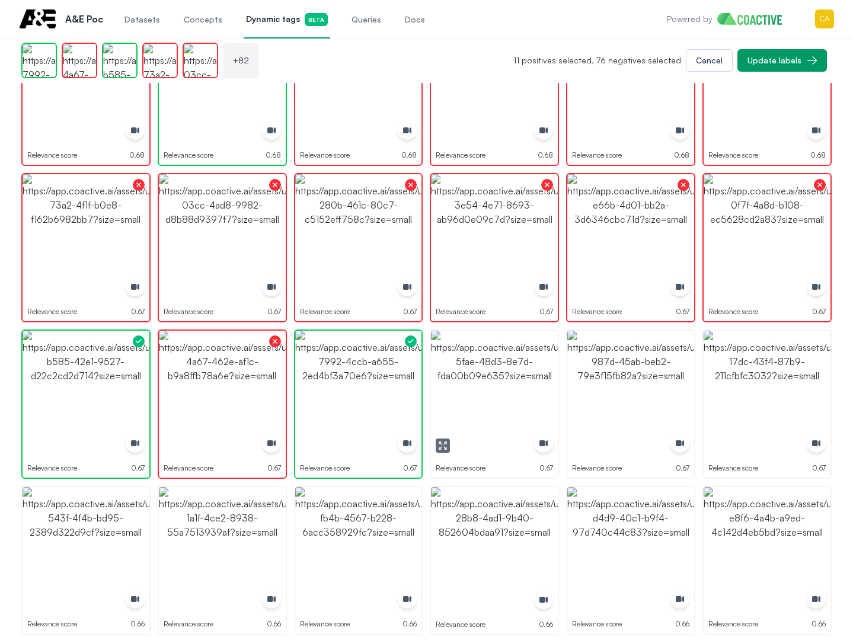
click at [514, 387] on img "button" at bounding box center [494, 394] width 127 height 127
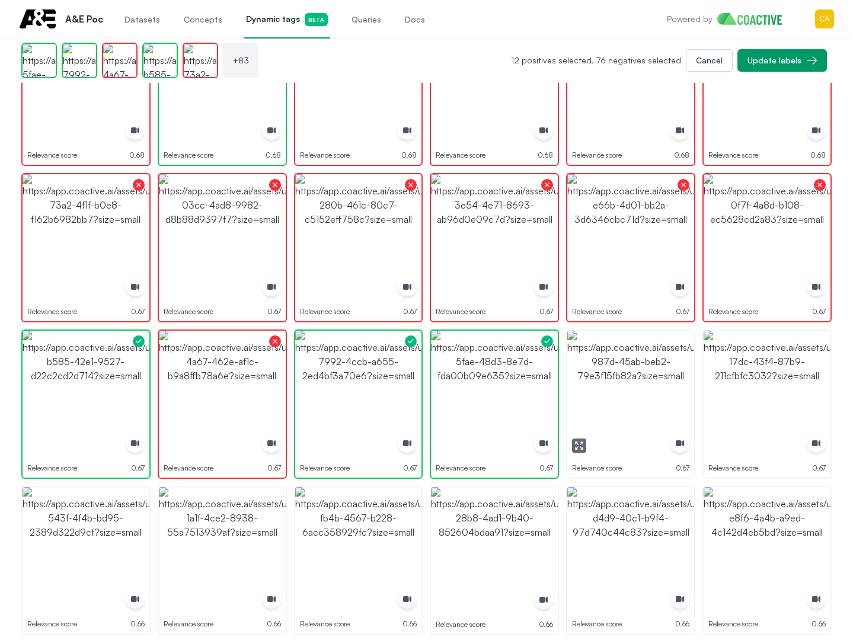
click at [621, 381] on img "button" at bounding box center [630, 394] width 127 height 127
drag, startPoint x: 621, startPoint y: 381, endPoint x: 652, endPoint y: 381, distance: 30.8
click at [622, 381] on img "button" at bounding box center [630, 394] width 127 height 127
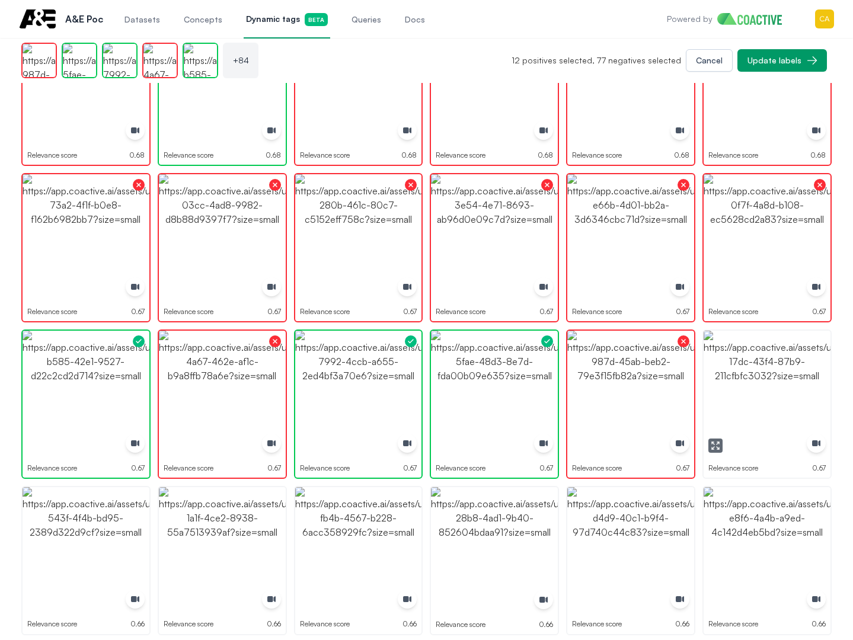
click at [763, 390] on img "button" at bounding box center [767, 394] width 127 height 127
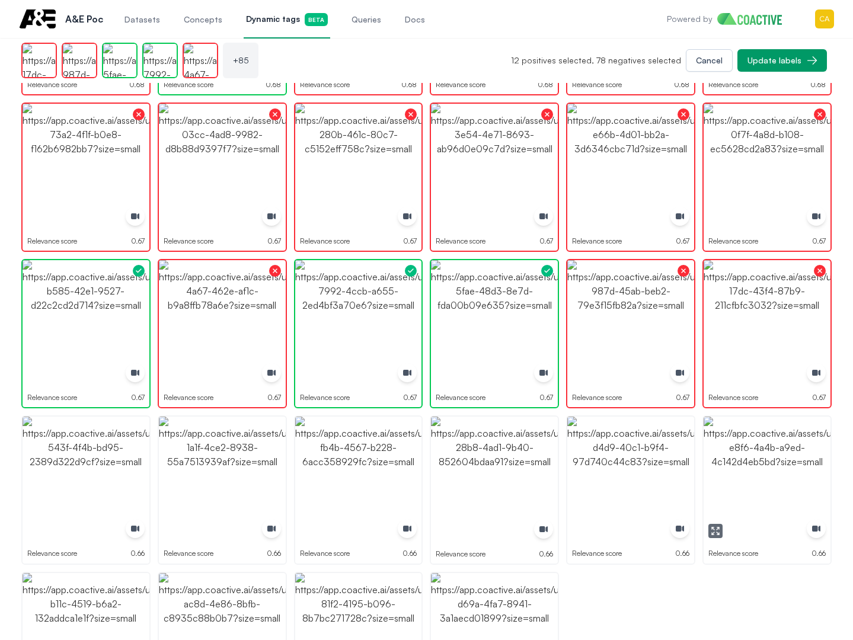
scroll to position [2235, 0]
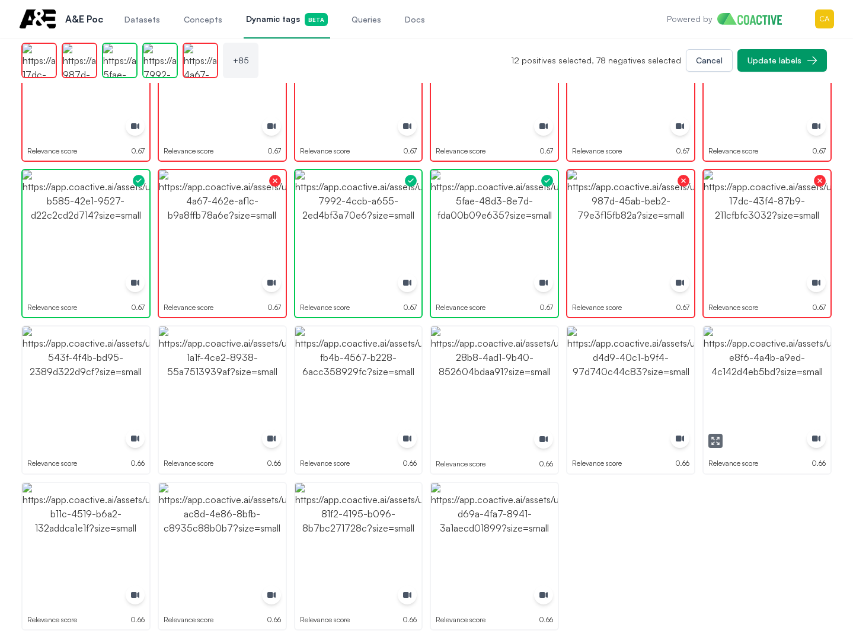
click at [769, 371] on img "button" at bounding box center [767, 390] width 127 height 127
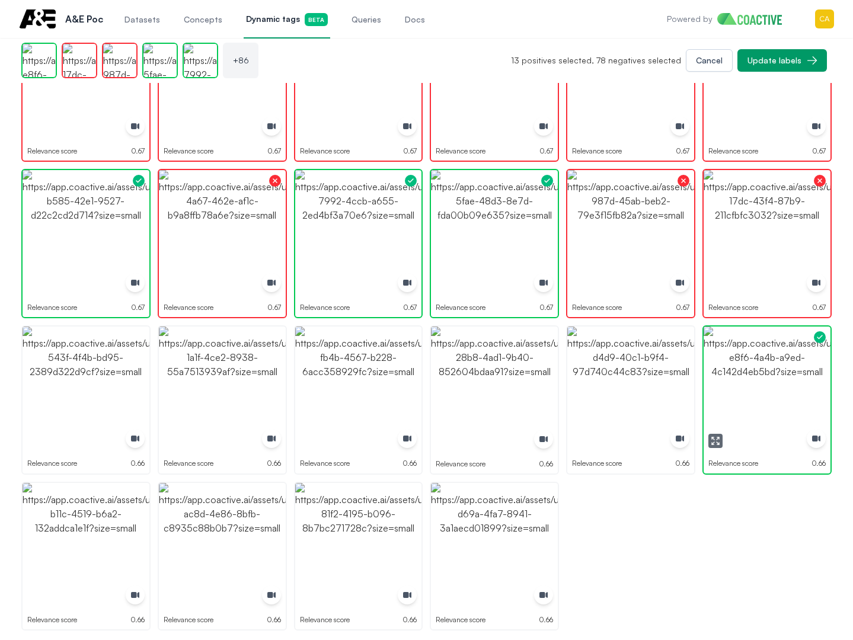
click at [768, 369] on img "button" at bounding box center [767, 390] width 127 height 127
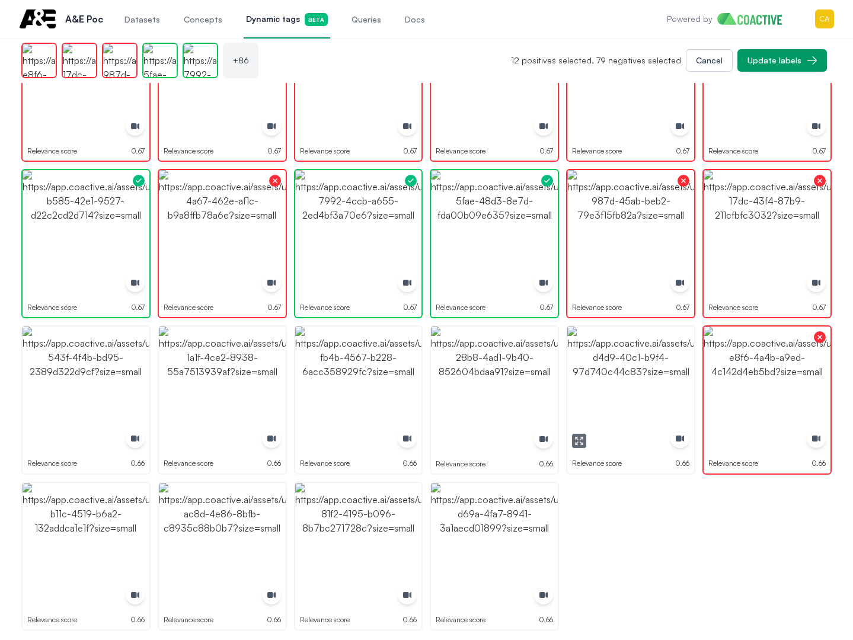
click at [632, 362] on img "button" at bounding box center [630, 390] width 127 height 127
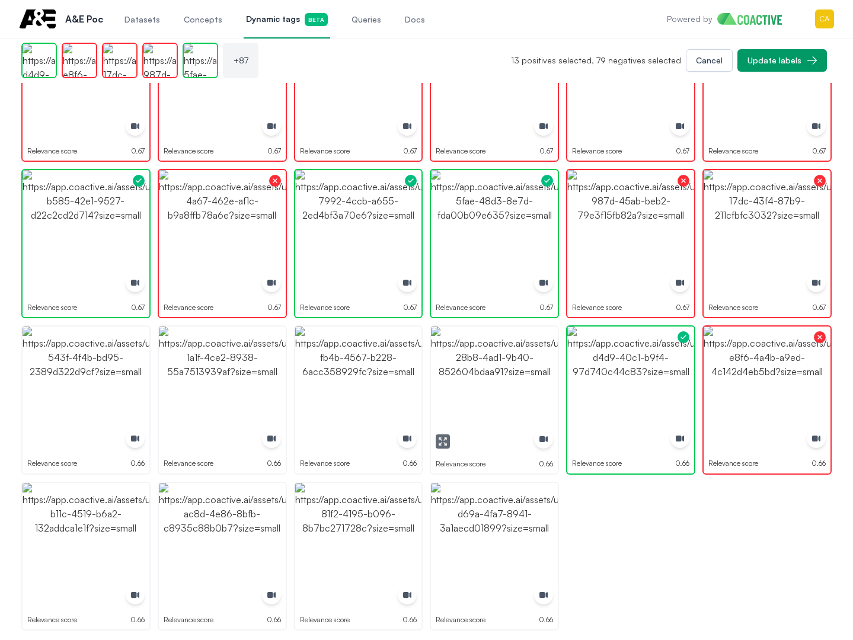
click at [488, 363] on img "button" at bounding box center [494, 390] width 127 height 127
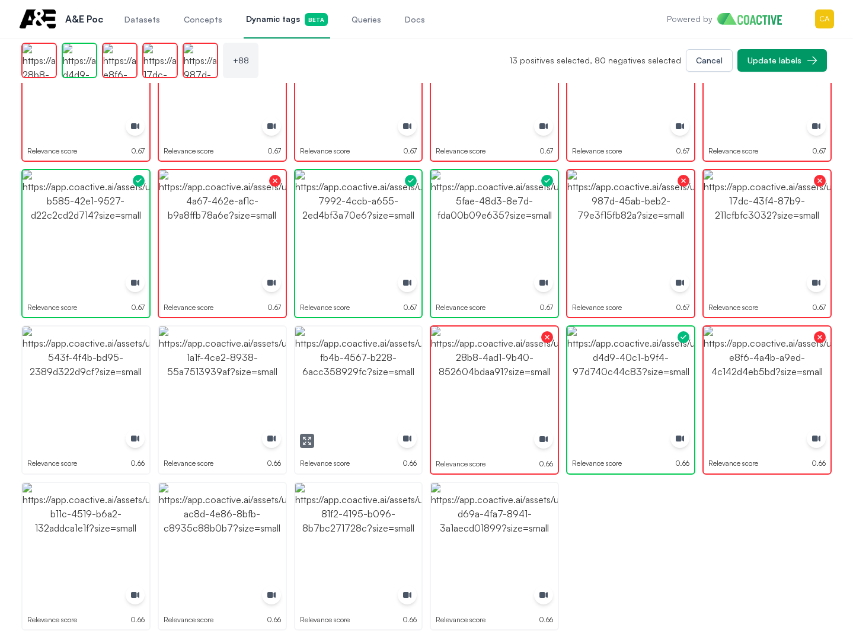
click at [373, 363] on img "button" at bounding box center [358, 390] width 127 height 127
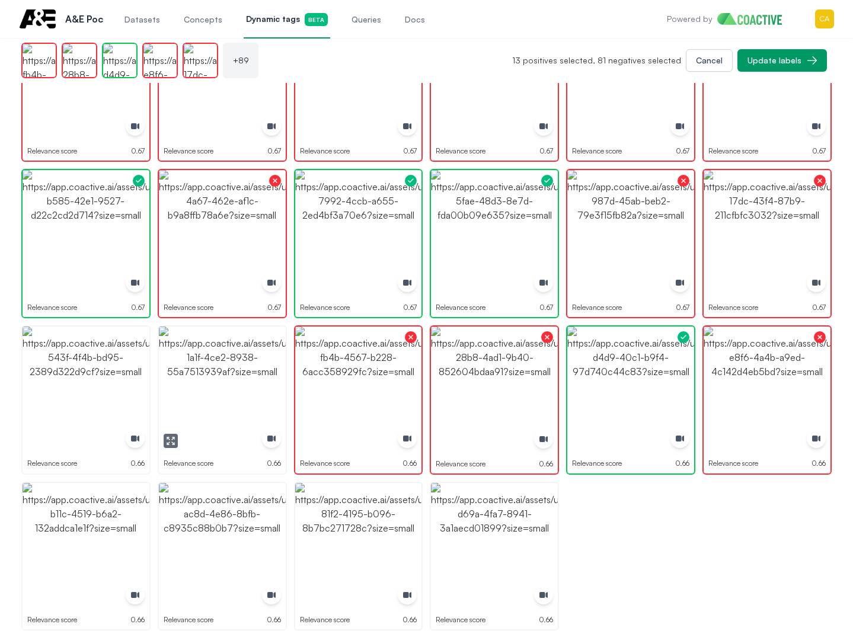
click at [234, 363] on img "button" at bounding box center [222, 390] width 127 height 127
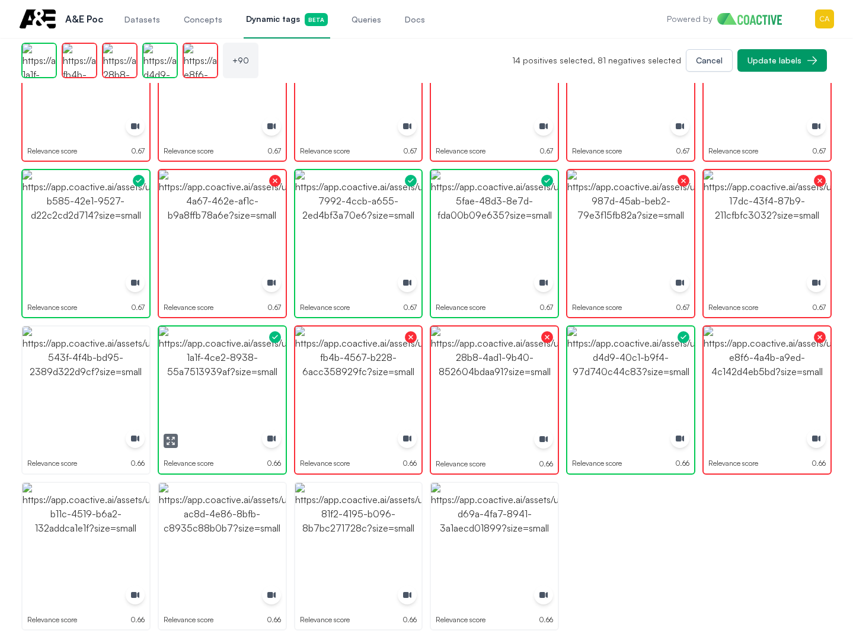
click at [234, 363] on img "button" at bounding box center [222, 390] width 127 height 127
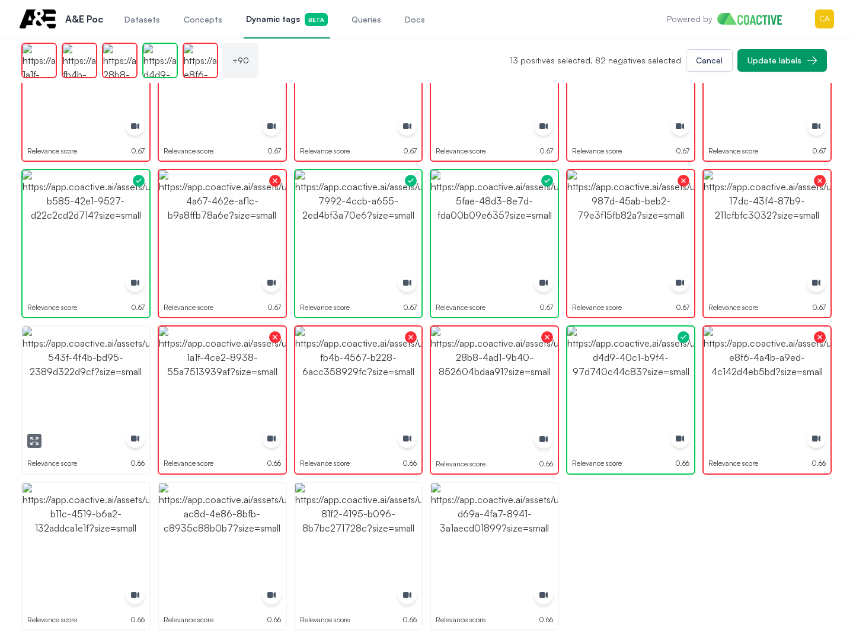
click at [69, 366] on img "button" at bounding box center [86, 390] width 127 height 127
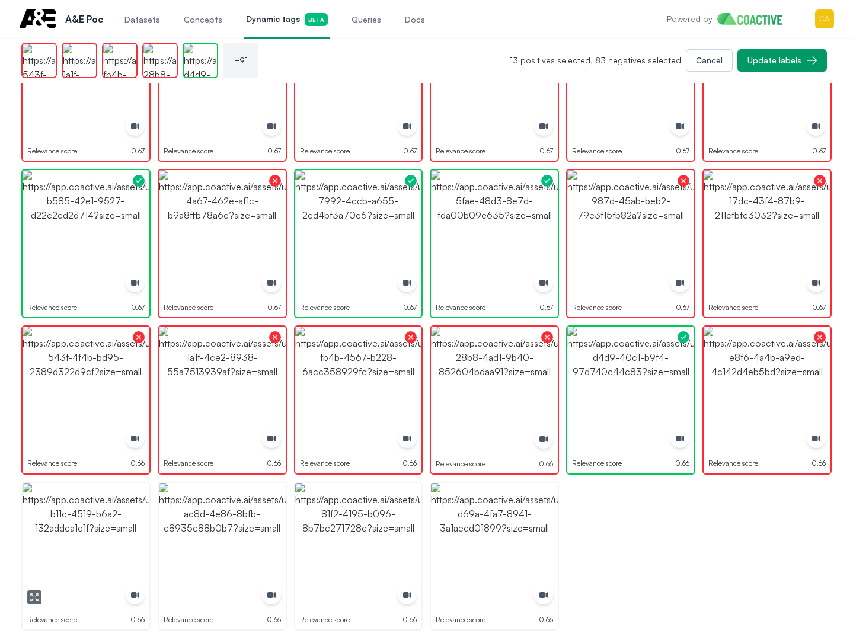
click at [89, 568] on img "button" at bounding box center [86, 546] width 127 height 127
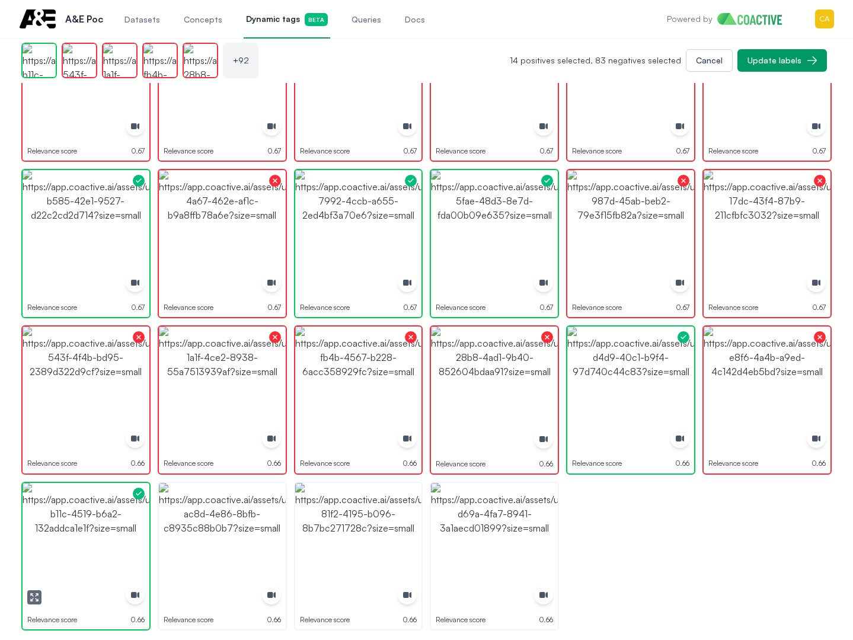
click at [116, 561] on img "button" at bounding box center [86, 546] width 127 height 127
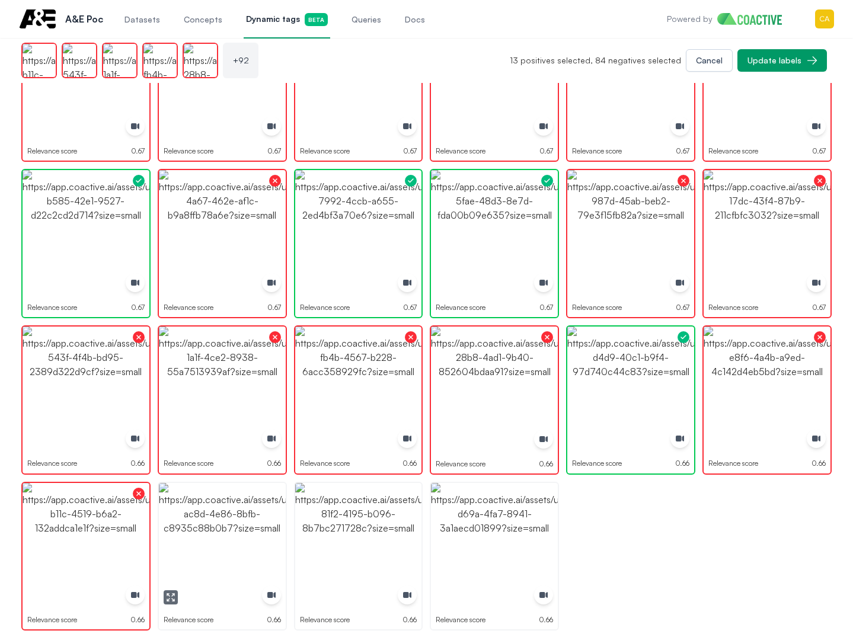
click at [216, 541] on img "button" at bounding box center [222, 546] width 127 height 127
click at [378, 532] on img "button" at bounding box center [358, 546] width 127 height 127
click at [377, 532] on img "button" at bounding box center [358, 546] width 127 height 127
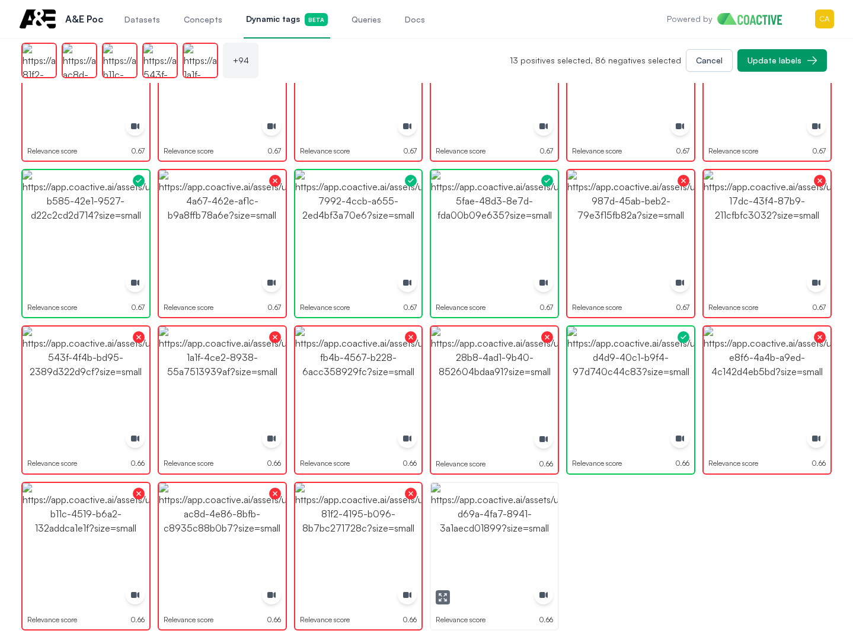
click at [486, 536] on img "button" at bounding box center [494, 546] width 127 height 127
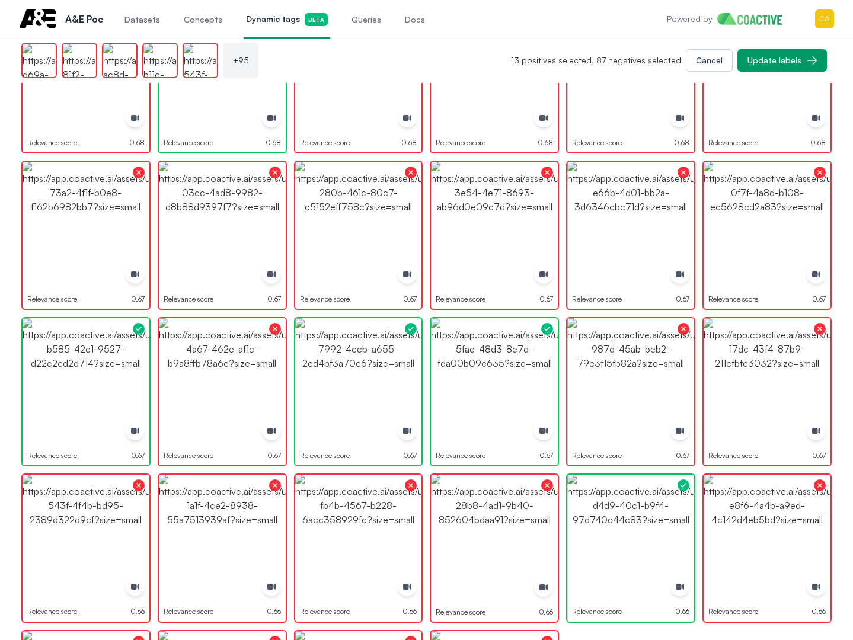
scroll to position [1998, 0]
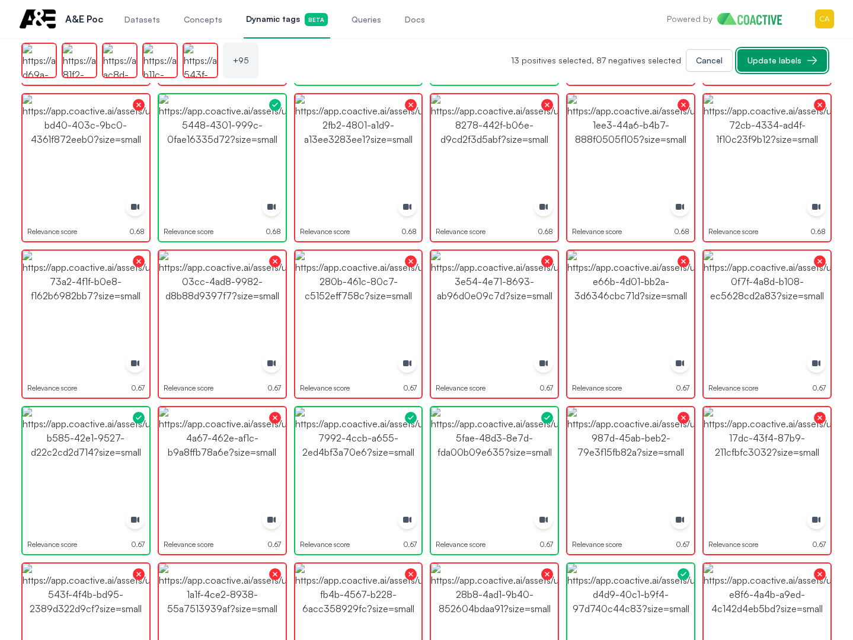
click at [789, 60] on div "Update labels" at bounding box center [774, 61] width 54 height 12
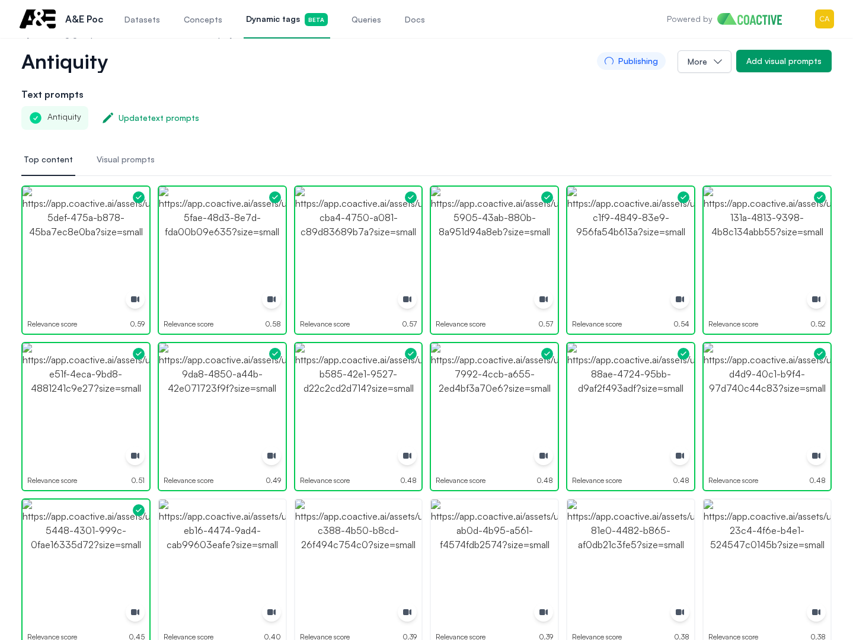
scroll to position [0, 0]
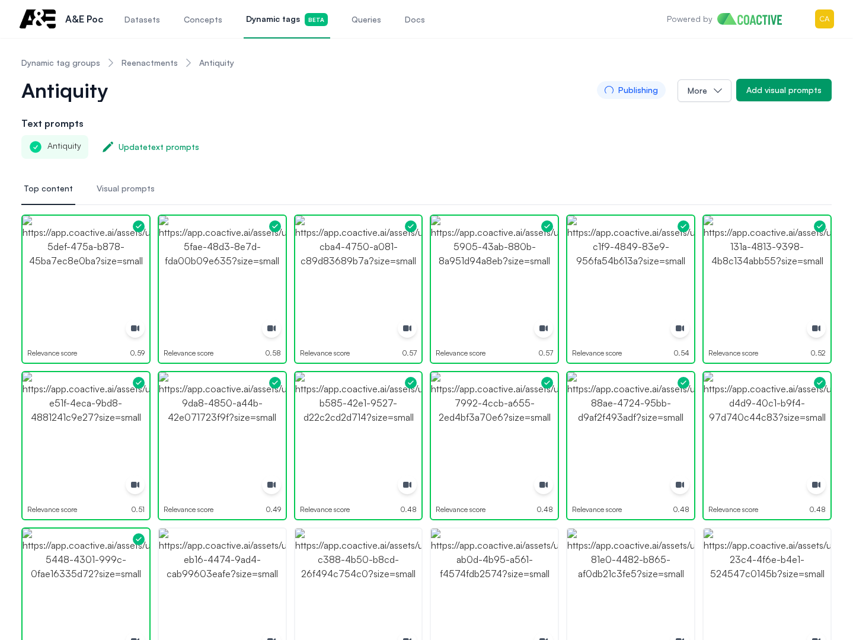
drag, startPoint x: 475, startPoint y: 186, endPoint x: 471, endPoint y: 178, distance: 9.3
click at [474, 186] on nav "Top content Visual prompts" at bounding box center [426, 189] width 810 height 32
click at [134, 65] on link "Reenactments" at bounding box center [150, 63] width 56 height 12
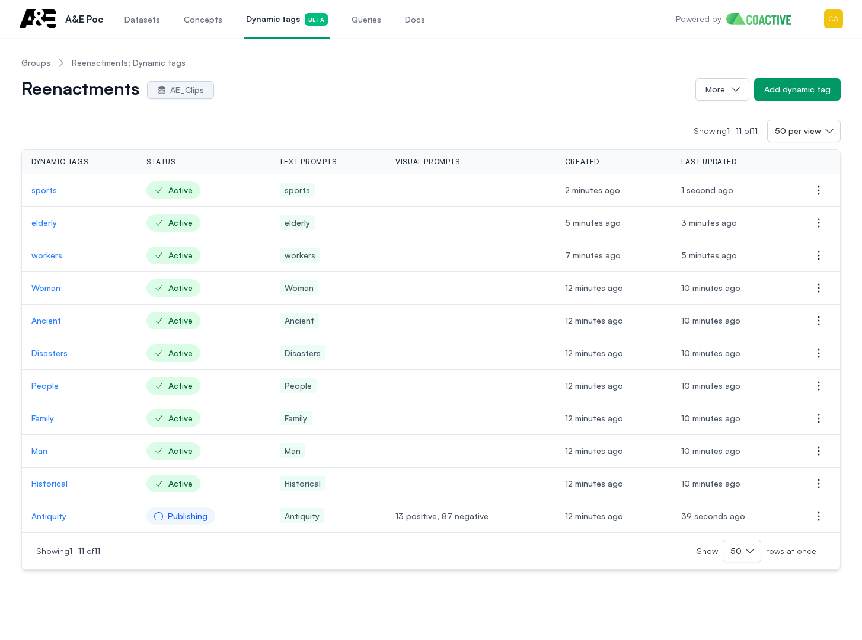
click at [53, 223] on p "elderly" at bounding box center [79, 223] width 96 height 12
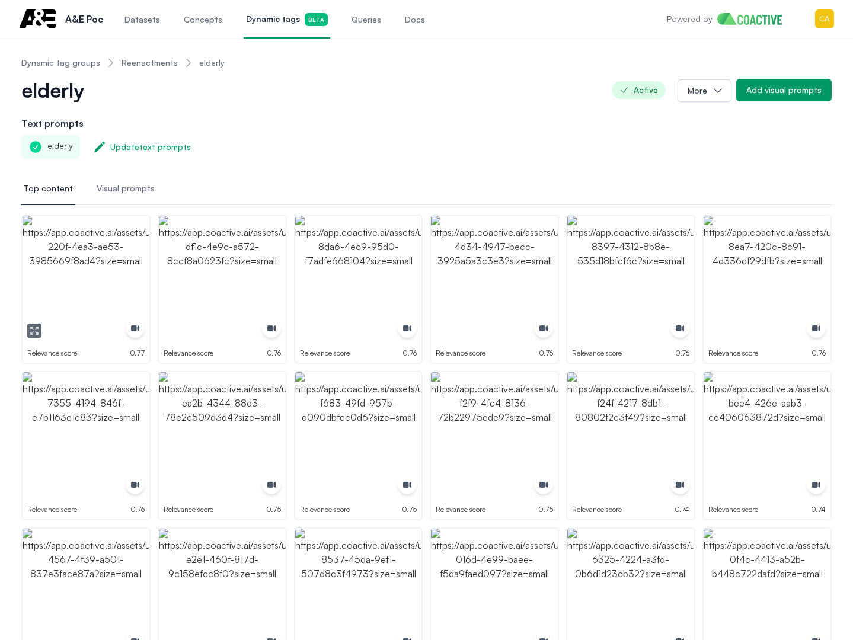
click at [116, 270] on img "button" at bounding box center [86, 279] width 127 height 127
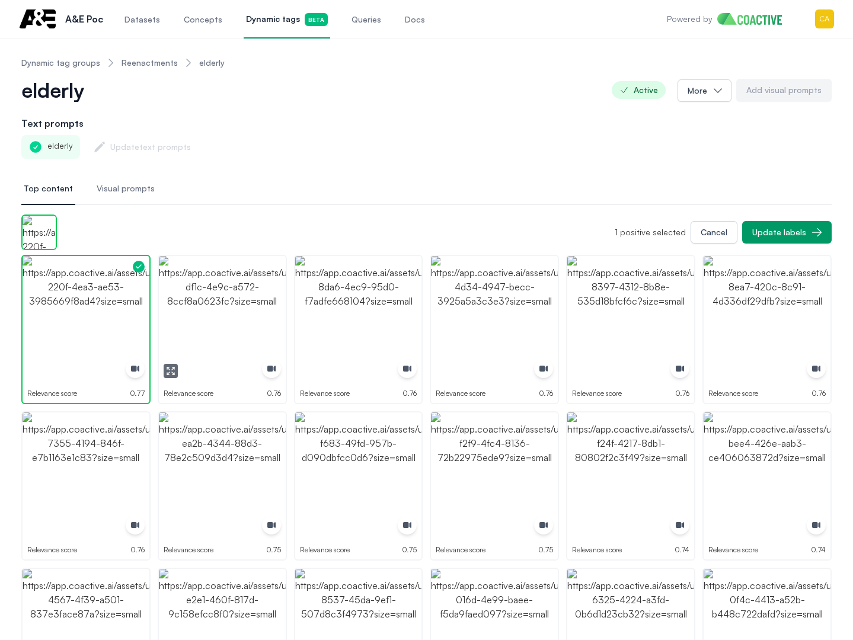
click at [235, 267] on img "button" at bounding box center [222, 319] width 127 height 127
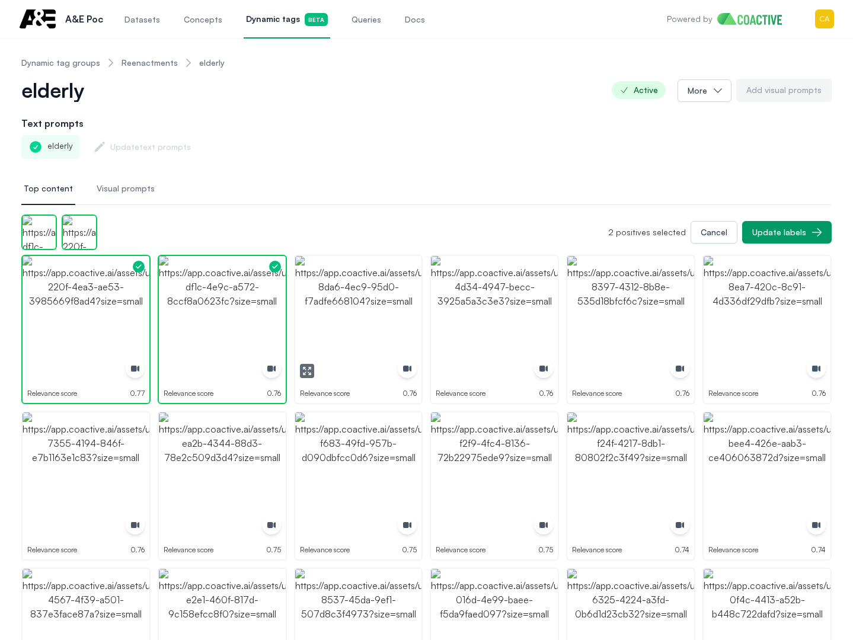
click at [351, 289] on img "button" at bounding box center [358, 319] width 127 height 127
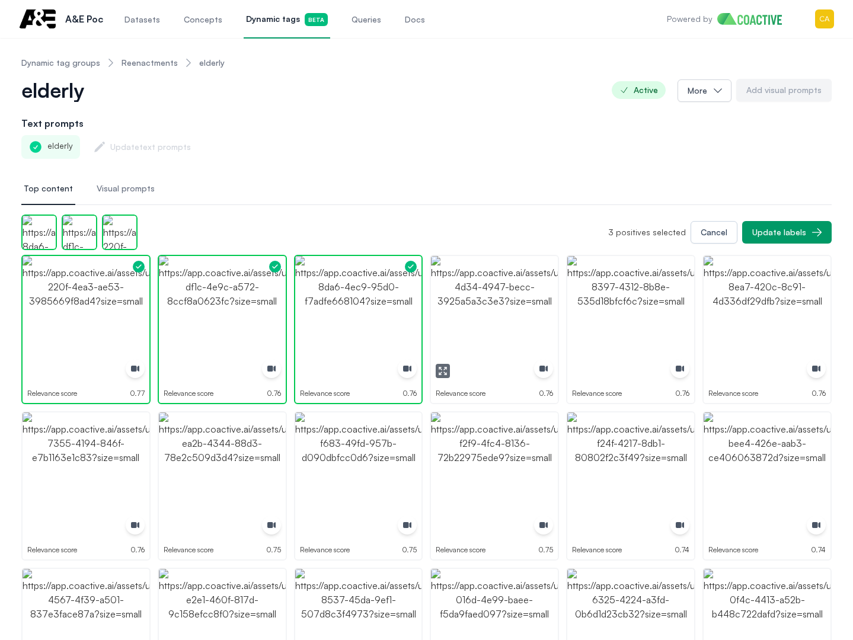
click at [491, 289] on img "button" at bounding box center [494, 319] width 127 height 127
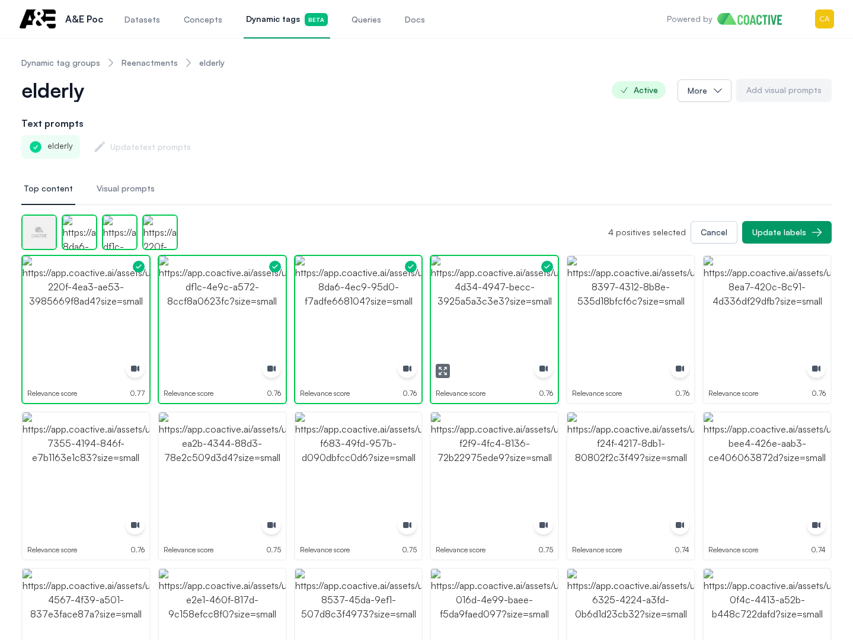
click at [642, 301] on img "button" at bounding box center [630, 319] width 127 height 127
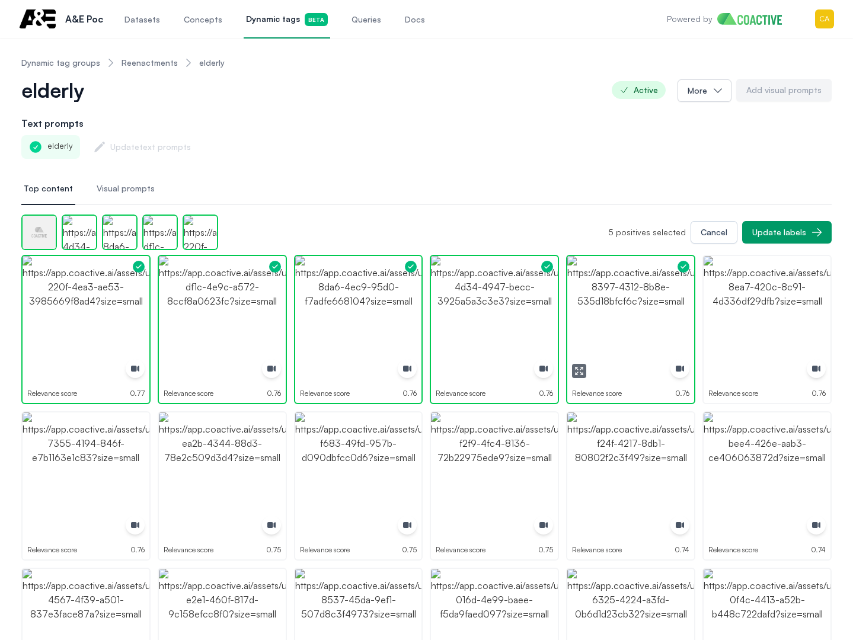
drag, startPoint x: 801, startPoint y: 311, endPoint x: 803, endPoint y: 318, distance: 6.6
click at [803, 312] on img "button" at bounding box center [767, 319] width 127 height 127
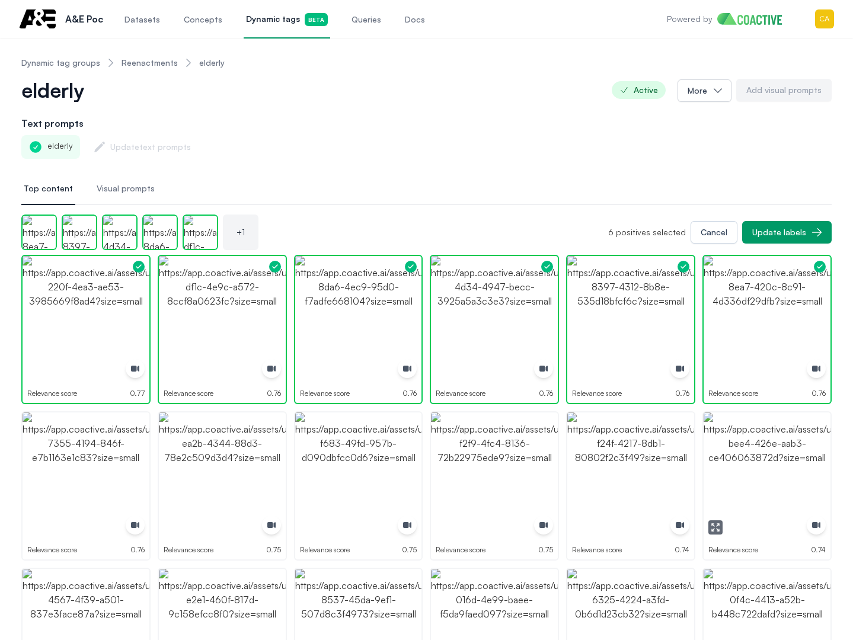
click at [605, 466] on img "button" at bounding box center [630, 476] width 127 height 127
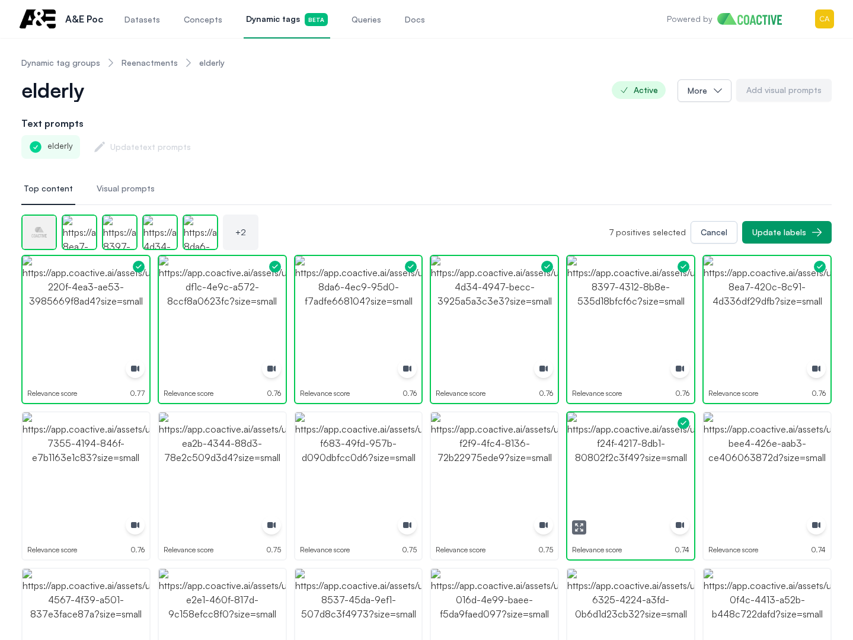
click at [418, 450] on img "button" at bounding box center [358, 476] width 127 height 127
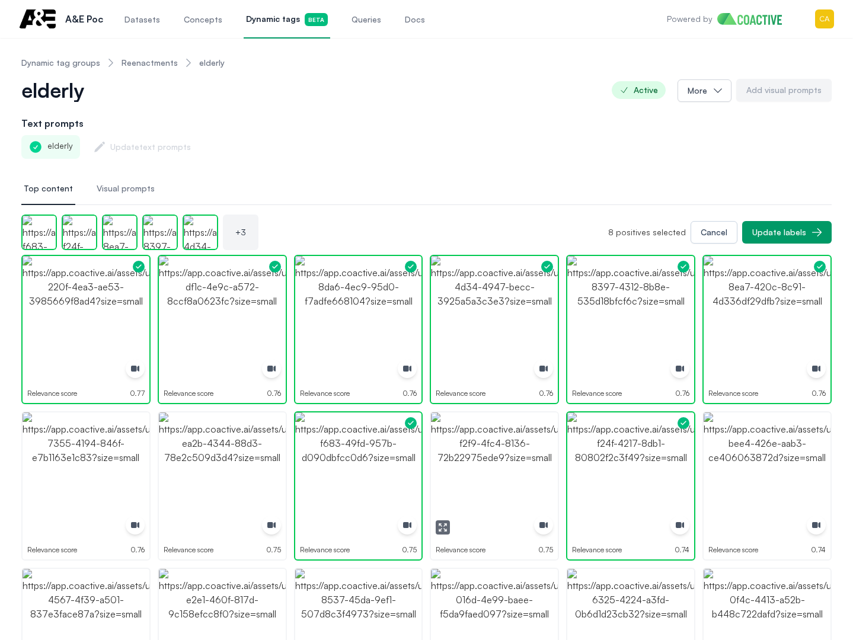
click at [546, 452] on img "button" at bounding box center [494, 476] width 127 height 127
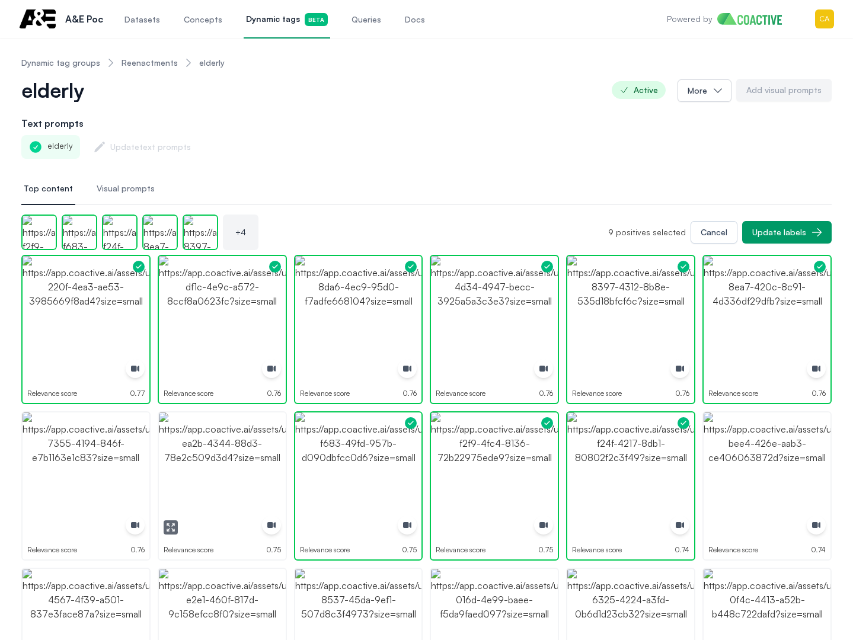
click at [238, 449] on img "button" at bounding box center [222, 476] width 127 height 127
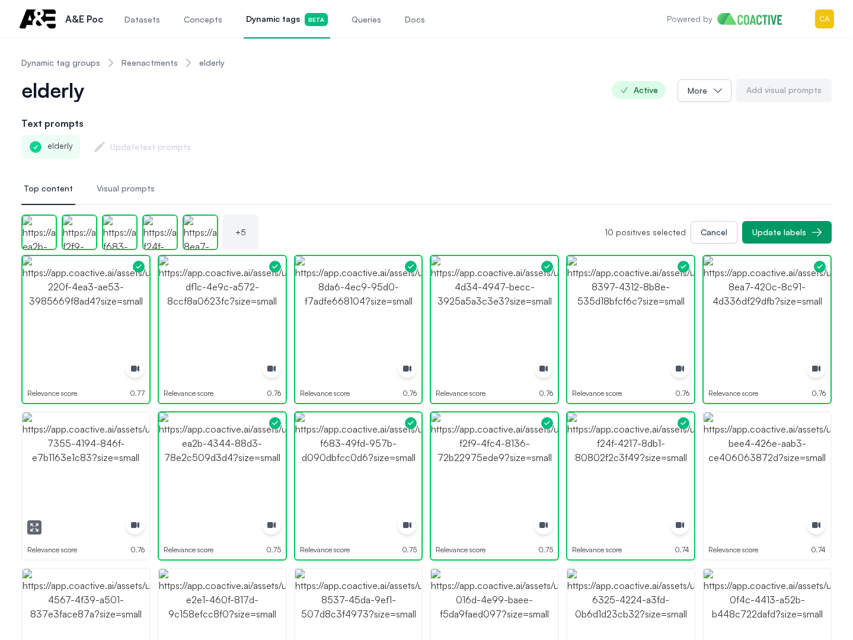
click at [91, 447] on img "button" at bounding box center [86, 476] width 127 height 127
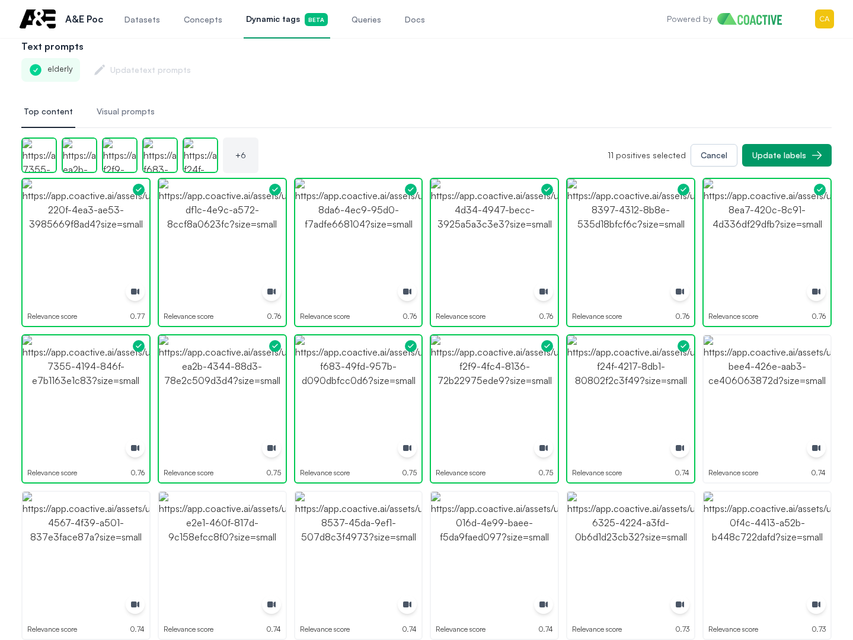
scroll to position [178, 0]
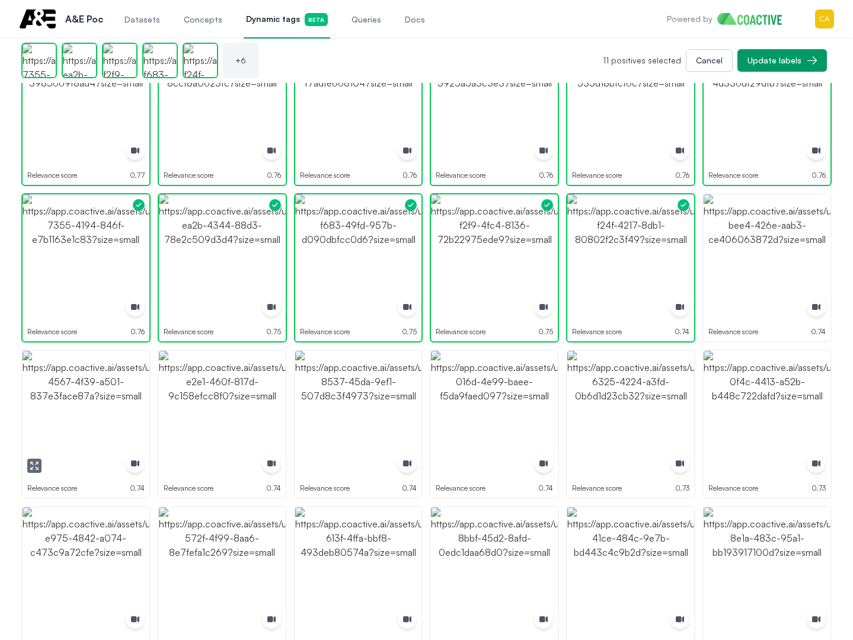
click at [75, 429] on img "button" at bounding box center [86, 414] width 127 height 127
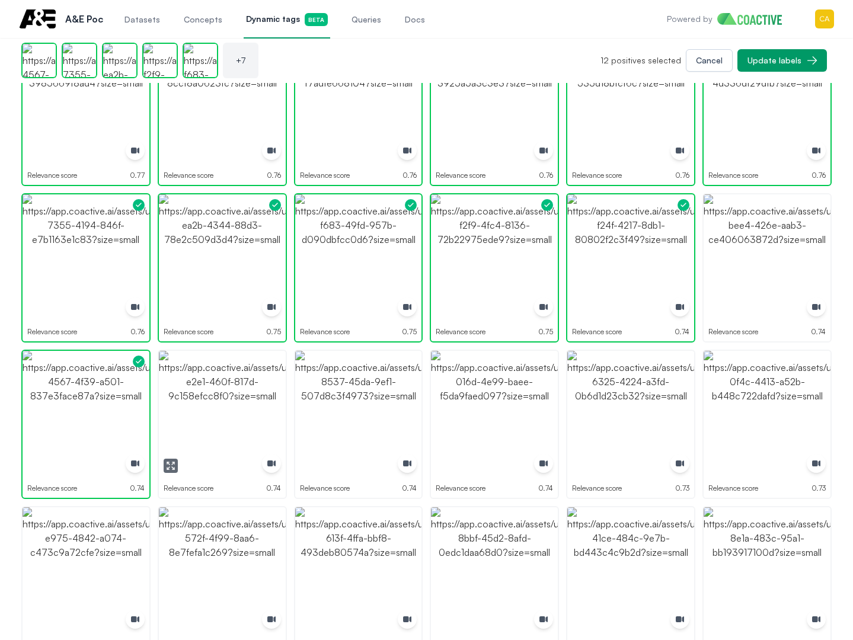
click at [201, 414] on img "button" at bounding box center [222, 414] width 127 height 127
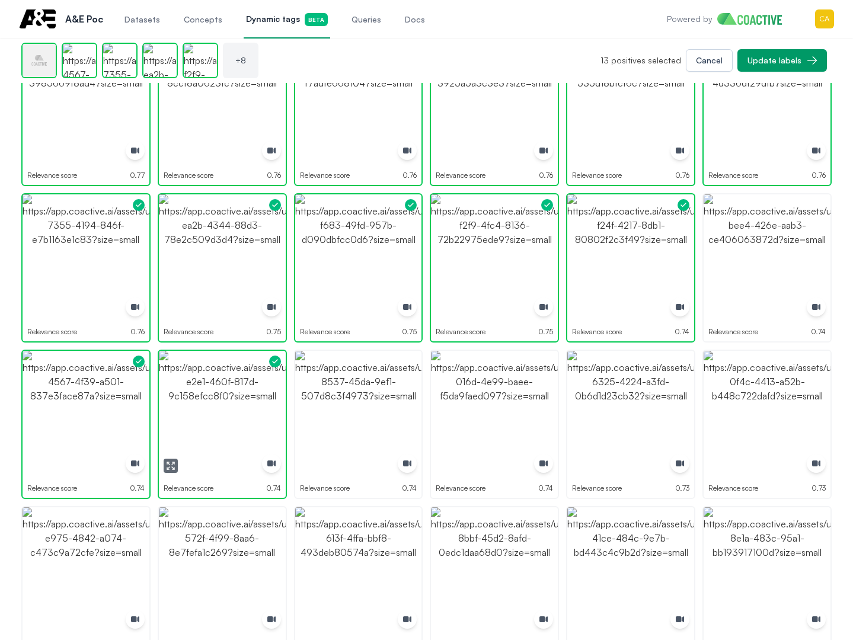
click at [359, 405] on img "button" at bounding box center [358, 414] width 127 height 127
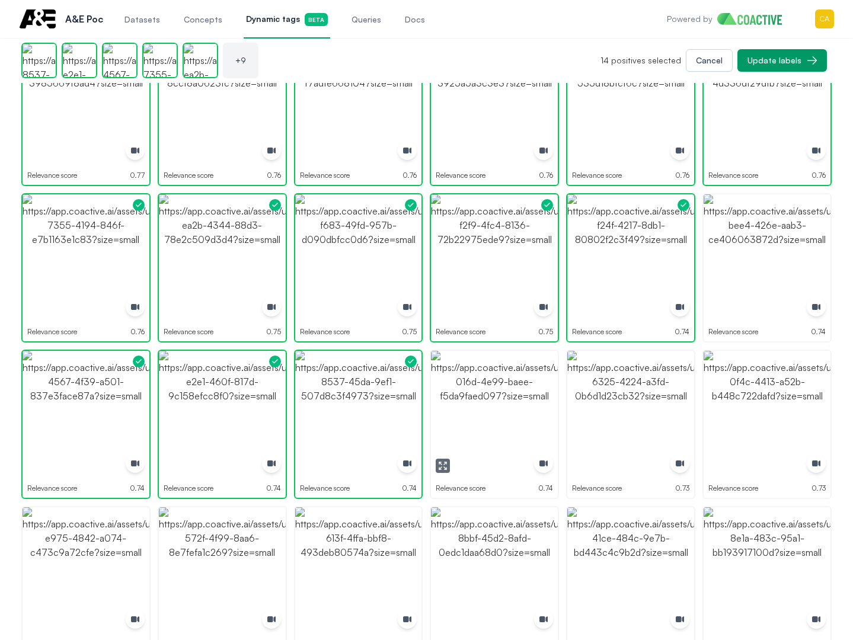
click at [494, 402] on img "button" at bounding box center [494, 414] width 127 height 127
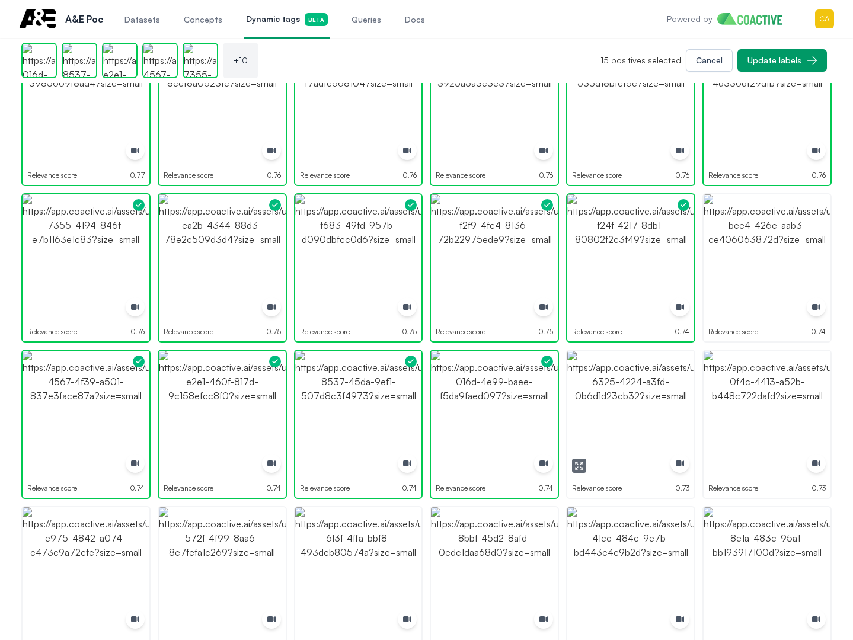
drag, startPoint x: 649, startPoint y: 407, endPoint x: 746, endPoint y: 407, distance: 97.2
click at [650, 407] on img "button" at bounding box center [630, 414] width 127 height 127
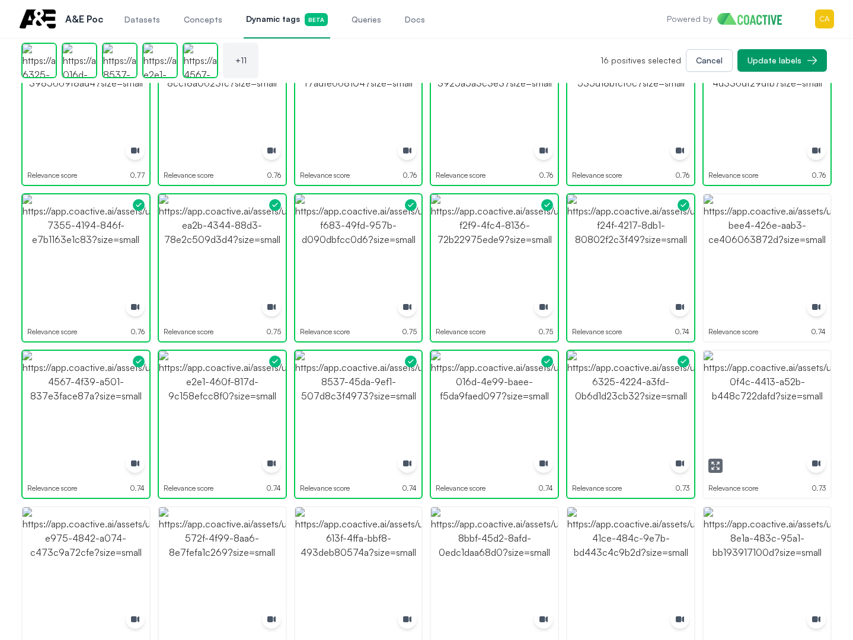
click at [781, 410] on img "button" at bounding box center [767, 414] width 127 height 127
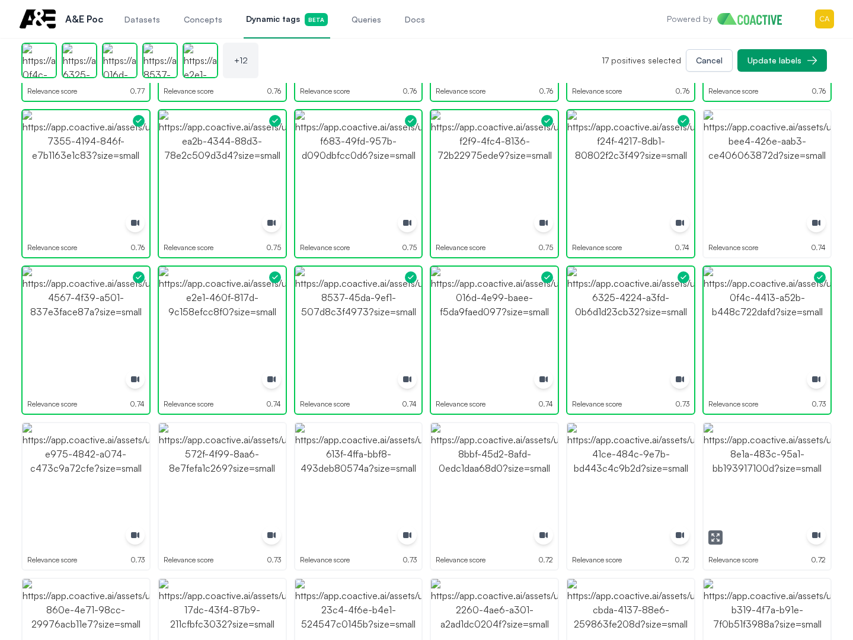
scroll to position [356, 0]
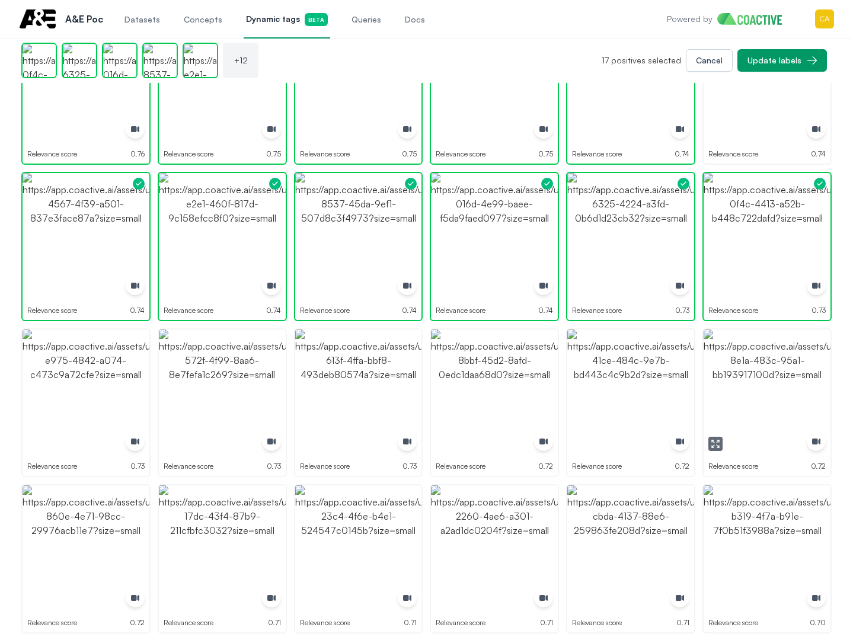
click at [752, 371] on img "button" at bounding box center [767, 393] width 127 height 127
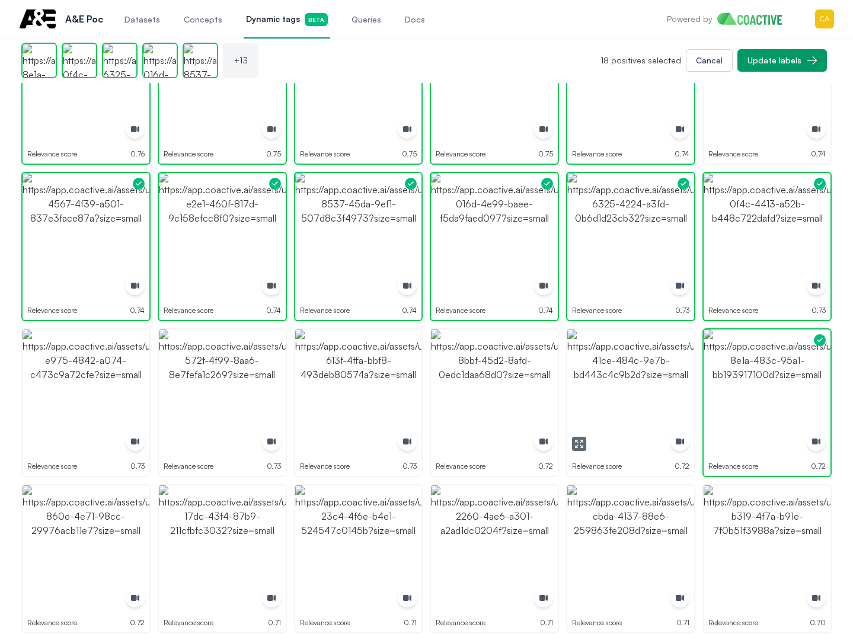
click at [598, 361] on img "button" at bounding box center [630, 393] width 127 height 127
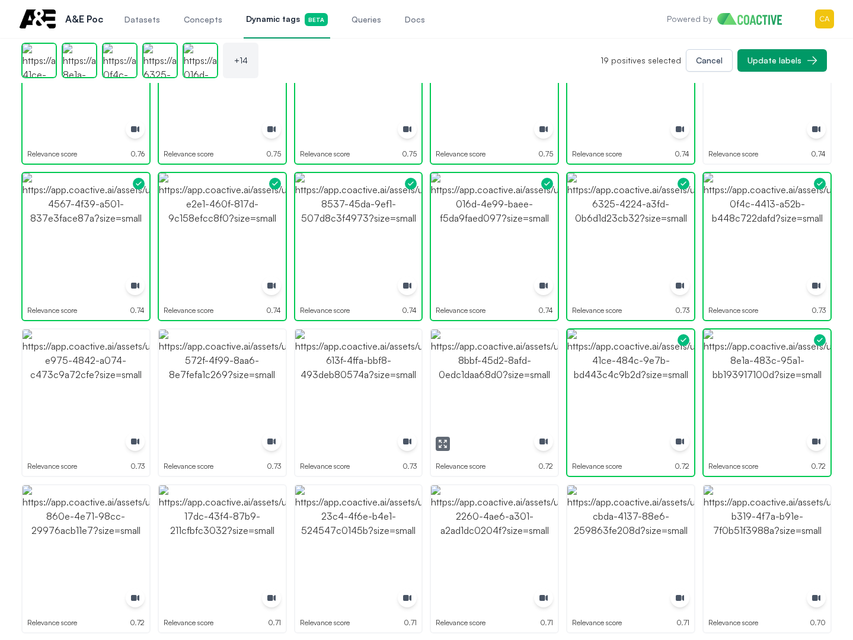
click at [491, 361] on img "button" at bounding box center [494, 393] width 127 height 127
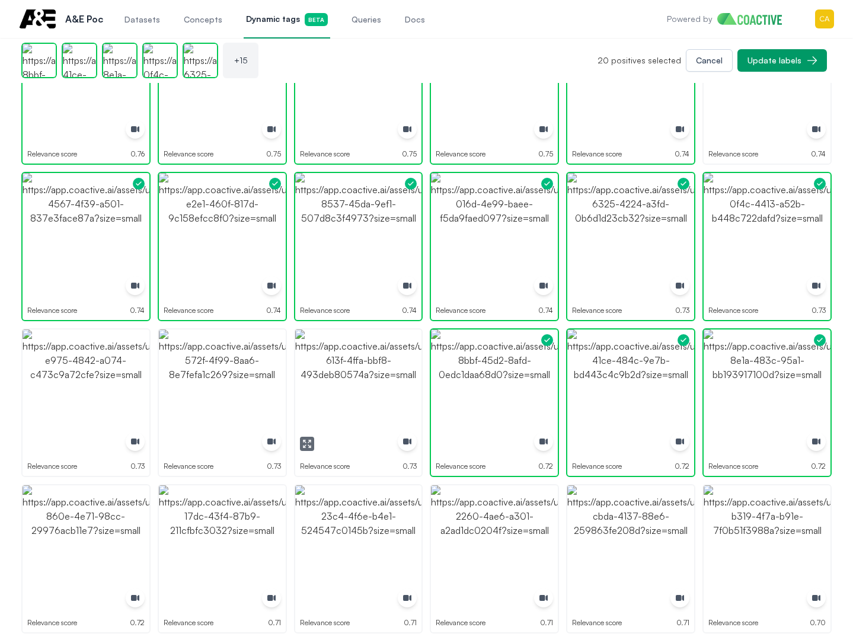
click at [327, 361] on img "button" at bounding box center [358, 393] width 127 height 127
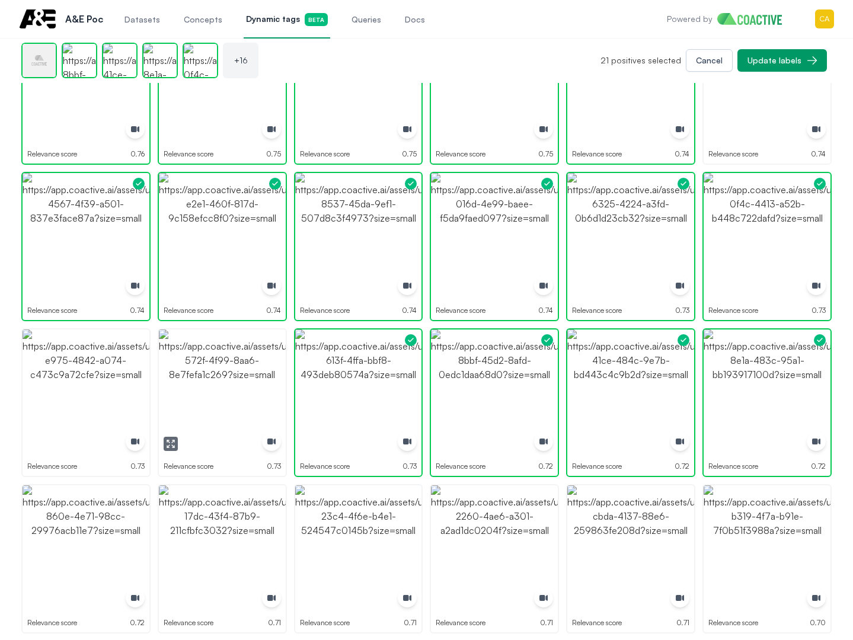
click at [230, 363] on img "button" at bounding box center [222, 393] width 127 height 127
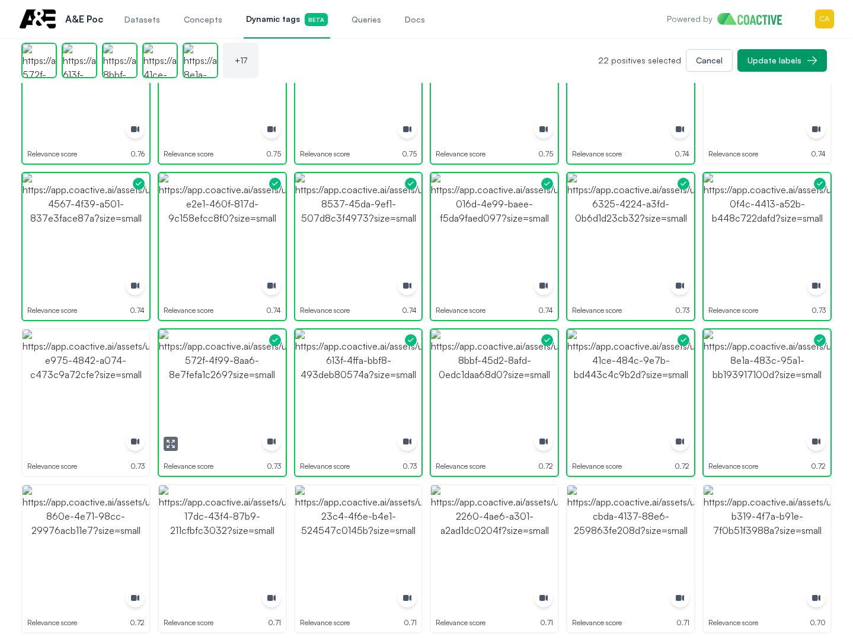
click at [88, 366] on img "button" at bounding box center [86, 393] width 127 height 127
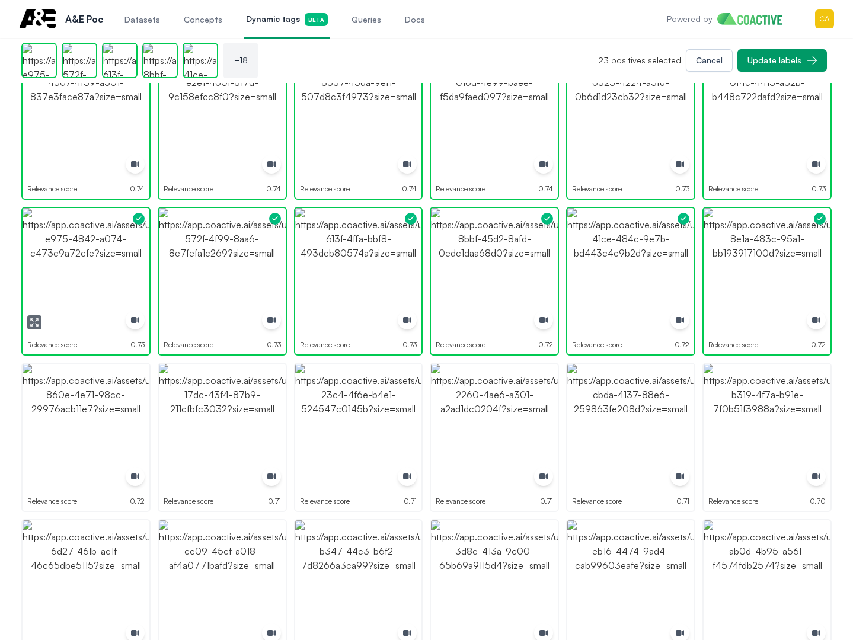
scroll to position [593, 0]
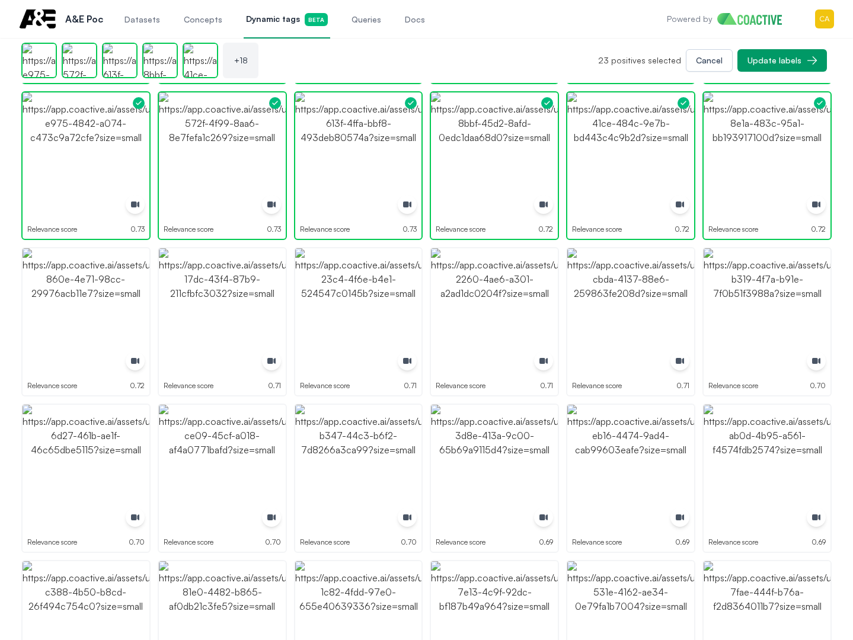
click at [72, 308] on img "button" at bounding box center [86, 311] width 127 height 127
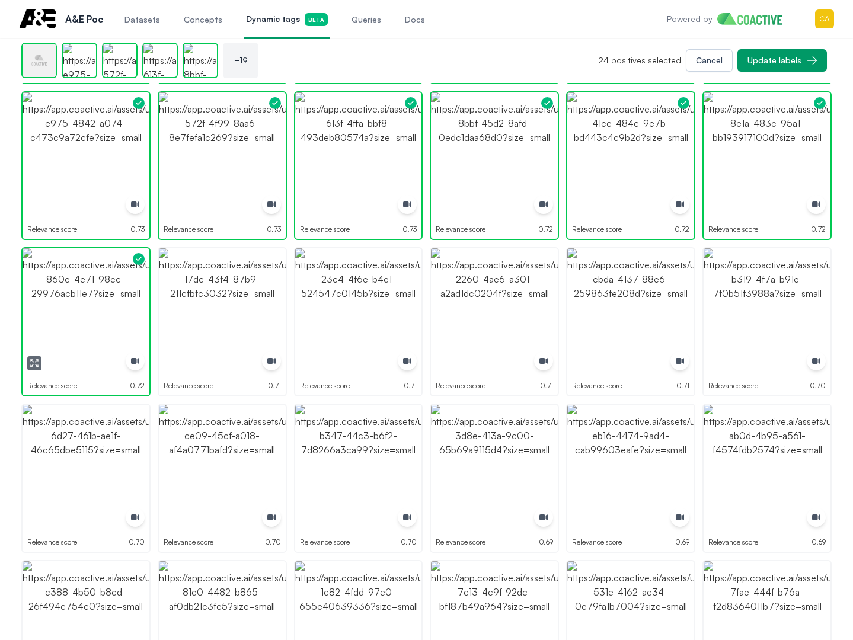
click at [202, 306] on img "button" at bounding box center [222, 311] width 127 height 127
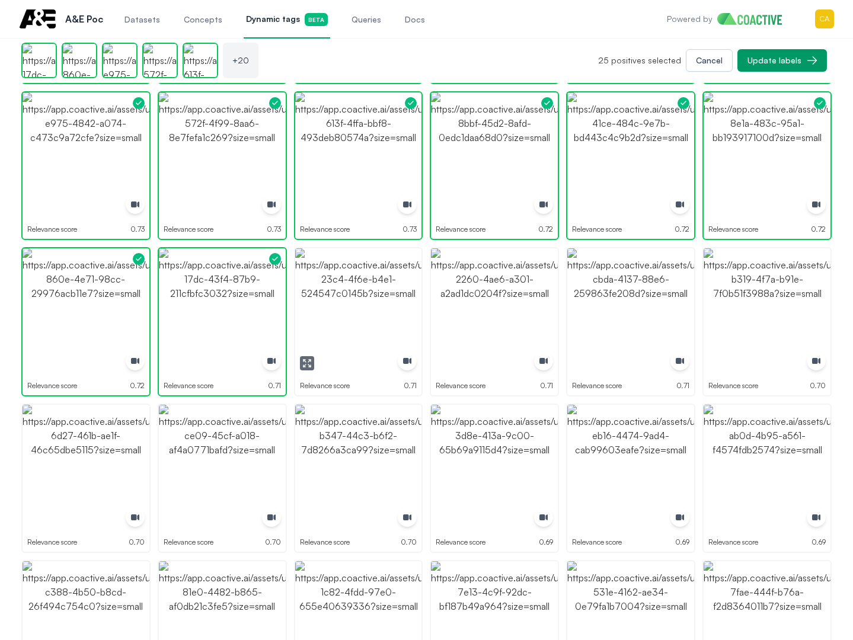
click at [321, 310] on img "button" at bounding box center [358, 311] width 127 height 127
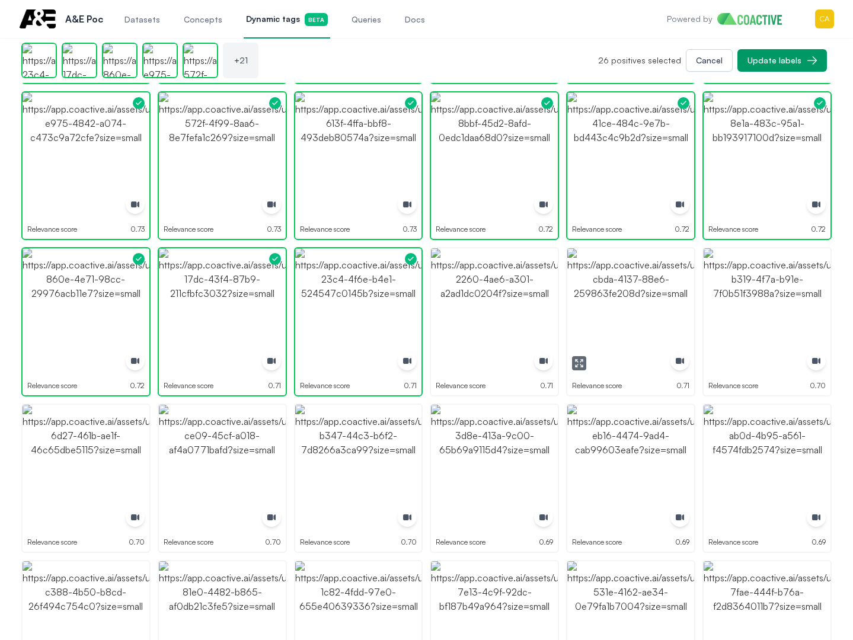
click at [577, 311] on img "button" at bounding box center [630, 311] width 127 height 127
click at [529, 313] on img "button" at bounding box center [494, 311] width 127 height 127
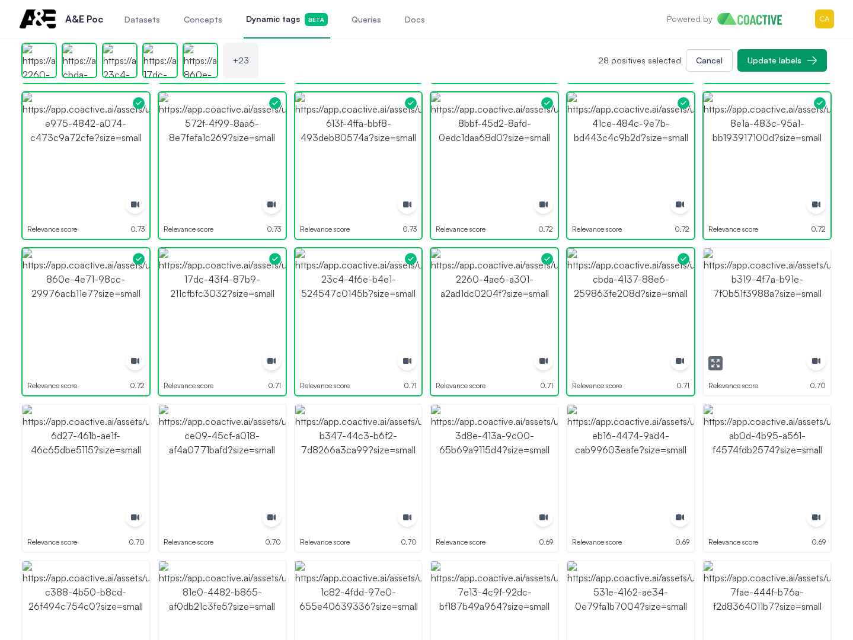
click at [778, 313] on img "button" at bounding box center [767, 311] width 127 height 127
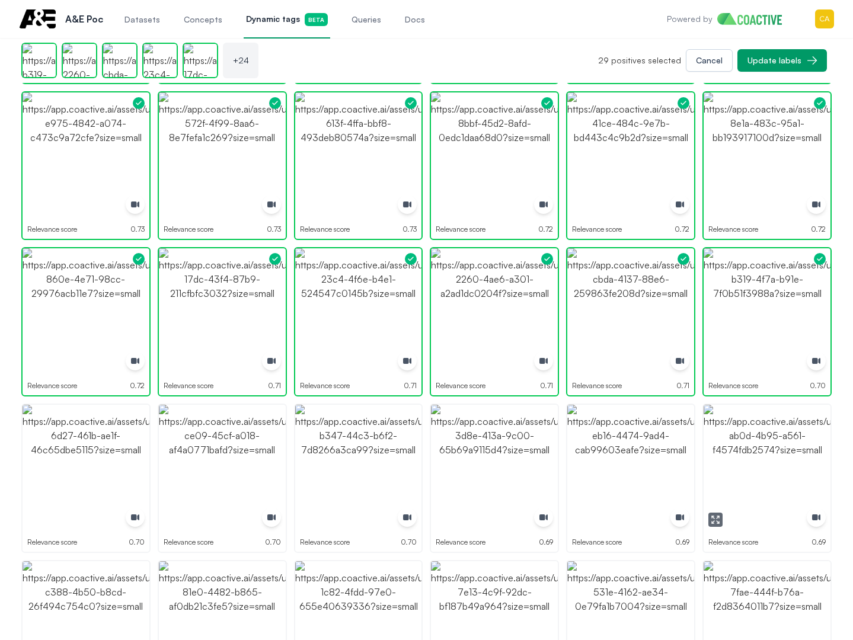
click at [740, 454] on img "button" at bounding box center [767, 468] width 127 height 127
click at [598, 459] on img "button" at bounding box center [630, 468] width 127 height 127
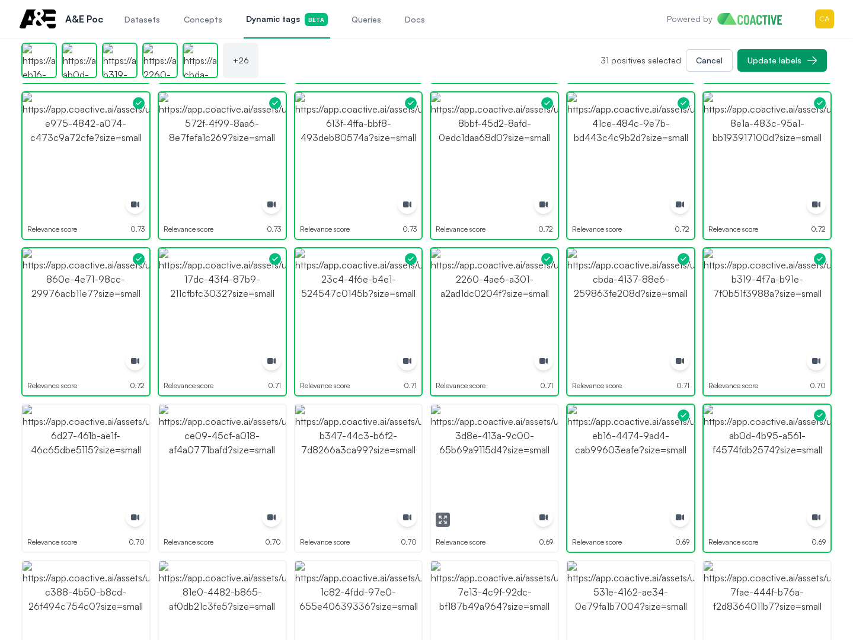
click at [482, 461] on img "button" at bounding box center [494, 468] width 127 height 127
click at [336, 448] on img "button" at bounding box center [358, 468] width 127 height 127
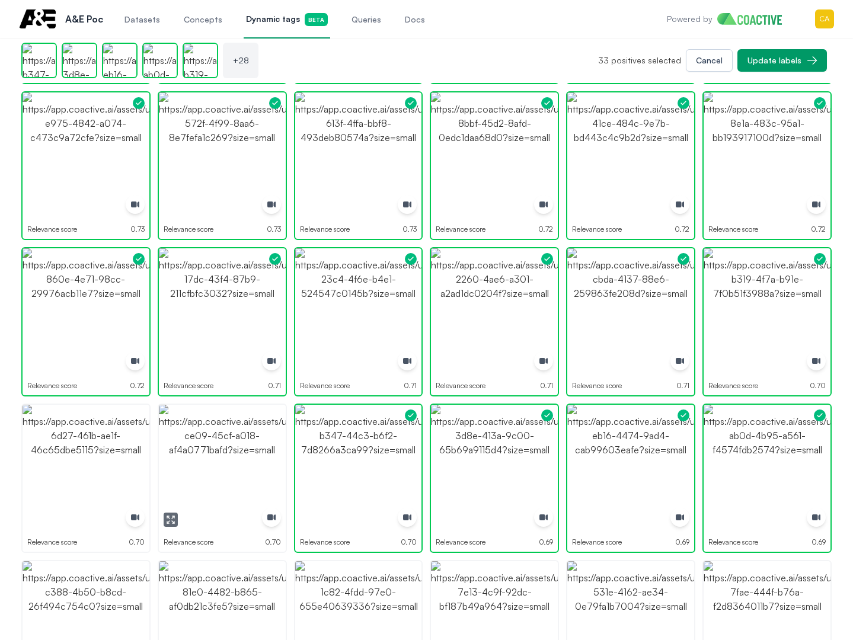
click at [208, 443] on img "button" at bounding box center [222, 468] width 127 height 127
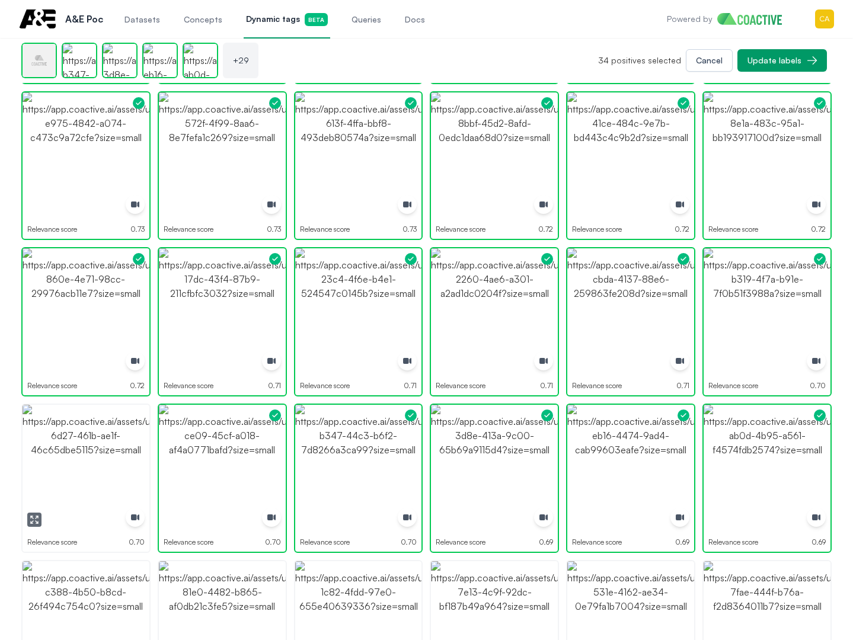
click at [48, 438] on img "button" at bounding box center [86, 468] width 127 height 127
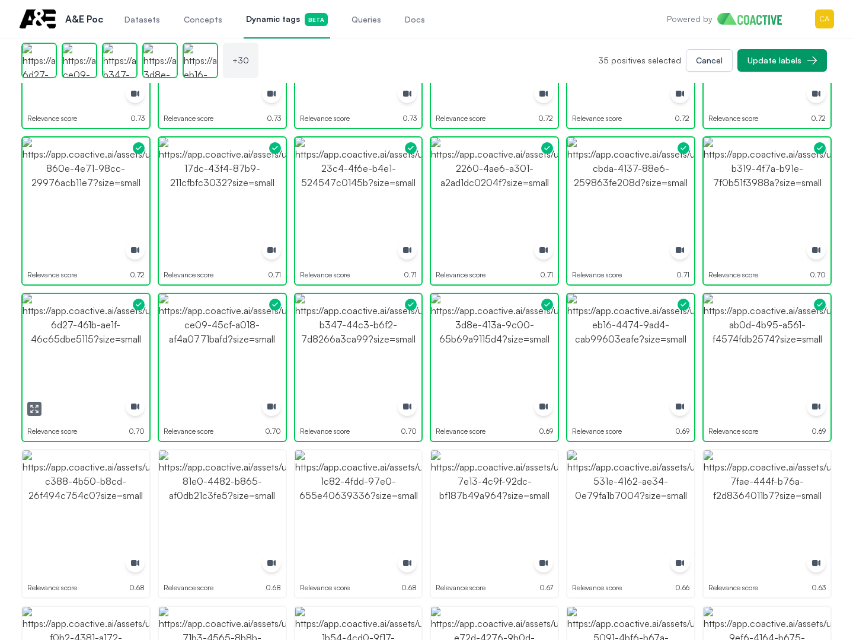
scroll to position [771, 0]
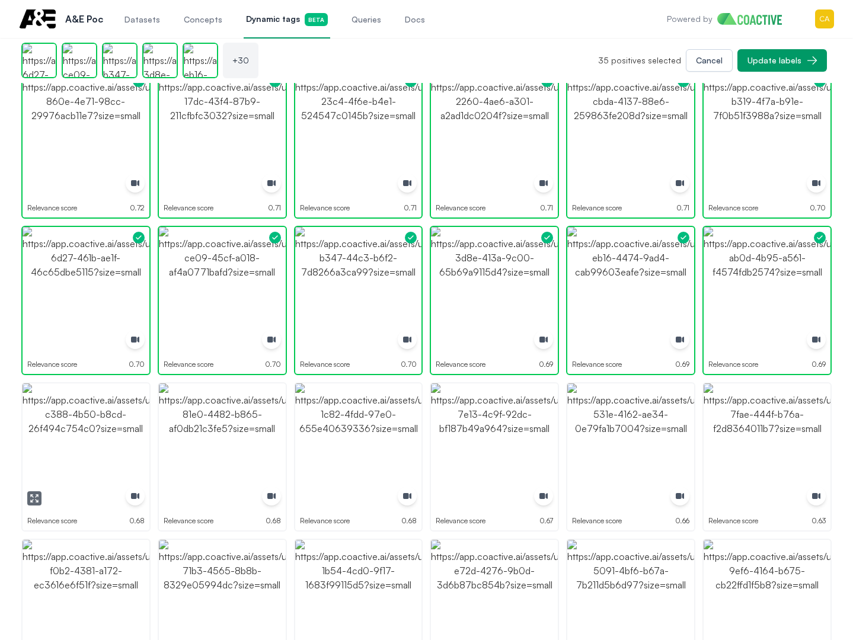
click at [77, 441] on img "button" at bounding box center [86, 446] width 127 height 127
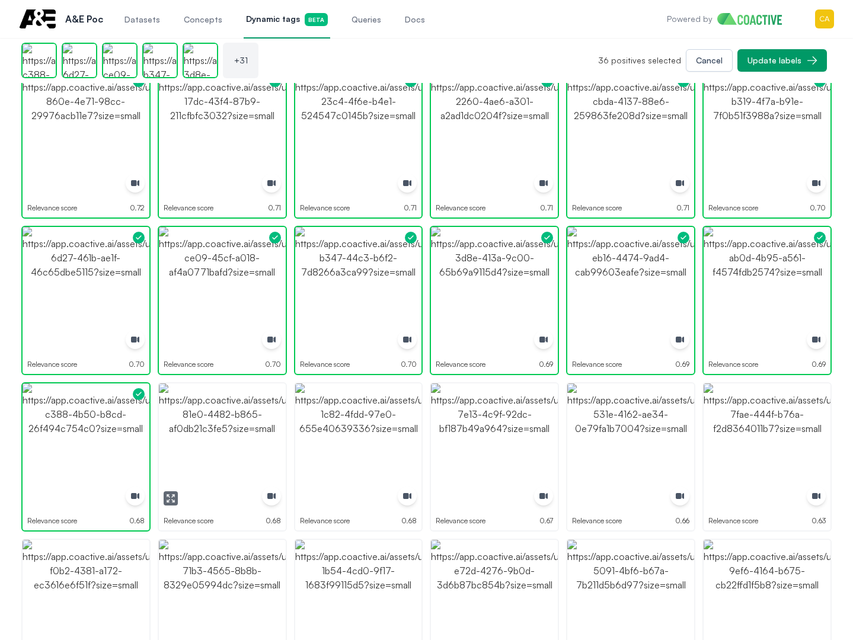
click at [250, 442] on img "button" at bounding box center [222, 446] width 127 height 127
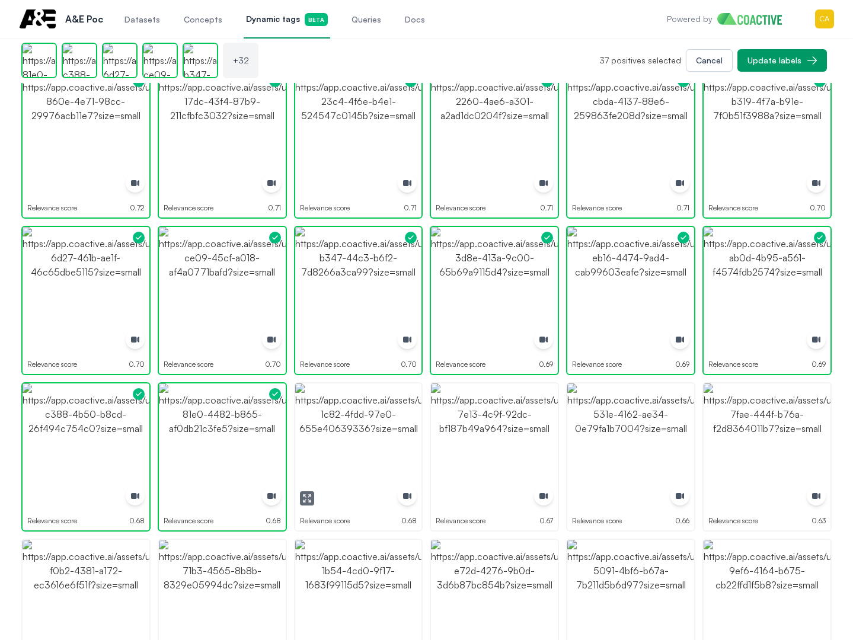
drag, startPoint x: 334, startPoint y: 440, endPoint x: 488, endPoint y: 437, distance: 154.1
click at [336, 440] on img "button" at bounding box center [358, 446] width 127 height 127
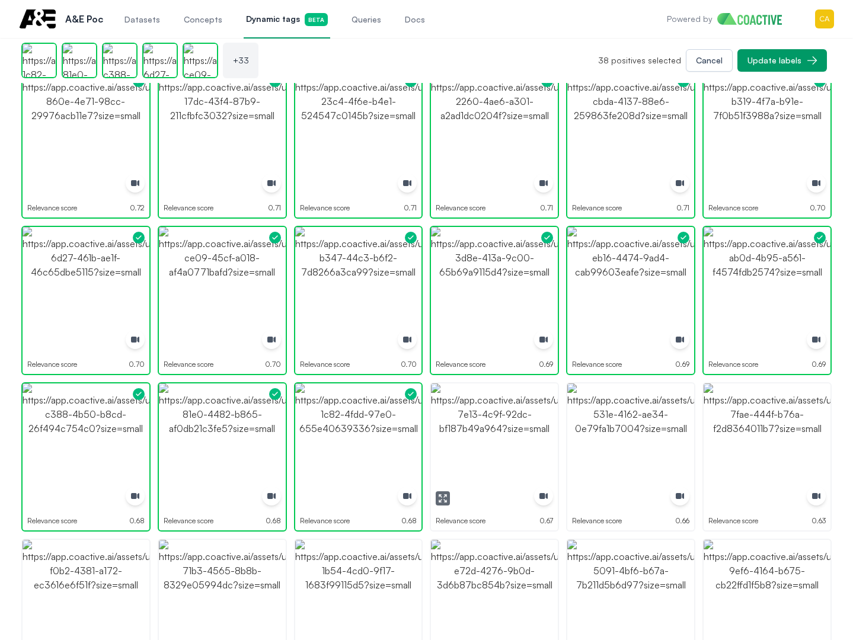
click at [491, 437] on img "button" at bounding box center [494, 446] width 127 height 127
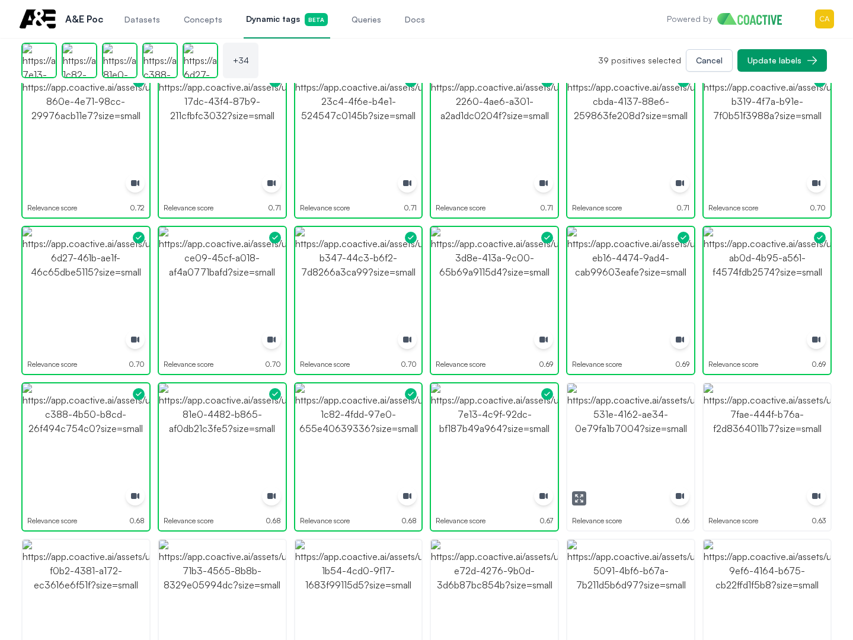
click at [641, 442] on img "button" at bounding box center [630, 446] width 127 height 127
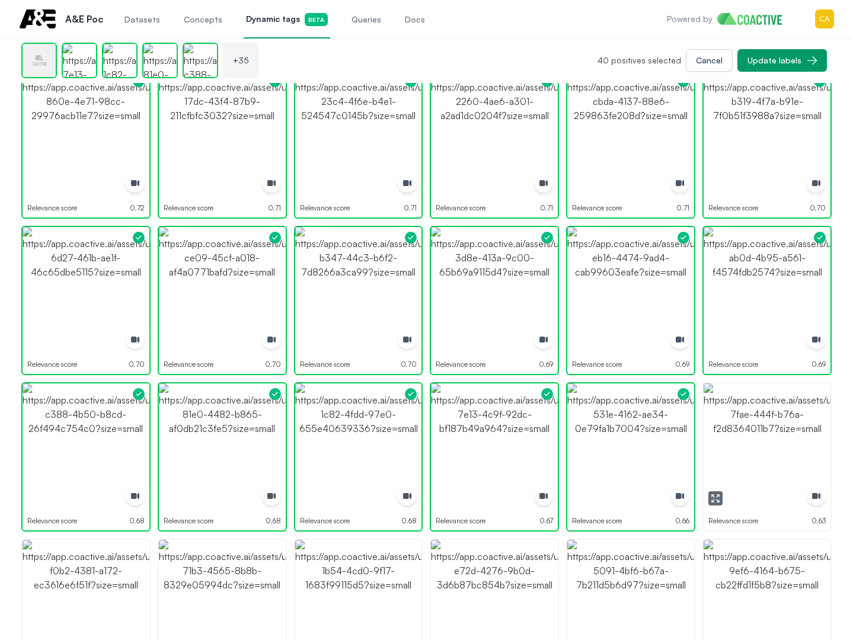
click at [753, 443] on img "button" at bounding box center [767, 446] width 127 height 127
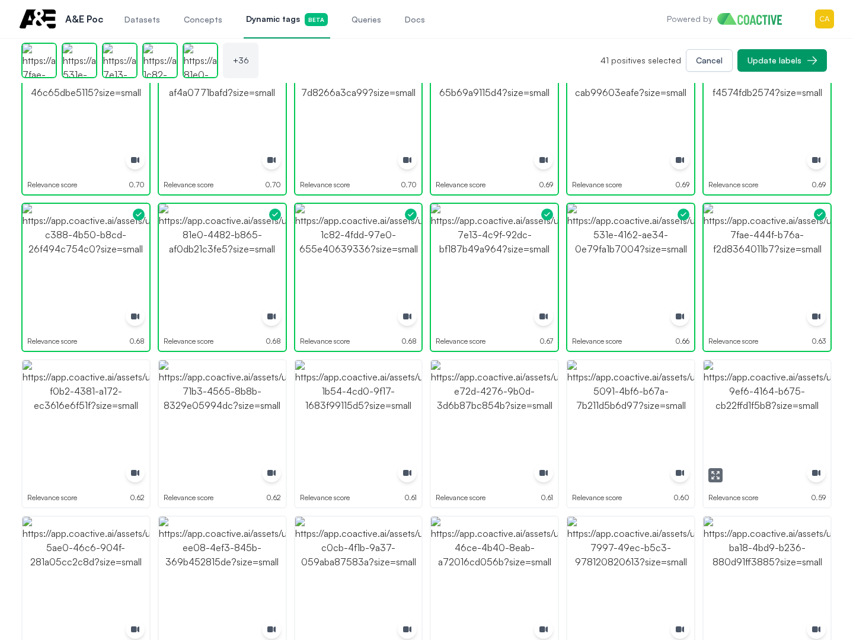
scroll to position [1067, 0]
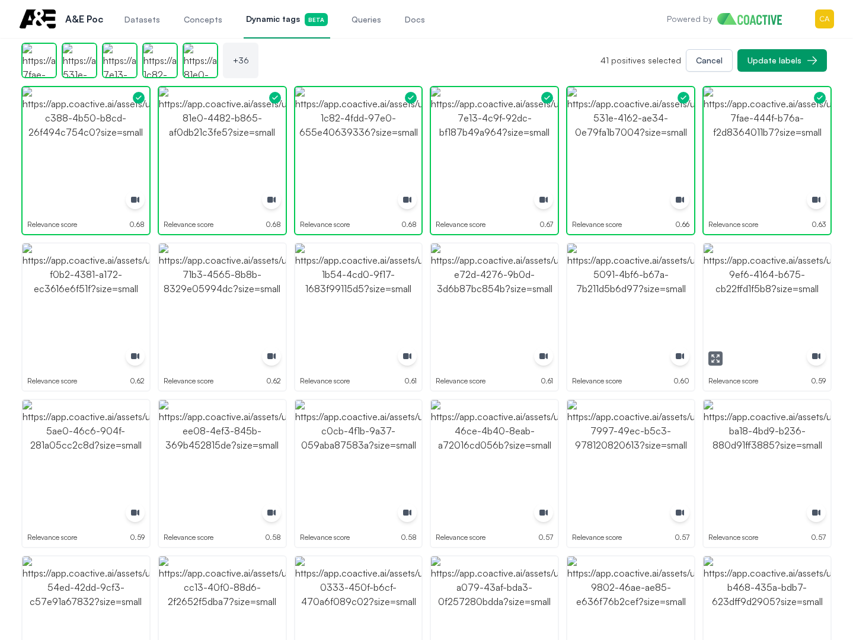
click at [759, 327] on img "button" at bounding box center [767, 307] width 127 height 127
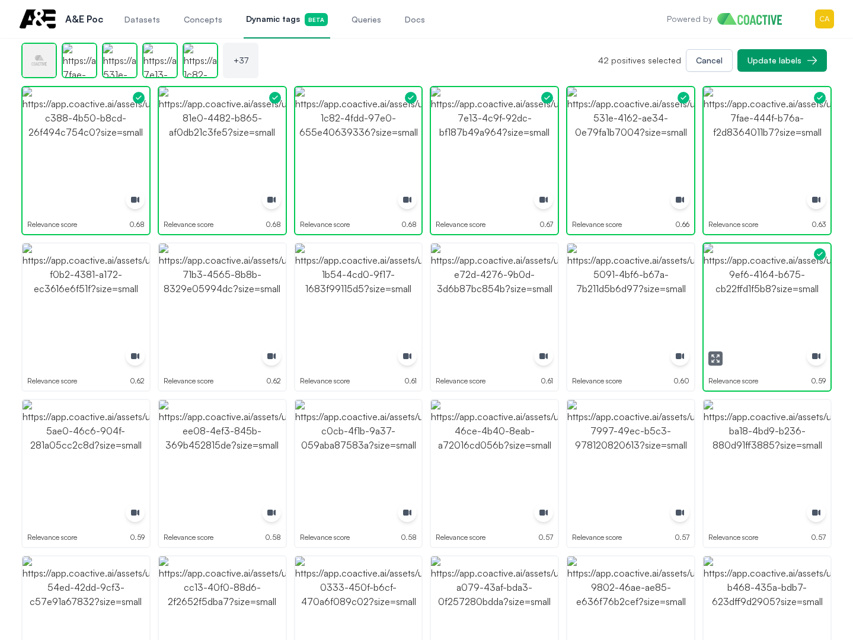
click at [759, 327] on img "button" at bounding box center [767, 307] width 127 height 127
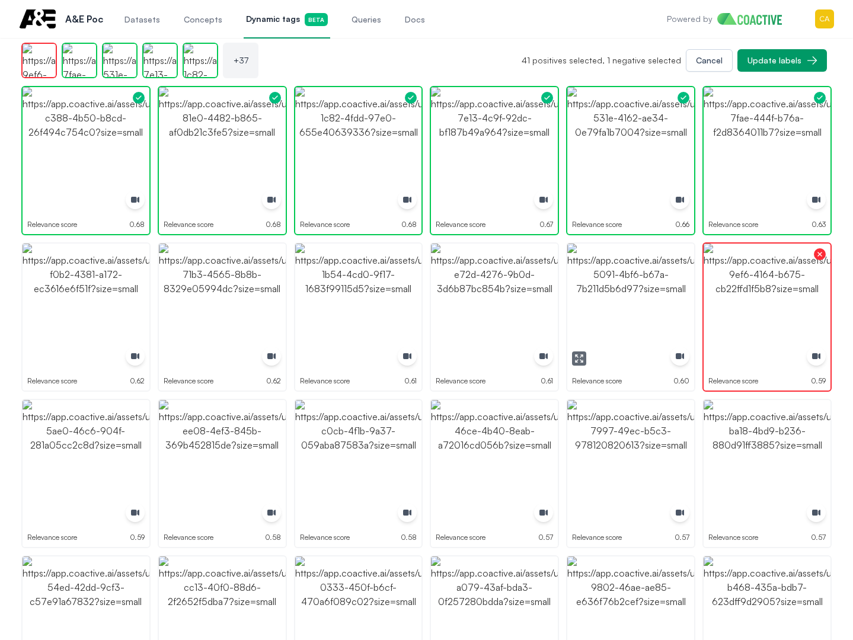
click at [641, 305] on img "button" at bounding box center [630, 307] width 127 height 127
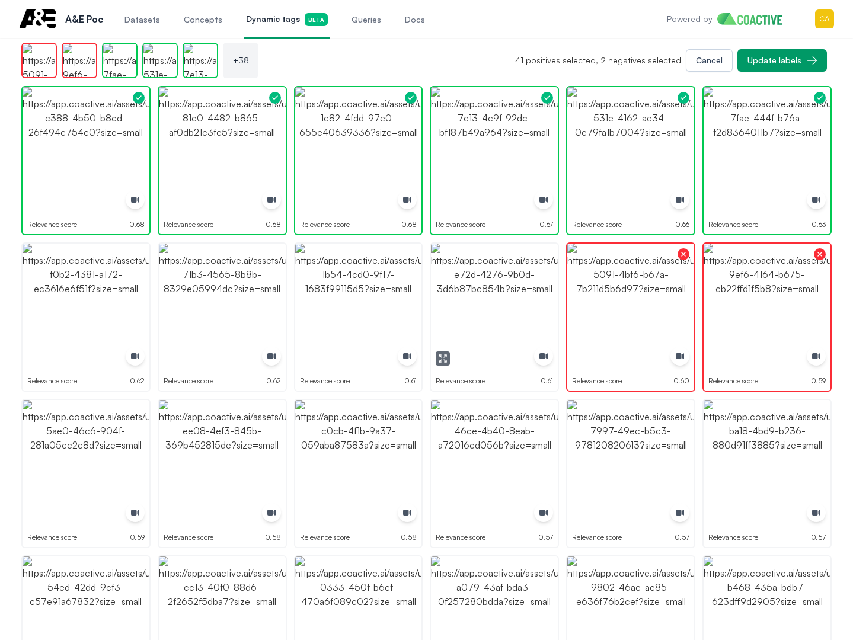
click at [453, 305] on img "button" at bounding box center [494, 307] width 127 height 127
click at [336, 309] on img "button" at bounding box center [358, 307] width 127 height 127
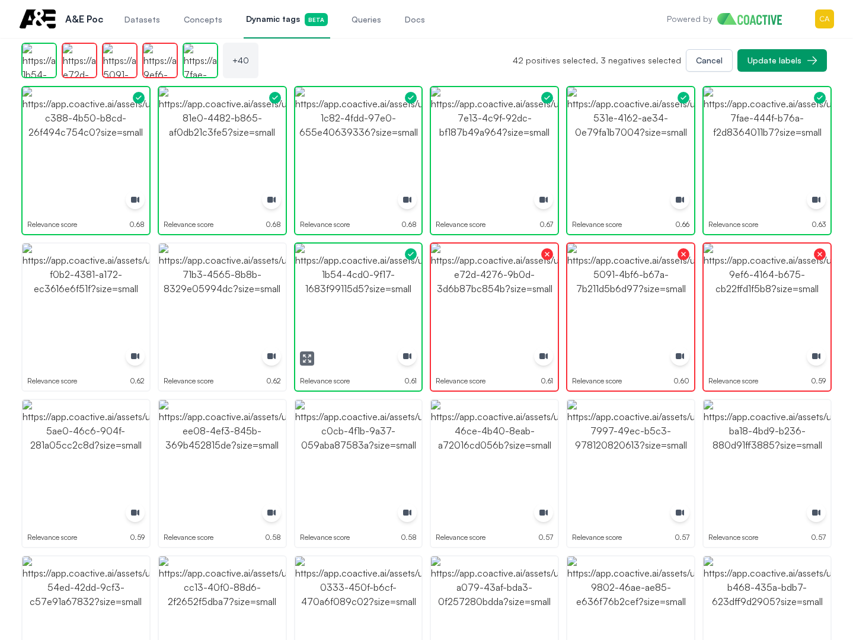
click at [336, 309] on img "button" at bounding box center [358, 307] width 127 height 127
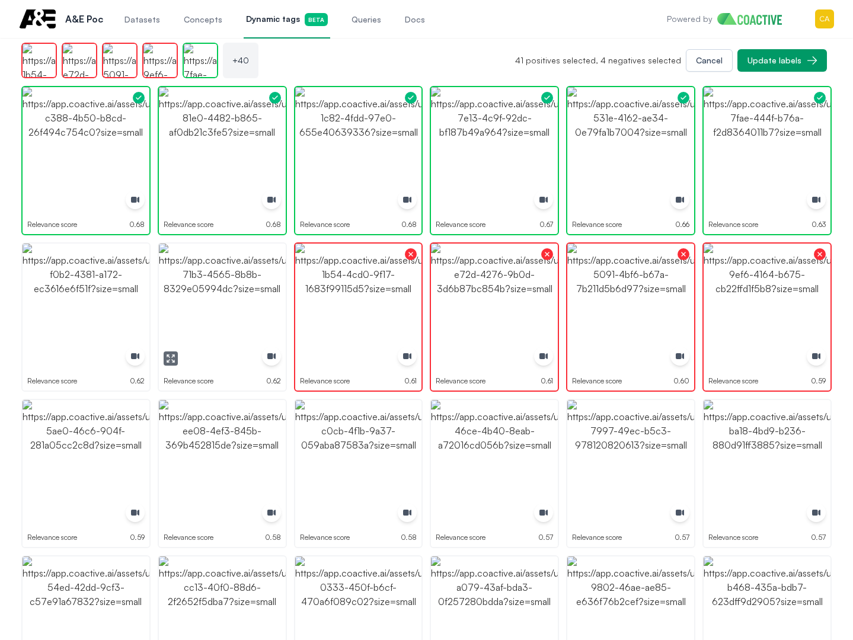
click at [260, 301] on img "button" at bounding box center [222, 307] width 127 height 127
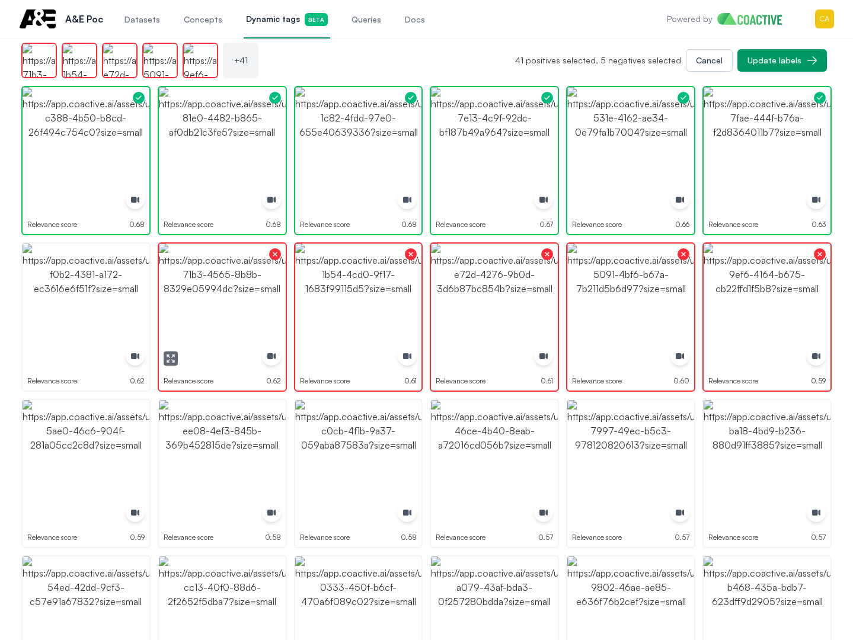
click at [105, 298] on img "button" at bounding box center [86, 307] width 127 height 127
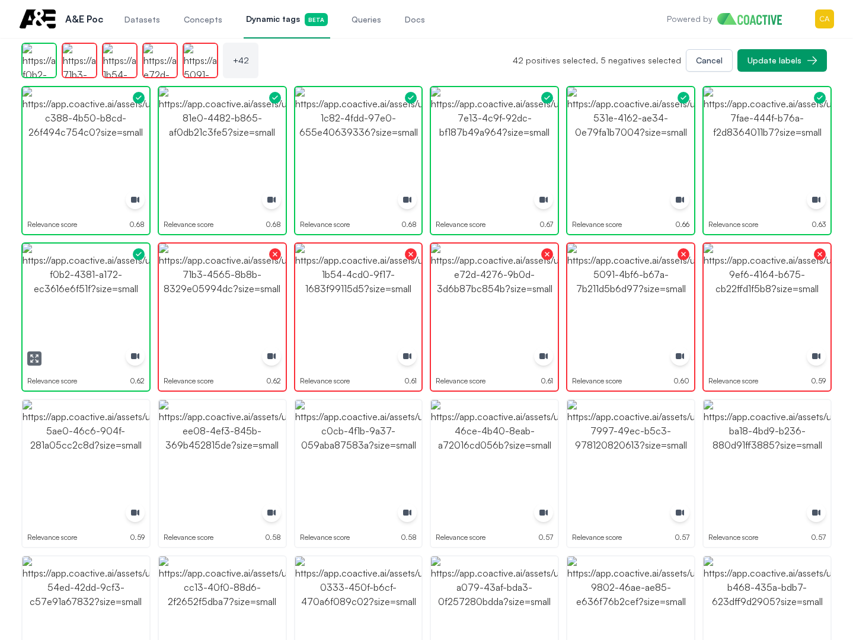
click at [105, 298] on img "button" at bounding box center [86, 307] width 127 height 127
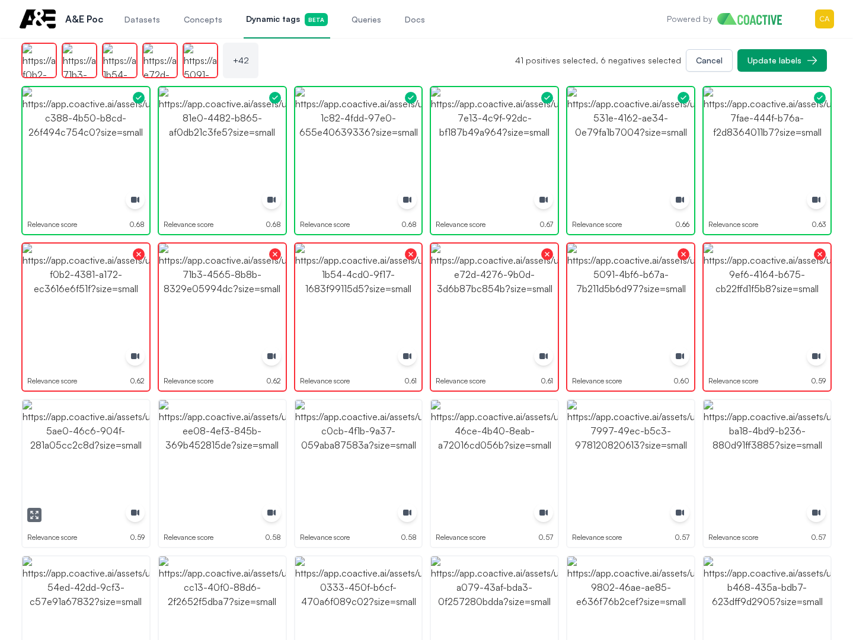
click at [59, 490] on img "button" at bounding box center [86, 463] width 127 height 127
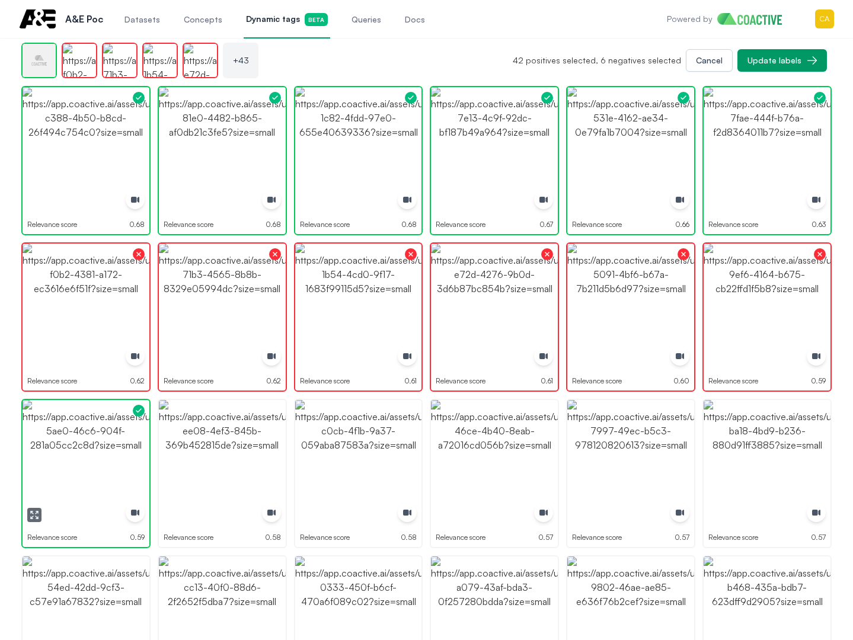
click at [59, 490] on img "button" at bounding box center [86, 463] width 127 height 127
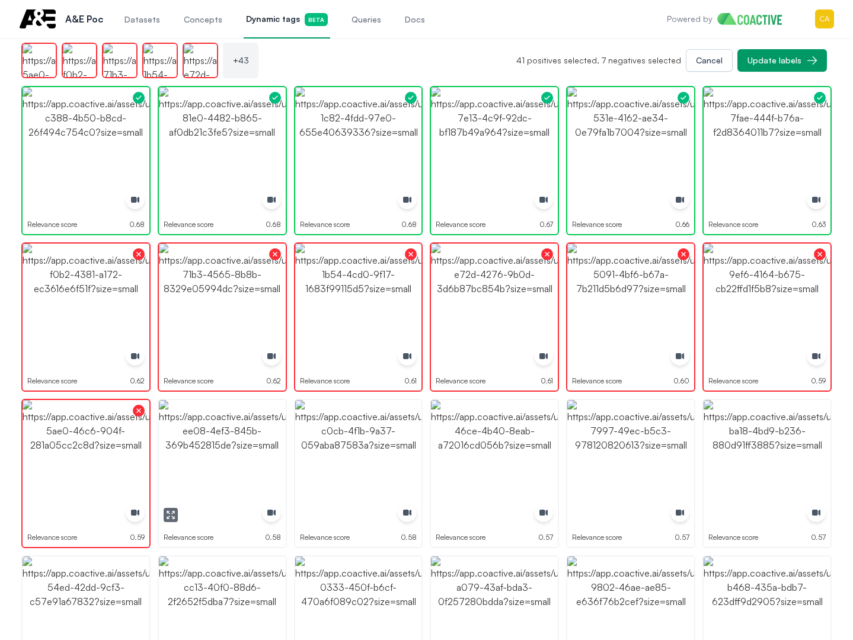
click at [261, 457] on img "button" at bounding box center [222, 463] width 127 height 127
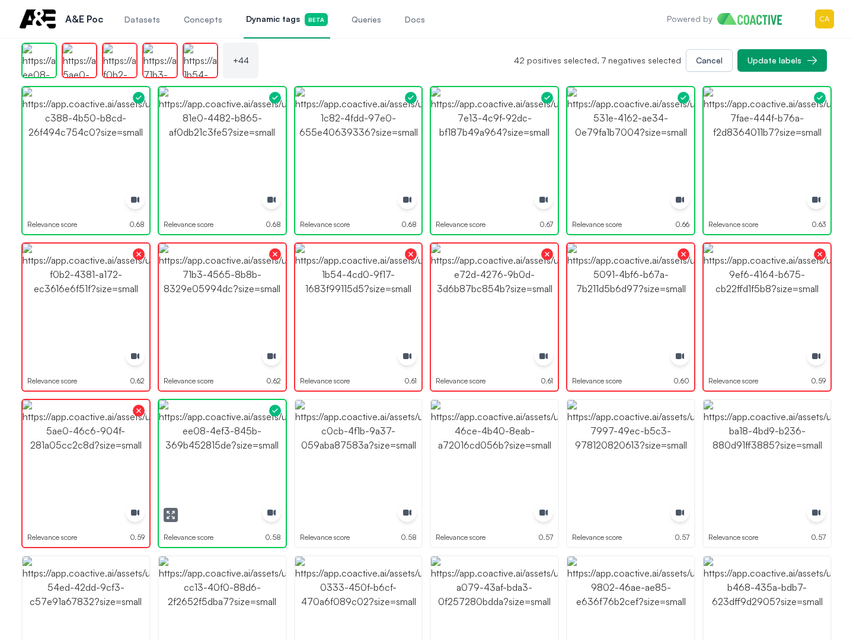
click at [261, 457] on img "button" at bounding box center [222, 463] width 127 height 127
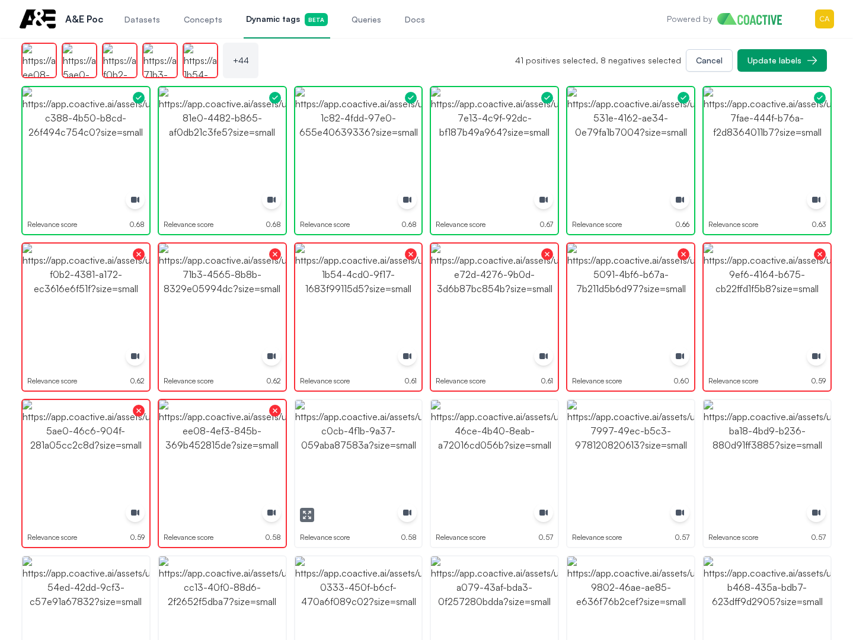
click at [370, 457] on img "button" at bounding box center [358, 463] width 127 height 127
click at [532, 453] on img "button" at bounding box center [494, 463] width 127 height 127
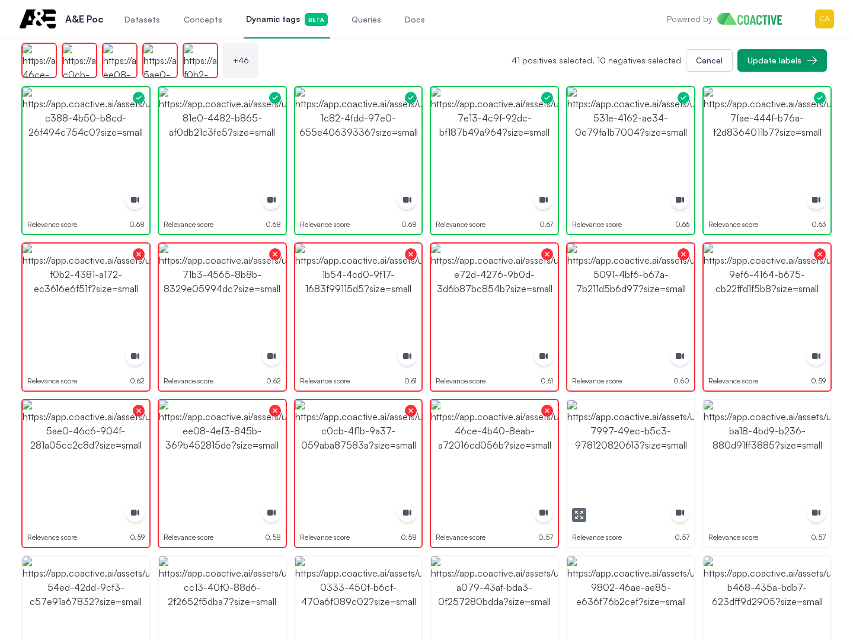
click at [617, 453] on img "button" at bounding box center [630, 463] width 127 height 127
click at [831, 459] on div "Relevance score 0.57" at bounding box center [766, 473] width 129 height 149
click at [817, 456] on img "button" at bounding box center [767, 463] width 127 height 127
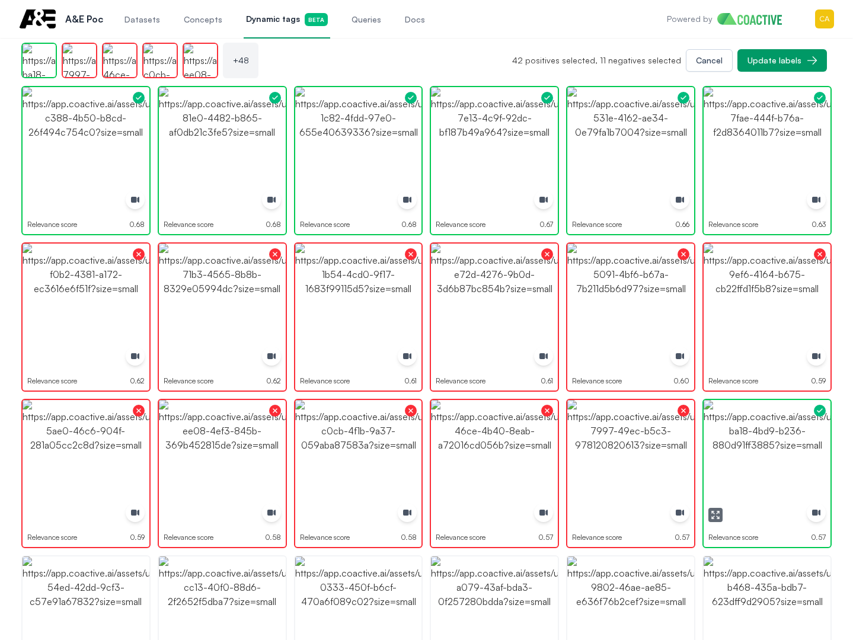
click at [816, 456] on img "button" at bounding box center [767, 463] width 127 height 127
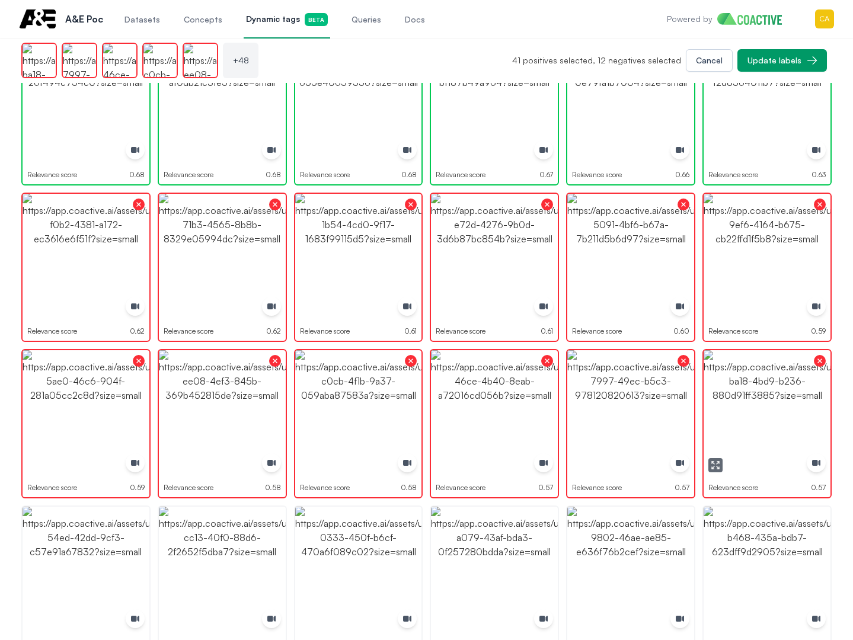
scroll to position [1185, 0]
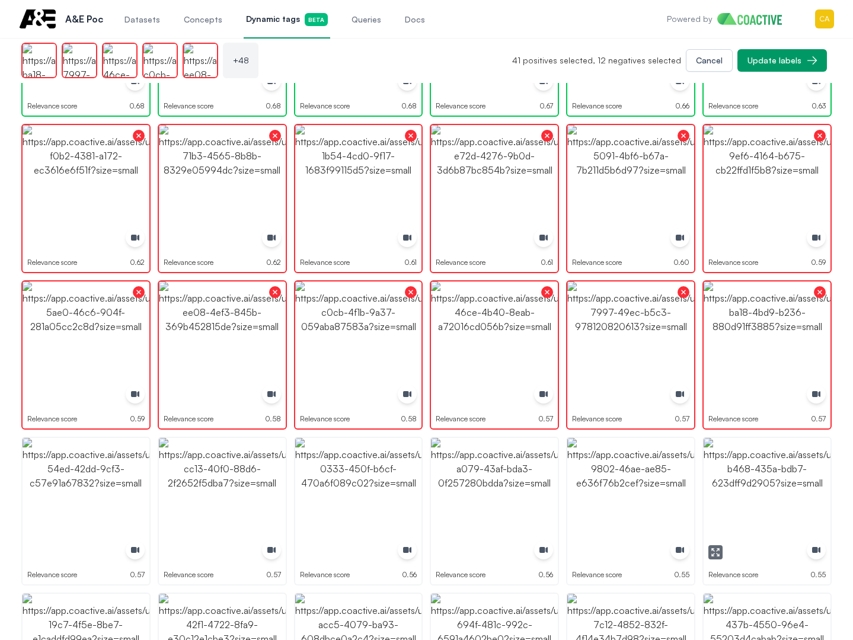
click at [772, 485] on img "button" at bounding box center [767, 501] width 127 height 127
click at [772, 484] on img "button" at bounding box center [767, 501] width 127 height 127
click at [641, 481] on img "button" at bounding box center [630, 501] width 127 height 127
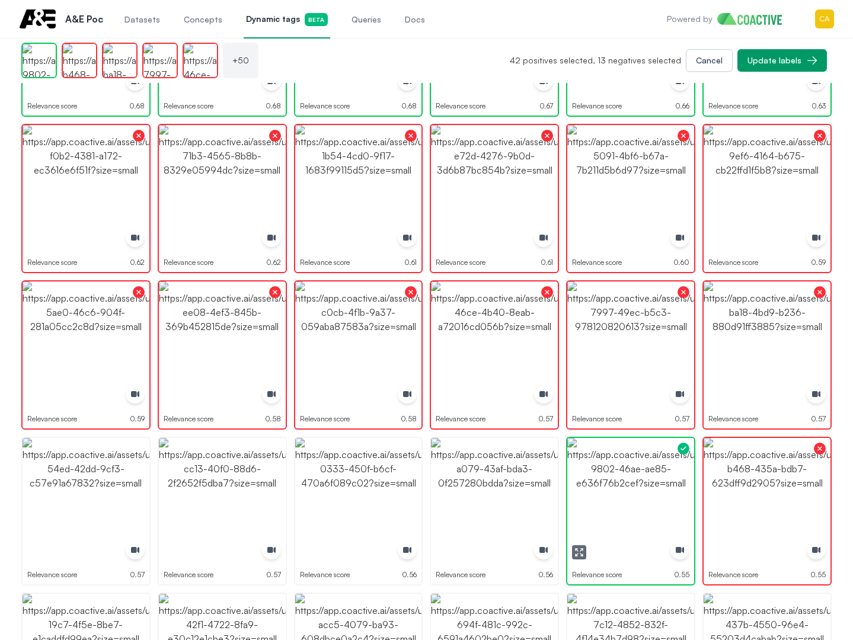
click at [641, 481] on img "button" at bounding box center [630, 501] width 127 height 127
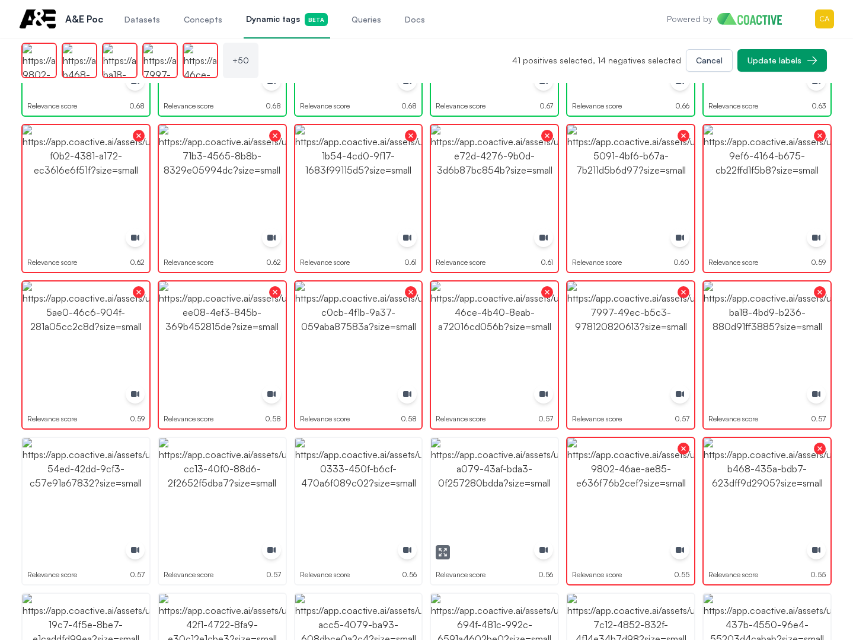
click at [510, 479] on img "button" at bounding box center [494, 501] width 127 height 127
click at [333, 473] on img "button" at bounding box center [358, 501] width 127 height 127
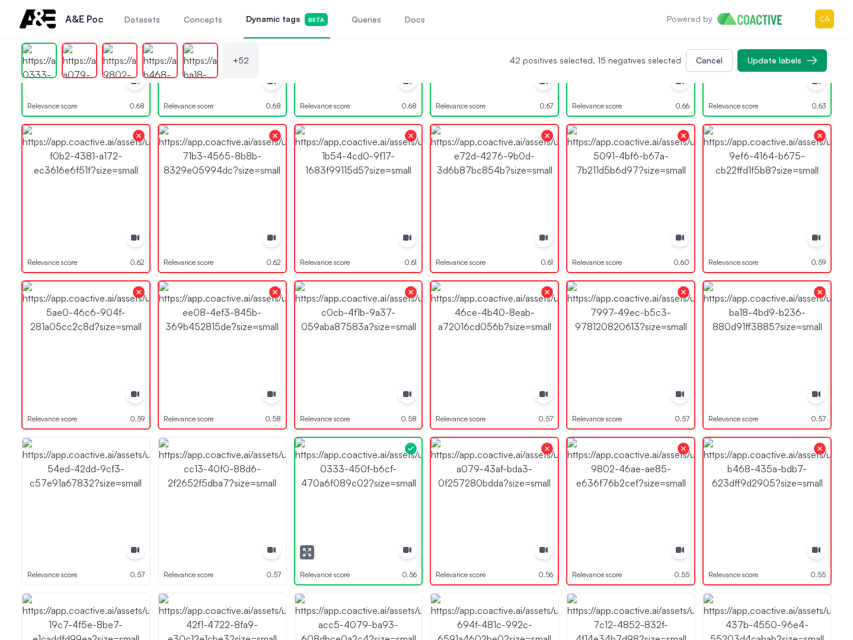
click at [333, 473] on img "button" at bounding box center [358, 501] width 127 height 127
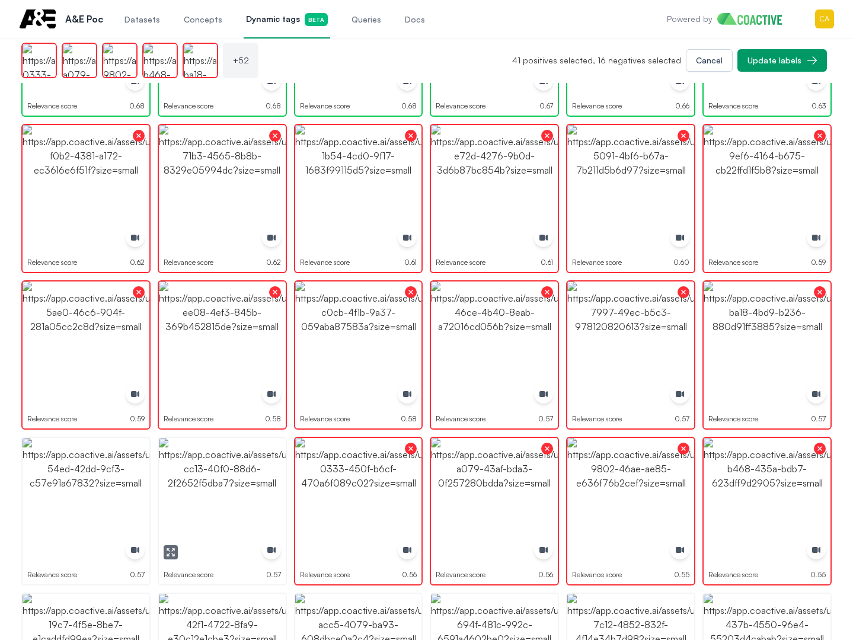
click at [194, 471] on img "button" at bounding box center [222, 501] width 127 height 127
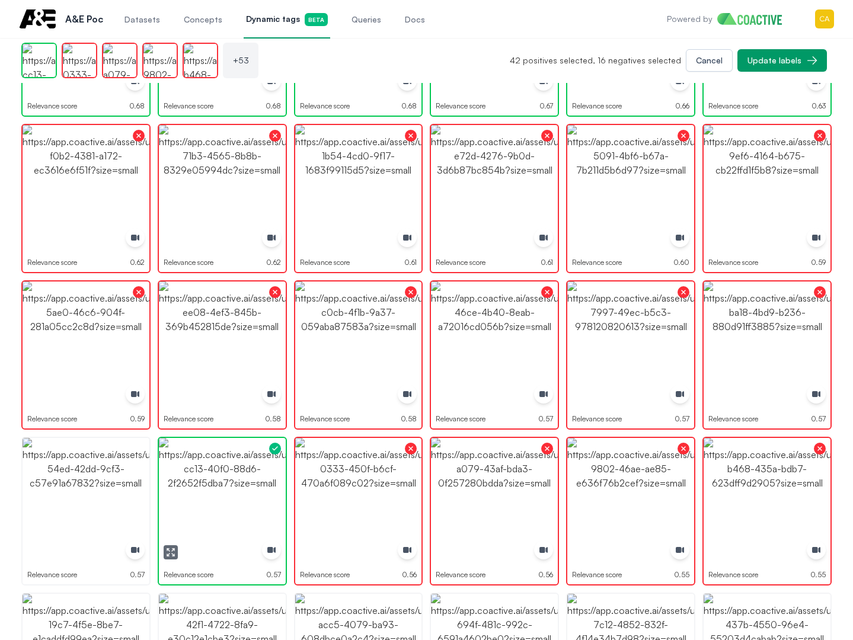
click at [194, 471] on img "button" at bounding box center [222, 501] width 127 height 127
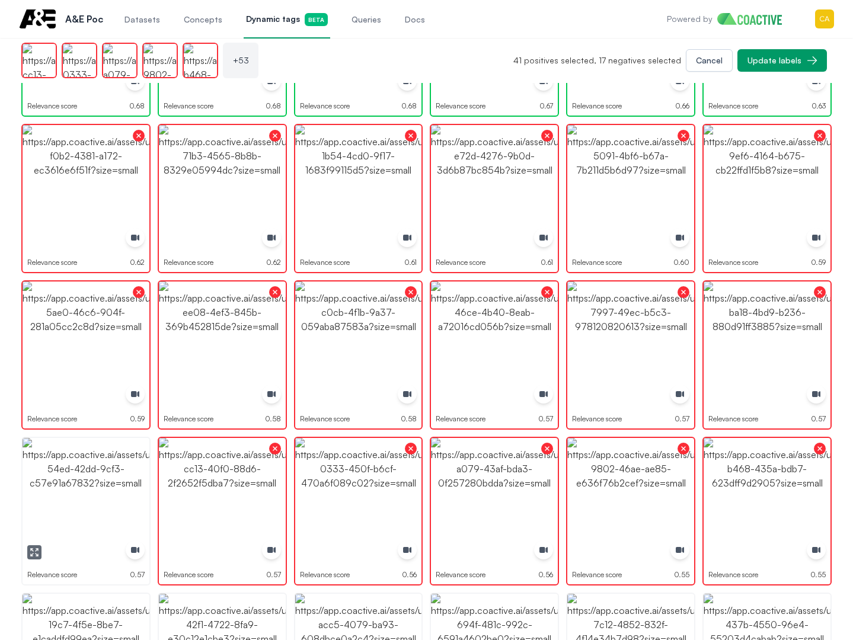
click at [83, 465] on img "button" at bounding box center [86, 501] width 127 height 127
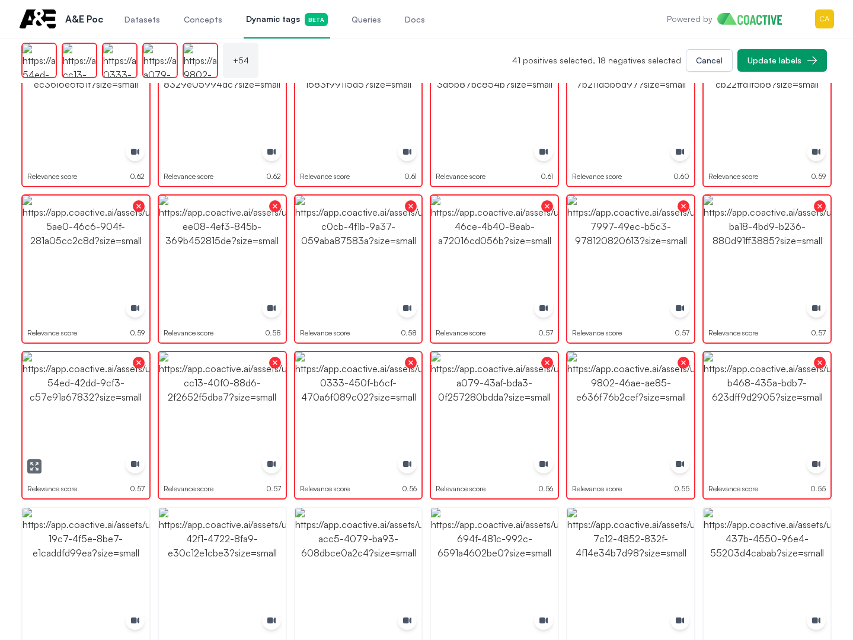
scroll to position [1363, 0]
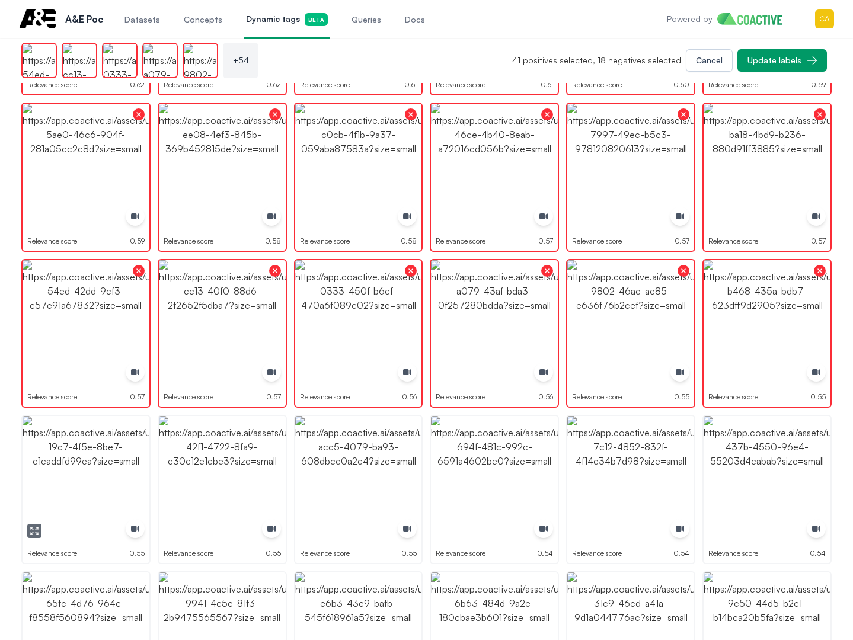
click at [101, 464] on img "button" at bounding box center [86, 479] width 127 height 127
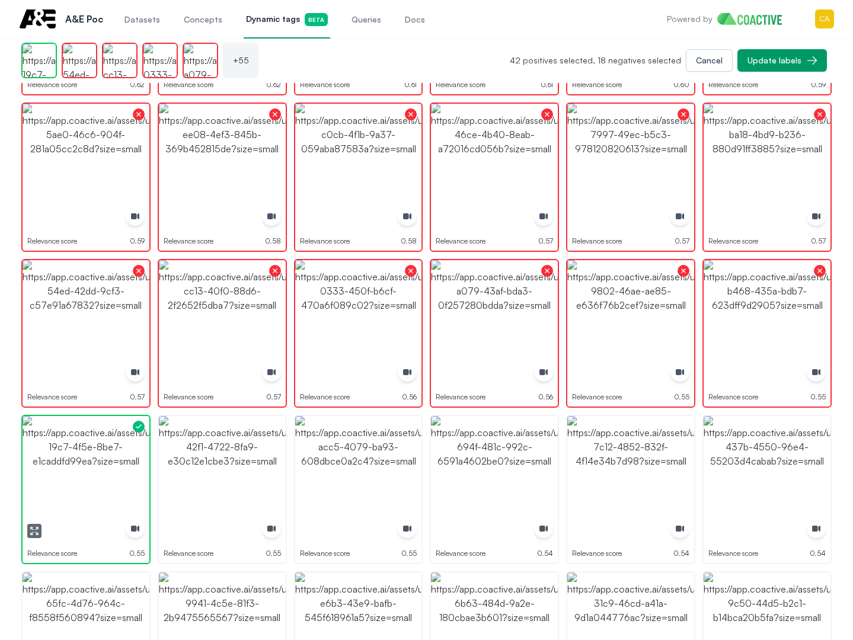
click at [101, 464] on img "button" at bounding box center [86, 479] width 127 height 127
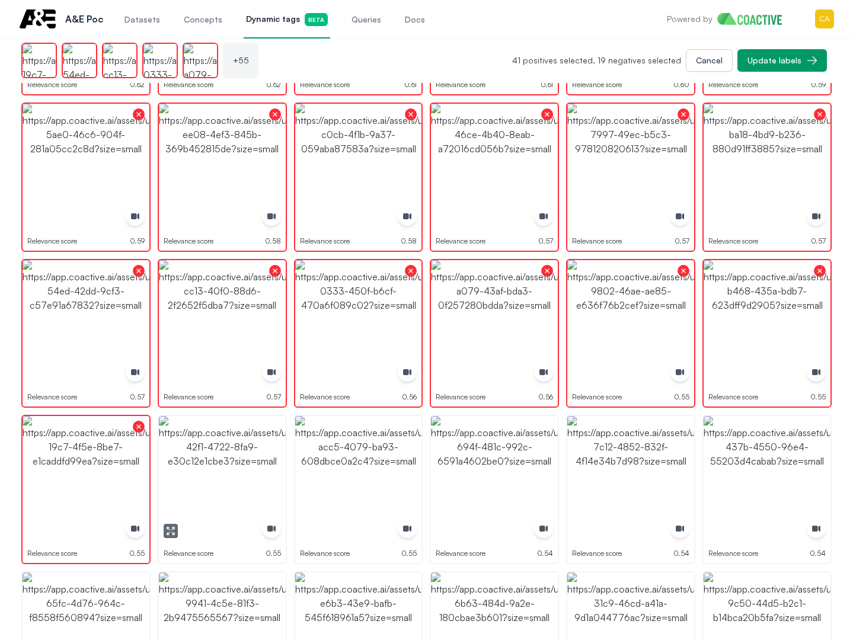
click at [219, 460] on img "button" at bounding box center [222, 479] width 127 height 127
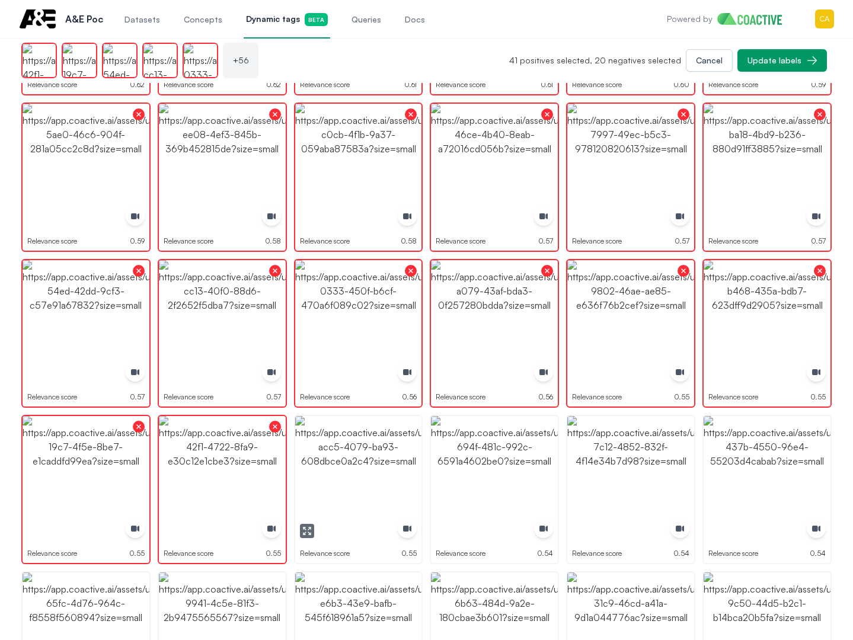
click at [327, 457] on img "button" at bounding box center [358, 479] width 127 height 127
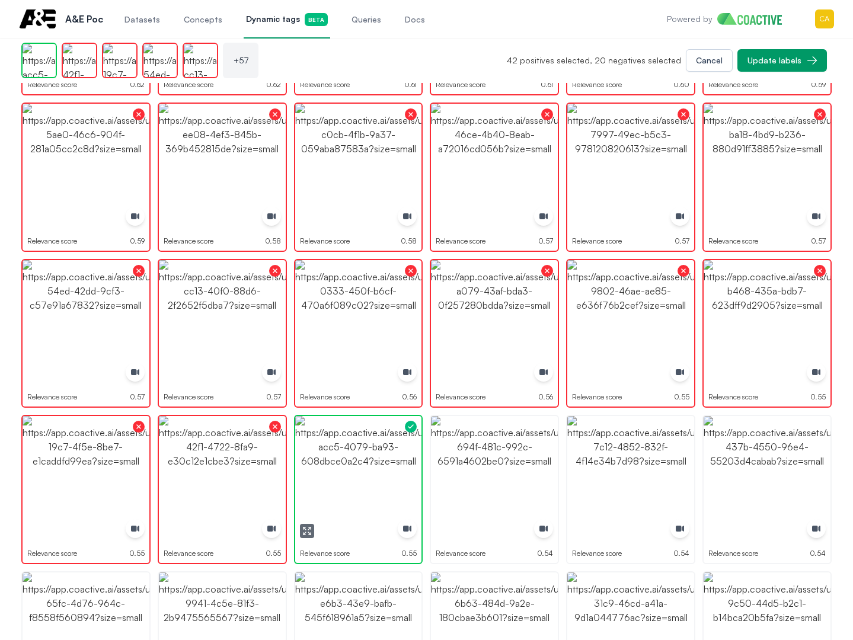
click at [327, 457] on img "button" at bounding box center [358, 479] width 127 height 127
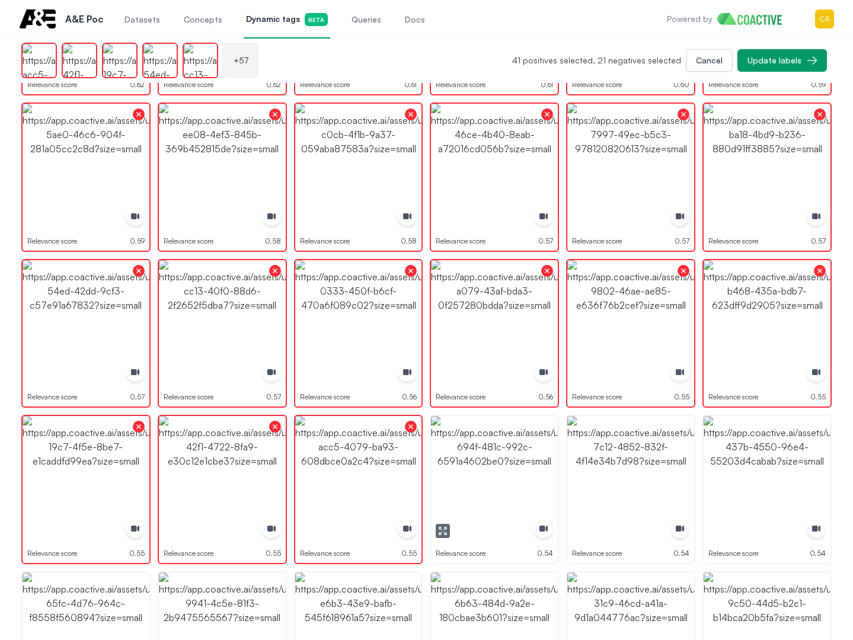
click at [469, 459] on img "button" at bounding box center [494, 479] width 127 height 127
click at [608, 455] on img "button" at bounding box center [630, 479] width 127 height 127
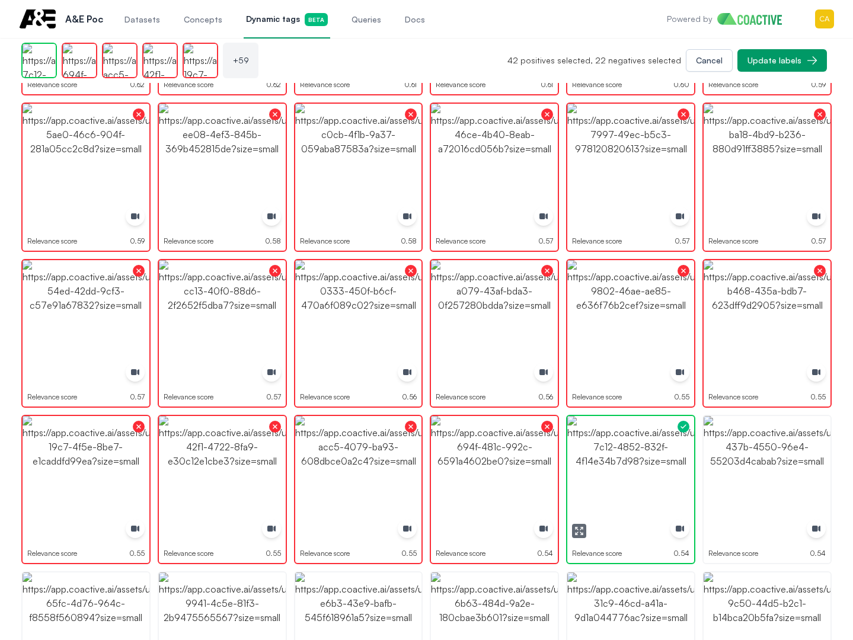
click at [608, 455] on img "button" at bounding box center [630, 479] width 127 height 127
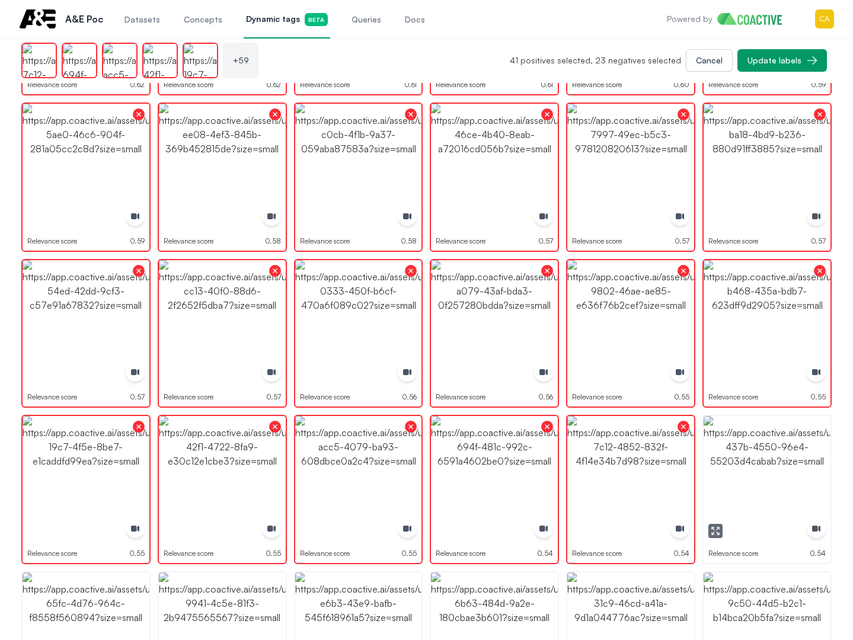
click at [746, 463] on img "button" at bounding box center [767, 479] width 127 height 127
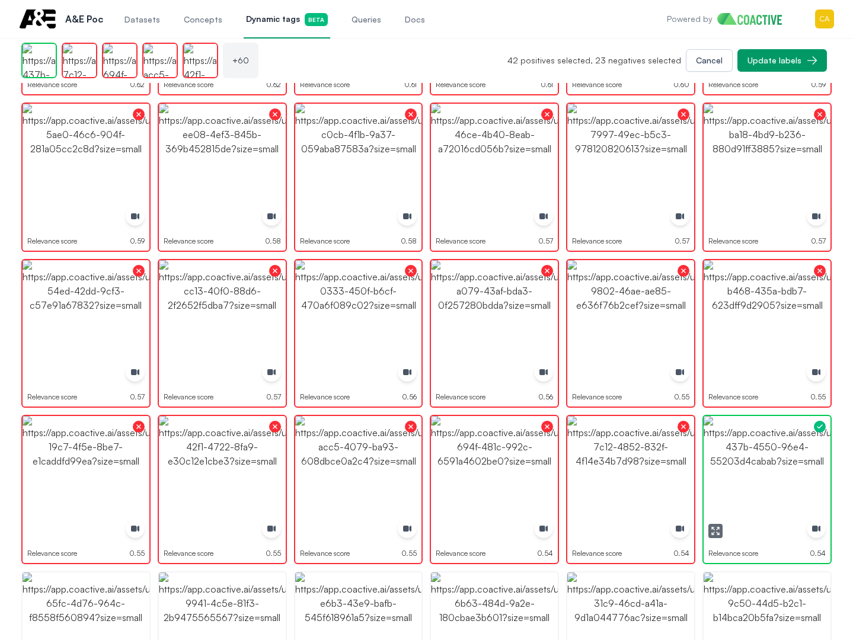
click at [746, 463] on img "button" at bounding box center [767, 479] width 127 height 127
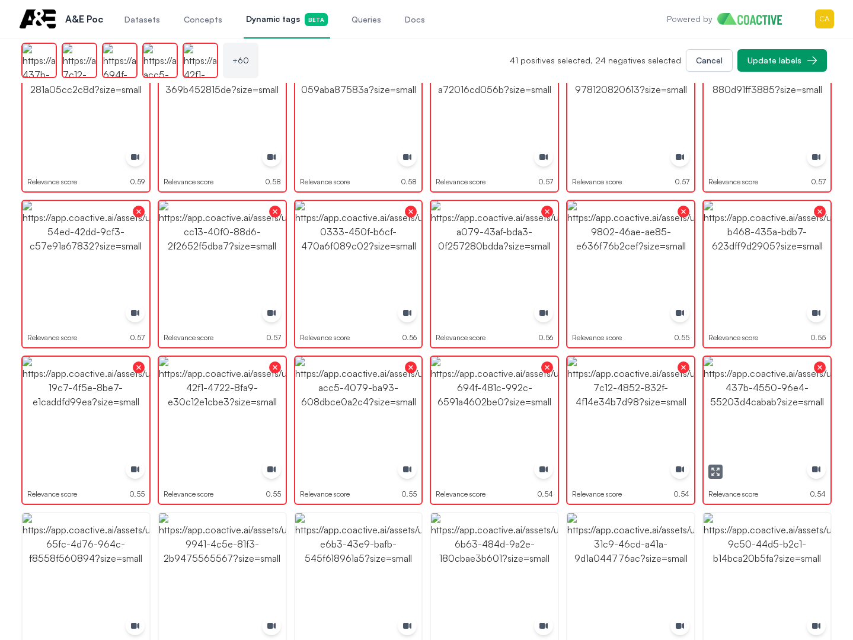
scroll to position [1600, 0]
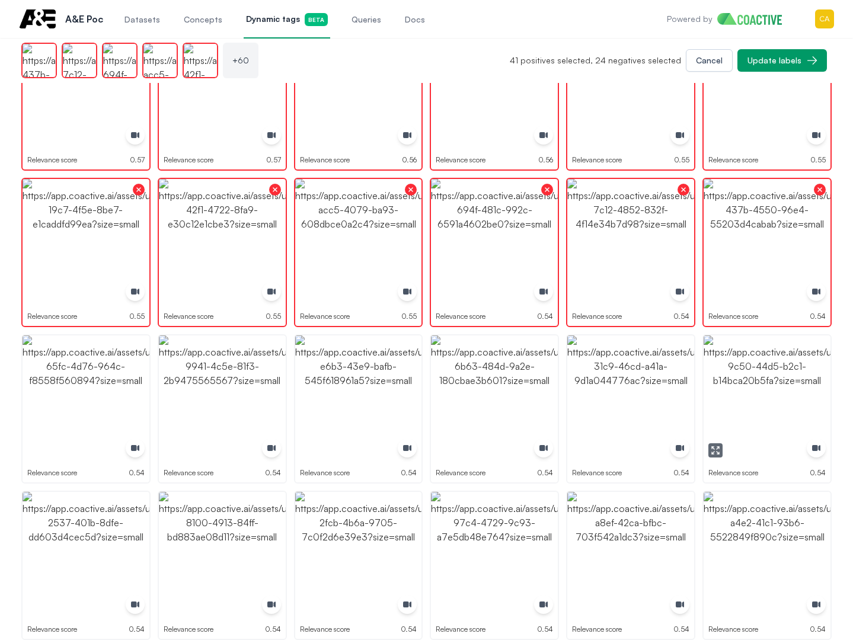
click at [771, 417] on img "button" at bounding box center [767, 398] width 127 height 127
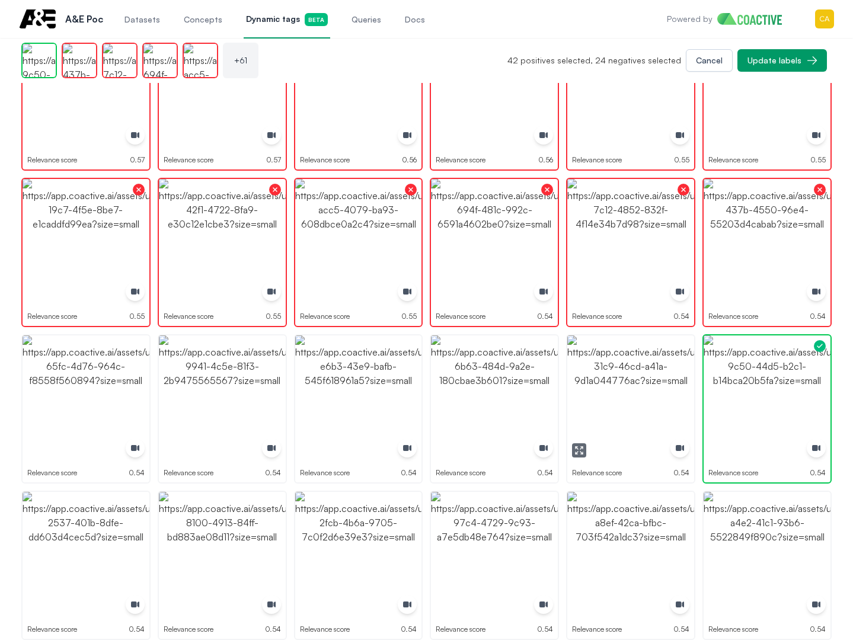
click at [593, 377] on img "button" at bounding box center [630, 398] width 127 height 127
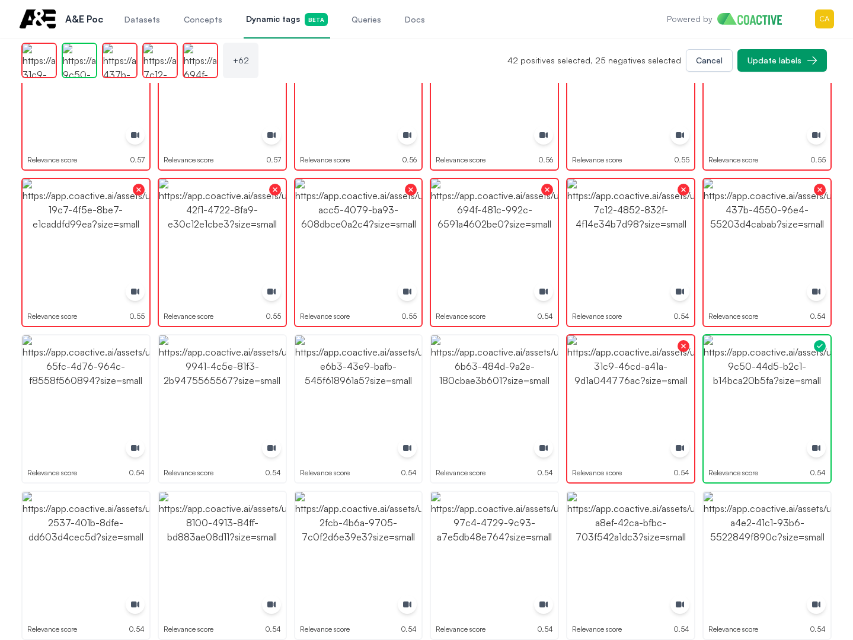
click at [531, 378] on img "button" at bounding box center [494, 398] width 127 height 127
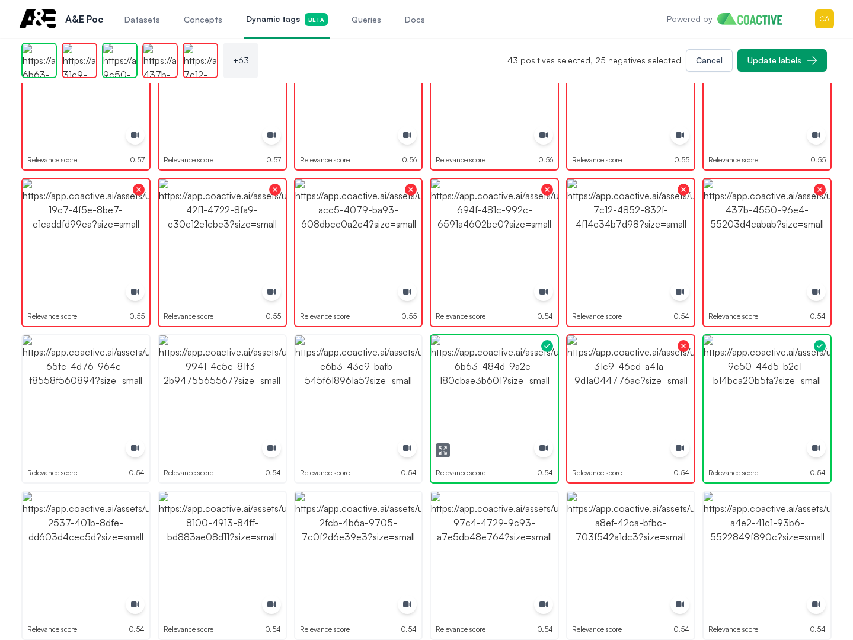
click at [531, 378] on img "button" at bounding box center [494, 398] width 127 height 127
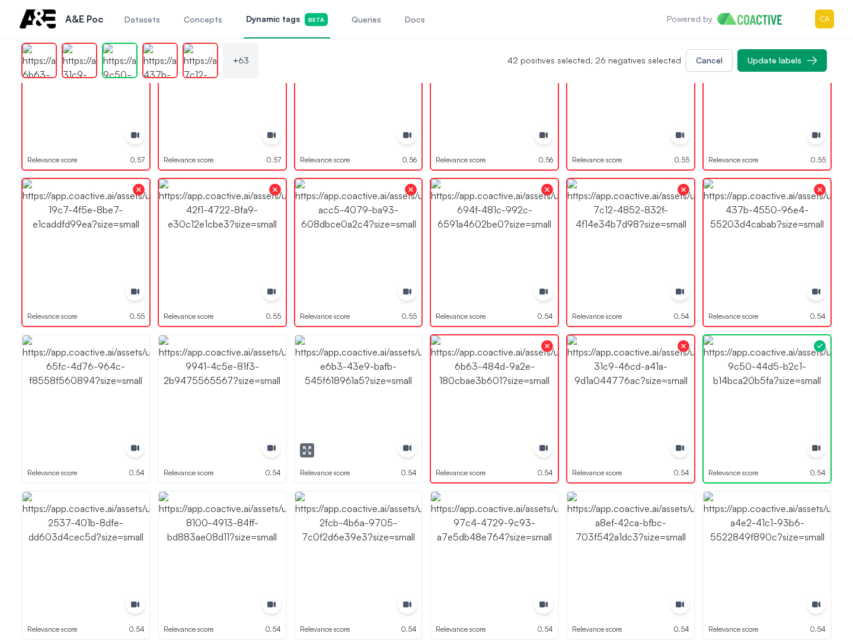
click at [371, 379] on img "button" at bounding box center [358, 398] width 127 height 127
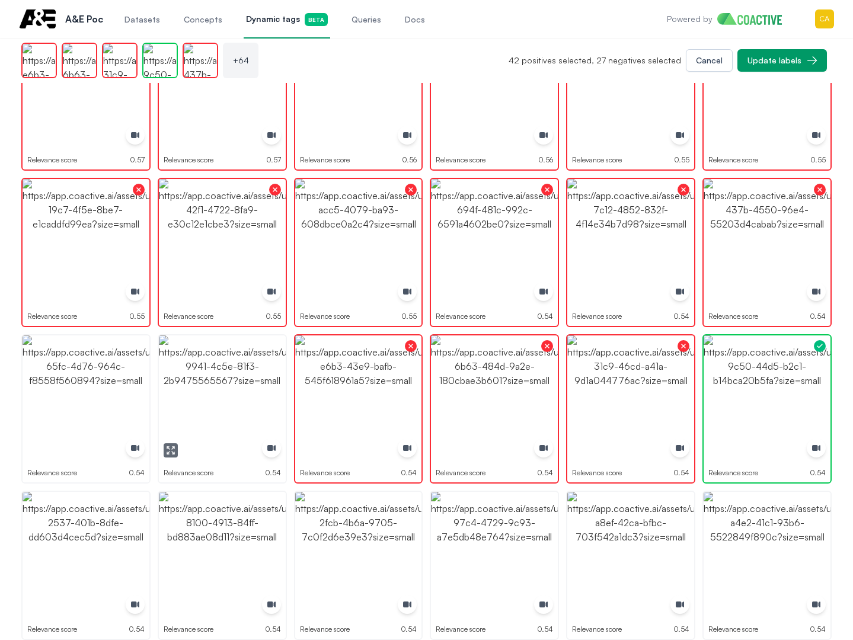
click at [251, 379] on img "button" at bounding box center [222, 398] width 127 height 127
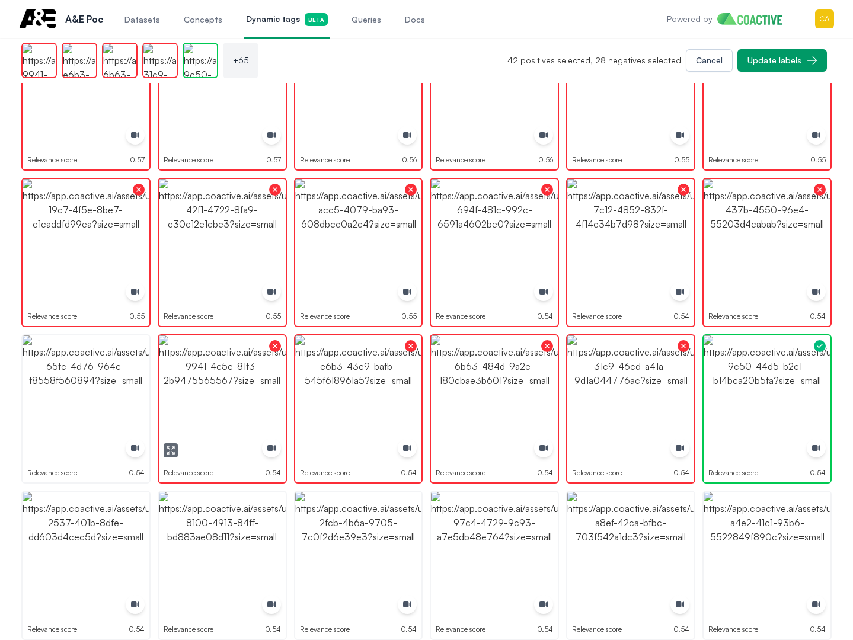
click at [52, 384] on img "button" at bounding box center [86, 398] width 127 height 127
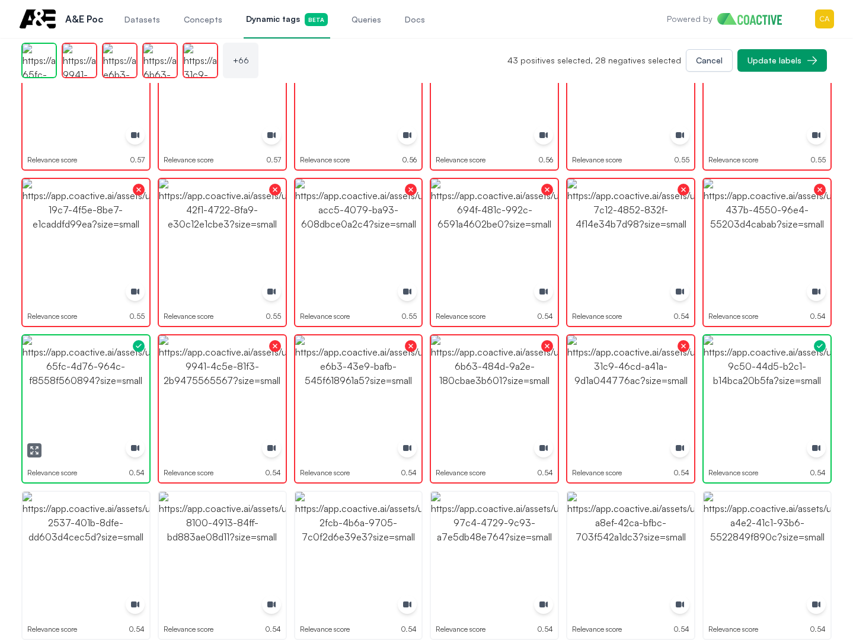
click at [52, 384] on img "button" at bounding box center [86, 398] width 127 height 127
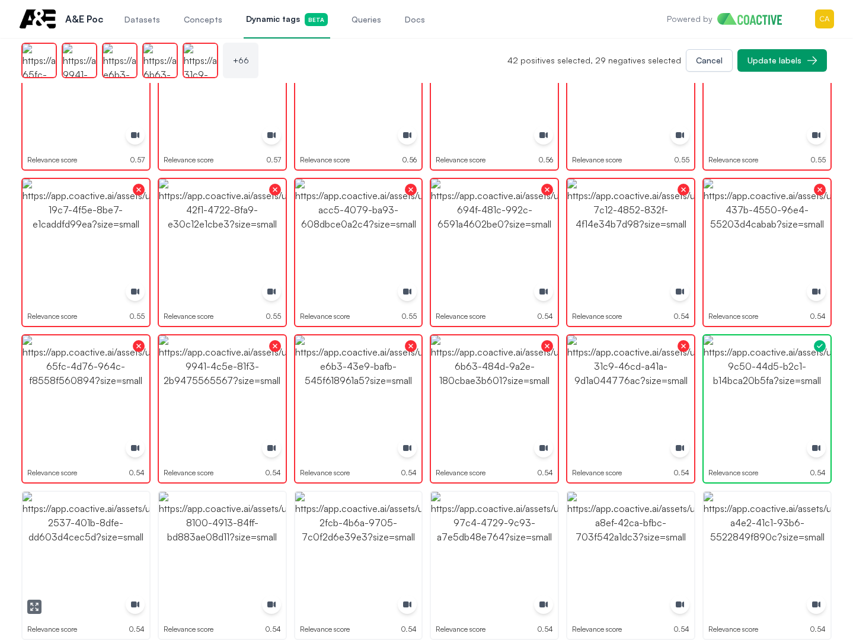
click at [87, 570] on img "button" at bounding box center [86, 555] width 127 height 127
click at [231, 549] on img "button" at bounding box center [222, 555] width 127 height 127
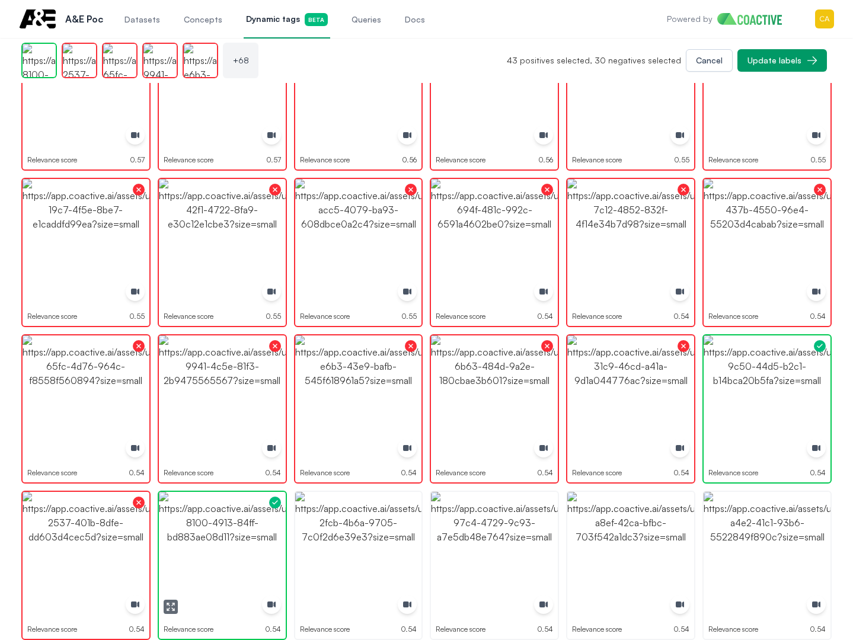
click at [231, 549] on img "button" at bounding box center [222, 555] width 127 height 127
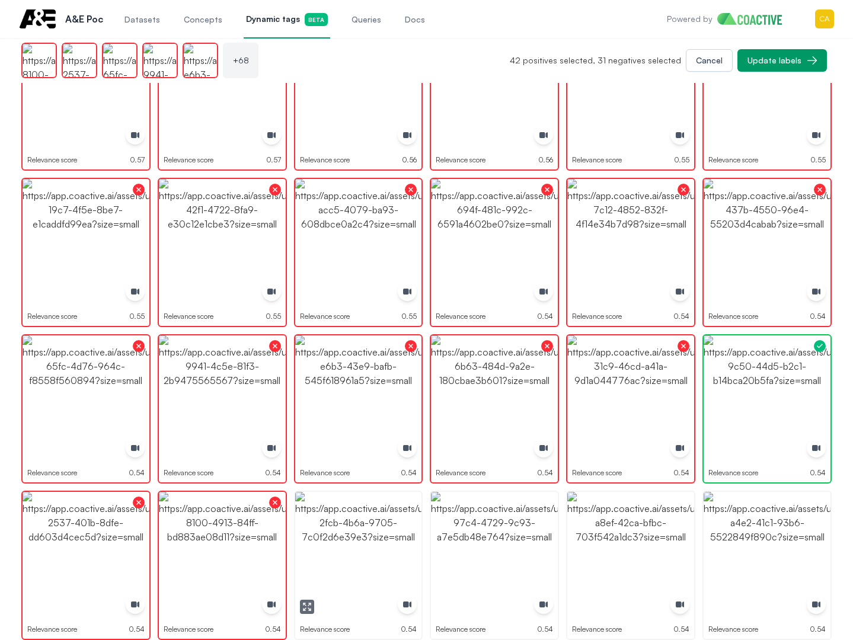
click at [325, 544] on img "button" at bounding box center [358, 555] width 127 height 127
click at [475, 544] on img "button" at bounding box center [494, 555] width 127 height 127
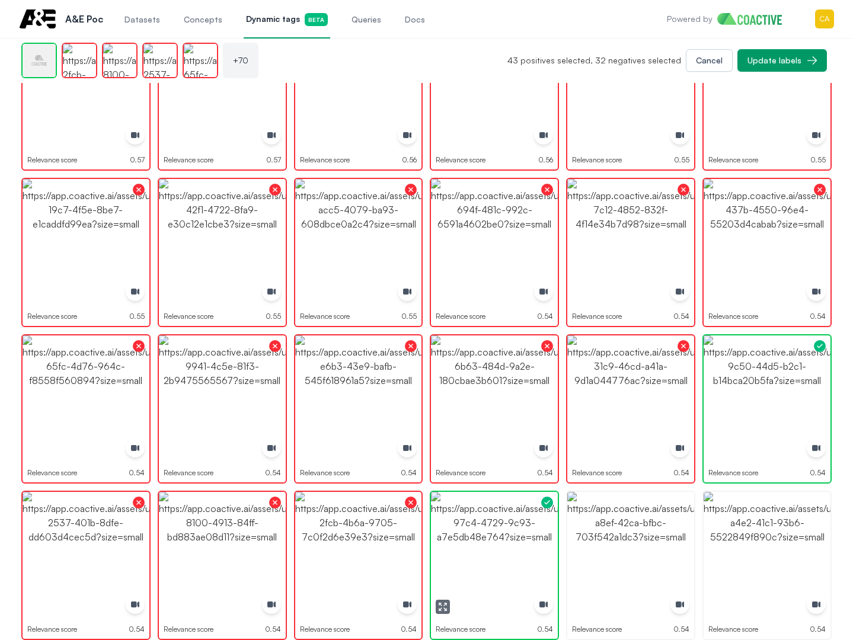
click at [475, 544] on img "button" at bounding box center [494, 555] width 127 height 127
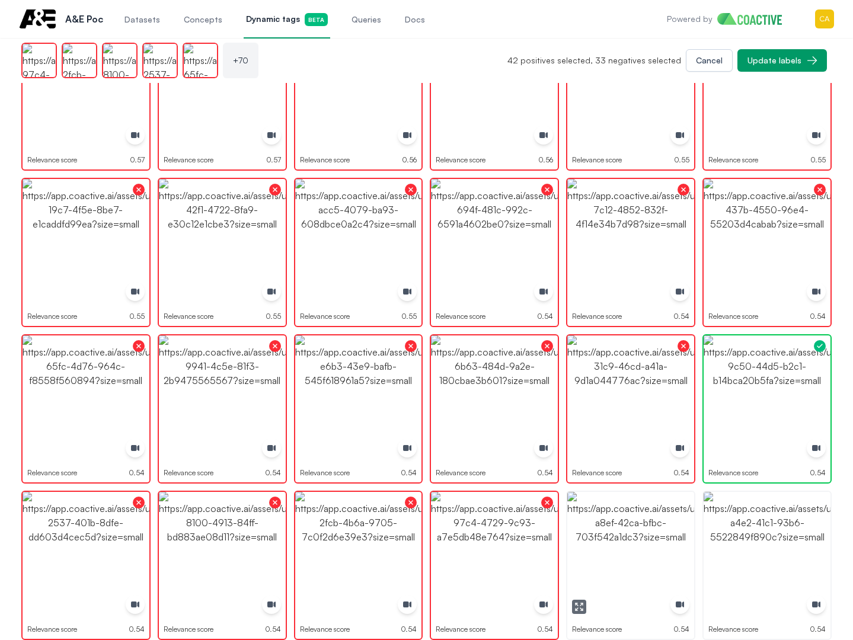
click at [609, 541] on img "button" at bounding box center [630, 555] width 127 height 127
click at [789, 529] on img "button" at bounding box center [767, 555] width 127 height 127
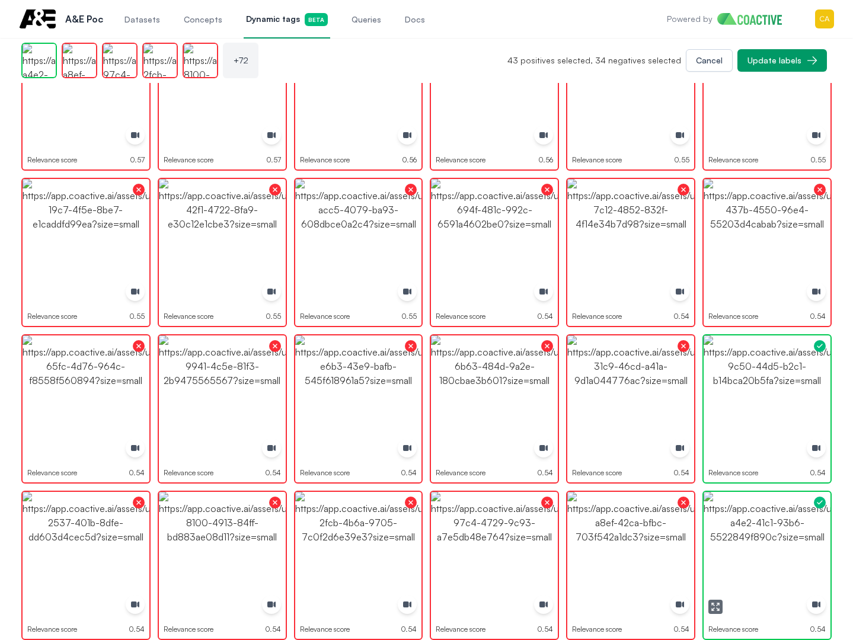
click at [788, 529] on img "button" at bounding box center [767, 555] width 127 height 127
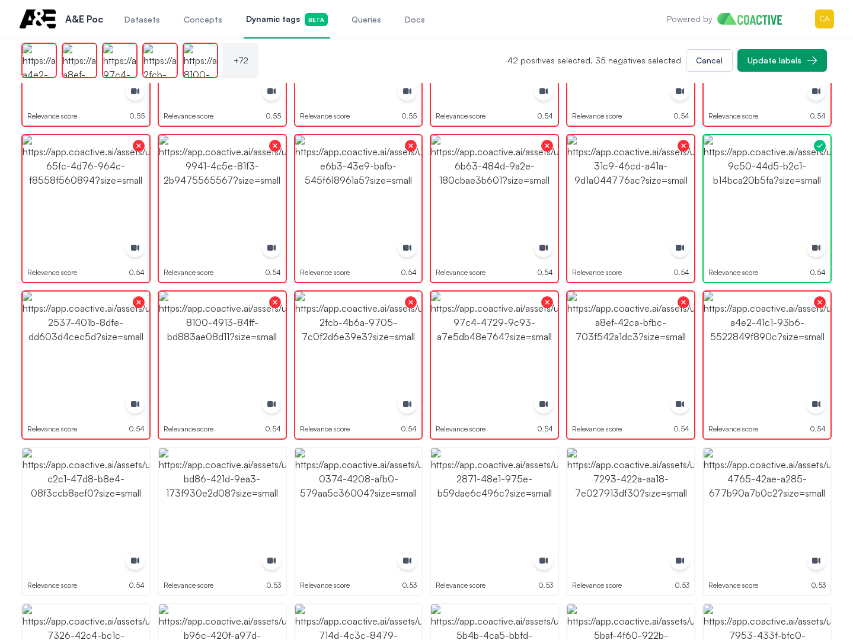
scroll to position [1897, 0]
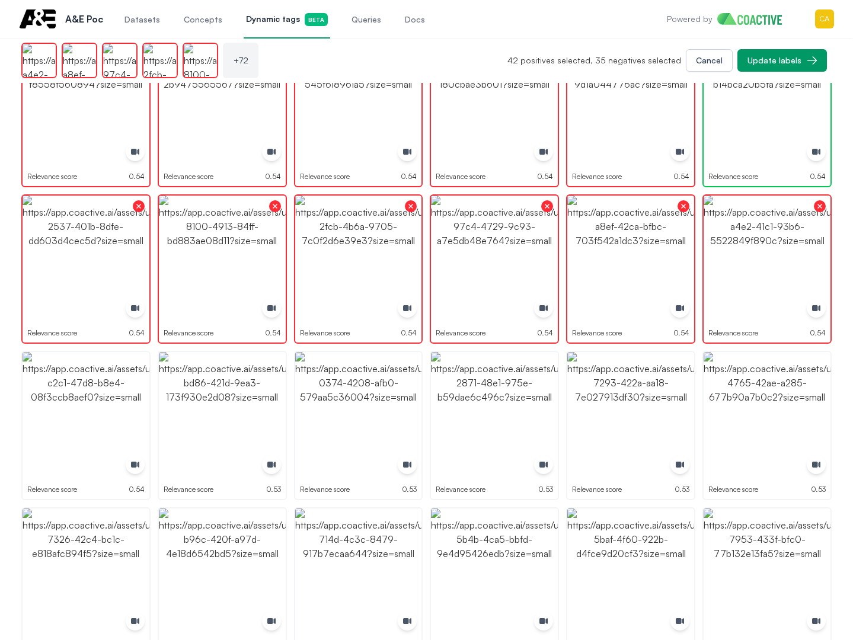
click at [758, 417] on img "button" at bounding box center [767, 415] width 127 height 127
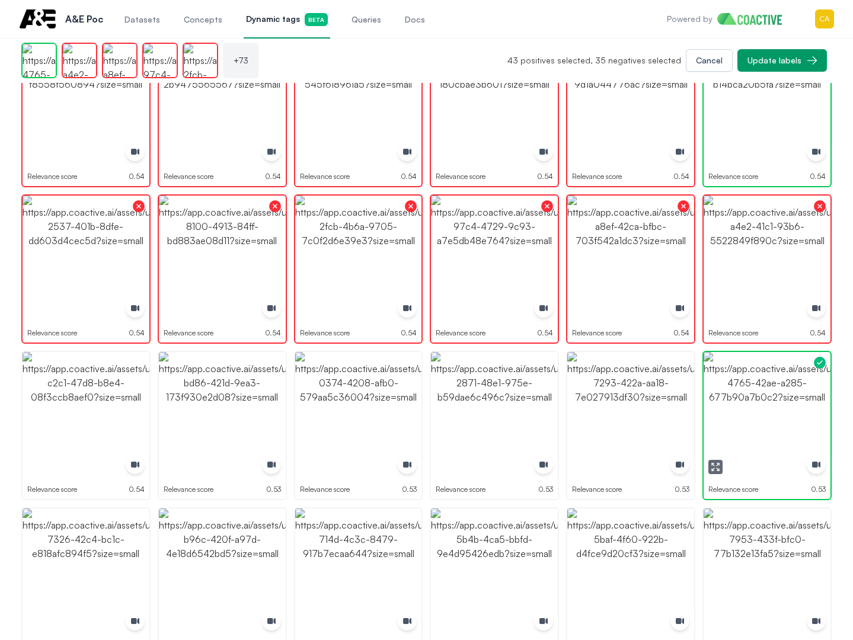
click at [758, 415] on img "button" at bounding box center [767, 415] width 127 height 127
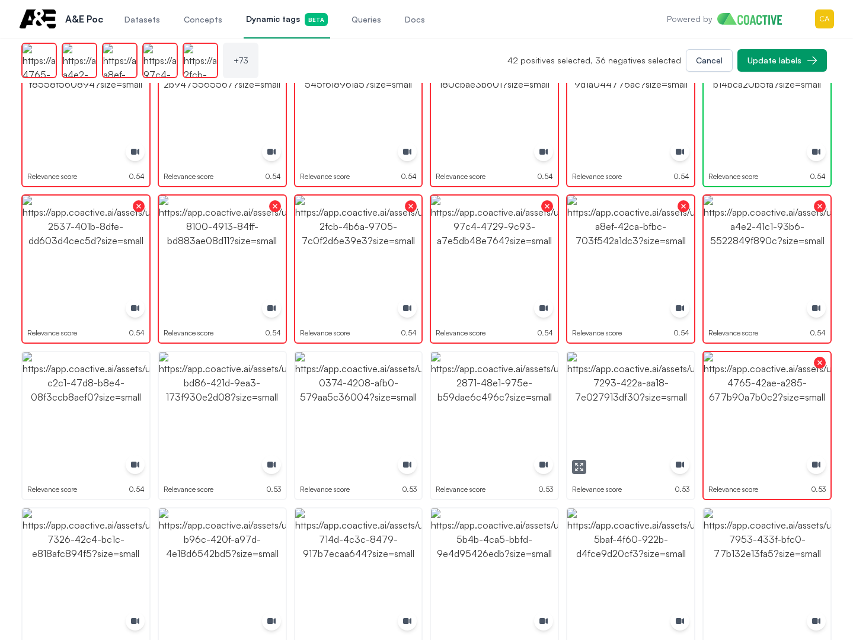
click at [612, 397] on img "button" at bounding box center [630, 415] width 127 height 127
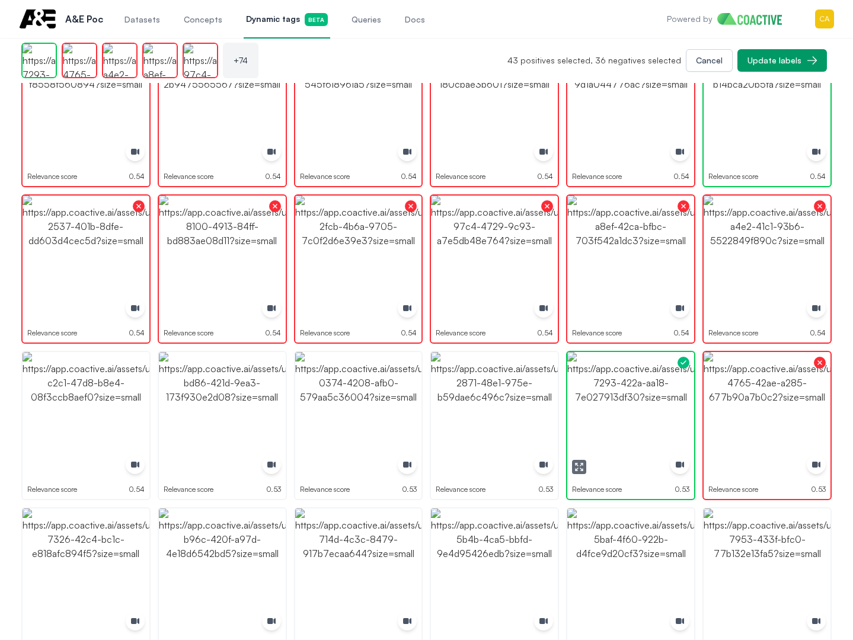
click at [612, 397] on img "button" at bounding box center [630, 415] width 127 height 127
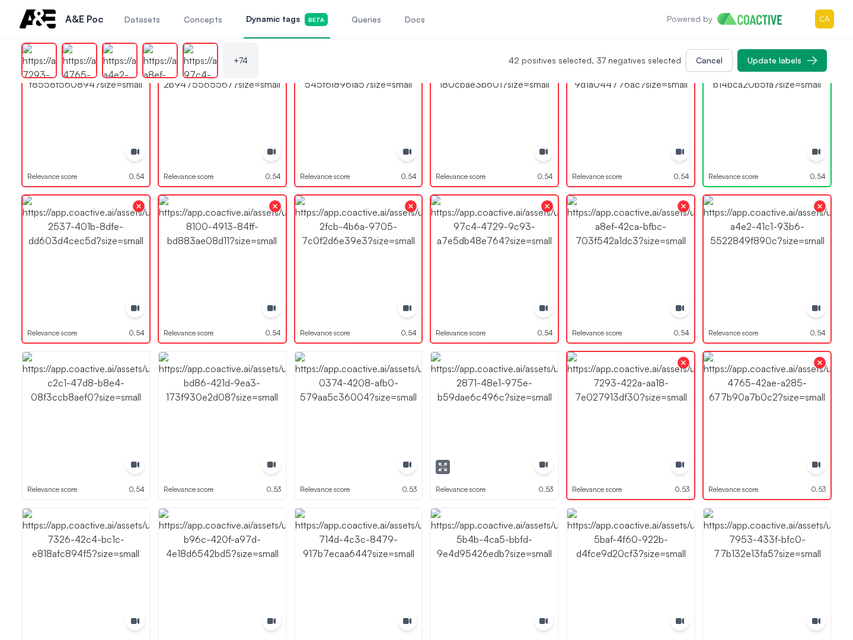
click at [476, 397] on img "button" at bounding box center [494, 415] width 127 height 127
click at [323, 400] on img "button" at bounding box center [358, 415] width 127 height 127
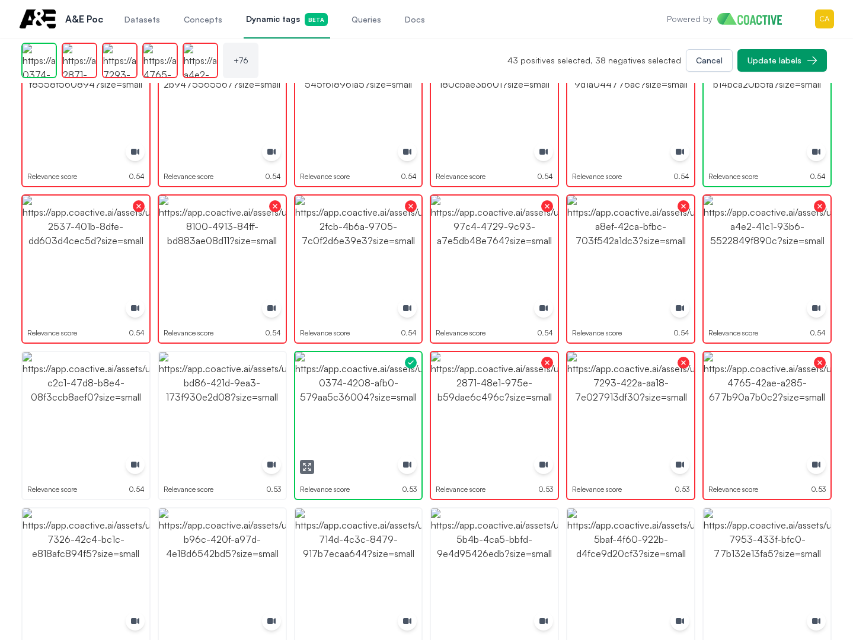
click at [323, 400] on img "button" at bounding box center [358, 415] width 127 height 127
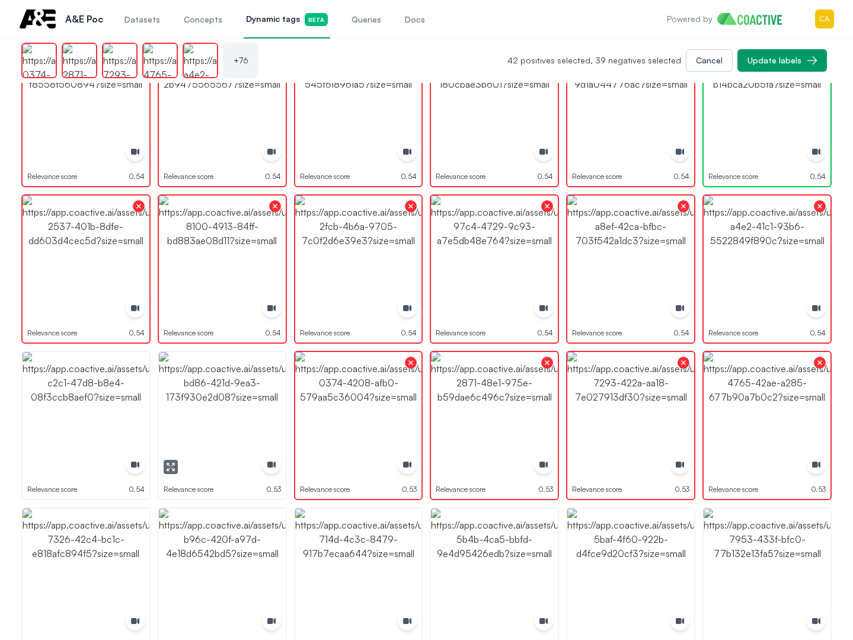
click at [277, 400] on img "button" at bounding box center [222, 415] width 127 height 127
click at [30, 414] on img "button" at bounding box center [86, 415] width 127 height 127
drag, startPoint x: 30, startPoint y: 414, endPoint x: 34, endPoint y: 421, distance: 7.4
click at [31, 414] on img "button" at bounding box center [86, 415] width 127 height 127
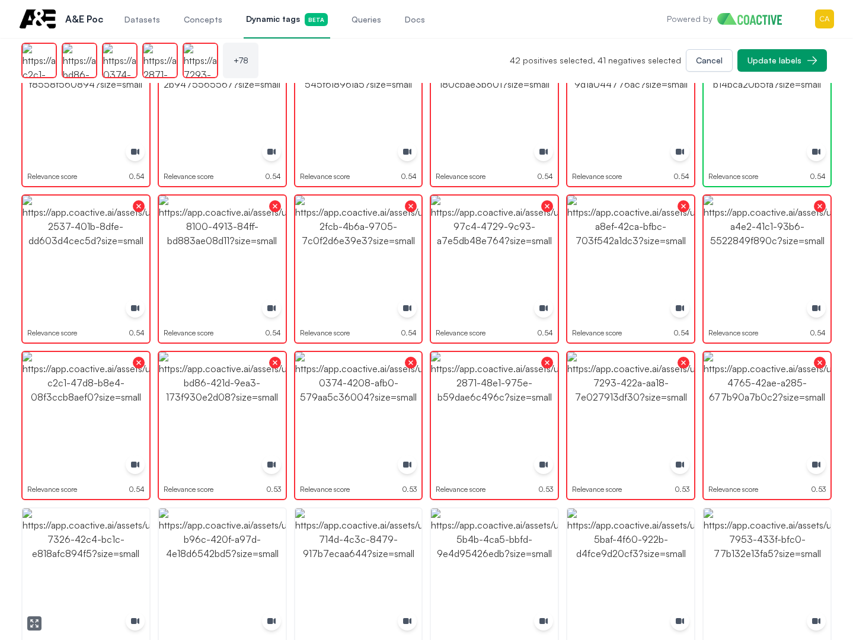
click at [68, 572] on img "button" at bounding box center [86, 572] width 127 height 127
click at [247, 571] on img "button" at bounding box center [222, 572] width 127 height 127
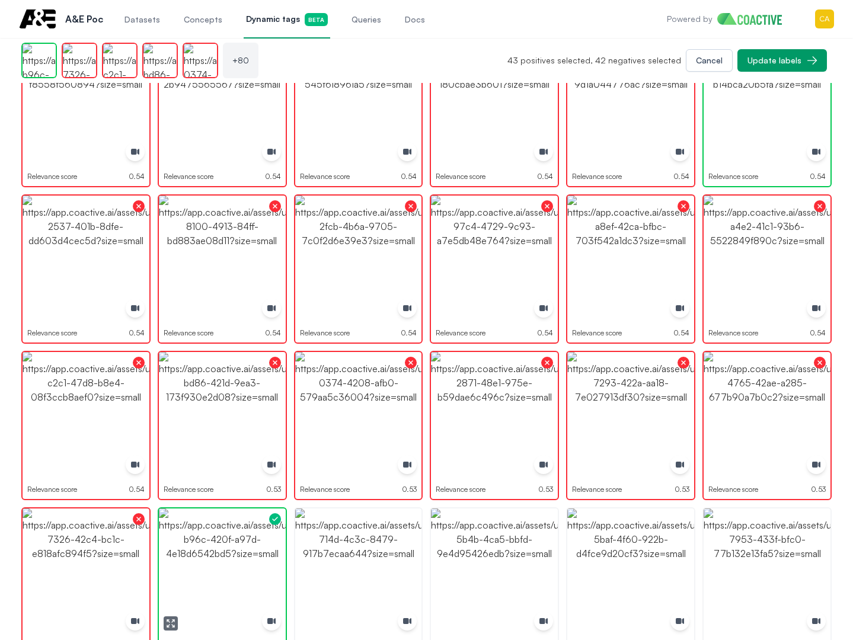
click at [247, 571] on img "button" at bounding box center [222, 572] width 127 height 127
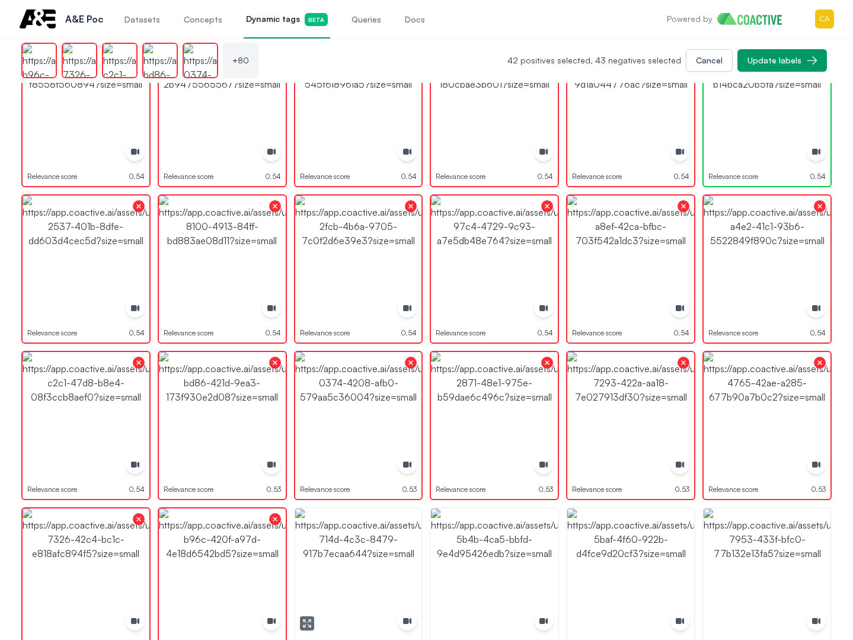
click at [356, 559] on img "button" at bounding box center [358, 572] width 127 height 127
click at [486, 551] on img "button" at bounding box center [494, 572] width 127 height 127
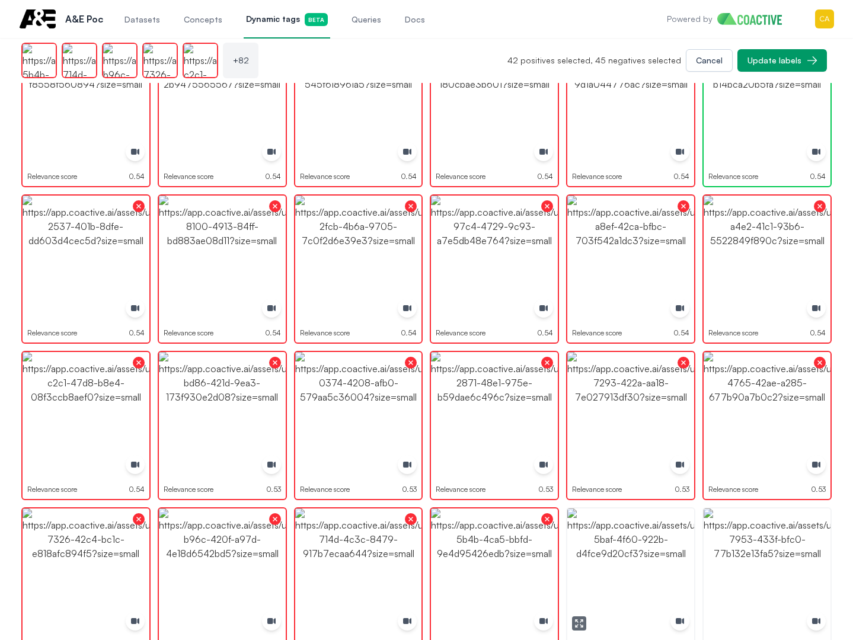
click at [629, 548] on img "button" at bounding box center [630, 572] width 127 height 127
click at [754, 547] on img "button" at bounding box center [767, 572] width 127 height 127
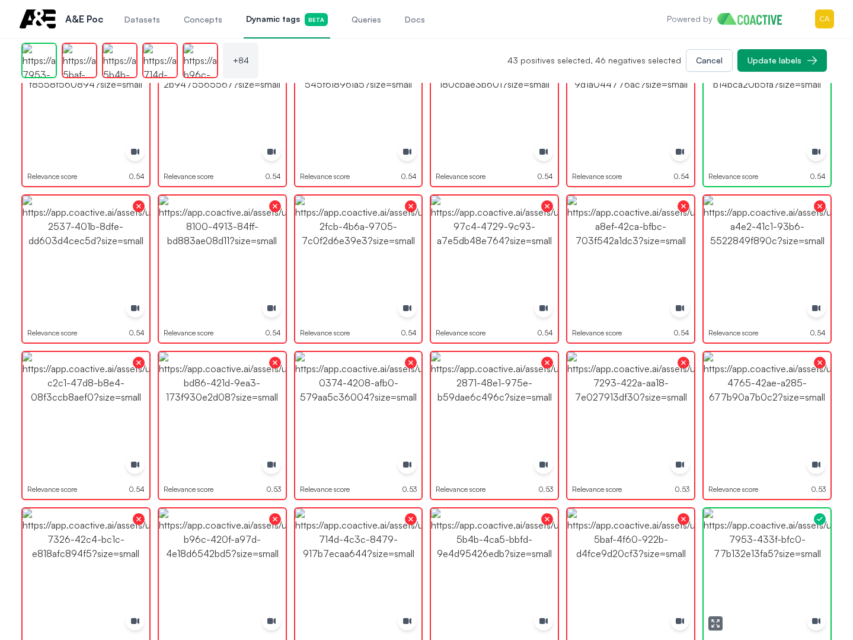
click at [754, 547] on img "button" at bounding box center [767, 572] width 127 height 127
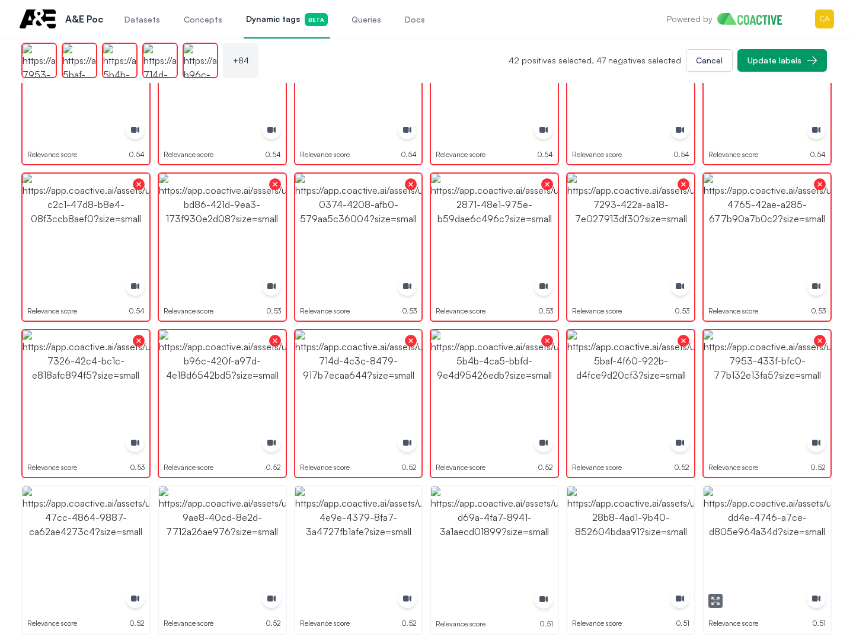
scroll to position [2134, 0]
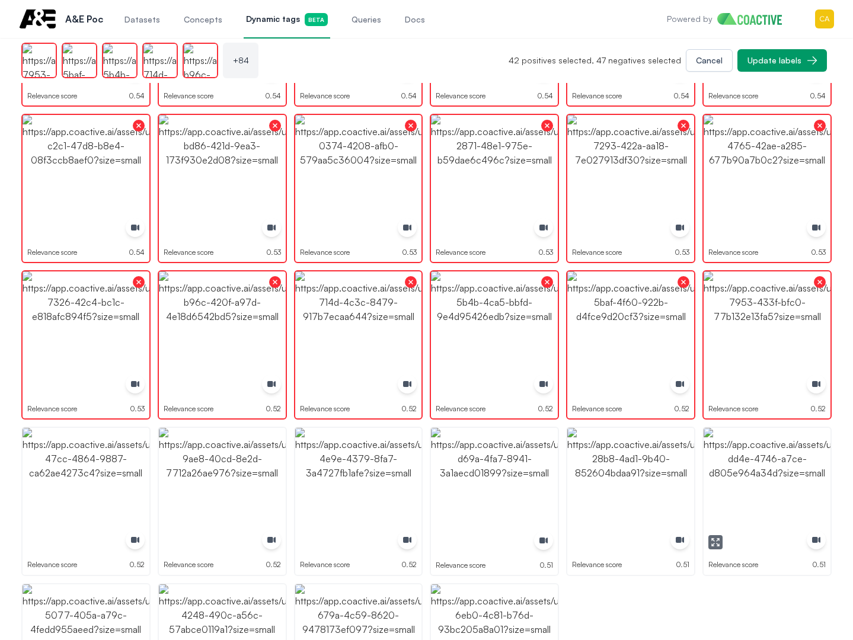
click at [774, 472] on img "button" at bounding box center [767, 491] width 127 height 127
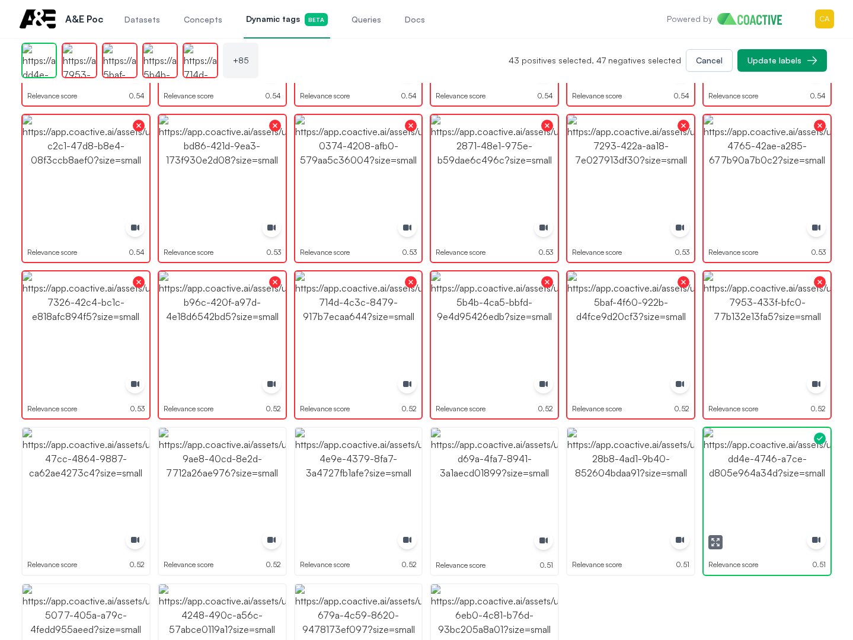
drag, startPoint x: 774, startPoint y: 471, endPoint x: 613, endPoint y: 459, distance: 161.7
click at [774, 471] on img "button" at bounding box center [767, 491] width 127 height 127
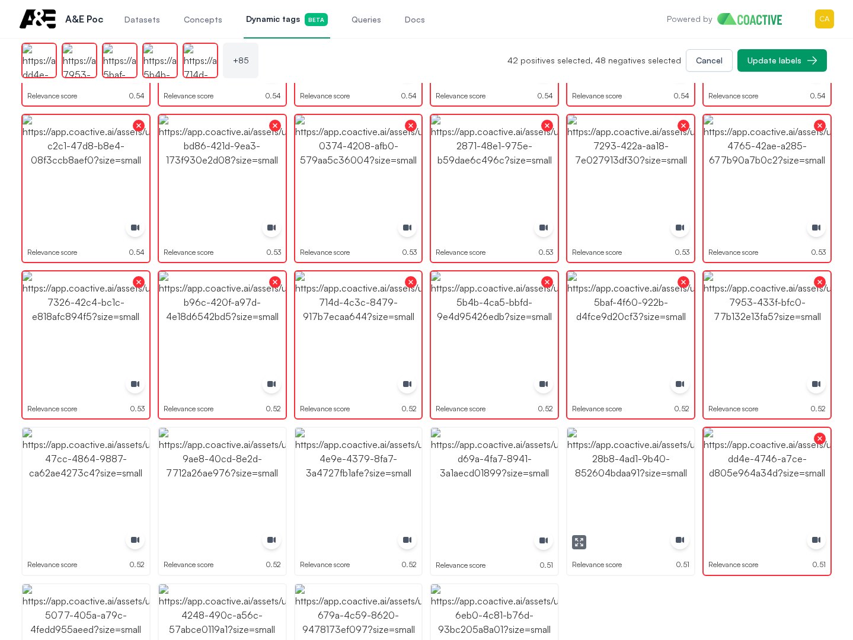
click at [610, 459] on img "button" at bounding box center [630, 491] width 127 height 127
click at [542, 459] on img "button" at bounding box center [494, 491] width 127 height 127
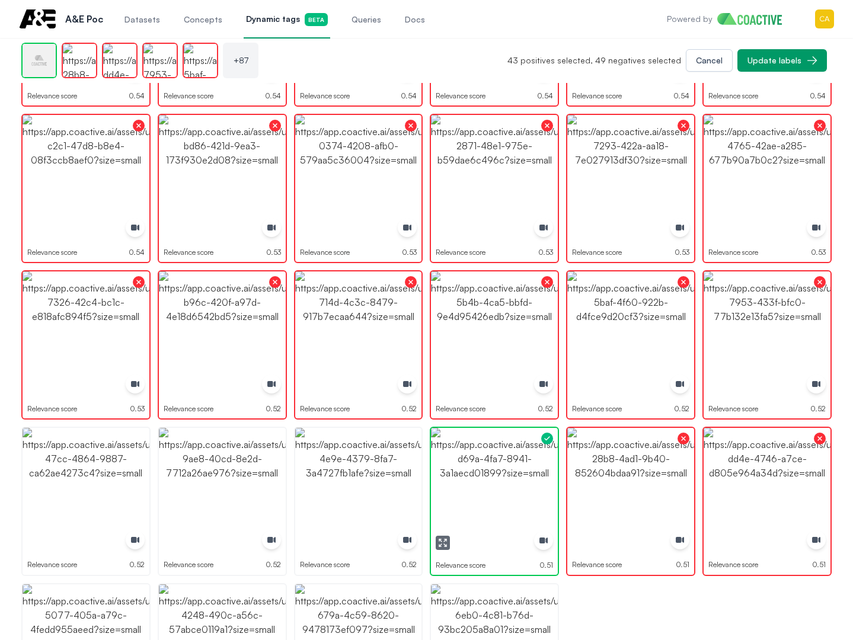
click at [542, 459] on img "button" at bounding box center [494, 491] width 127 height 127
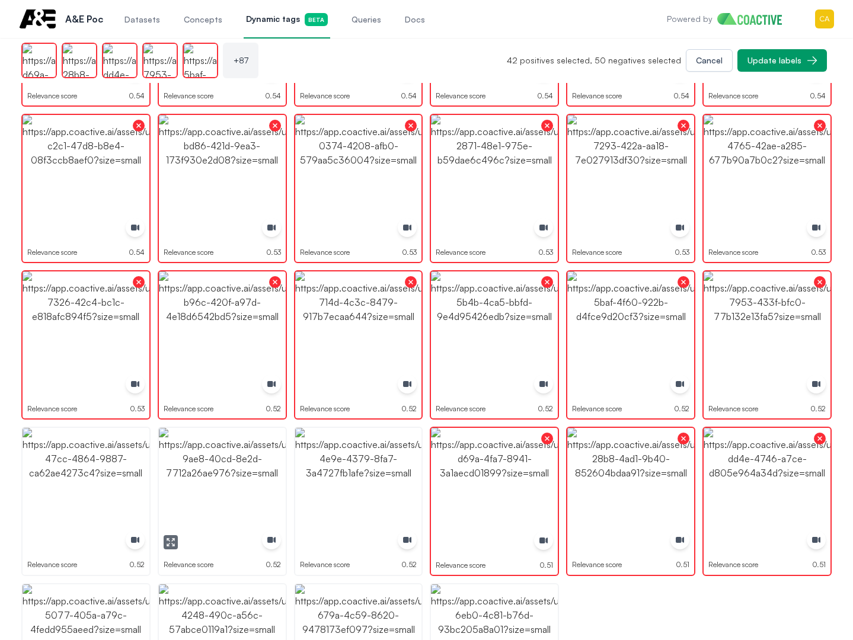
click at [238, 453] on img "button" at bounding box center [222, 491] width 127 height 127
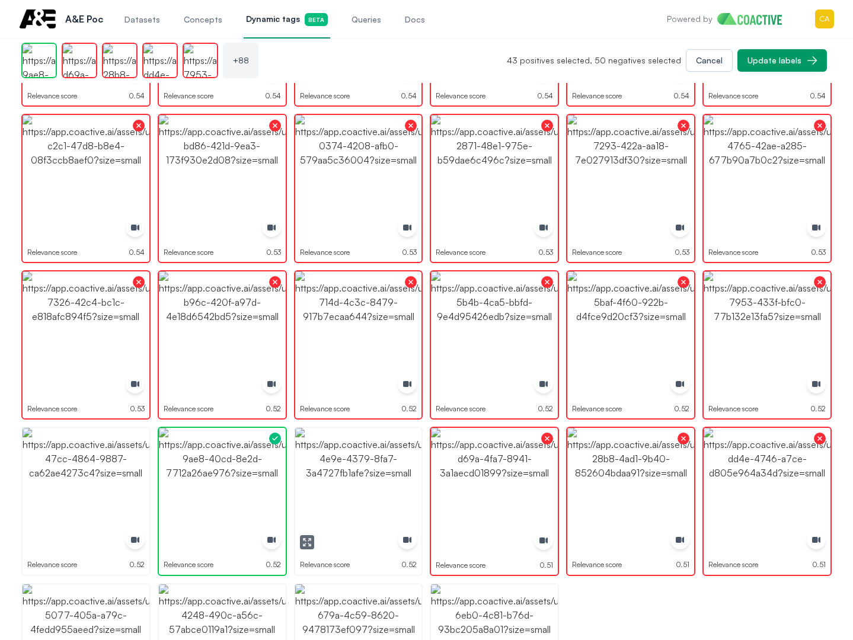
click at [335, 456] on img "button" at bounding box center [358, 491] width 127 height 127
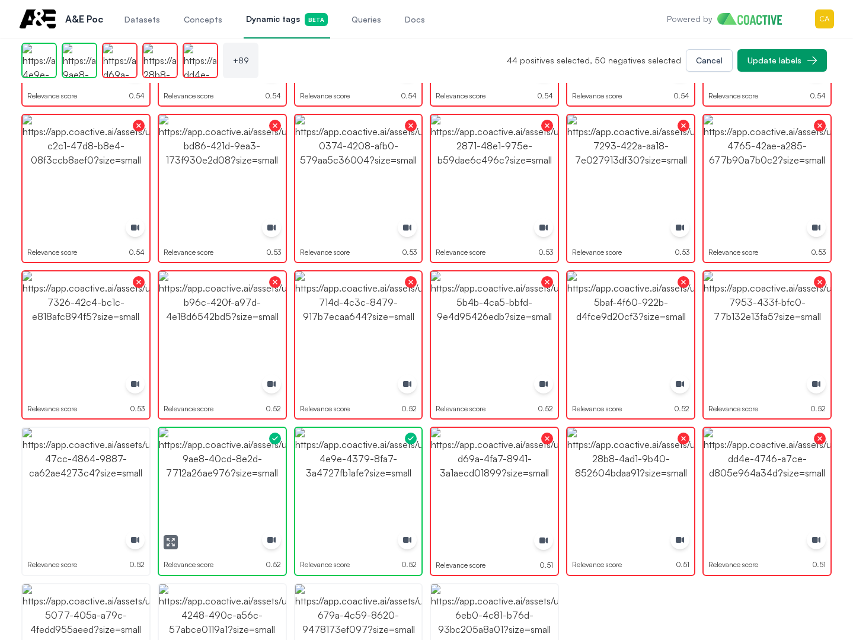
click at [185, 462] on img "button" at bounding box center [222, 491] width 127 height 127
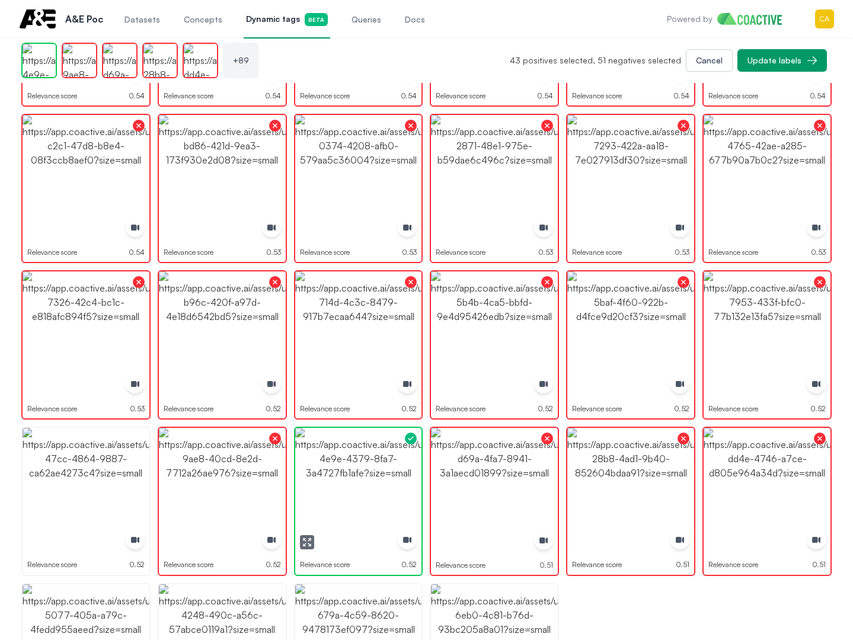
click at [405, 465] on img "button" at bounding box center [358, 491] width 127 height 127
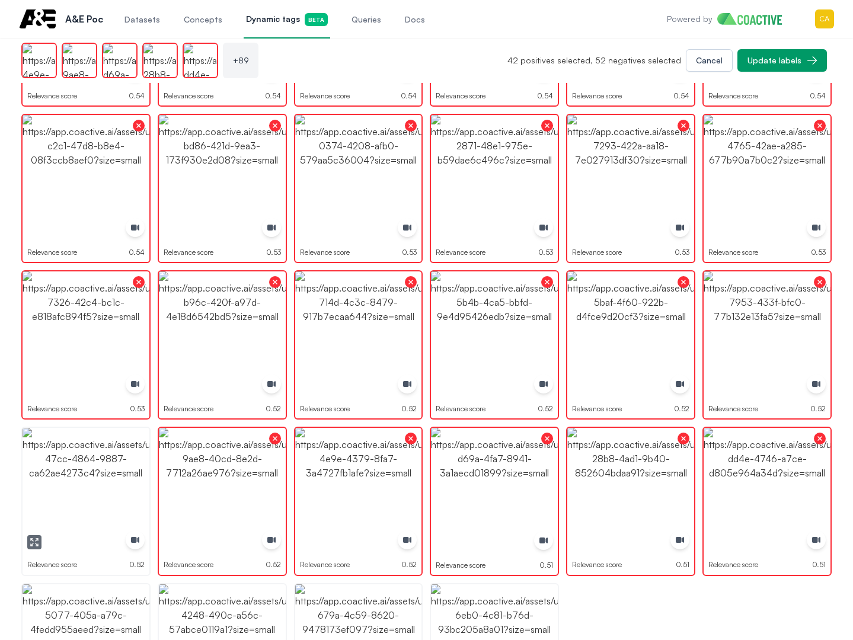
click at [130, 469] on img "button" at bounding box center [86, 491] width 127 height 127
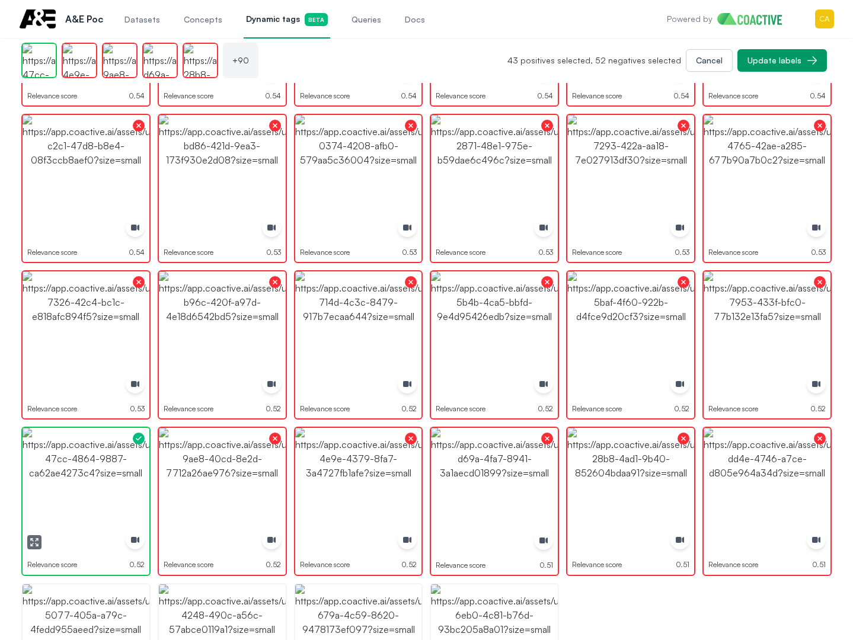
click at [130, 469] on img "button" at bounding box center [86, 491] width 127 height 127
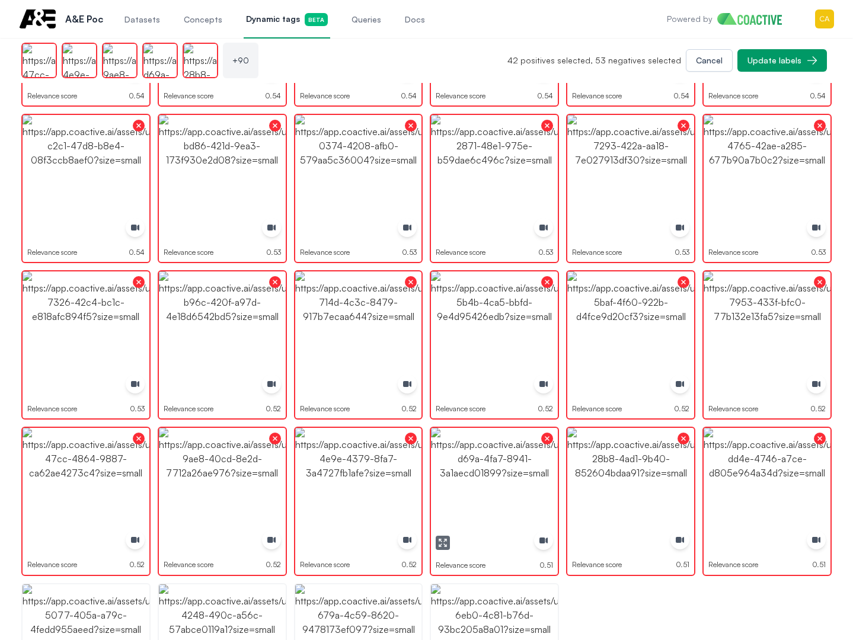
click at [430, 468] on div "Relevance score 0.51" at bounding box center [494, 501] width 129 height 149
click at [356, 478] on img "button" at bounding box center [358, 491] width 127 height 127
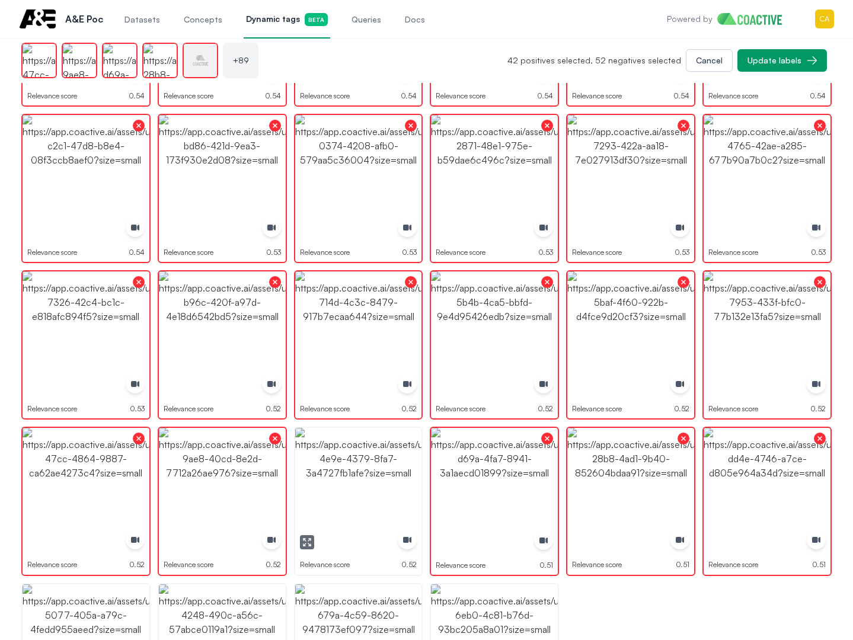
click at [365, 478] on img "button" at bounding box center [358, 491] width 127 height 127
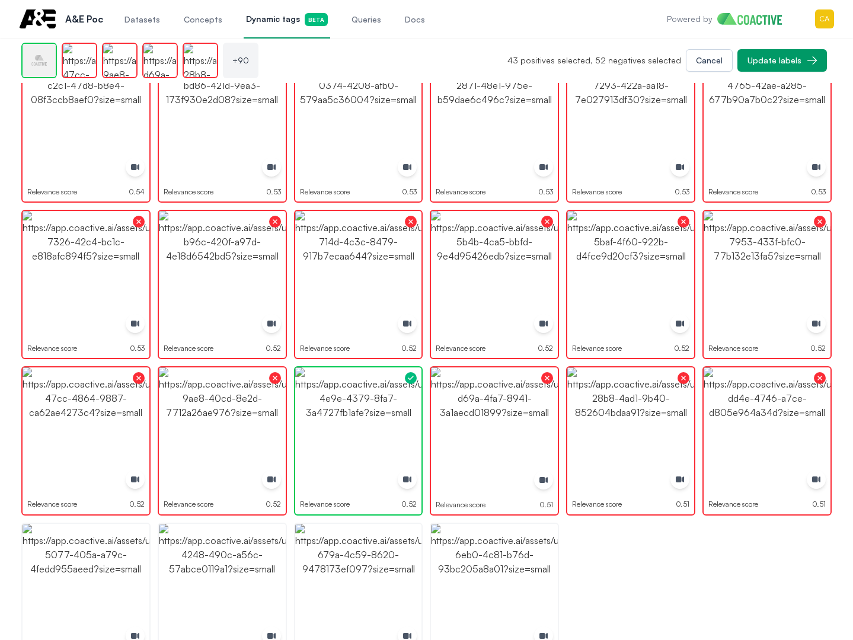
scroll to position [2235, 0]
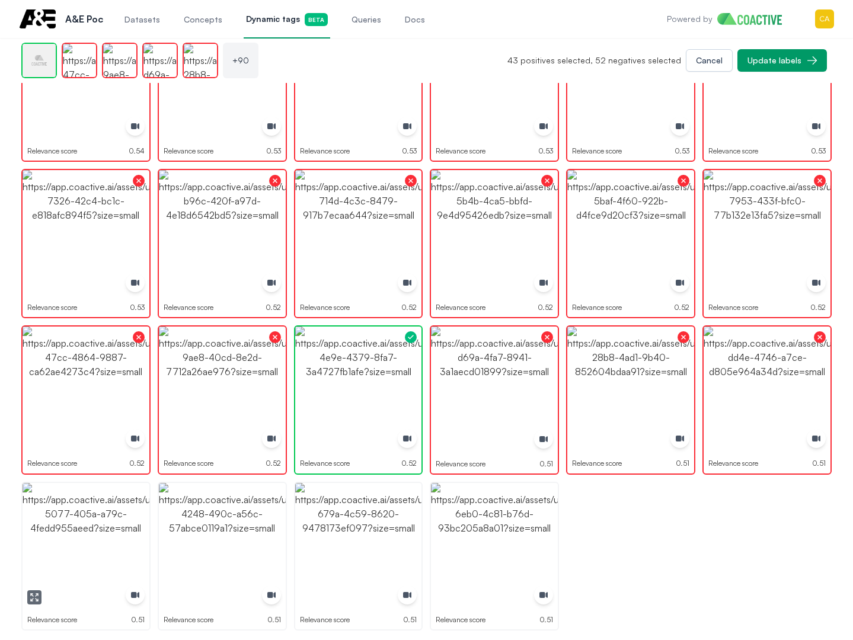
click at [82, 522] on img "button" at bounding box center [86, 546] width 127 height 127
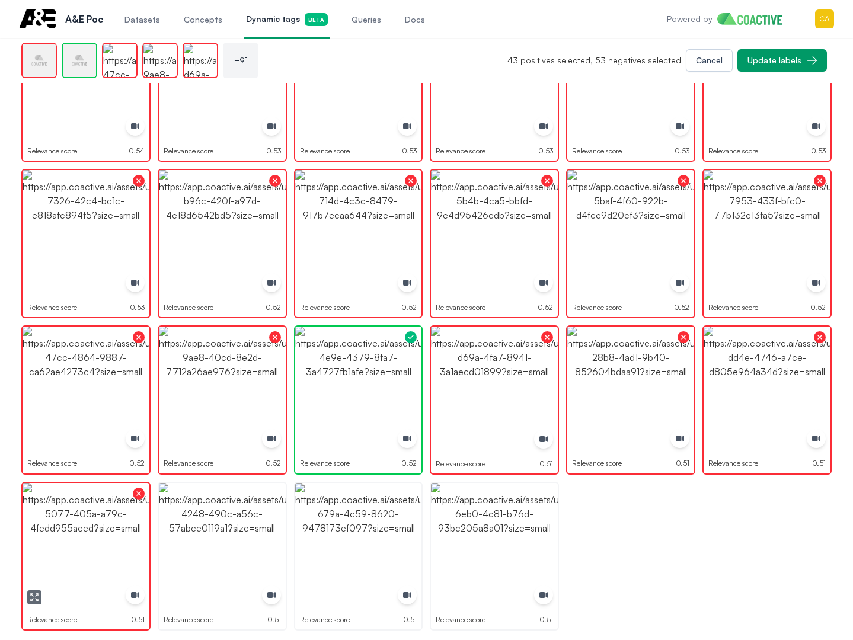
click at [263, 526] on img "button" at bounding box center [222, 546] width 127 height 127
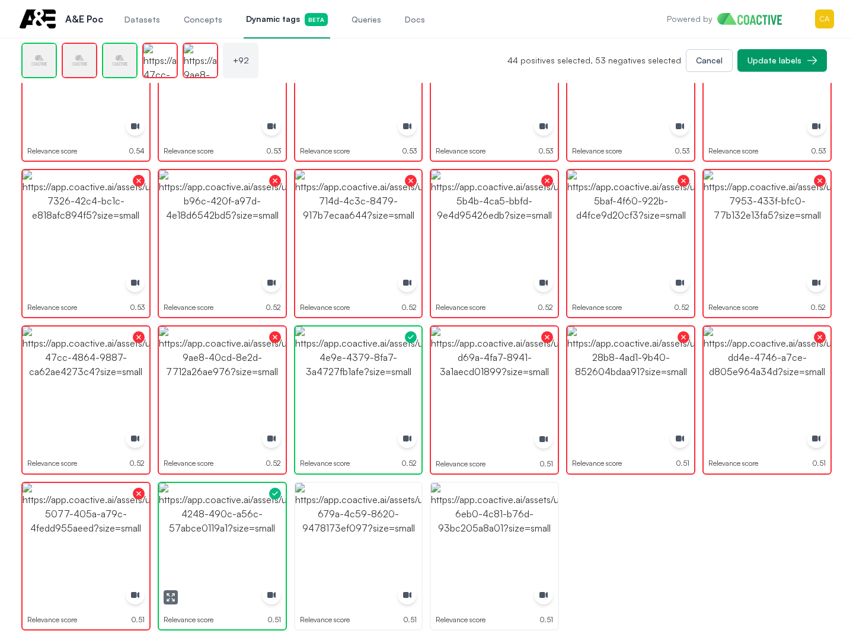
click at [263, 526] on img "button" at bounding box center [222, 546] width 127 height 127
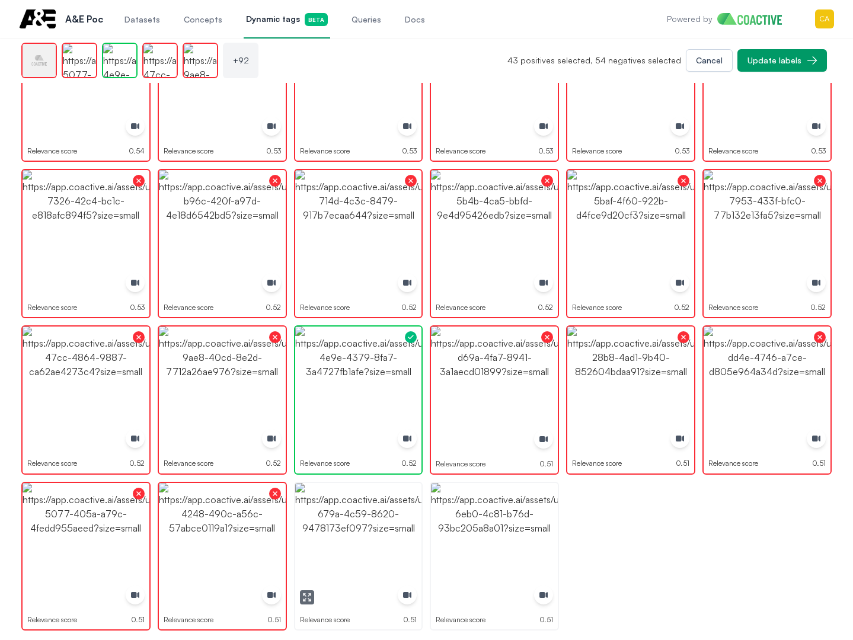
click at [363, 532] on img "button" at bounding box center [358, 546] width 127 height 127
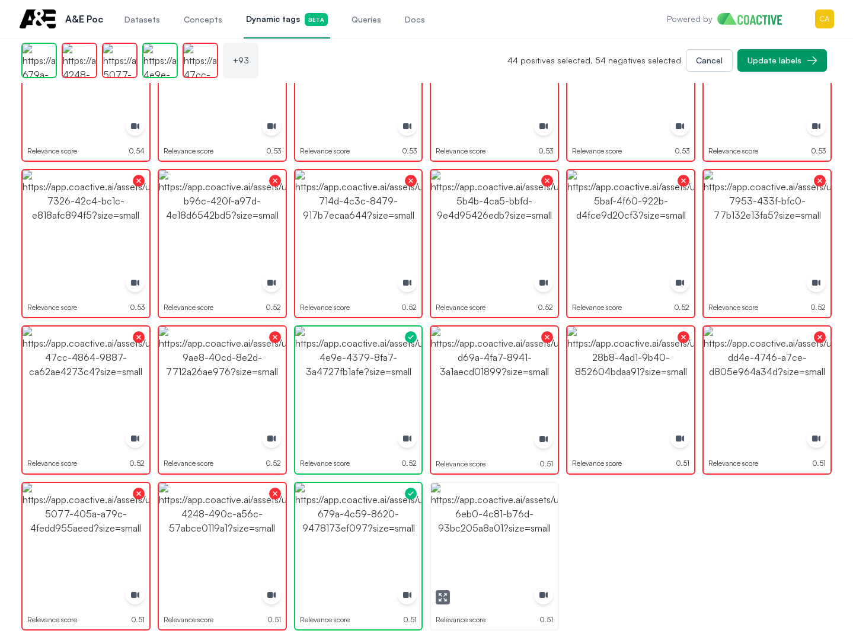
click at [478, 530] on img "button" at bounding box center [494, 546] width 127 height 127
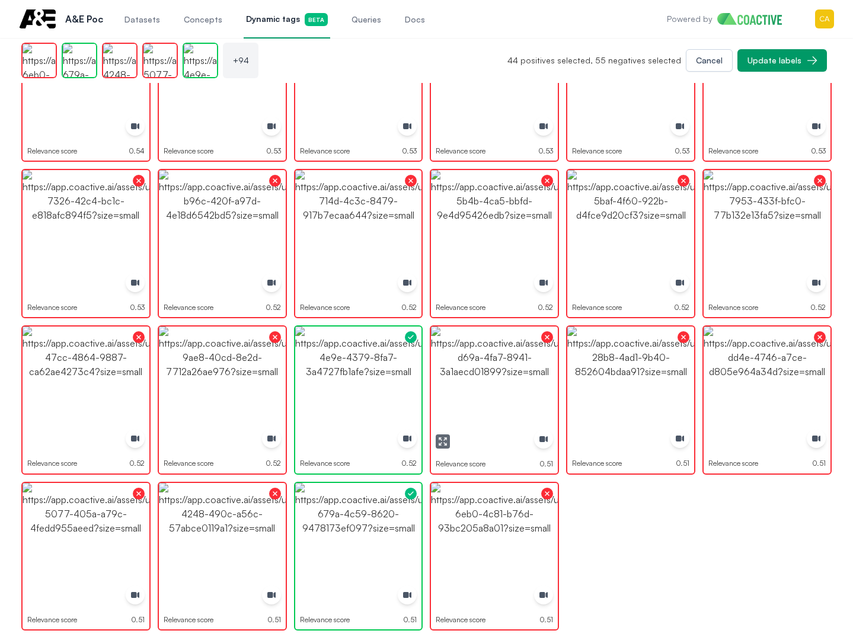
click at [494, 372] on img "button" at bounding box center [494, 390] width 127 height 127
click at [503, 375] on img "button" at bounding box center [494, 390] width 127 height 127
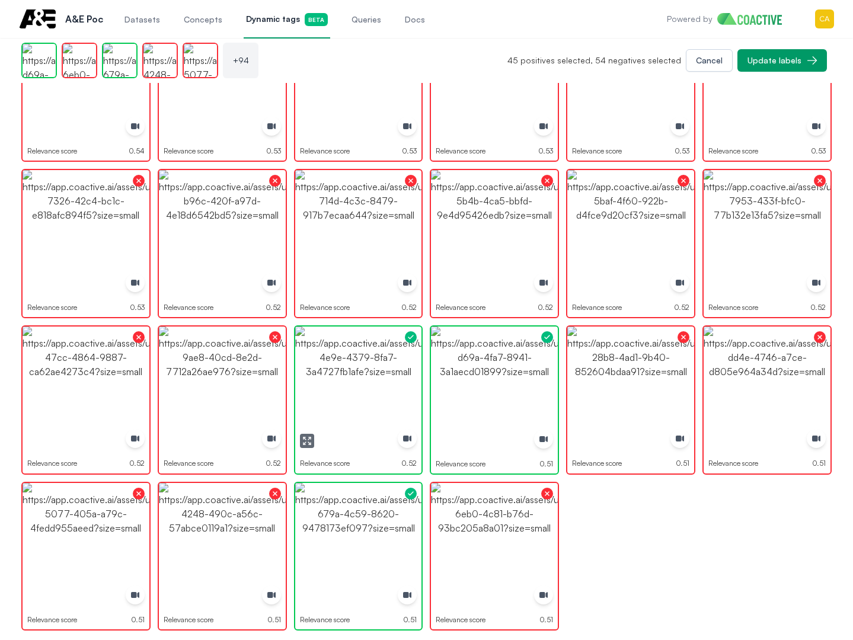
click at [377, 381] on img "button" at bounding box center [358, 390] width 127 height 127
click at [364, 538] on img "button" at bounding box center [358, 546] width 127 height 127
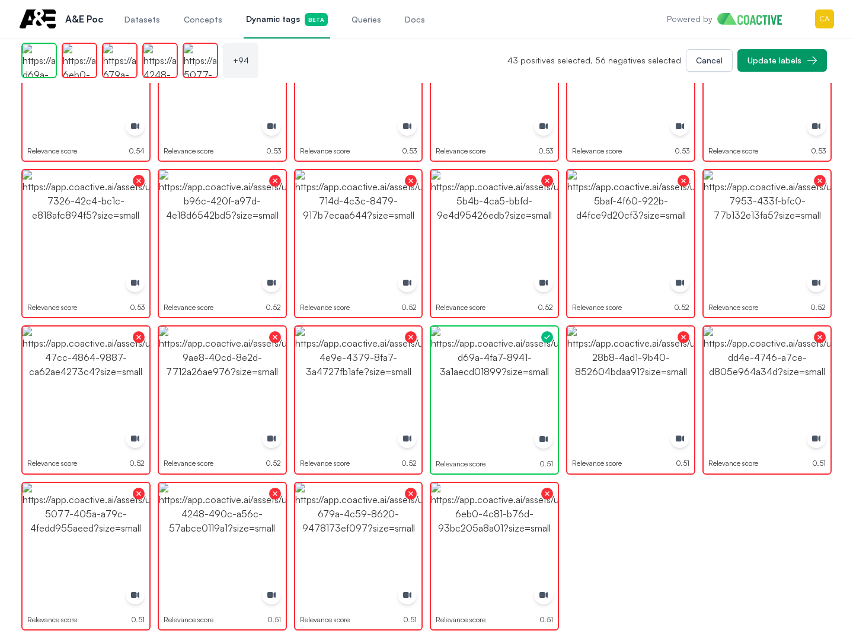
scroll to position [1939, 0]
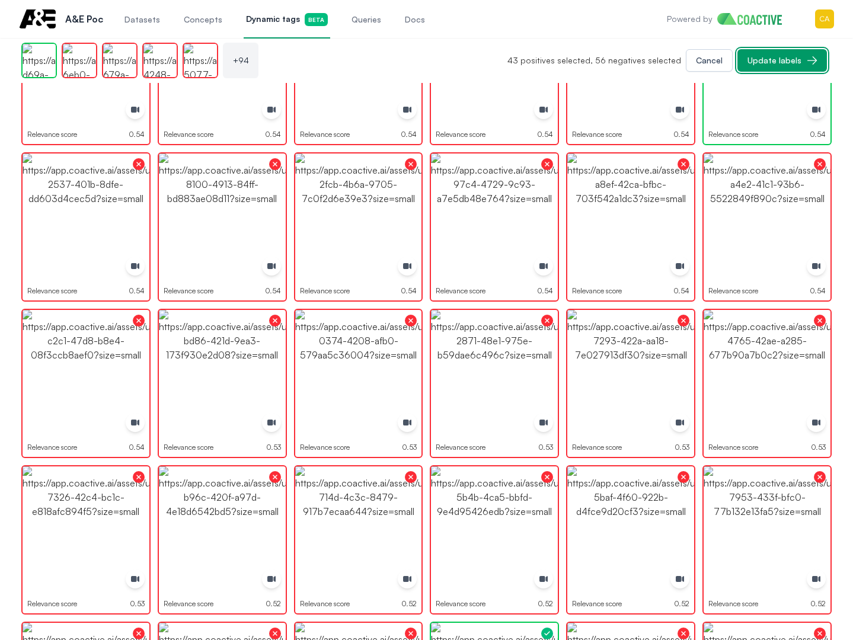
click at [784, 52] on button "Update labels" at bounding box center [781, 60] width 89 height 23
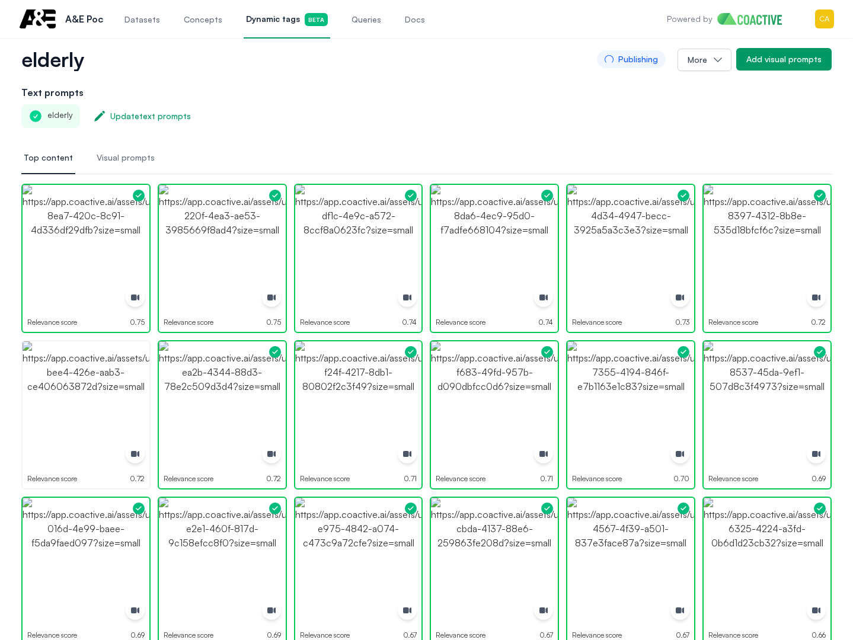
scroll to position [59, 0]
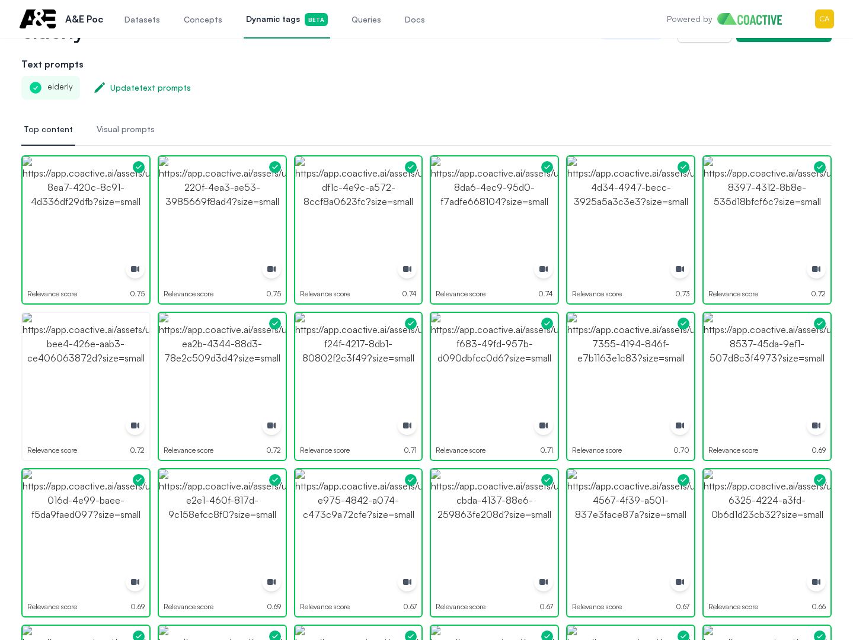
drag, startPoint x: 285, startPoint y: 103, endPoint x: 376, endPoint y: 62, distance: 99.5
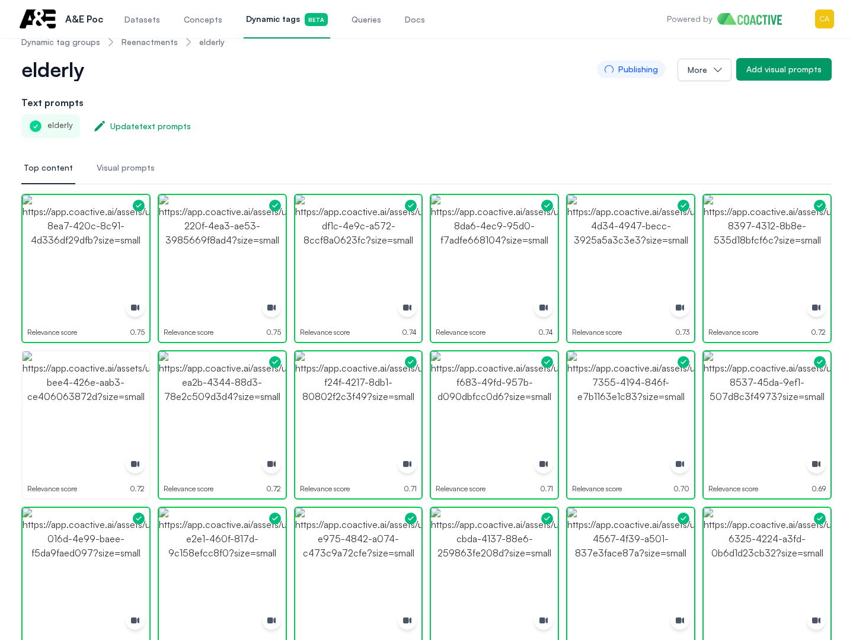
scroll to position [0, 0]
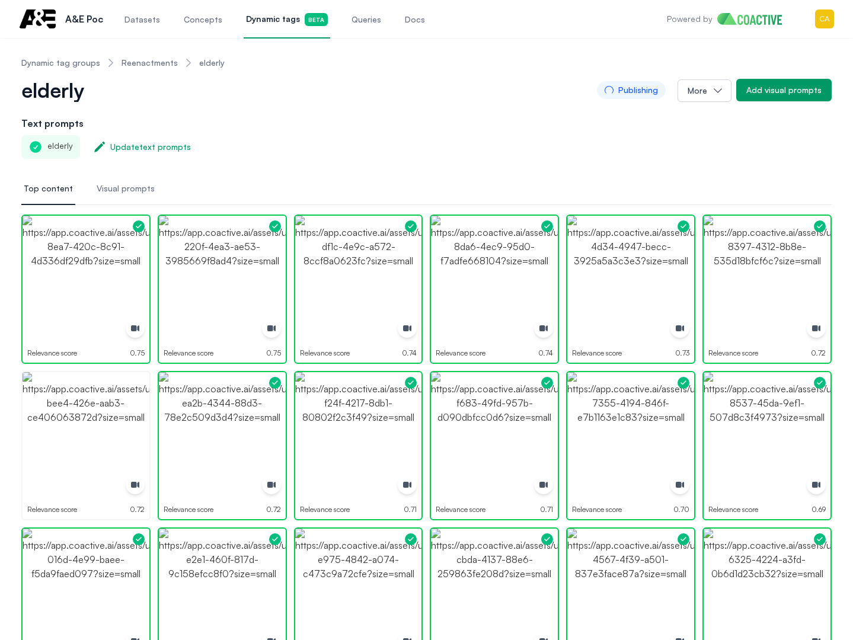
click at [155, 62] on link "Reenactments" at bounding box center [150, 63] width 56 height 12
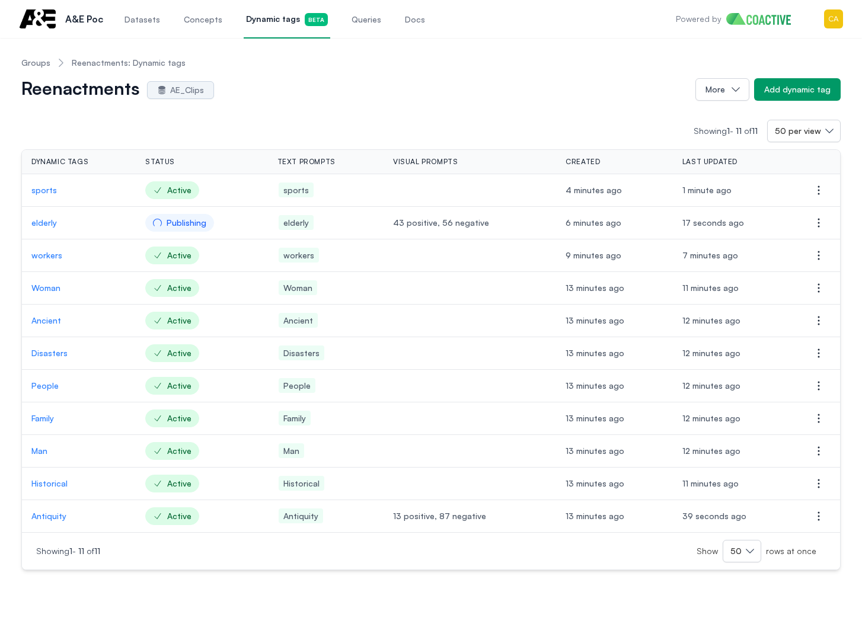
click at [40, 255] on p "workers" at bounding box center [78, 256] width 95 height 12
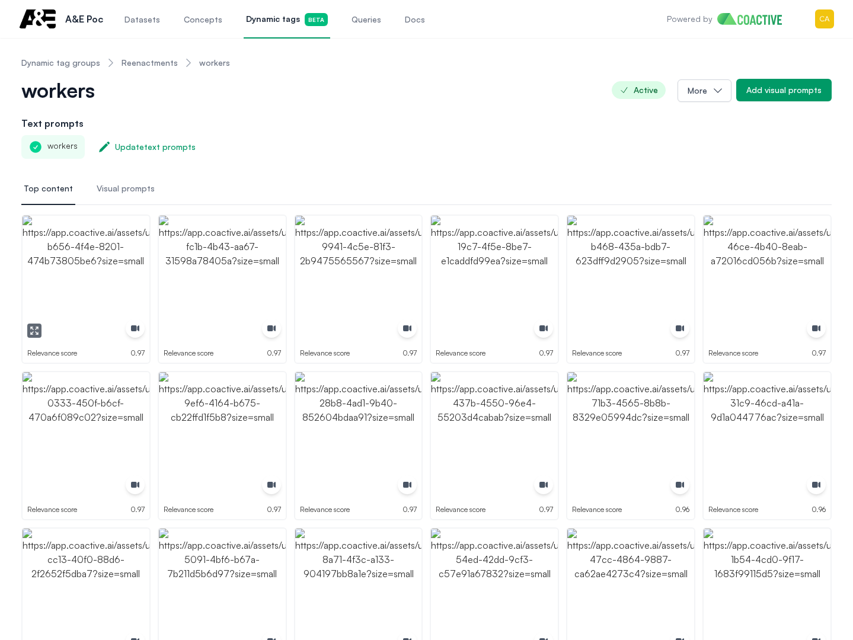
click at [86, 286] on img "button" at bounding box center [86, 279] width 127 height 127
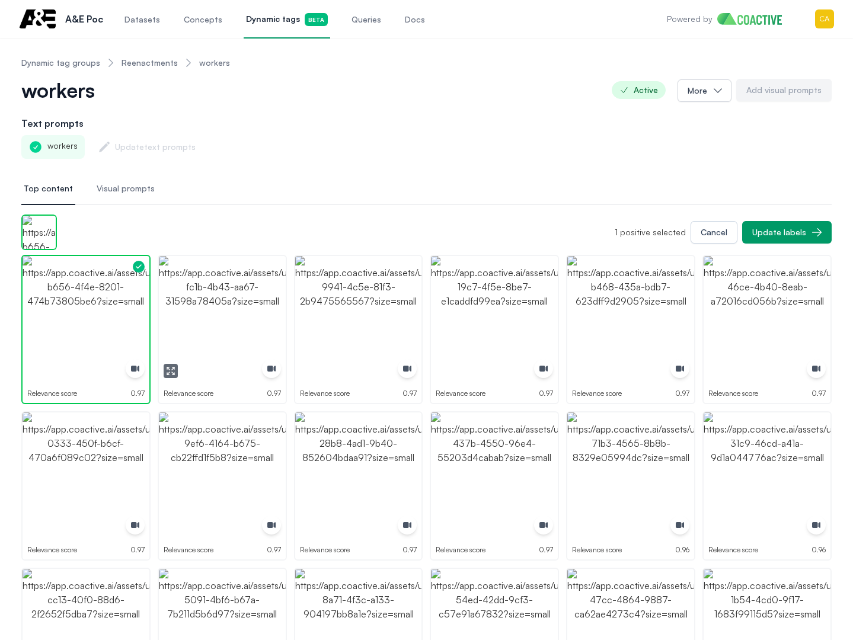
click at [228, 287] on img "button" at bounding box center [222, 319] width 127 height 127
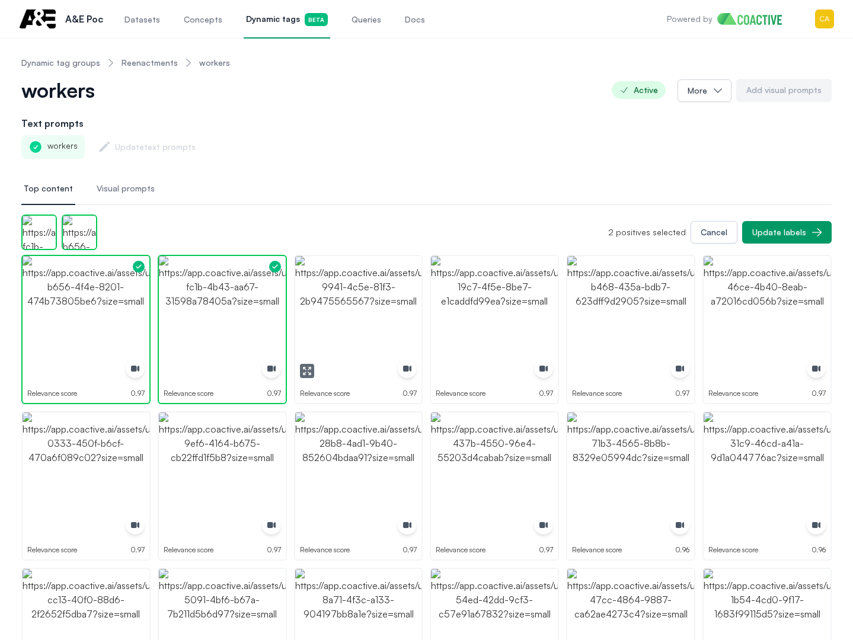
click at [358, 290] on img "button" at bounding box center [358, 319] width 127 height 127
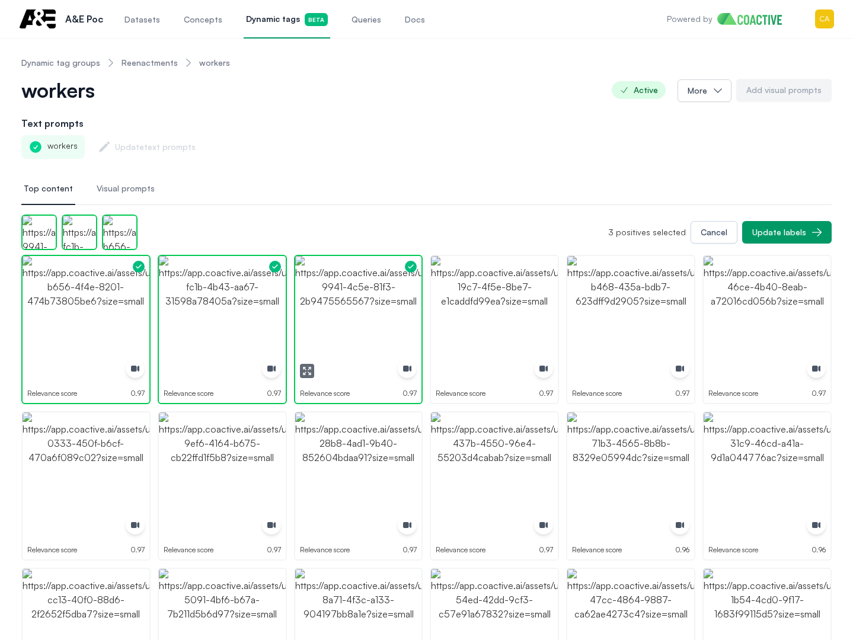
click at [358, 290] on img "button" at bounding box center [358, 319] width 127 height 127
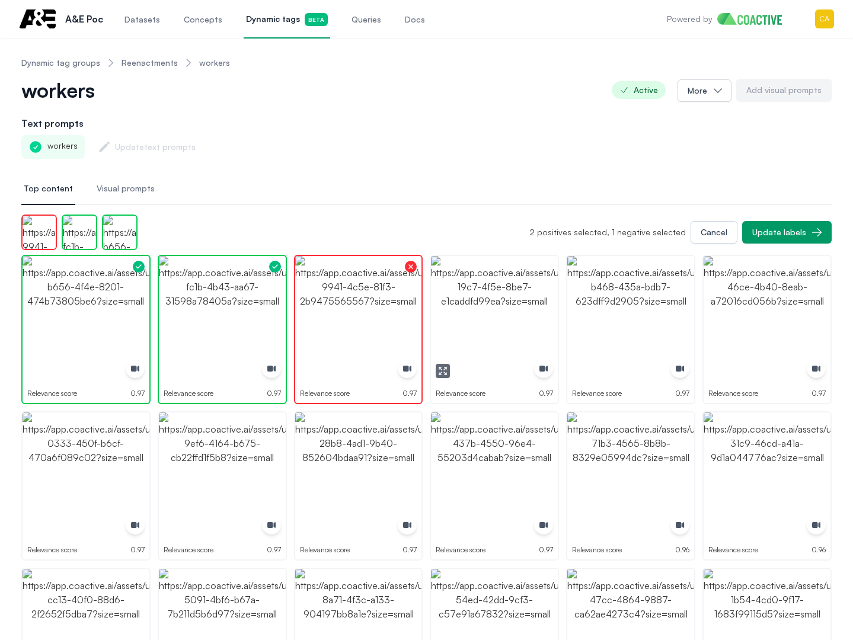
click at [501, 292] on img "button" at bounding box center [494, 319] width 127 height 127
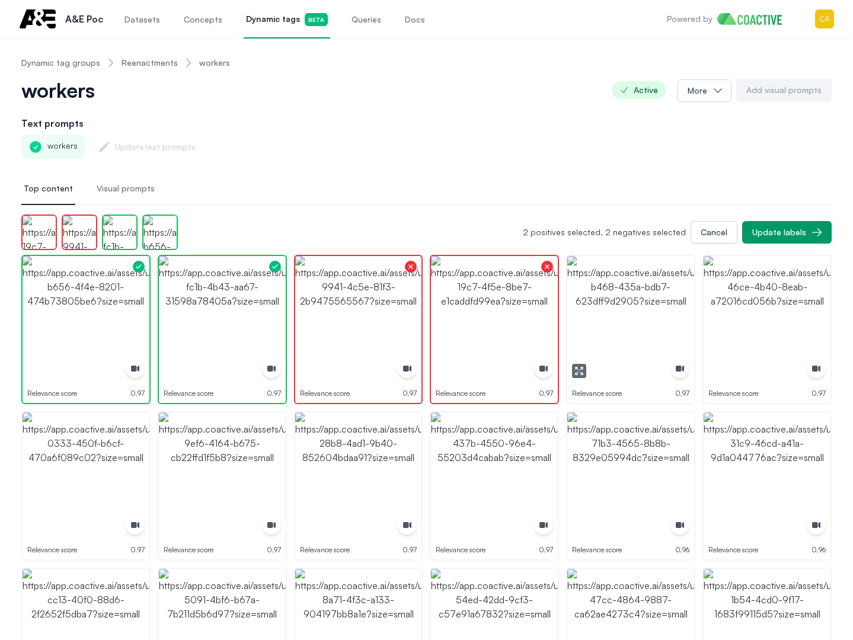
click at [635, 304] on img "button" at bounding box center [630, 319] width 127 height 127
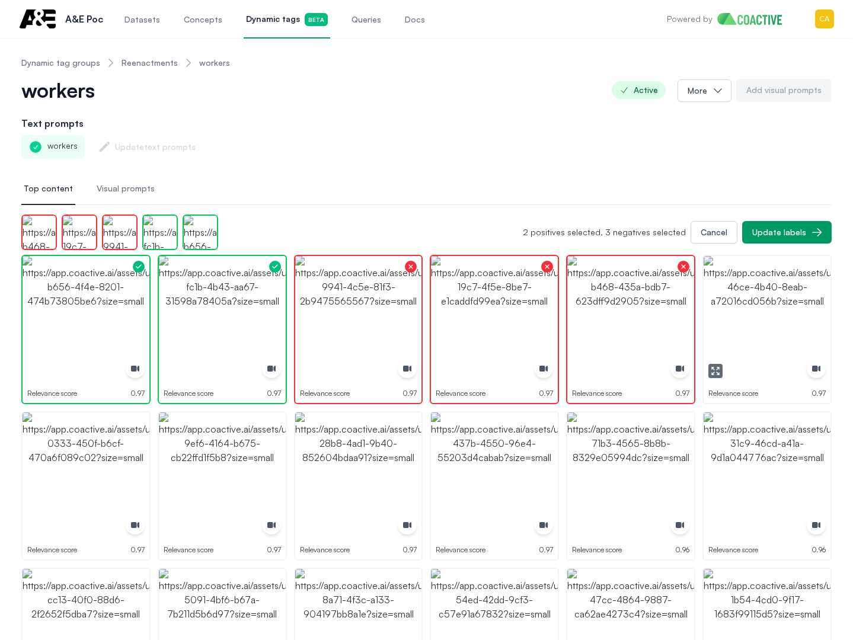
click at [778, 305] on img "button" at bounding box center [767, 319] width 127 height 127
click at [779, 306] on img "button" at bounding box center [767, 319] width 127 height 127
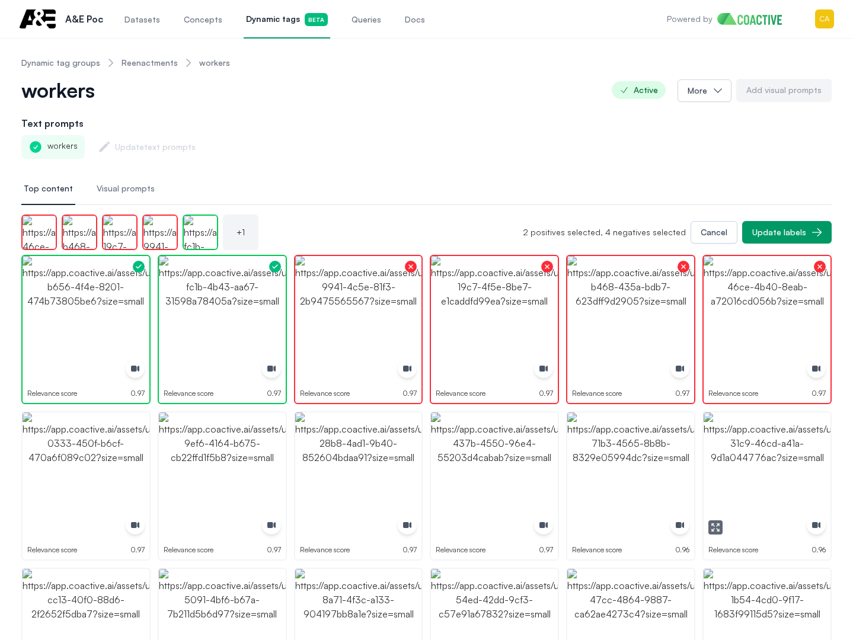
click at [789, 442] on img "button" at bounding box center [767, 476] width 127 height 127
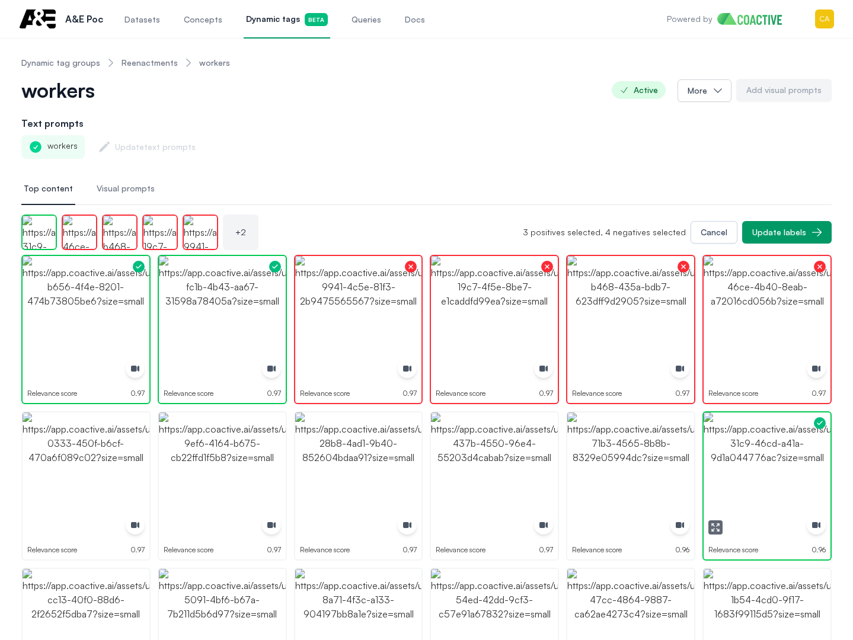
click at [789, 442] on img "button" at bounding box center [767, 476] width 127 height 127
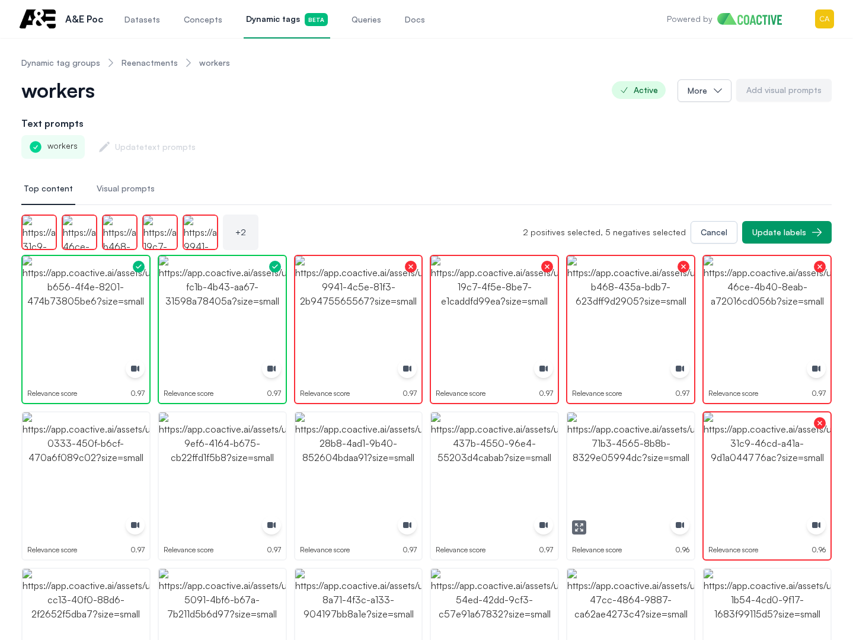
click at [658, 451] on img "button" at bounding box center [630, 476] width 127 height 127
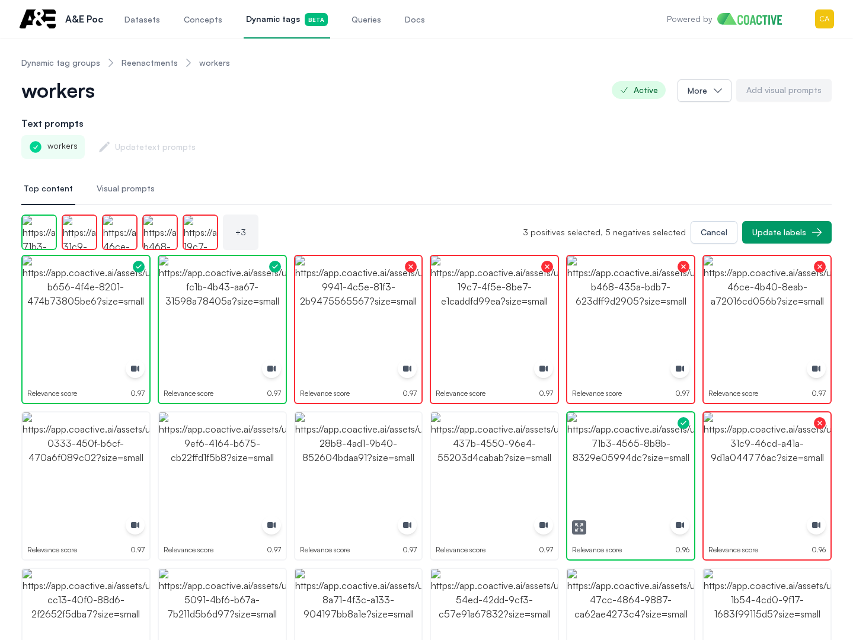
click at [658, 451] on img "button" at bounding box center [630, 476] width 127 height 127
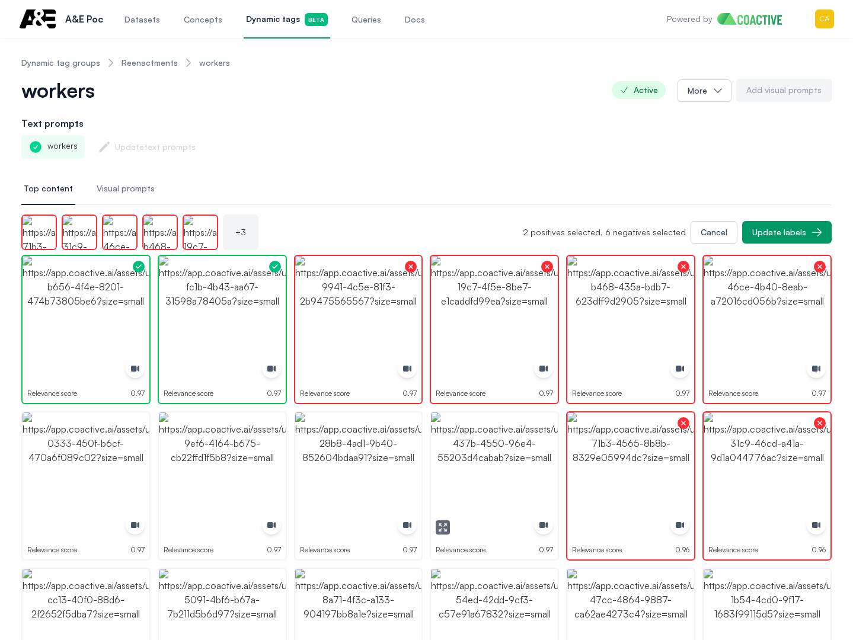
click at [512, 448] on img "button" at bounding box center [494, 476] width 127 height 127
click at [374, 448] on img "button" at bounding box center [358, 476] width 127 height 127
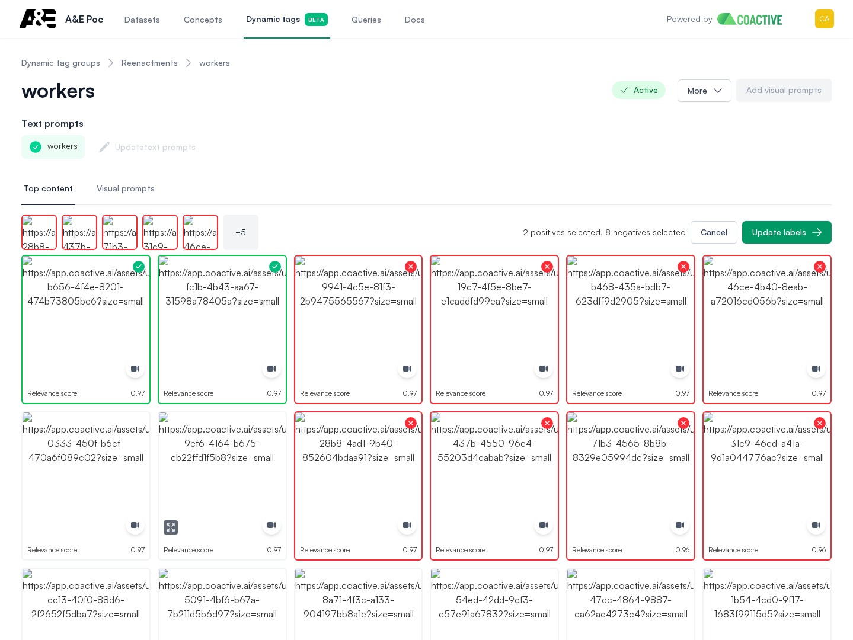
click at [215, 450] on img "button" at bounding box center [222, 476] width 127 height 127
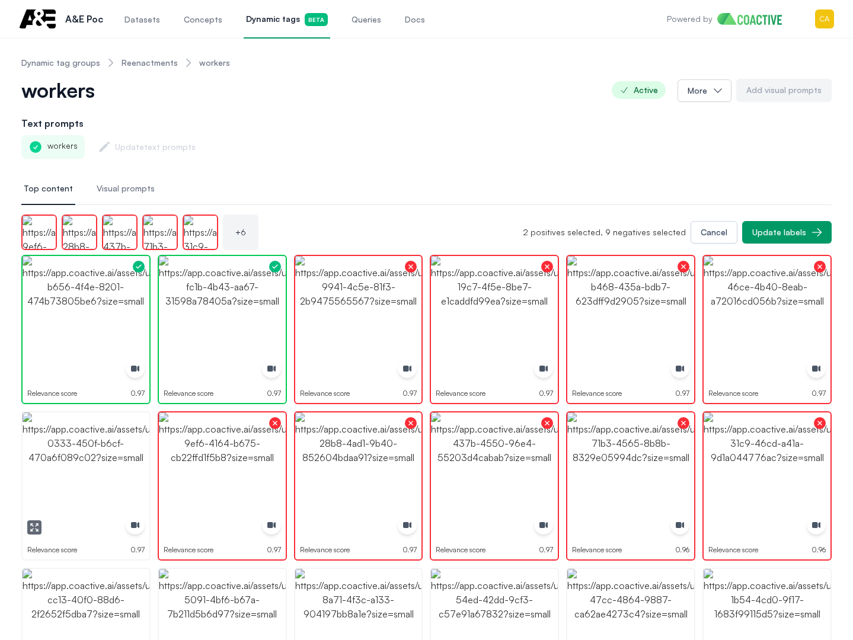
click at [111, 450] on img "button" at bounding box center [86, 476] width 127 height 127
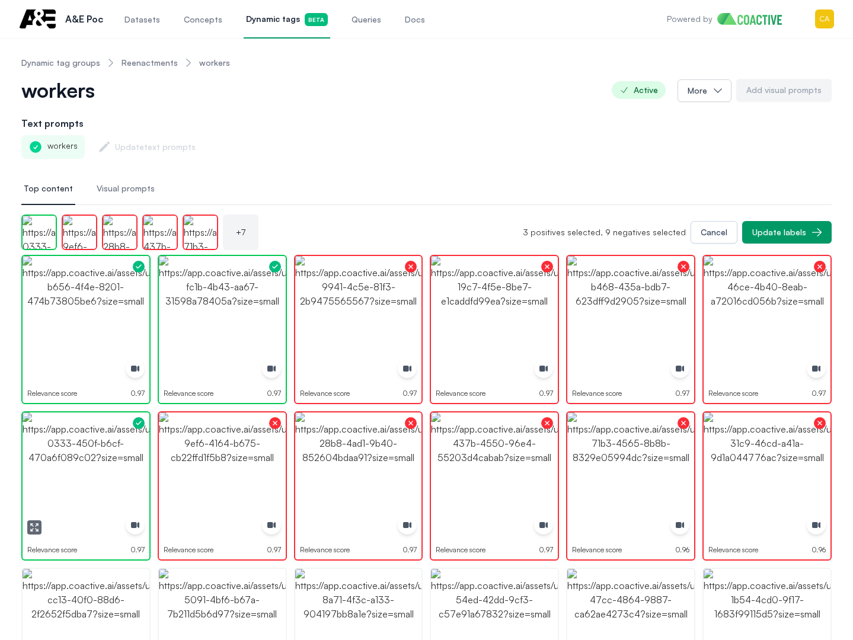
click at [111, 450] on img "button" at bounding box center [86, 476] width 127 height 127
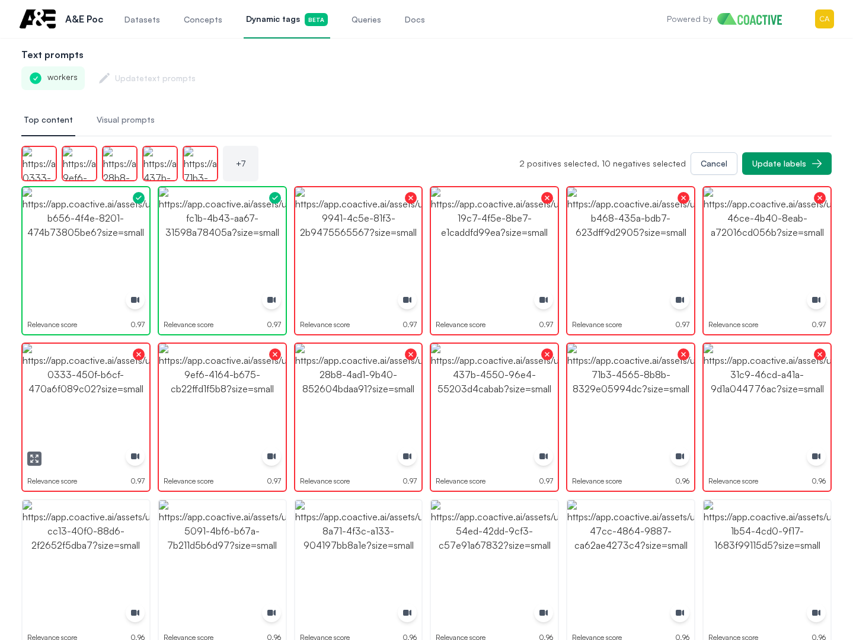
scroll to position [178, 0]
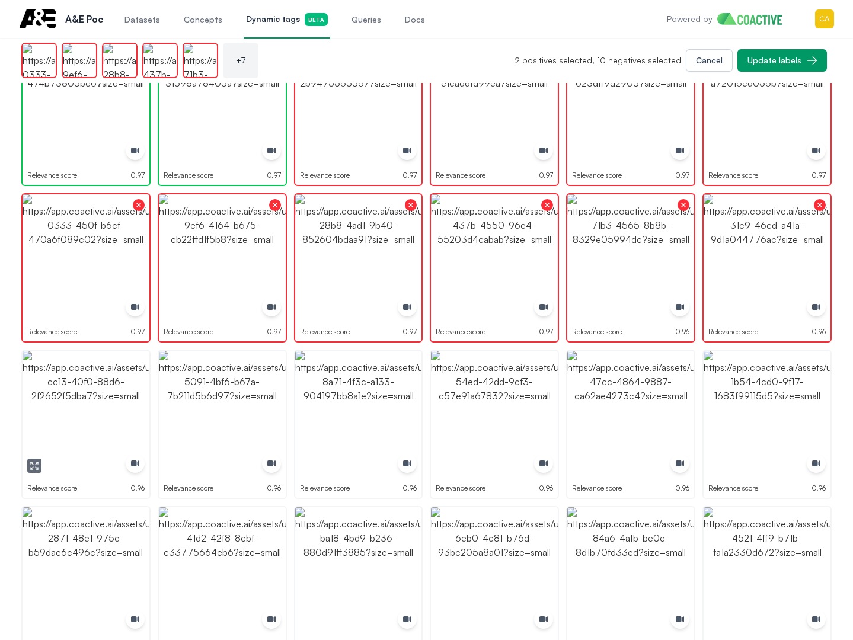
click at [87, 447] on img "button" at bounding box center [86, 414] width 127 height 127
click at [222, 423] on img "button" at bounding box center [222, 414] width 127 height 127
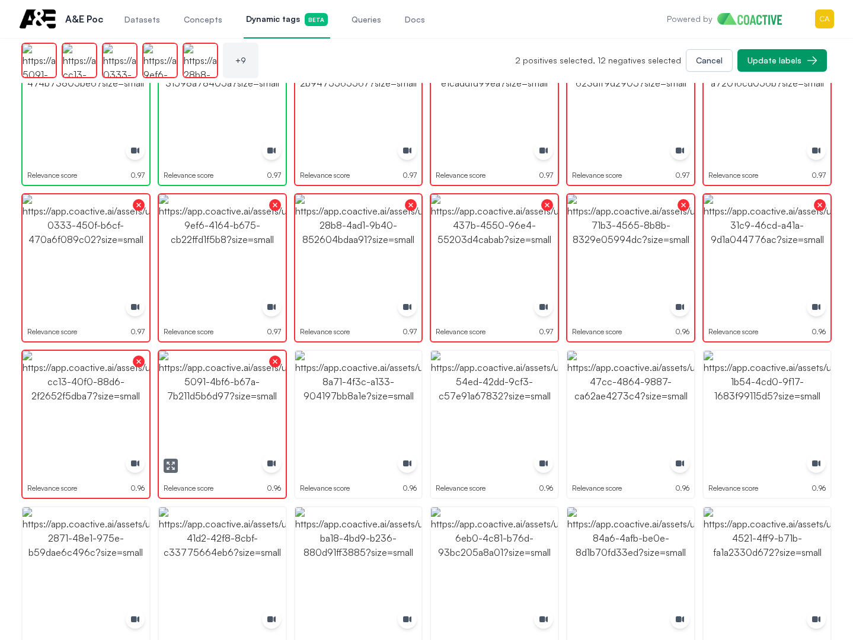
click at [386, 410] on img "button" at bounding box center [358, 414] width 127 height 127
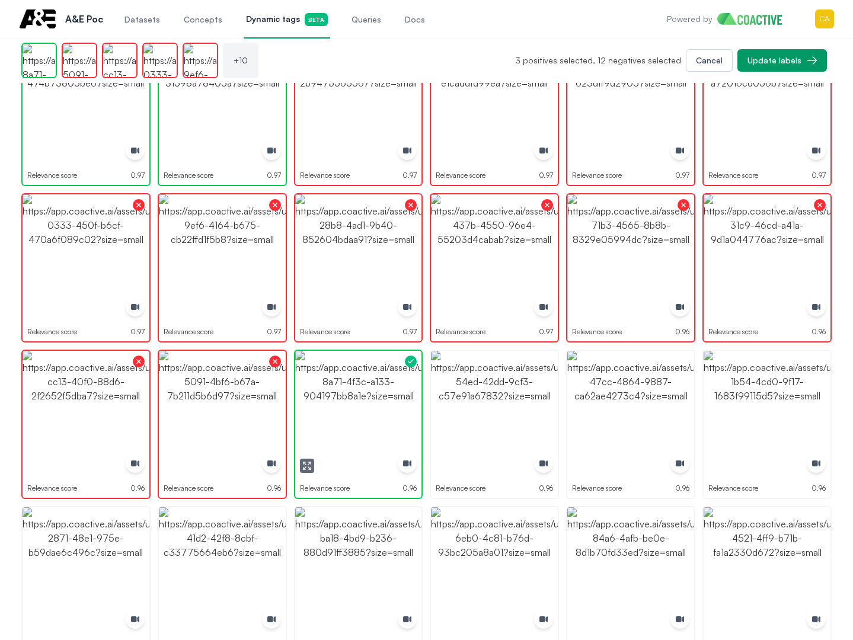
click at [386, 410] on img "button" at bounding box center [358, 414] width 127 height 127
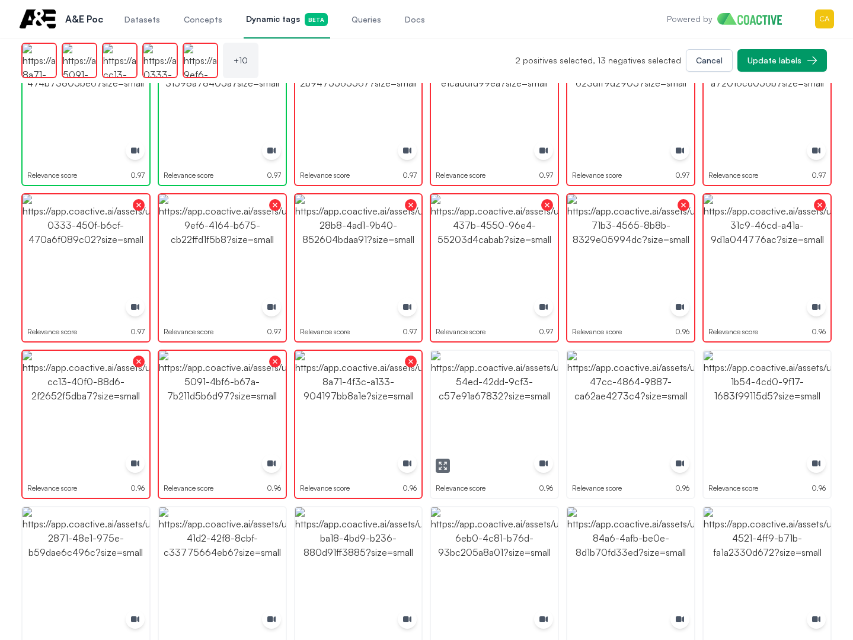
click at [497, 406] on img "button" at bounding box center [494, 414] width 127 height 127
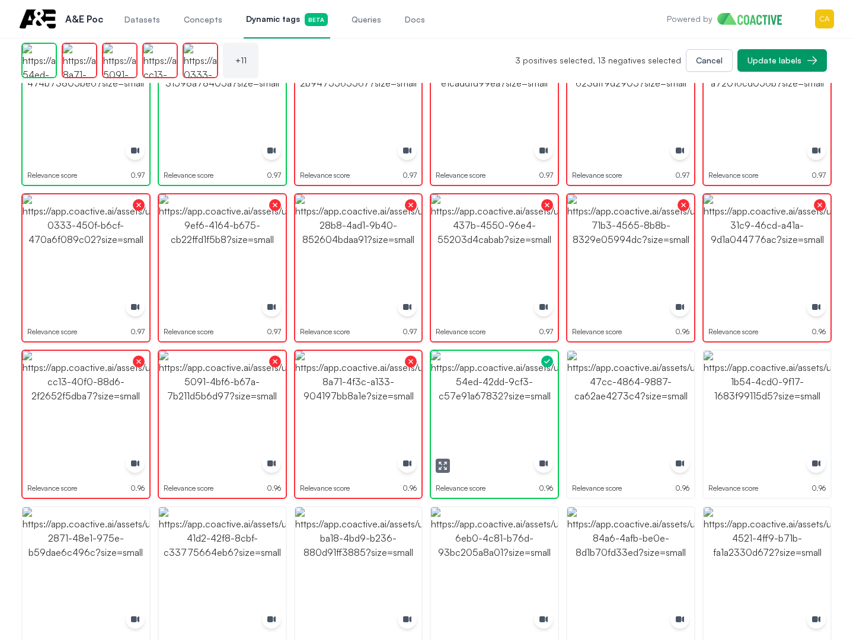
click at [497, 406] on img "button" at bounding box center [494, 414] width 127 height 127
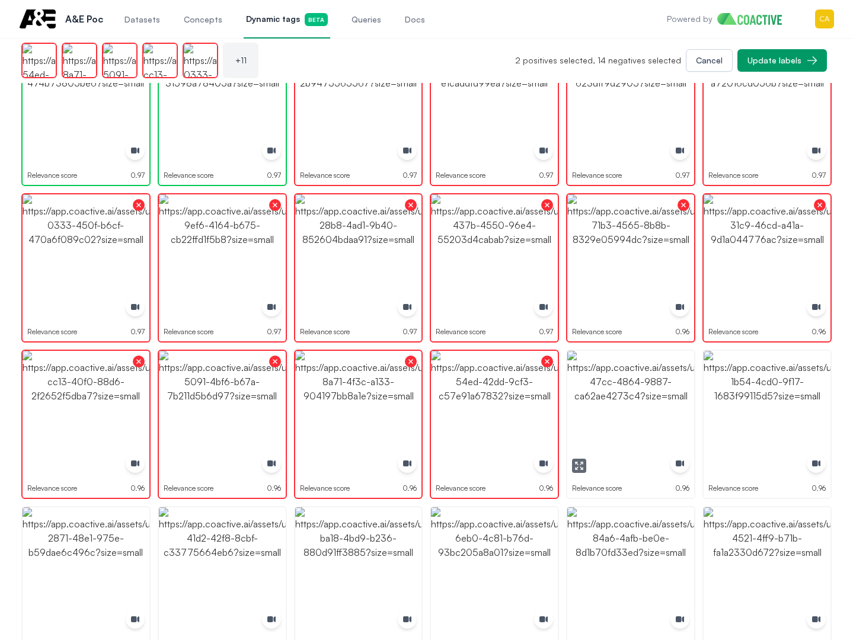
click at [621, 401] on img "button" at bounding box center [630, 414] width 127 height 127
click at [766, 398] on img "button" at bounding box center [767, 414] width 127 height 127
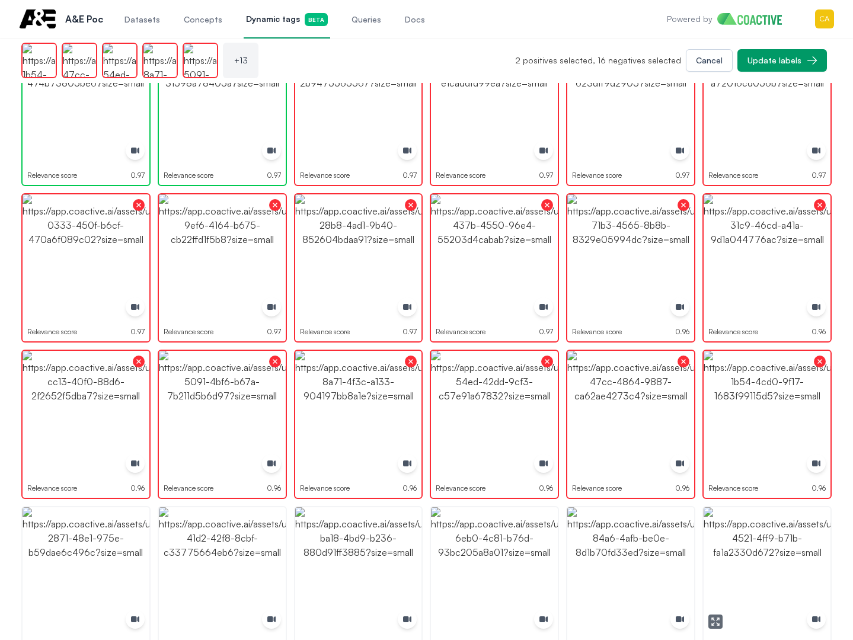
click at [745, 570] on img "button" at bounding box center [767, 570] width 127 height 127
click at [644, 570] on img "button" at bounding box center [630, 570] width 127 height 127
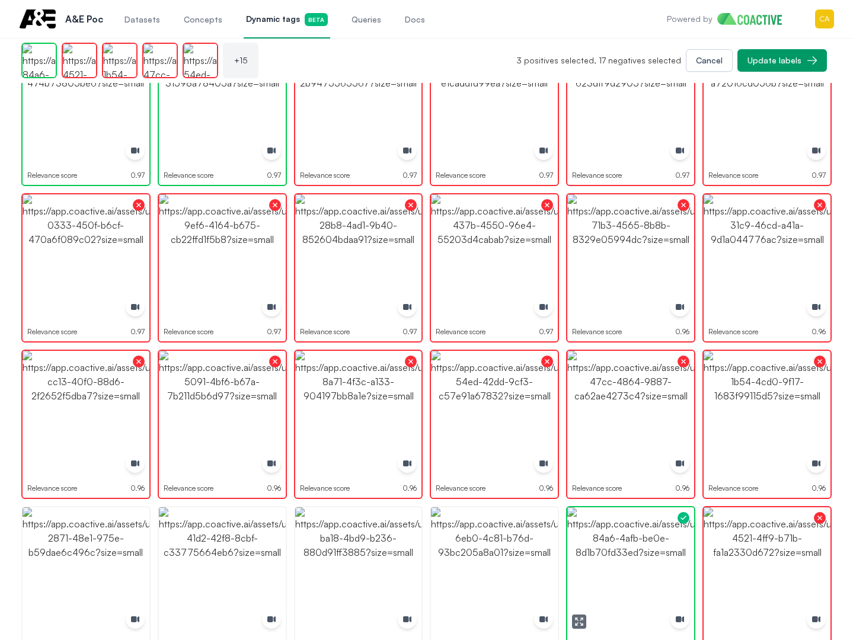
click at [644, 570] on img "button" at bounding box center [630, 570] width 127 height 127
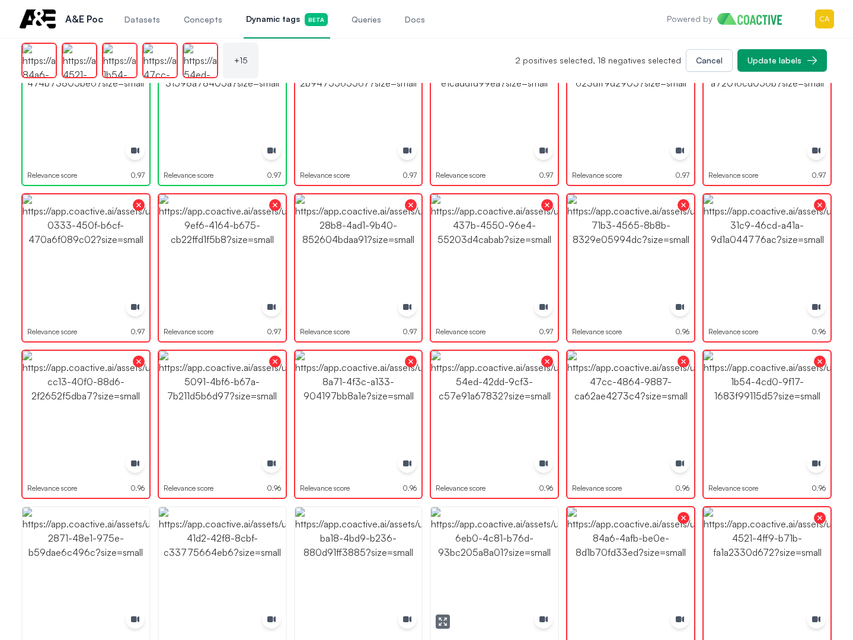
click at [478, 564] on img "button" at bounding box center [494, 570] width 127 height 127
click at [368, 548] on img "button" at bounding box center [358, 570] width 127 height 127
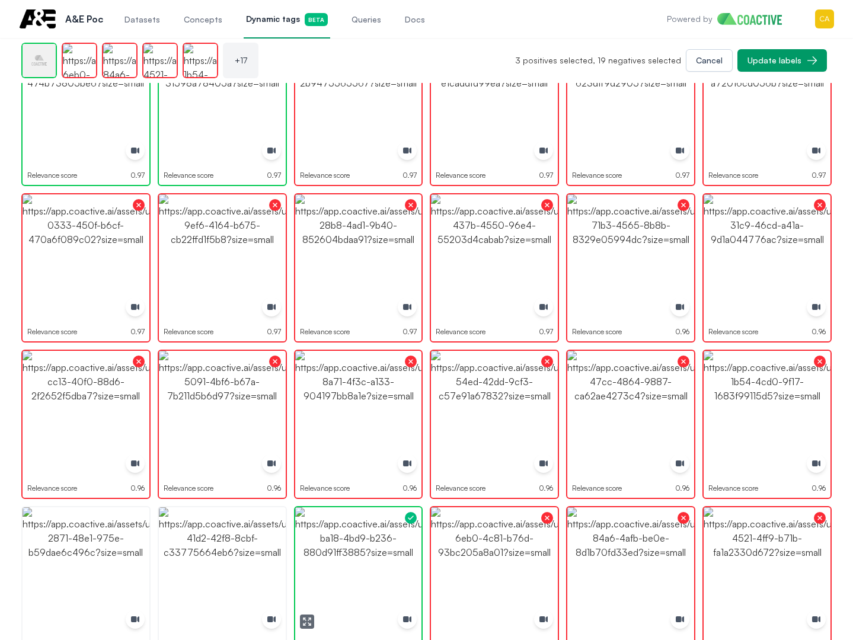
click at [368, 548] on img "button" at bounding box center [358, 570] width 127 height 127
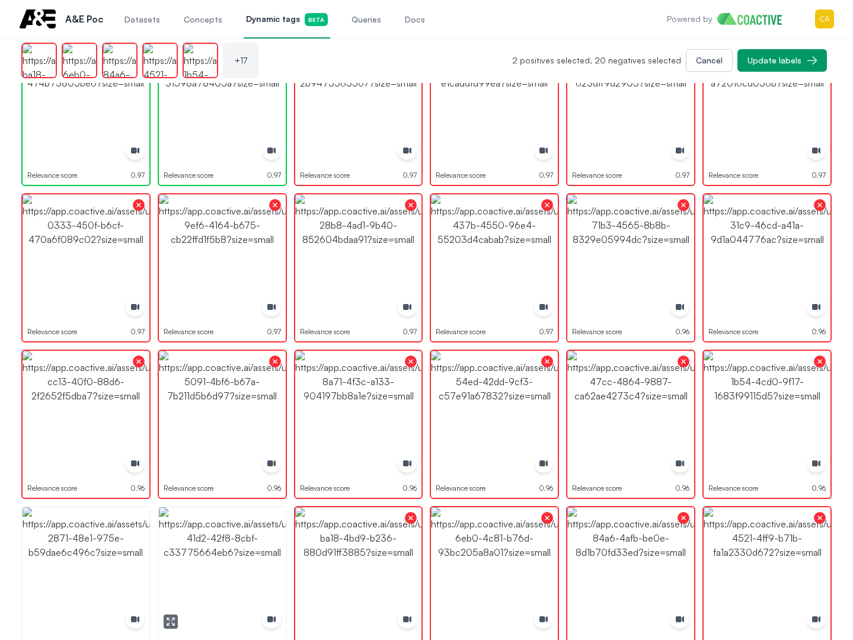
click at [220, 530] on img "button" at bounding box center [222, 570] width 127 height 127
click at [91, 530] on img "button" at bounding box center [86, 570] width 127 height 127
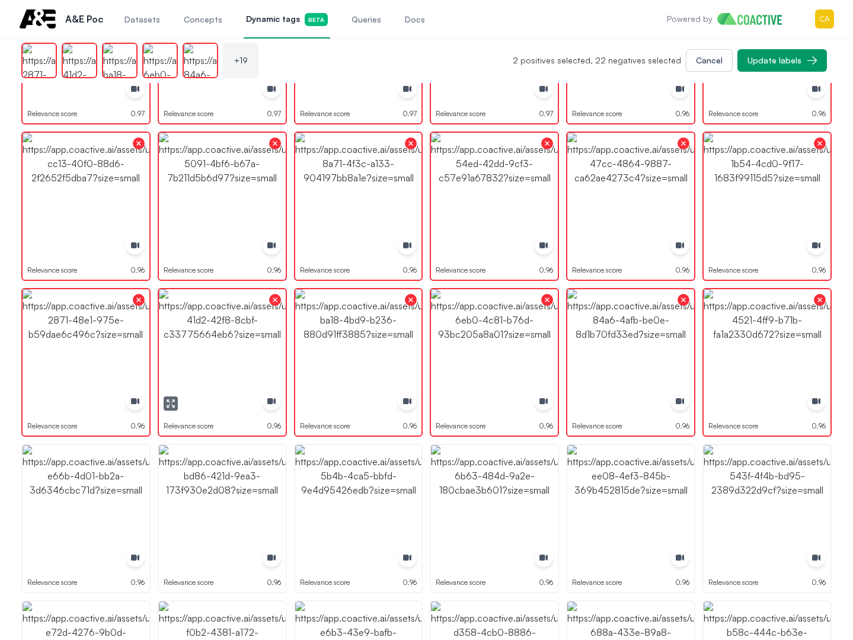
scroll to position [415, 0]
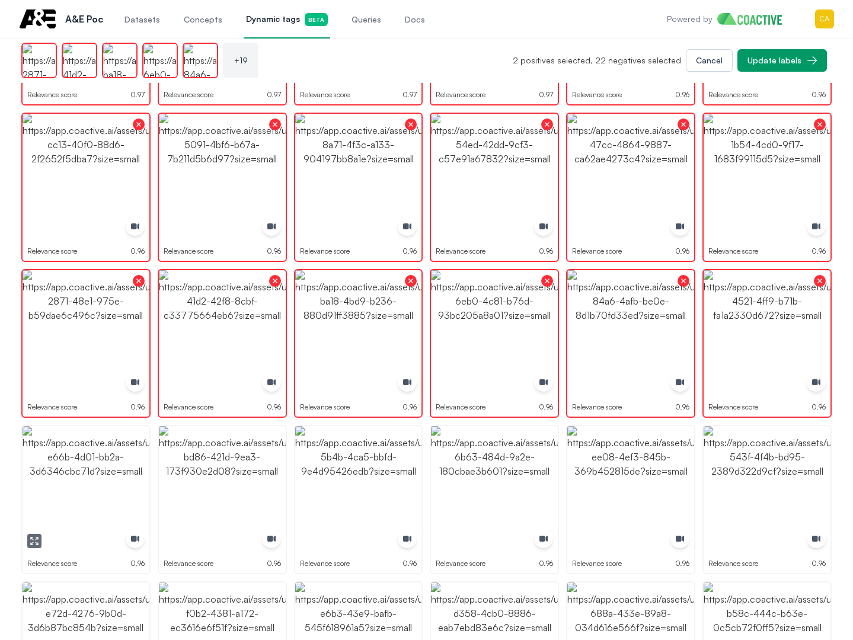
click at [59, 472] on img "button" at bounding box center [86, 489] width 127 height 127
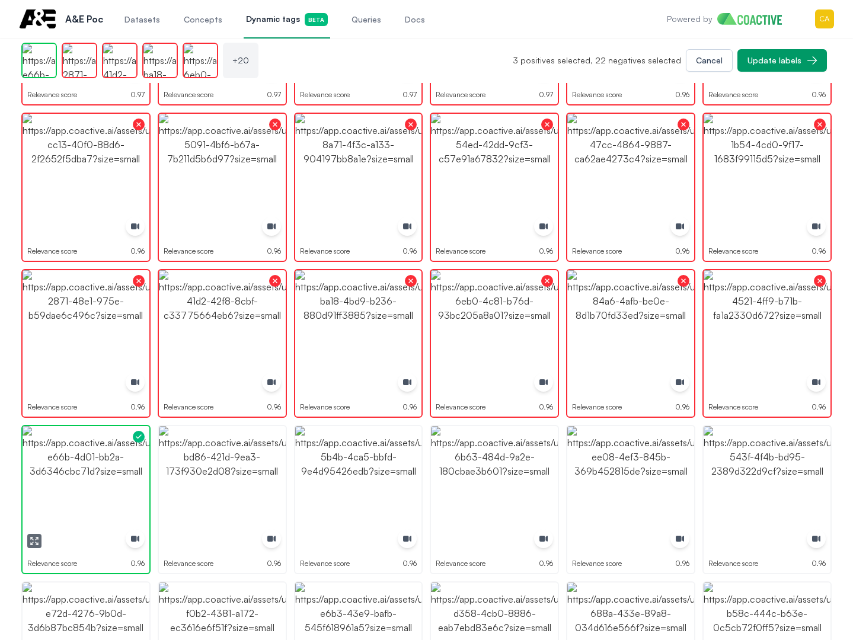
click at [59, 472] on img "button" at bounding box center [86, 489] width 127 height 127
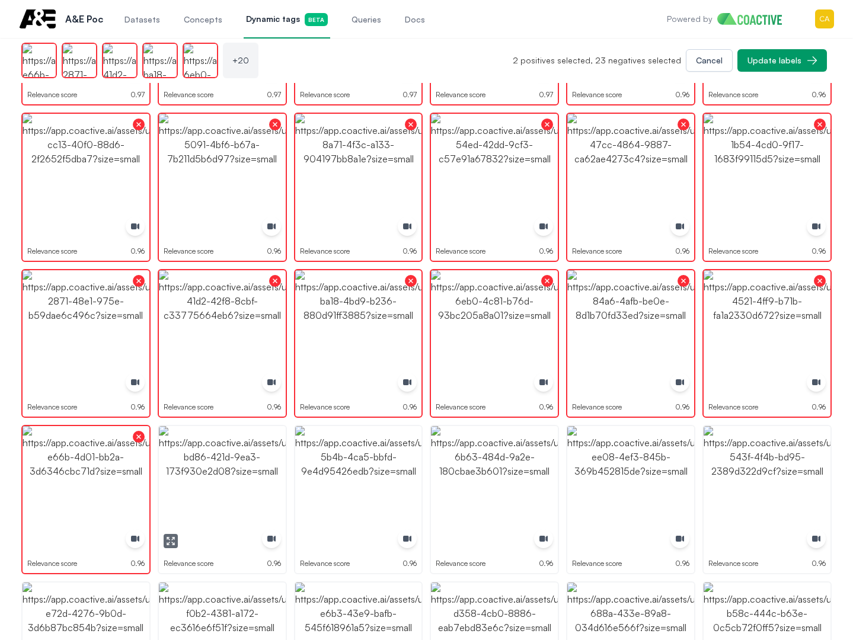
click at [216, 466] on img "button" at bounding box center [222, 489] width 127 height 127
click at [378, 459] on img "button" at bounding box center [358, 489] width 127 height 127
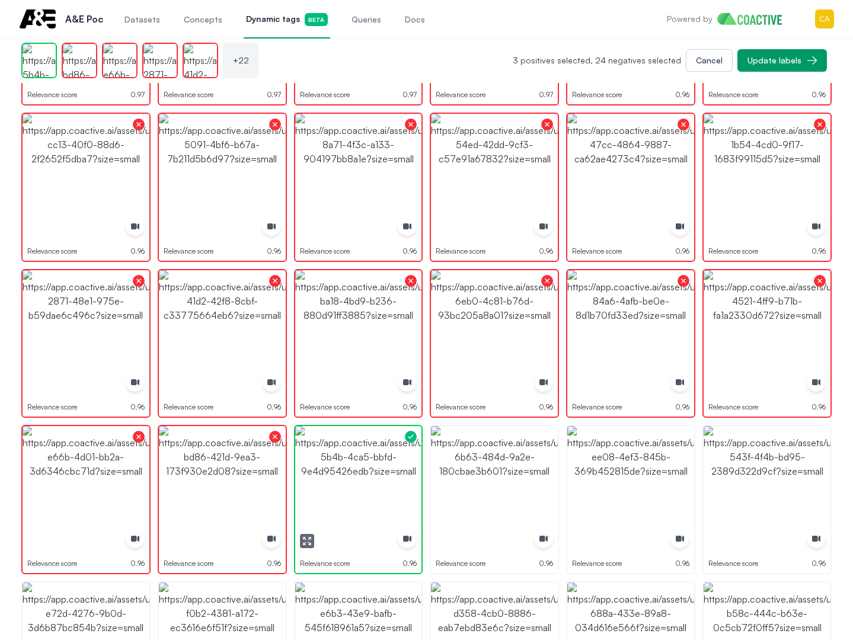
click at [378, 459] on img "button" at bounding box center [358, 489] width 127 height 127
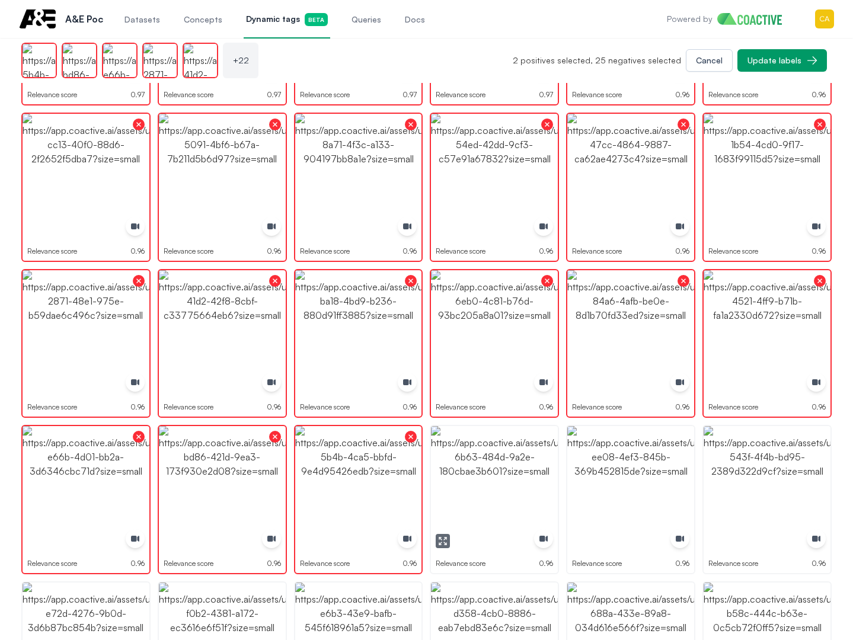
click at [526, 459] on img "button" at bounding box center [494, 489] width 127 height 127
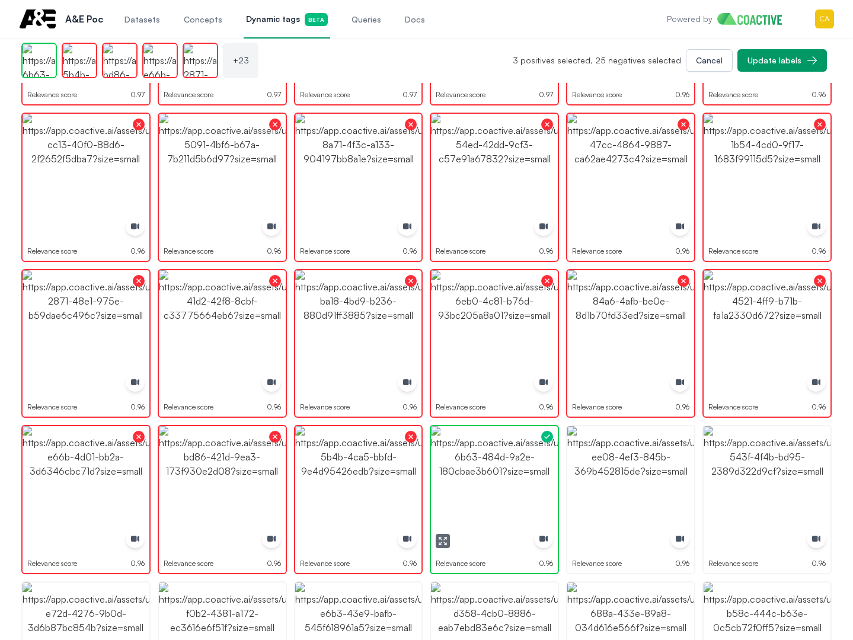
click at [526, 459] on img "button" at bounding box center [494, 489] width 127 height 127
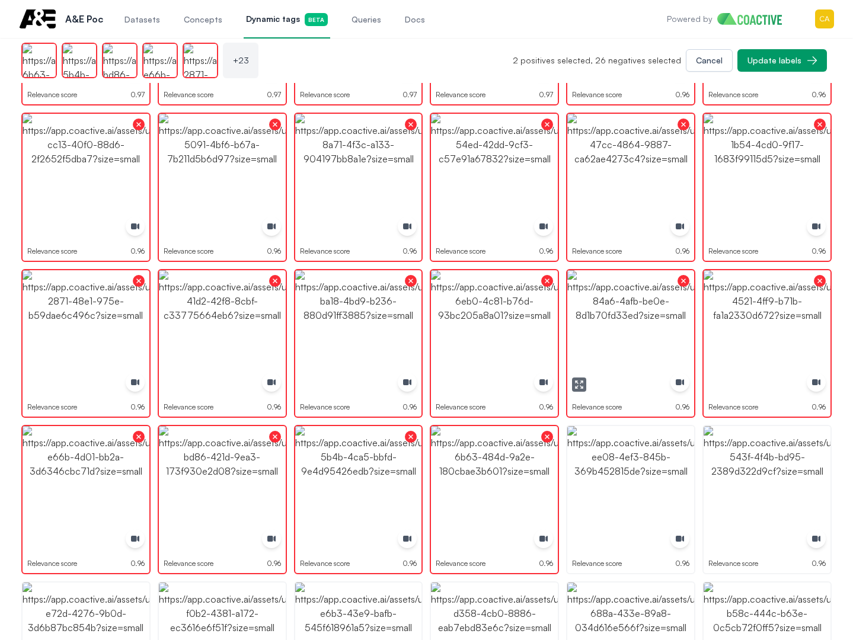
click at [649, 343] on img "button" at bounding box center [630, 333] width 127 height 127
click at [648, 343] on img "button" at bounding box center [630, 333] width 127 height 127
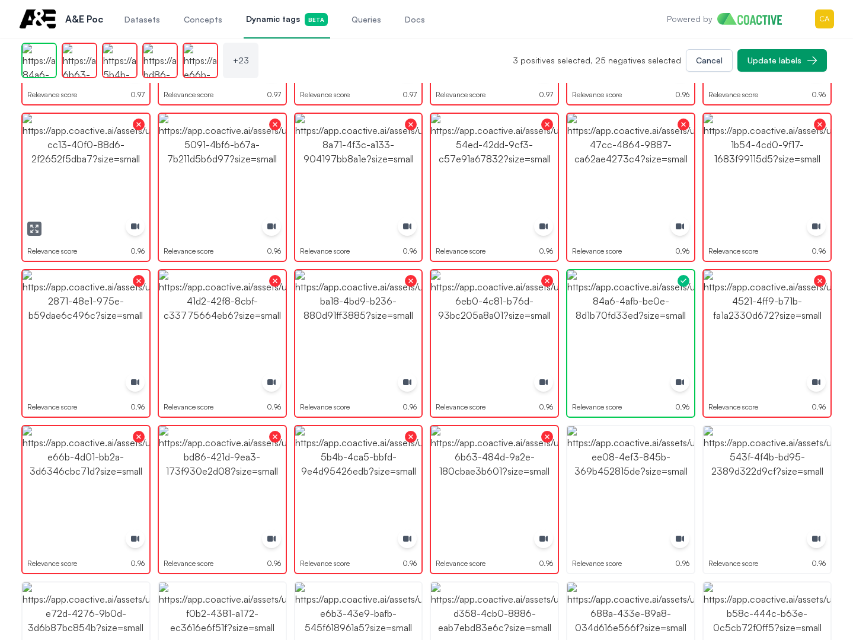
click at [122, 167] on img "button" at bounding box center [86, 177] width 127 height 127
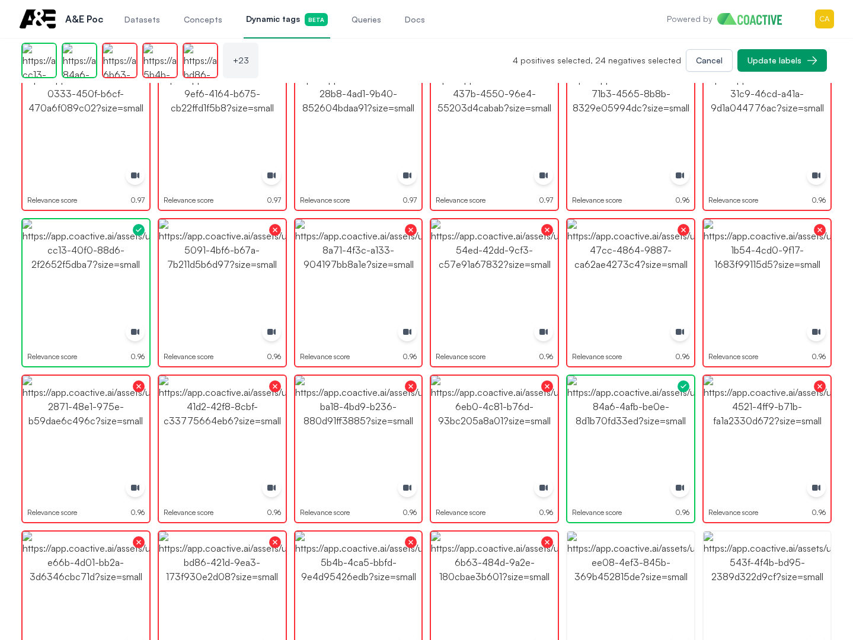
scroll to position [474, 0]
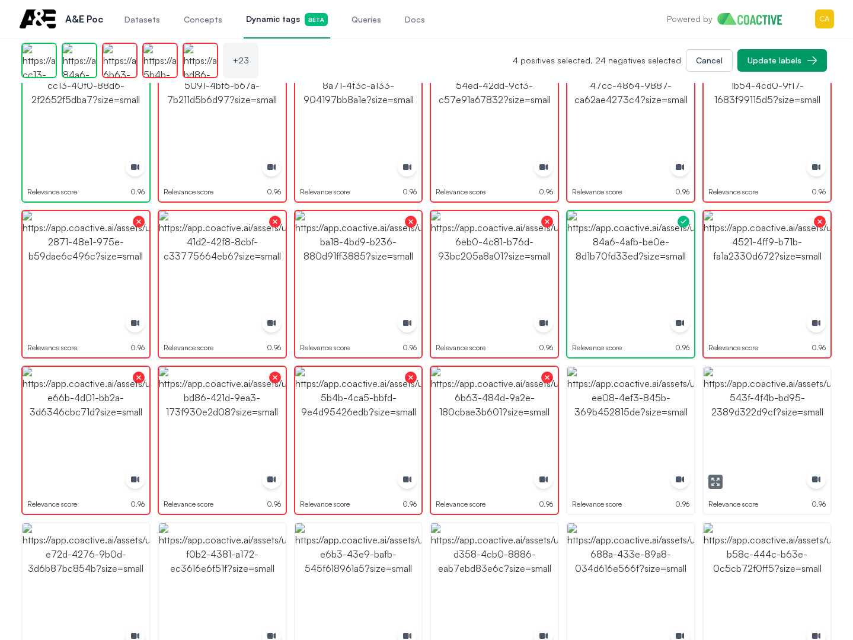
click at [773, 447] on img "button" at bounding box center [767, 430] width 127 height 127
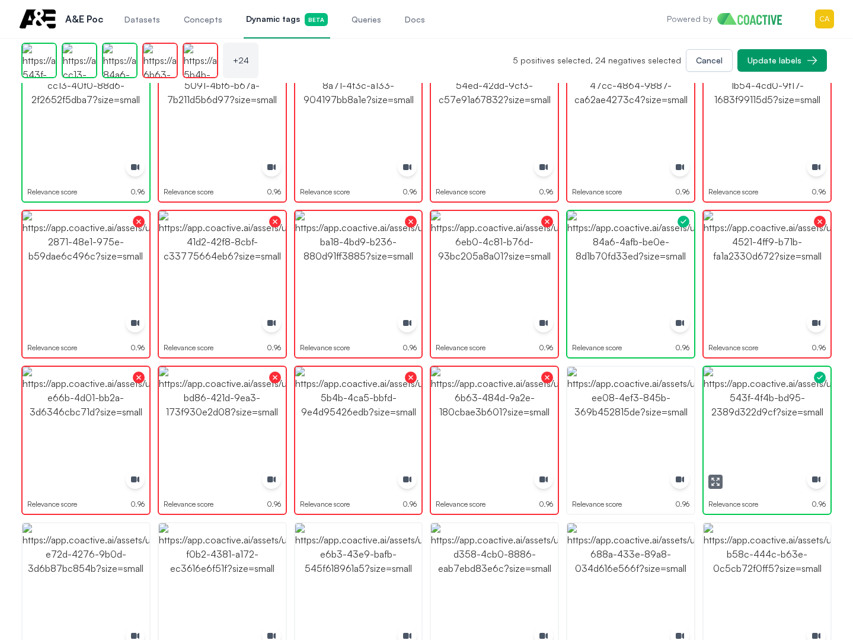
click at [773, 447] on img "button" at bounding box center [767, 430] width 127 height 127
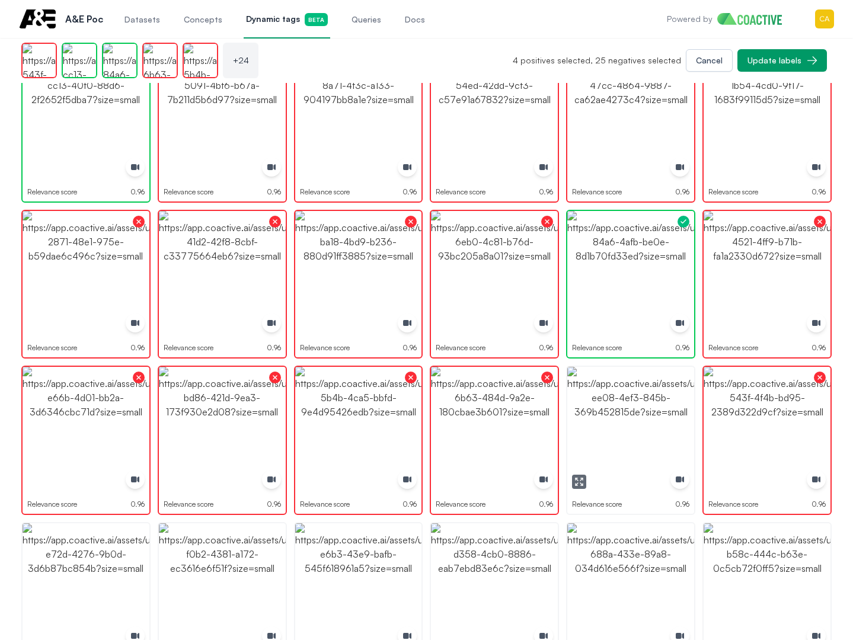
click at [600, 429] on img "button" at bounding box center [630, 430] width 127 height 127
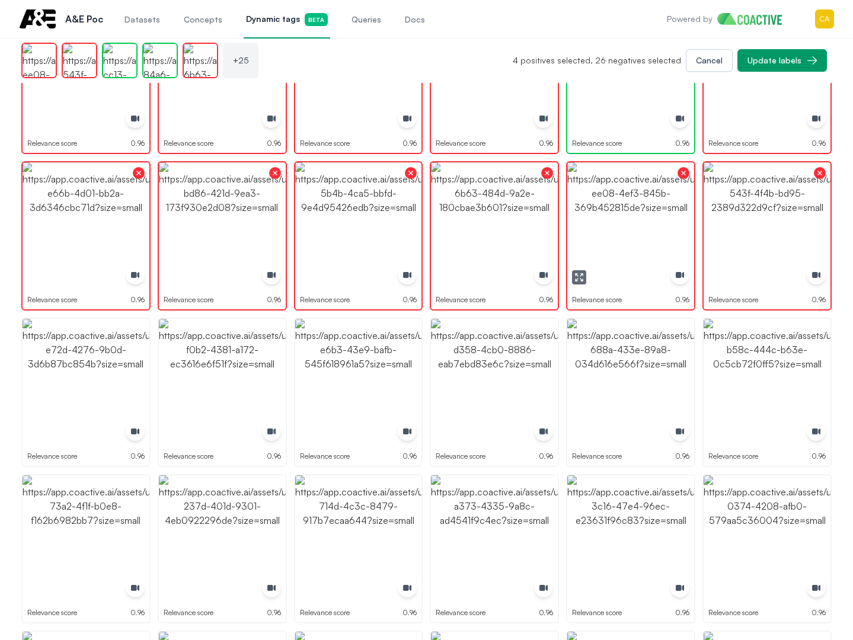
scroll to position [711, 0]
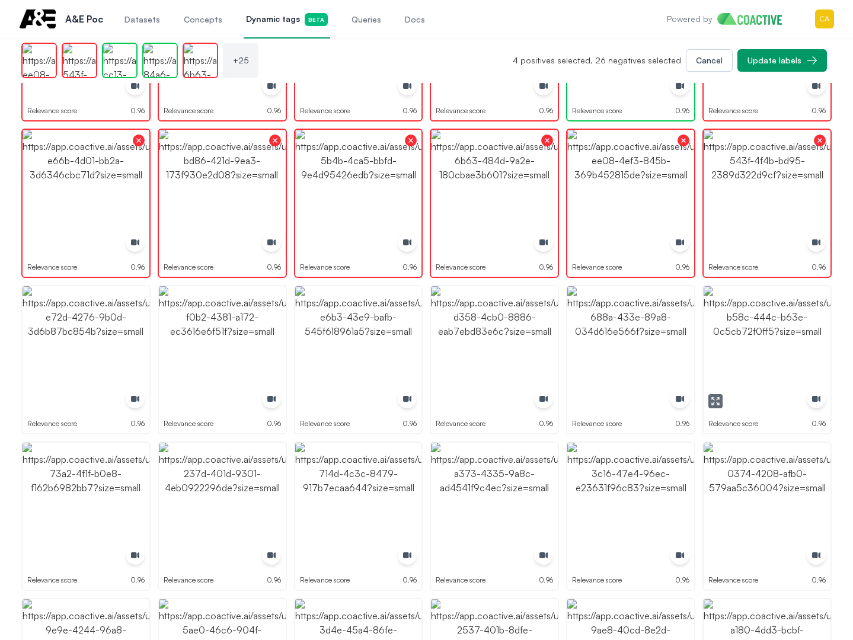
click at [711, 398] on icon "button" at bounding box center [715, 401] width 9 height 9
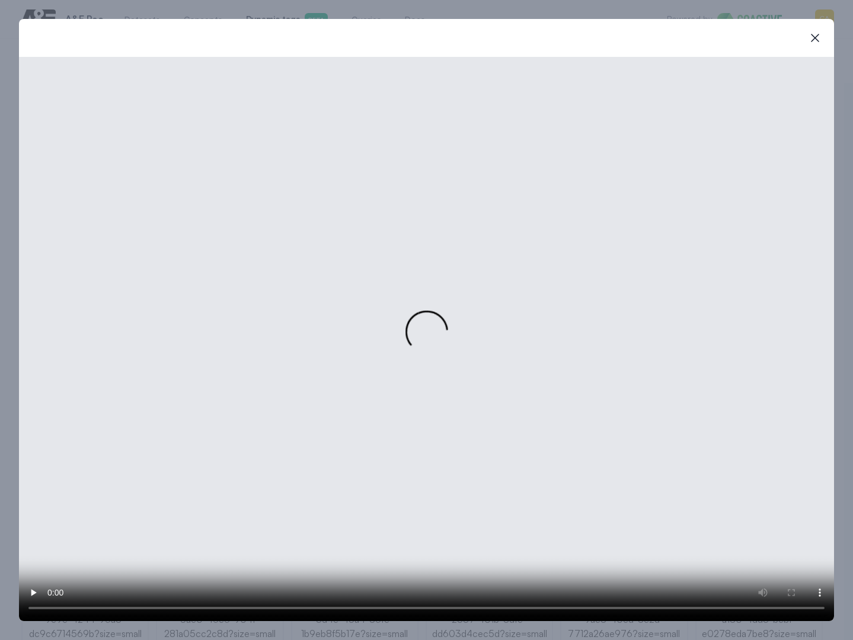
scroll to position [715, 0]
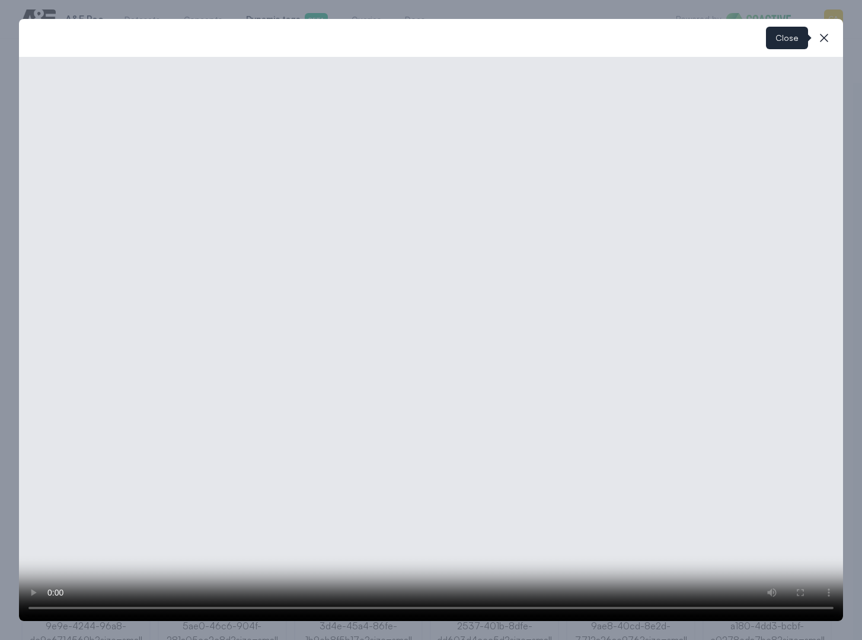
drag, startPoint x: 828, startPoint y: 34, endPoint x: 823, endPoint y: 75, distance: 41.2
click at [827, 34] on icon "button" at bounding box center [824, 38] width 14 height 14
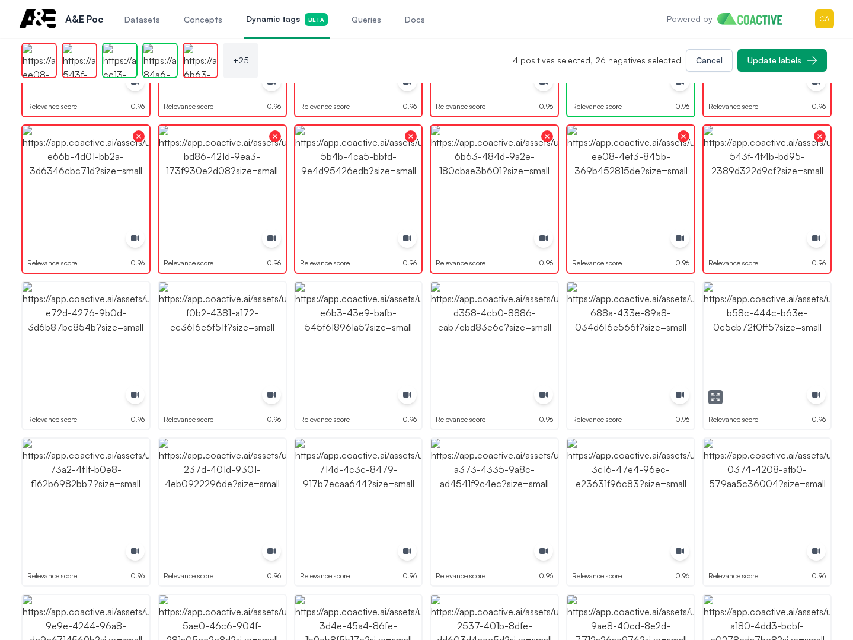
click at [775, 340] on img "button" at bounding box center [767, 345] width 127 height 127
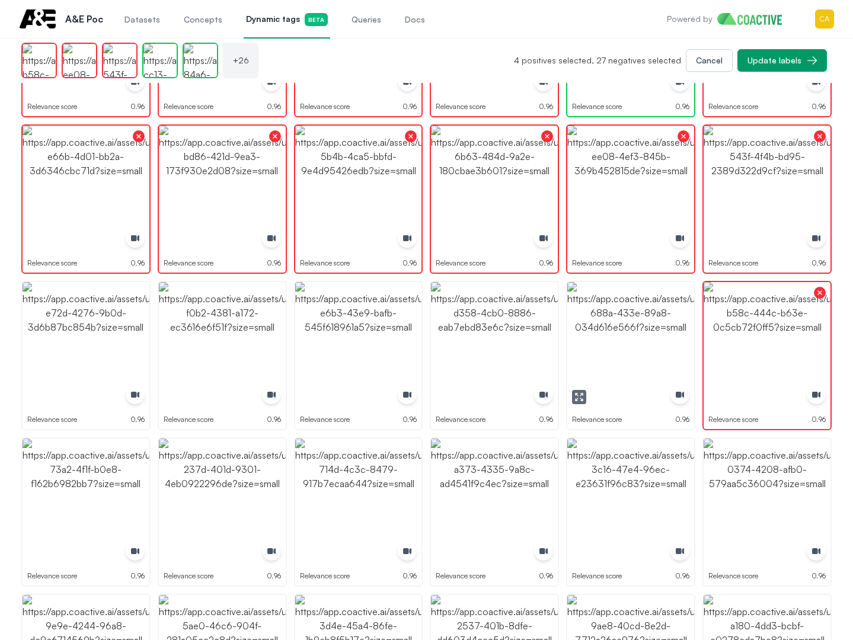
click at [639, 322] on img "button" at bounding box center [630, 345] width 127 height 127
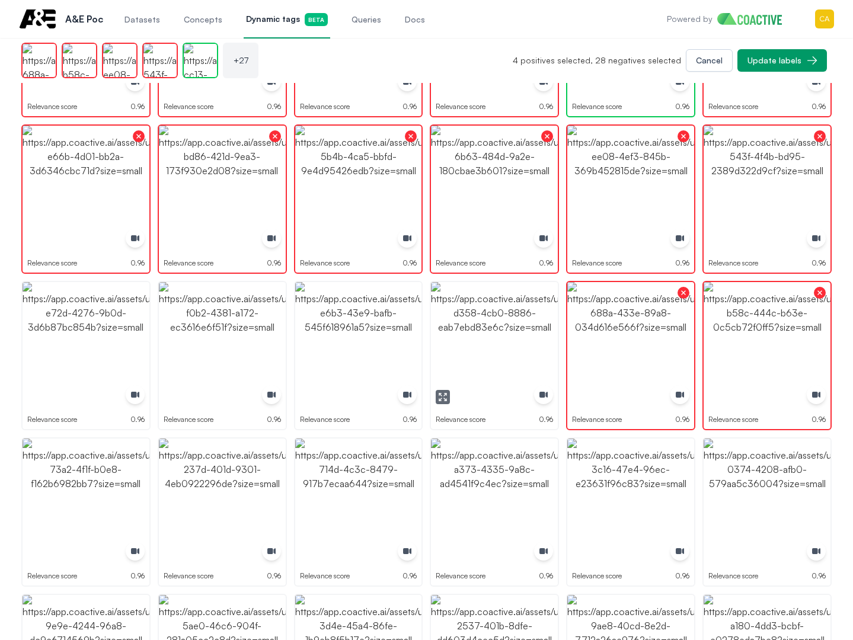
click at [508, 335] on img "button" at bounding box center [494, 345] width 127 height 127
click at [374, 335] on img "button" at bounding box center [358, 345] width 127 height 127
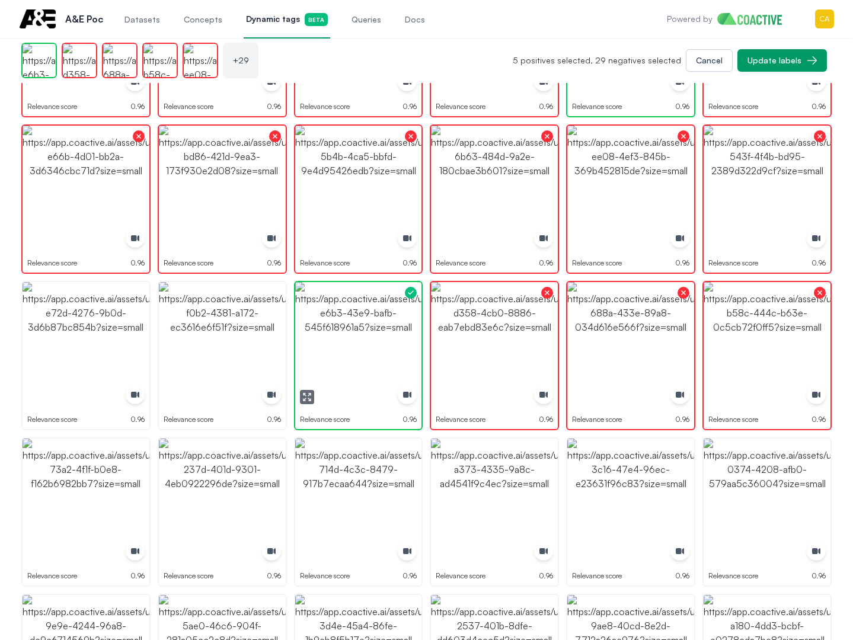
click at [374, 335] on img "button" at bounding box center [358, 345] width 127 height 127
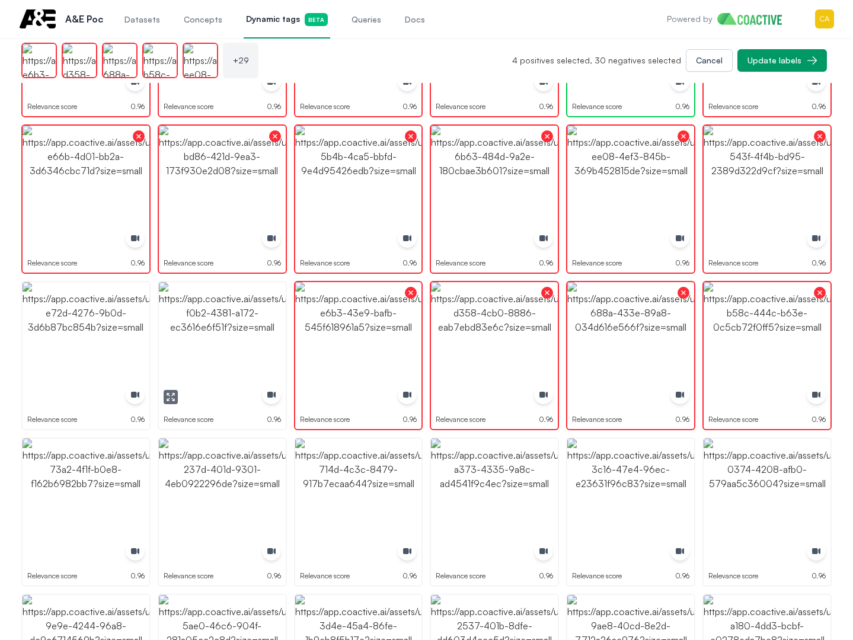
click at [220, 337] on img "button" at bounding box center [222, 345] width 127 height 127
click at [44, 346] on img "button" at bounding box center [86, 345] width 127 height 127
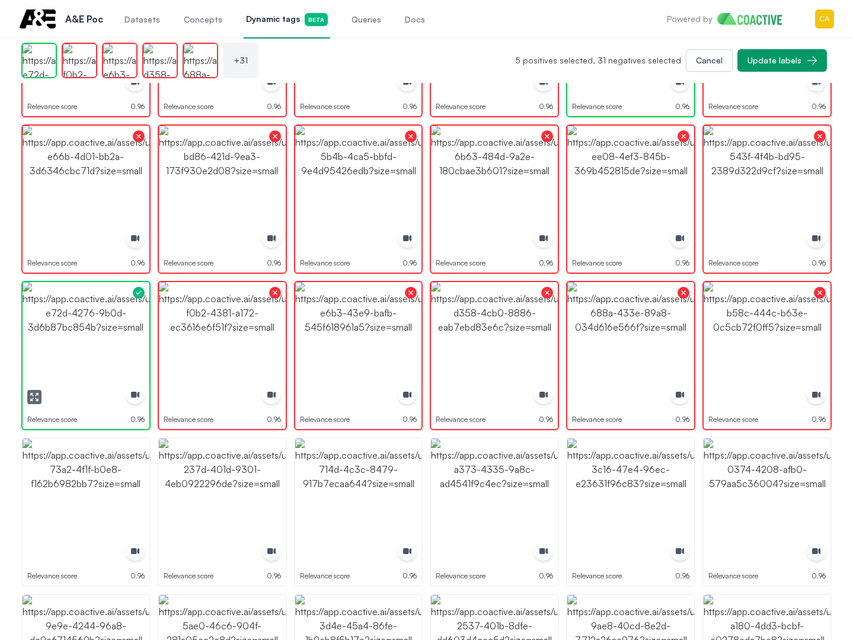
click at [44, 346] on img "button" at bounding box center [86, 345] width 127 height 127
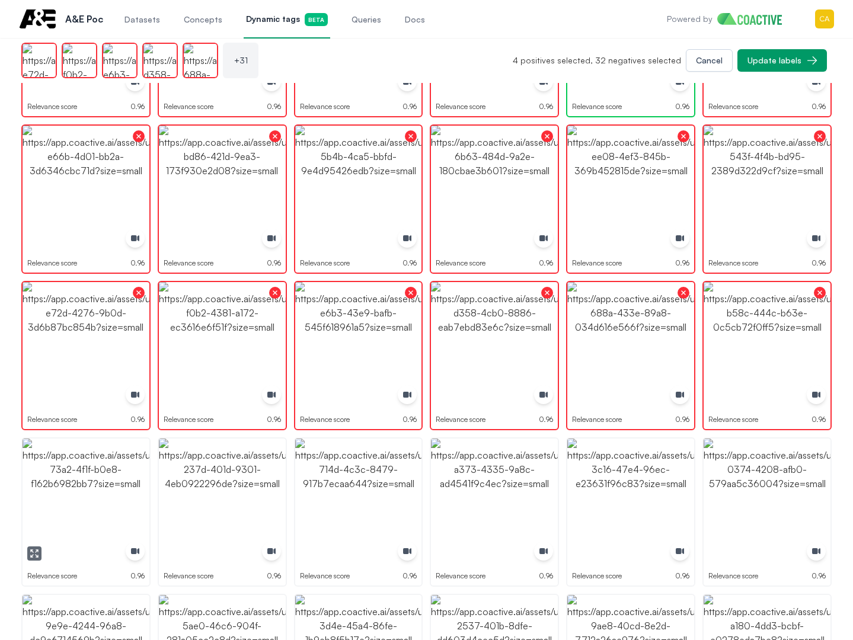
click at [81, 501] on img "button" at bounding box center [86, 502] width 127 height 127
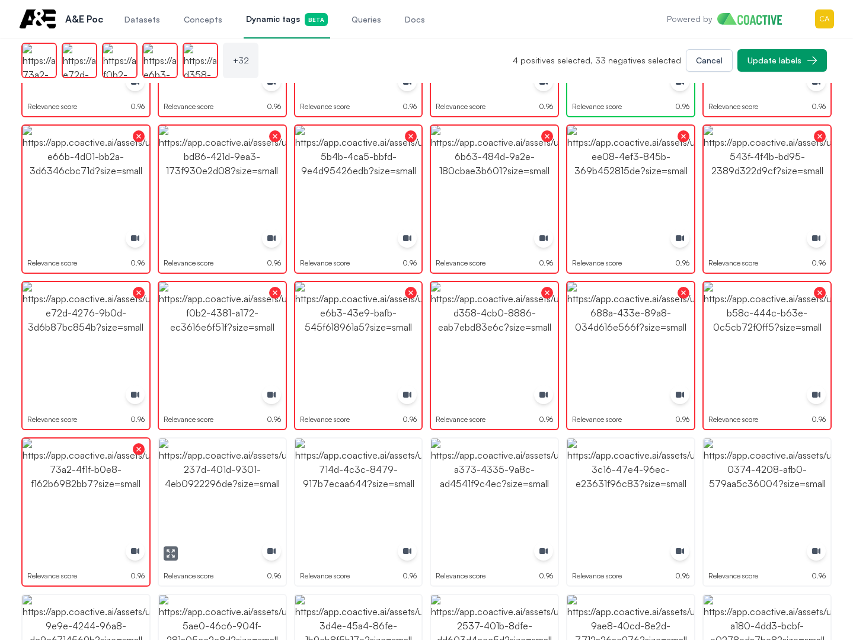
click at [196, 500] on img "button" at bounding box center [222, 502] width 127 height 127
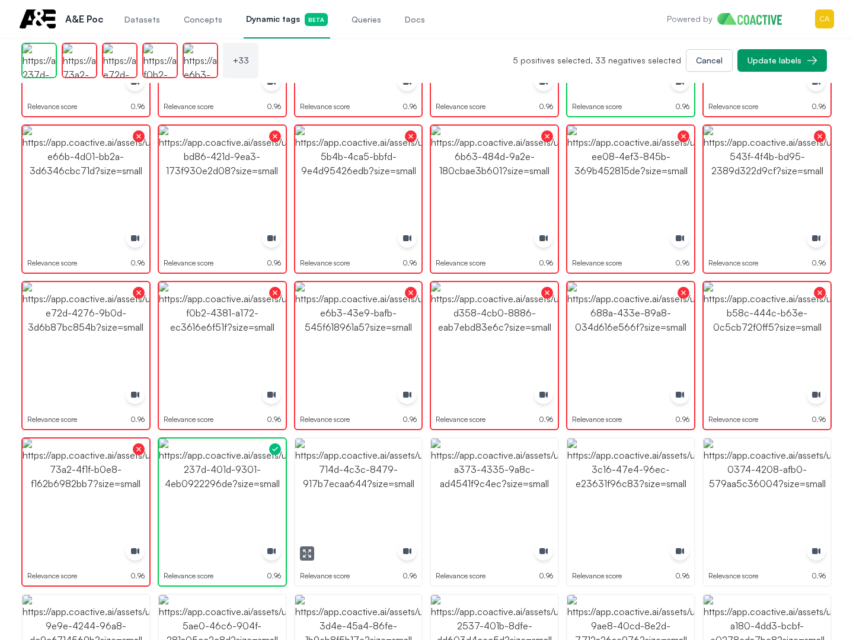
click at [338, 499] on img "button" at bounding box center [358, 502] width 127 height 127
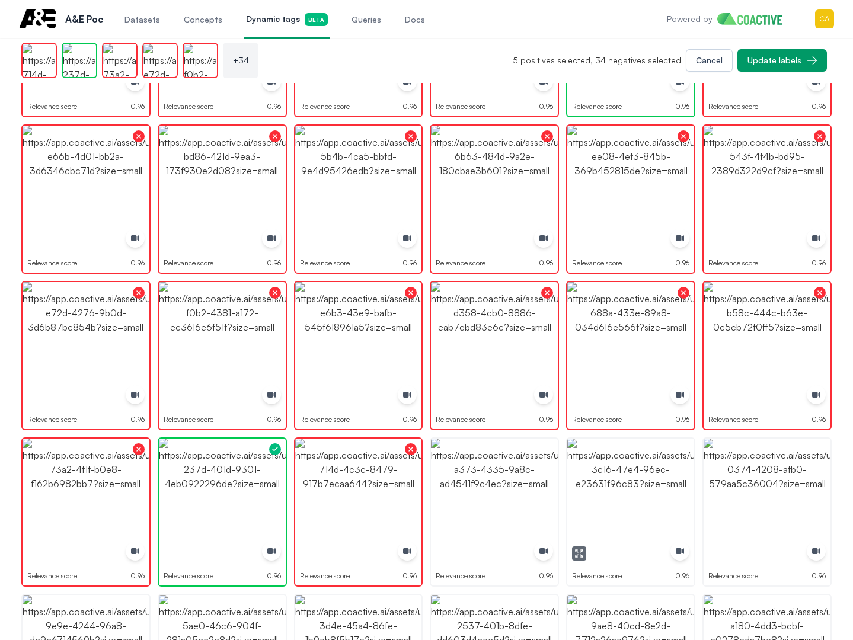
click at [596, 506] on img "button" at bounding box center [630, 502] width 127 height 127
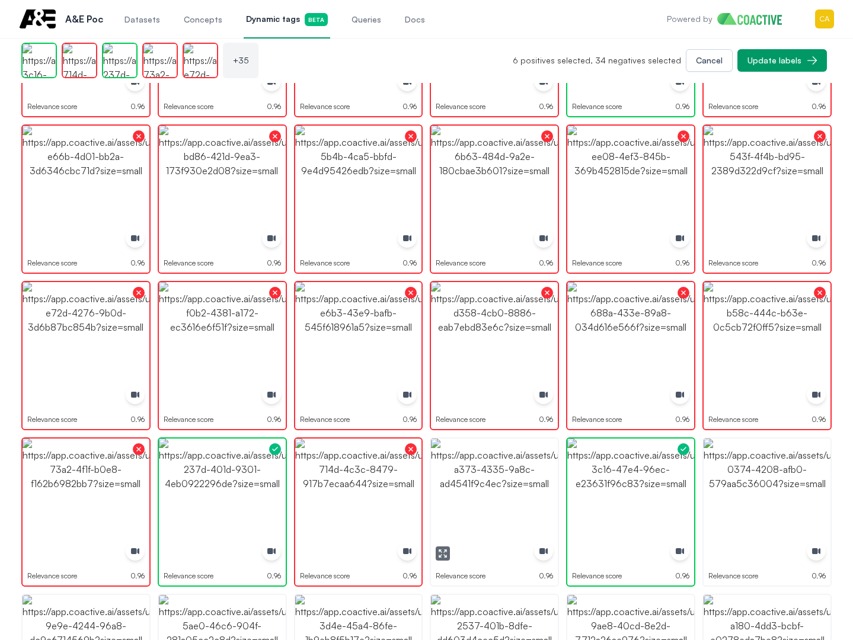
click at [501, 501] on img "button" at bounding box center [494, 502] width 127 height 127
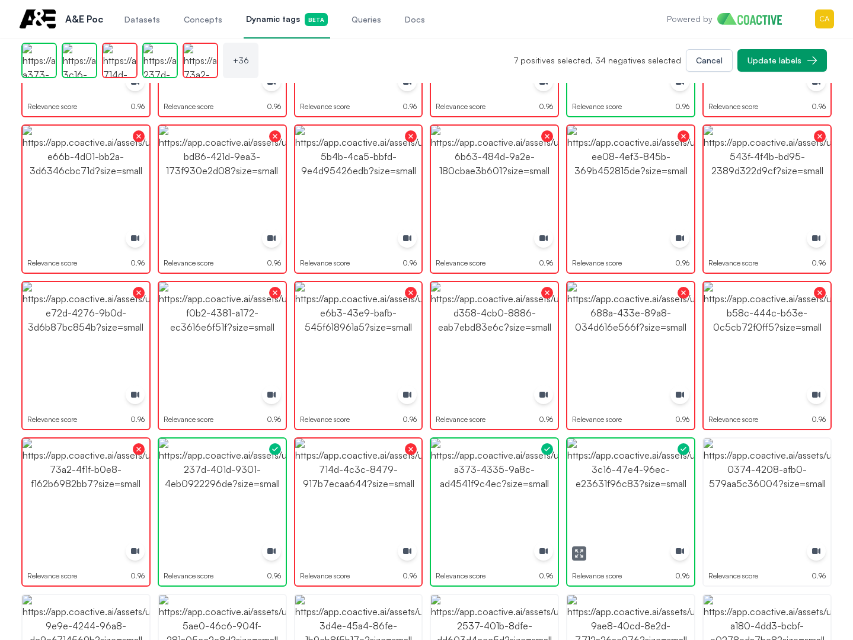
click at [632, 503] on img "button" at bounding box center [630, 502] width 127 height 127
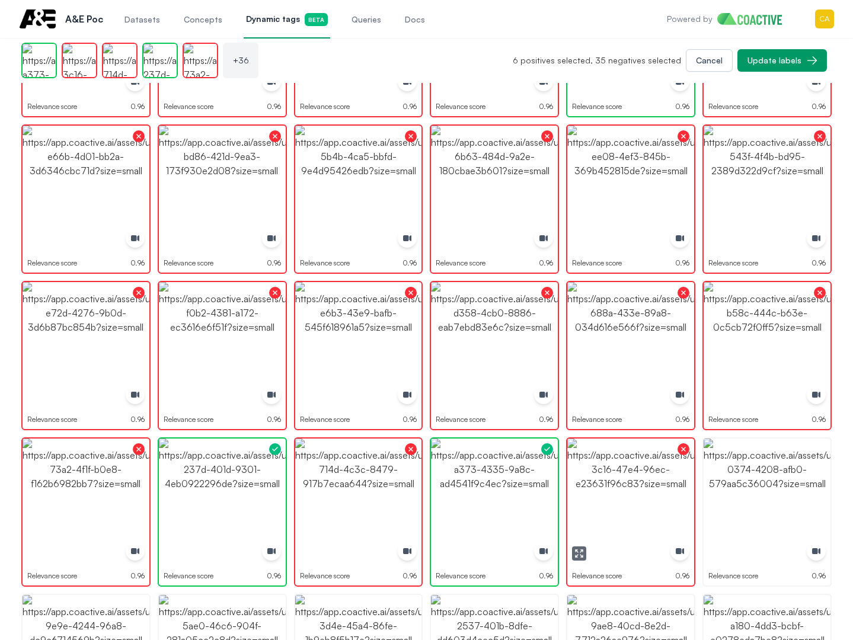
click at [749, 504] on img "button" at bounding box center [767, 502] width 127 height 127
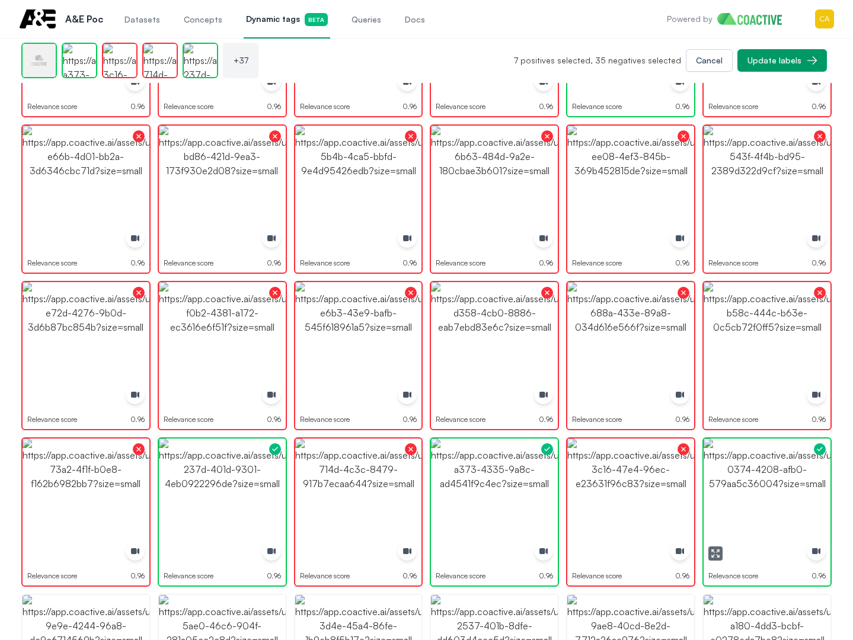
click at [750, 505] on img "button" at bounding box center [767, 502] width 127 height 127
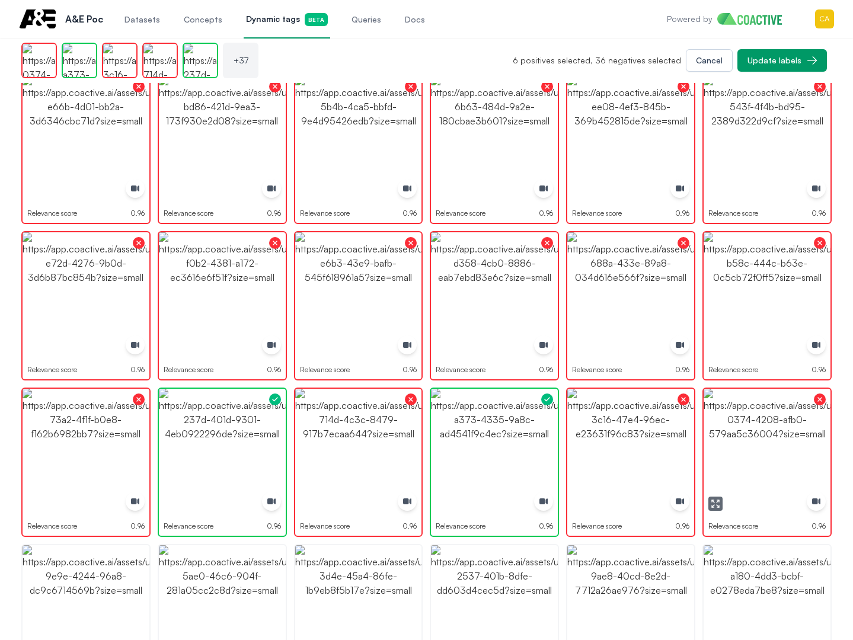
scroll to position [775, 0]
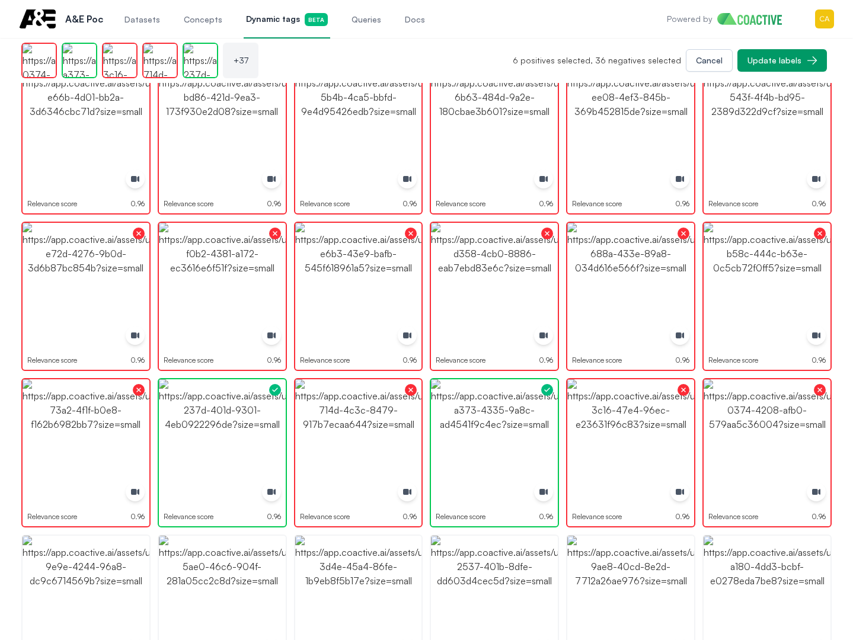
click at [785, 571] on img "button" at bounding box center [767, 599] width 127 height 127
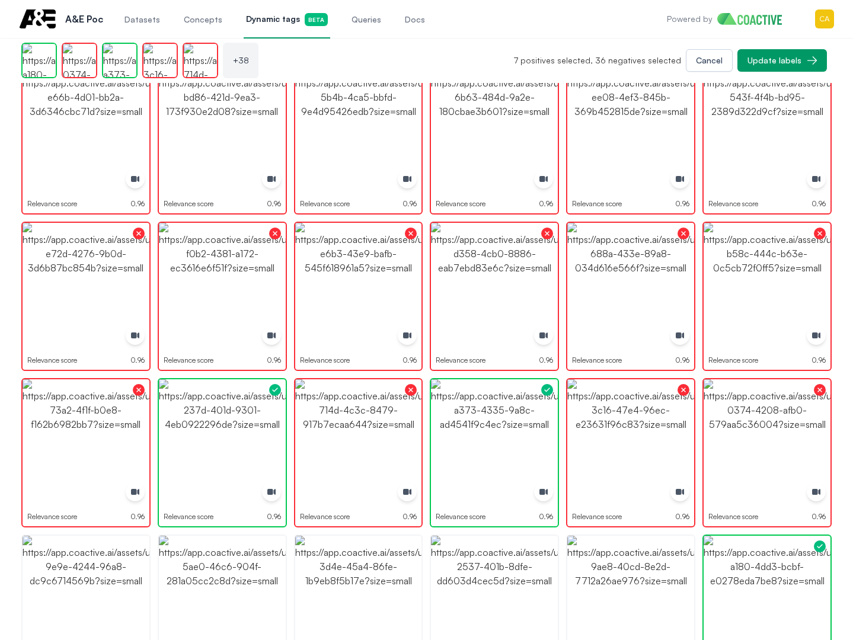
click at [785, 571] on img "button" at bounding box center [767, 599] width 127 height 127
click at [642, 562] on img "button" at bounding box center [630, 599] width 127 height 127
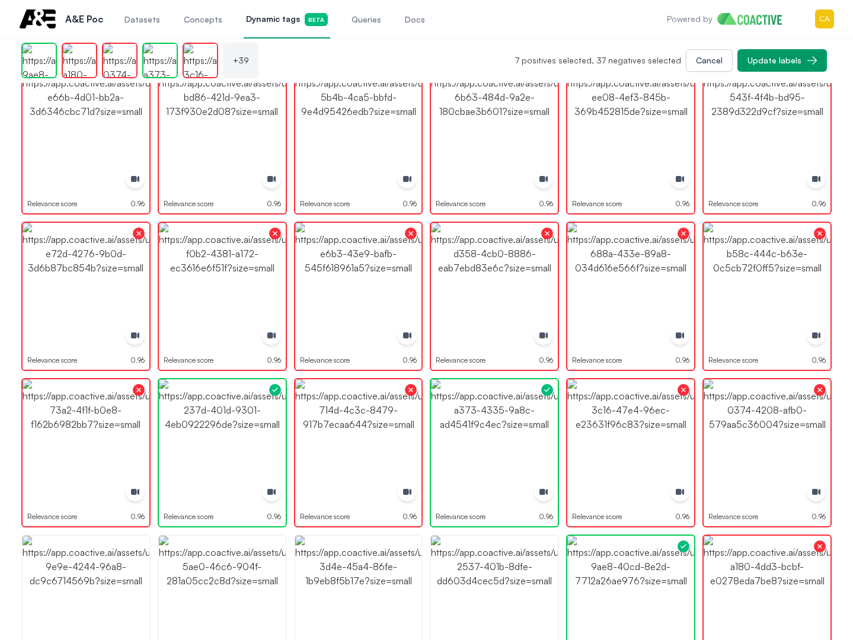
click at [474, 552] on img "button" at bounding box center [494, 599] width 127 height 127
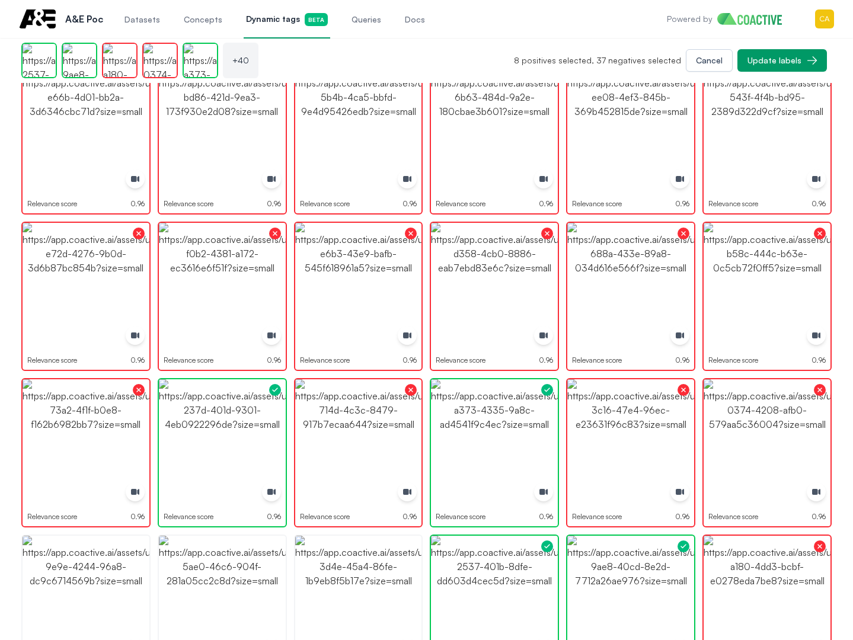
click at [474, 553] on img "button" at bounding box center [494, 599] width 127 height 127
click at [368, 564] on img "button" at bounding box center [358, 599] width 127 height 127
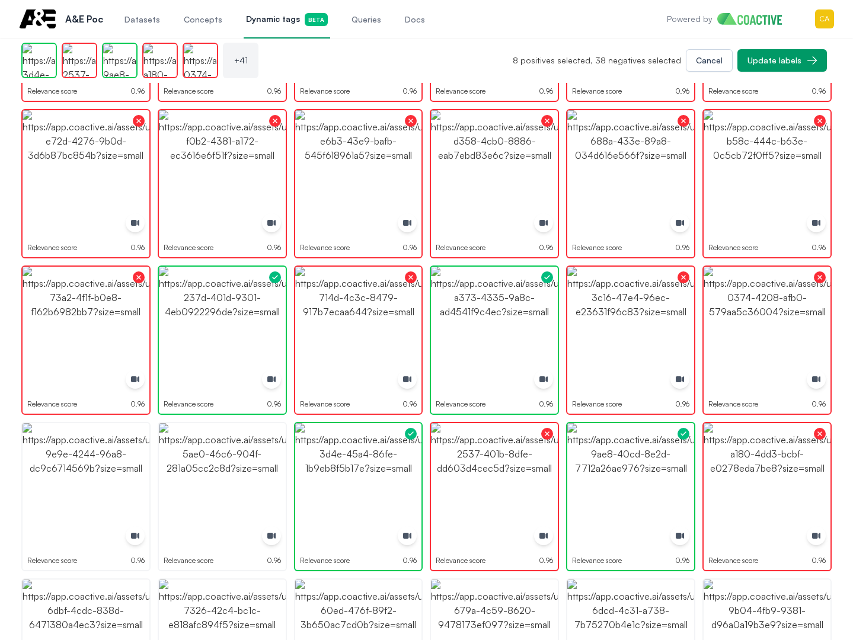
scroll to position [893, 0]
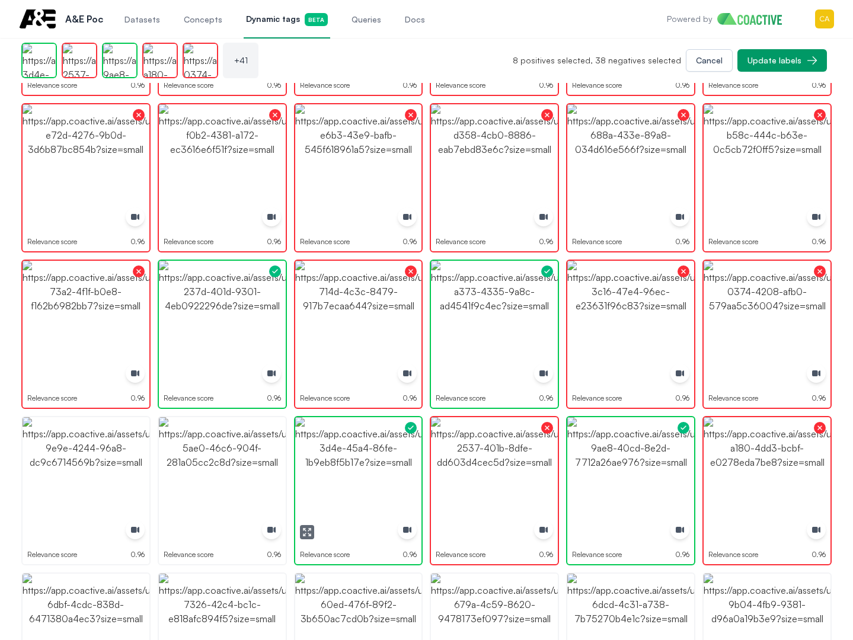
click at [361, 485] on img "button" at bounding box center [358, 480] width 127 height 127
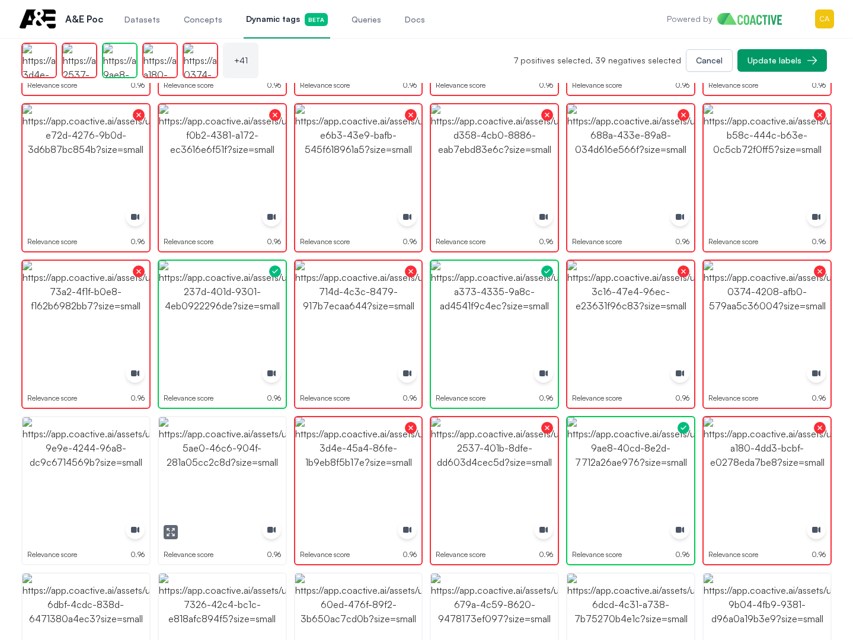
click at [255, 482] on img "button" at bounding box center [222, 480] width 127 height 127
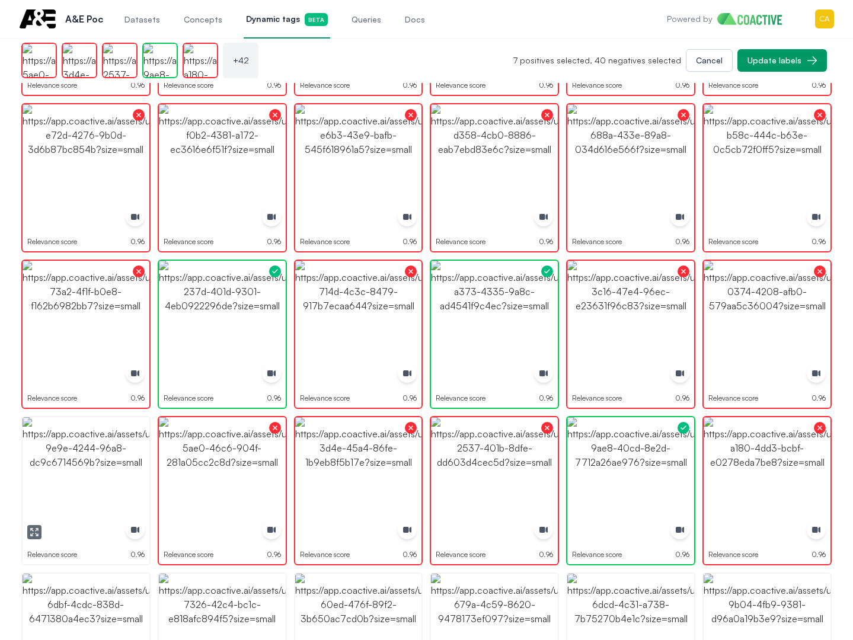
click at [114, 479] on img "button" at bounding box center [86, 480] width 127 height 127
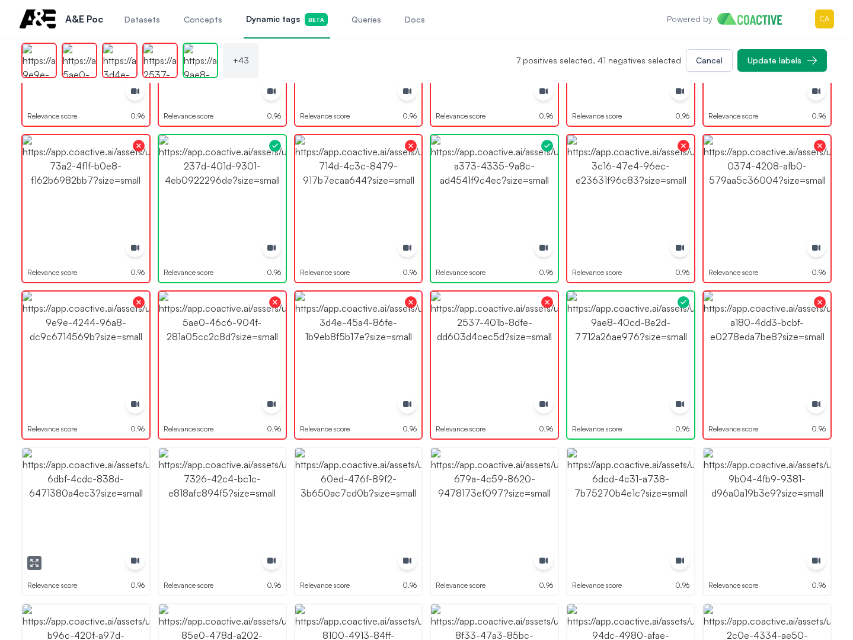
scroll to position [1130, 0]
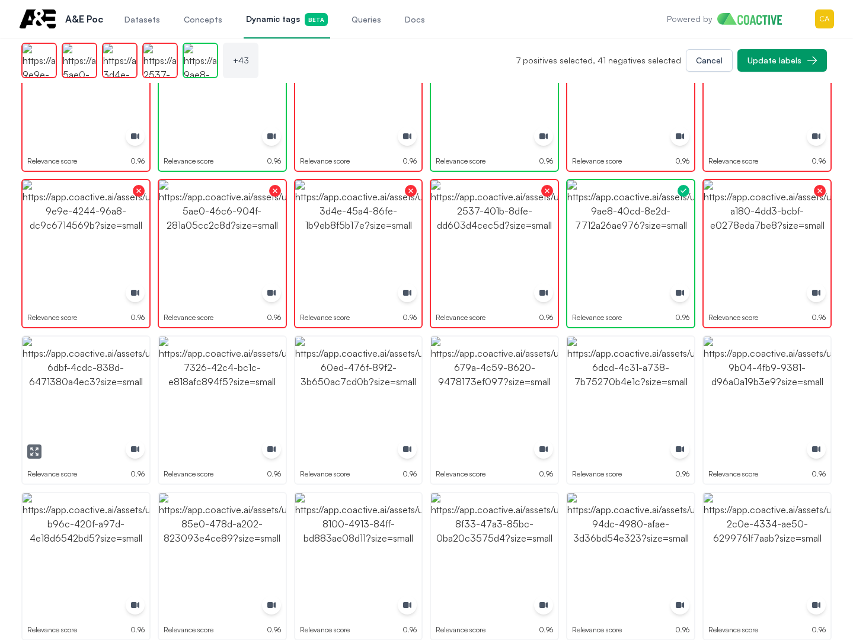
click at [80, 391] on img "button" at bounding box center [86, 400] width 127 height 127
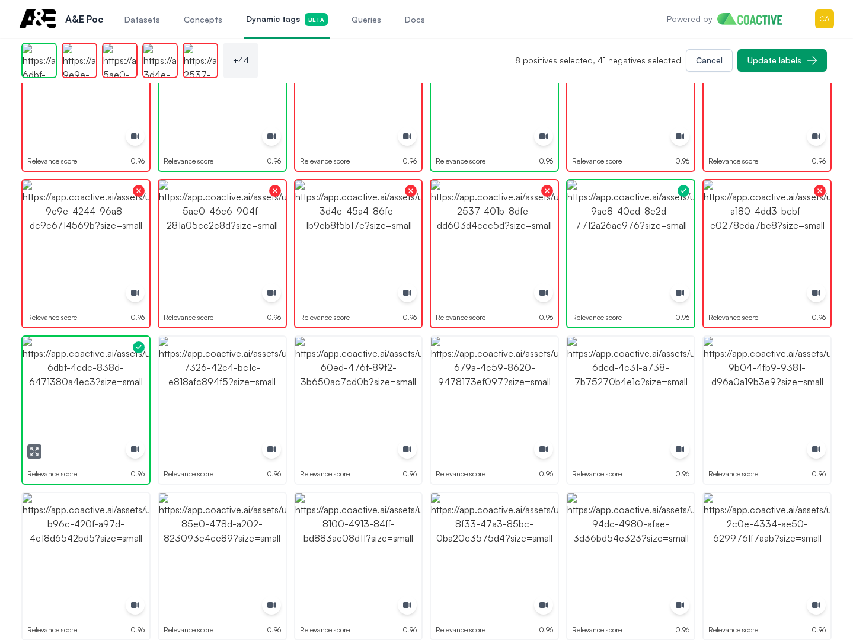
click at [80, 391] on img "button" at bounding box center [86, 400] width 127 height 127
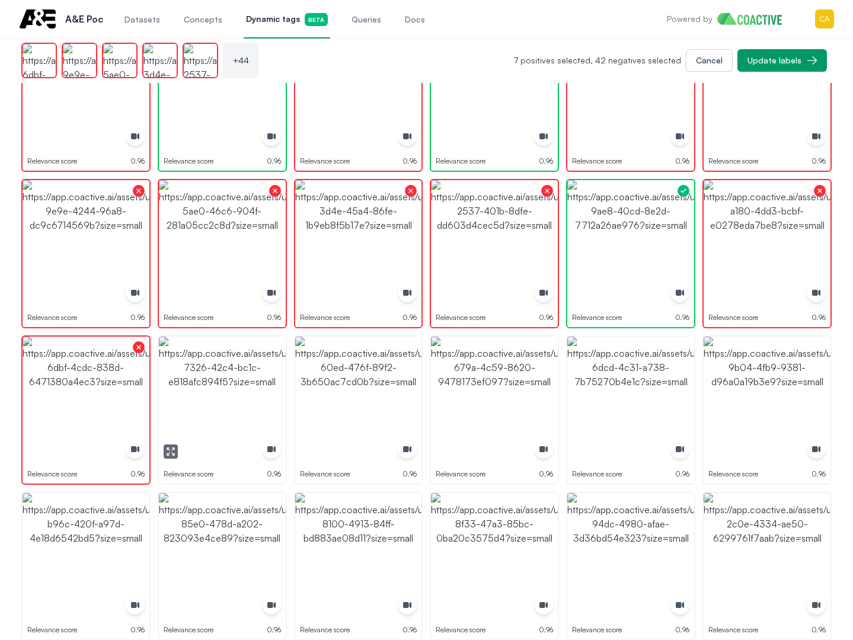
click at [185, 395] on img "button" at bounding box center [222, 400] width 127 height 127
click at [365, 403] on img "button" at bounding box center [358, 400] width 127 height 127
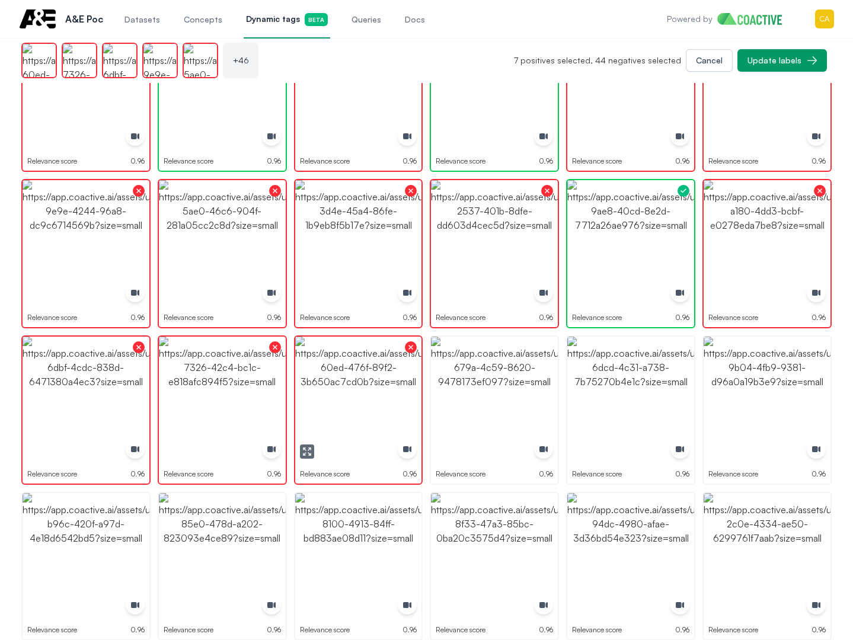
click at [541, 404] on img "button" at bounding box center [494, 400] width 127 height 127
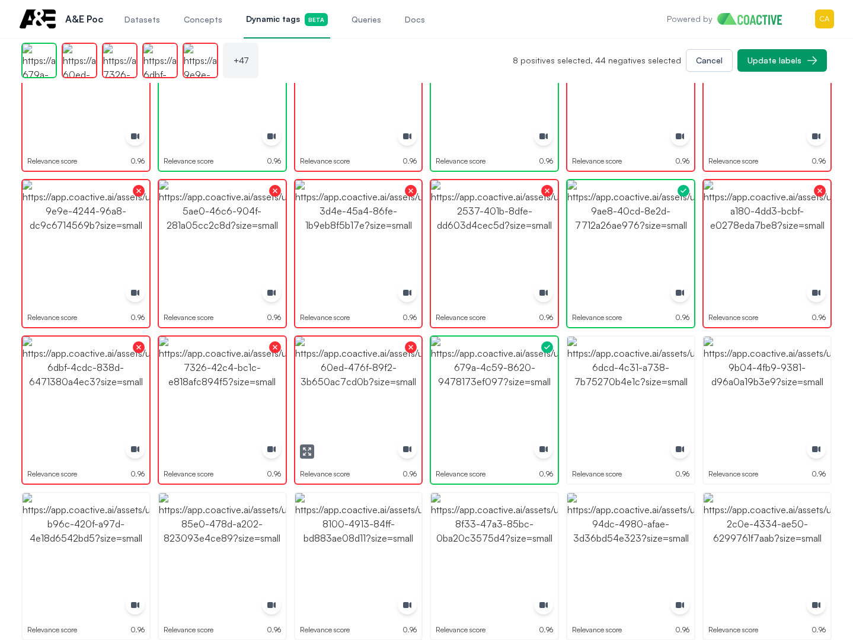
click at [311, 452] on icon "button" at bounding box center [306, 451] width 9 height 9
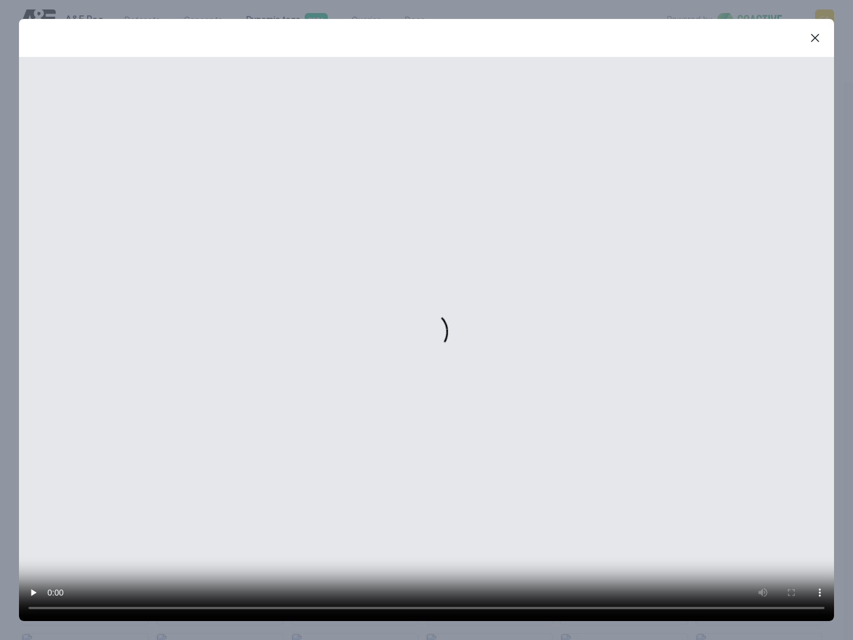
scroll to position [1139, 0]
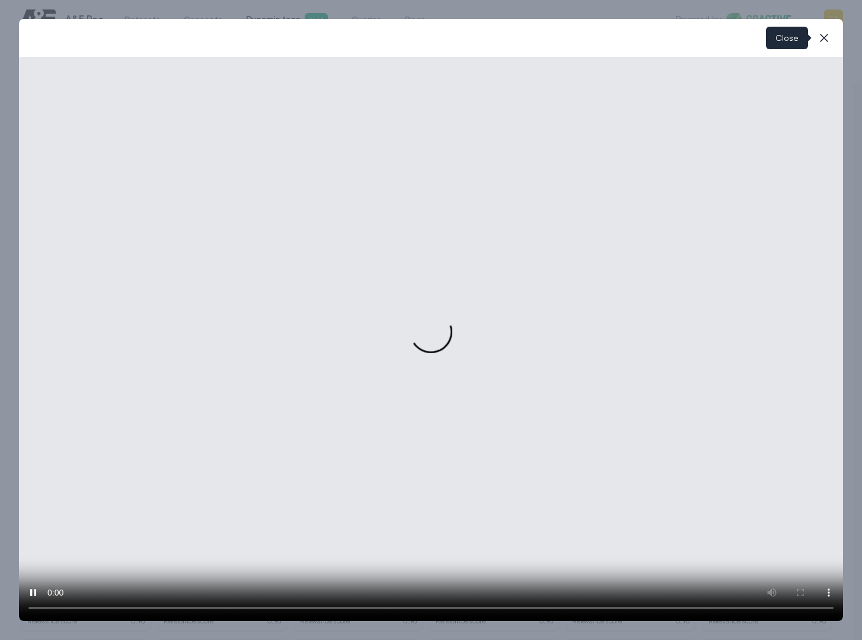
click at [833, 38] on button "close-modal" at bounding box center [824, 38] width 24 height 24
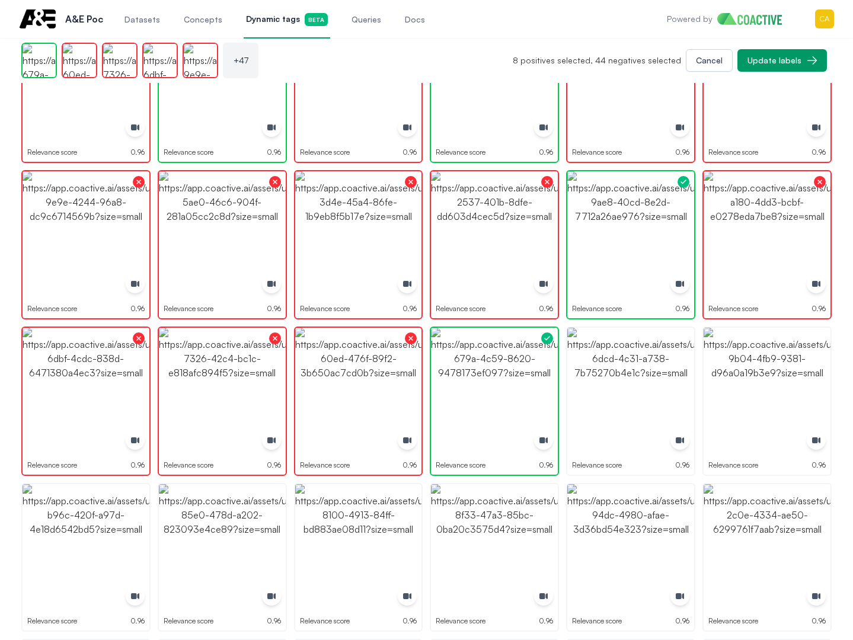
click at [369, 406] on img "button" at bounding box center [358, 391] width 127 height 127
click at [340, 385] on img "button" at bounding box center [358, 391] width 127 height 127
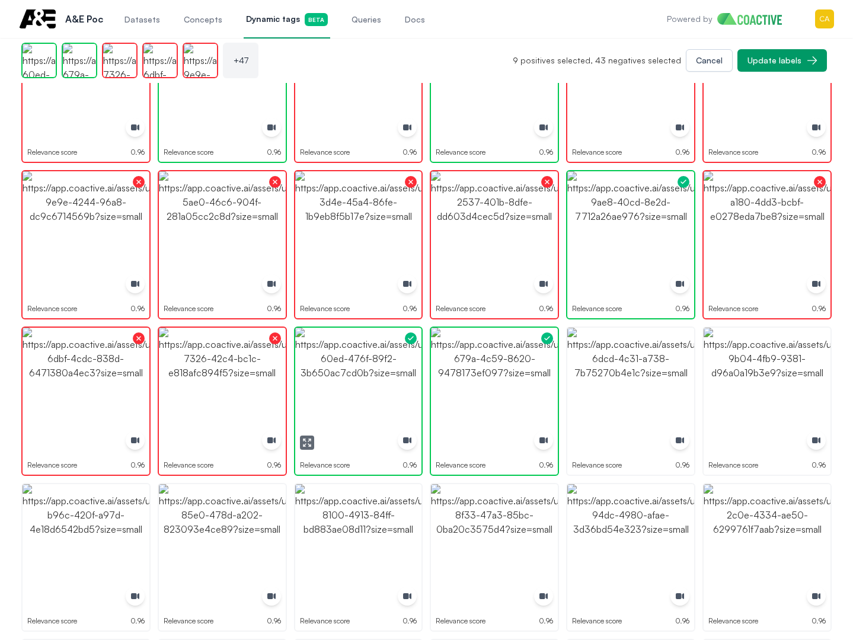
click at [362, 386] on img "button" at bounding box center [358, 391] width 127 height 127
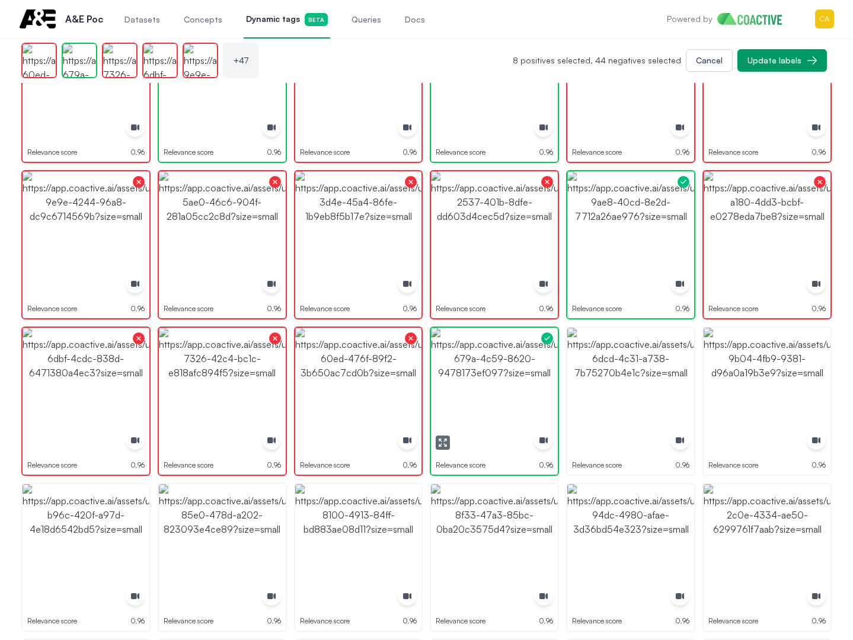
click at [485, 369] on img "button" at bounding box center [494, 391] width 127 height 127
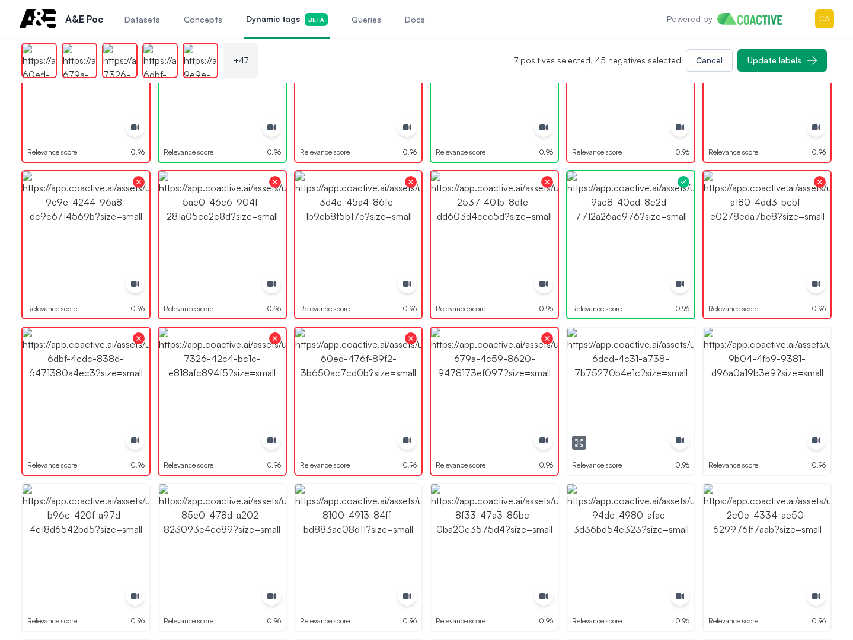
click at [617, 369] on img "button" at bounding box center [630, 391] width 127 height 127
click at [772, 366] on img "button" at bounding box center [767, 391] width 127 height 127
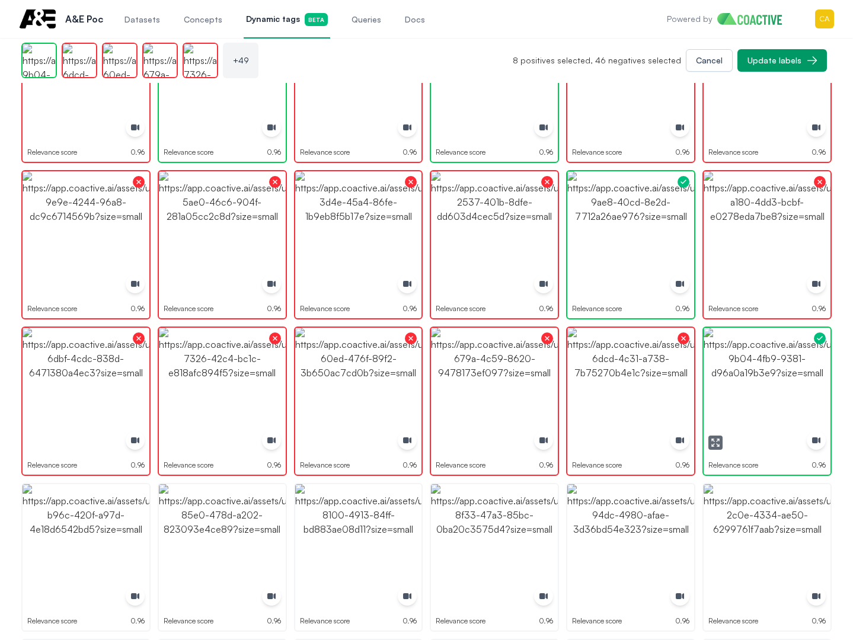
click at [772, 366] on img "button" at bounding box center [767, 391] width 127 height 127
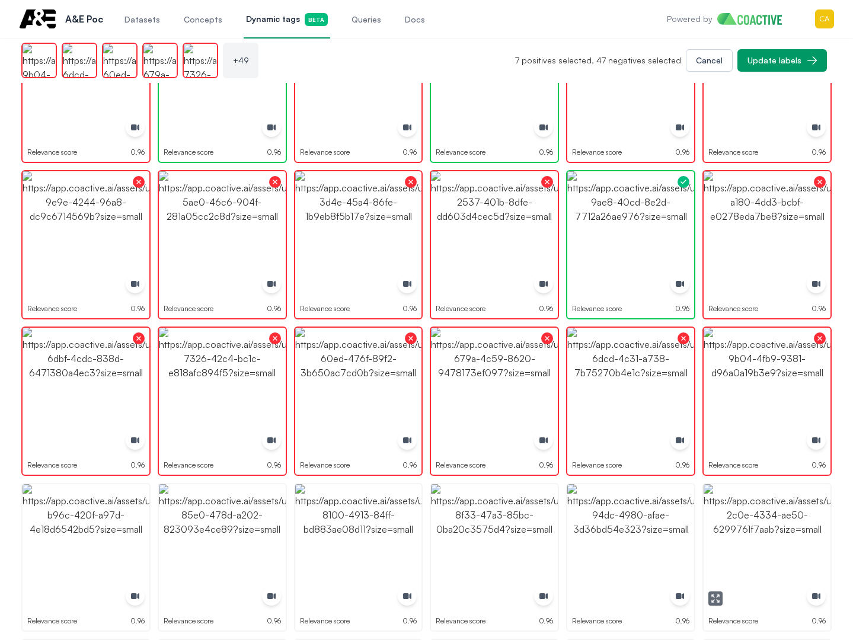
click at [767, 534] on img "button" at bounding box center [767, 547] width 127 height 127
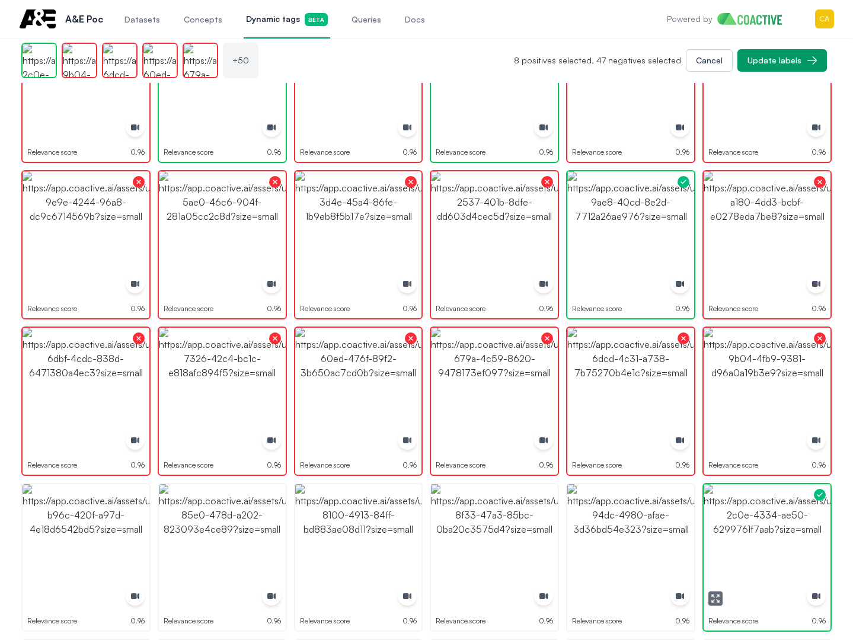
click at [767, 534] on img "button" at bounding box center [767, 547] width 127 height 127
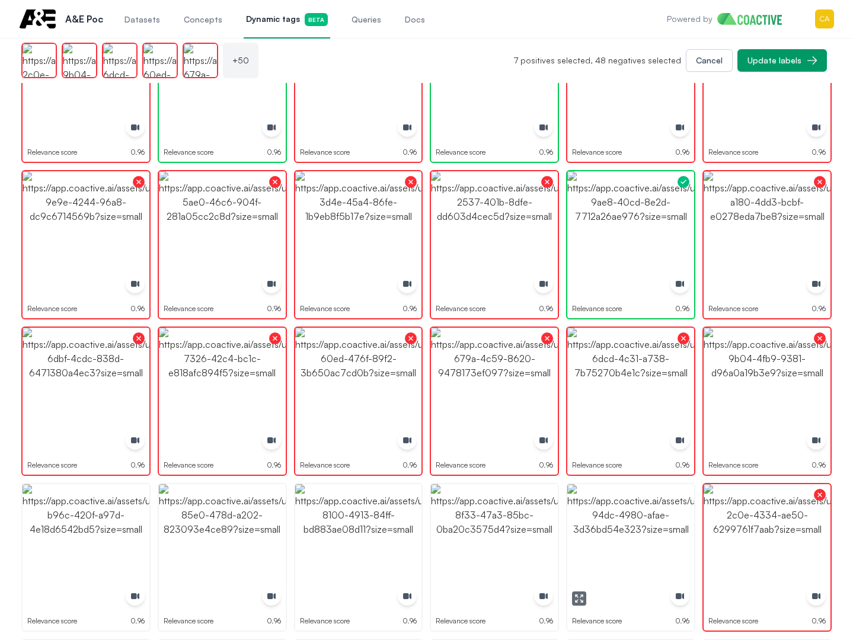
click at [628, 538] on img "button" at bounding box center [630, 547] width 127 height 127
click at [513, 532] on img "button" at bounding box center [494, 547] width 127 height 127
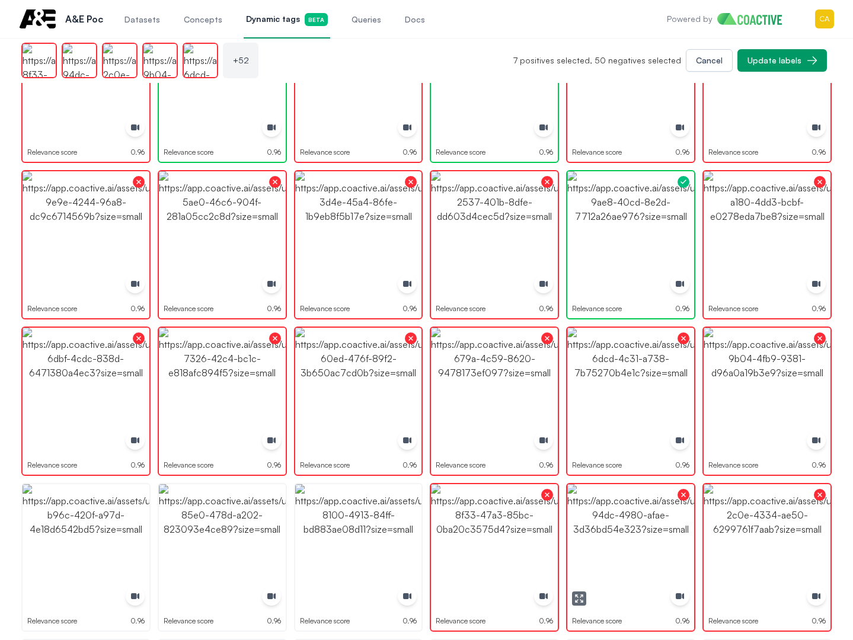
click at [606, 535] on img "button" at bounding box center [630, 547] width 127 height 127
click at [606, 536] on img "button" at bounding box center [630, 547] width 127 height 127
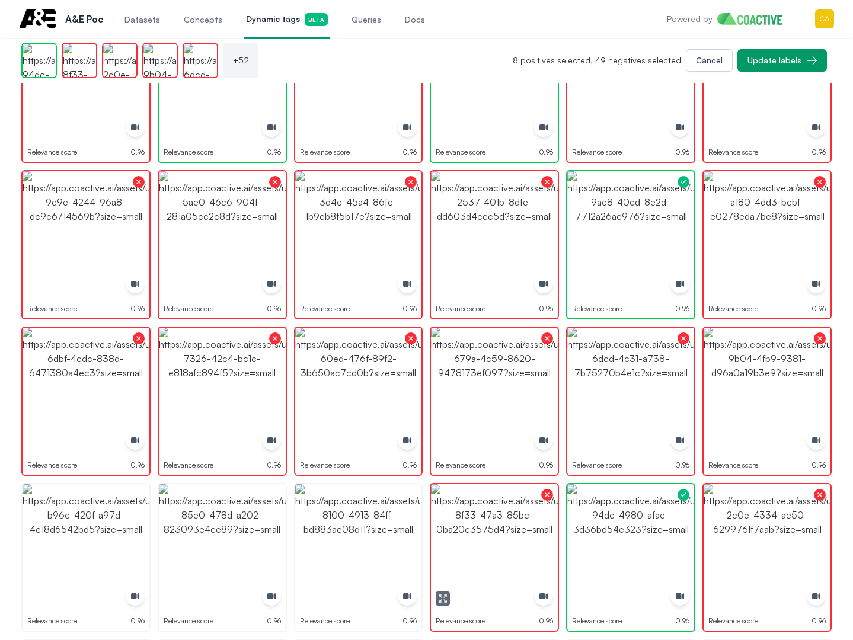
click at [439, 598] on icon "button" at bounding box center [442, 598] width 9 height 9
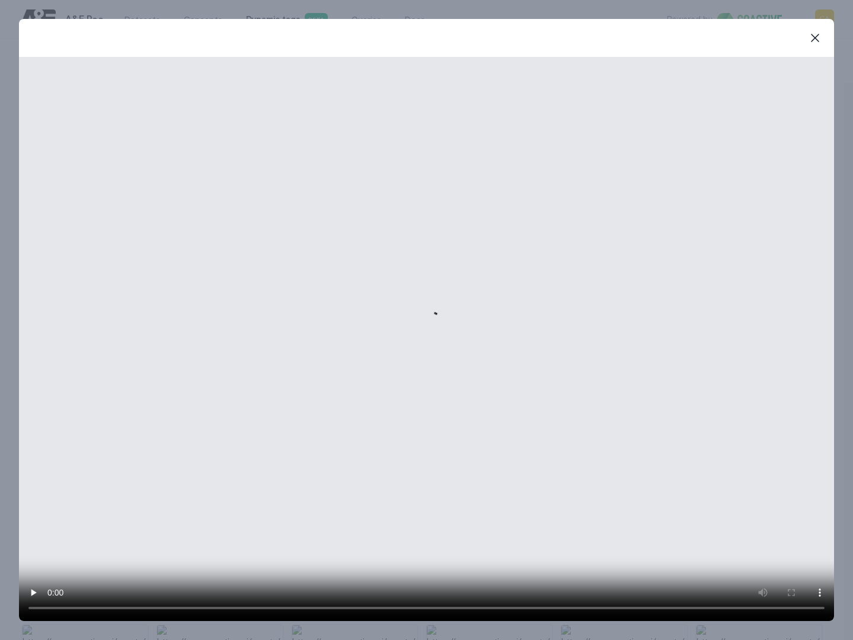
scroll to position [1148, 0]
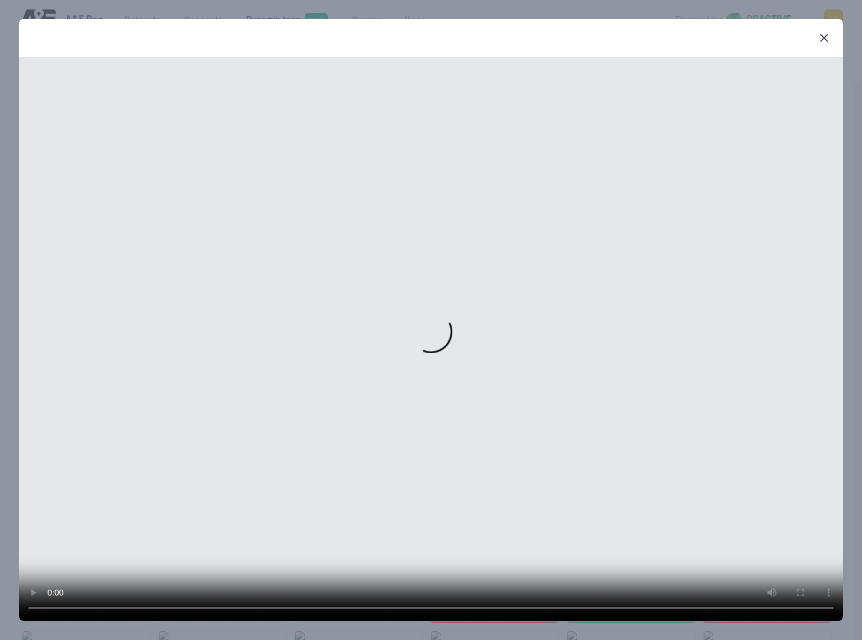
click at [830, 39] on icon "button" at bounding box center [824, 38] width 14 height 14
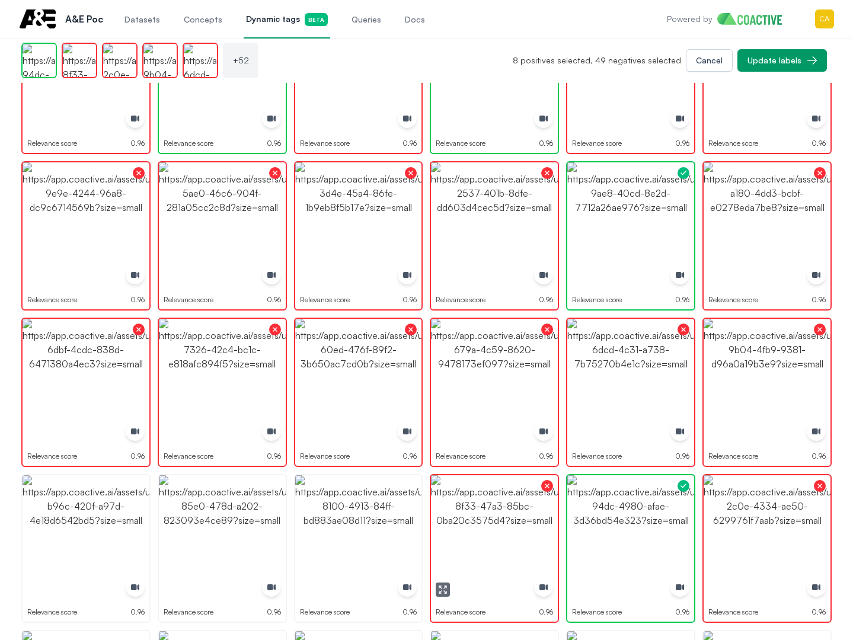
click at [505, 548] on img "button" at bounding box center [494, 538] width 127 height 127
click at [506, 548] on img "button" at bounding box center [494, 538] width 127 height 127
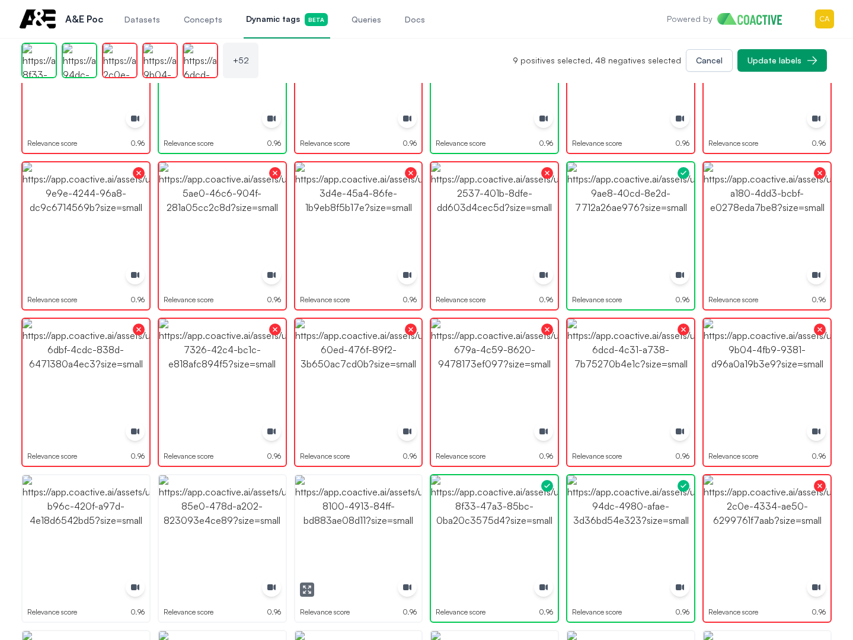
click at [348, 528] on img "button" at bounding box center [358, 538] width 127 height 127
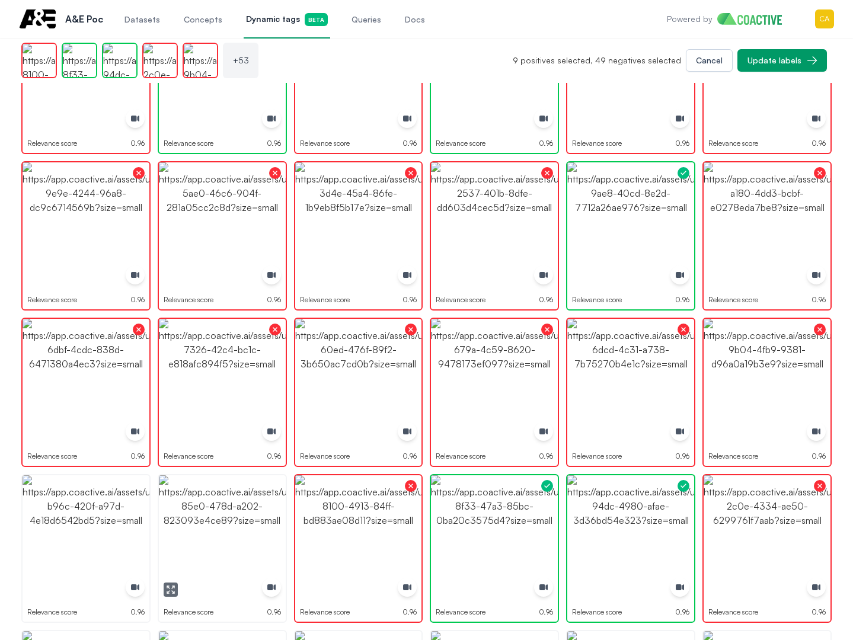
click at [194, 533] on img "button" at bounding box center [222, 538] width 127 height 127
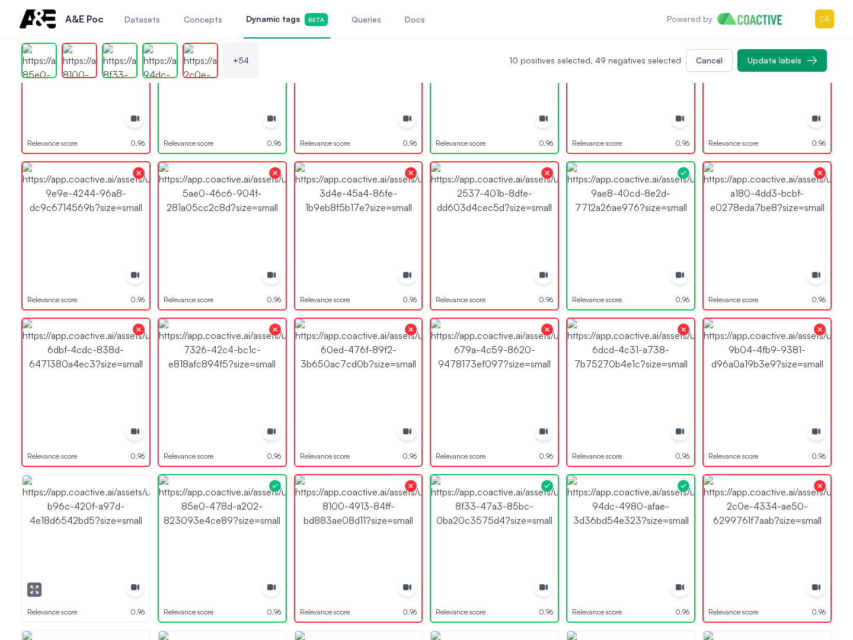
click at [59, 536] on img "button" at bounding box center [86, 538] width 127 height 127
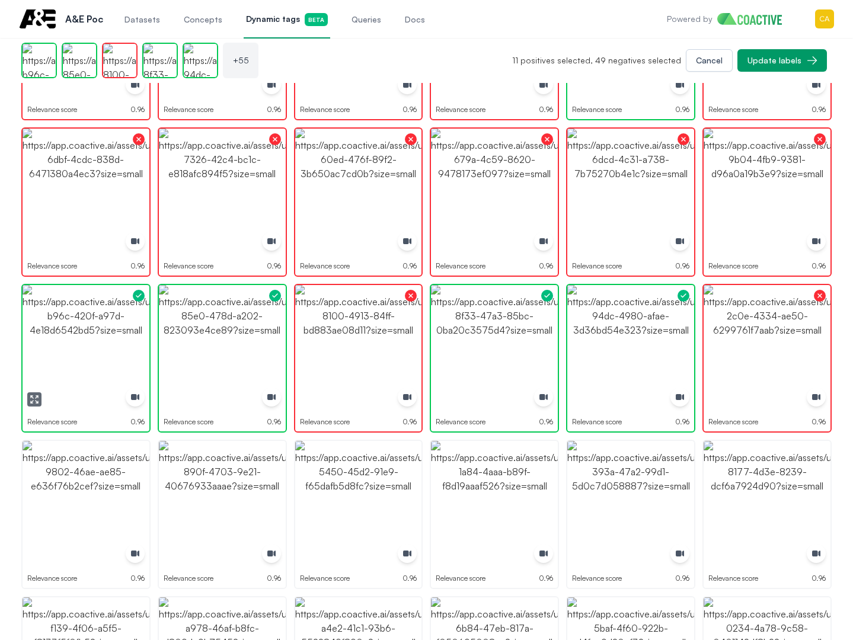
scroll to position [1444, 0]
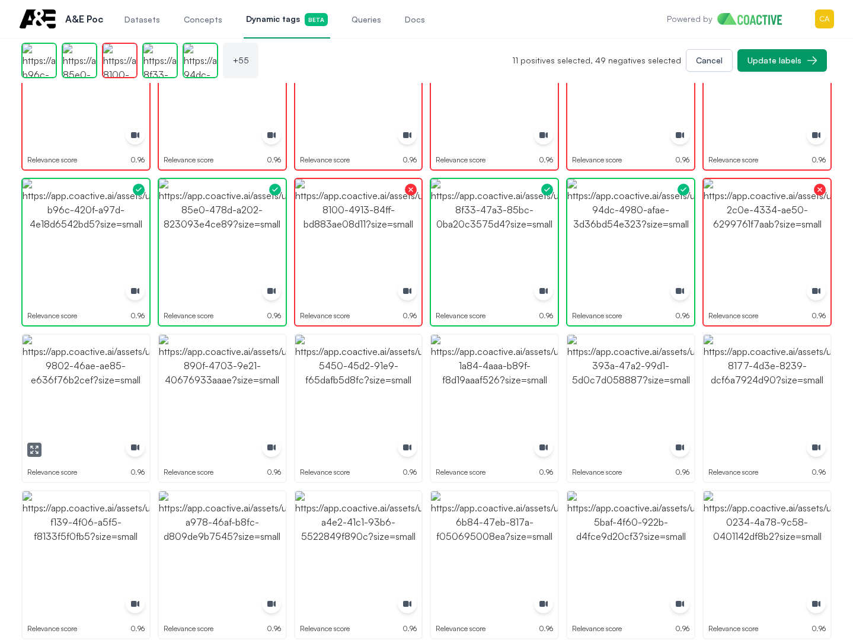
click at [98, 381] on img "button" at bounding box center [86, 398] width 127 height 127
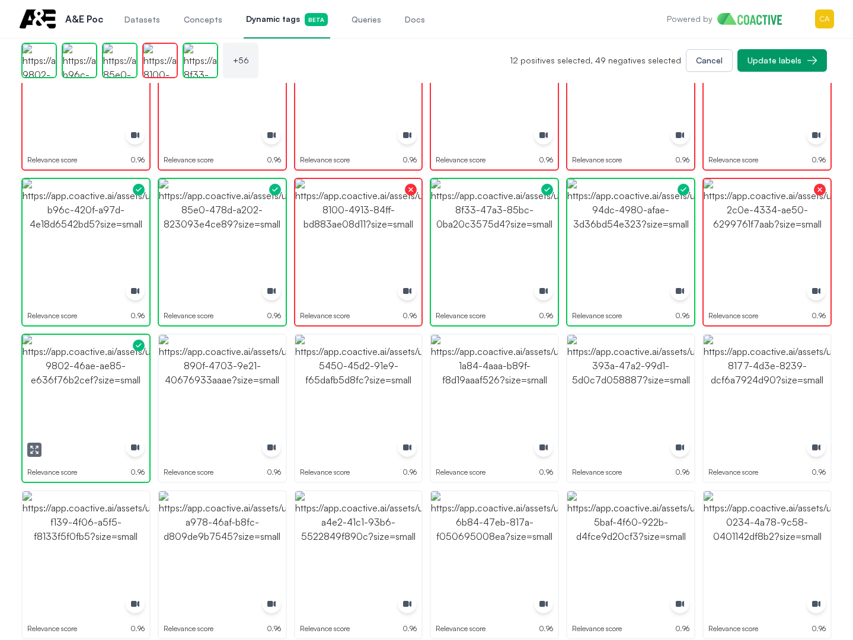
click at [97, 381] on img "button" at bounding box center [86, 398] width 127 height 127
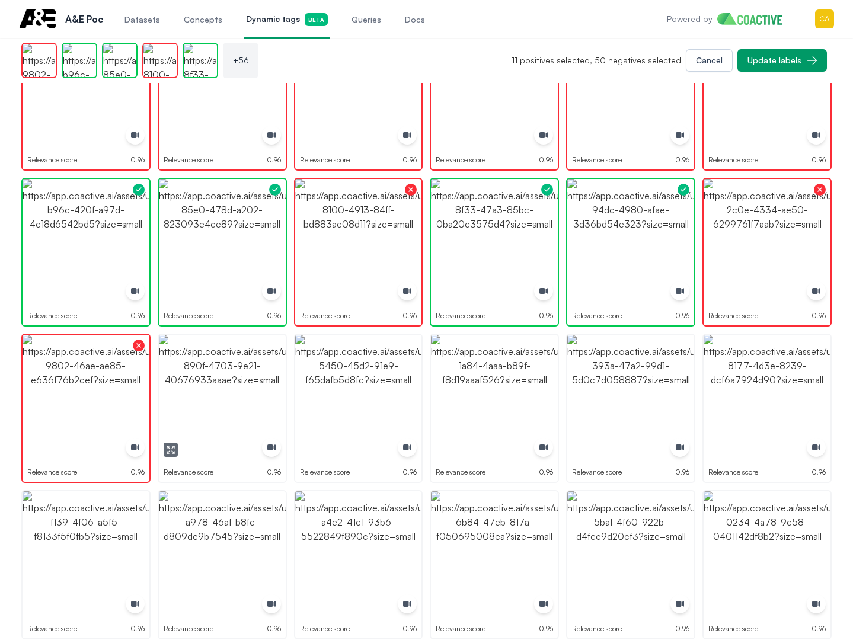
click at [222, 369] on img "button" at bounding box center [222, 398] width 127 height 127
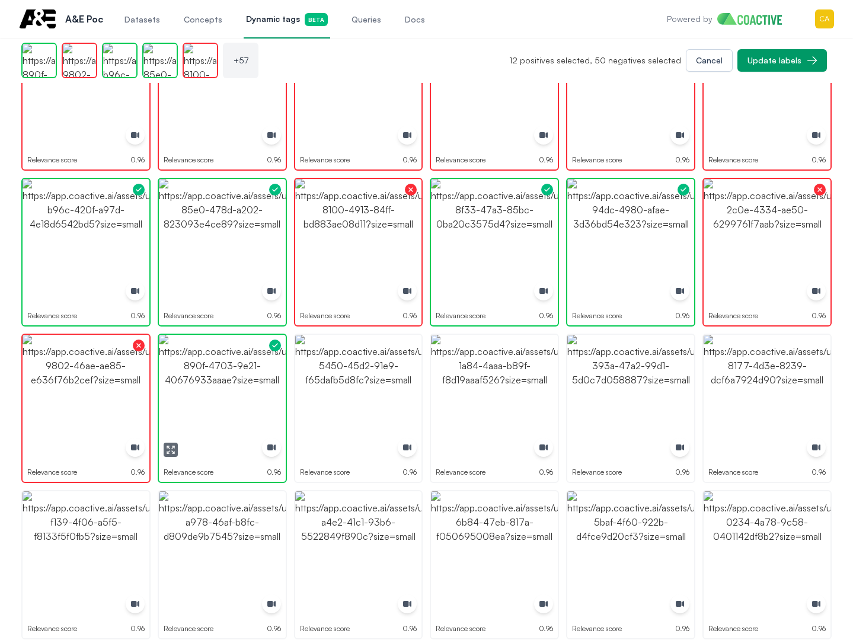
click at [359, 369] on img "button" at bounding box center [358, 398] width 127 height 127
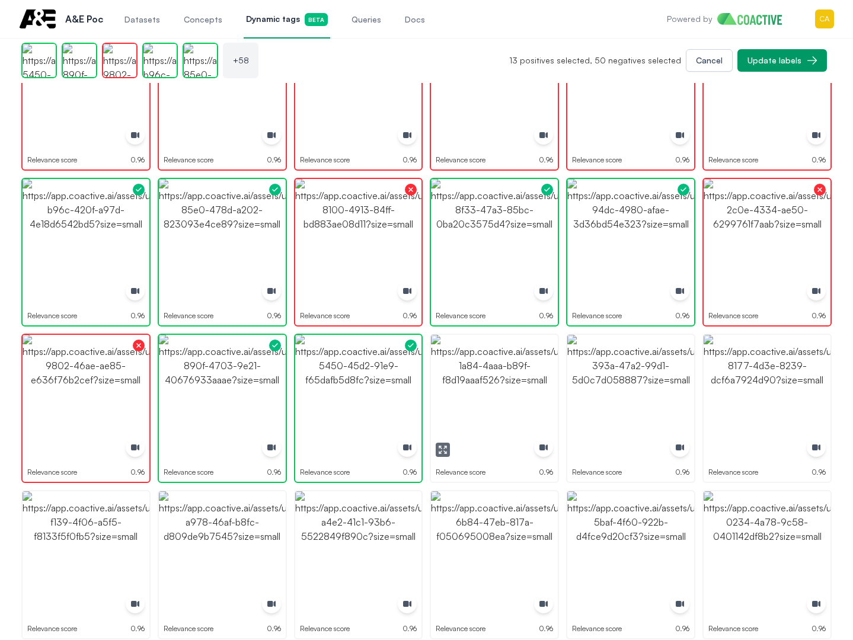
click at [471, 373] on img "button" at bounding box center [494, 398] width 127 height 127
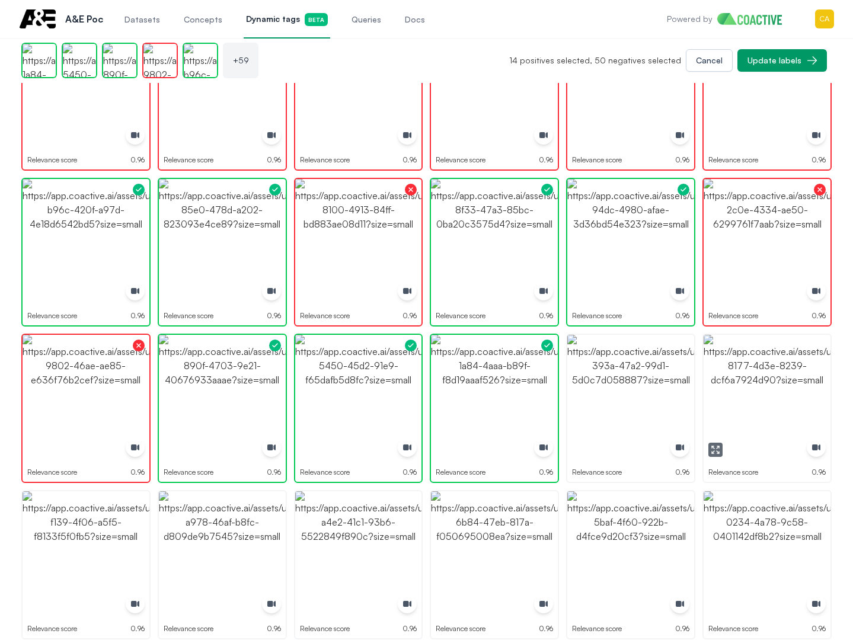
click at [761, 391] on img "button" at bounding box center [767, 398] width 127 height 127
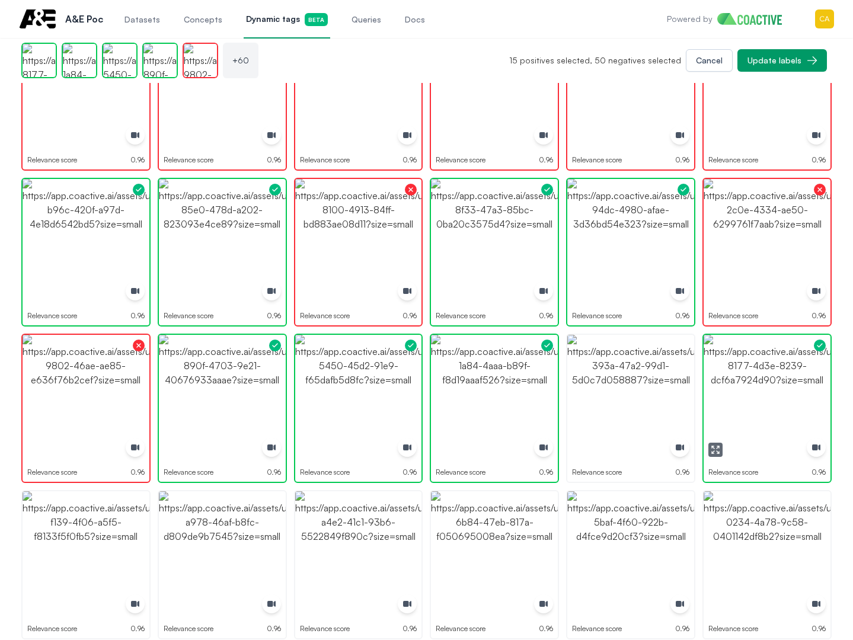
click at [820, 375] on img "button" at bounding box center [767, 398] width 127 height 127
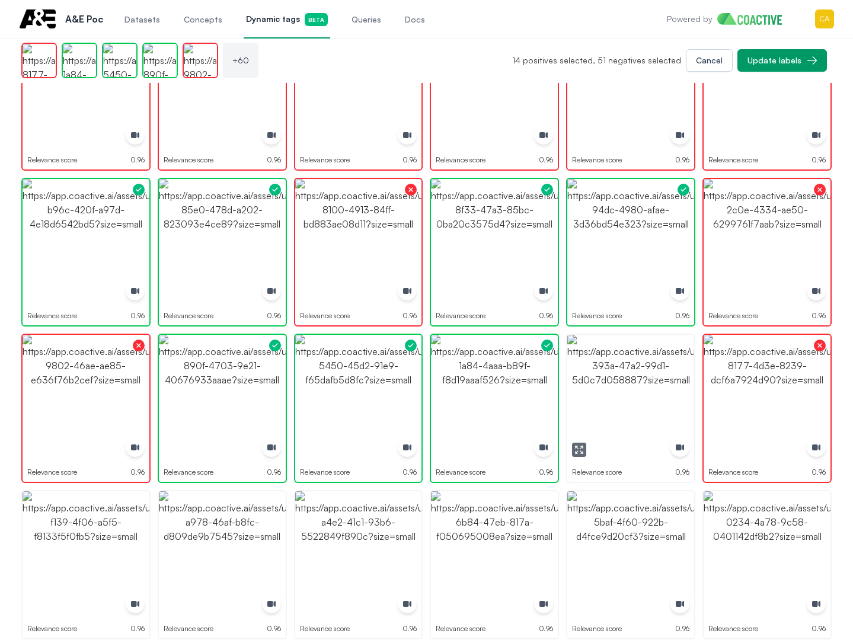
click at [683, 375] on img "button" at bounding box center [630, 398] width 127 height 127
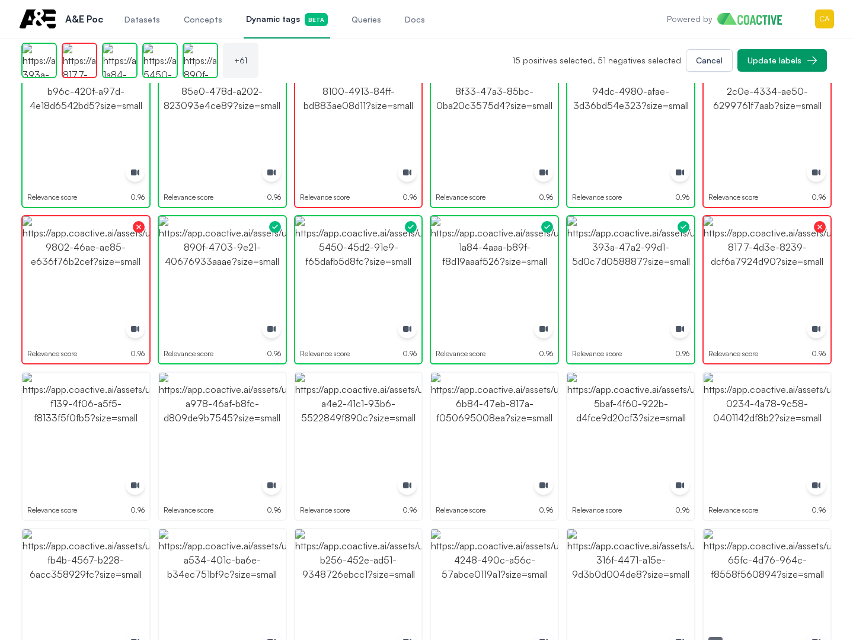
scroll to position [1682, 0]
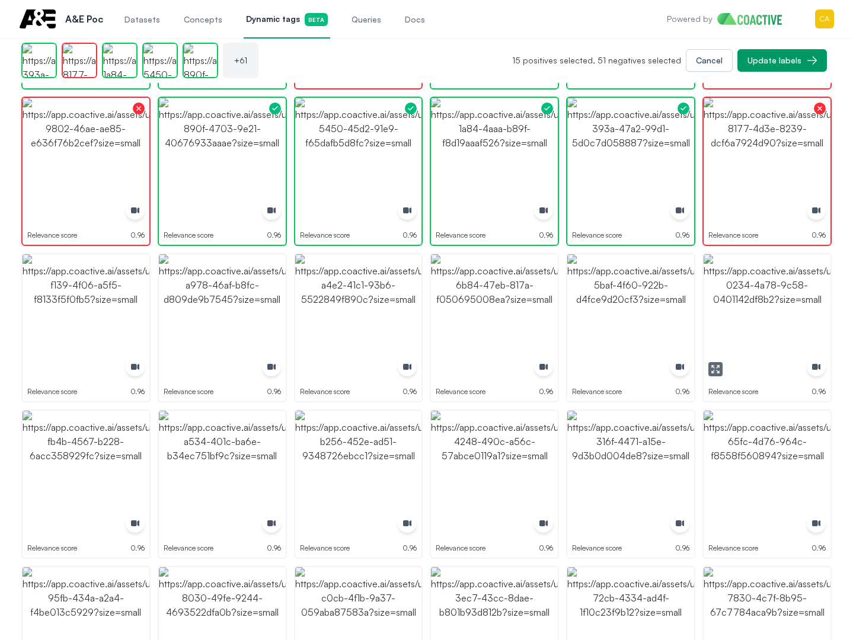
click at [759, 293] on img "button" at bounding box center [767, 317] width 127 height 127
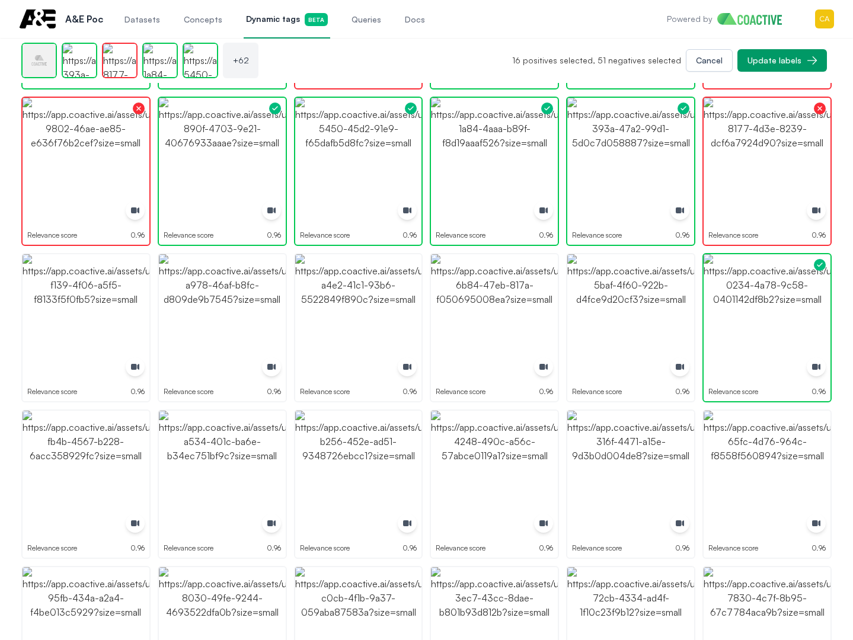
drag, startPoint x: 629, startPoint y: 293, endPoint x: 603, endPoint y: 292, distance: 26.1
click at [628, 293] on img "button" at bounding box center [630, 317] width 127 height 127
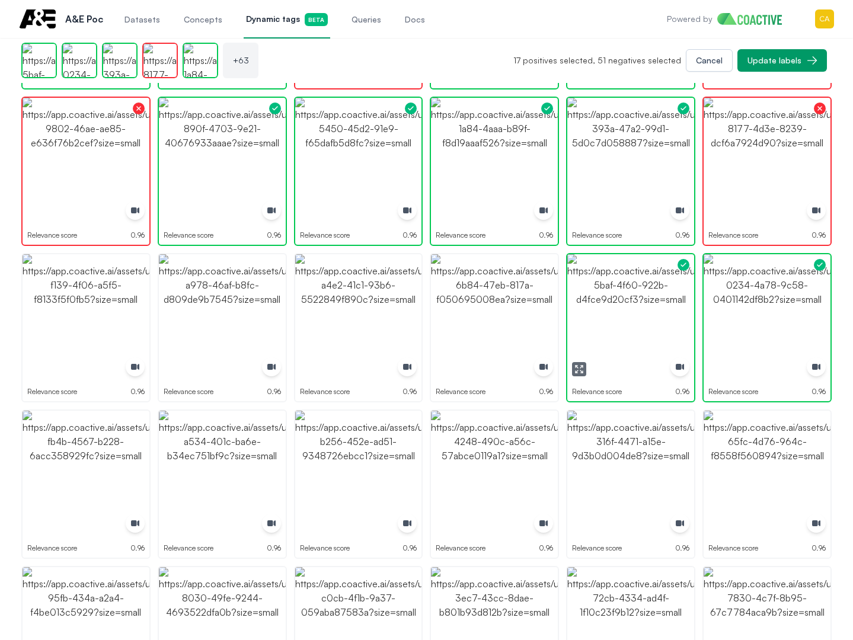
click at [457, 292] on img "button" at bounding box center [494, 317] width 127 height 127
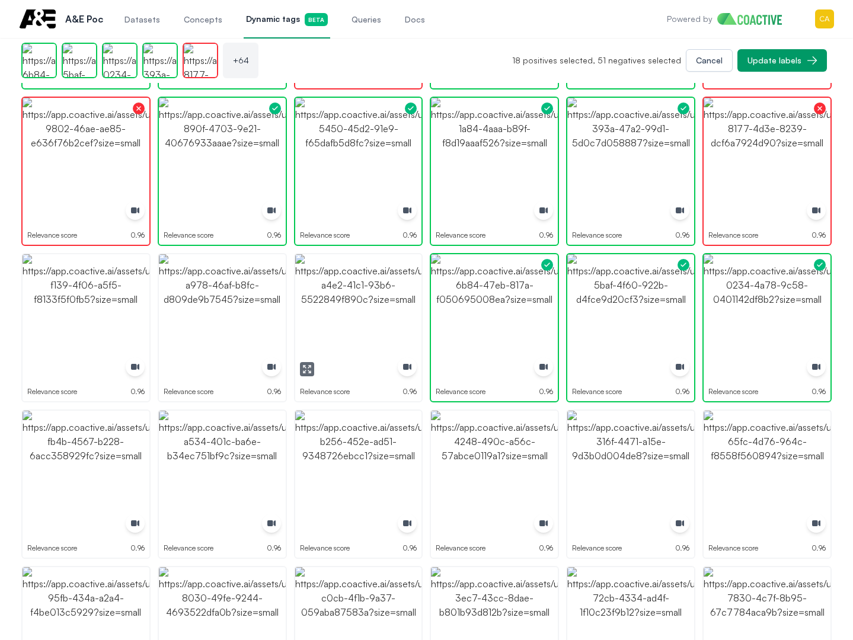
click at [360, 296] on img "button" at bounding box center [358, 317] width 127 height 127
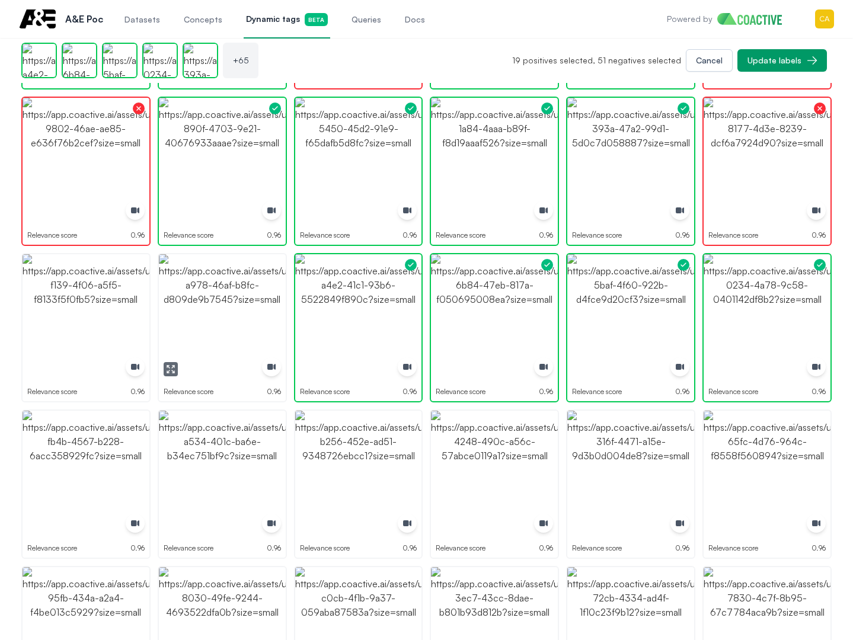
click at [171, 296] on img "button" at bounding box center [222, 317] width 127 height 127
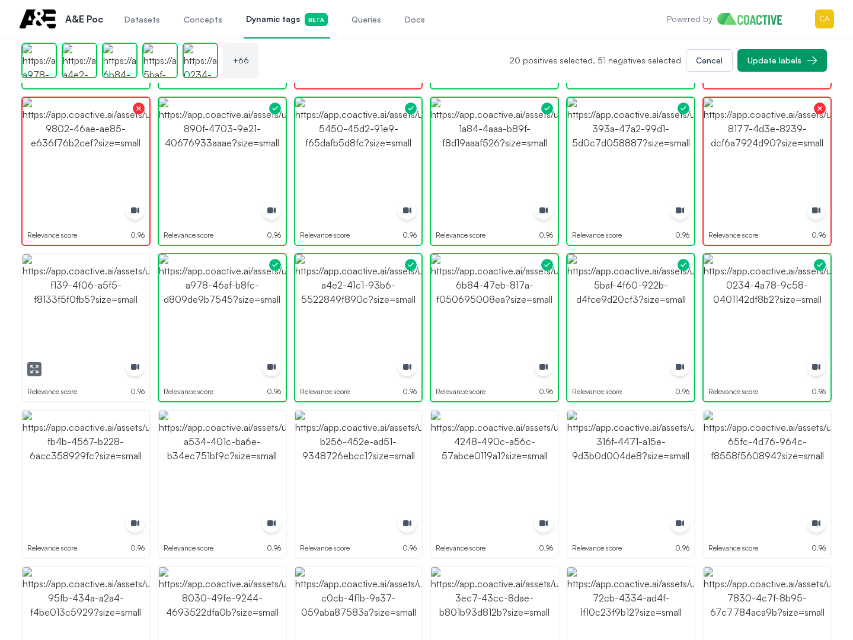
click at [80, 300] on img "button" at bounding box center [86, 317] width 127 height 127
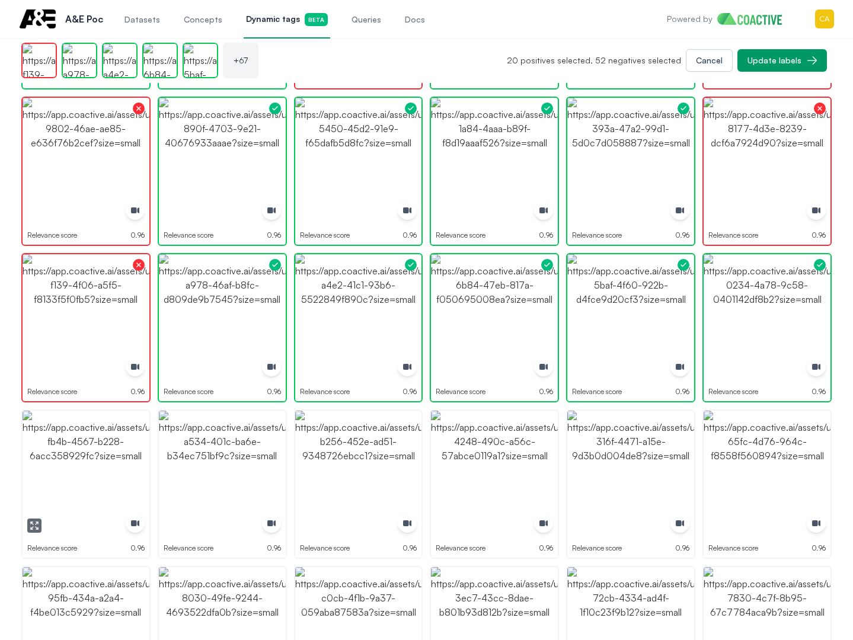
click at [85, 449] on img "button" at bounding box center [86, 474] width 127 height 127
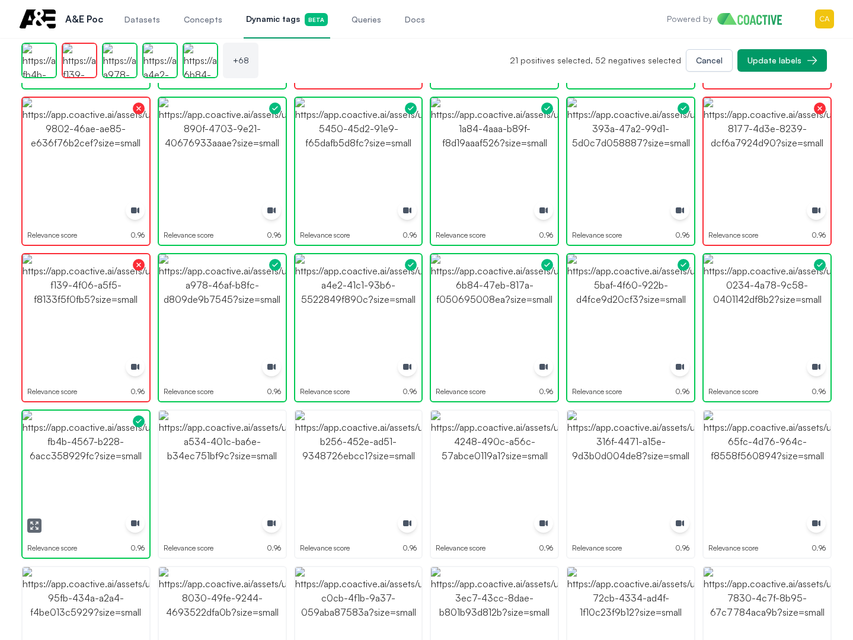
click at [85, 449] on img "button" at bounding box center [86, 474] width 127 height 127
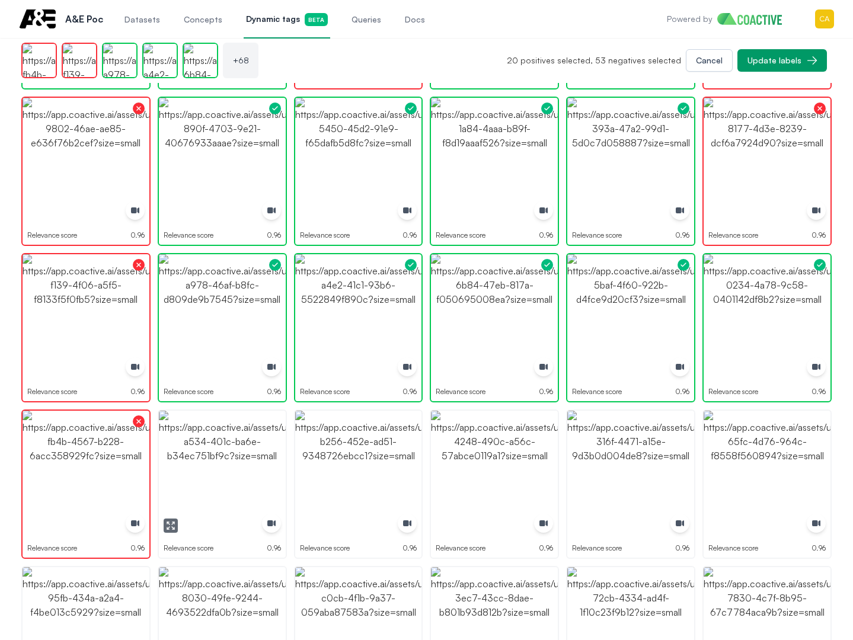
click at [205, 458] on img "button" at bounding box center [222, 474] width 127 height 127
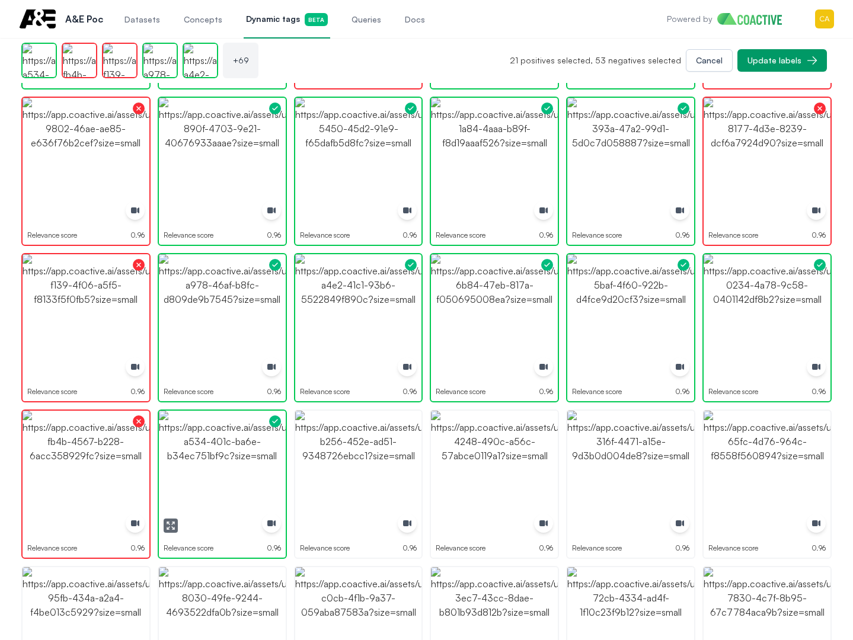
click at [172, 519] on button "button" at bounding box center [171, 526] width 14 height 14
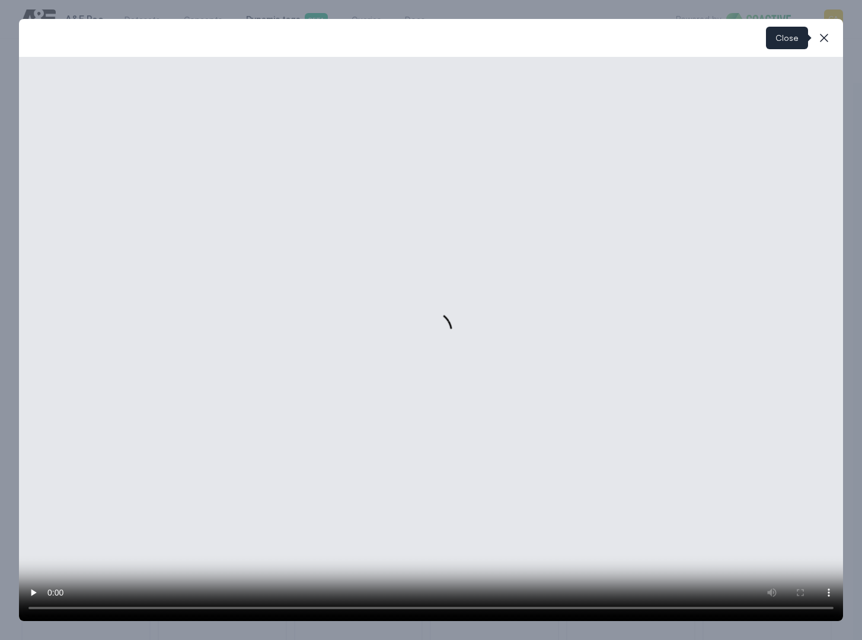
drag, startPoint x: 826, startPoint y: 30, endPoint x: 737, endPoint y: 170, distance: 164.9
click at [826, 30] on button "close-modal" at bounding box center [824, 38] width 24 height 24
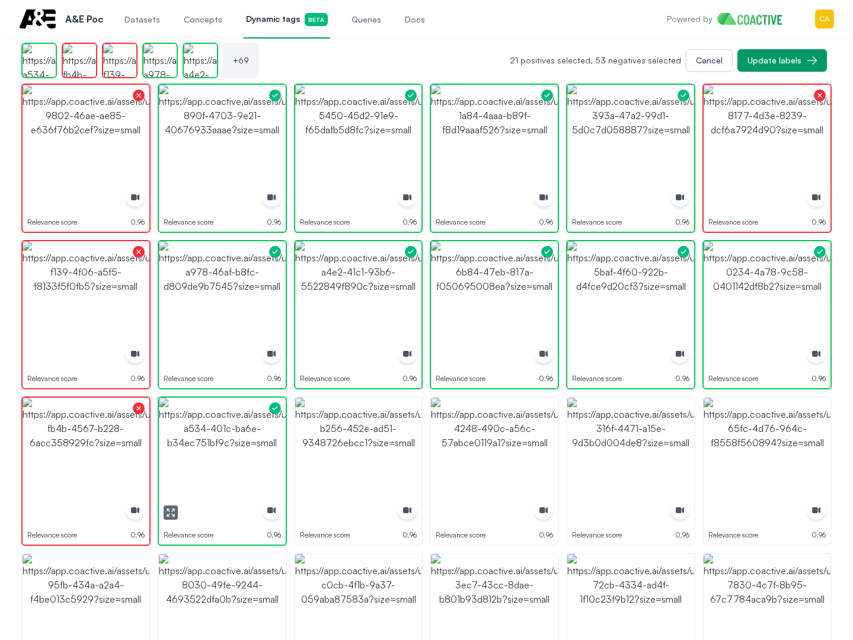
click at [176, 514] on button "button" at bounding box center [171, 513] width 14 height 14
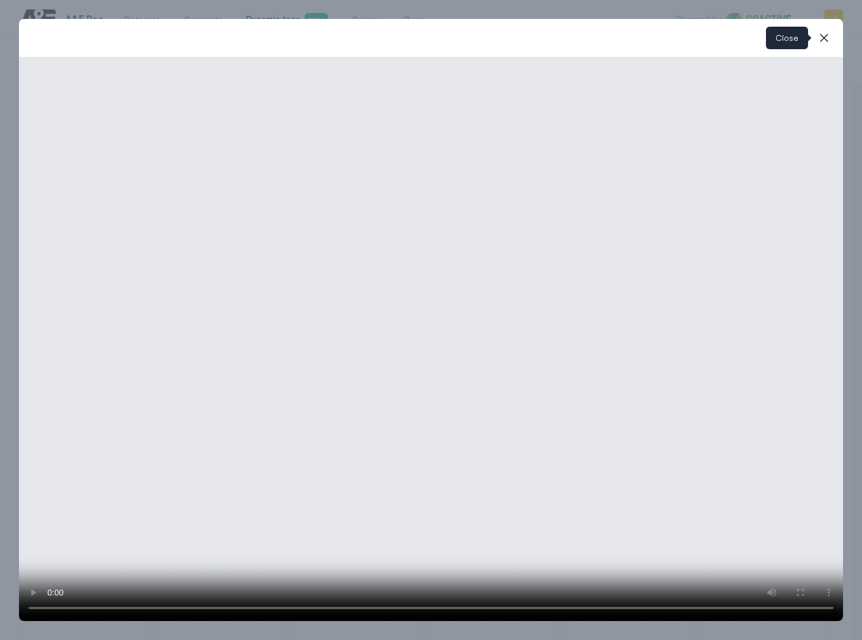
click at [833, 31] on button "close-modal" at bounding box center [824, 38] width 24 height 24
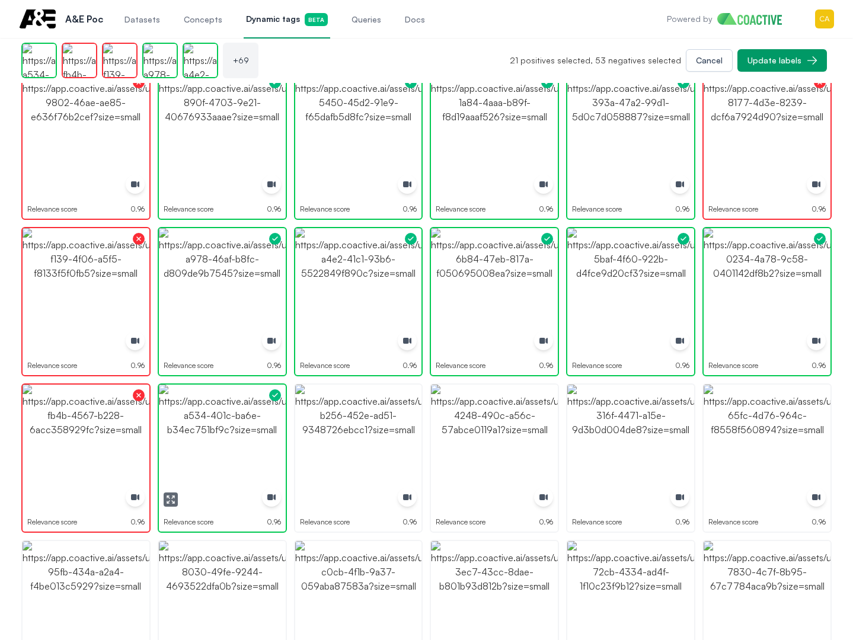
click at [250, 427] on img "button" at bounding box center [222, 448] width 127 height 127
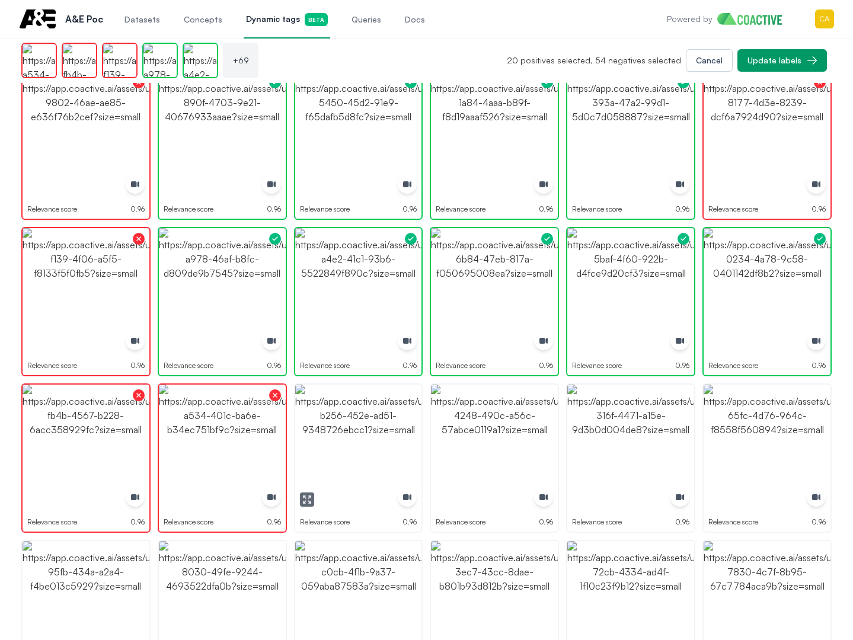
click at [352, 437] on img "button" at bounding box center [358, 448] width 127 height 127
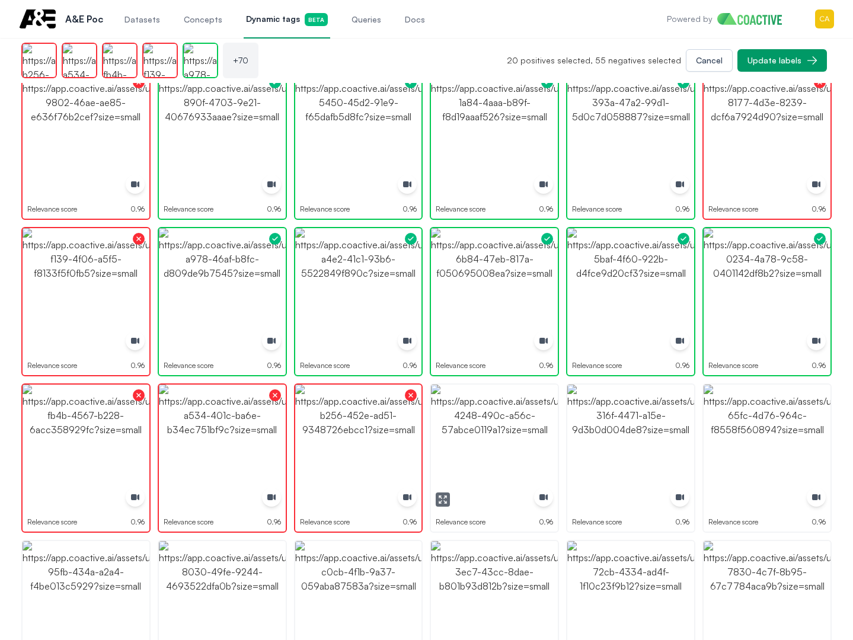
click at [492, 449] on img "button" at bounding box center [494, 448] width 127 height 127
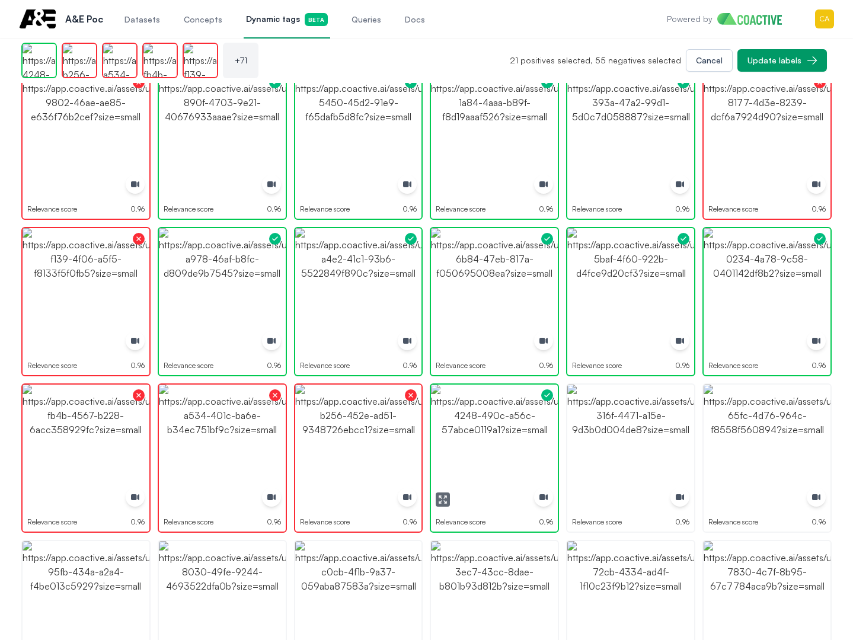
click at [442, 501] on icon "button" at bounding box center [440, 502] width 2 height 2
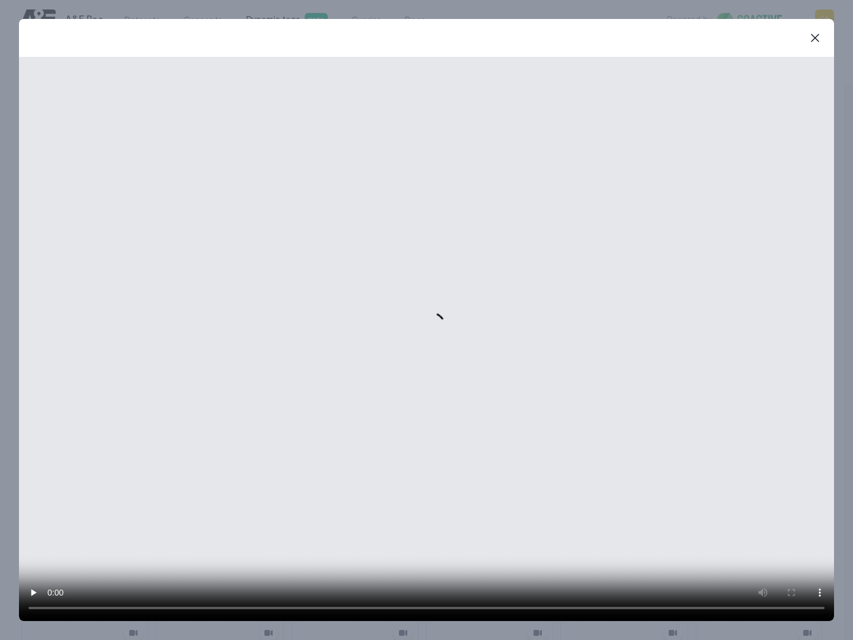
scroll to position [1721, 0]
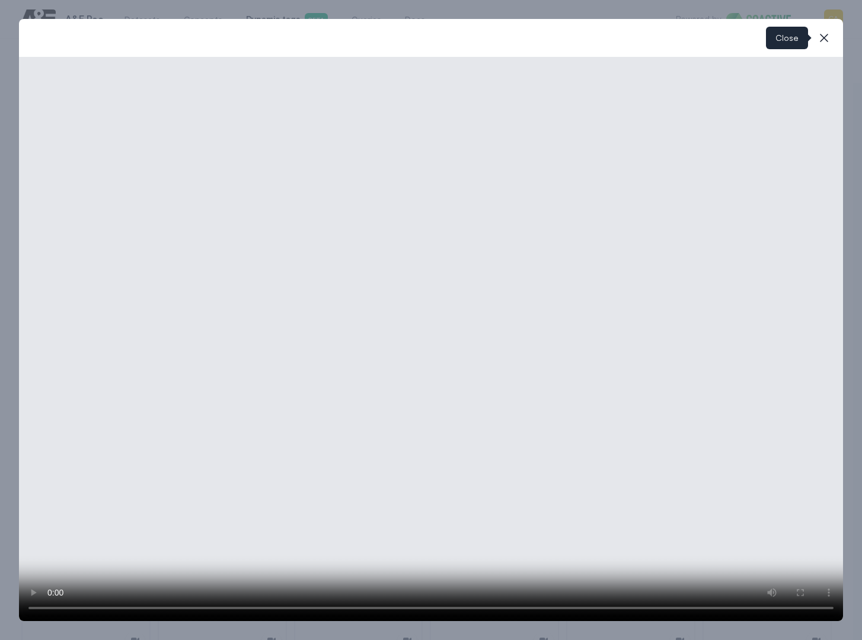
click at [827, 38] on button "close-modal" at bounding box center [824, 38] width 24 height 24
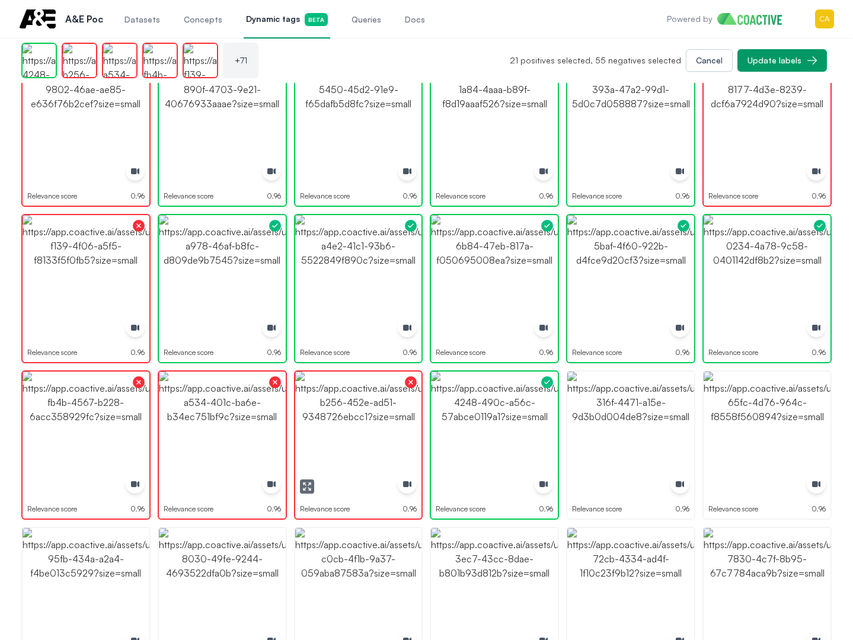
click at [364, 442] on img "button" at bounding box center [358, 435] width 127 height 127
click at [379, 436] on img "button" at bounding box center [358, 435] width 127 height 127
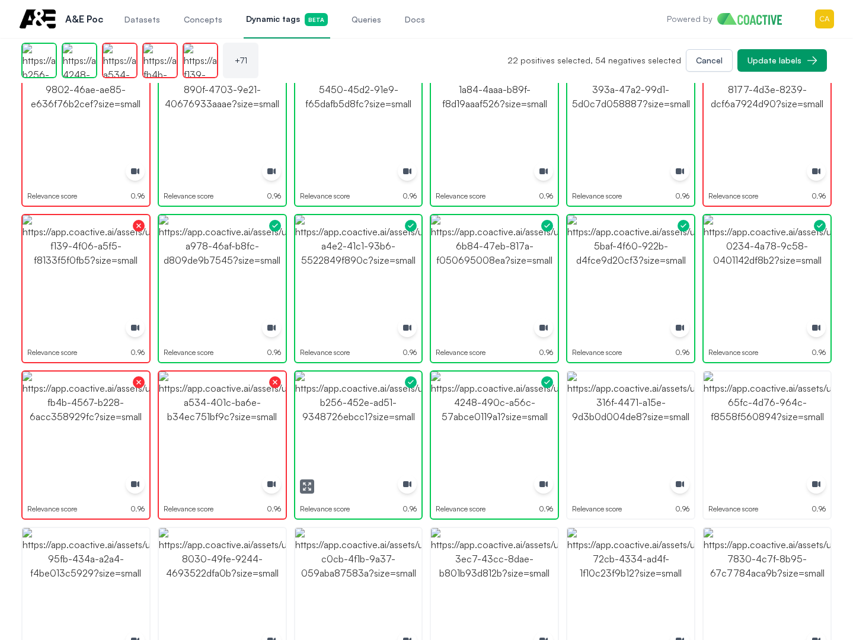
click at [304, 484] on icon "button" at bounding box center [306, 486] width 9 height 9
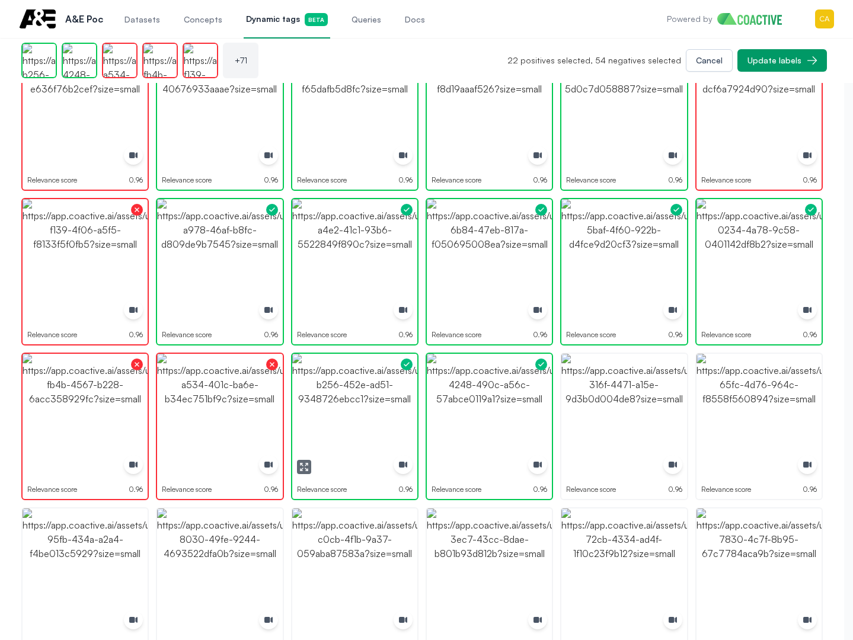
scroll to position [1734, 0]
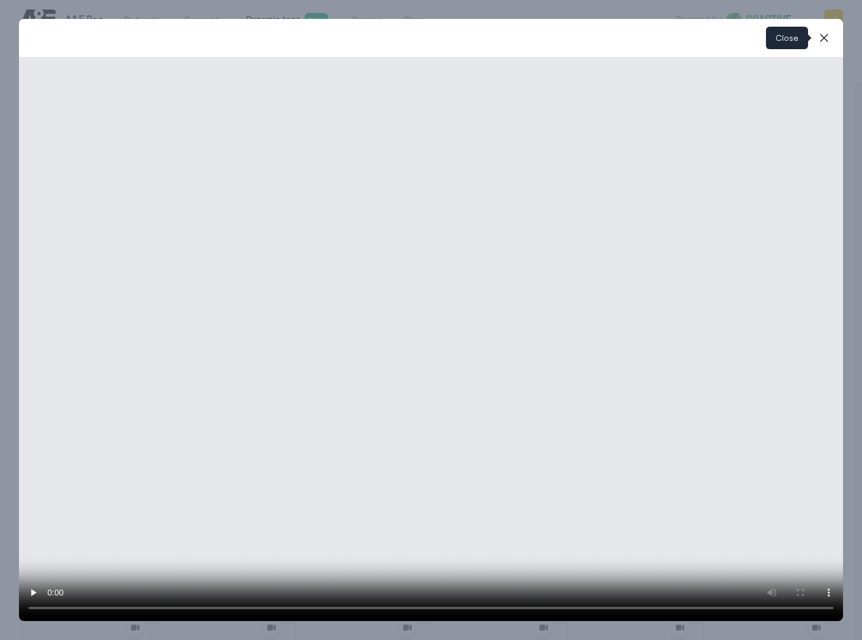
click at [829, 40] on icon "button" at bounding box center [824, 38] width 14 height 14
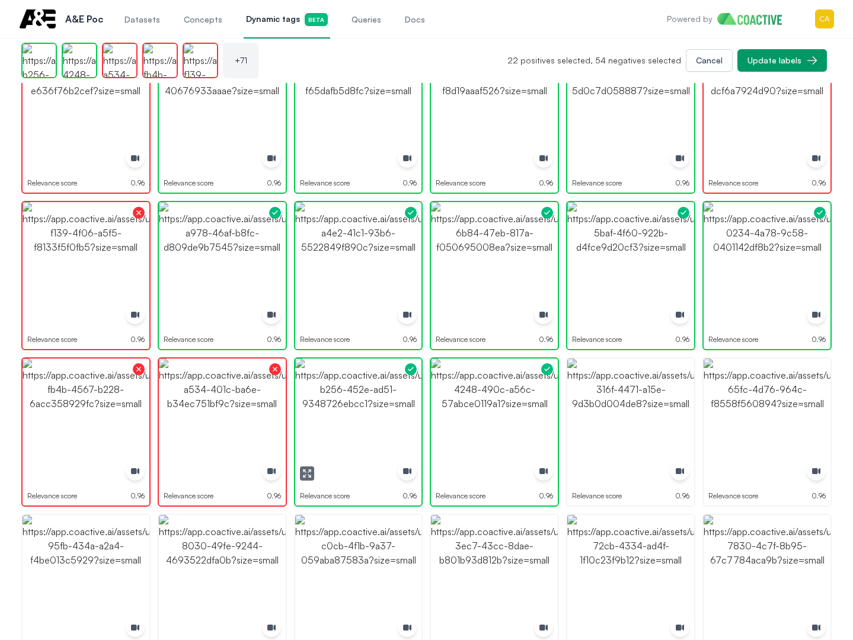
click at [399, 406] on img "button" at bounding box center [358, 422] width 127 height 127
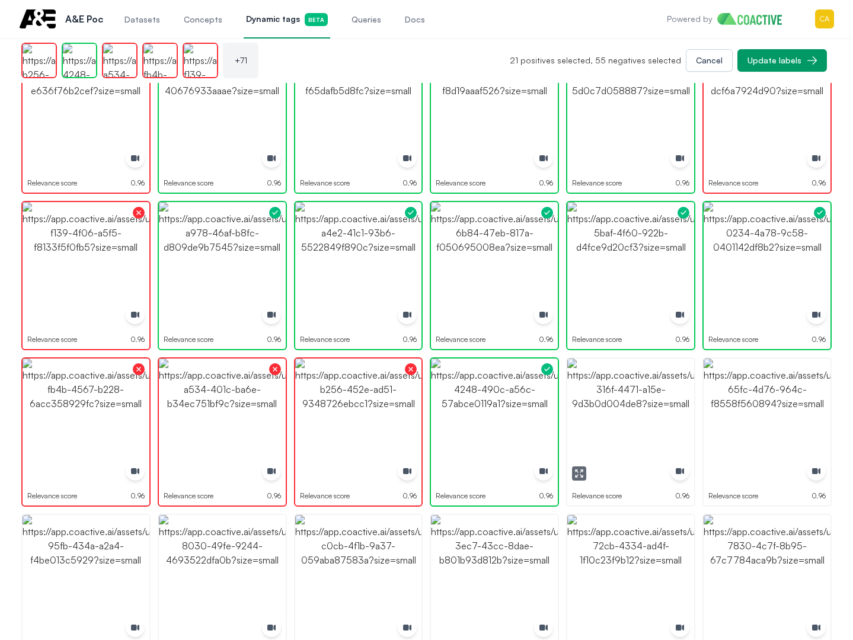
click at [621, 405] on img "button" at bounding box center [630, 422] width 127 height 127
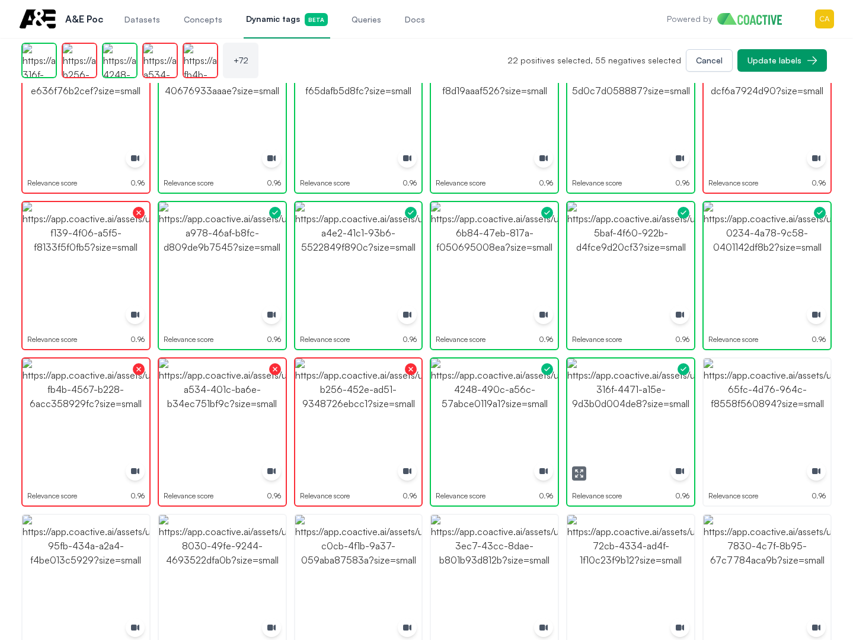
click at [621, 405] on img "button" at bounding box center [630, 422] width 127 height 127
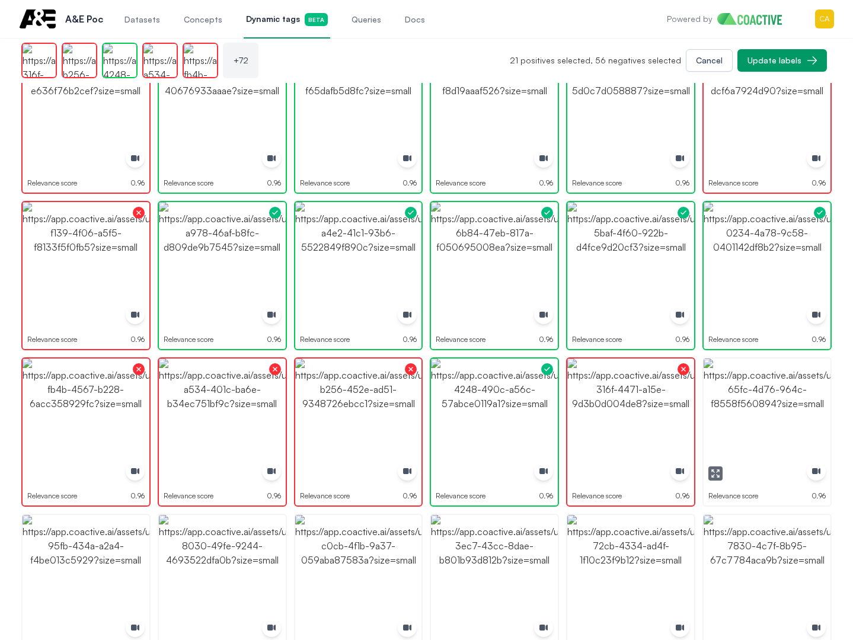
click at [762, 395] on img "button" at bounding box center [767, 422] width 127 height 127
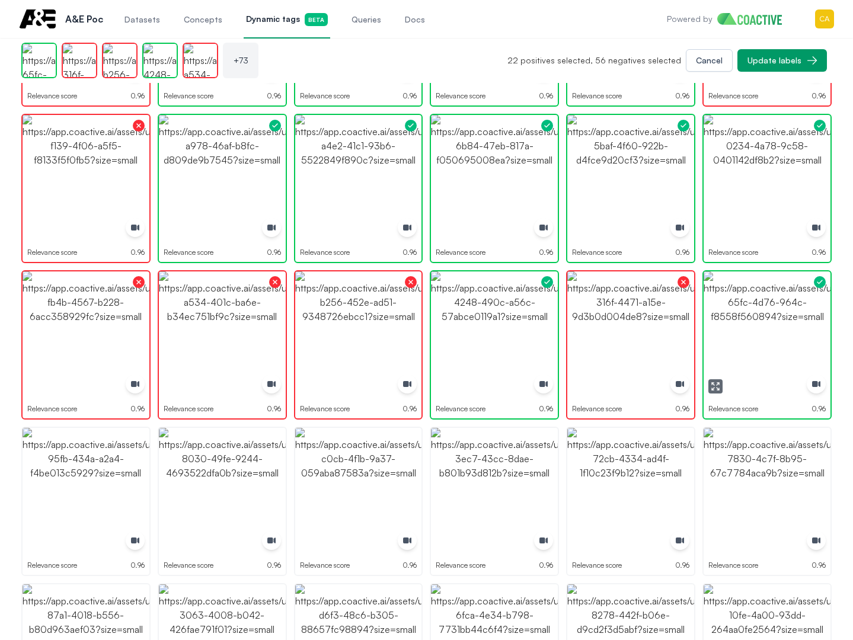
scroll to position [1971, 0]
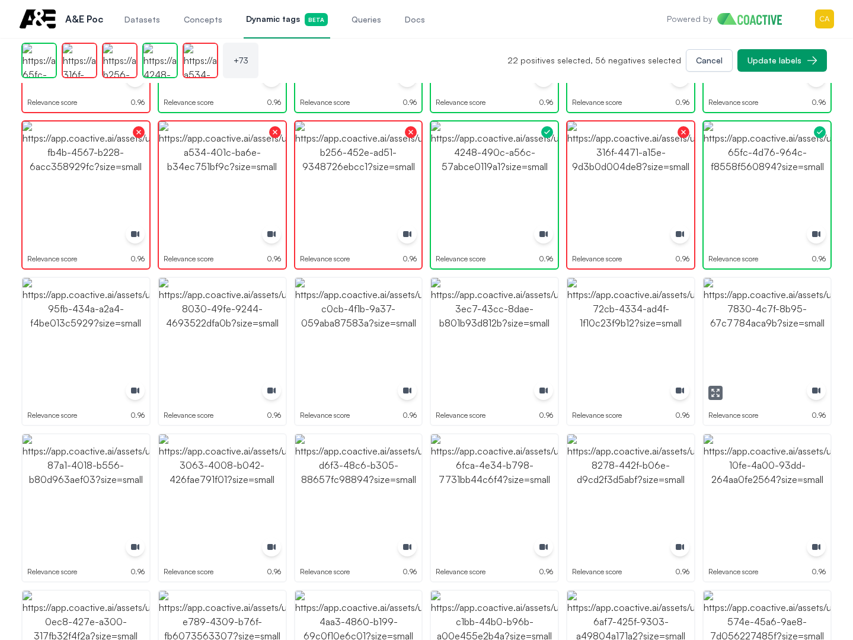
click at [772, 329] on img "button" at bounding box center [767, 341] width 127 height 127
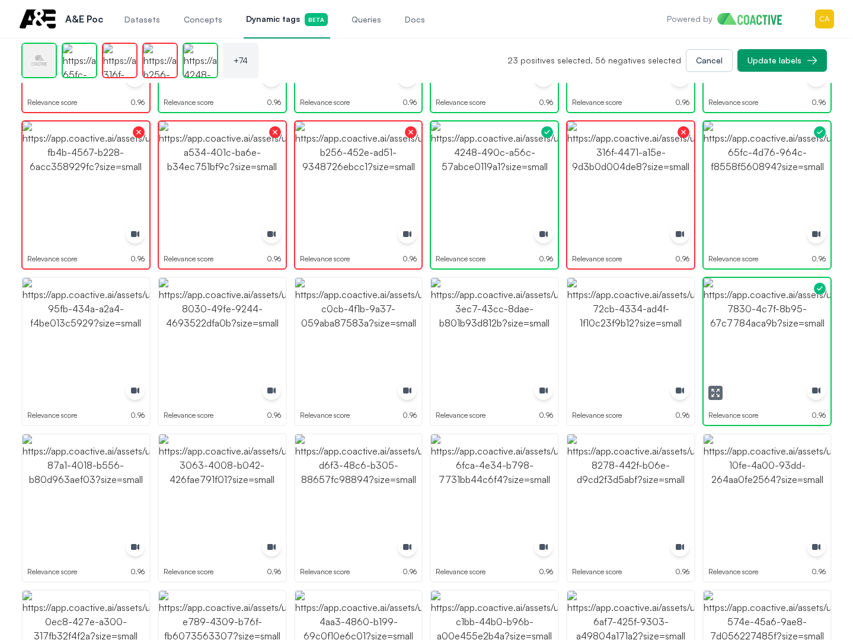
click at [772, 329] on img "button" at bounding box center [767, 341] width 127 height 127
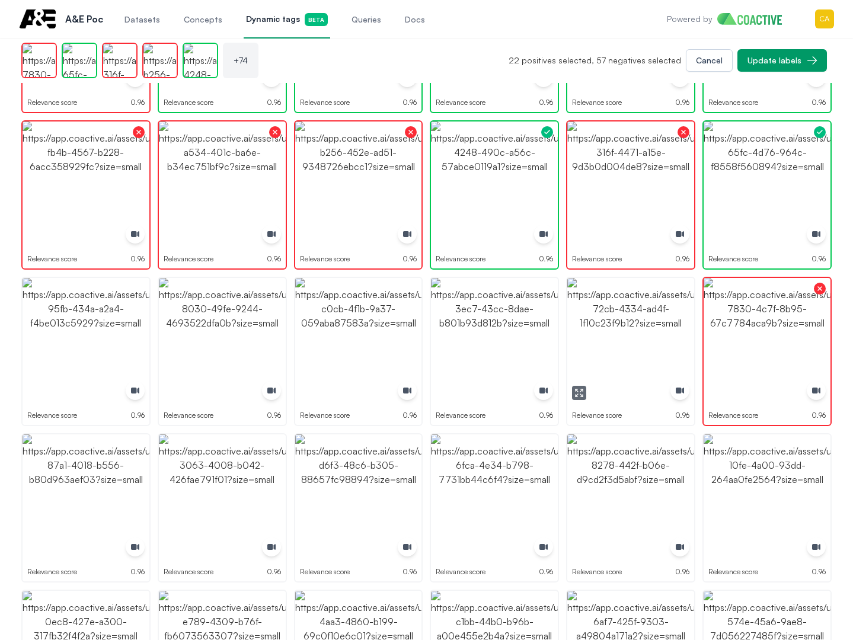
click at [673, 329] on img "button" at bounding box center [630, 341] width 127 height 127
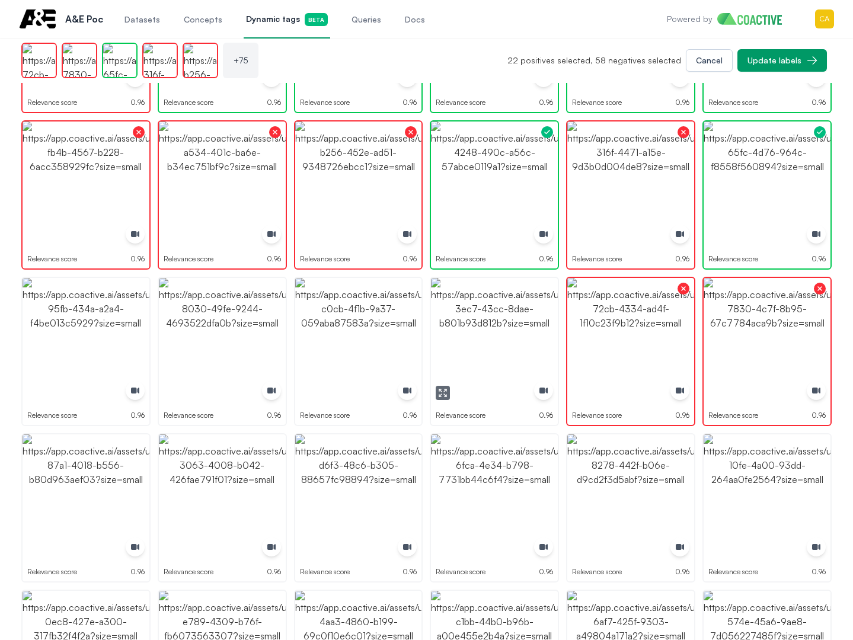
click at [535, 330] on img "button" at bounding box center [494, 341] width 127 height 127
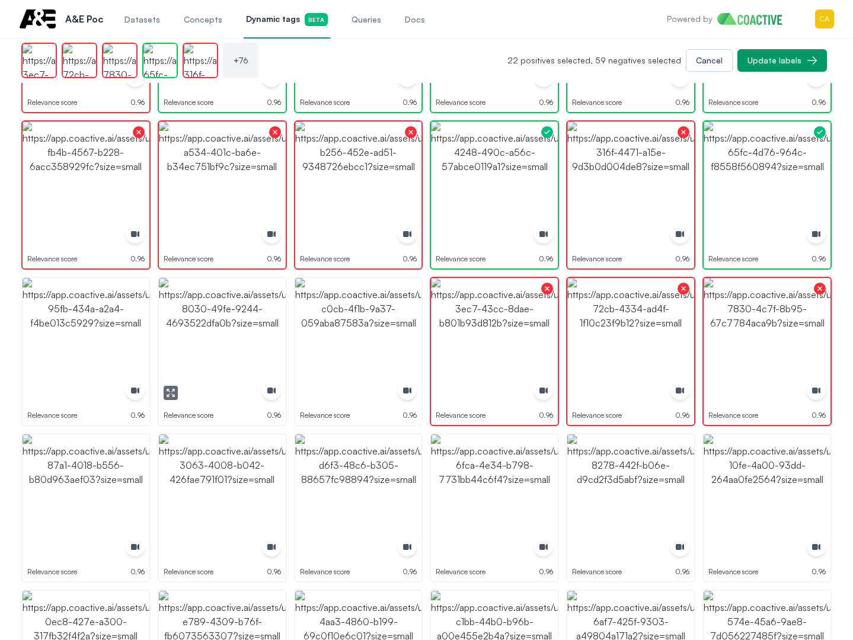
click at [368, 343] on img "button" at bounding box center [358, 341] width 127 height 127
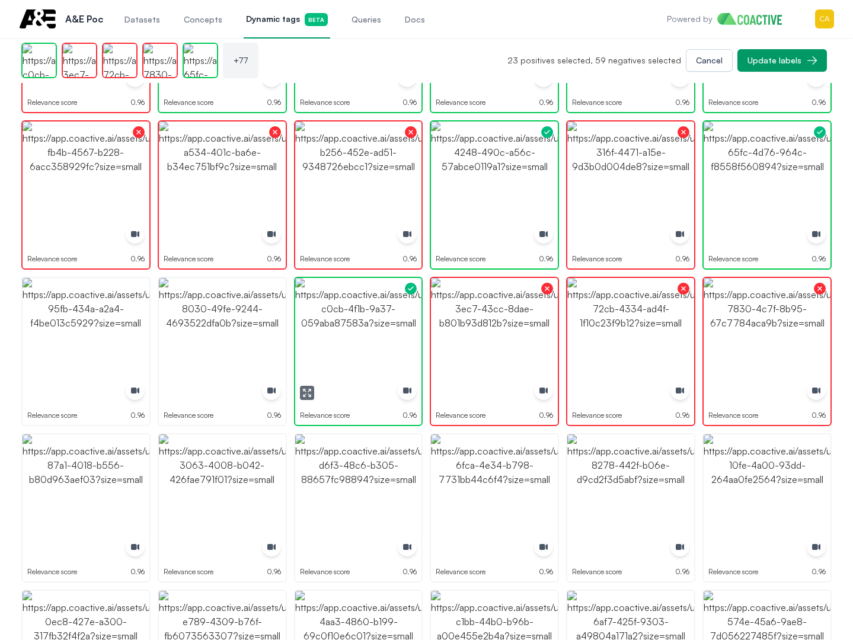
click at [230, 336] on img "button" at bounding box center [222, 341] width 127 height 127
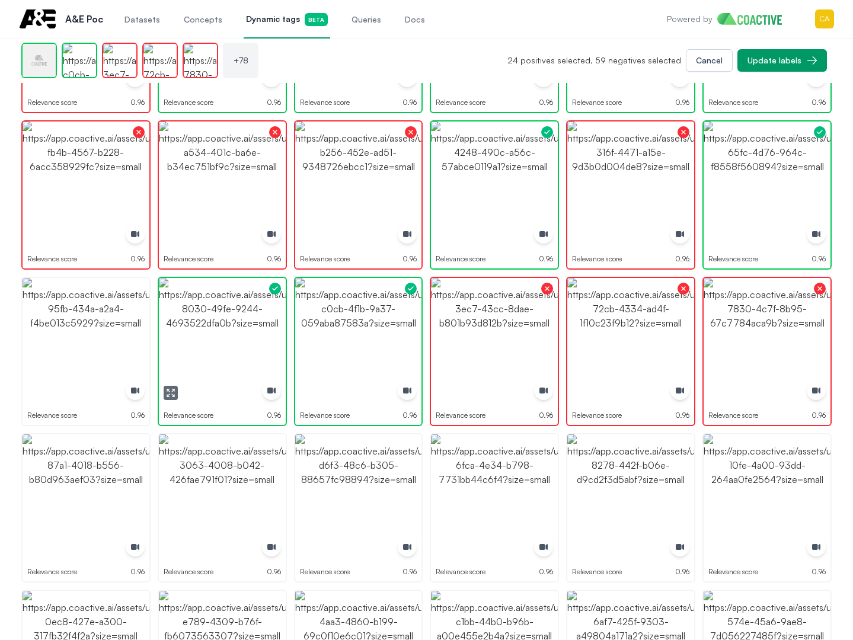
click at [230, 336] on img "button" at bounding box center [222, 341] width 127 height 127
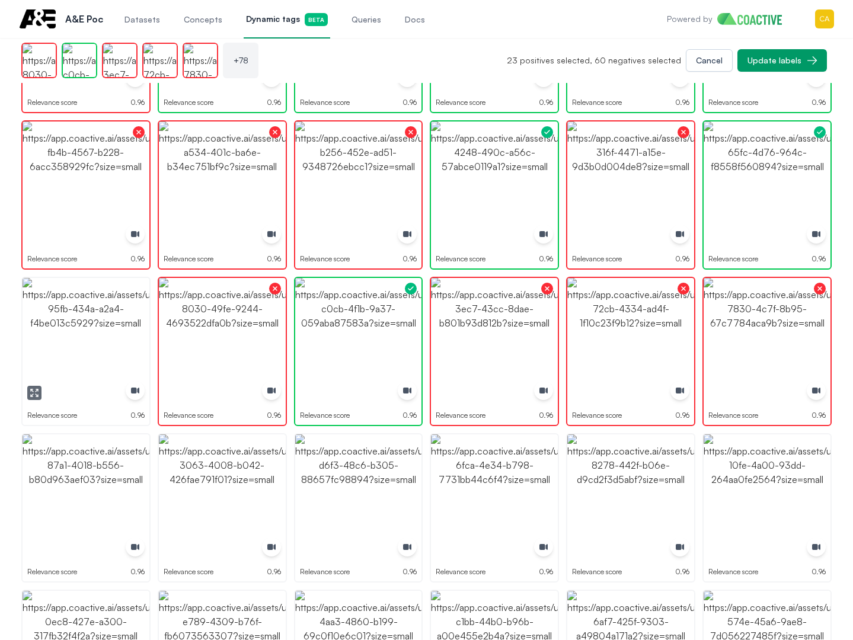
click at [101, 336] on img "button" at bounding box center [86, 341] width 127 height 127
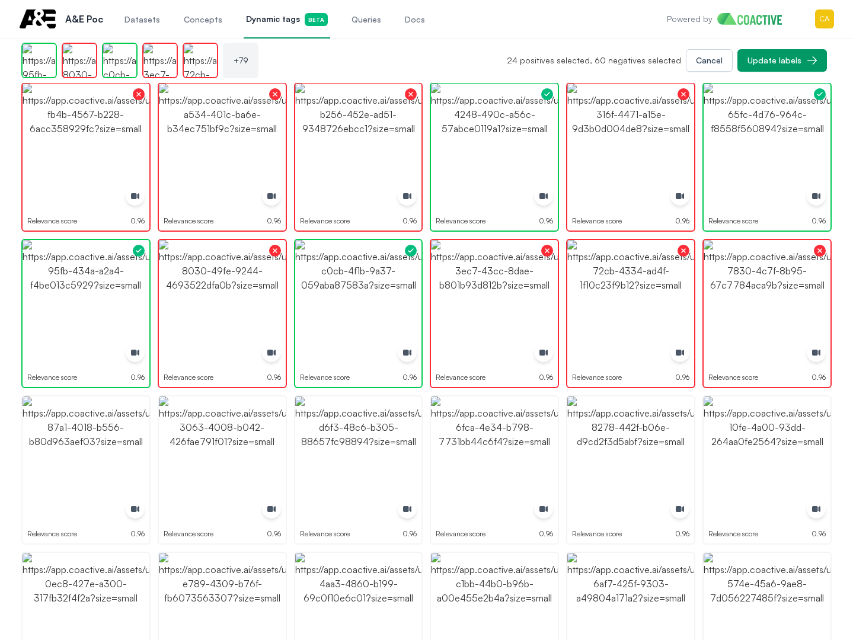
scroll to position [2030, 0]
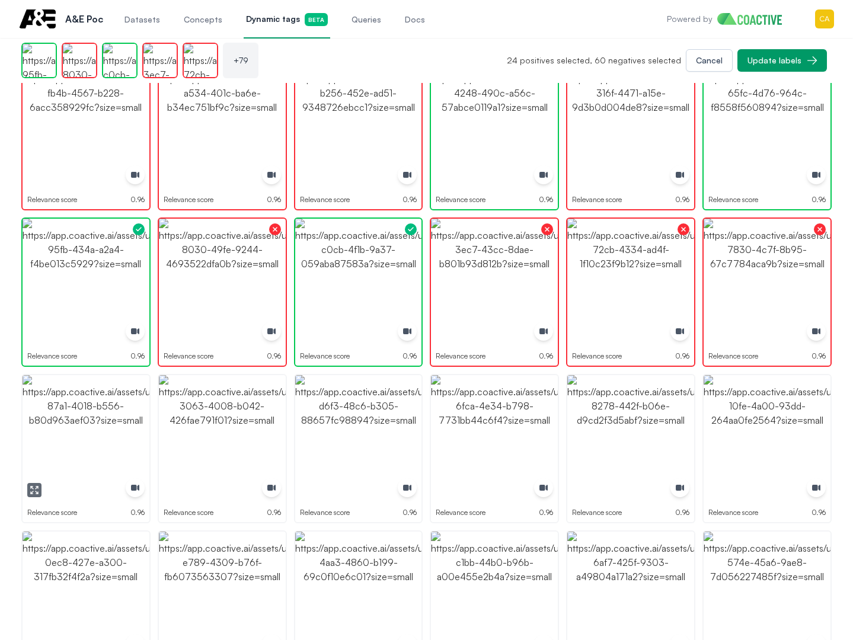
click at [89, 429] on img "button" at bounding box center [86, 438] width 127 height 127
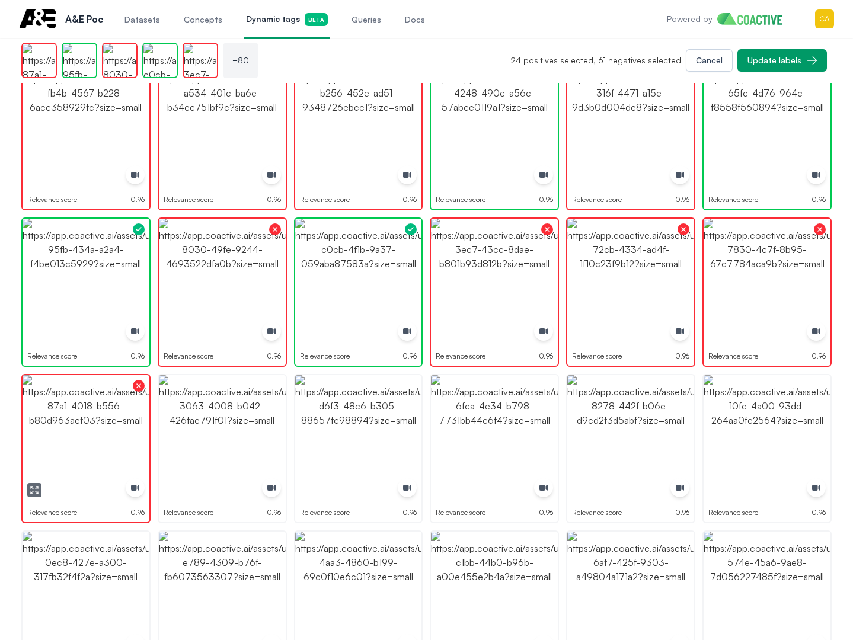
click at [36, 494] on button "button" at bounding box center [34, 490] width 14 height 14
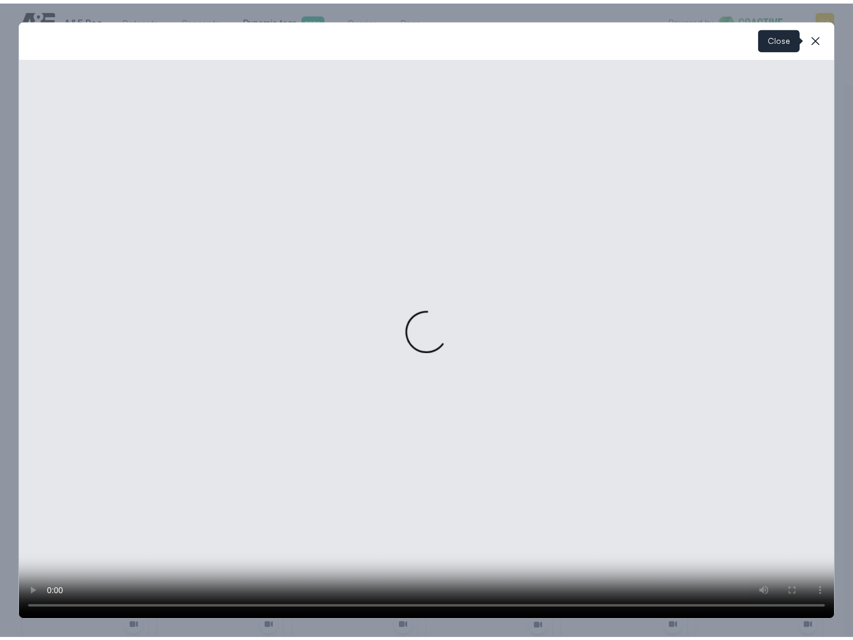
click
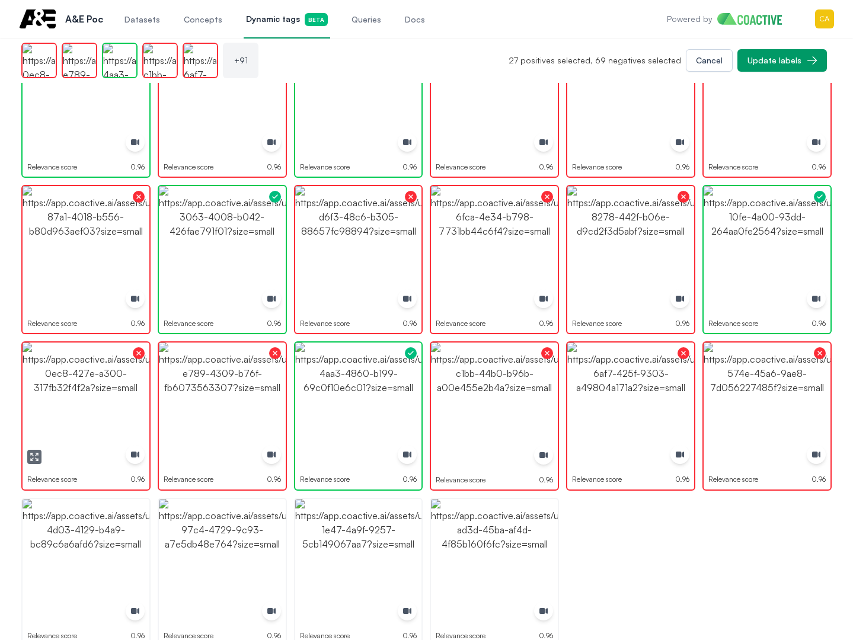
scroll to position [2235, 0]
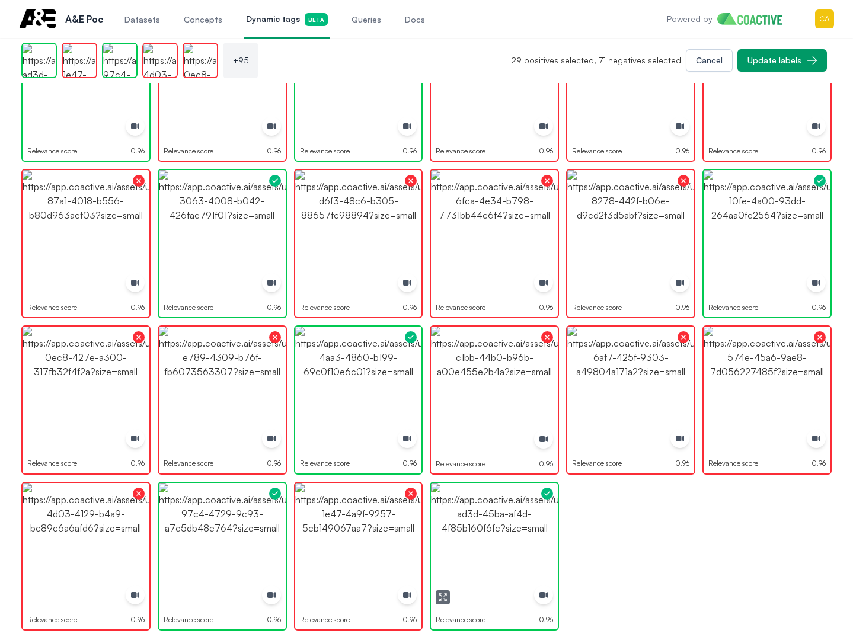
drag, startPoint x: 482, startPoint y: 521, endPoint x: 491, endPoint y: 518, distance: 8.8
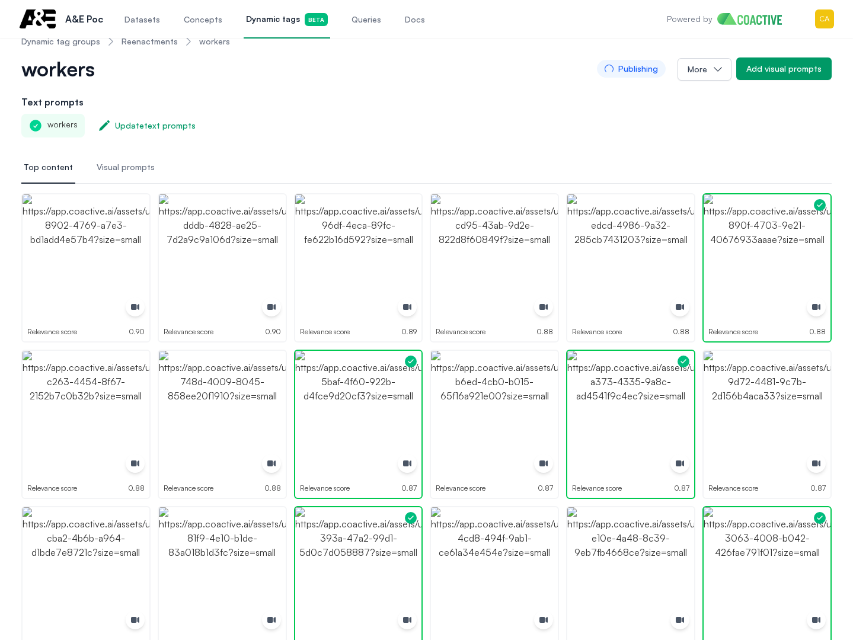
scroll to position [0, 0]
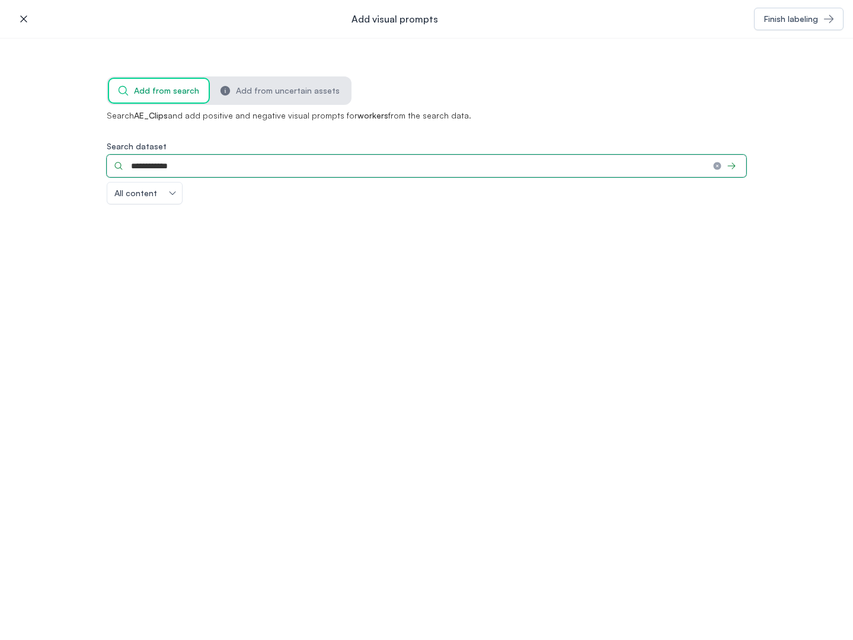
type input "**********"
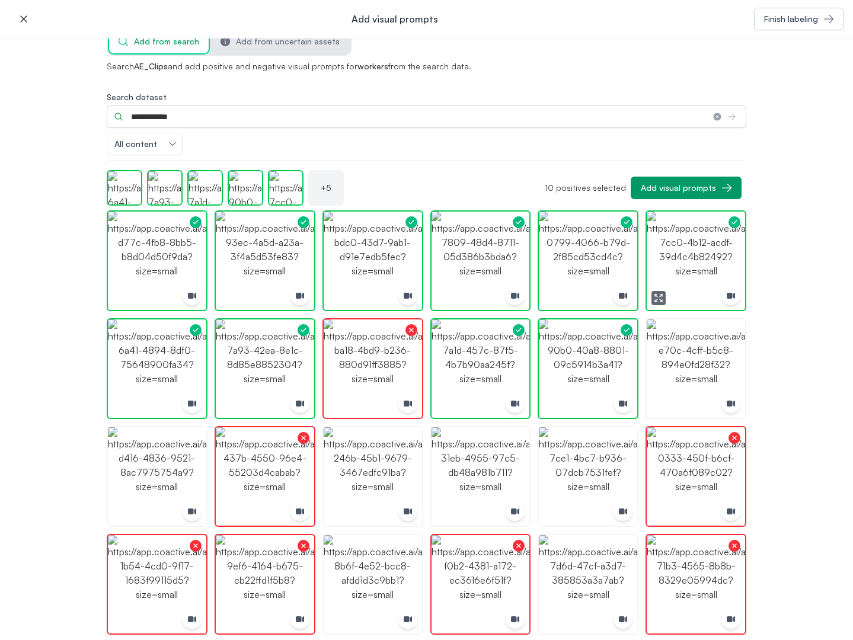
scroll to position [237, 0]
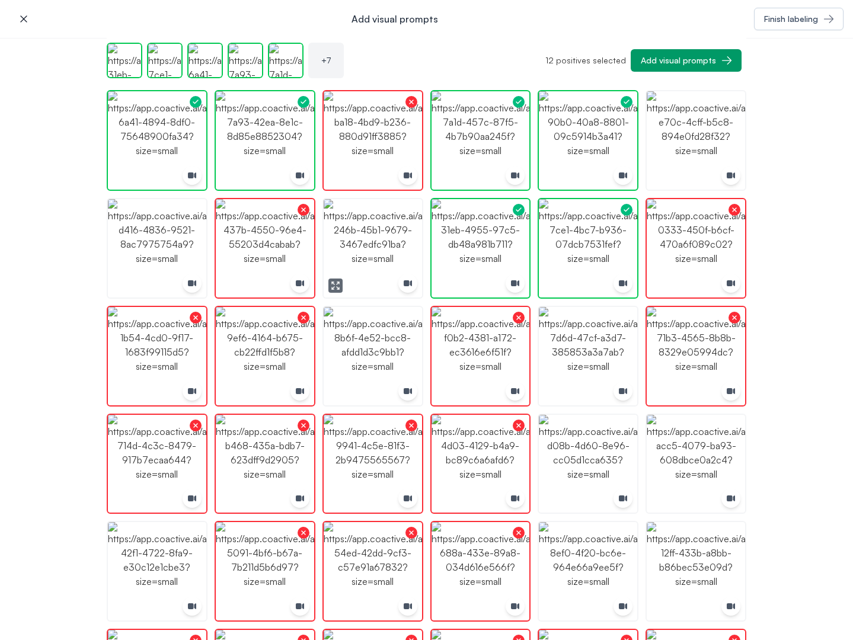
drag, startPoint x: 362, startPoint y: 245, endPoint x: 270, endPoint y: 247, distance: 91.9
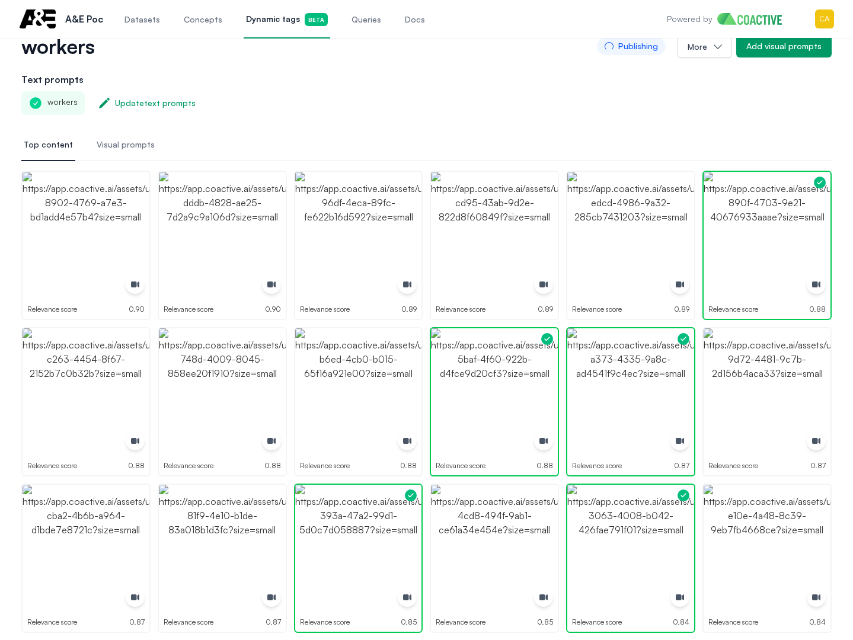
scroll to position [0, 0]
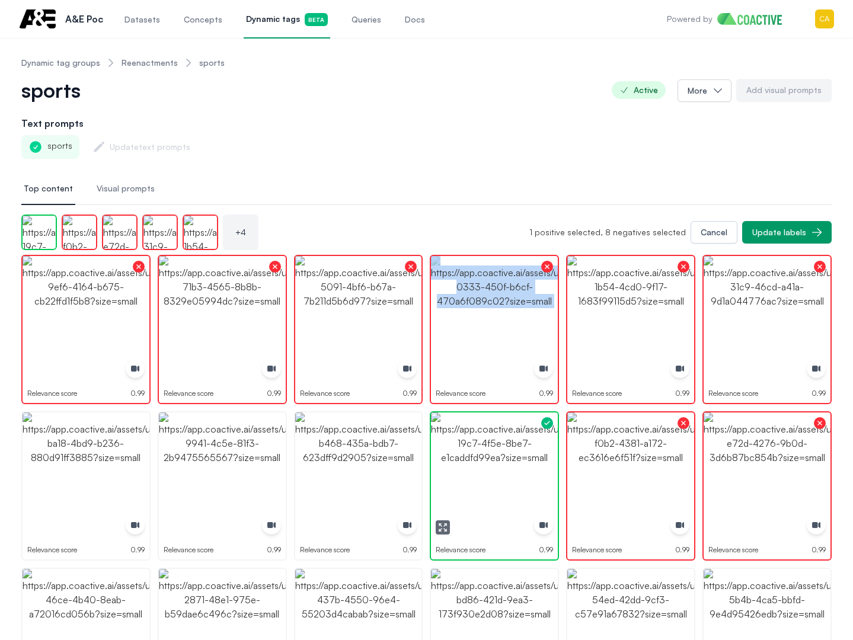
drag, startPoint x: 532, startPoint y: 462, endPoint x: 355, endPoint y: 464, distance: 177.2
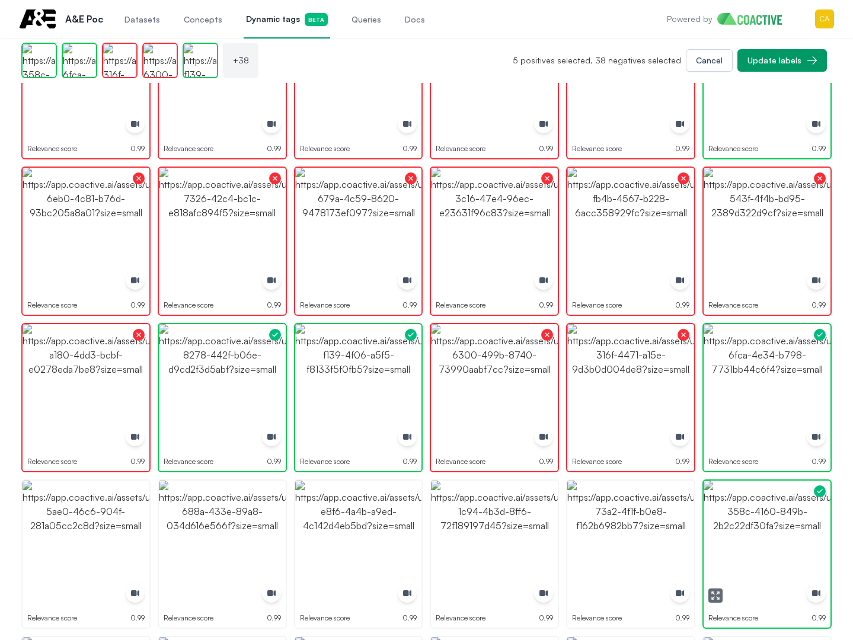
scroll to position [836, 0]
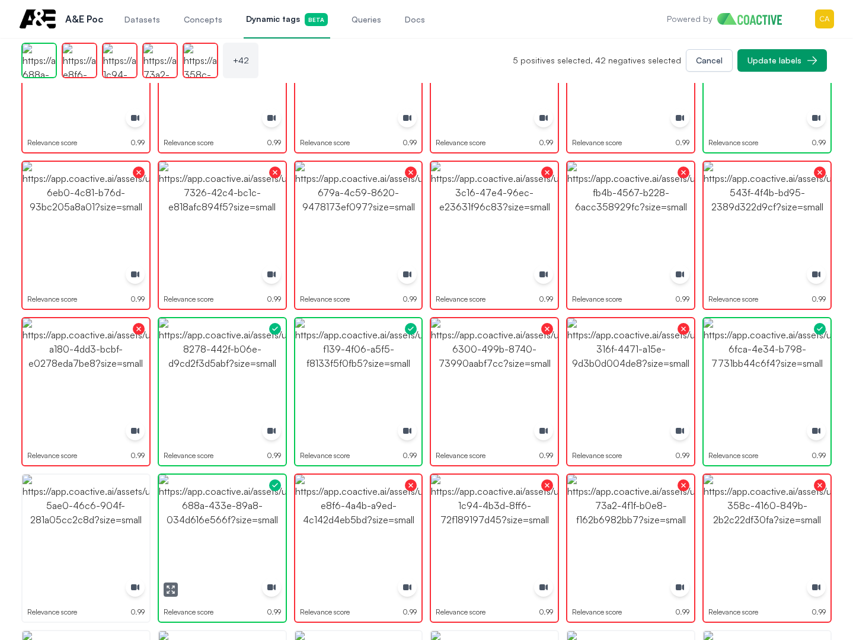
drag, startPoint x: 200, startPoint y: 525, endPoint x: 111, endPoint y: 529, distance: 89.0
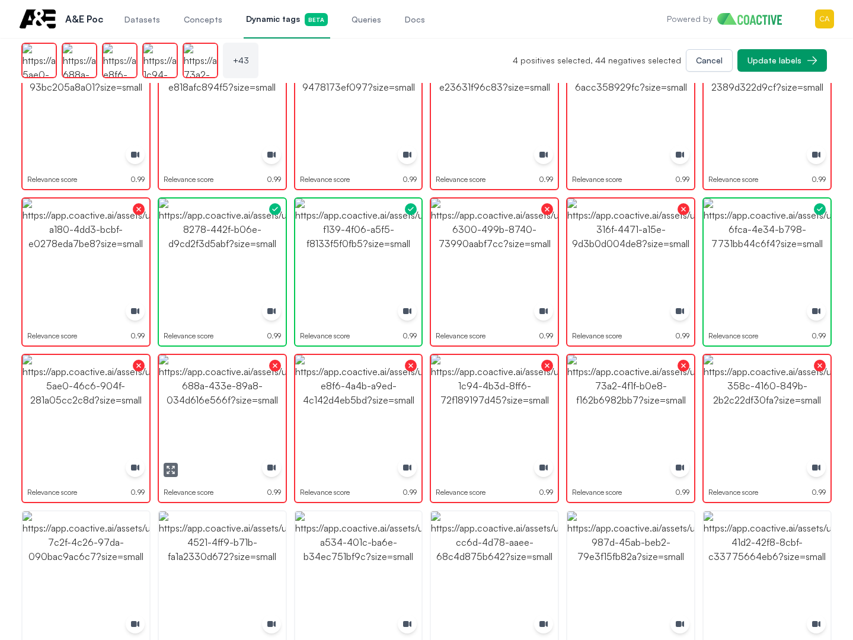
scroll to position [1073, 0]
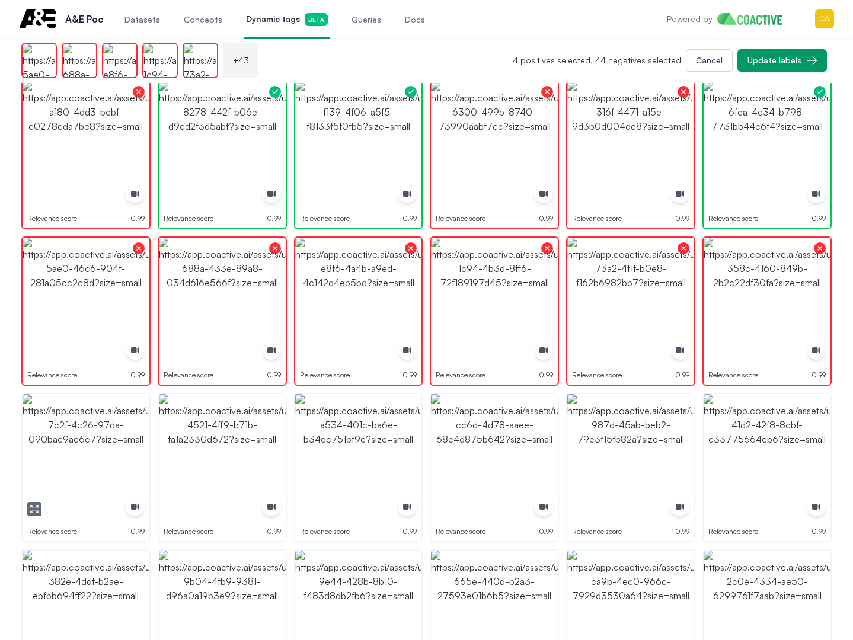
drag, startPoint x: 63, startPoint y: 446, endPoint x: 152, endPoint y: 446, distance: 89.5
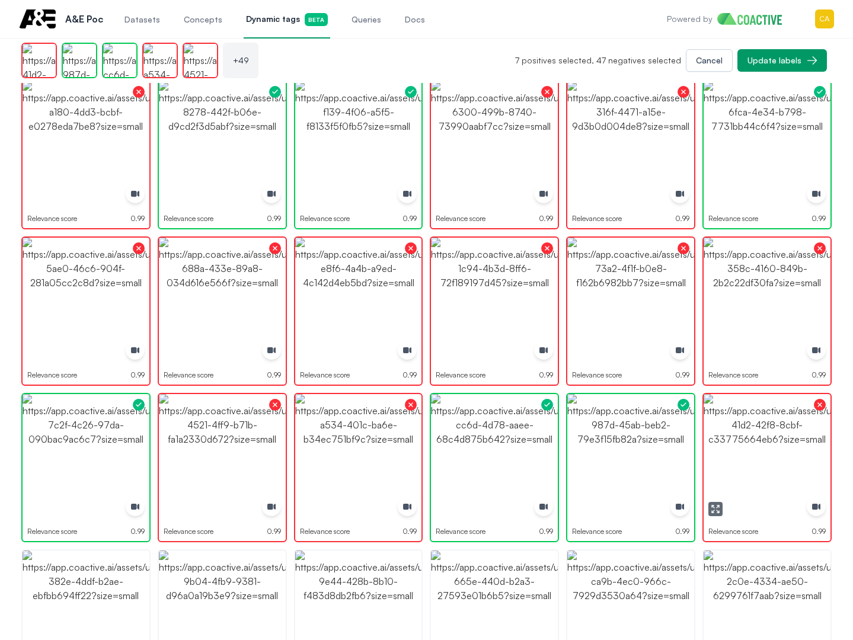
scroll to position [1251, 0]
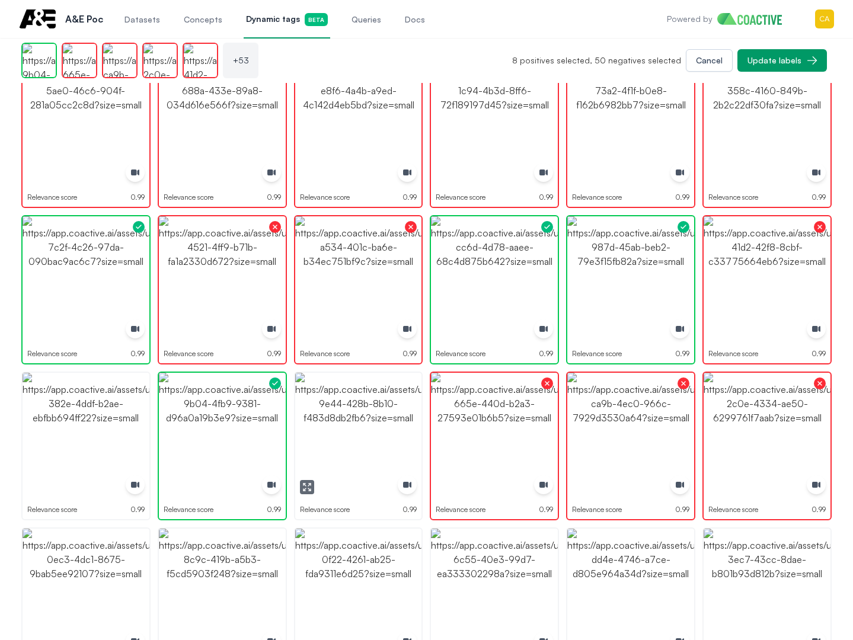
drag, startPoint x: 360, startPoint y: 430, endPoint x: 318, endPoint y: 430, distance: 42.1
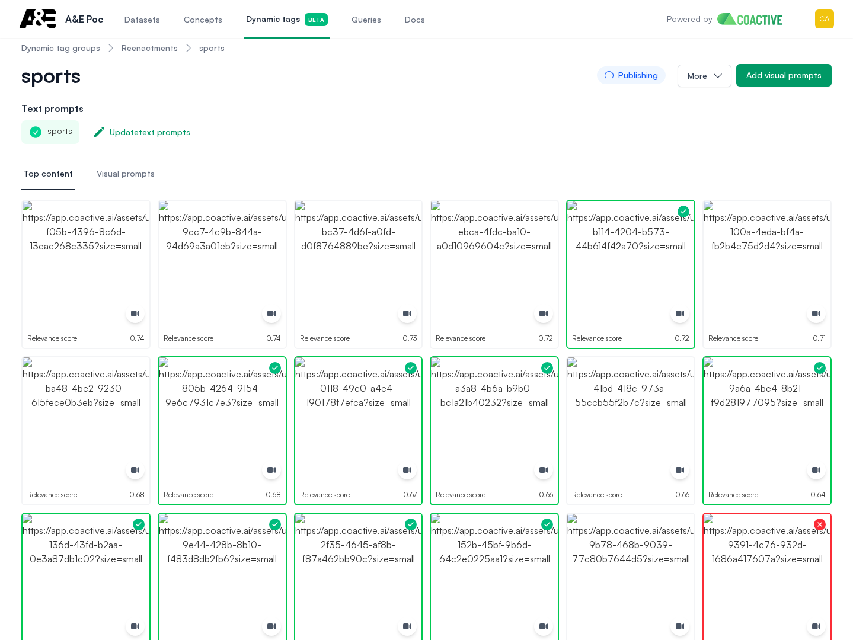
scroll to position [0, 0]
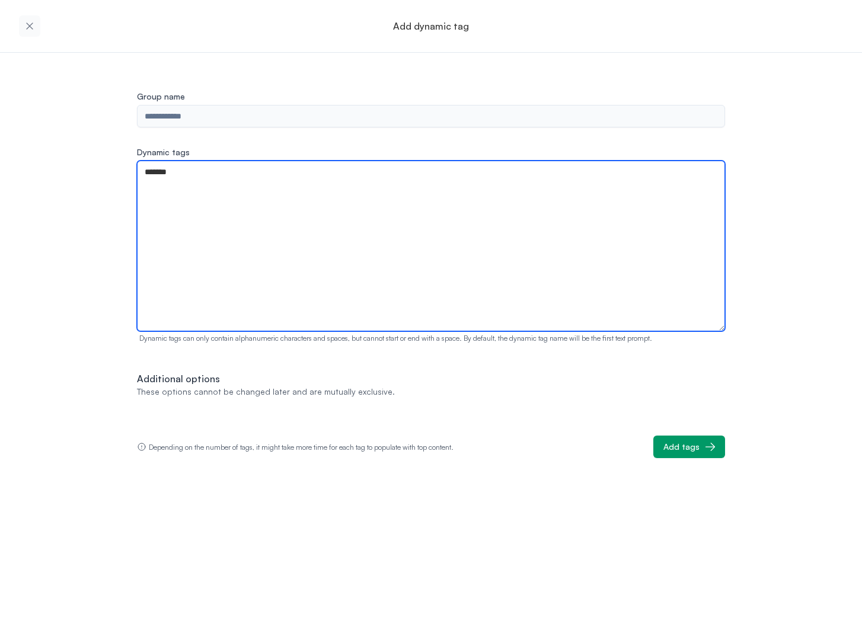
type textarea "*******"
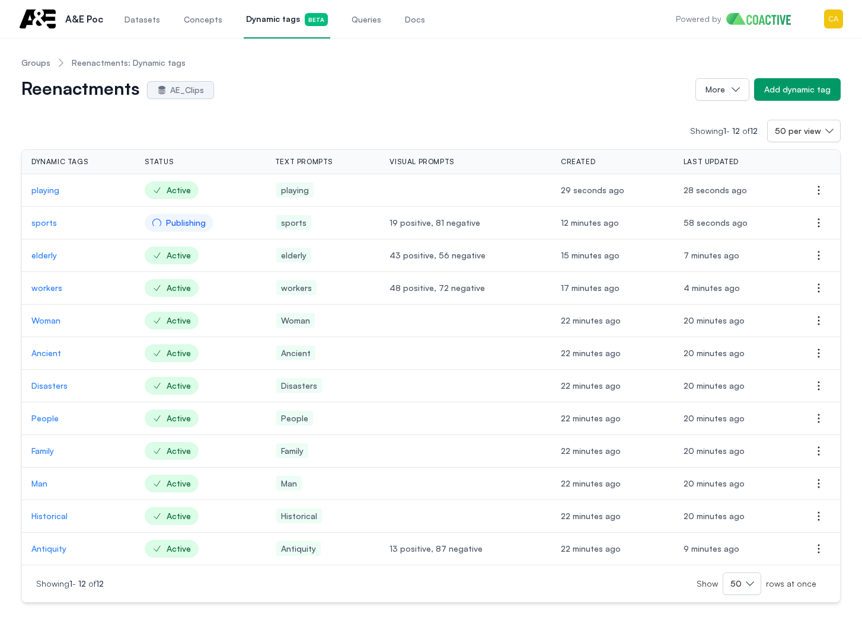
drag, startPoint x: 544, startPoint y: 68, endPoint x: 594, endPoint y: 77, distance: 50.7
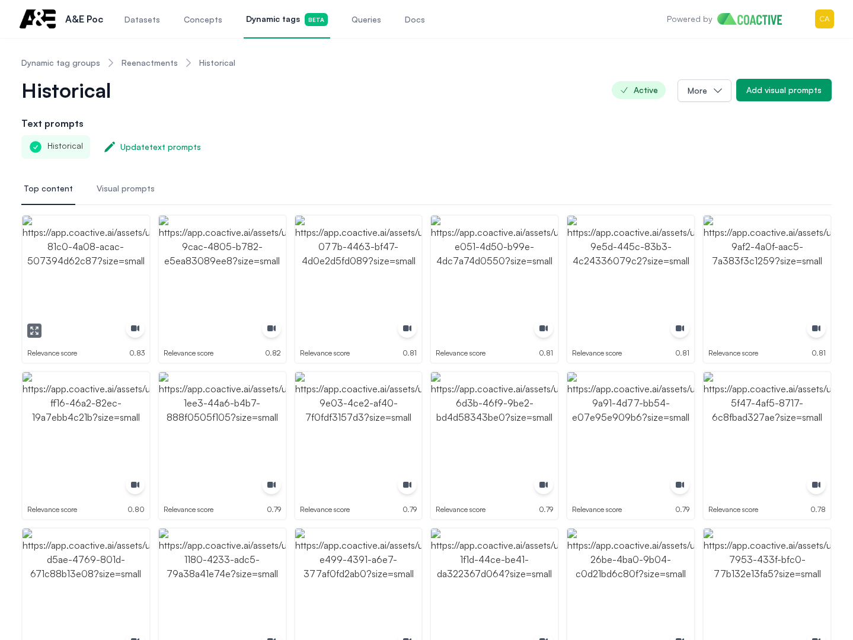
drag, startPoint x: 266, startPoint y: 276, endPoint x: 274, endPoint y: 276, distance: 8.9
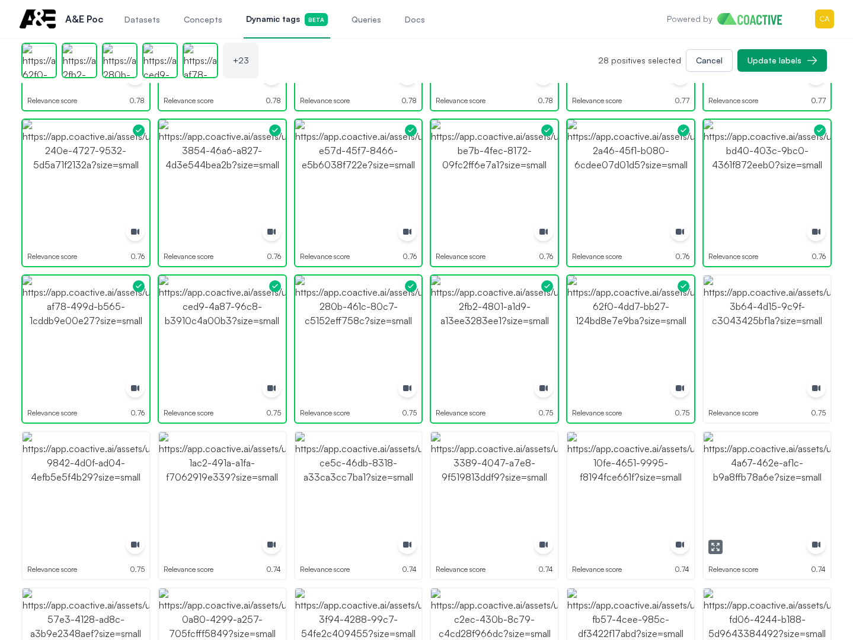
scroll to position [652, 0]
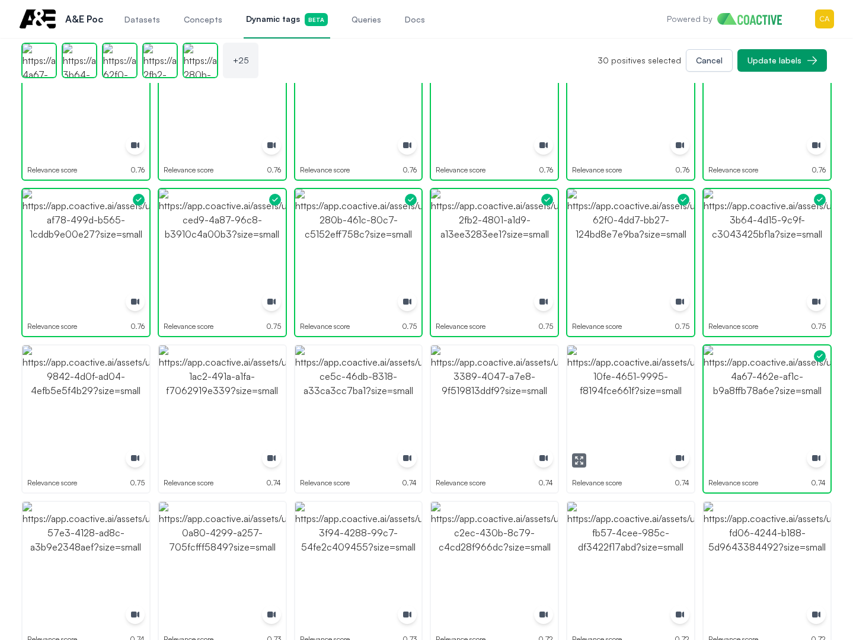
drag, startPoint x: 596, startPoint y: 381, endPoint x: 587, endPoint y: 383, distance: 9.2
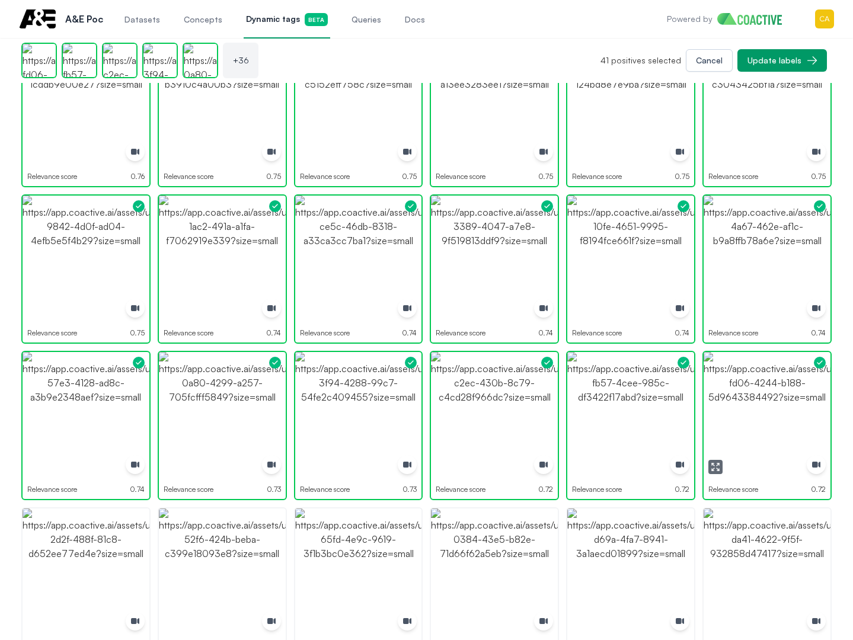
scroll to position [948, 0]
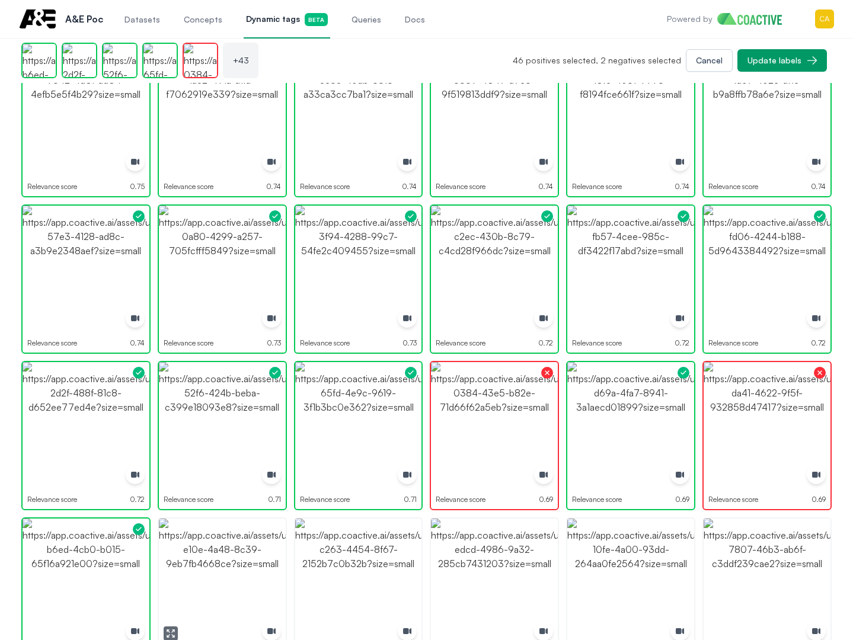
drag, startPoint x: 244, startPoint y: 577, endPoint x: 379, endPoint y: 576, distance: 135.1
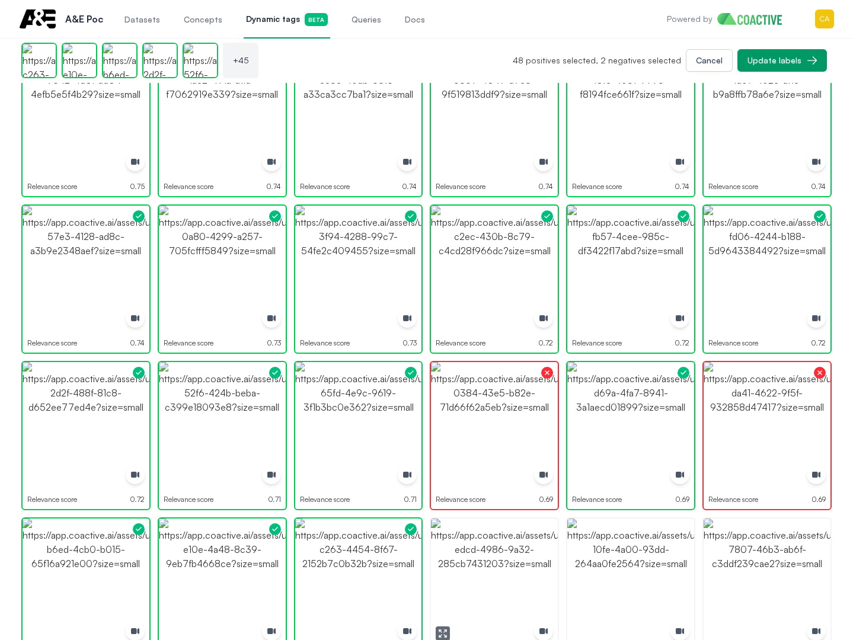
drag, startPoint x: 504, startPoint y: 574, endPoint x: 620, endPoint y: 568, distance: 116.3
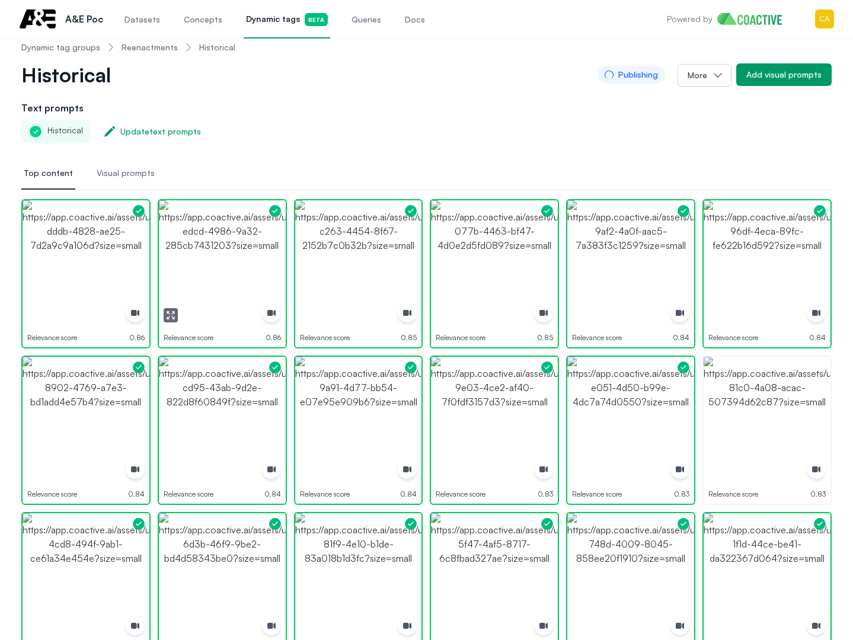
scroll to position [0, 0]
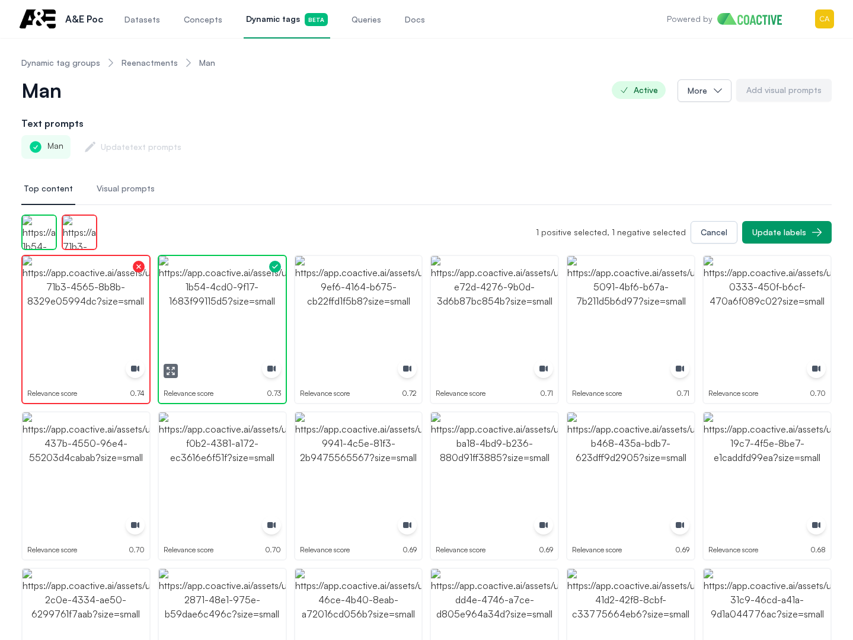
drag, startPoint x: 219, startPoint y: 314, endPoint x: 337, endPoint y: 300, distance: 118.8
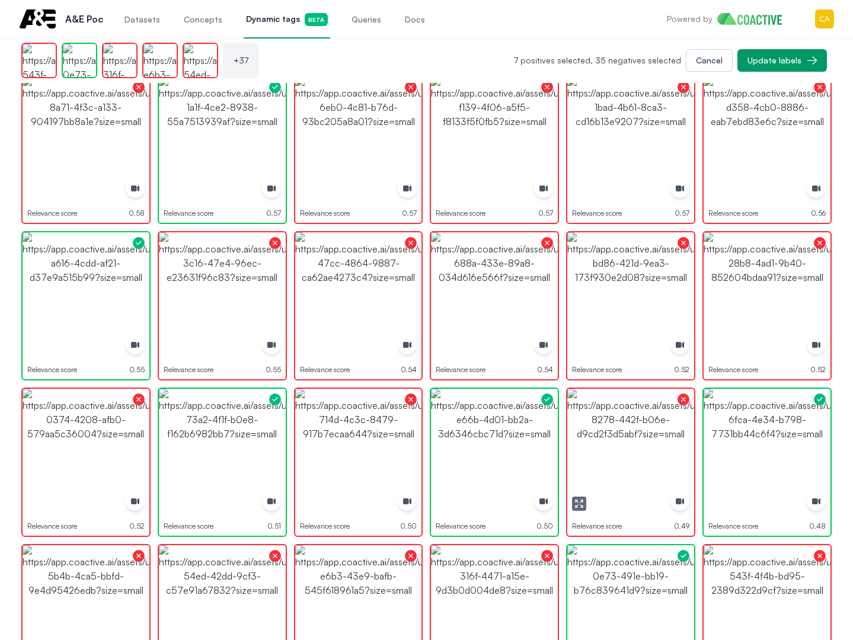
scroll to position [593, 0]
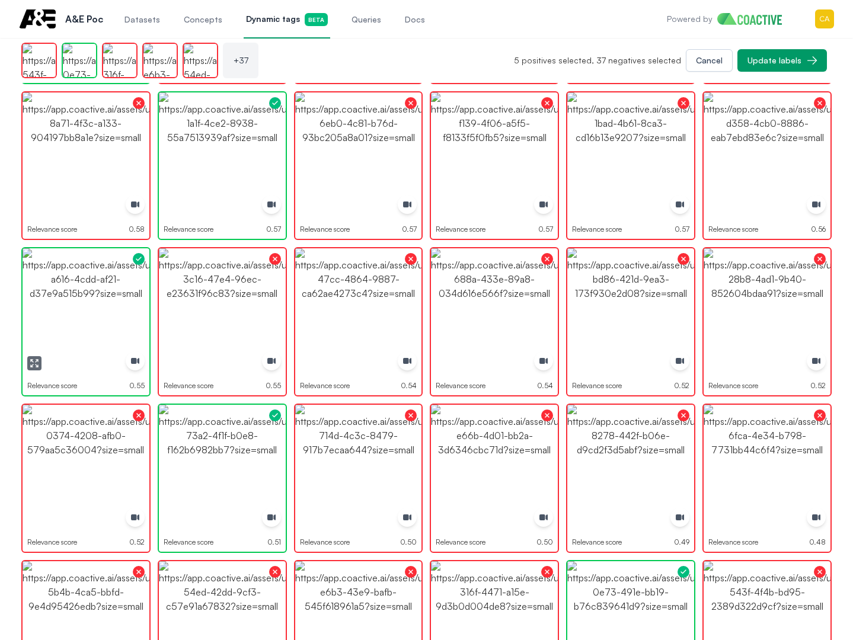
drag, startPoint x: 87, startPoint y: 306, endPoint x: 85, endPoint y: 314, distance: 7.9
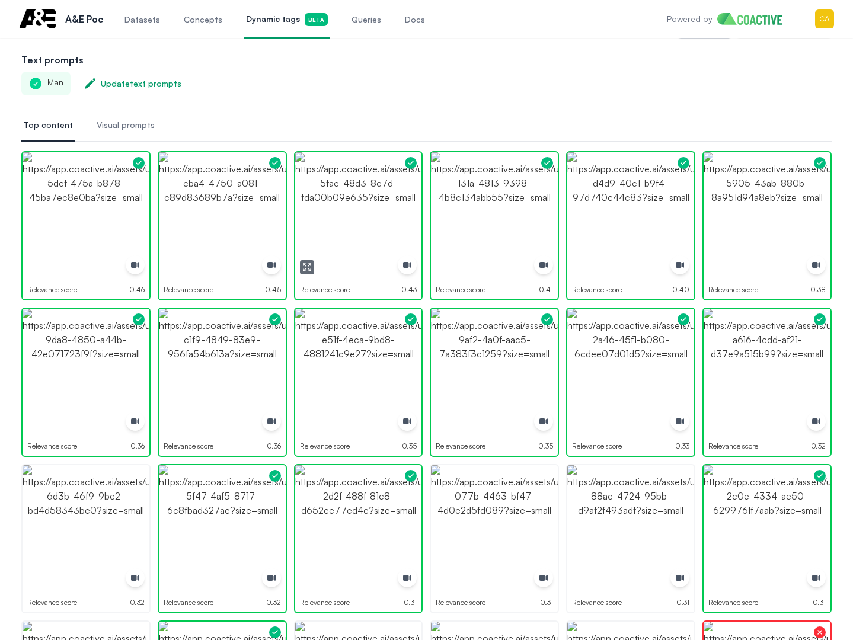
scroll to position [0, 0]
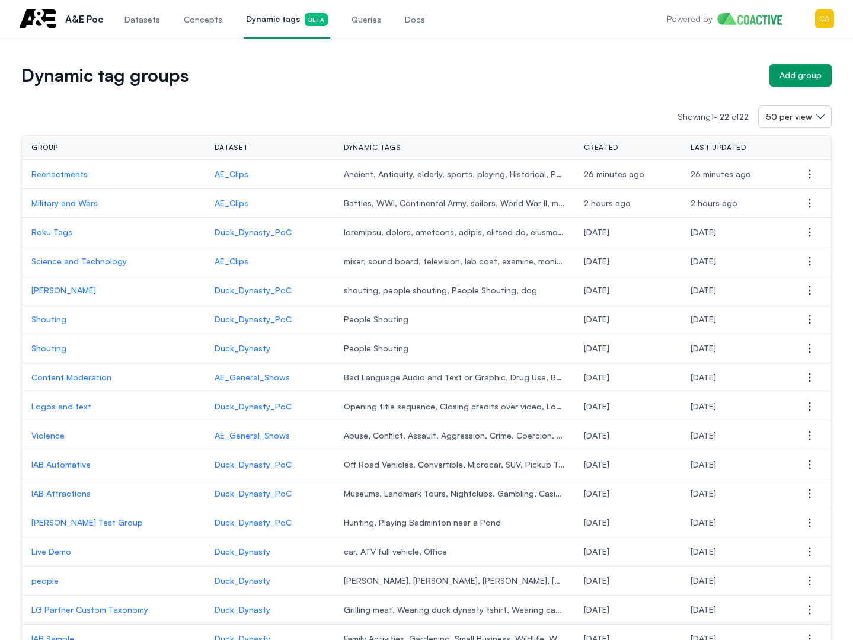
drag, startPoint x: 446, startPoint y: 50, endPoint x: 373, endPoint y: 72, distance: 76.0
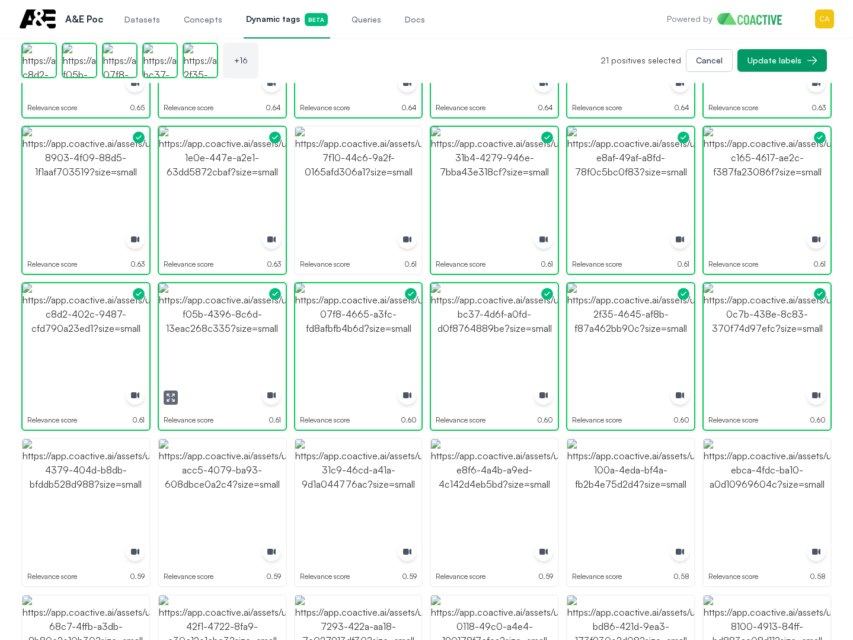
scroll to position [533, 0]
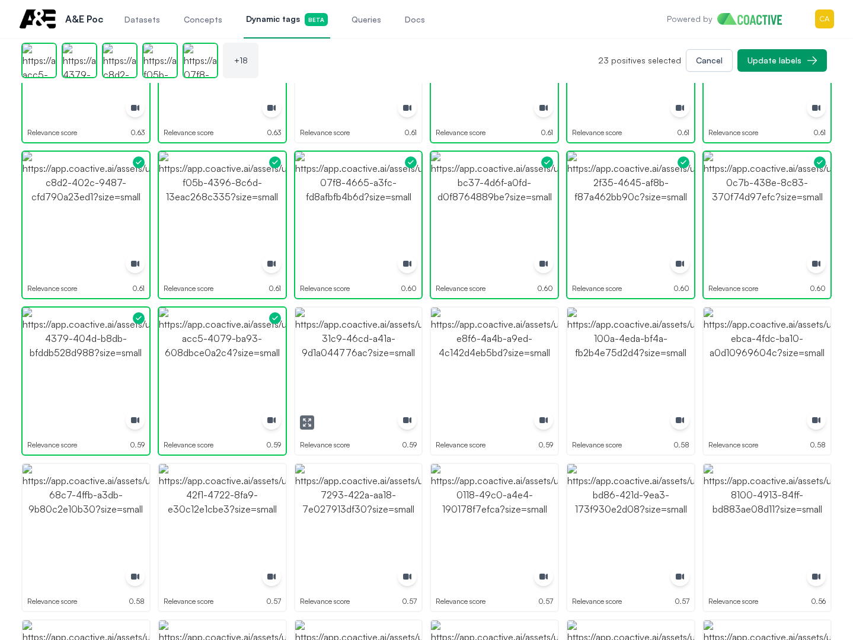
drag, startPoint x: 376, startPoint y: 377, endPoint x: 516, endPoint y: 373, distance: 140.5
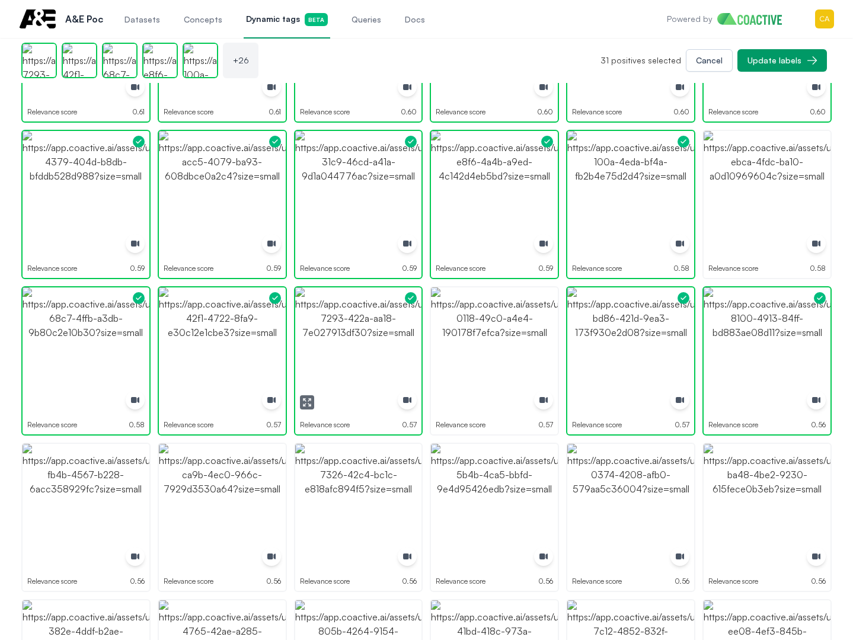
scroll to position [889, 0]
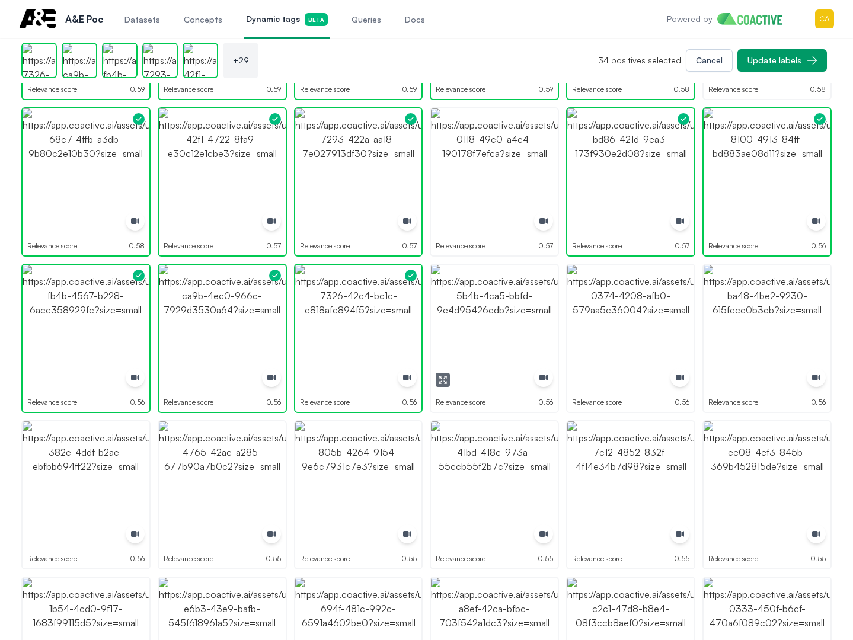
drag, startPoint x: 515, startPoint y: 315, endPoint x: 522, endPoint y: 314, distance: 6.6
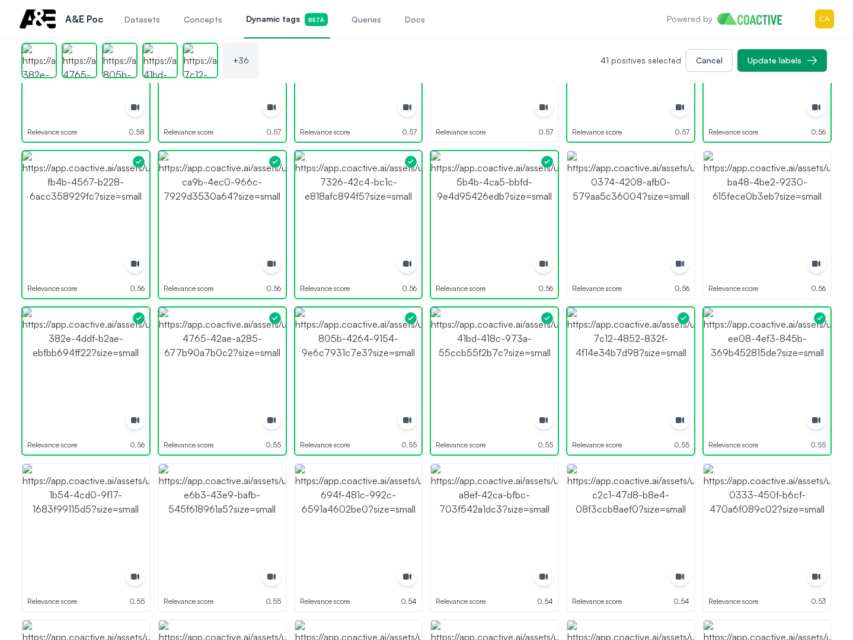
scroll to position [1067, 0]
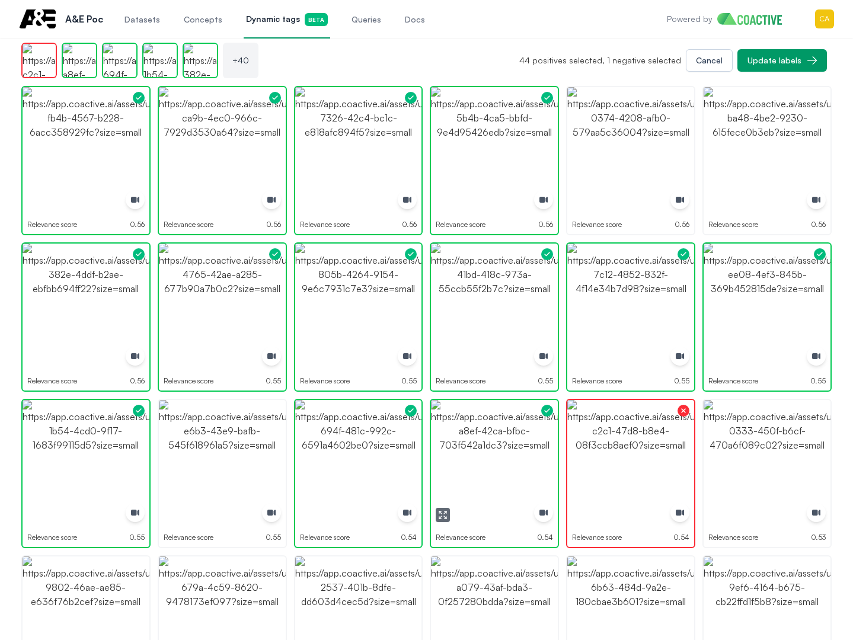
drag, startPoint x: 497, startPoint y: 454, endPoint x: 415, endPoint y: 455, distance: 81.2
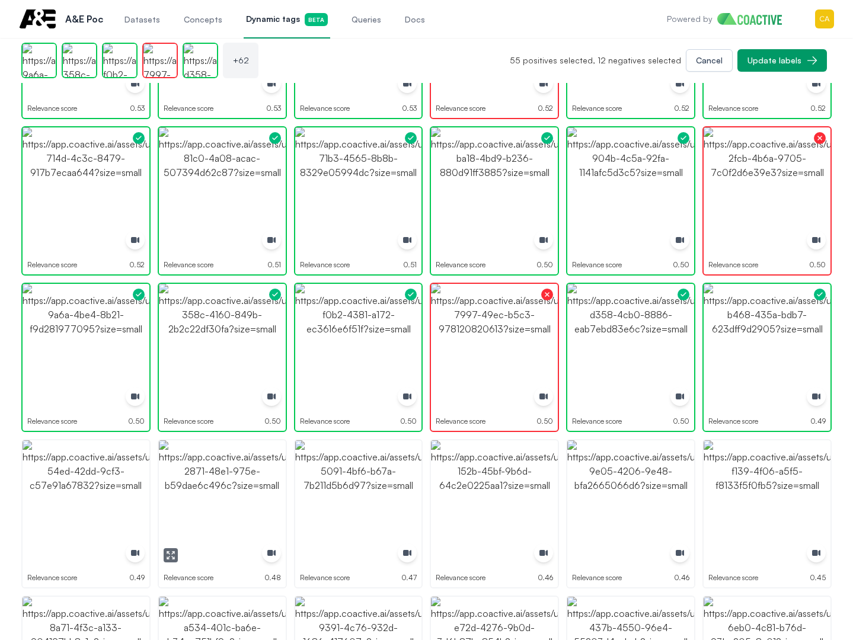
scroll to position [1786, 0]
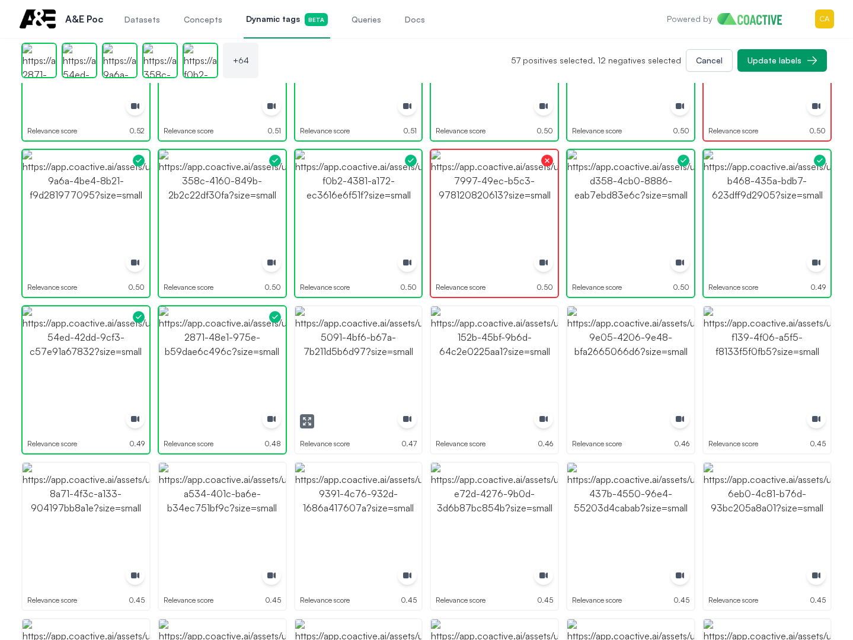
drag, startPoint x: 340, startPoint y: 379, endPoint x: 552, endPoint y: 373, distance: 211.7
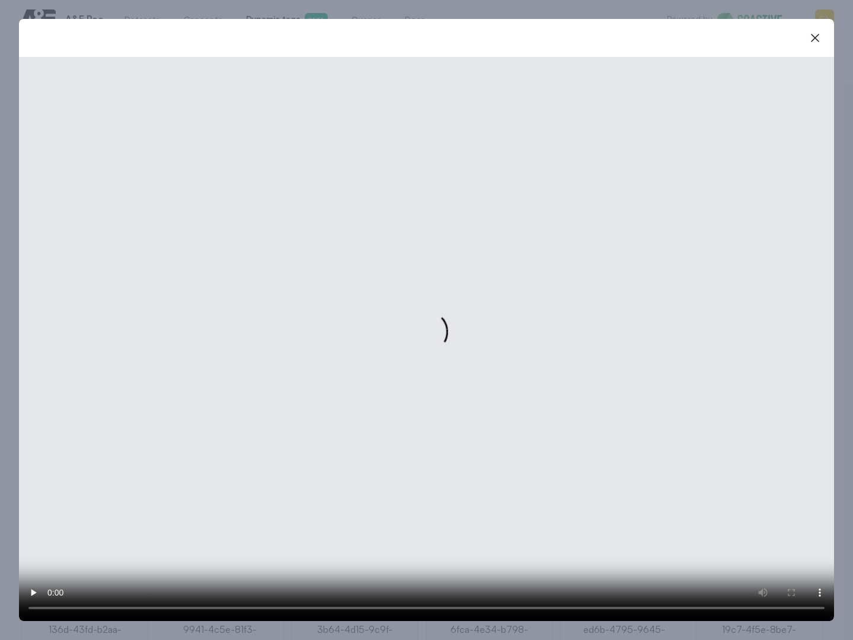
scroll to position [1801, 0]
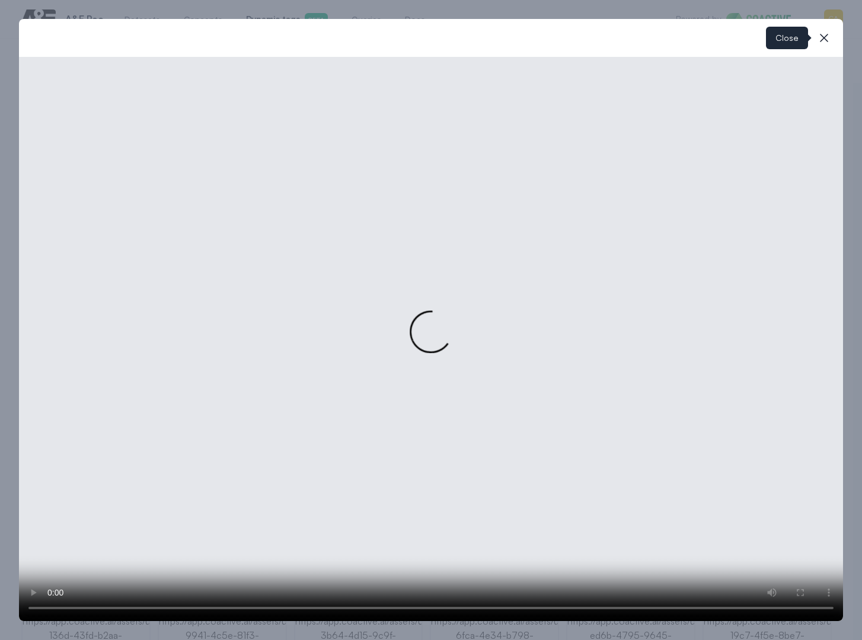
drag, startPoint x: 824, startPoint y: 36, endPoint x: 730, endPoint y: 162, distance: 157.5
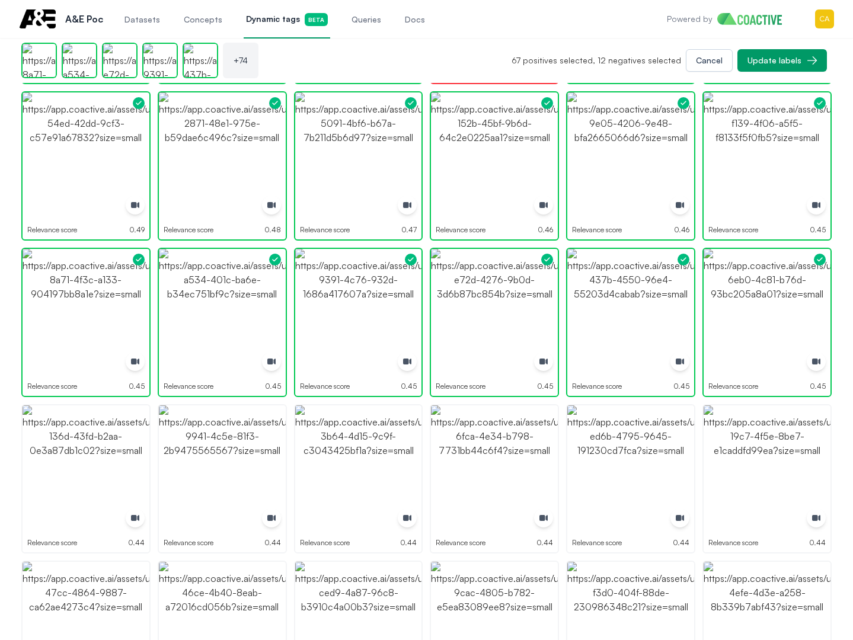
scroll to position [2038, 0]
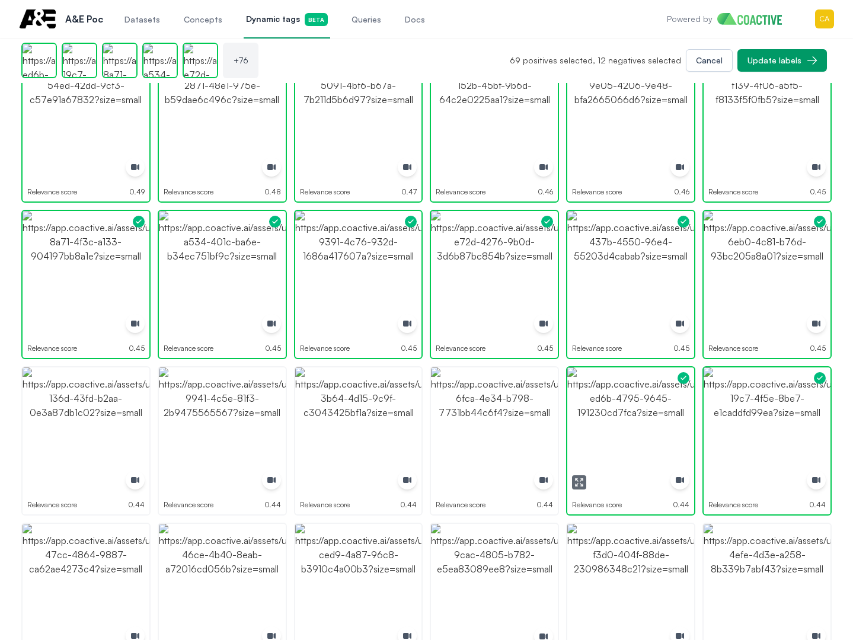
drag, startPoint x: 638, startPoint y: 427, endPoint x: 542, endPoint y: 443, distance: 97.3
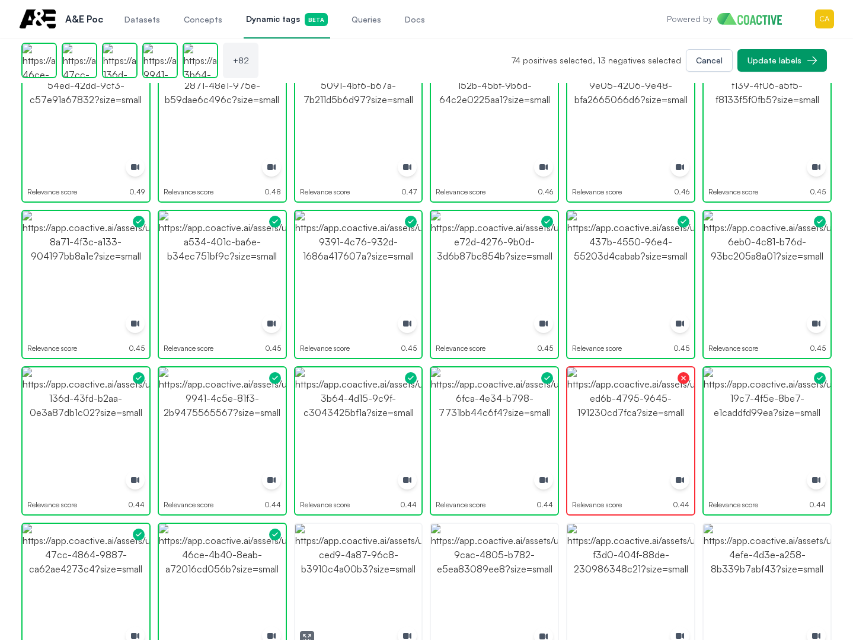
drag, startPoint x: 385, startPoint y: 587, endPoint x: 466, endPoint y: 585, distance: 81.8
drag, startPoint x: 474, startPoint y: 583, endPoint x: 643, endPoint y: 578, distance: 169.0
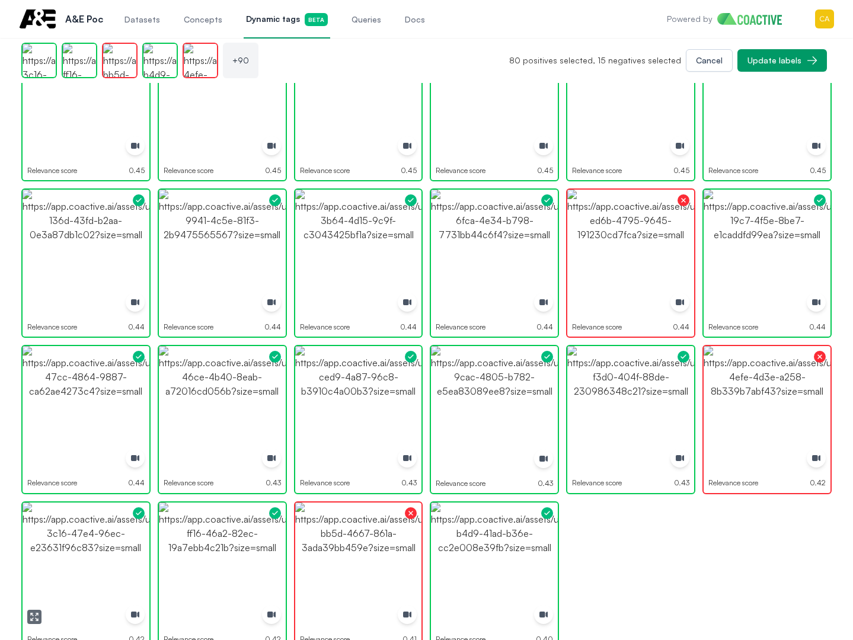
scroll to position [2233, 0]
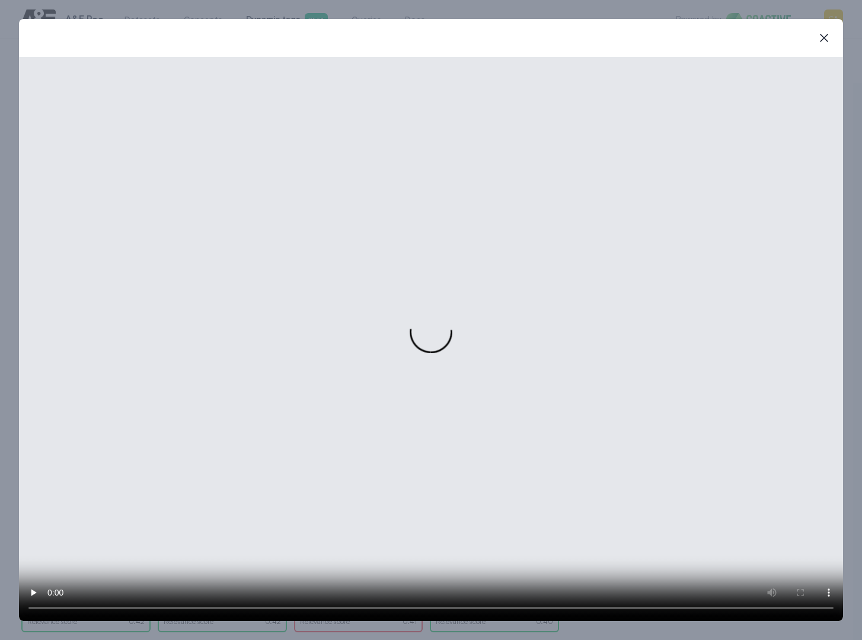
drag, startPoint x: 827, startPoint y: 37, endPoint x: 579, endPoint y: 142, distance: 269.3
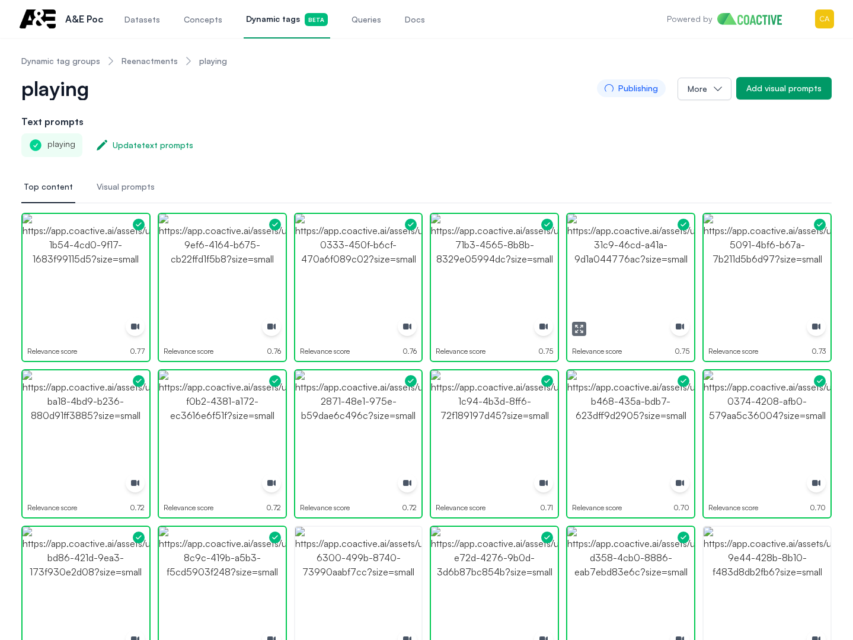
scroll to position [0, 0]
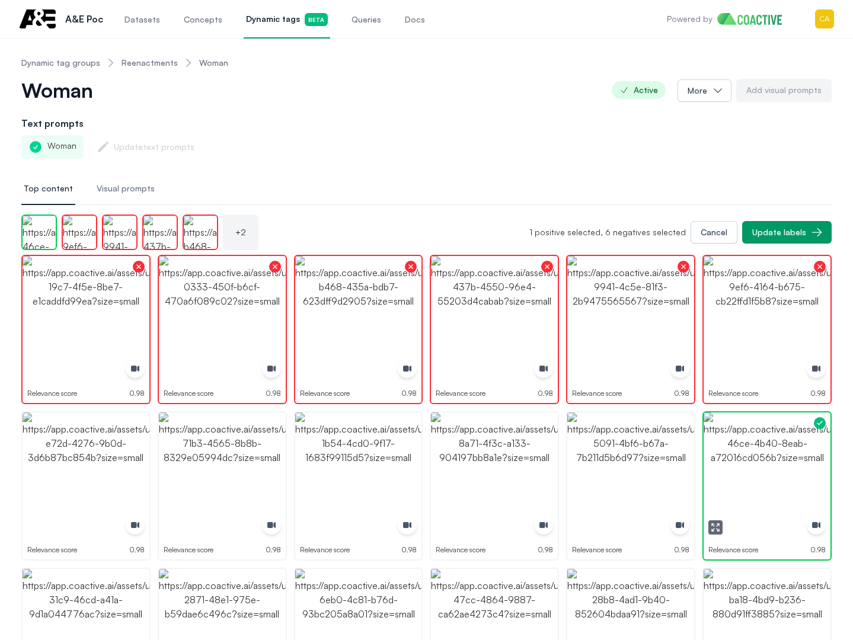
drag, startPoint x: 781, startPoint y: 477, endPoint x: 577, endPoint y: 461, distance: 203.9
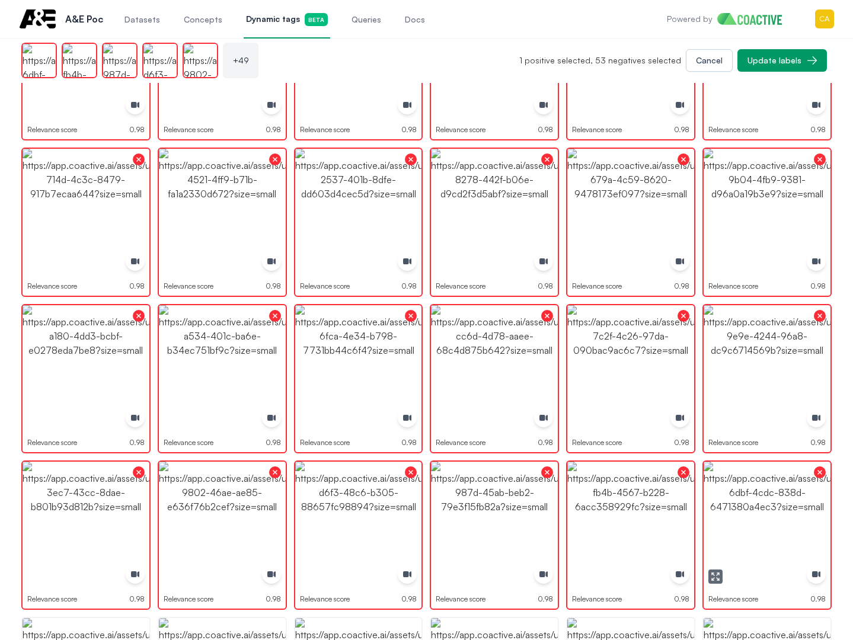
scroll to position [1185, 0]
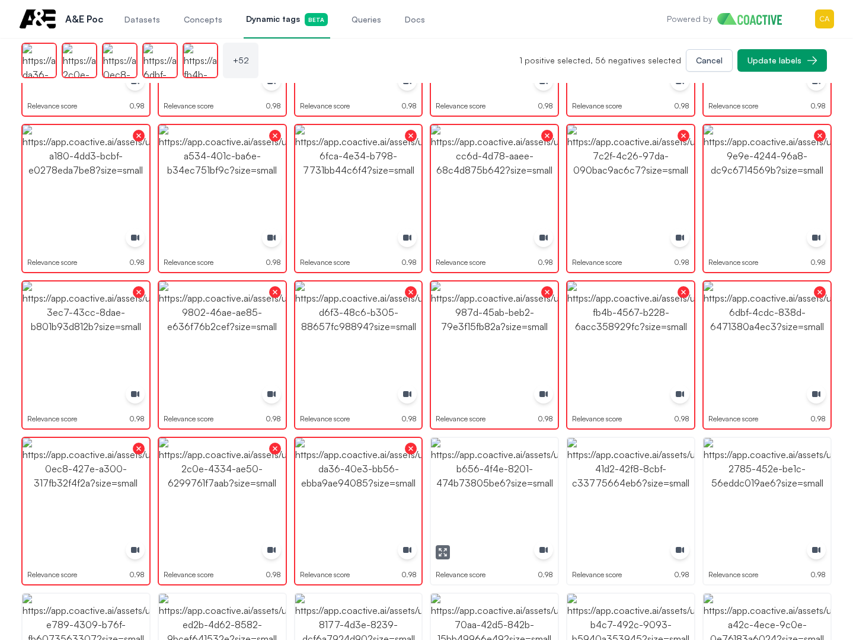
drag, startPoint x: 505, startPoint y: 484, endPoint x: 632, endPoint y: 479, distance: 127.5
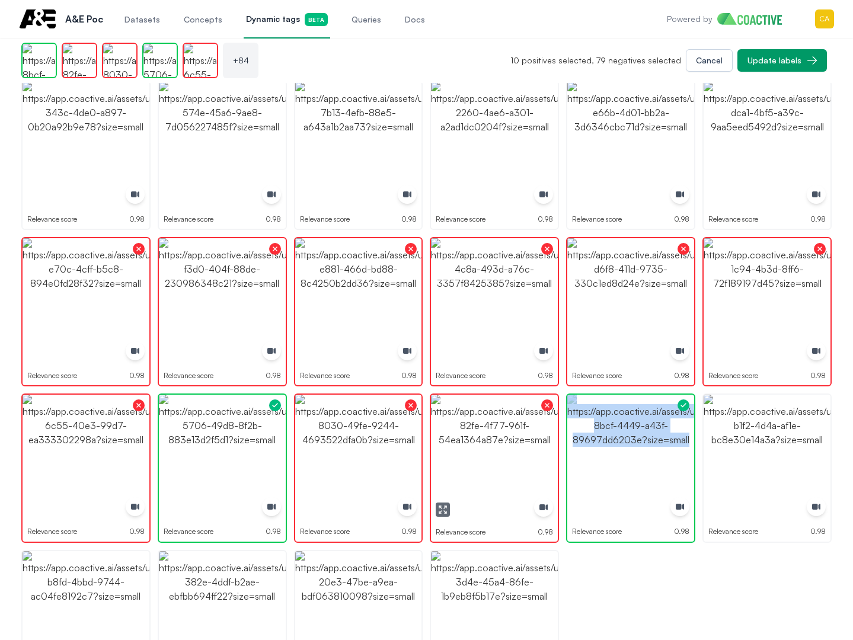
scroll to position [2235, 0]
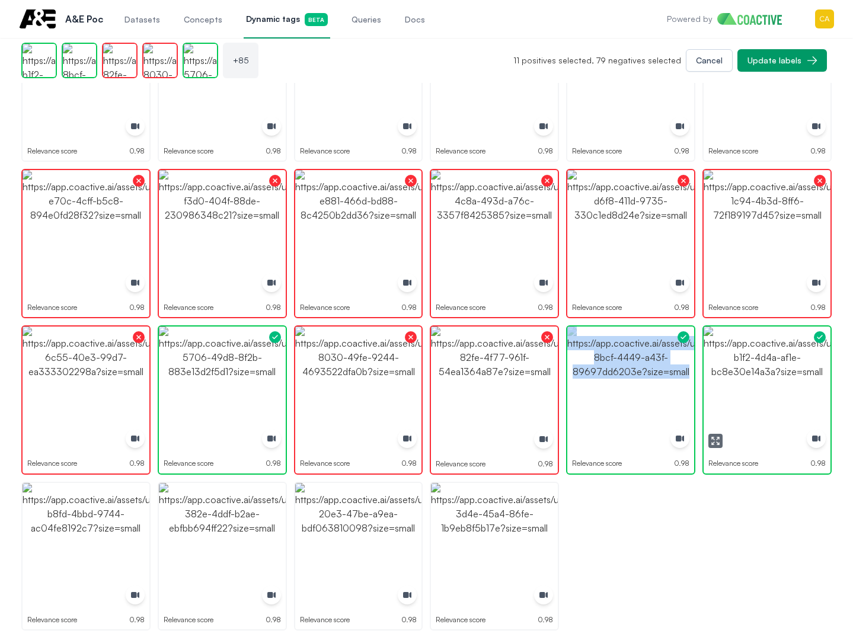
drag, startPoint x: 766, startPoint y: 381, endPoint x: 768, endPoint y: 373, distance: 7.2
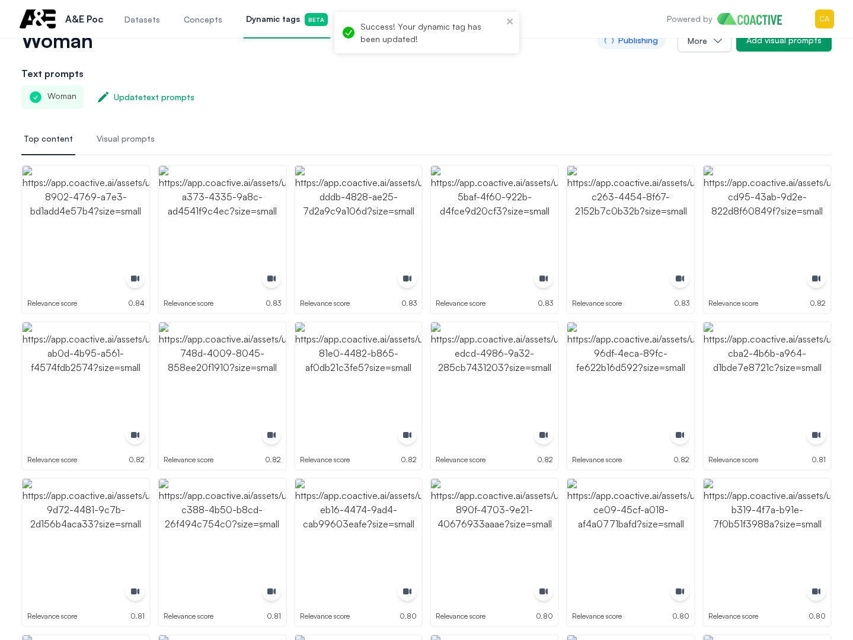
scroll to position [0, 0]
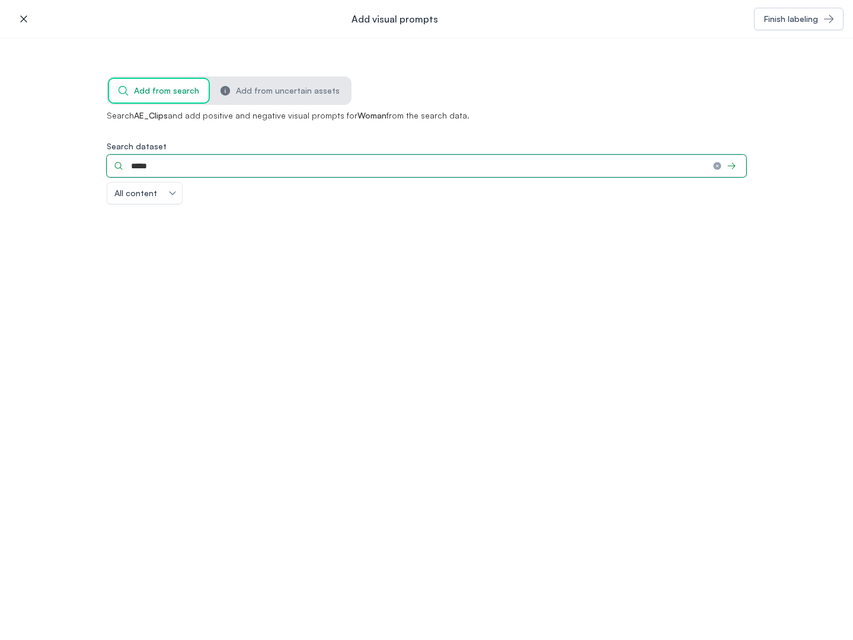
type input "*****"
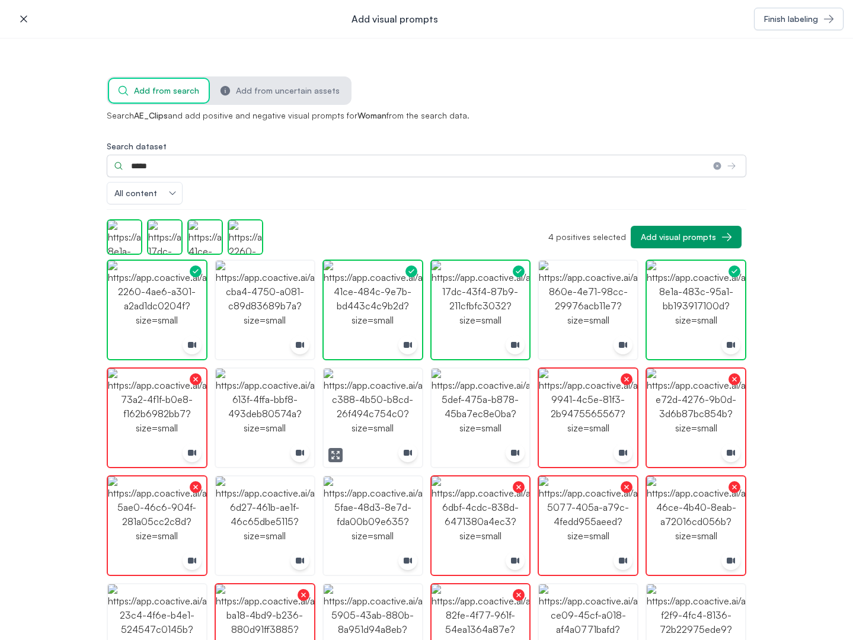
drag, startPoint x: 394, startPoint y: 402, endPoint x: 344, endPoint y: 400, distance: 49.8
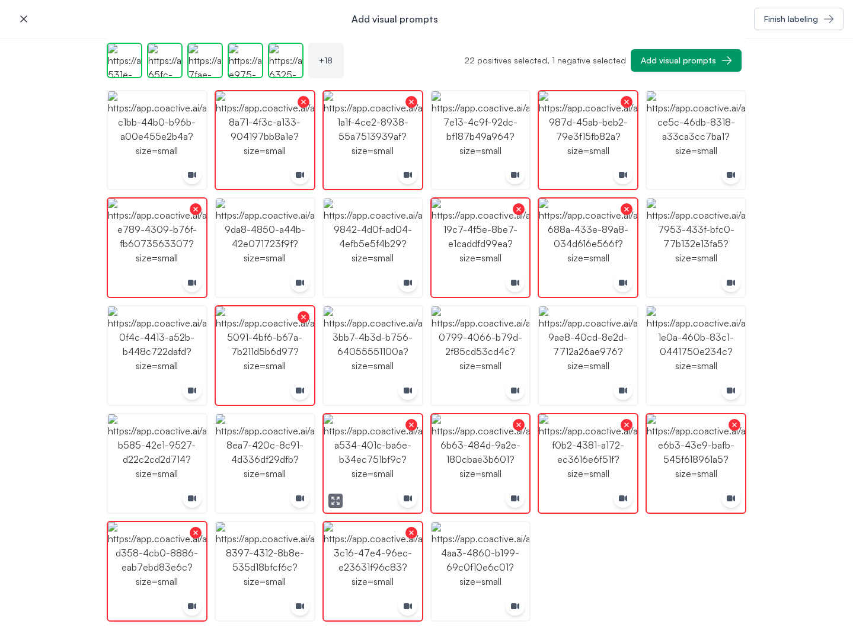
scroll to position [1442, 0]
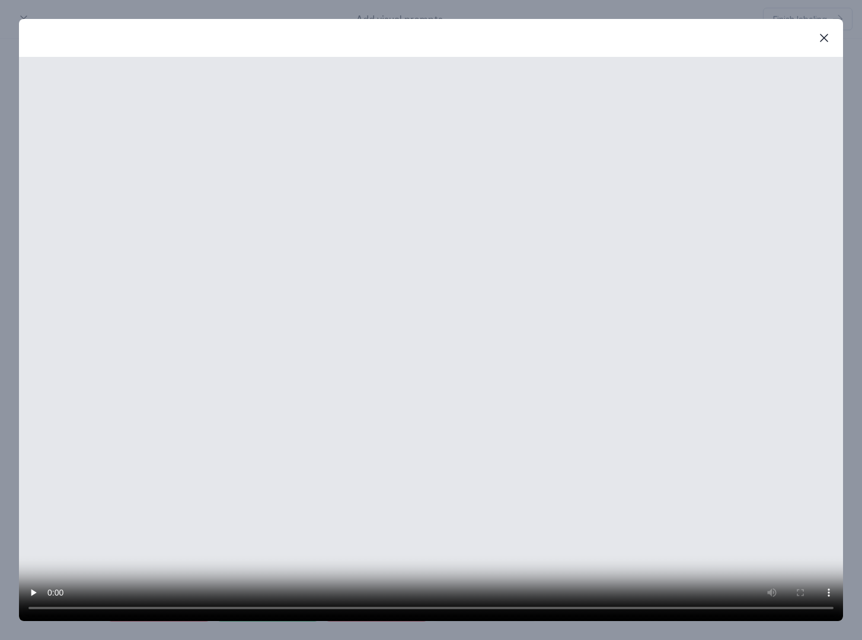
drag, startPoint x: 826, startPoint y: 33, endPoint x: 819, endPoint y: 35, distance: 8.1
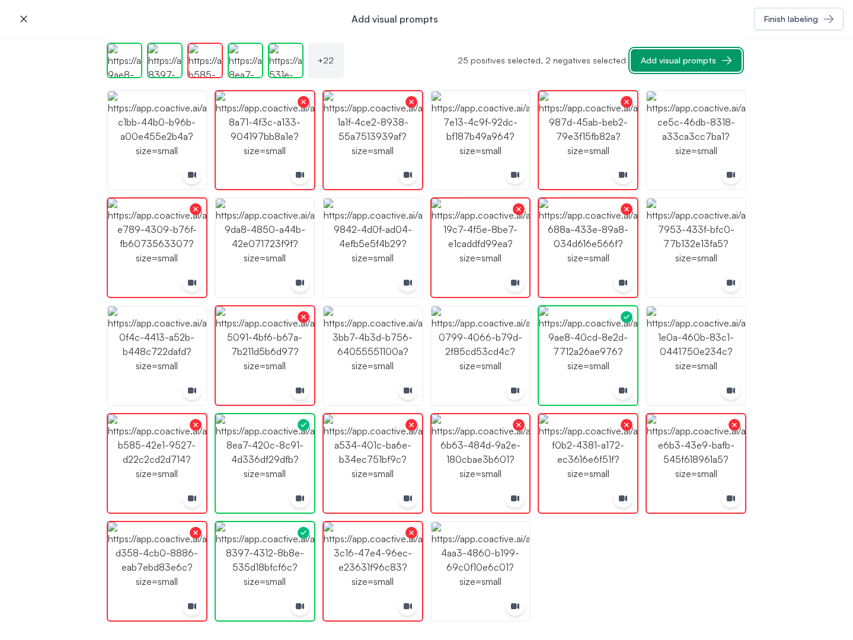
drag, startPoint x: 679, startPoint y: 66, endPoint x: 766, endPoint y: 84, distance: 88.3
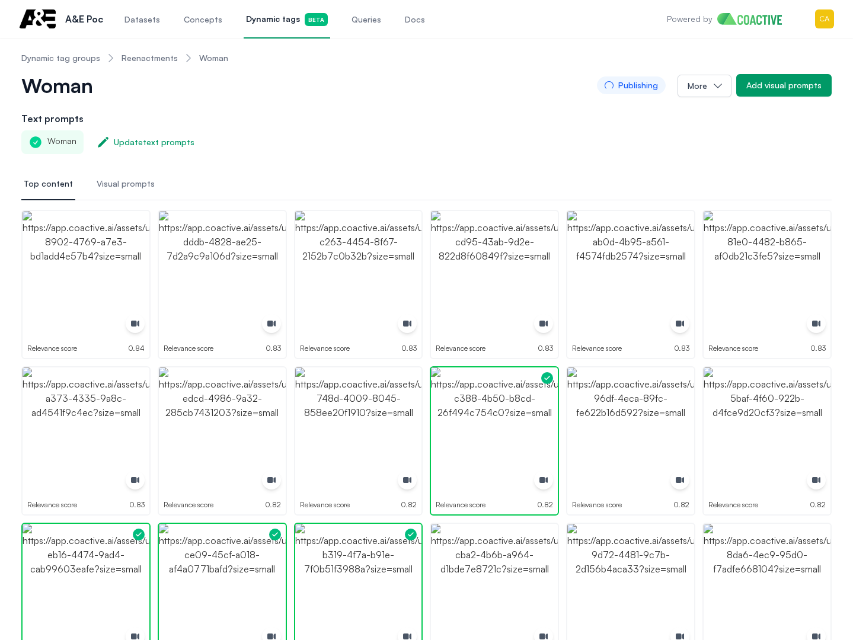
scroll to position [0, 0]
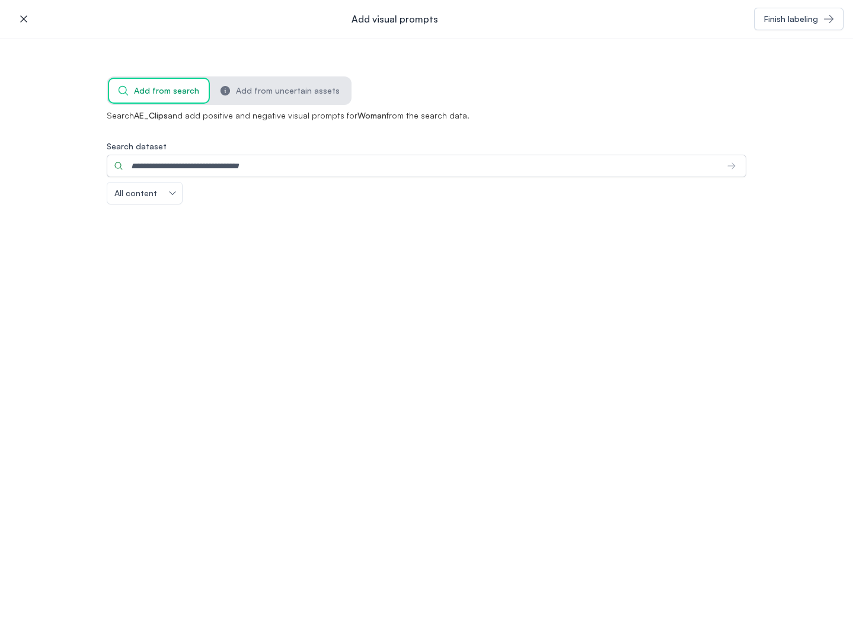
drag, startPoint x: 23, startPoint y: 18, endPoint x: 128, endPoint y: 1, distance: 106.3
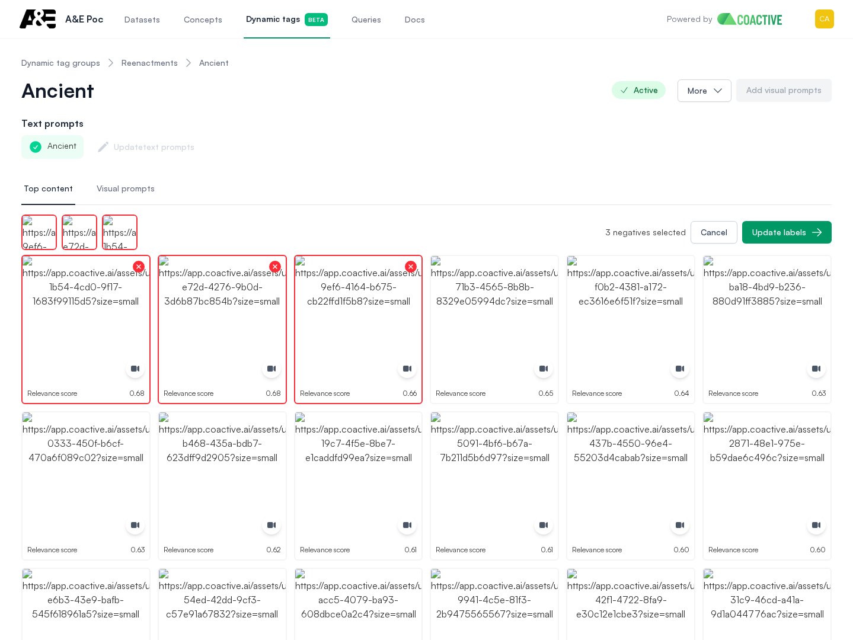
drag, startPoint x: 461, startPoint y: 153, endPoint x: 620, endPoint y: 1, distance: 219.7
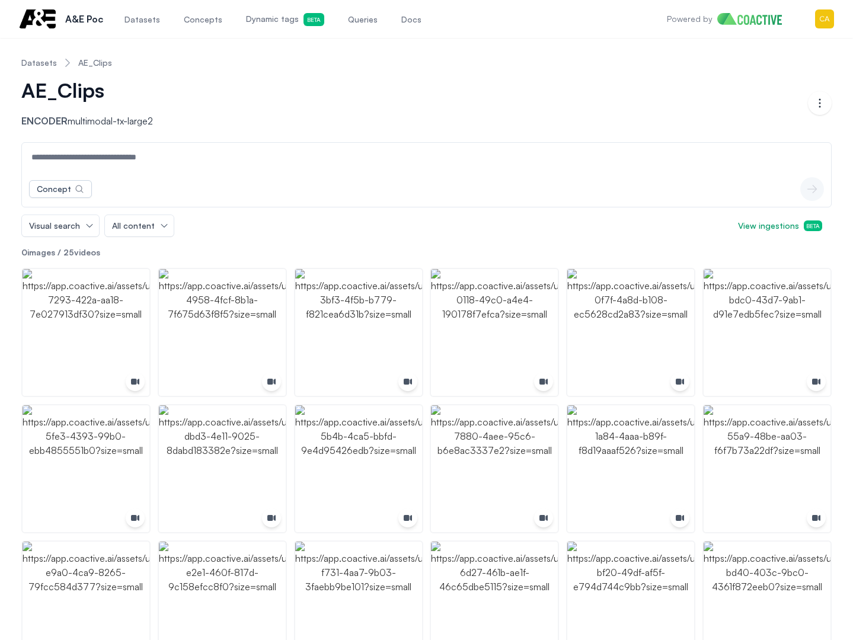
drag, startPoint x: 500, startPoint y: 20, endPoint x: 522, endPoint y: 2, distance: 27.9
click at [501, 19] on div "Open main menu A&E Poc Datasets Concepts Dynamic tags Beta Queries Docs Powered…" at bounding box center [426, 19] width 815 height 38
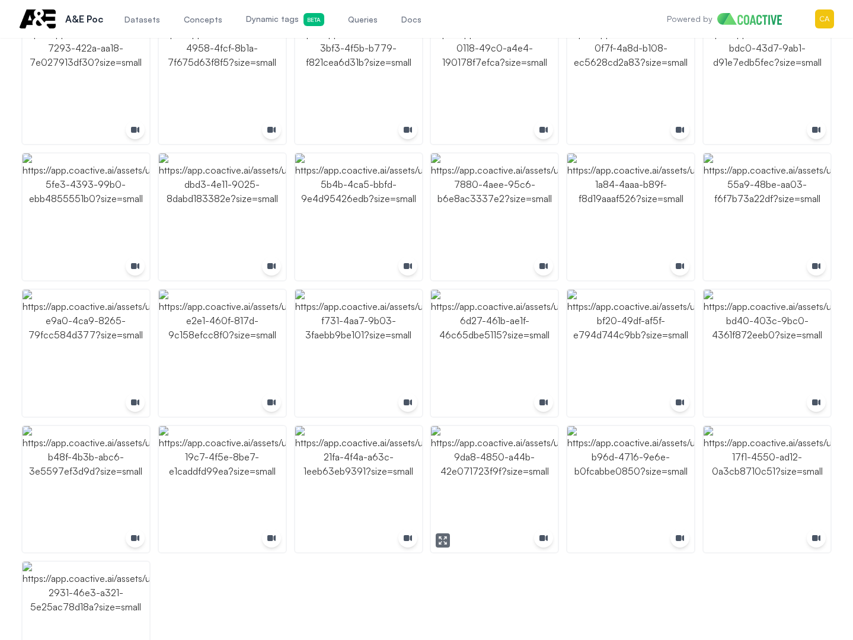
scroll to position [74, 0]
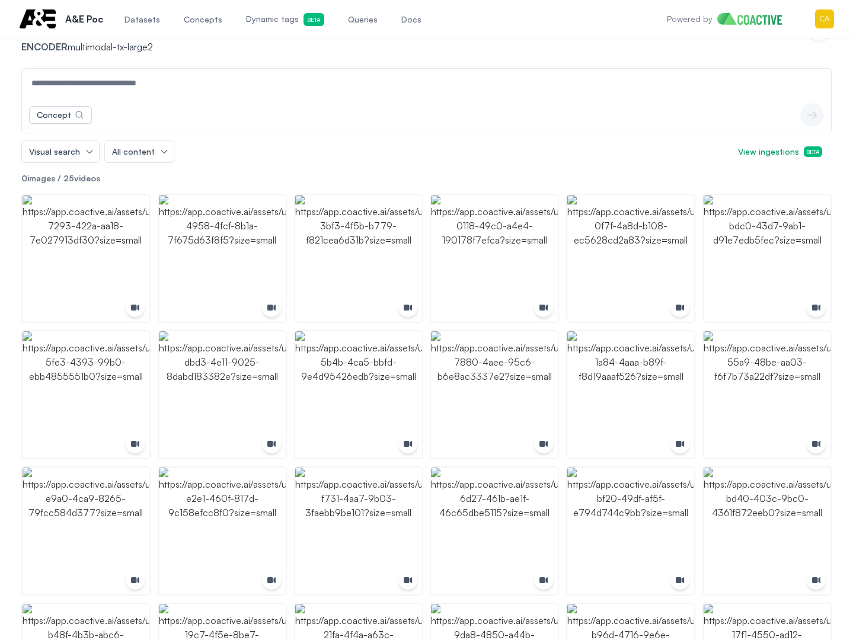
click at [669, 129] on div "Concept icon-button" at bounding box center [426, 115] width 809 height 36
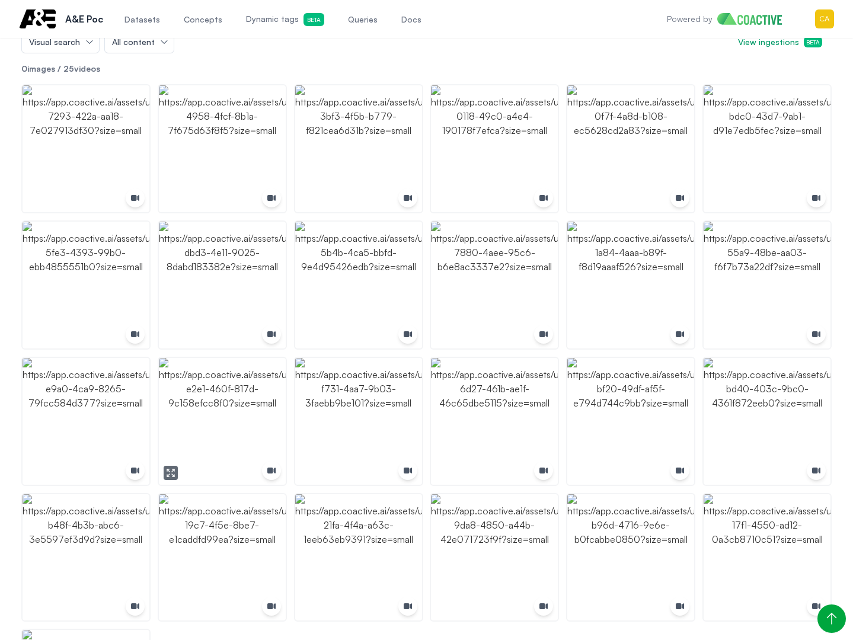
scroll to position [252, 0]
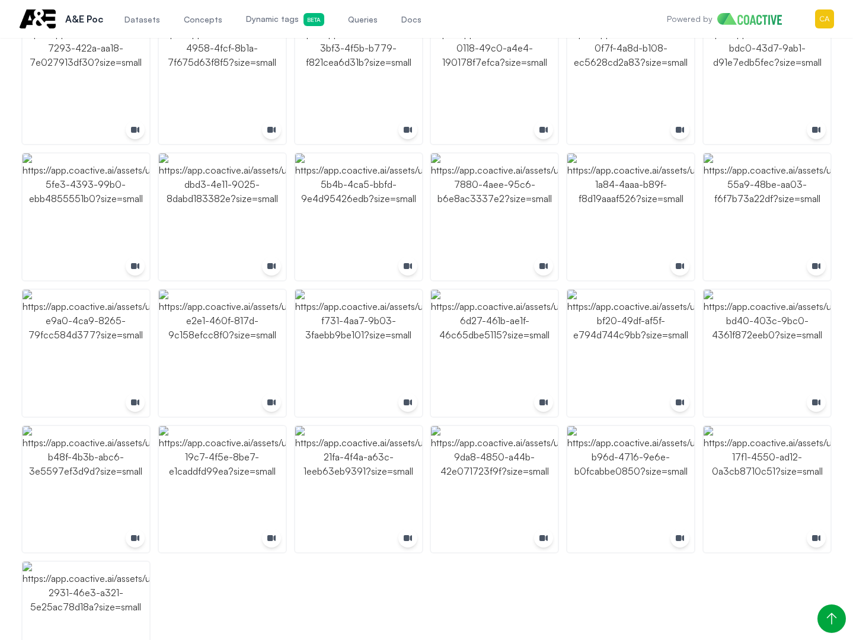
drag, startPoint x: 273, startPoint y: 615, endPoint x: 271, endPoint y: 606, distance: 9.2
click at [273, 615] on ul at bounding box center [426, 353] width 810 height 674
click at [842, 177] on div "Datasets AE_Clips AE_Clips Encoder multimodal-tx-large2 Open options Concept ic…" at bounding box center [426, 242] width 853 height 913
